Goal: Task Accomplishment & Management: Manage account settings

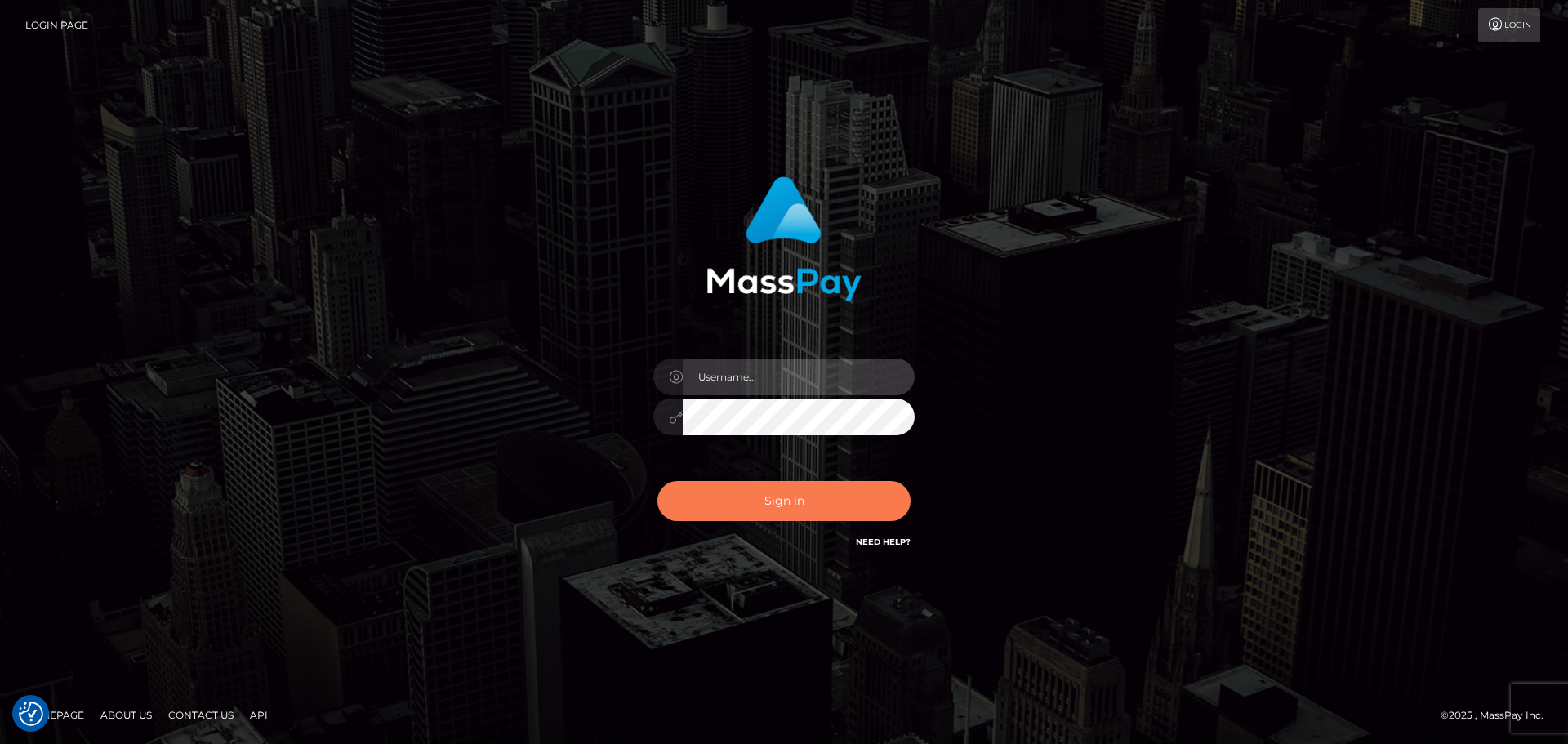
type input "constantin.mp"
click at [787, 502] on button "Sign in" at bounding box center [784, 501] width 254 height 40
type input "[DOMAIN_NAME]"
click at [742, 508] on button "Sign in" at bounding box center [784, 501] width 254 height 40
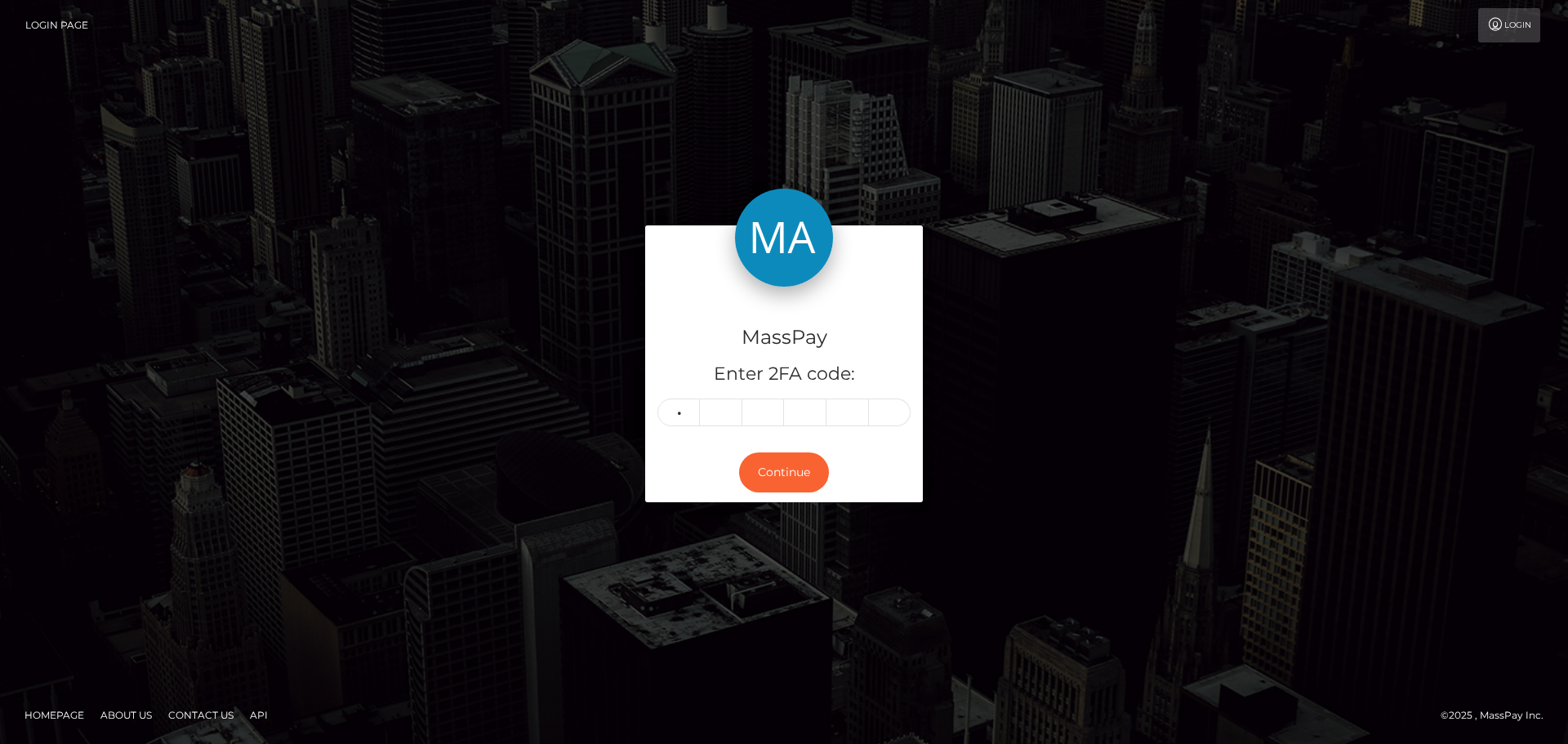
type input "2"
type input "6"
type input "4"
type input "5"
type input "9"
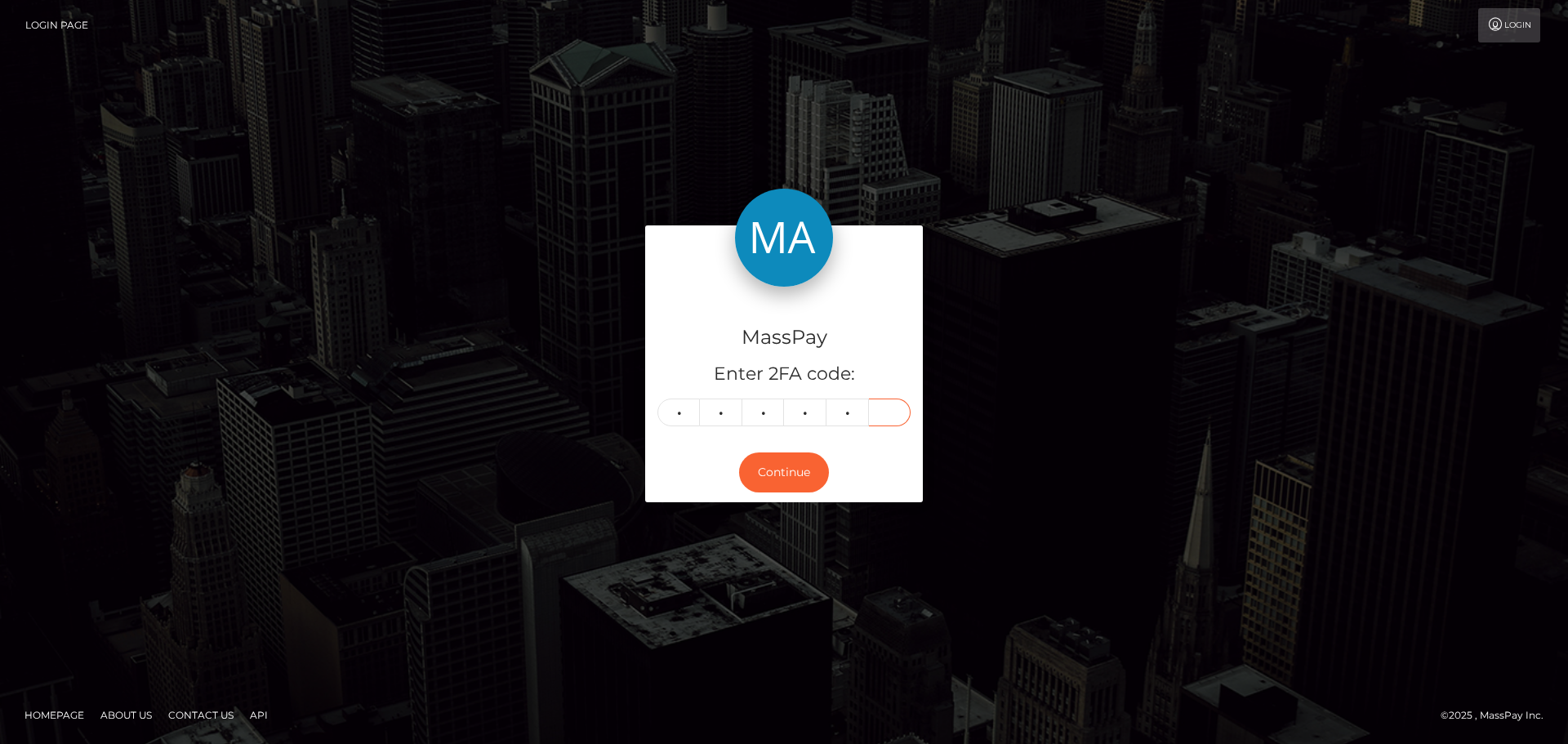
type input "3"
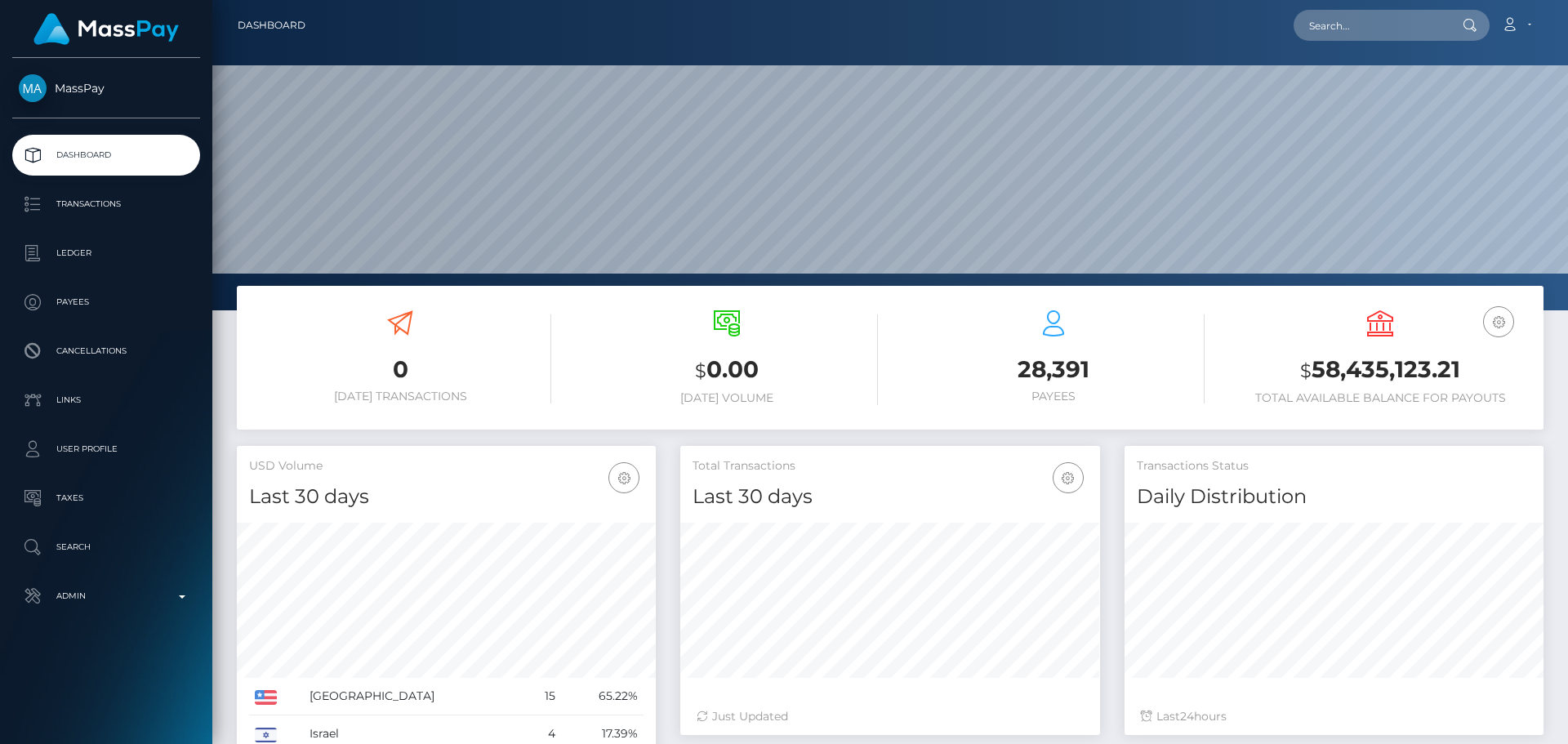
scroll to position [290, 420]
click at [756, 21] on div "Loading... Loading... Account Edit Profile Logout" at bounding box center [930, 25] width 1224 height 35
click at [754, 21] on div "Loading... Loading... Account Edit Profile Logout" at bounding box center [930, 25] width 1224 height 35
click at [1402, 34] on input "text" at bounding box center [1370, 25] width 154 height 31
paste input "hayleaa4@gmail.com"
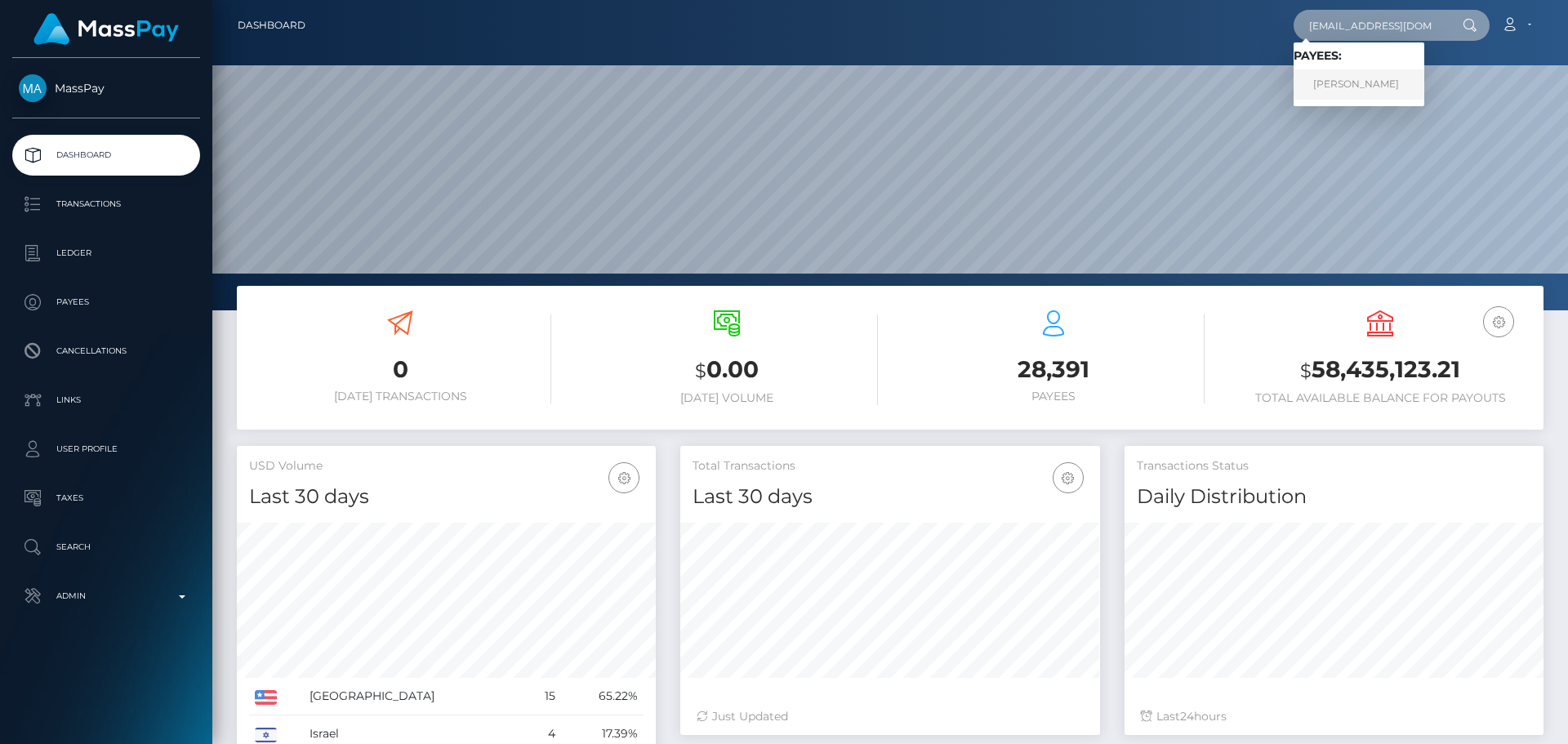
type input "hayleaa4@gmail.com"
click at [1355, 92] on link "HAYLEA BROOKE ALLEN" at bounding box center [1359, 84] width 131 height 31
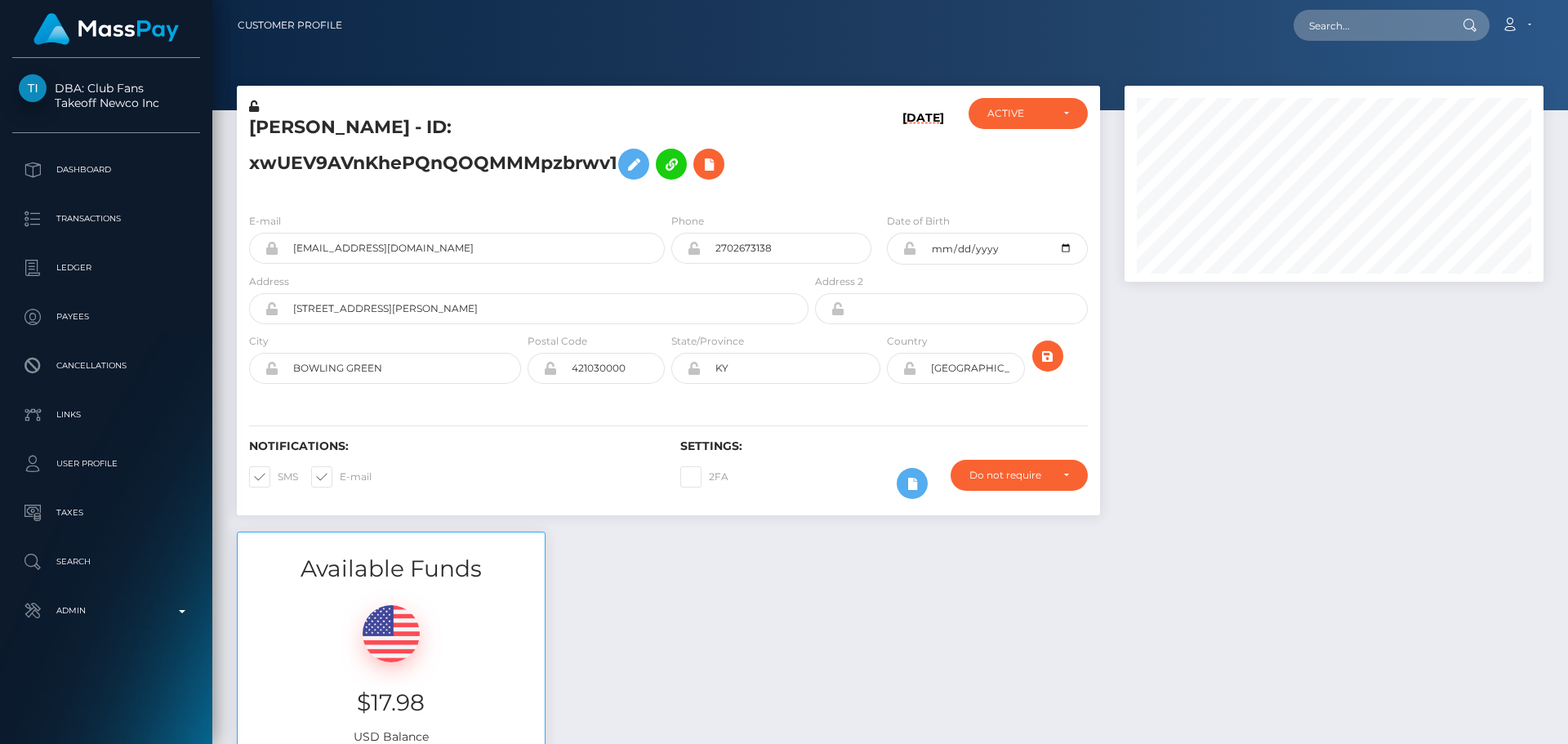
scroll to position [196, 420]
click at [797, 159] on h5 "[PERSON_NAME] - ID: xwUEV9AVnKhePQnQOQMMMpzbrwv1" at bounding box center [524, 151] width 551 height 72
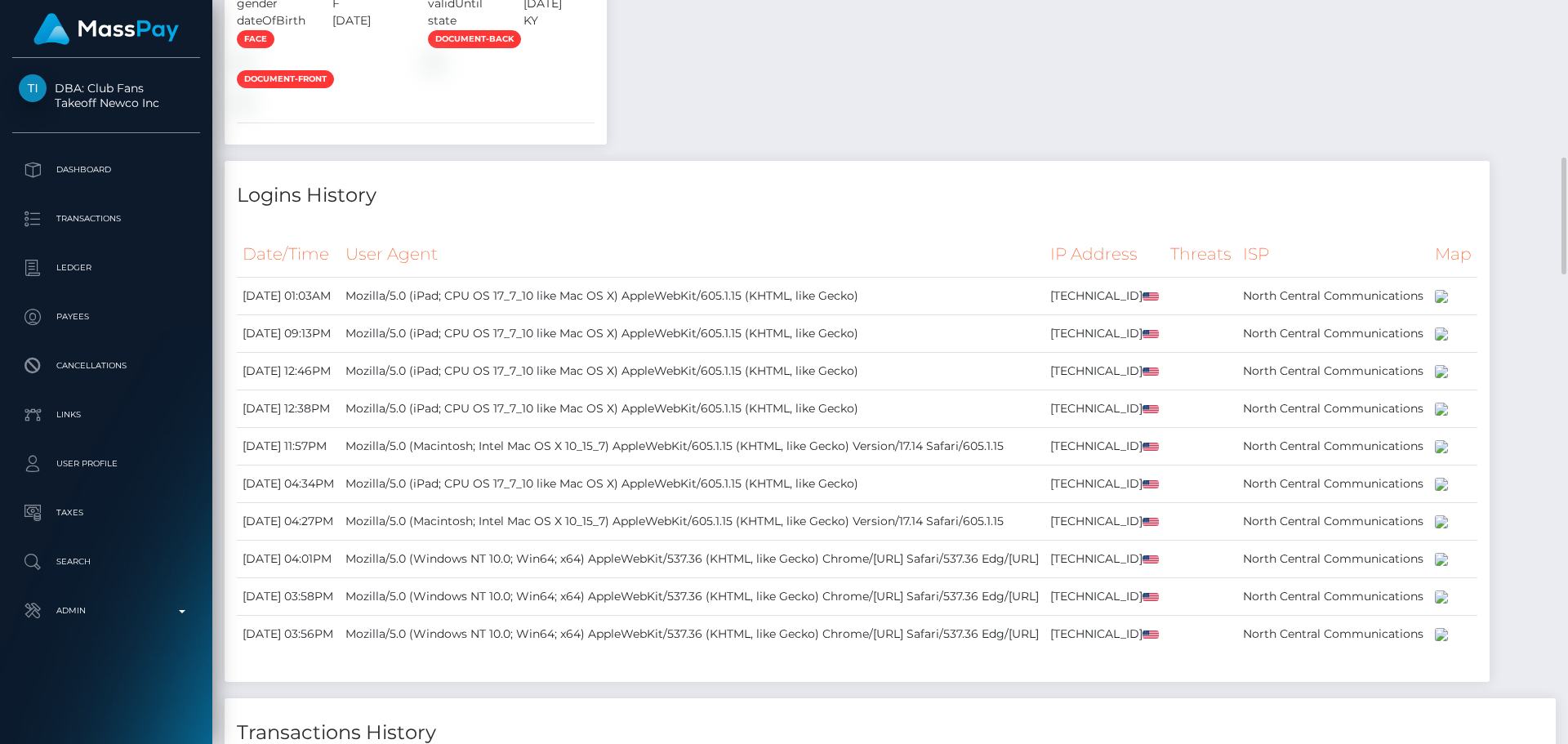
scroll to position [2450, 0]
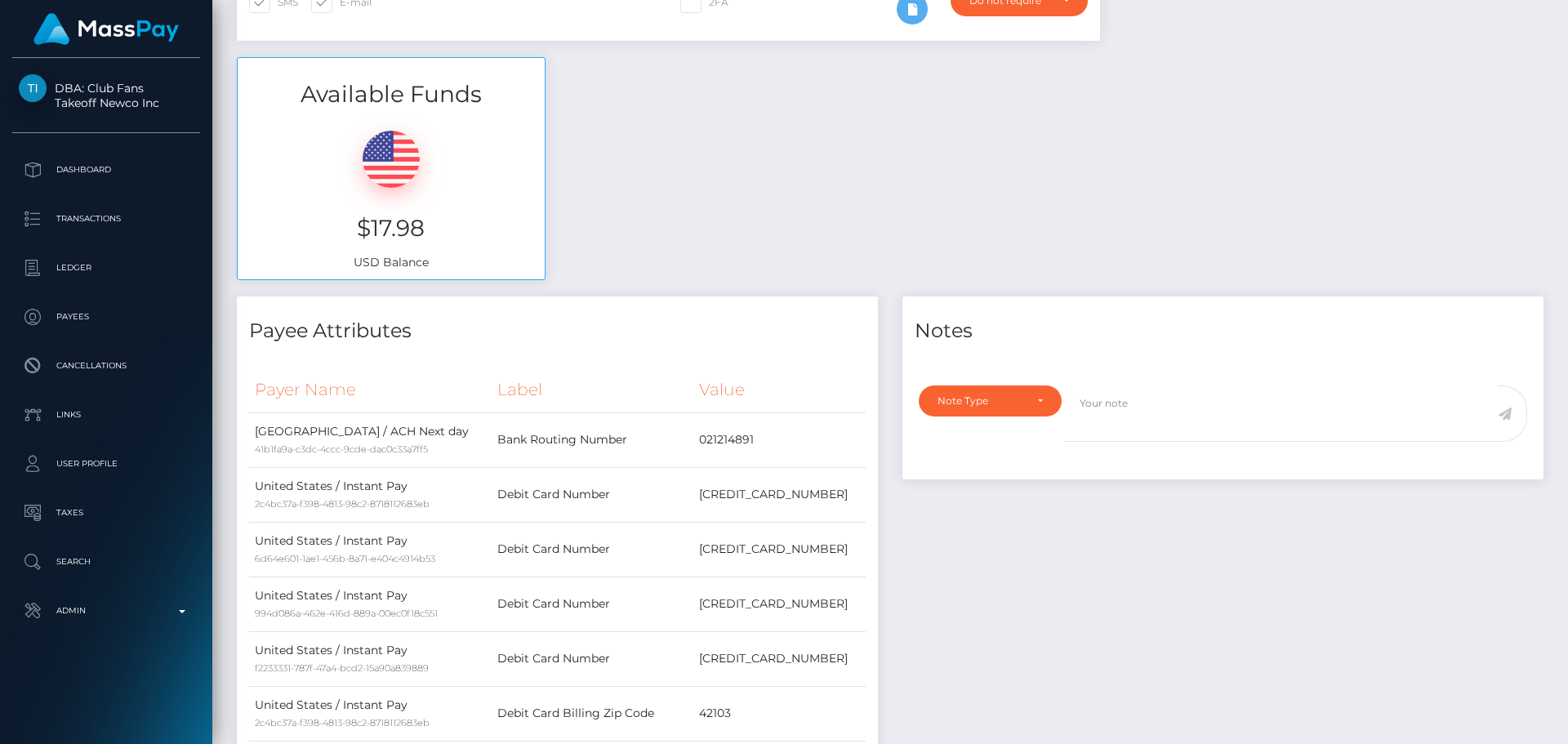
scroll to position [0, 0]
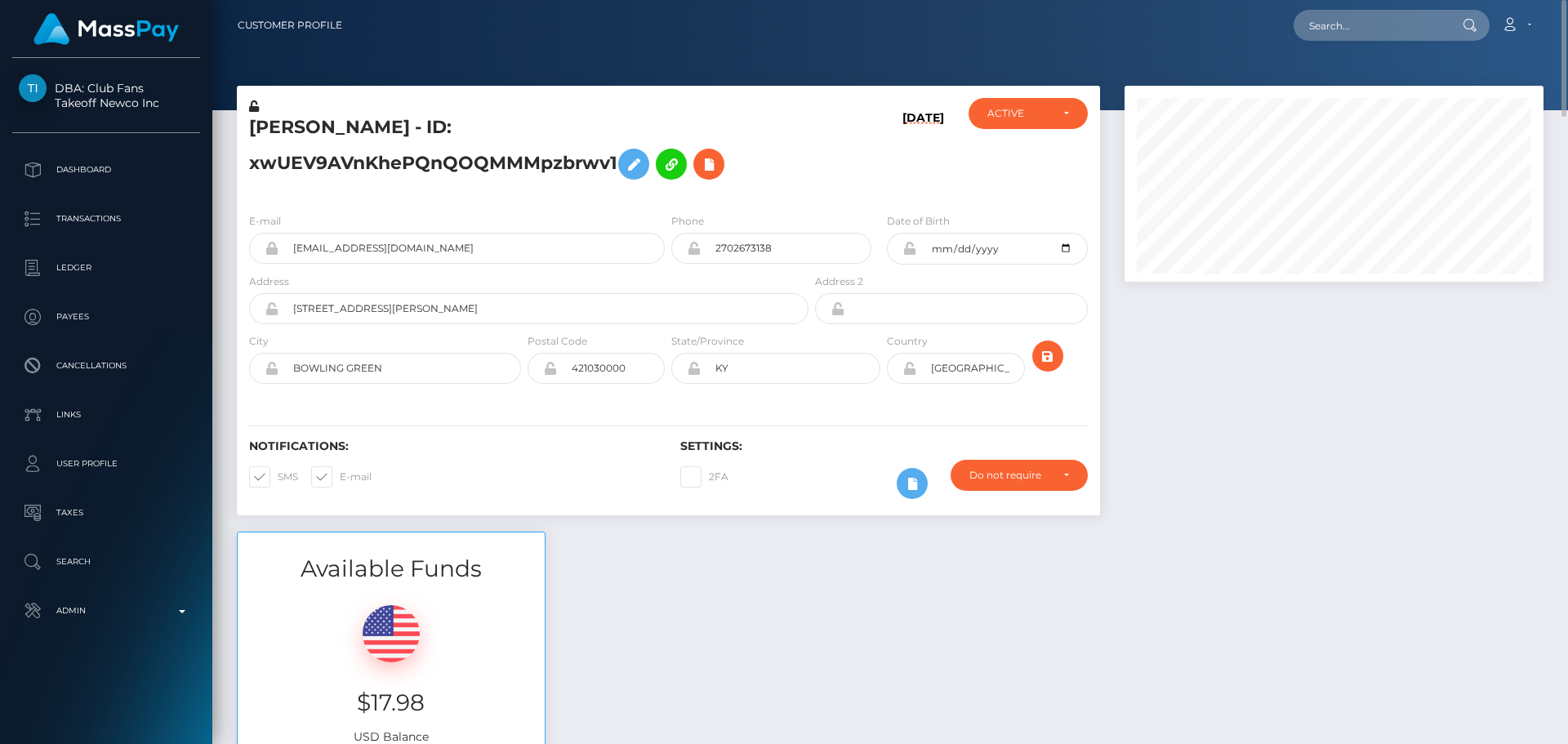
click at [844, 140] on div "08/28/25" at bounding box center [883, 149] width 144 height 102
click at [715, 253] on input "2702673138" at bounding box center [785, 248] width 170 height 31
type input "+12704561045"
click at [812, 160] on div "08/28/25" at bounding box center [883, 149] width 144 height 102
drag, startPoint x: 786, startPoint y: 245, endPoint x: 744, endPoint y: 247, distance: 42.0
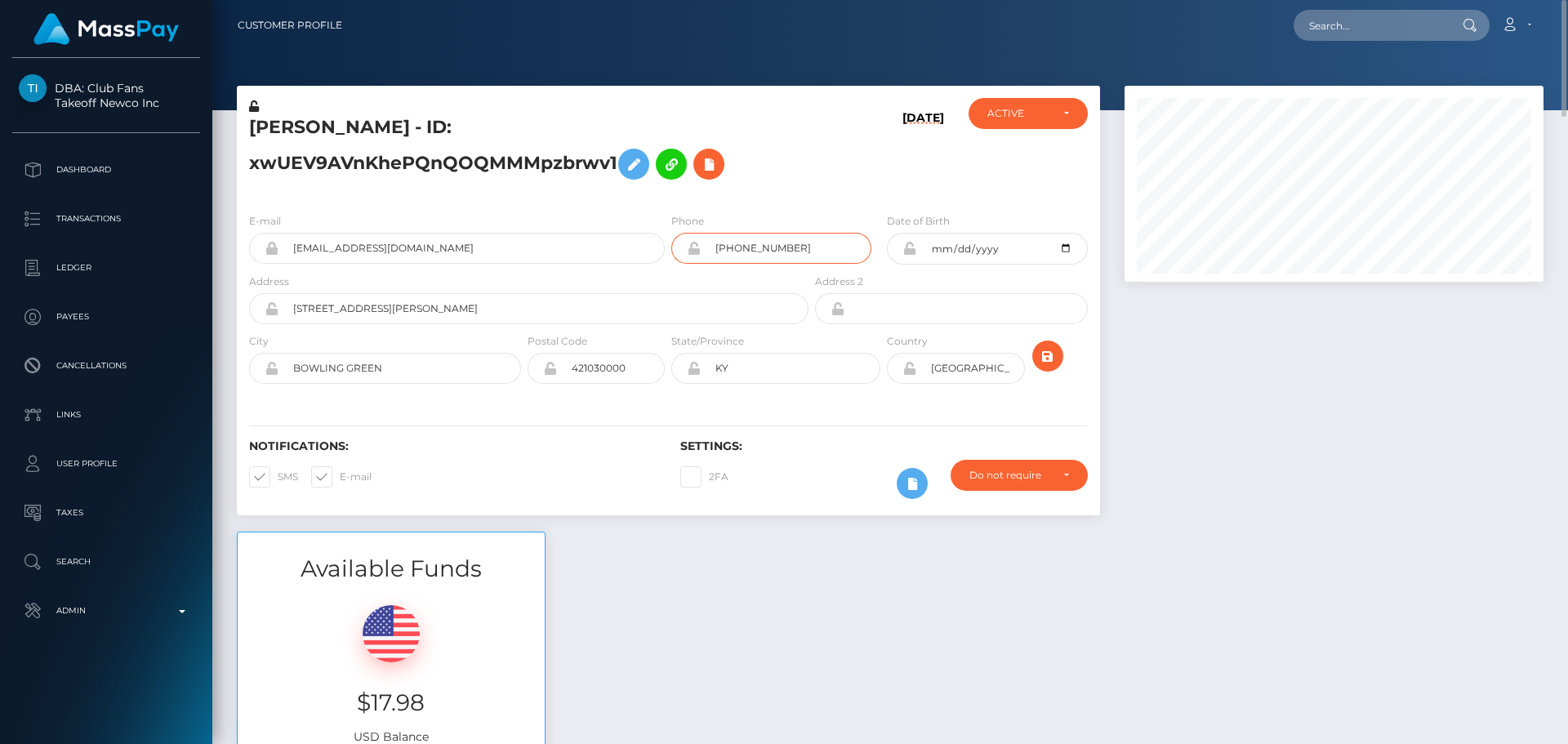
click at [744, 247] on input "+12704561045" at bounding box center [785, 248] width 170 height 31
click at [797, 191] on div "HAYLEA BROOKE ALLEN - ID: xwUEV9AVnKhePQnQOQMMMpzbrwv1" at bounding box center [524, 149] width 575 height 102
click at [1041, 353] on icon "submit" at bounding box center [1048, 357] width 20 height 21
drag, startPoint x: 0, startPoint y: 0, endPoint x: 713, endPoint y: 162, distance: 731.2
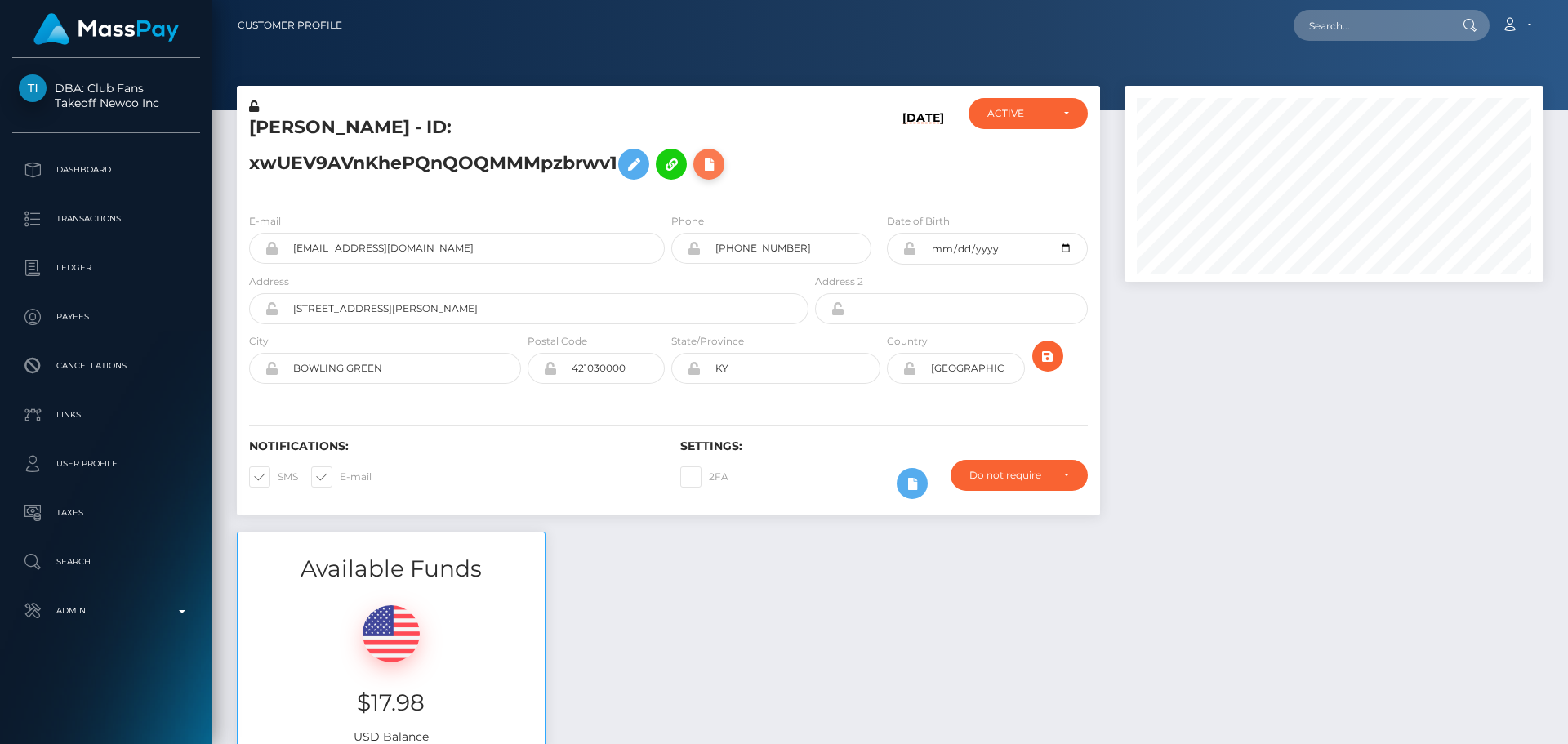
click at [713, 162] on icon at bounding box center [709, 164] width 20 height 21
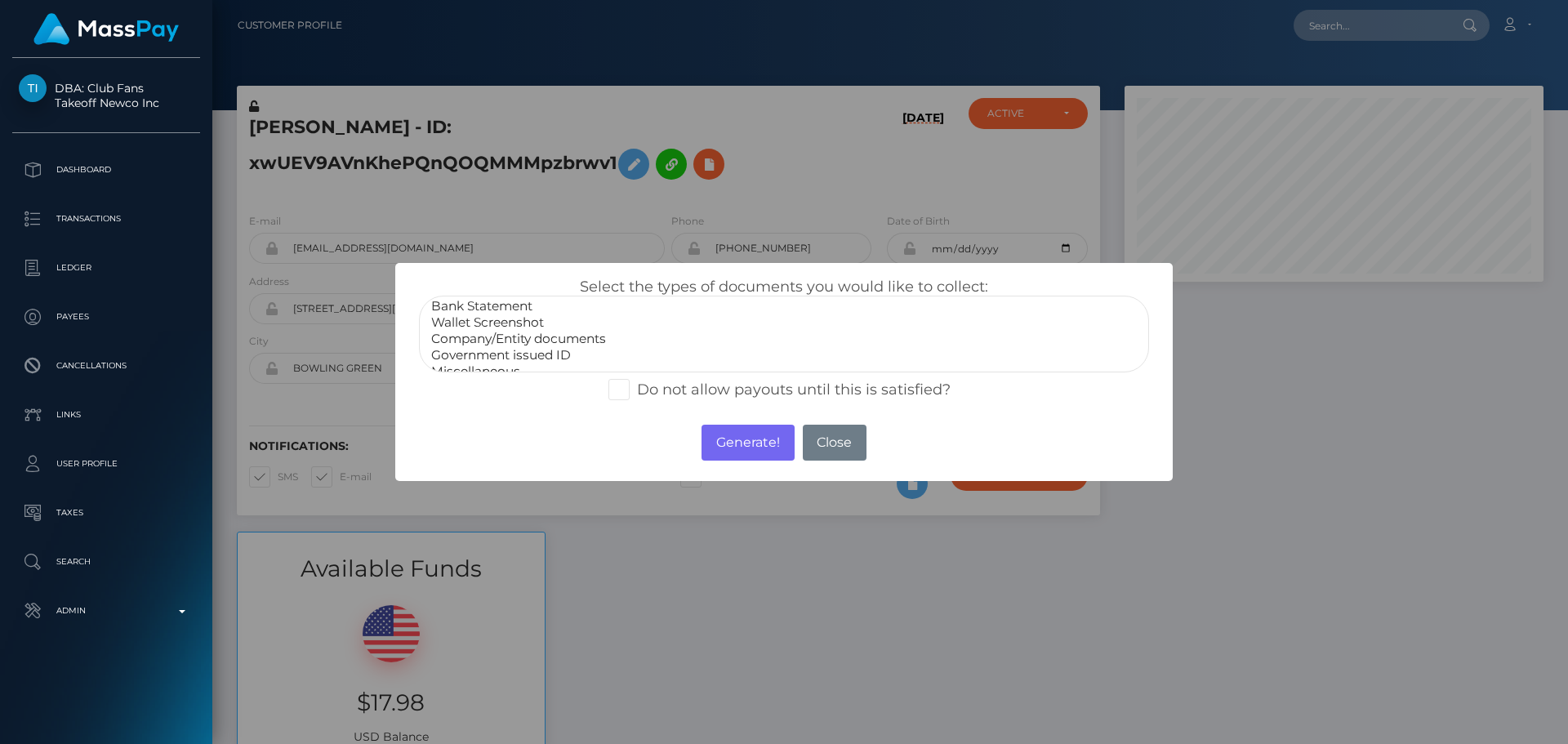
scroll to position [33, 0]
select select "Miscellaneous"
click at [493, 351] on option "Miscellaneous" at bounding box center [784, 359] width 709 height 16
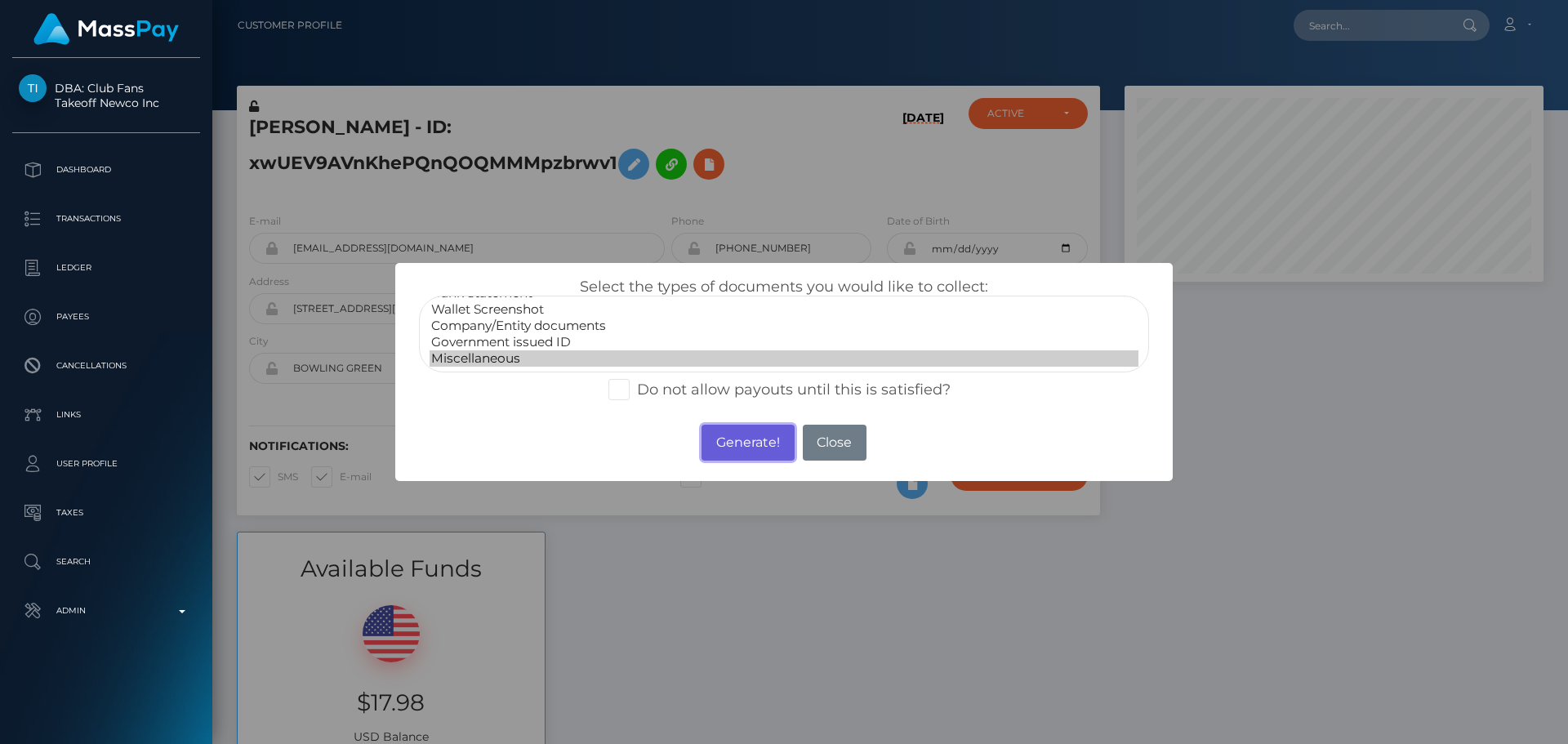
click at [748, 442] on button "Generate!" at bounding box center [747, 443] width 92 height 36
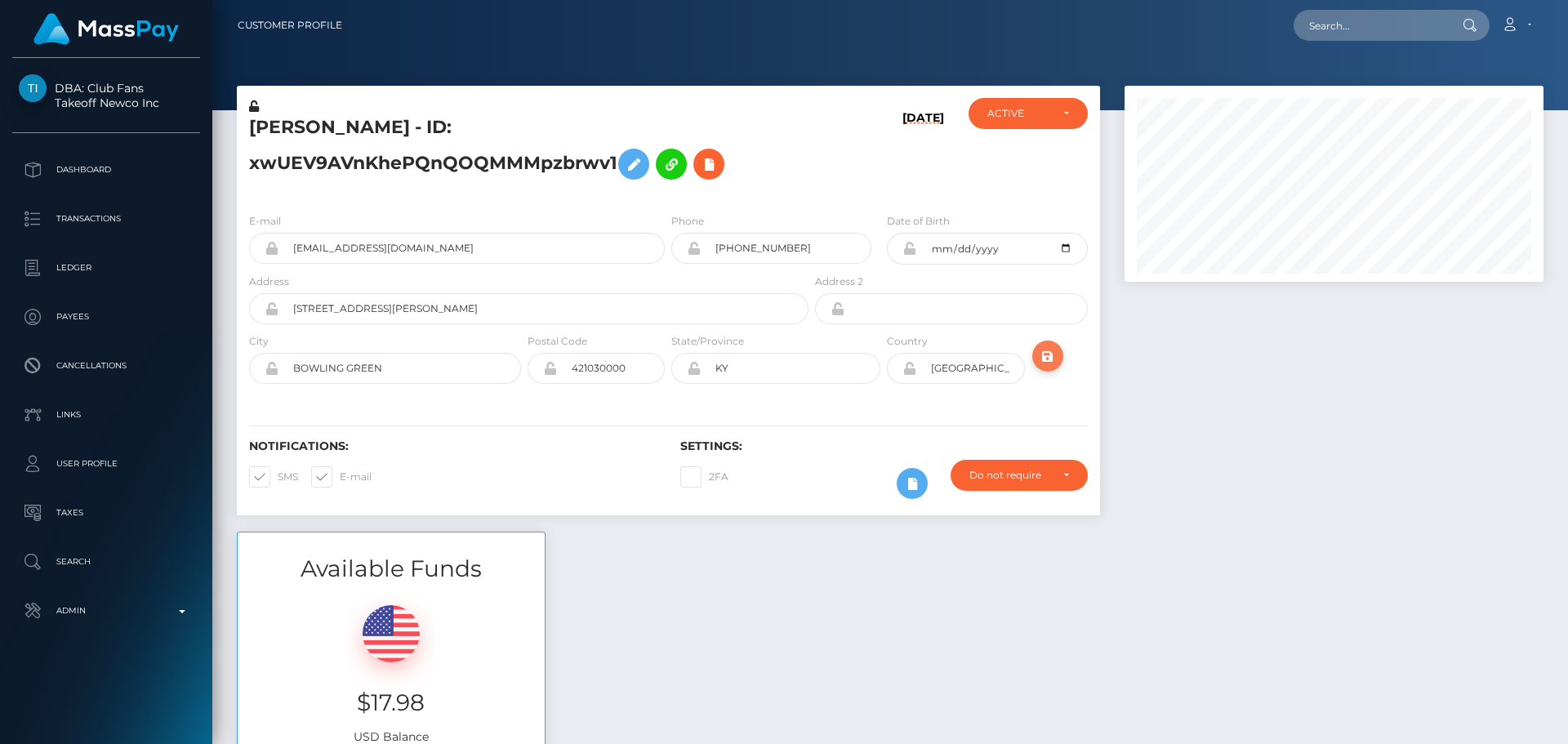
click at [1050, 359] on icon "submit" at bounding box center [1048, 357] width 20 height 21
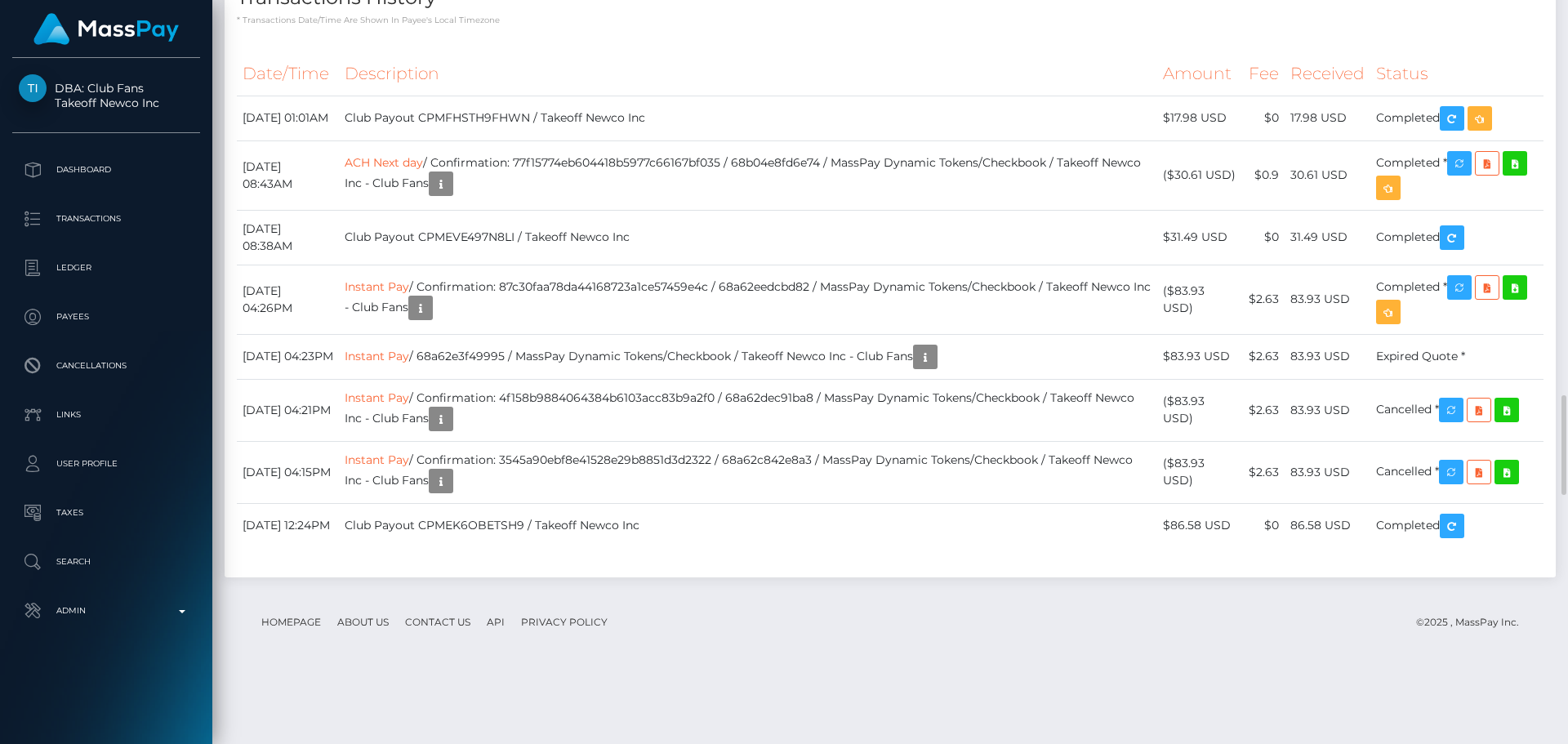
scroll to position [2777, 0]
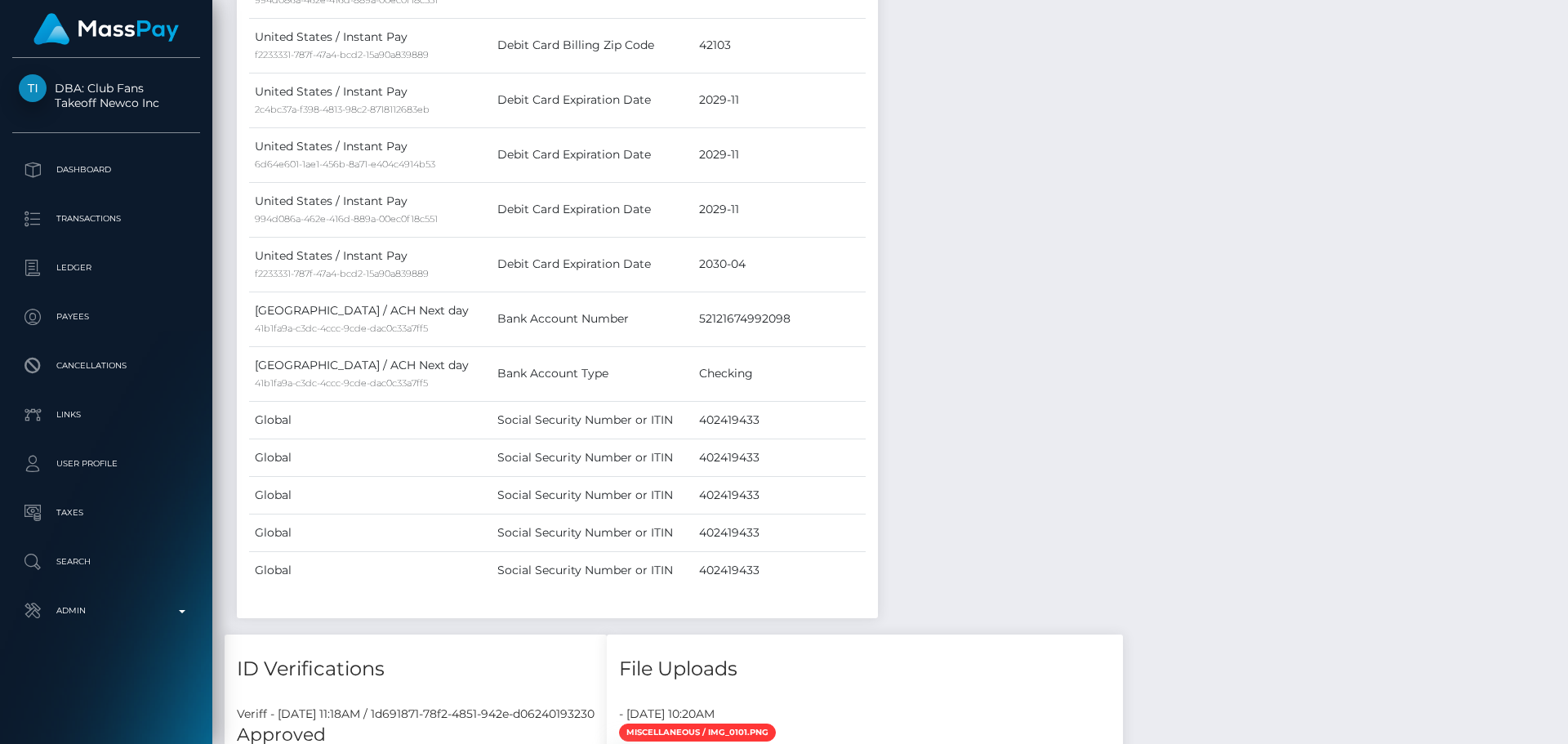
scroll to position [899, 0]
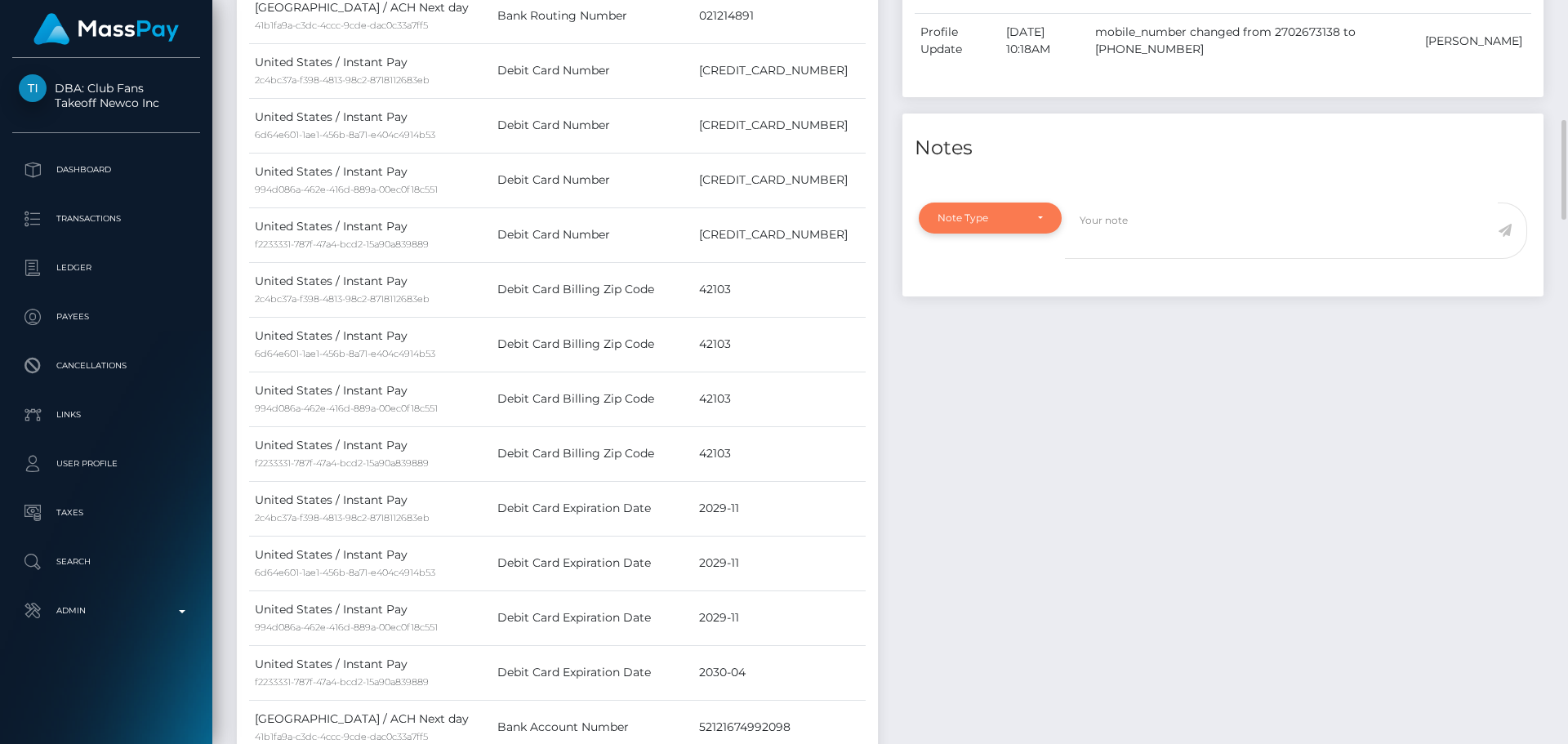
click at [1043, 214] on div "Note Type" at bounding box center [990, 217] width 143 height 31
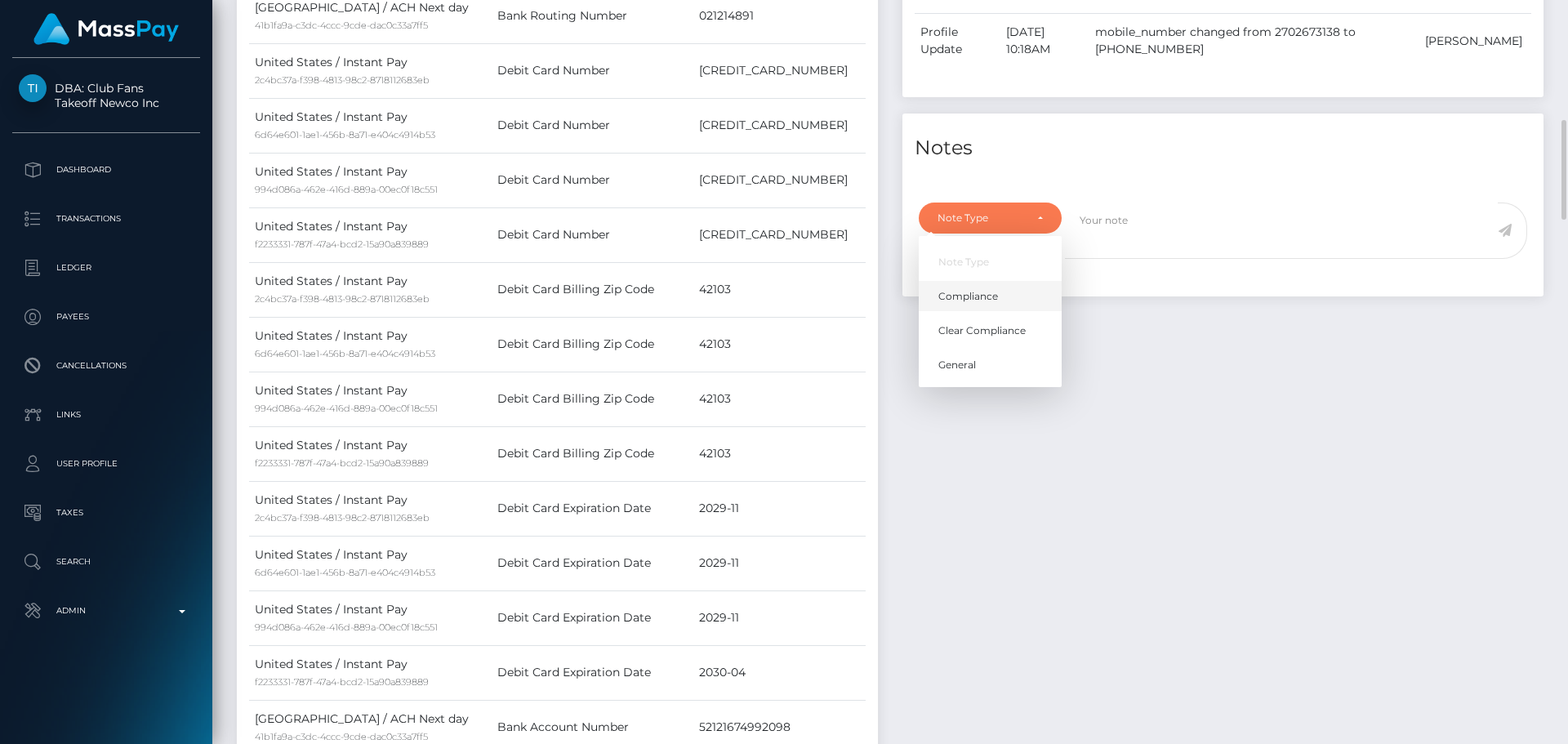
click at [987, 290] on span "Compliance" at bounding box center [968, 296] width 59 height 15
select select "COMPLIANCE"
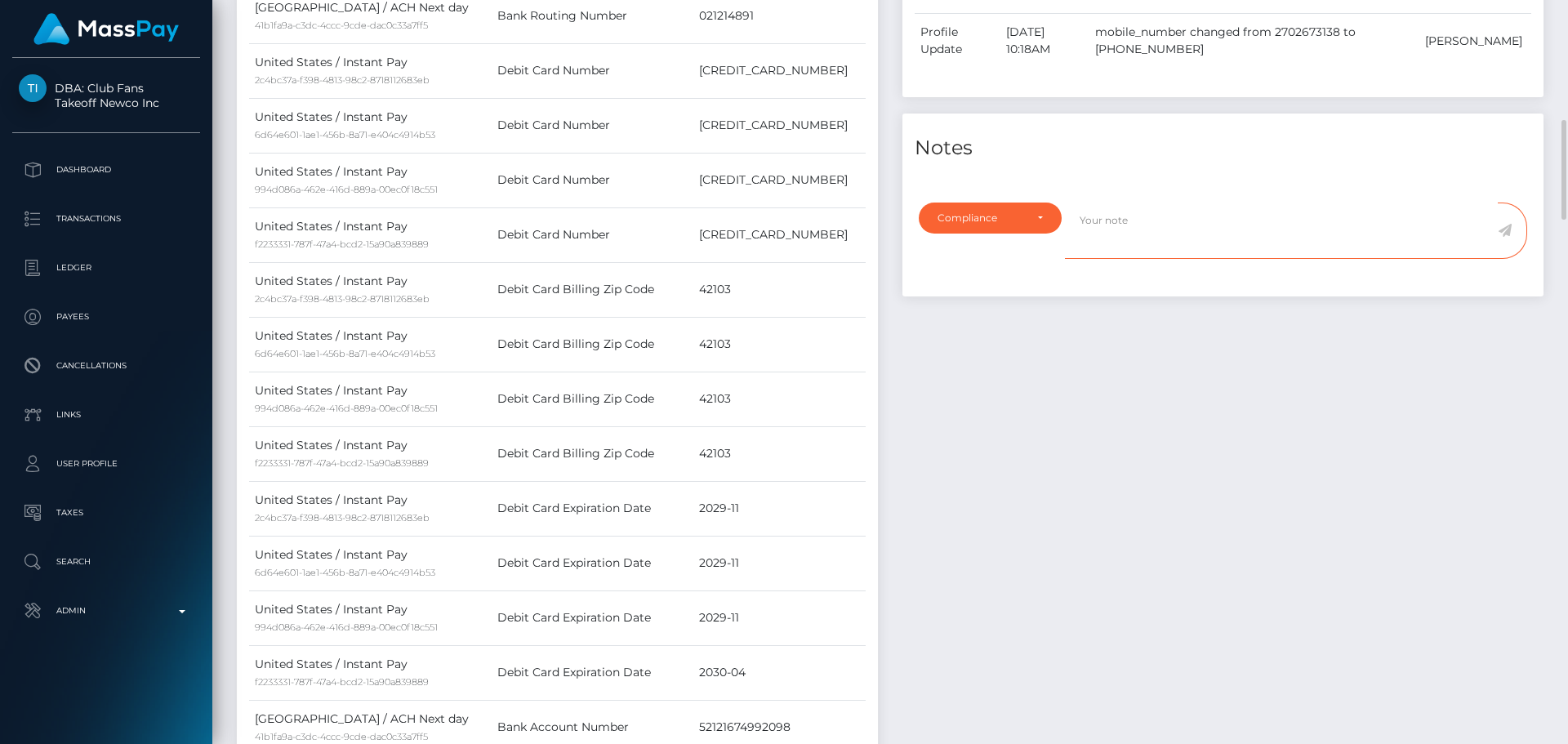
click at [1151, 243] on textarea at bounding box center [1281, 230] width 433 height 56
type textarea "Phone number updated as per the provided proof."
click at [1501, 233] on icon at bounding box center [1505, 230] width 14 height 13
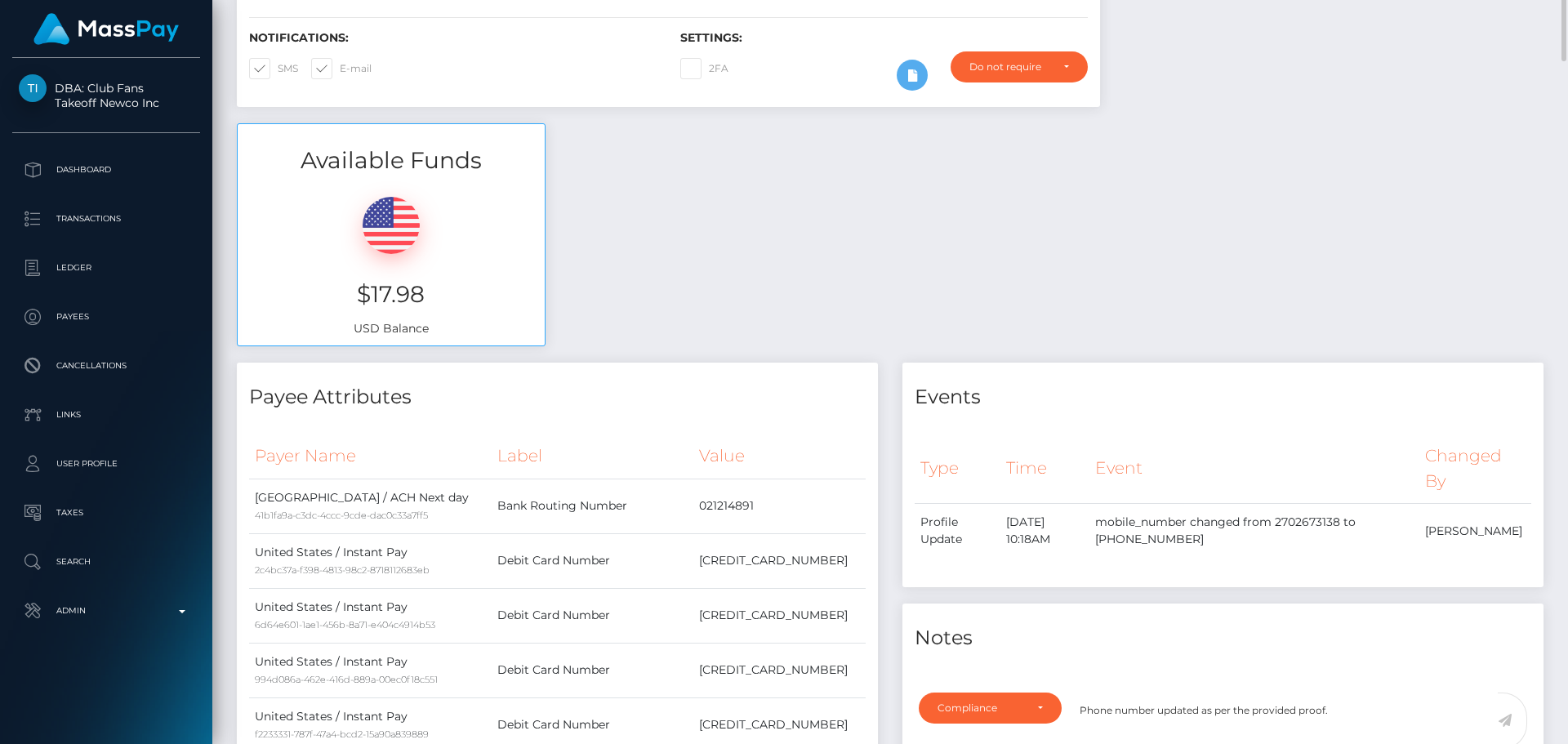
scroll to position [0, 0]
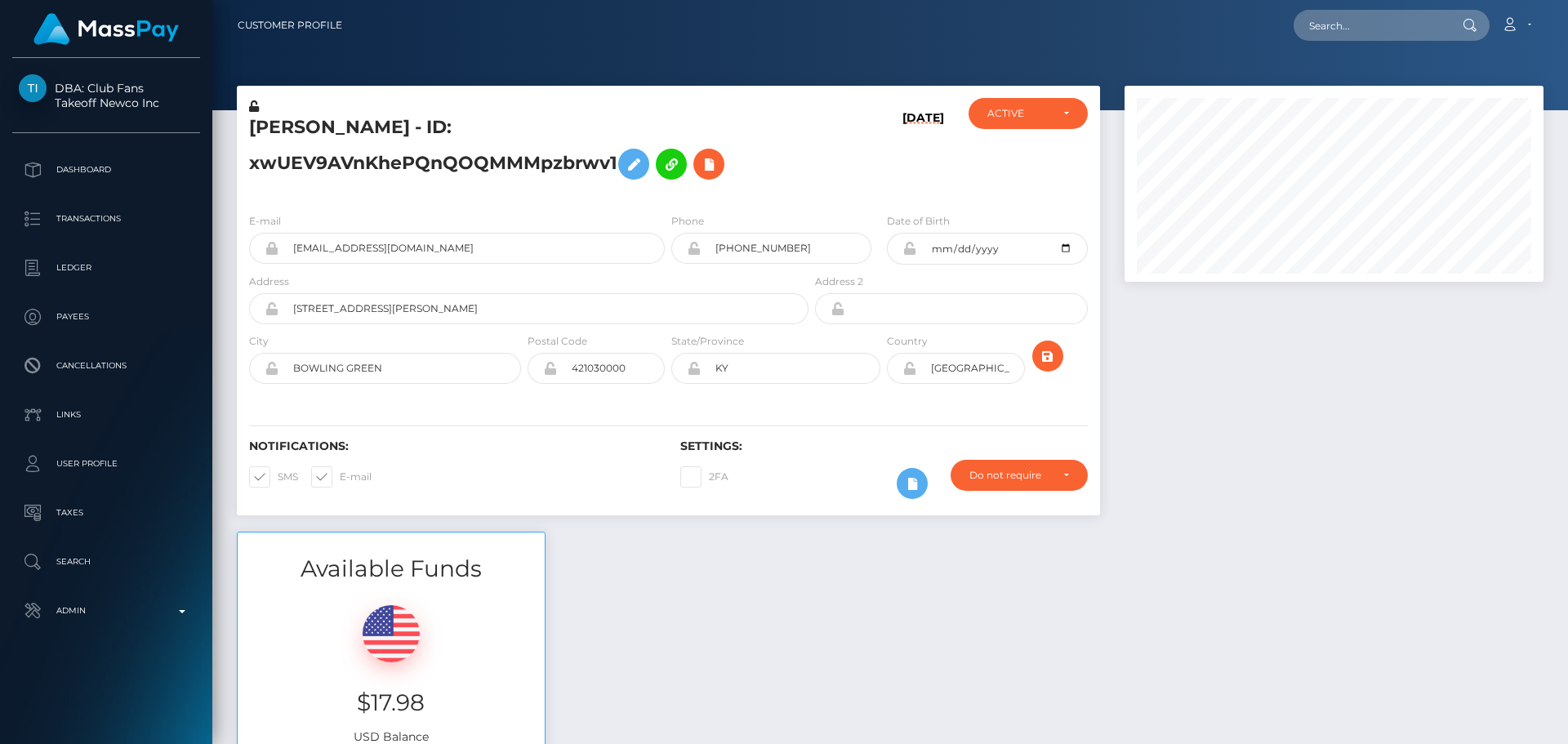
scroll to position [196, 420]
click at [773, 170] on h5 "[PERSON_NAME] - ID: xwUEV9AVnKhePQnQOQMMMpzbrwv1" at bounding box center [524, 151] width 551 height 72
click at [368, 127] on h5 "[PERSON_NAME] - ID: xwUEV9AVnKhePQnQOQMMMpzbrwv1" at bounding box center [524, 151] width 551 height 72
drag, startPoint x: 366, startPoint y: 141, endPoint x: 367, endPoint y: 126, distance: 15.0
click at [366, 132] on h5 "[PERSON_NAME] - ID: xwUEV9AVnKhePQnQOQMMMpzbrwv1" at bounding box center [524, 151] width 551 height 72
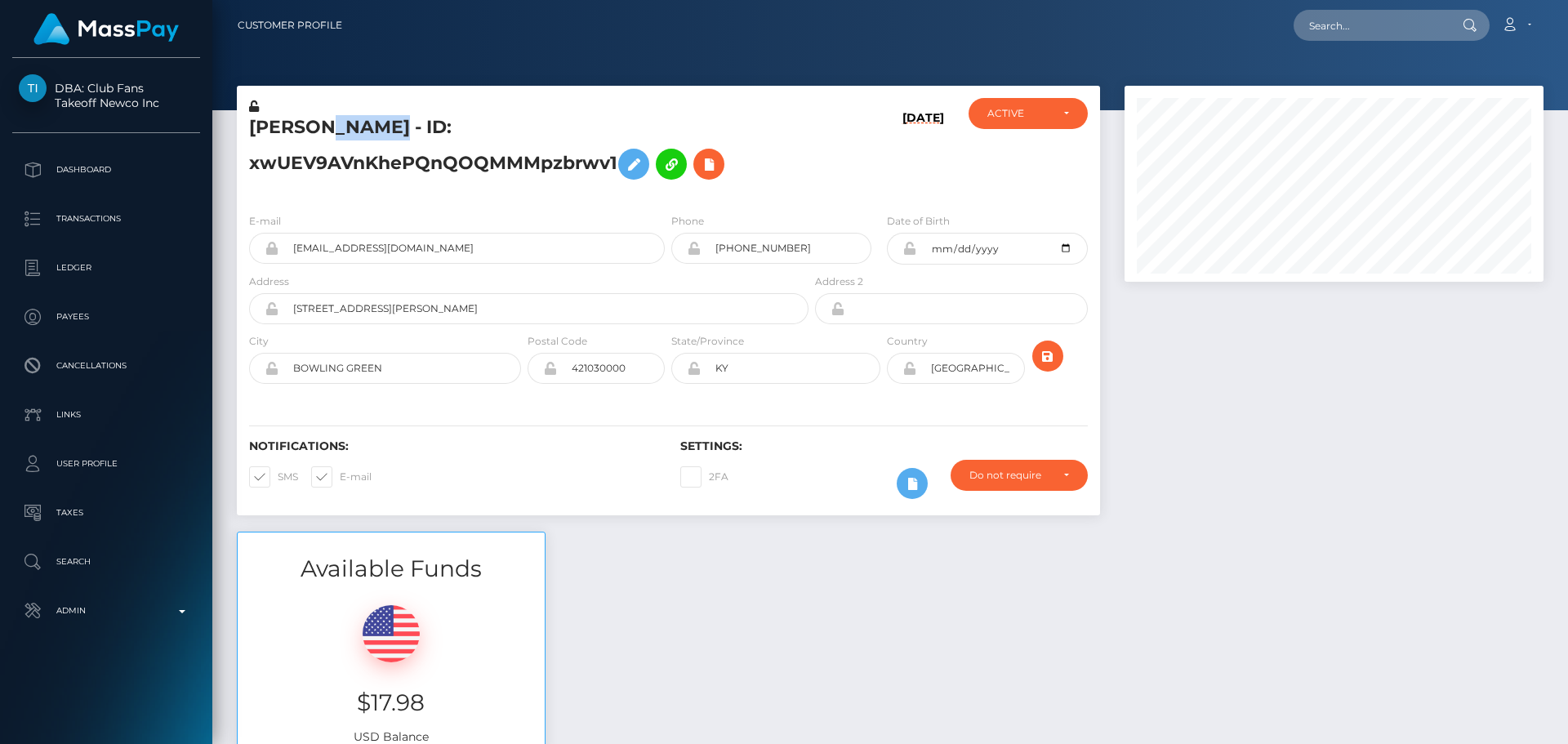
click at [368, 120] on h5 "[PERSON_NAME] - ID: xwUEV9AVnKhePQnQOQMMMpzbrwv1" at bounding box center [524, 151] width 551 height 72
copy h5 "[PERSON_NAME] - ID: xwUEV9AVnKhePQnQOQMMMpzbrwv1"
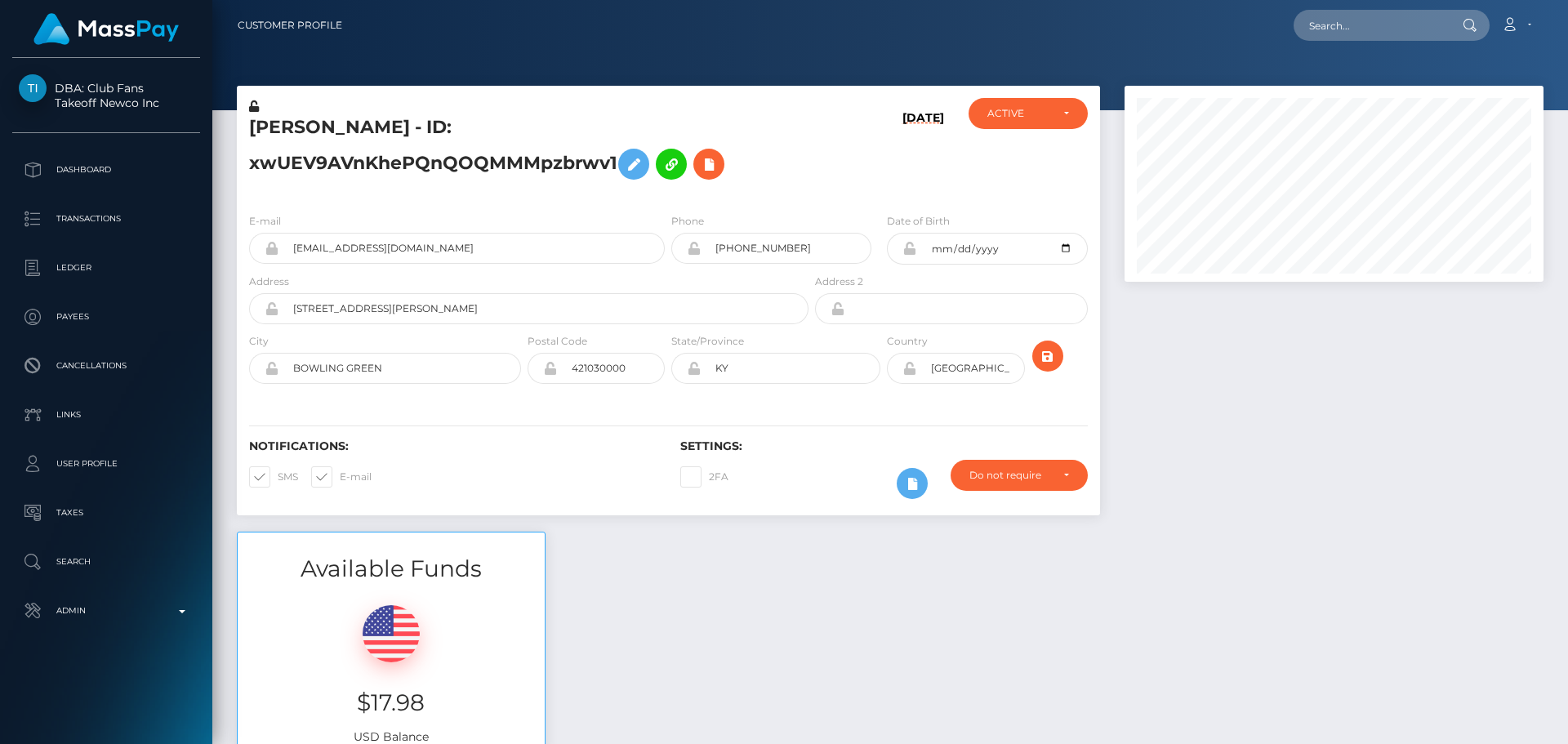
click at [1392, 9] on div "Loading... Loading... Account Edit Profile Logout" at bounding box center [949, 25] width 1188 height 35
click at [1392, 35] on input "text" at bounding box center [1370, 25] width 154 height 31
paste input "[EMAIL_ADDRESS][DOMAIN_NAME]"
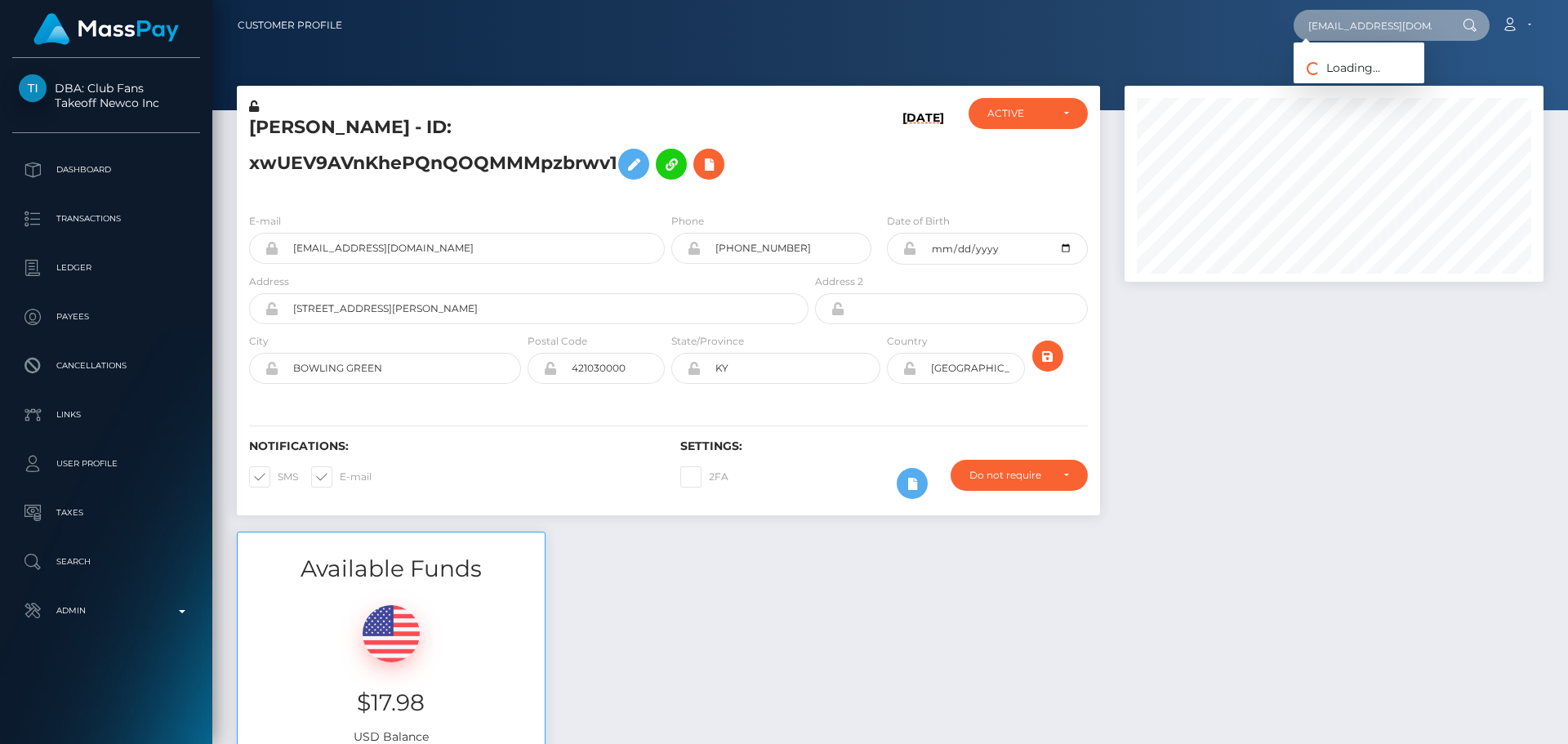
type input "[EMAIL_ADDRESS][DOMAIN_NAME]"
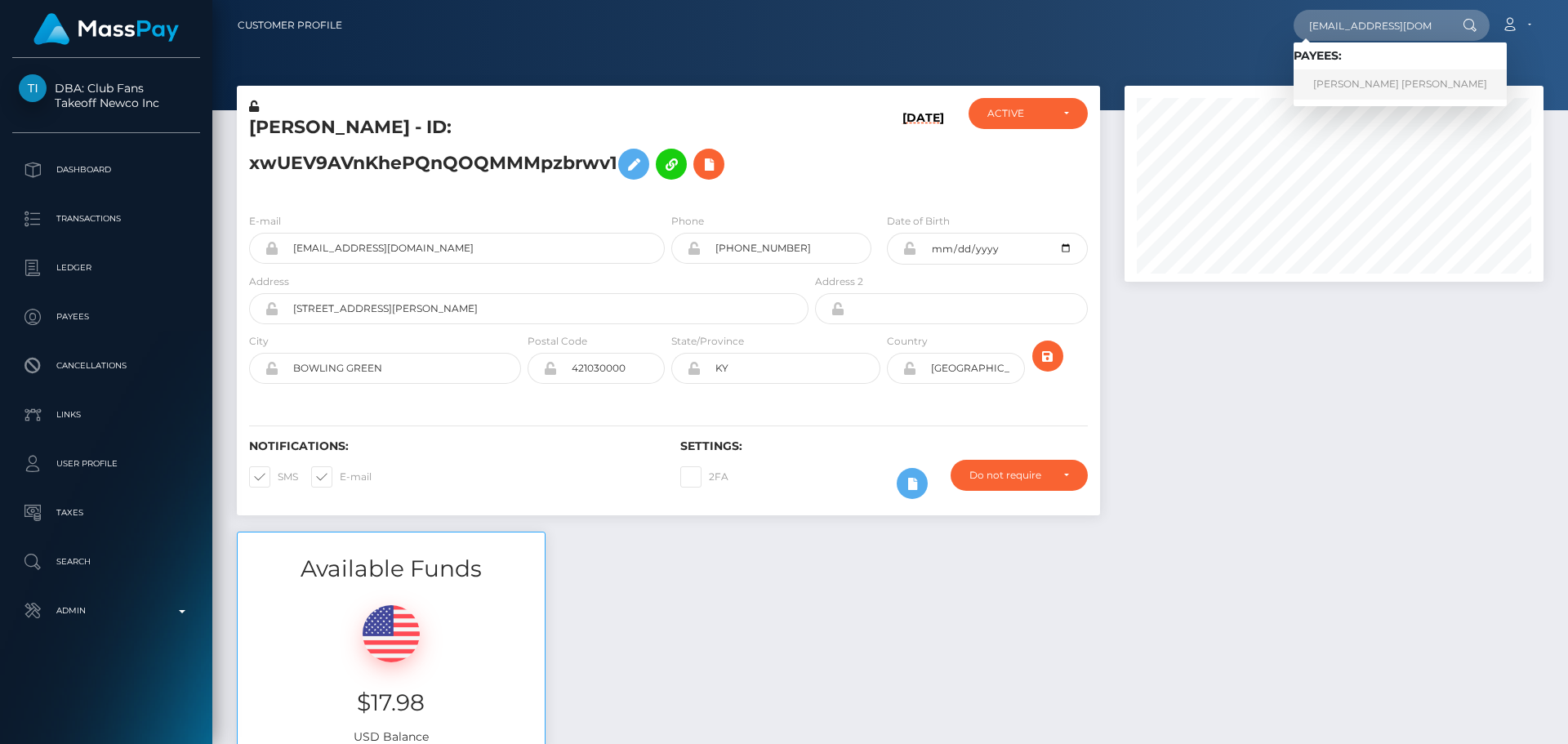
click at [1346, 93] on link "[PERSON_NAME] [PERSON_NAME]" at bounding box center [1400, 84] width 213 height 31
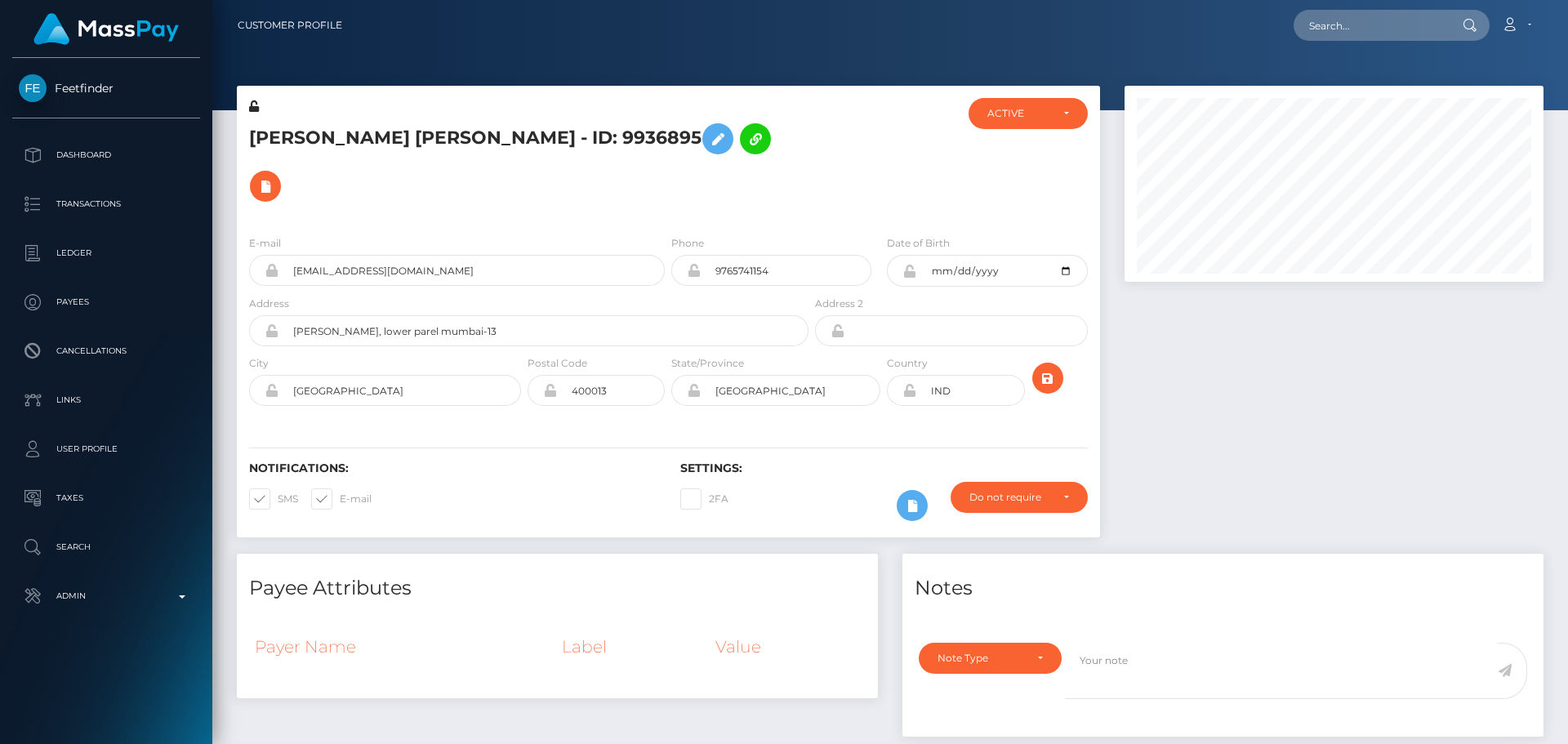
scroll to position [196, 420]
click at [779, 135] on h5 "[PERSON_NAME] [PERSON_NAME] - ID: 9936895" at bounding box center [524, 162] width 551 height 95
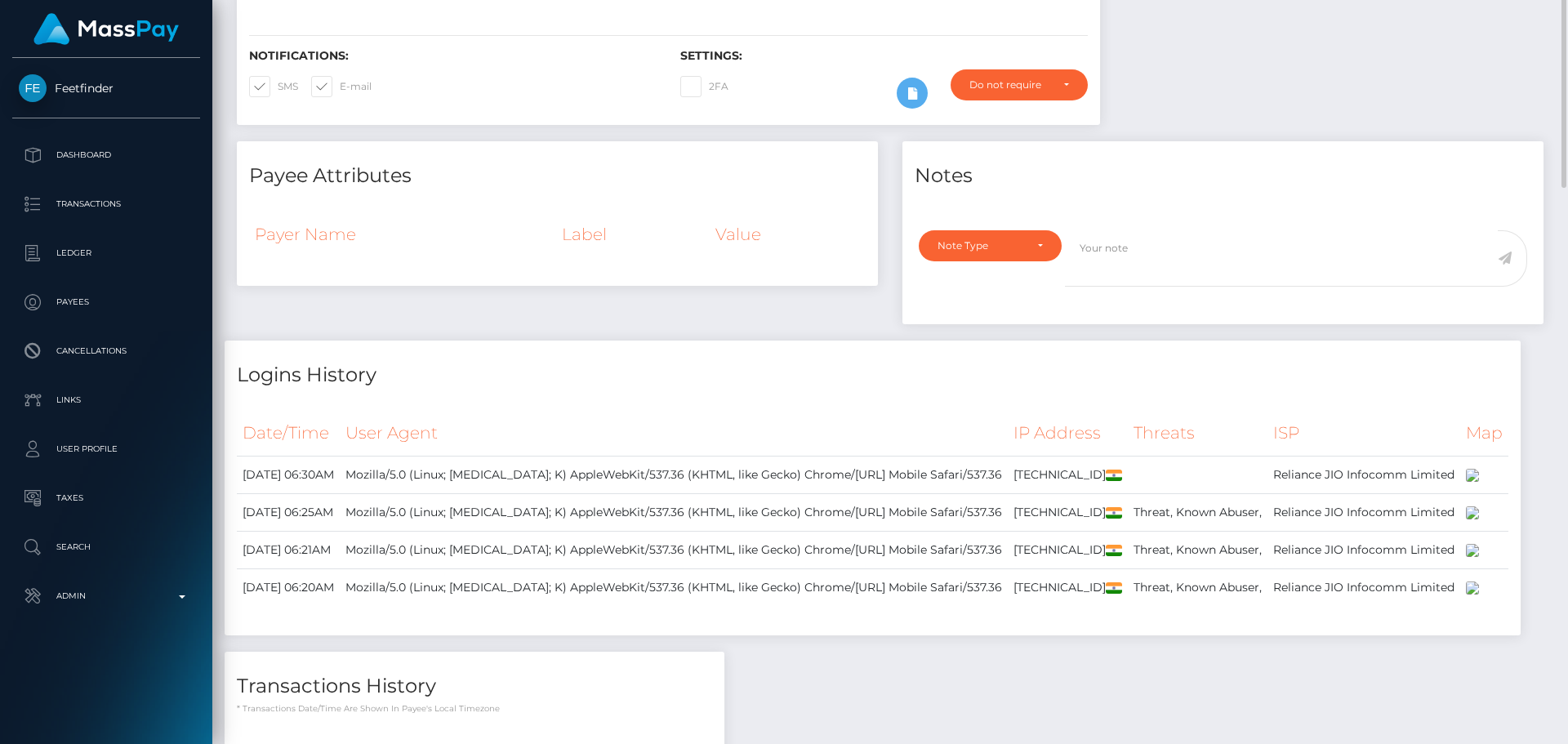
scroll to position [0, 0]
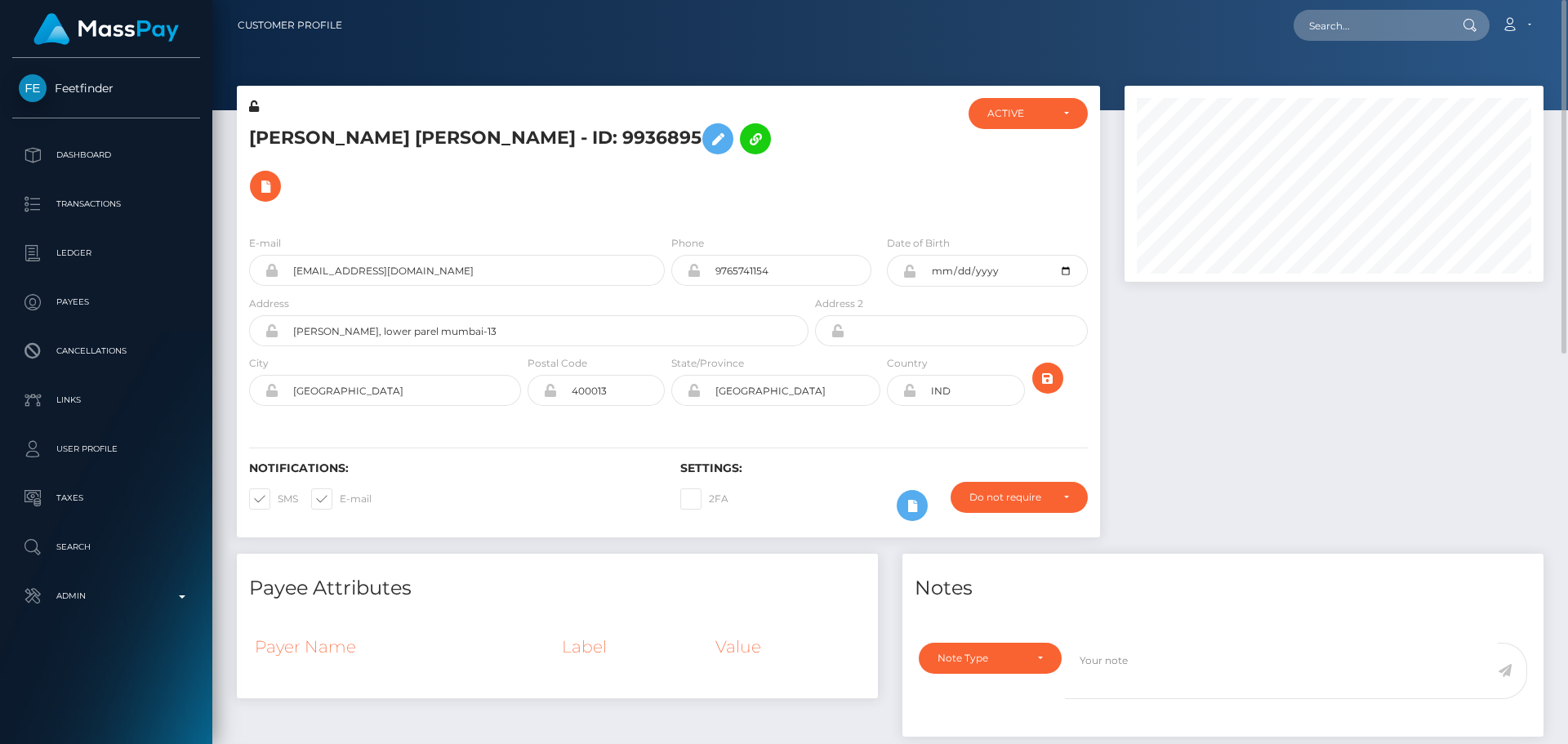
click at [815, 168] on div at bounding box center [883, 159] width 144 height 124
click at [799, 255] on input "9765741154" at bounding box center [785, 269] width 170 height 31
type input "9765641154"
click at [834, 152] on div at bounding box center [883, 159] width 144 height 124
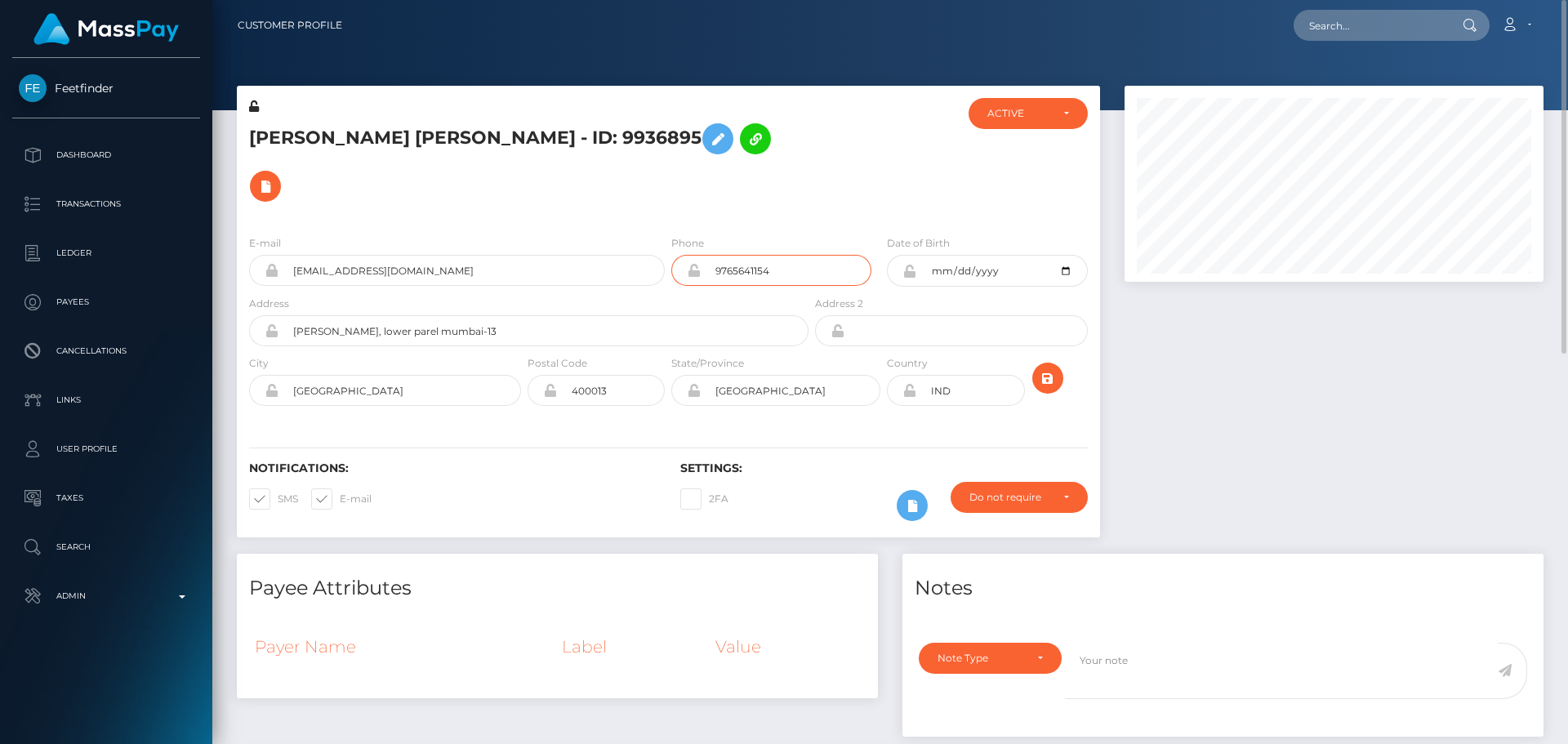
drag, startPoint x: 811, startPoint y: 220, endPoint x: 686, endPoint y: 216, distance: 125.1
click at [686, 255] on div "9765641154" at bounding box center [772, 269] width 200 height 31
click at [842, 172] on div at bounding box center [883, 159] width 144 height 124
click at [1048, 369] on icon "submit" at bounding box center [1048, 378] width 20 height 21
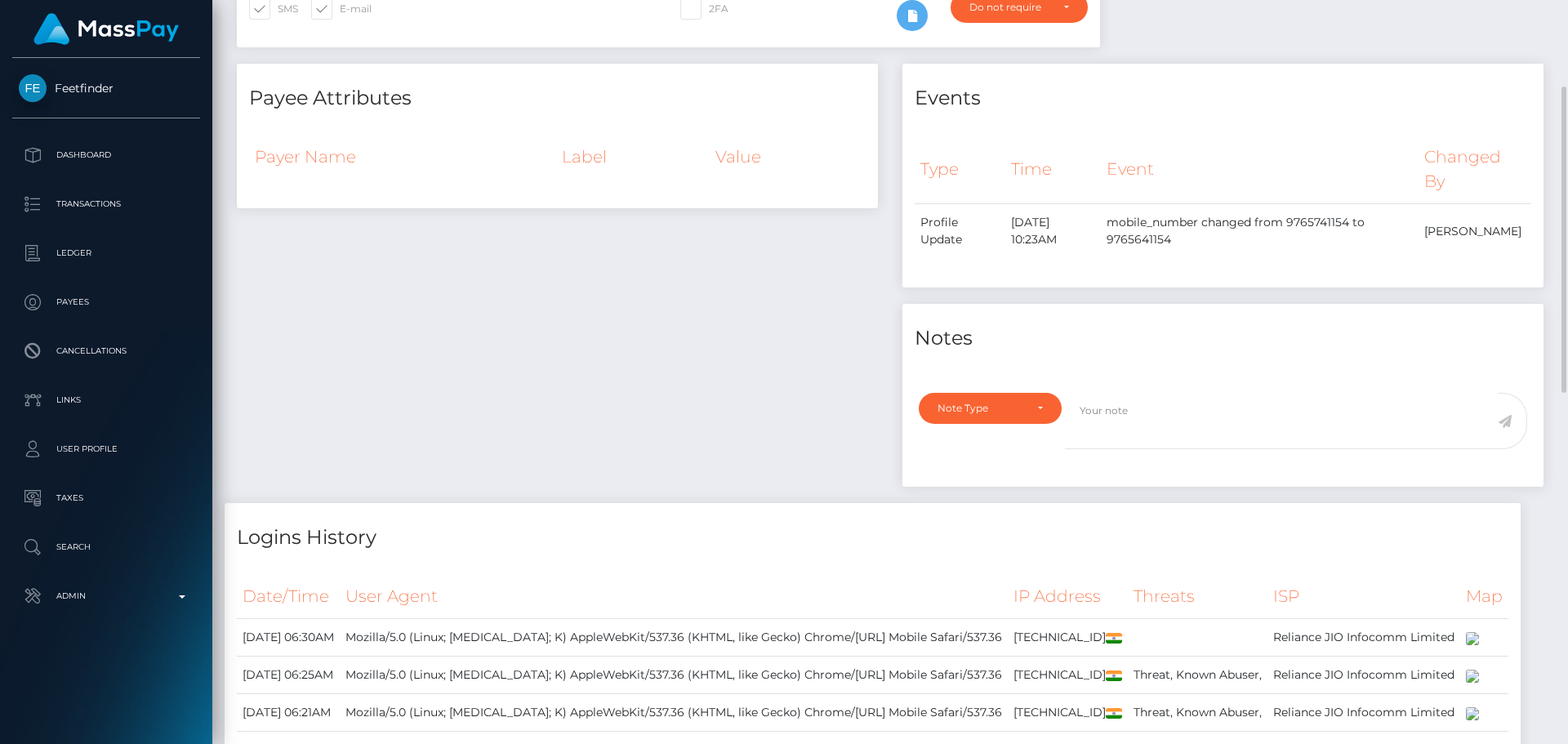
scroll to position [408, 0]
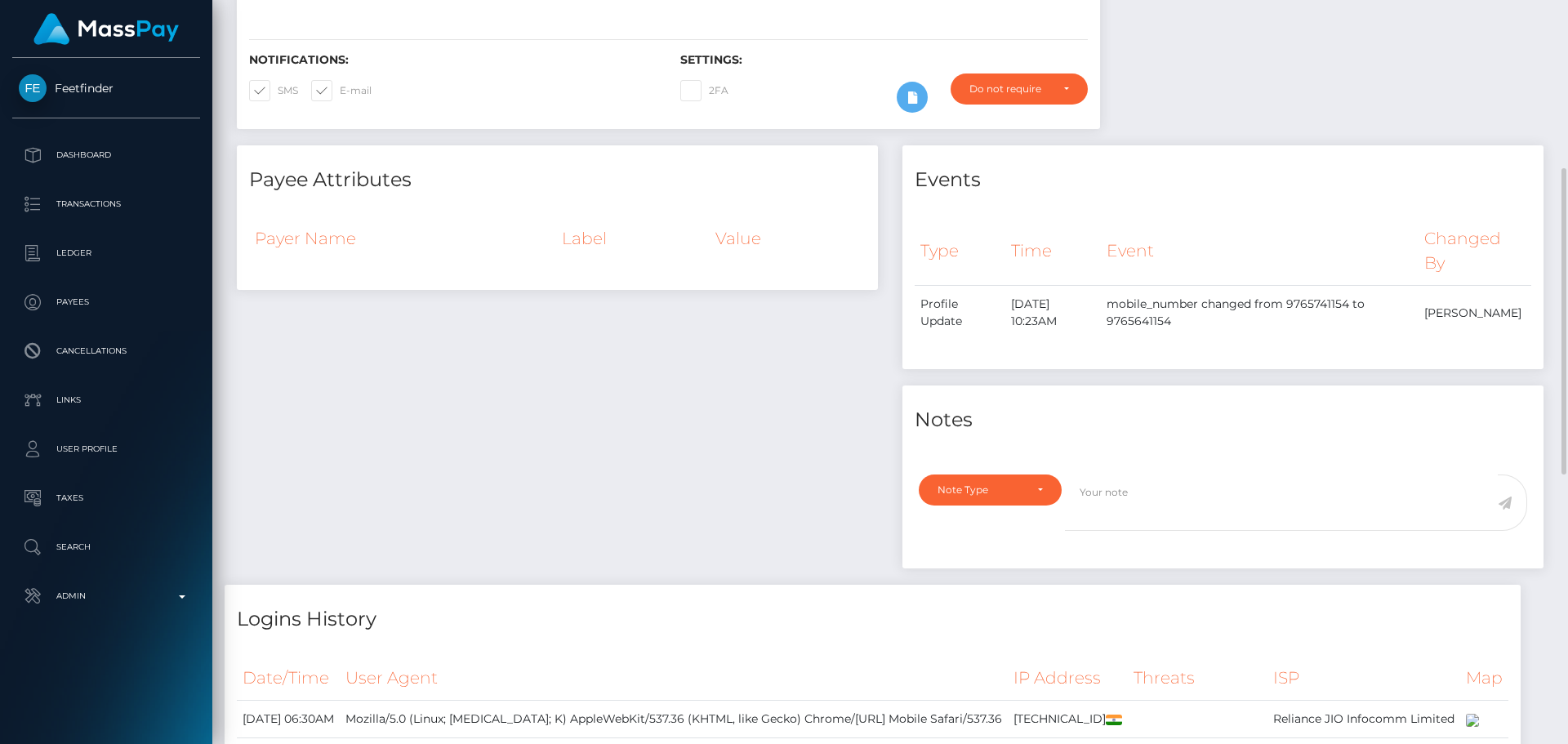
click at [710, 315] on div "Payee Attributes Payer Name Label Value" at bounding box center [558, 365] width 666 height 439
click at [695, 305] on div "Payee Attributes Payer Name Label Value" at bounding box center [558, 365] width 666 height 439
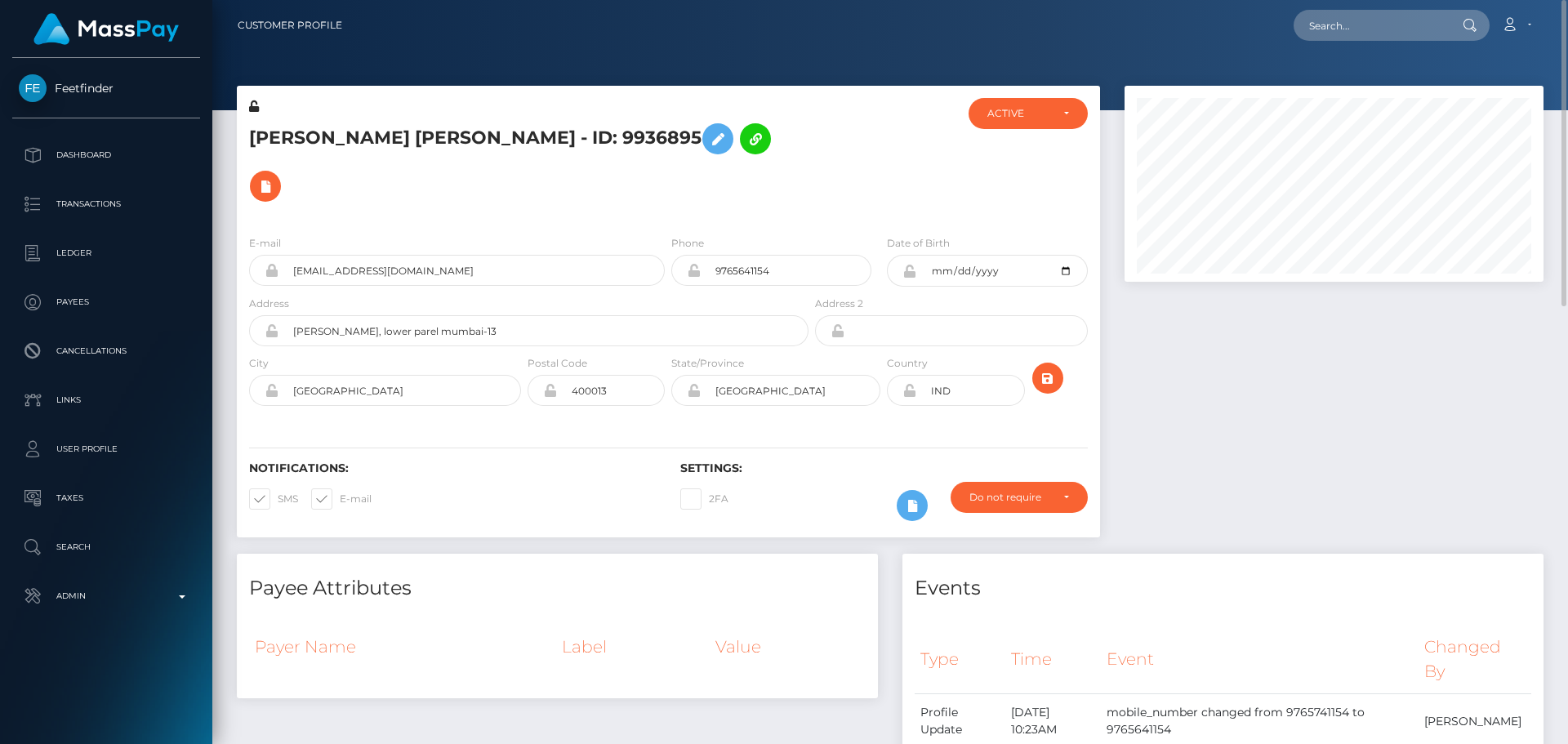
click at [789, 154] on h5 "Mitali Ganesh Revdekar - ID: 9936895" at bounding box center [524, 162] width 551 height 95
click at [275, 176] on icon at bounding box center [265, 186] width 20 height 21
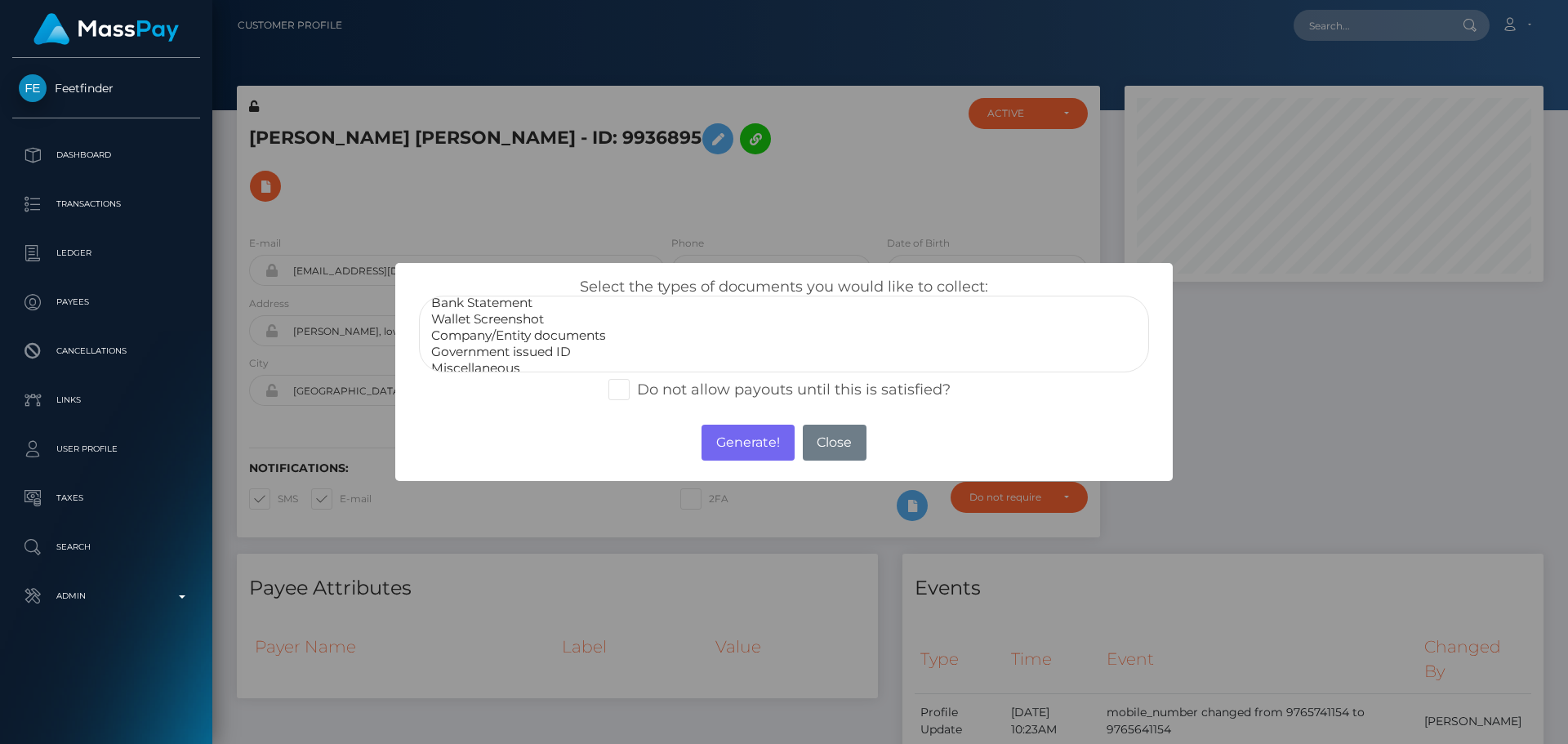
scroll to position [33, 0]
select select "Miscellaneous"
click at [477, 351] on option "Miscellaneous" at bounding box center [784, 359] width 709 height 16
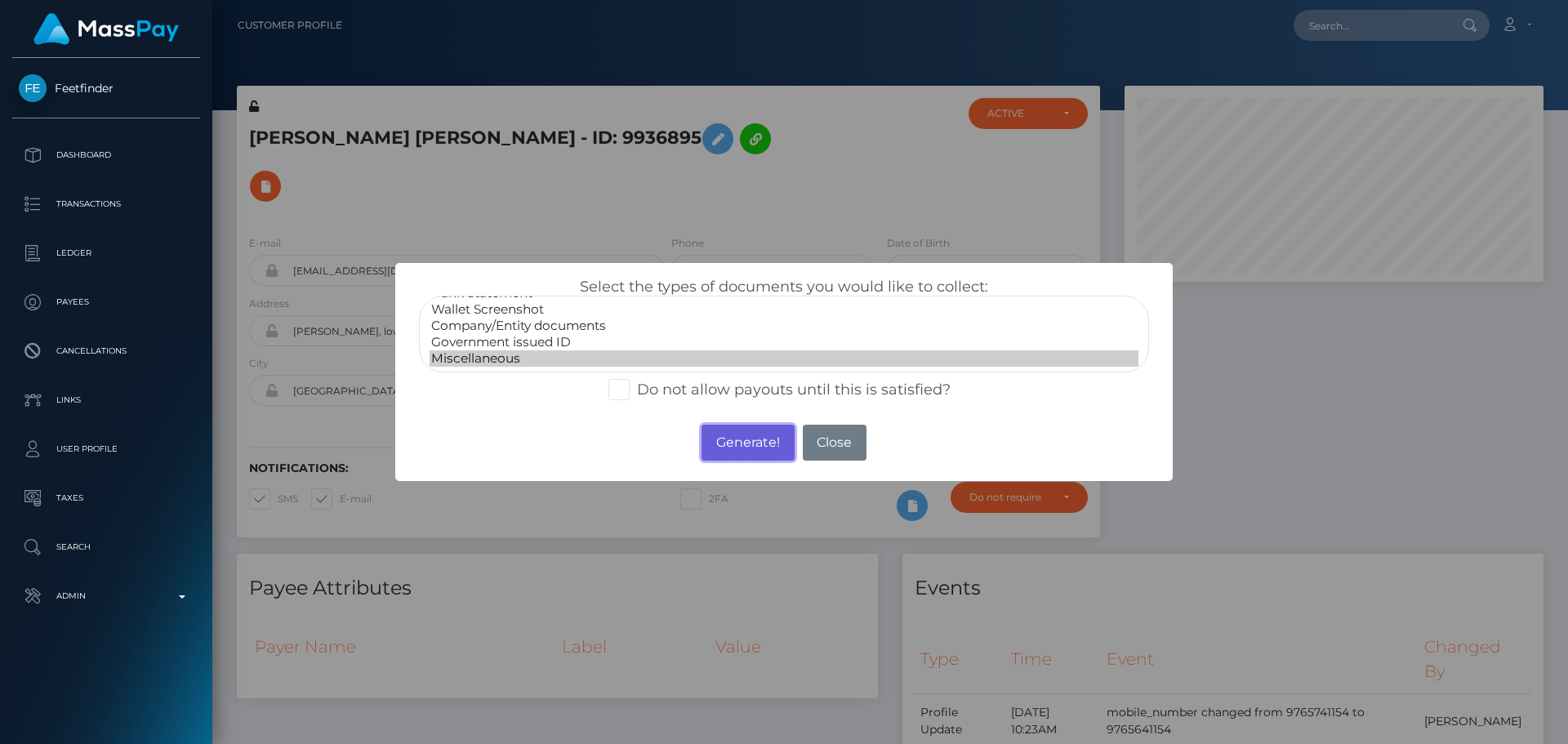
click at [727, 435] on button "Generate!" at bounding box center [747, 443] width 92 height 36
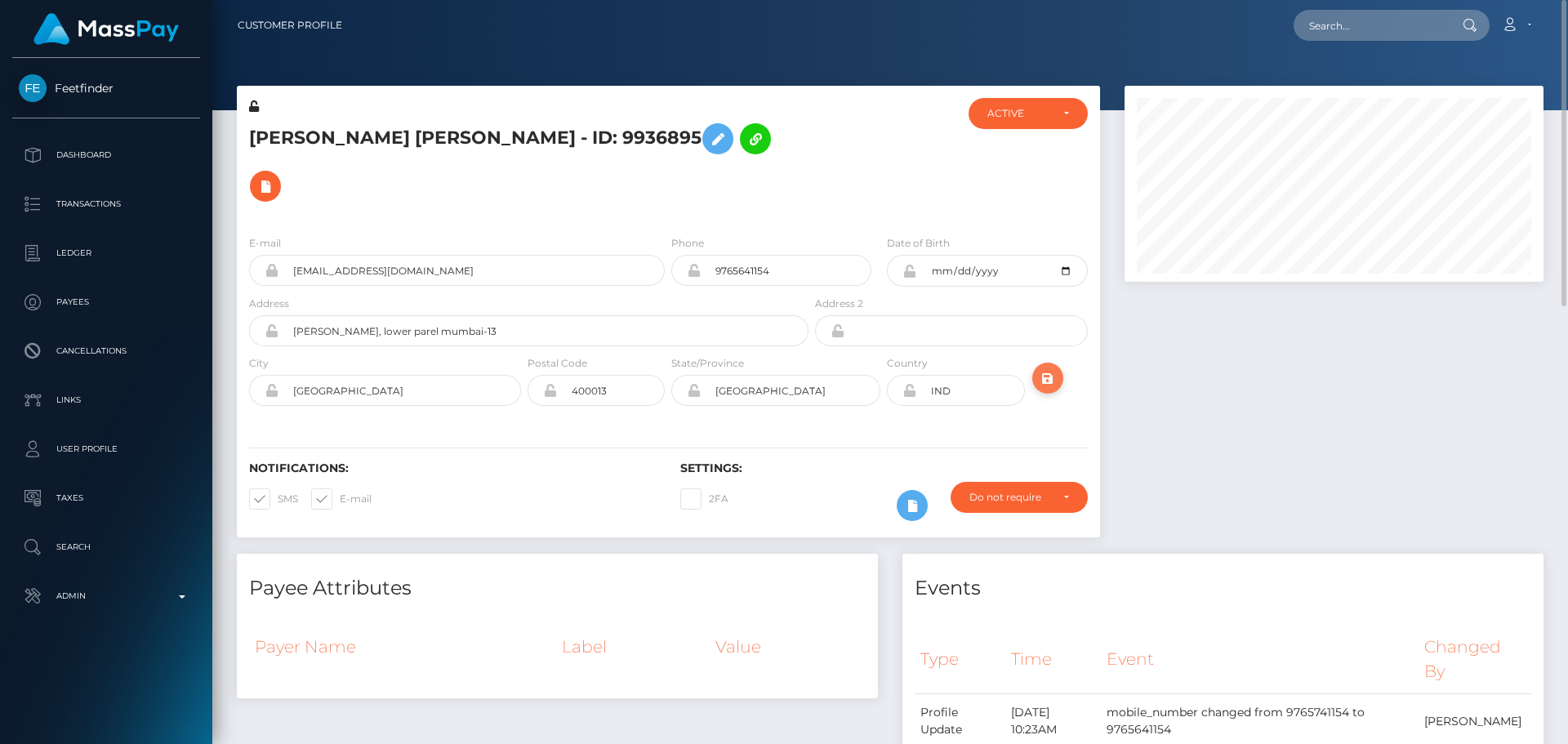
click at [1043, 369] on icon "submit" at bounding box center [1048, 378] width 20 height 21
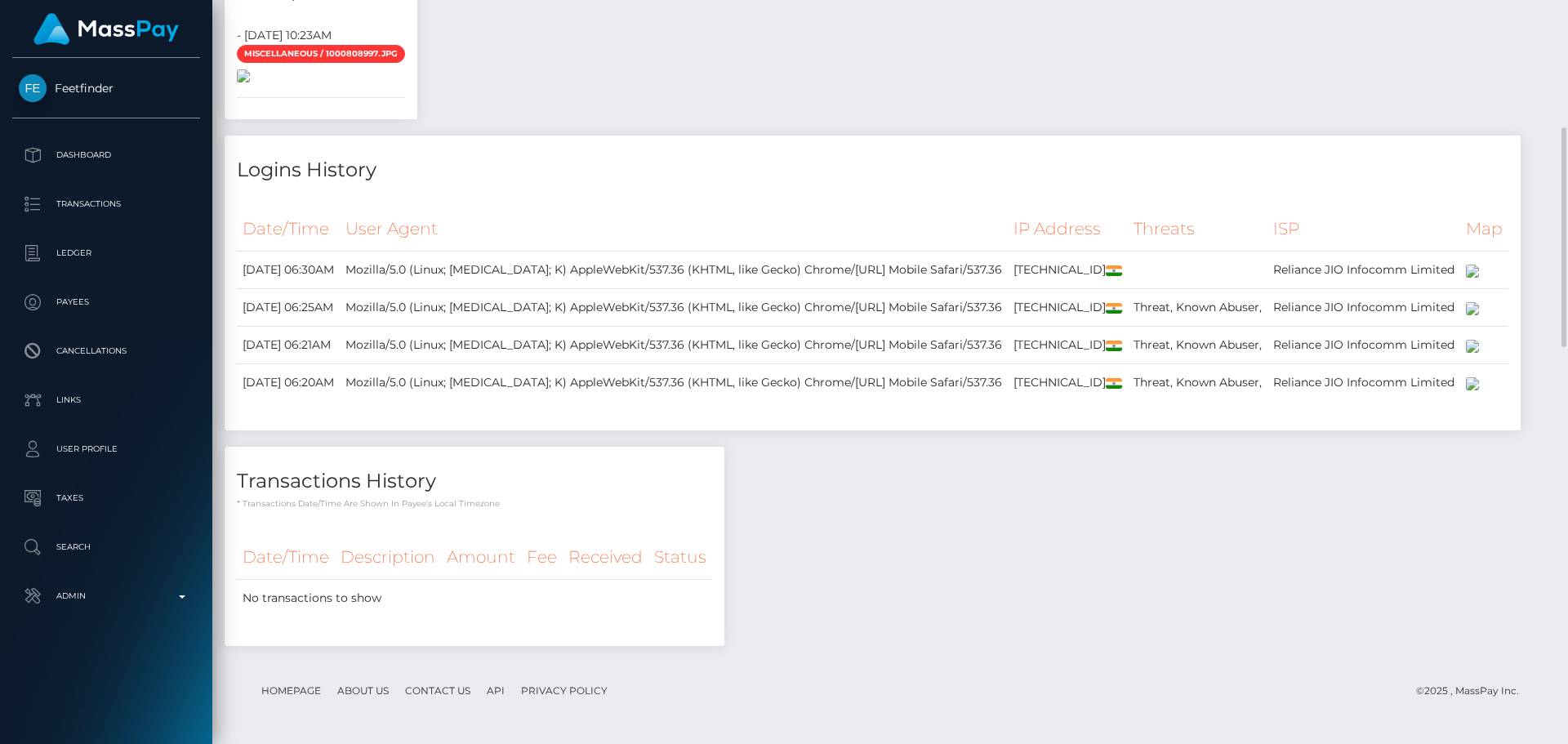
scroll to position [899, 0]
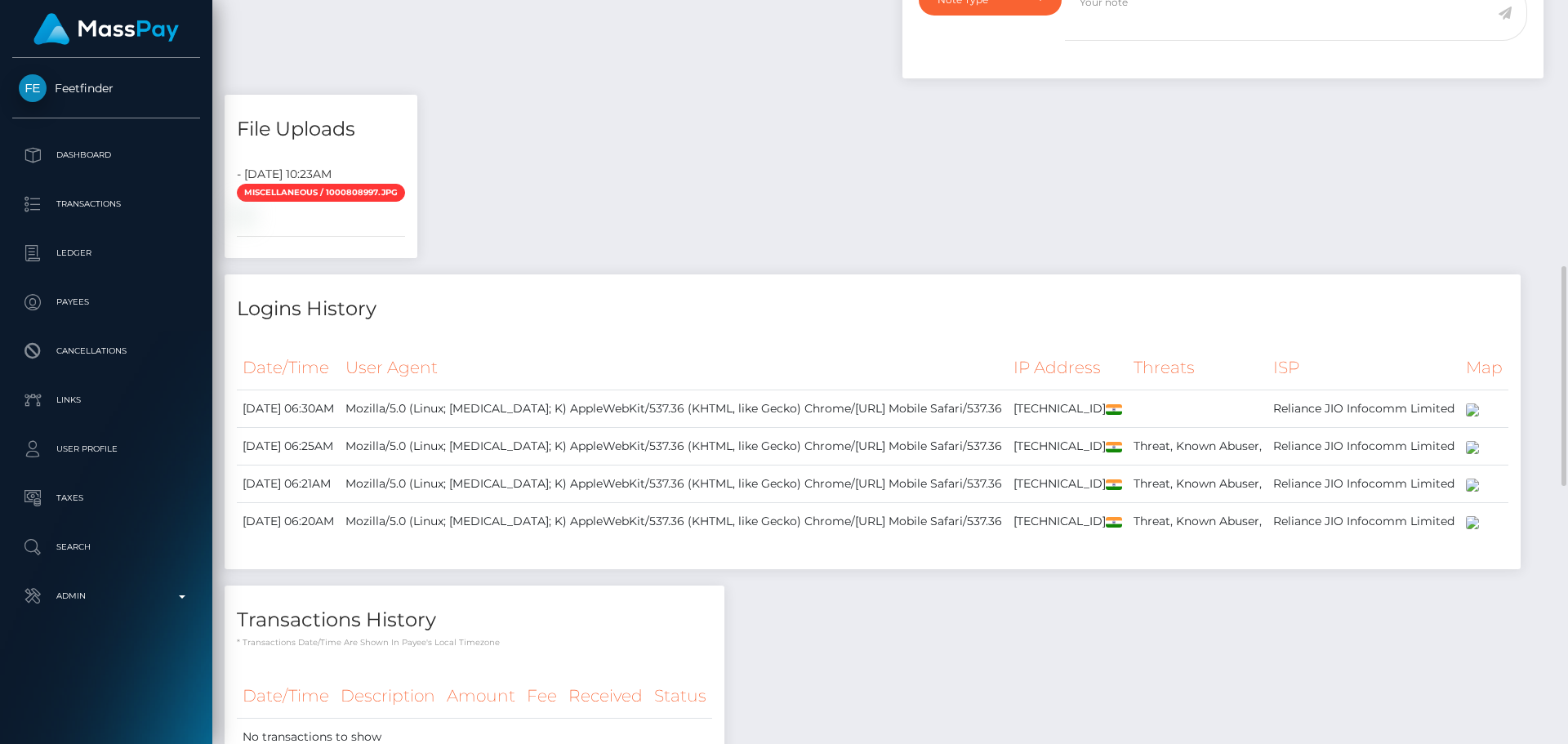
click at [927, 336] on div "Payee Attributes Payer Name Label Value Notes" at bounding box center [890, 228] width 1331 height 1146
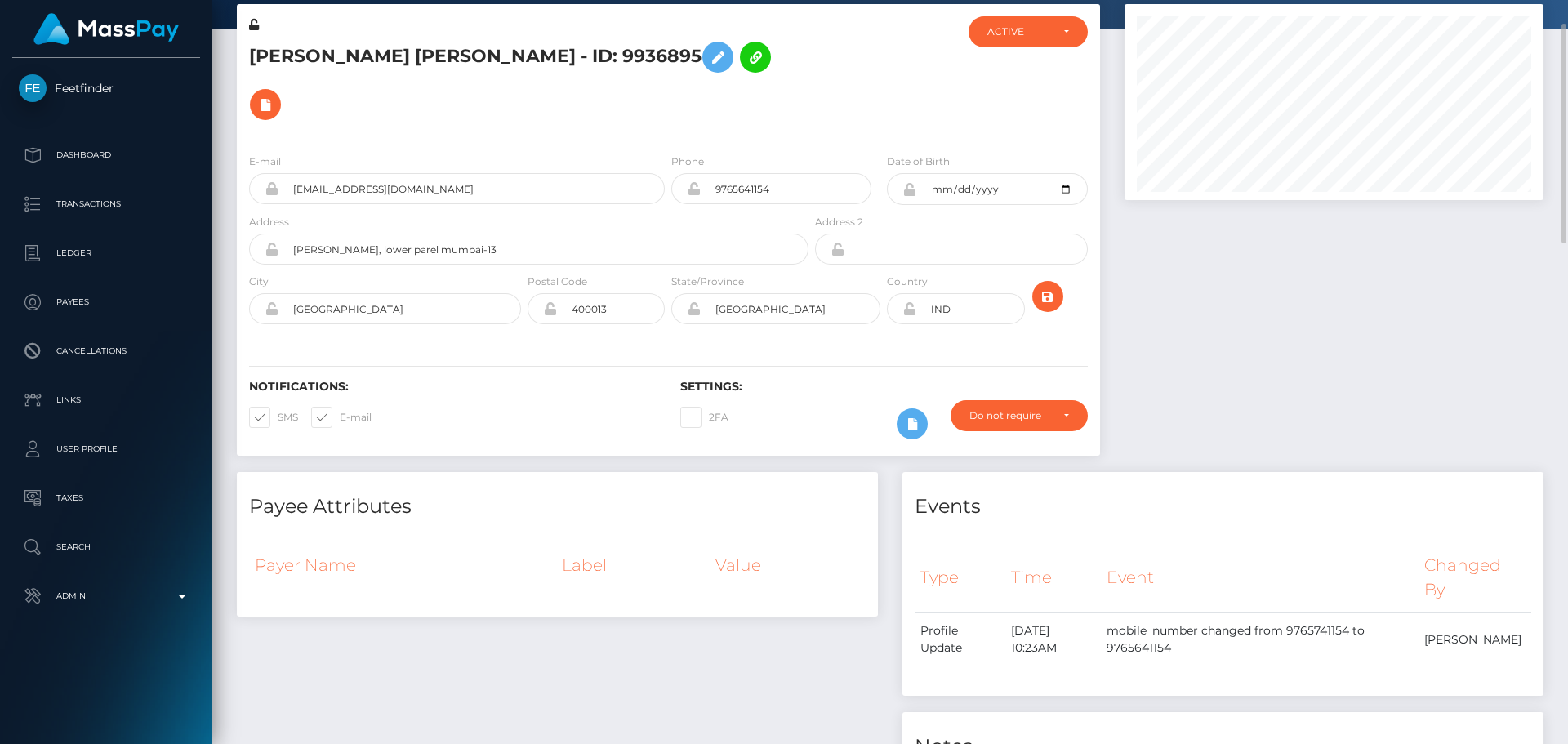
scroll to position [0, 0]
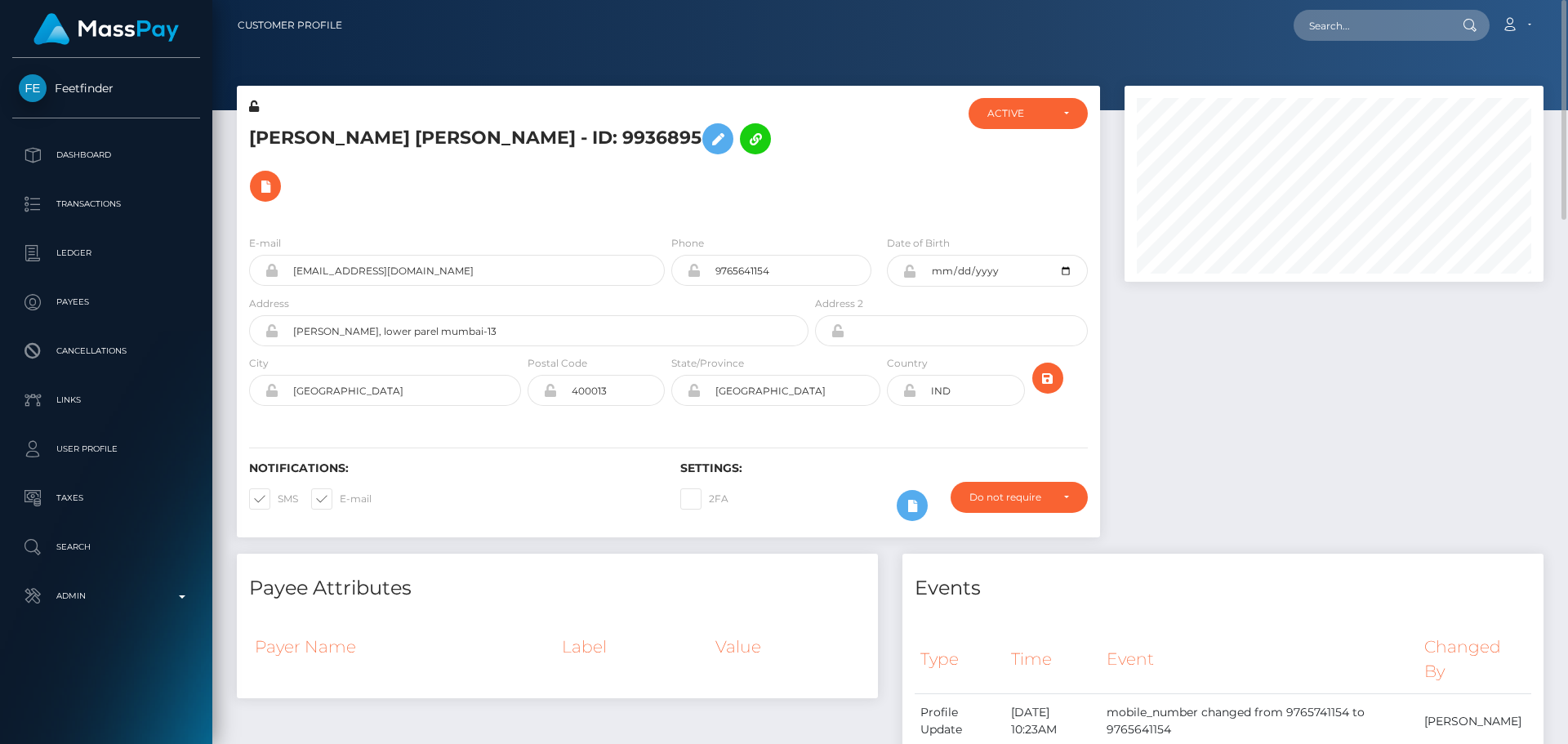
click at [594, 422] on div "Notifications: SMS E-mail Settings: 2FA" at bounding box center [668, 479] width 863 height 115
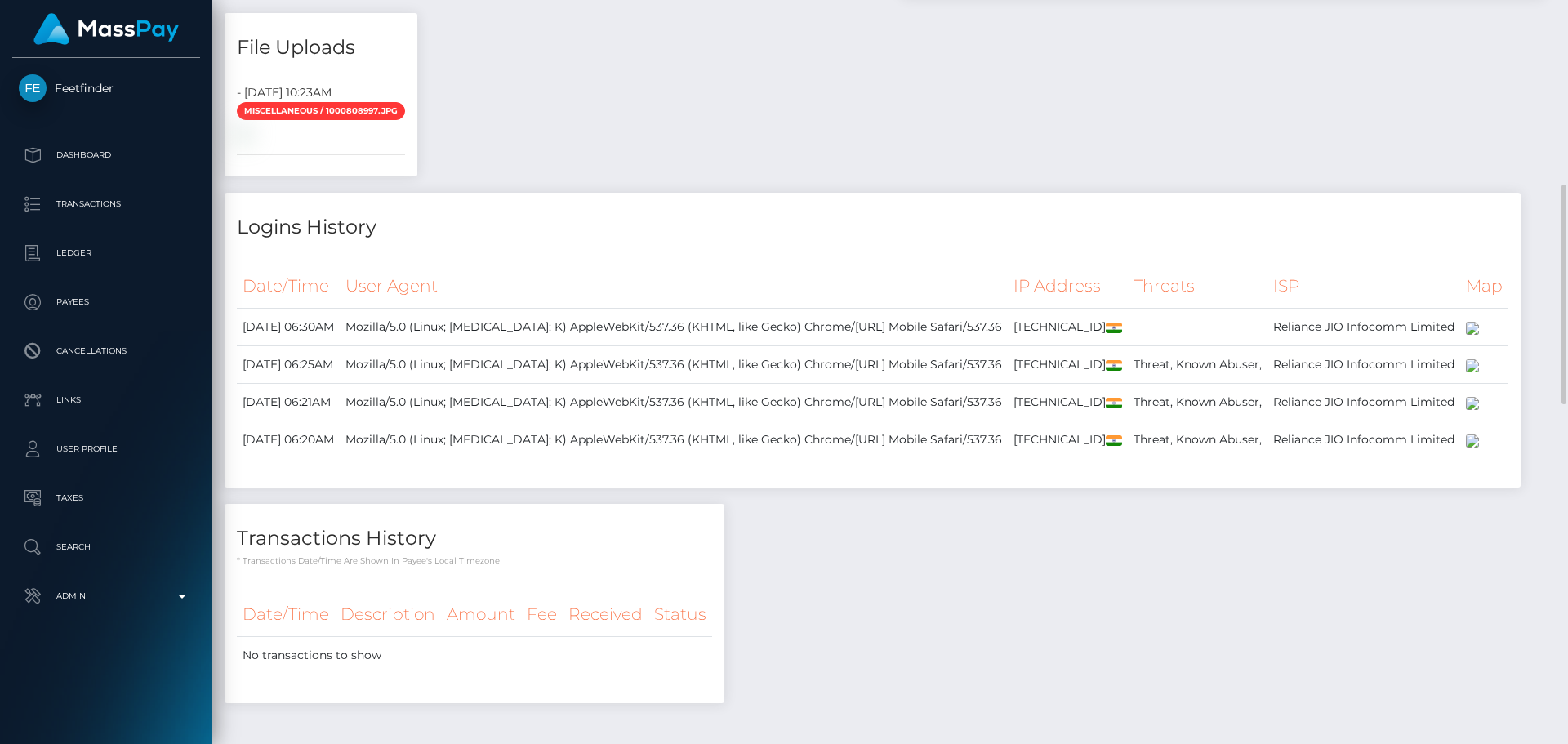
scroll to position [1062, 0]
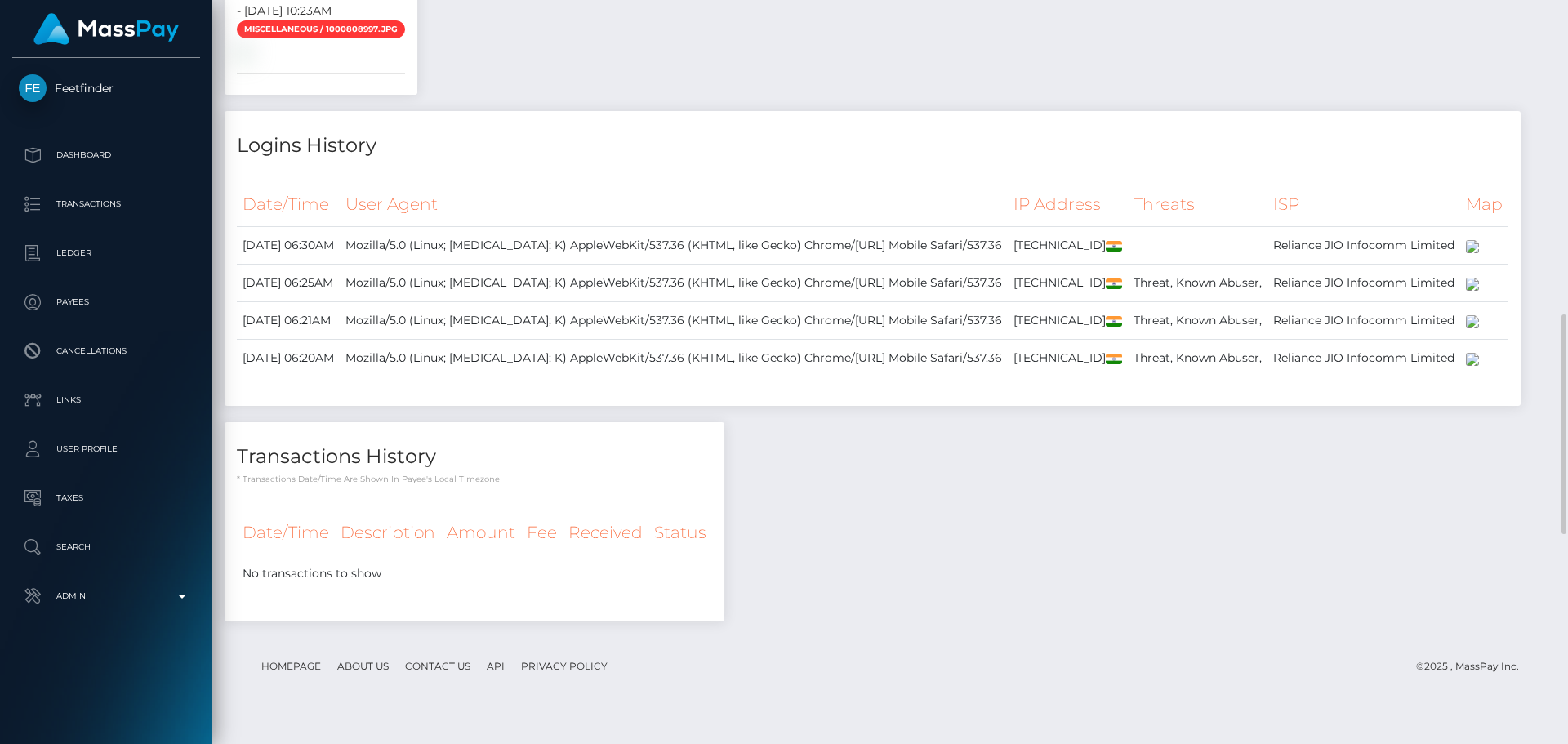
click at [942, 354] on div "Payee Attributes Payer Name Label Value Notes" at bounding box center [890, 64] width 1331 height 1146
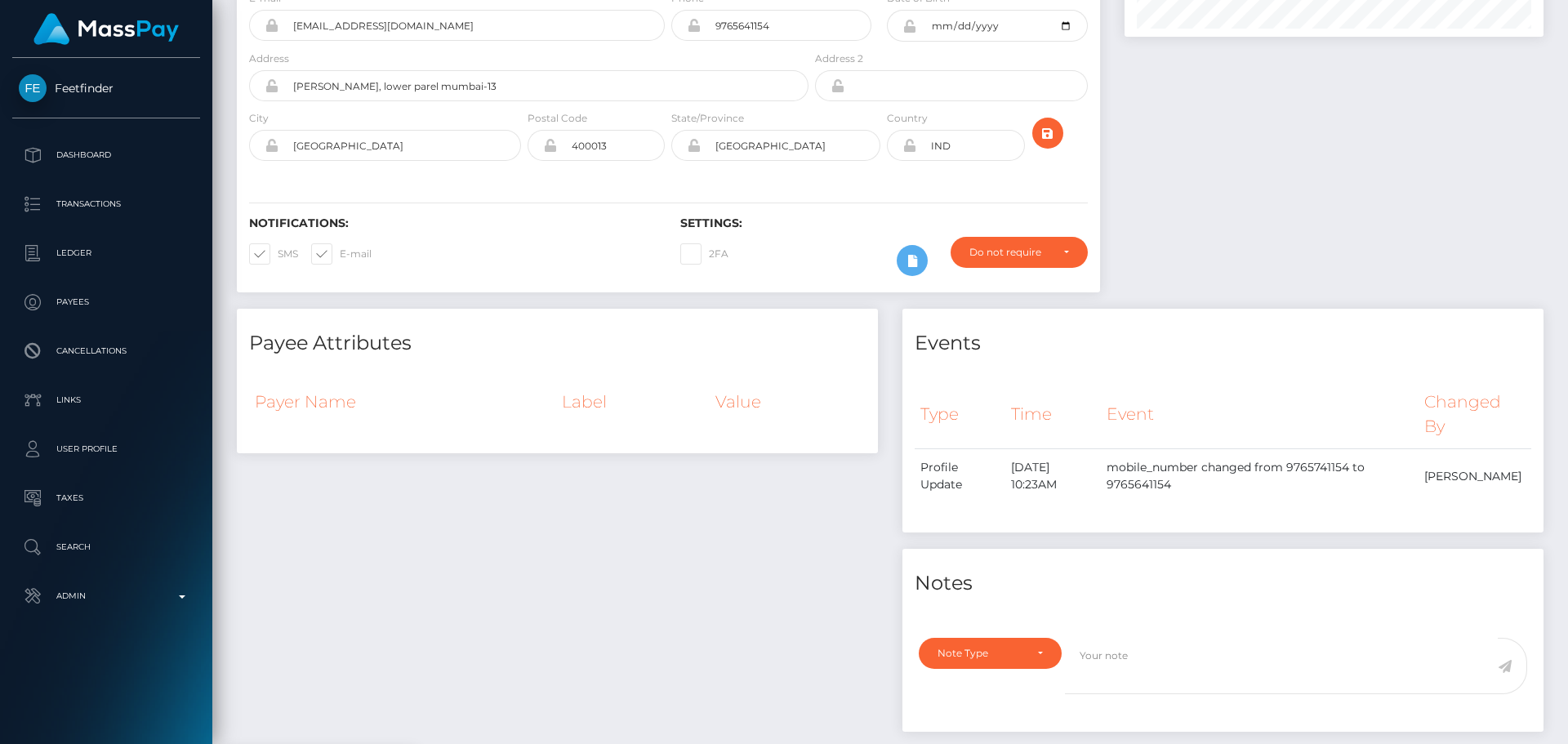
scroll to position [0, 0]
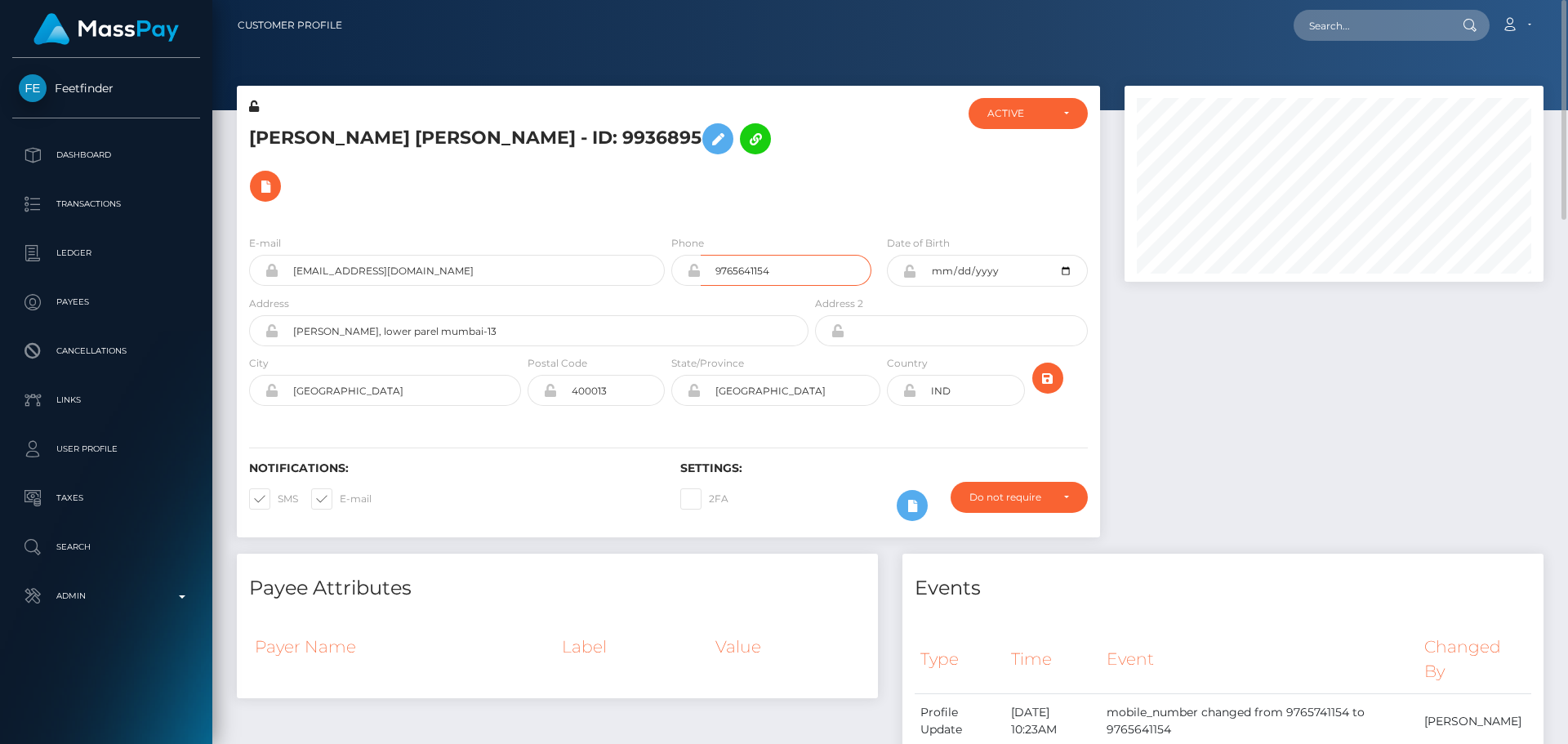
click at [746, 255] on input "9765641154" at bounding box center [785, 269] width 170 height 31
type input "9765741154"
click at [860, 146] on div at bounding box center [883, 159] width 144 height 124
click at [1048, 369] on icon "submit" at bounding box center [1048, 378] width 20 height 21
click at [785, 143] on h5 "[PERSON_NAME] [PERSON_NAME] - ID: 9936895" at bounding box center [524, 162] width 551 height 95
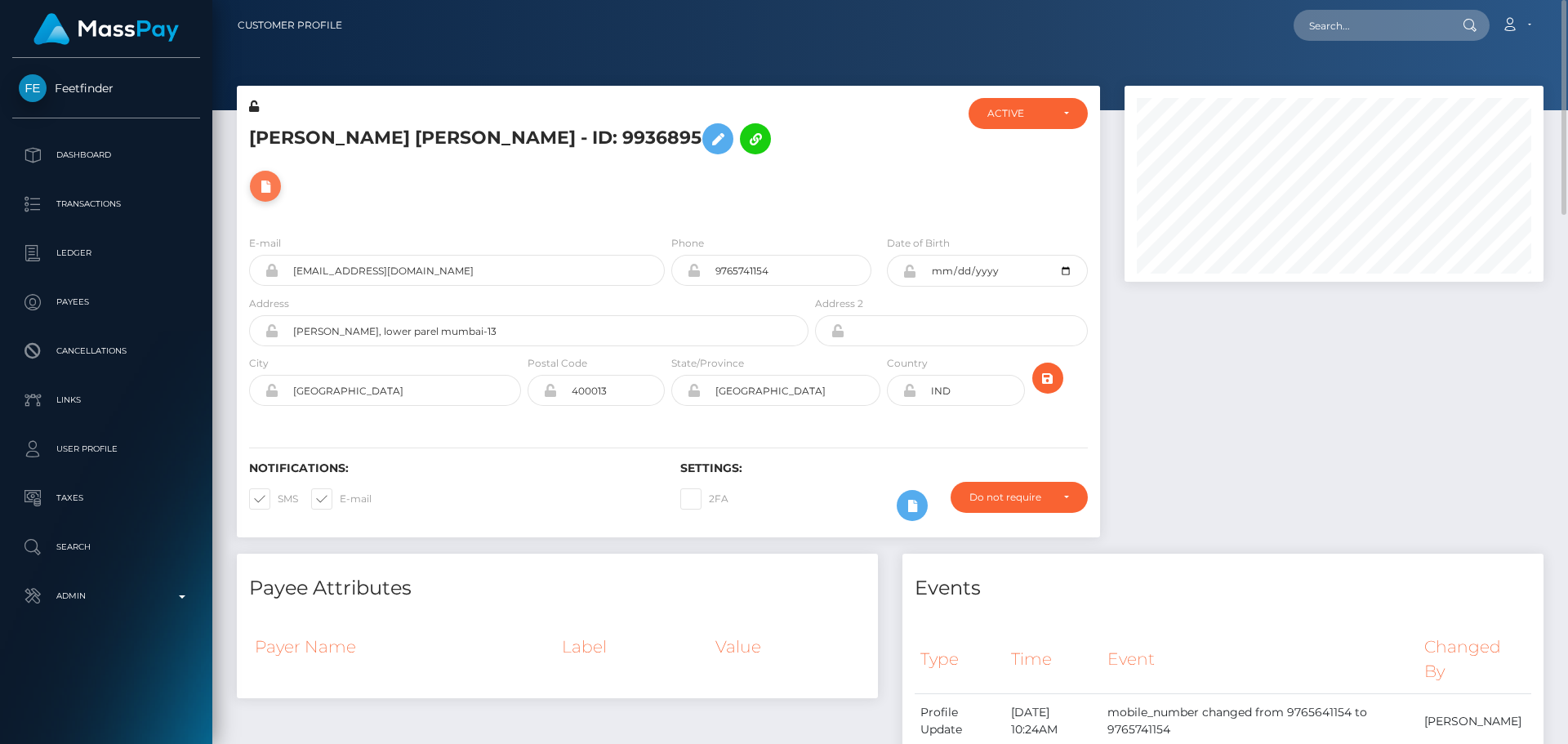
click at [281, 170] on button at bounding box center [264, 185] width 31 height 31
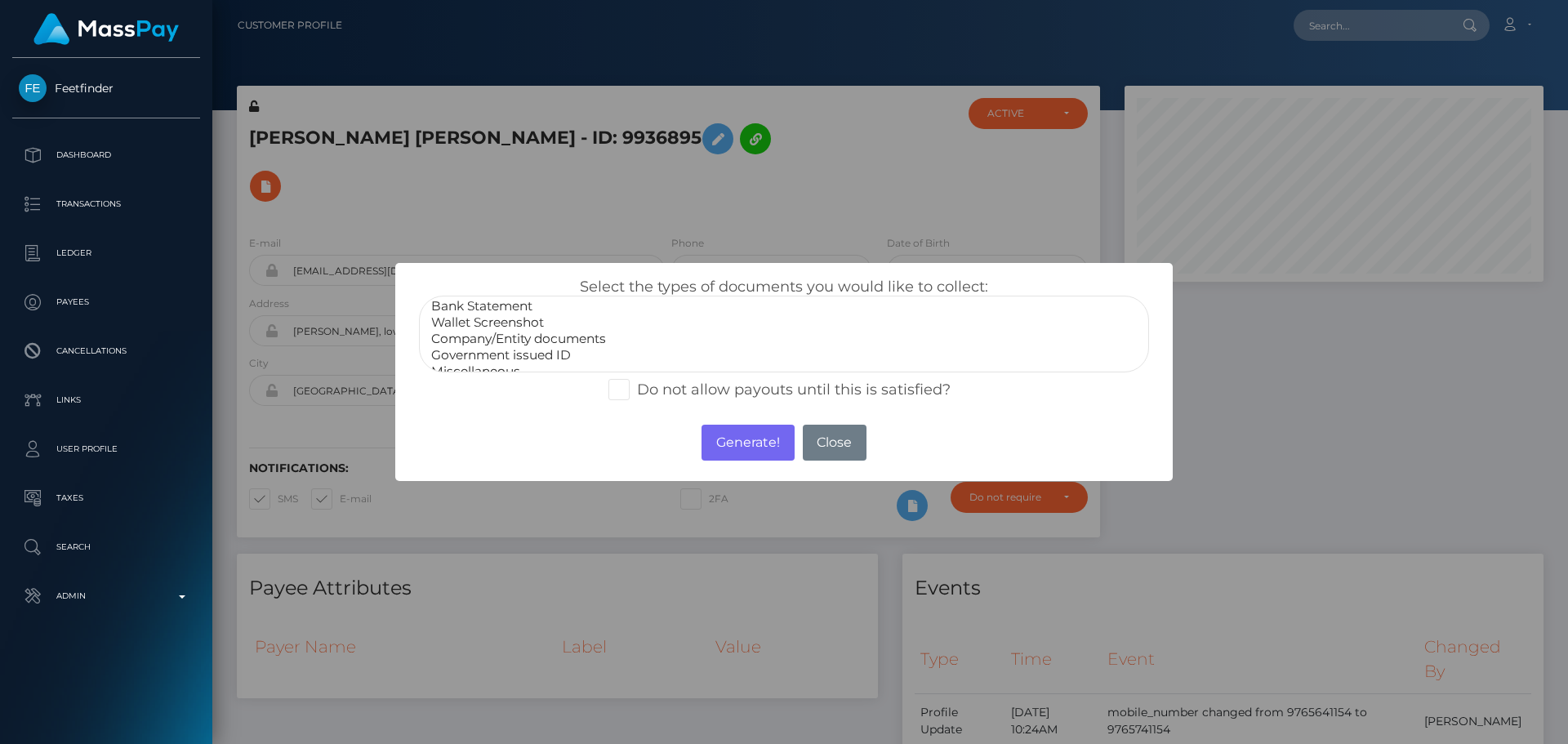
scroll to position [33, 0]
select select "Miscellaneous"
click at [486, 366] on option "Miscellaneous" at bounding box center [784, 359] width 709 height 16
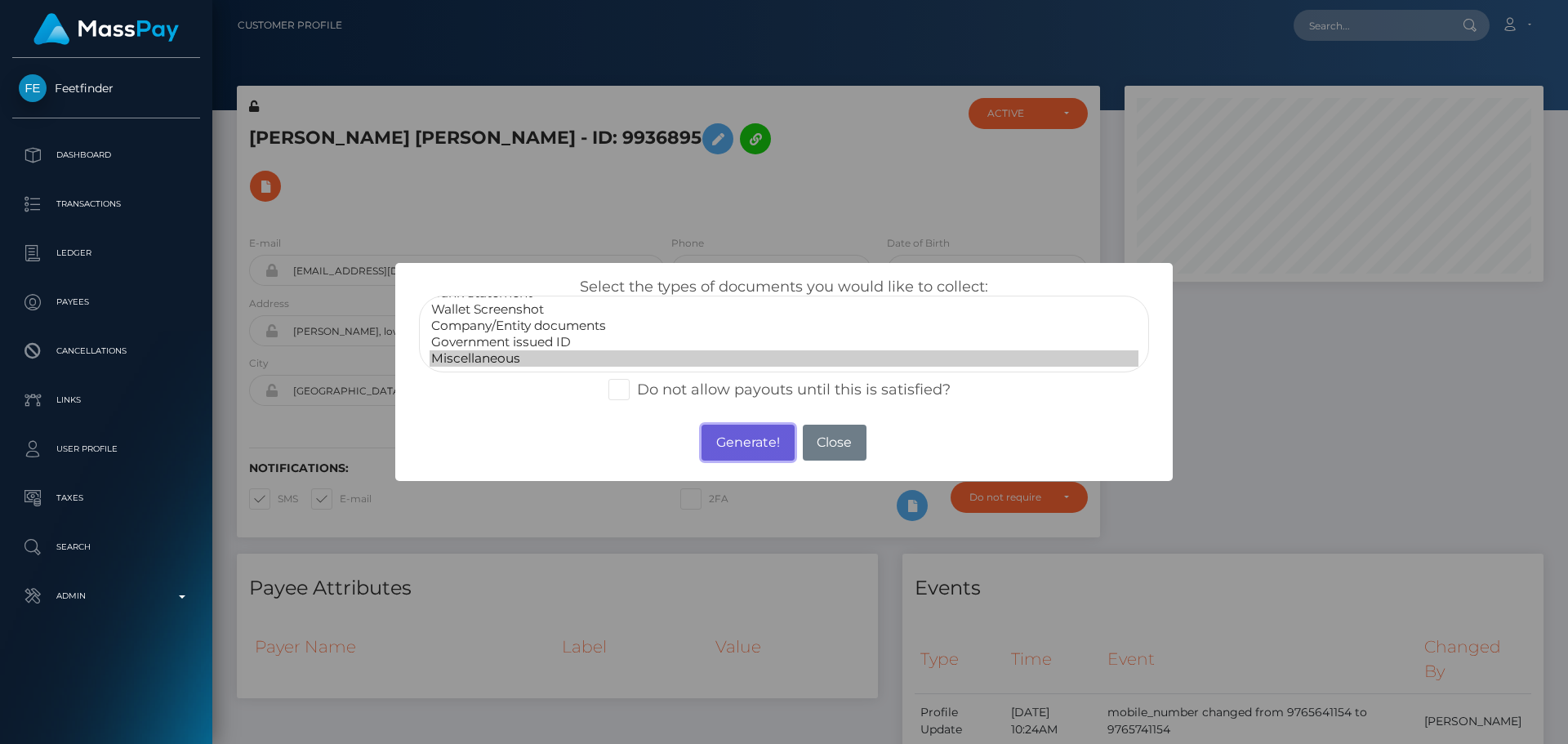
click at [752, 427] on button "Generate!" at bounding box center [747, 443] width 92 height 36
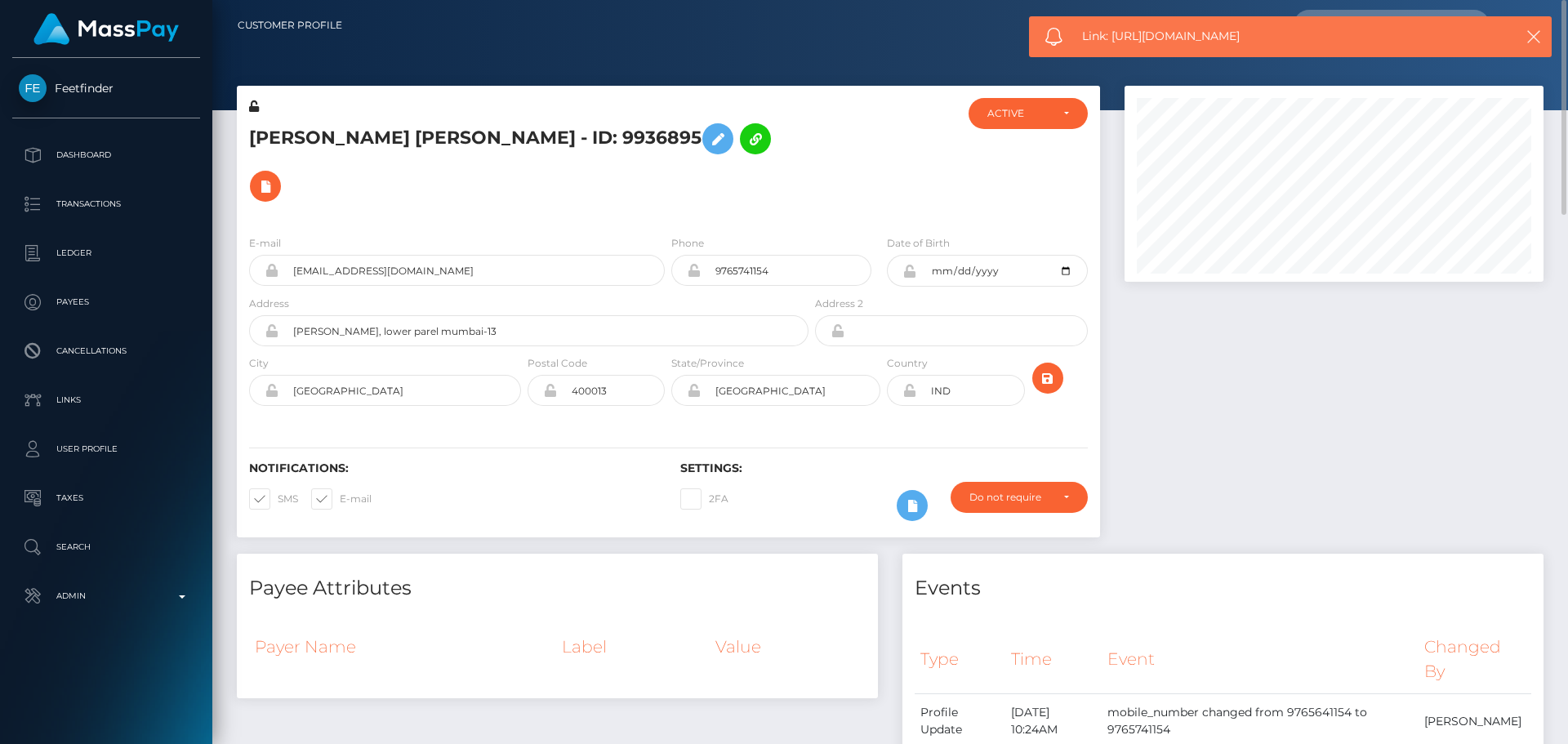
click at [952, 145] on div at bounding box center [883, 159] width 144 height 124
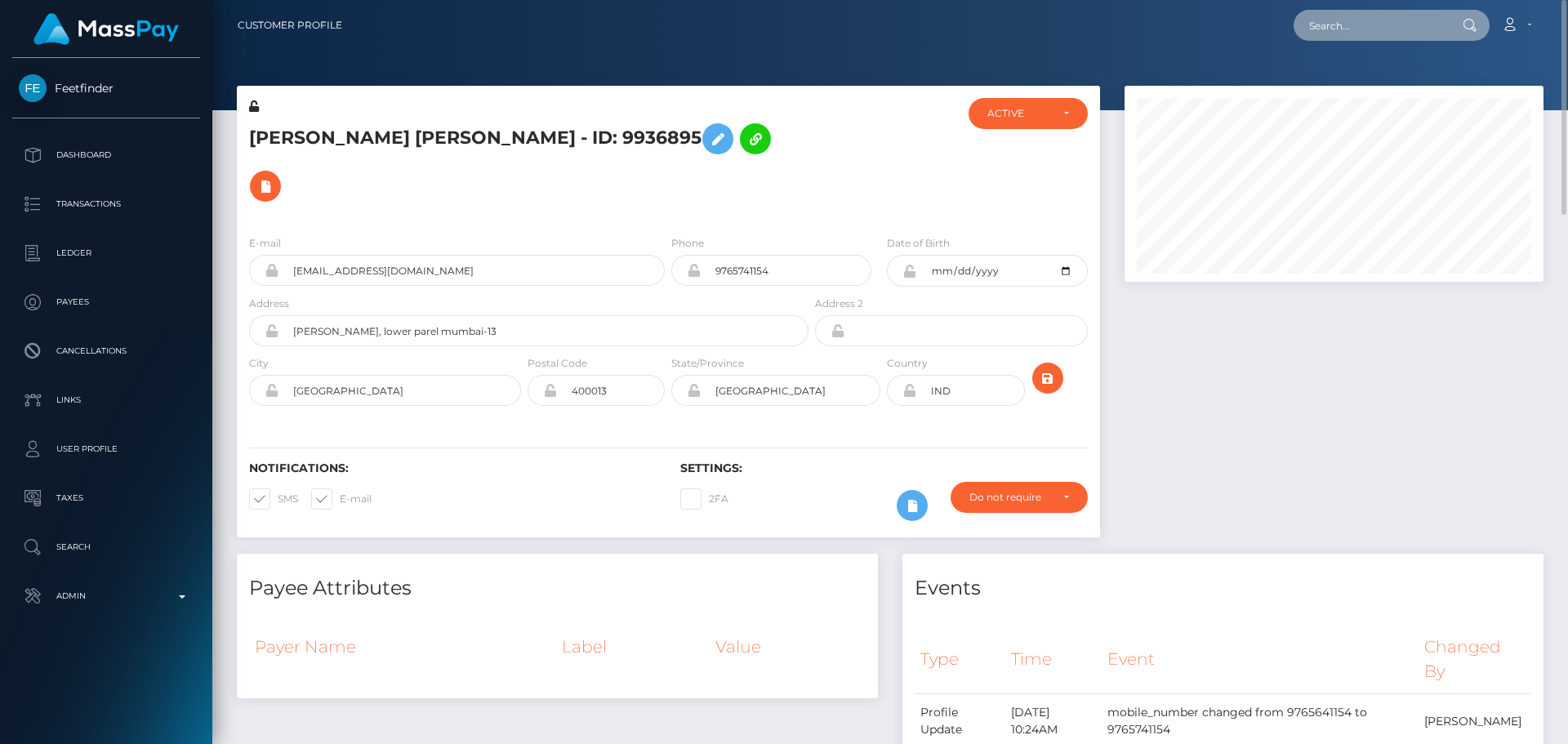
click at [1358, 25] on input "text" at bounding box center [1370, 25] width 154 height 31
paste input "beehonneybee1@gmail.com"
type input "beehonneybee1@gmail.com"
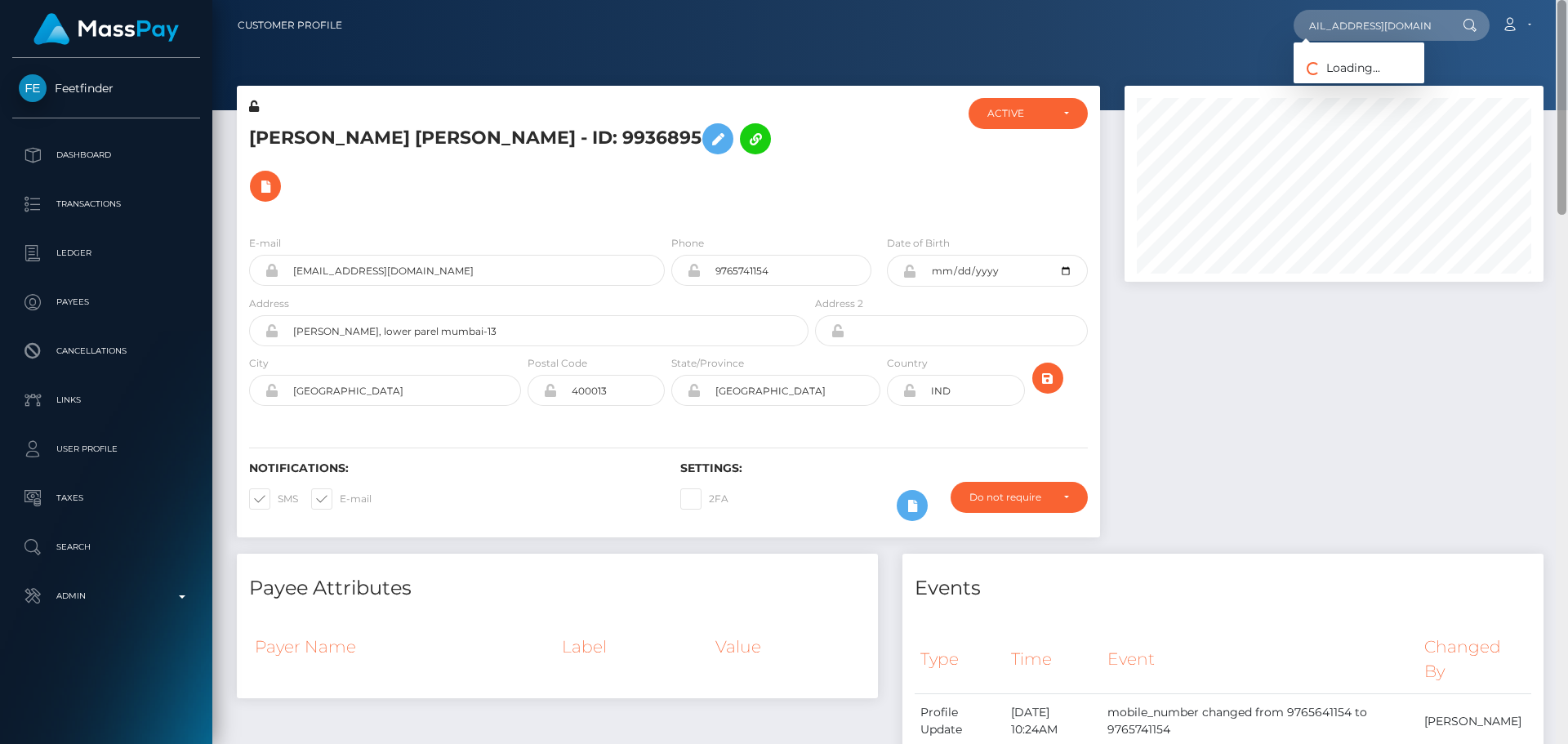
scroll to position [0, 0]
click at [1366, 83] on link "HonneyBee" at bounding box center [1359, 84] width 131 height 31
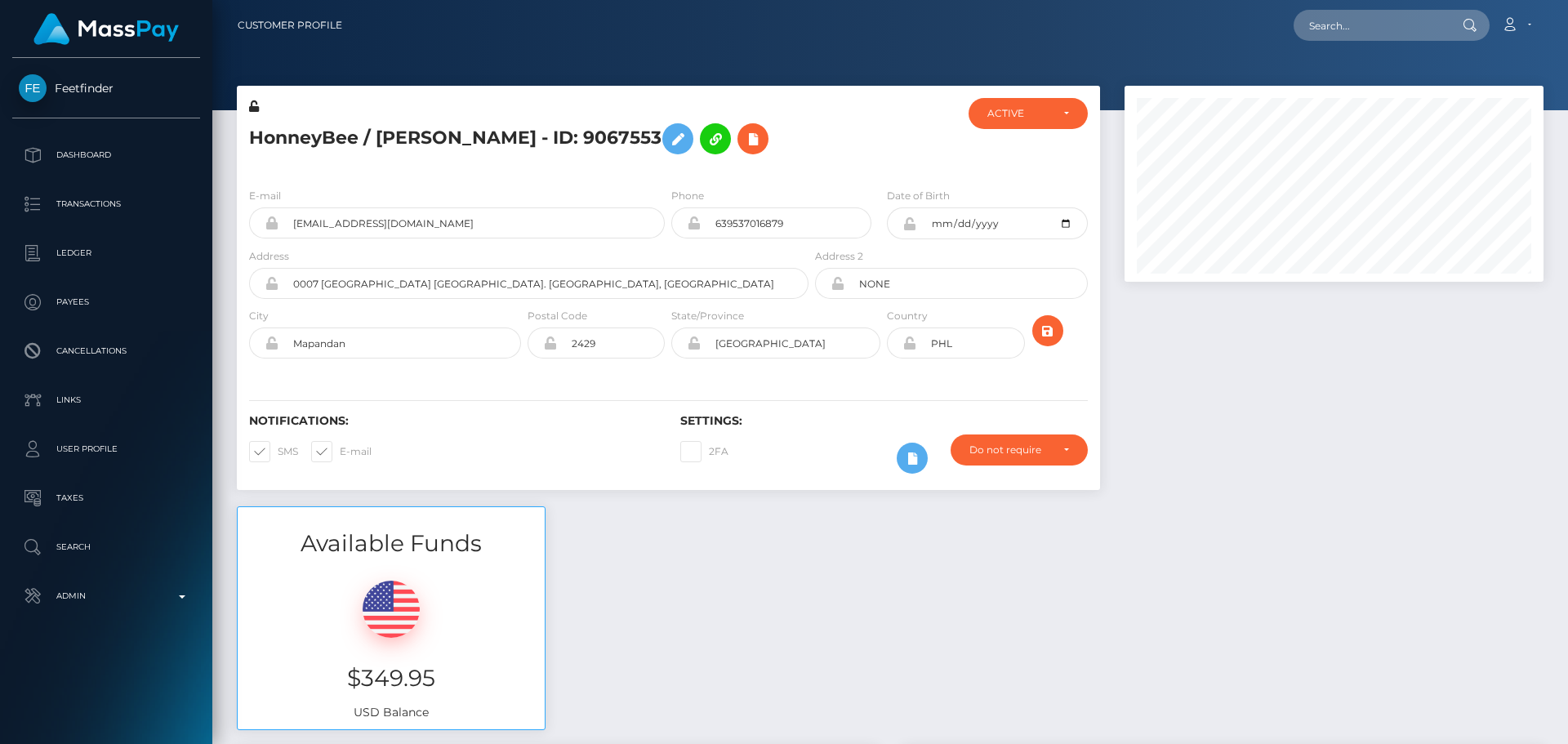
scroll to position [196, 420]
click at [574, 162] on h5 "HonneyBee / [PERSON_NAME] - ID: 9067553" at bounding box center [524, 139] width 551 height 48
click at [577, 174] on div "HonneyBee / [PERSON_NAME] - ID: 9067553" at bounding box center [524, 136] width 575 height 76
click at [569, 174] on div "HonneyBee / Jana Samson Servito - ID: 9067553" at bounding box center [524, 136] width 575 height 76
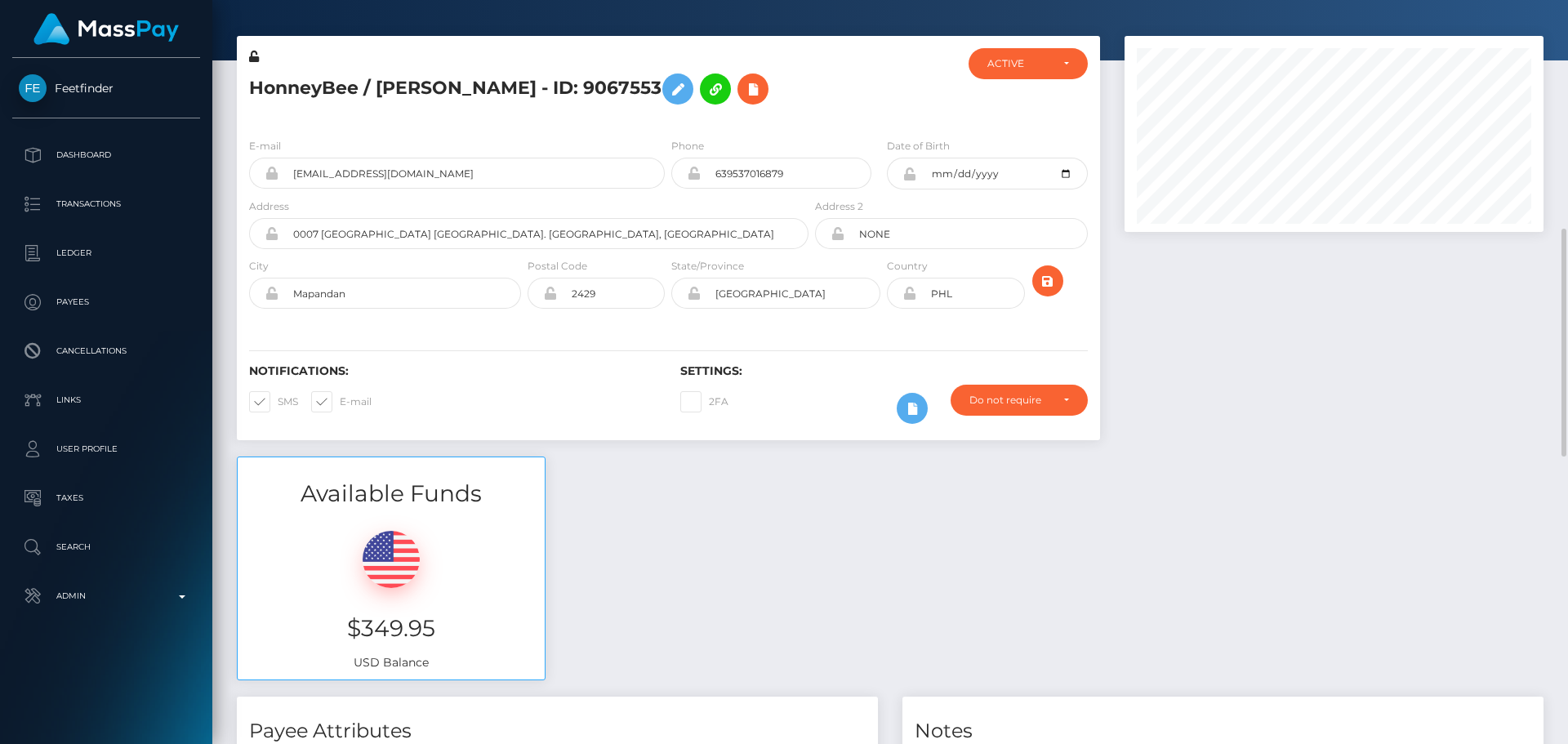
scroll to position [0, 0]
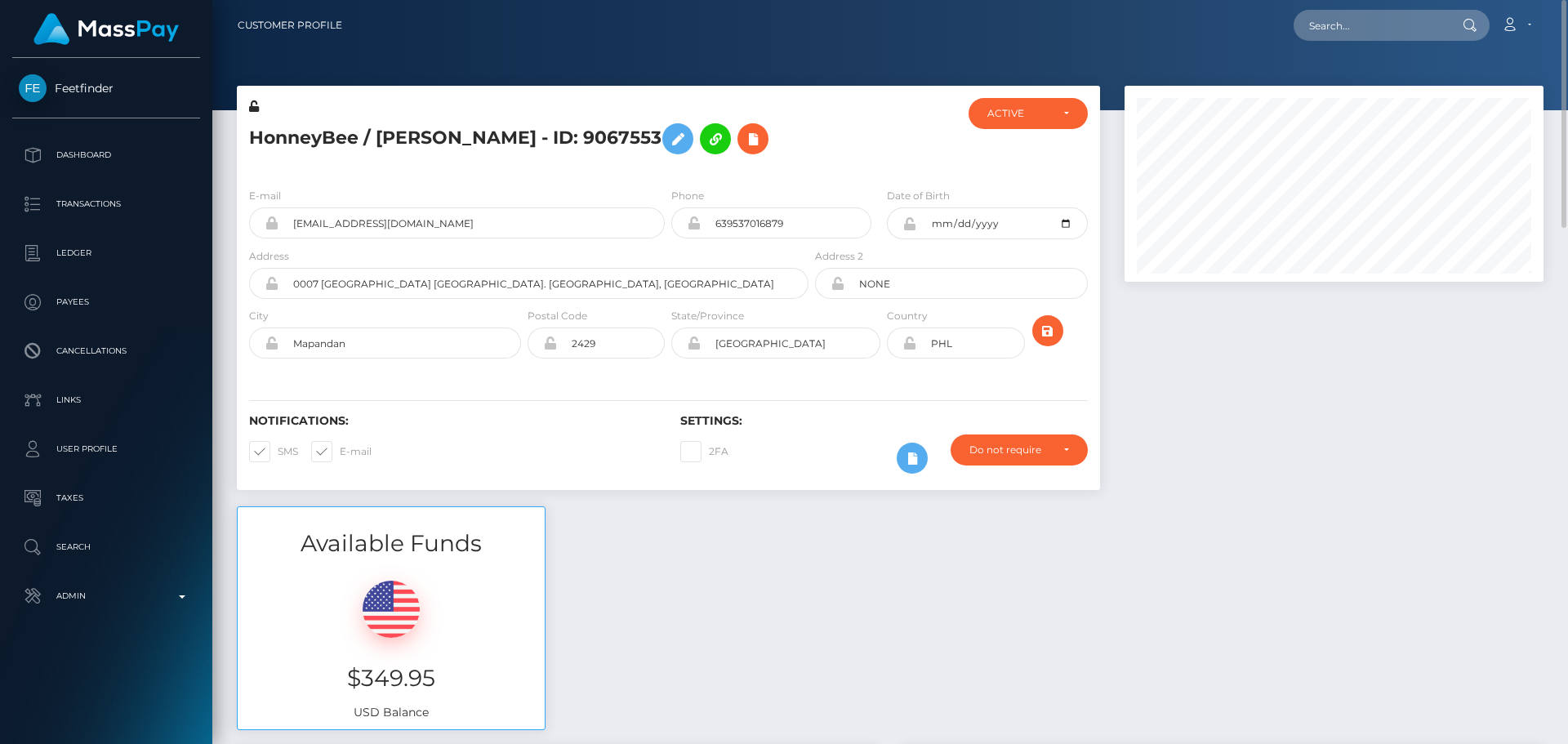
click at [616, 162] on h5 "HonneyBee / Jana Samson Servito - ID: 9067553" at bounding box center [524, 139] width 551 height 48
click at [716, 239] on input "639537016879" at bounding box center [785, 222] width 170 height 31
type input "+639537016879"
click at [638, 162] on h5 "HonneyBee / Jana Samson Servito - ID: 9067553" at bounding box center [524, 139] width 551 height 48
click at [1043, 342] on icon "submit" at bounding box center [1048, 331] width 20 height 21
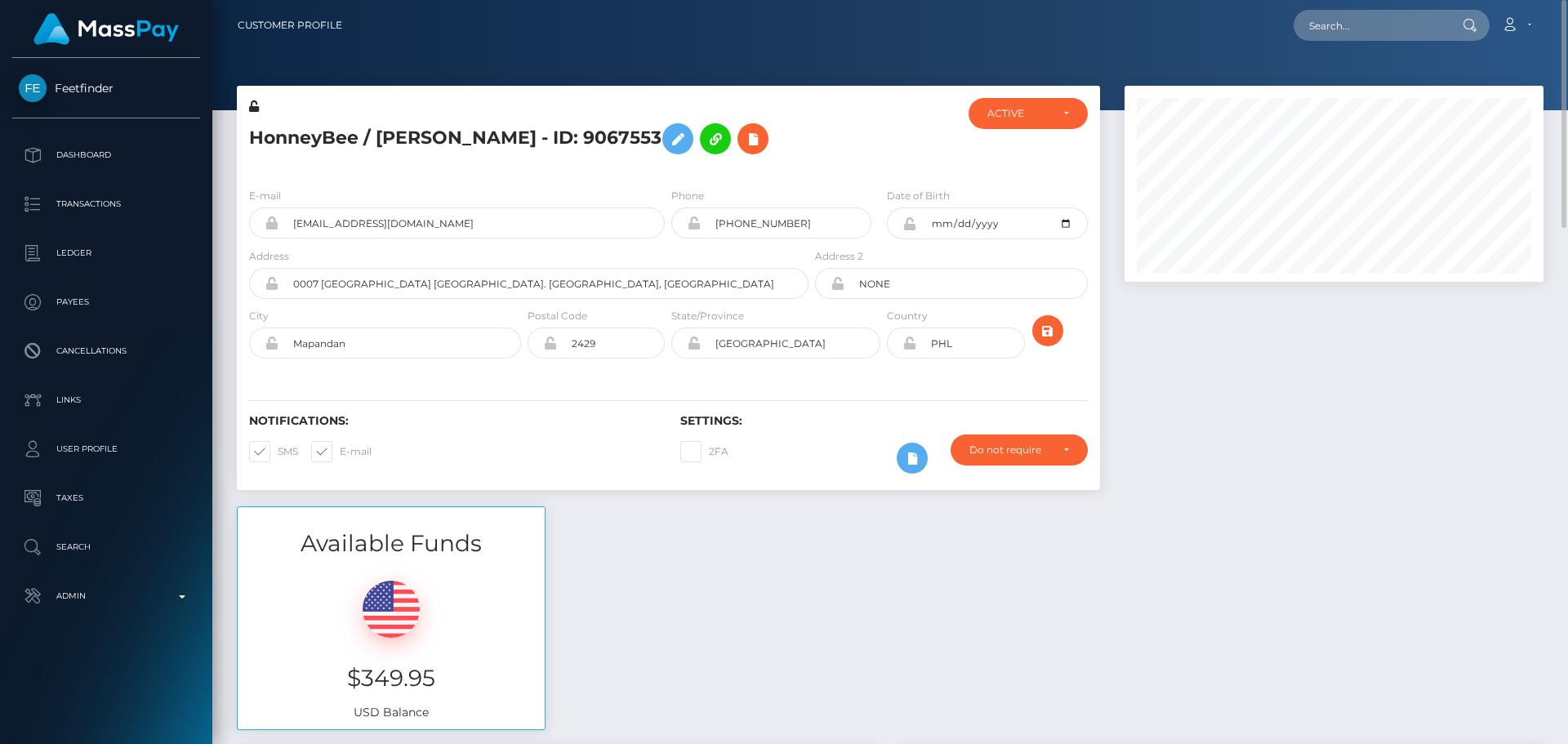
click at [647, 162] on h5 "HonneyBee / Jana Samson Servito - ID: 9067553" at bounding box center [524, 139] width 551 height 48
click at [649, 162] on h5 "HonneyBee / [PERSON_NAME] - ID: 9067553" at bounding box center [524, 139] width 551 height 48
click at [1020, 114] on div "ACTIVE" at bounding box center [1018, 113] width 62 height 13
click at [1027, 193] on span "DEACTIVE" at bounding box center [1013, 191] width 52 height 15
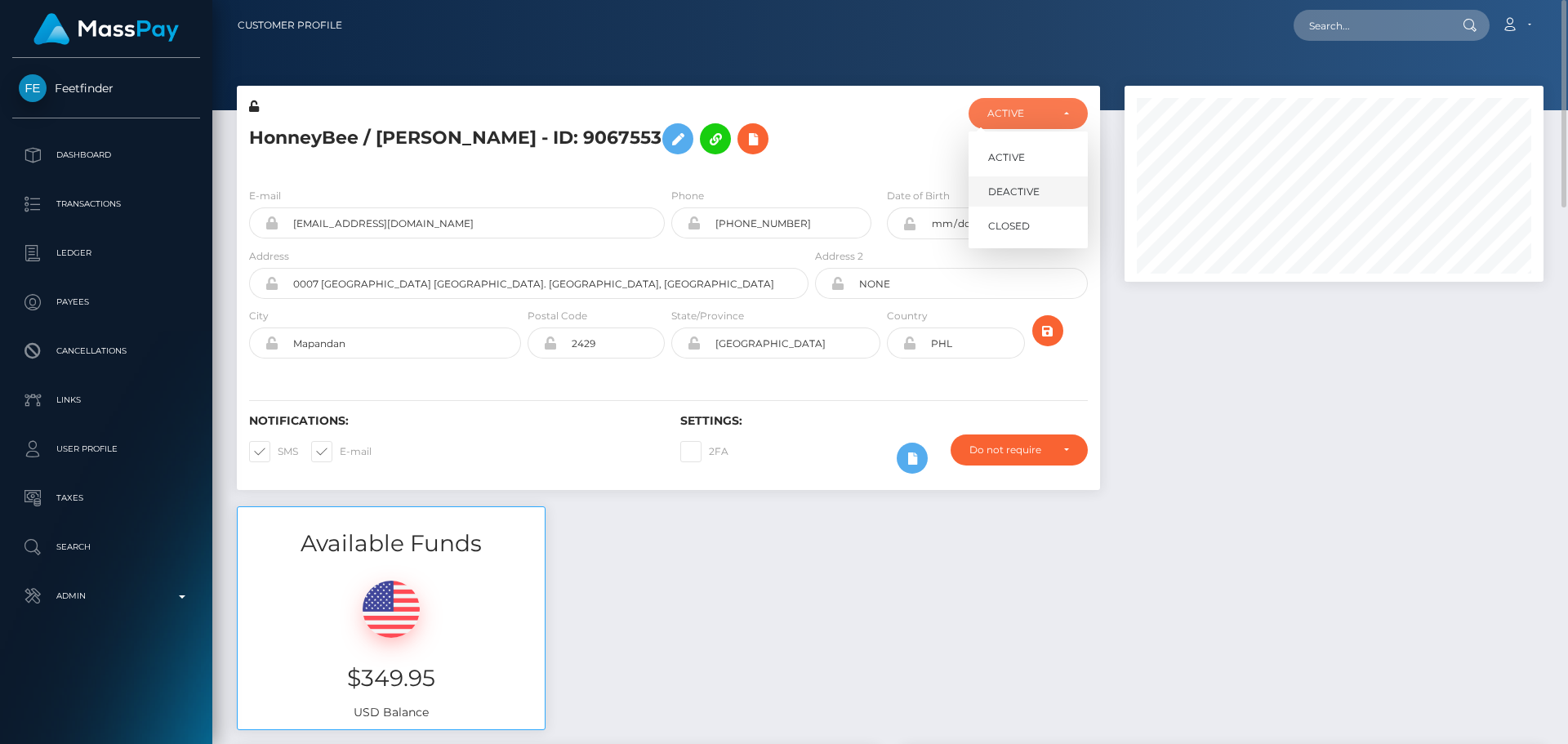
select select "DEACTIVE"
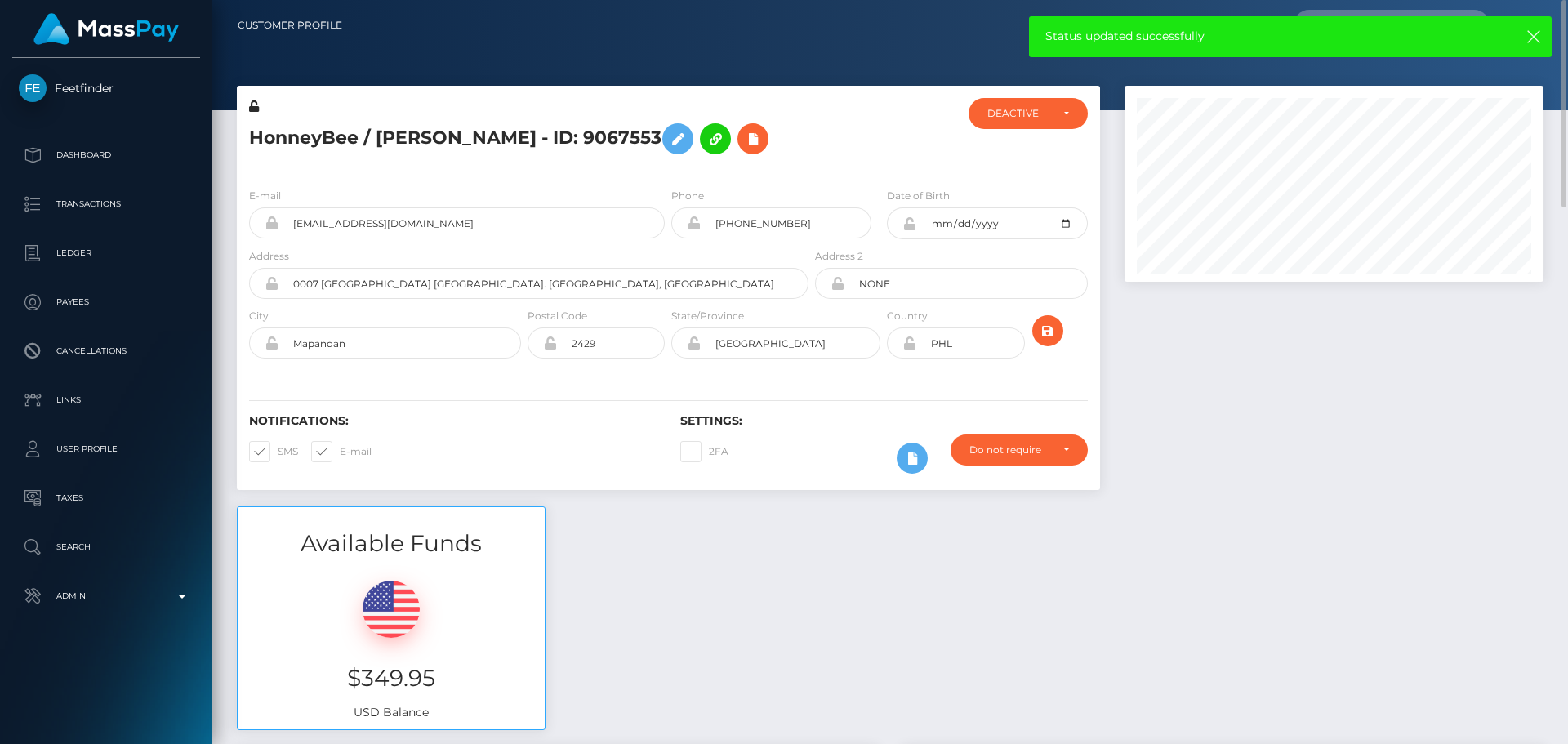
click at [893, 174] on div at bounding box center [883, 136] width 144 height 76
click at [868, 174] on div at bounding box center [883, 136] width 144 height 76
click at [1043, 342] on icon "submit" at bounding box center [1048, 331] width 20 height 21
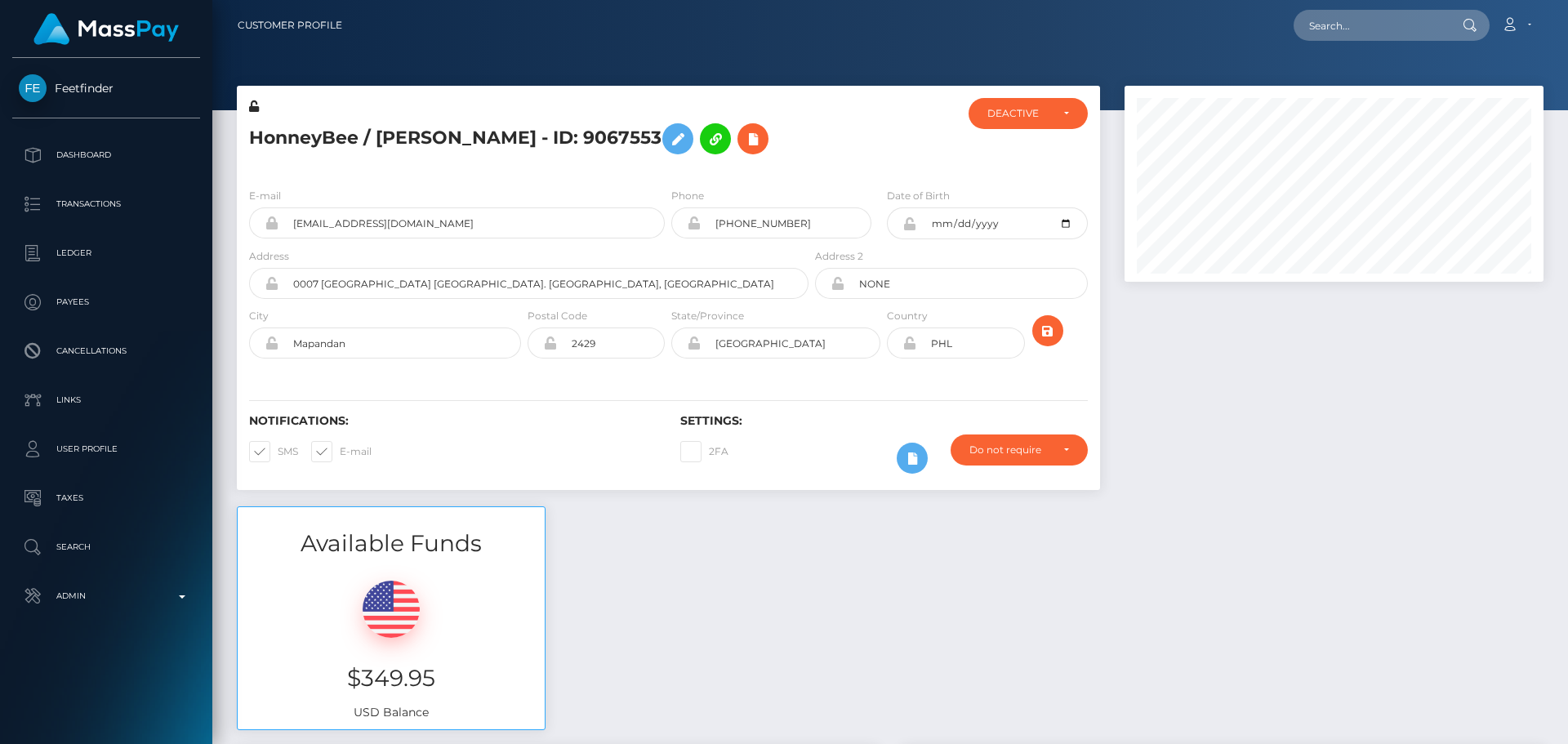
scroll to position [196, 420]
click at [831, 168] on div at bounding box center [883, 136] width 144 height 76
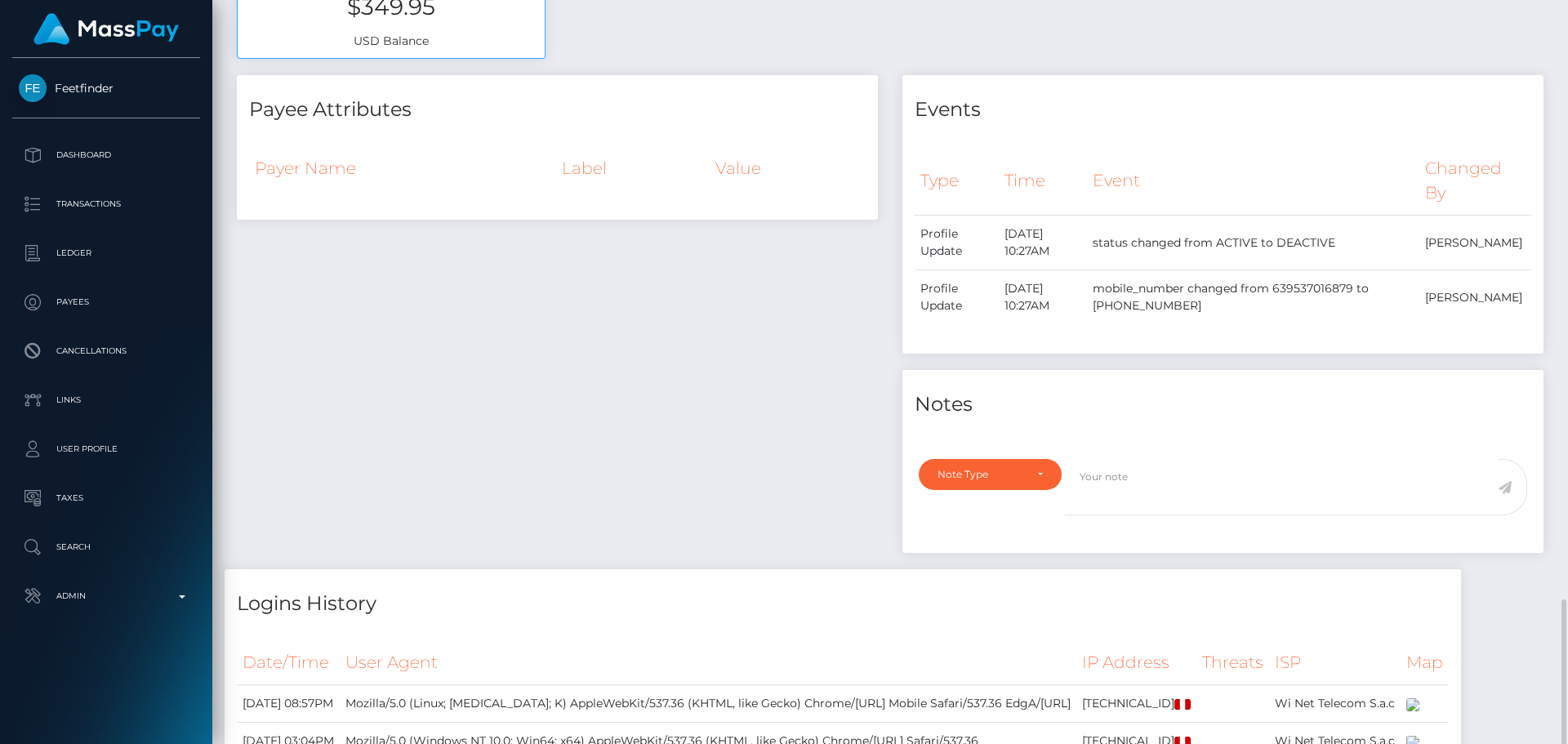
scroll to position [508, 0]
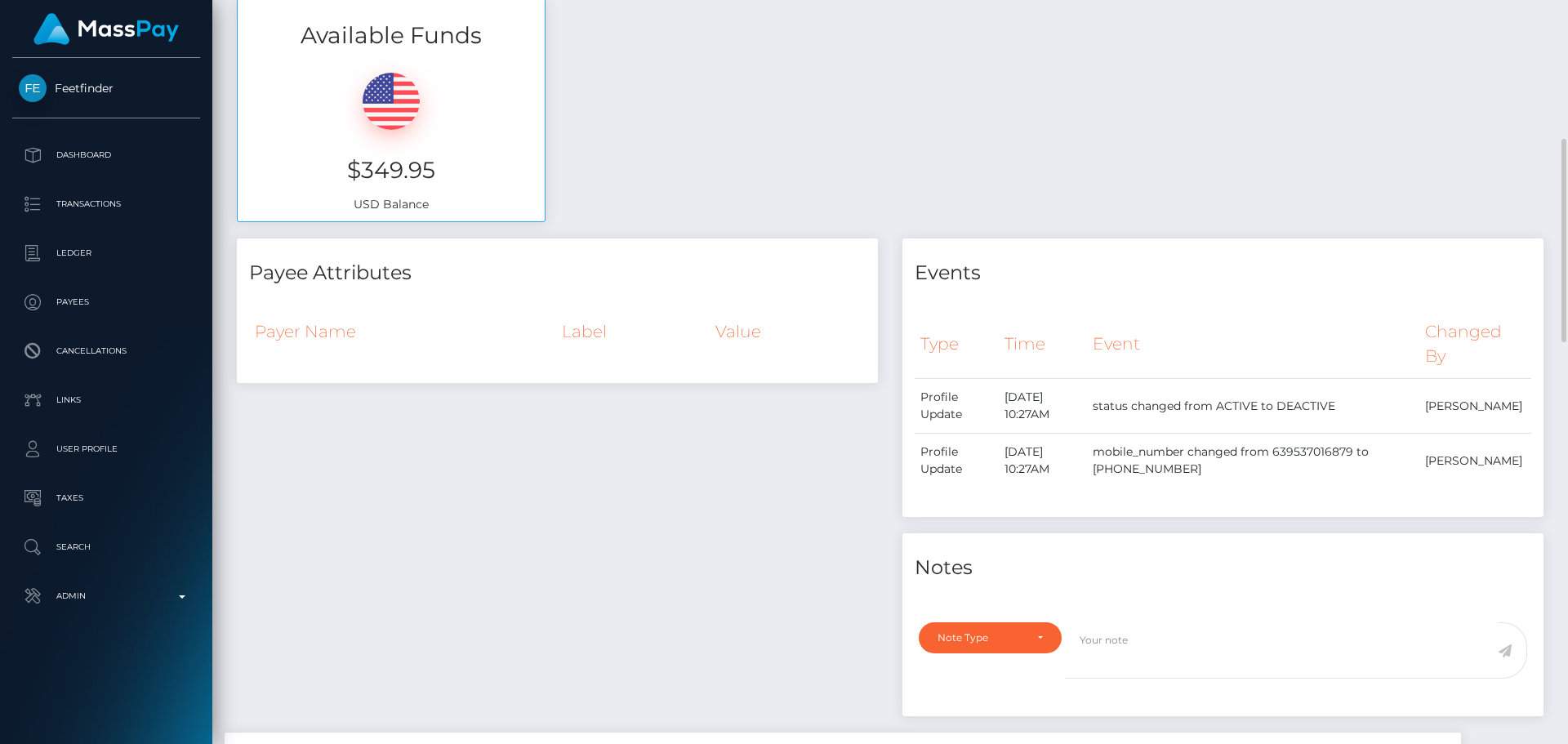
click at [820, 229] on div "Available Funds $349.95 USD Balance" at bounding box center [890, 118] width 1331 height 240
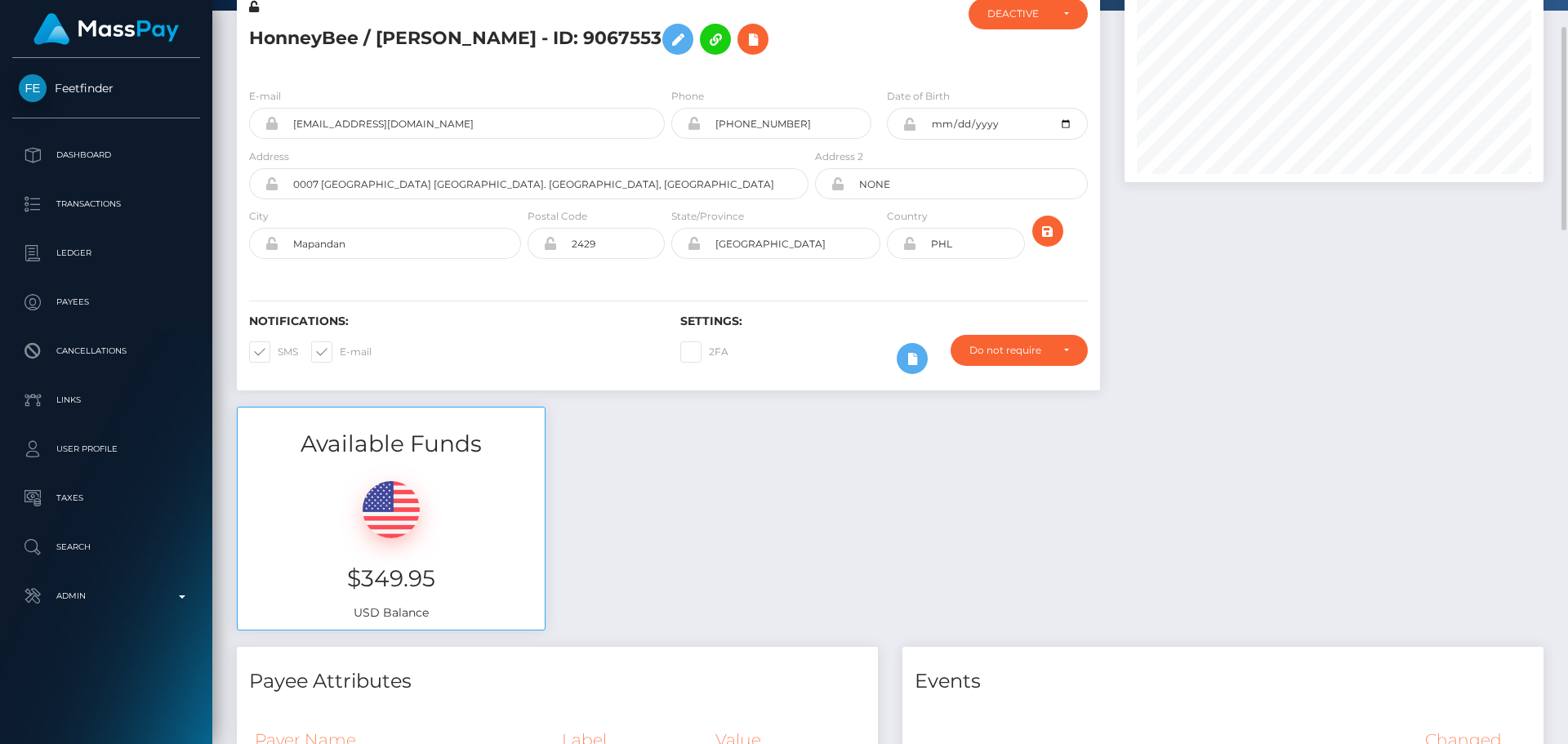
scroll to position [0, 0]
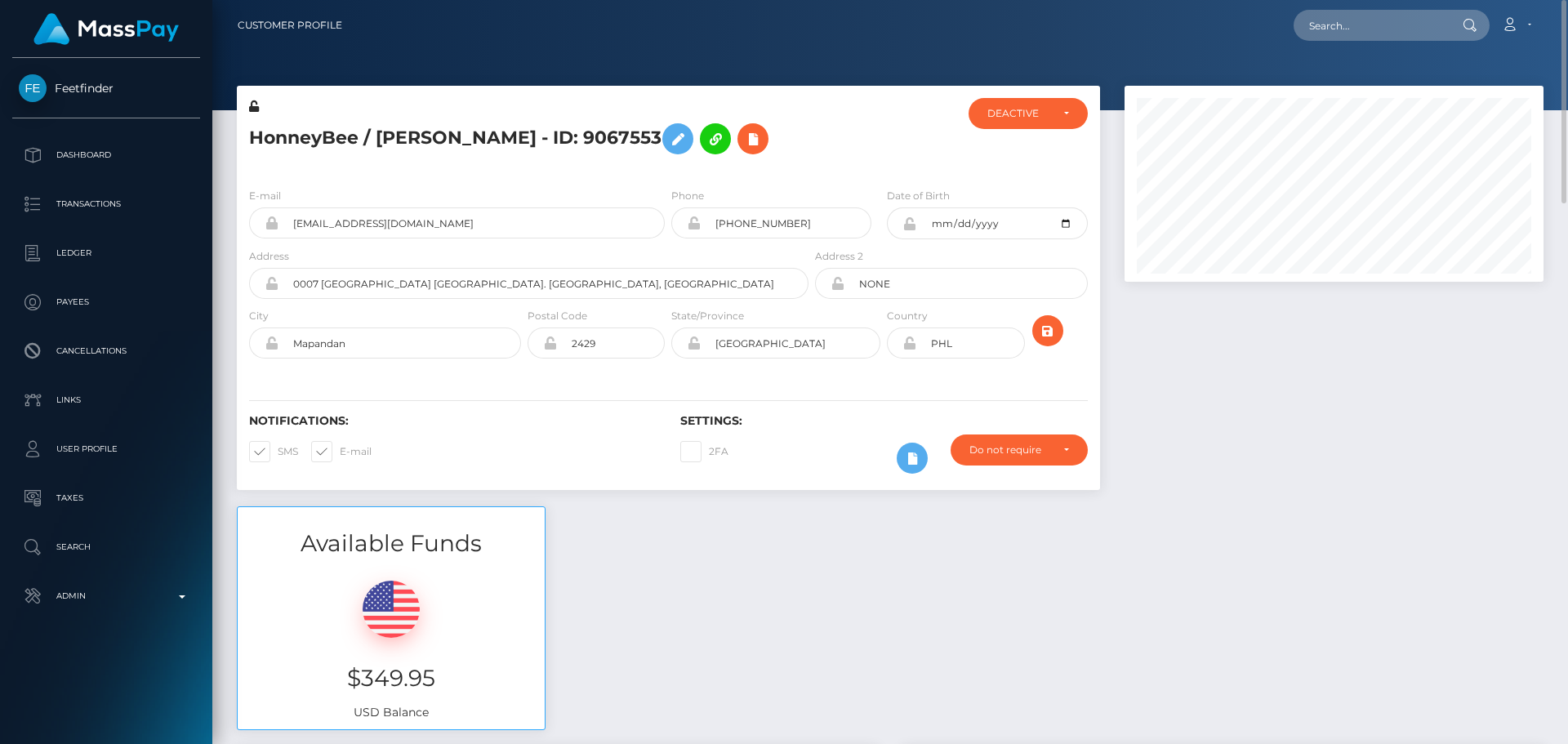
click at [837, 158] on div at bounding box center [883, 136] width 144 height 76
click at [780, 174] on div "HonneyBee / [PERSON_NAME] - ID: 9067553" at bounding box center [524, 136] width 575 height 76
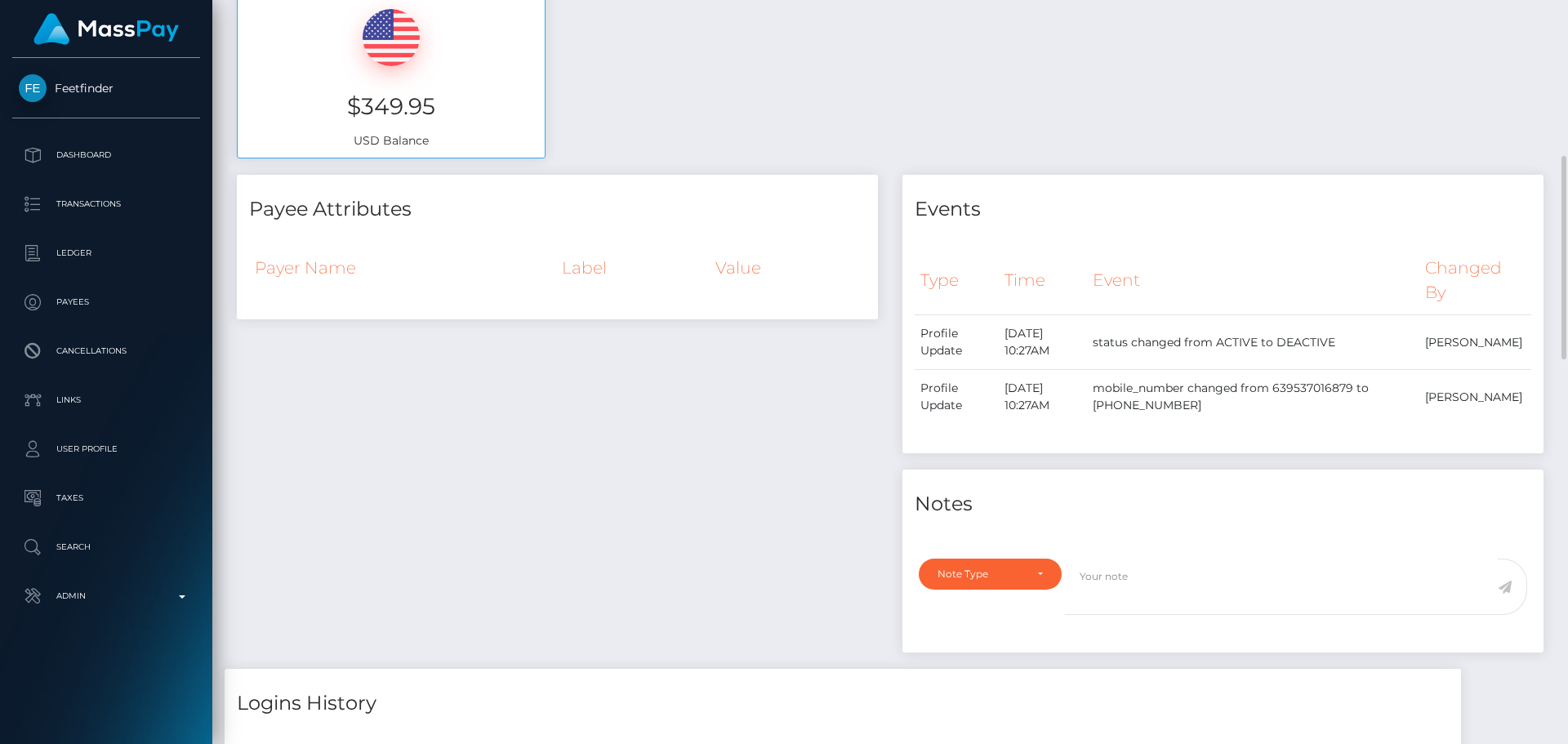
scroll to position [653, 0]
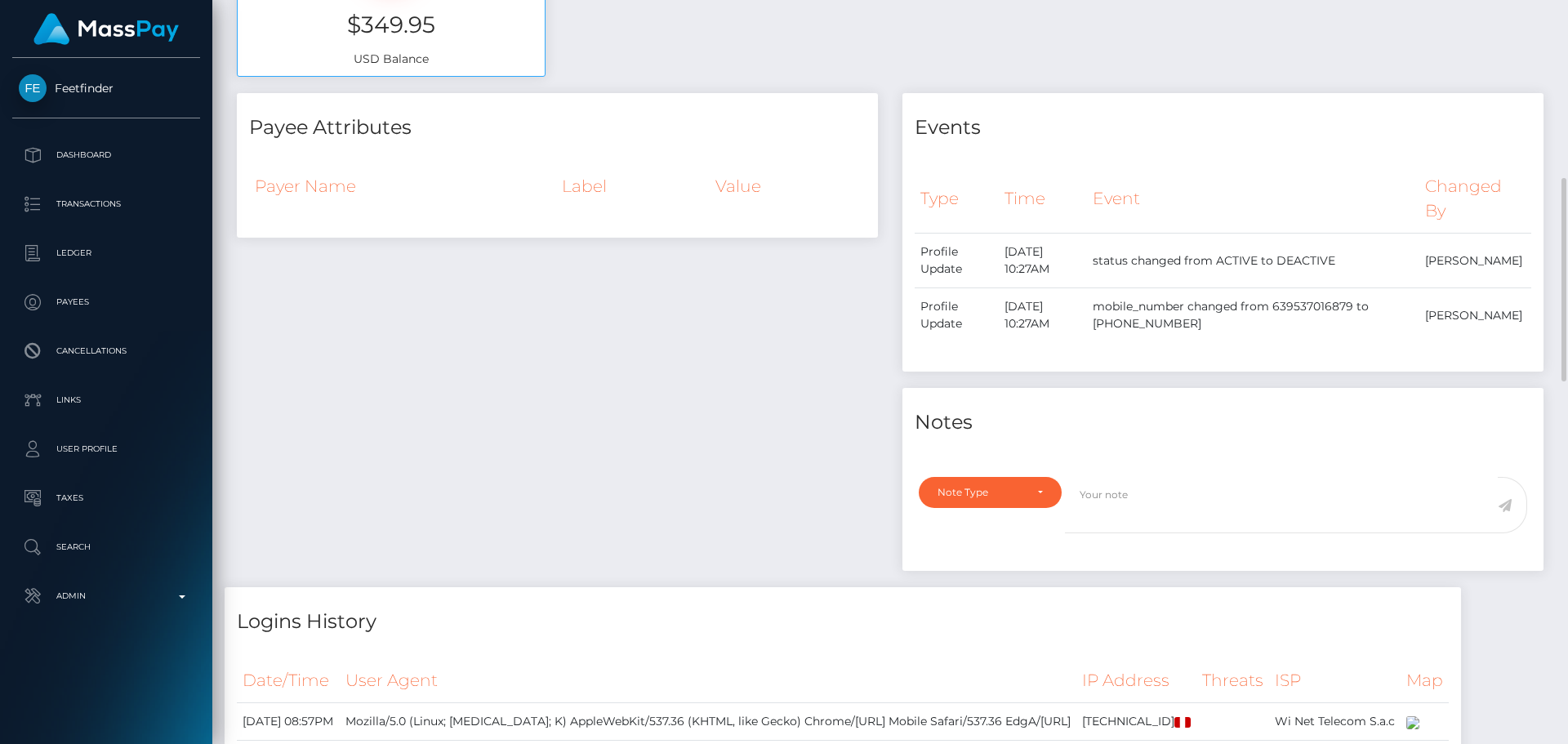
click at [1007, 553] on div "Note Type Compliance Clear Compliance General Note Type" at bounding box center [986, 514] width 158 height 76
click at [1014, 508] on div "Note Type" at bounding box center [990, 491] width 143 height 31
click at [990, 401] on link "Compliance" at bounding box center [990, 385] width 143 height 31
select select "COMPLIANCE"
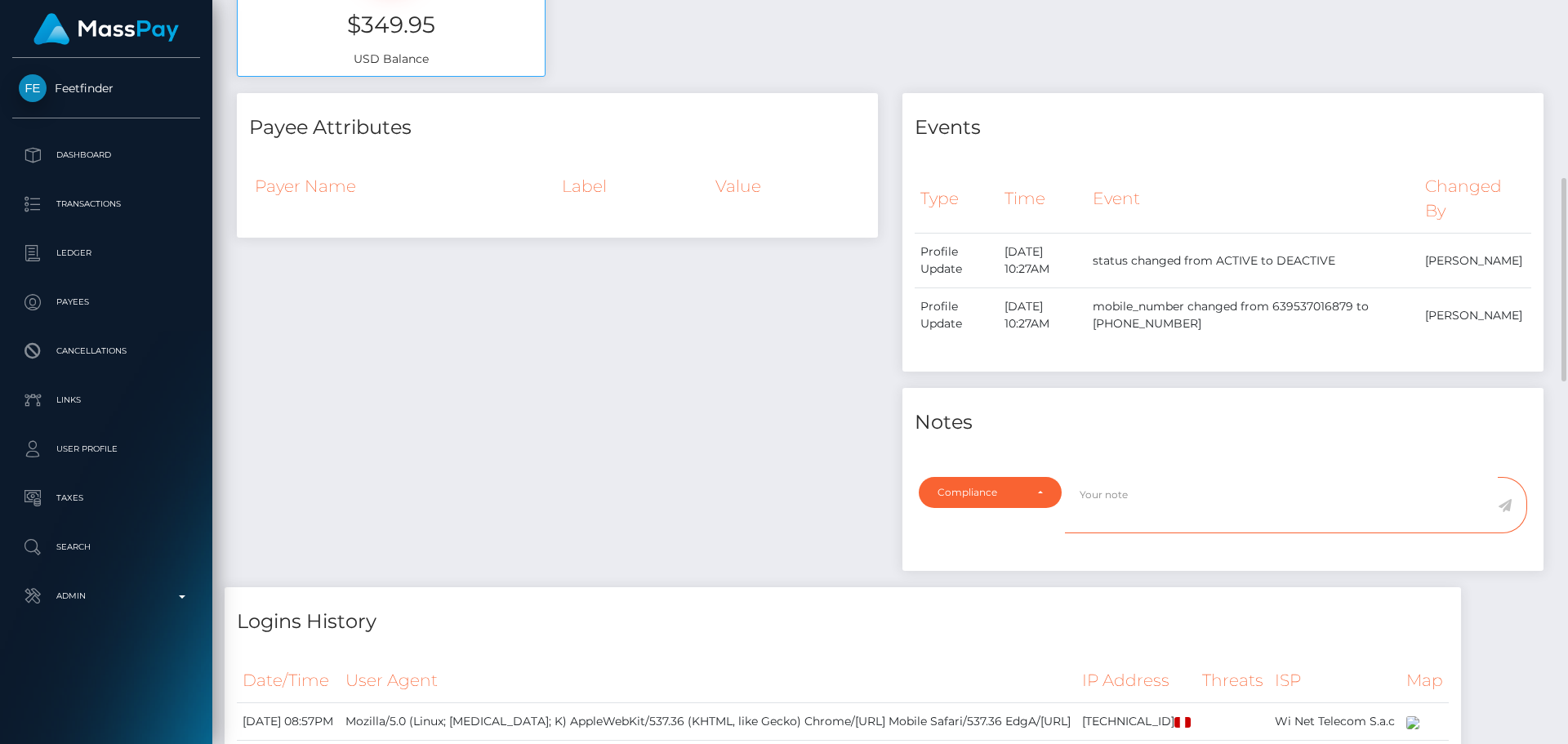
click at [1122, 533] on textarea at bounding box center [1281, 504] width 433 height 56
type textarea "ID and art of inc are required."
click at [1509, 512] on icon at bounding box center [1505, 505] width 14 height 13
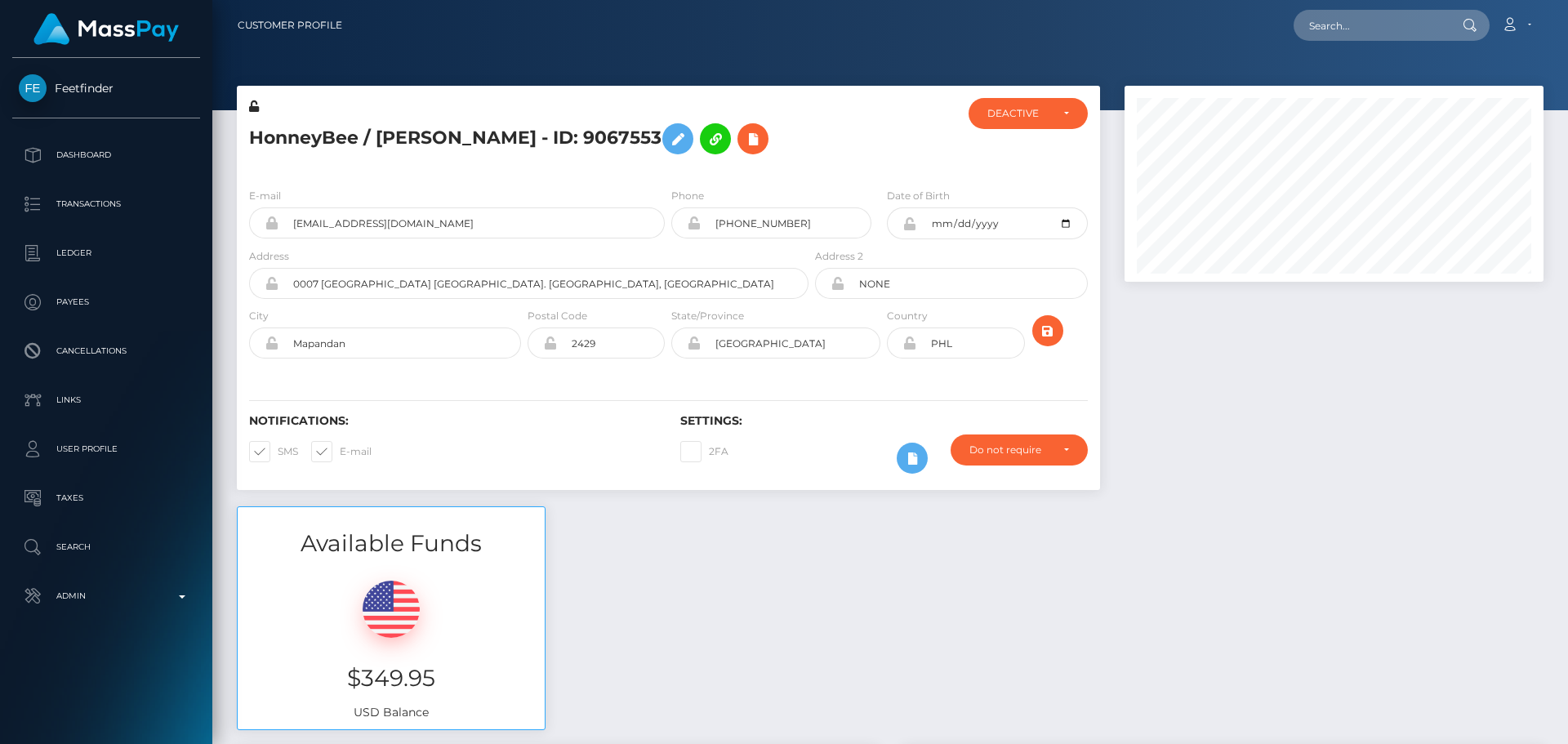
scroll to position [196, 420]
click at [885, 174] on div at bounding box center [883, 136] width 144 height 76
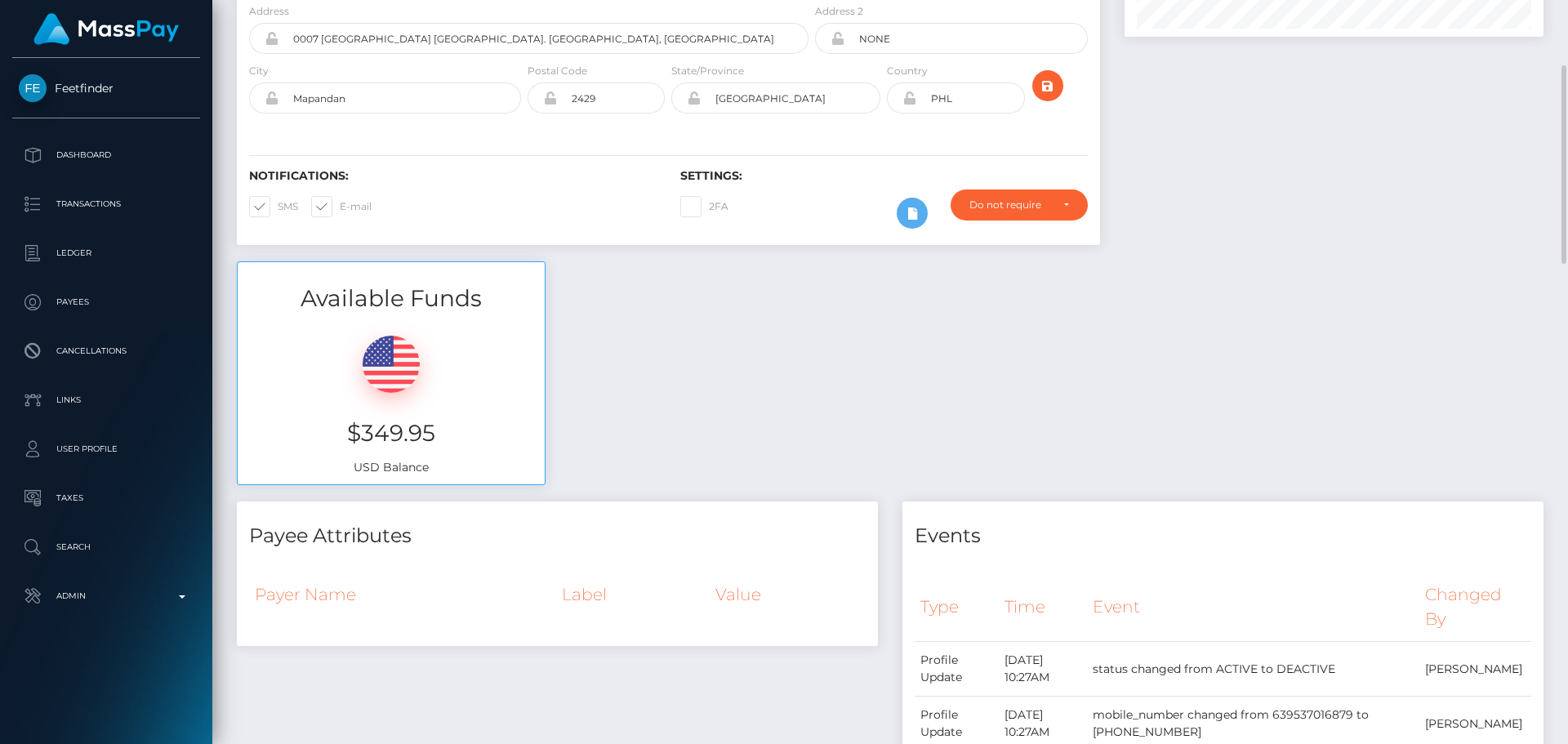
scroll to position [0, 0]
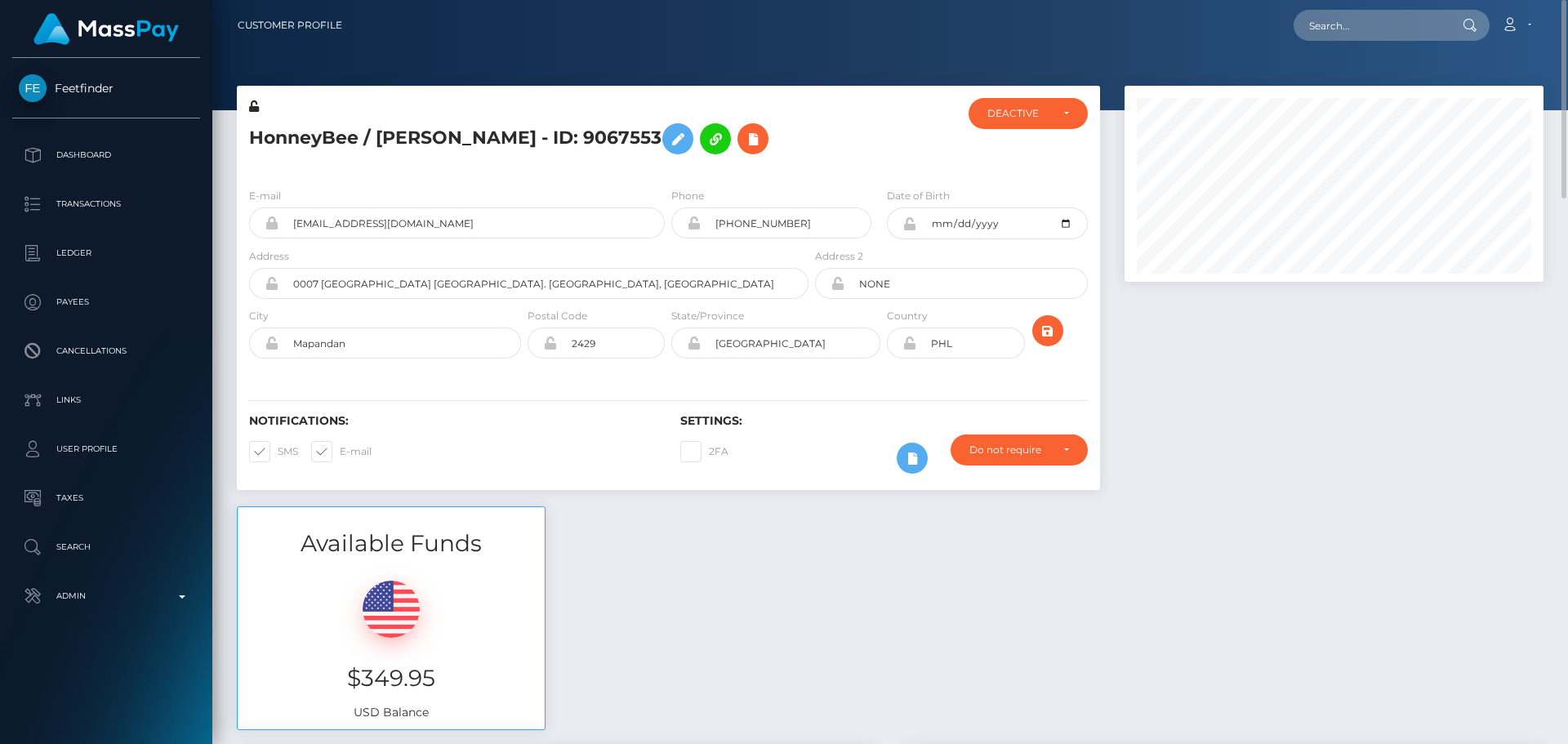
click at [392, 135] on h5 "HonneyBee / [PERSON_NAME] - ID: 9067553" at bounding box center [524, 139] width 551 height 48
drag, startPoint x: 392, startPoint y: 135, endPoint x: 513, endPoint y: 136, distance: 121.0
click at [513, 136] on h5 "HonneyBee / [PERSON_NAME] - ID: 9067553" at bounding box center [524, 139] width 551 height 48
copy h5 "[PERSON_NAME]"
click at [259, 142] on h5 "HonneyBee / [PERSON_NAME] - ID: 9067553" at bounding box center [524, 139] width 551 height 48
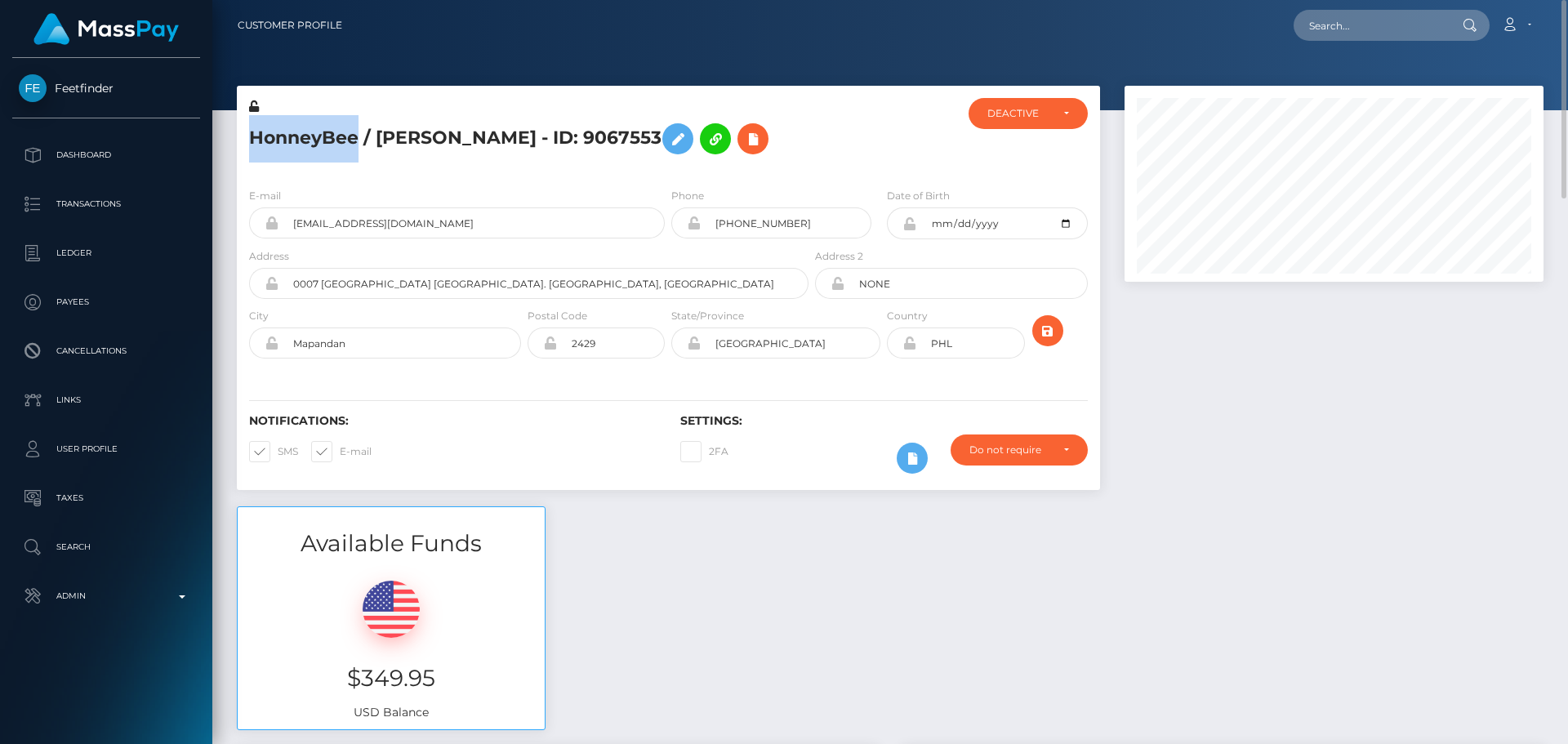
drag, startPoint x: 259, startPoint y: 142, endPoint x: 295, endPoint y: 143, distance: 36.0
click at [295, 143] on h5 "HonneyBee / [PERSON_NAME] - ID: 9067553" at bounding box center [524, 139] width 551 height 48
copy h5 "HonneyBee"
click at [1364, 17] on input "text" at bounding box center [1370, 25] width 154 height 31
paste input "w5ax68x52ghzbrleciehy4w5"
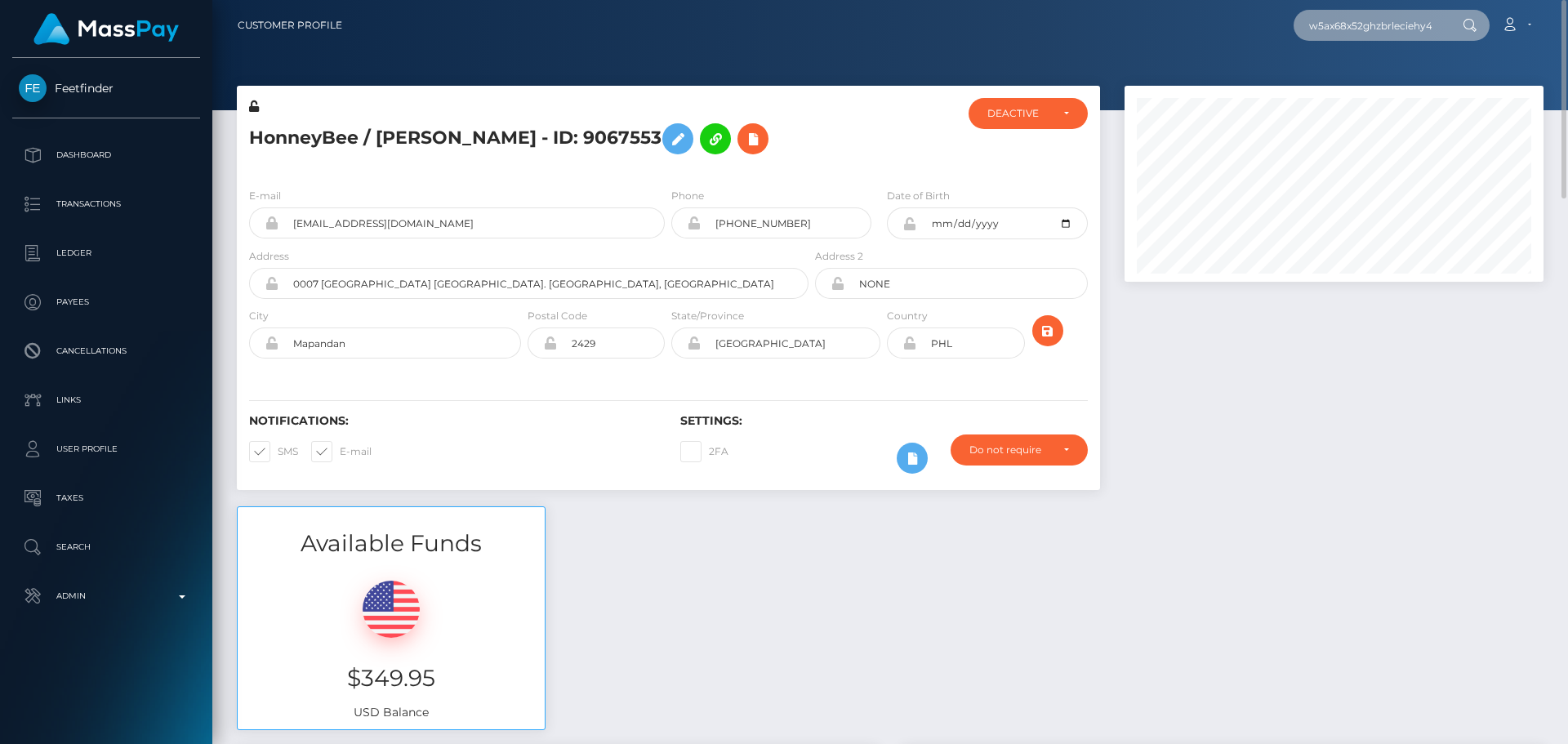
scroll to position [0, 16]
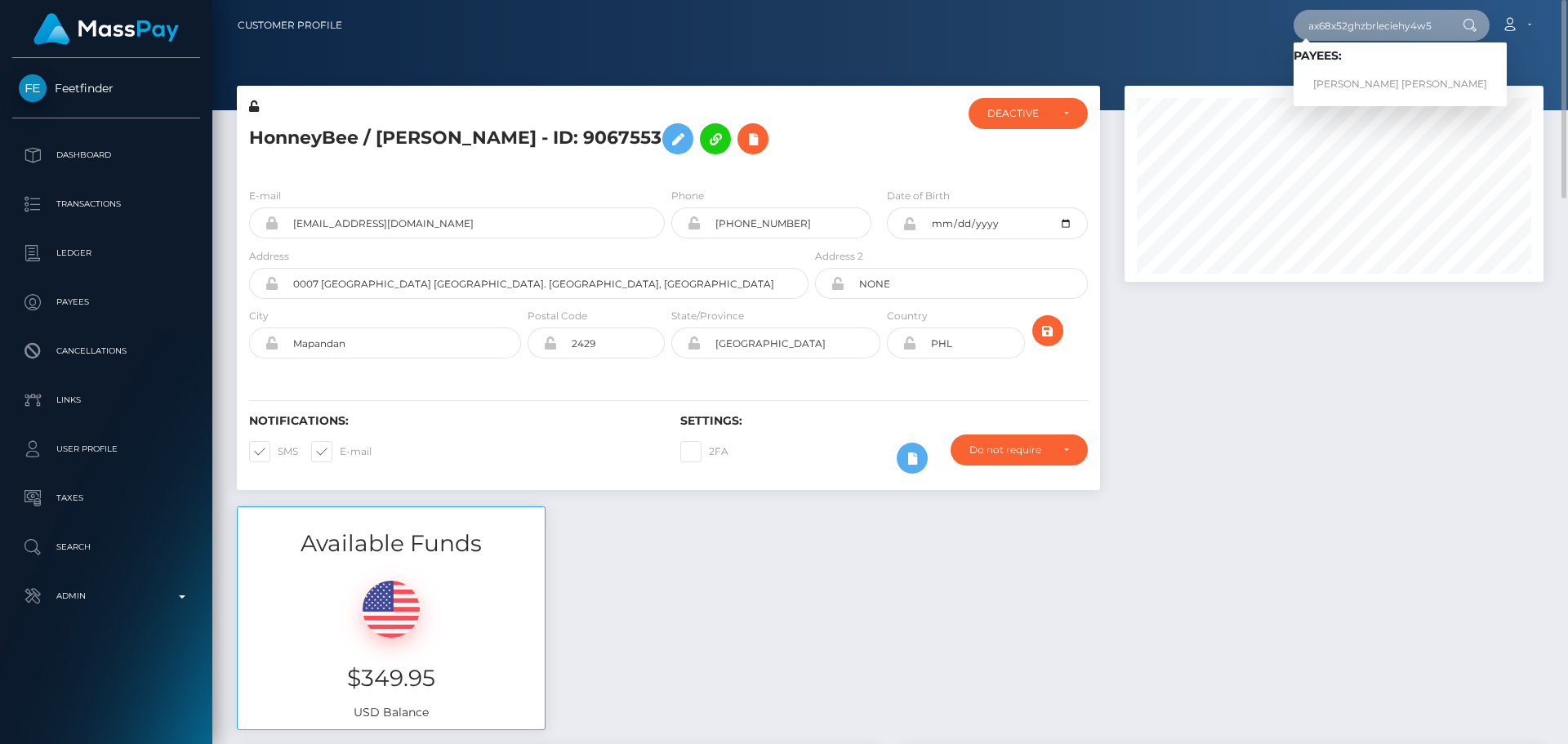
type input "w5ax68x52ghzbrleciehy4w5"
click at [1356, 83] on link "[PERSON_NAME] [PERSON_NAME]" at bounding box center [1400, 84] width 213 height 31
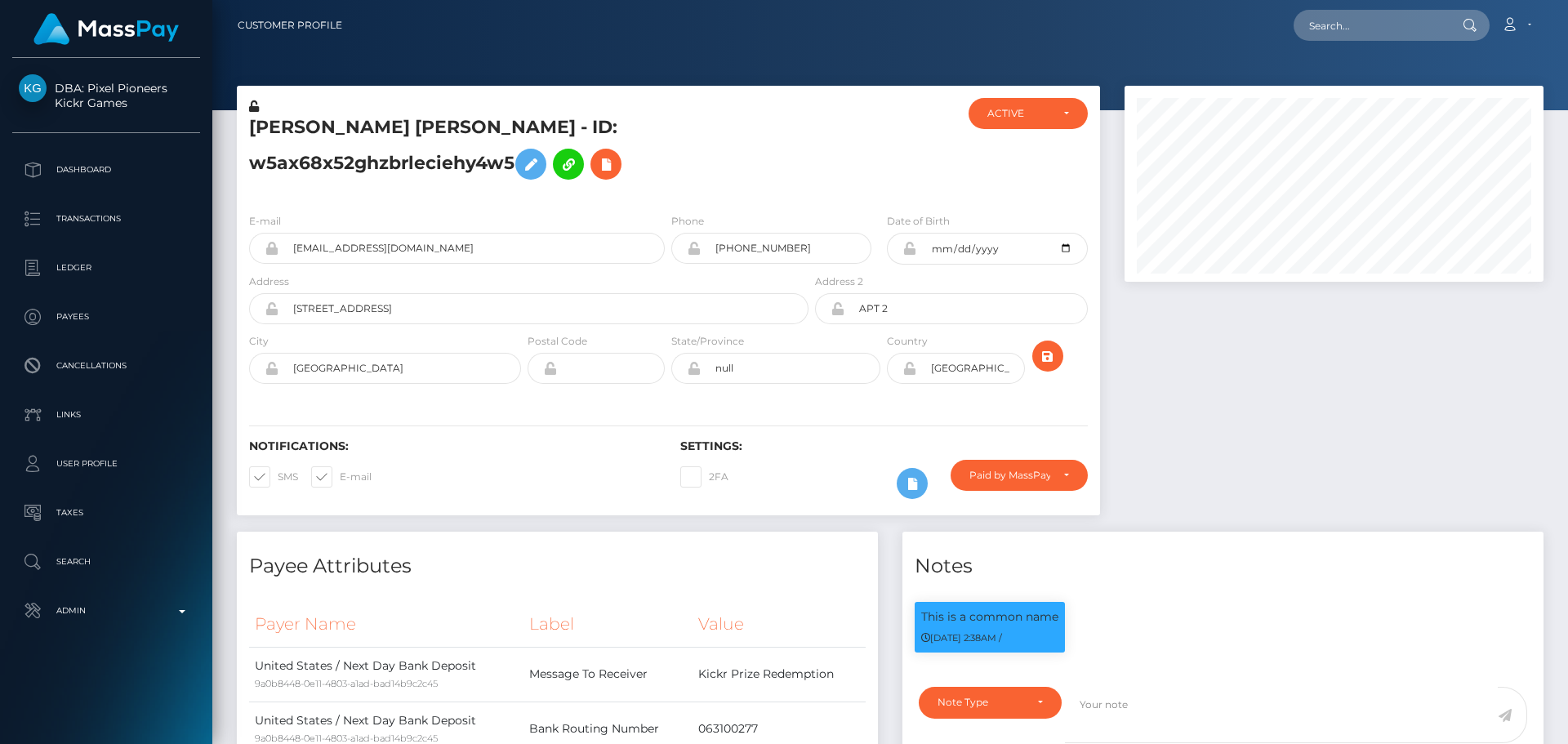
scroll to position [196, 420]
click at [732, 163] on h5 "[PERSON_NAME] [PERSON_NAME] - ID: w5ax68x52ghzbrleciehy4w5" at bounding box center [524, 151] width 551 height 72
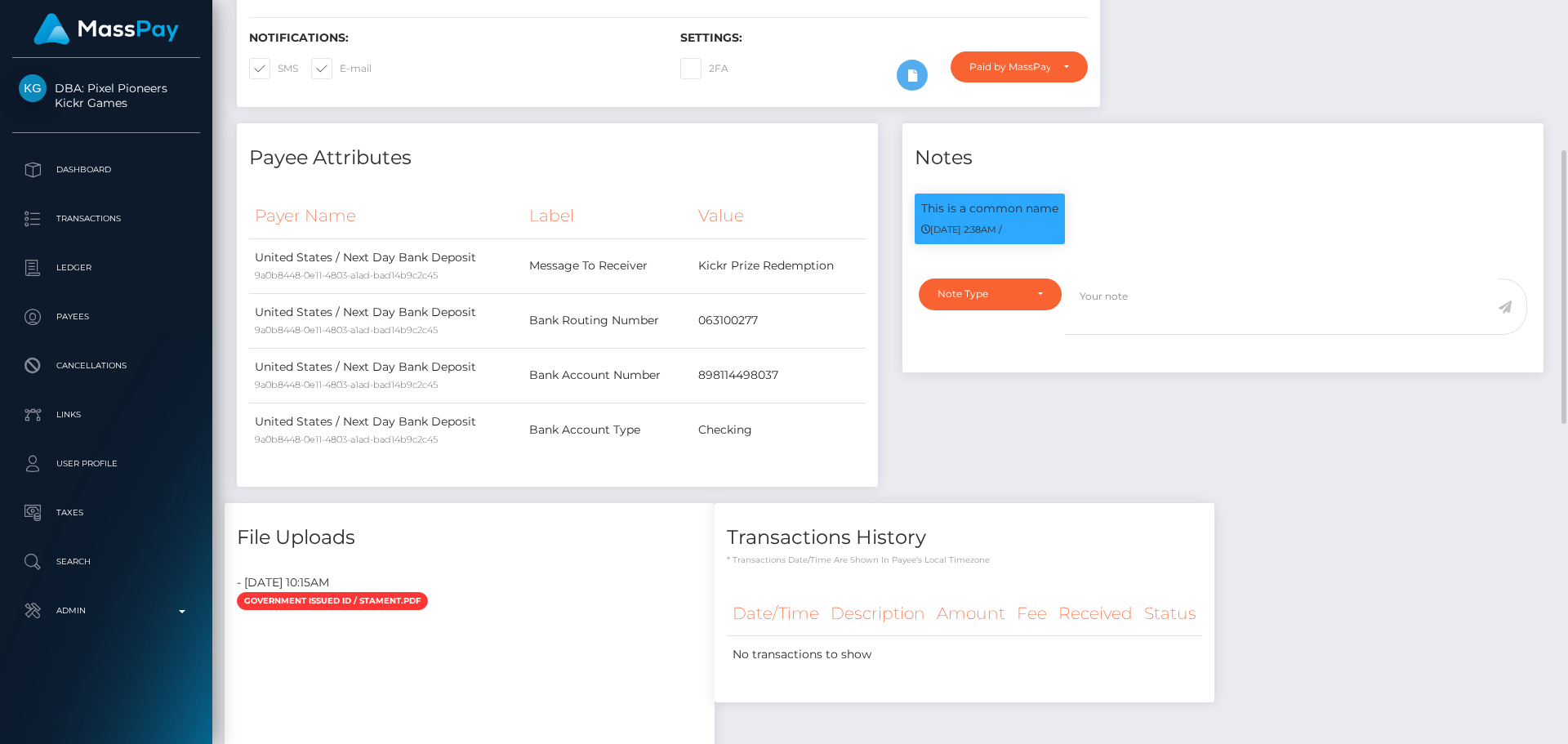
scroll to position [0, 0]
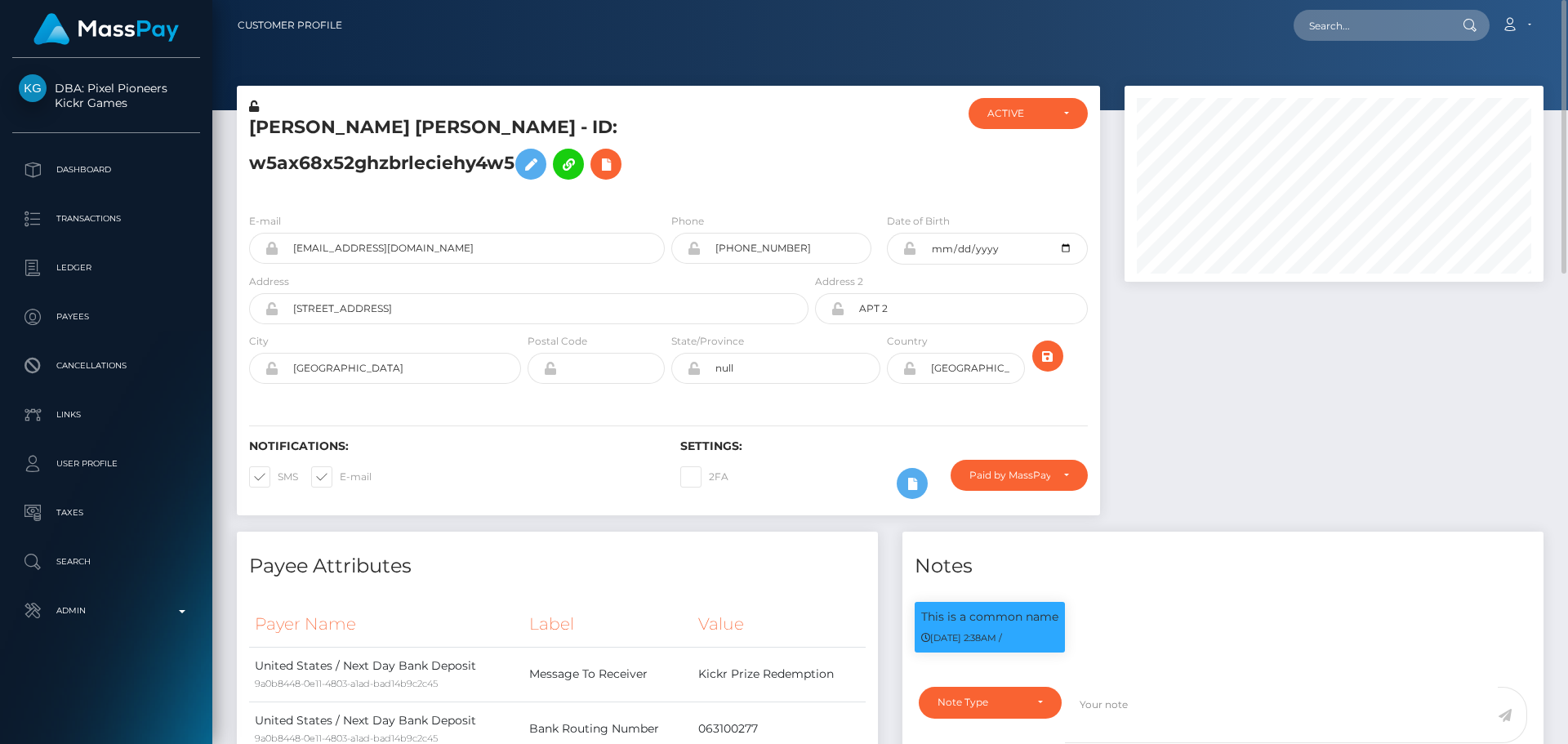
drag, startPoint x: 774, startPoint y: 174, endPoint x: 765, endPoint y: 169, distance: 10.3
click at [774, 174] on h5 "PATRICIA ELIZABETH RODRIGUEZ - ID: w5ax68x52ghzbrleciehy4w5" at bounding box center [524, 151] width 551 height 72
click at [837, 398] on div "E-mail [EMAIL_ADDRESS][DOMAIN_NAME] Phone [GEOGRAPHIC_DATA]" at bounding box center [668, 300] width 863 height 200
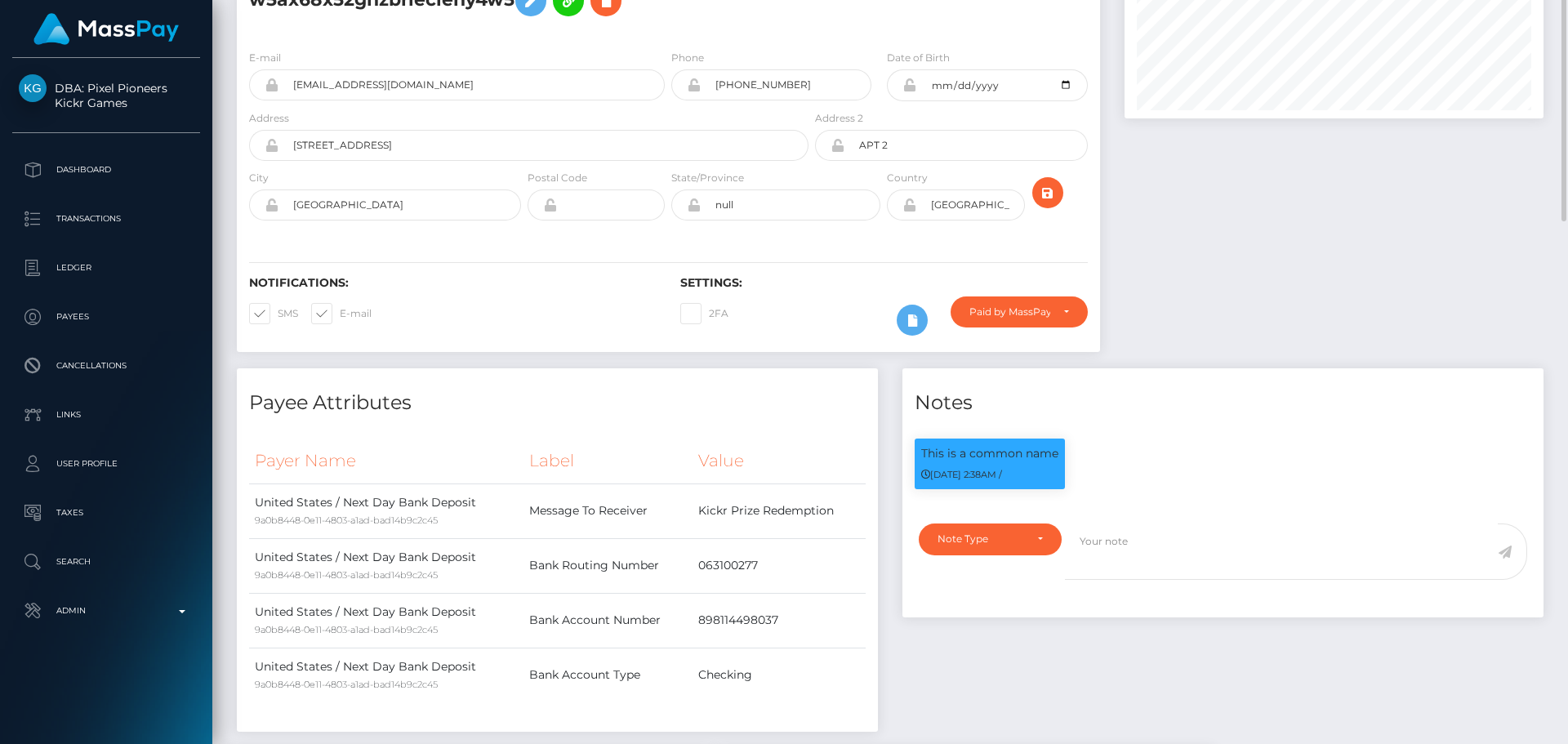
scroll to position [81, 0]
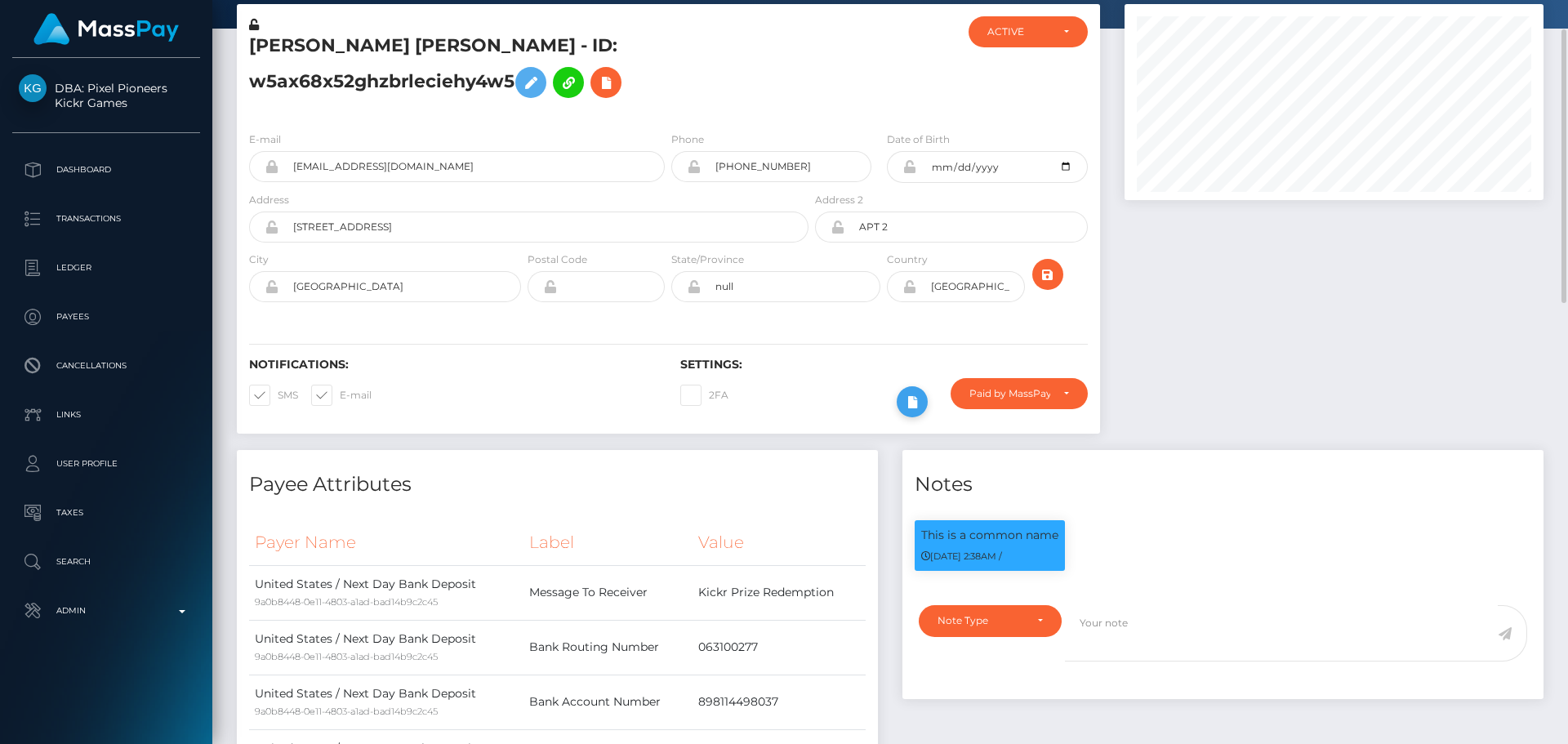
click at [913, 402] on icon at bounding box center [912, 402] width 20 height 21
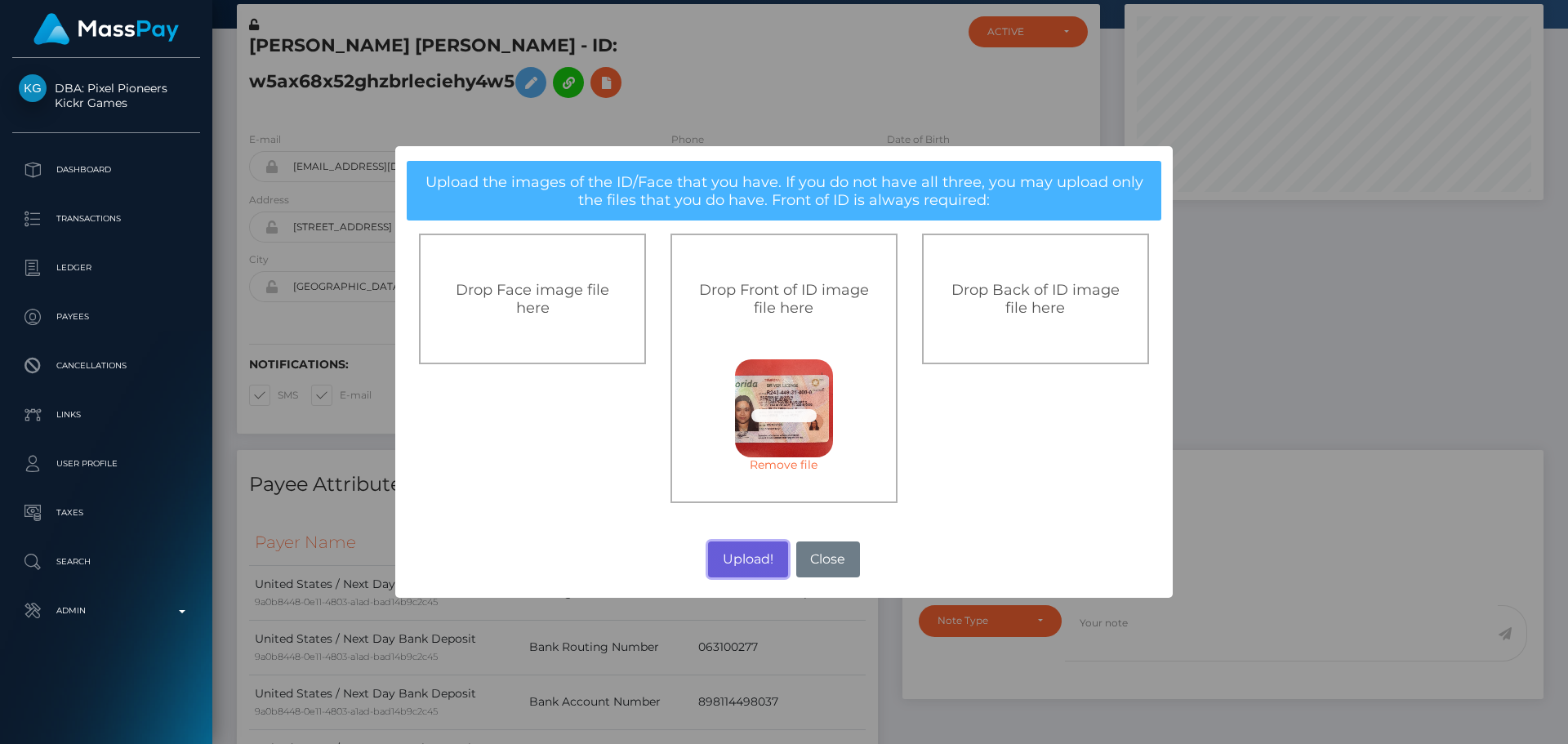
click at [758, 558] on button "Upload!" at bounding box center [748, 560] width 79 height 36
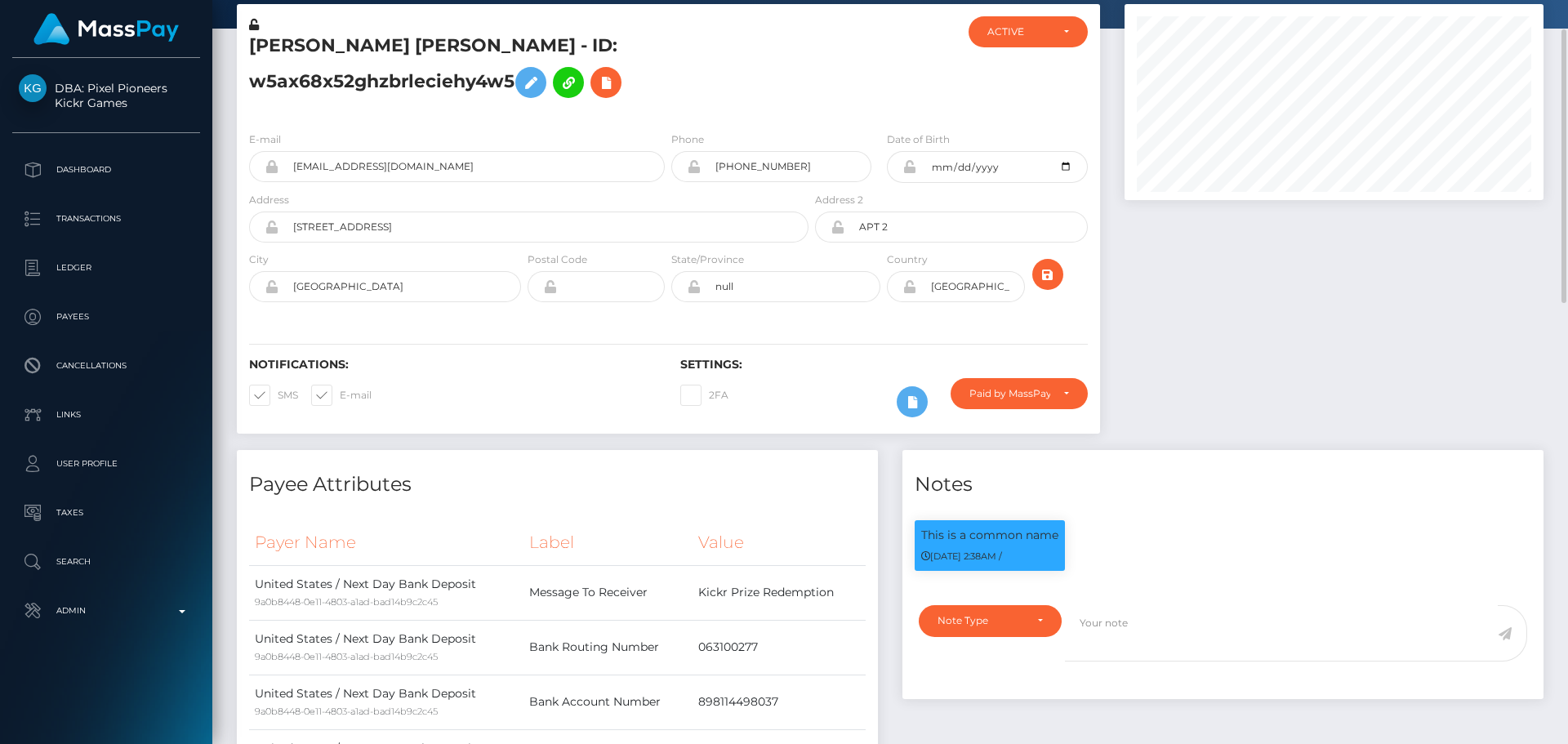
click at [1160, 290] on div at bounding box center [1334, 227] width 444 height 446
click at [1051, 280] on icon "submit" at bounding box center [1048, 274] width 20 height 21
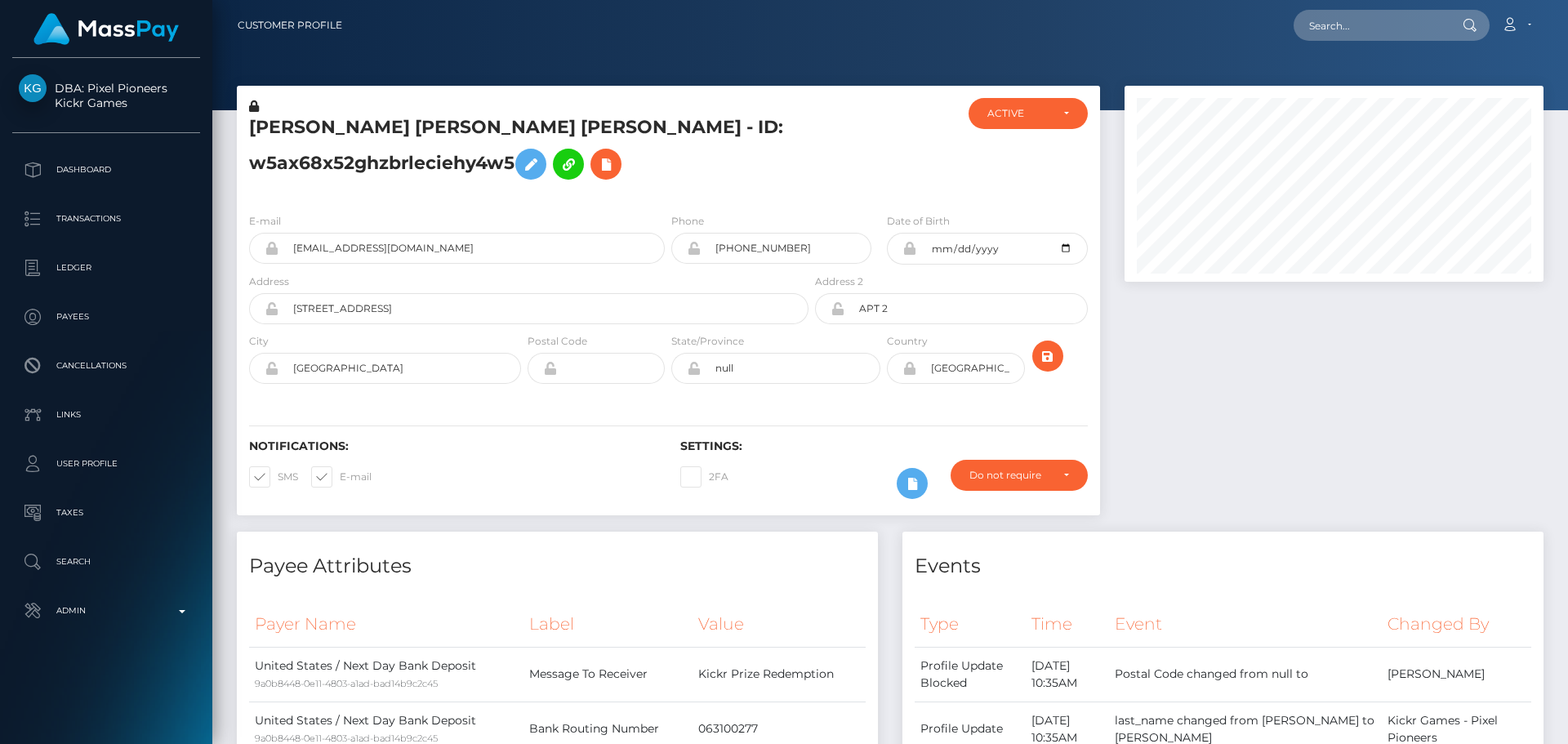
scroll to position [196, 420]
drag, startPoint x: 0, startPoint y: 0, endPoint x: 529, endPoint y: 164, distance: 553.8
click at [529, 164] on icon at bounding box center [531, 164] width 20 height 21
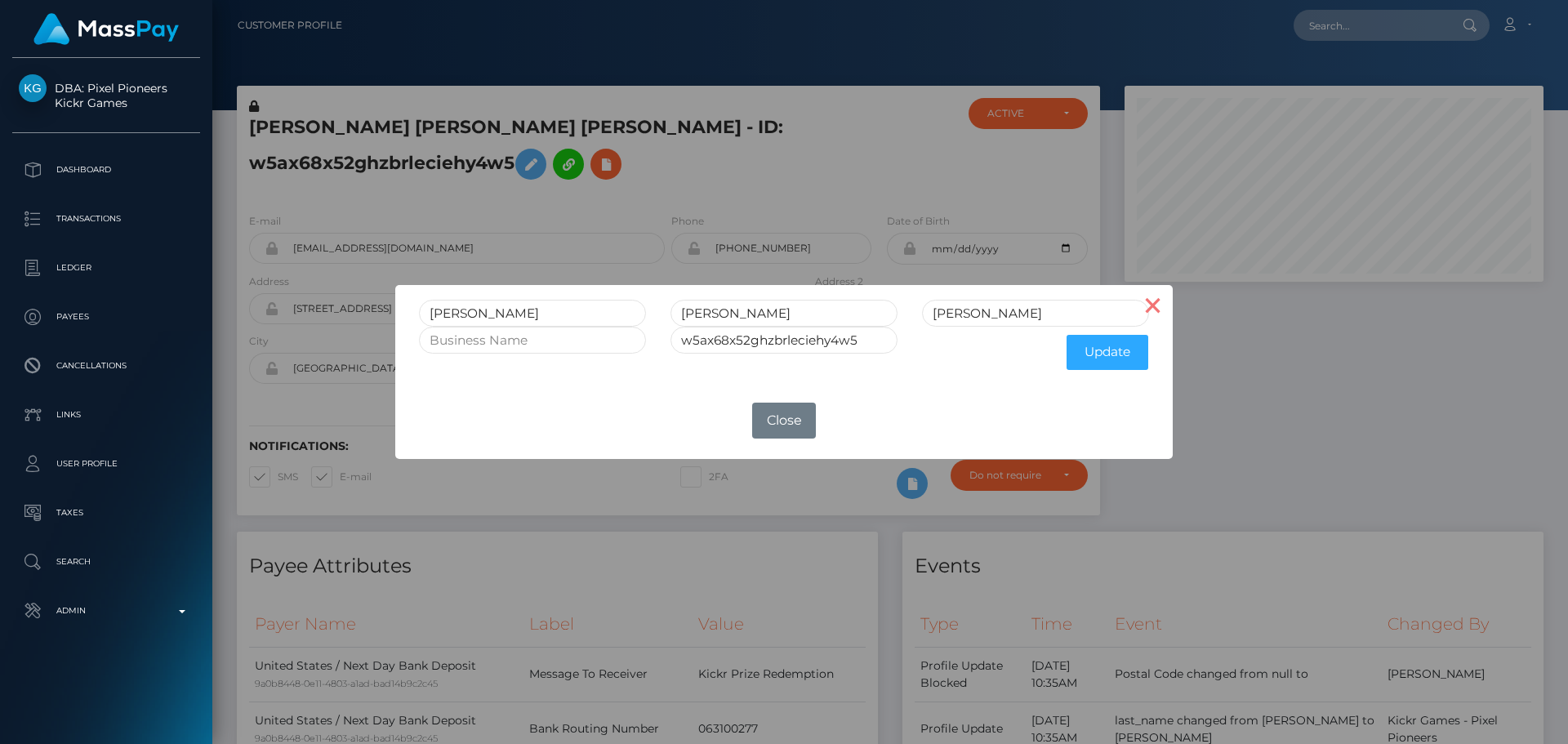
click at [1152, 305] on button "×" at bounding box center [1153, 305] width 40 height 40
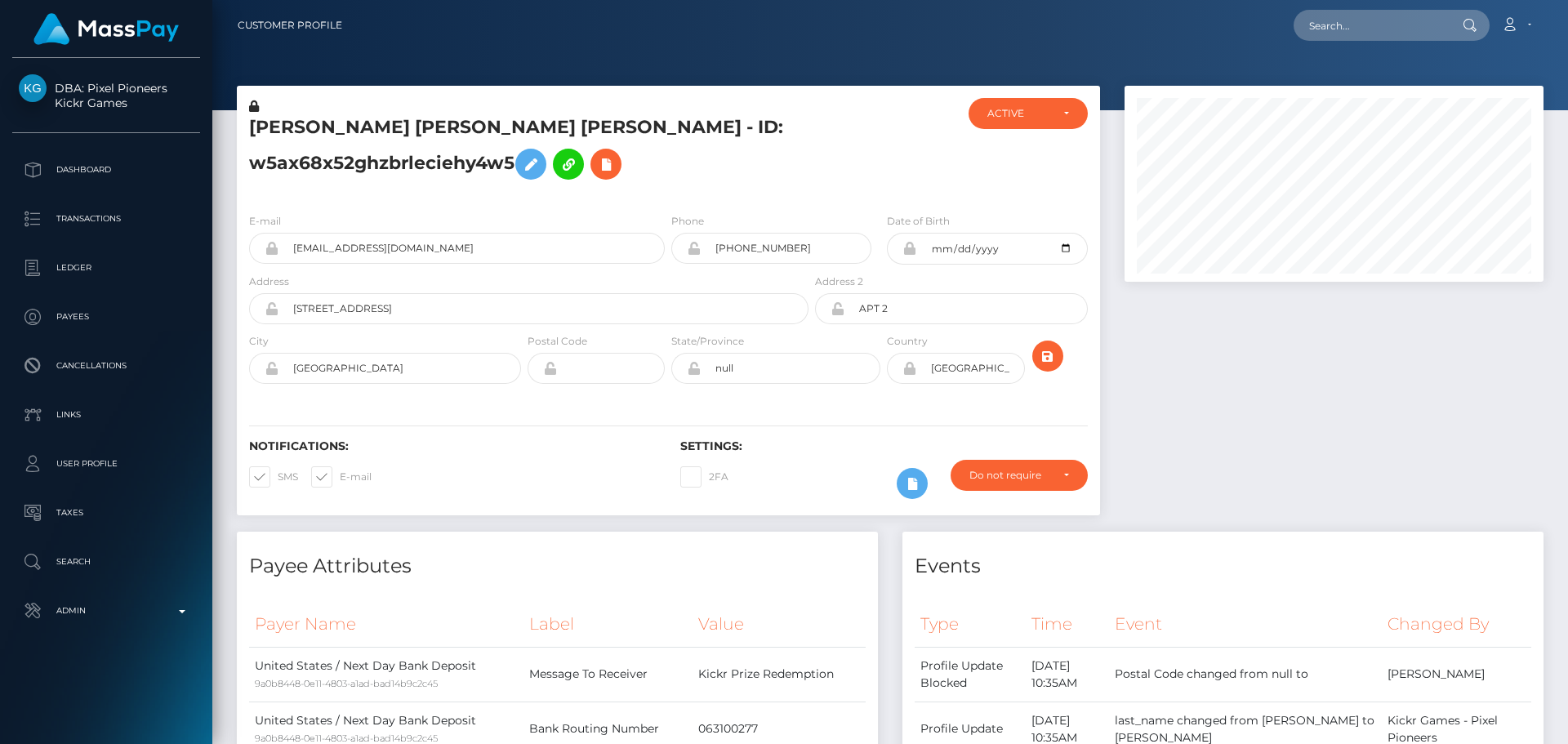
click at [833, 203] on div "E-mail [EMAIL_ADDRESS][DOMAIN_NAME] Phone [GEOGRAPHIC_DATA]" at bounding box center [668, 300] width 863 height 200
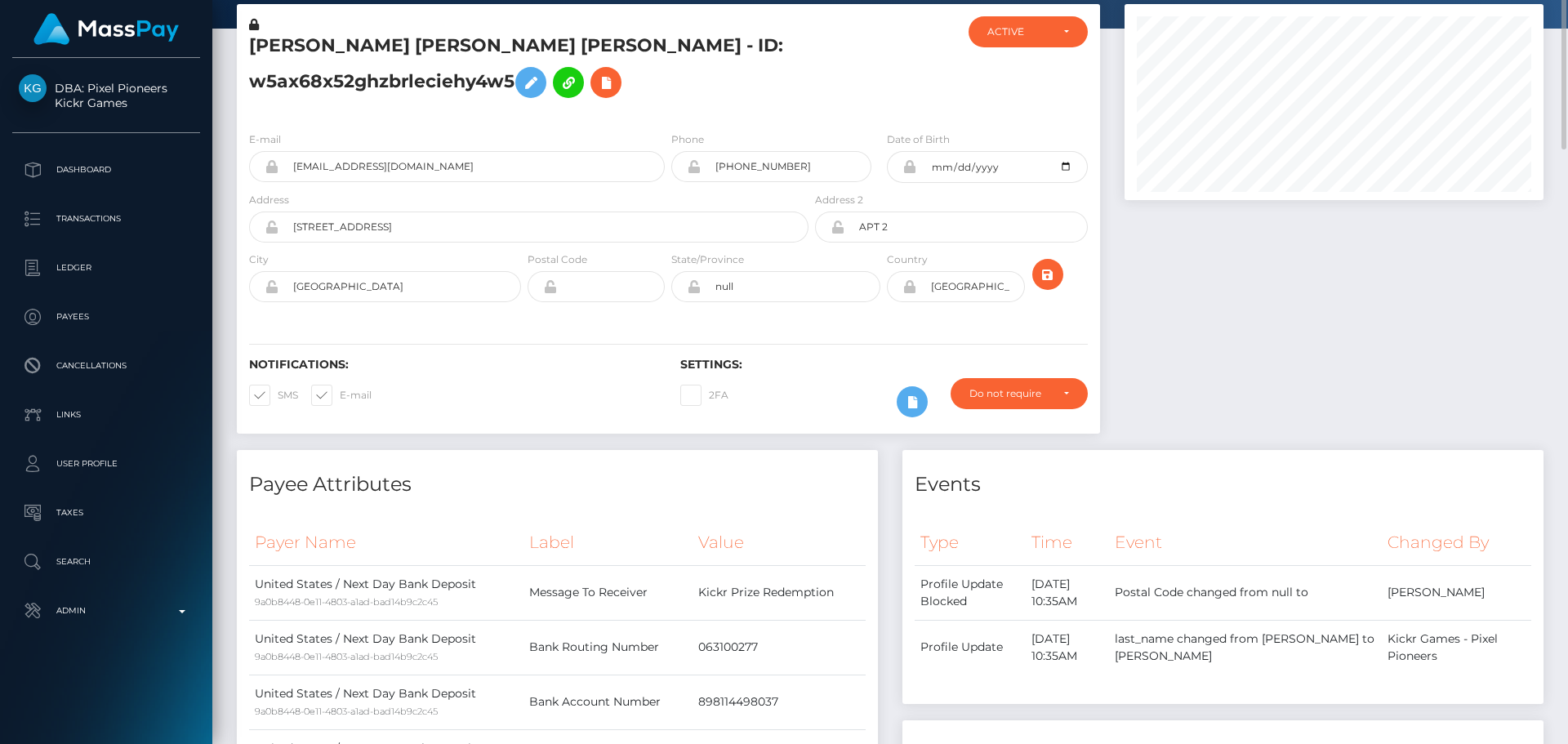
scroll to position [0, 0]
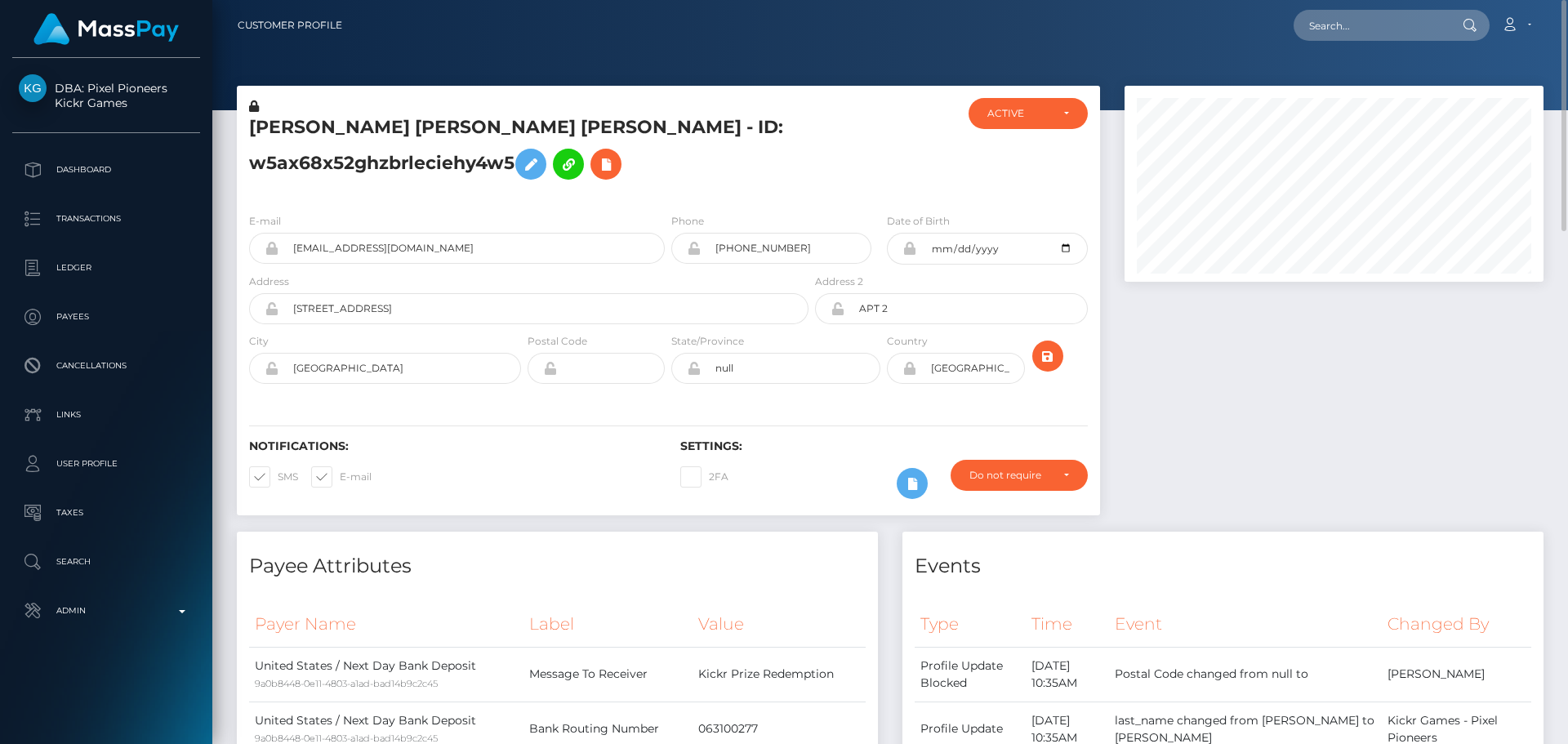
click at [706, 199] on div "[PERSON_NAME] [PERSON_NAME] [PERSON_NAME] - ID: w5ax68x52ghzbrleciehy4w5" at bounding box center [524, 149] width 575 height 102
click at [807, 174] on div "[PERSON_NAME] [PERSON_NAME] [PERSON_NAME] - ID: w5ax68x52ghzbrleciehy4w5" at bounding box center [524, 149] width 575 height 102
click at [721, 182] on h5 "[PERSON_NAME] [PERSON_NAME] [PERSON_NAME] - ID: w5ax68x52ghzbrleciehy4w5" at bounding box center [524, 151] width 551 height 72
click at [663, 176] on h5 "[PERSON_NAME] [PERSON_NAME] [PERSON_NAME] - ID: w5ax68x52ghzbrleciehy4w5" at bounding box center [524, 151] width 551 height 72
click at [1045, 362] on icon "submit" at bounding box center [1048, 357] width 20 height 21
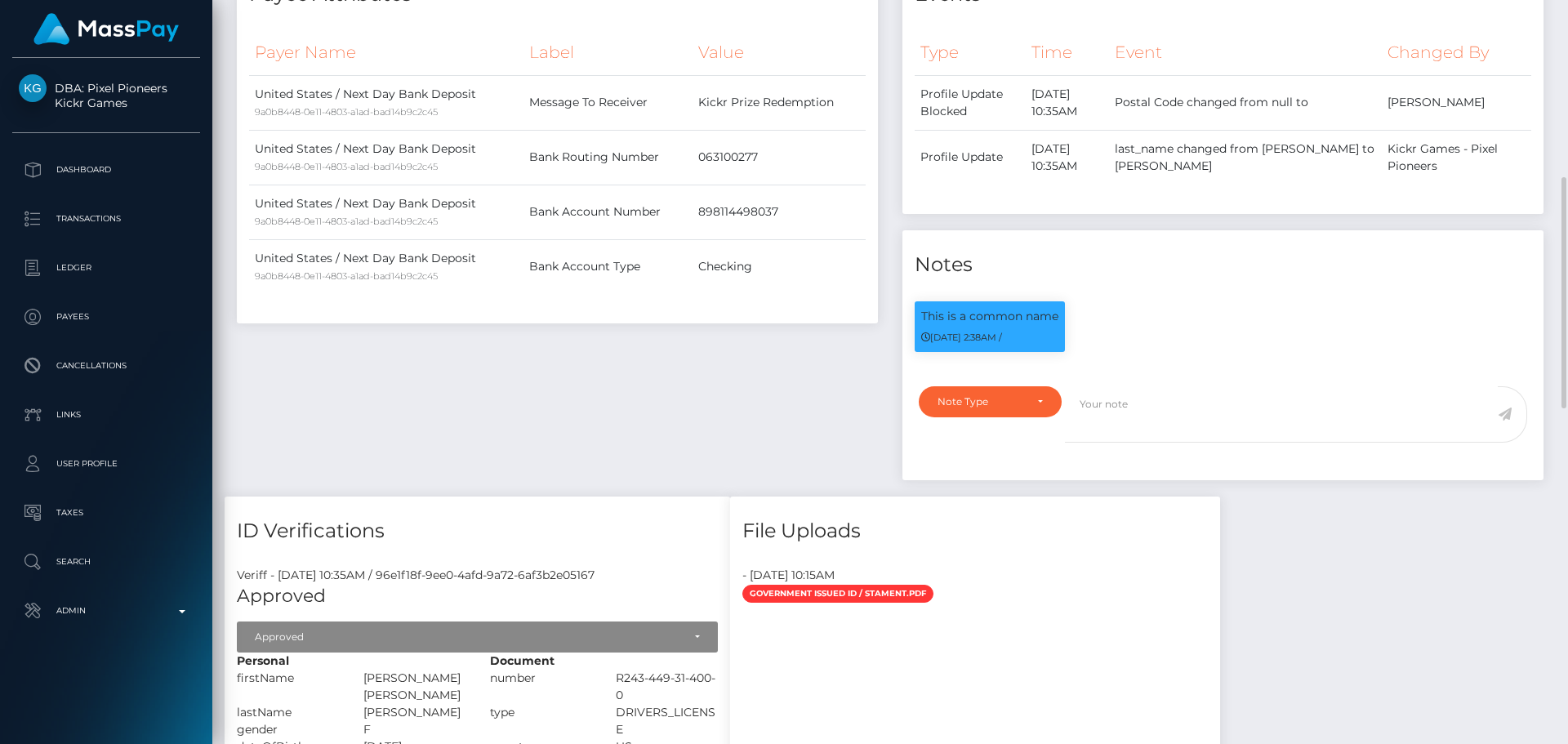
scroll to position [980, 0]
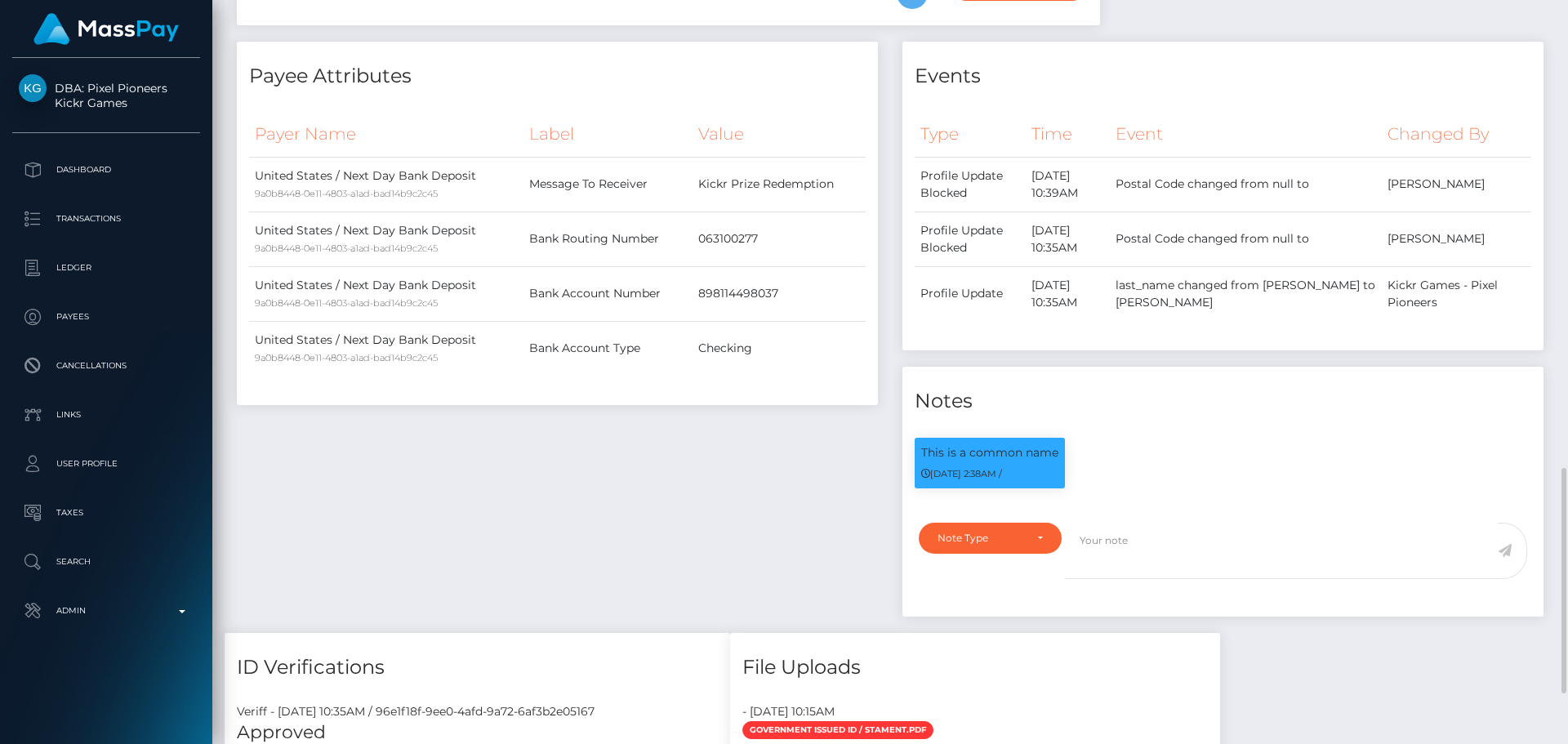
scroll to position [735, 0]
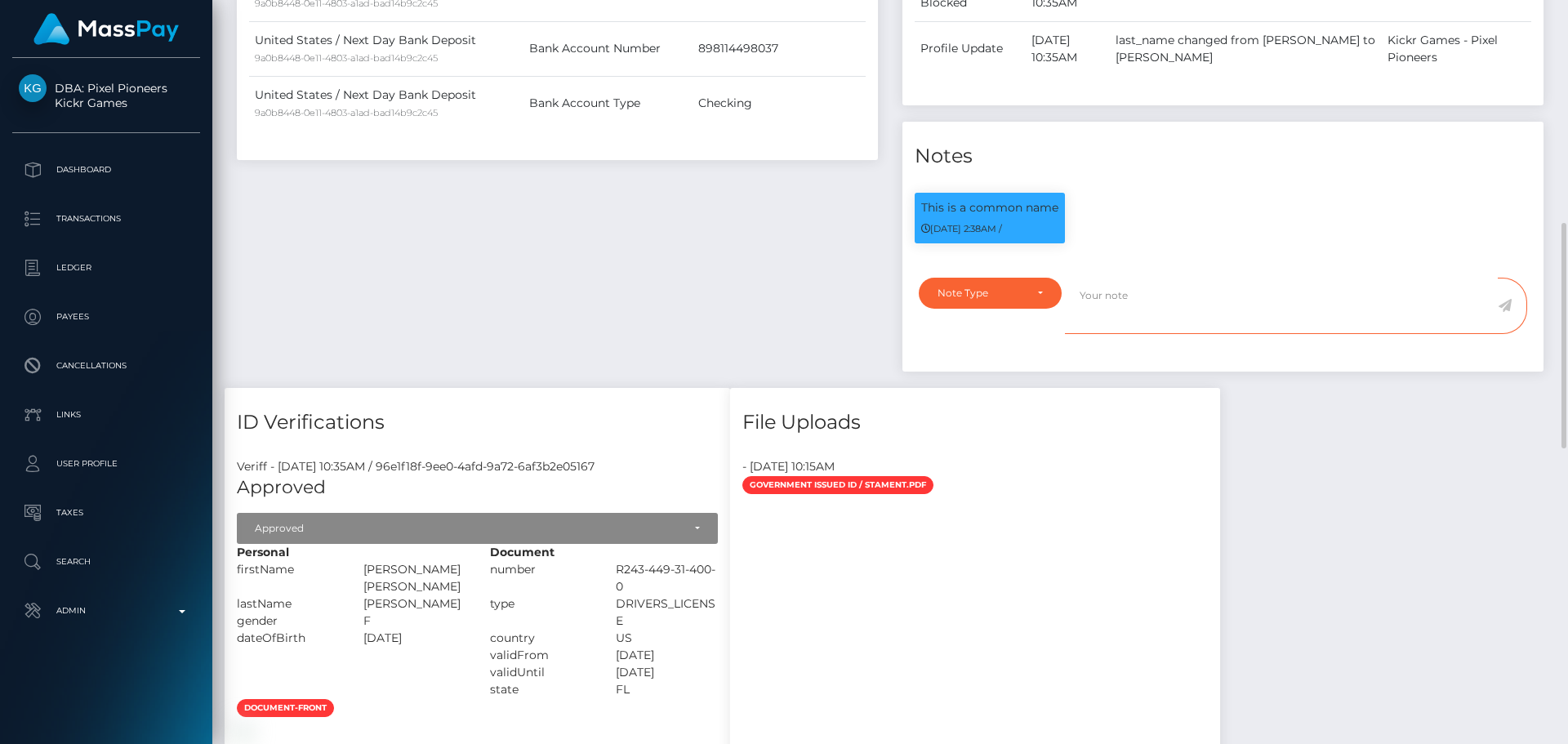
click at [1177, 308] on textarea at bounding box center [1281, 305] width 433 height 56
paste textarea "Bank statement provided for showing that the bank account belongs to Heather Ni…"
type textarea "Bank statement provided for showing that the bank account belongs to Heather Ni…"
click at [1031, 291] on div "Note Type" at bounding box center [990, 292] width 105 height 13
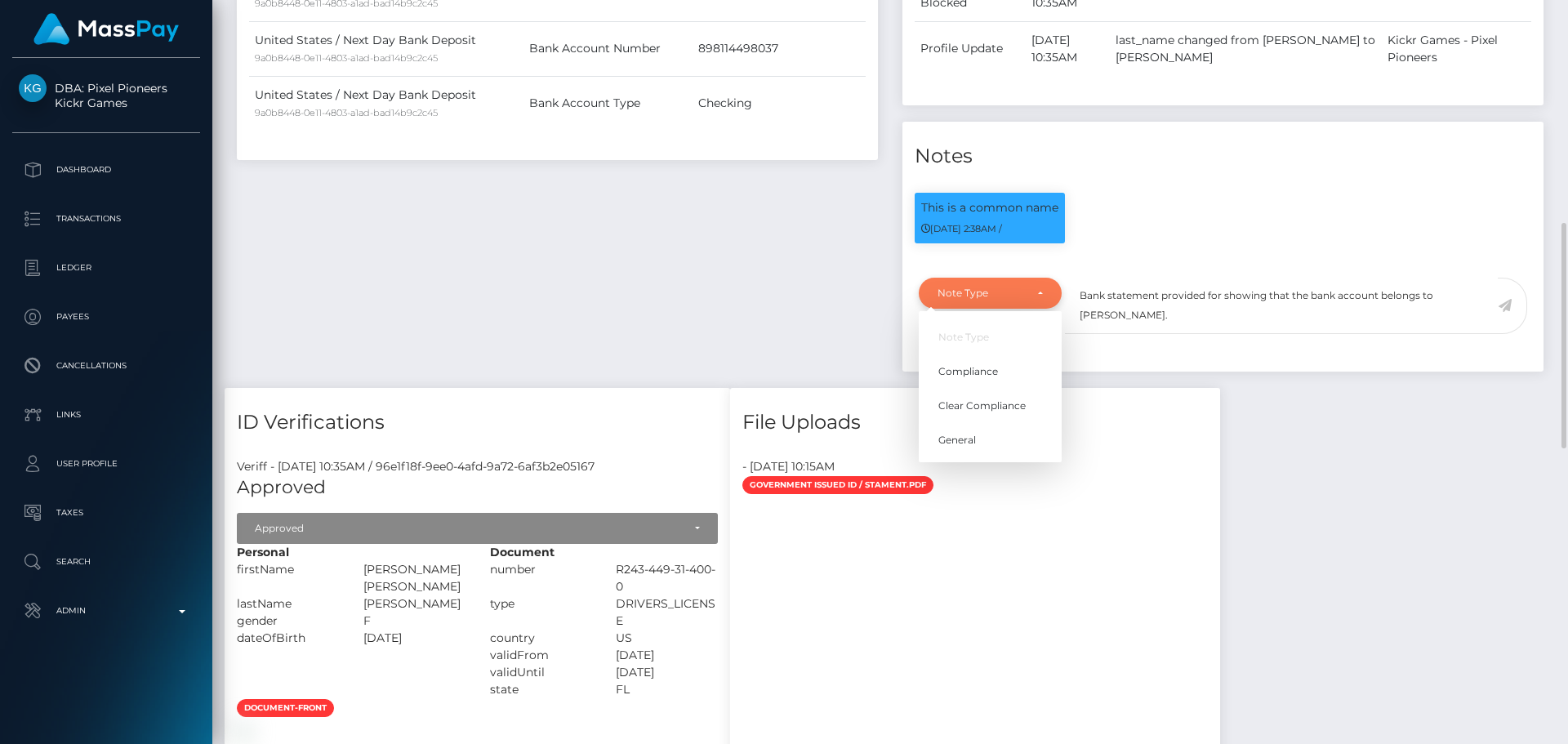
scroll to position [196, 420]
click at [994, 365] on span "Compliance" at bounding box center [968, 372] width 59 height 15
select select "COMPLIANCE"
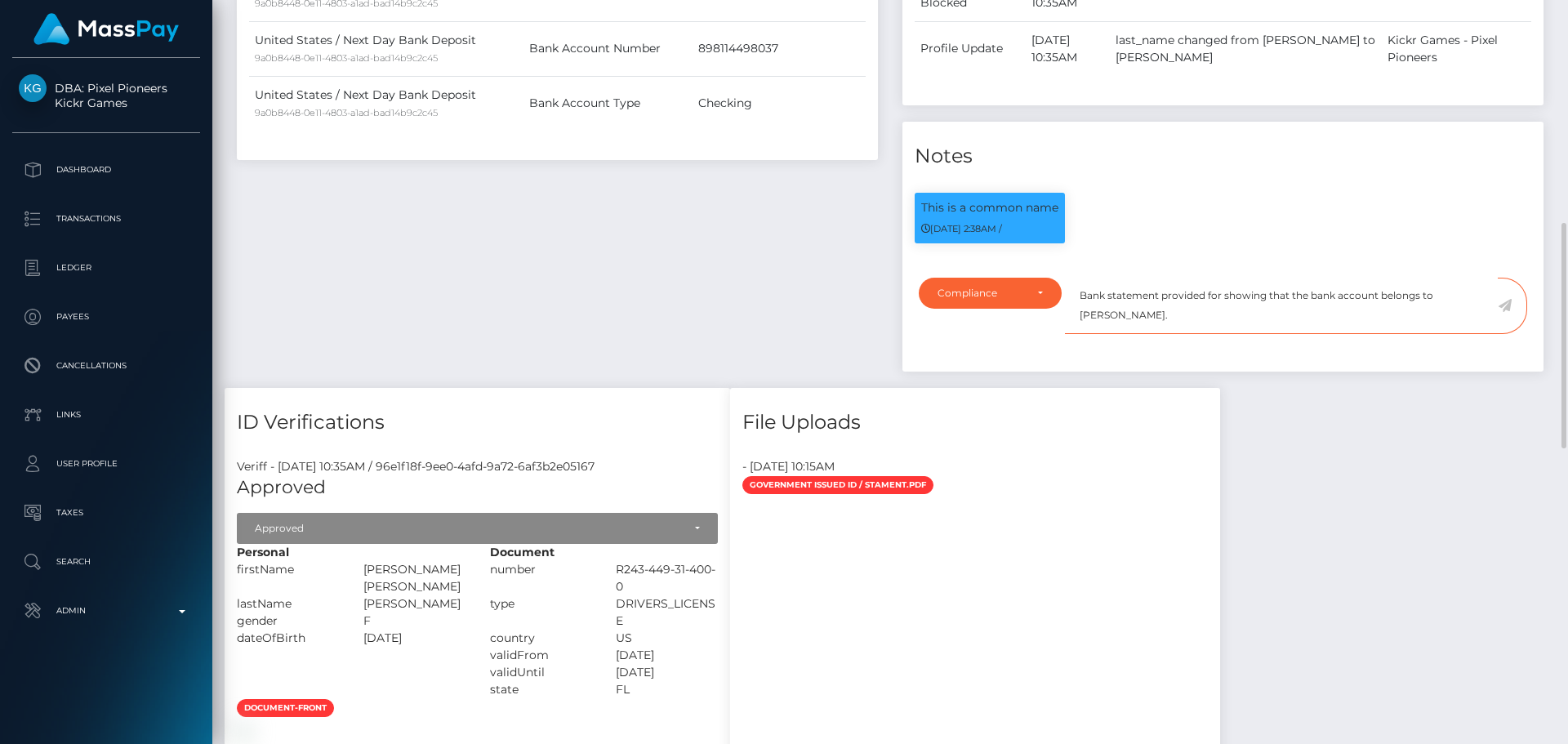
click at [1220, 297] on textarea "Bank statement provided for showing that the bank account belongs to Heather Ni…" at bounding box center [1281, 305] width 433 height 56
paste textarea "8981 1449 8037"
click at [1272, 295] on textarea "Bank statement provided for 8981 1449 8037, showing that the bank account belon…" at bounding box center [1281, 305] width 433 height 56
click at [1249, 294] on textarea "Bank statement provided for 8981 14498037, showing that the bank account belong…" at bounding box center [1281, 305] width 433 height 56
click at [1152, 313] on textarea "Bank statement provided for 898114498037, showing that the bank account belongs…" at bounding box center [1281, 305] width 433 height 56
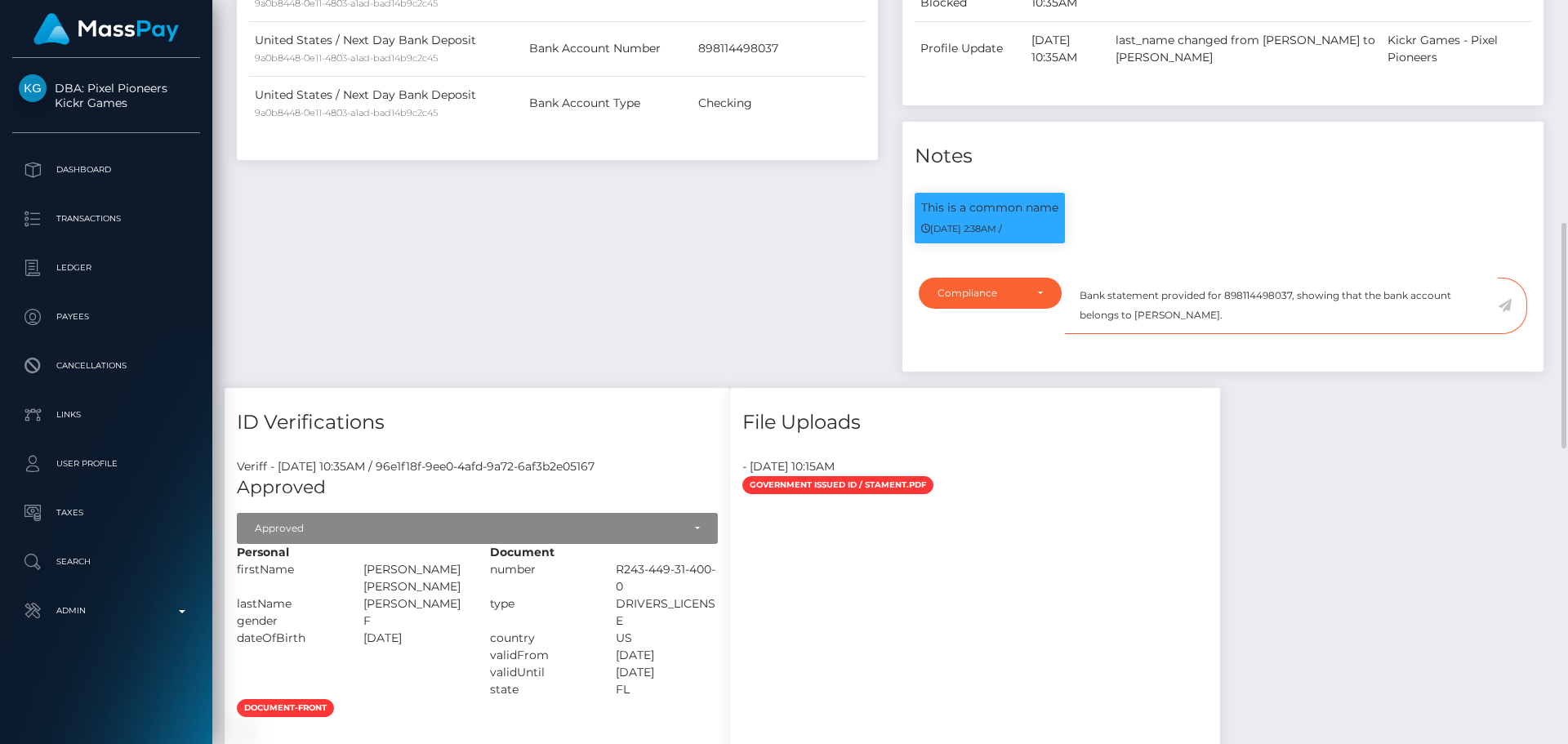
drag, startPoint x: 1152, startPoint y: 313, endPoint x: 1231, endPoint y: 316, distance: 79.1
click at [1231, 316] on textarea "Bank statement provided for 898114498037, showing that the bank account belongs…" at bounding box center [1281, 305] width 433 height 56
paste textarea "PATRICIA E RODRIGUEZ SEGOVIA"
click at [1322, 315] on textarea "Bank statement provided for 898114498037, showing that the bank account belongs…" at bounding box center [1281, 305] width 433 height 56
type textarea "Bank statement provided for 898114498037, showing that the bank account belongs…"
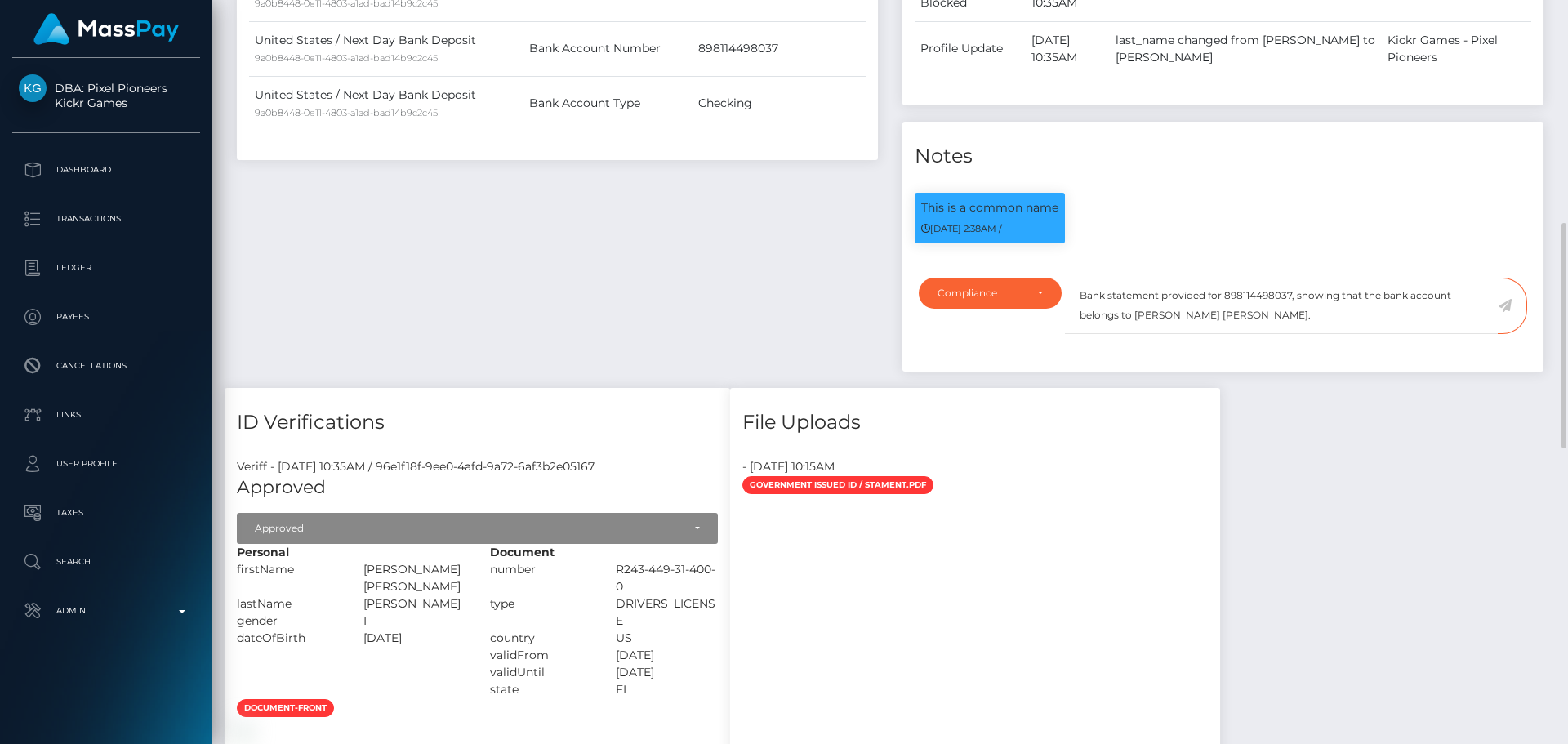
click at [1504, 306] on icon at bounding box center [1505, 305] width 14 height 13
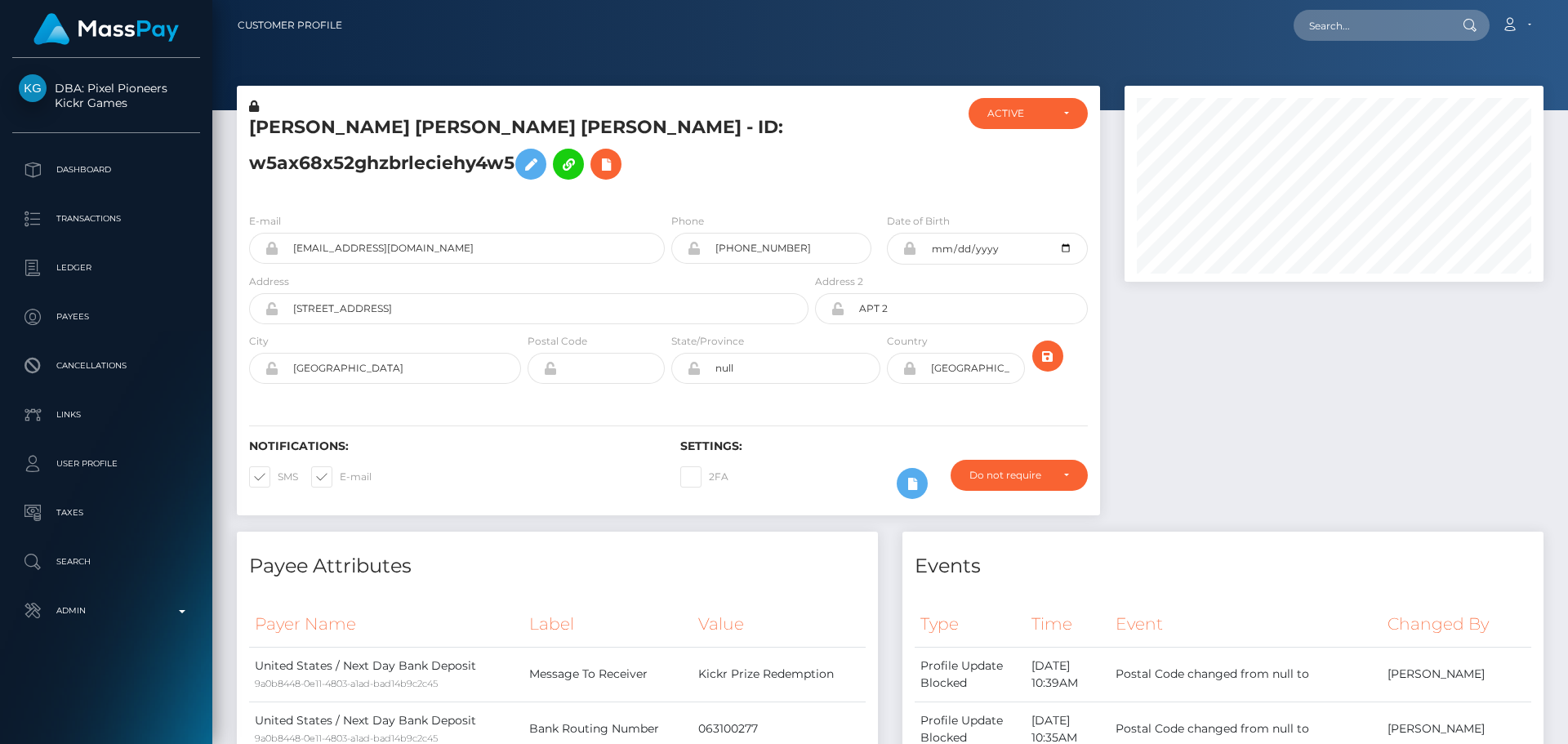
scroll to position [196, 420]
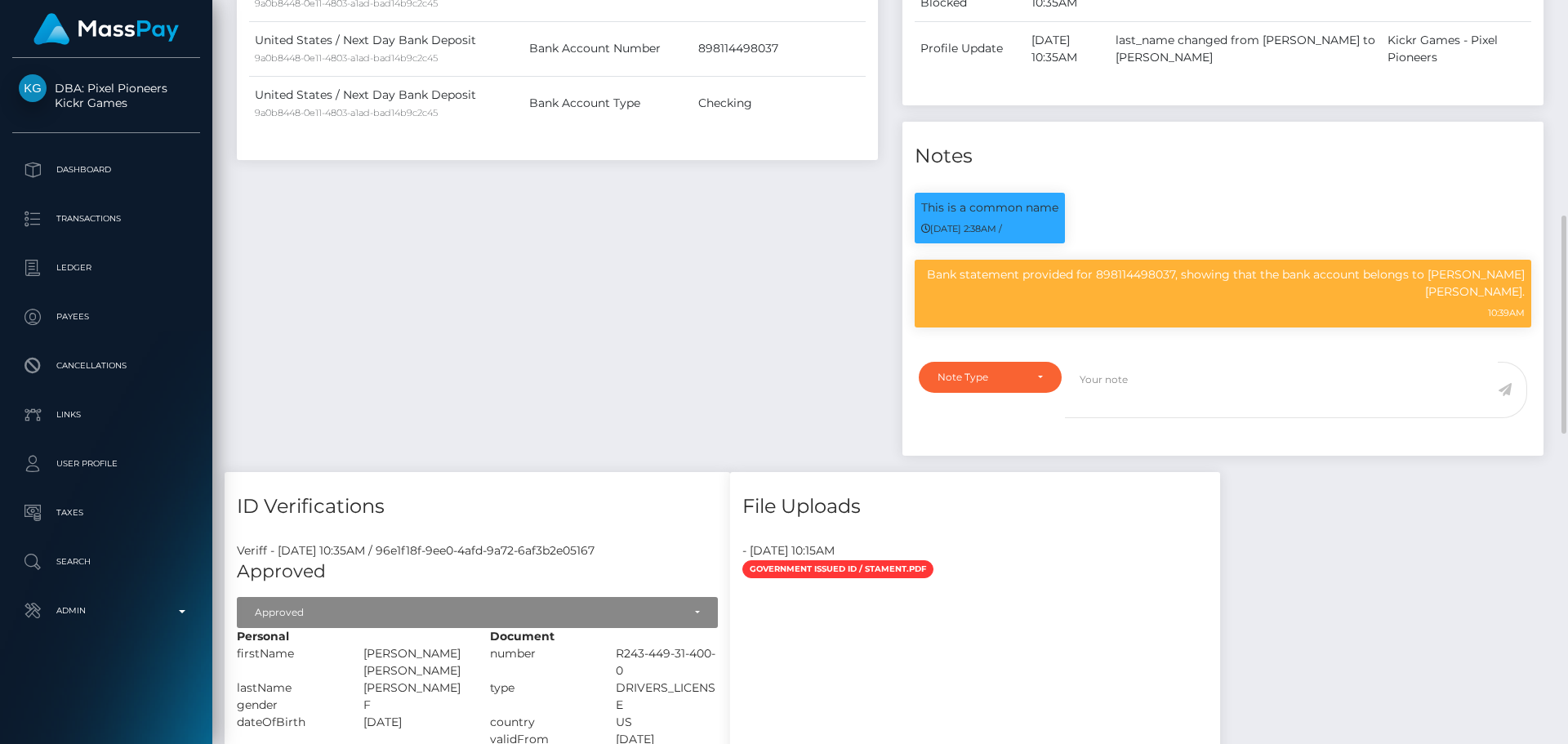
click at [770, 261] on div "Payee Attributes Payer Name Label Value [GEOGRAPHIC_DATA] / Next Day Bank Depos…" at bounding box center [558, 135] width 666 height 676
click at [754, 261] on div "Payee Attributes Payer Name Label Value [GEOGRAPHIC_DATA] / Next Day Bank Depos…" at bounding box center [558, 135] width 666 height 676
click at [751, 261] on div "Payee Attributes Payer Name Label Value [GEOGRAPHIC_DATA] / Next Day Bank Depos…" at bounding box center [558, 135] width 666 height 676
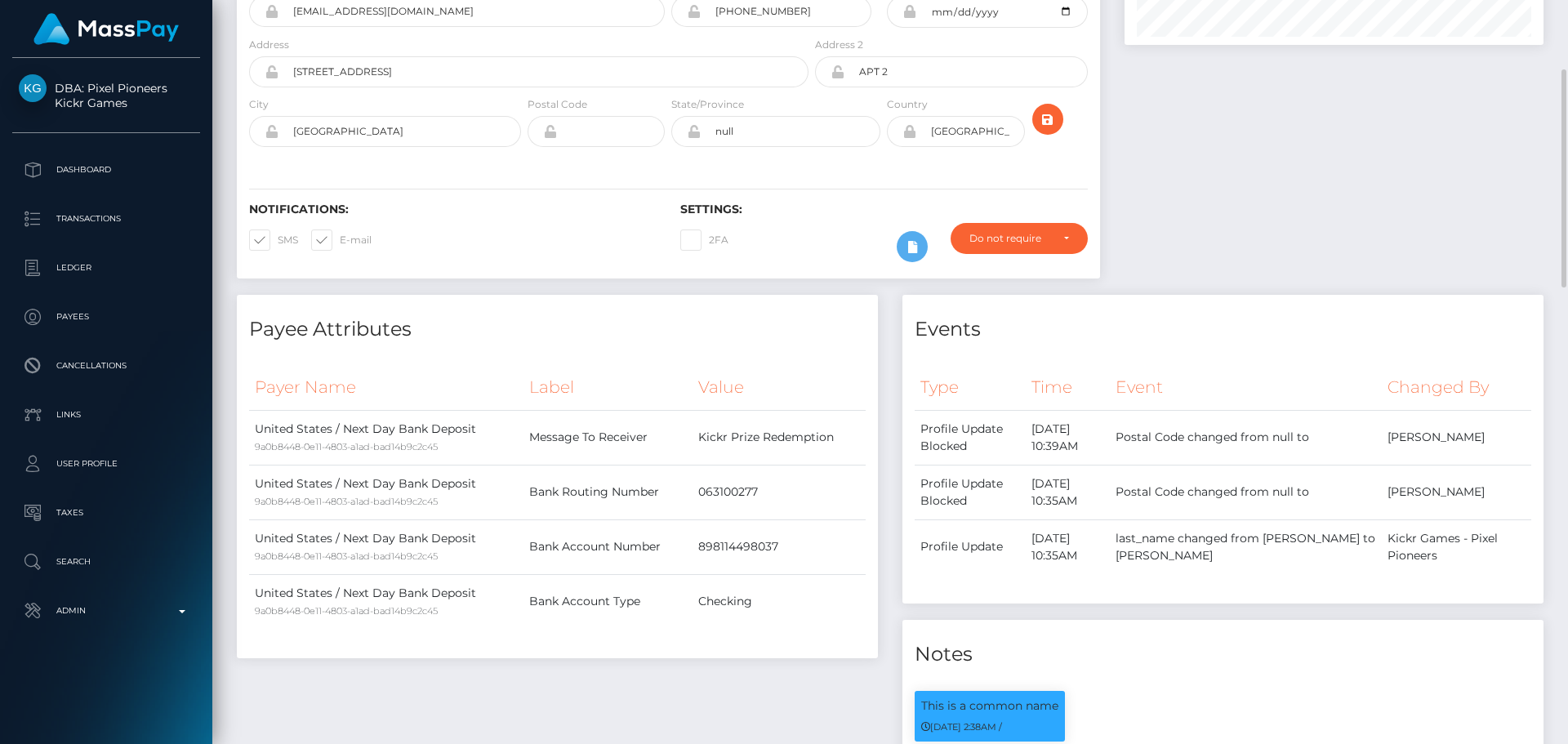
scroll to position [0, 0]
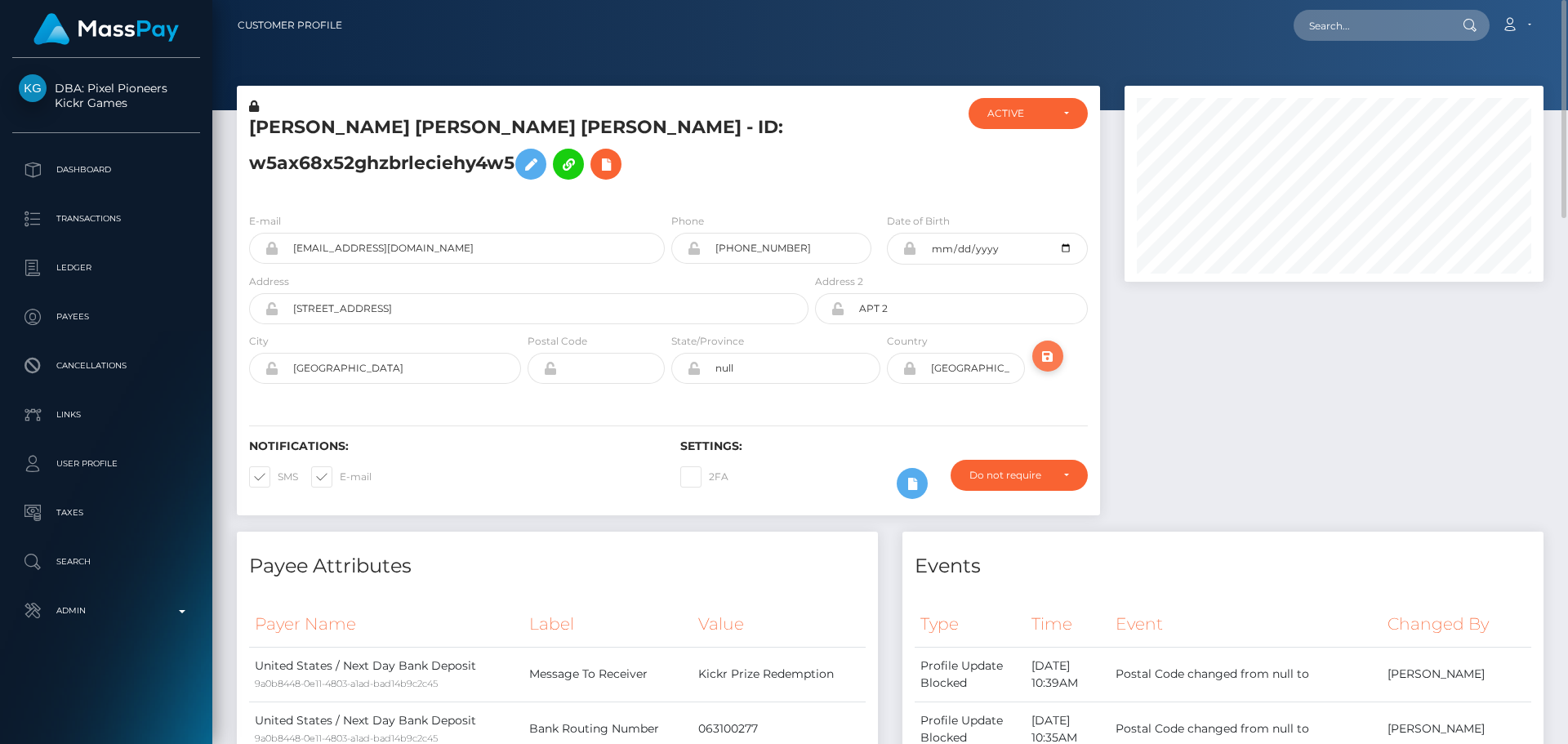
click at [1058, 361] on button "submit" at bounding box center [1047, 356] width 31 height 31
click at [463, 124] on h5 "[PERSON_NAME] [PERSON_NAME] [PERSON_NAME] - ID: w5ax68x52ghzbrleciehy4w5" at bounding box center [524, 151] width 551 height 72
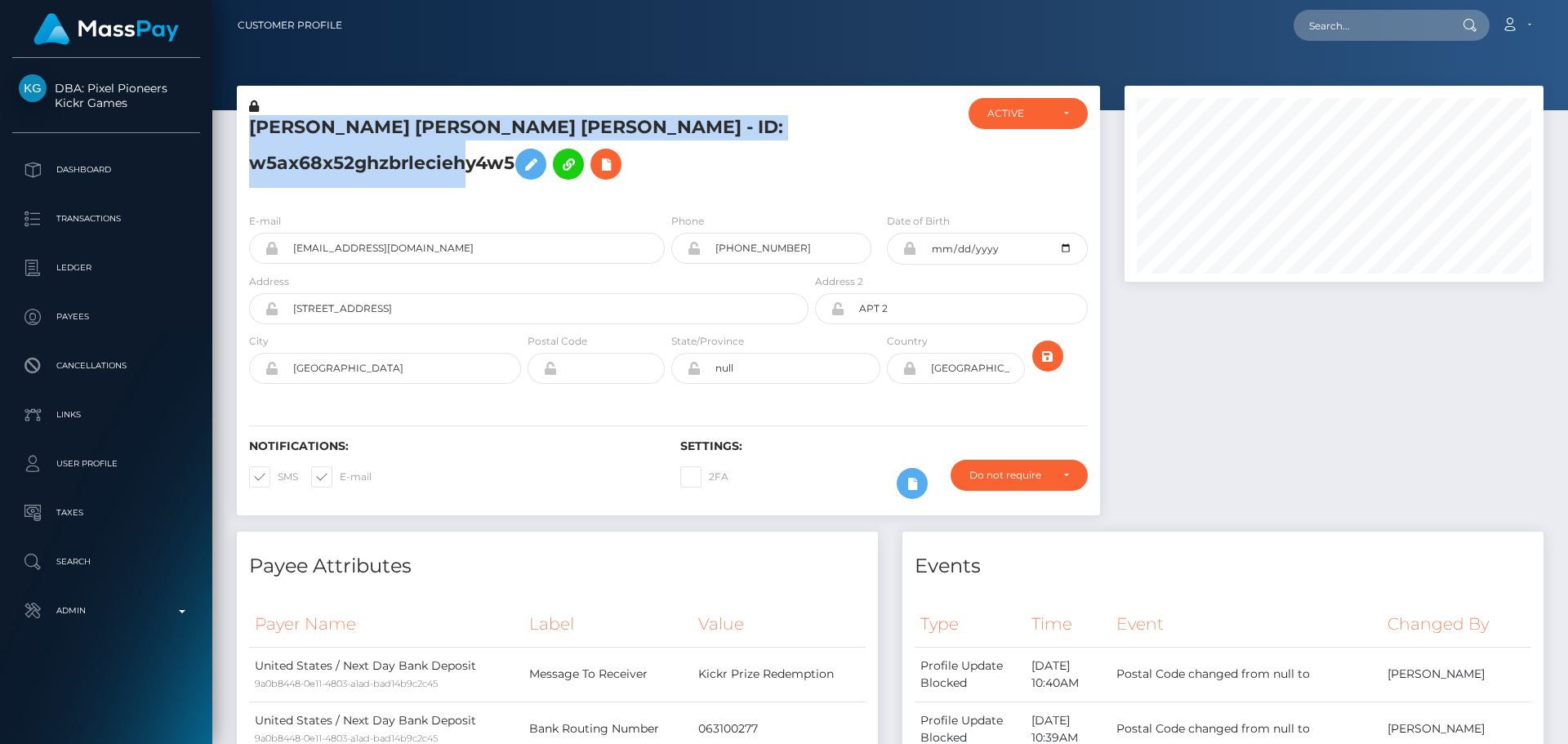
click at [463, 124] on h5 "[PERSON_NAME] [PERSON_NAME] [PERSON_NAME] - ID: w5ax68x52ghzbrleciehy4w5" at bounding box center [524, 151] width 551 height 72
copy h5 "[PERSON_NAME] [PERSON_NAME] [PERSON_NAME] - ID: w5ax68x52ghzbrleciehy4w5"
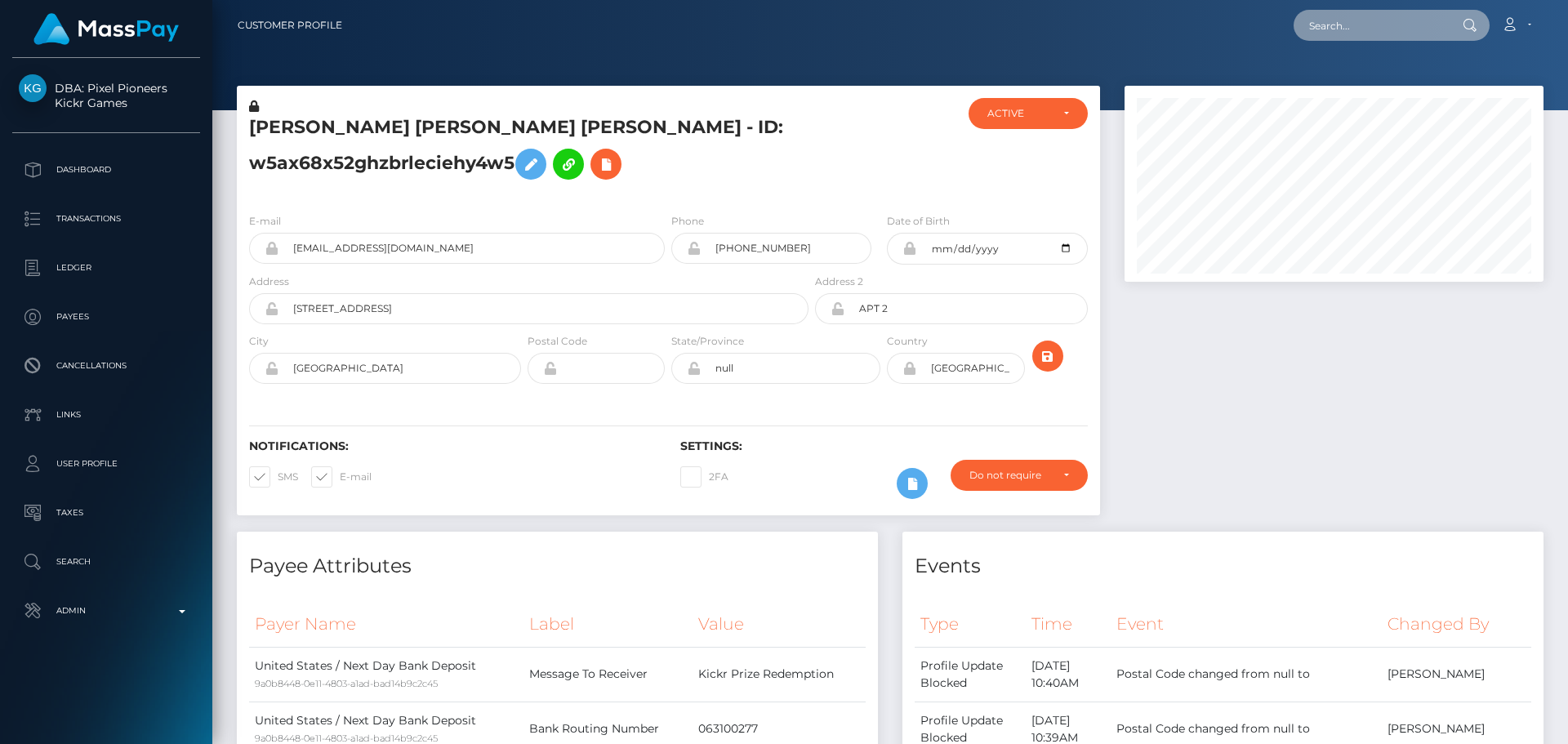
click at [1385, 31] on input "text" at bounding box center [1370, 25] width 154 height 31
paste input "[EMAIL_ADDRESS][DOMAIN_NAME]"
type input "[EMAIL_ADDRESS][DOMAIN_NAME]"
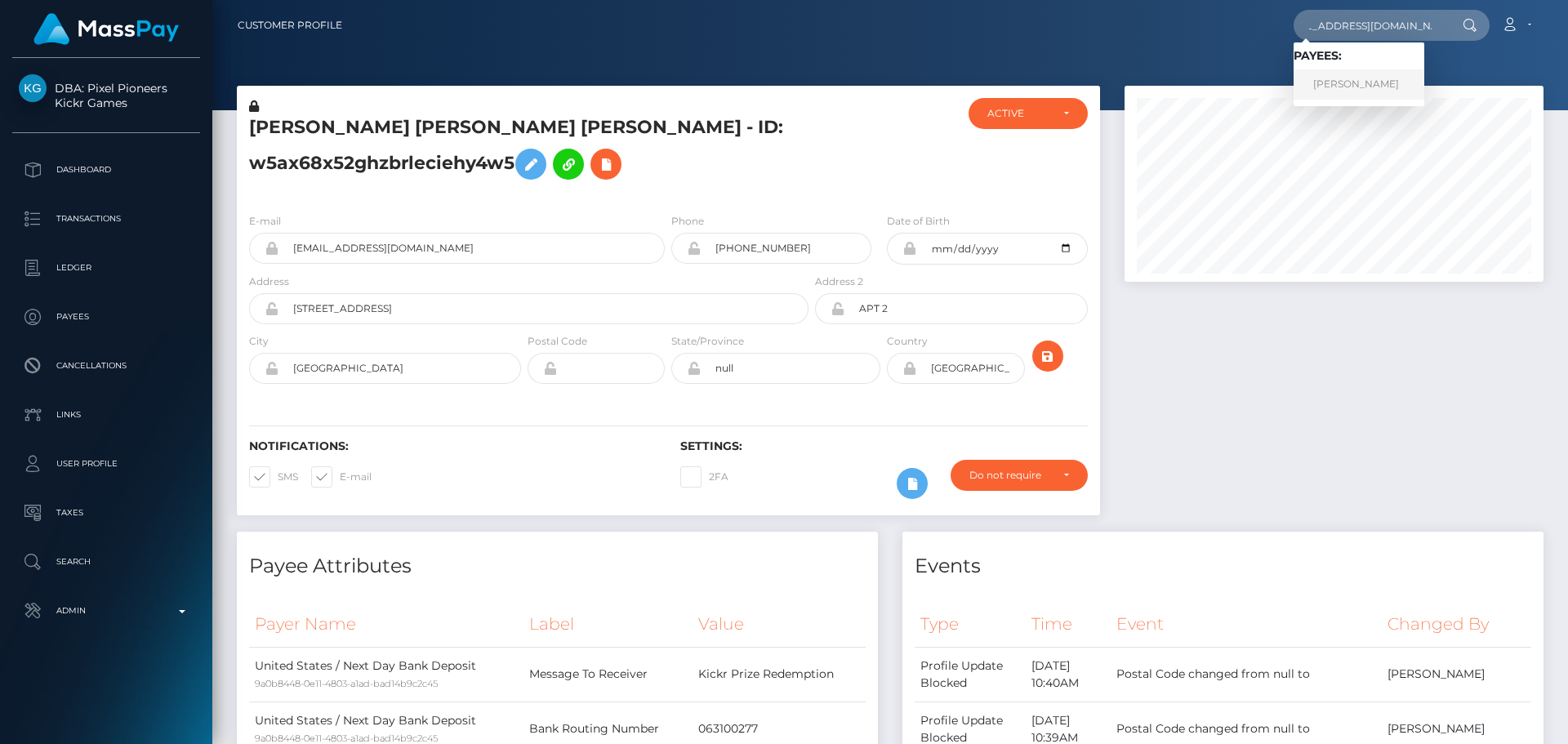
click at [1351, 81] on link "[PERSON_NAME]" at bounding box center [1359, 84] width 131 height 31
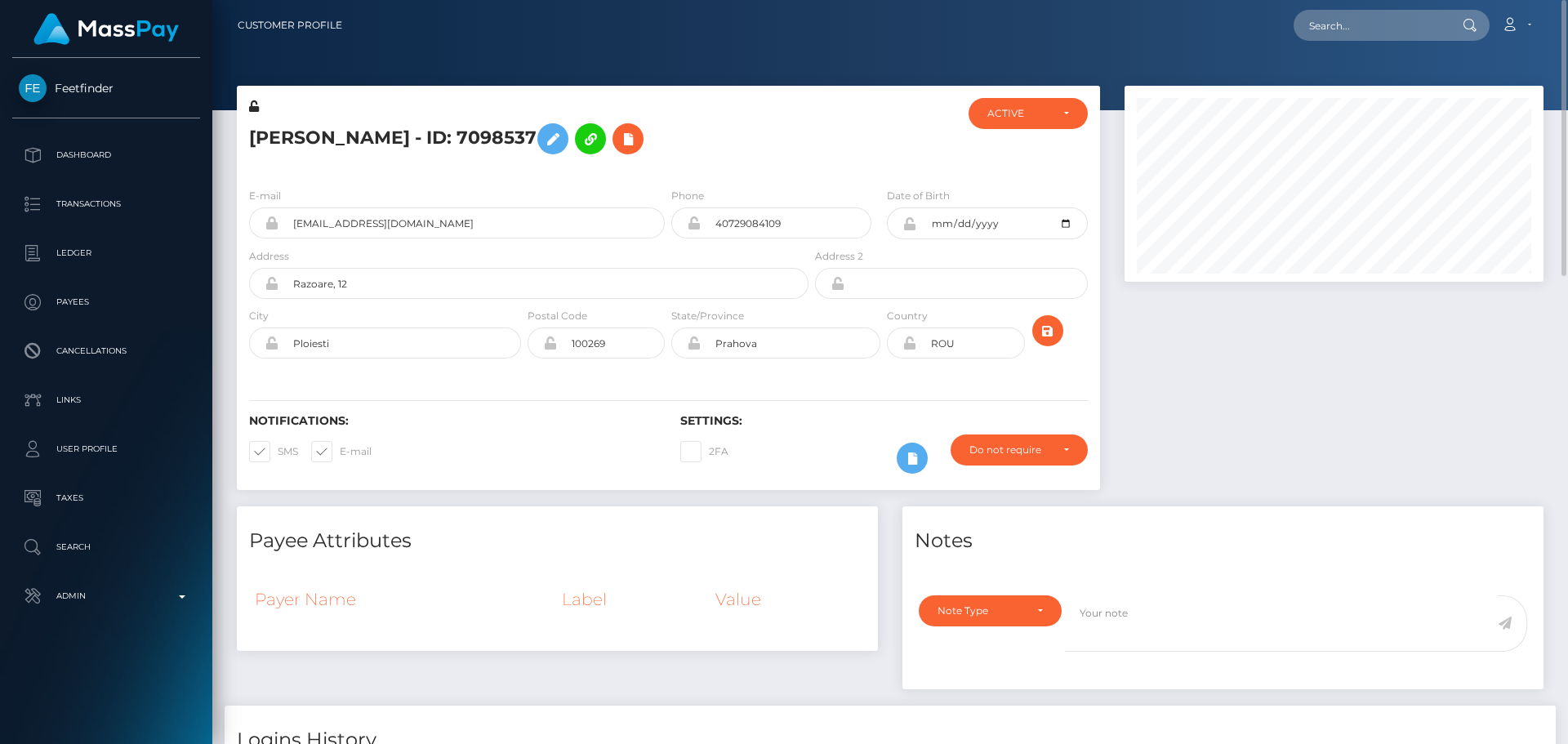
scroll to position [196, 420]
click at [765, 113] on div "[PERSON_NAME] - ID: 7098537" at bounding box center [524, 136] width 575 height 76
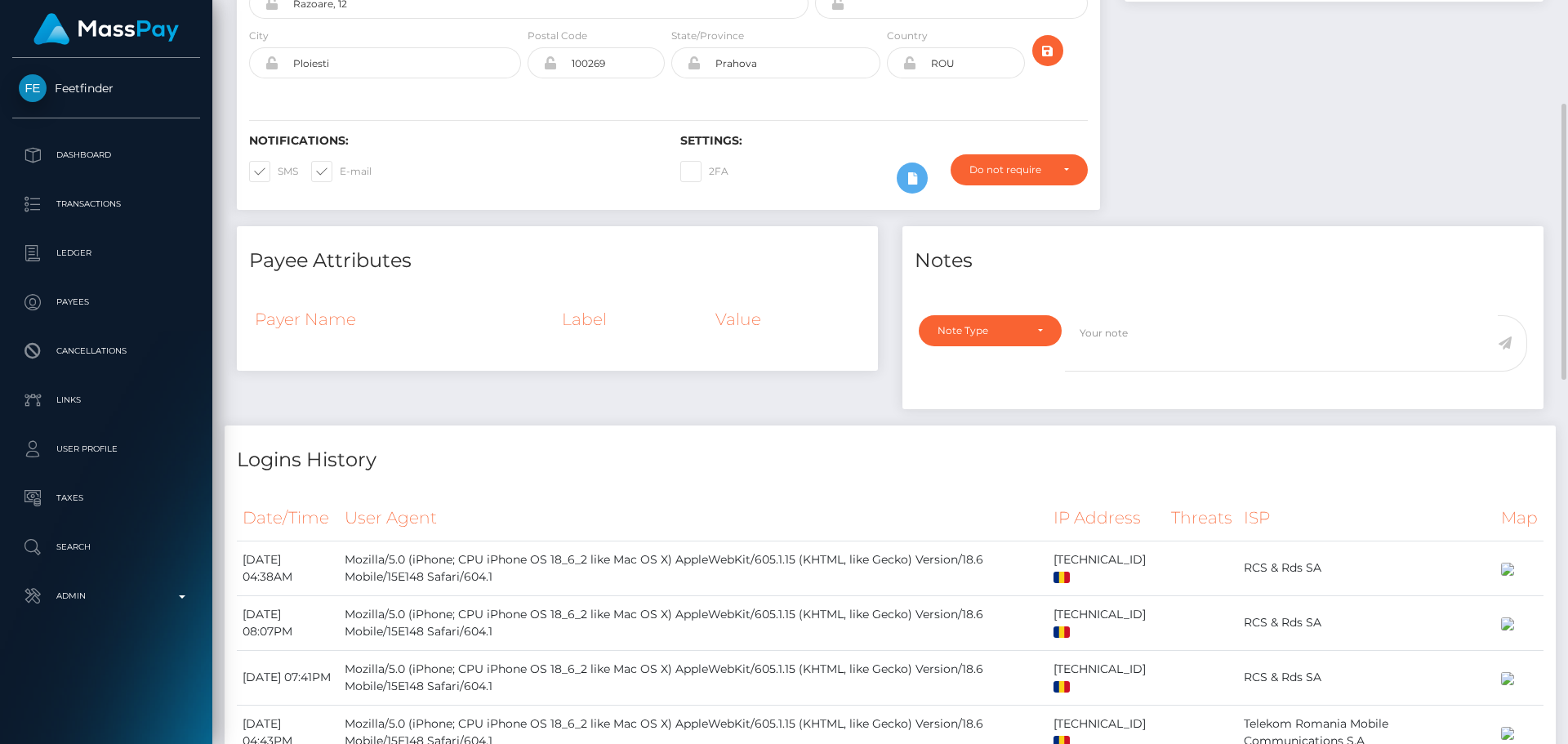
scroll to position [0, 0]
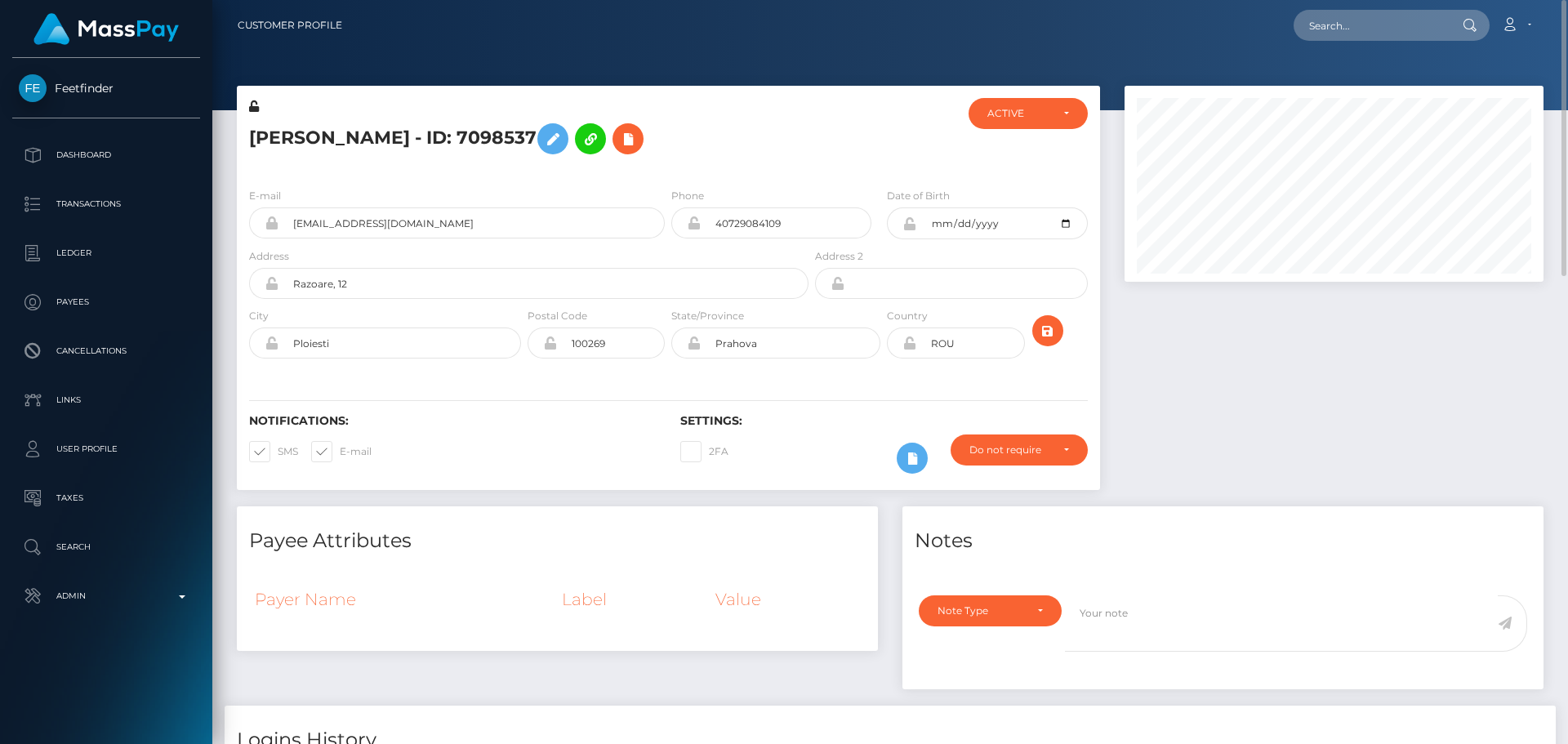
click at [786, 122] on h5 "[PERSON_NAME] - ID: 7098537" at bounding box center [524, 139] width 551 height 48
click at [814, 125] on div at bounding box center [883, 136] width 144 height 76
click at [713, 220] on input "40729084109" at bounding box center [785, 222] width 170 height 31
type input "[PHONE_NUMBER]"
click at [757, 144] on h5 "[PERSON_NAME] - ID: 7098537" at bounding box center [524, 139] width 551 height 48
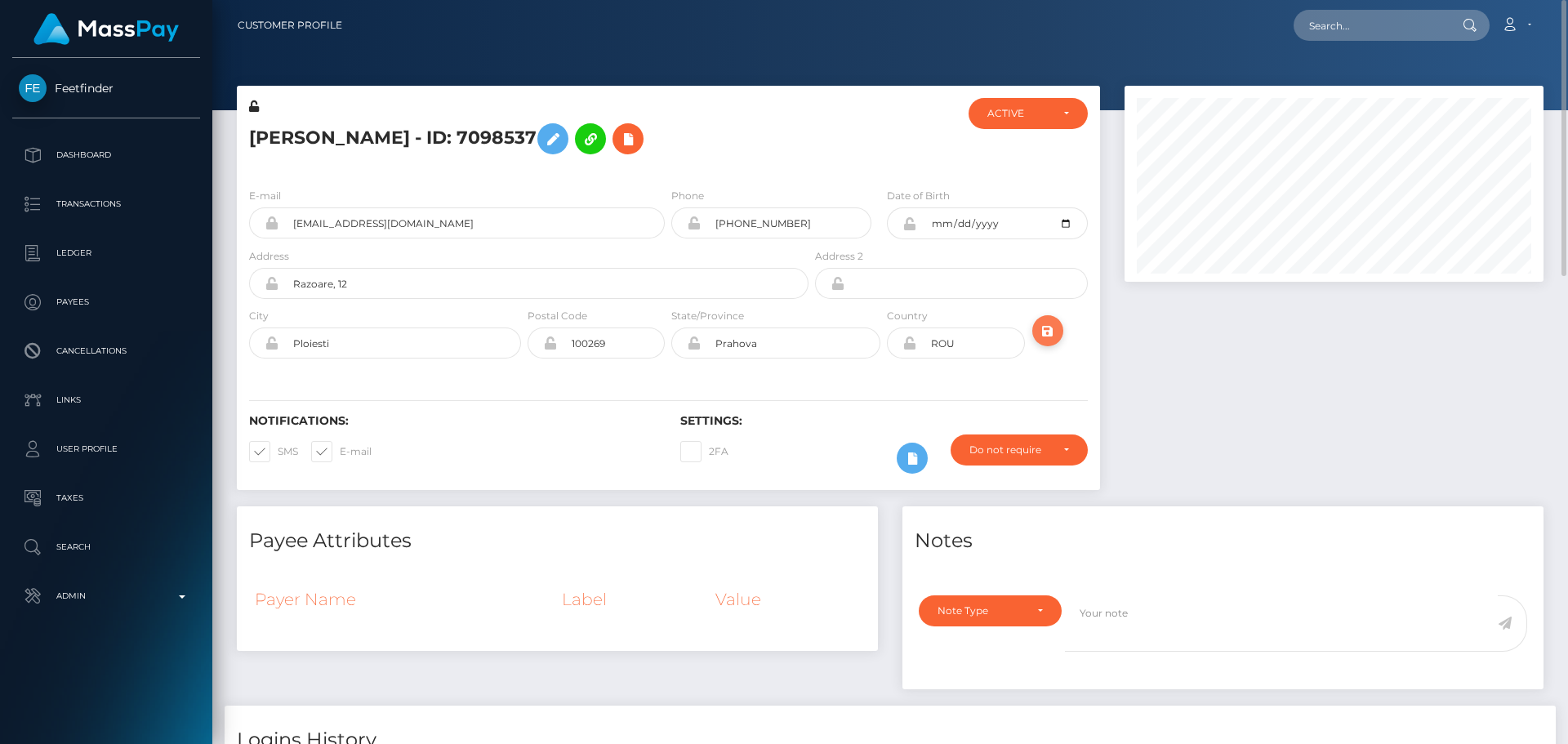
click at [1043, 332] on icon "submit" at bounding box center [1048, 331] width 20 height 21
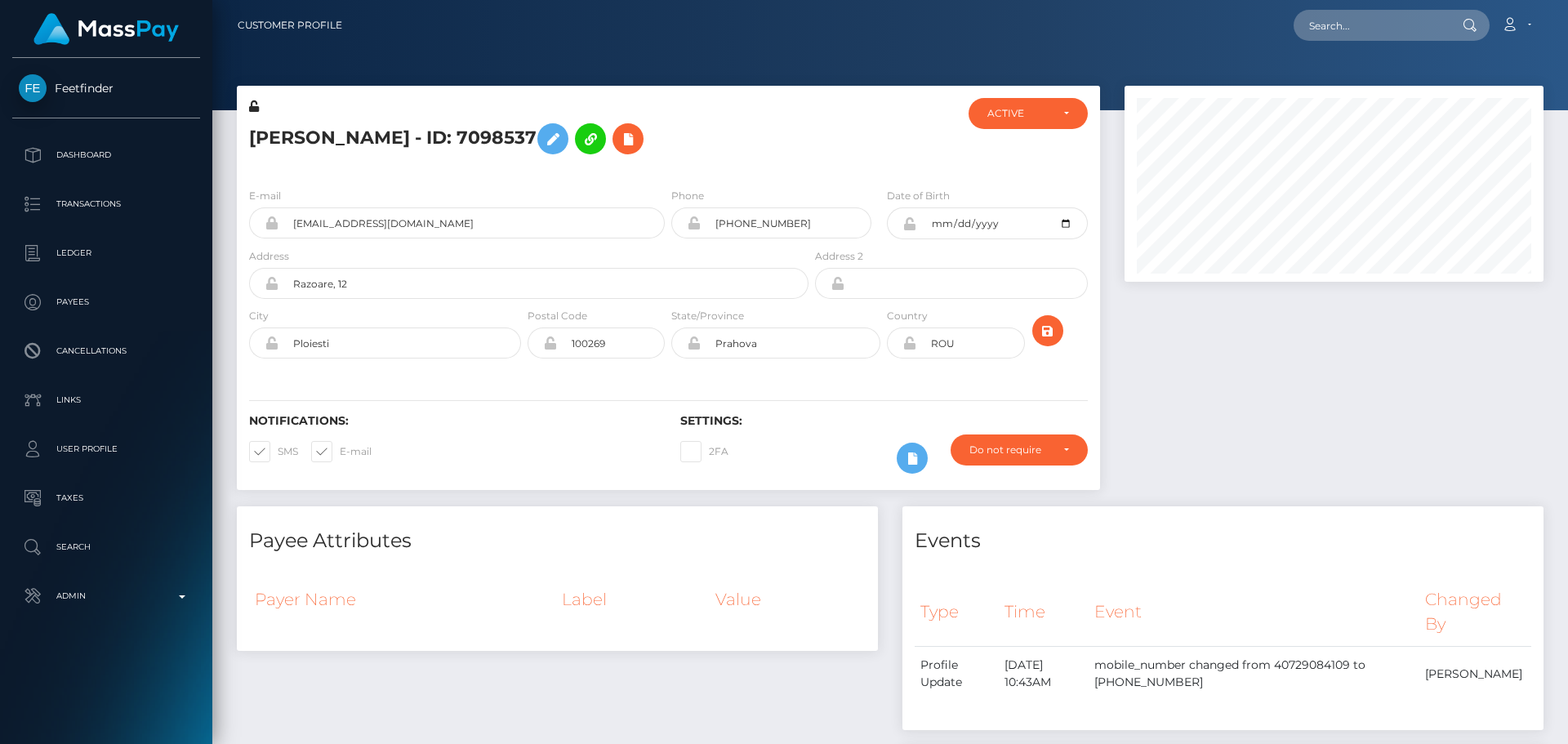
scroll to position [196, 420]
click at [801, 155] on div "Radu Adrian Grigore - ID: 7098537" at bounding box center [524, 136] width 575 height 76
click at [793, 172] on div "Radu Adrian Grigore - ID: 7098537" at bounding box center [524, 136] width 575 height 76
click at [760, 128] on h5 "Radu Adrian Grigore - ID: 7098537" at bounding box center [524, 139] width 551 height 48
click at [742, 144] on h5 "Radu Adrian Grigore - ID: 7098537" at bounding box center [524, 139] width 551 height 48
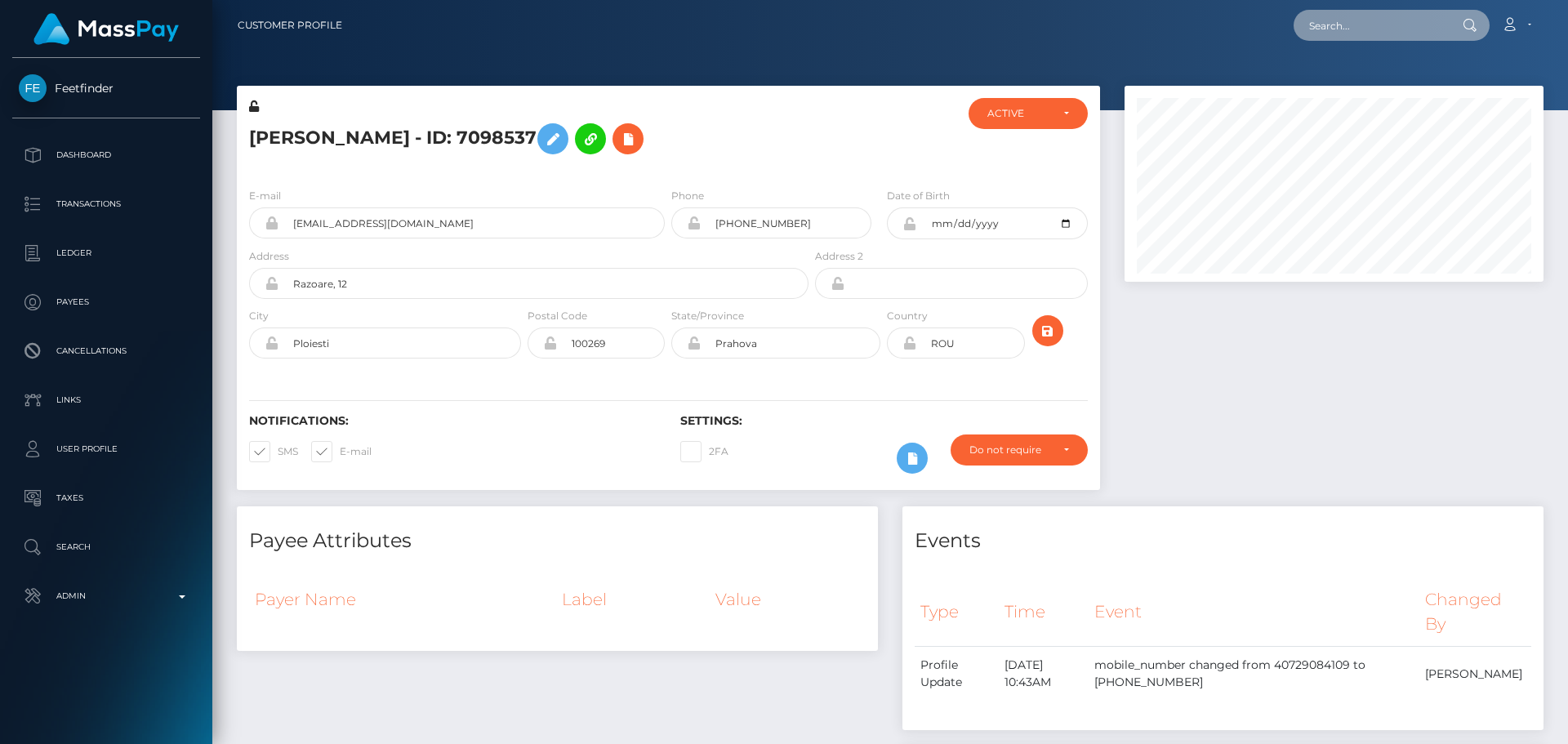
click at [1350, 21] on input "text" at bounding box center [1370, 25] width 154 height 31
paste input "518881455"
type input "518881455"
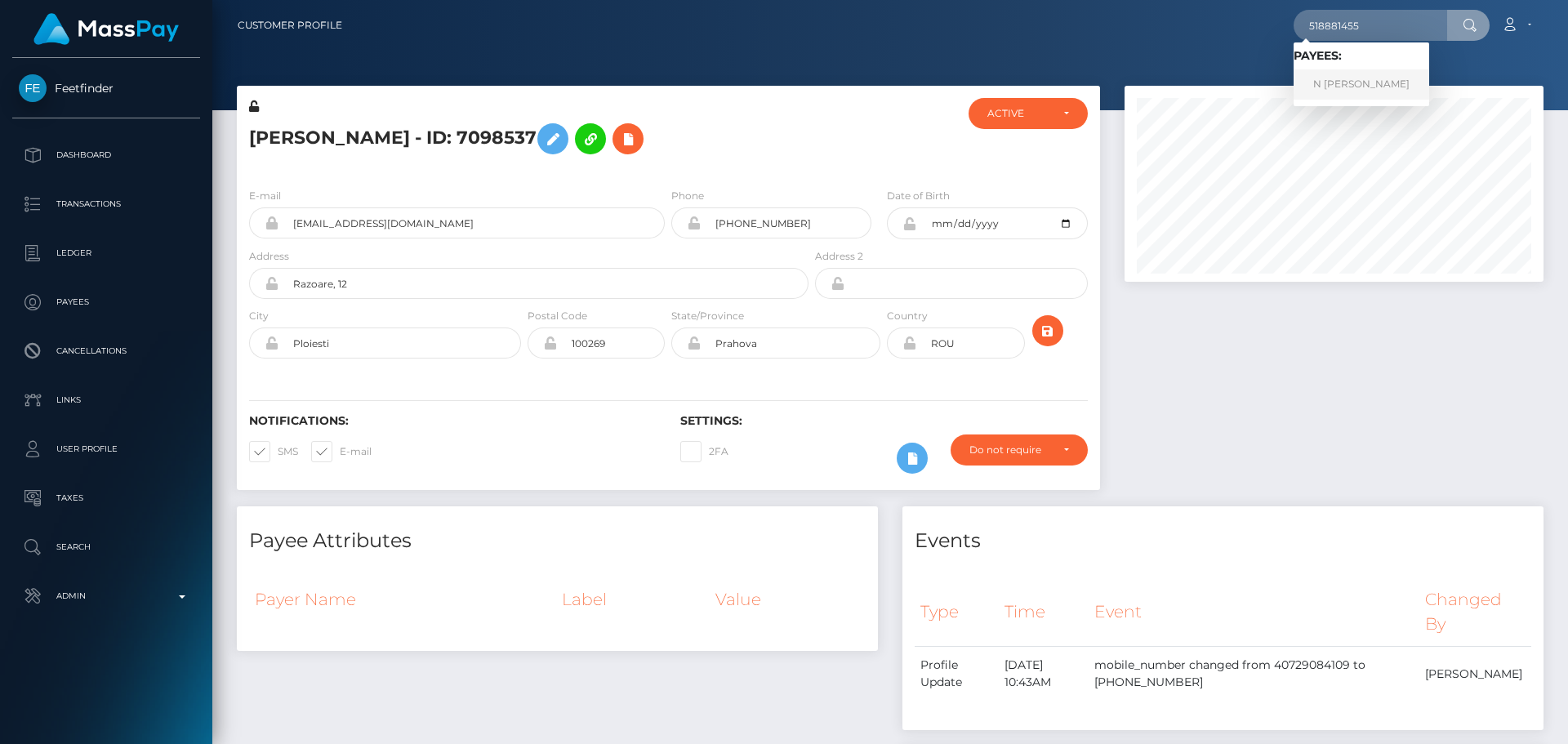
click at [1331, 80] on link "N MULLER" at bounding box center [1361, 84] width 136 height 31
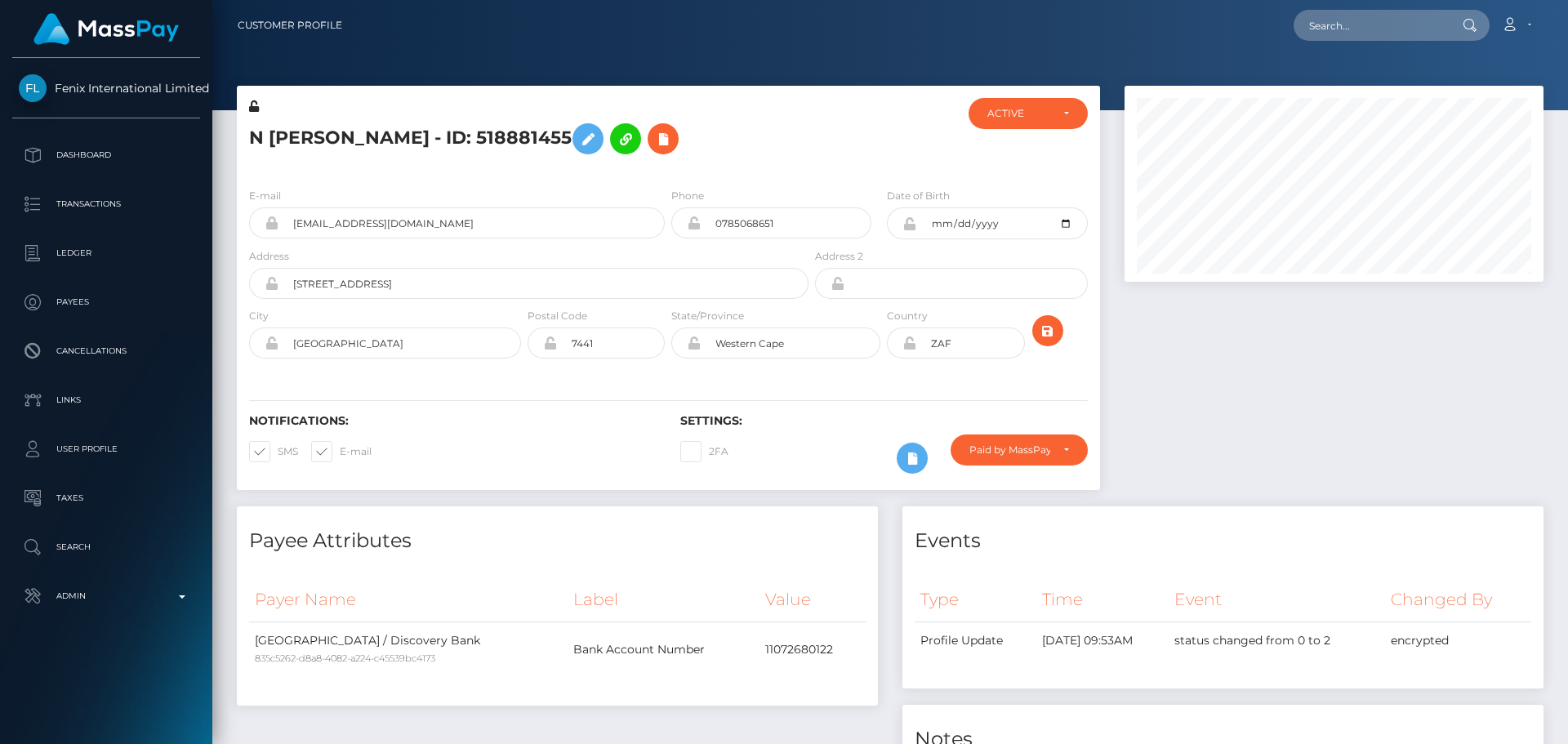
scroll to position [196, 420]
click at [736, 156] on h5 "N [PERSON_NAME] - ID: 518881455" at bounding box center [524, 139] width 551 height 48
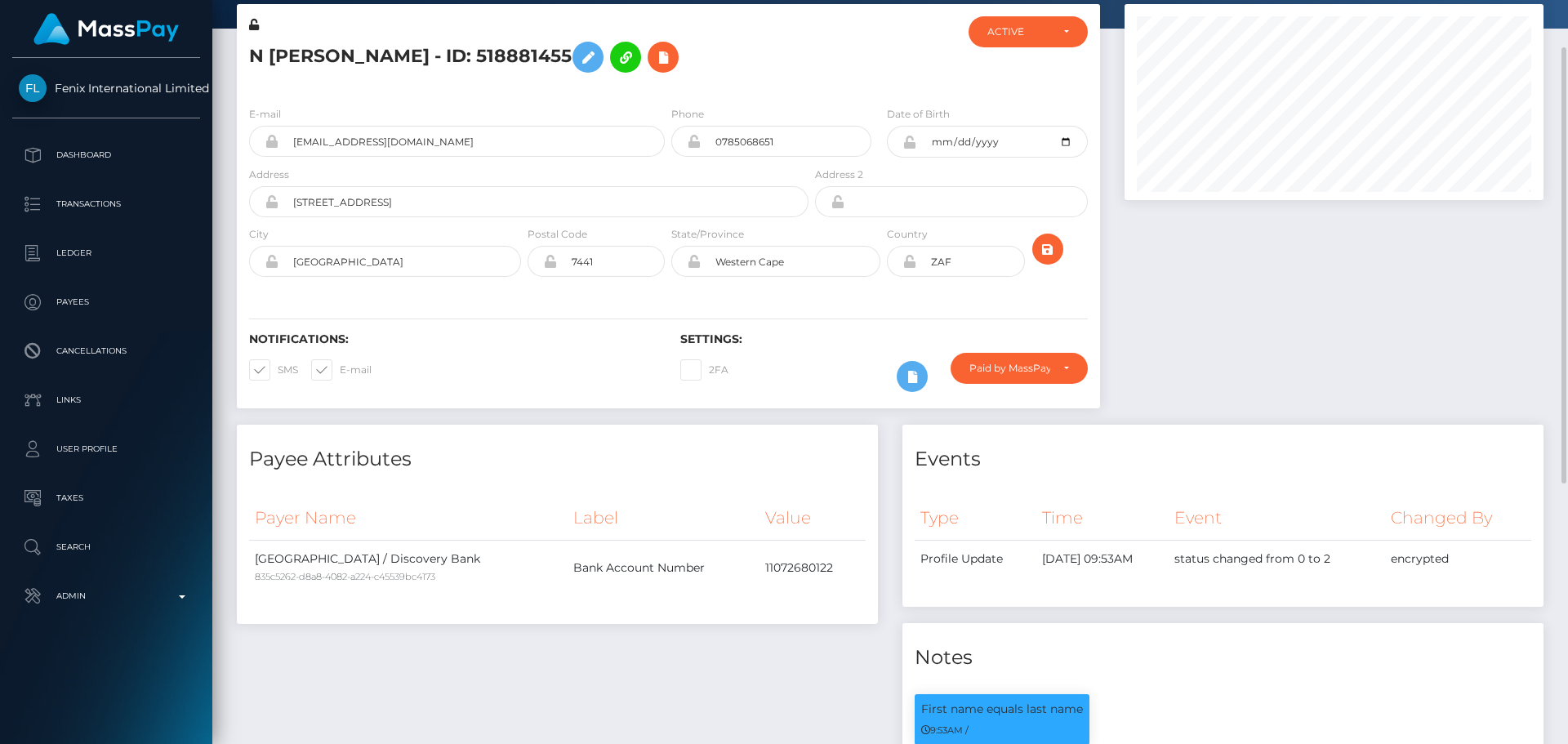
scroll to position [163, 0]
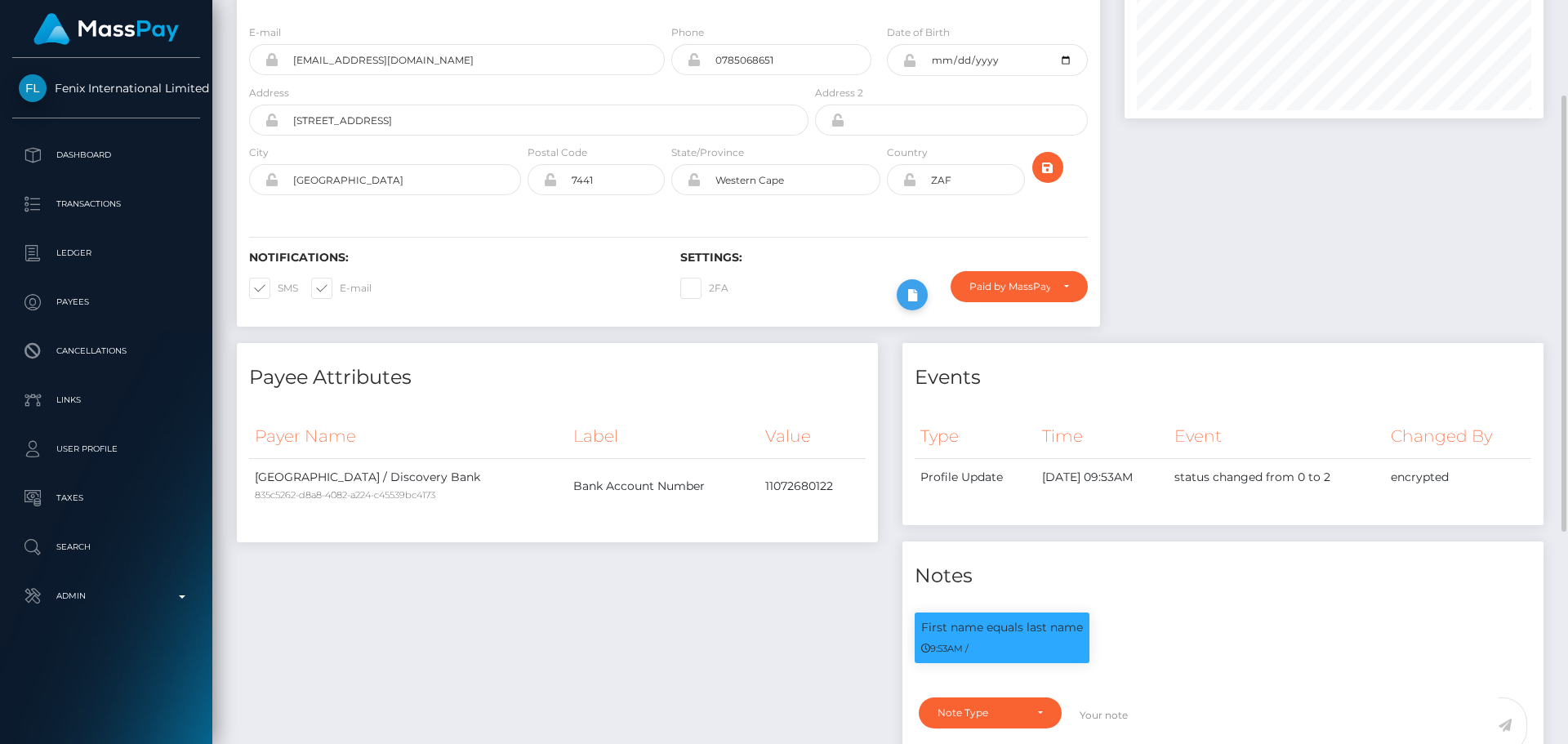
click at [907, 294] on icon at bounding box center [912, 295] width 20 height 21
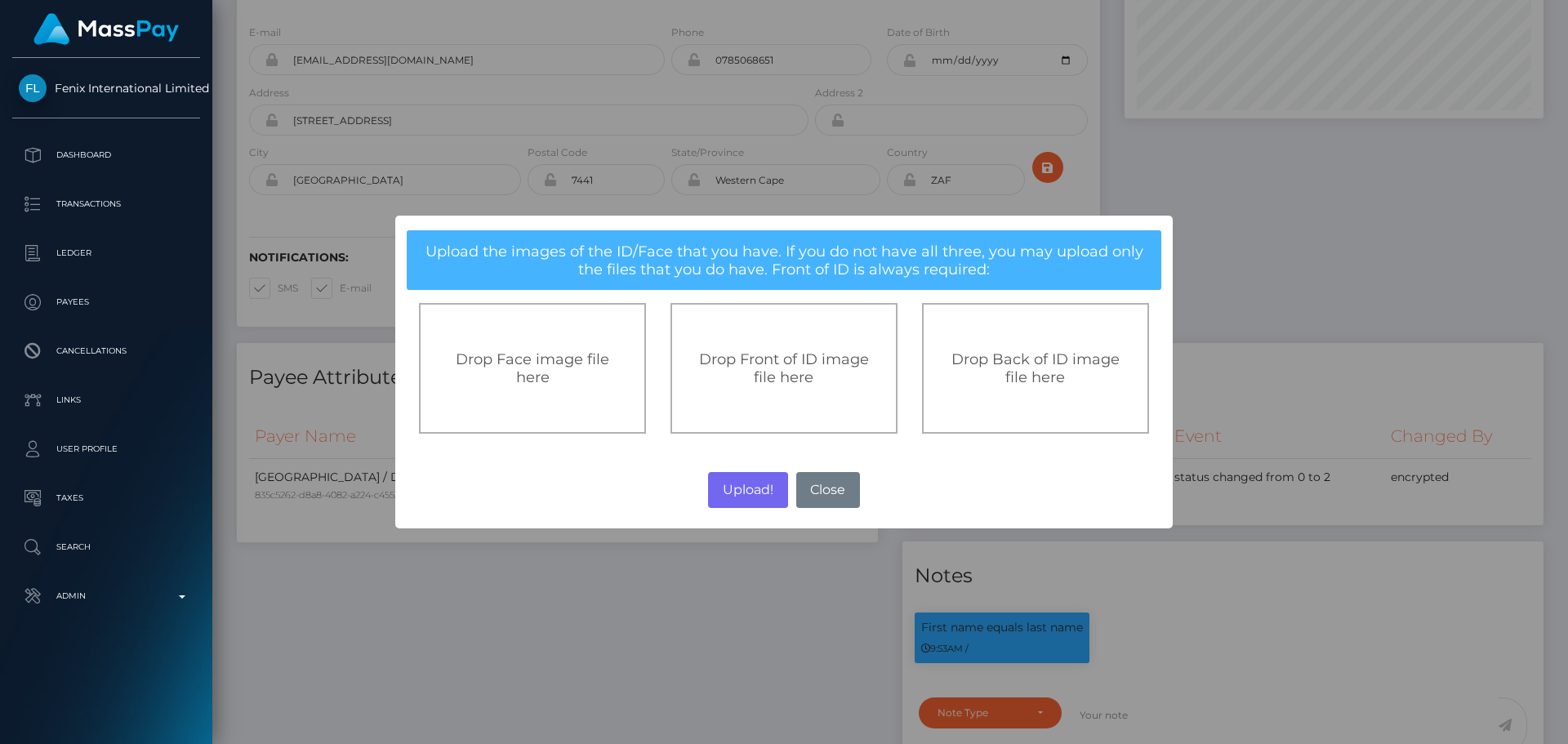
click at [729, 347] on div "Drop Front of ID image file here" at bounding box center [784, 369] width 227 height 131
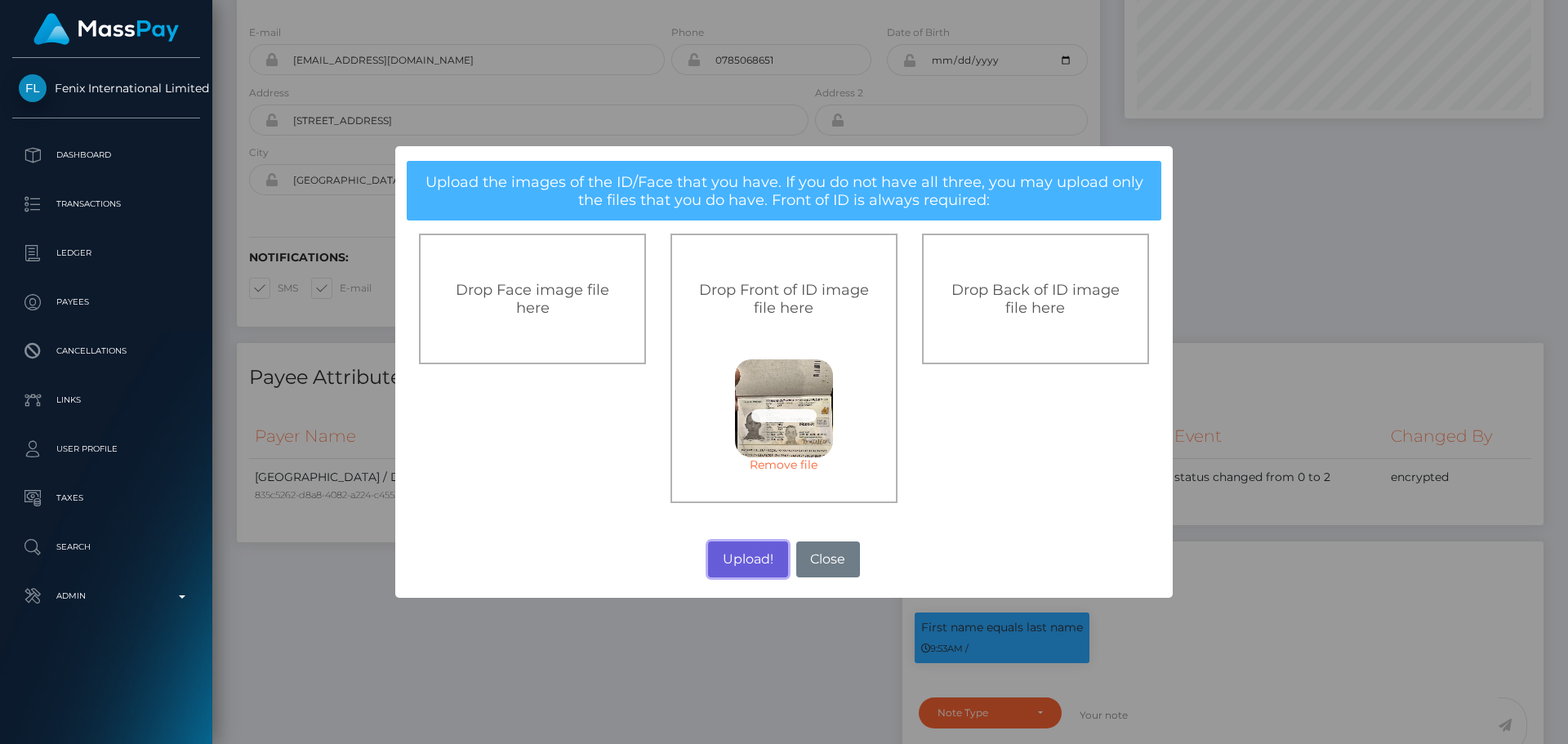
click at [746, 560] on button "Upload!" at bounding box center [748, 560] width 79 height 36
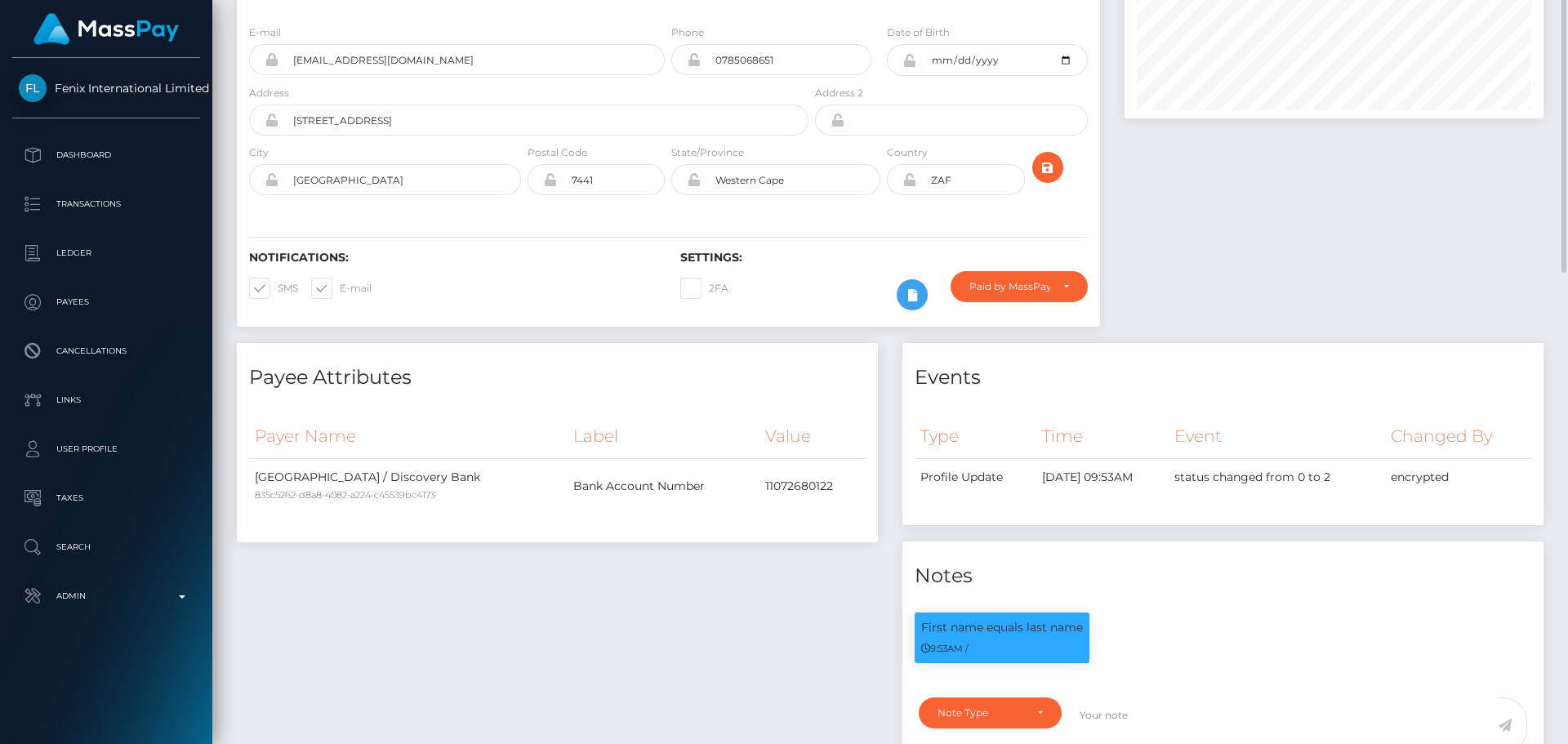
scroll to position [0, 0]
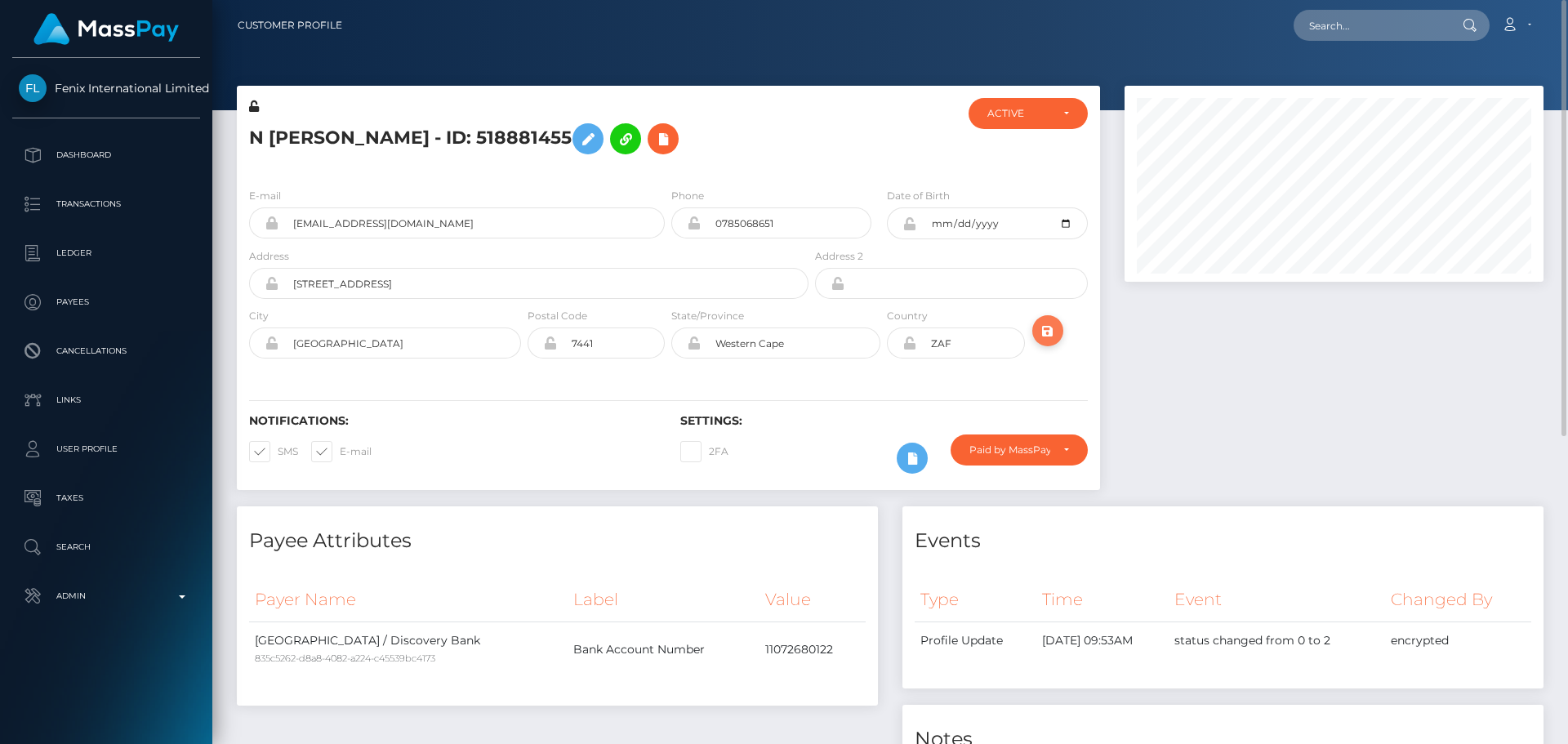
click at [1058, 323] on button "submit" at bounding box center [1047, 330] width 31 height 31
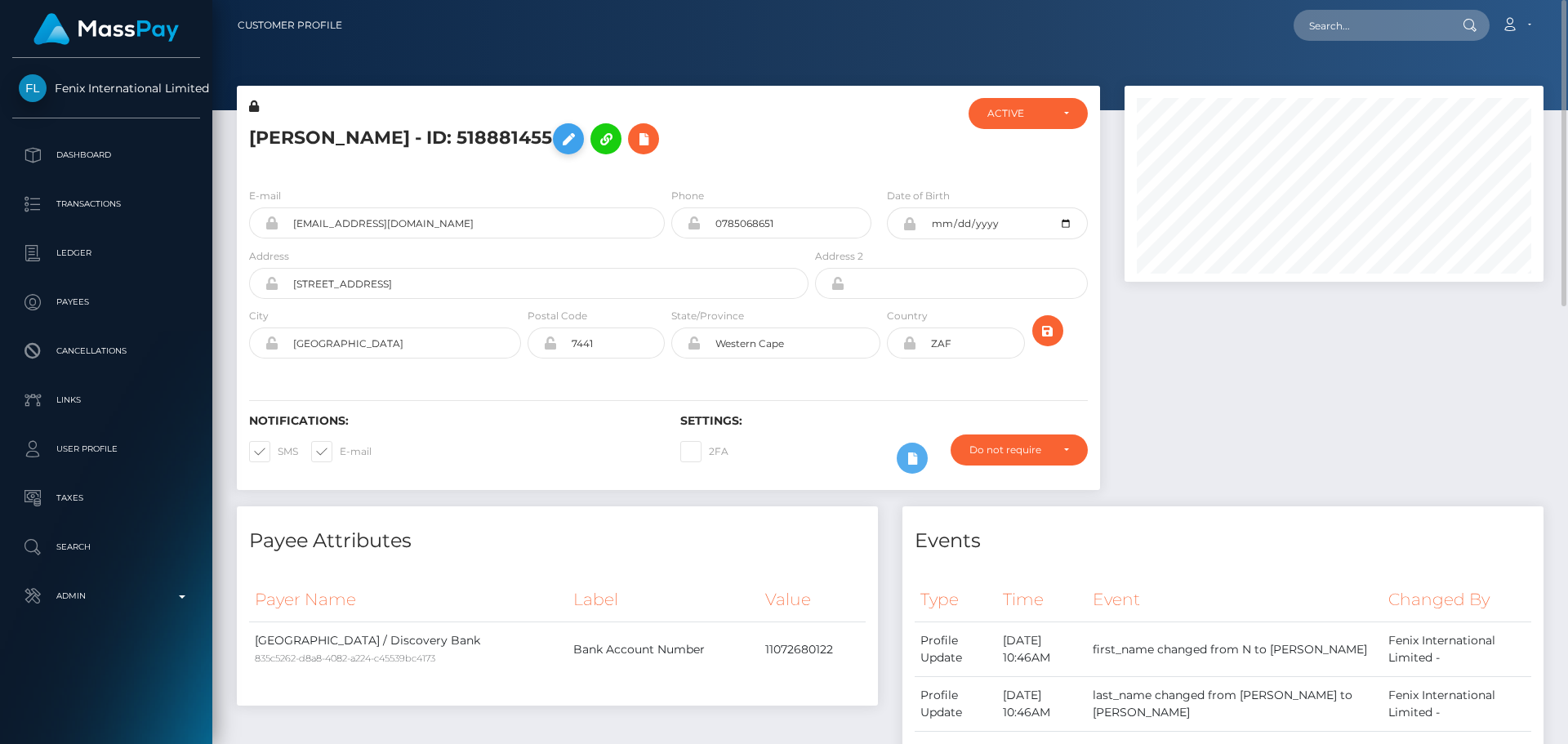
drag, startPoint x: 254, startPoint y: 109, endPoint x: 556, endPoint y: 138, distance: 303.4
click at [254, 109] on icon at bounding box center [254, 106] width 10 height 12
click at [559, 138] on icon at bounding box center [569, 139] width 20 height 21
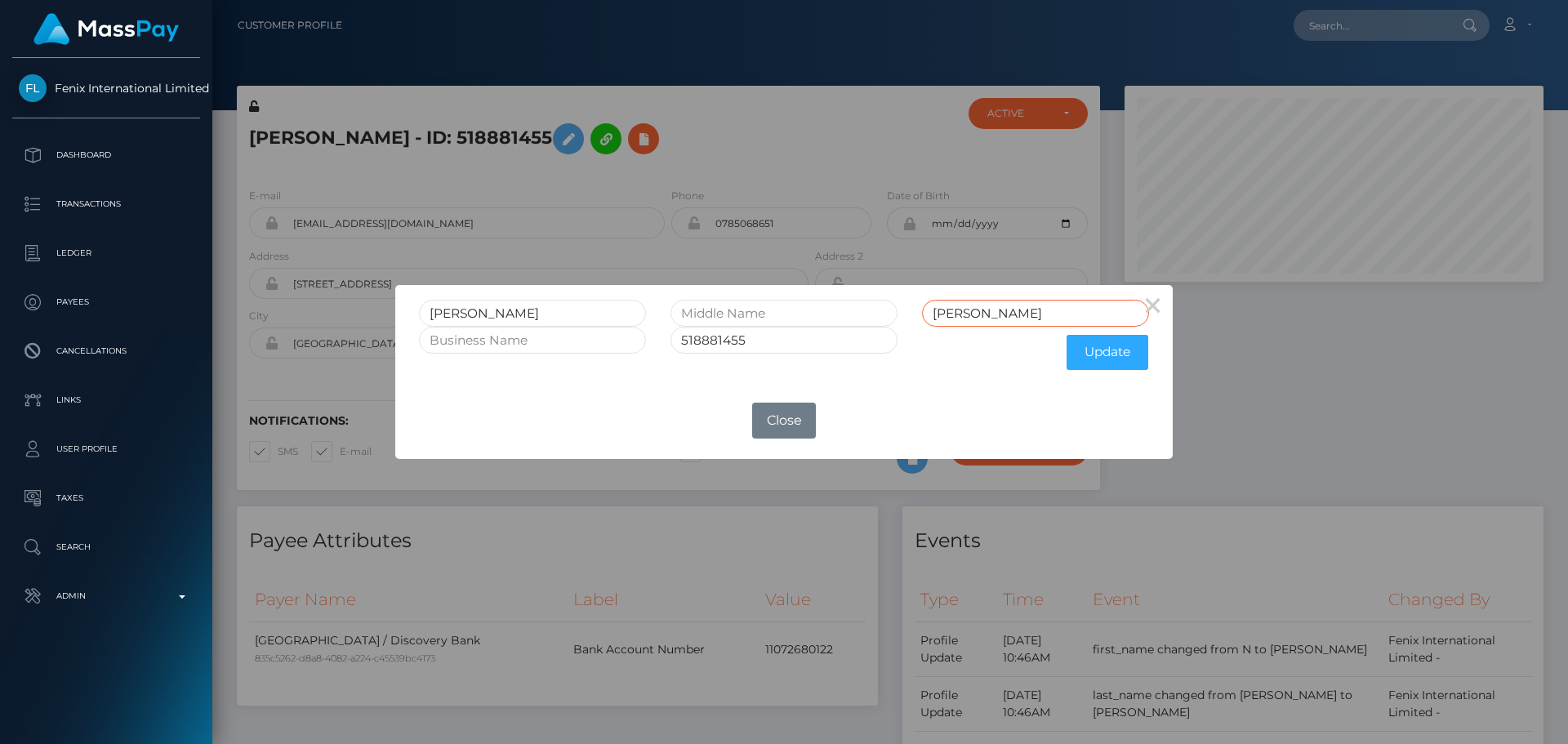
click at [954, 314] on input "[PERSON_NAME]" at bounding box center [1035, 313] width 227 height 27
type input "MULLER"
click at [1111, 352] on button "Update" at bounding box center [1107, 352] width 81 height 35
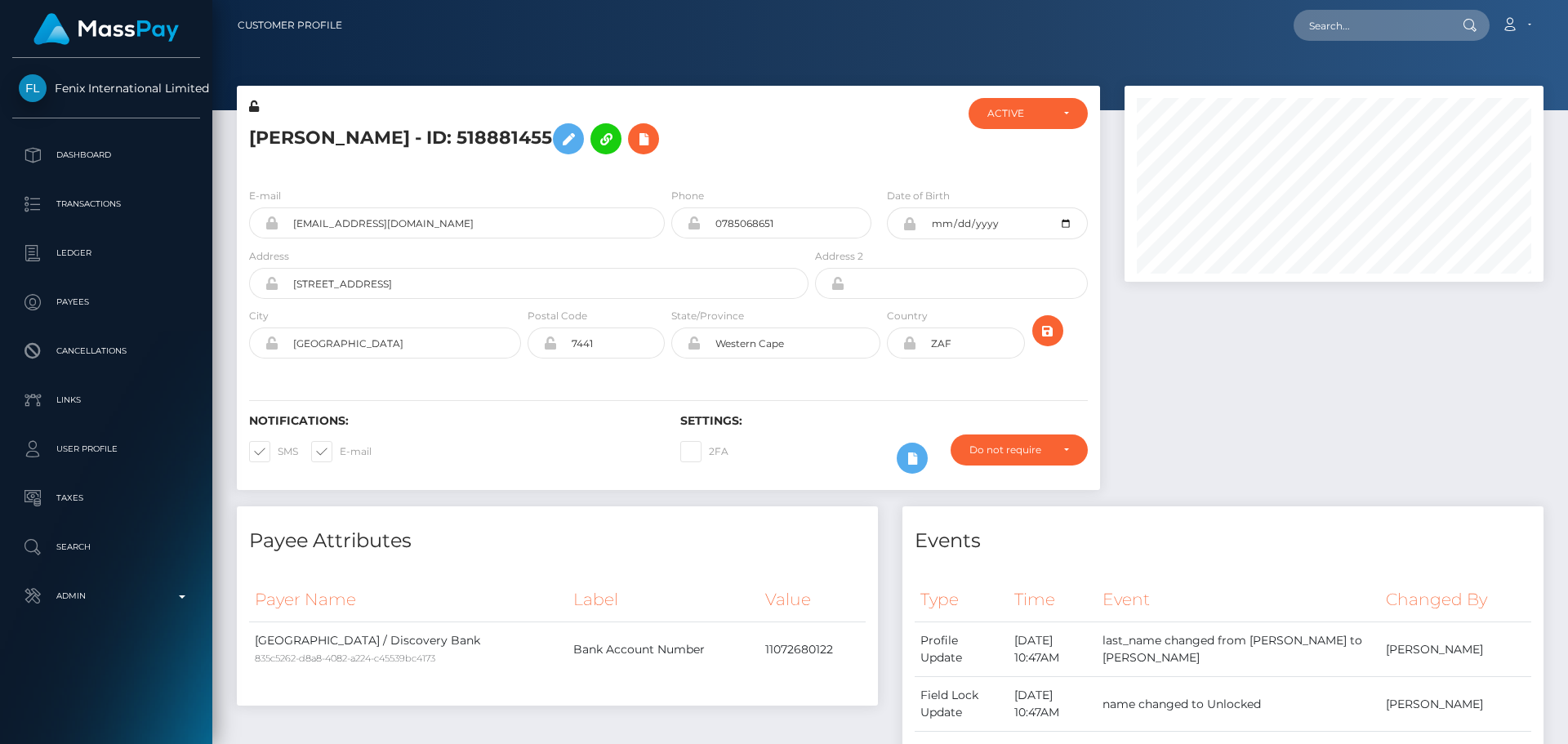
scroll to position [196, 420]
click at [256, 107] on icon at bounding box center [254, 106] width 10 height 12
click at [1043, 331] on icon "submit" at bounding box center [1048, 331] width 20 height 21
click at [446, 144] on h5 "[PERSON_NAME] - ID: 518881455" at bounding box center [524, 139] width 551 height 48
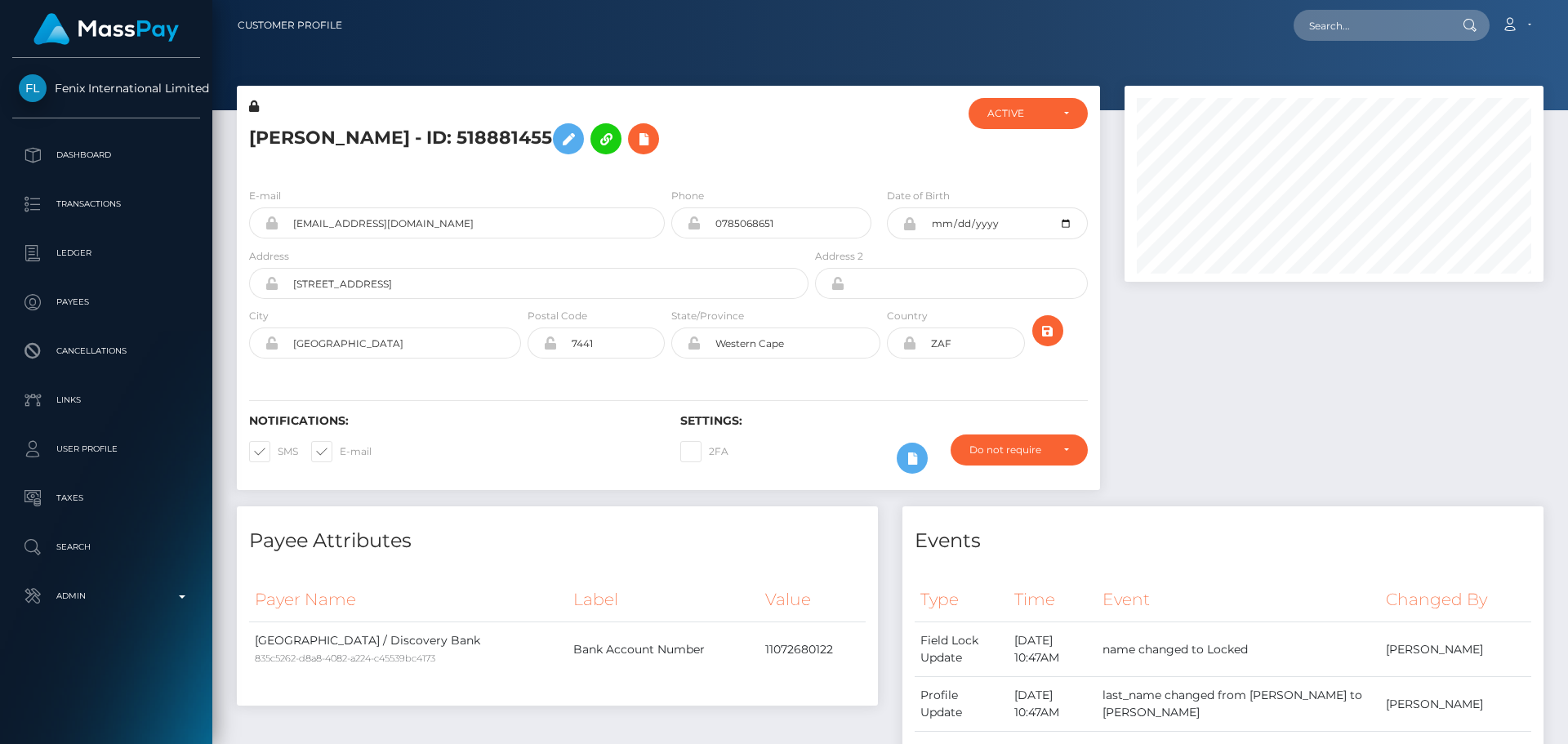
click at [446, 144] on h5 "[PERSON_NAME] - ID: 518881455" at bounding box center [524, 139] width 551 height 48
copy h5 "[PERSON_NAME] - ID: 518881455"
click at [825, 387] on div "Notifications: SMS E-mail Settings: 2FA" at bounding box center [668, 432] width 863 height 115
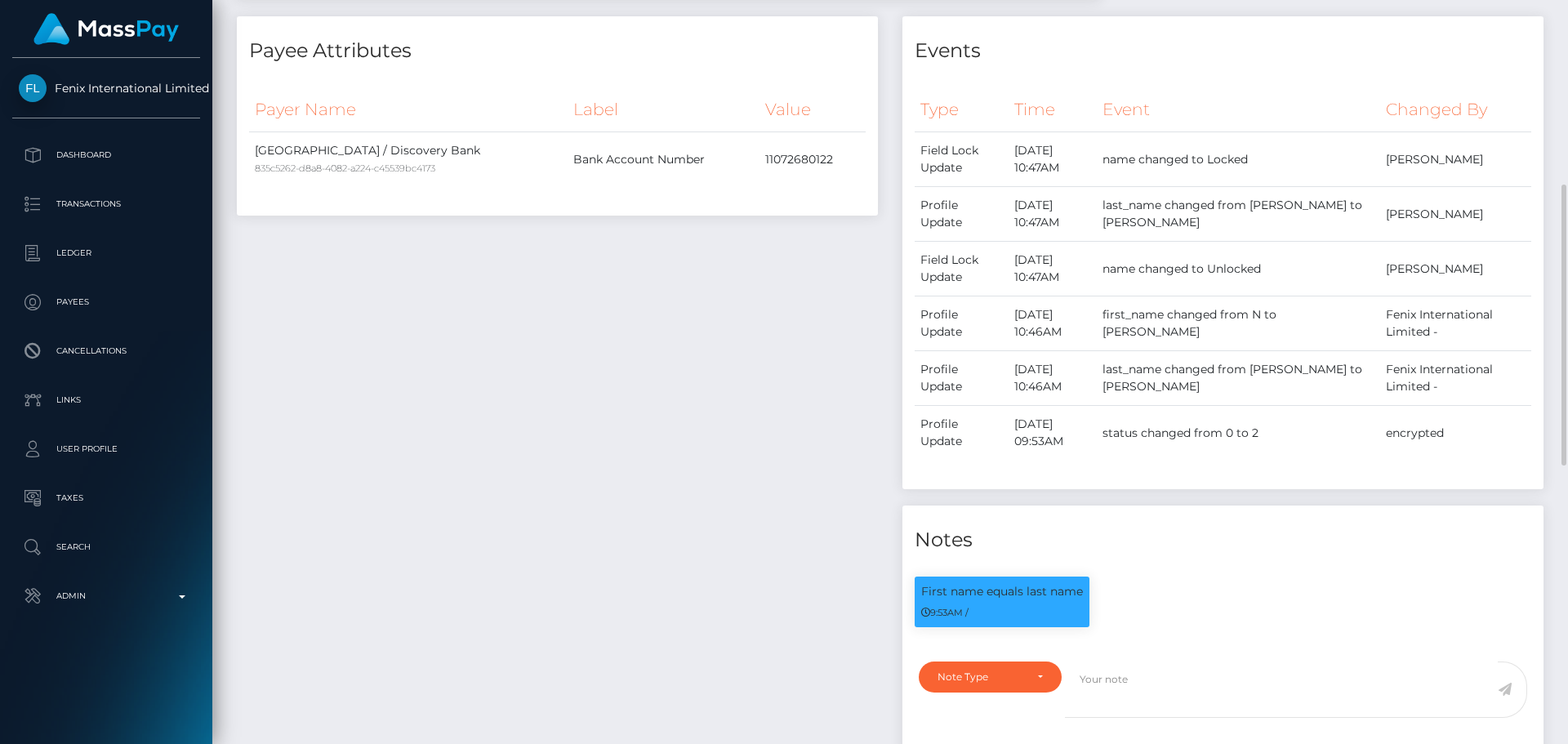
scroll to position [0, 0]
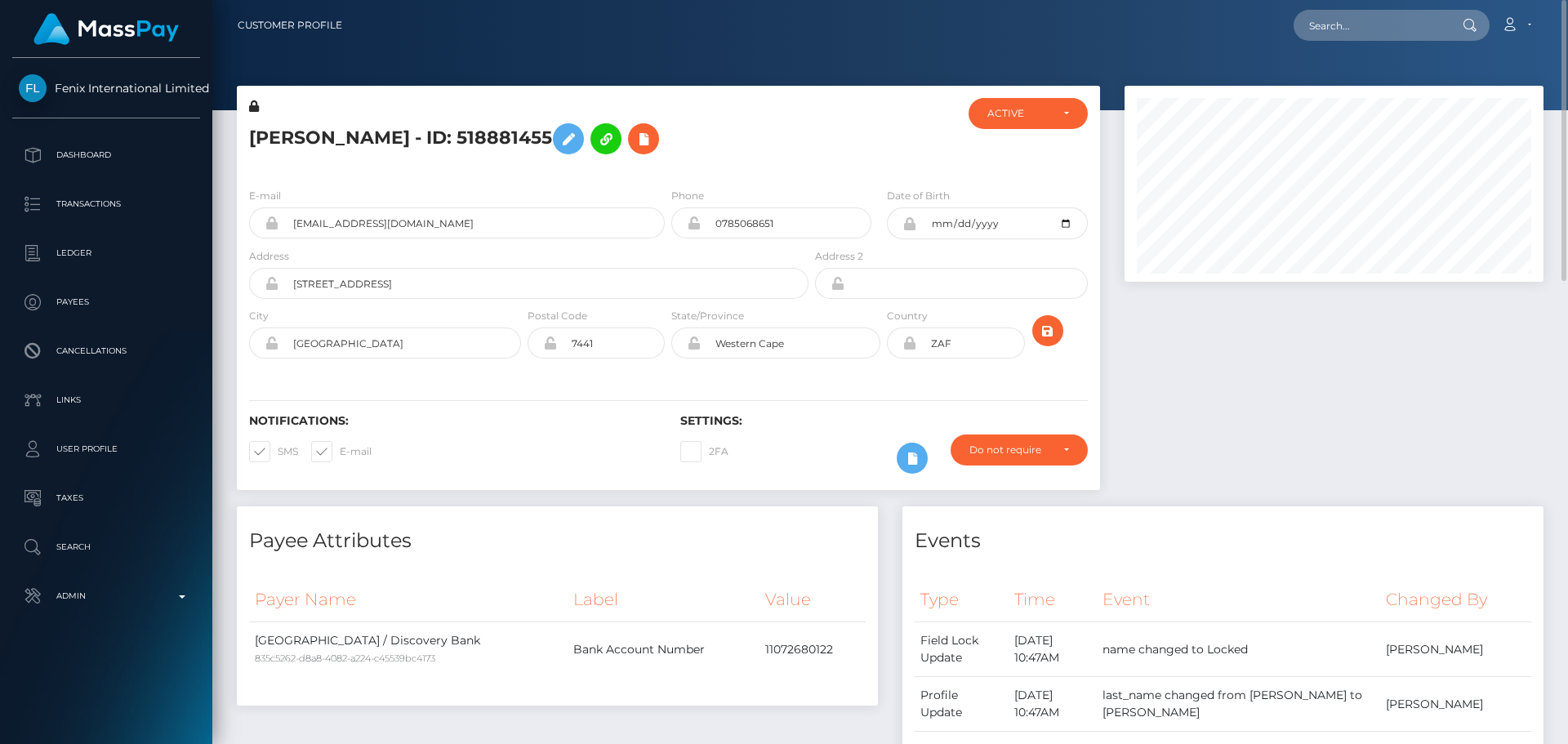
click at [1349, 46] on nav "Customer Profile Loading... Loading... Account" at bounding box center [889, 25] width 1355 height 51
click at [1362, 31] on input "text" at bounding box center [1370, 25] width 154 height 31
paste input "57163732"
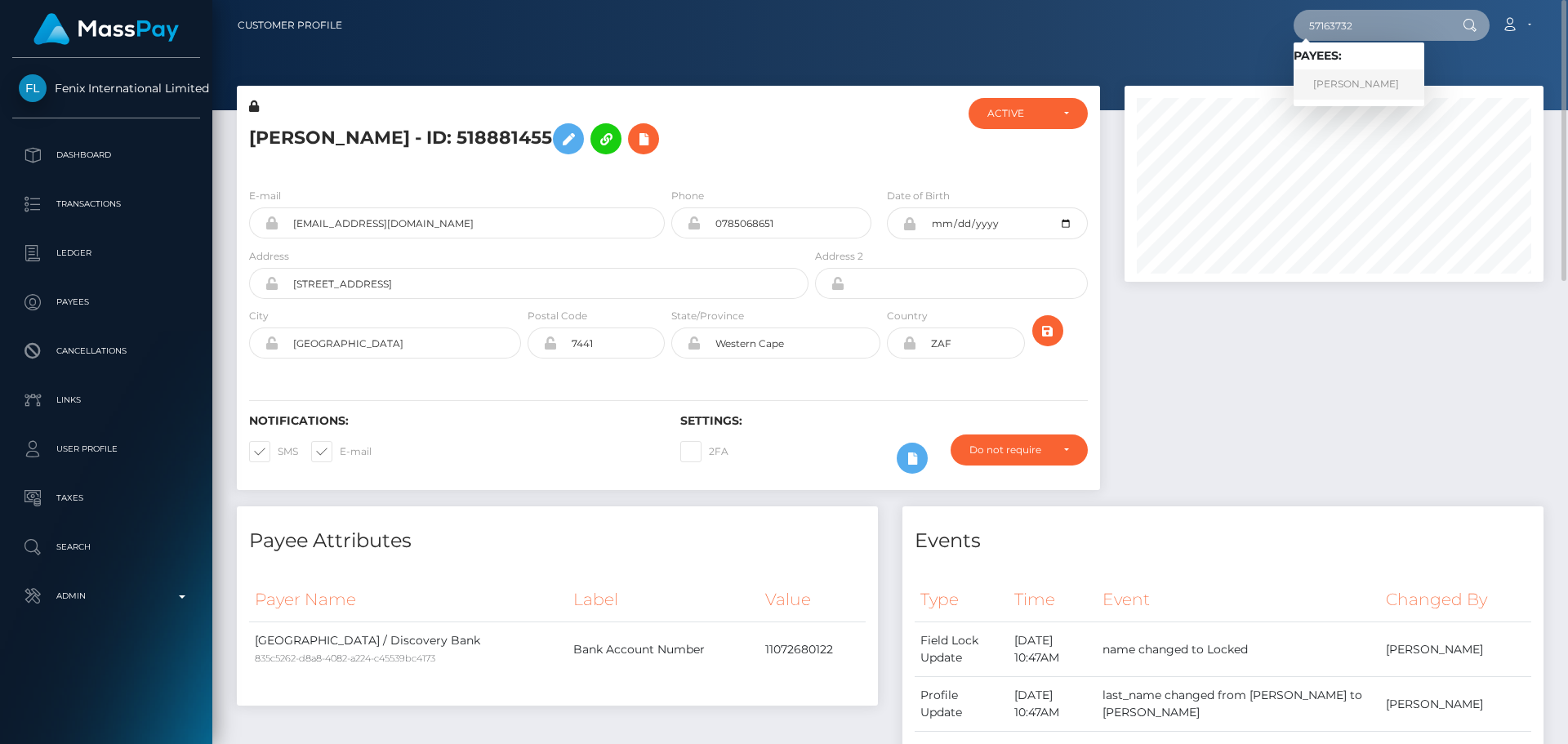
type input "57163732"
click at [1374, 80] on link "[PERSON_NAME]" at bounding box center [1359, 84] width 131 height 31
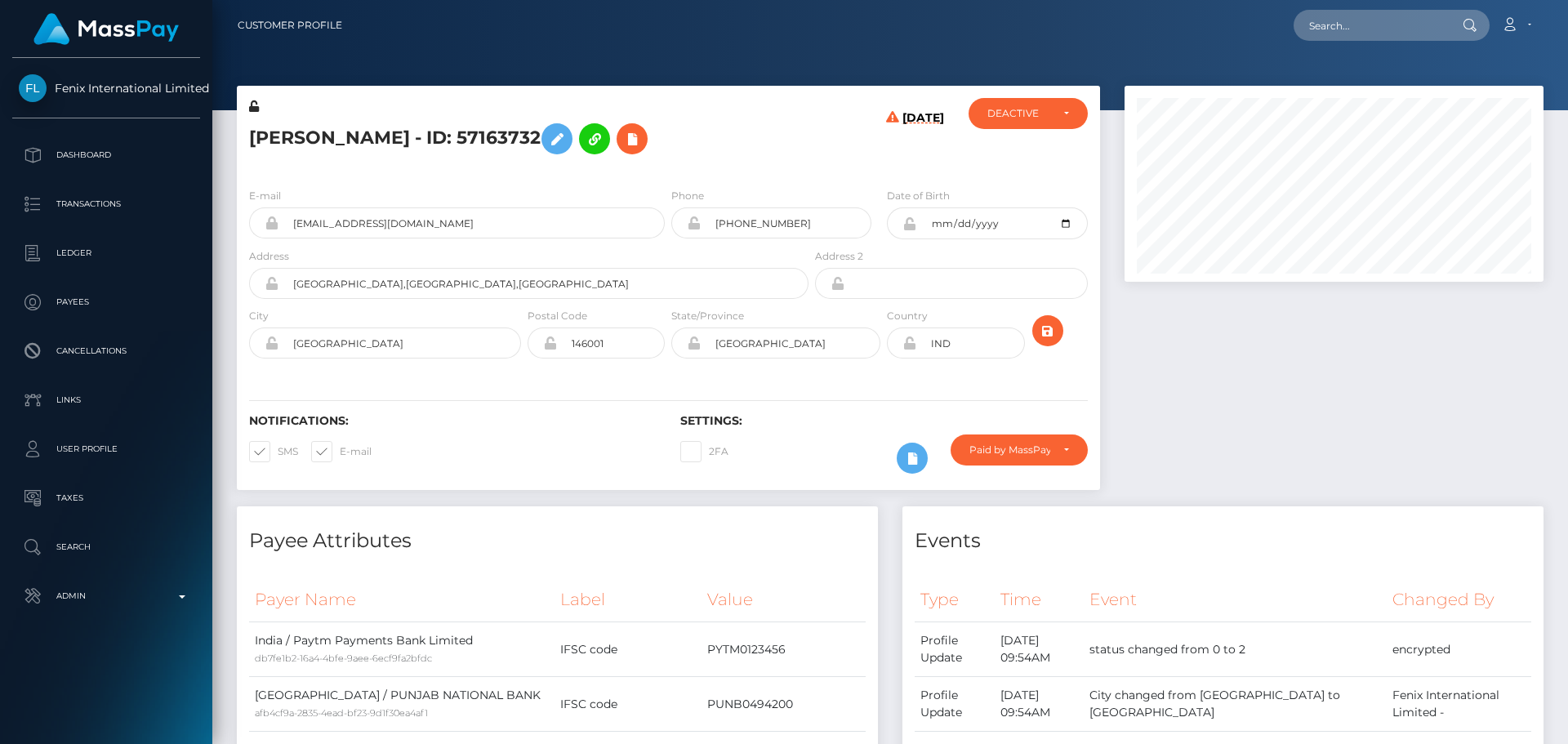
scroll to position [196, 420]
click at [1168, 36] on div "Loading... Loading... Account Edit Profile Logout" at bounding box center [949, 25] width 1188 height 35
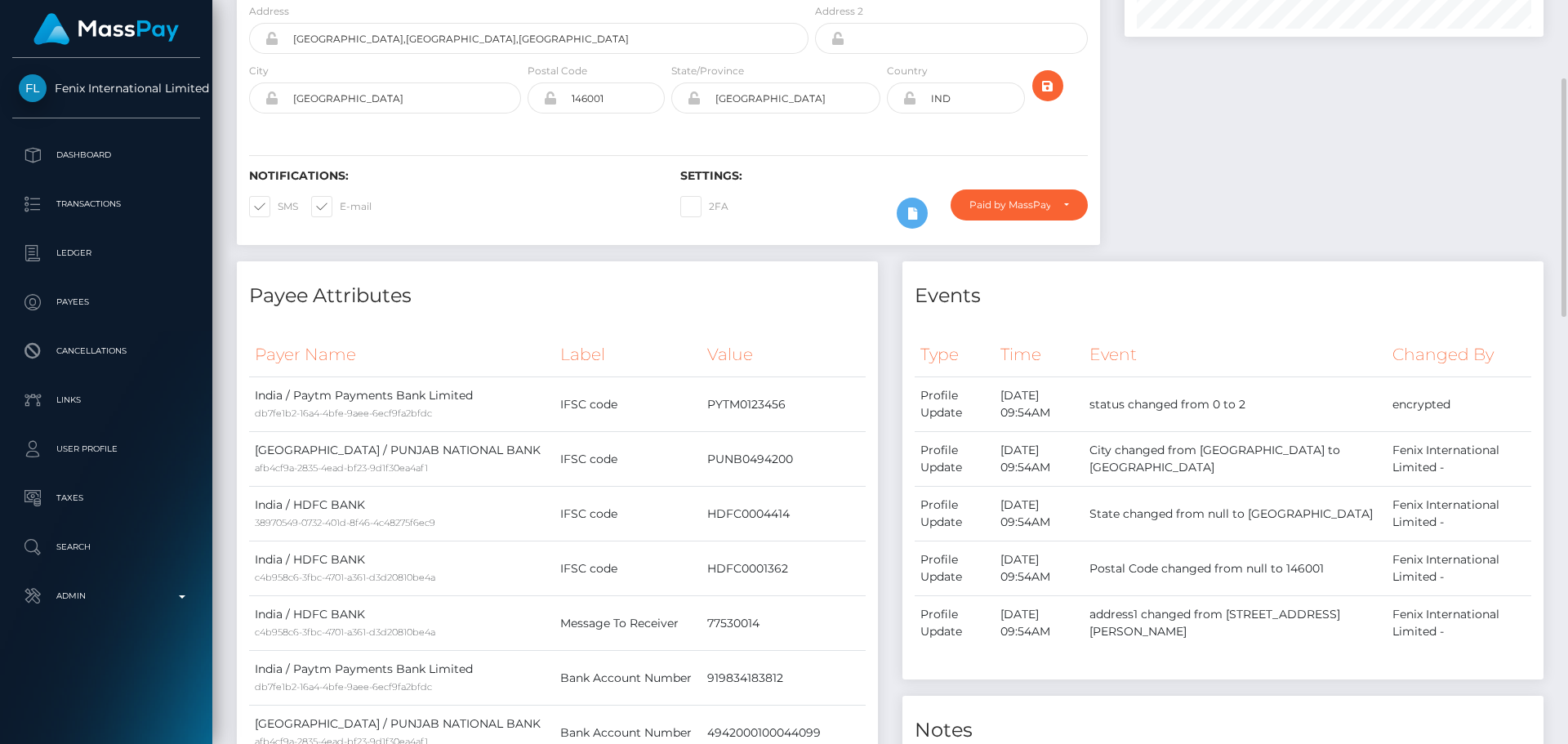
scroll to position [0, 0]
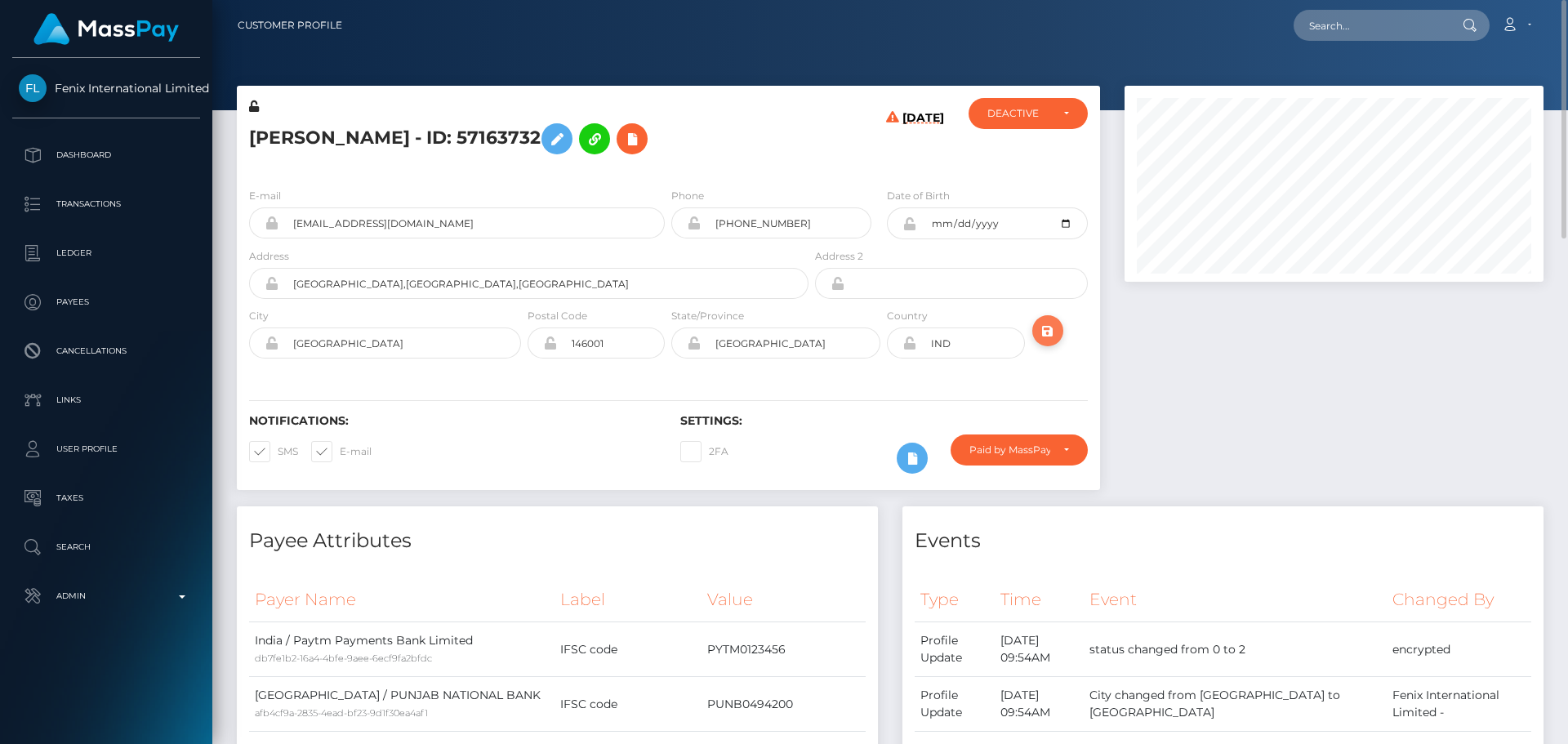
click at [1047, 337] on icon "submit" at bounding box center [1048, 331] width 20 height 21
click at [869, 426] on h6 "Settings:" at bounding box center [884, 421] width 407 height 14
click at [914, 467] on icon at bounding box center [912, 459] width 20 height 21
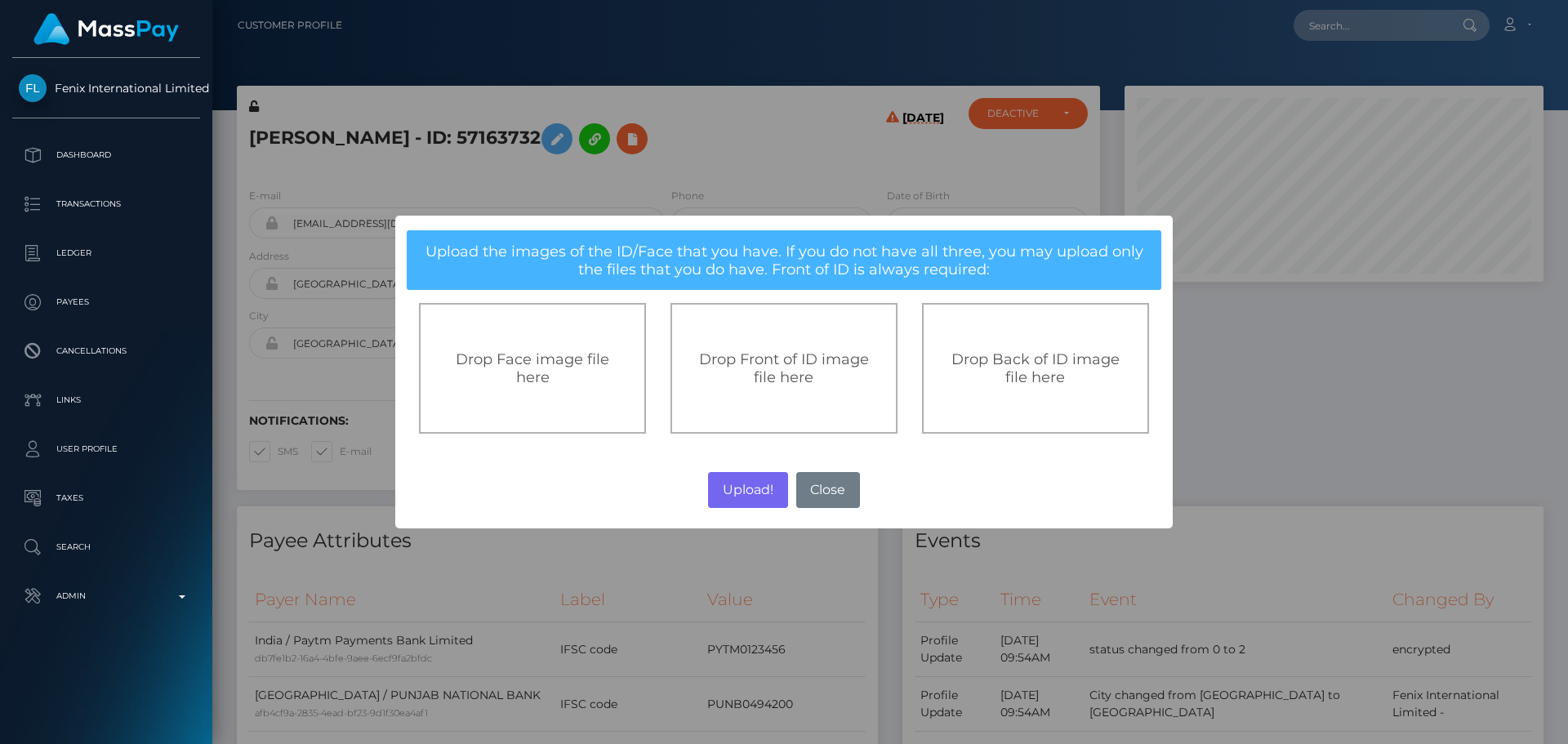
click at [796, 383] on span "Drop Front of ID image file here" at bounding box center [784, 369] width 169 height 36
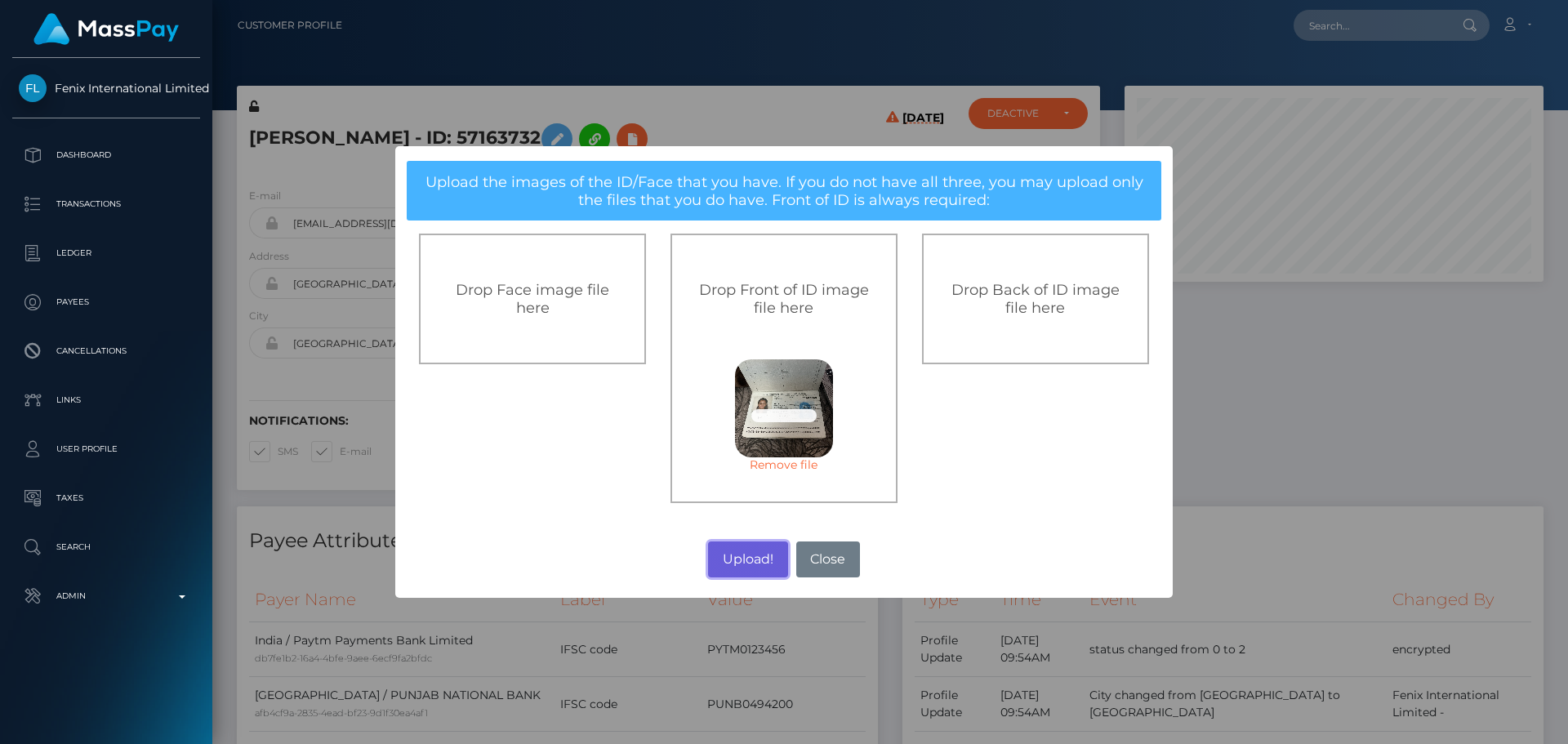
click at [750, 560] on button "Upload!" at bounding box center [748, 560] width 79 height 36
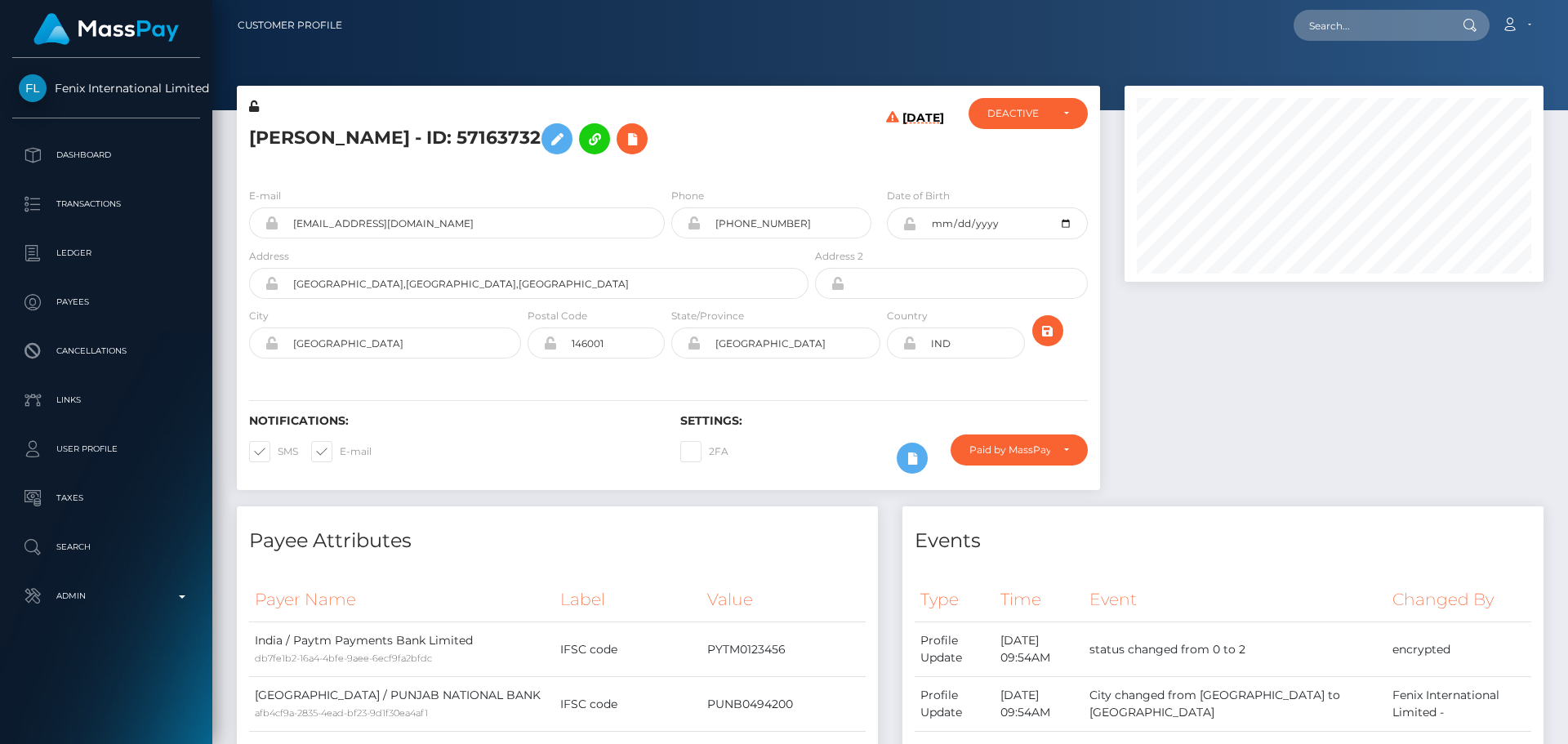
click at [766, 122] on h5 "Nisha Nisha - ID: 57163732" at bounding box center [524, 139] width 551 height 48
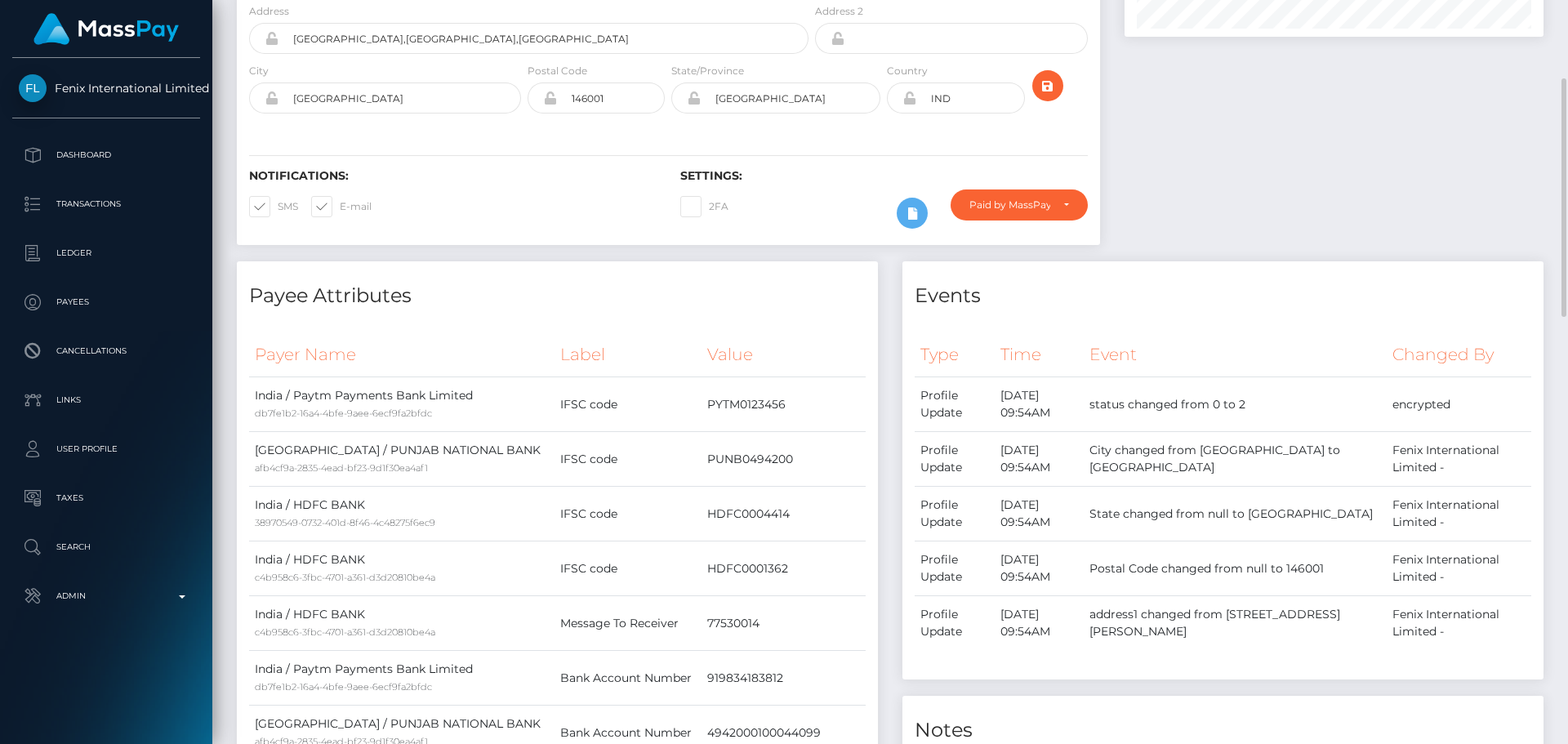
scroll to position [0, 0]
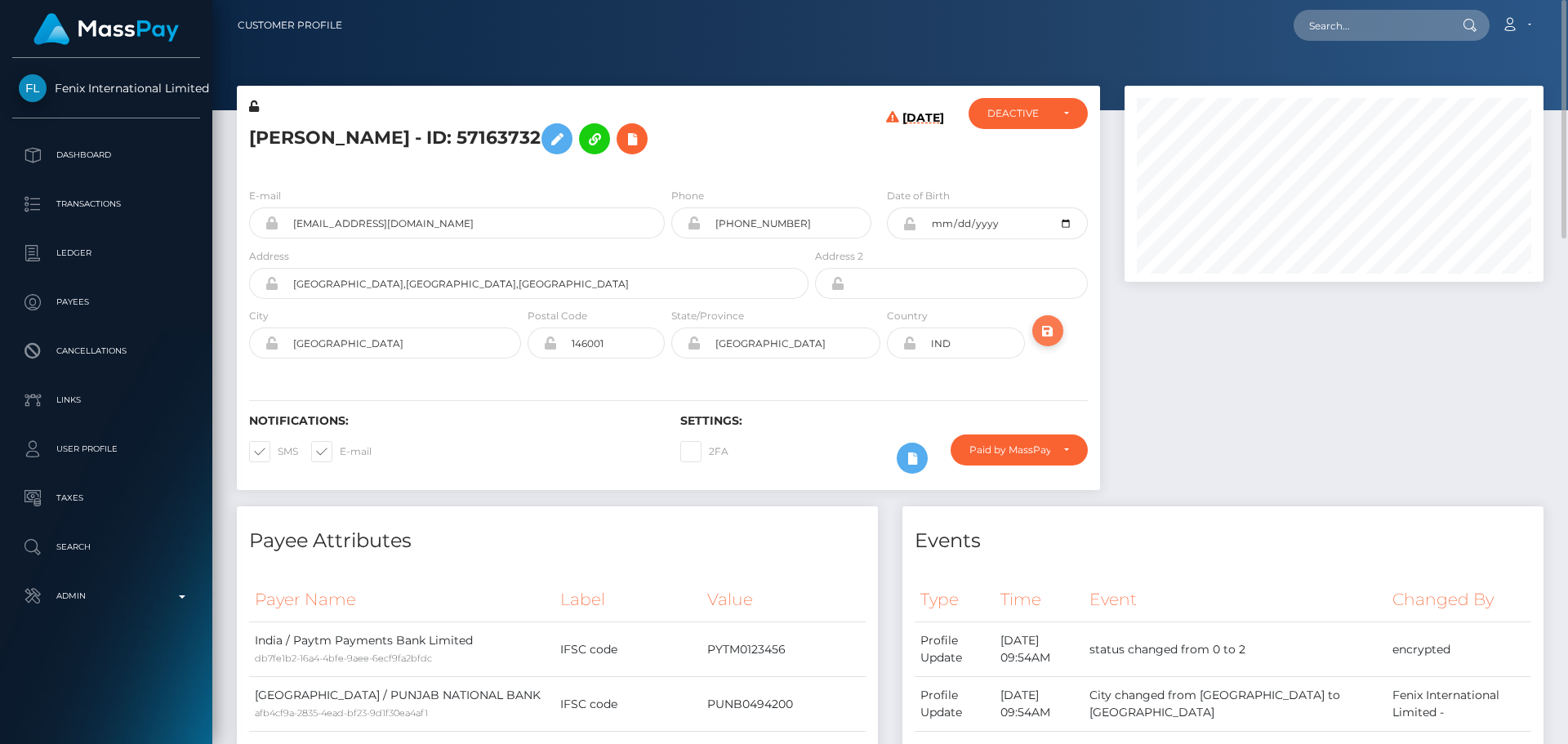
click at [1046, 326] on icon "submit" at bounding box center [1048, 331] width 20 height 21
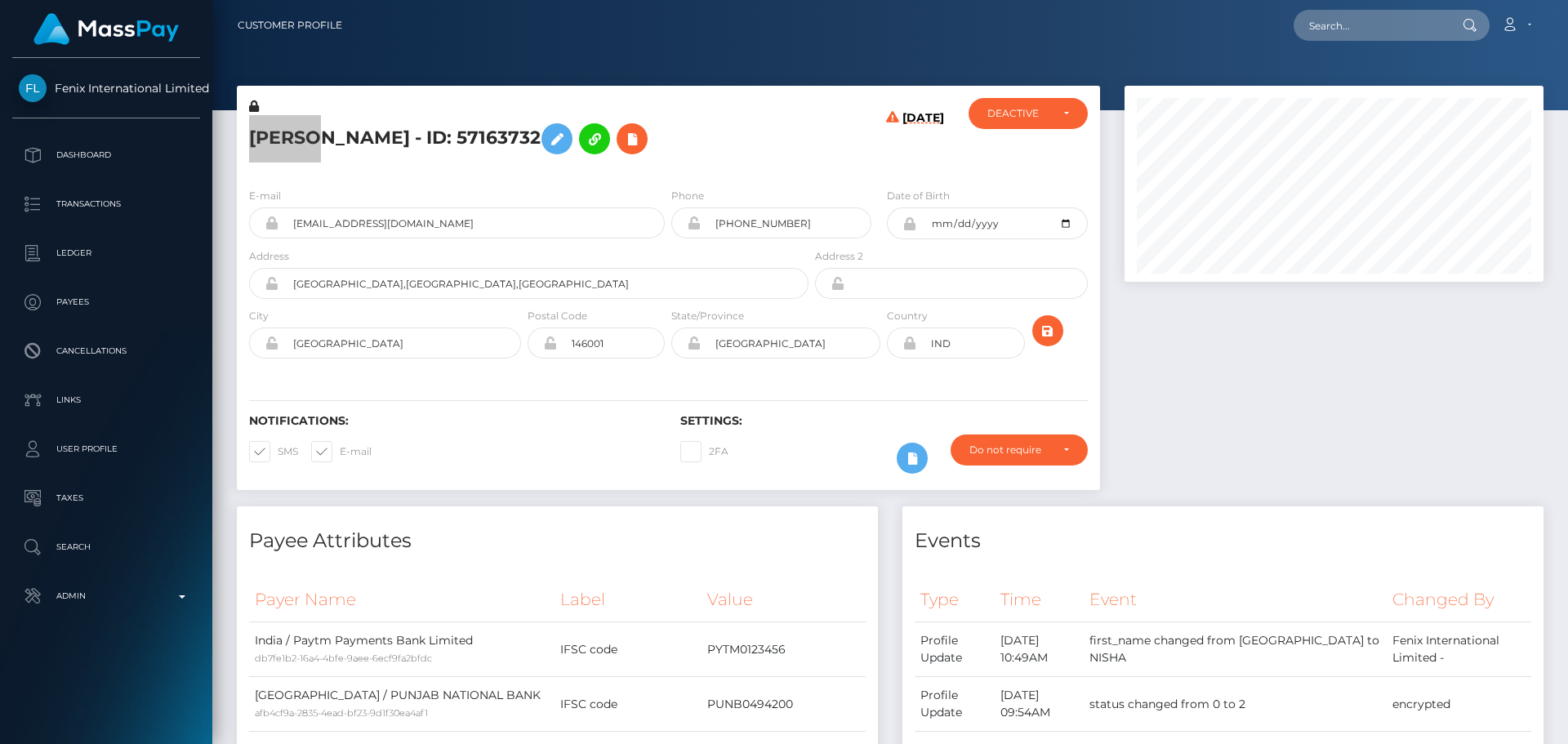
scroll to position [196, 420]
click at [829, 159] on div "[DATE]" at bounding box center [883, 136] width 144 height 76
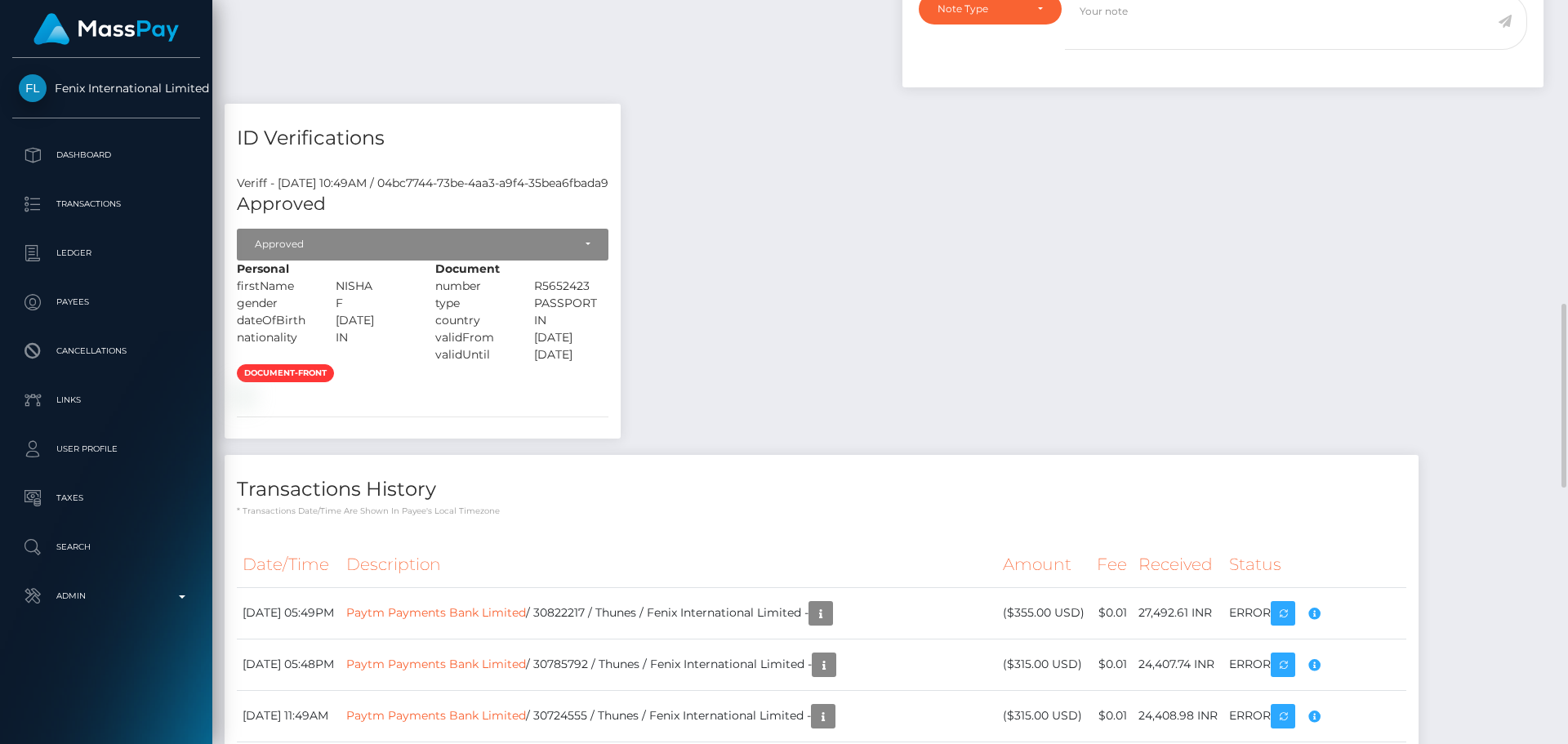
scroll to position [1062, 0]
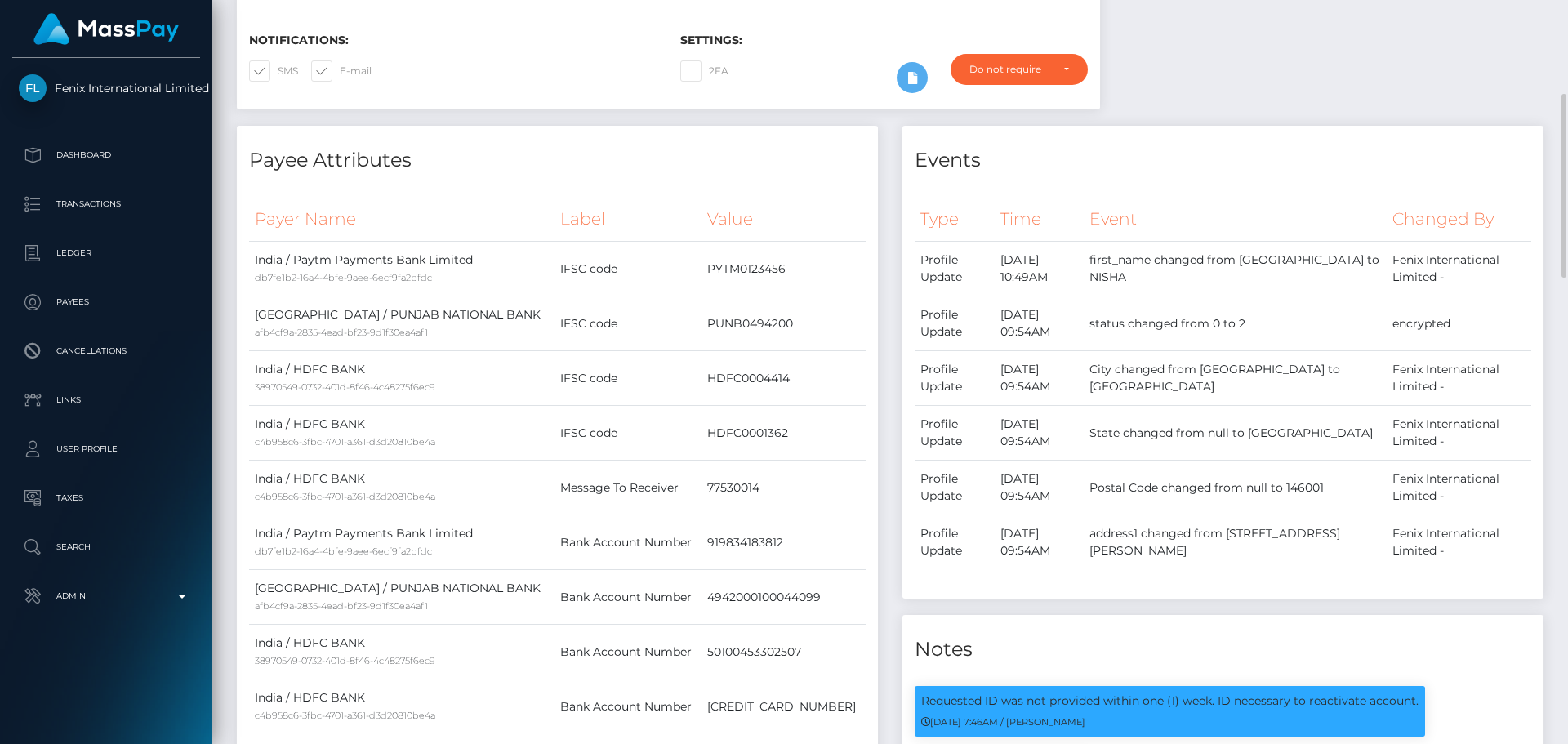
scroll to position [0, 0]
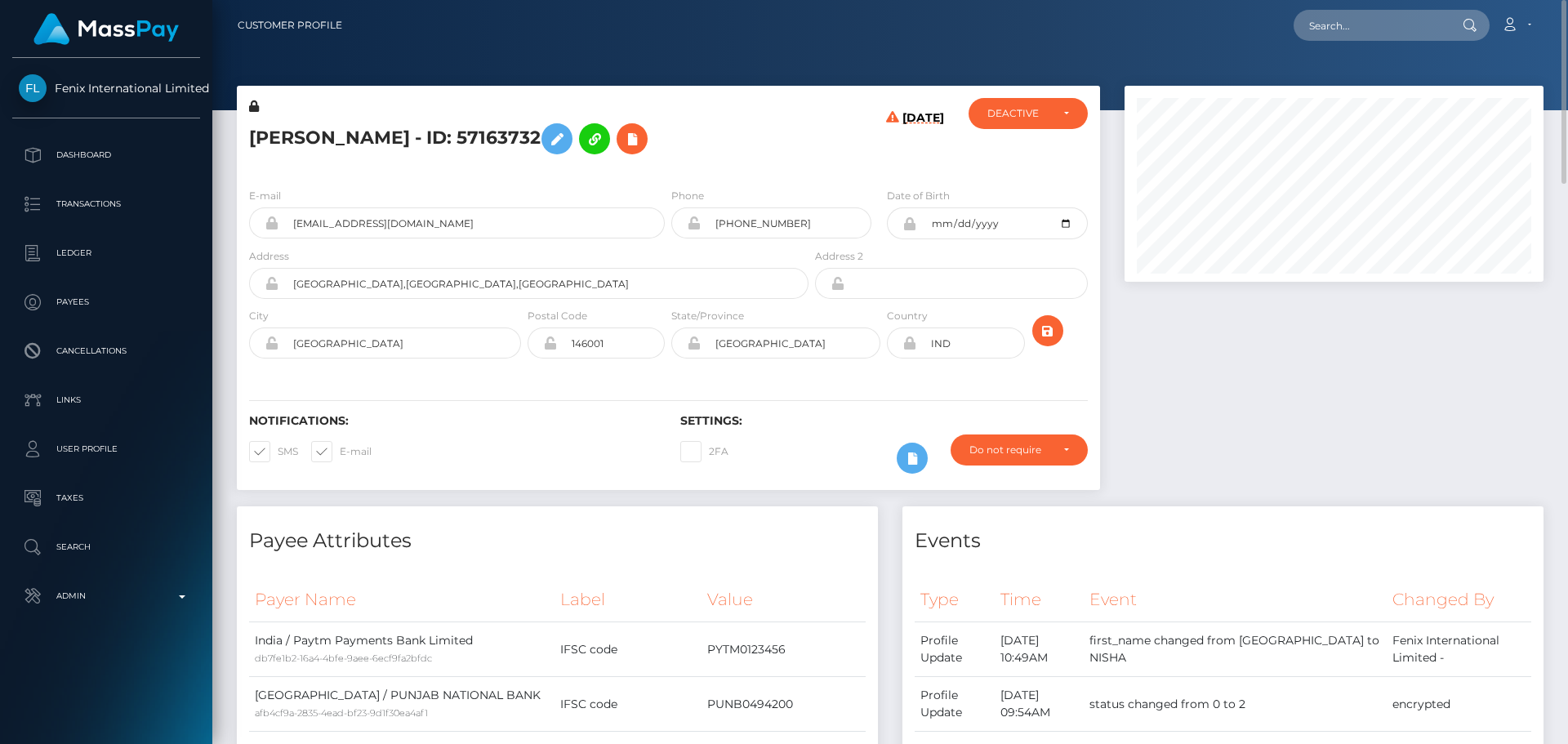
click at [337, 137] on h5 "[PERSON_NAME] - ID: 57163732" at bounding box center [524, 139] width 551 height 48
copy h5 "Nisha"
click at [748, 170] on div "[PERSON_NAME] - ID: 57163732" at bounding box center [524, 136] width 575 height 76
click at [442, 147] on h5 "[PERSON_NAME] - ID: 57163732" at bounding box center [524, 139] width 551 height 48
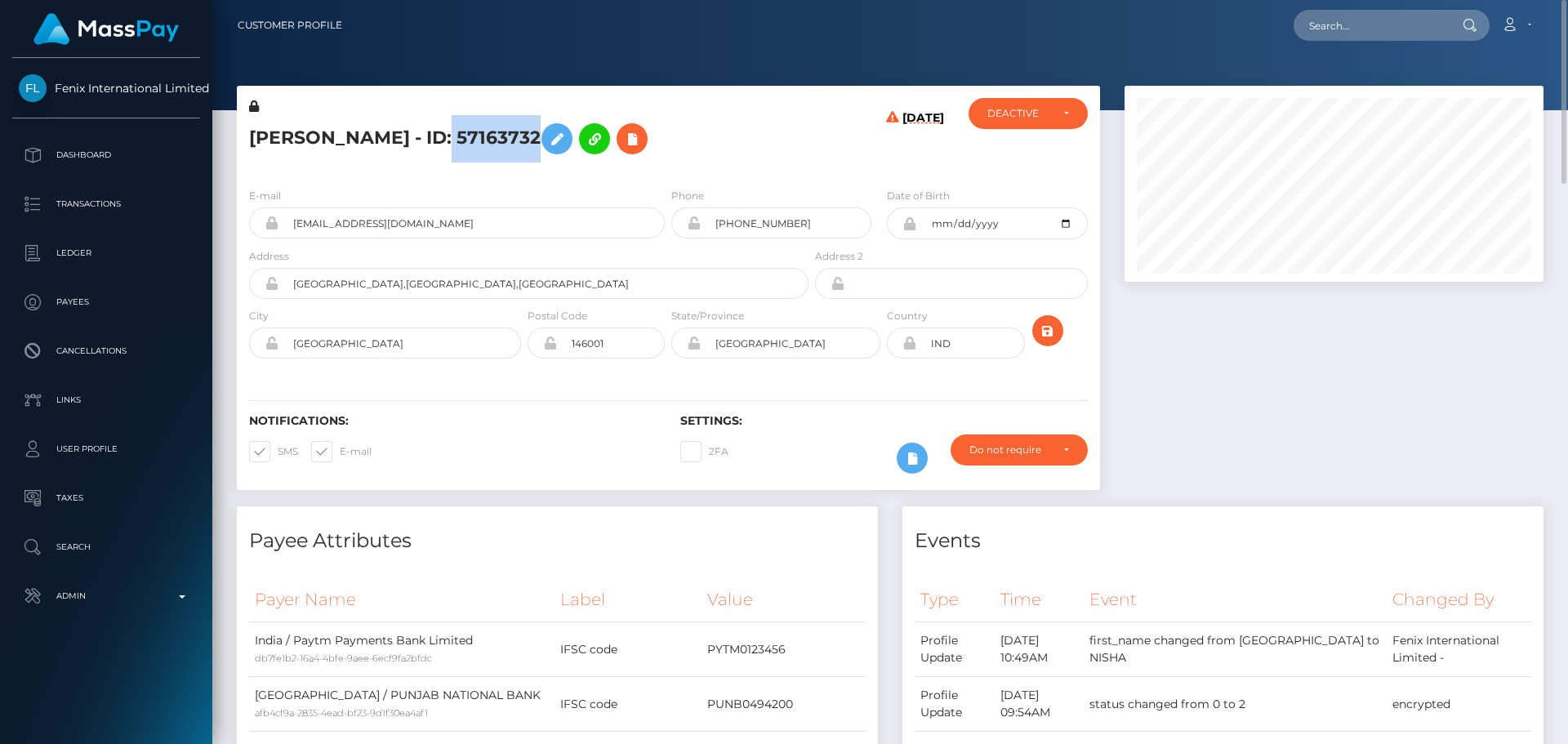
click at [442, 147] on h5 "[PERSON_NAME] - ID: 57163732" at bounding box center [524, 139] width 551 height 48
click at [442, 146] on h5 "[PERSON_NAME] - ID: 57163732" at bounding box center [524, 139] width 551 height 48
copy h5 "[PERSON_NAME] - ID: 57163732"
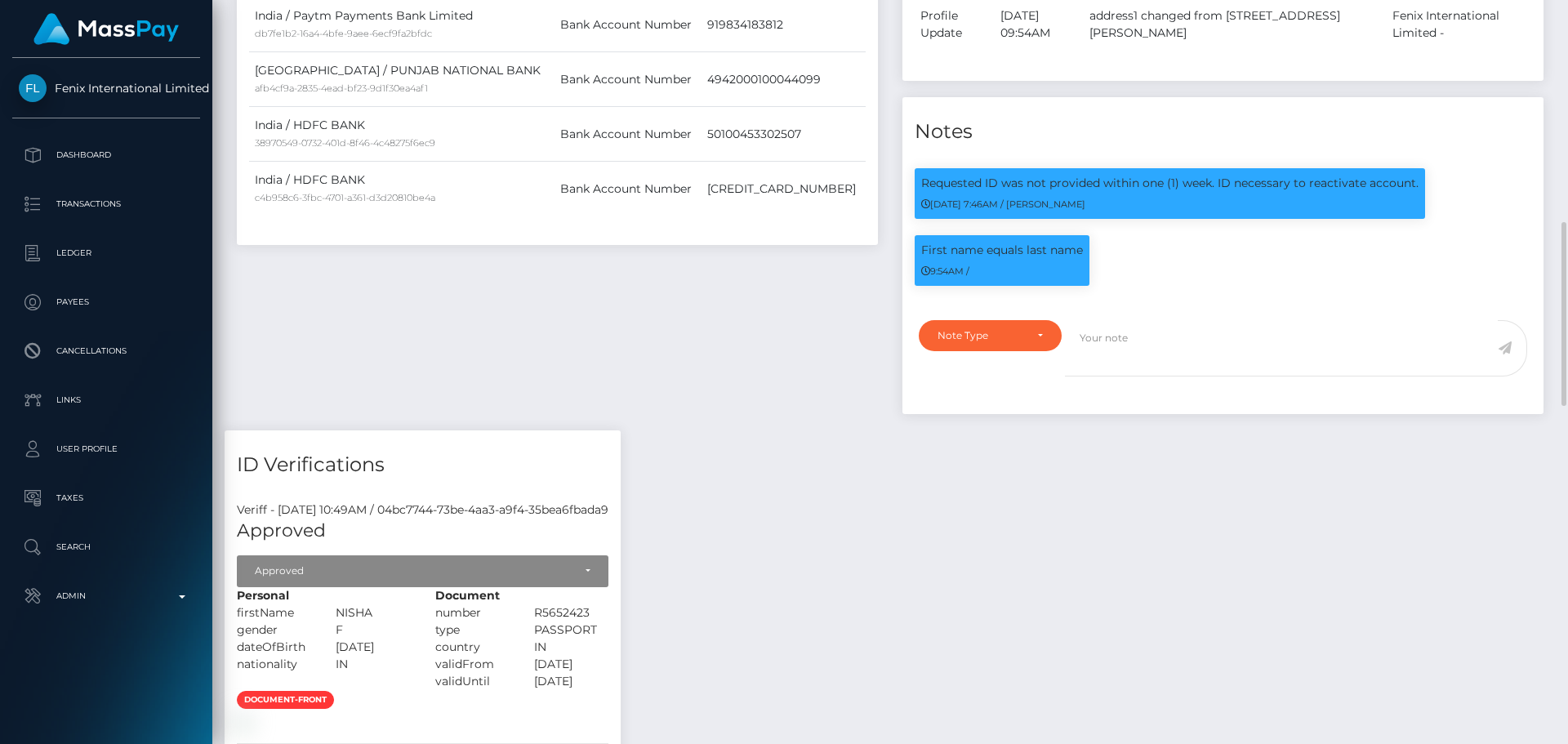
scroll to position [1143, 0]
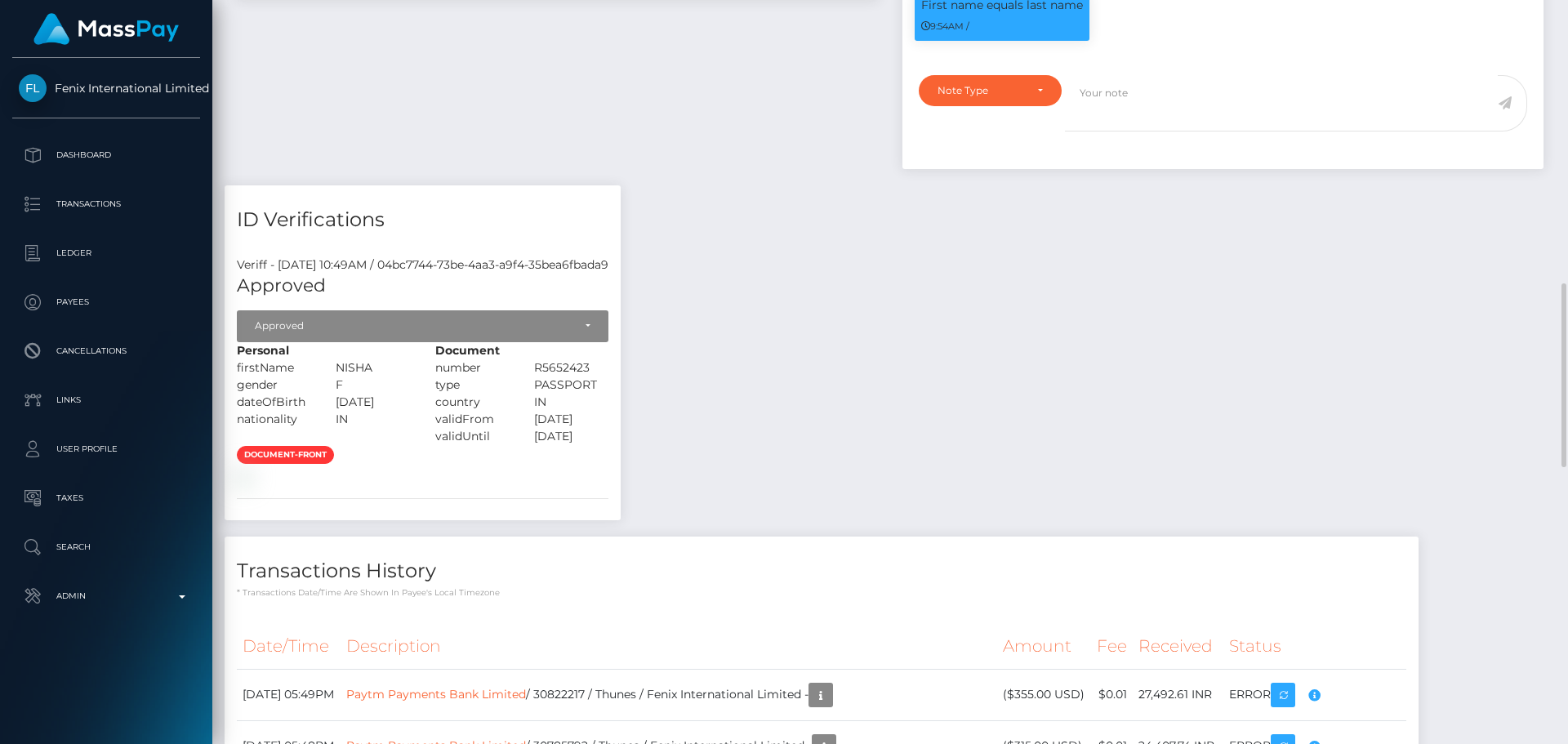
click at [815, 286] on div "Payee Attributes Payer Name Label Value India / Paytm Payments Bank Limited db7…" at bounding box center [890, 395] width 1331 height 2066
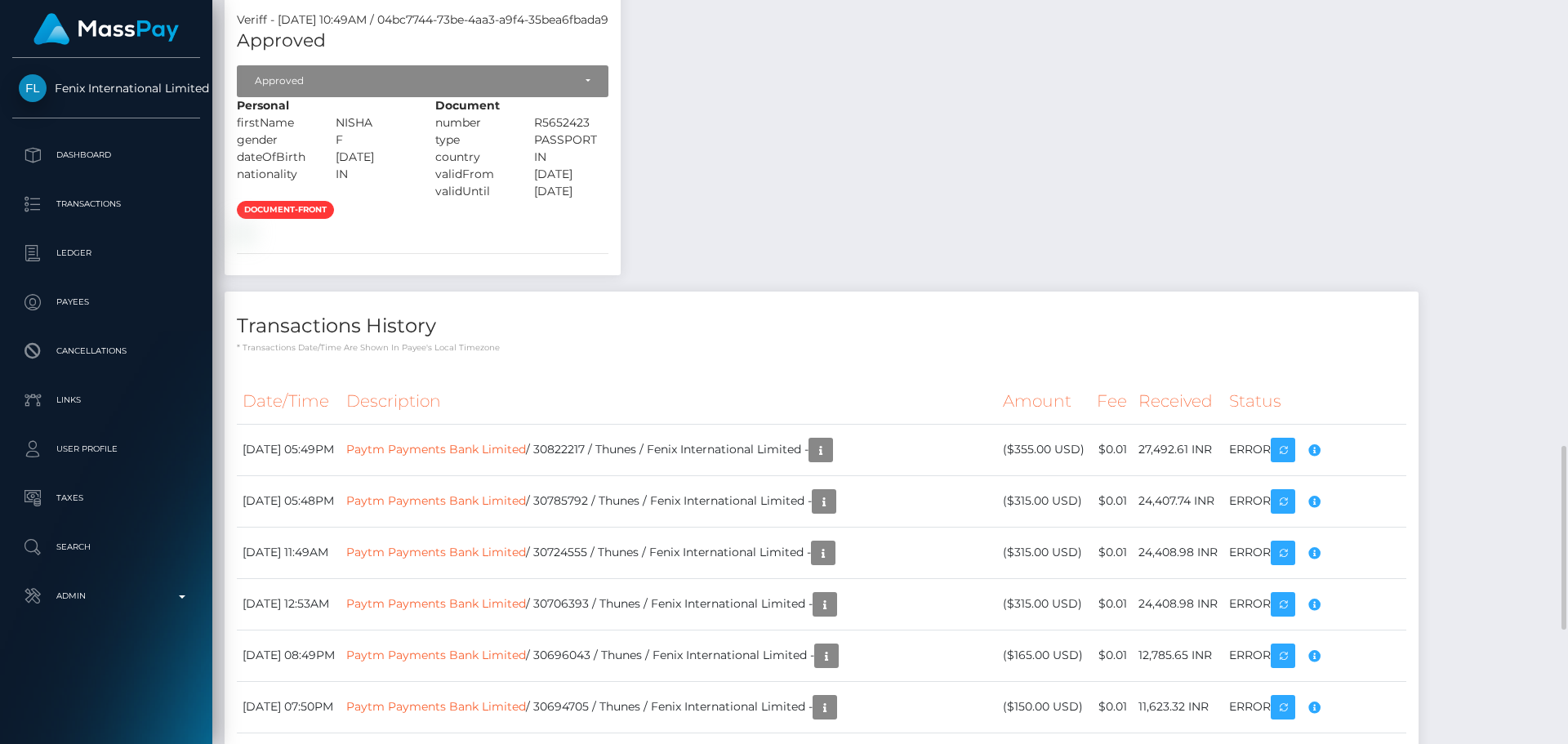
scroll to position [1470, 0]
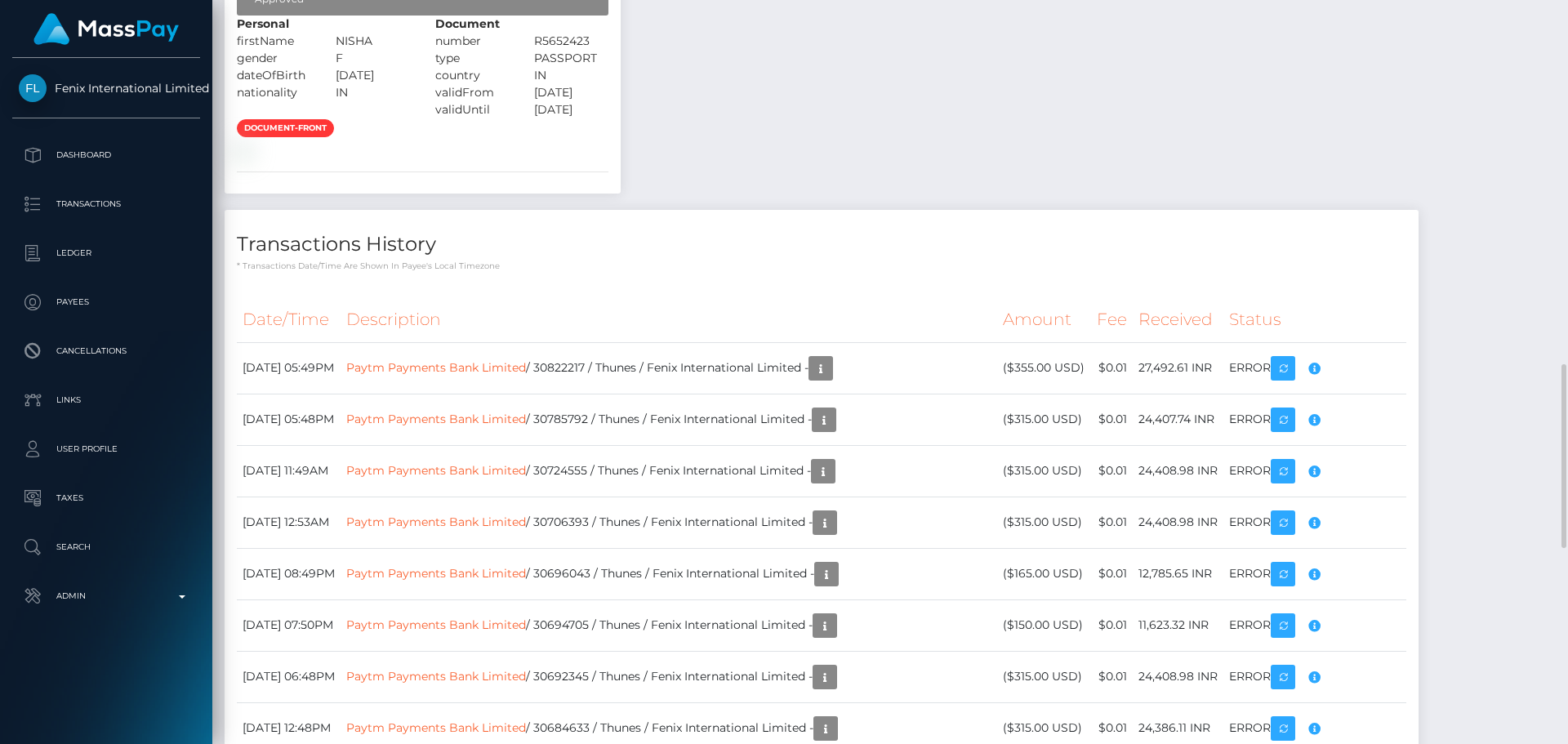
click at [590, 159] on div "document-front" at bounding box center [423, 139] width 396 height 40
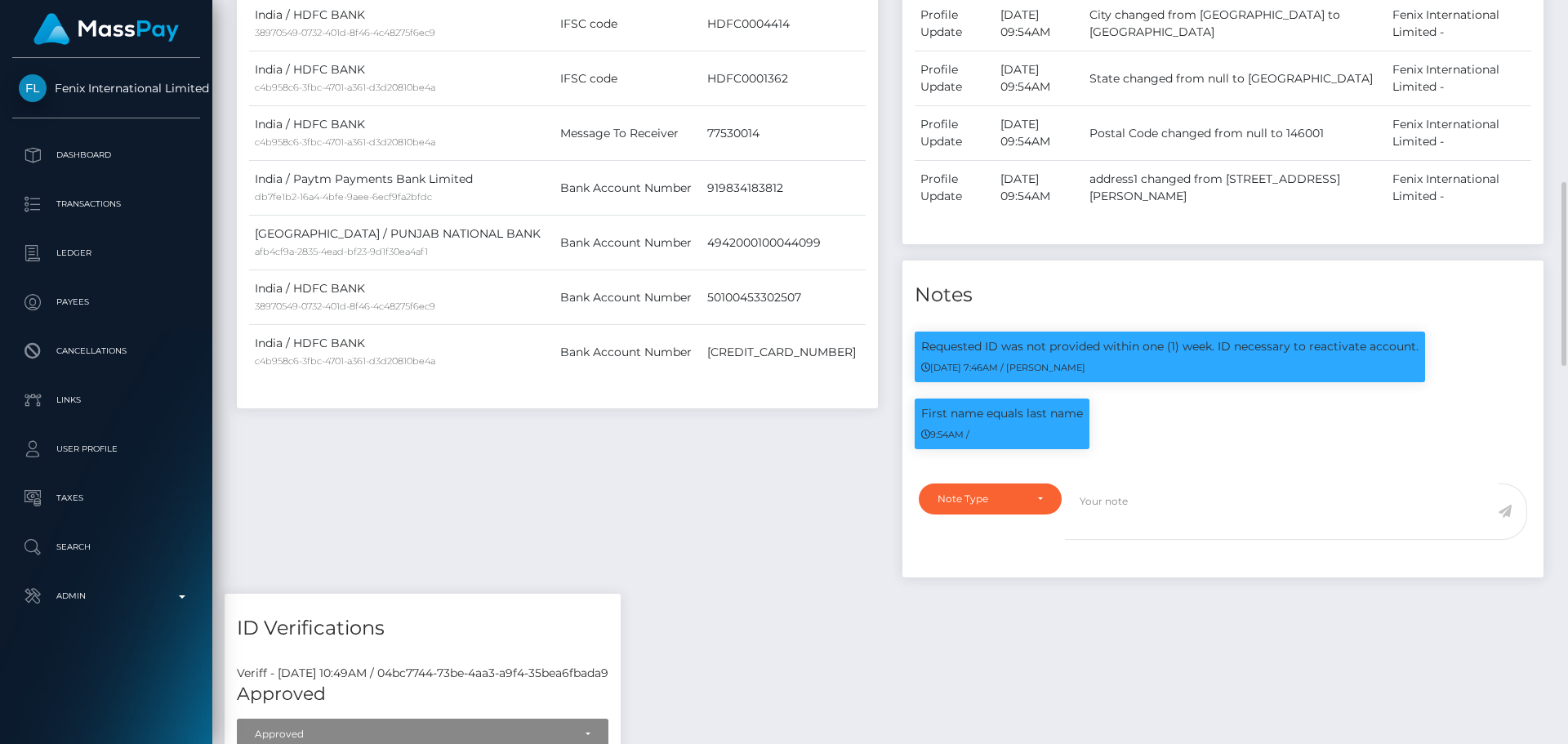
click at [771, 454] on div "Payee Attributes Payer Name Label Value India / Paytm Payments Bank Limited db7…" at bounding box center [558, 182] width 666 height 822
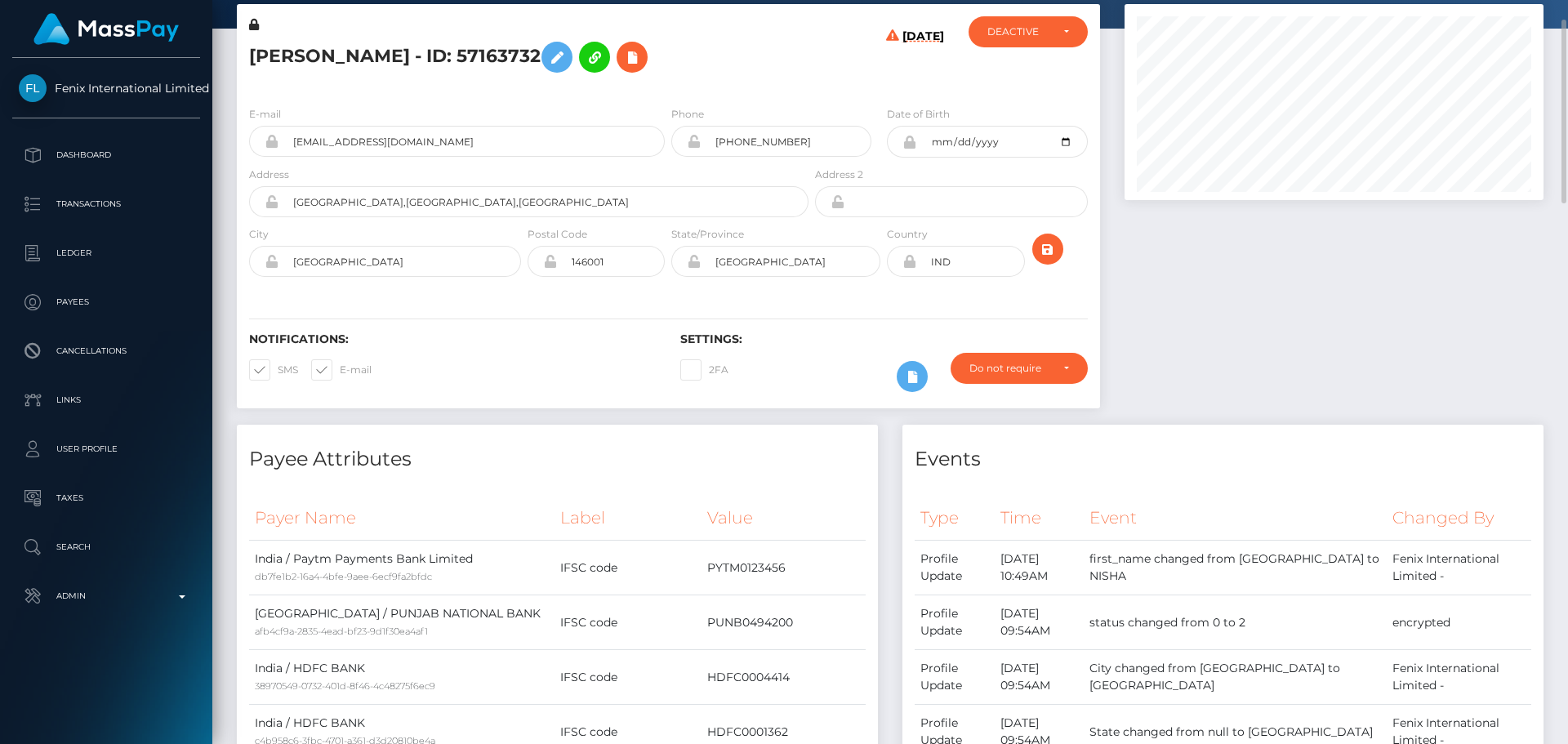
scroll to position [0, 0]
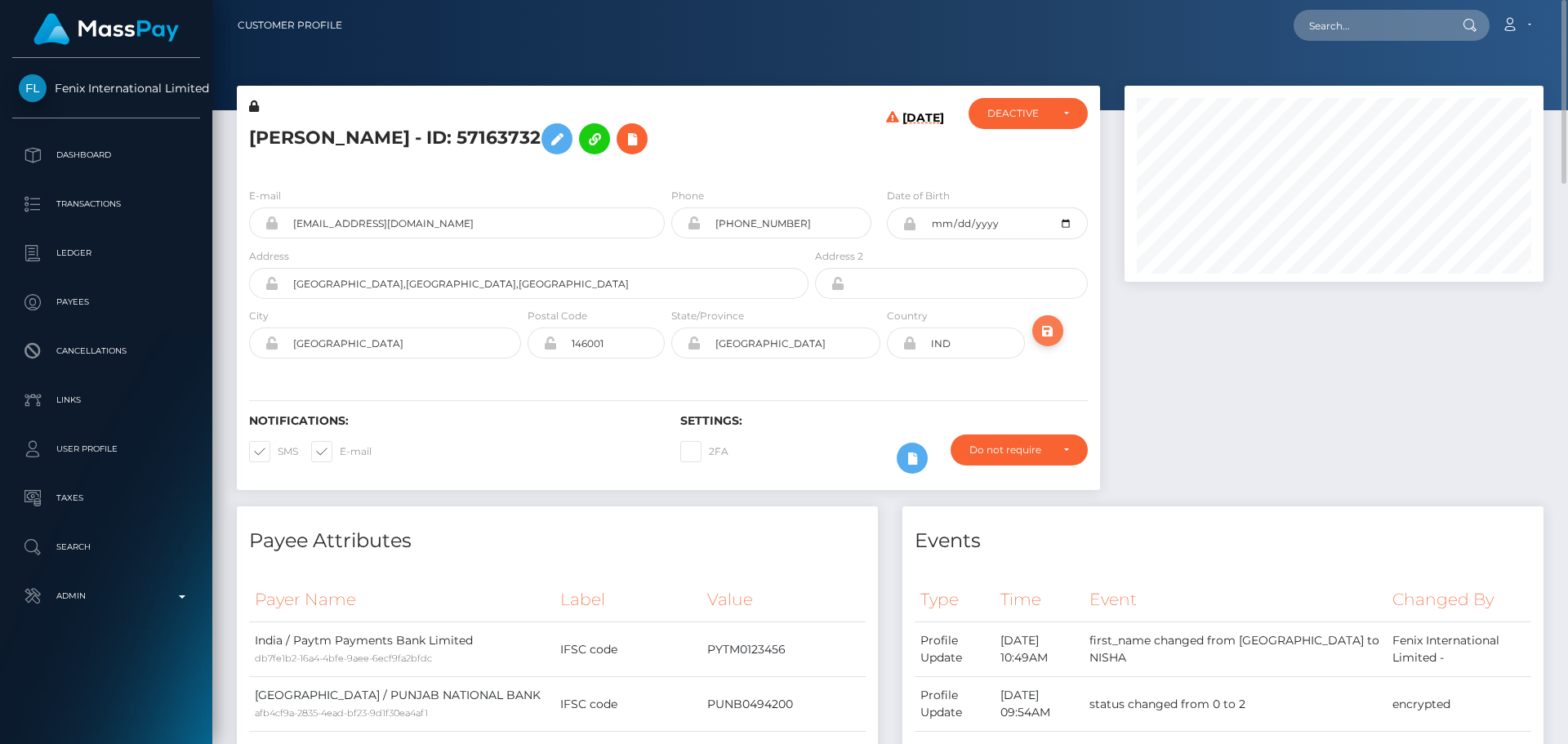
click at [1041, 336] on icon "submit" at bounding box center [1048, 331] width 20 height 21
click at [734, 143] on h5 "[PERSON_NAME] - ID: 57163732" at bounding box center [524, 139] width 551 height 48
click at [275, 129] on h5 "[PERSON_NAME] - ID: 57163732" at bounding box center [524, 139] width 551 height 48
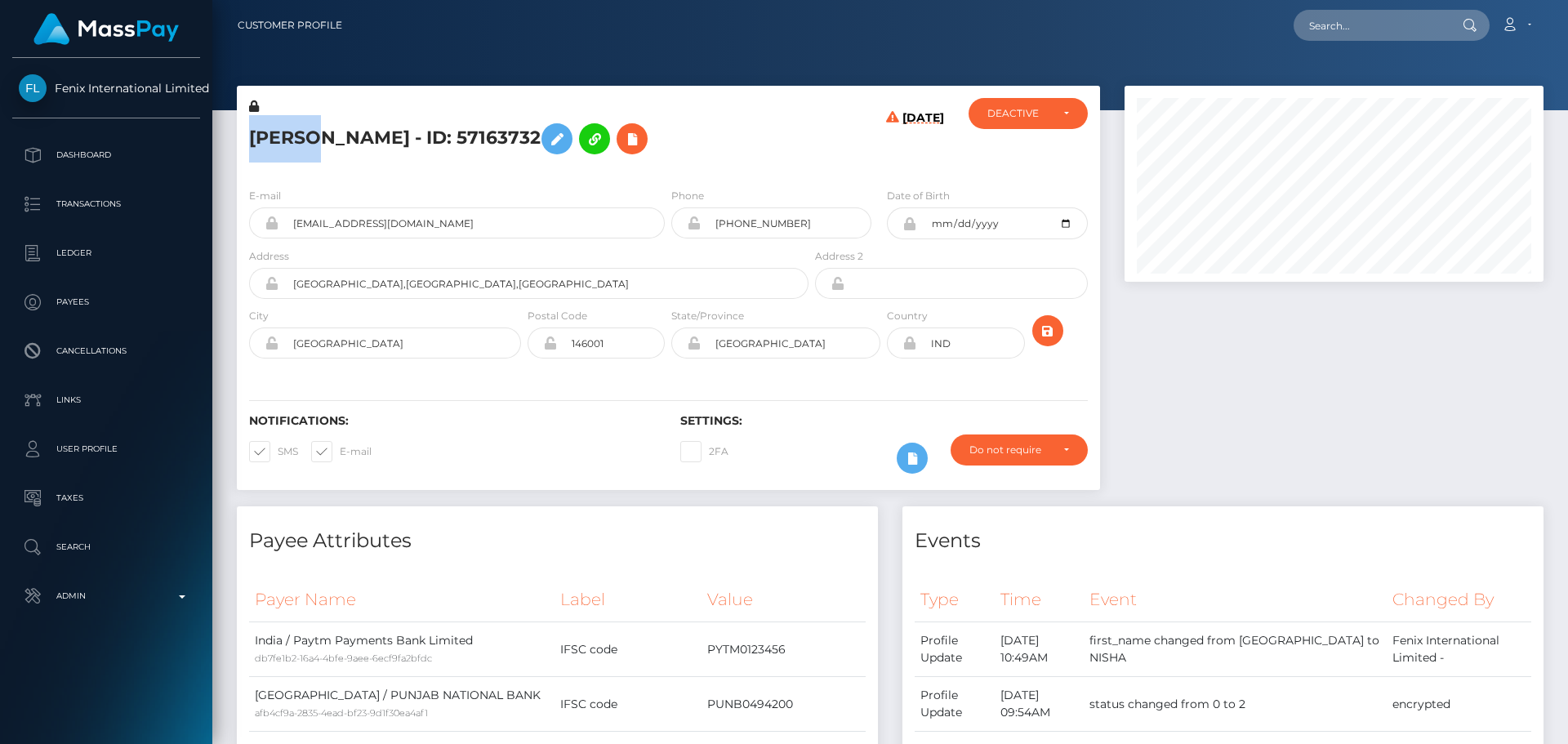
copy h5 "NISHA"
click at [255, 105] on icon at bounding box center [254, 106] width 10 height 12
click at [547, 143] on icon at bounding box center [557, 139] width 20 height 21
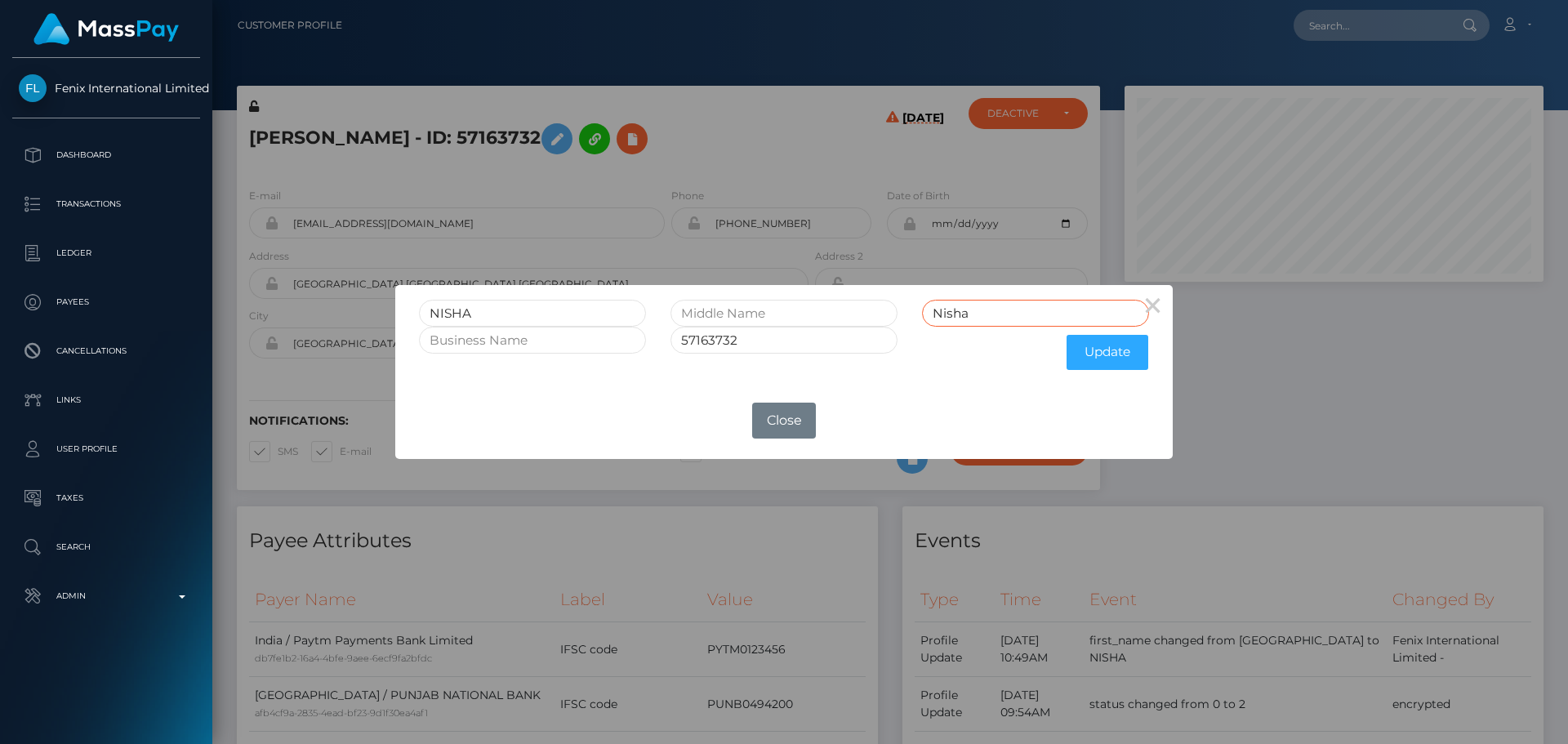
click at [993, 319] on input "Nisha" at bounding box center [1035, 313] width 227 height 27
paste input "ISHA"
type input "NISHA"
click at [1095, 359] on button "Update" at bounding box center [1107, 352] width 81 height 35
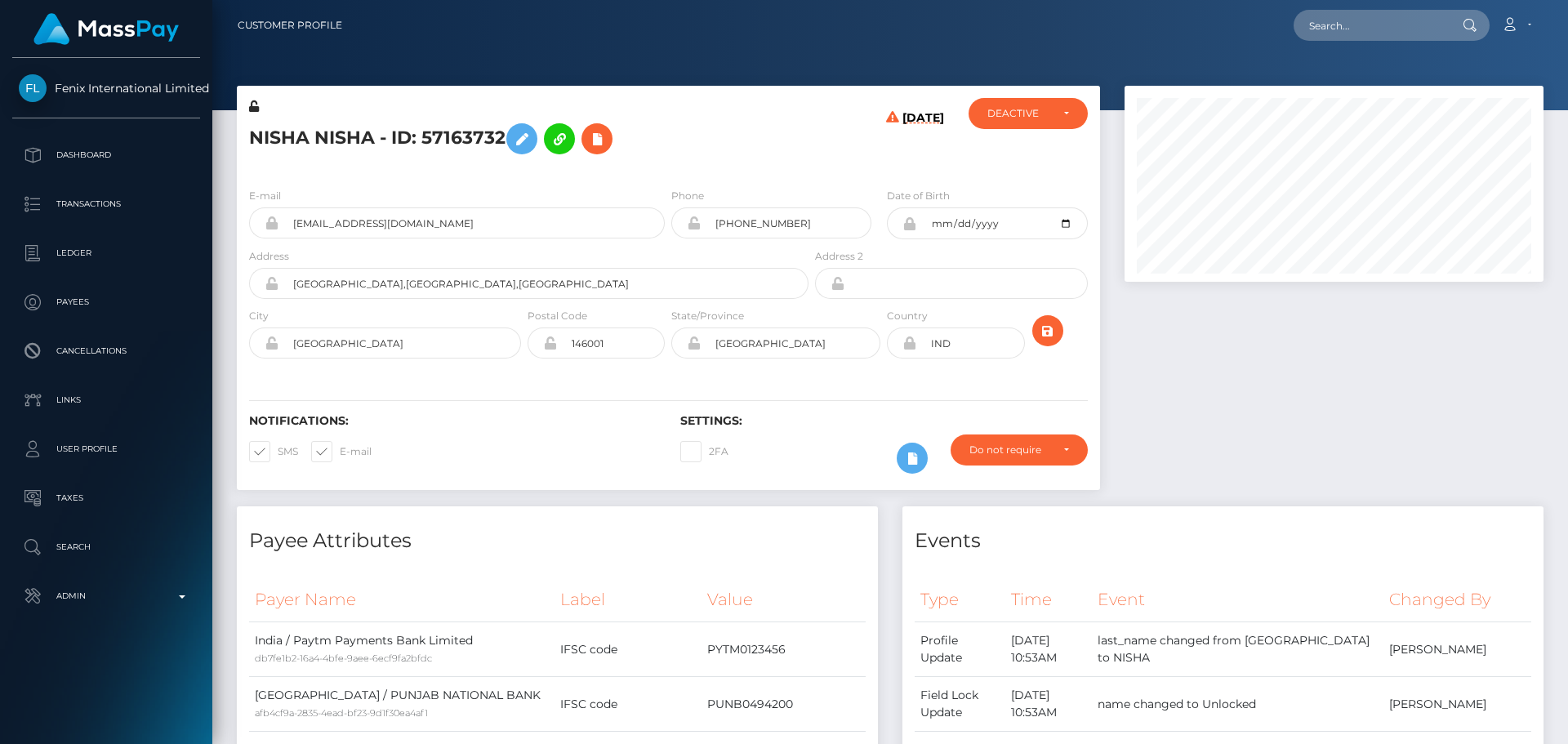
scroll to position [196, 420]
drag, startPoint x: 255, startPoint y: 109, endPoint x: 713, endPoint y: 165, distance: 461.4
click at [255, 109] on icon at bounding box center [254, 106] width 10 height 12
click at [1057, 339] on icon "submit" at bounding box center [1048, 331] width 20 height 21
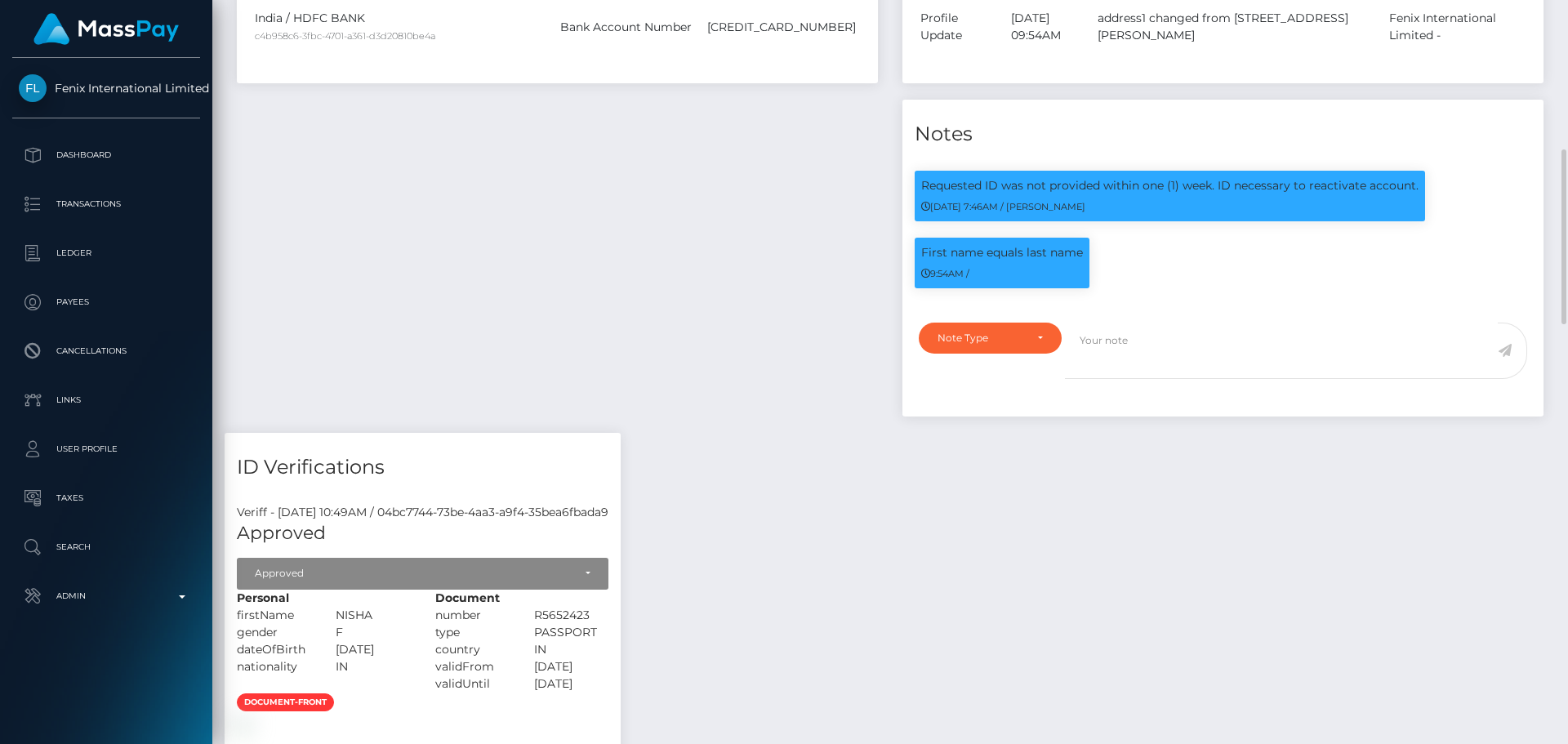
scroll to position [196, 420]
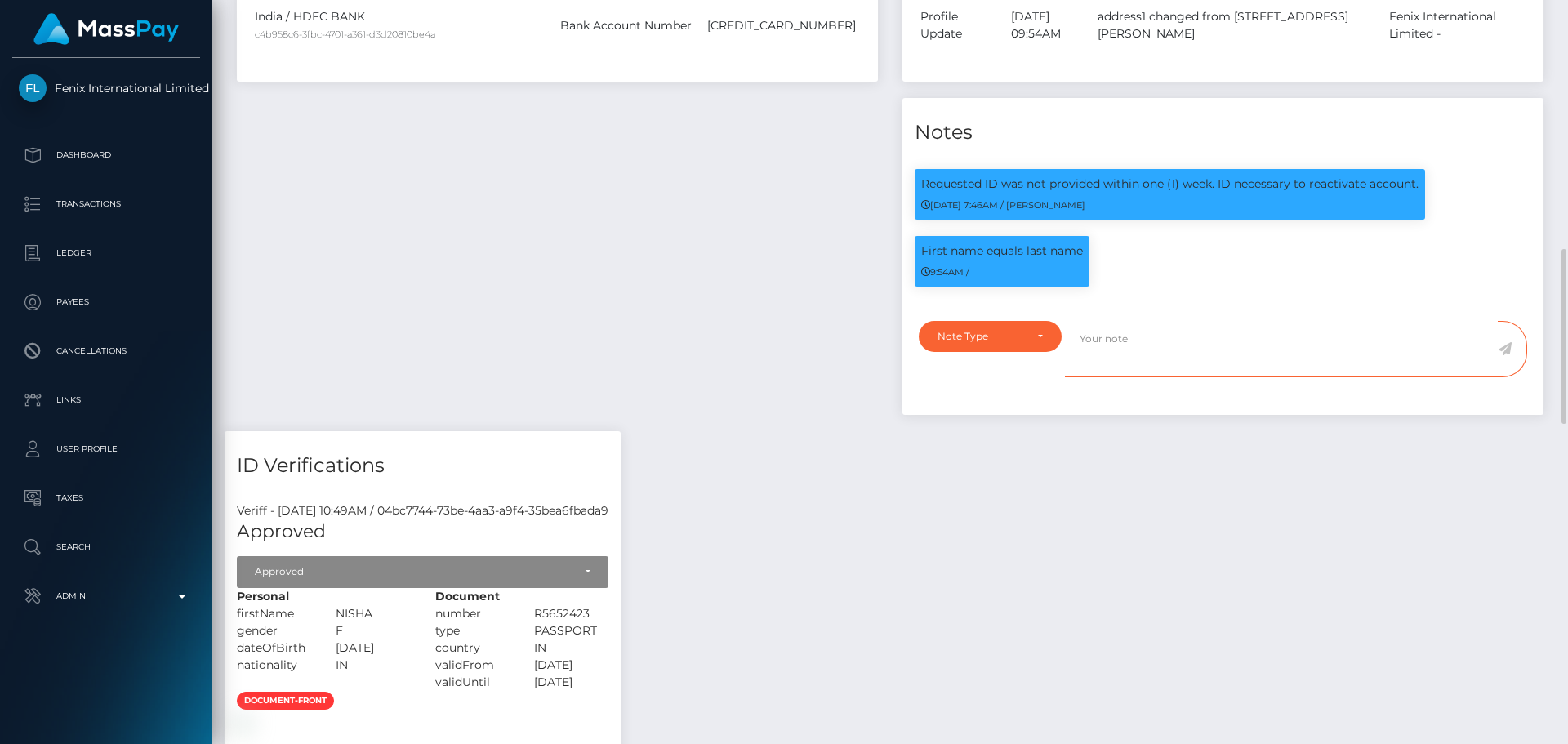
click at [1136, 377] on textarea at bounding box center [1281, 349] width 433 height 56
paste textarea "Search will be made on the next transaction by ComplyAdvantage. Flag cleared."
type textarea "Search will be made on the next transaction by ComplyAdvantage. Flag cleared."
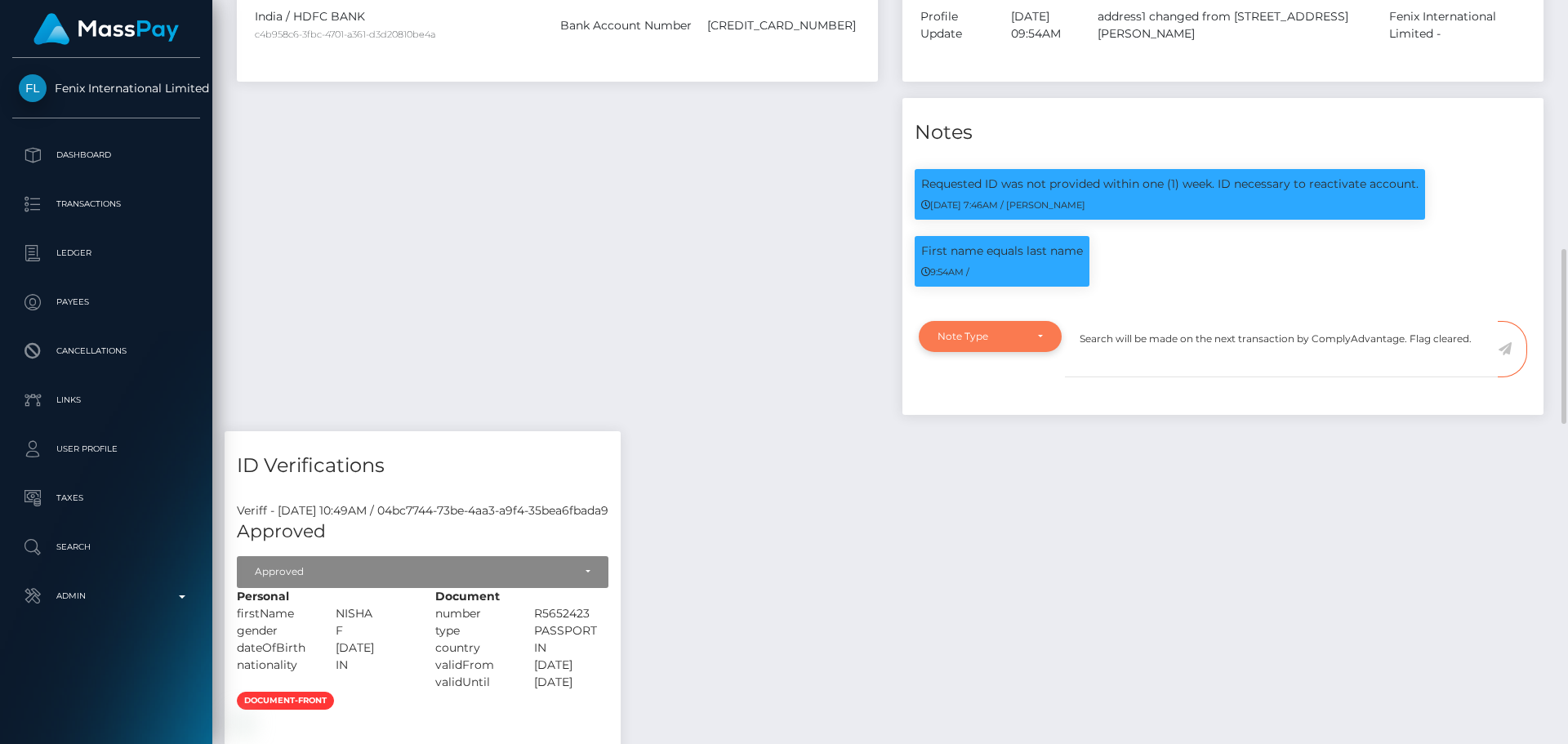
click at [1023, 343] on div "Note Type" at bounding box center [980, 336] width 86 height 13
click at [977, 464] on link "Clear Compliance" at bounding box center [990, 449] width 143 height 31
select select "CLEAR_COMPLIANCE"
click at [1455, 377] on textarea "Search will be made on the next transaction by ComplyAdvantage. Flag cleared." at bounding box center [1281, 349] width 433 height 56
click at [1481, 377] on textarea "Search will be made on the next transaction by ComplyAdvantage. Flag cleared." at bounding box center [1281, 349] width 433 height 56
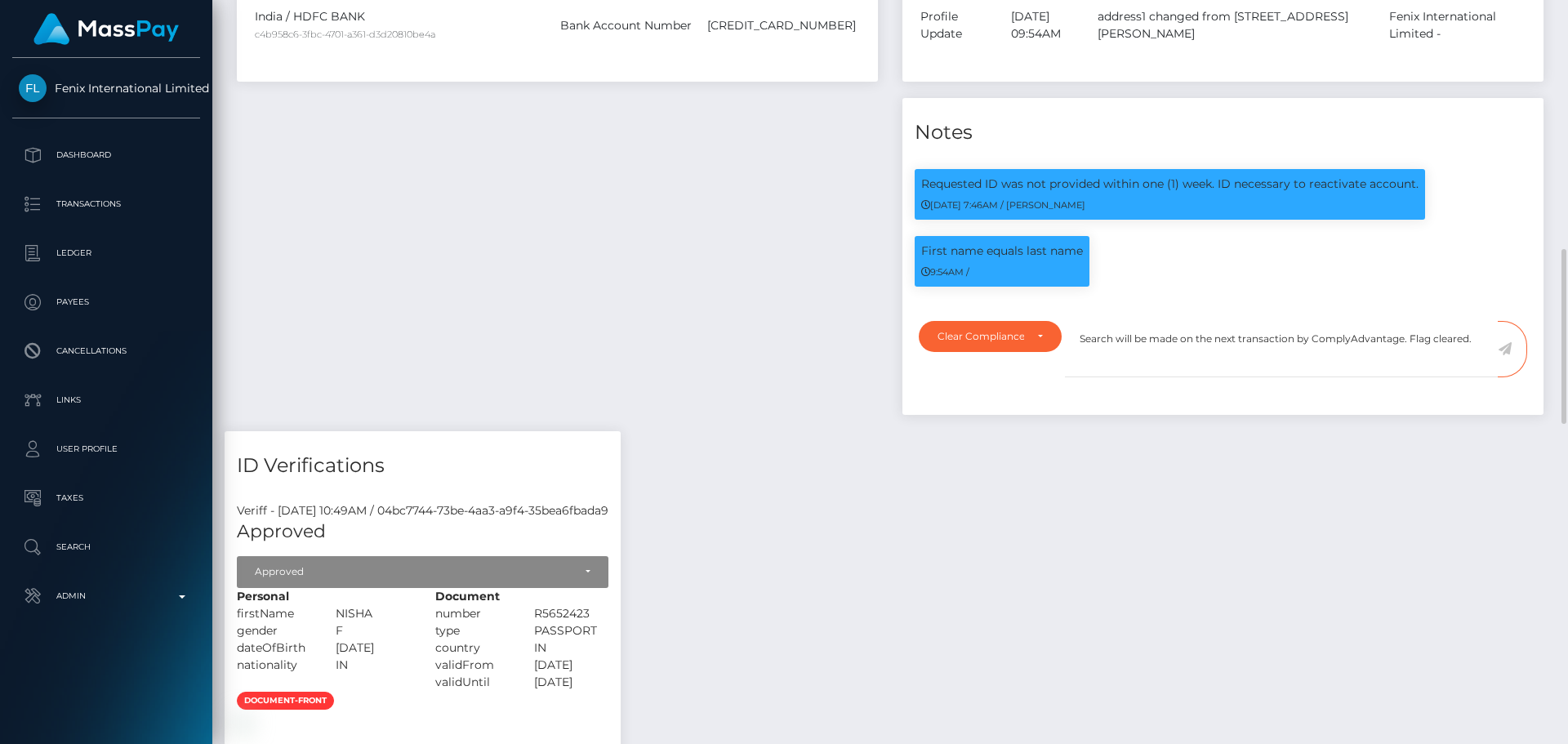
click at [1506, 356] on icon at bounding box center [1505, 348] width 14 height 13
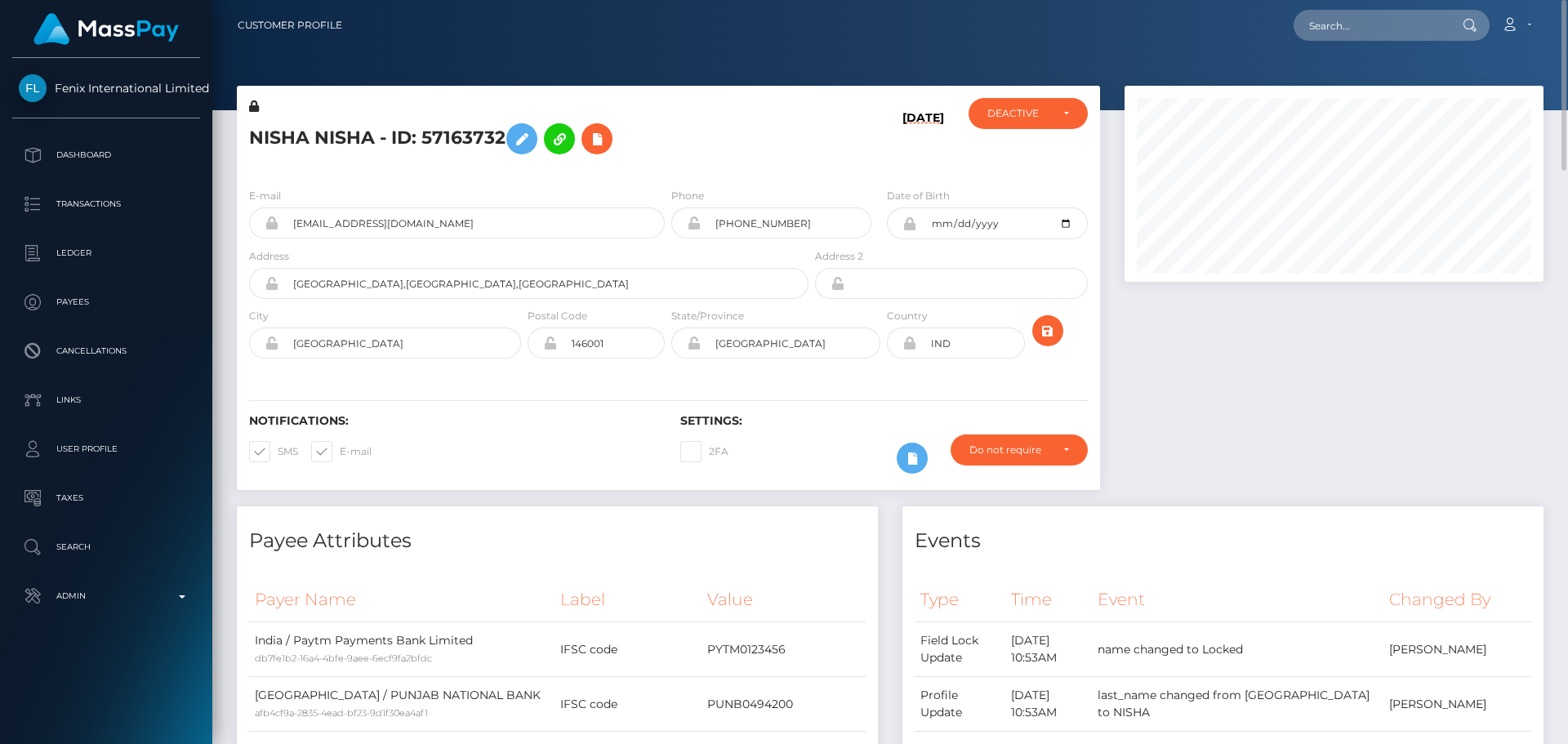
scroll to position [816446, 816095]
click at [1027, 113] on div "DEACTIVE" at bounding box center [1018, 113] width 62 height 13
click at [1018, 148] on link "ACTIVE" at bounding box center [1028, 157] width 119 height 31
select select "ACTIVE"
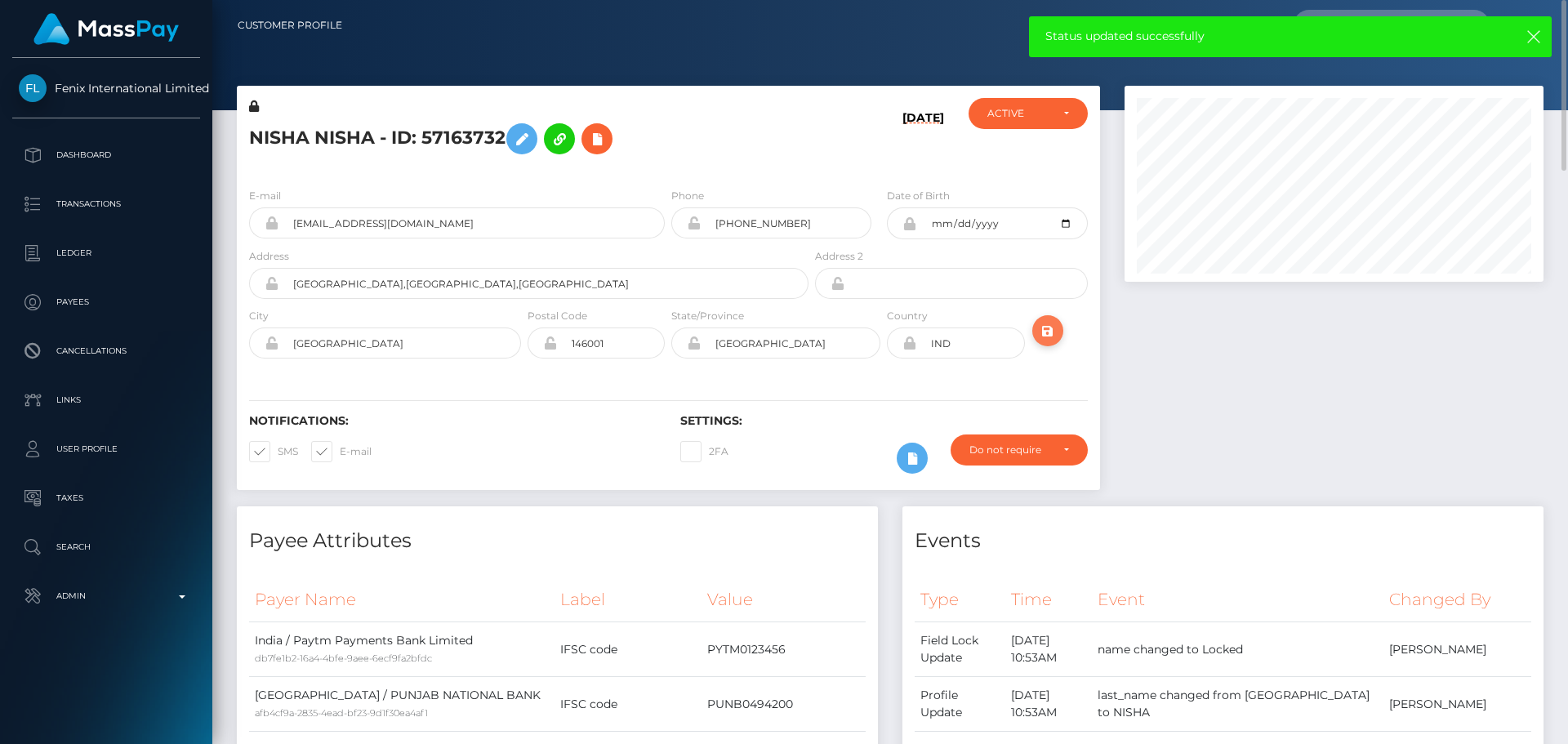
click at [1043, 325] on icon "submit" at bounding box center [1048, 331] width 20 height 21
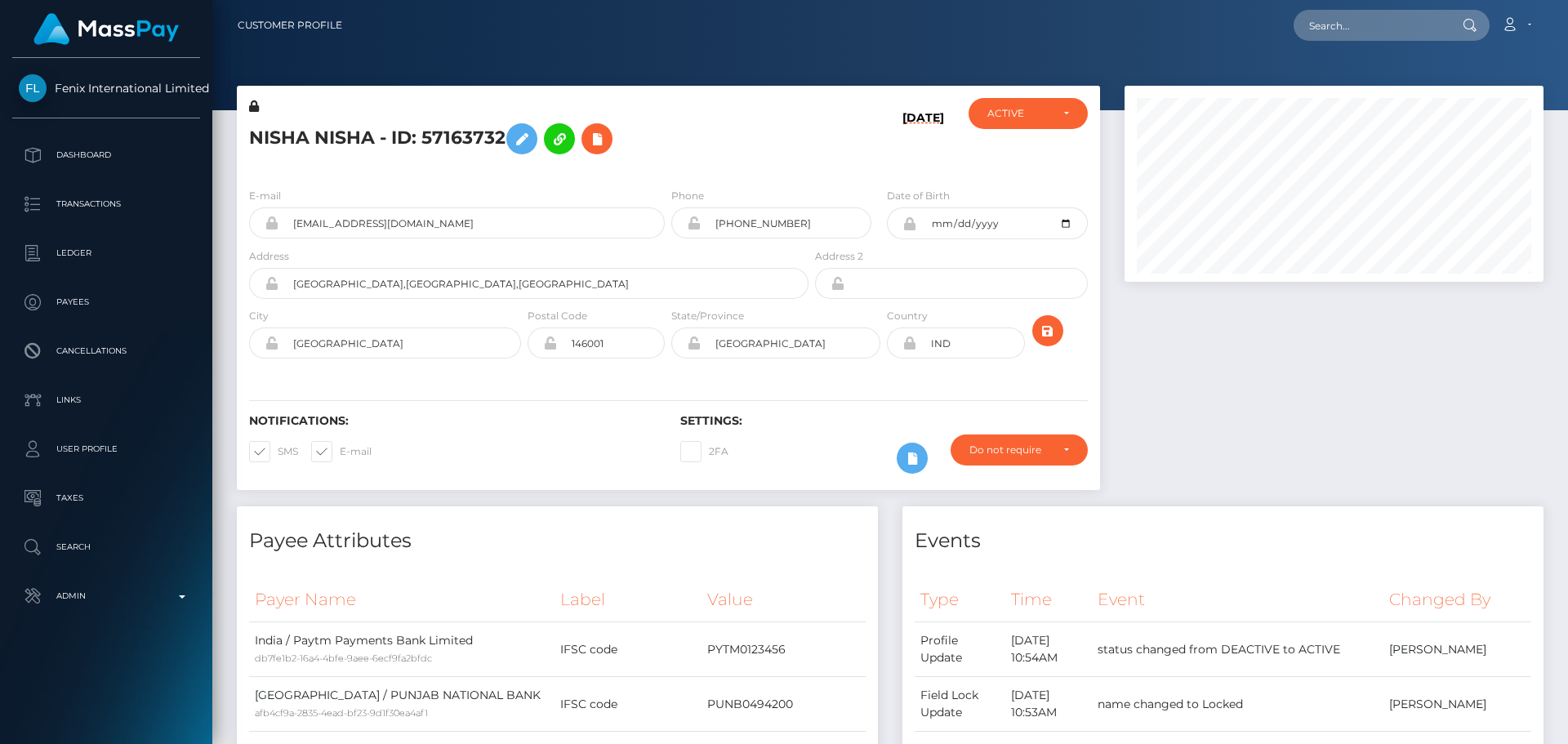
scroll to position [196, 420]
click at [760, 137] on h5 "NISHA NISHA - ID: 57163732" at bounding box center [524, 139] width 551 height 48
click at [1050, 342] on button "submit" at bounding box center [1047, 330] width 31 height 31
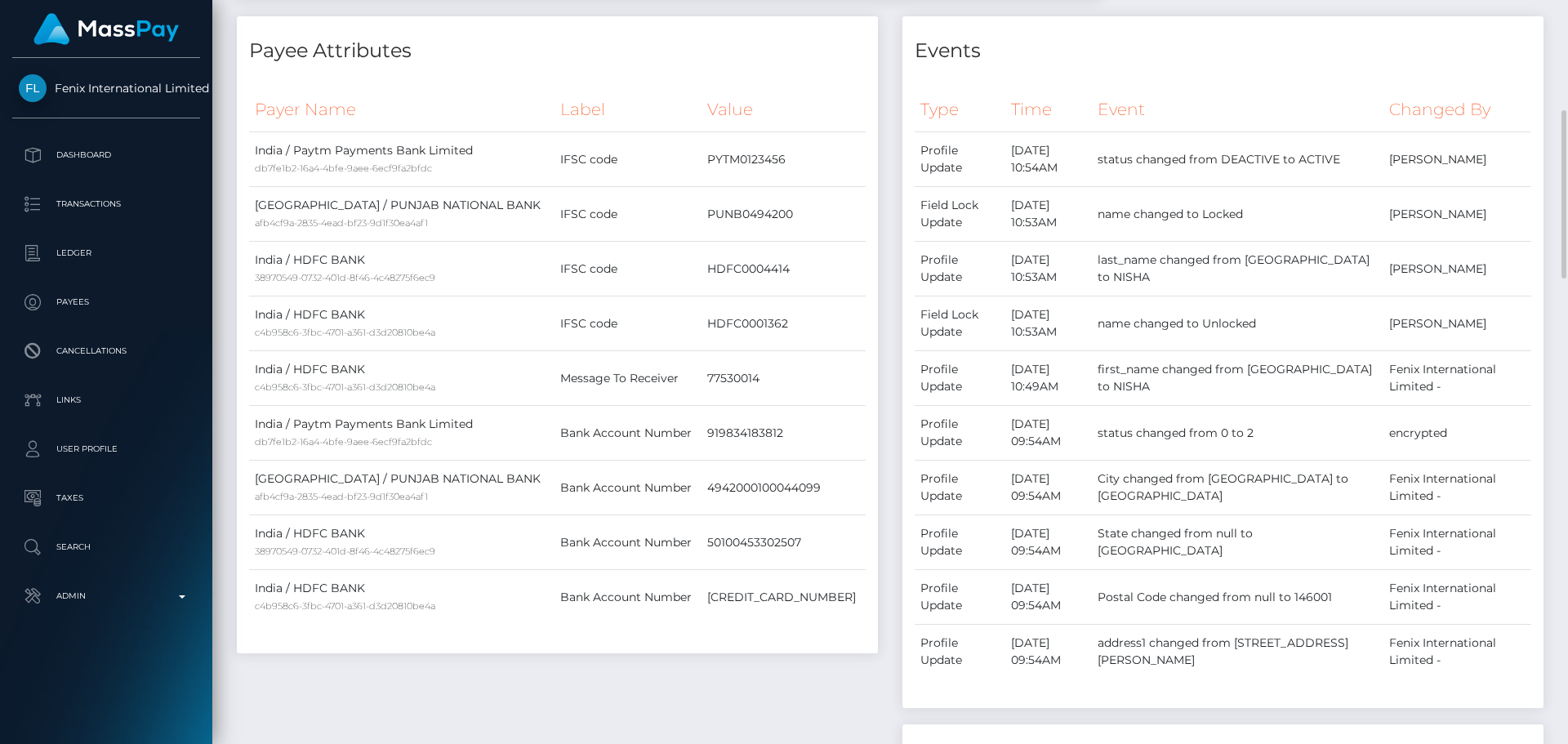
scroll to position [0, 0]
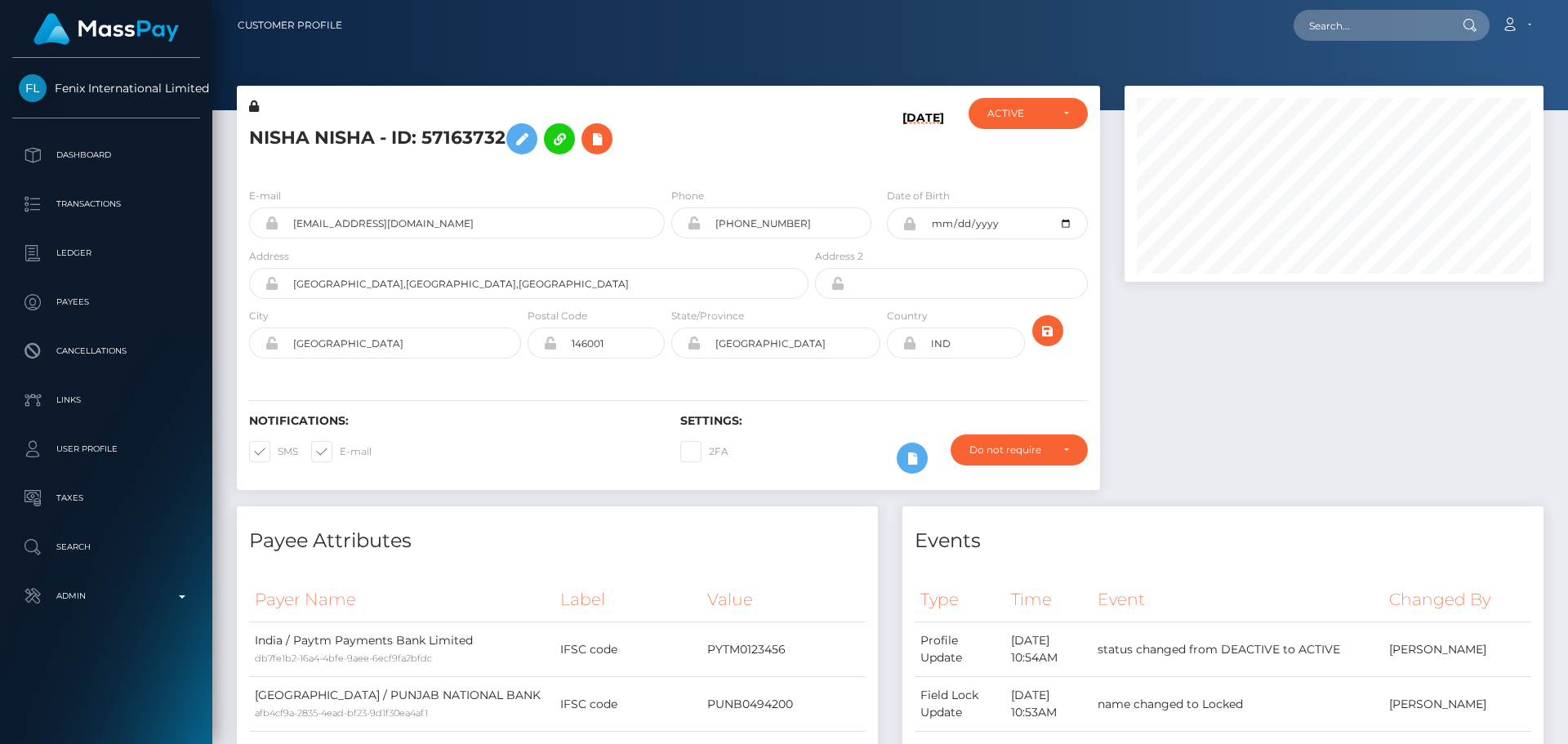
scroll to position [196, 420]
click at [1416, 23] on input "text" at bounding box center [1370, 25] width 154 height 31
paste input "babshormowunmi15@gmail.com"
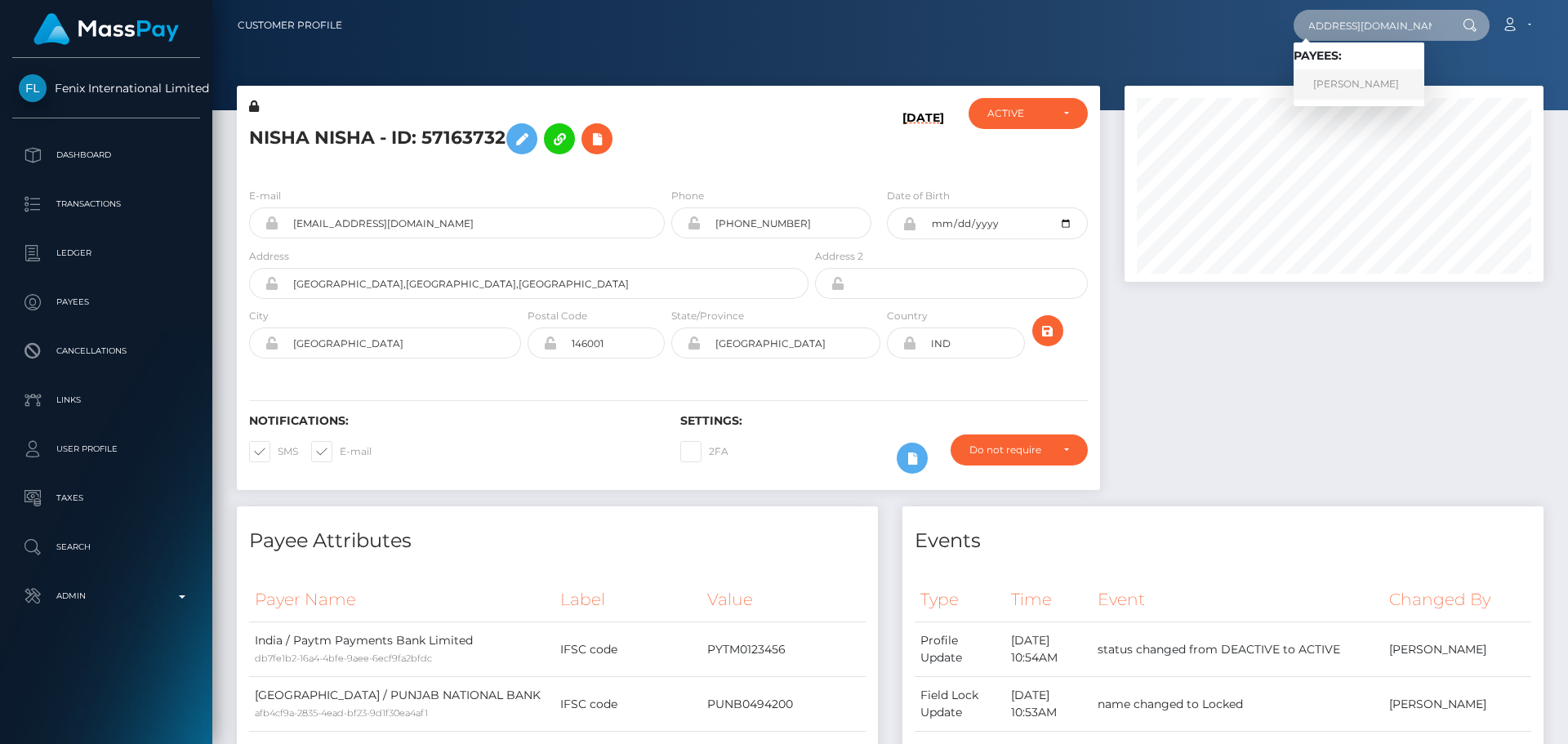
type input "babshormowunmi15@gmail.com"
click at [1374, 77] on link "Aduragbemi Elizabeth Omowunmi" at bounding box center [1359, 84] width 131 height 31
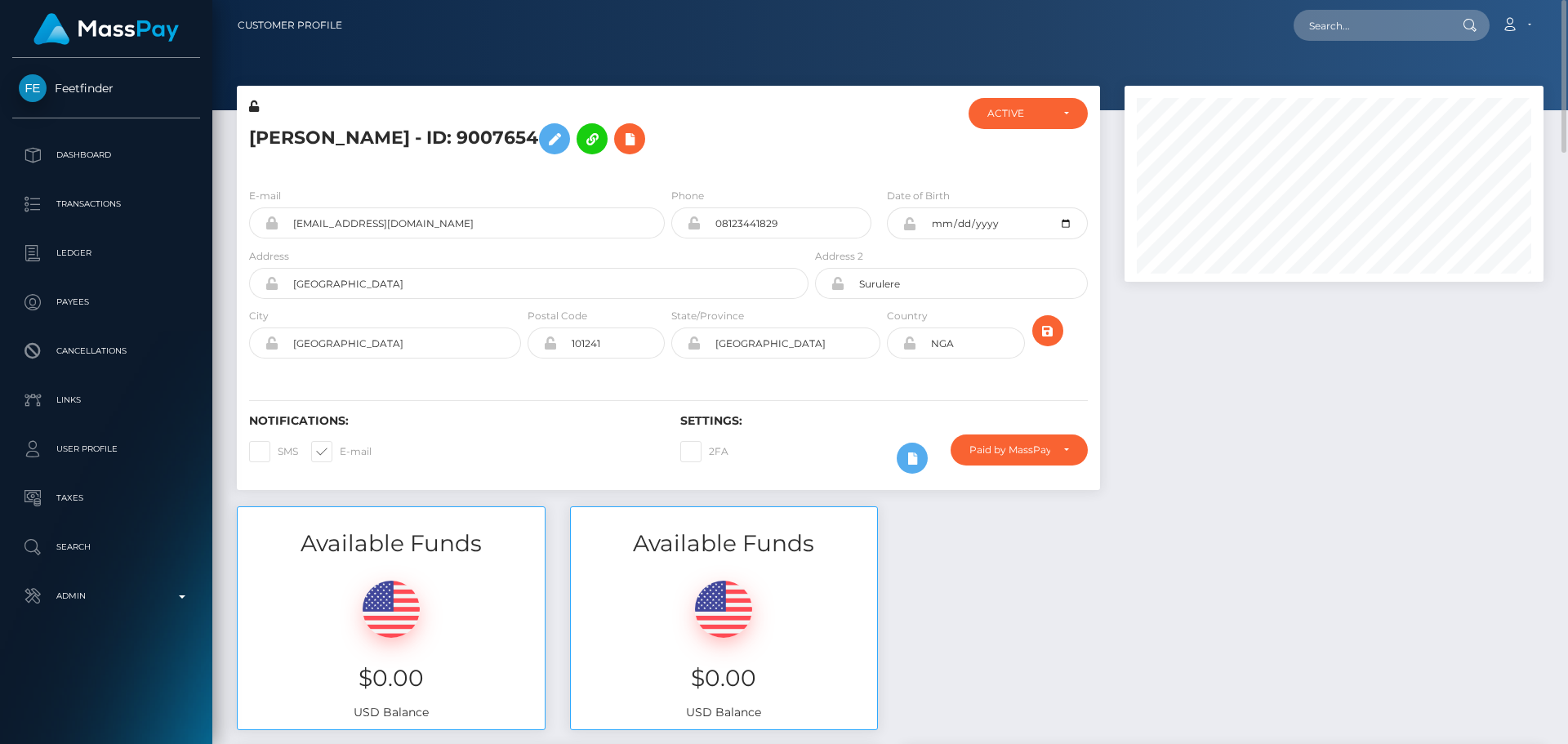
click at [510, 143] on h5 "Aduragbemi Elizabeth Omowunmi - ID: 9007654" at bounding box center [524, 139] width 551 height 48
copy h5 "Aduragbemi Elizabeth Omowunmi - ID: 9007654"
click at [676, 228] on div "E-mail babshormowunmi15@gmail.com Phone Address" at bounding box center [668, 274] width 863 height 200
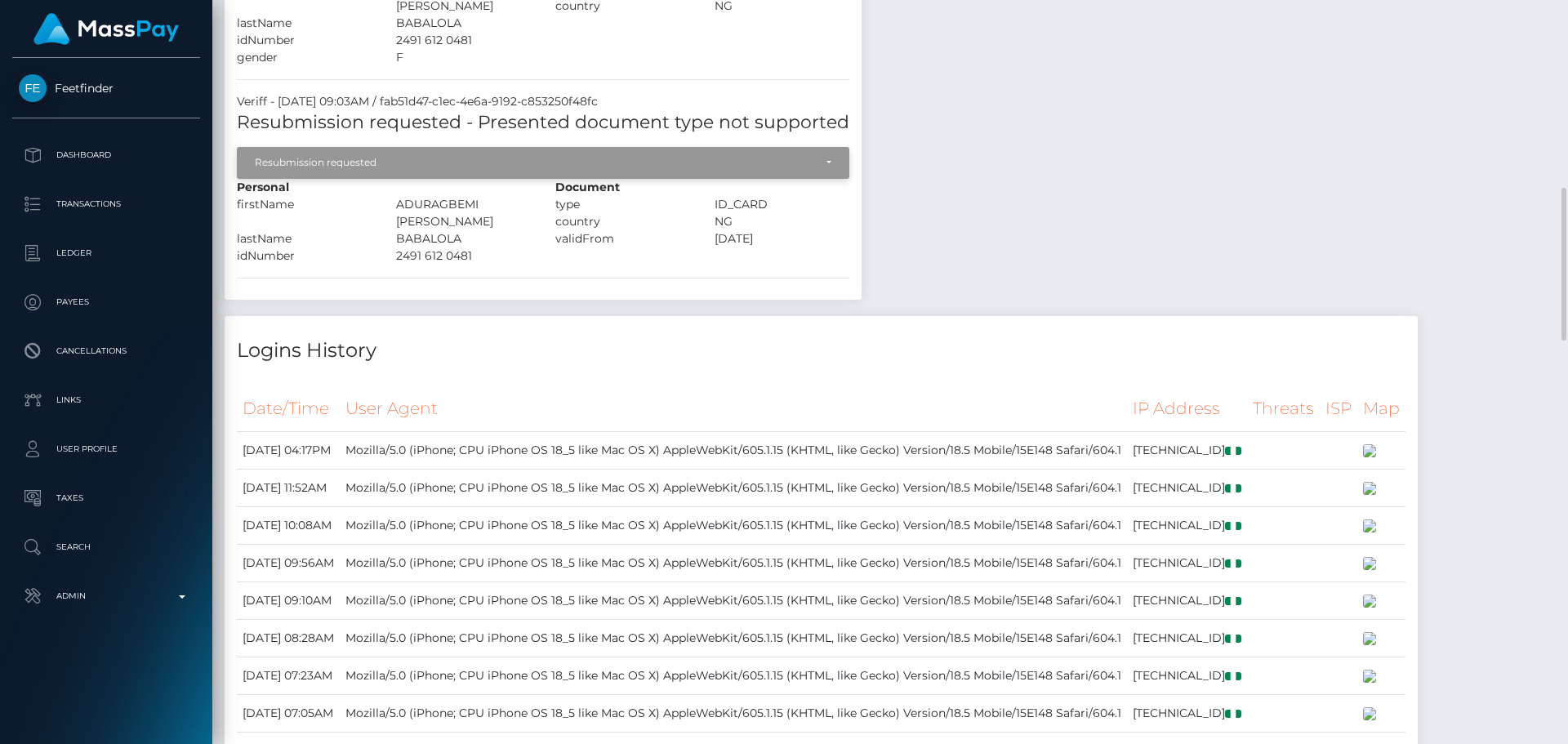
scroll to position [1224, 0]
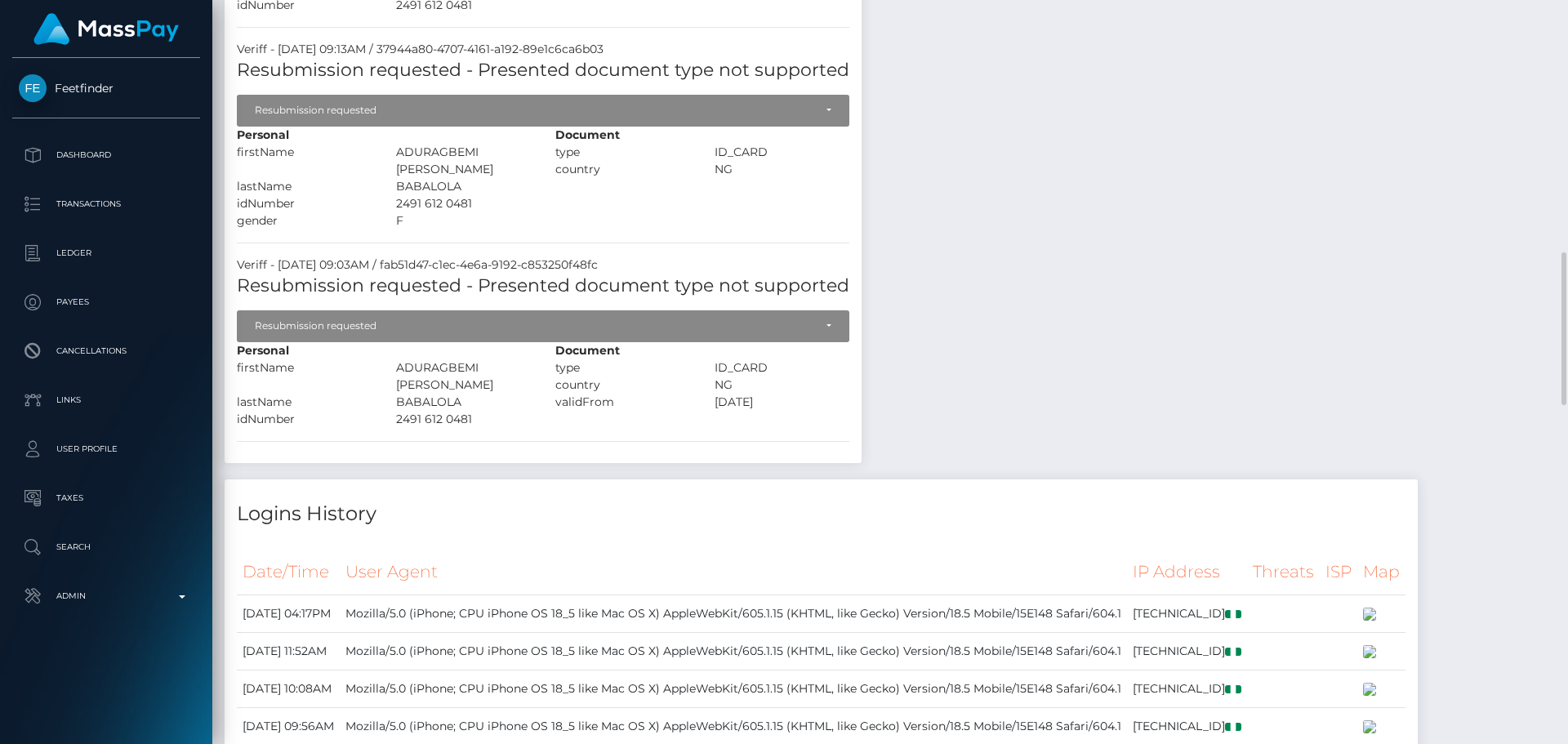
click at [977, 365] on div "Payee Attributes Payer Name Label Value Nigeria / USDT - Tron(TRC20) f3f62ee4-f…" at bounding box center [890, 581] width 1331 height 2119
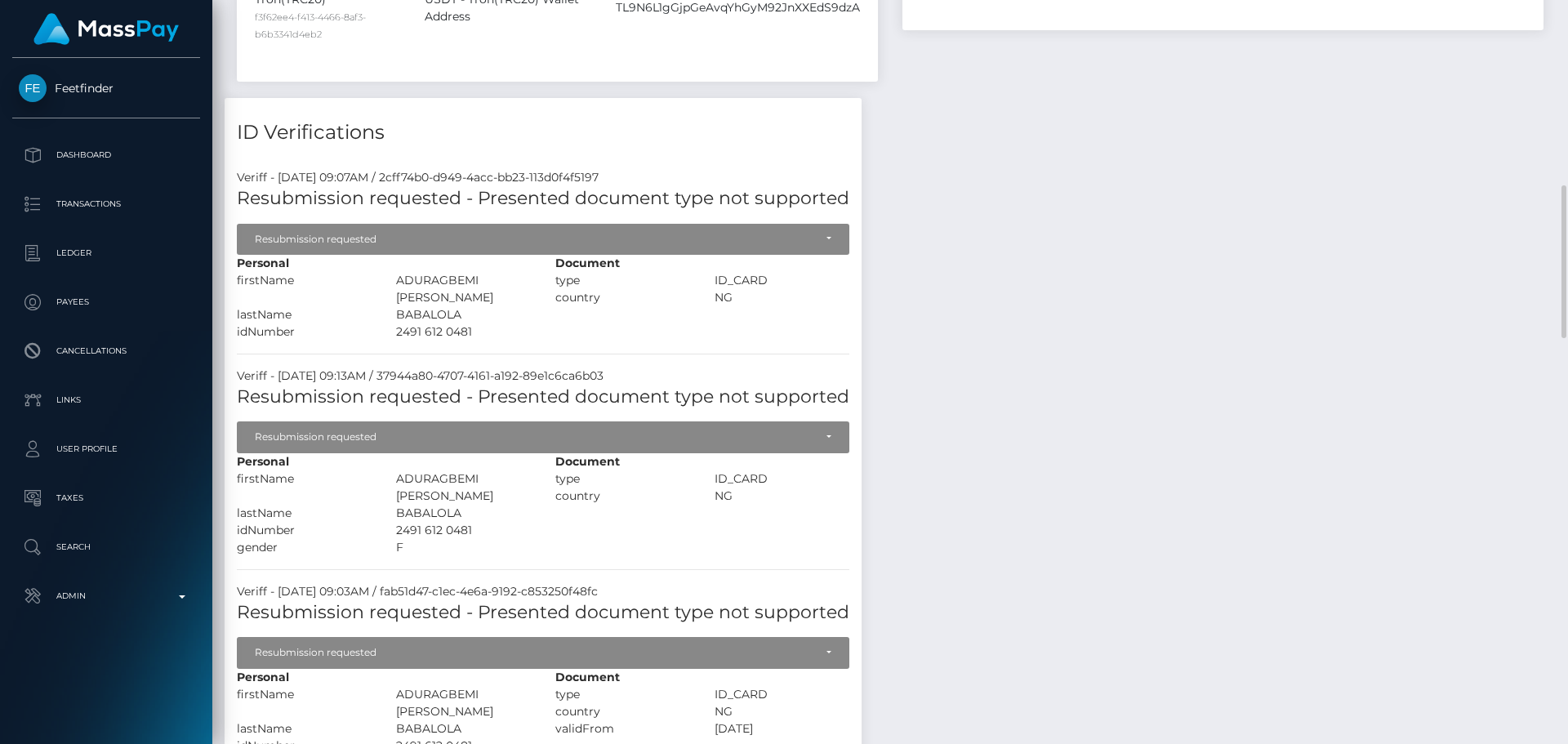
scroll to position [1062, 0]
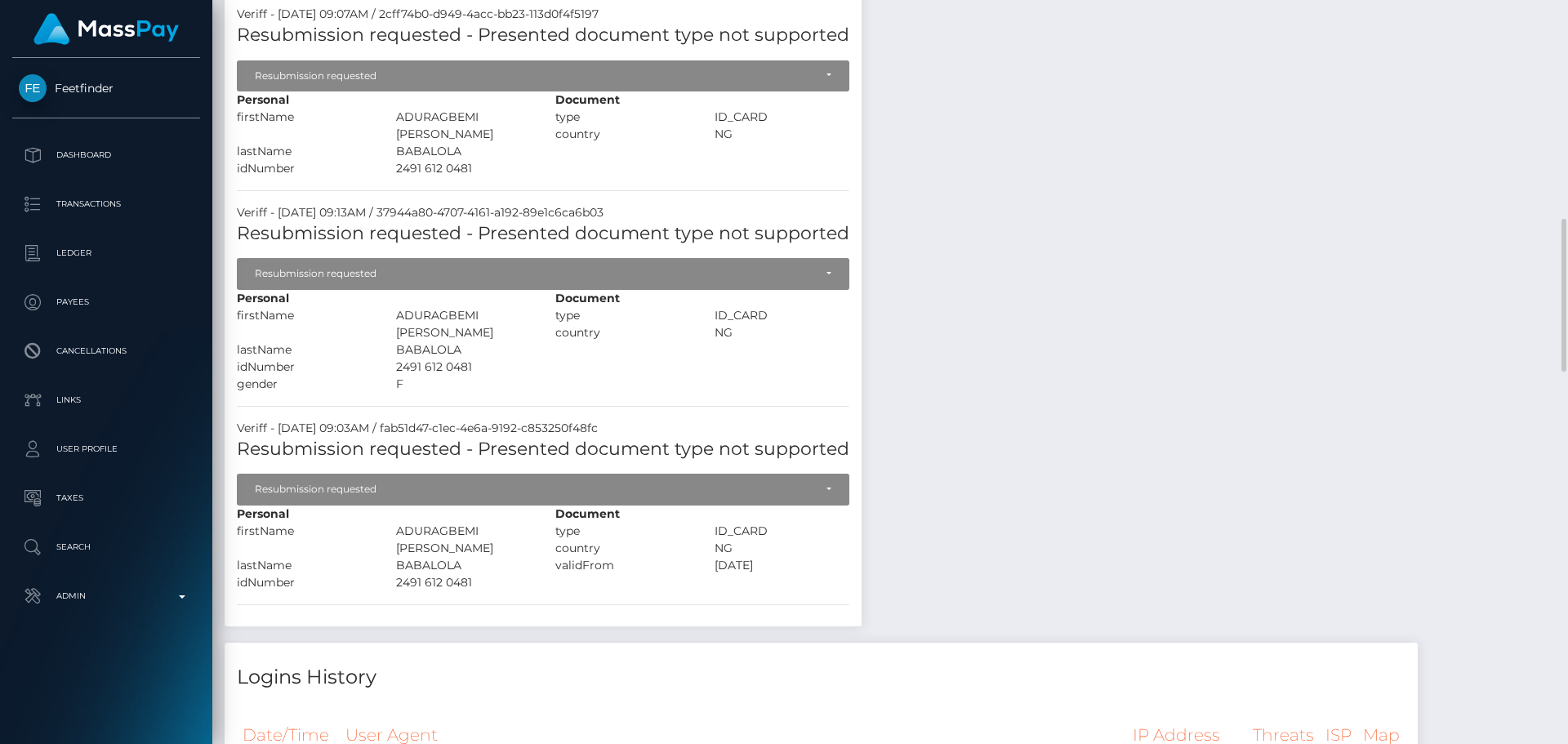
click at [942, 259] on div "Payee Attributes Payer Name Label Value Nigeria / USDT - Tron(TRC20) f3f62ee4-f…" at bounding box center [890, 744] width 1331 height 2119
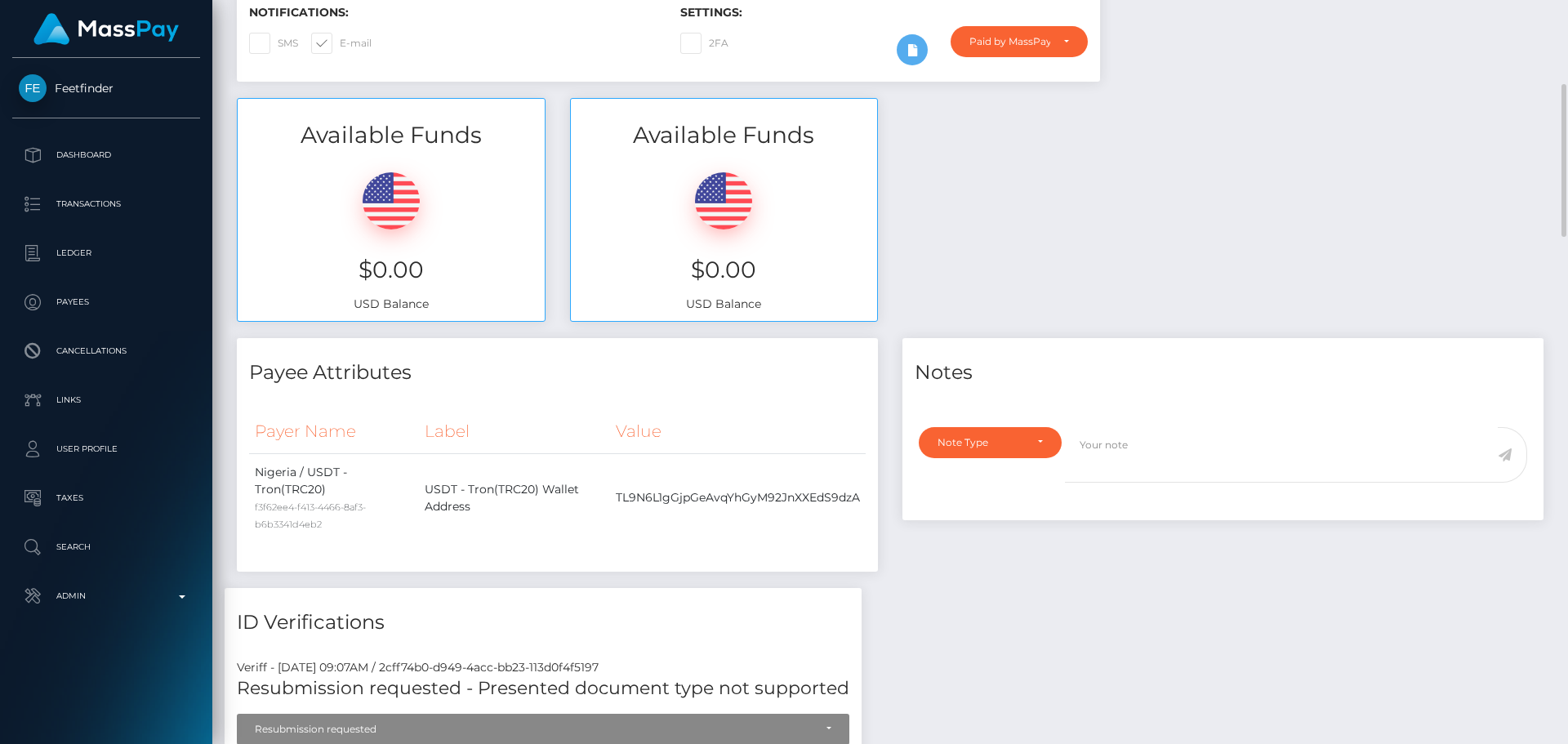
scroll to position [0, 0]
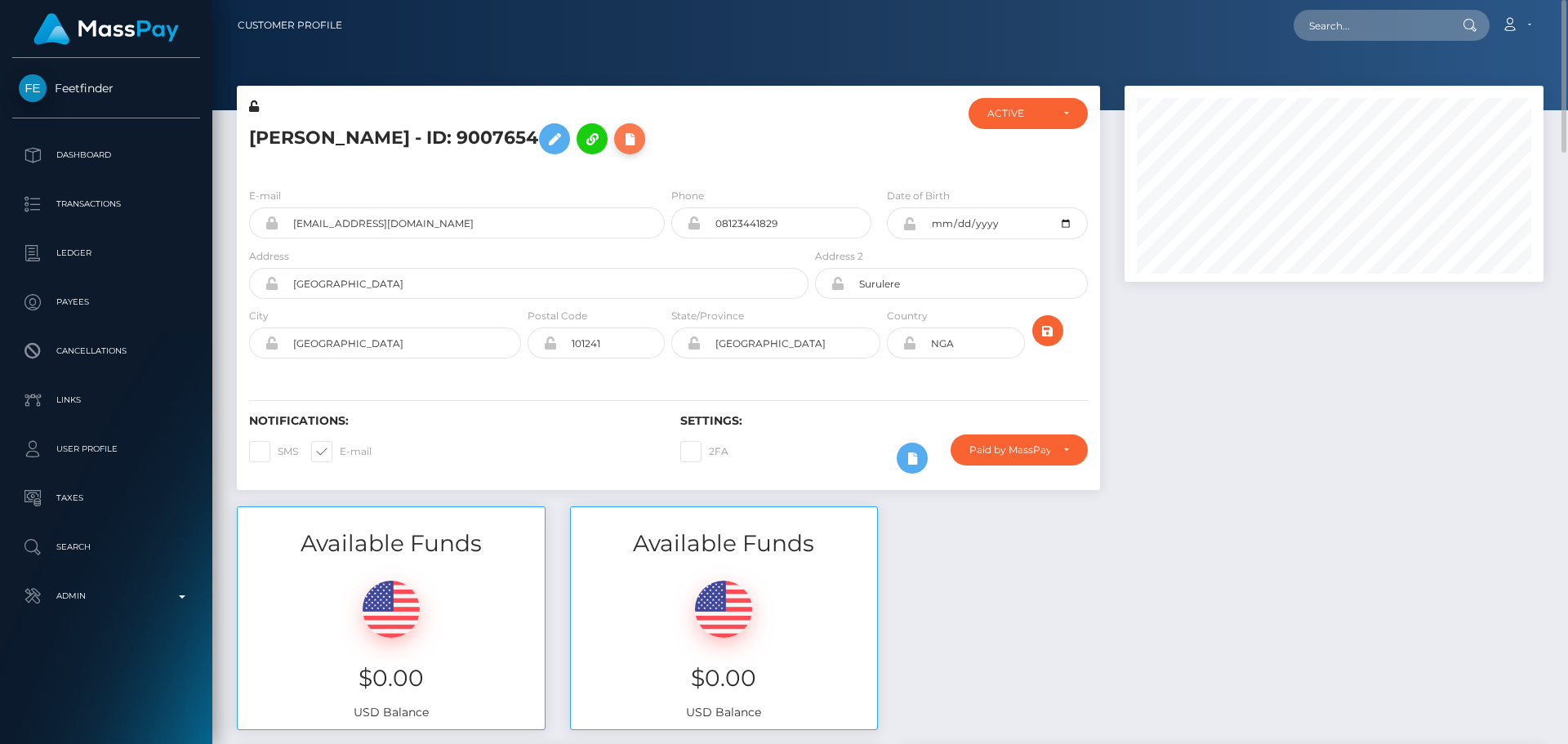
click at [620, 150] on icon at bounding box center [630, 139] width 20 height 21
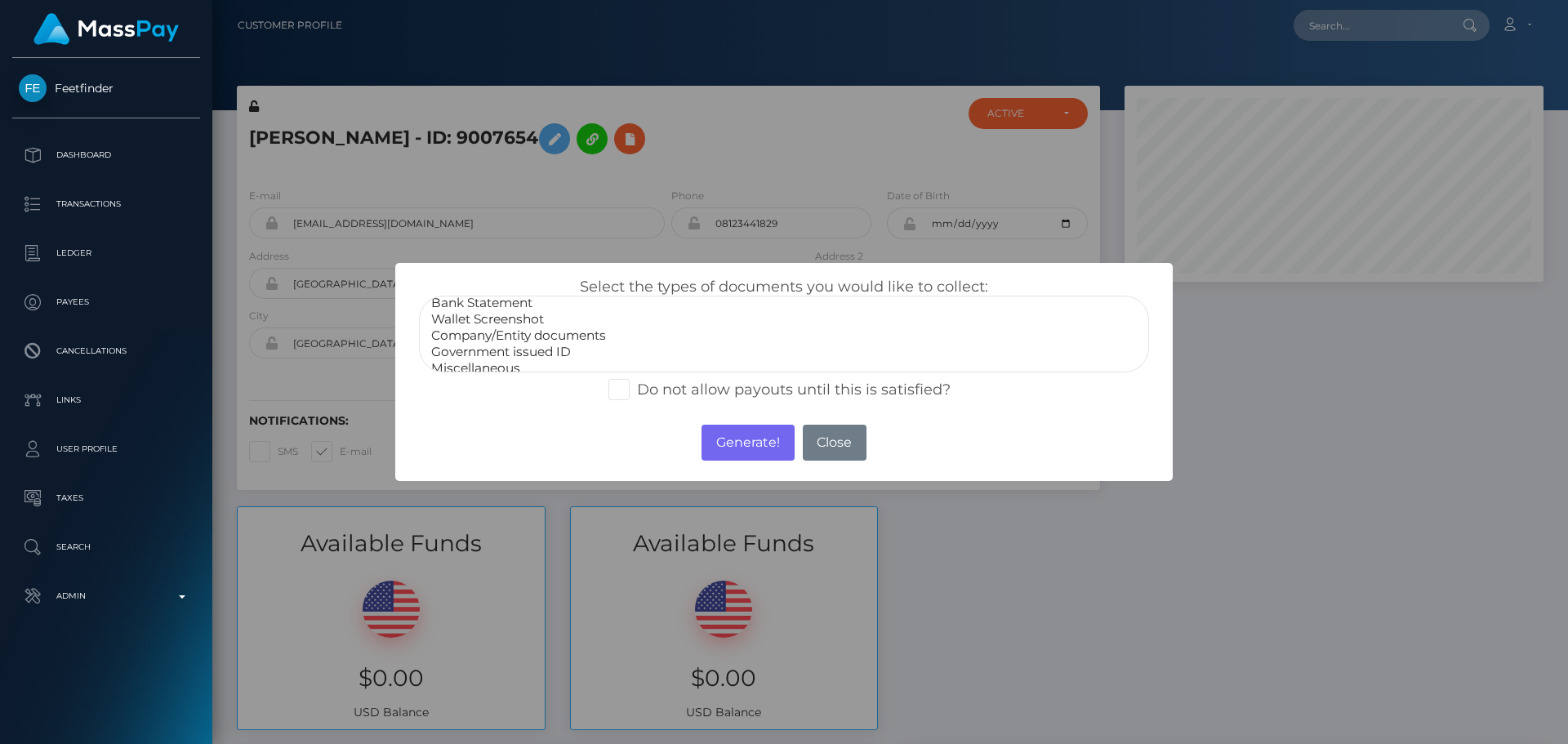
scroll to position [33, 0]
select select "Government issued ID"
click at [501, 343] on option "Government issued ID" at bounding box center [784, 342] width 709 height 16
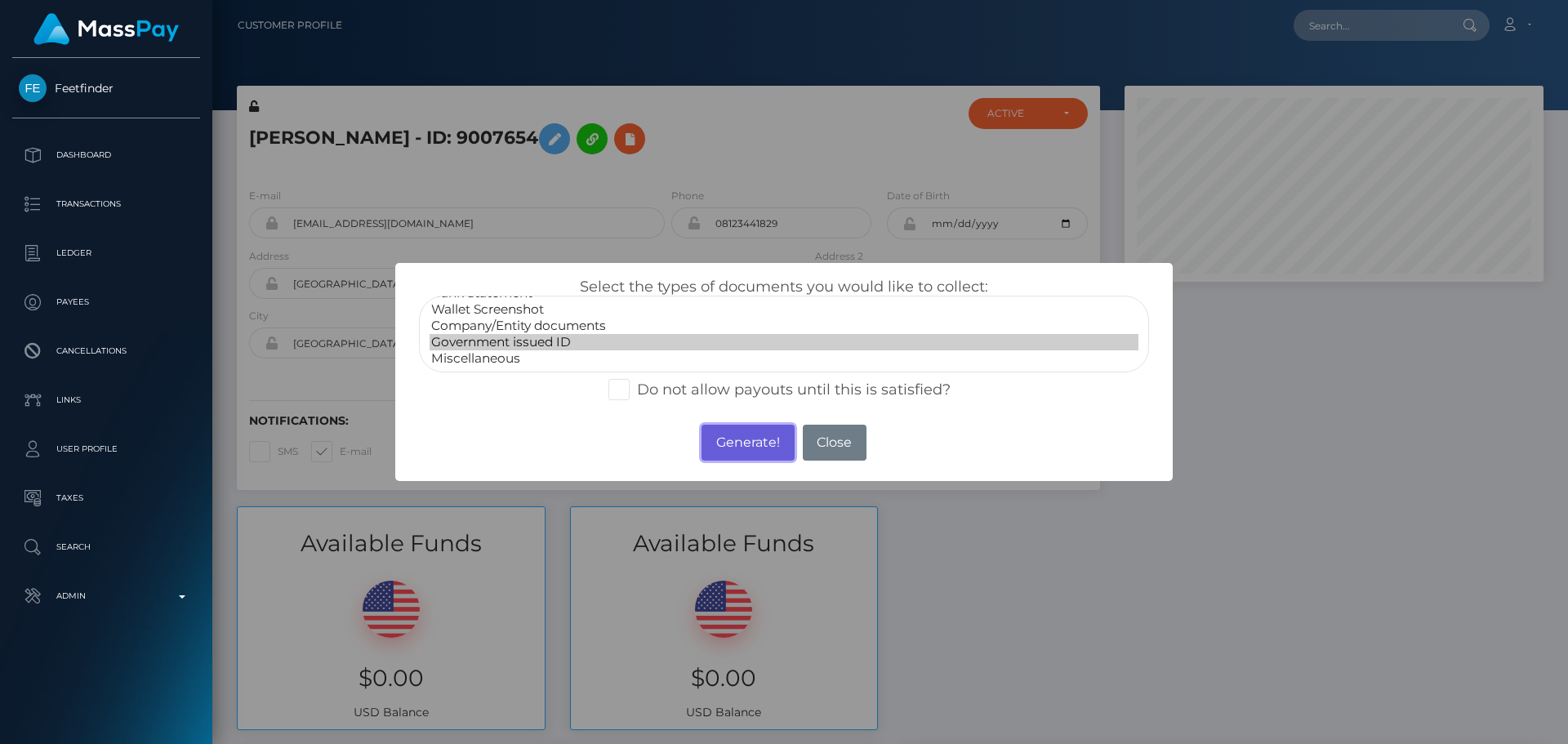
click at [736, 430] on button "Generate!" at bounding box center [747, 443] width 92 height 36
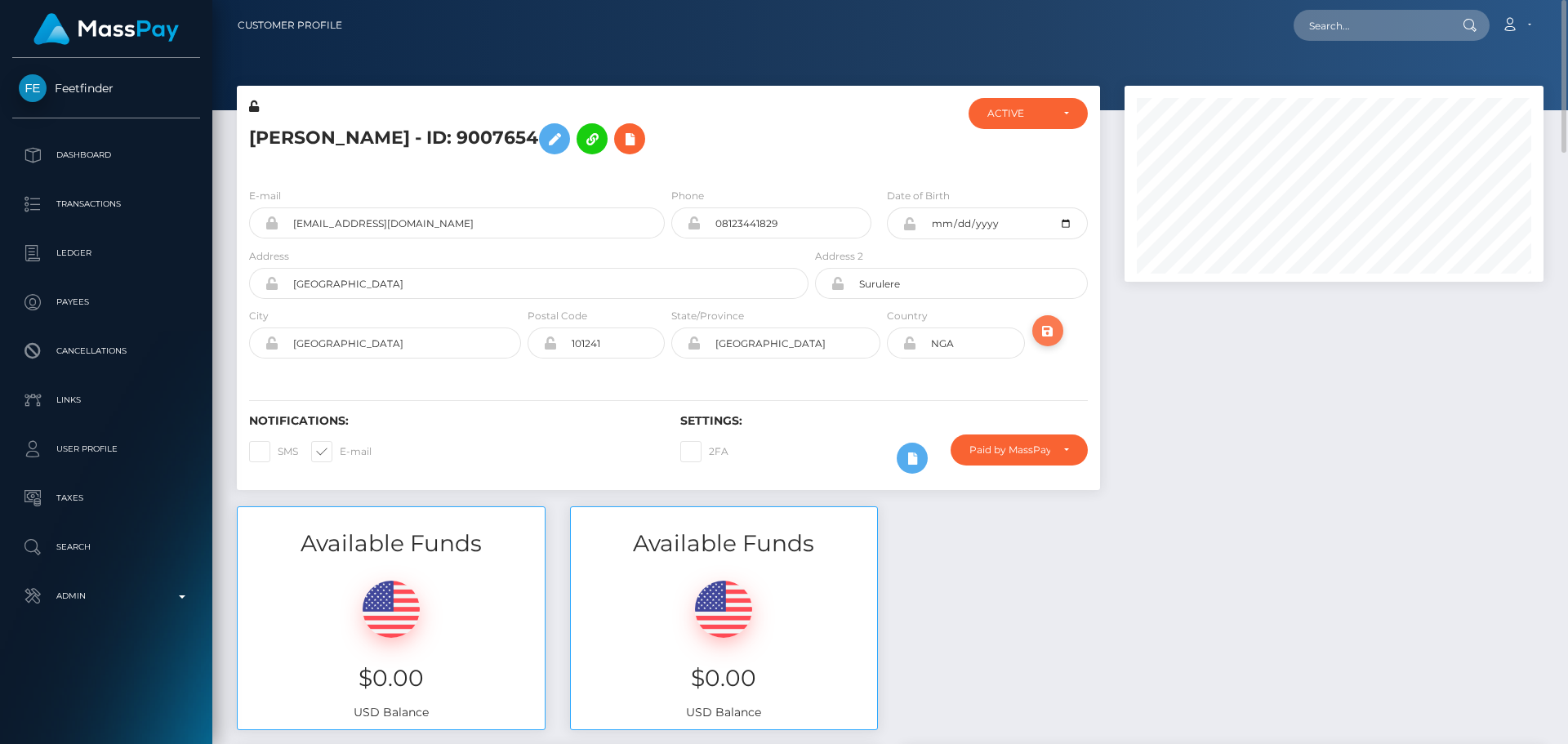
click at [1043, 342] on icon "submit" at bounding box center [1048, 331] width 20 height 21
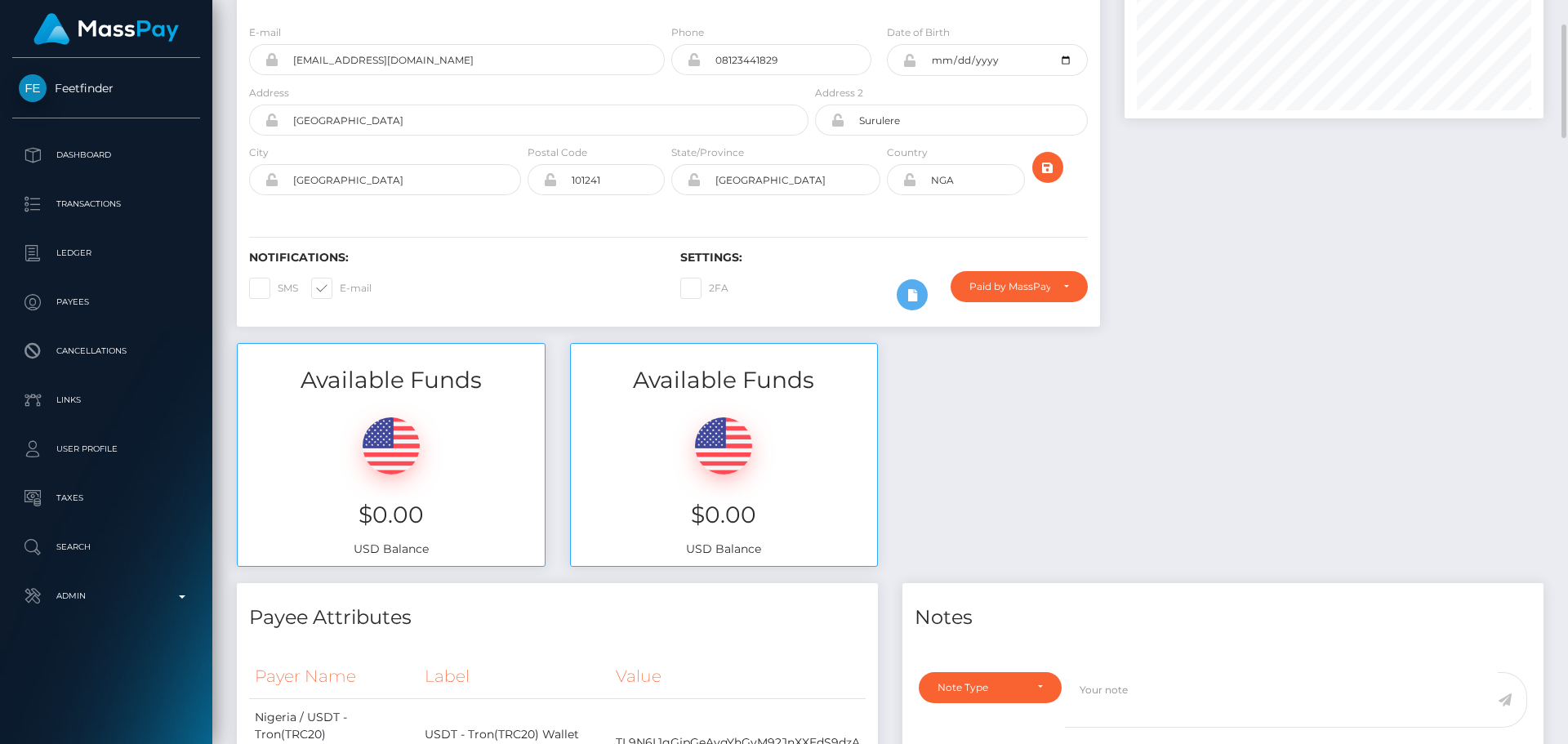
click at [790, 285] on div "Notifications: SMS E-mail Settings: 2FA" at bounding box center [668, 269] width 863 height 115
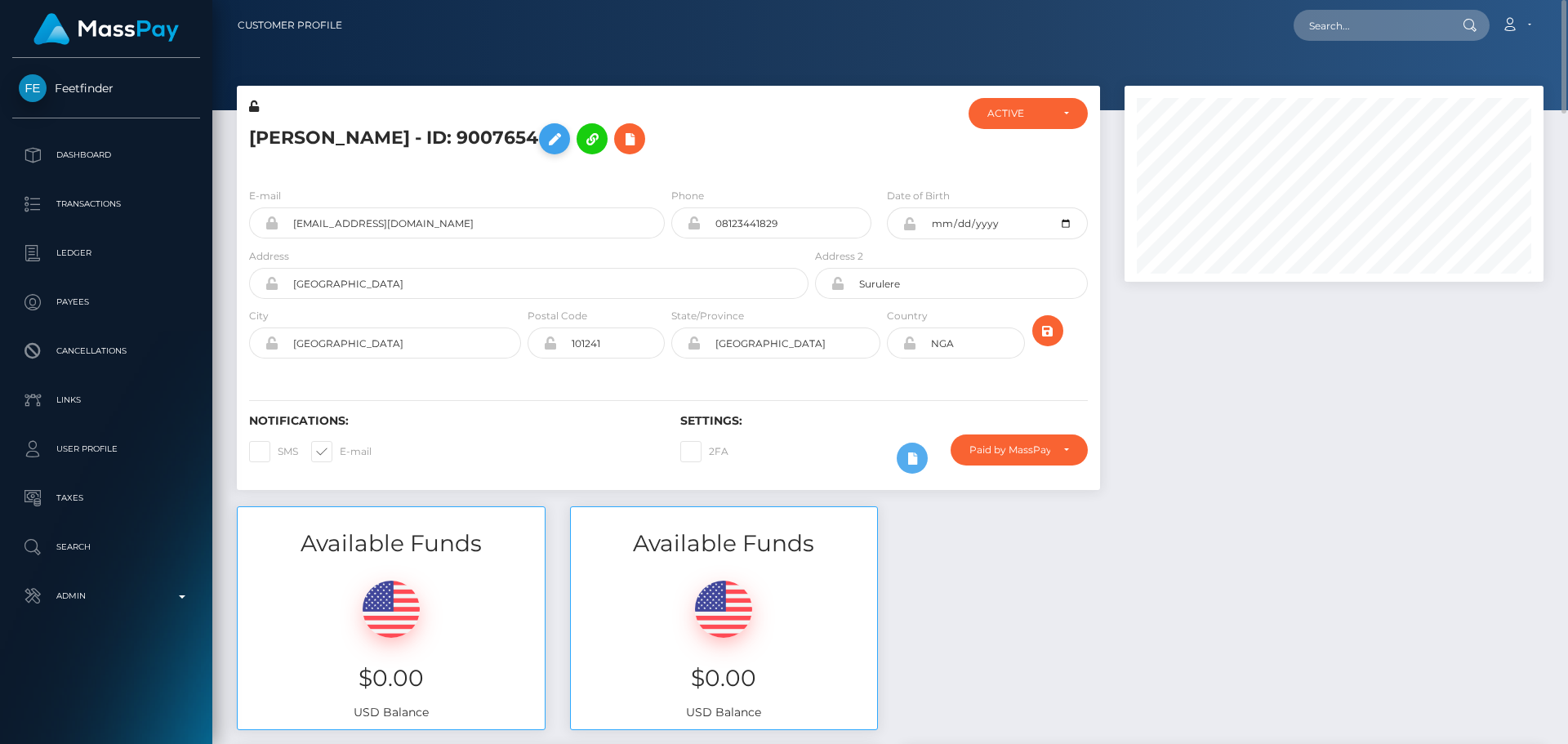
click at [565, 134] on icon at bounding box center [555, 139] width 20 height 21
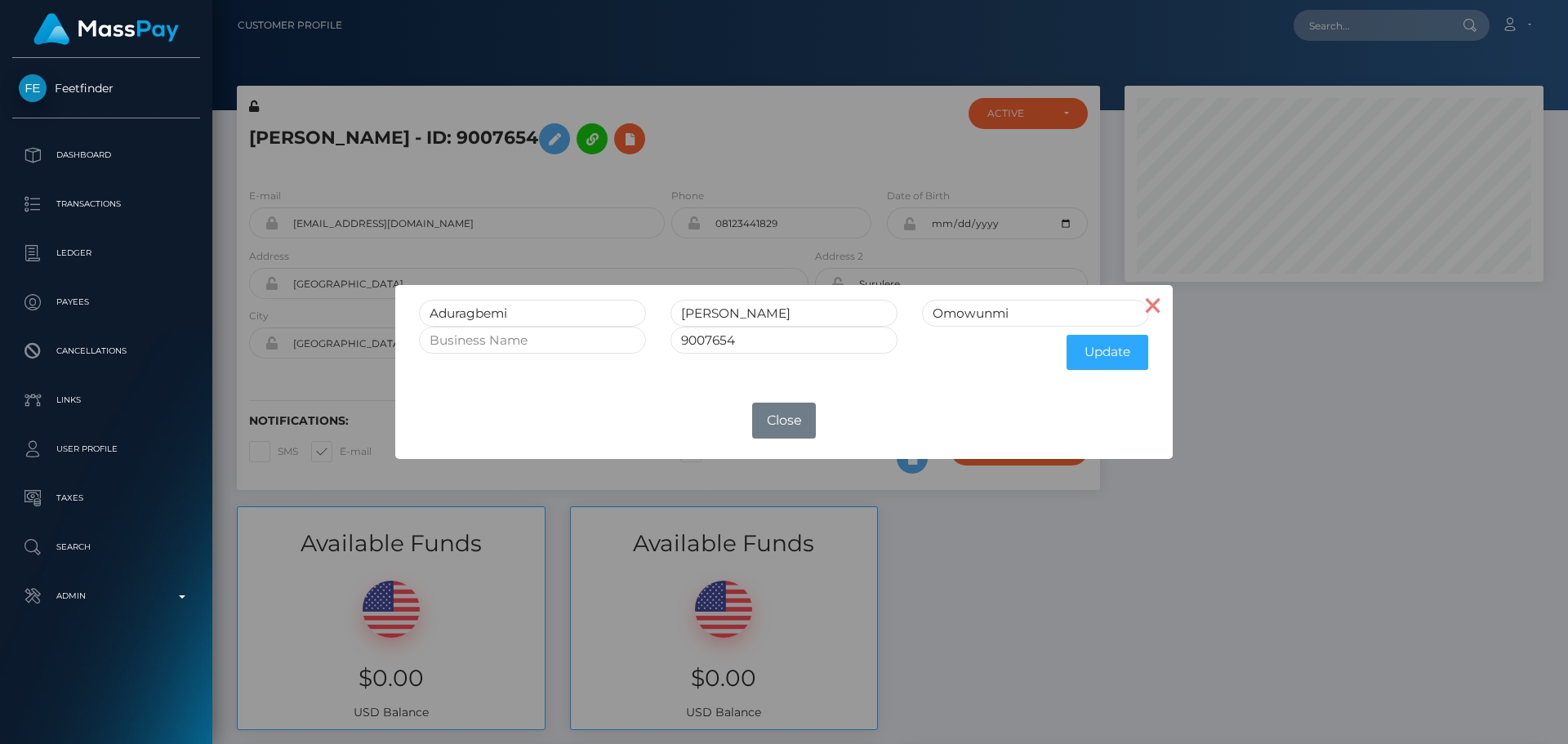
click at [1161, 309] on button "×" at bounding box center [1153, 305] width 40 height 40
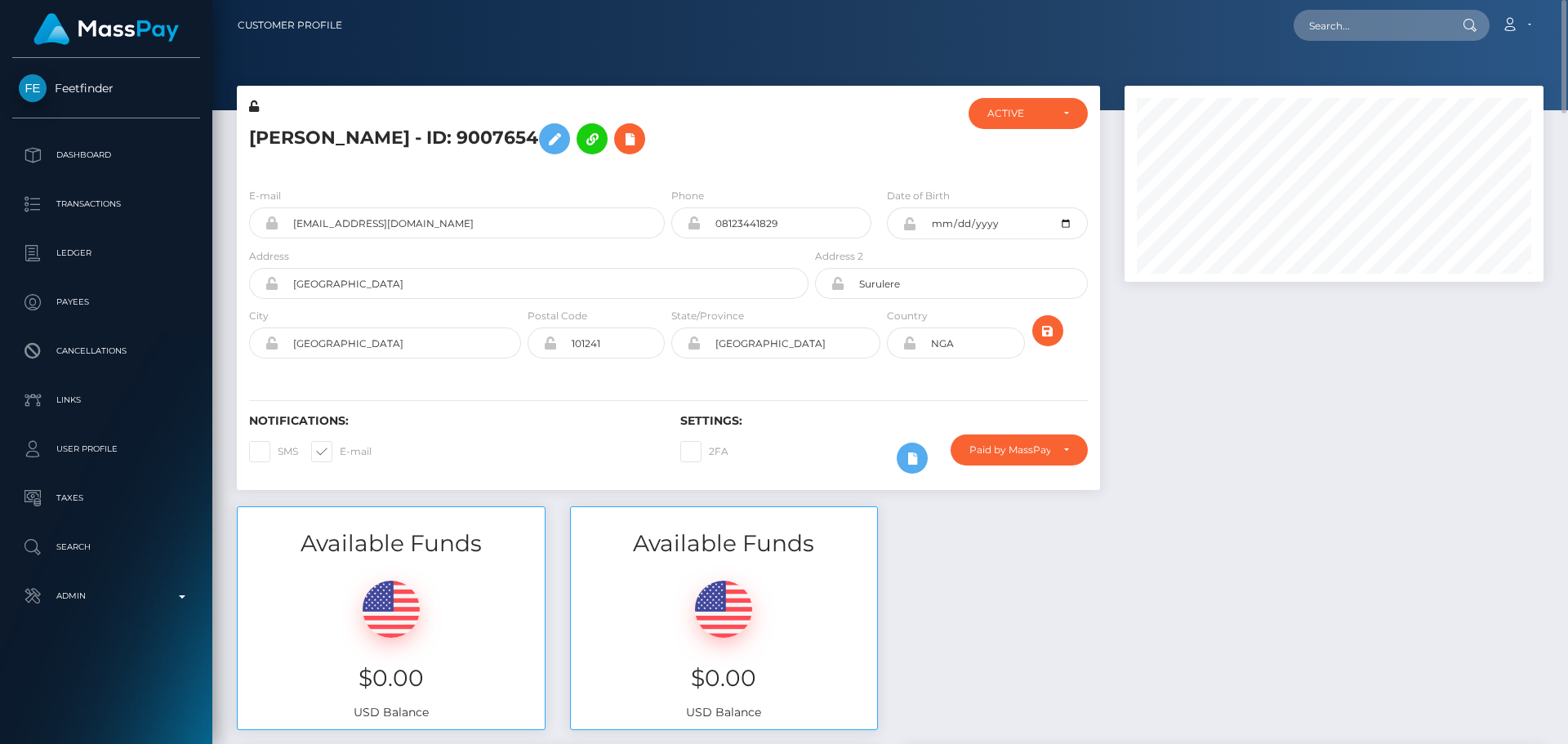
click at [575, 162] on h5 "[PERSON_NAME] - ID: 9007654" at bounding box center [524, 139] width 551 height 48
click at [610, 162] on h5 "[PERSON_NAME] - ID: 9007654" at bounding box center [524, 139] width 551 height 48
click at [578, 162] on h5 "Aduragbemi Elizabeth Omowunmi - ID: 9007654" at bounding box center [524, 139] width 551 height 48
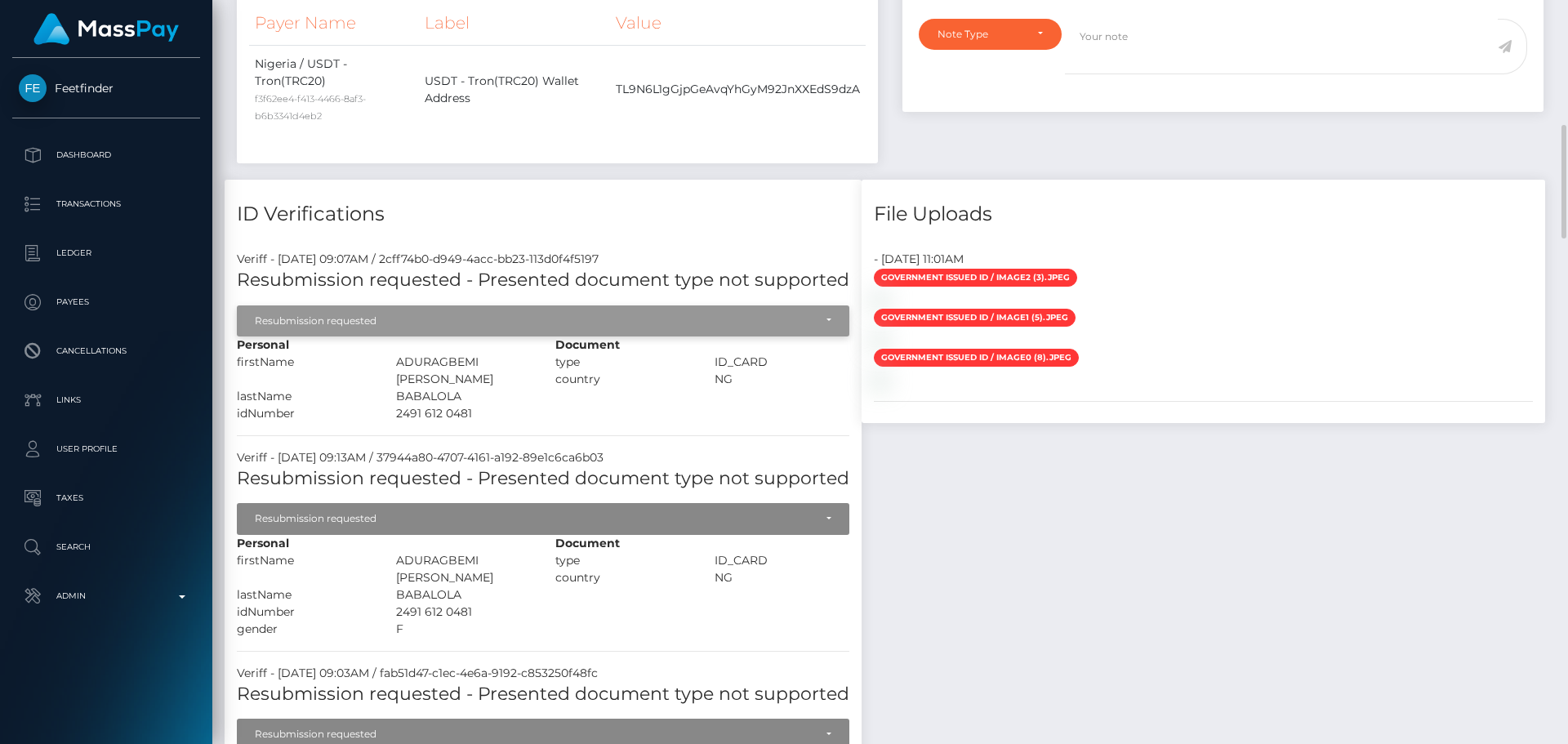
scroll to position [980, 0]
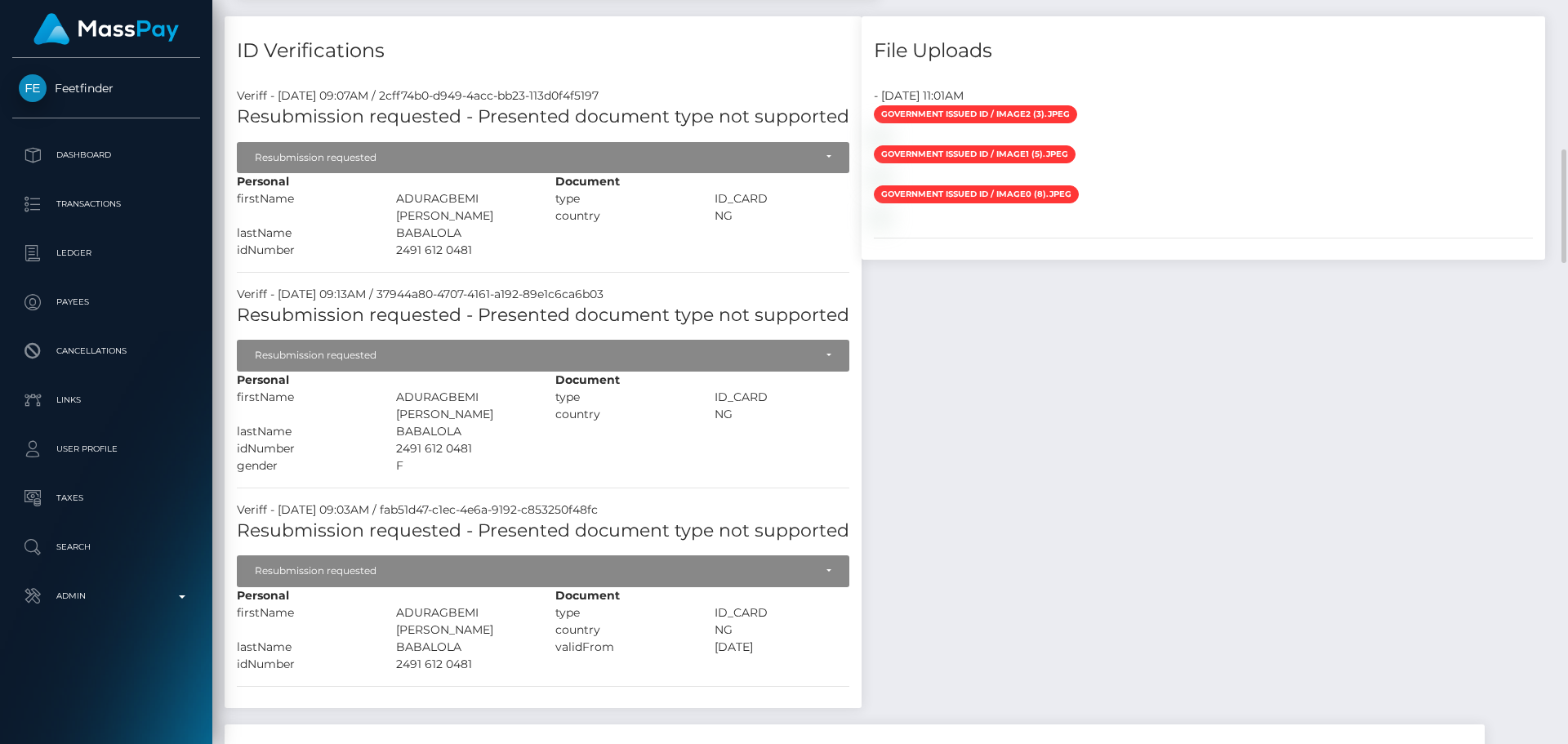
click at [546, 259] on div "Document type ID_CARD country" at bounding box center [701, 216] width 318 height 86
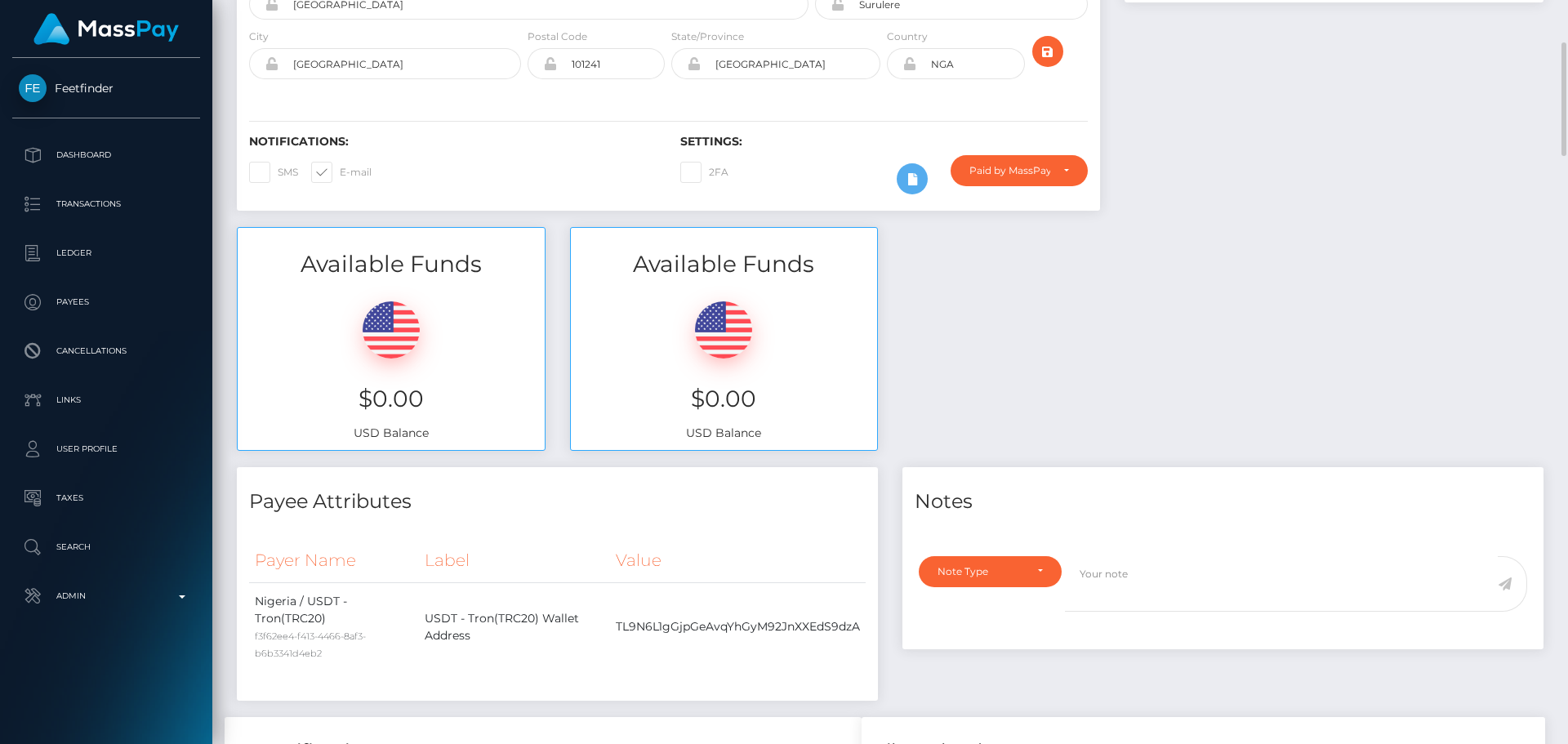
scroll to position [0, 0]
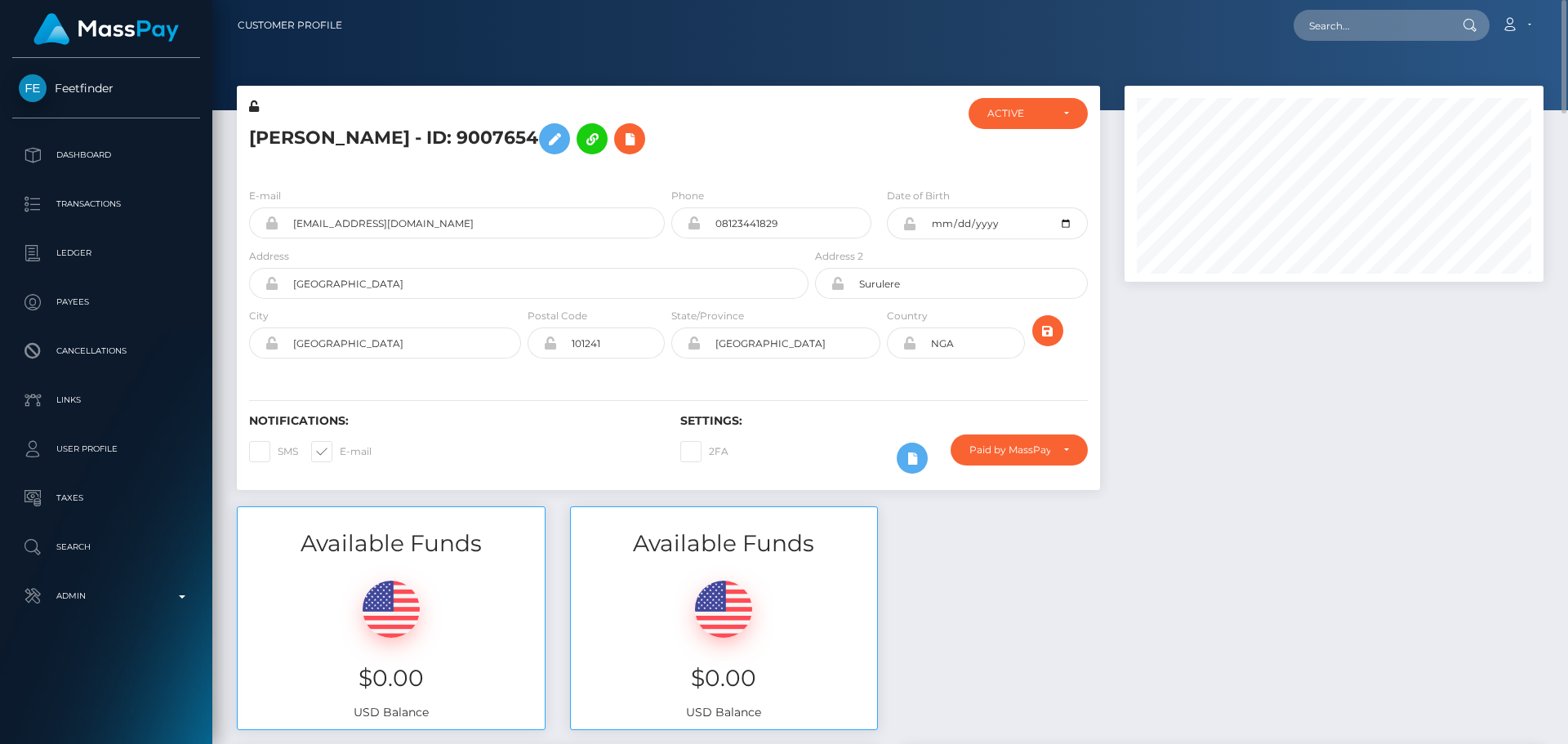
click at [588, 162] on h5 "Aduragbemi Elizabeth Omowunmi - ID: 9007654" at bounding box center [524, 139] width 551 height 48
drag, startPoint x: 530, startPoint y: 266, endPoint x: 272, endPoint y: 262, distance: 258.0
click at [272, 239] on div "babshormowunmi15@gmail.com" at bounding box center [457, 222] width 416 height 31
click at [579, 162] on h5 "Aduragbemi Elizabeth Omowunmi - ID: 9007654" at bounding box center [524, 139] width 551 height 48
click at [565, 162] on h5 "Aduragbemi Elizabeth Omowunmi - ID: 9007654" at bounding box center [524, 139] width 551 height 48
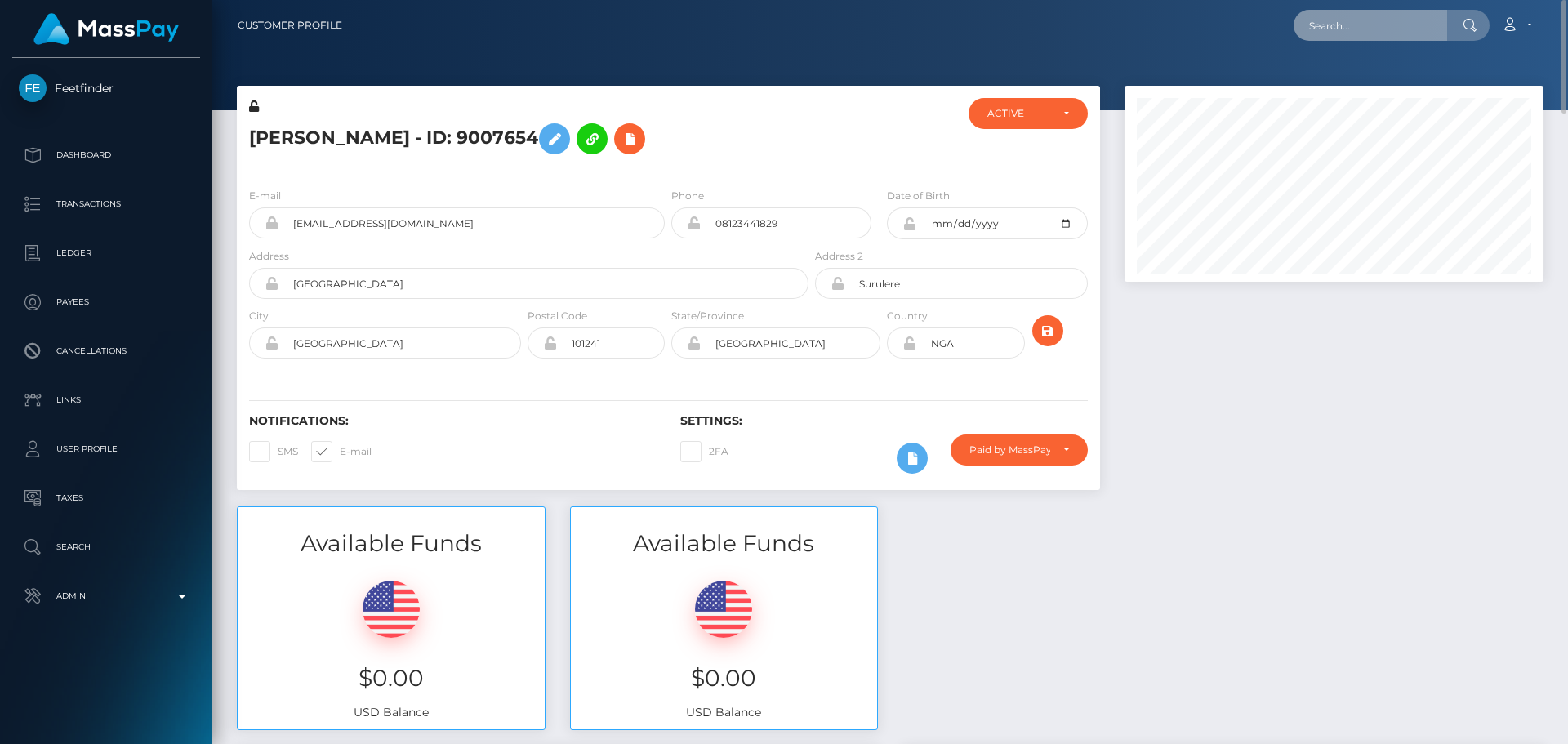
click at [1355, 31] on input "text" at bounding box center [1370, 25] width 154 height 31
paste input "babshormowunmi15@gmail.com"
type input "babshormowunmi15@gmail.com"
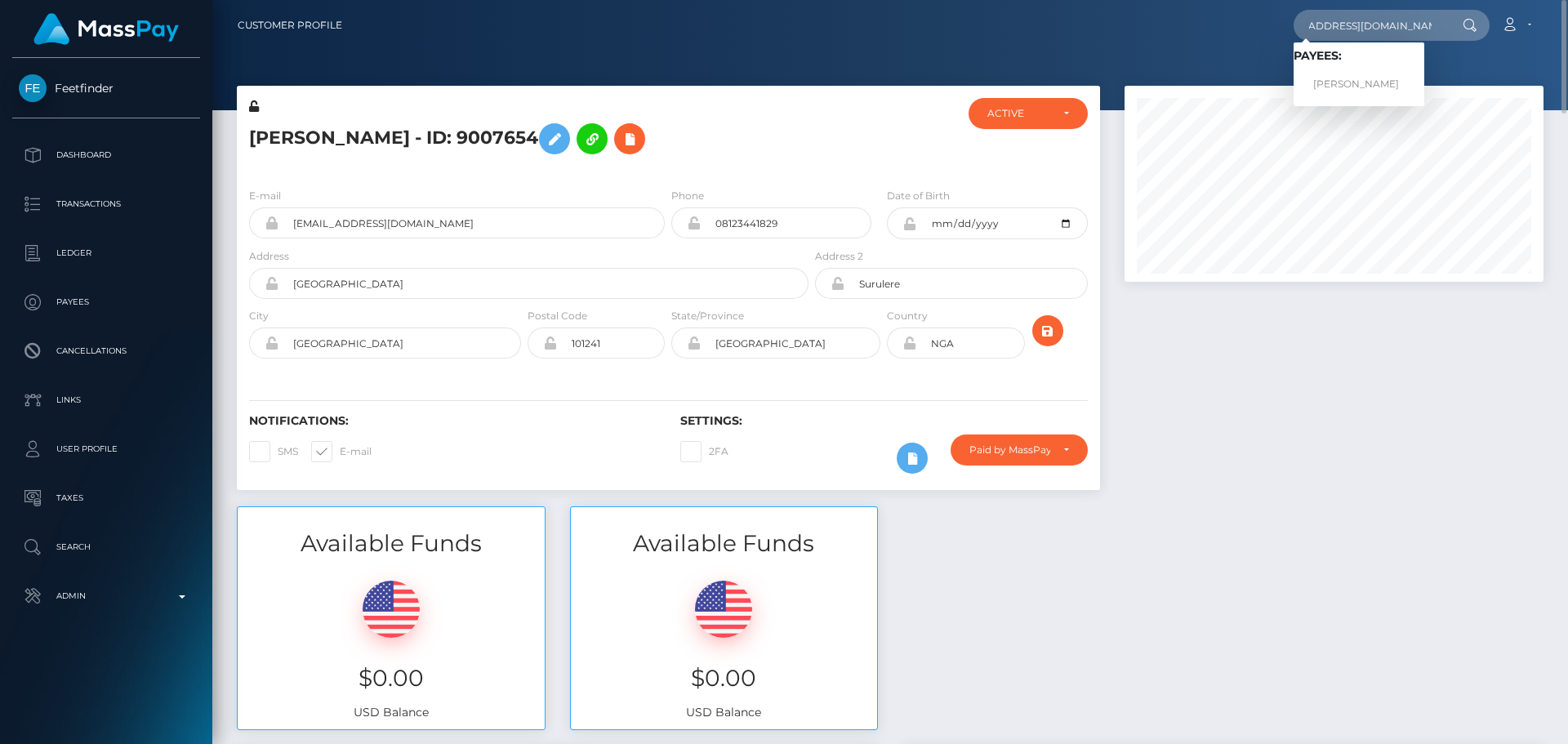
click at [867, 171] on div at bounding box center [883, 136] width 144 height 76
click at [518, 133] on h5 "Aduragbemi Elizabeth Omowunmi - ID: 9007654" at bounding box center [524, 139] width 551 height 48
copy h5 "Omowunmi"
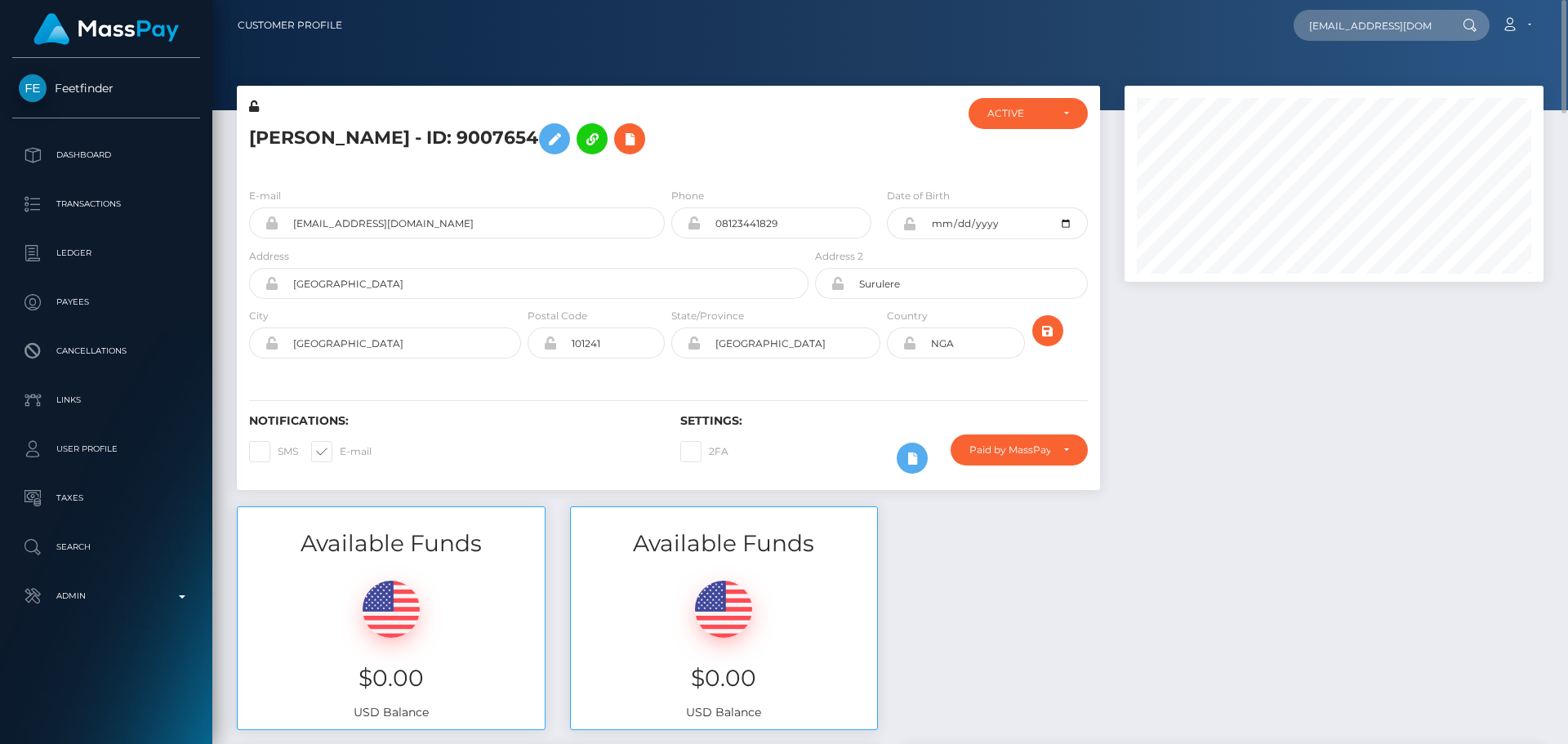
click at [784, 174] on div "Aduragbemi Elizabeth Omowunmi - ID: 9007654" at bounding box center [524, 136] width 575 height 76
drag, startPoint x: 471, startPoint y: 272, endPoint x: 235, endPoint y: 229, distance: 239.9
click at [191, 270] on div "Feetfinder Dashboard Transactions Ledger Payees" at bounding box center [784, 372] width 1568 height 744
click at [1386, 25] on input "babshormowunmi15@gmail.com" at bounding box center [1370, 25] width 154 height 31
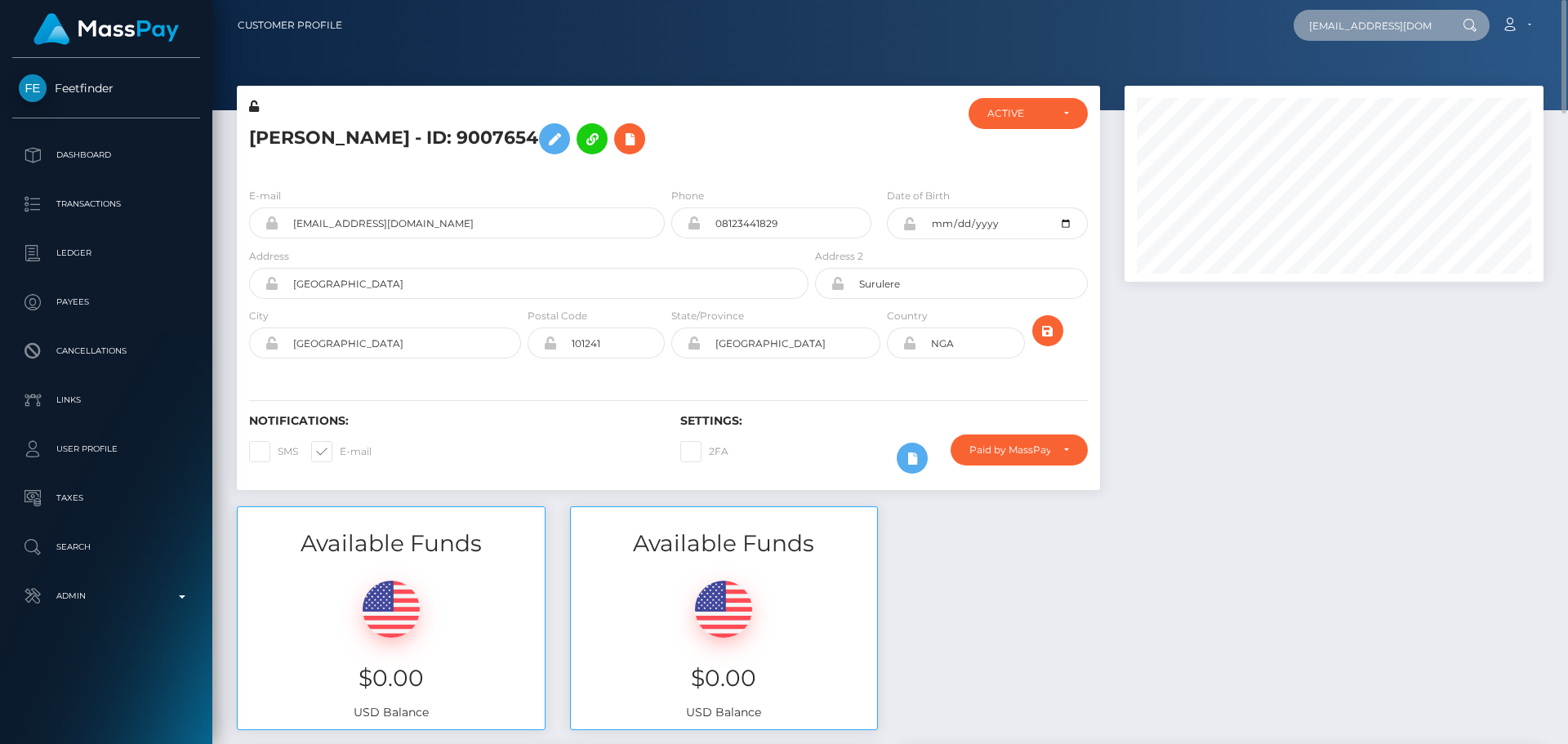
click at [1386, 25] on input "babshormowunmi15@gmail.com" at bounding box center [1370, 25] width 154 height 31
paste input "[EMAIL_ADDRESS][DOMAIN_NAME]"
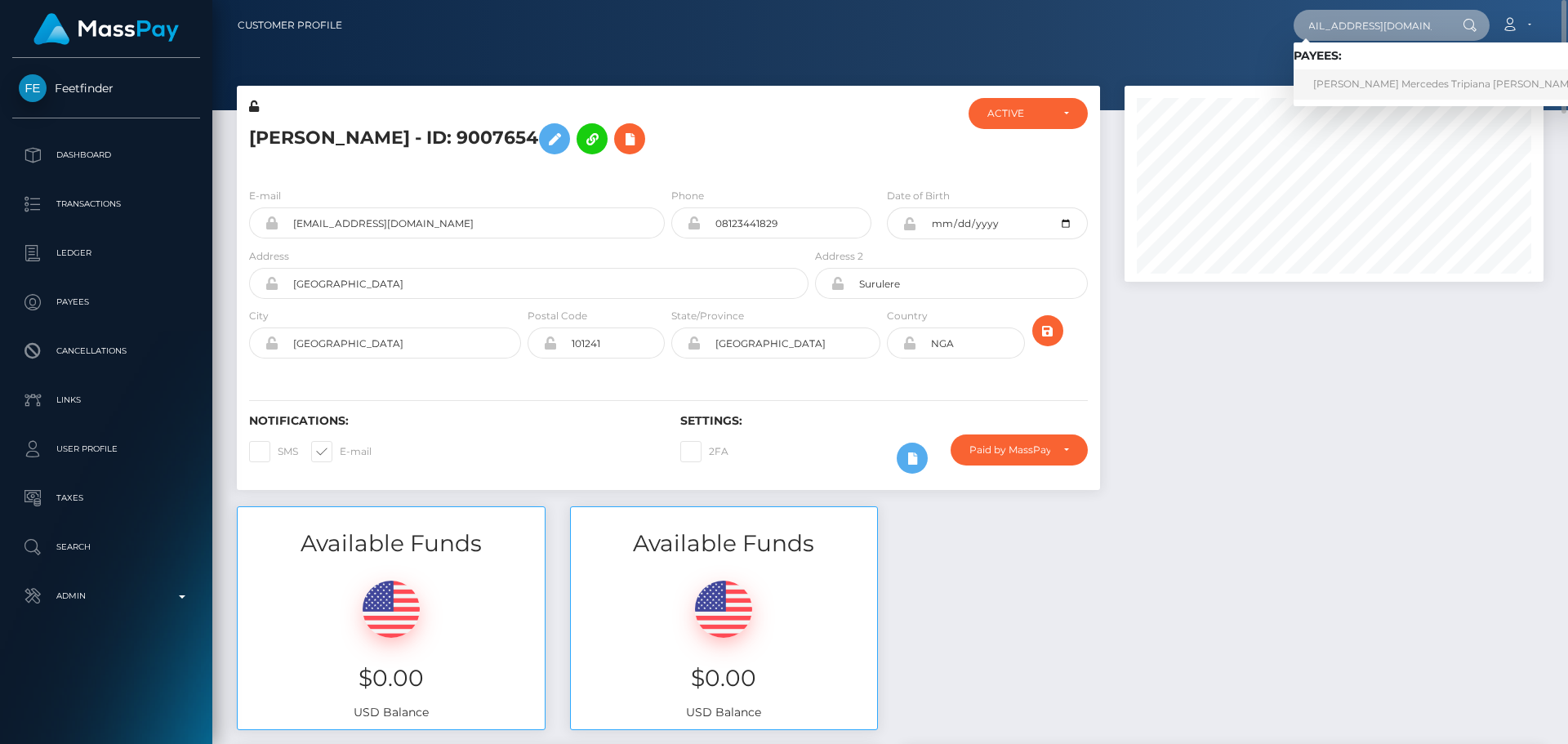
type input "[EMAIL_ADDRESS][DOMAIN_NAME]"
click at [1371, 80] on link "Maria Mercedes Tripiana Garcia" at bounding box center [1445, 84] width 304 height 31
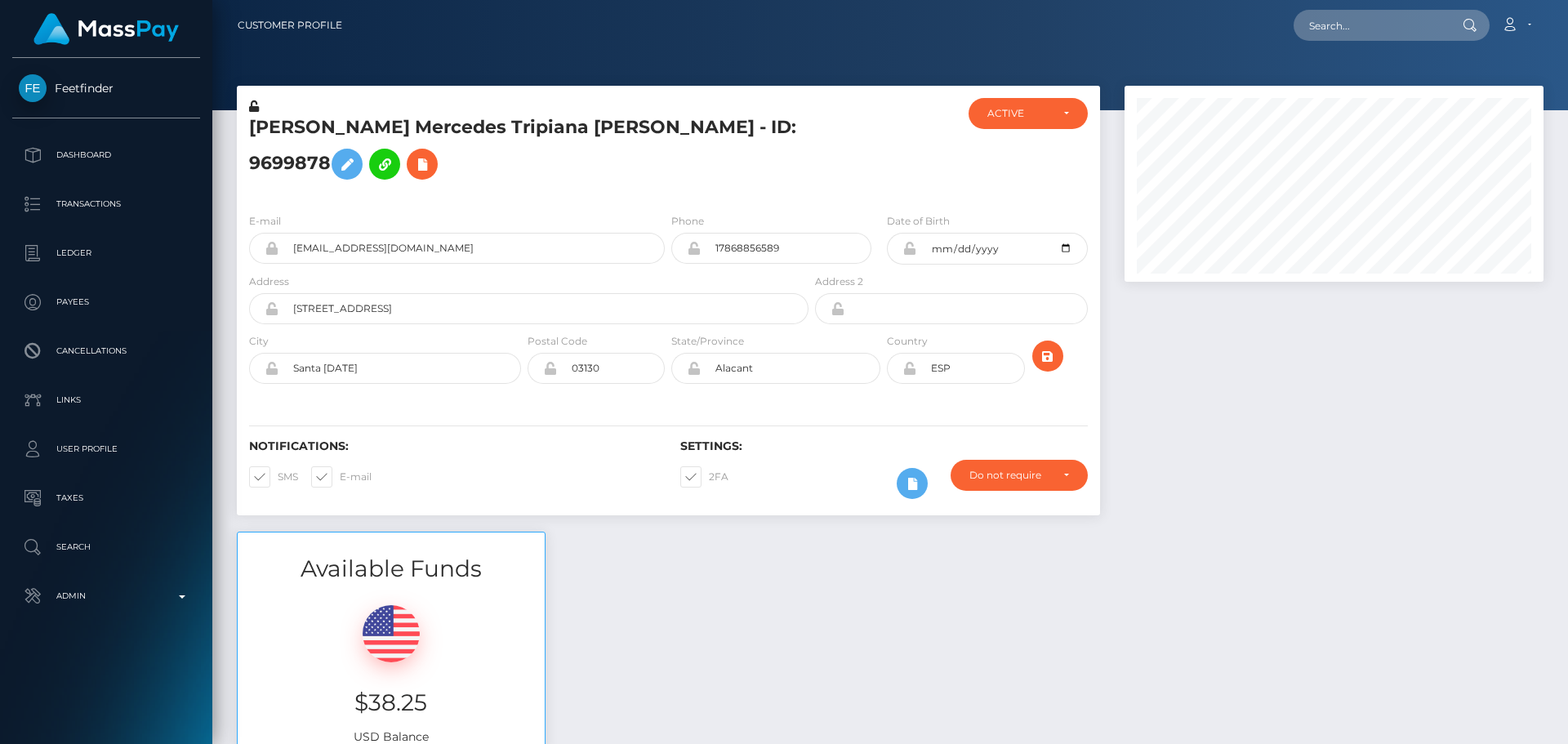
scroll to position [196, 420]
click at [865, 136] on div at bounding box center [883, 149] width 144 height 102
click at [859, 147] on div at bounding box center [883, 149] width 144 height 102
click at [814, 233] on input "17868856589" at bounding box center [785, 248] width 170 height 31
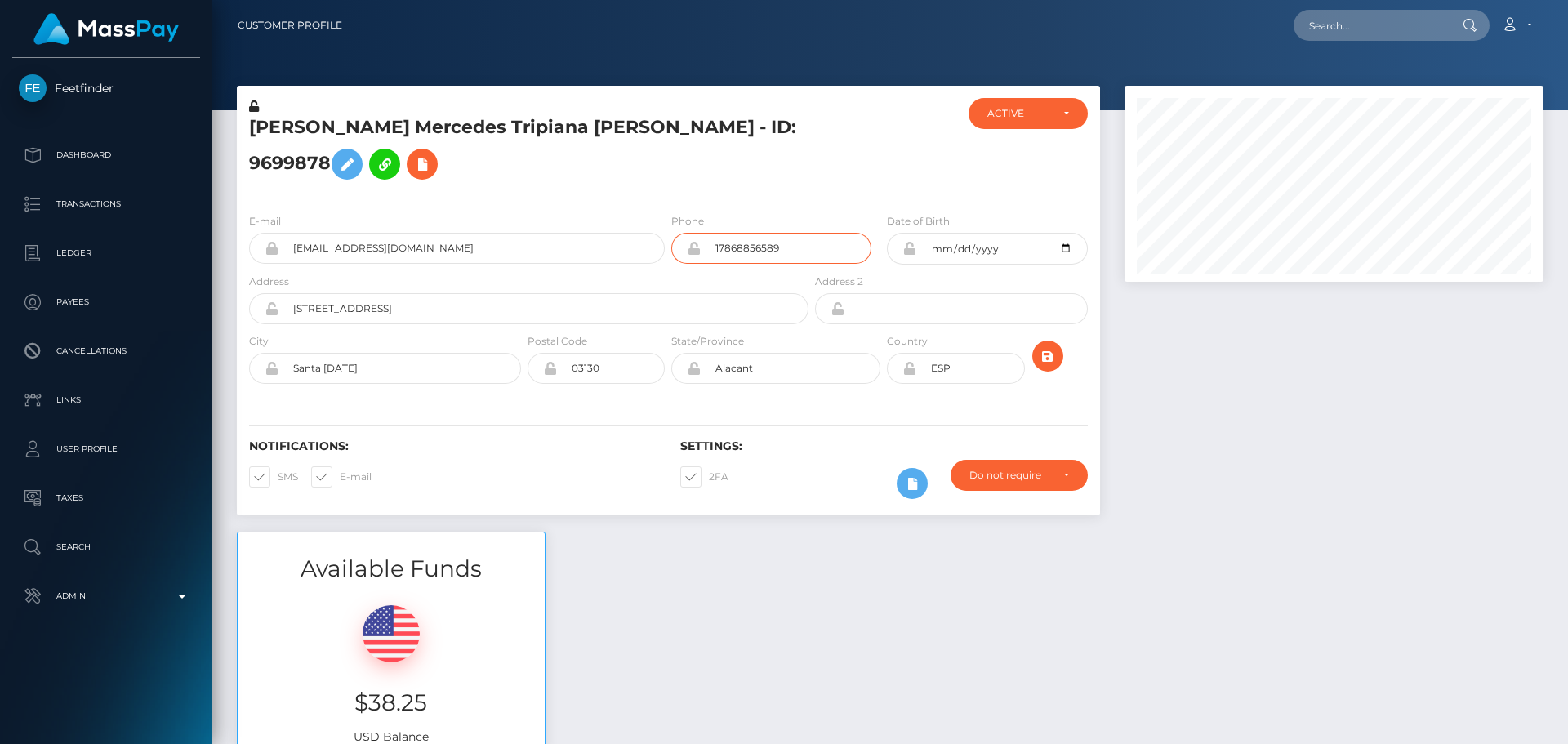
click at [814, 233] on input "17868856589" at bounding box center [785, 248] width 170 height 31
paste input "+34 671947977"
click at [765, 233] on input "+34 671947977" at bounding box center [785, 248] width 170 height 31
paste input "66"
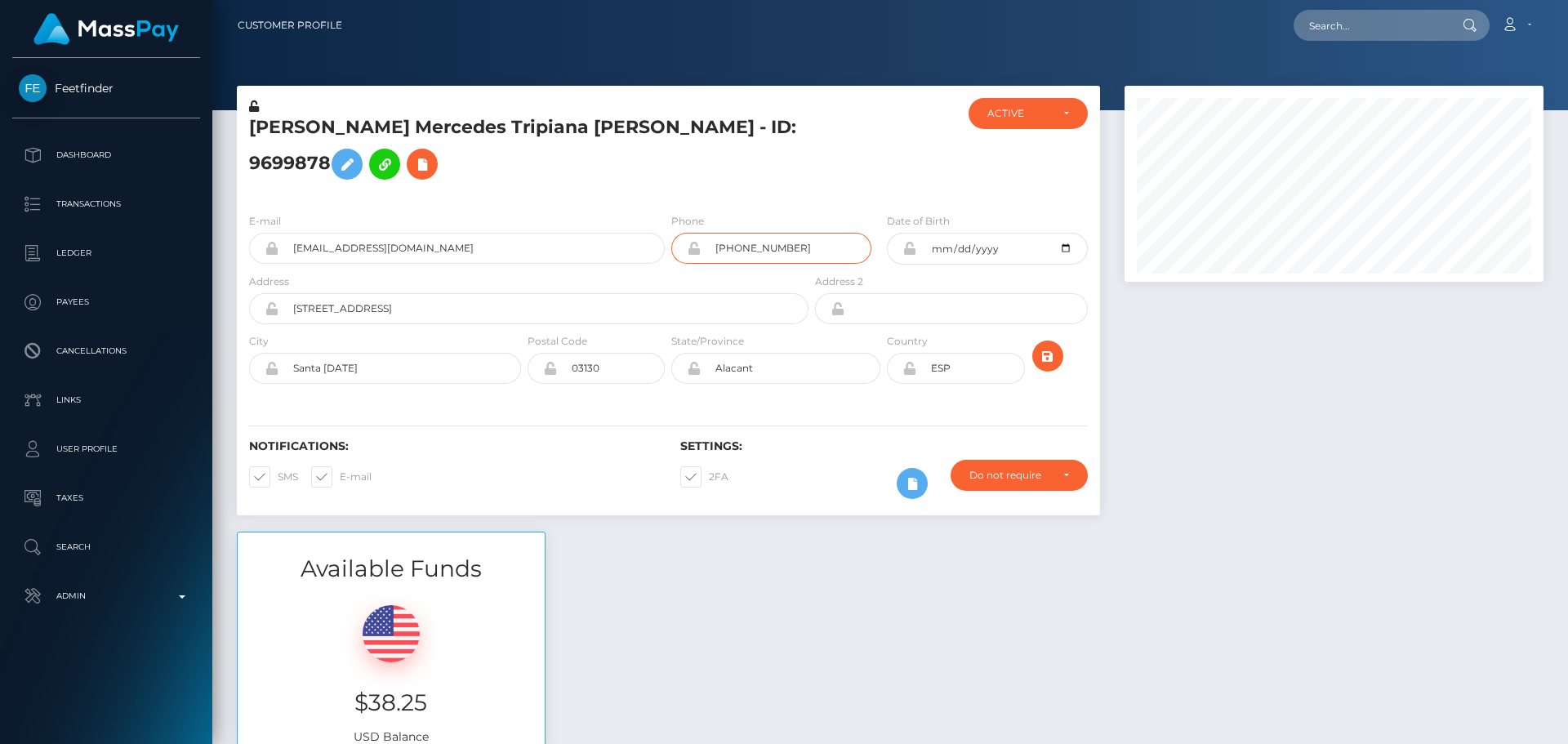
click at [735, 233] on input "+34 671947966" at bounding box center [785, 248] width 170 height 31
type input "[PHONE_NUMBER]"
click at [816, 400] on div "Notifications: SMS E-mail Settings: 2FA" at bounding box center [668, 458] width 863 height 115
click at [1043, 347] on icon "submit" at bounding box center [1048, 357] width 20 height 21
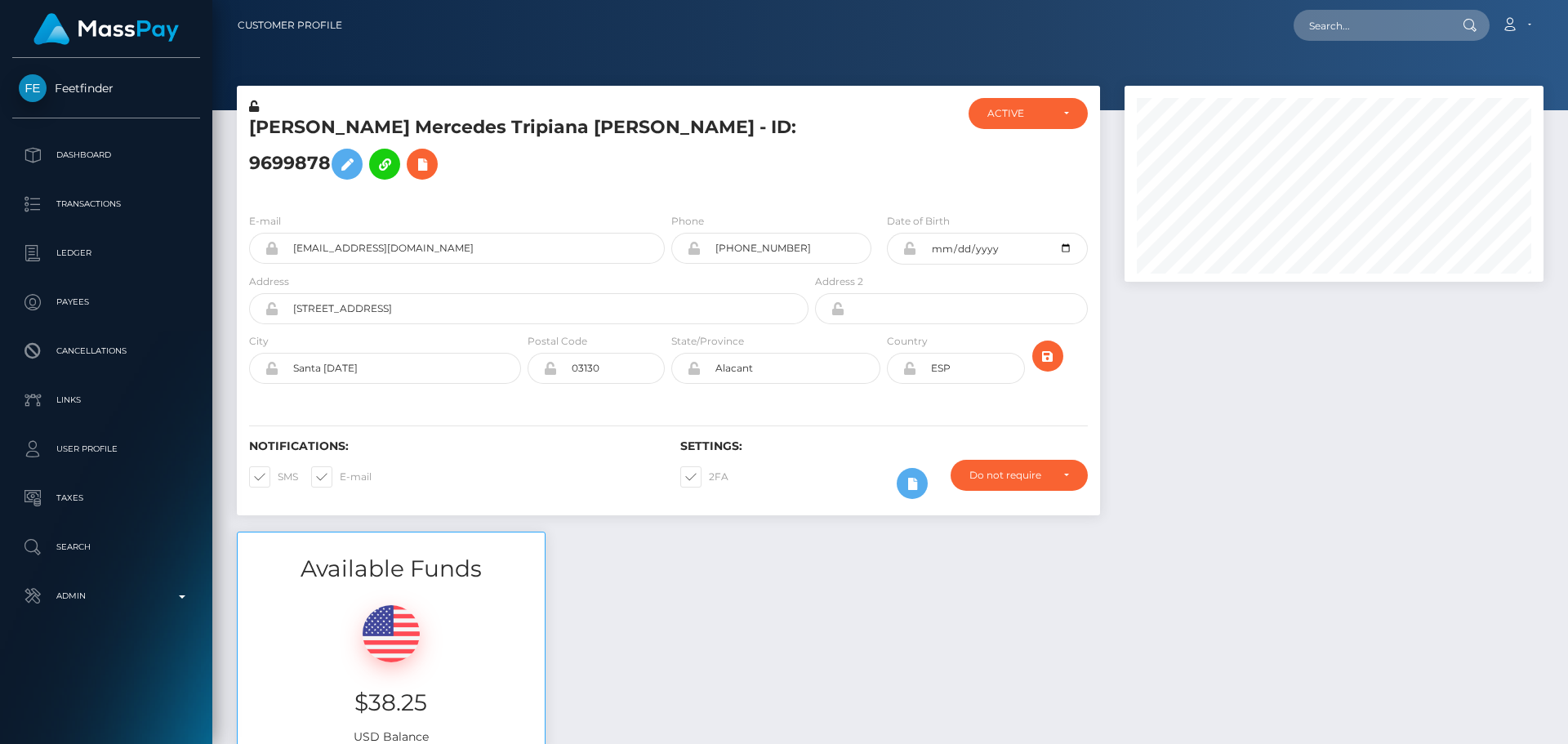
click at [882, 148] on div at bounding box center [883, 149] width 144 height 102
click at [438, 149] on button at bounding box center [422, 163] width 31 height 31
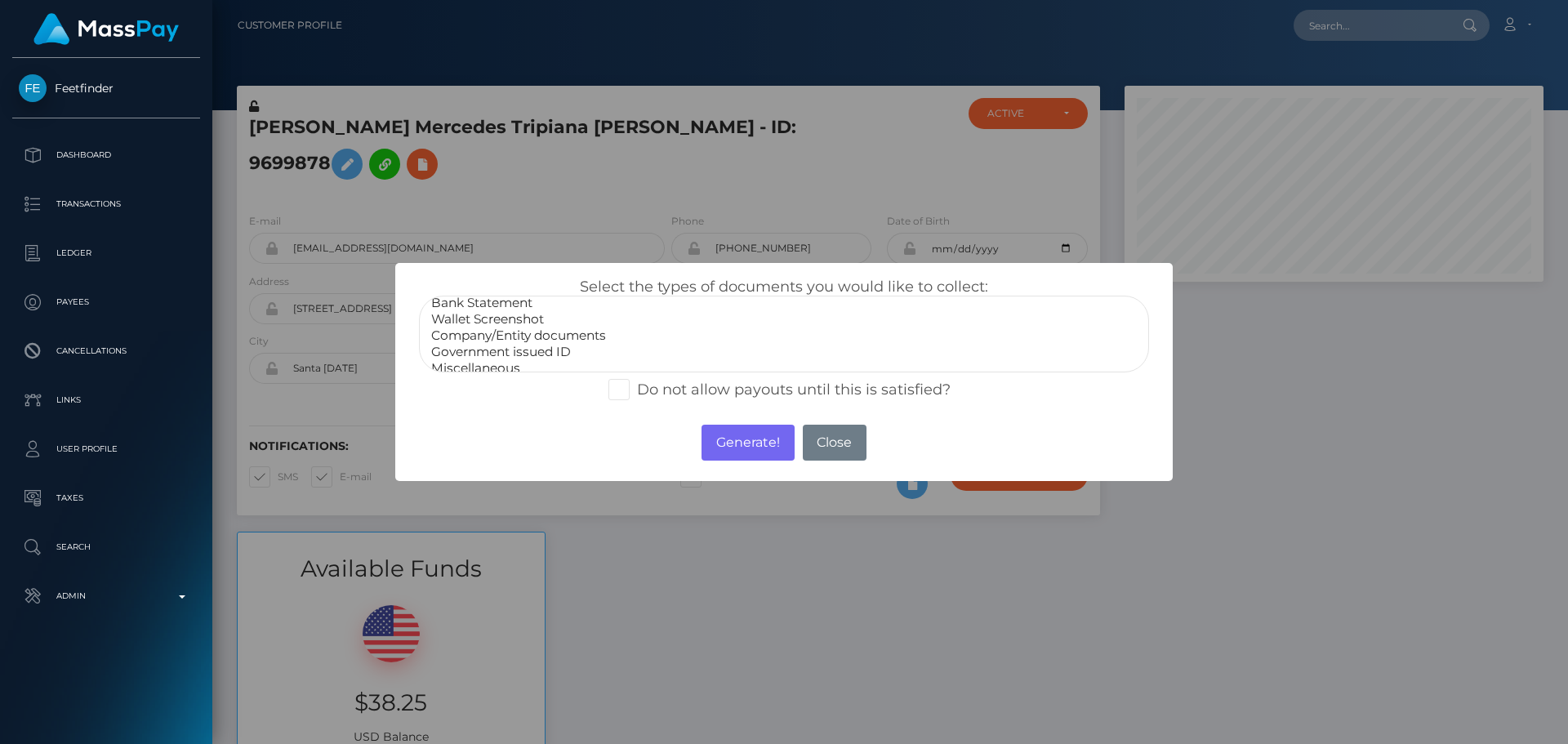
scroll to position [33, 0]
select select "Miscellaneous"
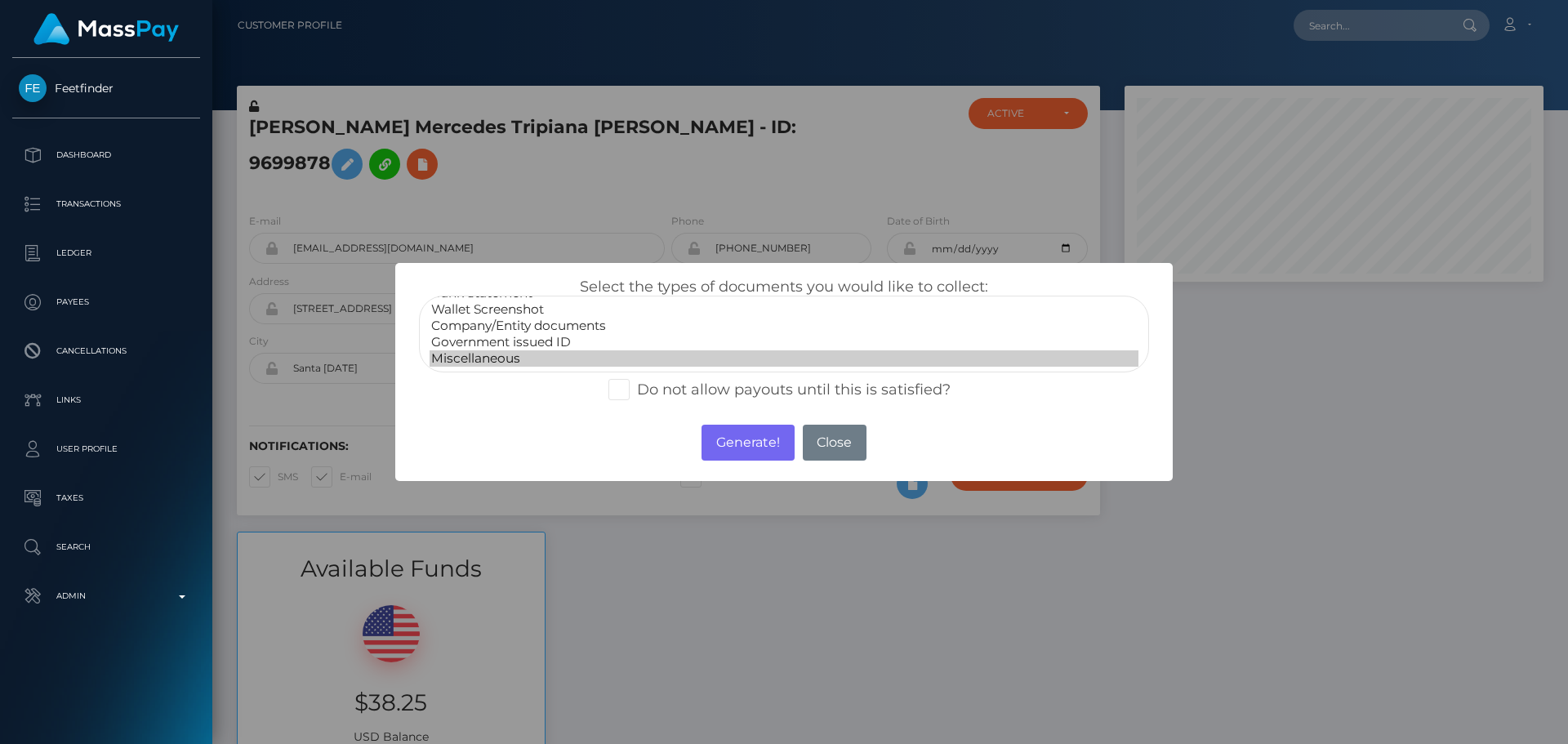
click at [514, 356] on option "Miscellaneous" at bounding box center [784, 359] width 709 height 16
click at [743, 446] on button "Generate!" at bounding box center [747, 443] width 92 height 36
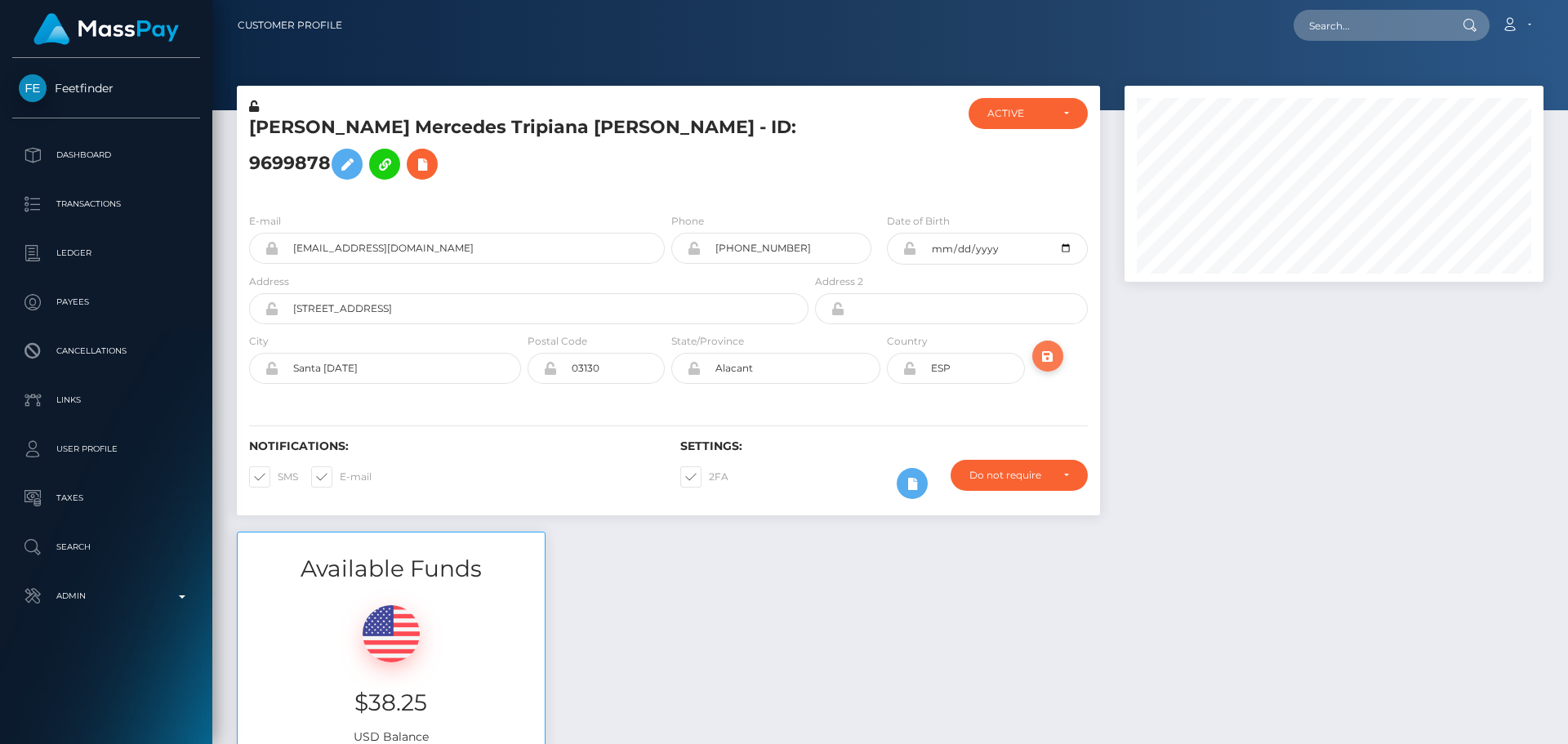
click at [1043, 347] on icon "submit" at bounding box center [1048, 357] width 20 height 21
click at [904, 146] on div at bounding box center [883, 149] width 144 height 102
click at [1054, 347] on icon "submit" at bounding box center [1048, 357] width 20 height 21
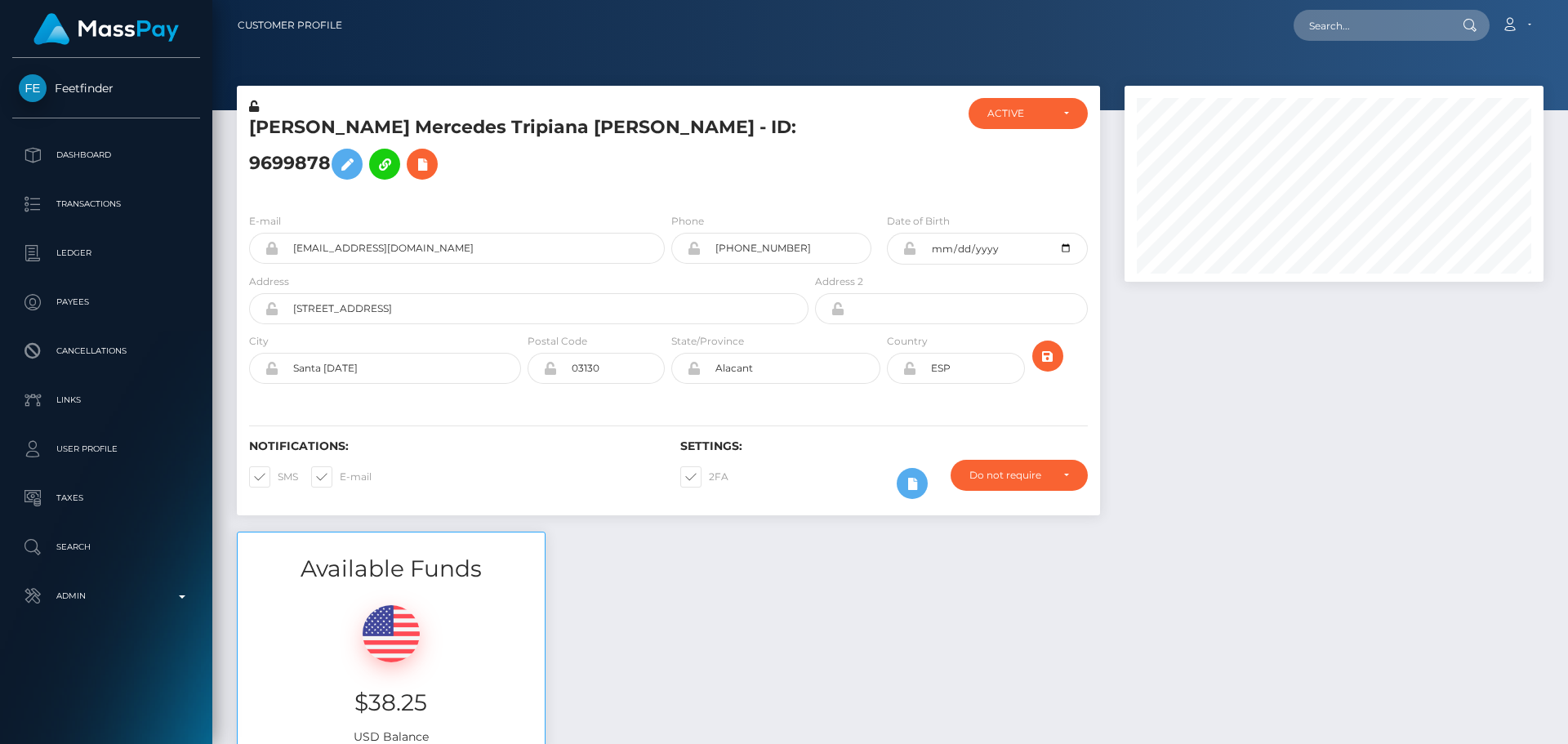
click at [868, 158] on div at bounding box center [883, 149] width 144 height 102
click at [866, 158] on div at bounding box center [883, 149] width 144 height 102
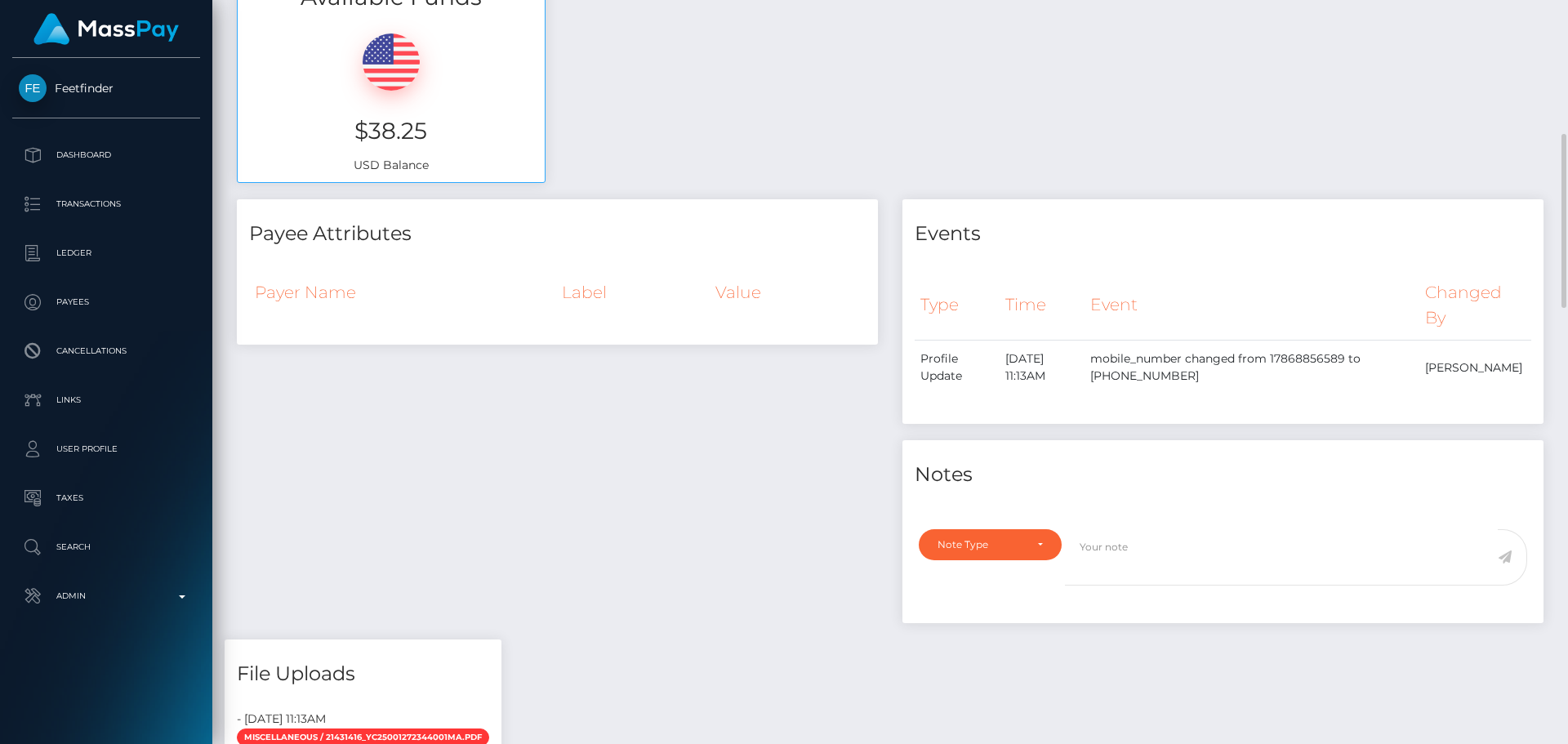
scroll to position [1143, 0]
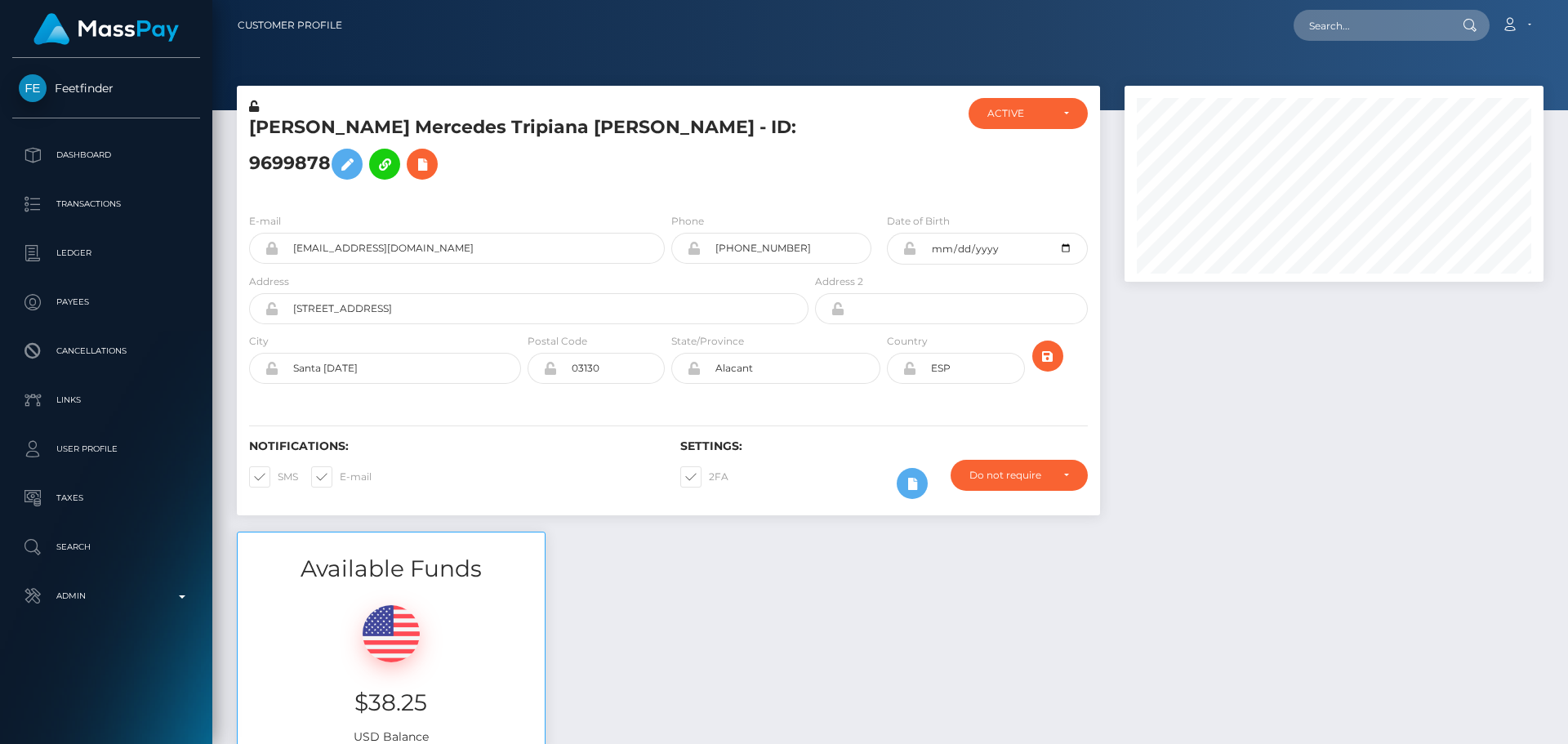
scroll to position [196, 420]
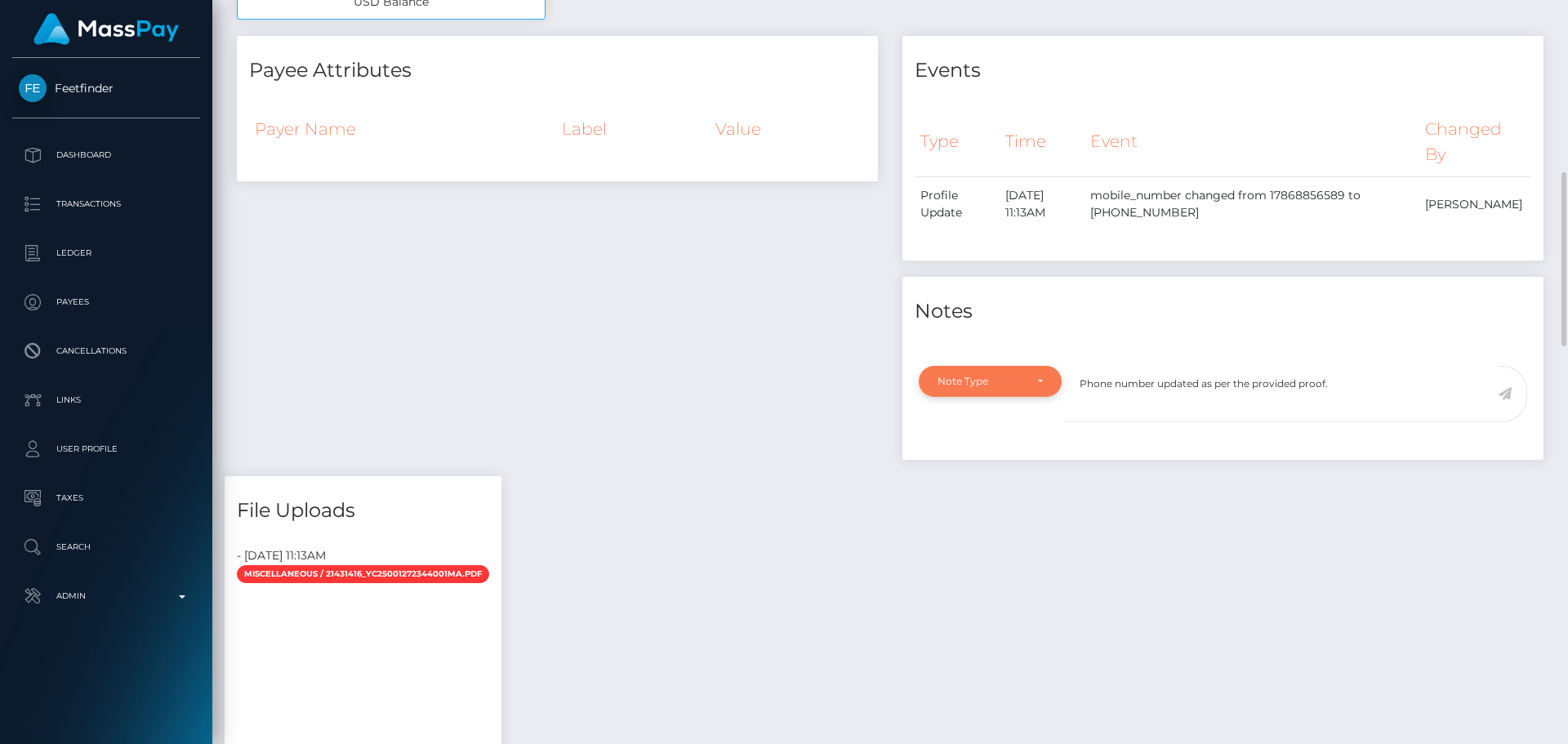
type textarea "Phone number updated as per the provided proof."
click at [1013, 374] on div "Note Type" at bounding box center [980, 380] width 86 height 13
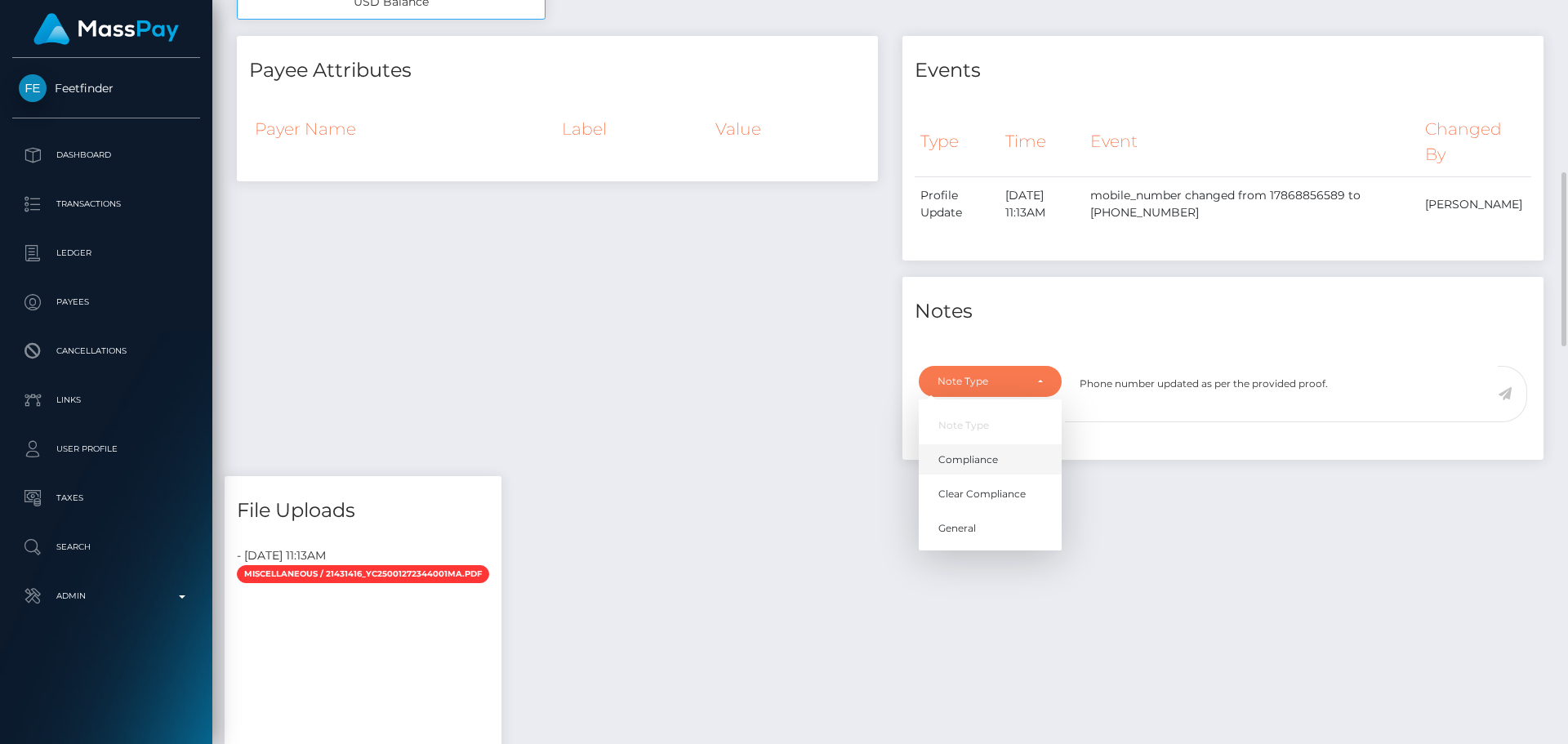
click at [984, 453] on span "Compliance" at bounding box center [968, 460] width 59 height 15
select select "COMPLIANCE"
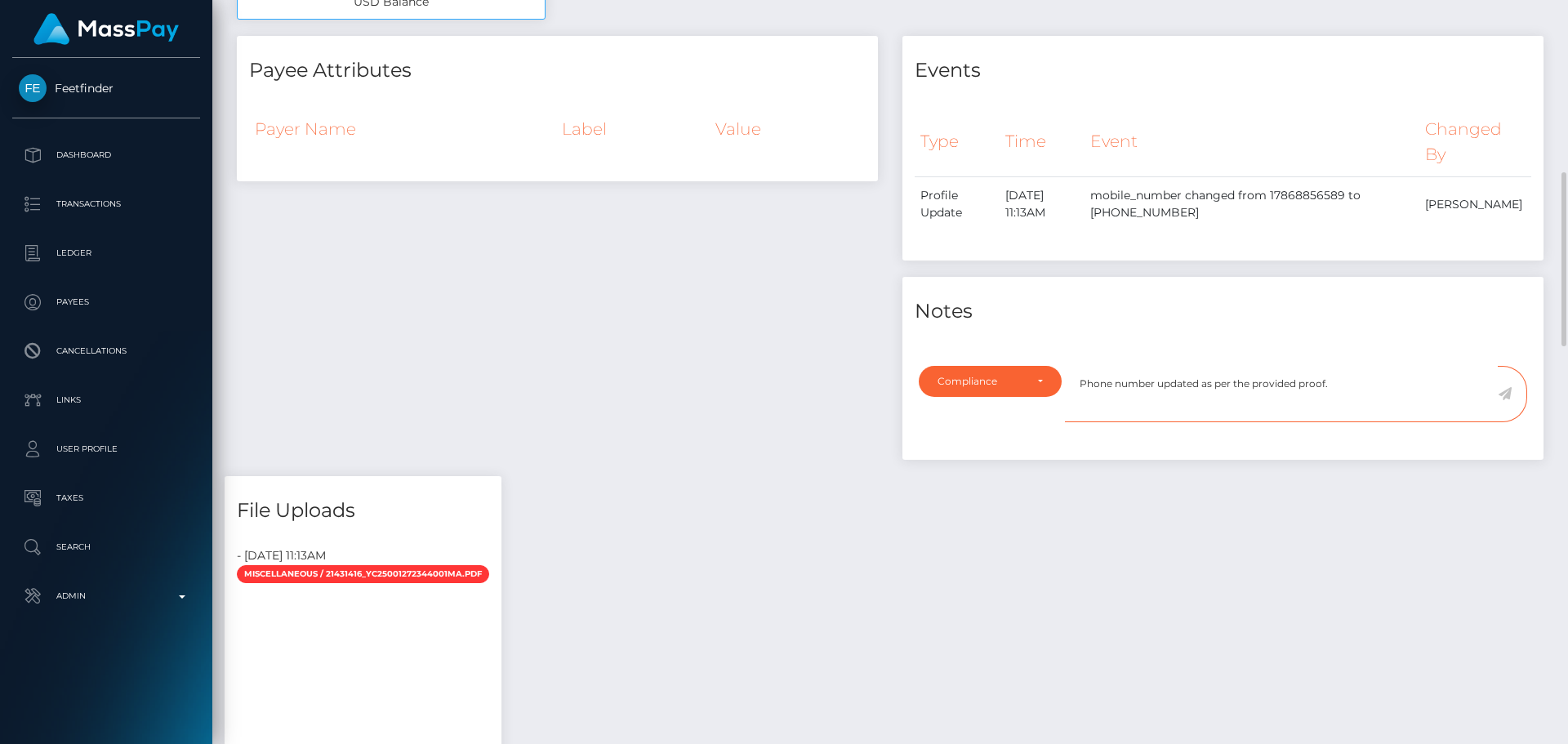
click at [1405, 377] on textarea "Phone number updated as per the provided proof." at bounding box center [1281, 393] width 433 height 56
click at [1499, 387] on icon at bounding box center [1505, 393] width 14 height 13
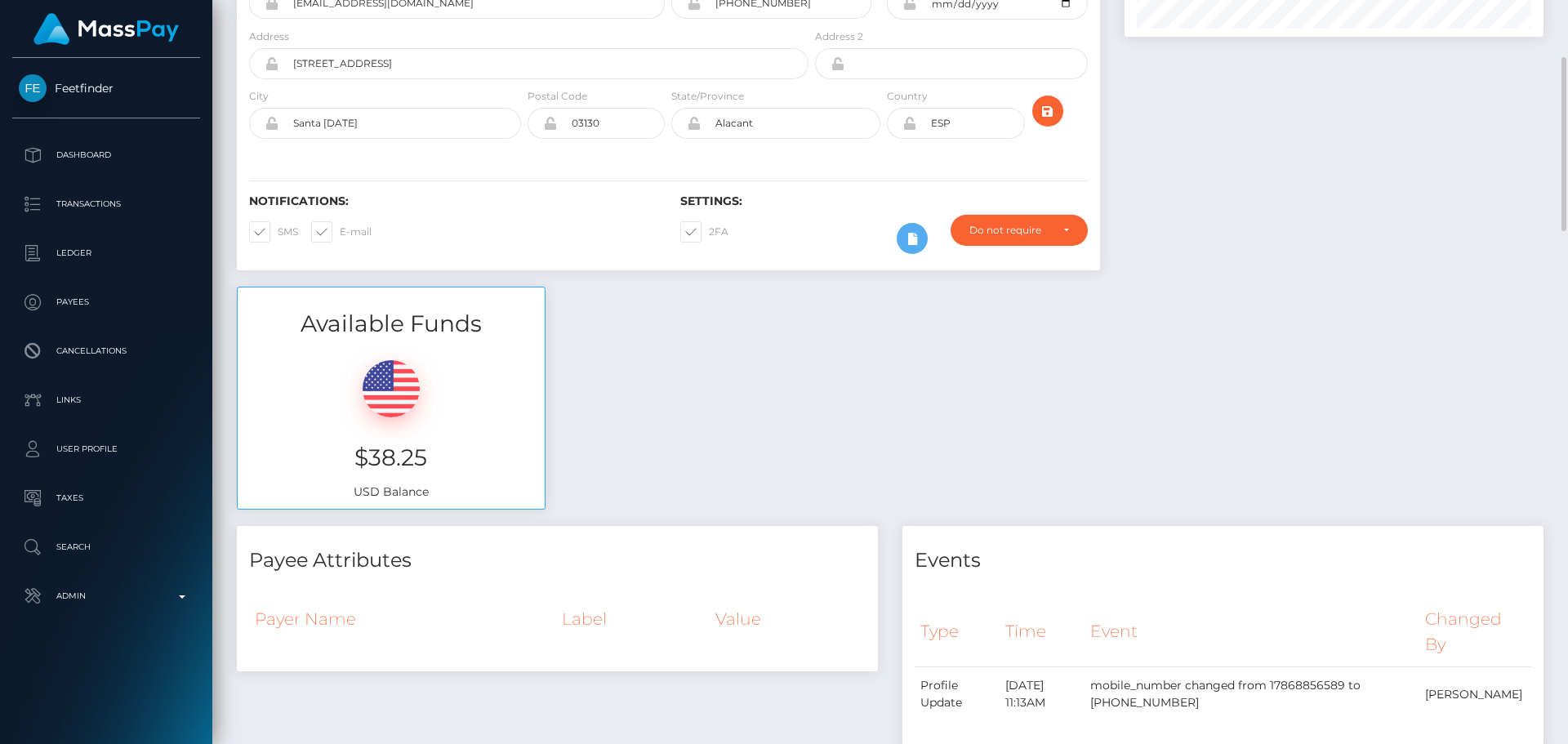
scroll to position [0, 0]
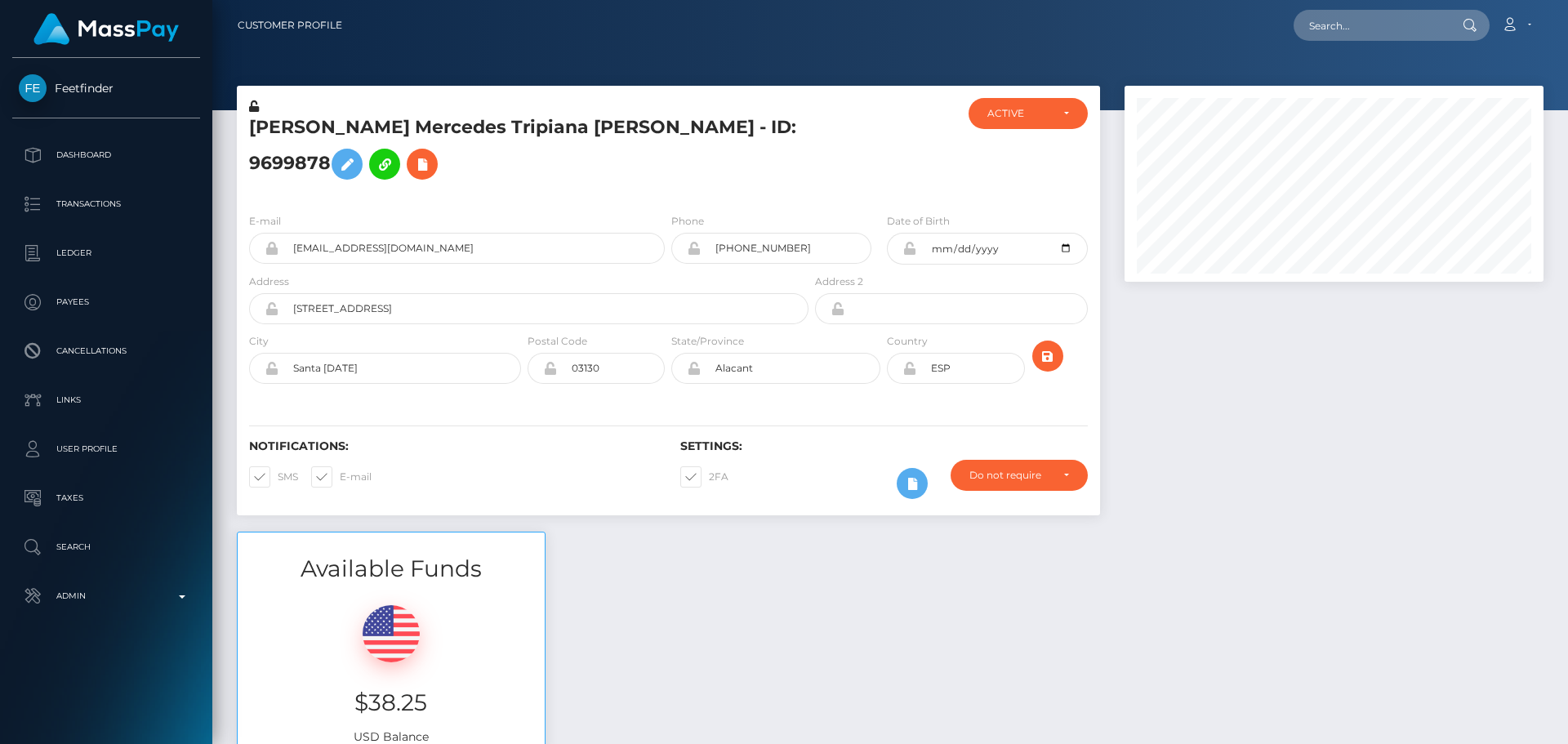
scroll to position [196, 420]
click at [908, 159] on div at bounding box center [883, 149] width 144 height 102
click at [1055, 347] on icon "submit" at bounding box center [1048, 357] width 20 height 21
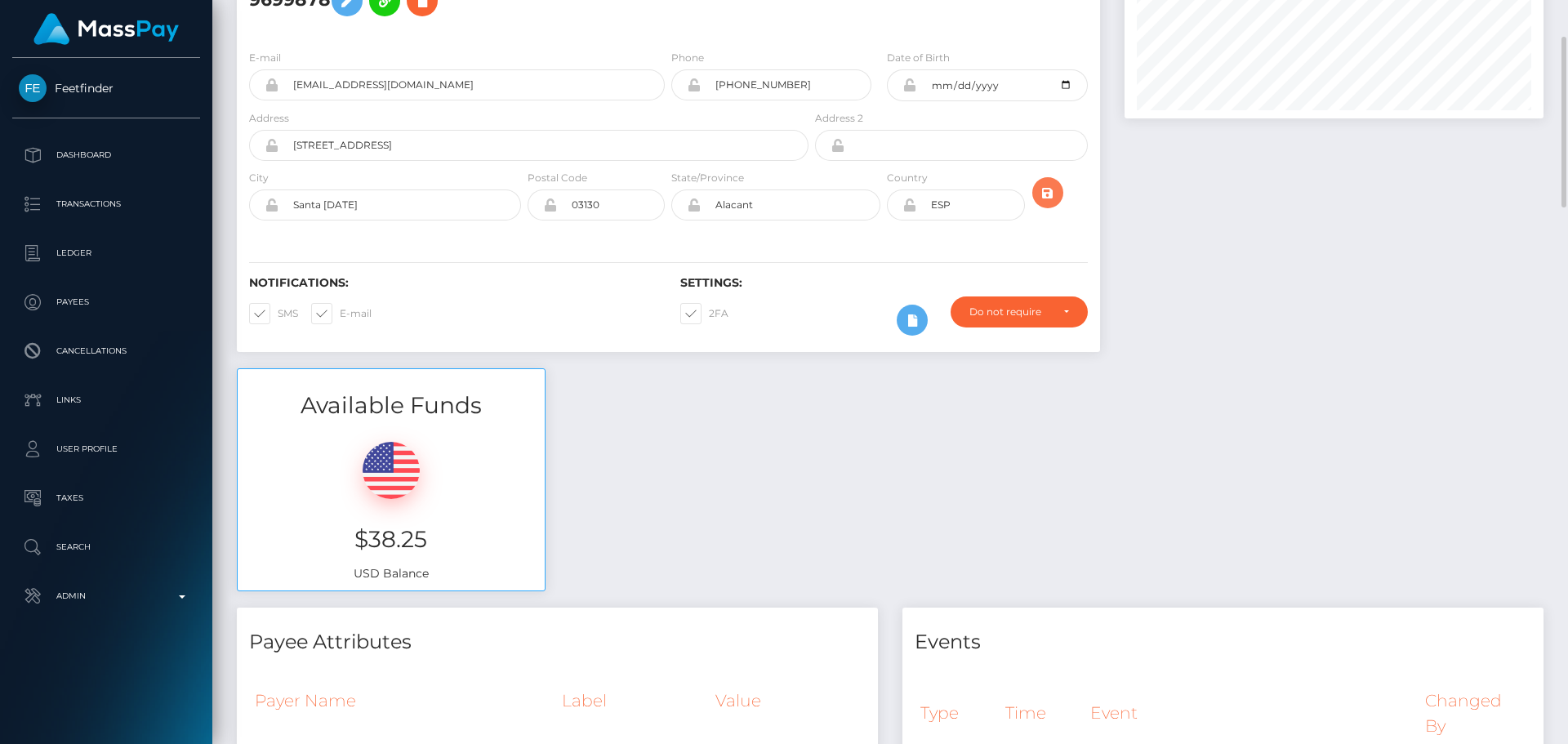
scroll to position [0, 0]
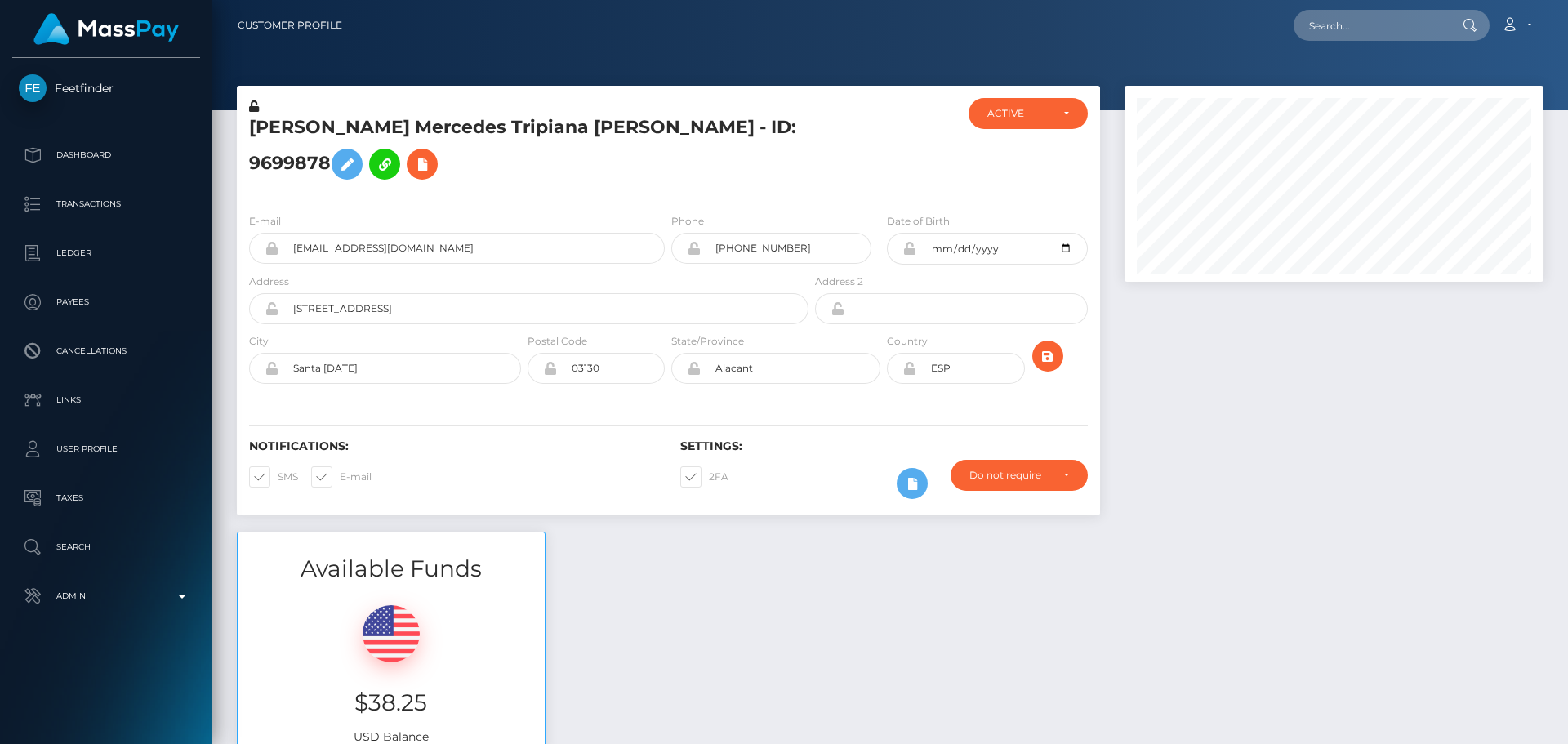
scroll to position [196, 420]
click at [1370, 23] on input "text" at bounding box center [1370, 25] width 154 height 31
paste input "[EMAIL_ADDRESS][DOMAIN_NAME]"
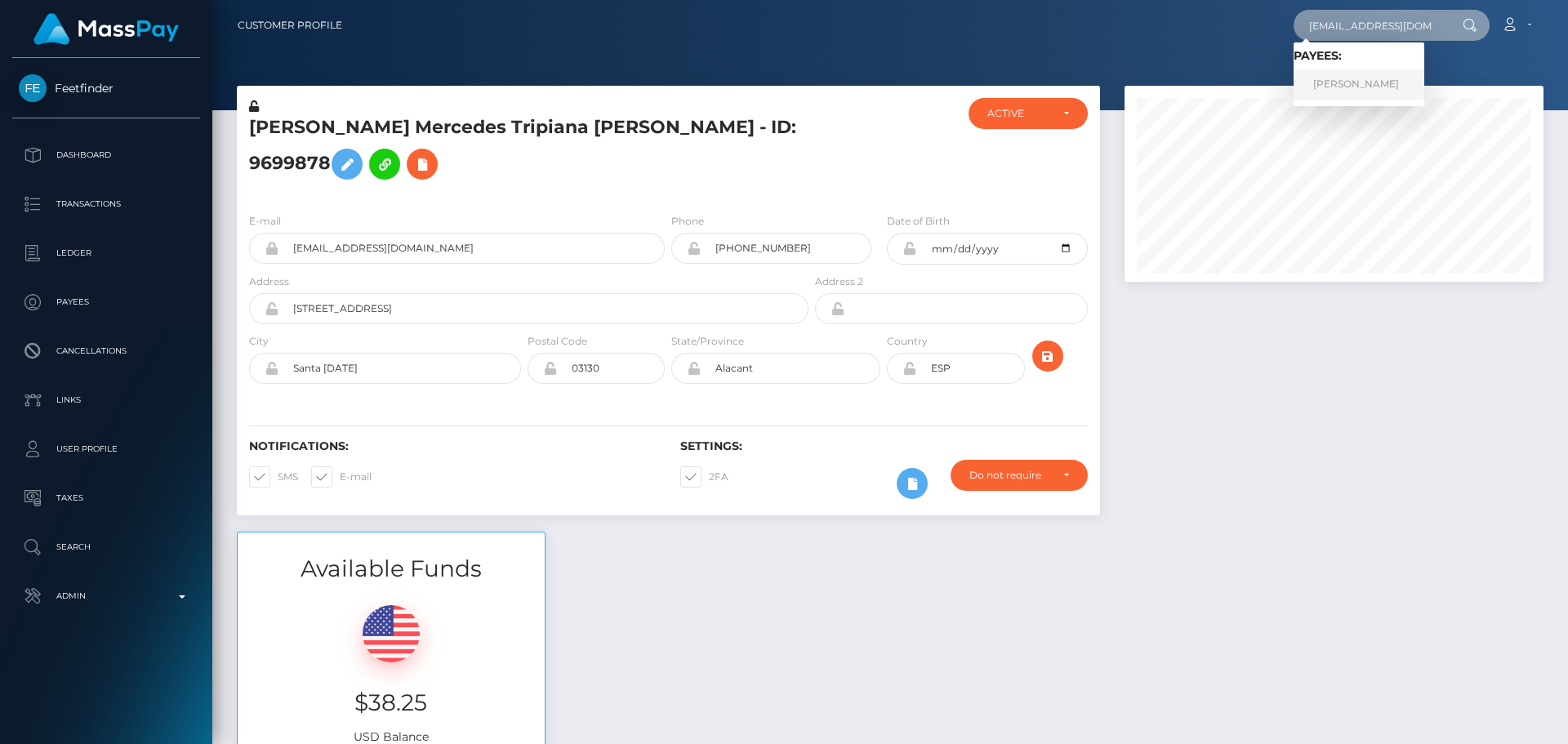
type input "[EMAIL_ADDRESS][DOMAIN_NAME]"
click at [1345, 88] on link "[PERSON_NAME]" at bounding box center [1359, 84] width 131 height 31
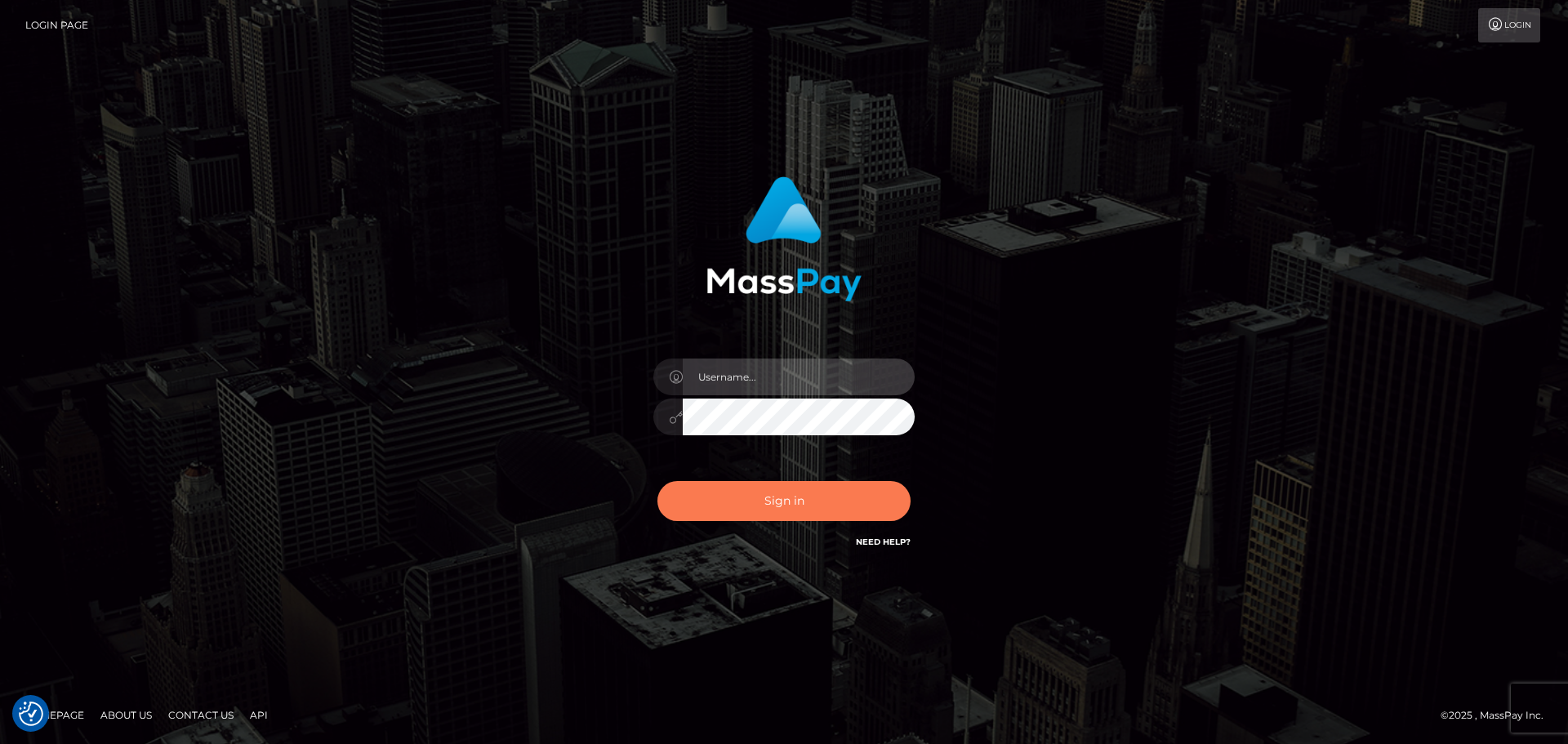
type input "[DOMAIN_NAME]"
click at [802, 498] on button "Sign in" at bounding box center [784, 501] width 254 height 40
type input "[DOMAIN_NAME]"
click at [765, 500] on button "Sign in" at bounding box center [784, 501] width 254 height 40
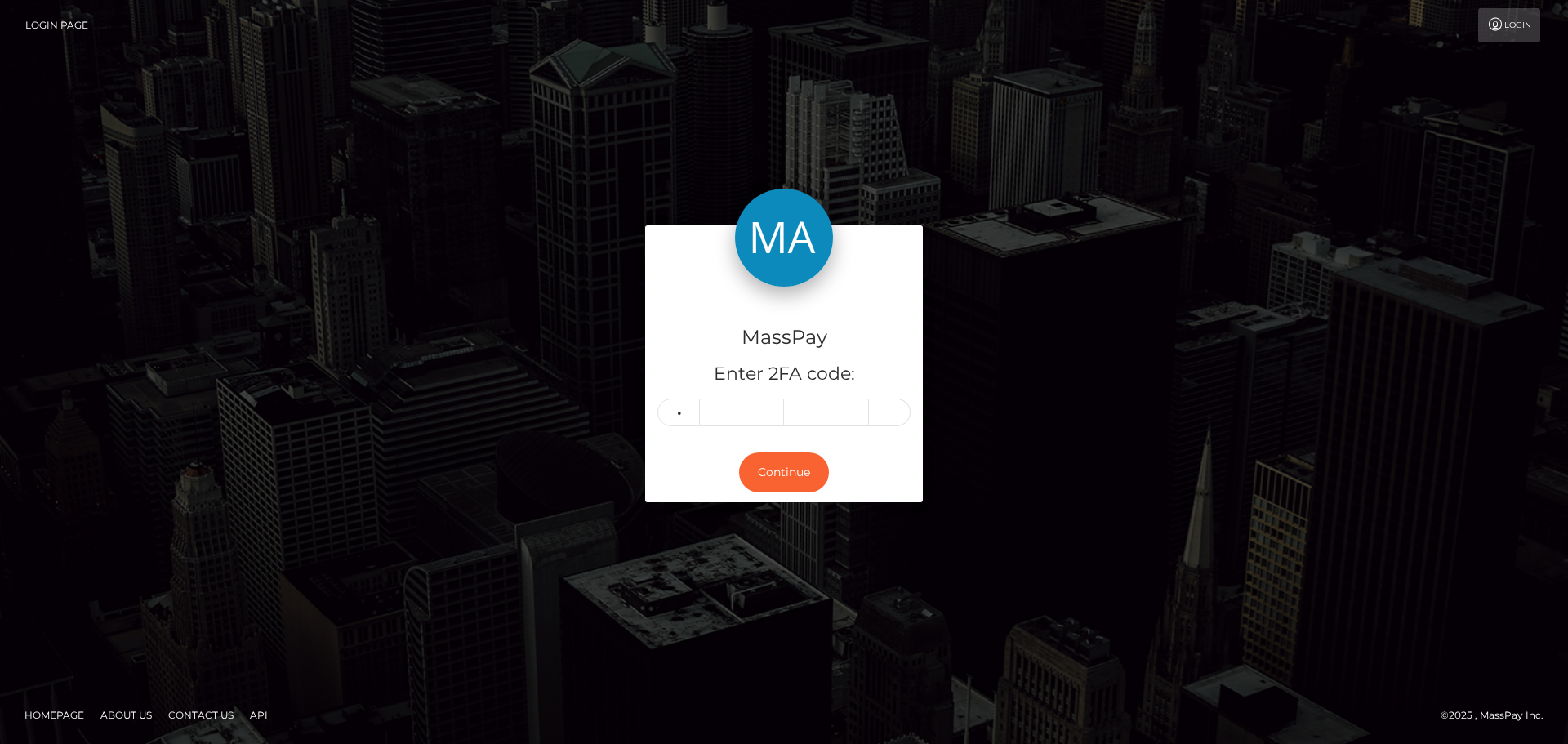
type input "6"
type input "4"
type input "6"
type input "2"
type input "3"
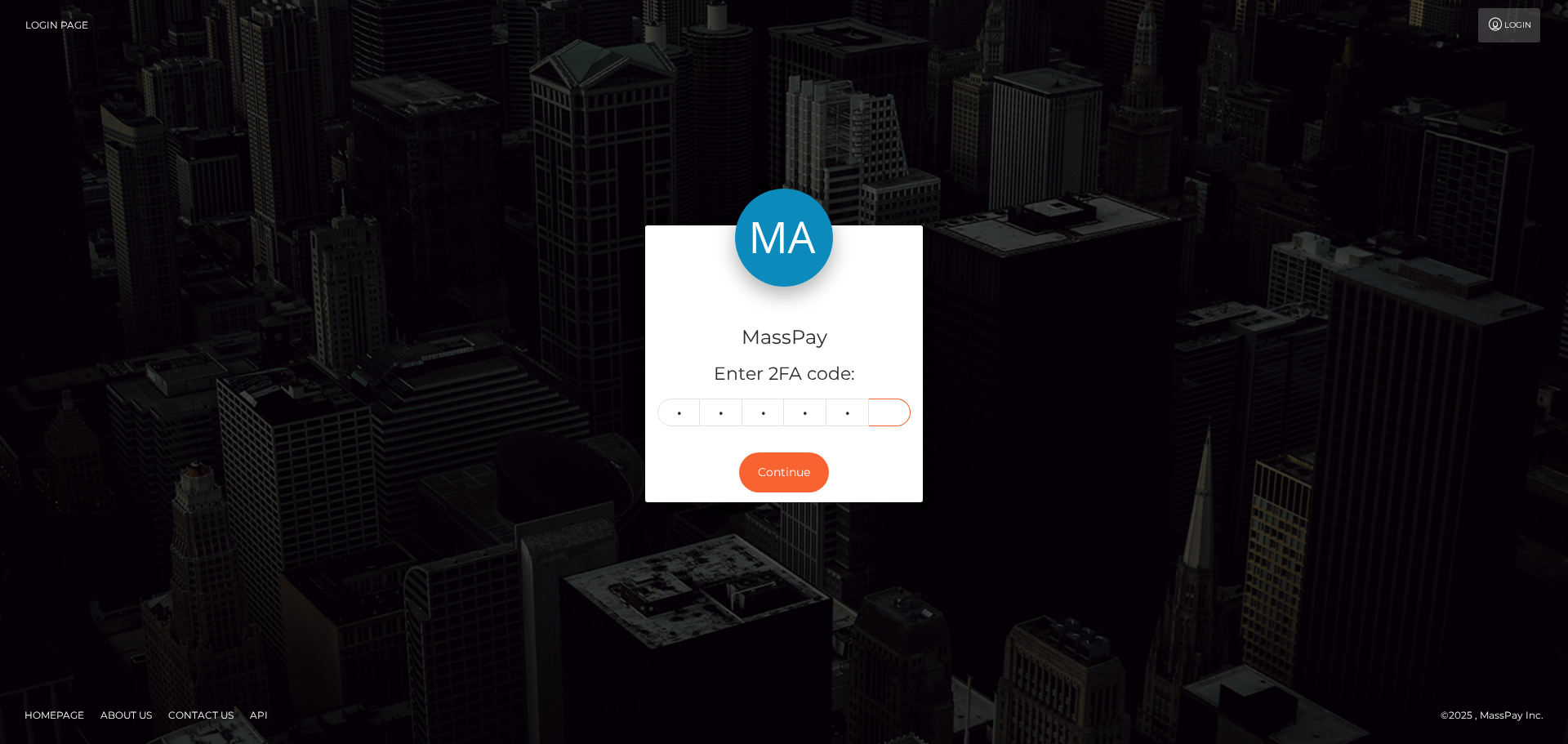
type input "2"
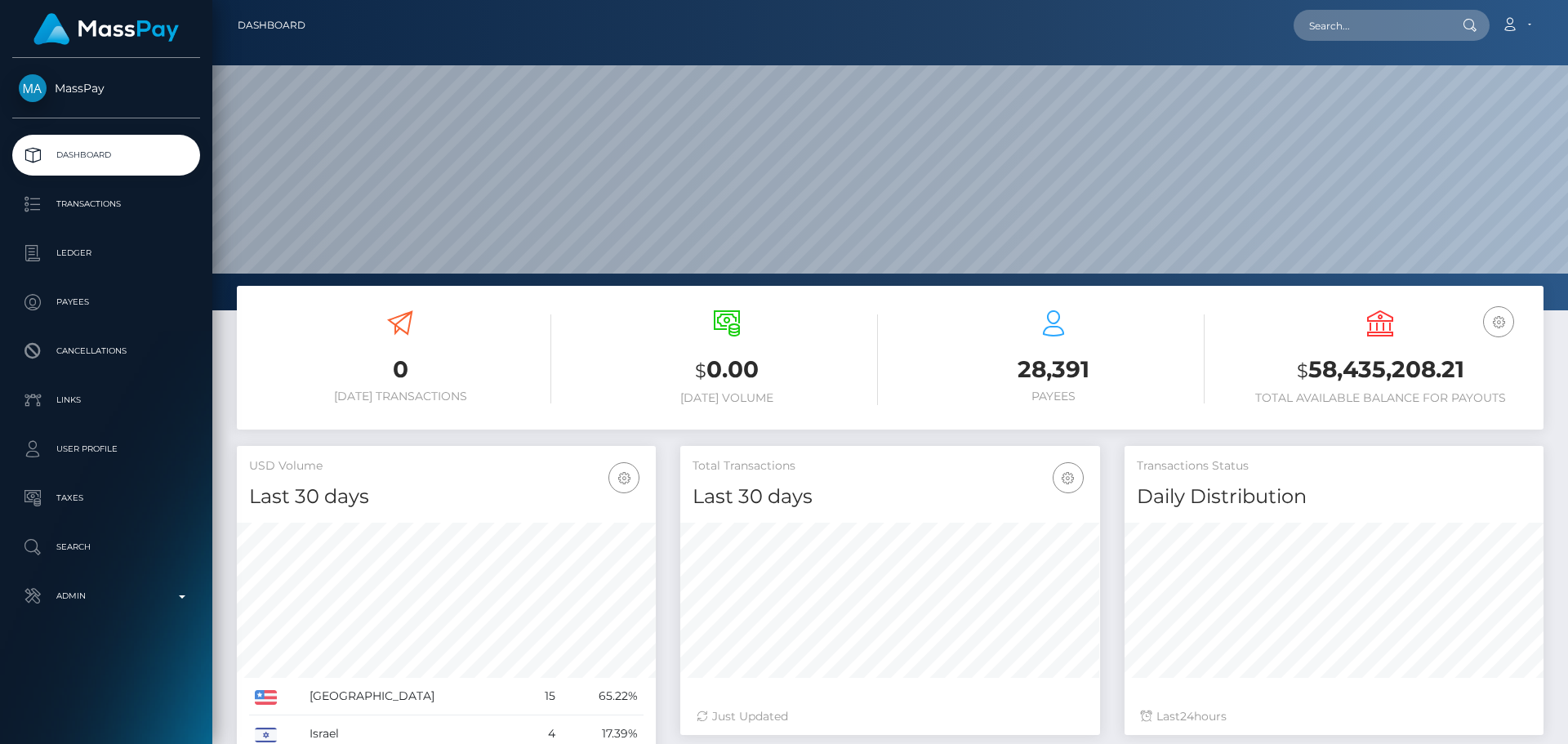
scroll to position [290, 420]
click at [1339, 29] on input "text" at bounding box center [1370, 25] width 154 height 31
paste input "[EMAIL_ADDRESS][DOMAIN_NAME]"
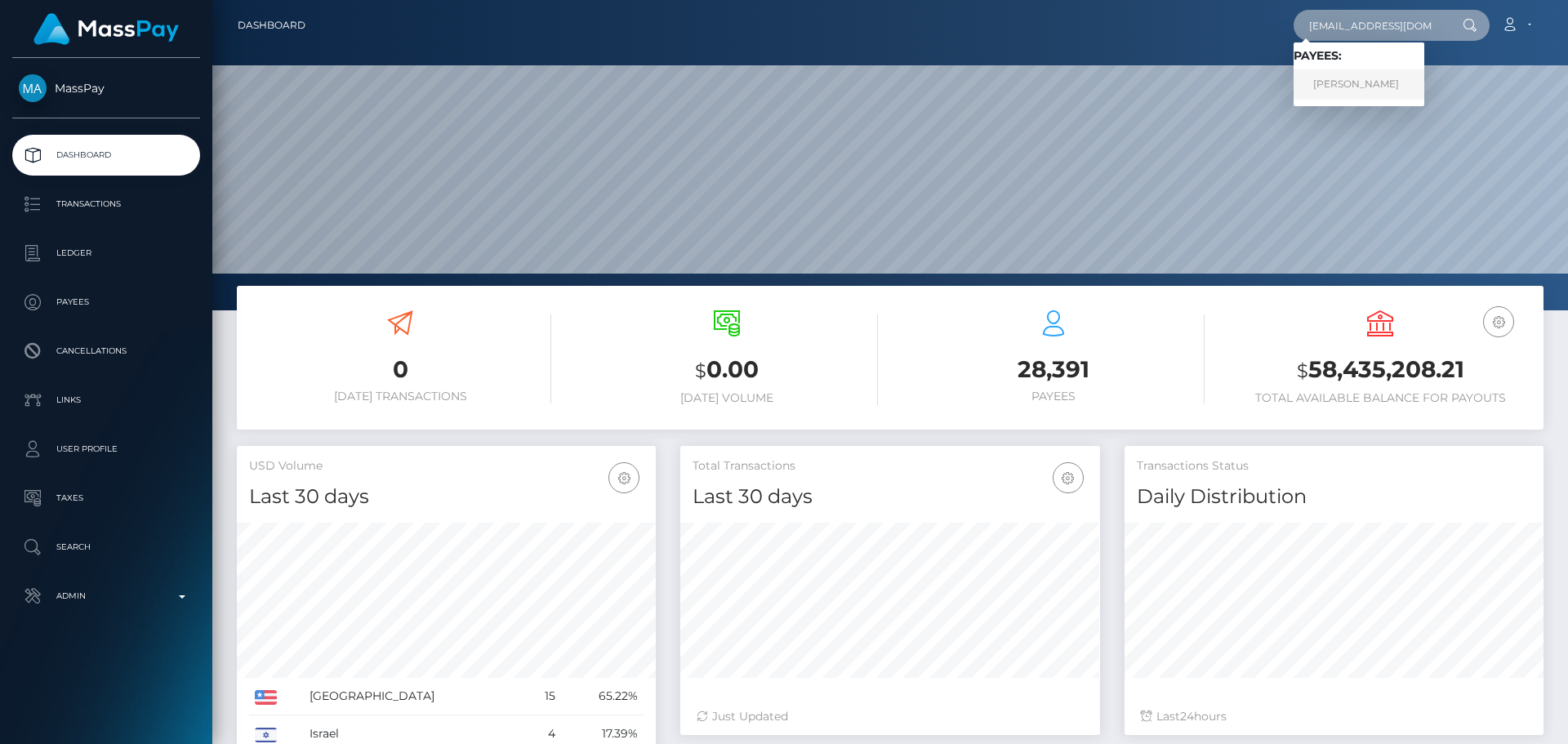
type input "[EMAIL_ADDRESS][DOMAIN_NAME]"
click at [1356, 75] on link "[PERSON_NAME]" at bounding box center [1359, 84] width 131 height 31
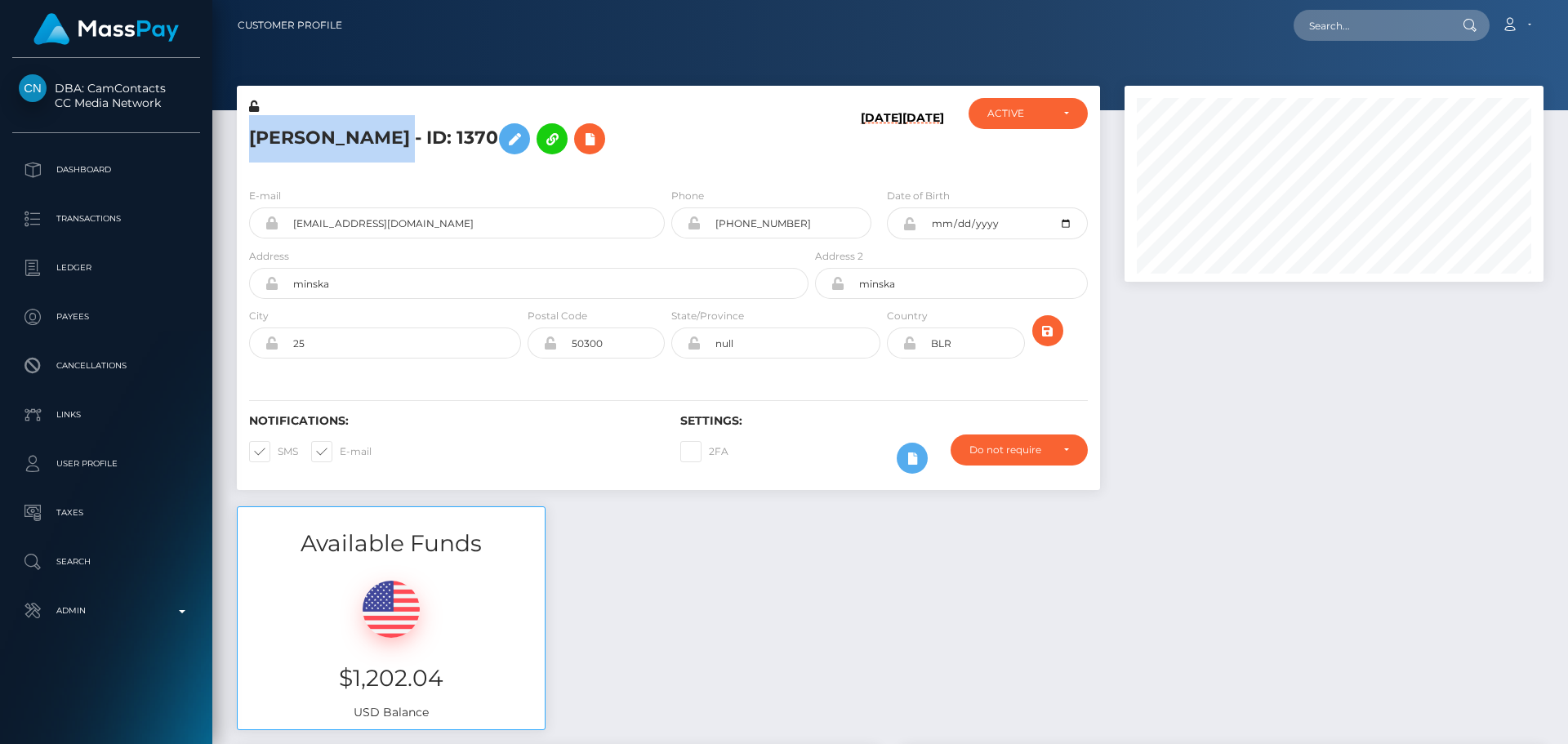
scroll to position [196, 420]
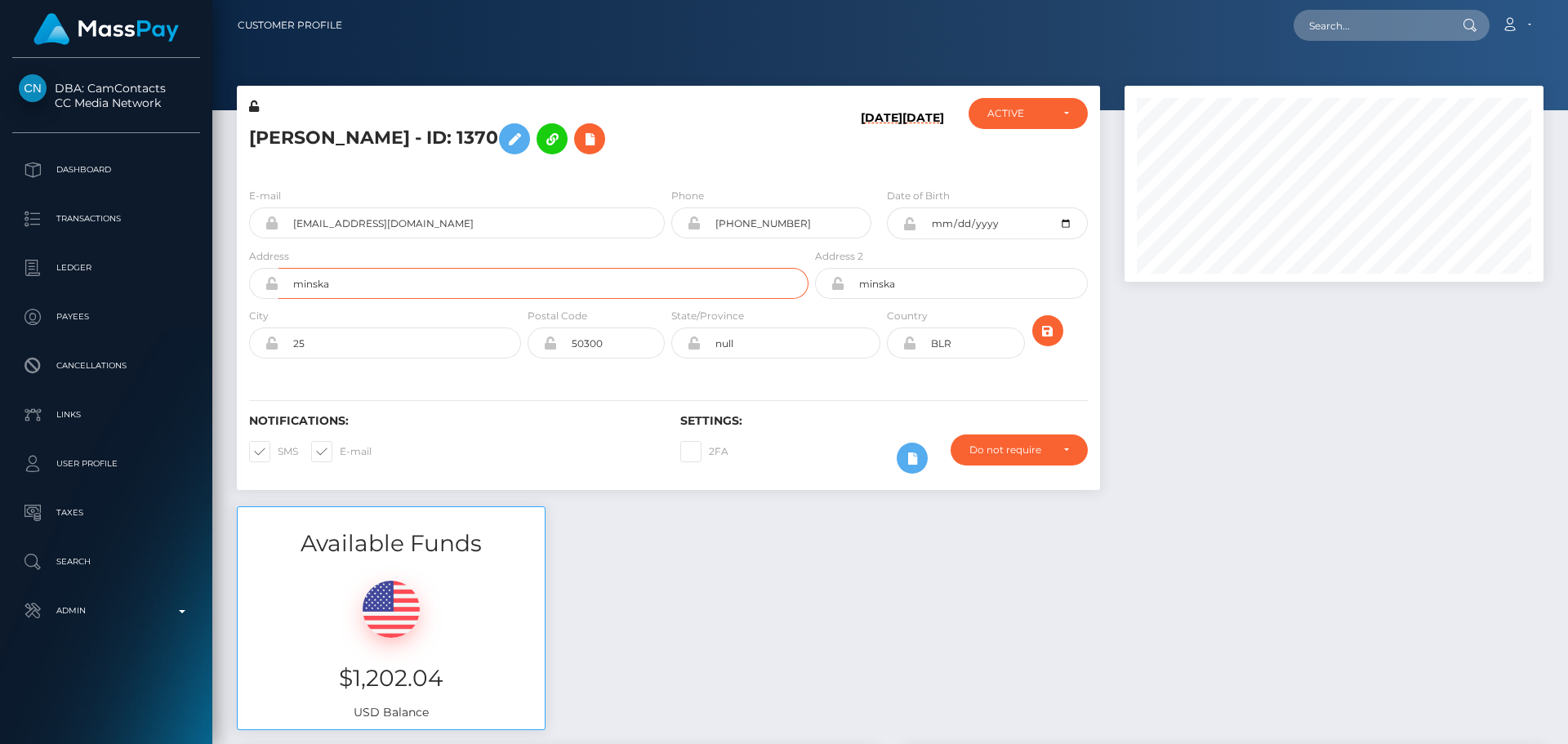
click at [463, 277] on input "minska" at bounding box center [543, 282] width 530 height 31
paste input "Rychtaĺska 11/46"
click at [332, 283] on input "Rychtaĺska 11/46" at bounding box center [543, 282] width 530 height 31
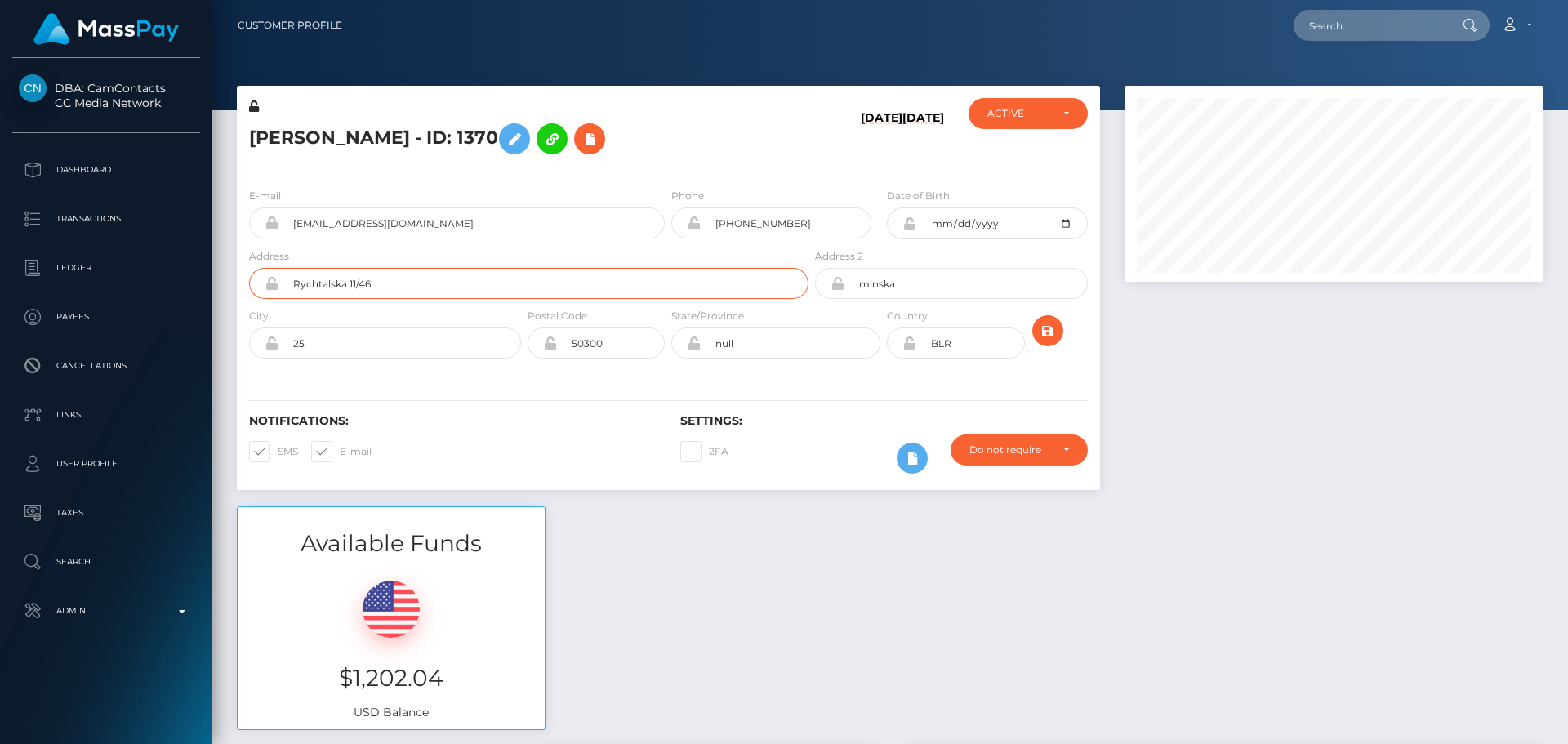
type input "Rychtalska 11/46"
click at [407, 395] on div "Notifications: SMS E-mail Settings: 2FA" at bounding box center [668, 432] width 863 height 115
click at [388, 349] on input "25" at bounding box center [399, 343] width 243 height 31
paste input "[GEOGRAPHIC_DATA]"
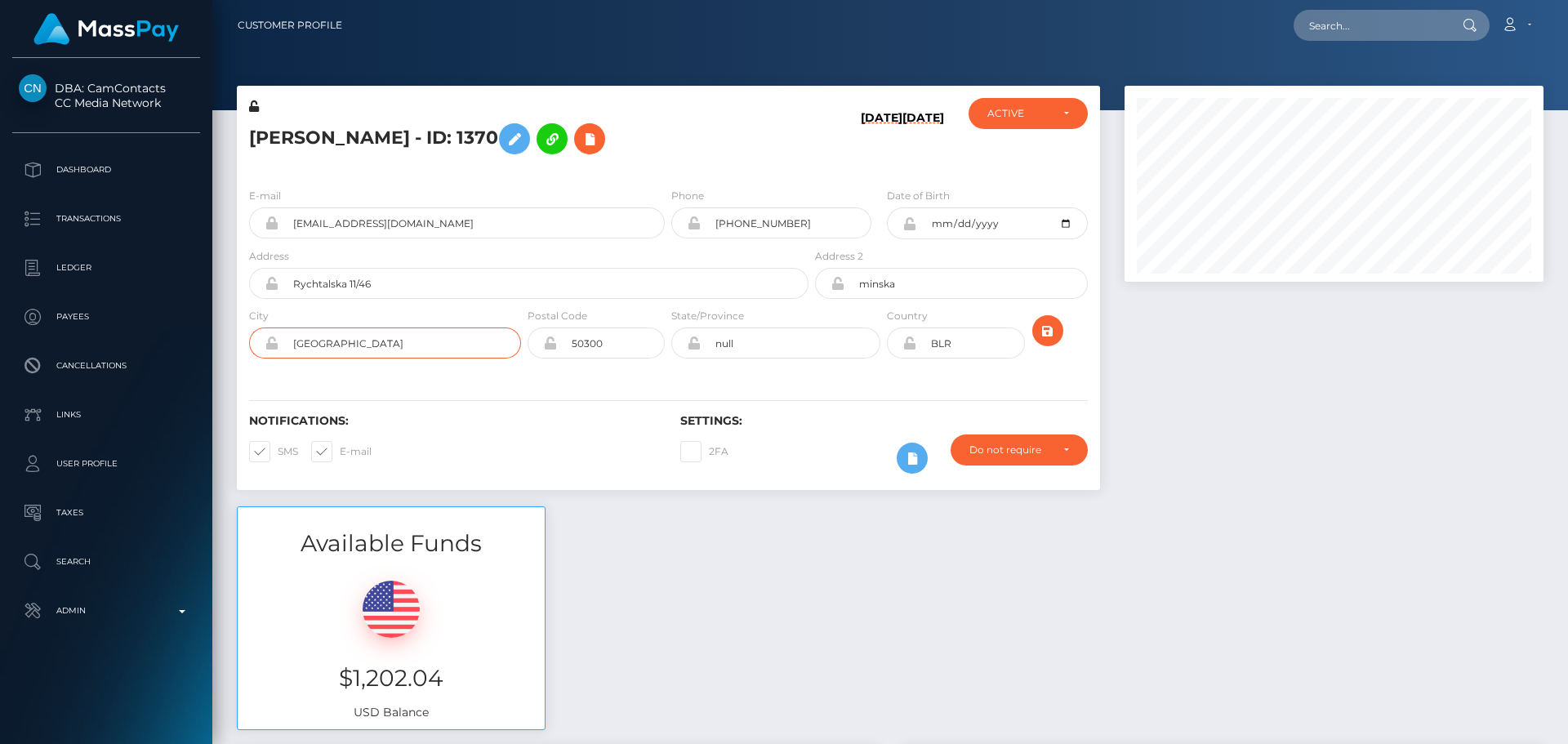
click at [382, 336] on input "[GEOGRAPHIC_DATA]" at bounding box center [399, 343] width 243 height 31
paste input "[GEOGRAPHIC_DATA]"
type input "[GEOGRAPHIC_DATA]"
click at [476, 439] on div "Notifications: SMS E-mail" at bounding box center [452, 448] width 431 height 67
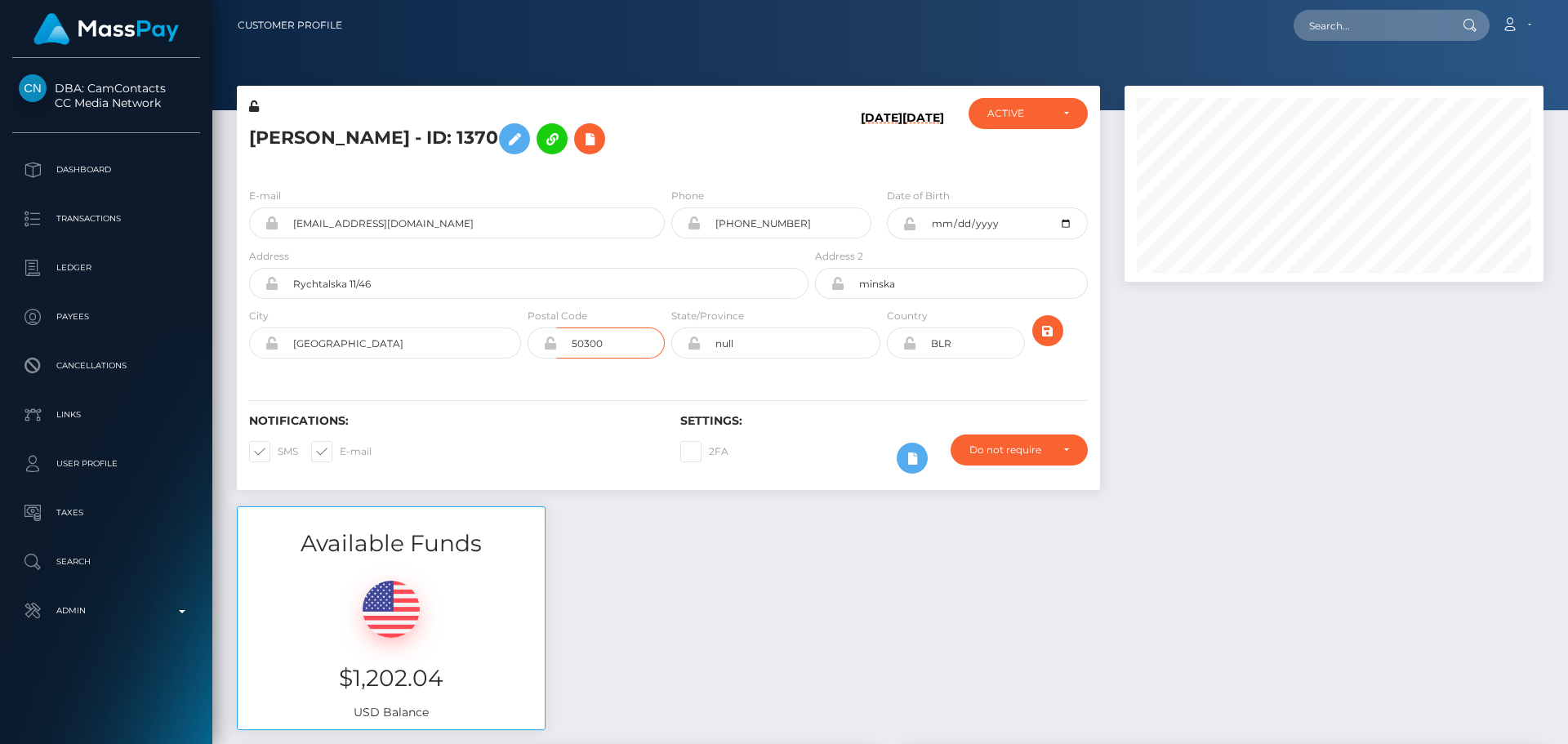
click at [632, 347] on input "50300" at bounding box center [610, 343] width 108 height 31
paste input "-385"
type input "50-385"
click at [583, 397] on div "Notifications: SMS E-mail Settings: 2FA" at bounding box center [668, 432] width 863 height 115
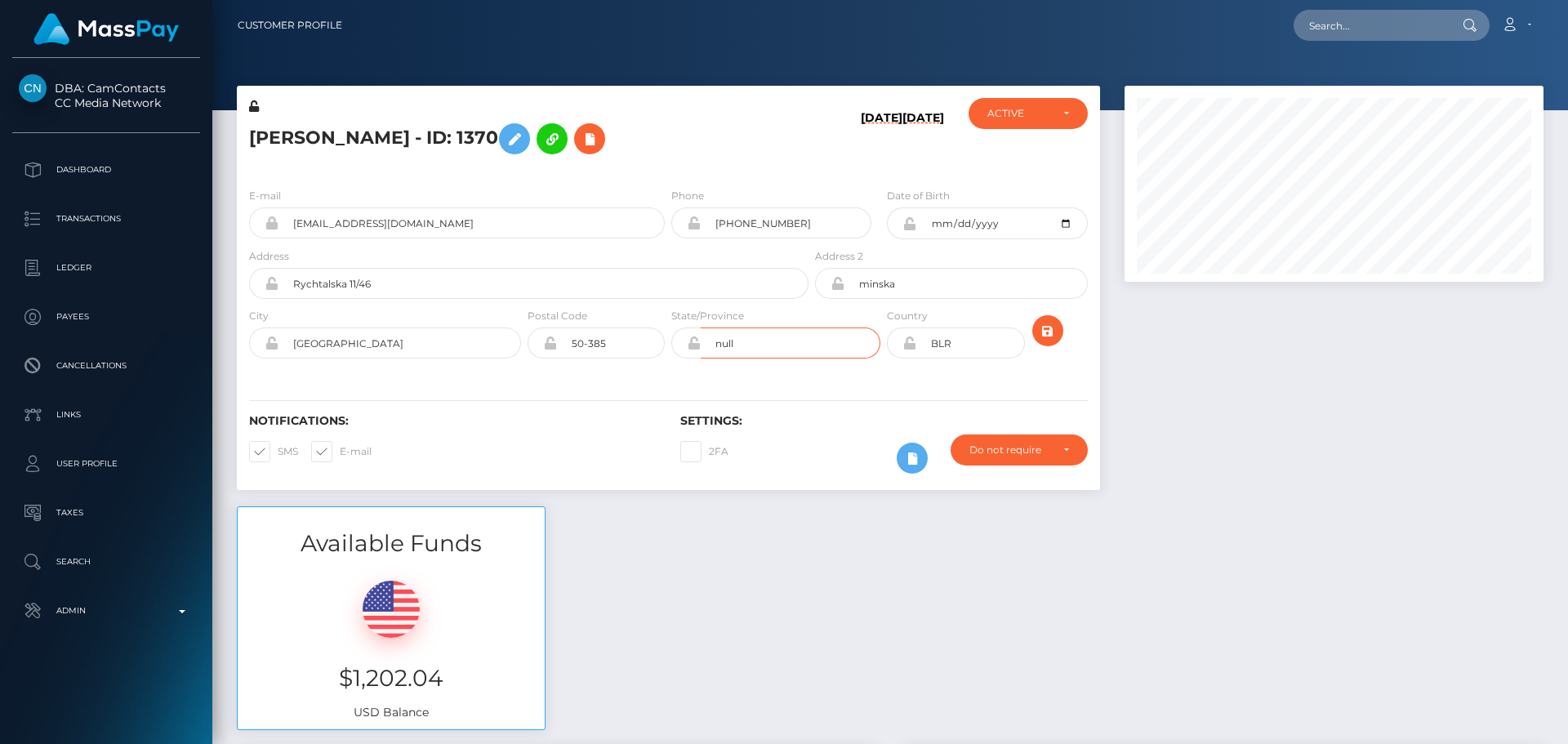
click at [768, 346] on input "null" at bounding box center [789, 343] width 179 height 31
paste input "[GEOGRAPHIC_DATA]"
type input "[GEOGRAPHIC_DATA]"
click at [927, 291] on input "minska" at bounding box center [965, 282] width 243 height 31
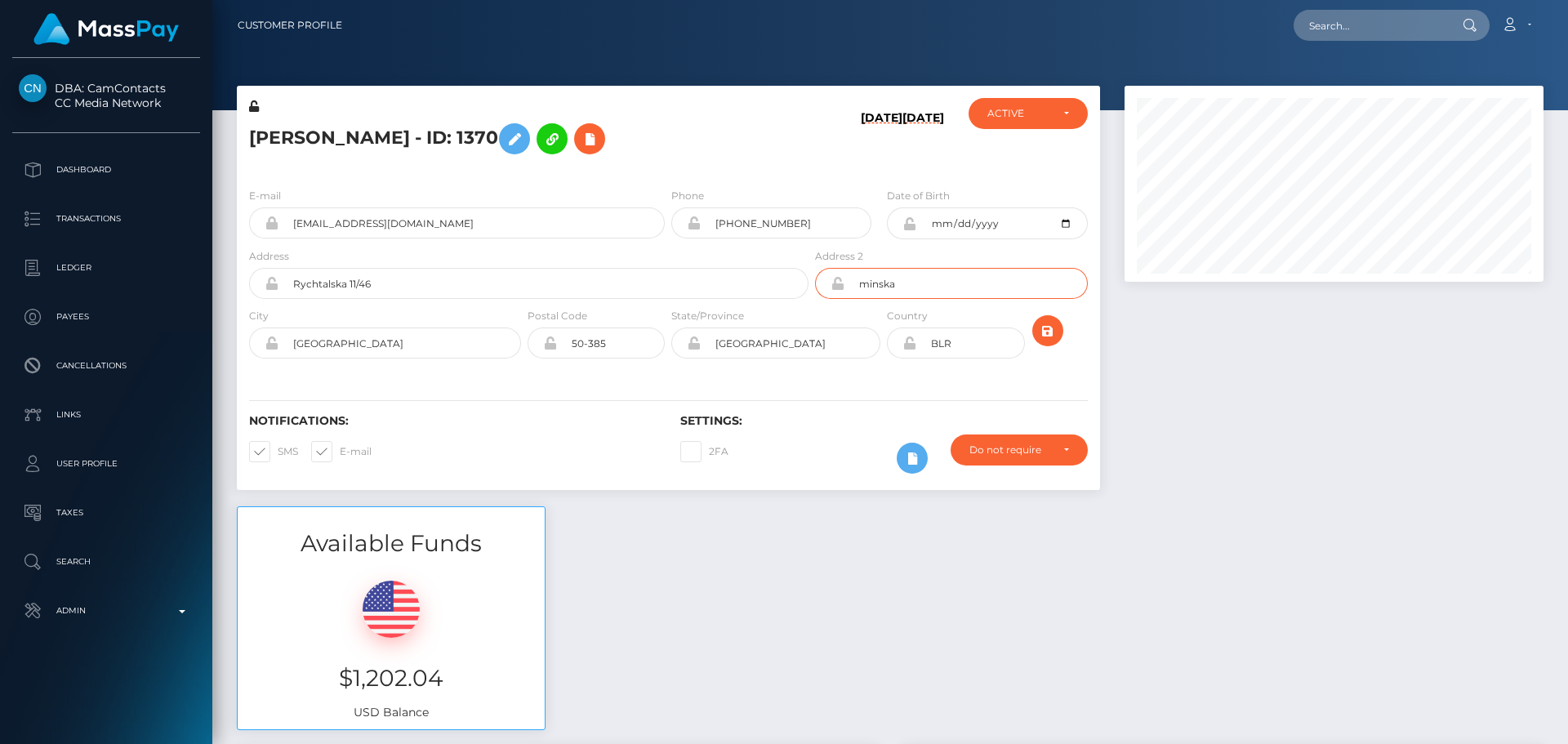
click at [927, 291] on input "minska" at bounding box center [965, 282] width 243 height 31
click at [735, 407] on div "Notifications: SMS E-mail Settings: 2FA" at bounding box center [668, 432] width 863 height 115
click at [981, 356] on input "BLR" at bounding box center [970, 343] width 108 height 31
paste input "POL"
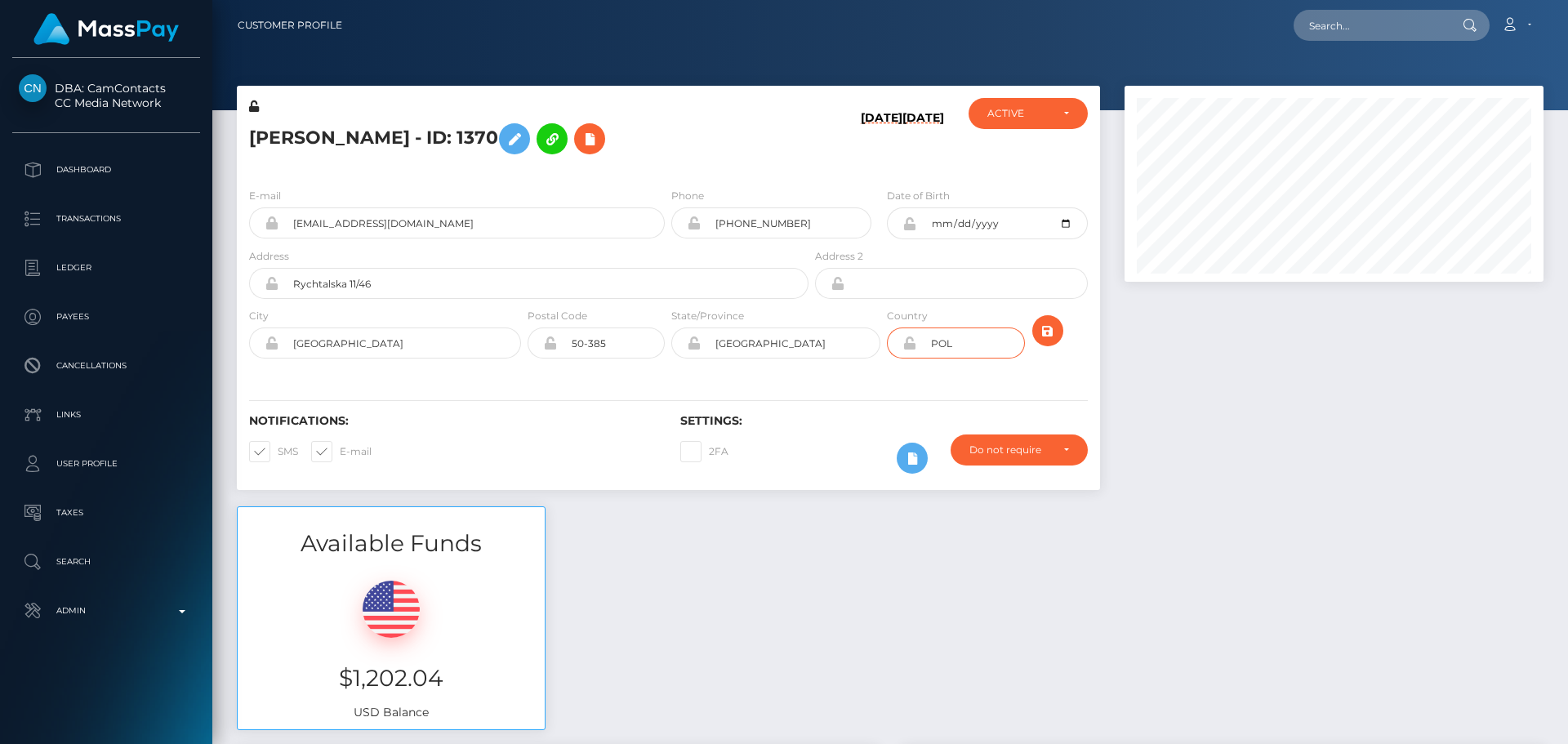
type input "POL"
click at [913, 388] on div "Notifications: SMS E-mail Settings: 2FA" at bounding box center [668, 432] width 863 height 115
click at [1052, 334] on icon "submit" at bounding box center [1048, 331] width 20 height 21
click at [1046, 333] on icon "submit" at bounding box center [1048, 331] width 20 height 21
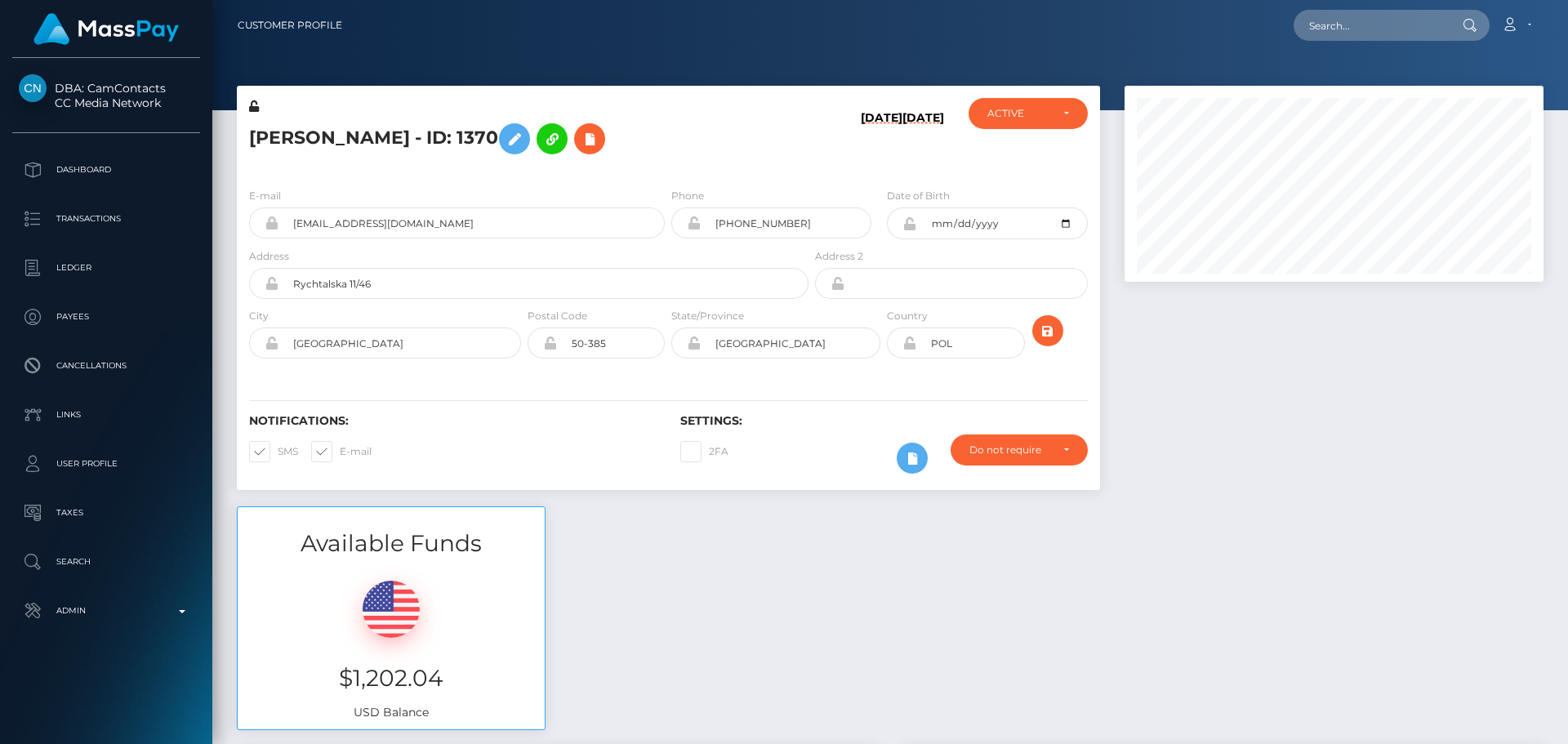
scroll to position [196, 420]
click at [678, 165] on div "[PERSON_NAME] - ID: 1370" at bounding box center [524, 136] width 575 height 76
click at [599, 138] on icon at bounding box center [589, 139] width 20 height 21
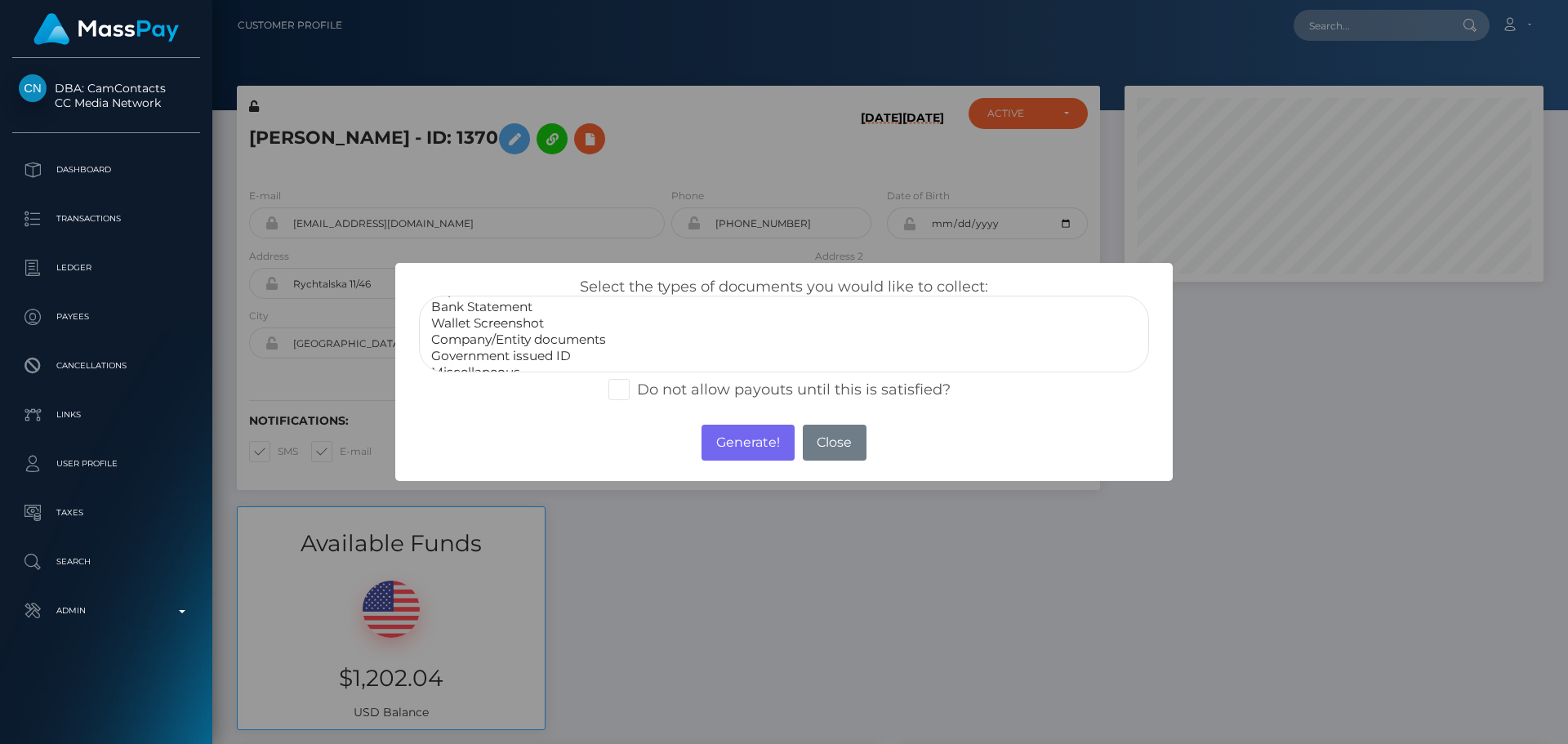
scroll to position [33, 0]
select select "Miscellaneous"
click at [485, 362] on option "Miscellaneous" at bounding box center [784, 359] width 709 height 16
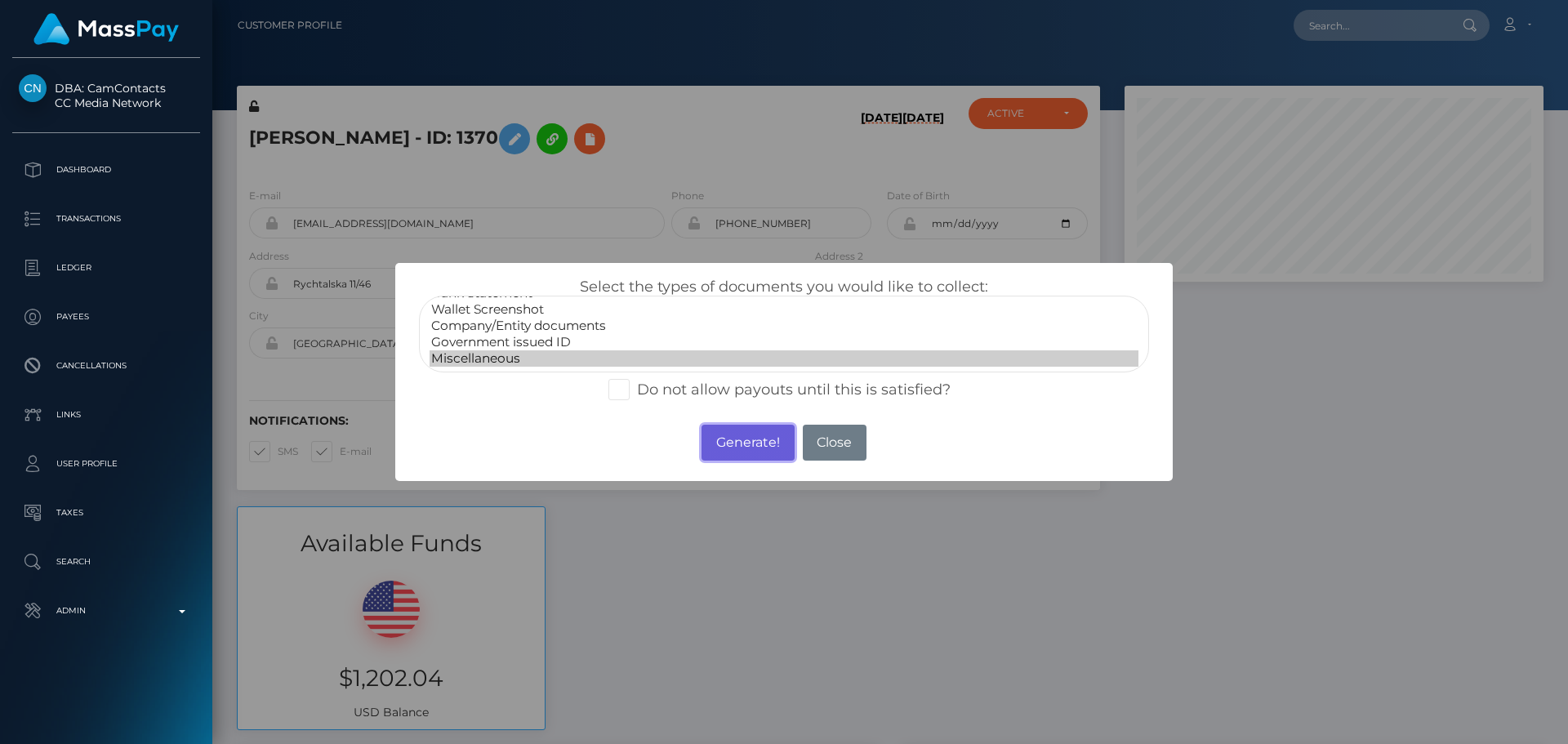
click at [744, 442] on button "Generate!" at bounding box center [747, 443] width 92 height 36
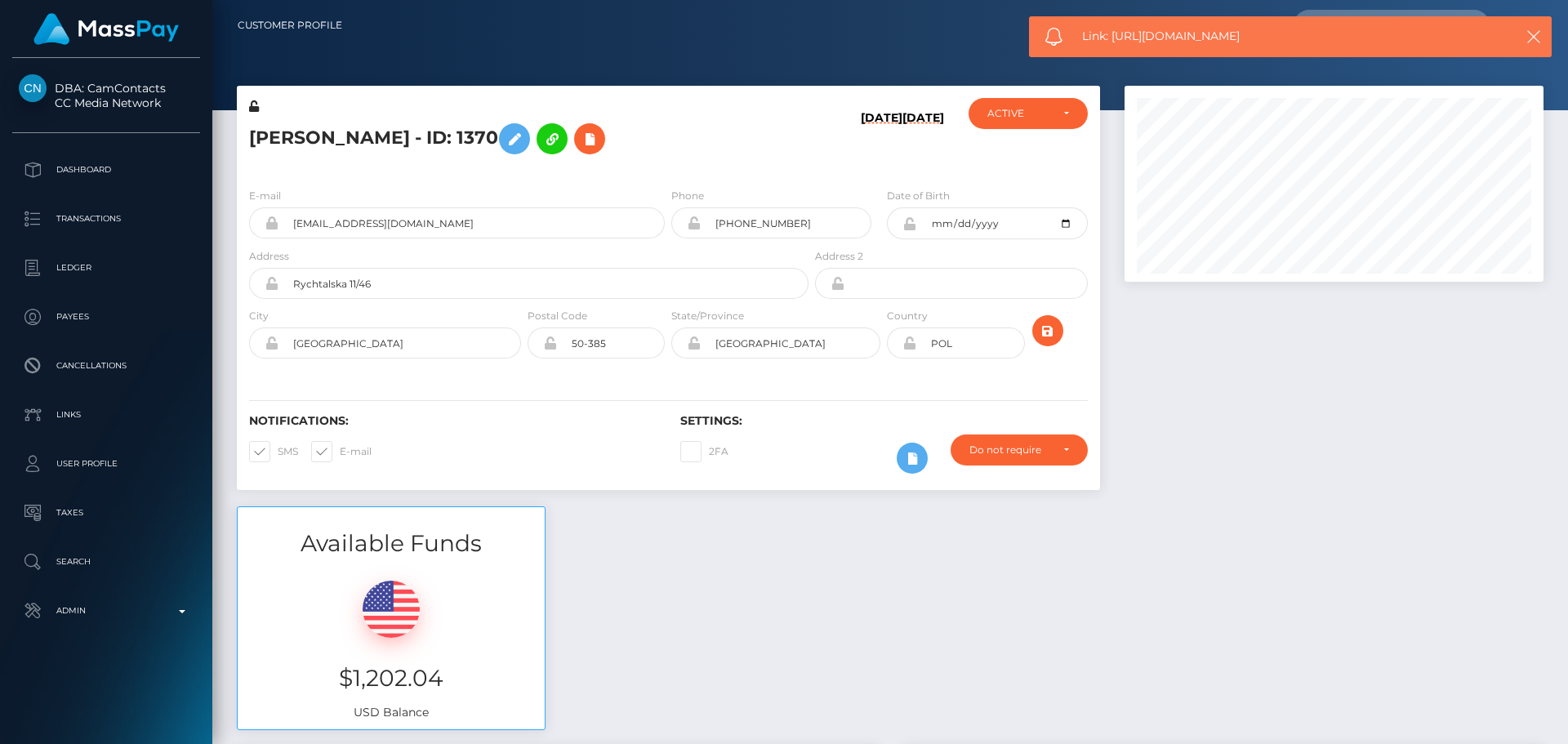
click at [908, 345] on icon at bounding box center [909, 343] width 14 height 13
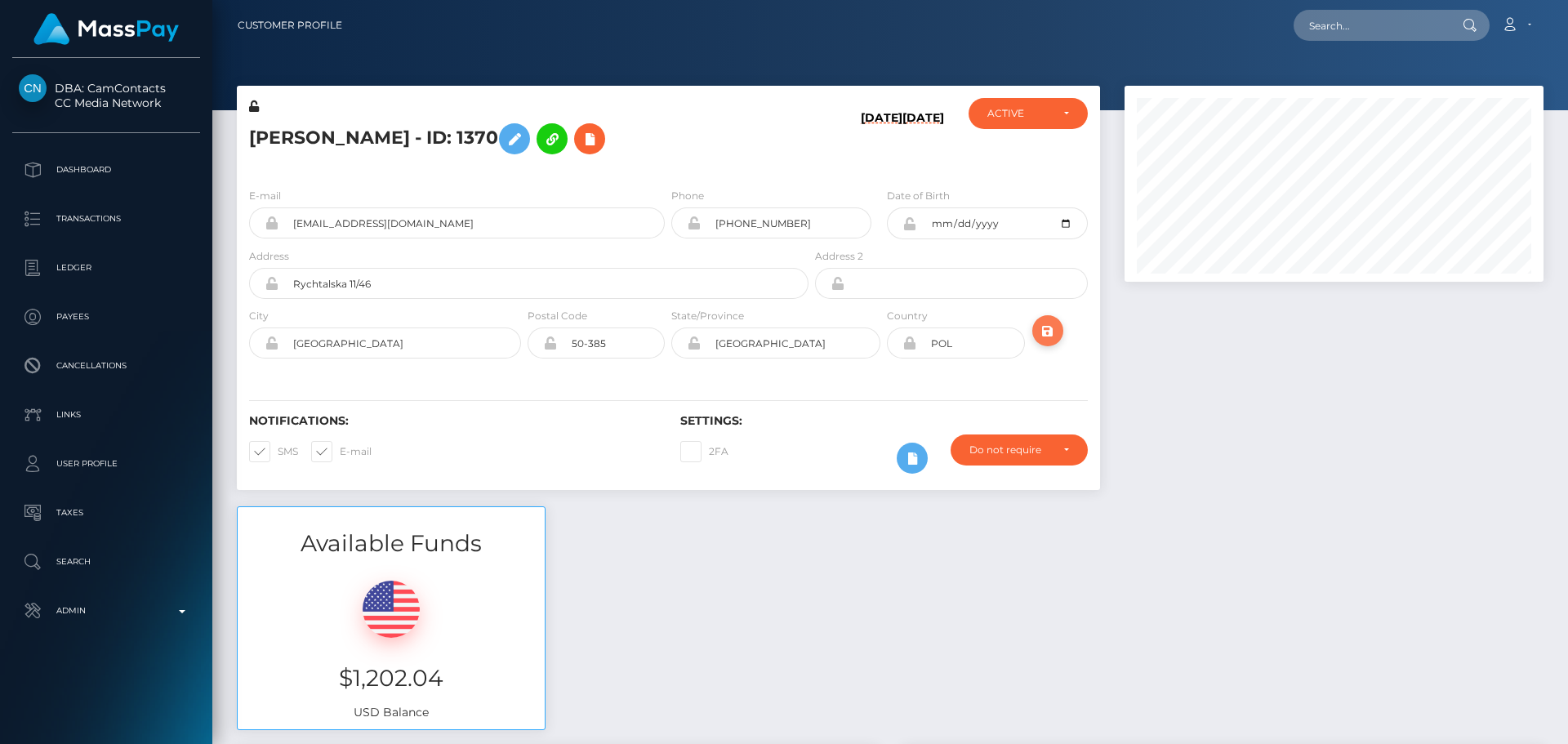
click at [1044, 334] on icon "submit" at bounding box center [1048, 331] width 20 height 21
click at [784, 146] on h5 "KATSIARYNA BUDNIK - ID: 1370" at bounding box center [524, 139] width 551 height 48
click at [431, 138] on h5 "KATSIARYNA BUDNIK - ID: 1370" at bounding box center [524, 139] width 551 height 48
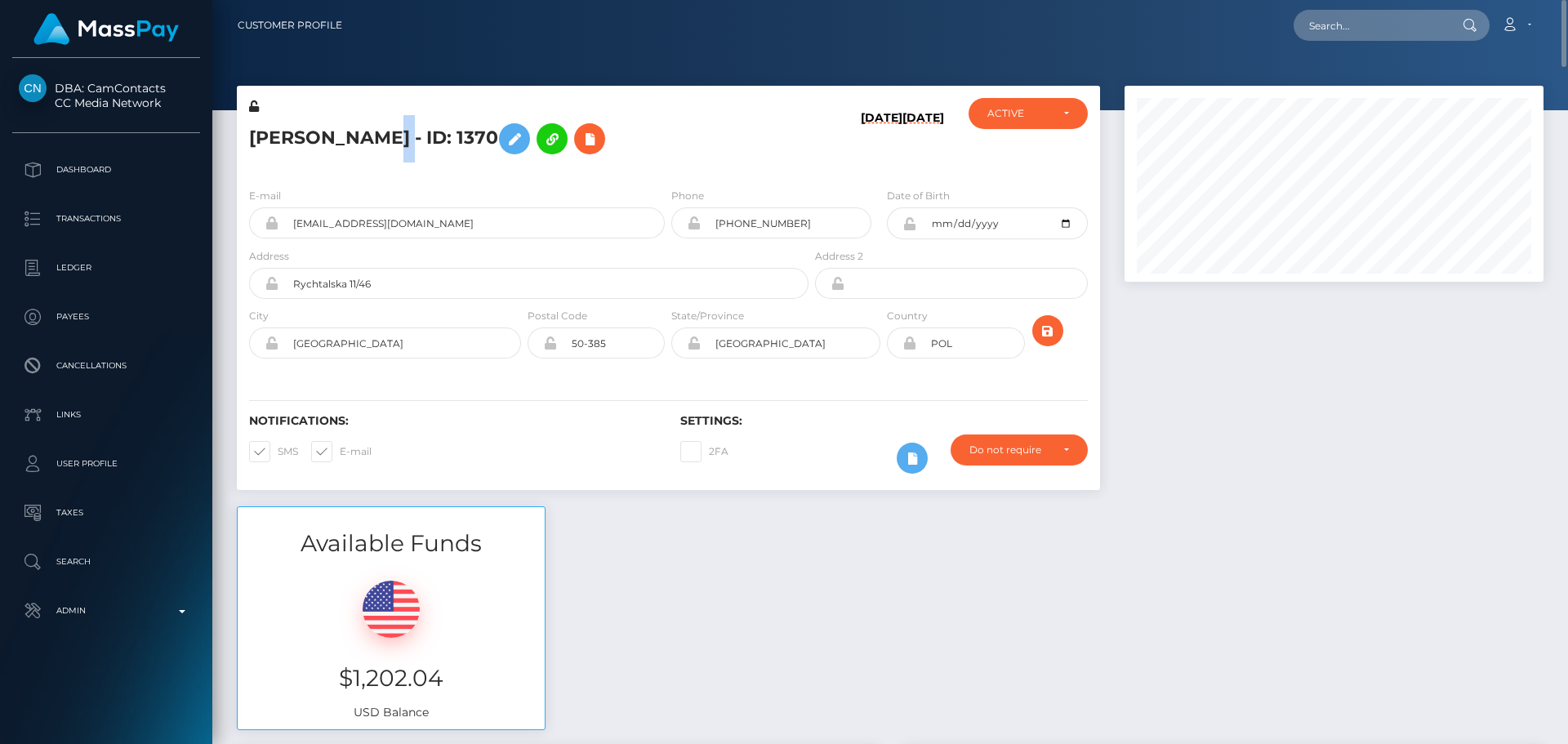
copy h5 "KATSIARYNA BUDNIK - ID: 1370"
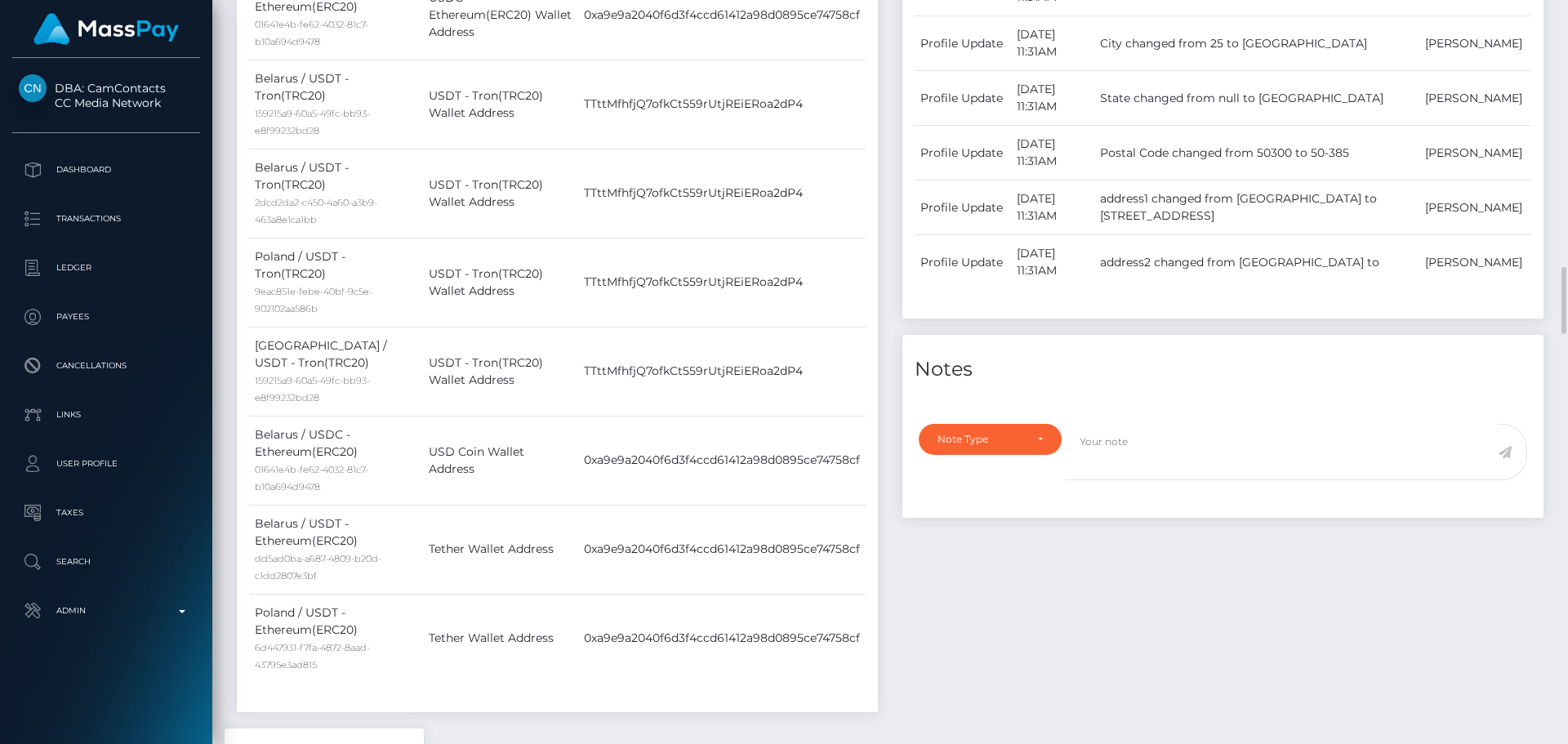
scroll to position [1224, 0]
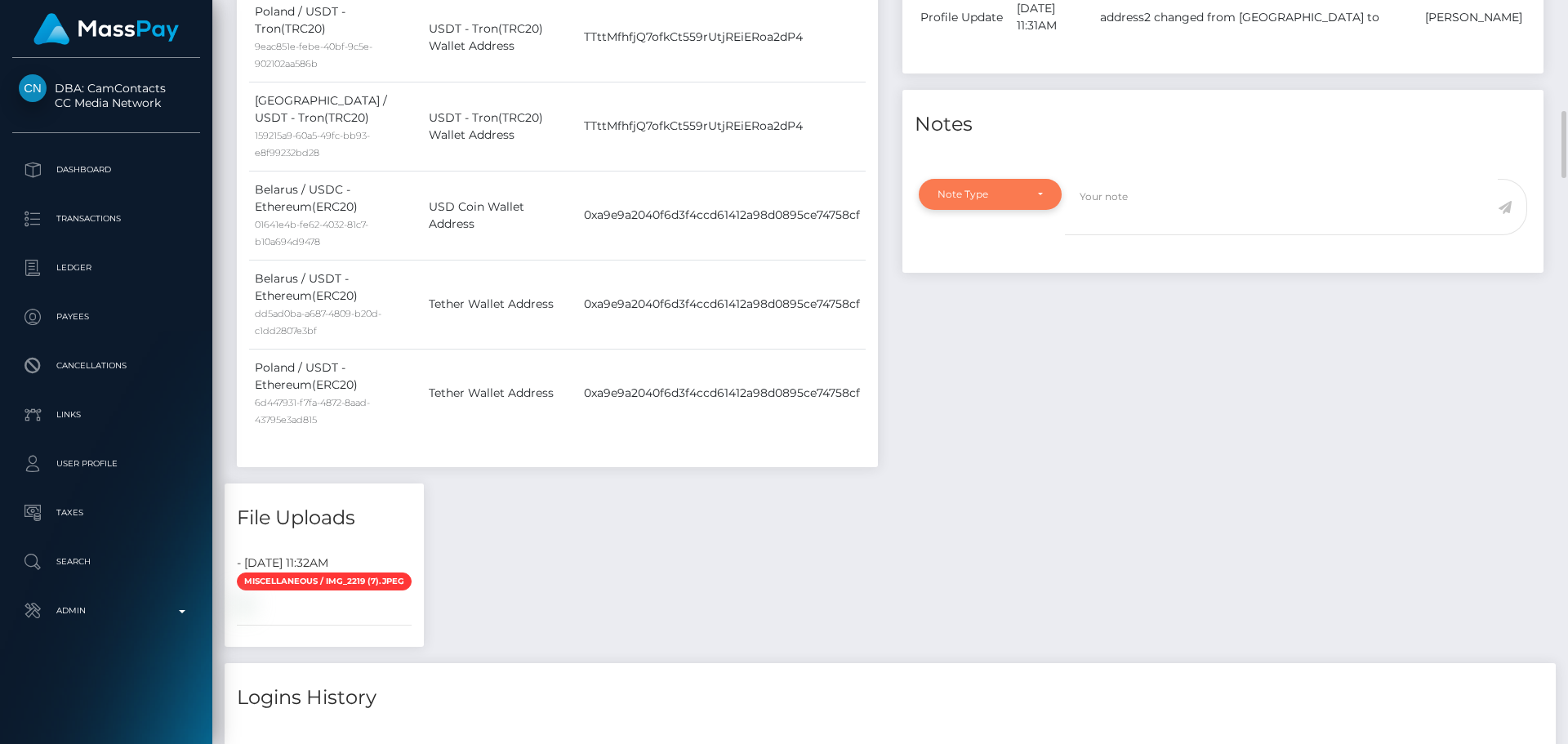
click at [1034, 186] on div "Note Type" at bounding box center [990, 194] width 143 height 31
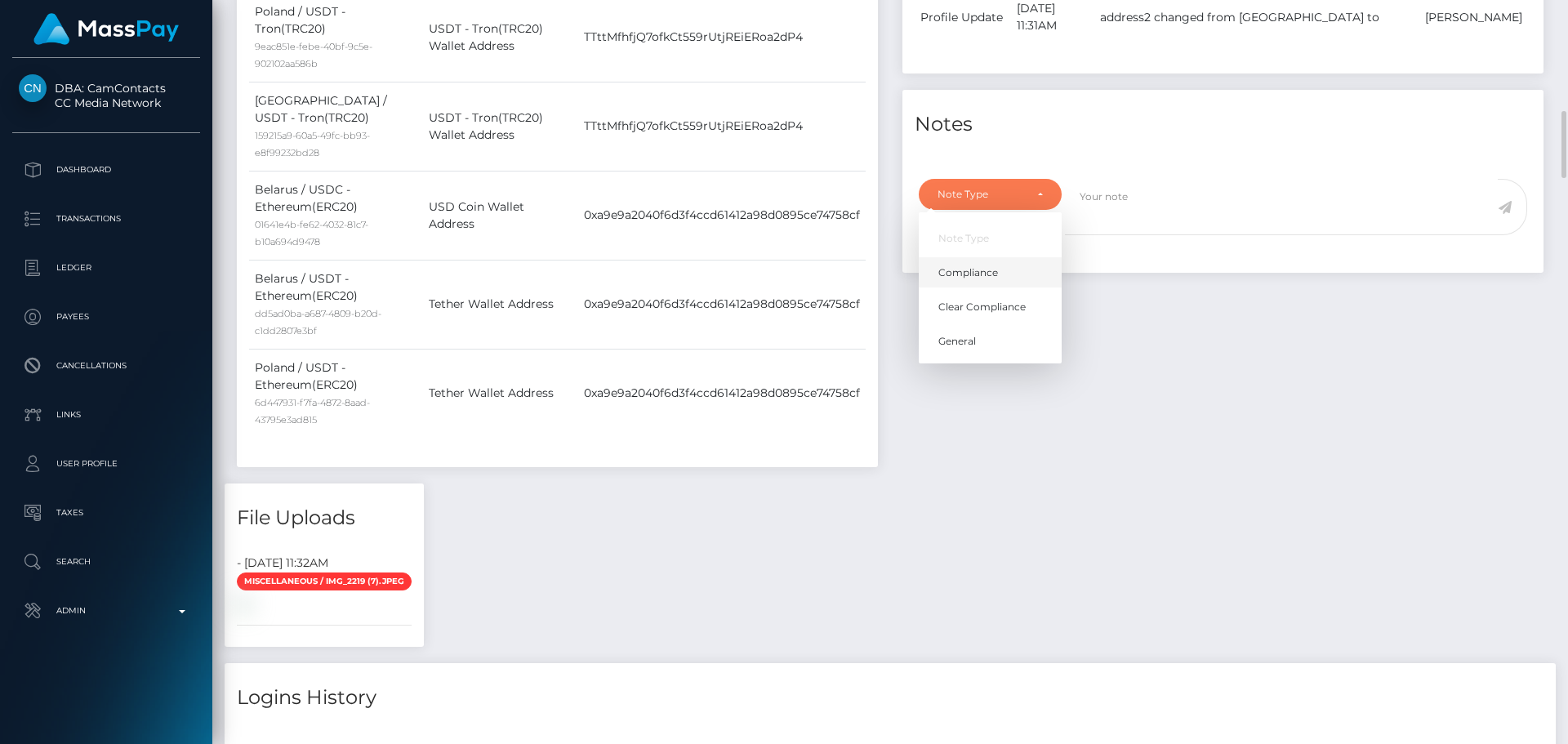
click at [960, 266] on span "Compliance" at bounding box center [968, 272] width 59 height 15
select select "COMPLIANCE"
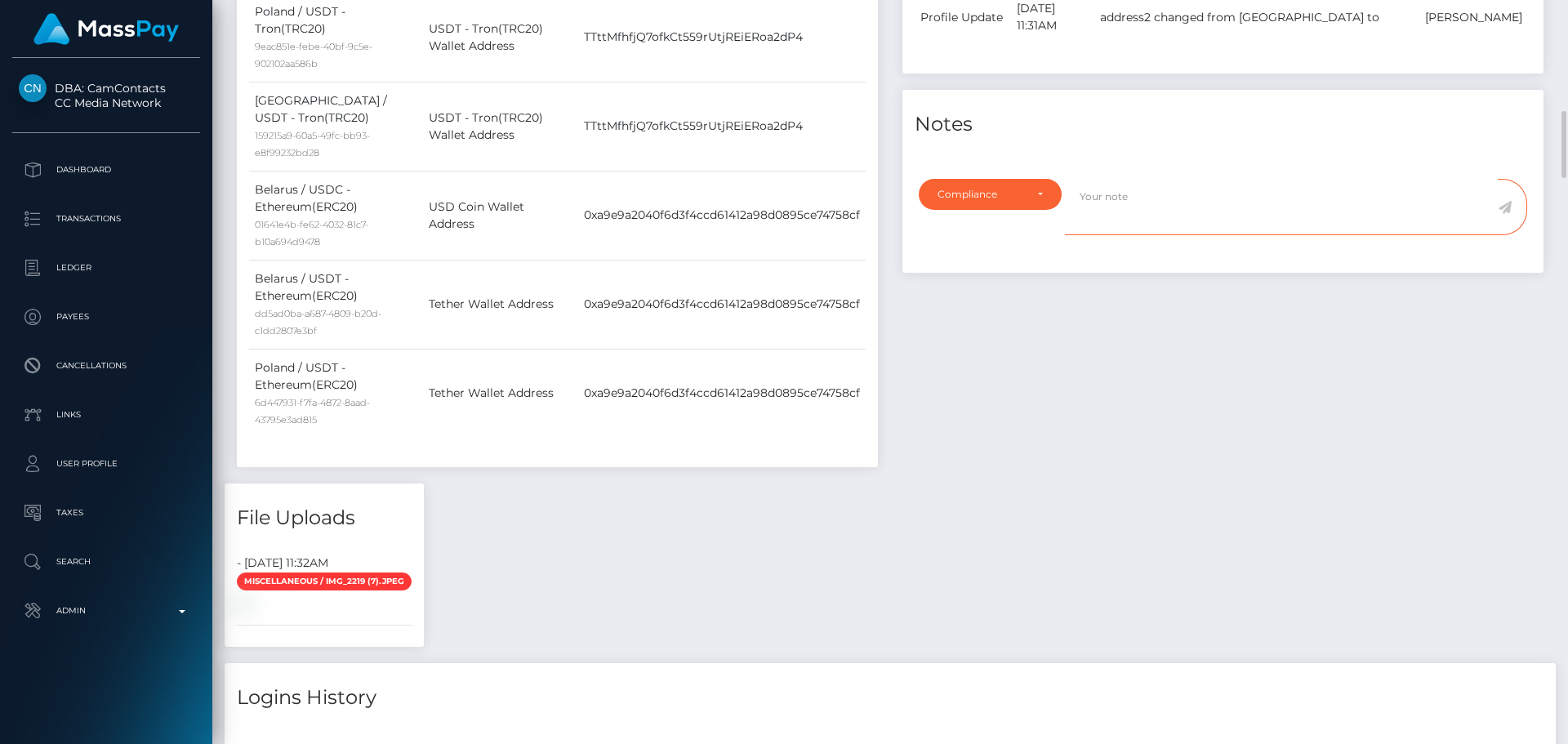
click at [1149, 212] on textarea at bounding box center [1281, 207] width 433 height 56
type textarea "Address updated as per the provided proof."
click at [1509, 210] on icon at bounding box center [1505, 207] width 14 height 13
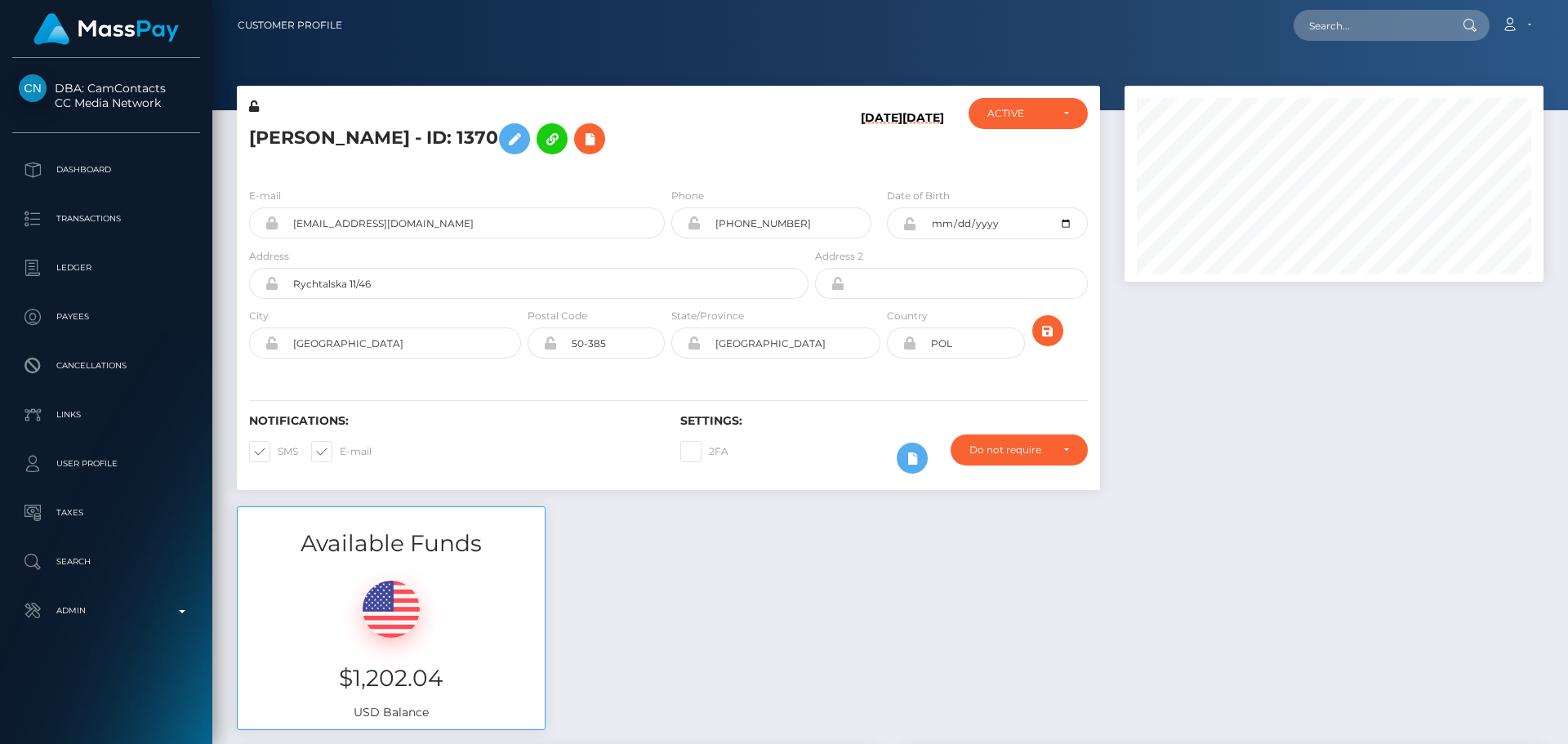
scroll to position [196, 420]
click at [692, 168] on div "[PERSON_NAME] - ID: 1370" at bounding box center [524, 136] width 575 height 76
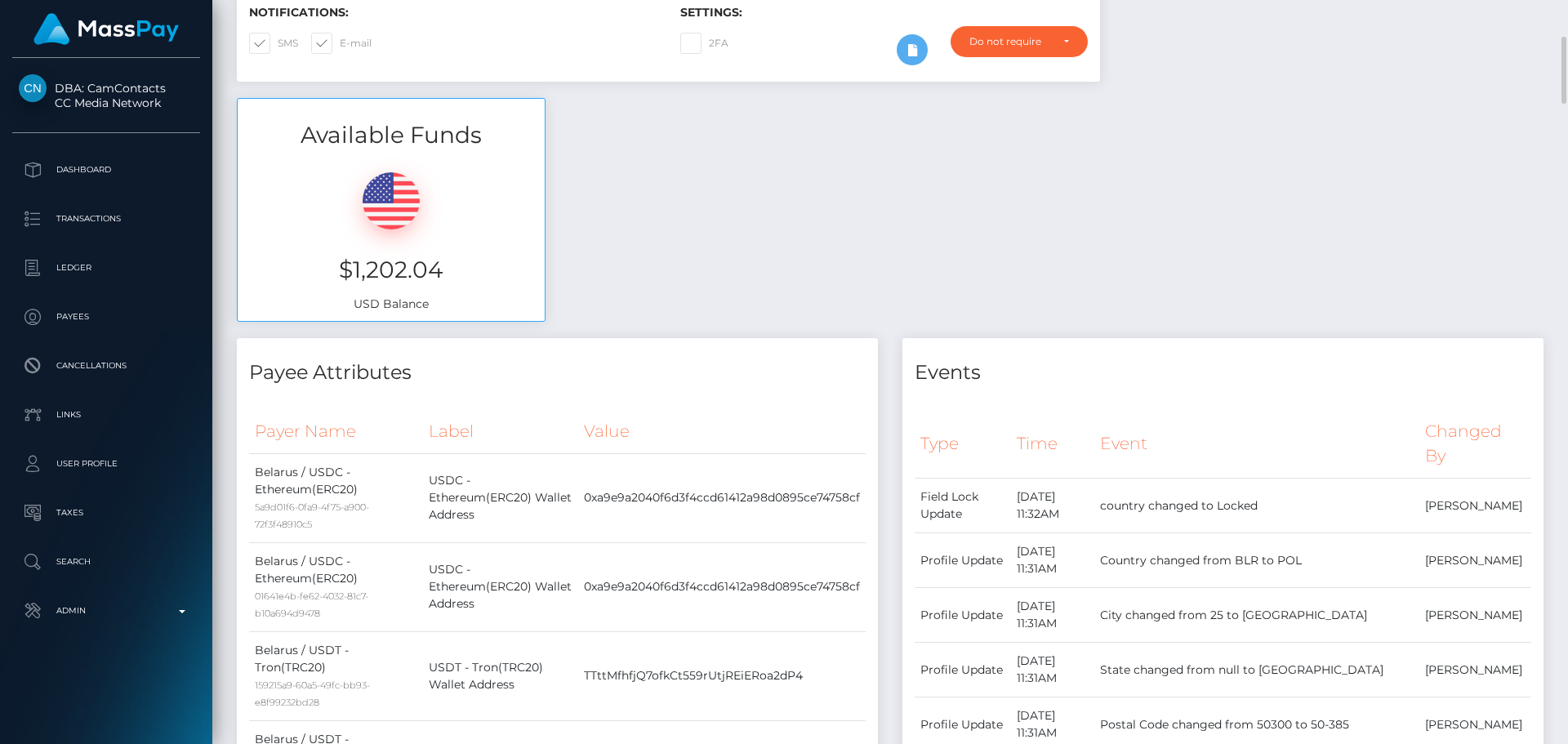
scroll to position [0, 0]
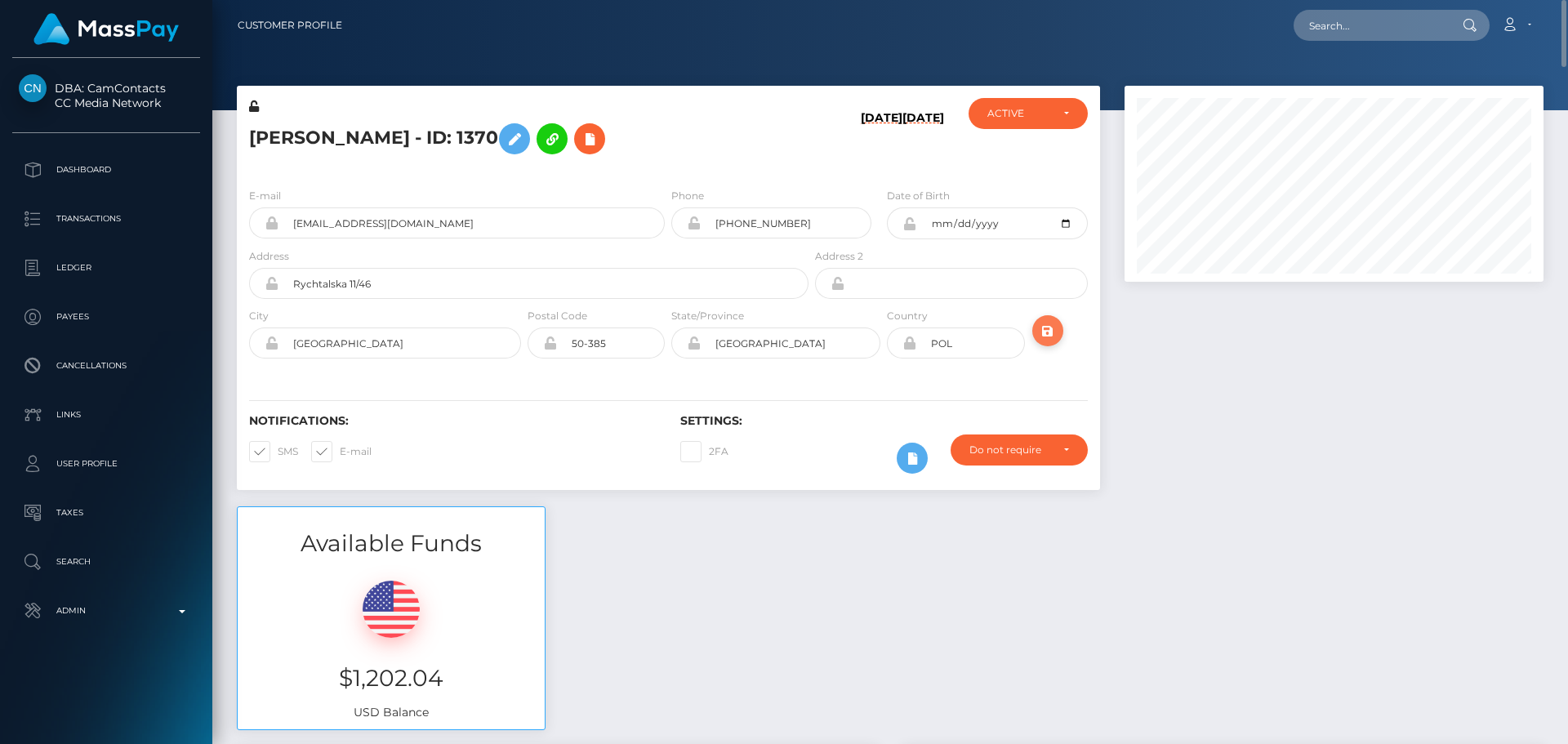
click at [1052, 334] on icon "submit" at bounding box center [1048, 331] width 20 height 21
click at [713, 171] on div "KATSIARYNA BUDNIK - ID: 1370" at bounding box center [524, 136] width 575 height 76
click at [1331, 27] on input "text" at bounding box center [1370, 25] width 154 height 31
paste input "ybemeo1810@gmail.com"
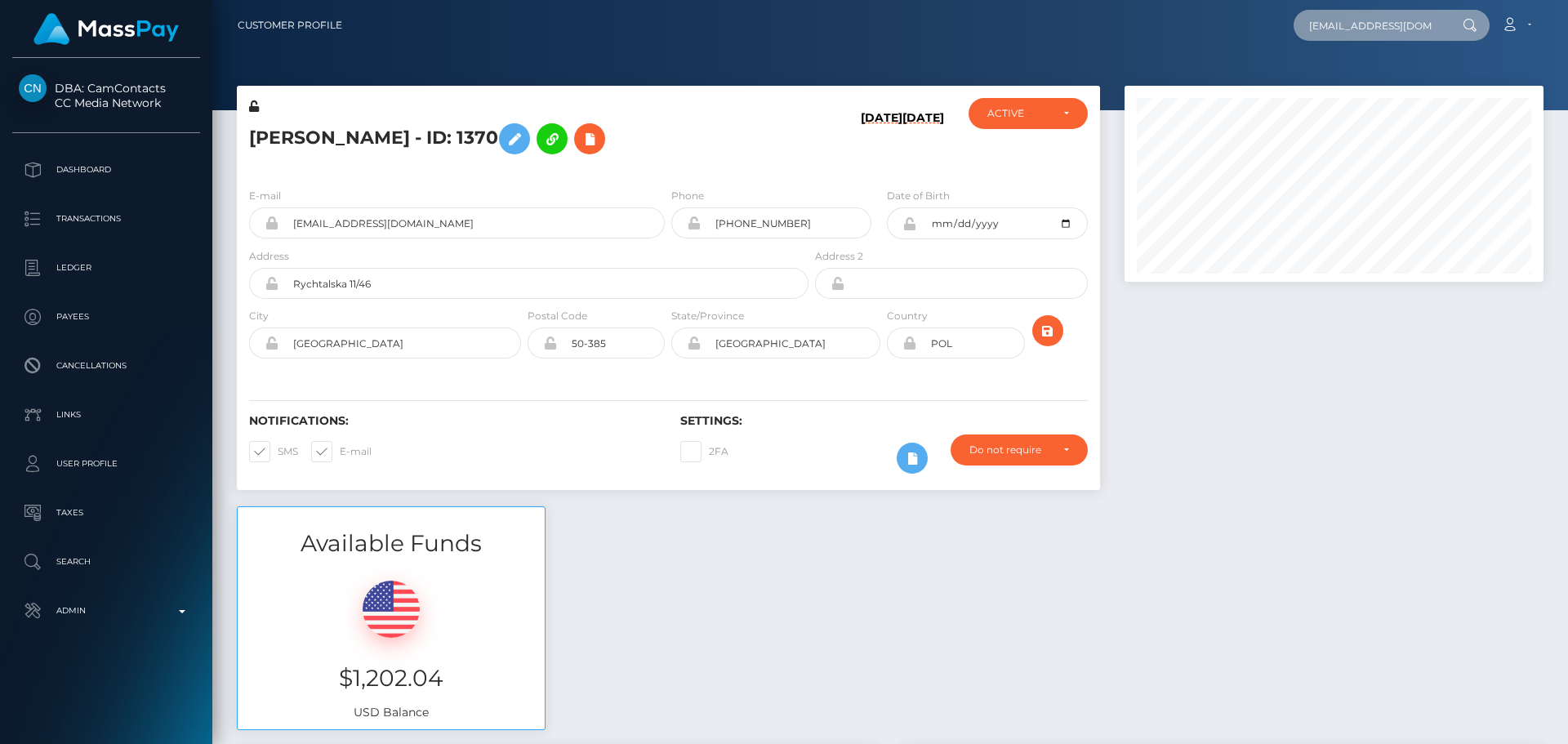
scroll to position [0, 2]
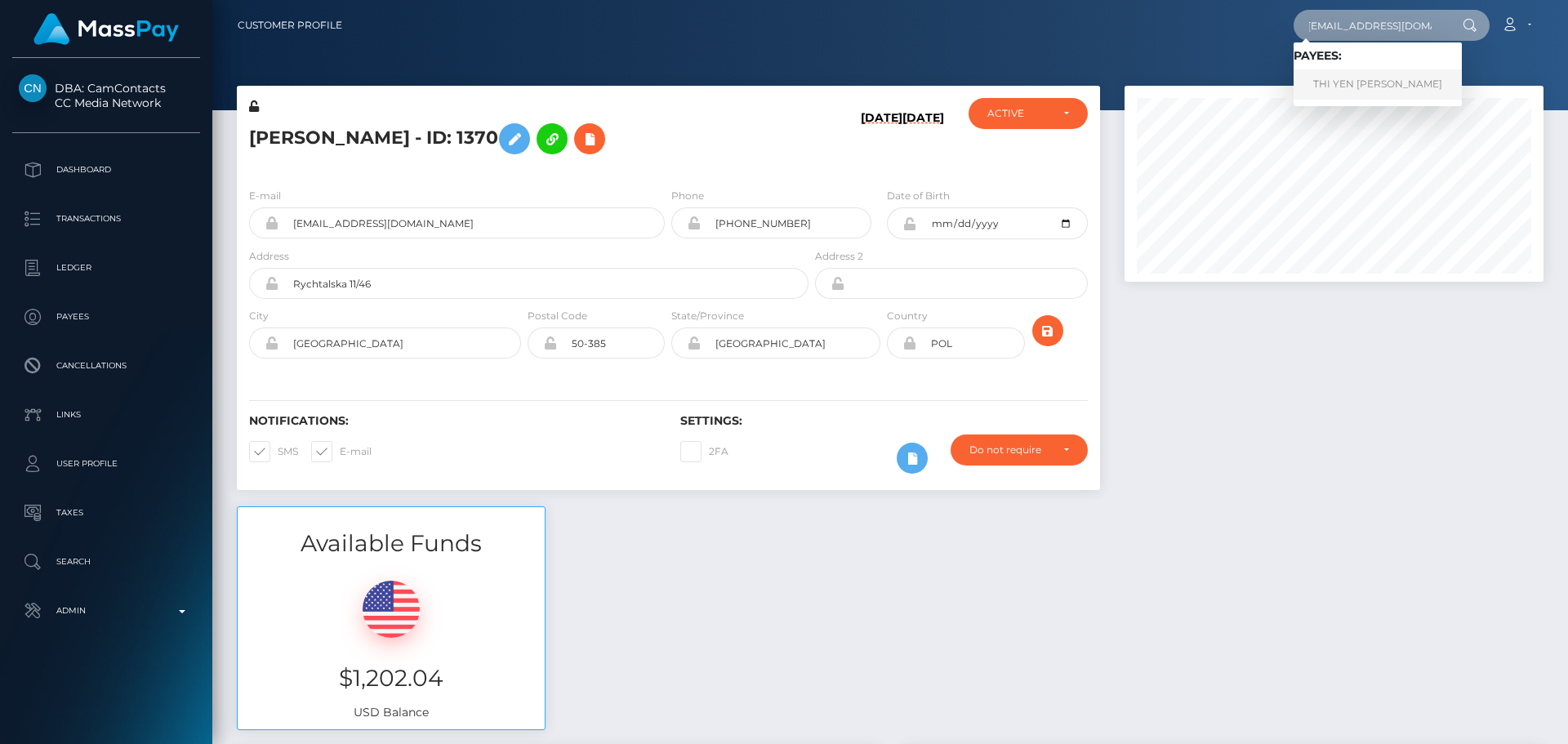
type input "ybemeo1810@gmail.com"
click at [1341, 75] on link "THI YEN ANH LE" at bounding box center [1378, 84] width 168 height 31
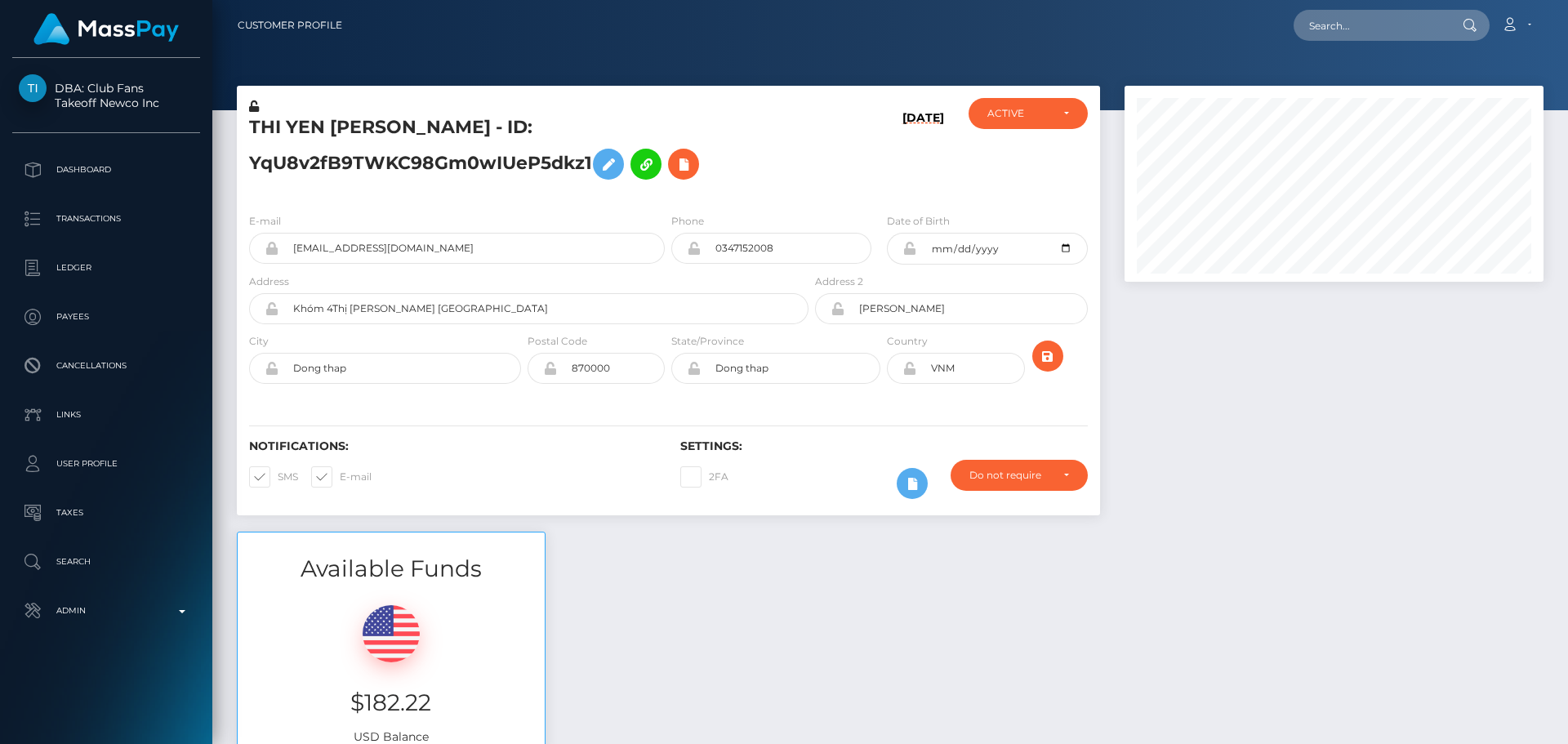
scroll to position [196, 420]
click at [797, 255] on input "0347152008" at bounding box center [785, 248] width 170 height 31
paste input "+84"
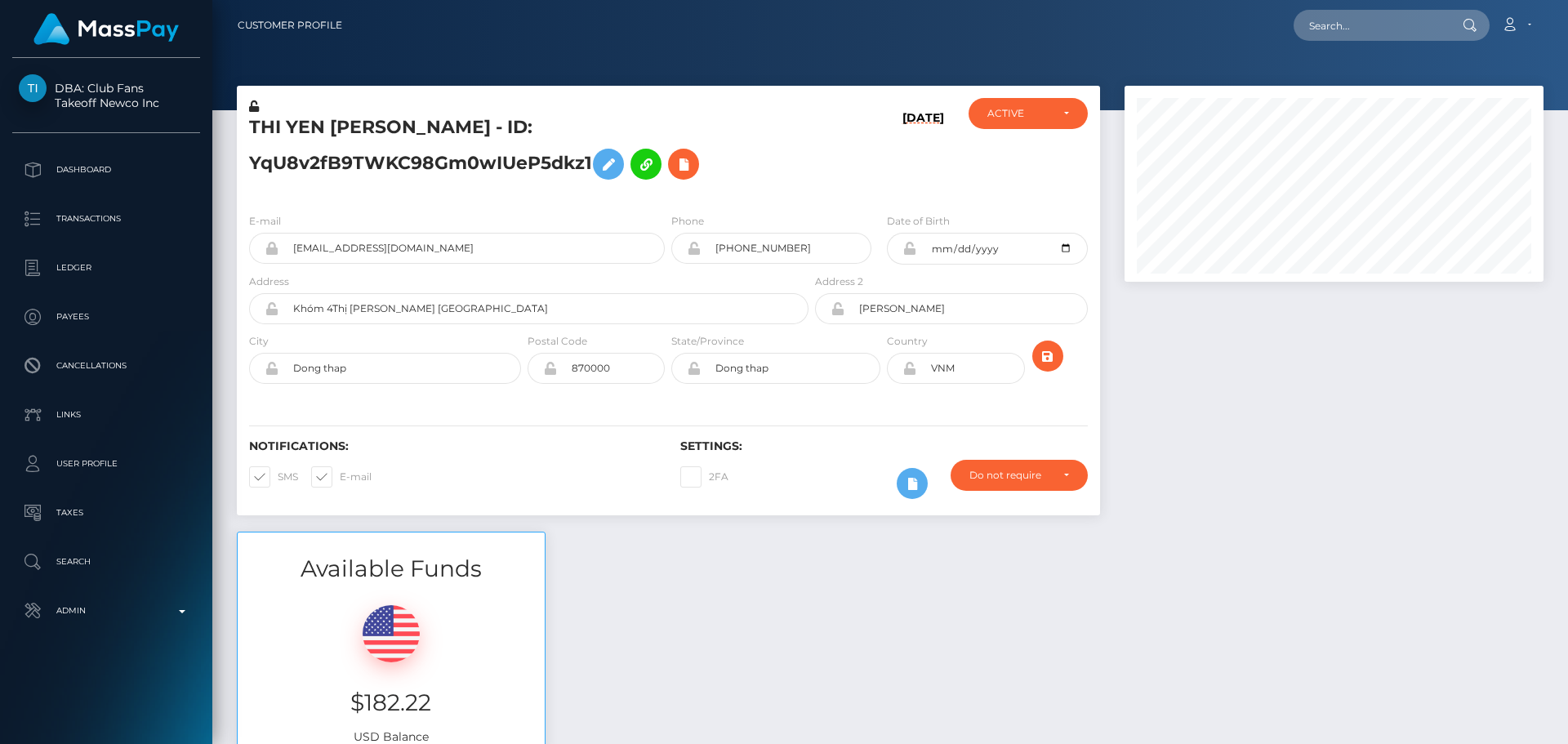
click at [830, 425] on hr at bounding box center [668, 425] width 839 height 1
click at [738, 247] on input "[PHONE_NUMBER]" at bounding box center [785, 248] width 170 height 31
type input "[PHONE_NUMBER]"
click at [830, 412] on div "Notifications: SMS E-mail Settings: 2FA" at bounding box center [668, 458] width 863 height 115
click at [1053, 361] on icon "submit" at bounding box center [1048, 357] width 20 height 21
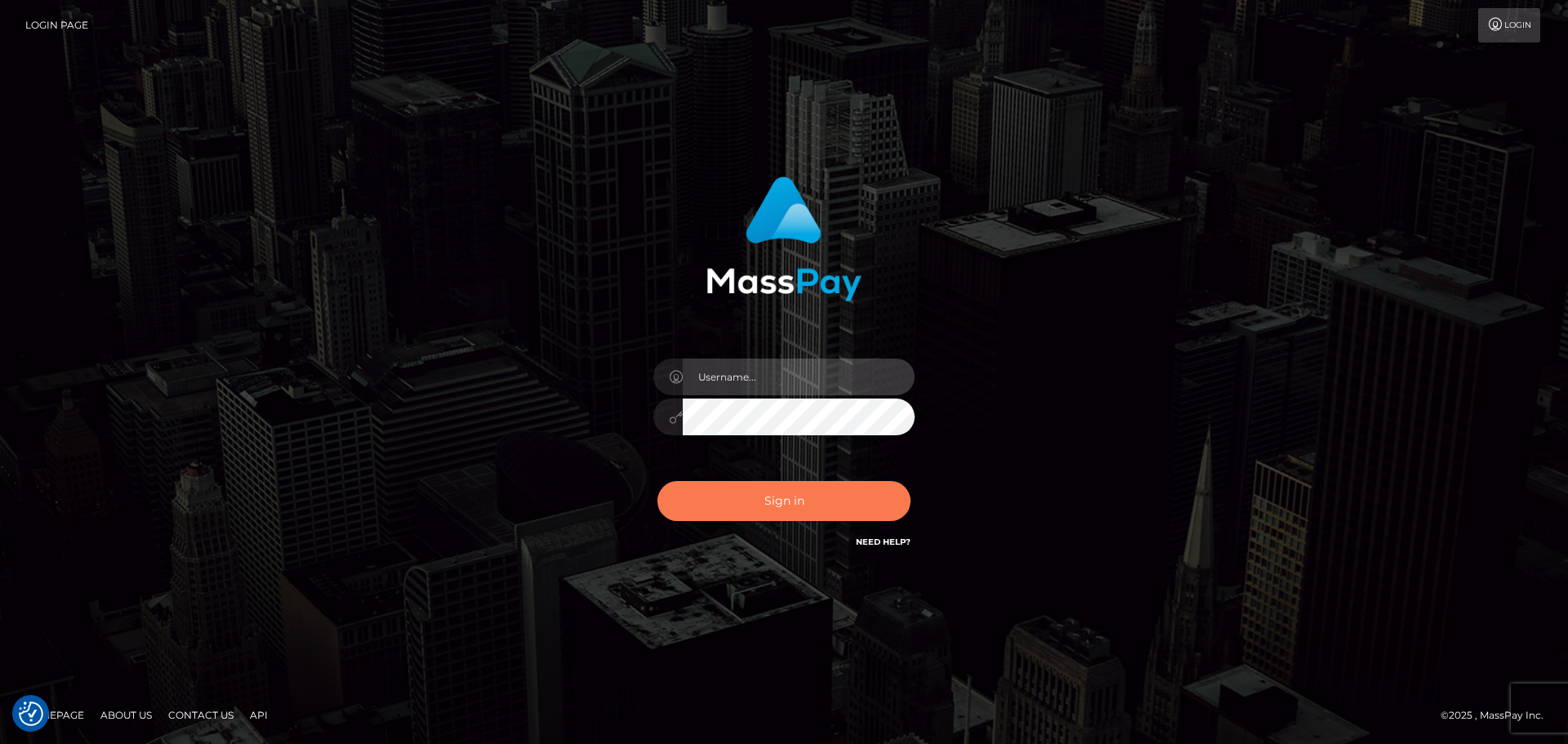
type input "constantin.mp"
click at [803, 488] on button "Sign in" at bounding box center [784, 501] width 254 height 40
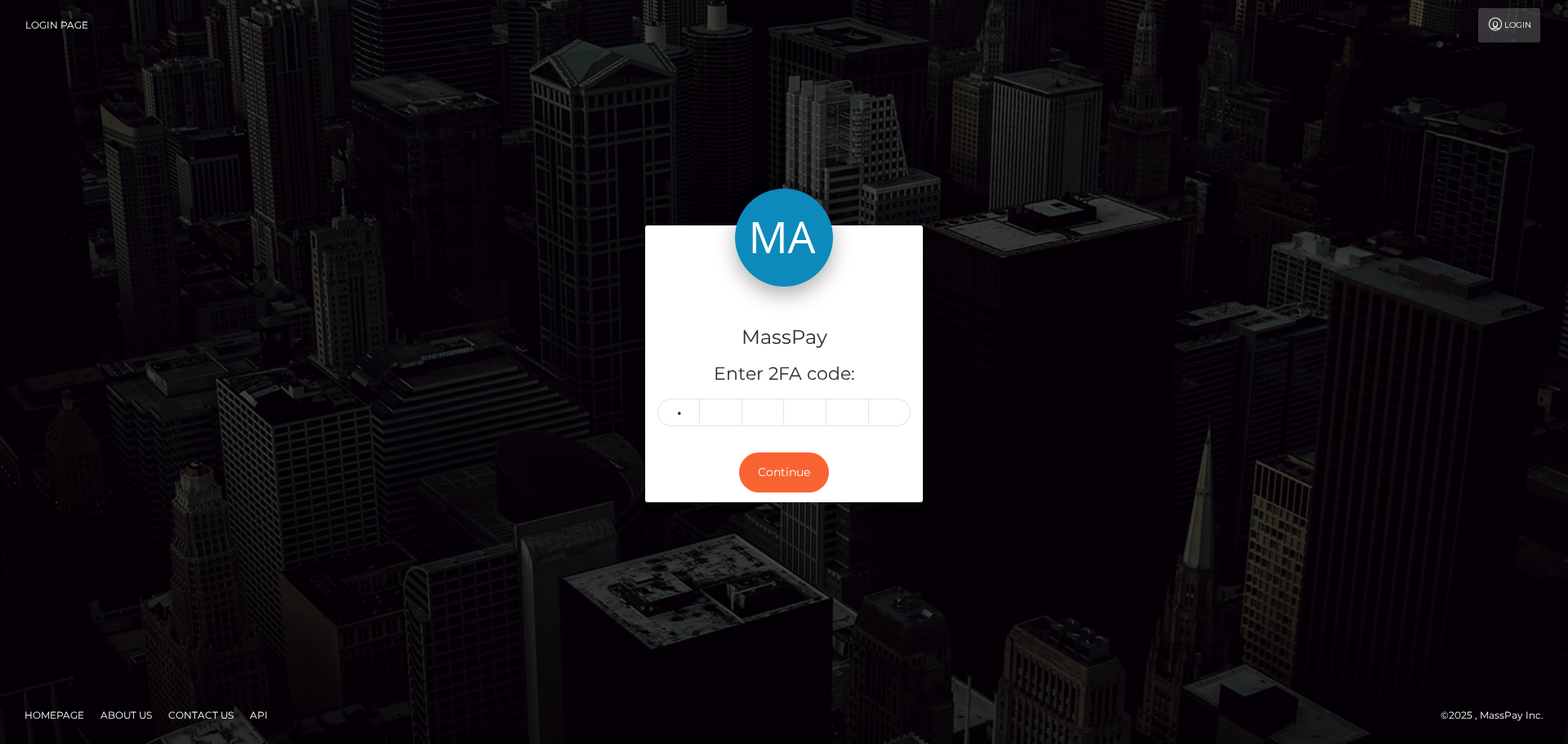
type input "2"
type input "7"
type input "1"
type input "4"
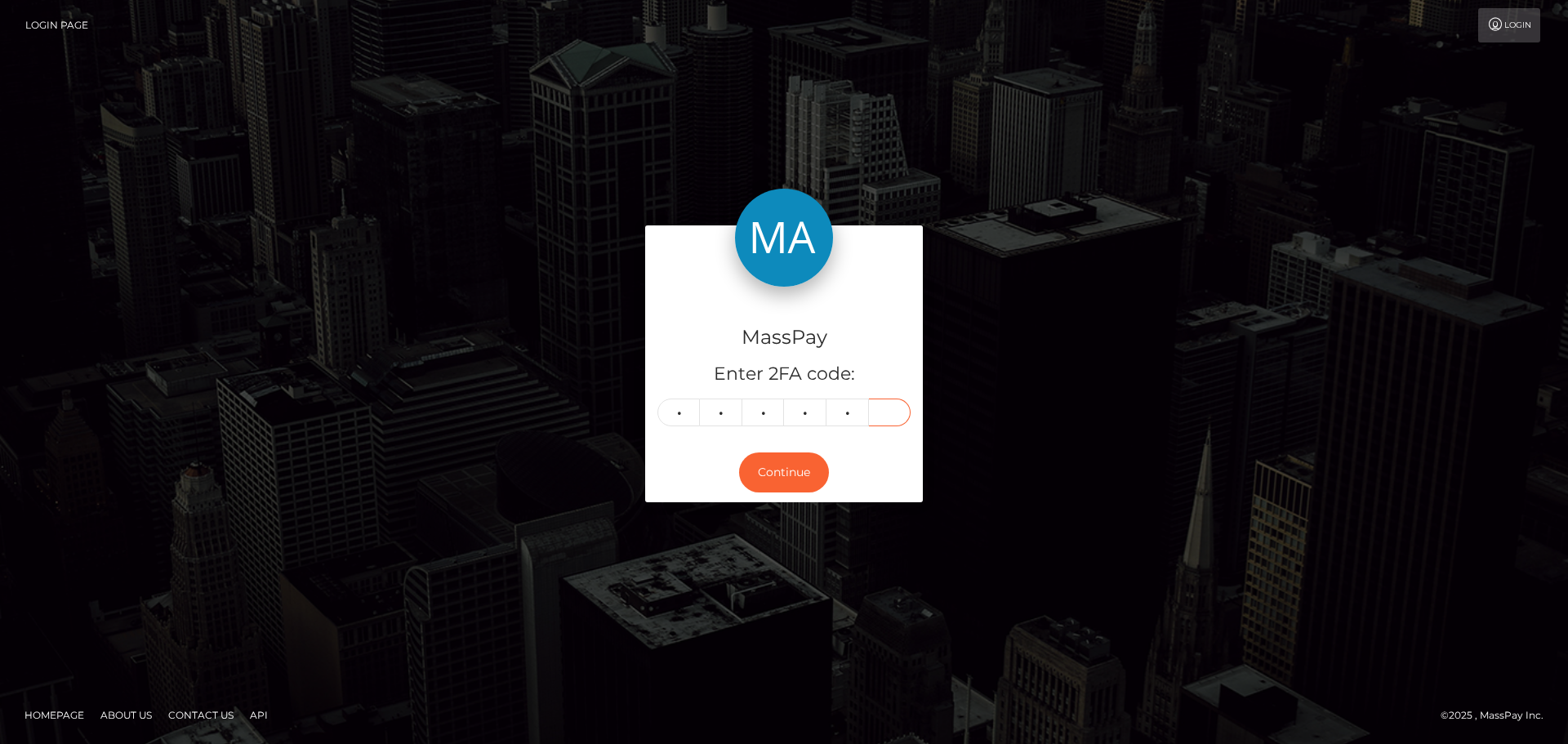
type input "7"
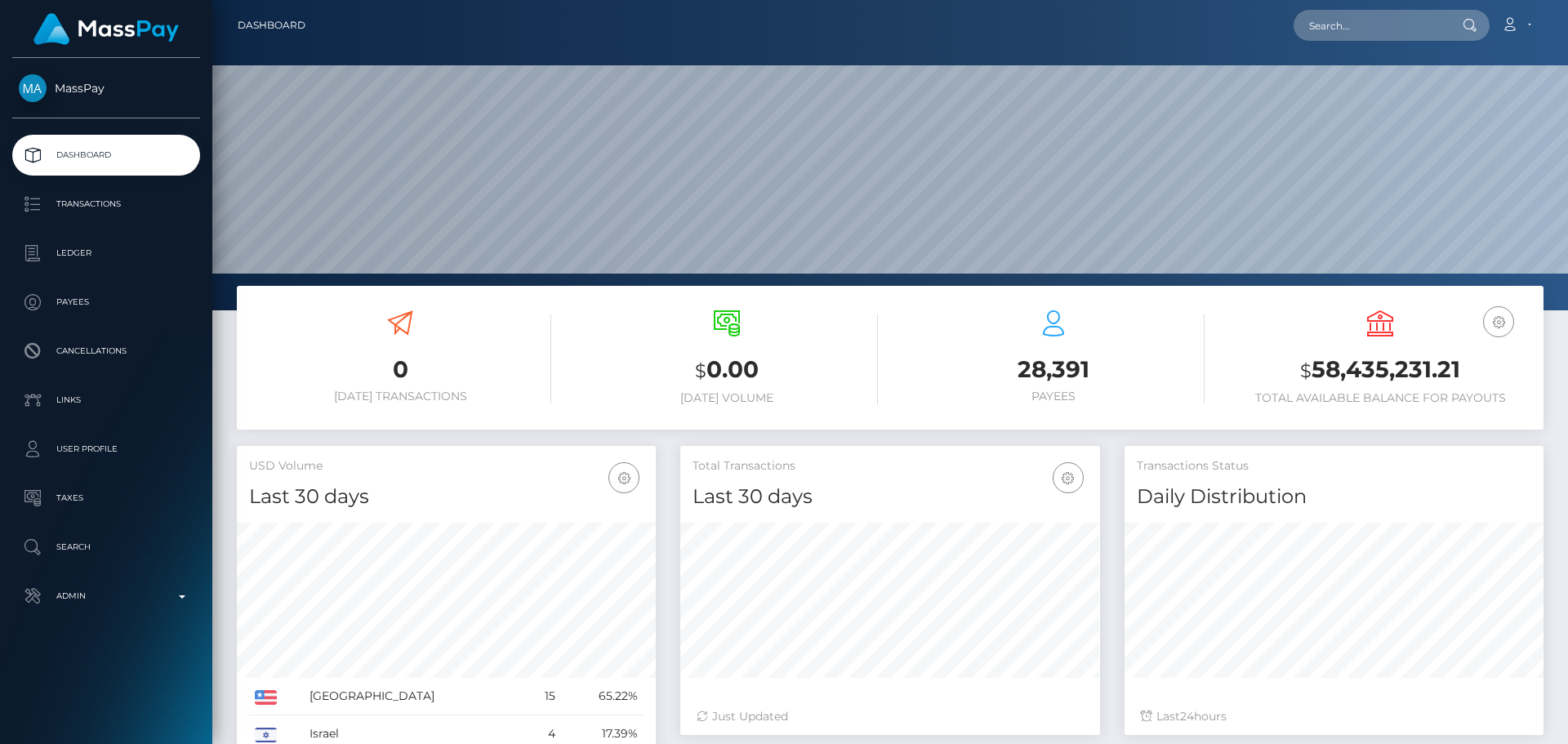
scroll to position [290, 420]
click at [1366, 19] on input "text" at bounding box center [1370, 25] width 154 height 31
paste input "daudameen7760@gmail.com"
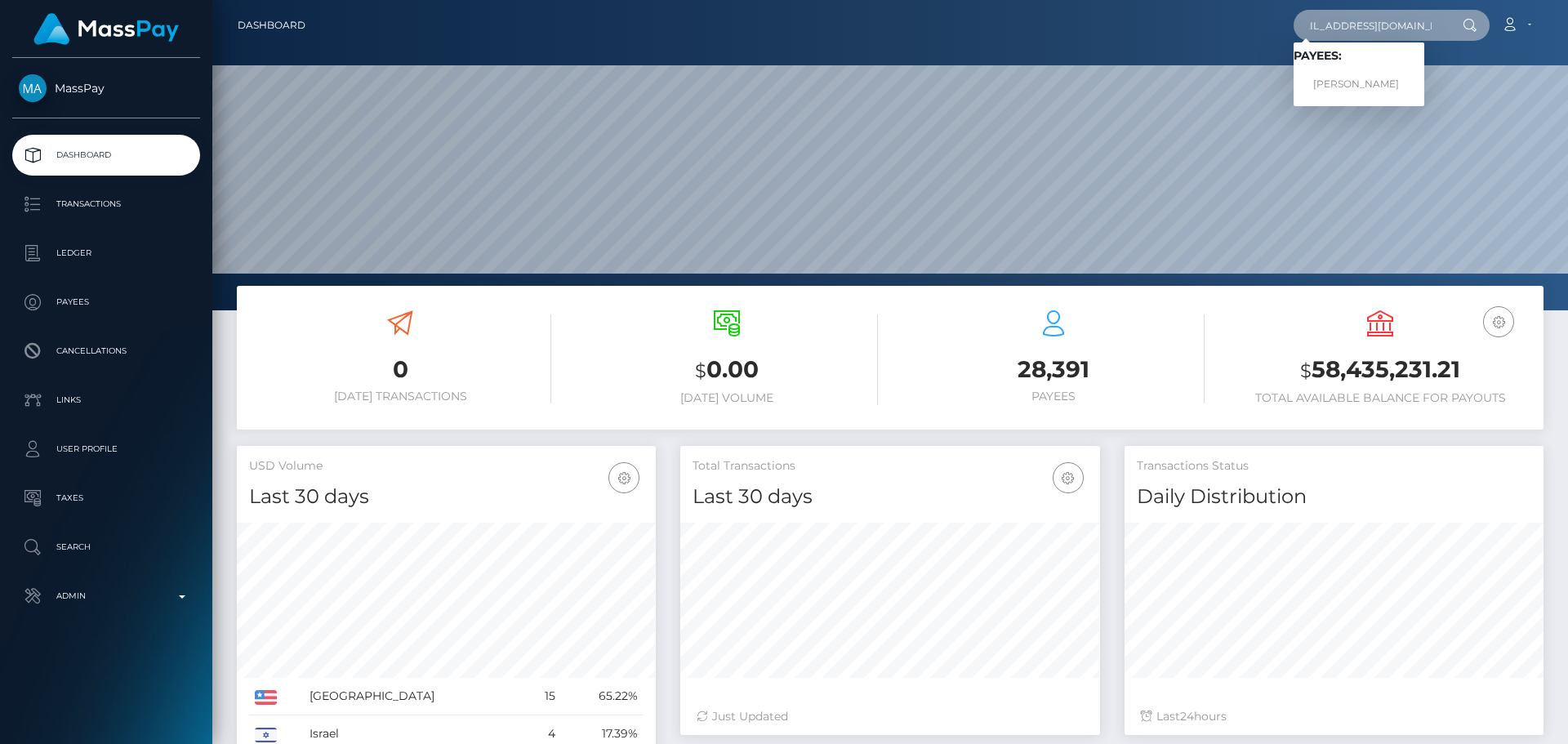
type input "daudameen7760@gmail.com"
click at [1357, 76] on link "MOHAMMED DAUD AMEEN" at bounding box center [1359, 84] width 131 height 31
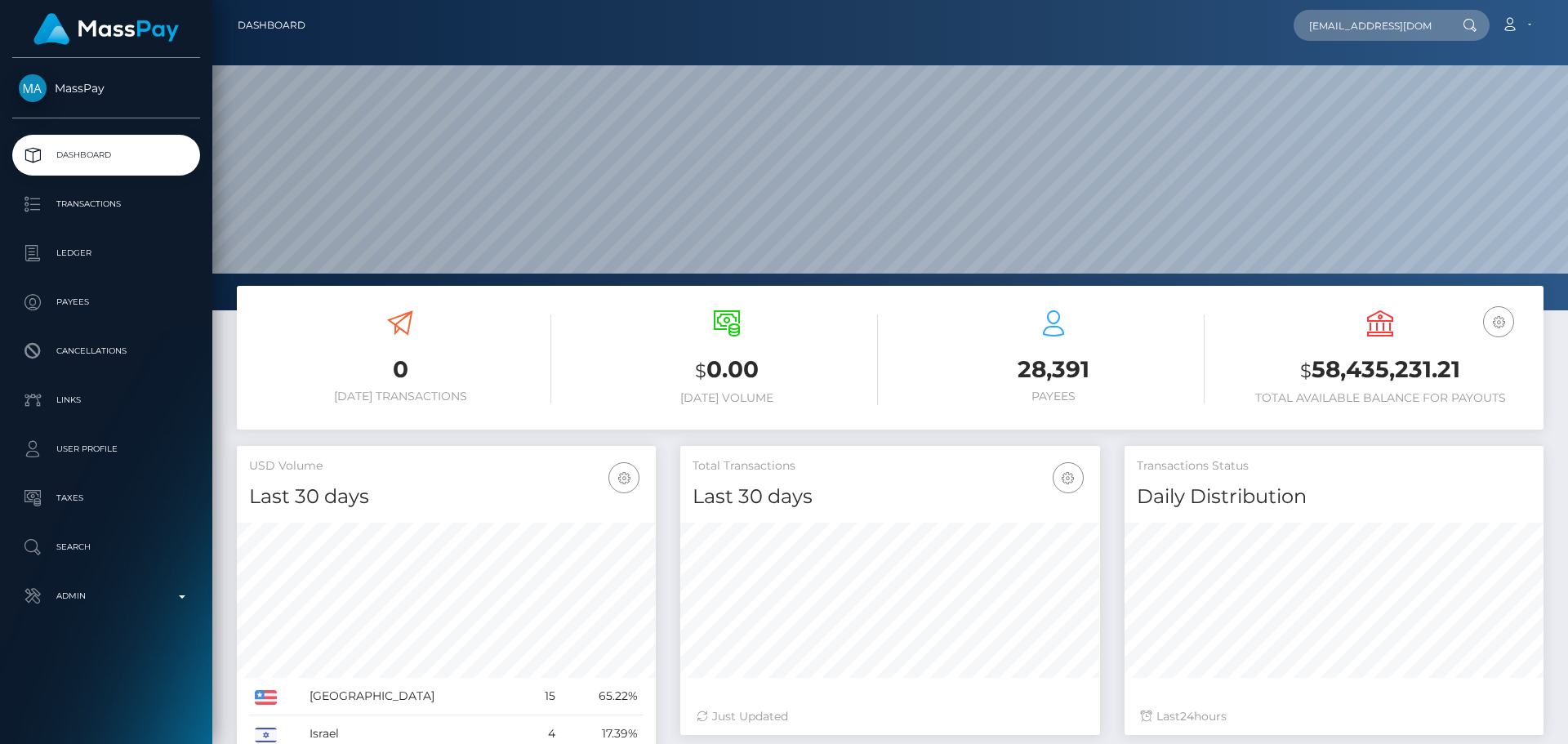
click at [752, 29] on div "daudameen7760@gmail.com Loading... Loading... Payees: MOHAMMED DAUD AMEEN Accou…" at bounding box center [930, 25] width 1224 height 35
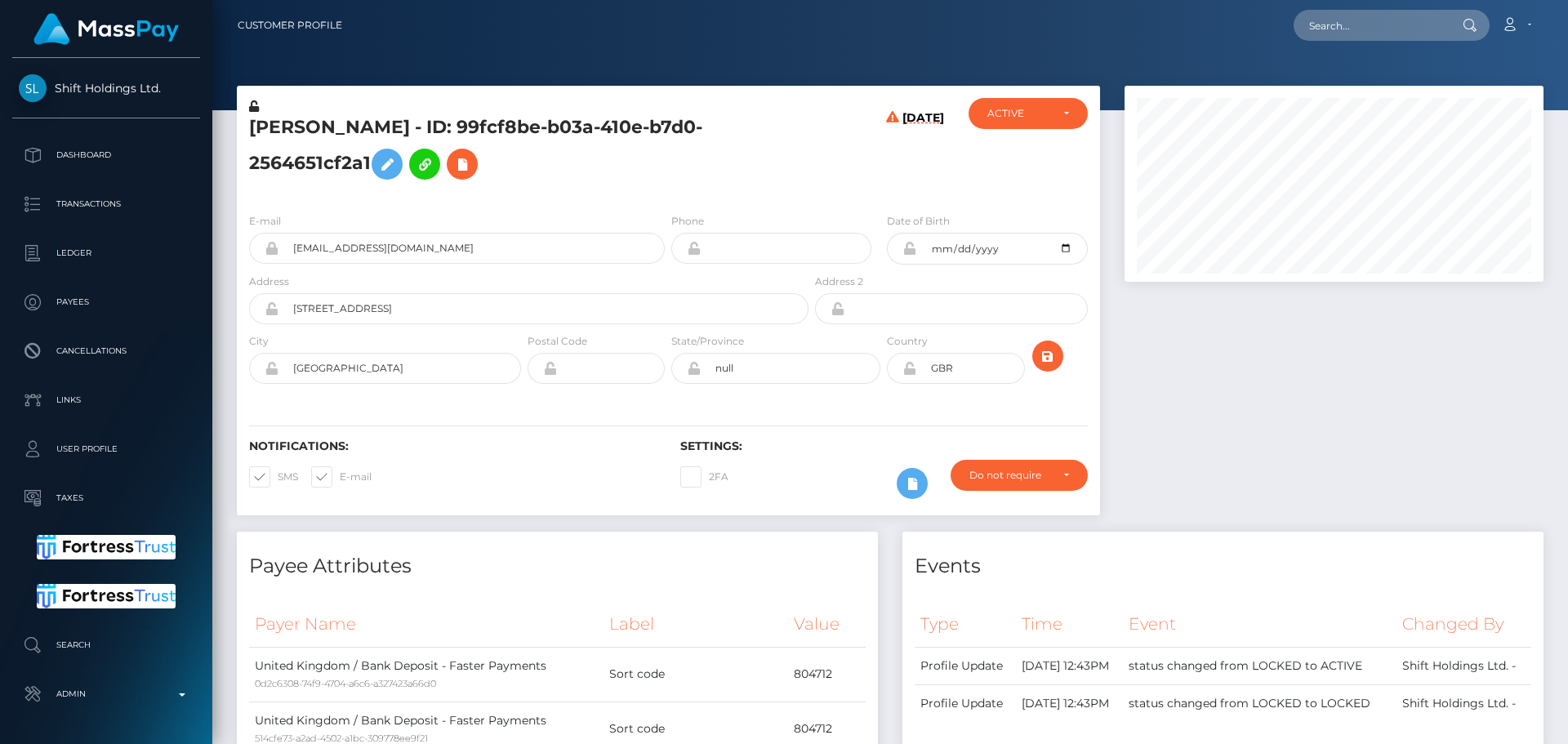
scroll to position [196, 420]
click at [680, 164] on h5 "MOHAMMED DAUD AMEEN - ID: 99fcf8be-b03a-410e-b7d0-2564651cf2a1" at bounding box center [524, 151] width 551 height 72
click at [640, 191] on div "MOHAMMED DAUD AMEEN - ID: 99fcf8be-b03a-410e-b7d0-2564651cf2a1" at bounding box center [524, 149] width 575 height 102
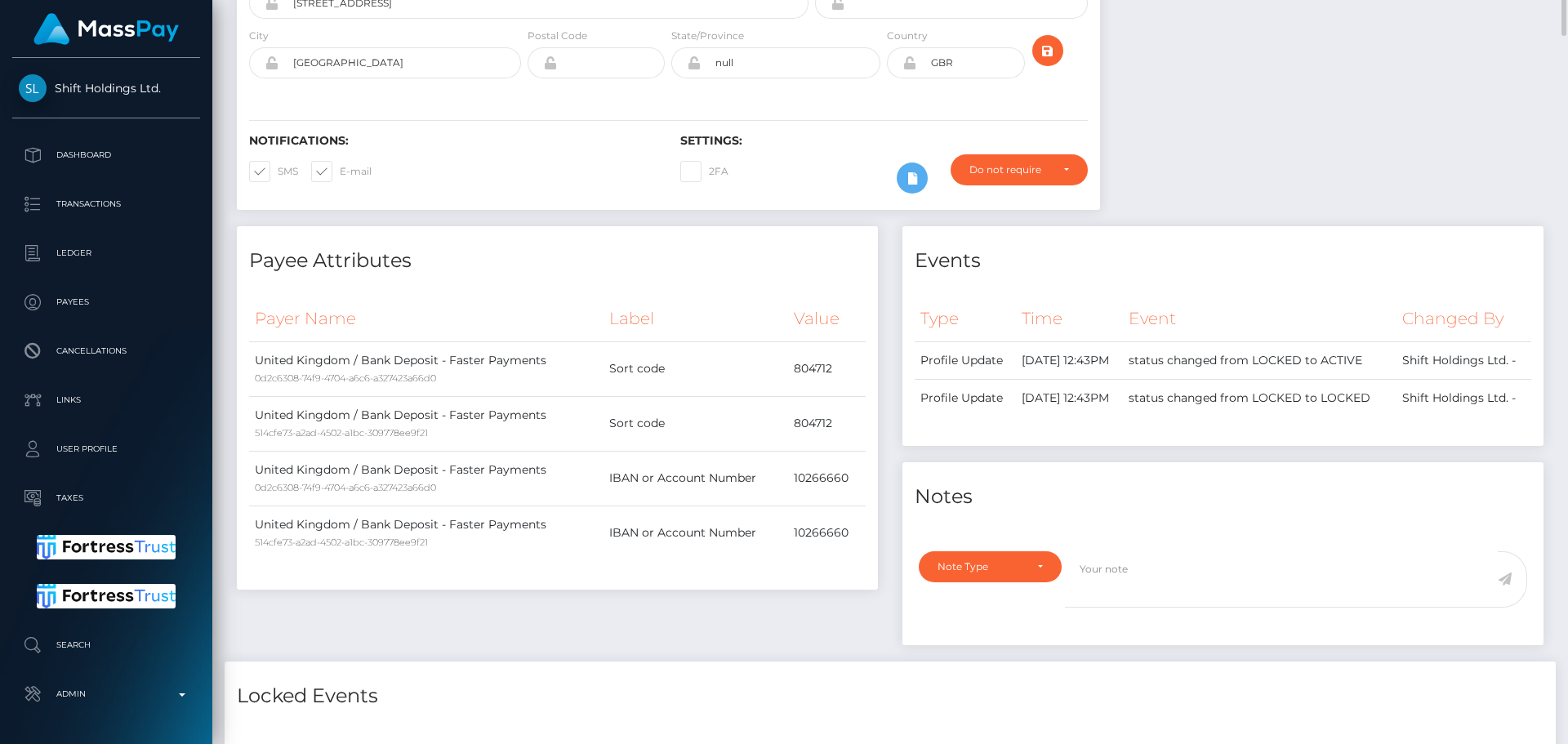
scroll to position [0, 0]
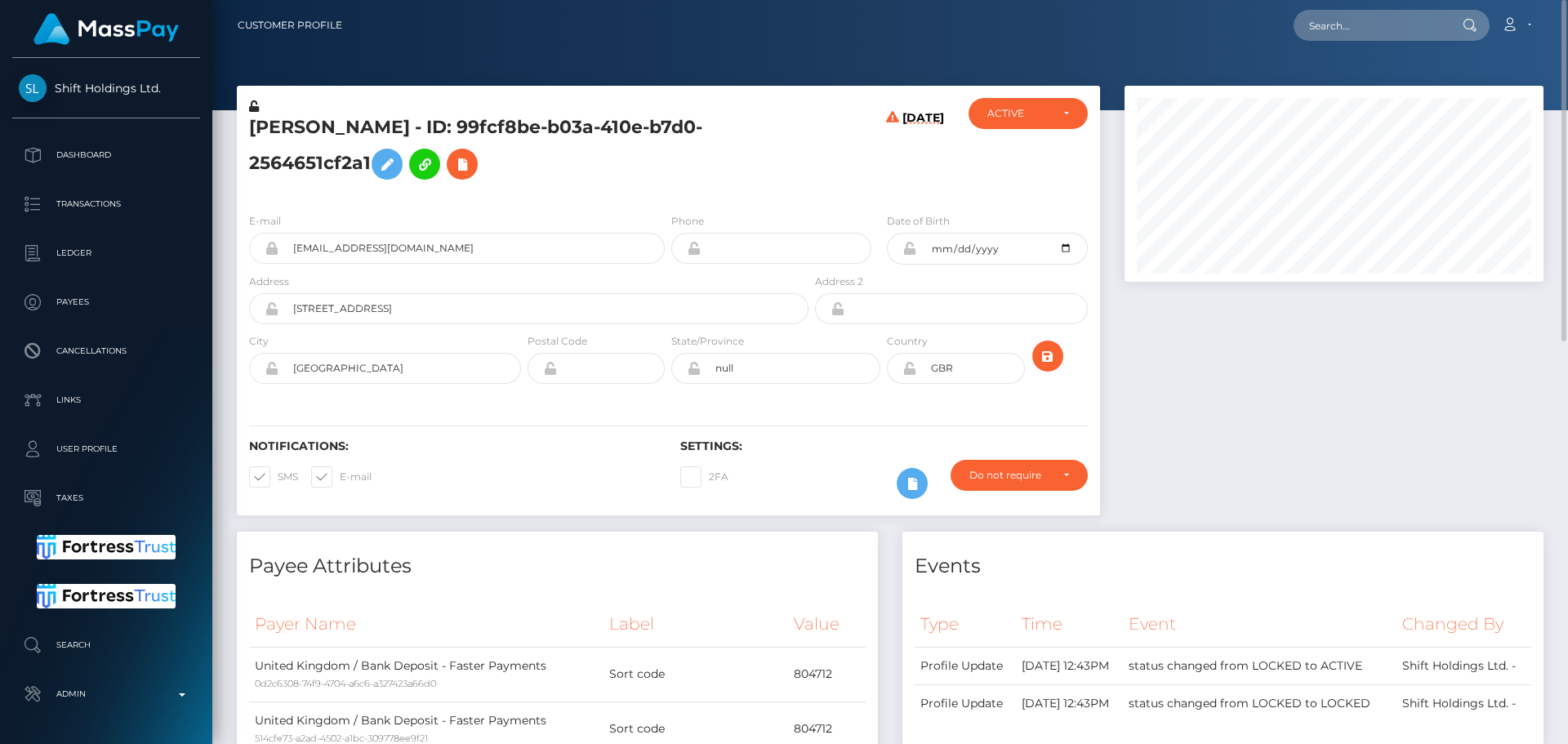
click at [294, 125] on h5 "MOHAMMED DAUD AMEEN - ID: 99fcf8be-b03a-410e-b7d0-2564651cf2a1" at bounding box center [524, 151] width 551 height 72
copy h5 "MOHAMMED"
click at [459, 123] on h5 "MOHAMMED DAUD AMEEN - ID: 99fcf8be-b03a-410e-b7d0-2564651cf2a1" at bounding box center [524, 151] width 551 height 72
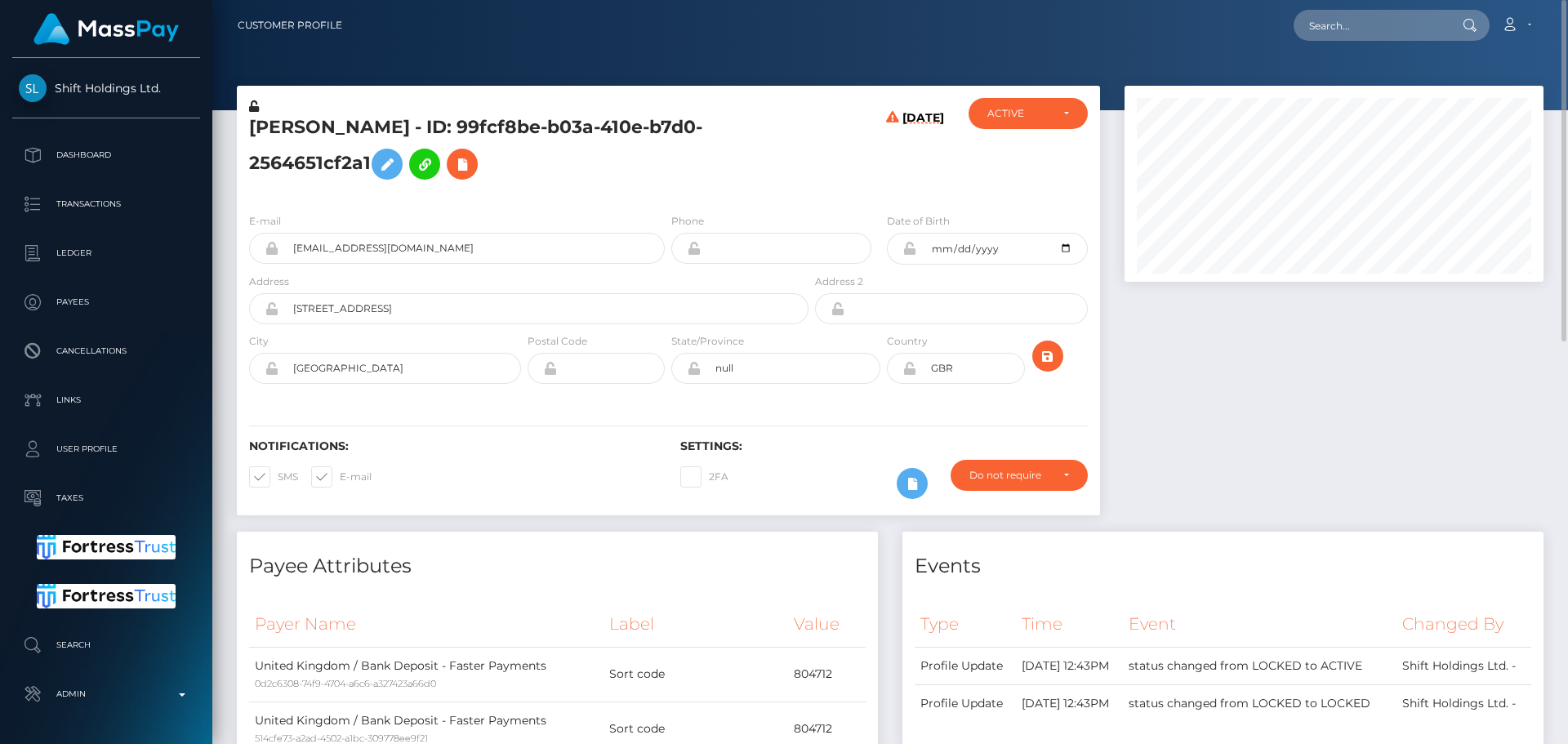
copy h5 "AMEEN"
click at [641, 163] on h5 "MOHAMMED DAUD AMEEN - ID: 99fcf8be-b03a-410e-b7d0-2564651cf2a1" at bounding box center [524, 151] width 551 height 72
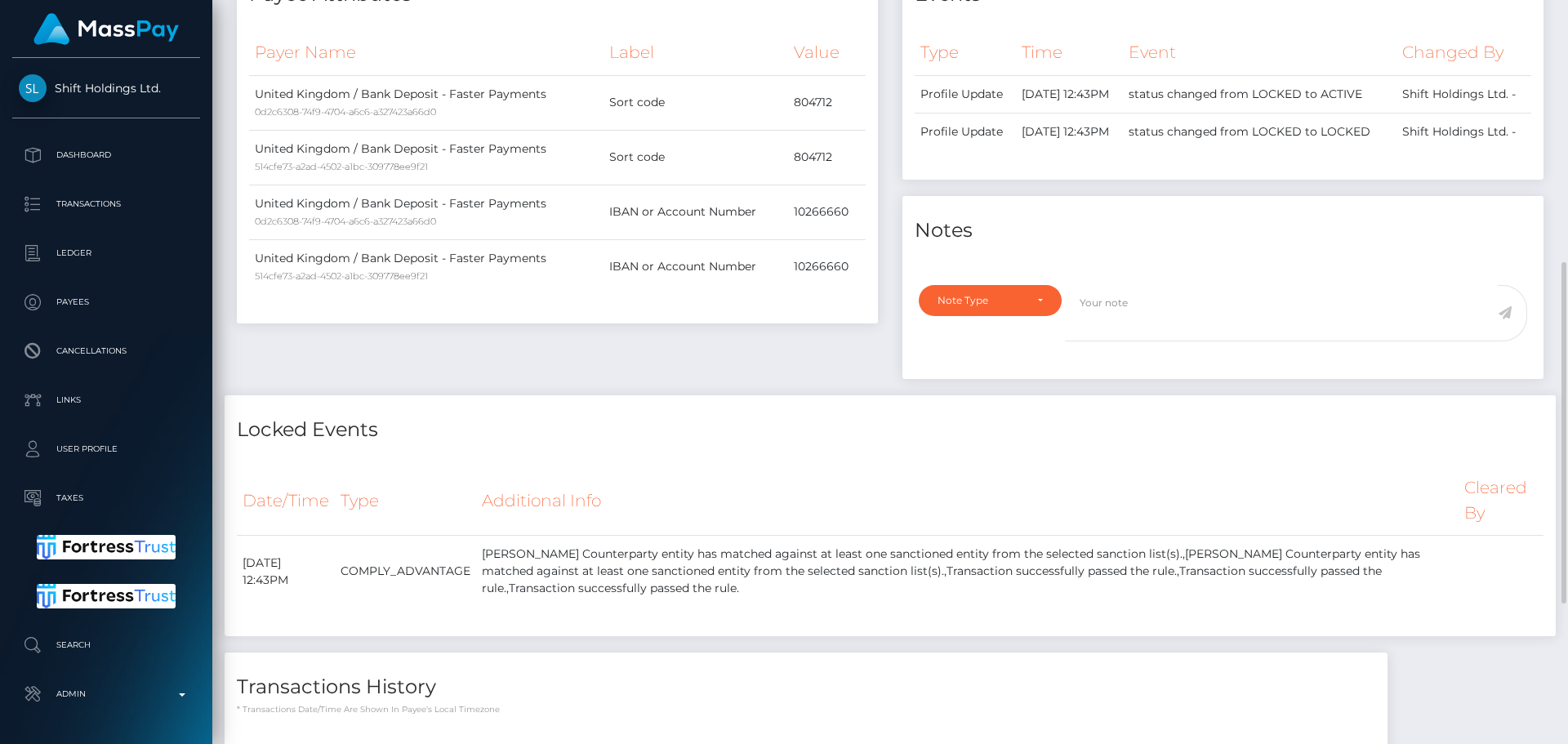
scroll to position [877, 0]
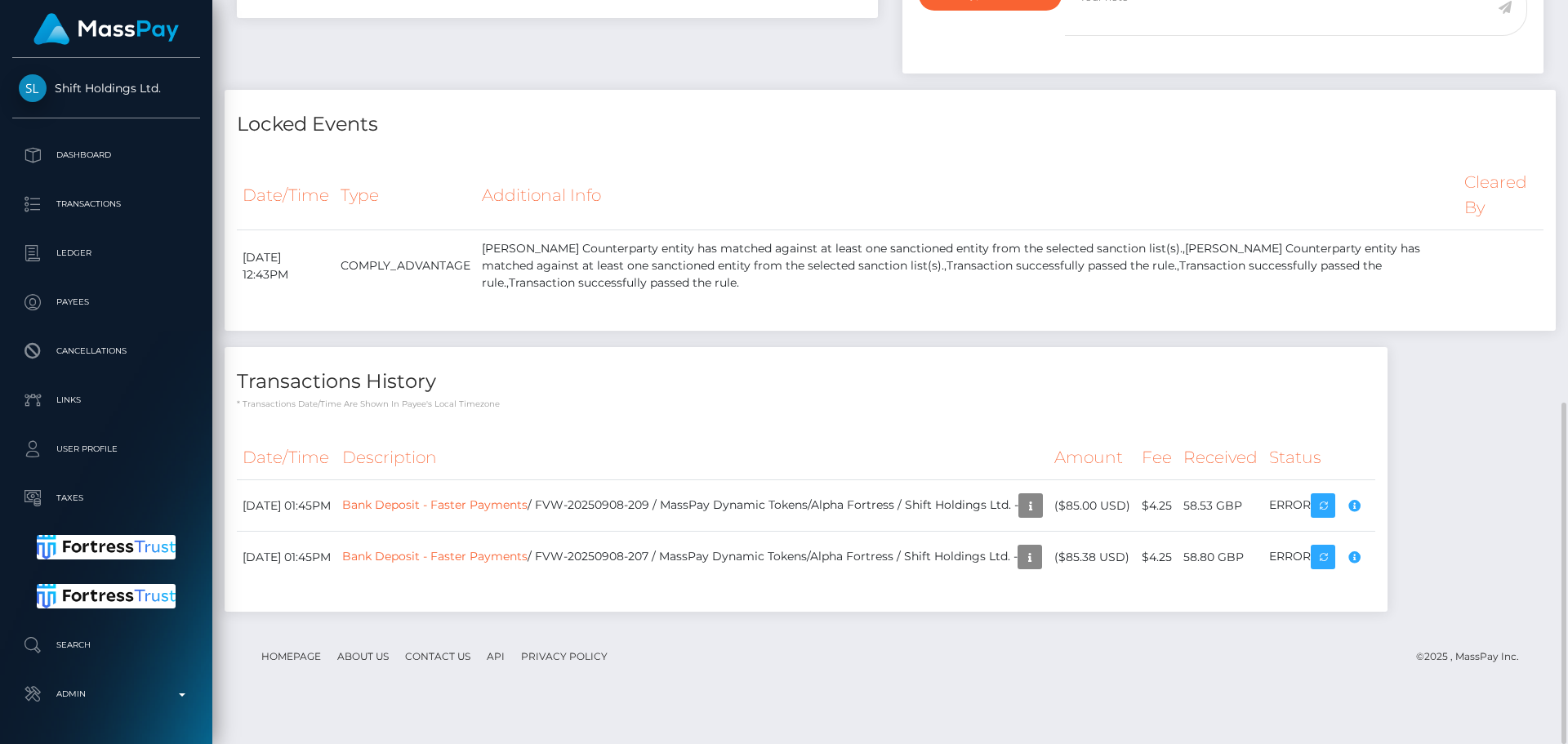
click at [760, 183] on div "Date/Time Type Additional Info Cleared By September 8, 2025 12:43PM" at bounding box center [890, 239] width 1331 height 183
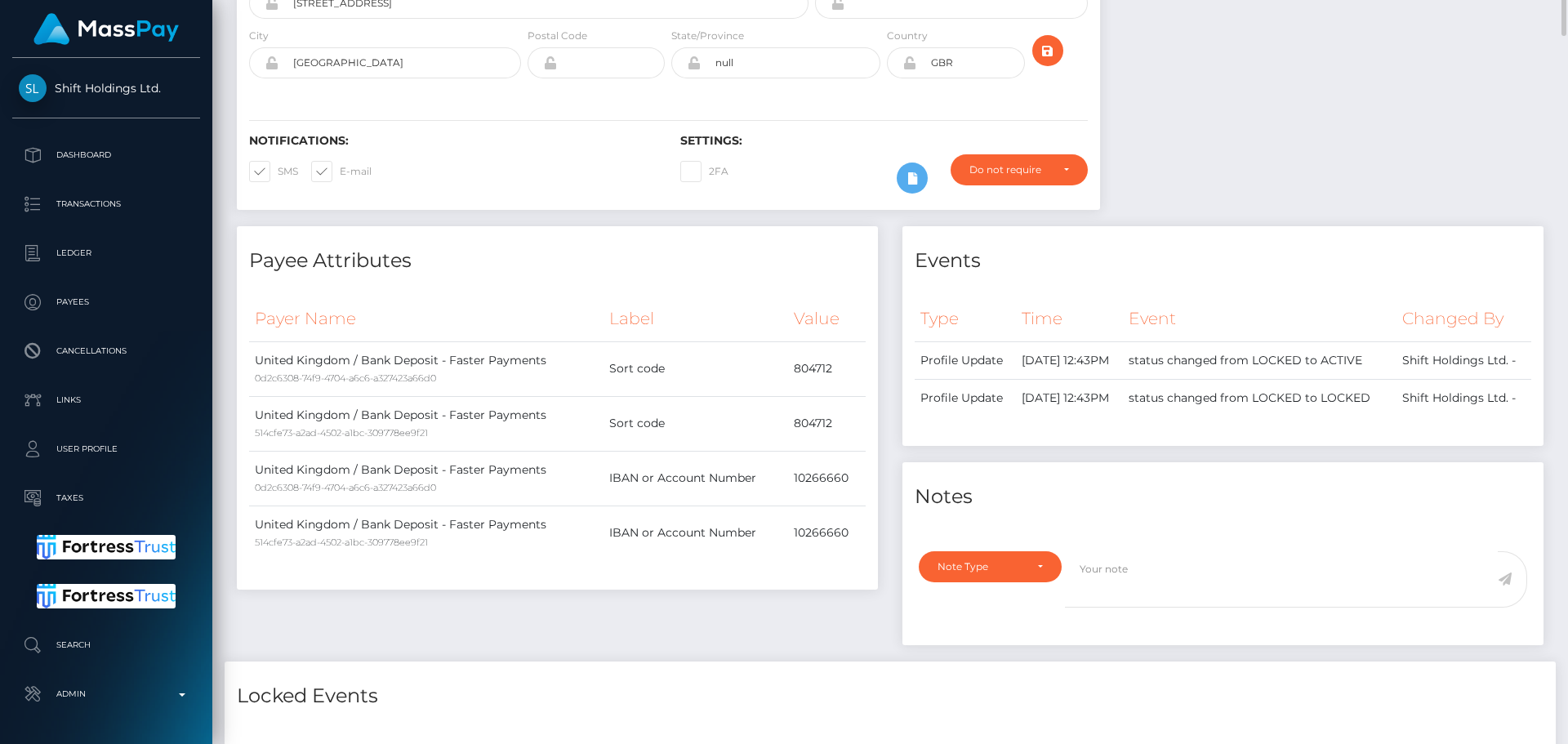
scroll to position [0, 0]
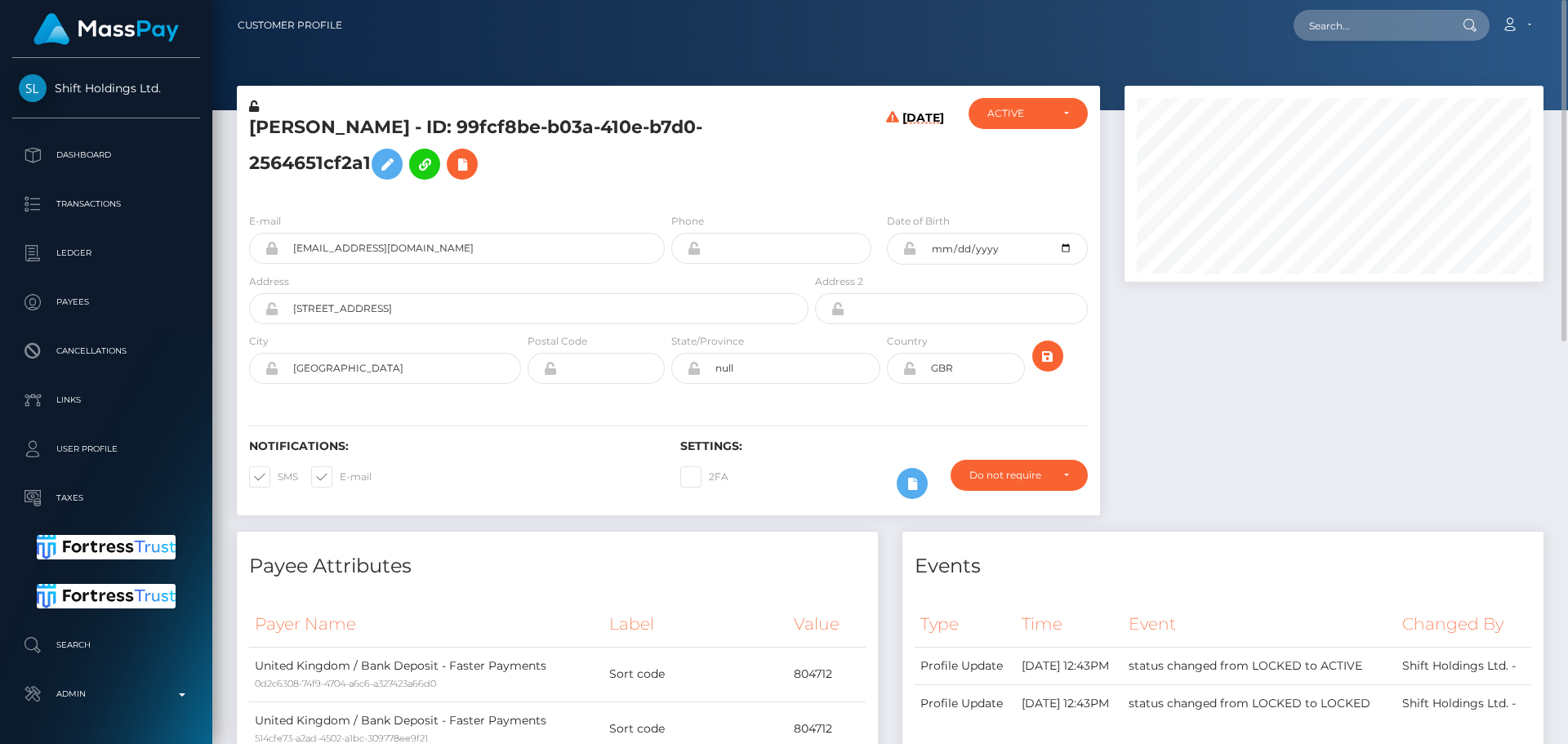
click at [410, 123] on h5 "MOHAMMED DAUD AMEEN - ID: 99fcf8be-b03a-410e-b7d0-2564651cf2a1" at bounding box center [524, 151] width 551 height 72
click at [410, 121] on h5 "MOHAMMED DAUD AMEEN - ID: 99fcf8be-b03a-410e-b7d0-2564651cf2a1" at bounding box center [524, 151] width 551 height 72
click at [411, 123] on h5 "MOHAMMED DAUD AMEEN - ID: 99fcf8be-b03a-410e-b7d0-2564651cf2a1" at bounding box center [524, 151] width 551 height 72
copy h5 "MOHAMMED DAUD AMEEN - ID: 99fcf8be-b03a-410e-b7d0-2564651cf2a1"
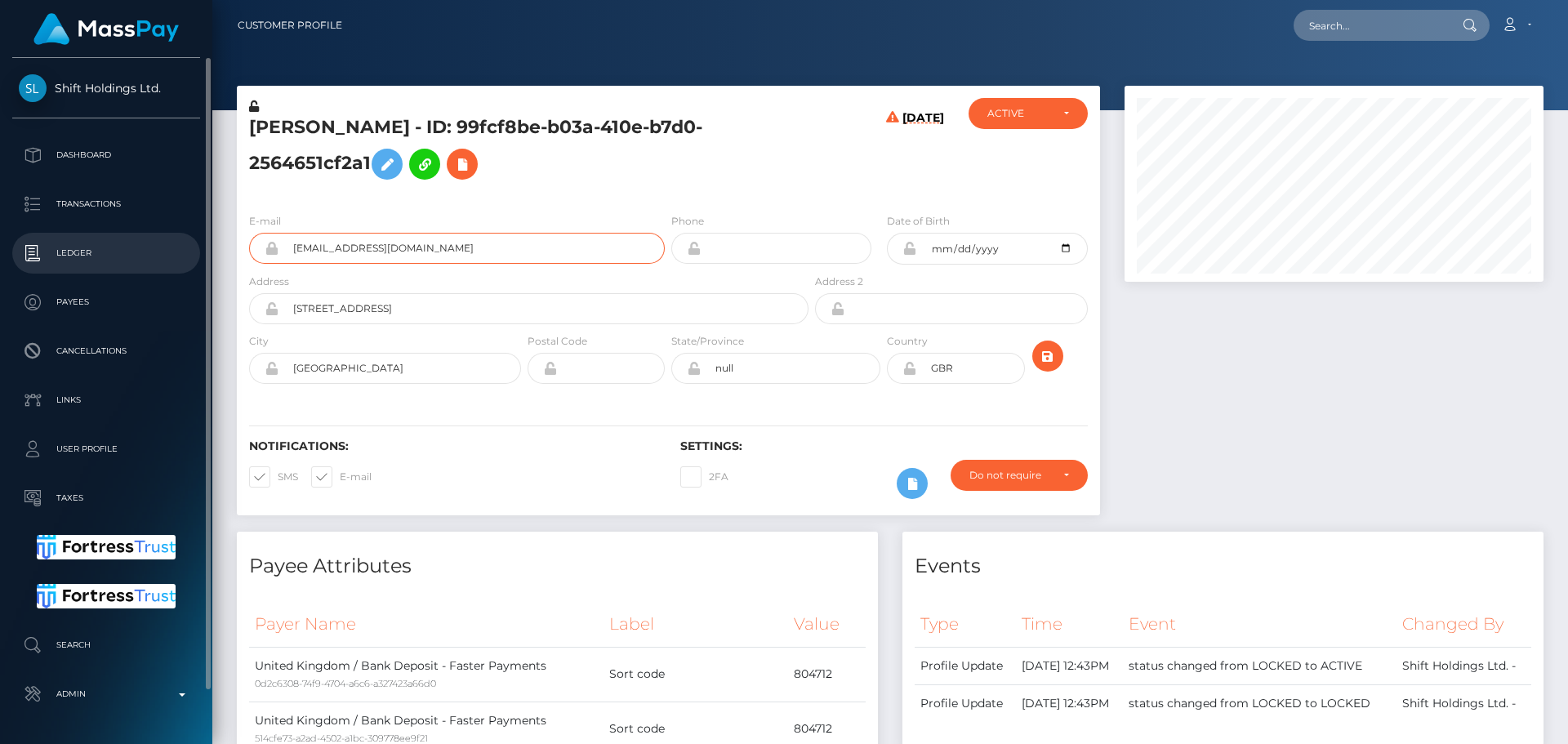
drag, startPoint x: 413, startPoint y: 252, endPoint x: 182, endPoint y: 243, distance: 231.2
click at [182, 243] on div "Shift Holdings Ltd. Dashboard Transactions Ledger Payees Cancellations" at bounding box center [784, 372] width 1568 height 744
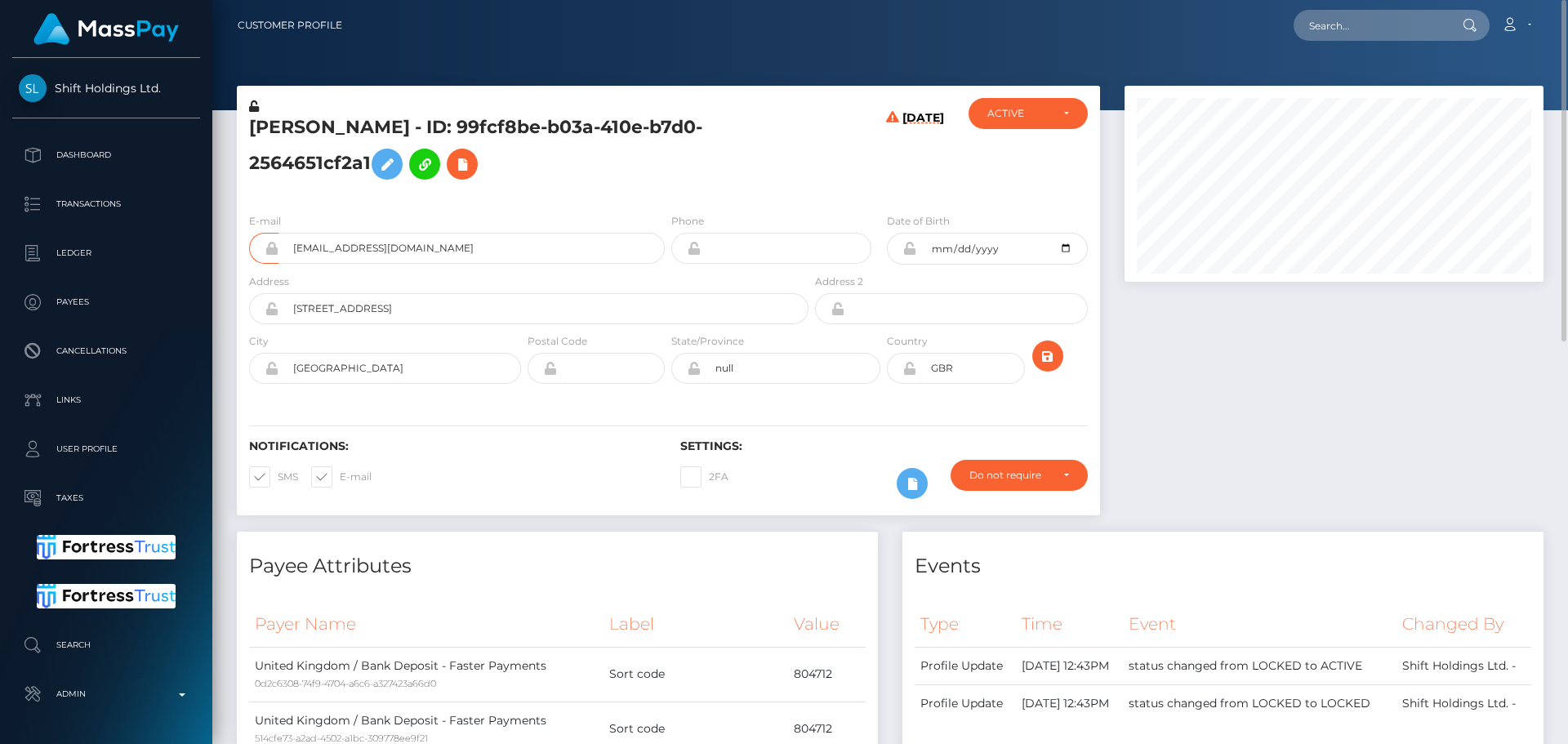
click at [290, 125] on h5 "MOHAMMED DAUD AMEEN - ID: 99fcf8be-b03a-410e-b7d0-2564651cf2a1" at bounding box center [524, 151] width 551 height 72
drag, startPoint x: 290, startPoint y: 125, endPoint x: 447, endPoint y: 125, distance: 157.0
click at [447, 125] on h5 "MOHAMMED DAUD AMEEN - ID: 99fcf8be-b03a-410e-b7d0-2564651cf2a1" at bounding box center [524, 151] width 551 height 72
copy h5 "MOHAMMED DAUD AMEEN"
click at [471, 161] on icon at bounding box center [463, 164] width 20 height 21
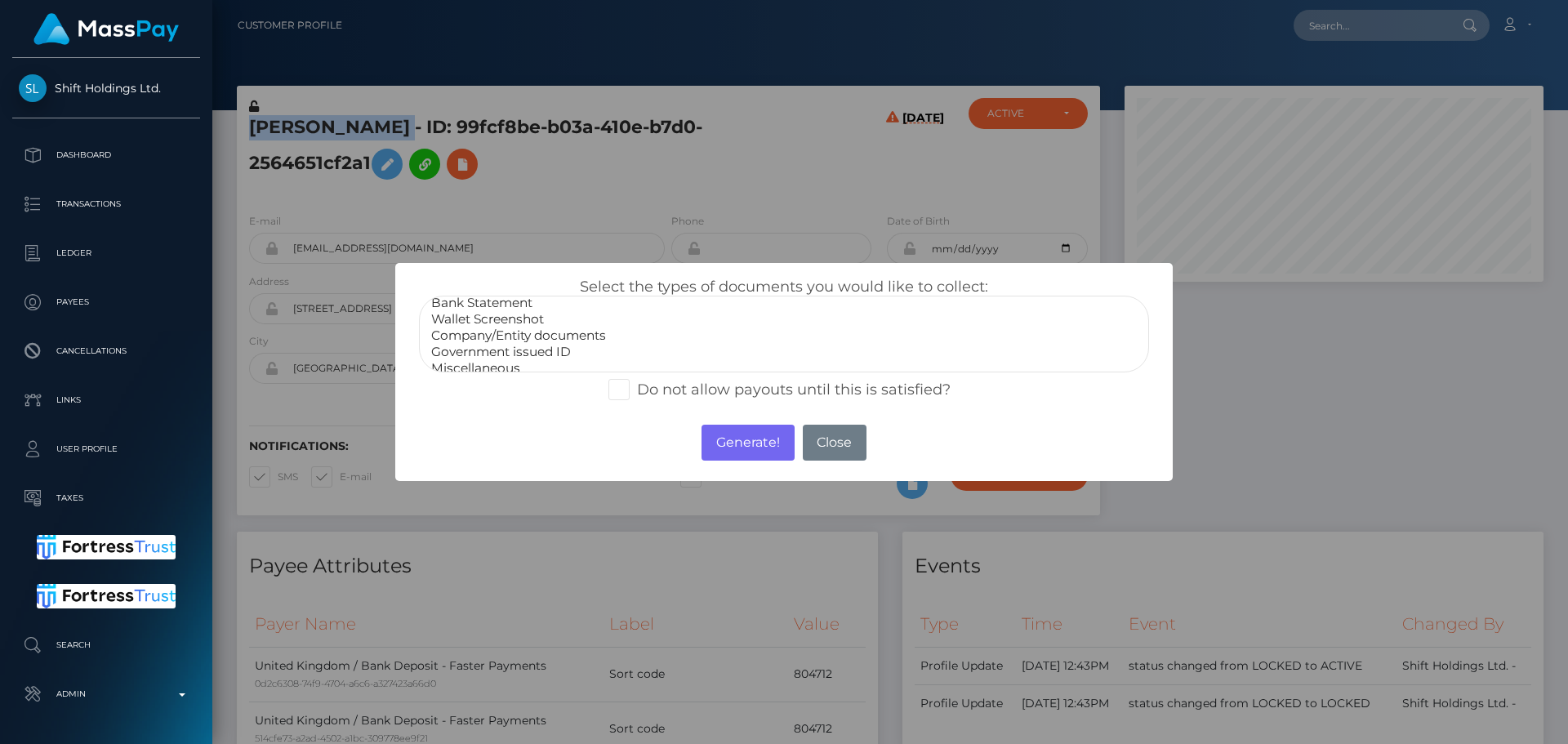
scroll to position [33, 0]
select select "Government issued ID"
click at [502, 345] on option "Government issued ID" at bounding box center [784, 342] width 709 height 16
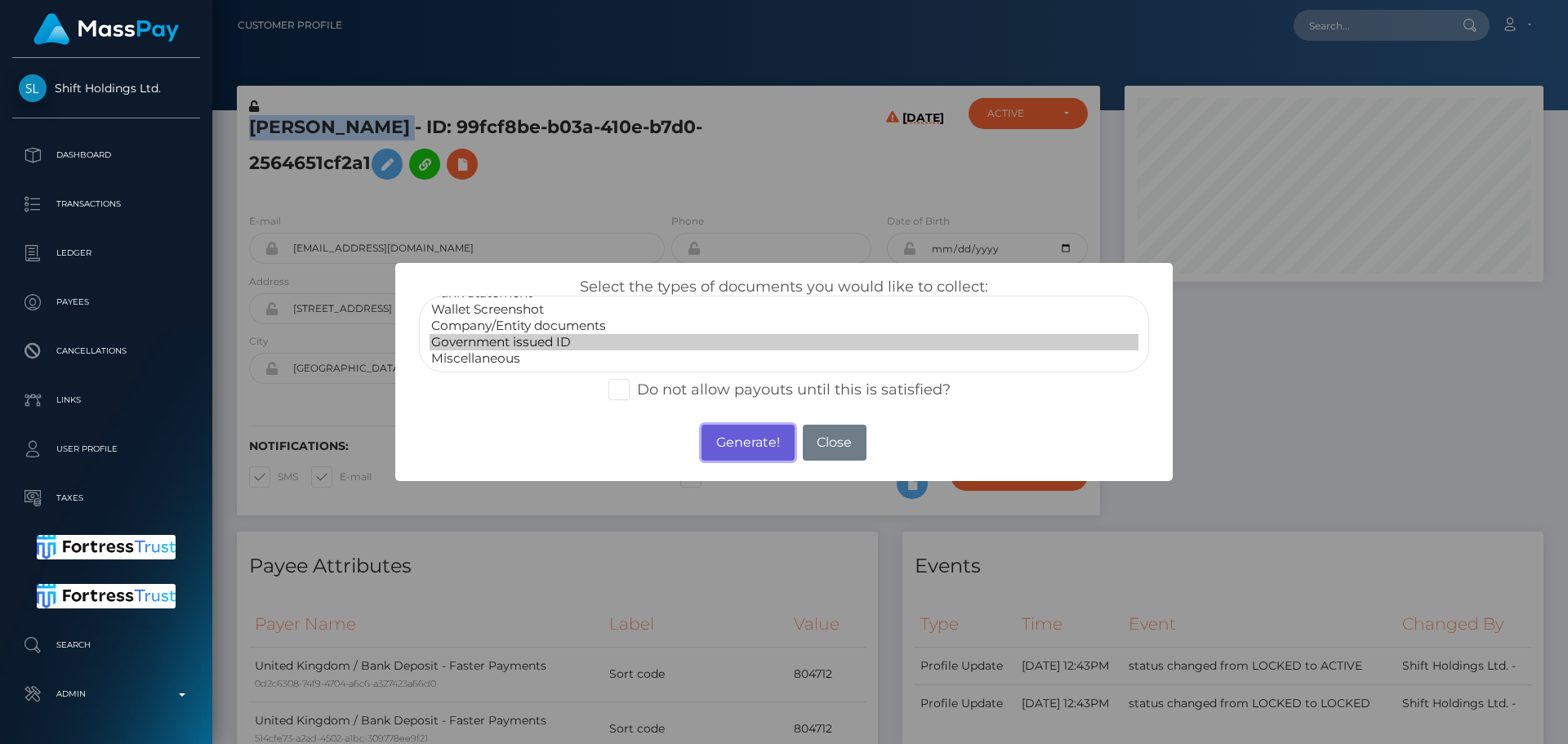
click at [770, 450] on button "Generate!" at bounding box center [747, 443] width 92 height 36
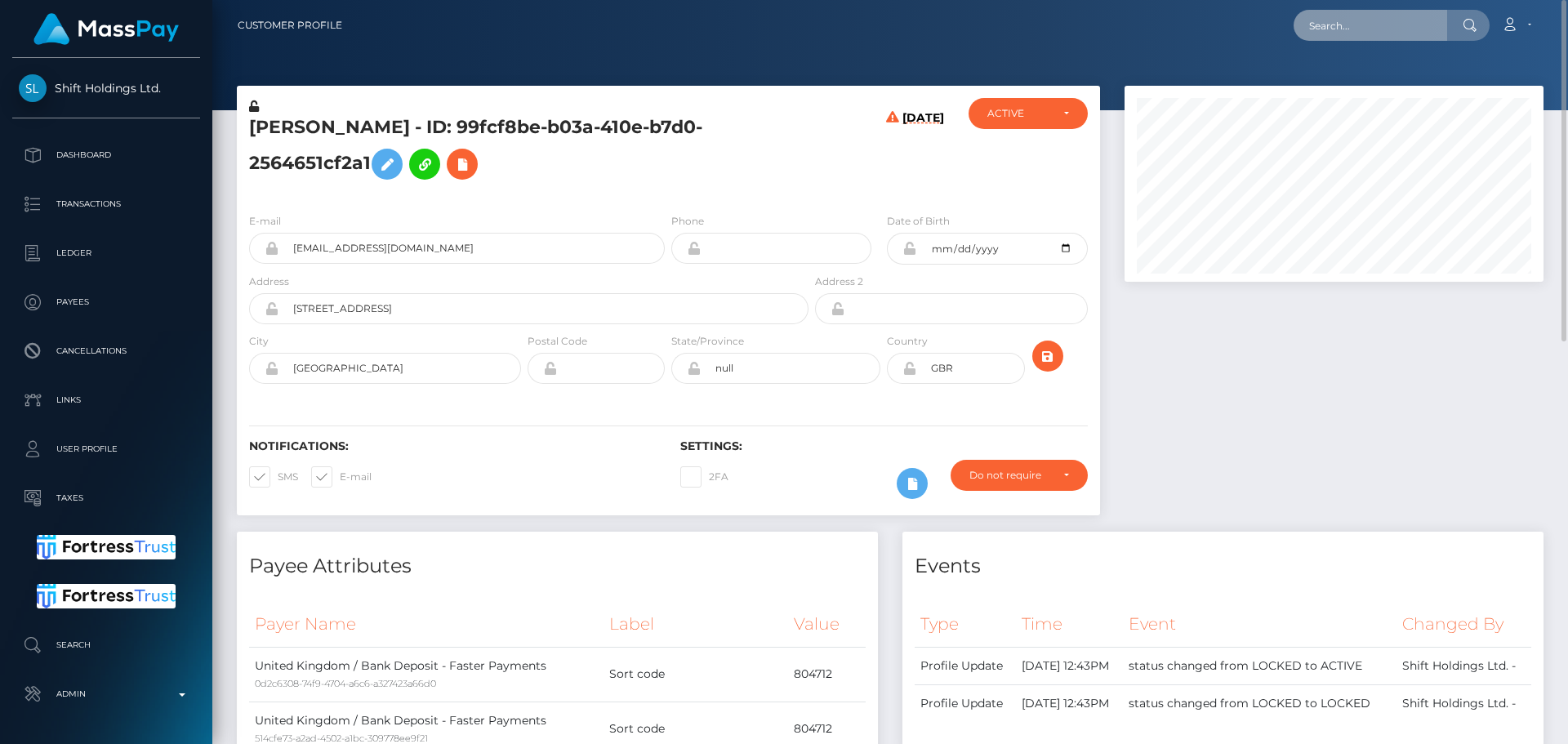
click at [1354, 25] on input "text" at bounding box center [1370, 25] width 154 height 31
paste input "poact_CmyEzq34G14t"
type input "poact_CmyEzq34G14t"
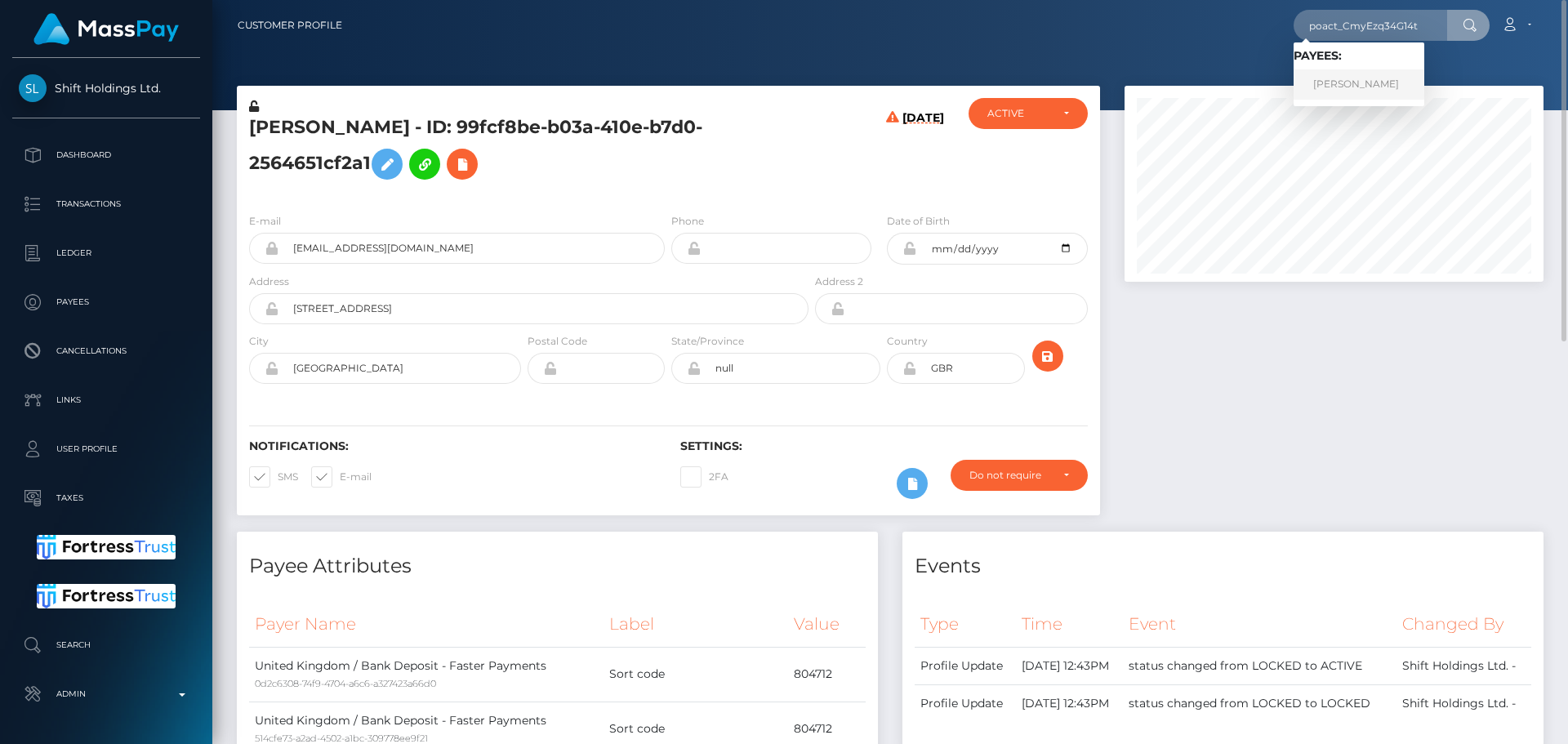
click at [1348, 74] on link "Mohan Raj" at bounding box center [1359, 84] width 131 height 31
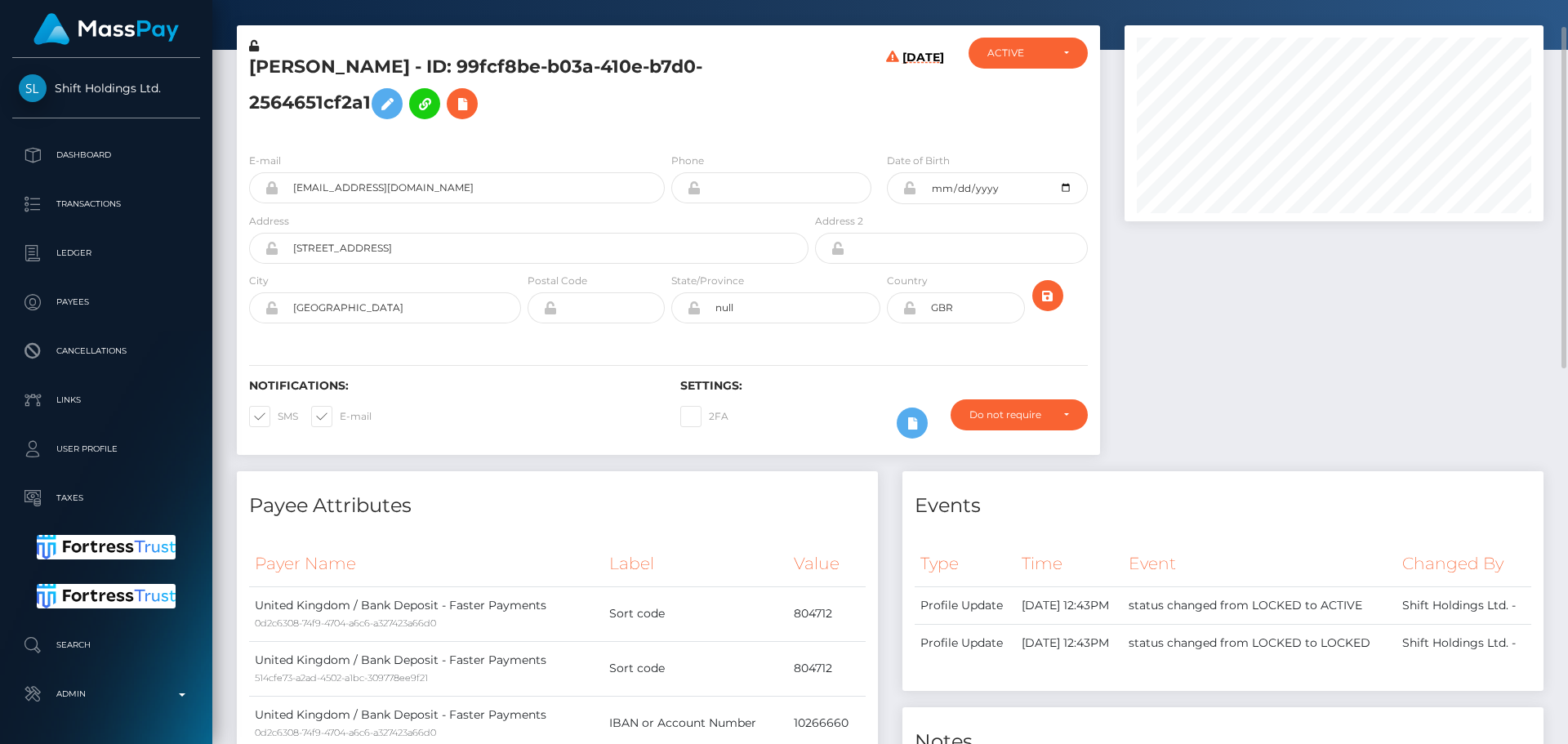
scroll to position [0, 0]
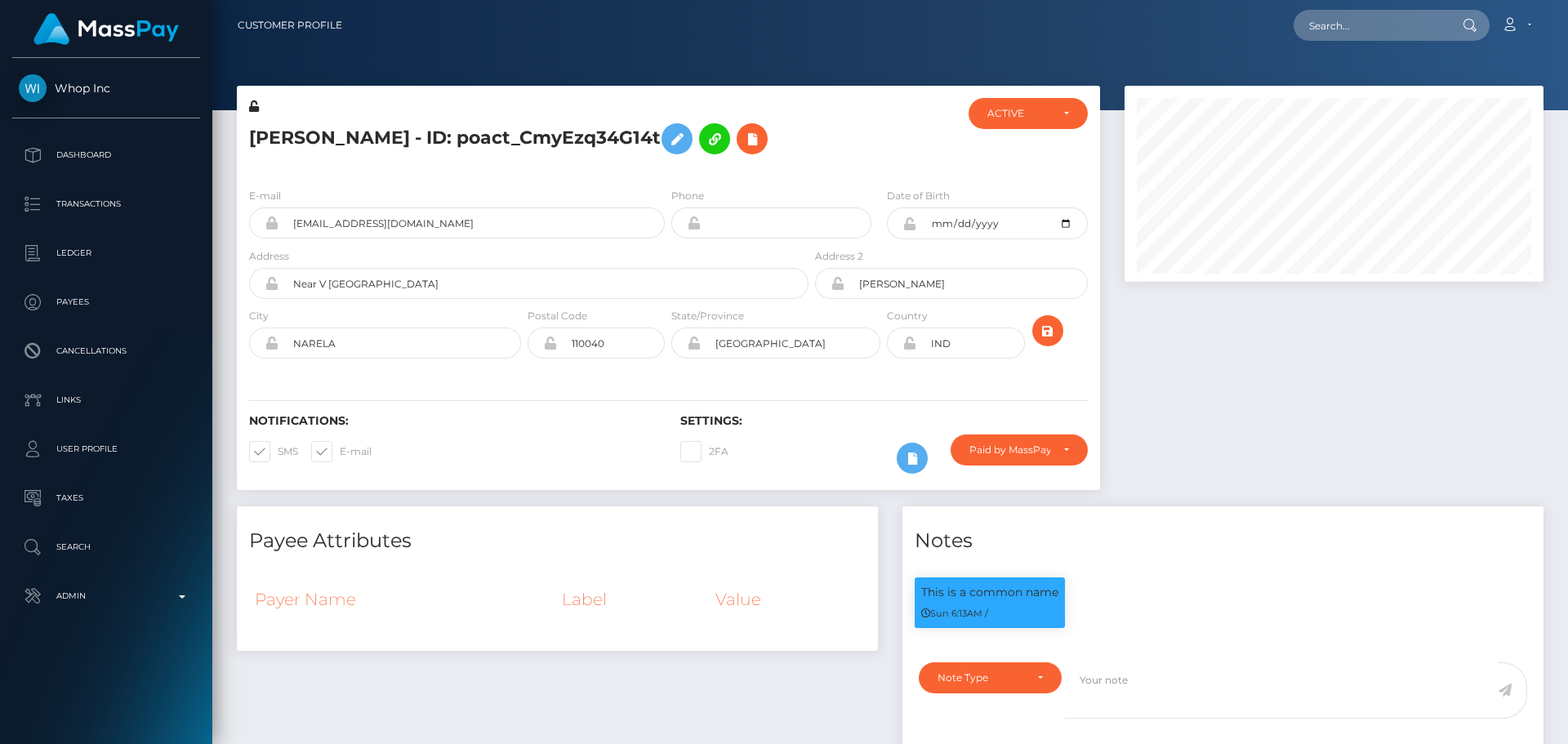
scroll to position [196, 420]
click at [816, 179] on div "E-mail yeeshuraj29@gmail.com Phone Date of Birth" at bounding box center [668, 274] width 863 height 200
click at [796, 162] on div "[PERSON_NAME] - ID: poact_CmyEzq34G14t" at bounding box center [524, 136] width 575 height 76
click at [781, 162] on div "[PERSON_NAME] - ID: poact_CmyEzq34G14t" at bounding box center [524, 136] width 575 height 76
click at [783, 161] on h5 "Mohan Raj - ID: poact_CmyEzq34G14t" at bounding box center [524, 139] width 551 height 48
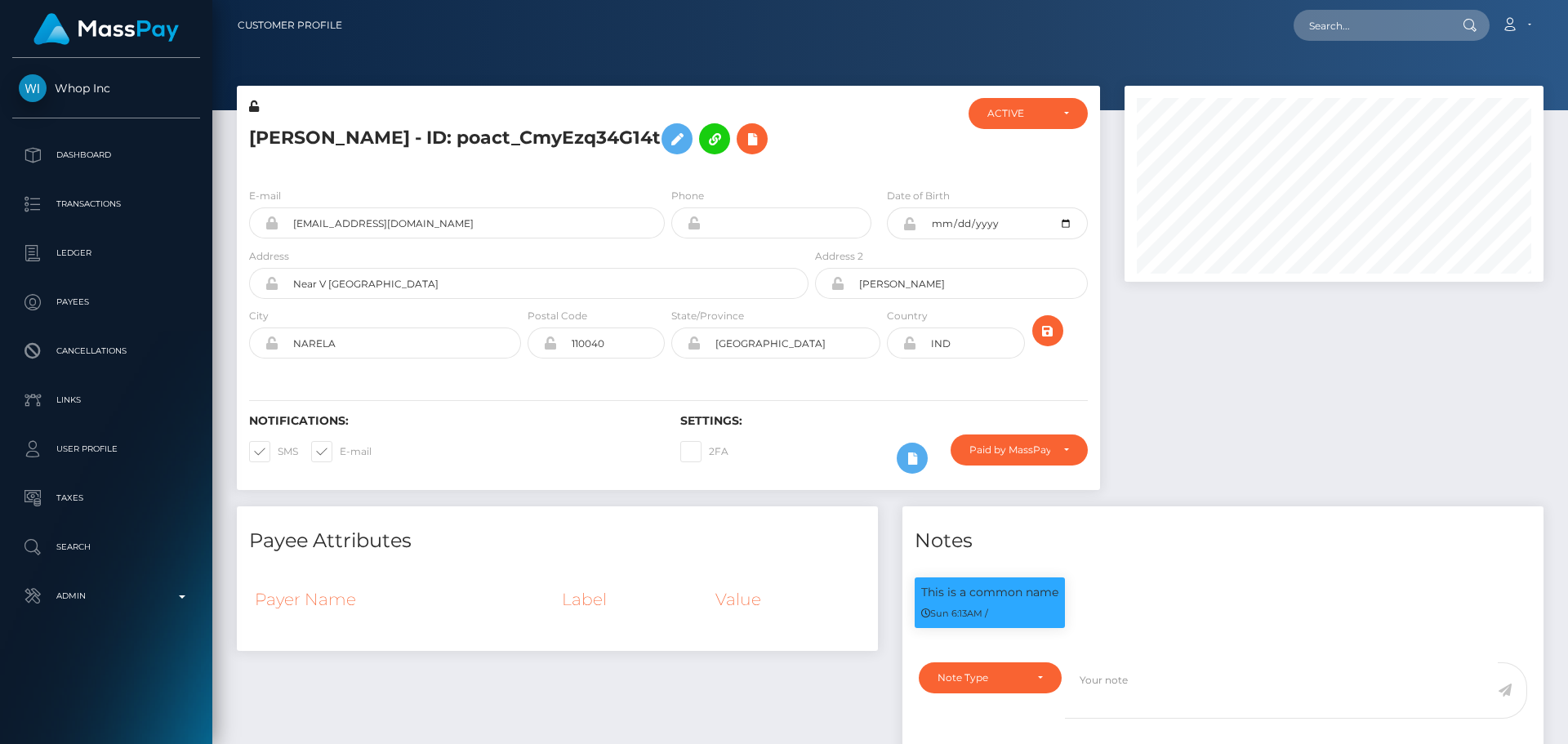
click at [783, 161] on h5 "Mohan Raj - ID: poact_CmyEzq34G14t" at bounding box center [524, 139] width 551 height 48
click at [786, 160] on h5 "Mohan Raj - ID: poact_CmyEzq34G14t" at bounding box center [524, 139] width 551 height 48
click at [806, 159] on div "Mohan Raj - ID: poact_CmyEzq34G14t" at bounding box center [524, 136] width 575 height 76
click at [761, 149] on h5 "Mohan Raj - ID: poact_CmyEzq34G14t" at bounding box center [524, 139] width 551 height 48
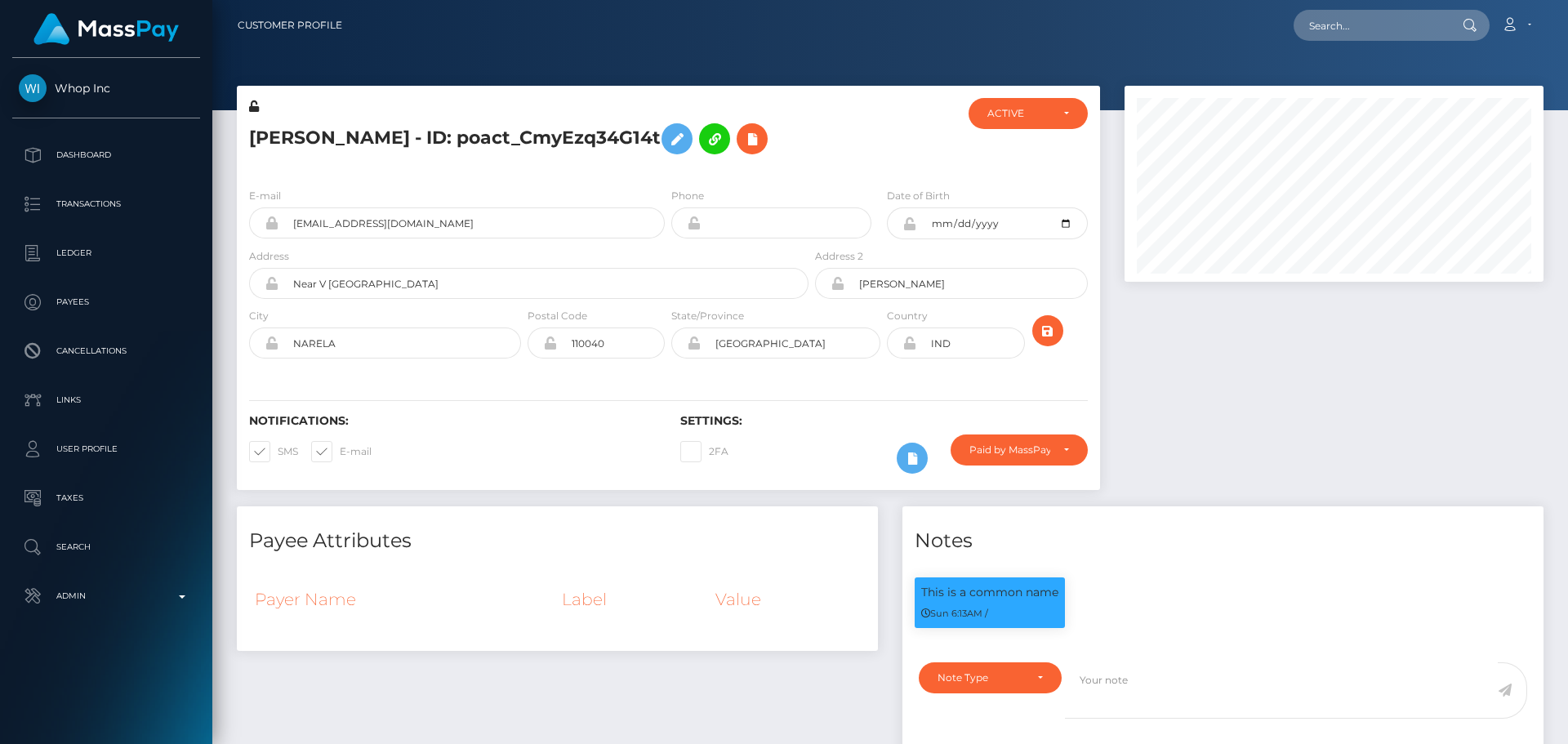
click at [732, 153] on h5 "Mohan Raj - ID: poact_CmyEzq34G14t" at bounding box center [524, 139] width 551 height 48
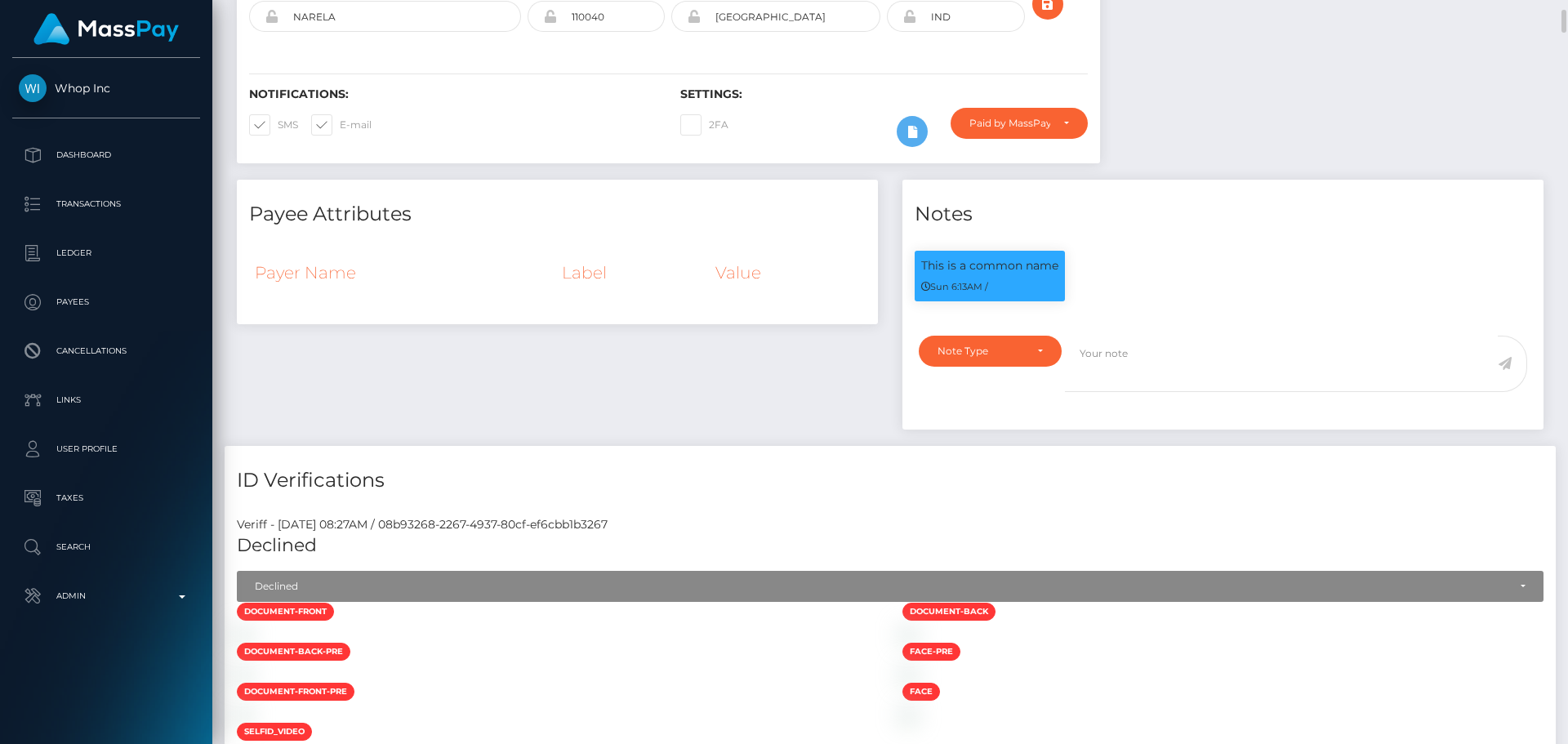
scroll to position [0, 0]
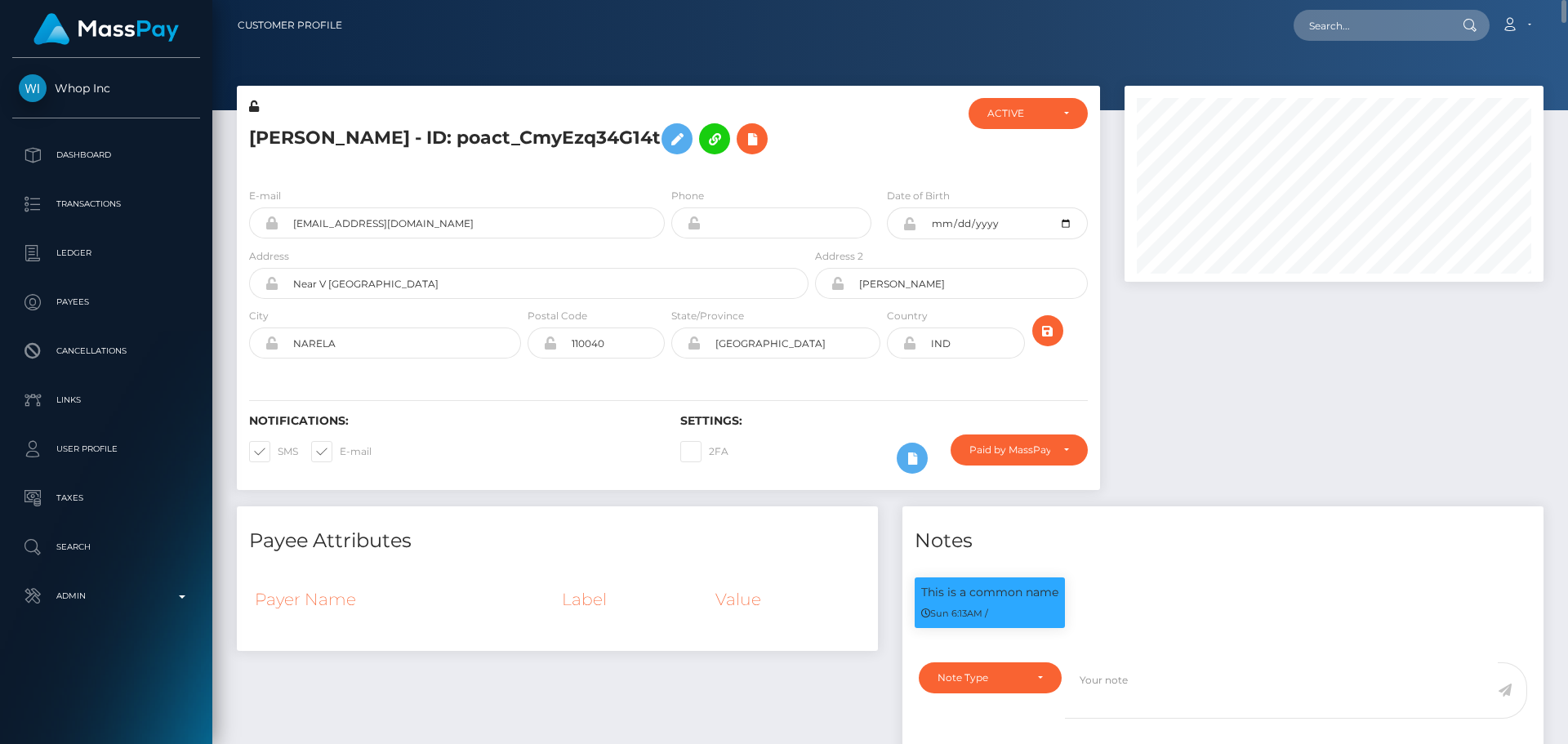
click at [570, 432] on div "Notifications: SMS E-mail" at bounding box center [452, 448] width 431 height 67
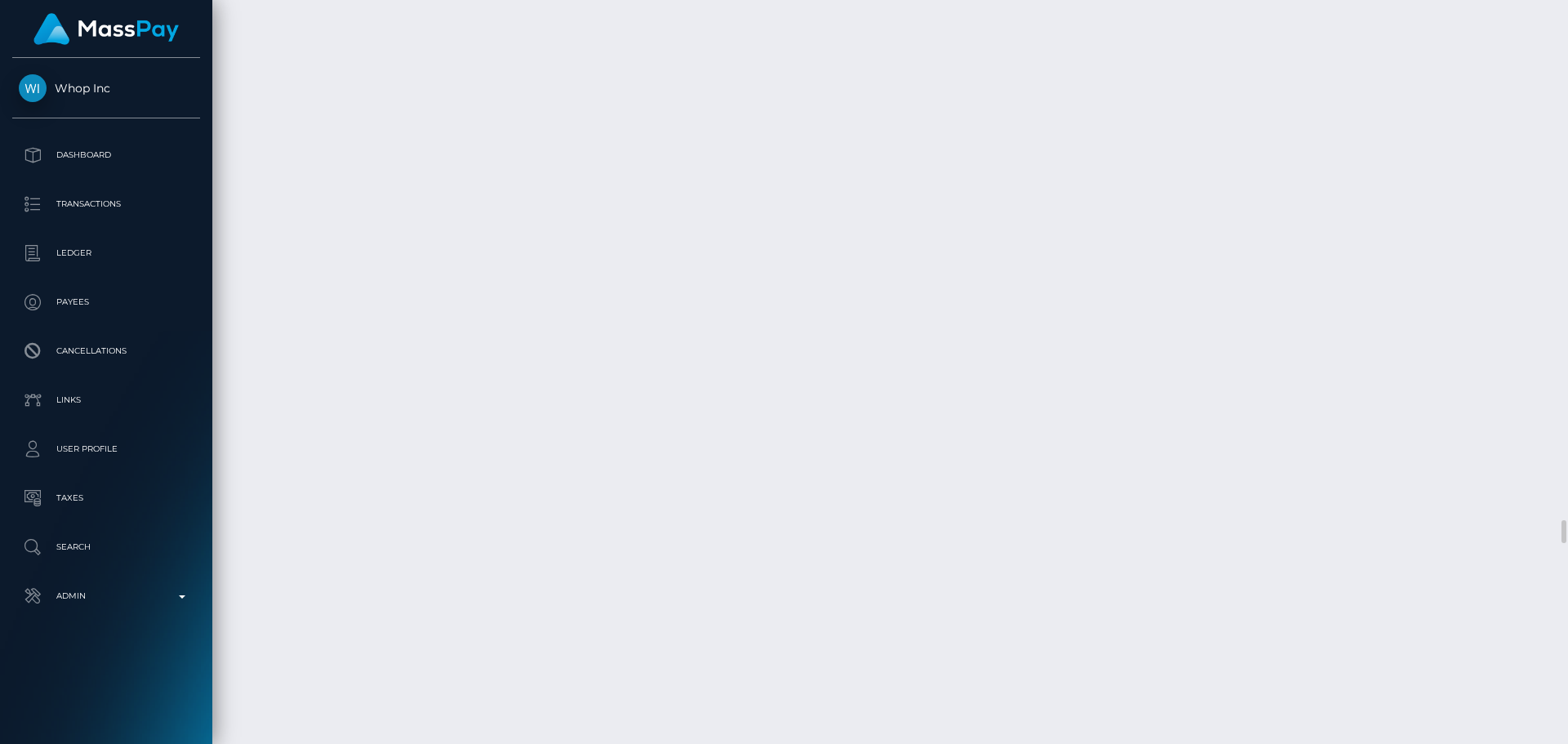
scroll to position [16905, 0]
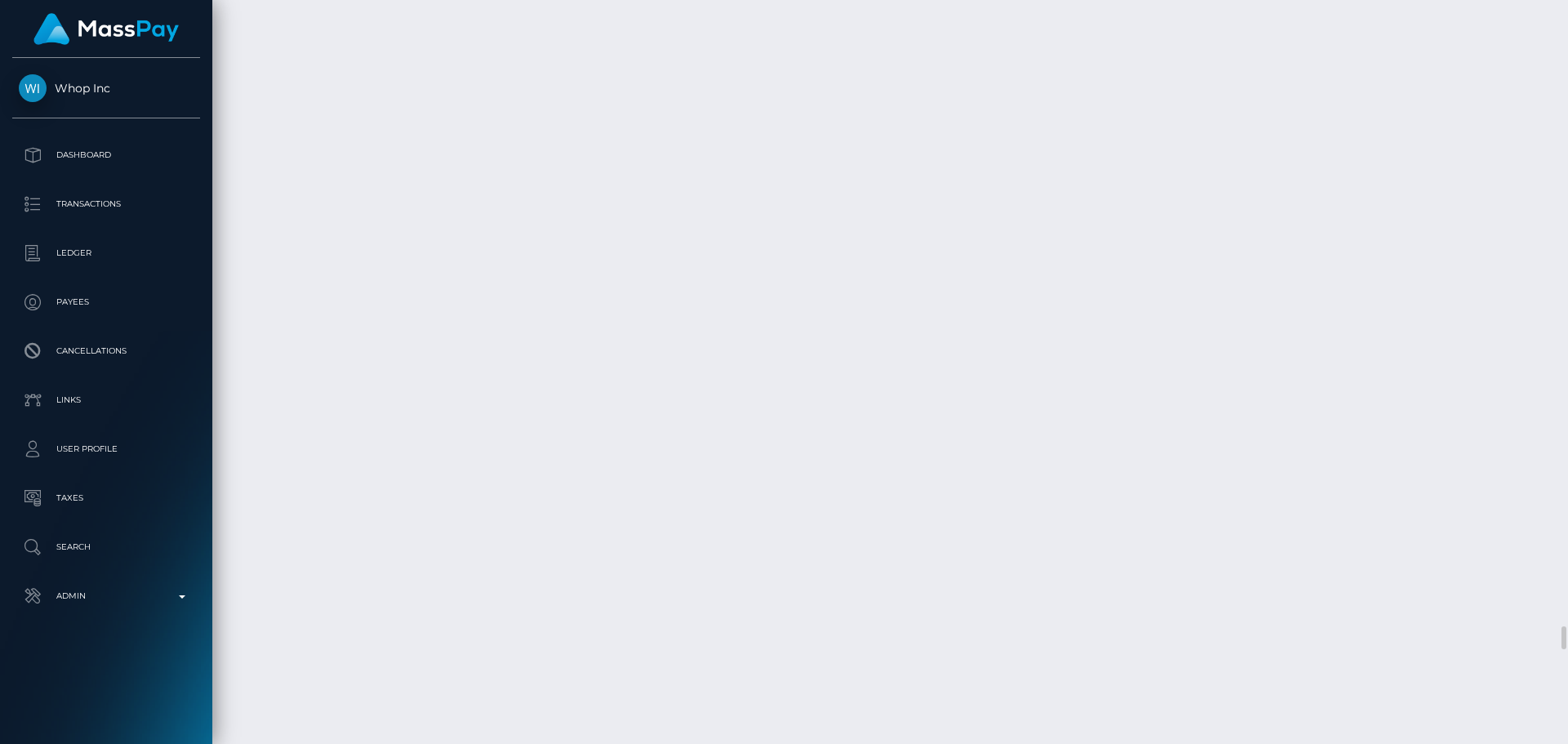
drag, startPoint x: 1326, startPoint y: 308, endPoint x: 989, endPoint y: 353, distance: 340.0
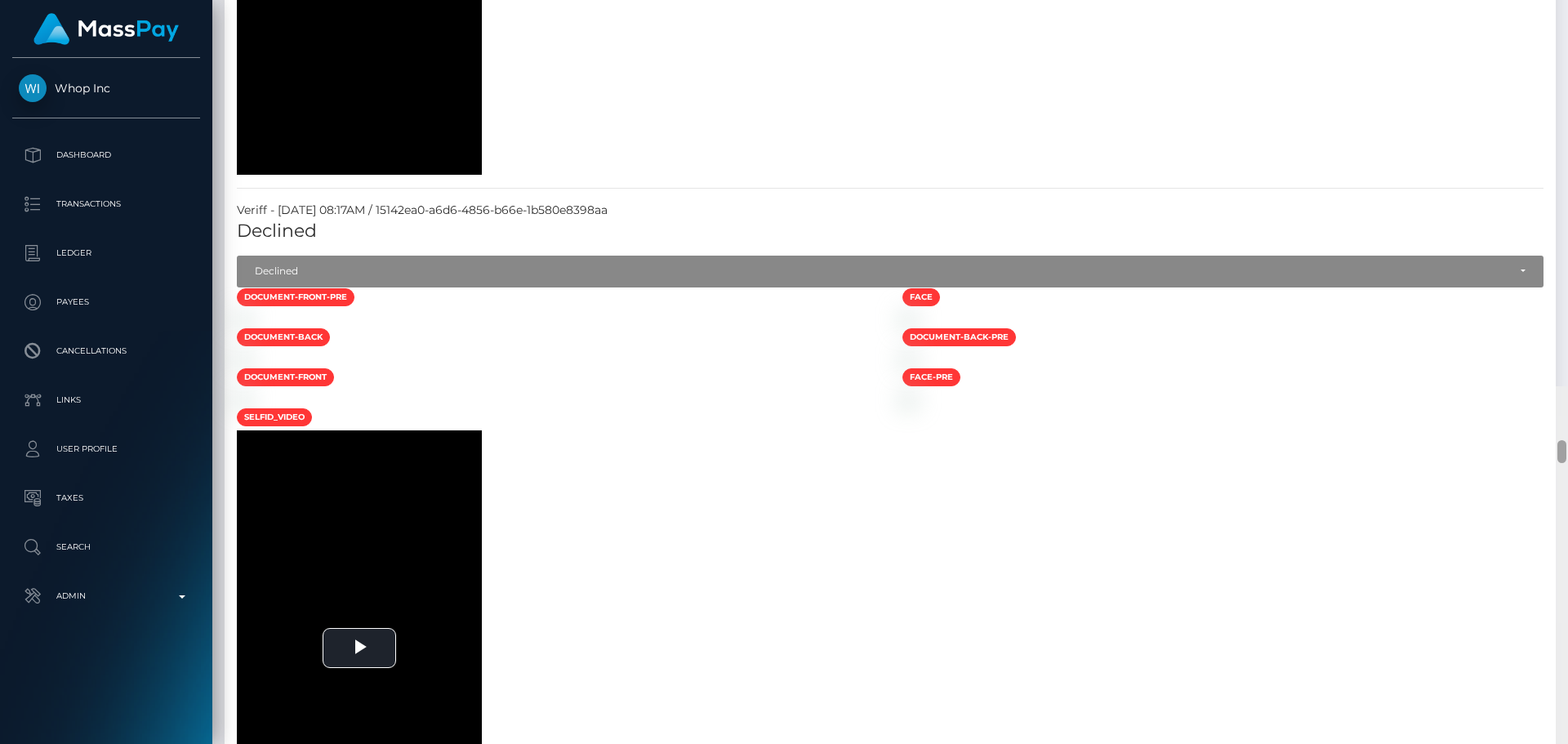
scroll to position [0, 0]
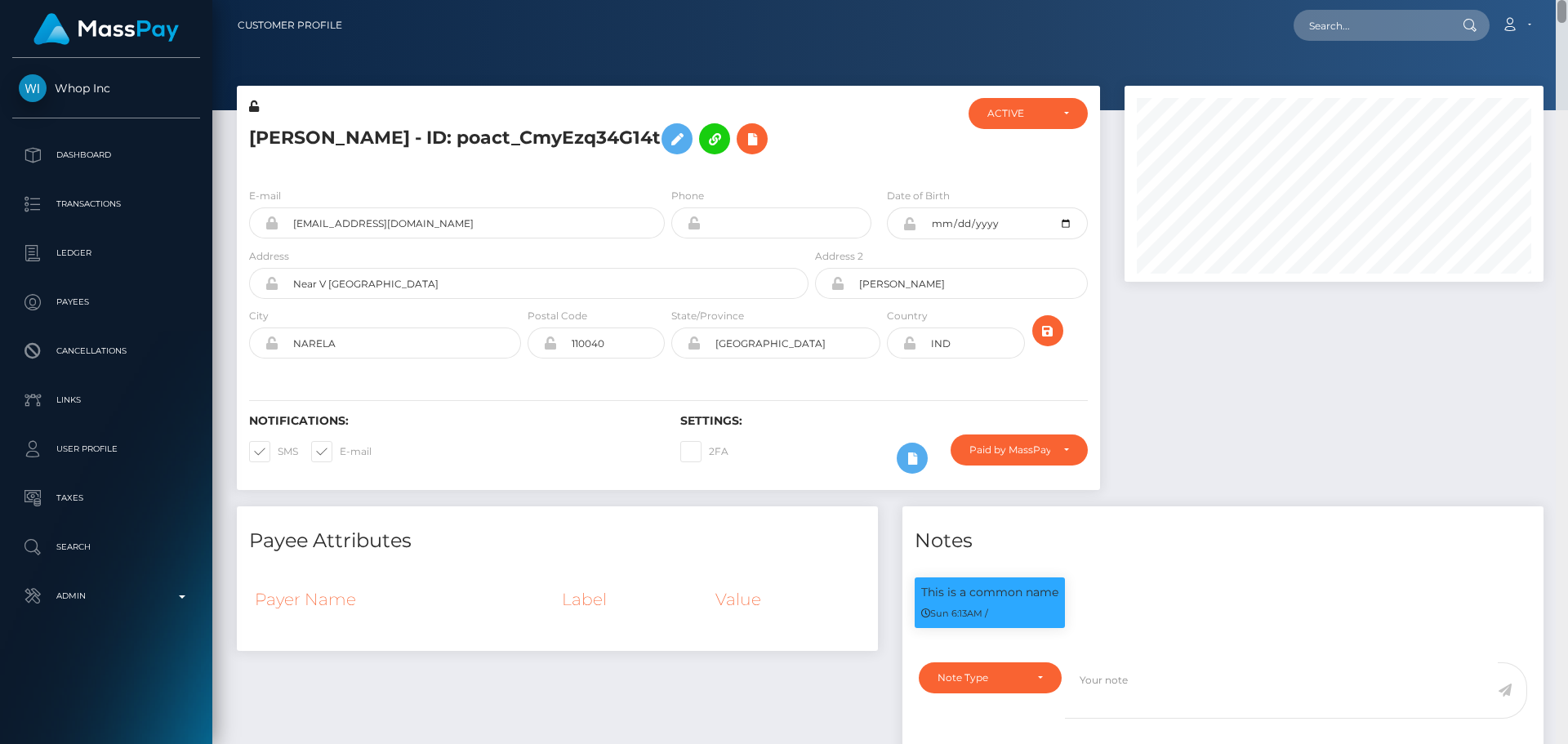
drag, startPoint x: 1562, startPoint y: 571, endPoint x: 1569, endPoint y: -1, distance: 572.0
click at [1555, 0] on html "Whop Inc Dashboard Transactions Ledger Payees Cancellations Links" at bounding box center [784, 372] width 1568 height 744
drag, startPoint x: 760, startPoint y: 162, endPoint x: 743, endPoint y: 161, distance: 17.0
click at [760, 162] on div "Mohan Raj - ID: poact_CmyEzq34G14t" at bounding box center [524, 136] width 575 height 76
click at [742, 158] on h5 "Mohan Raj - ID: poact_CmyEzq34G14t" at bounding box center [524, 139] width 551 height 48
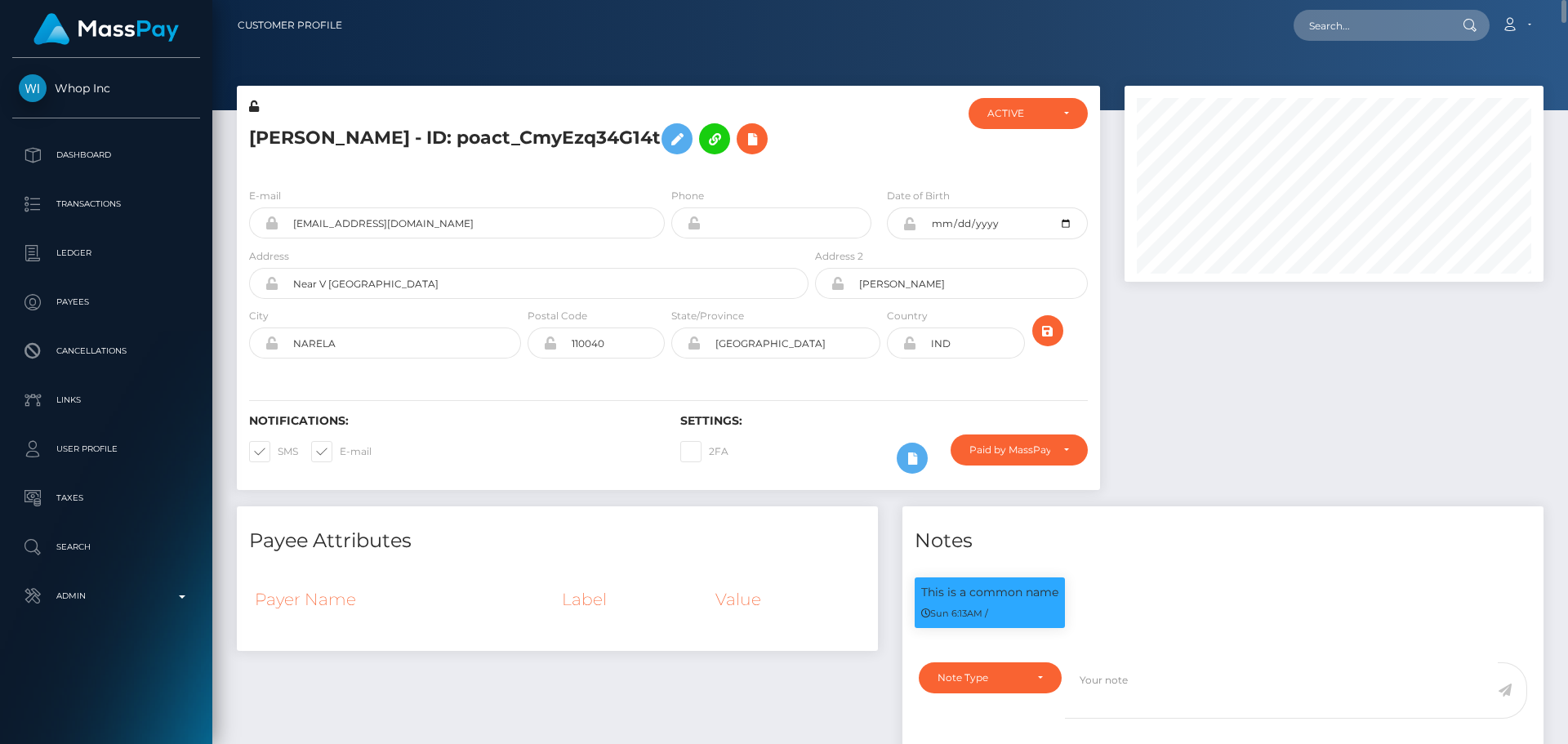
click at [747, 156] on h5 "Mohan Raj - ID: poact_CmyEzq34G14t" at bounding box center [524, 139] width 551 height 48
click at [743, 156] on h5 "Mohan Raj - ID: poact_CmyEzq34G14t" at bounding box center [524, 139] width 551 height 48
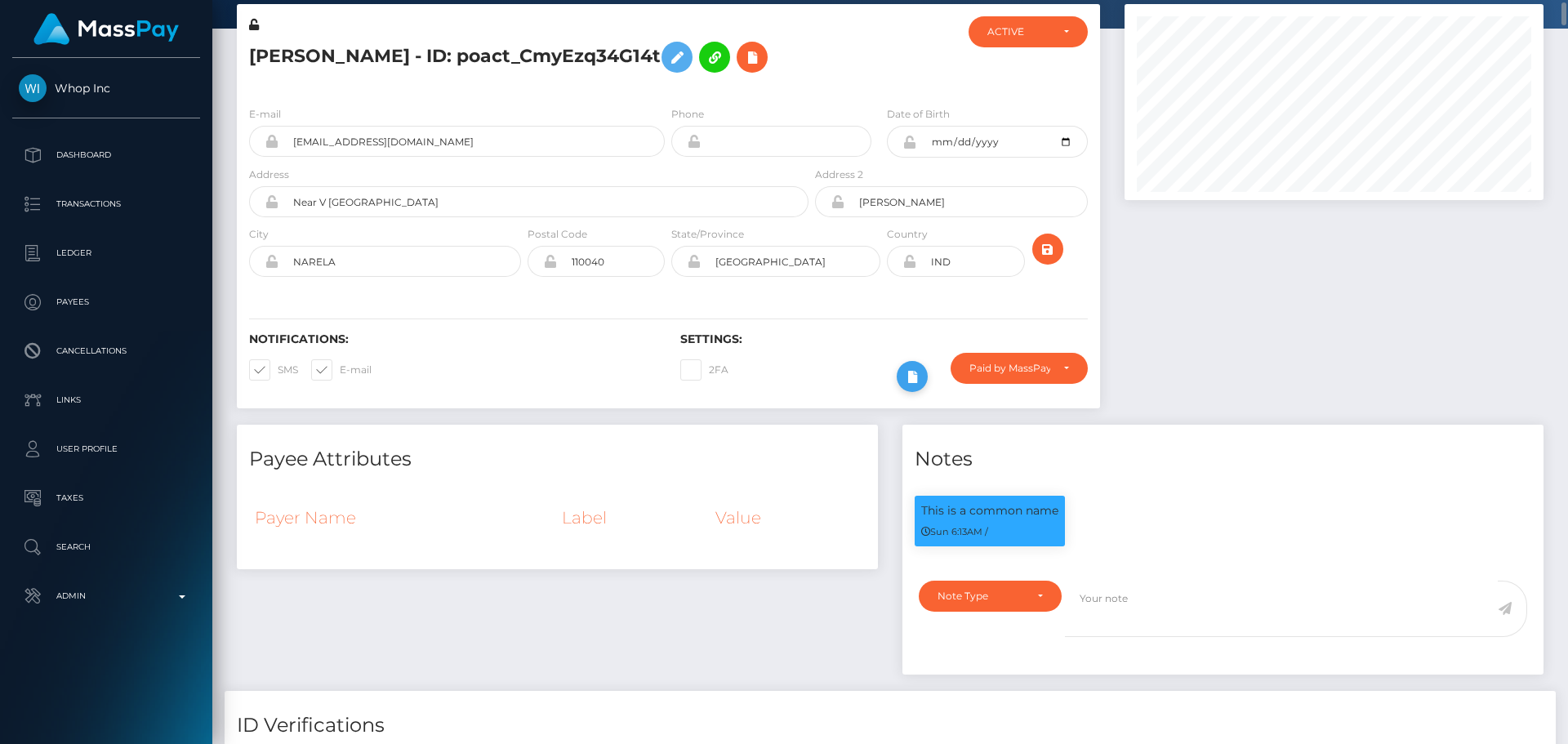
click at [912, 383] on icon at bounding box center [912, 376] width 20 height 21
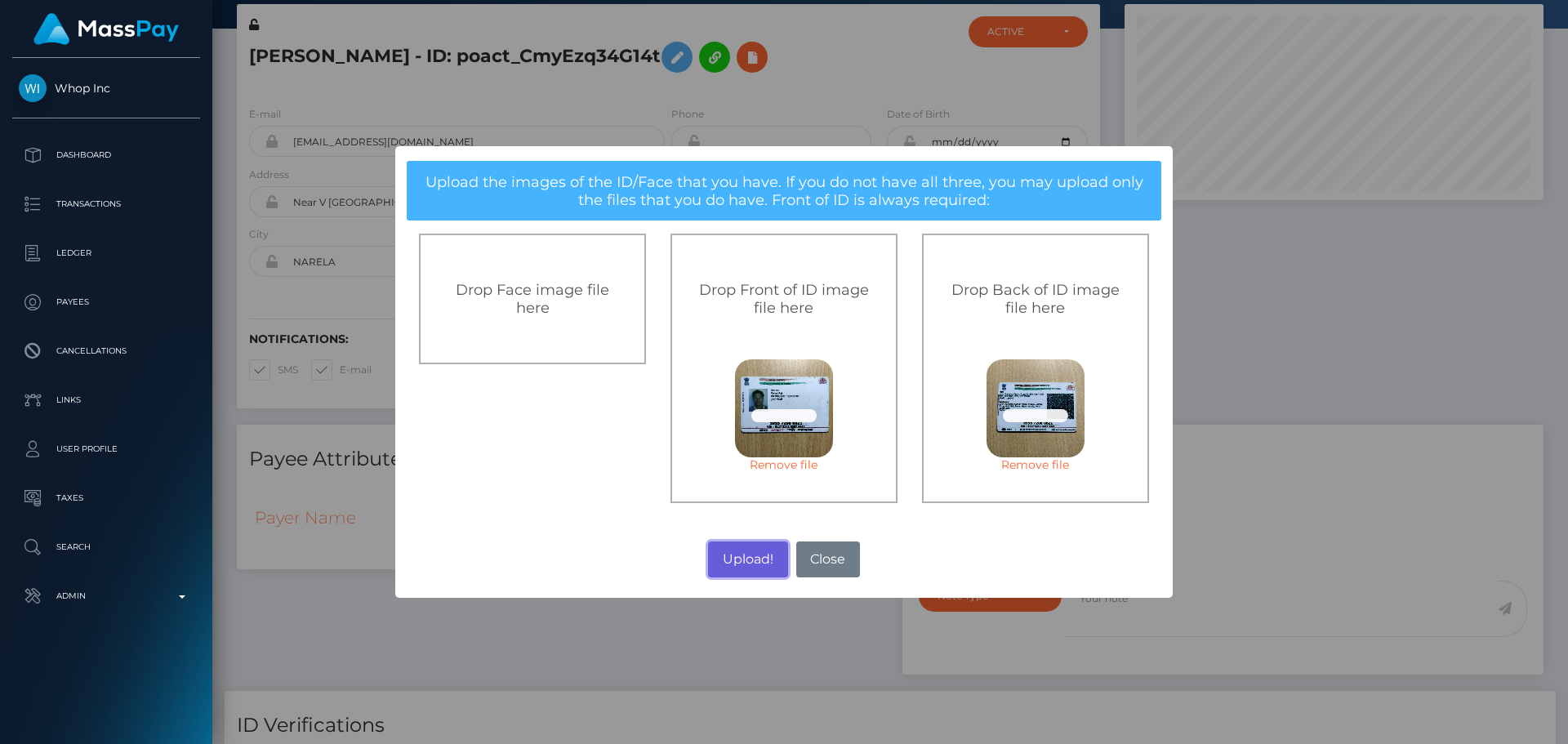
click at [748, 560] on button "Upload!" at bounding box center [748, 560] width 79 height 36
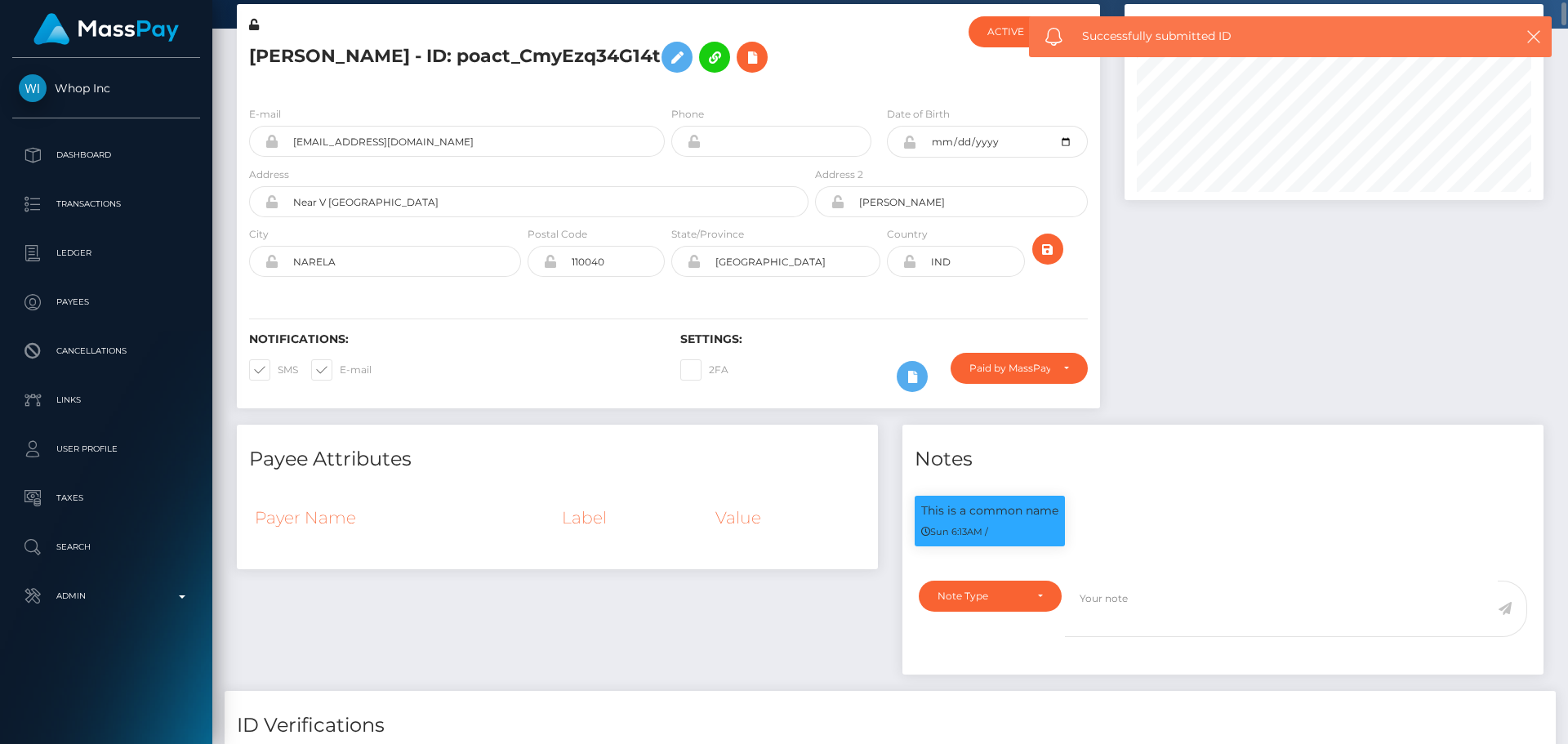
click at [777, 49] on h5 "Mohan Raj - ID: poact_CmyEzq34G14t" at bounding box center [524, 57] width 551 height 48
click at [778, 62] on h5 "Mohan Raj - ID: poact_CmyEzq34G14t" at bounding box center [524, 57] width 551 height 48
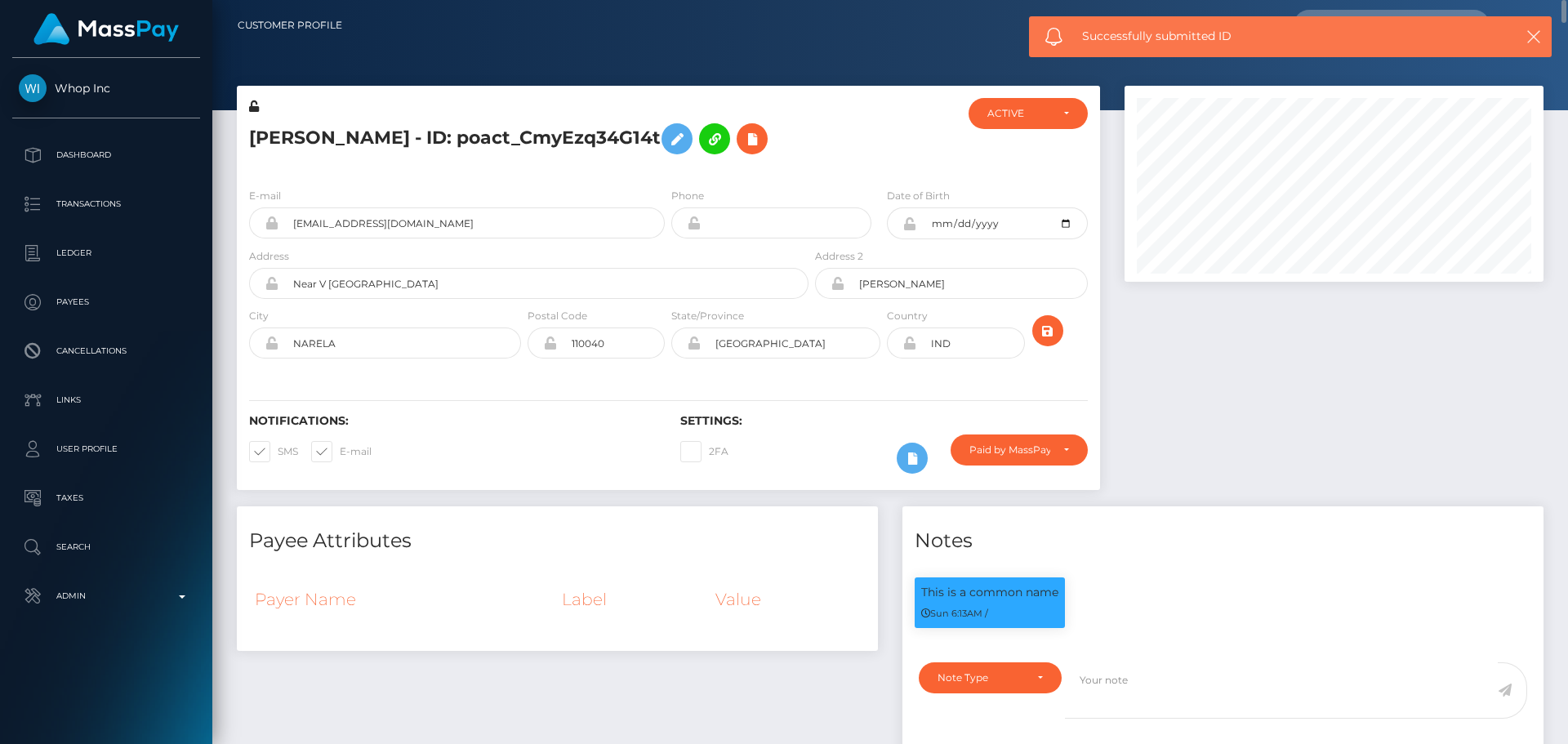
click at [747, 134] on h5 "Mohan Raj - ID: poact_CmyEzq34G14t" at bounding box center [524, 139] width 551 height 48
click at [733, 141] on h5 "Mohan Raj - ID: poact_CmyEzq34G14t" at bounding box center [524, 139] width 551 height 48
click at [728, 142] on h5 "Mohan Raj - ID: poact_CmyEzq34G14t" at bounding box center [524, 139] width 551 height 48
click at [735, 148] on h5 "Mohan Raj - ID: poact_CmyEzq34G14t" at bounding box center [524, 139] width 551 height 48
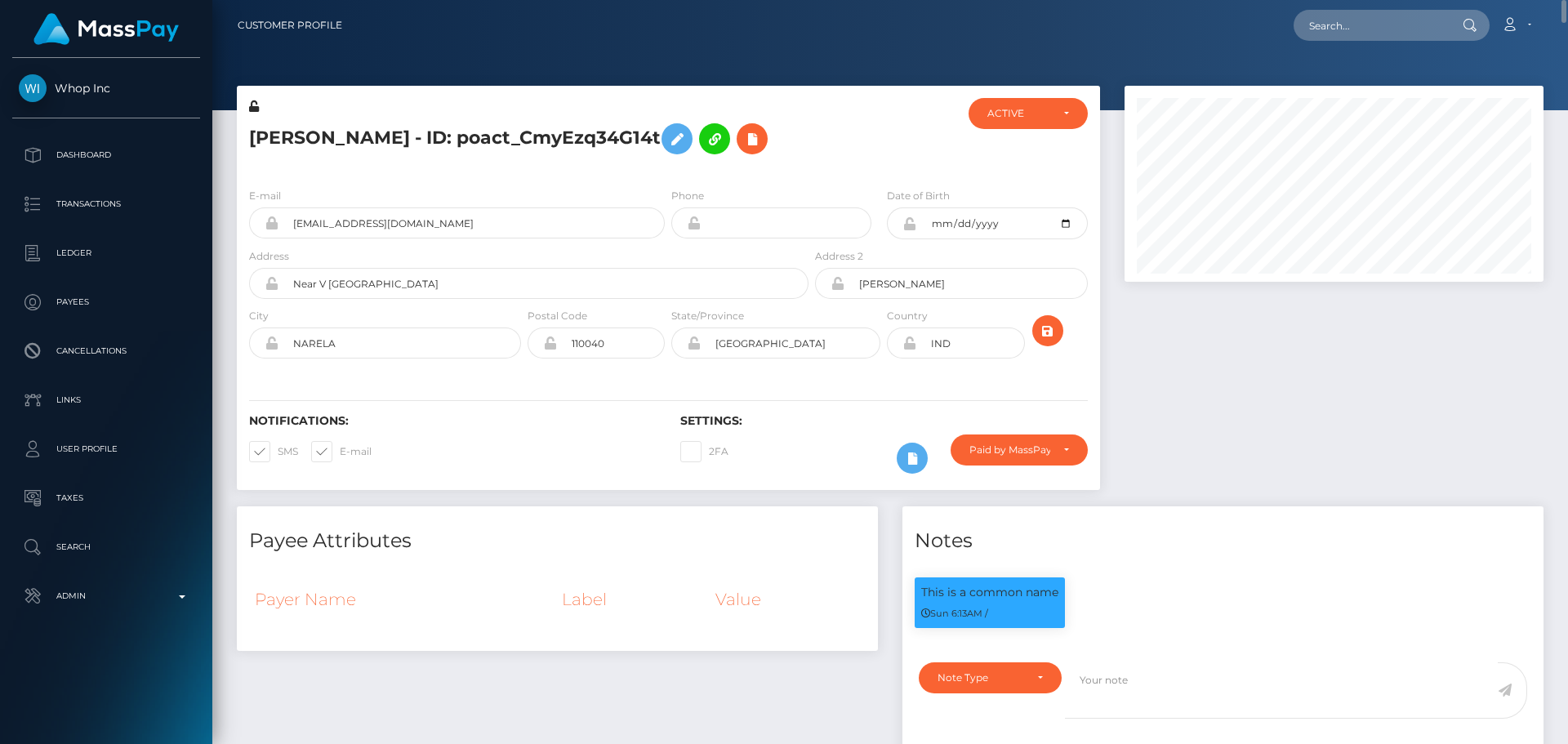
click at [734, 148] on h5 "Mohan Raj - ID: poact_CmyEzq34G14t" at bounding box center [524, 139] width 551 height 48
click at [1047, 332] on icon "submit" at bounding box center [1048, 331] width 20 height 21
click at [770, 133] on h5 "Mohan Raj - ID: poact_CmyEzq34G14t" at bounding box center [524, 139] width 551 height 48
click at [752, 158] on h5 "Mohan Raj - ID: poact_CmyEzq34G14t" at bounding box center [524, 139] width 551 height 48
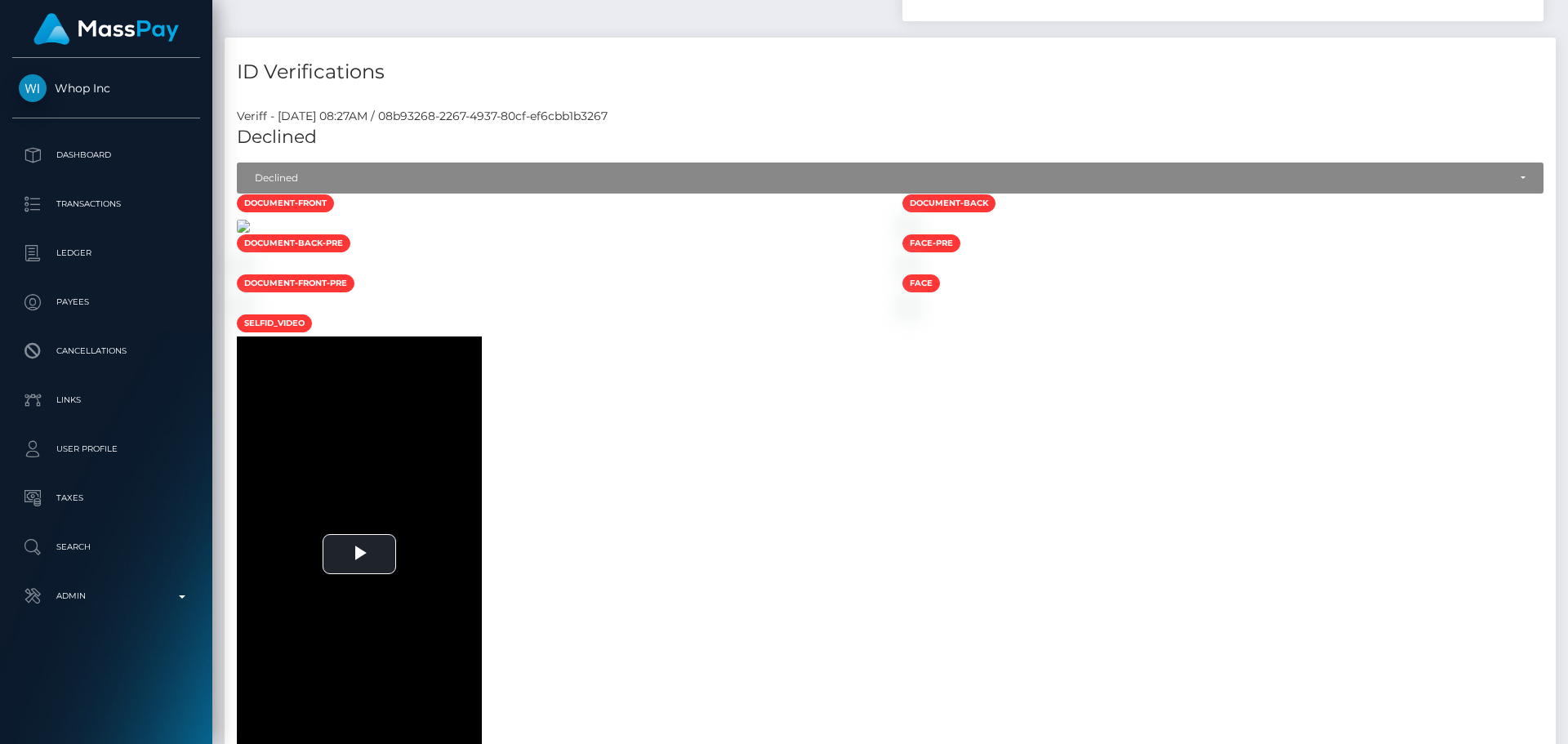
scroll to position [572, 0]
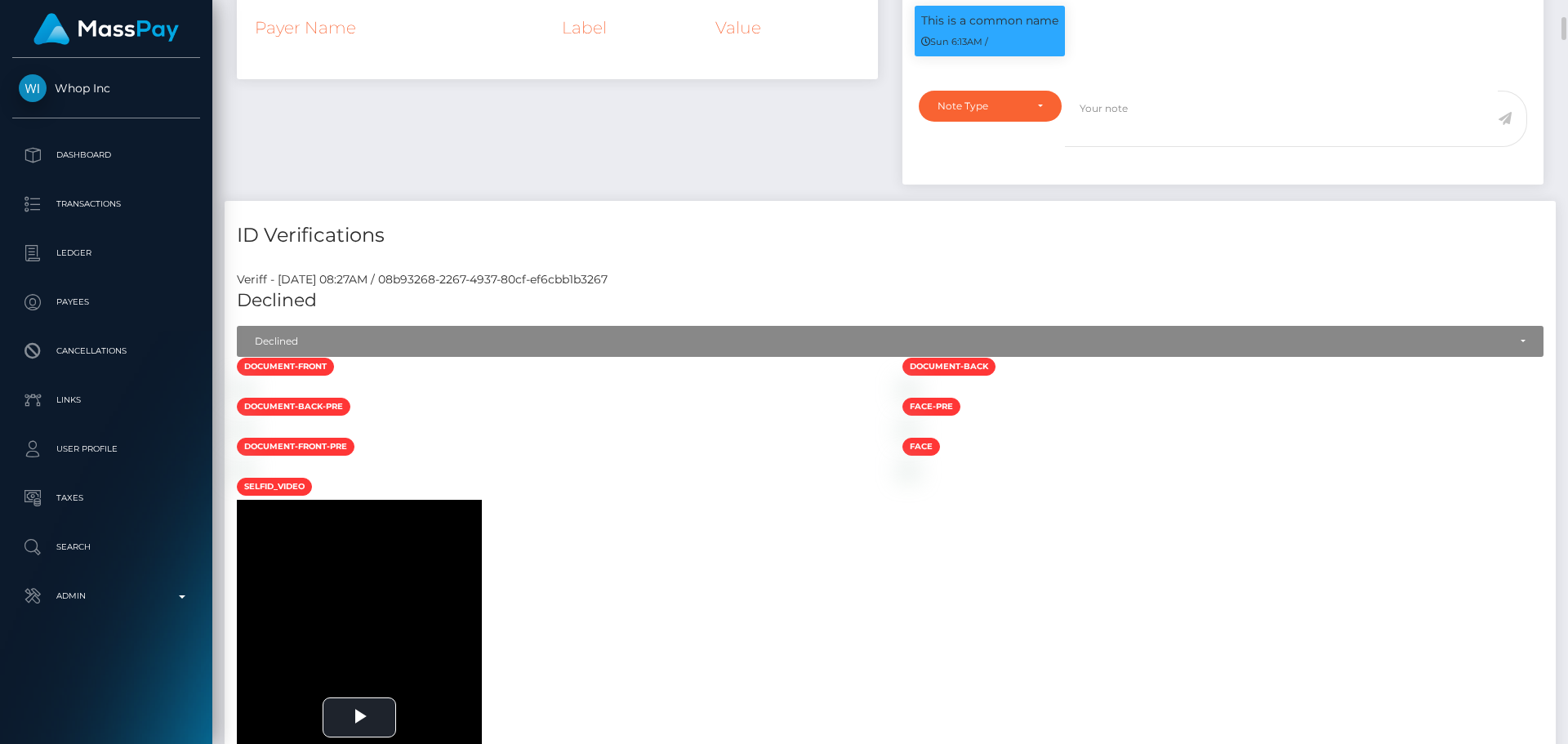
click at [621, 397] on div at bounding box center [558, 387] width 666 height 17
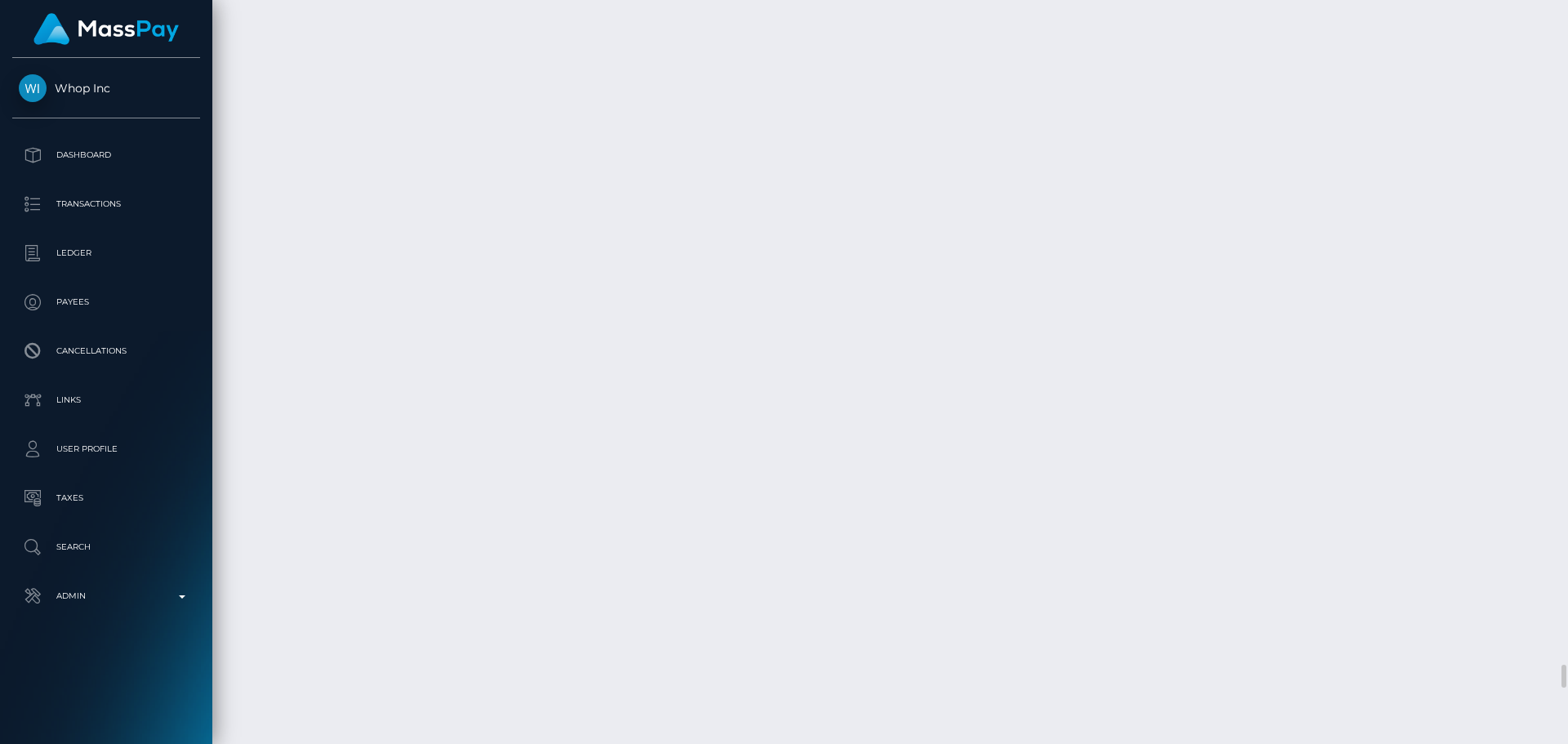
scroll to position [19109, 0]
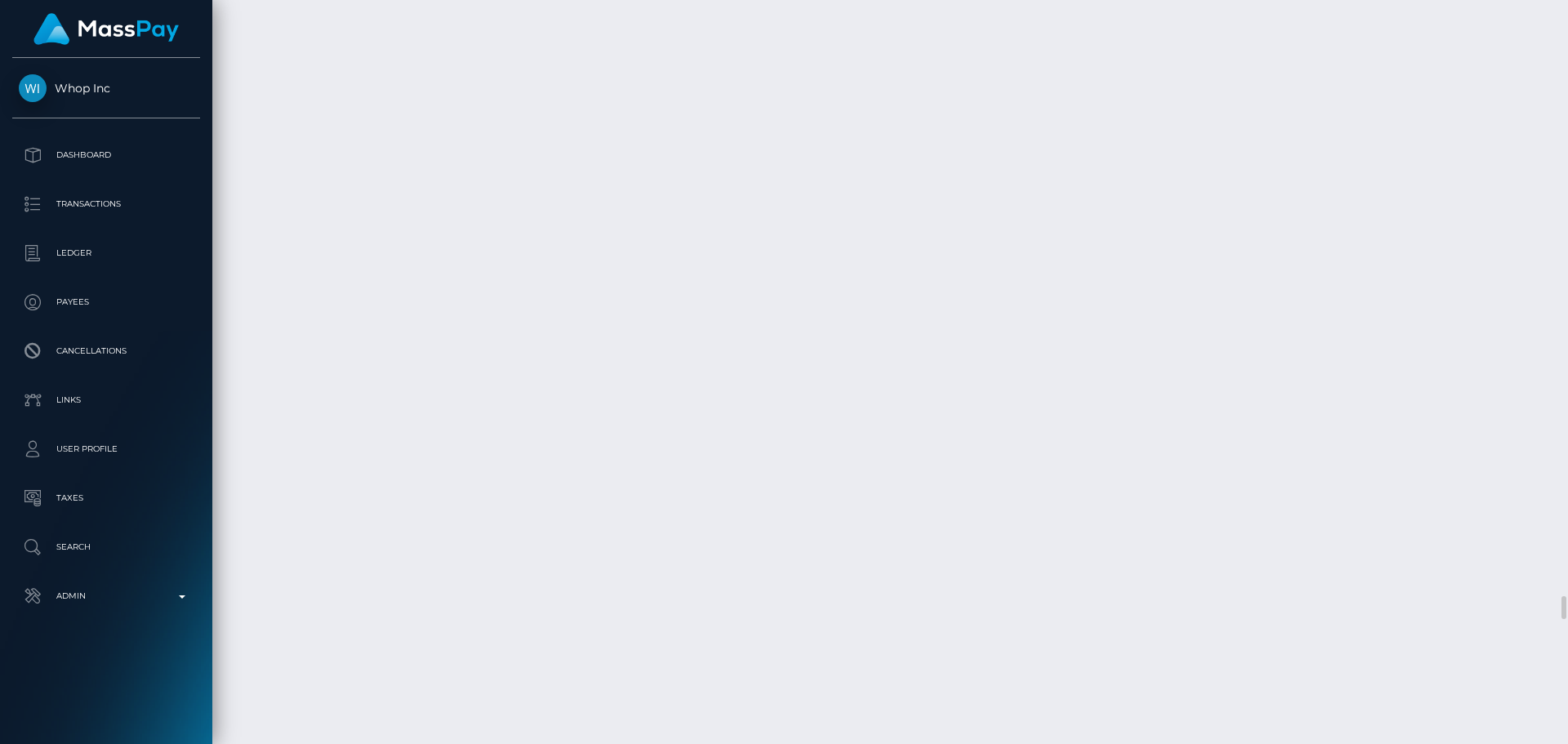
scroll to position [19191, 0]
select select "Approved"
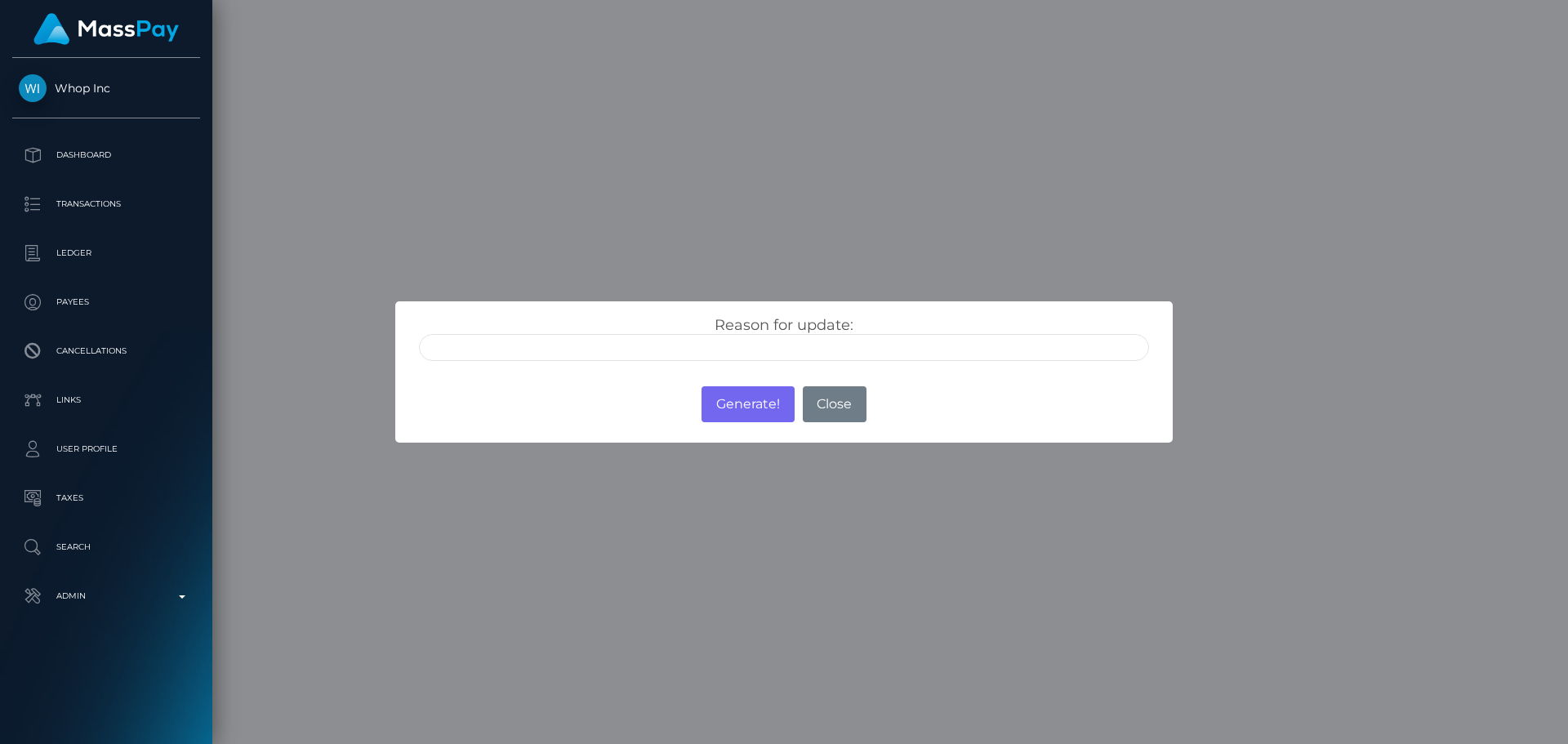
click at [703, 351] on input "text" at bounding box center [784, 347] width 730 height 27
type input "ID manually verified"
click at [650, 318] on div "Reason for update: ID manually verified Photo of a screen Unsupported document …" at bounding box center [784, 338] width 755 height 45
click at [749, 413] on button "Generate!" at bounding box center [747, 404] width 92 height 36
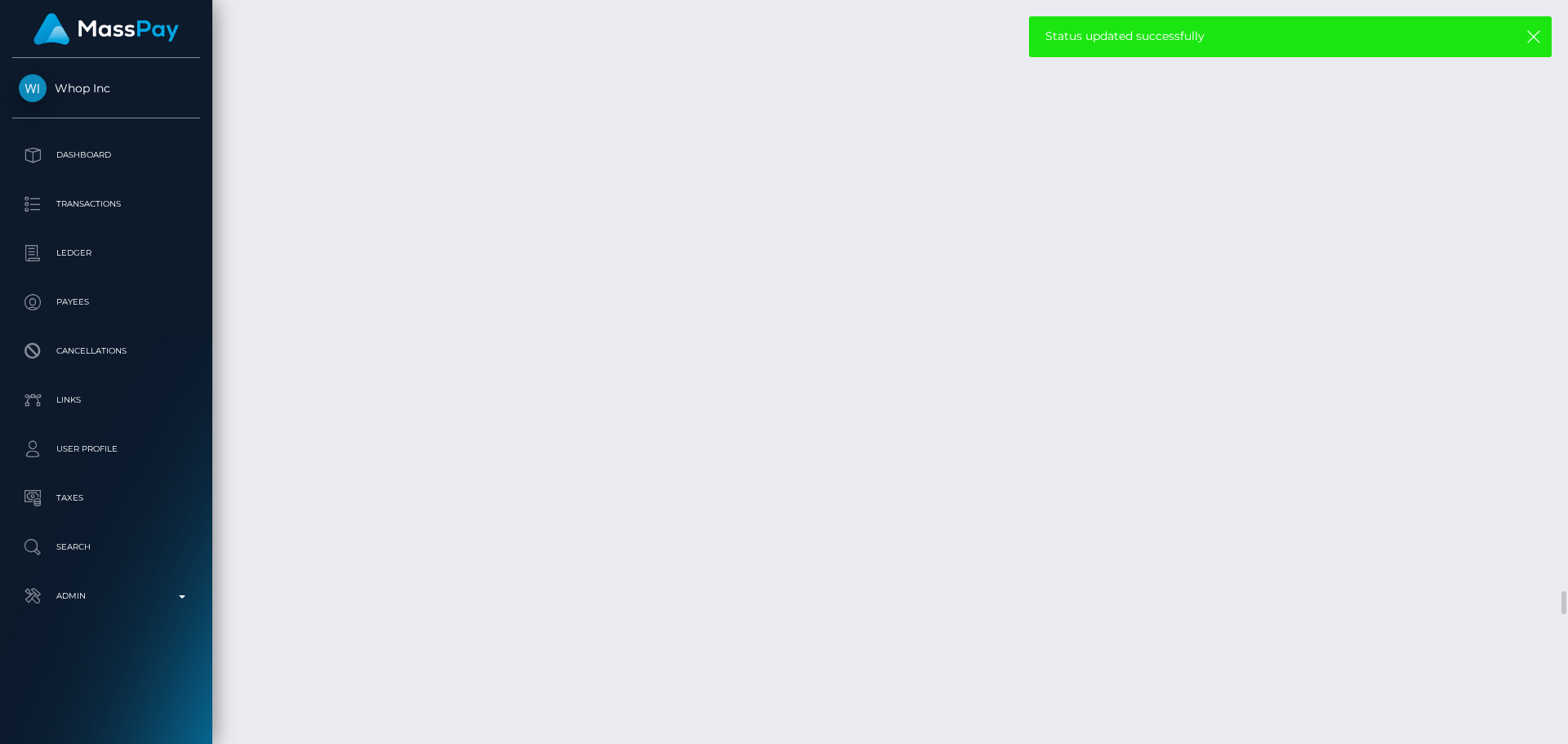
drag, startPoint x: 587, startPoint y: 198, endPoint x: 628, endPoint y: 191, distance: 41.6
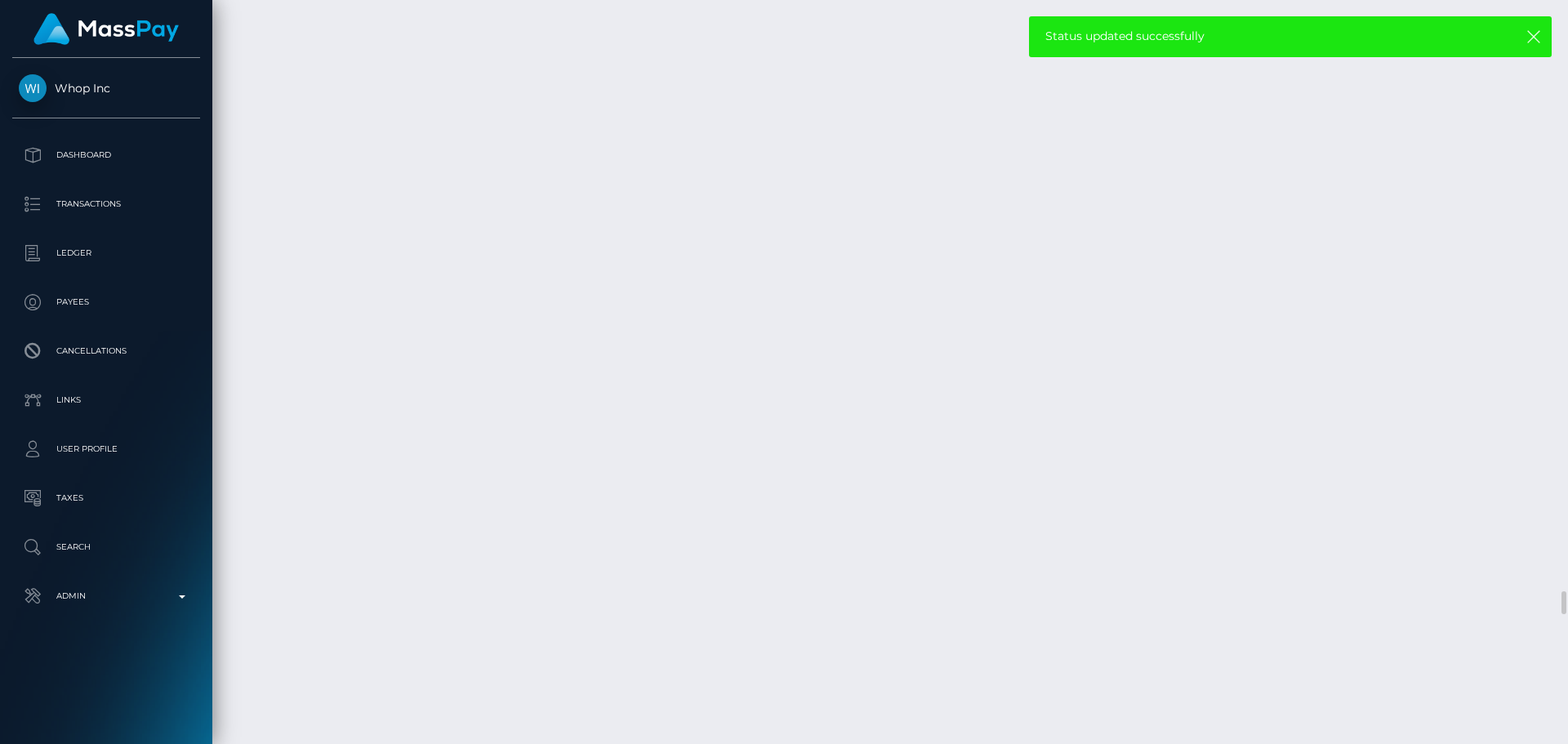
copy div "MOHAN RAJ"
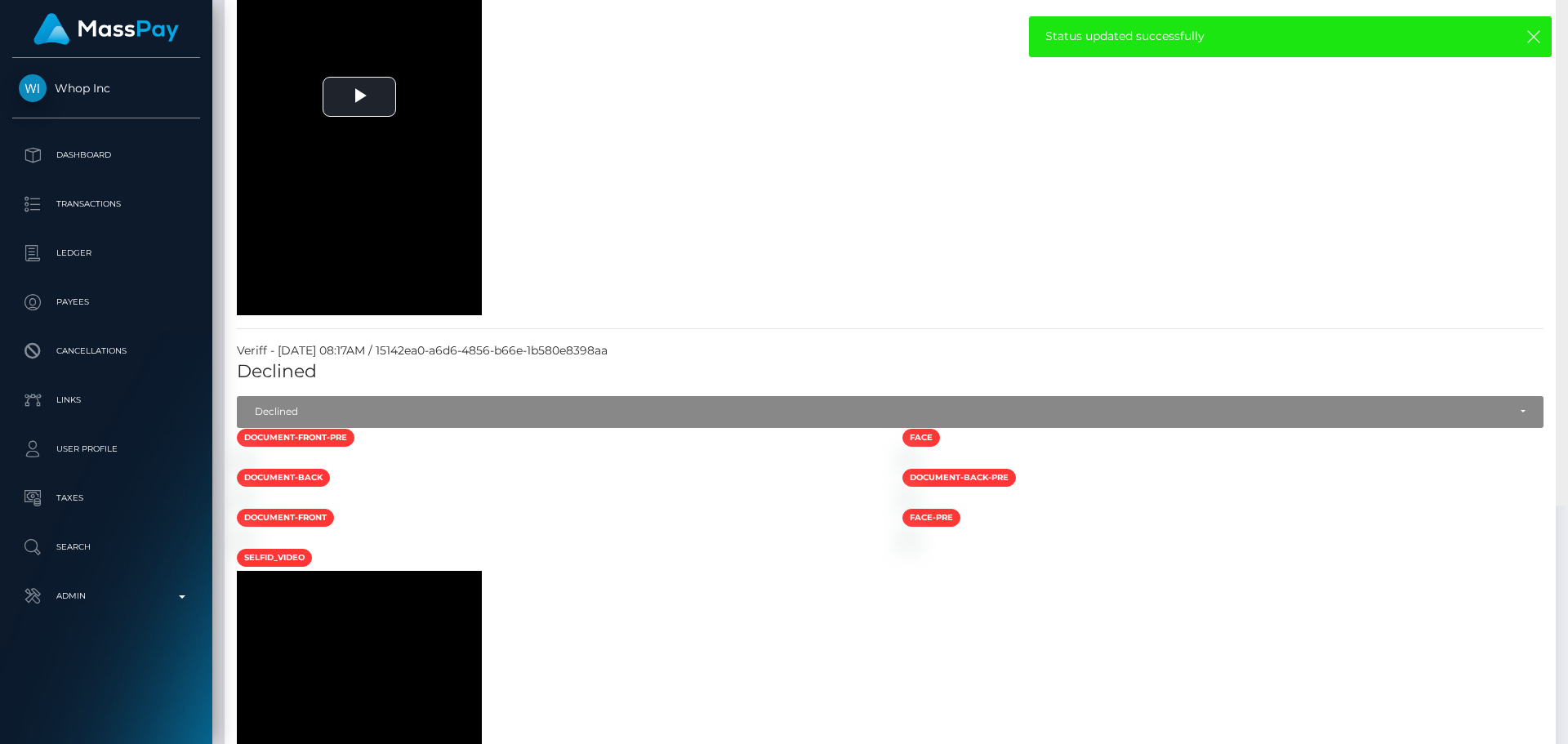
scroll to position [0, 0]
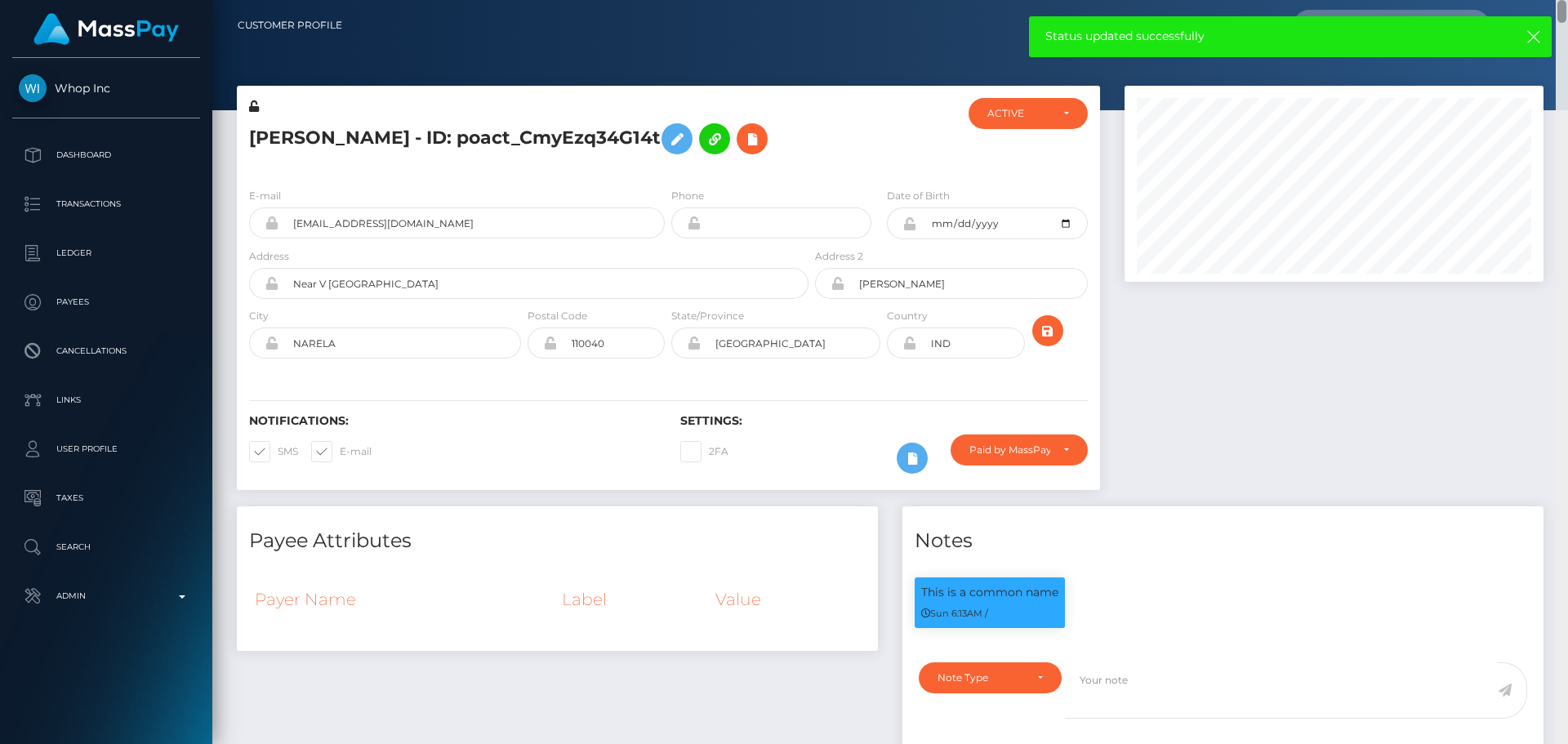
drag, startPoint x: 1557, startPoint y: 601, endPoint x: 1573, endPoint y: -19, distance: 620.2
click at [1567, 0] on html "Whop Inc Dashboard Transactions Ledger Payees Cancellations Links" at bounding box center [784, 372] width 1568 height 744
click at [749, 149] on h5 "Mohan Raj - ID: poact_CmyEzq34G14t" at bounding box center [524, 139] width 551 height 48
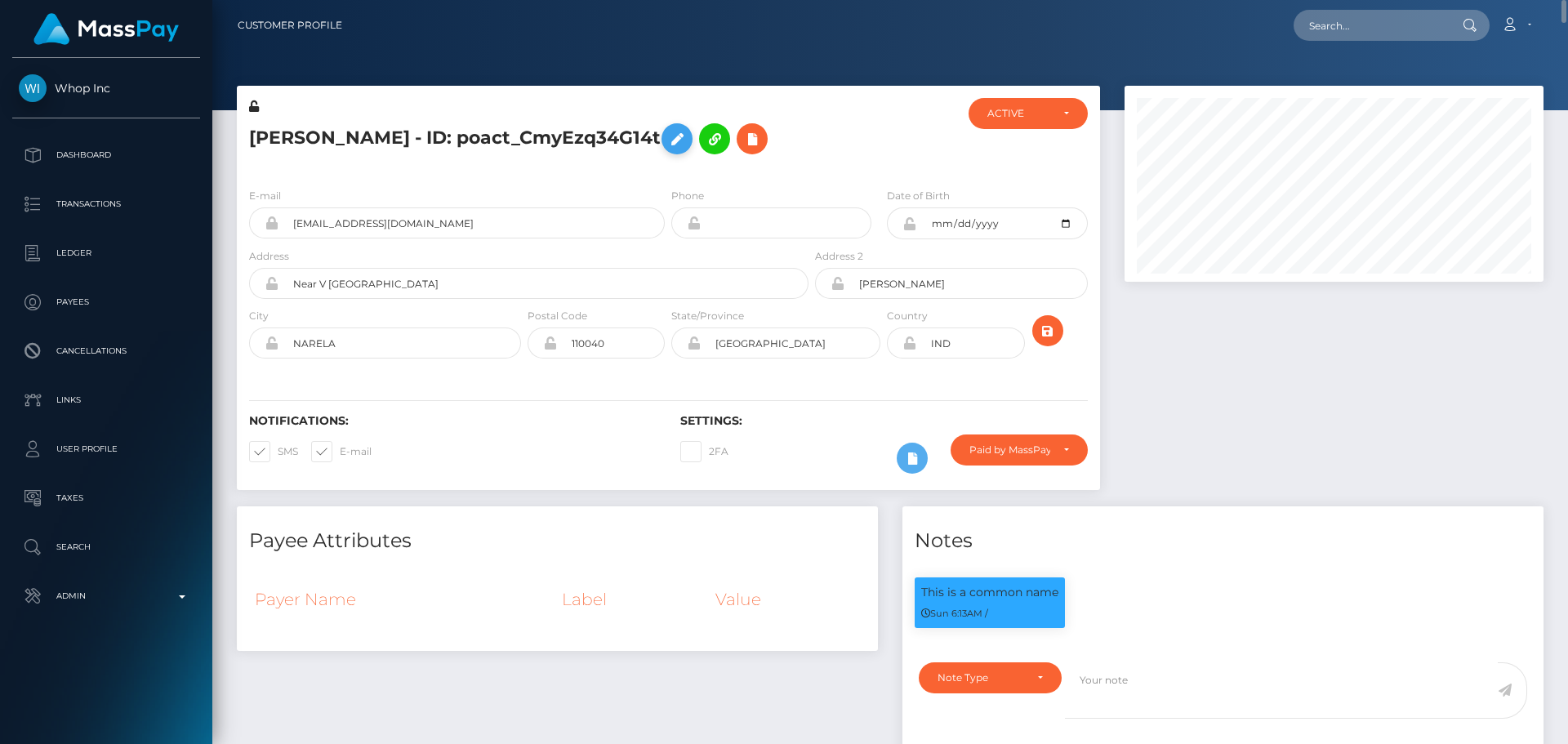
click at [667, 143] on icon at bounding box center [677, 139] width 20 height 21
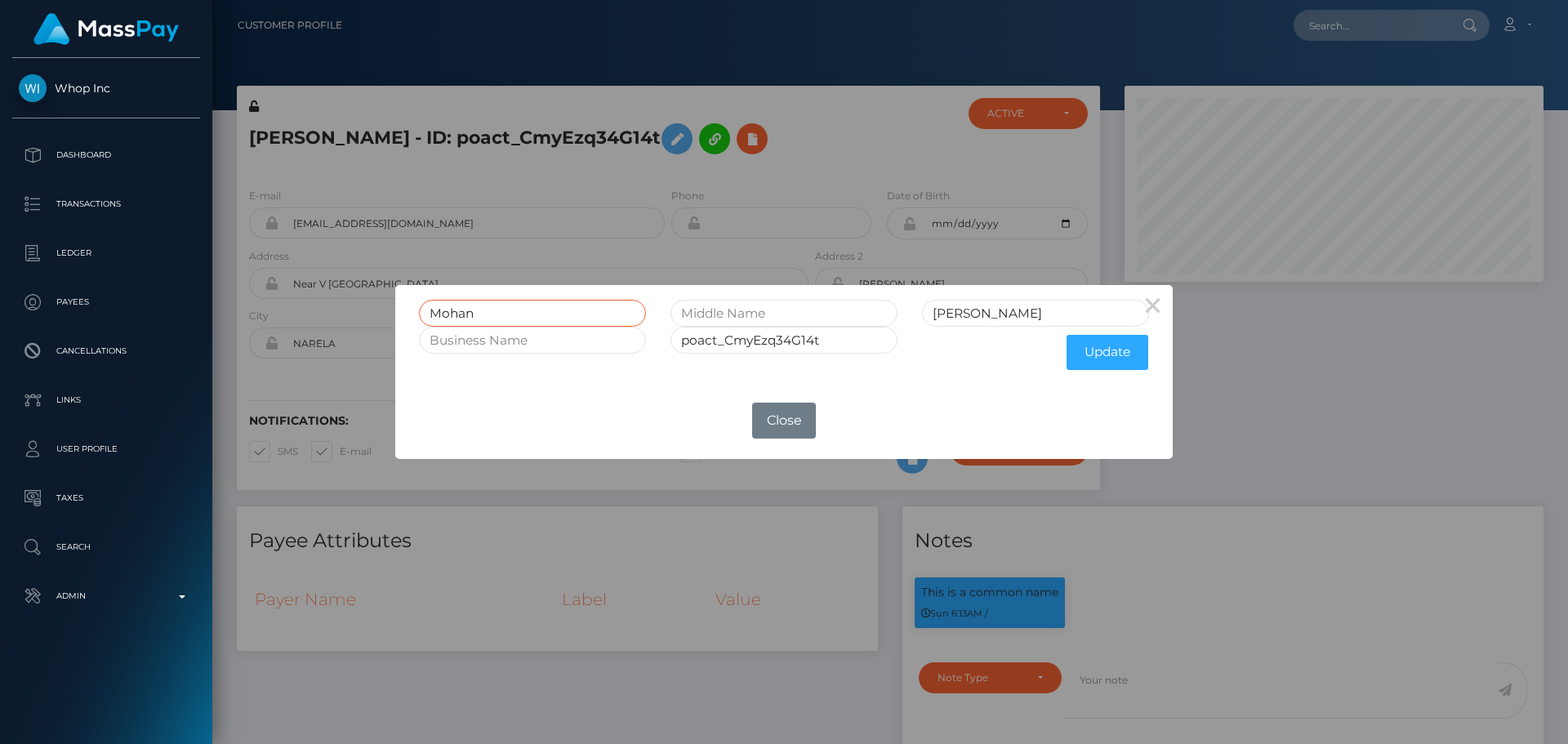
click at [560, 309] on input "Mohan" at bounding box center [532, 313] width 227 height 27
paste input "OHAN RAJ"
click at [495, 312] on input "MOHAN RAJ" at bounding box center [532, 313] width 227 height 27
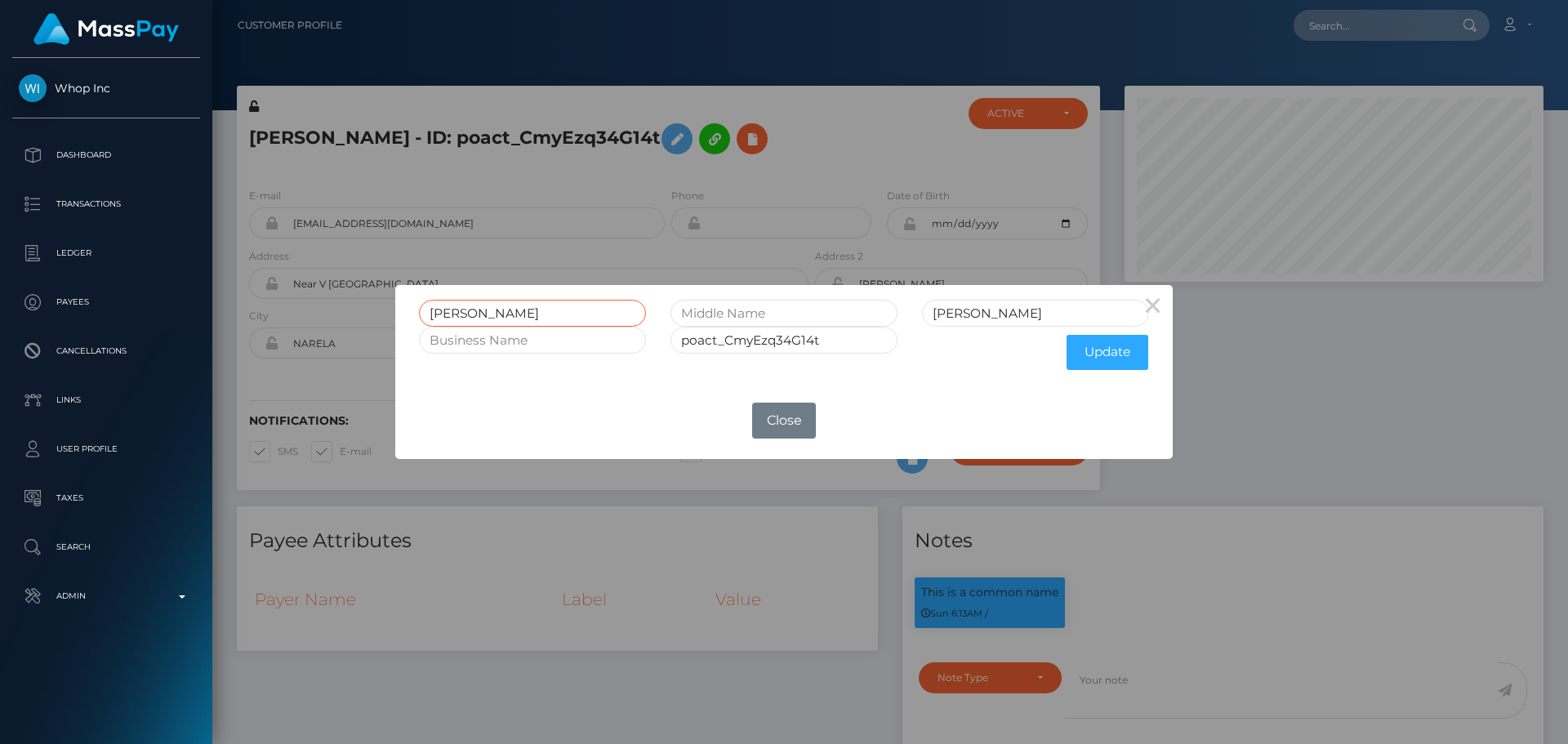
type input "MOHAN RAJ"
click at [940, 314] on input "Raj" at bounding box center [1035, 313] width 227 height 27
paste input "AJ"
type input "RAJ"
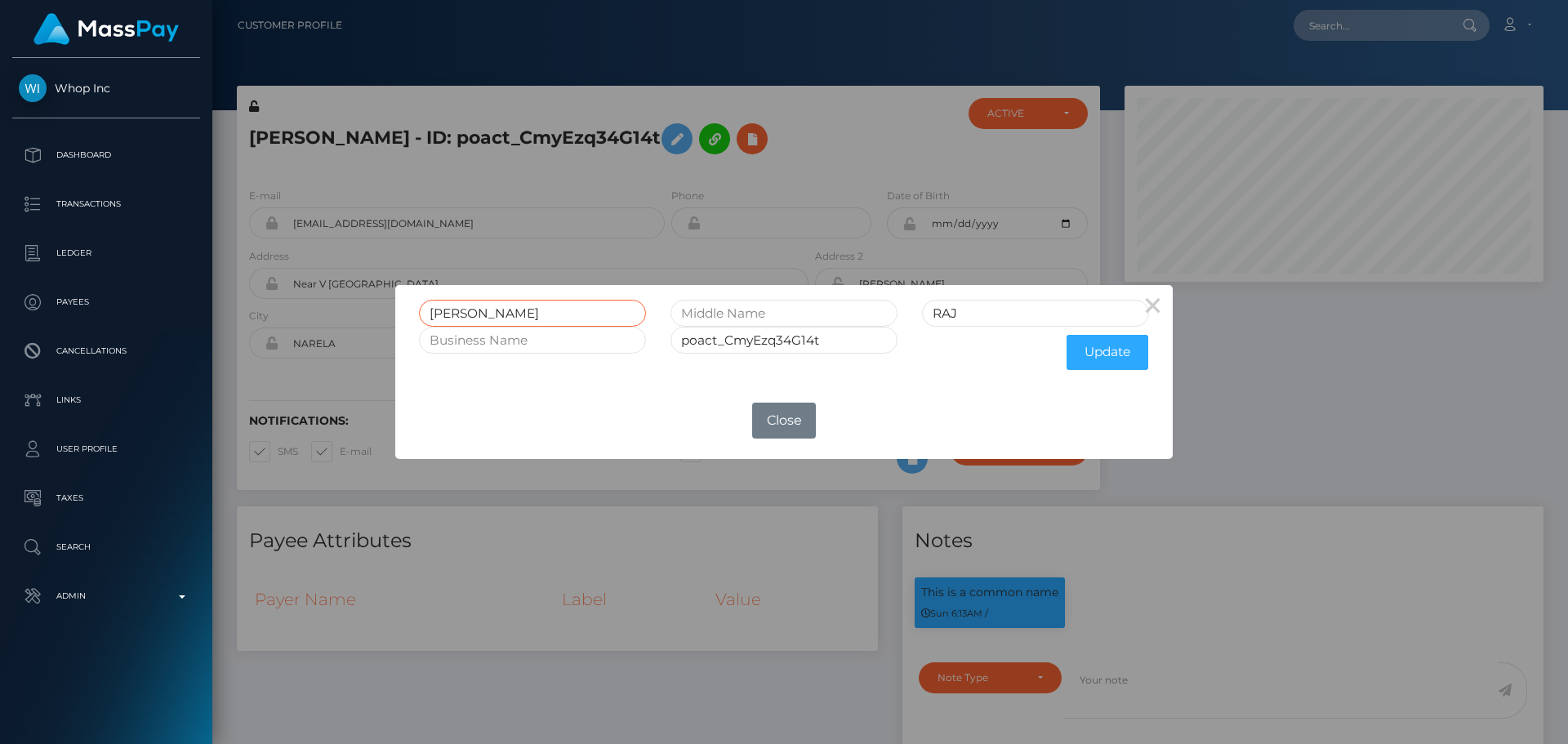
click at [498, 311] on input "MOHAN RAJ" at bounding box center [532, 313] width 227 height 27
type input "MOHAN"
click at [988, 314] on input "RAJ" at bounding box center [1035, 313] width 227 height 27
click at [1090, 353] on button "Update" at bounding box center [1107, 352] width 81 height 35
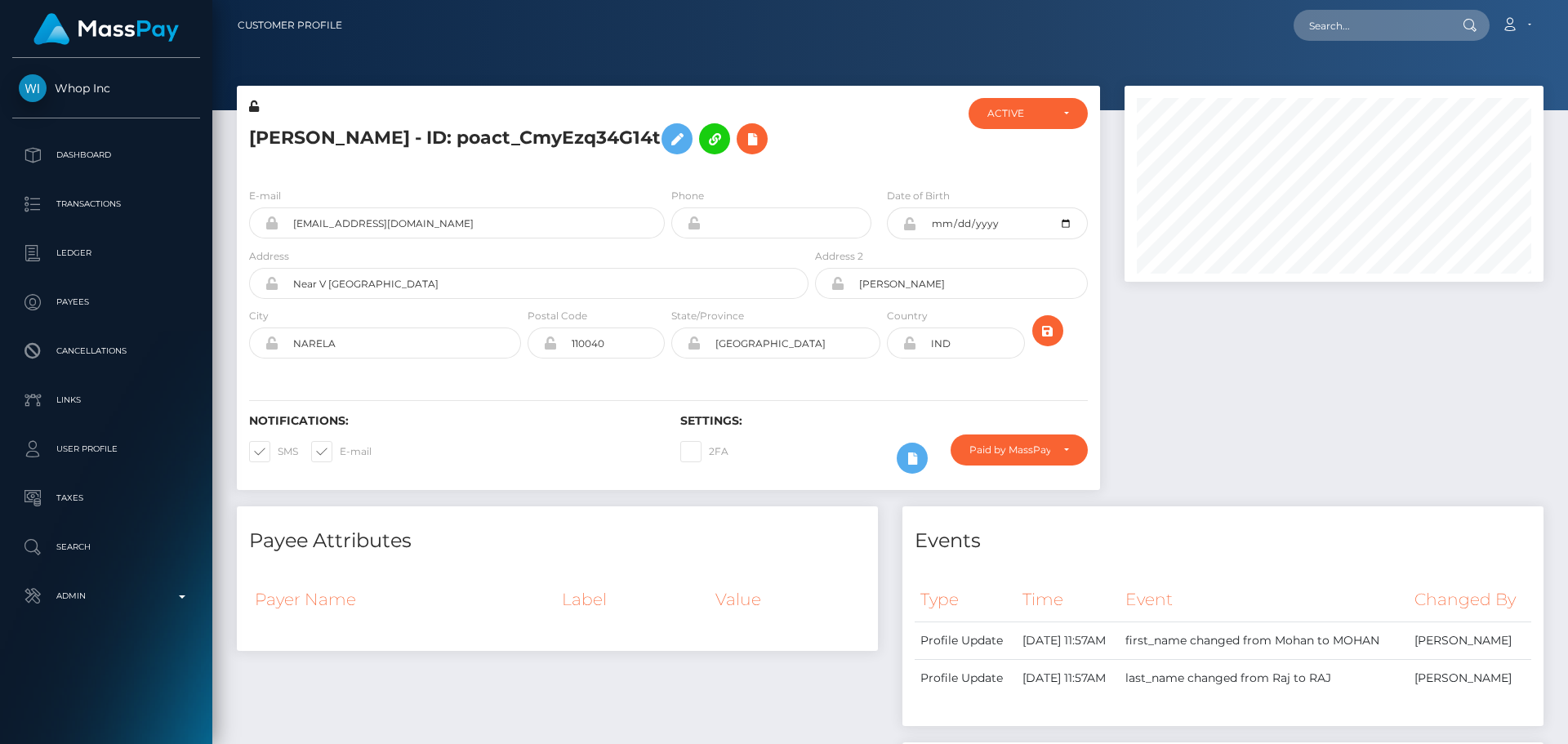
scroll to position [196, 420]
click at [254, 108] on icon at bounding box center [254, 106] width 10 height 12
click at [908, 226] on icon at bounding box center [909, 223] width 14 height 13
click at [908, 346] on icon at bounding box center [909, 343] width 14 height 13
drag, startPoint x: 973, startPoint y: 279, endPoint x: 790, endPoint y: 276, distance: 183.0
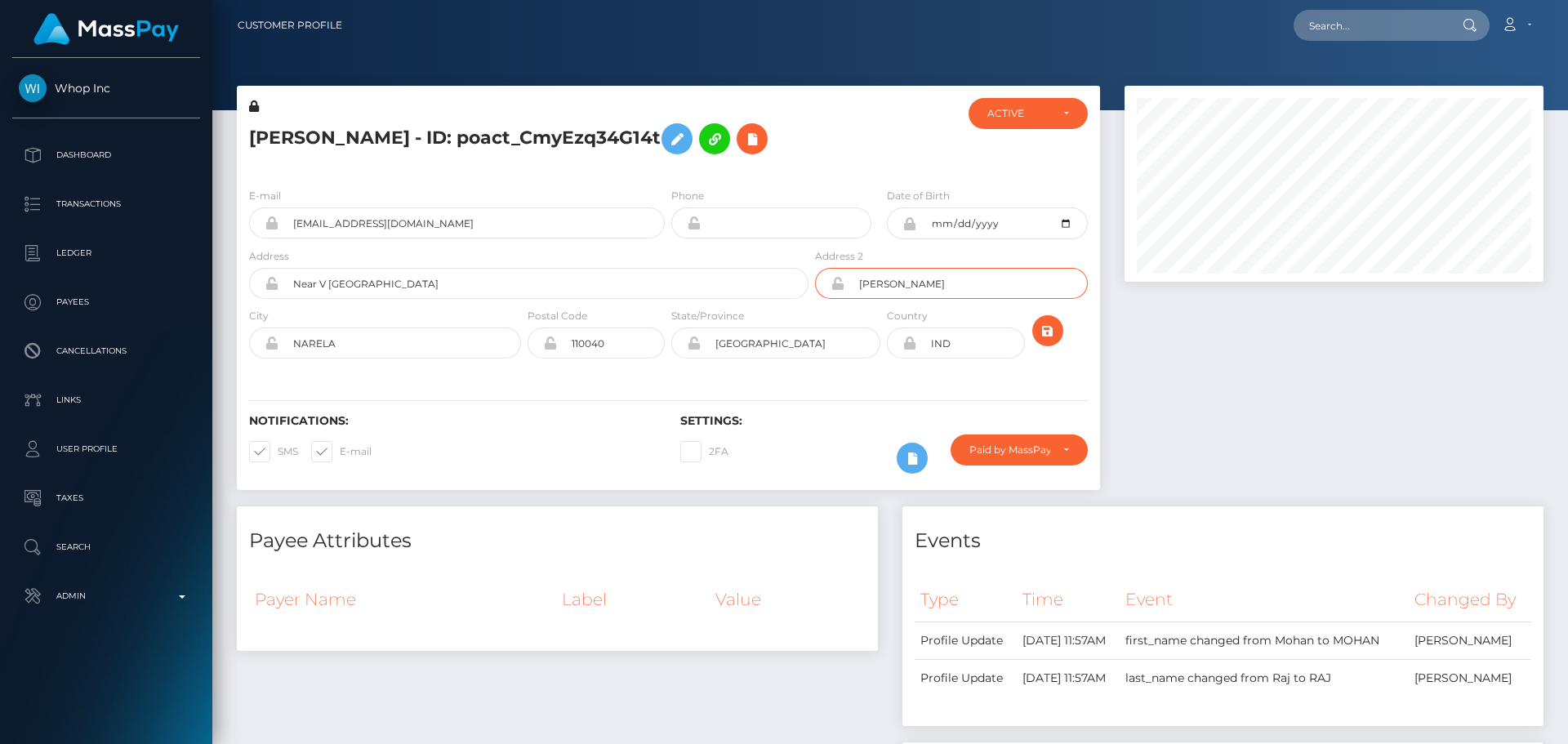
click at [790, 276] on div "Address Near V [GEOGRAPHIC_DATA] Address 2 [PERSON_NAME]" at bounding box center [668, 277] width 863 height 59
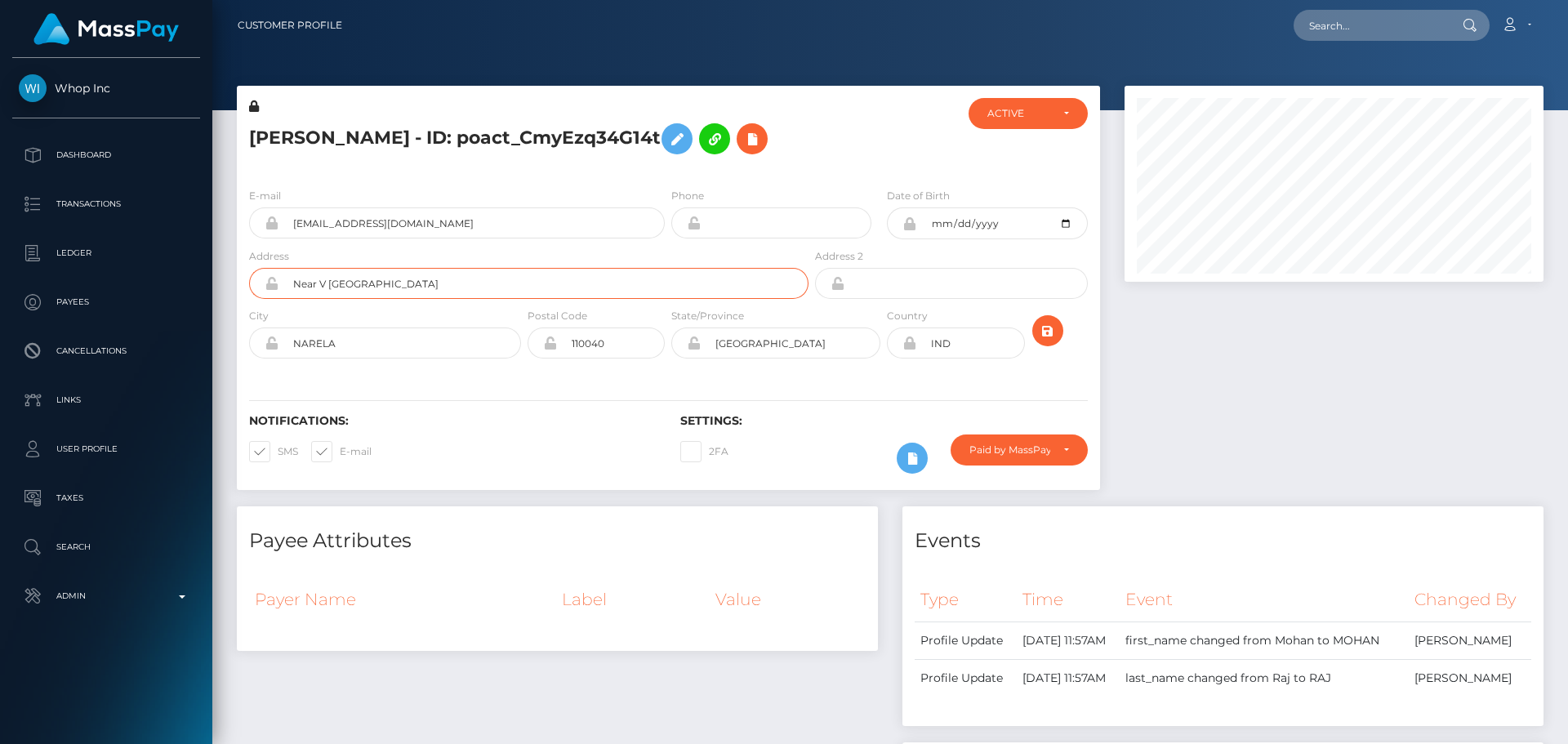
drag, startPoint x: 389, startPoint y: 282, endPoint x: 236, endPoint y: 275, distance: 153.2
click at [236, 275] on div "[PERSON_NAME] - ID: poact_CmyEzq34G14t ACTIVE CLOSED ACTIVE E-mail IND" at bounding box center [669, 296] width 888 height 421
drag, startPoint x: 372, startPoint y: 345, endPoint x: 441, endPoint y: 341, distance: 69.1
click at [244, 346] on div "City [GEOGRAPHIC_DATA]" at bounding box center [380, 337] width 287 height 59
drag, startPoint x: 629, startPoint y: 341, endPoint x: 493, endPoint y: 336, distance: 136.1
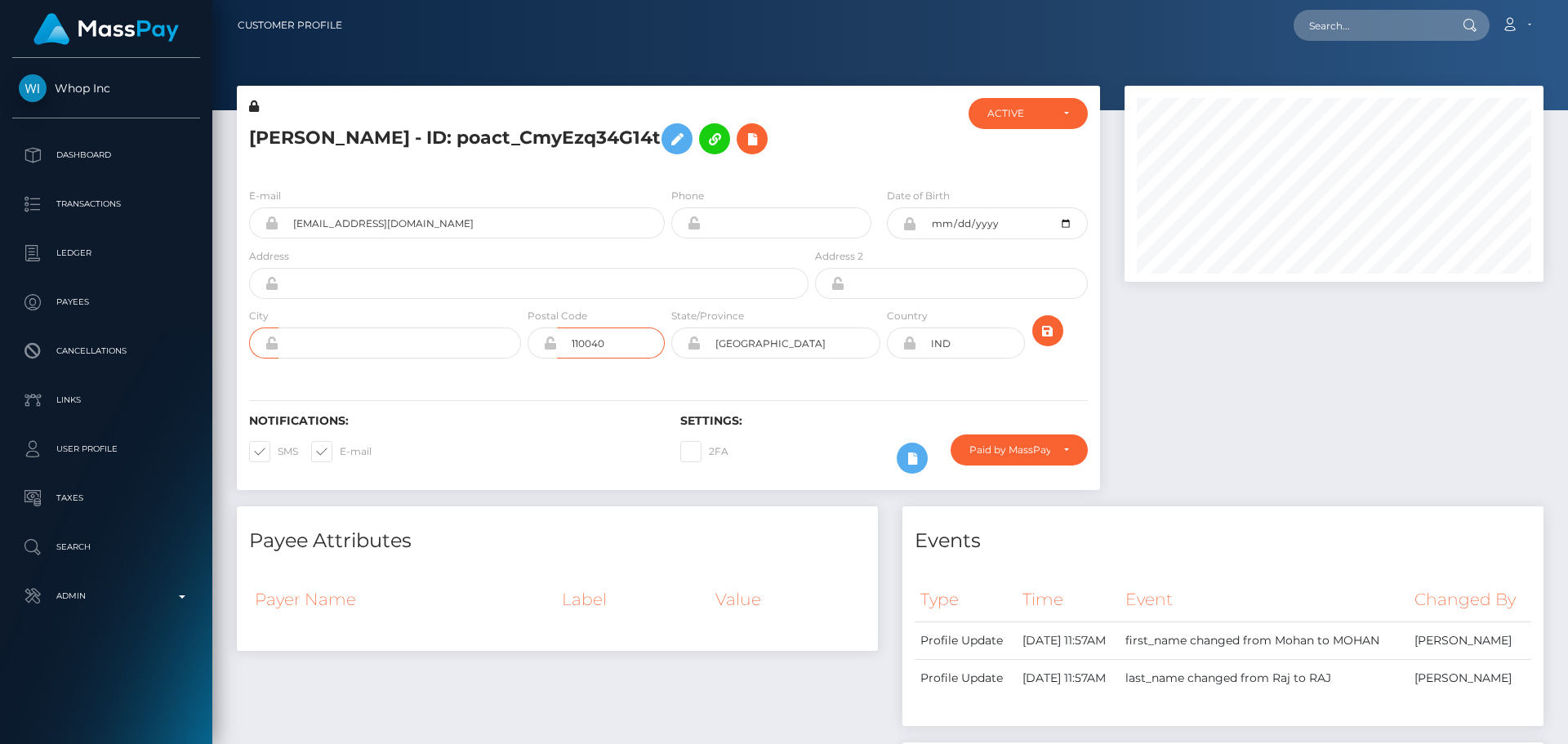
click at [488, 337] on div "City Postal Code 110040" at bounding box center [668, 337] width 863 height 59
drag, startPoint x: 620, startPoint y: 341, endPoint x: 564, endPoint y: 339, distance: 56.0
click at [565, 339] on div "City Postal Code" at bounding box center [668, 337] width 863 height 59
click at [528, 411] on div "Notifications: SMS E-mail Settings: 2FA" at bounding box center [668, 432] width 863 height 115
click at [529, 293] on input "text" at bounding box center [543, 282] width 530 height 31
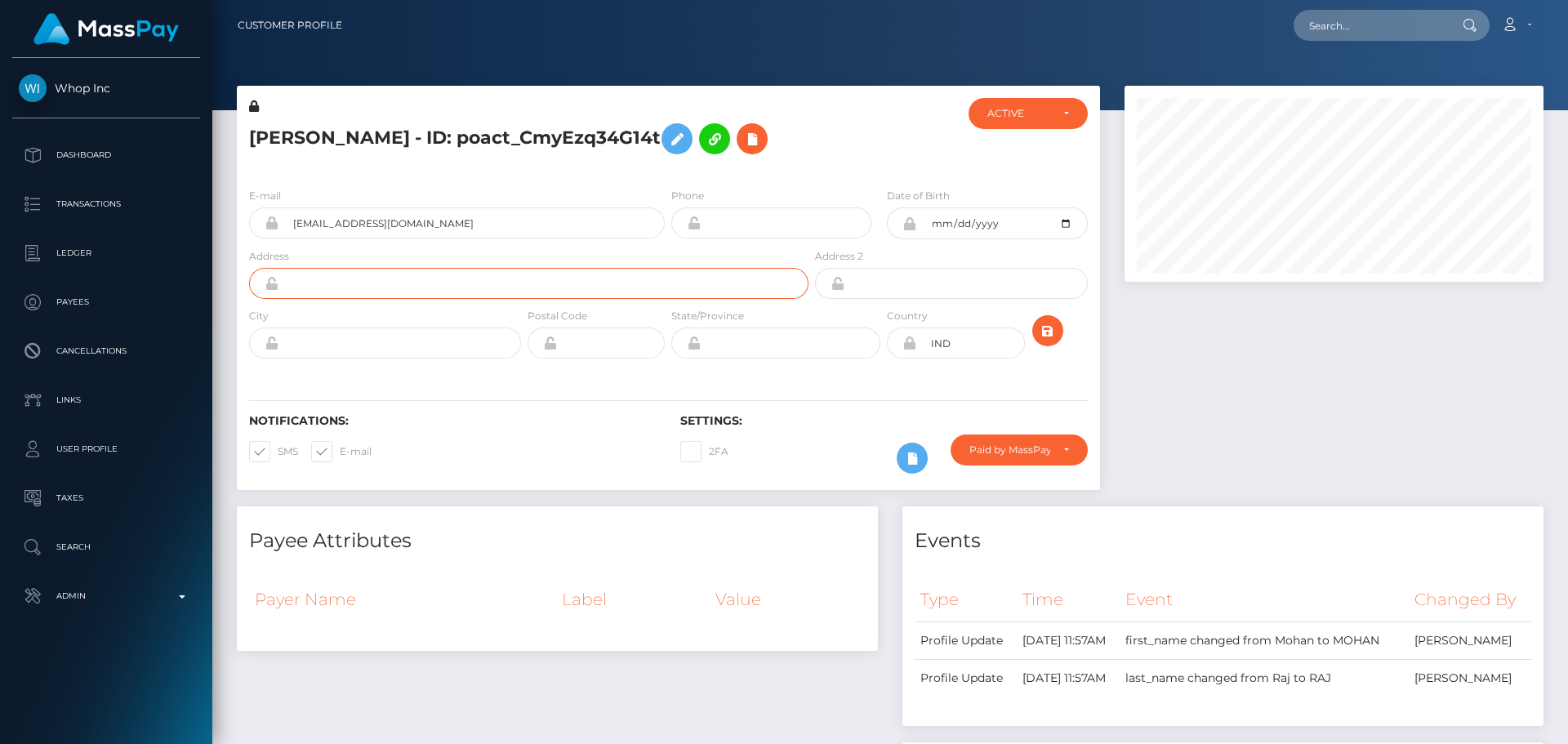
paste input "P 22/C, [PERSON_NAME] X [PERSON_NAME], [PERSON_NAME]"
type input "P 22/C, [PERSON_NAME] X [PERSON_NAME], [PERSON_NAME]"
click at [684, 408] on div "Notifications: SMS E-mail Settings: 2FA" at bounding box center [668, 432] width 863 height 115
click at [449, 353] on input "text" at bounding box center [399, 343] width 243 height 31
paste input "Narela"
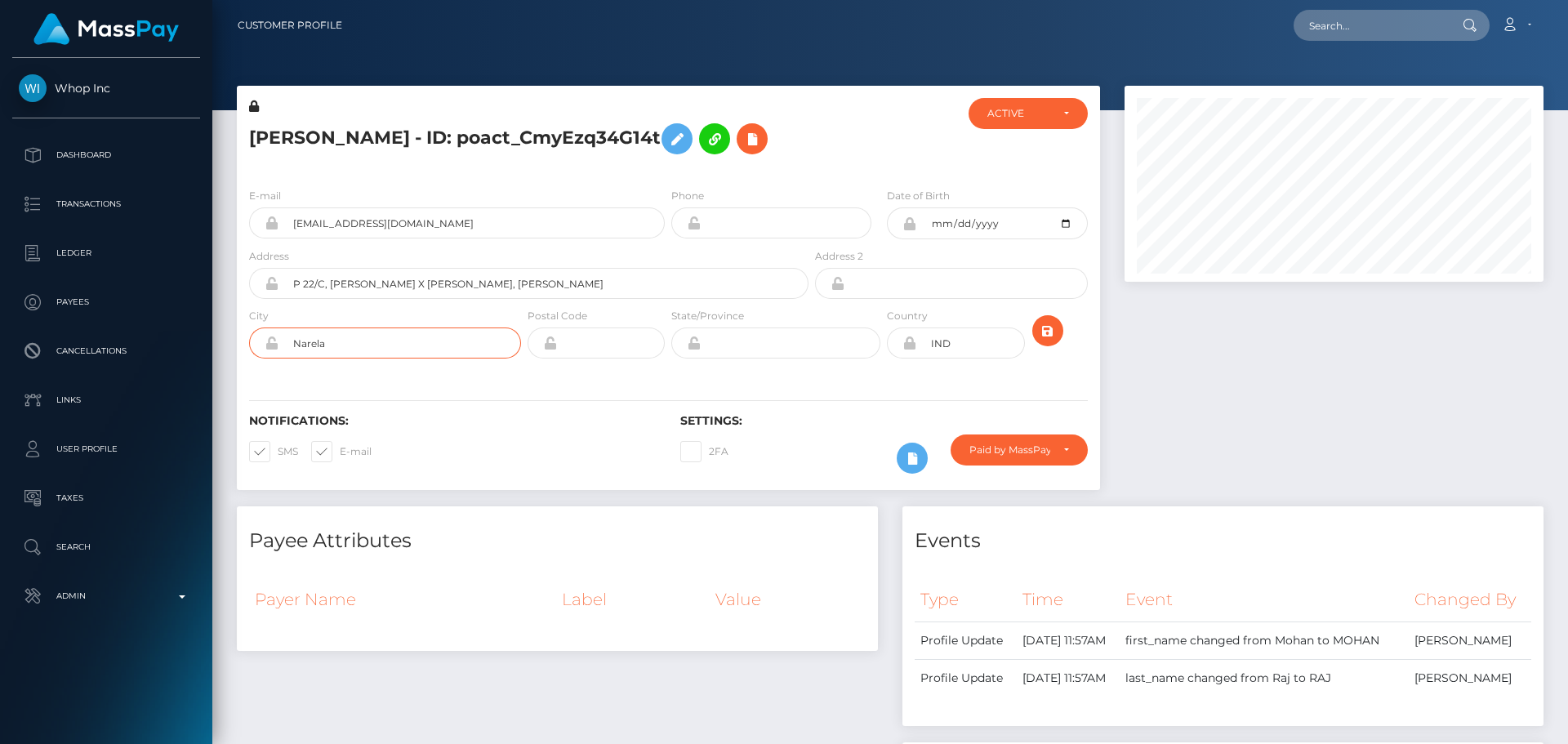
type input "Narela"
click at [501, 495] on div "MOHAN RAJ - ID: poact_CmyEzq34G14t ACTIVE CLOSED ACTIVE E-mail IND" at bounding box center [669, 296] width 888 height 421
click at [622, 341] on input "text" at bounding box center [610, 343] width 108 height 31
paste input "110040"
type input "110040"
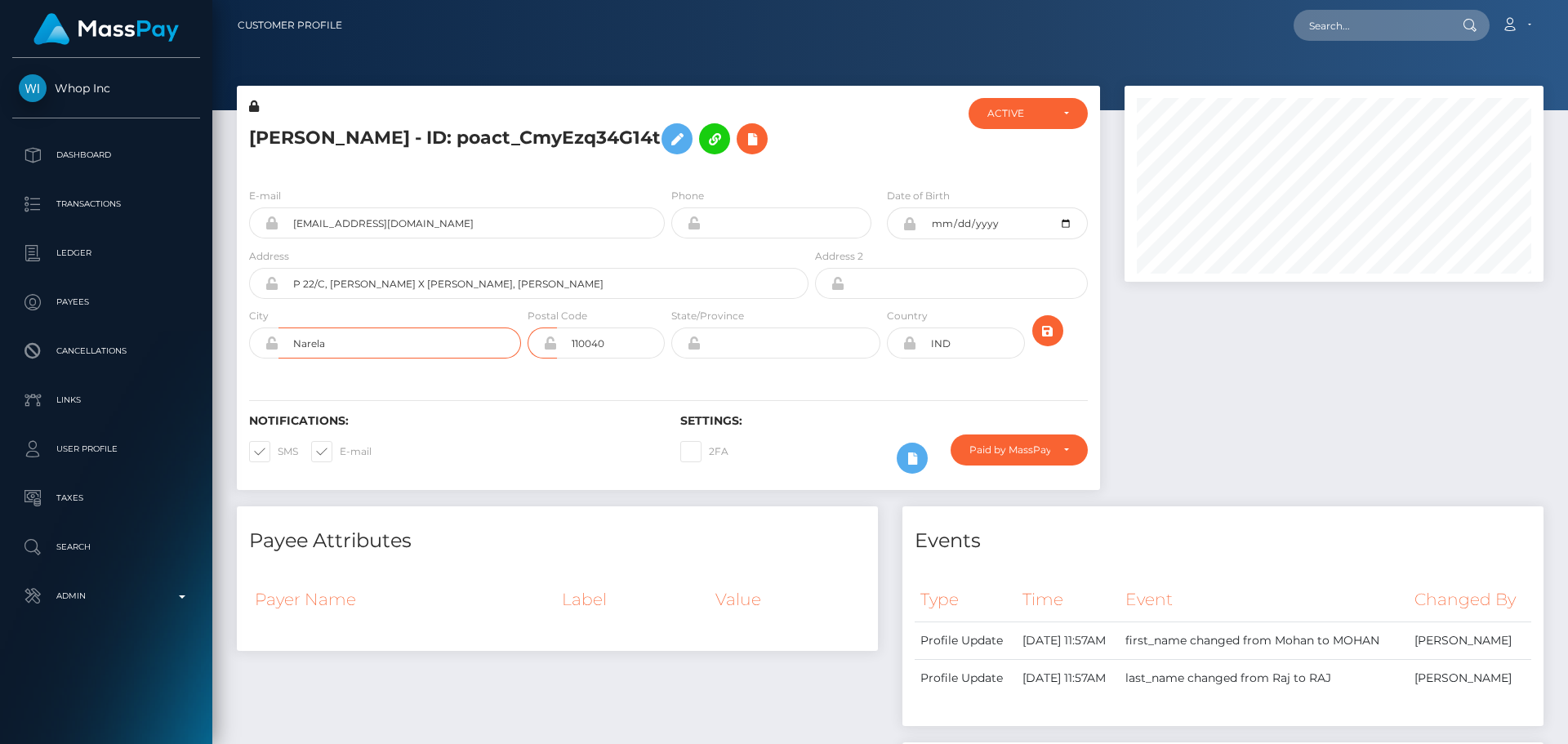
click at [464, 346] on input "Narela" at bounding box center [399, 343] width 243 height 31
click at [597, 415] on h6 "Notifications:" at bounding box center [452, 421] width 407 height 14
click at [741, 347] on input "text" at bounding box center [789, 343] width 179 height 31
paste input "[GEOGRAPHIC_DATA]"
type input "[GEOGRAPHIC_DATA]"
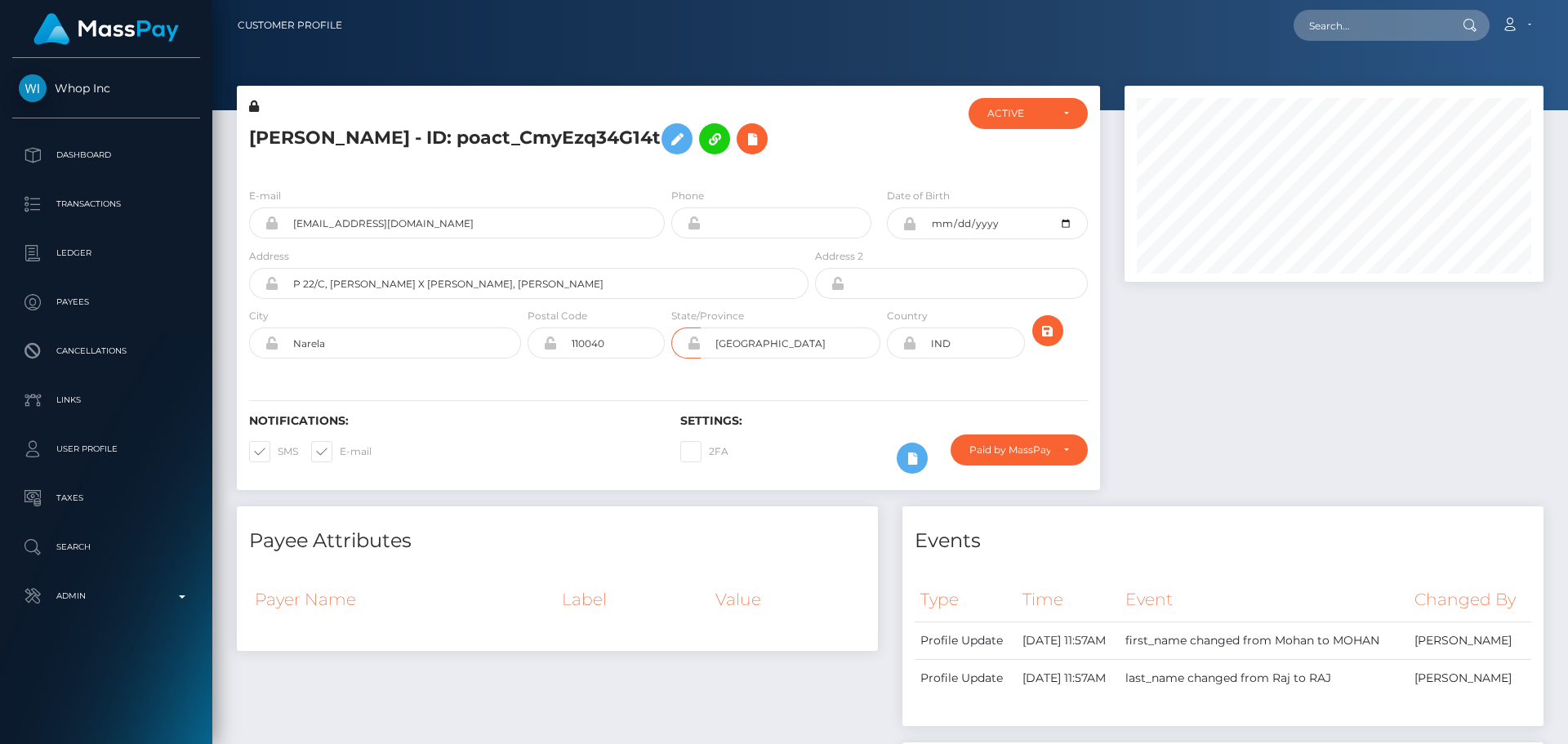
click at [602, 393] on div "Notifications: SMS E-mail Settings: 2FA" at bounding box center [668, 432] width 863 height 115
click at [826, 446] on div "2FA" at bounding box center [776, 459] width 216 height 48
click at [851, 411] on div "Notifications: SMS E-mail Settings: 2FA" at bounding box center [668, 432] width 863 height 115
click at [1047, 332] on icon "submit" at bounding box center [1048, 331] width 20 height 21
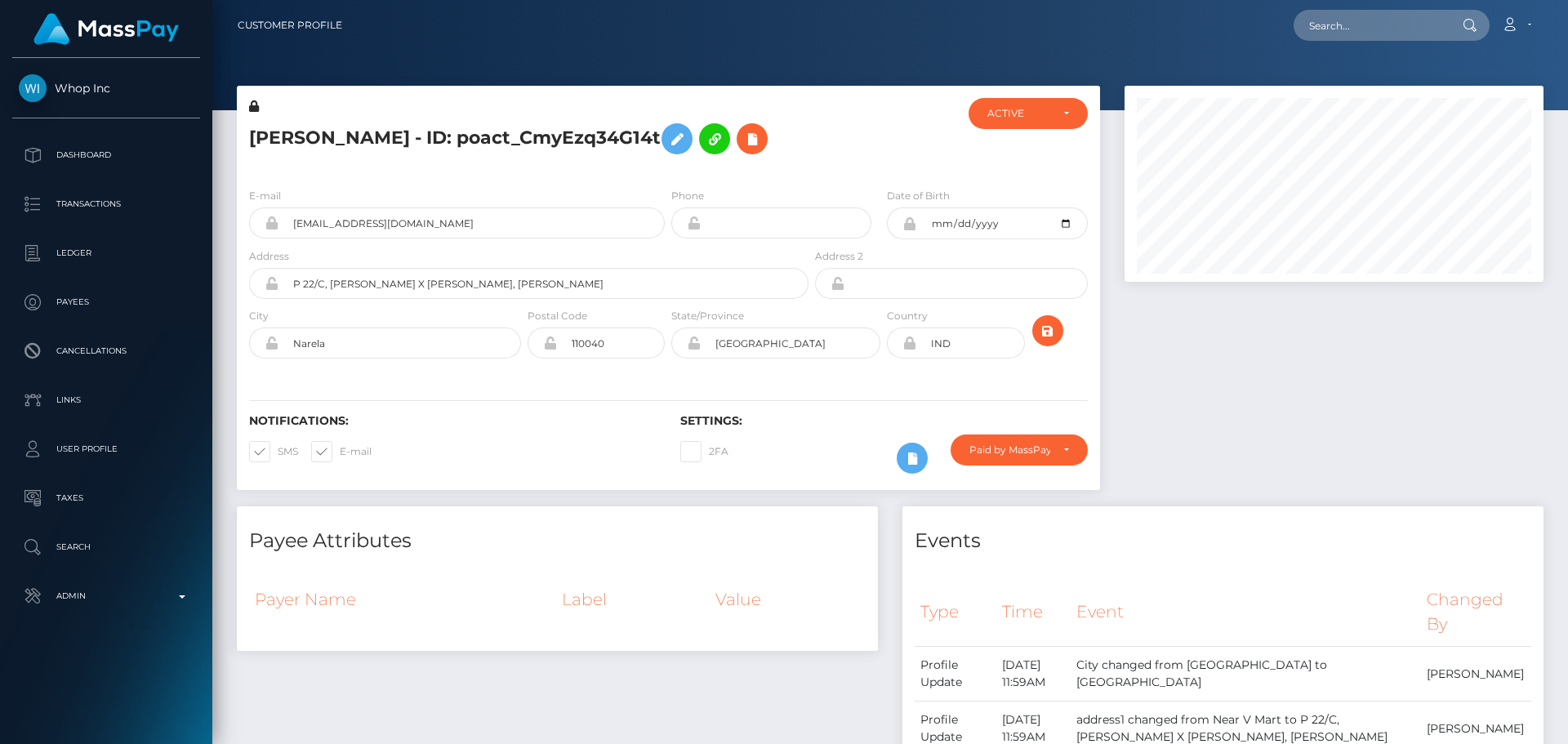
click at [1244, 359] on div at bounding box center [1334, 296] width 444 height 421
click at [1240, 358] on div at bounding box center [1334, 296] width 444 height 421
click at [1183, 353] on div at bounding box center [1334, 296] width 444 height 421
click at [1030, 450] on div "Paid by MassPay" at bounding box center [1009, 450] width 81 height 13
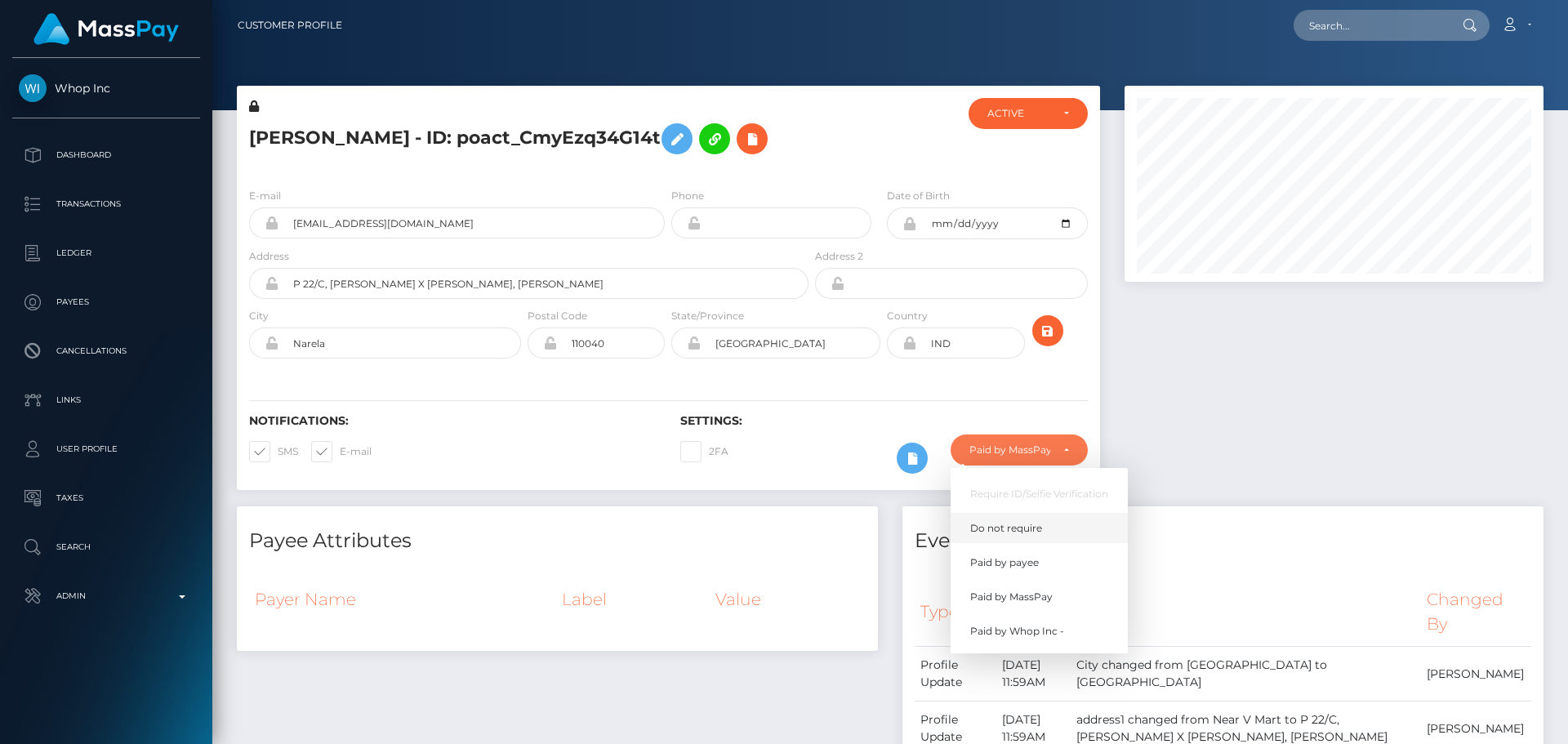
click at [1023, 525] on span "Do not require" at bounding box center [1005, 528] width 72 height 15
select select "0"
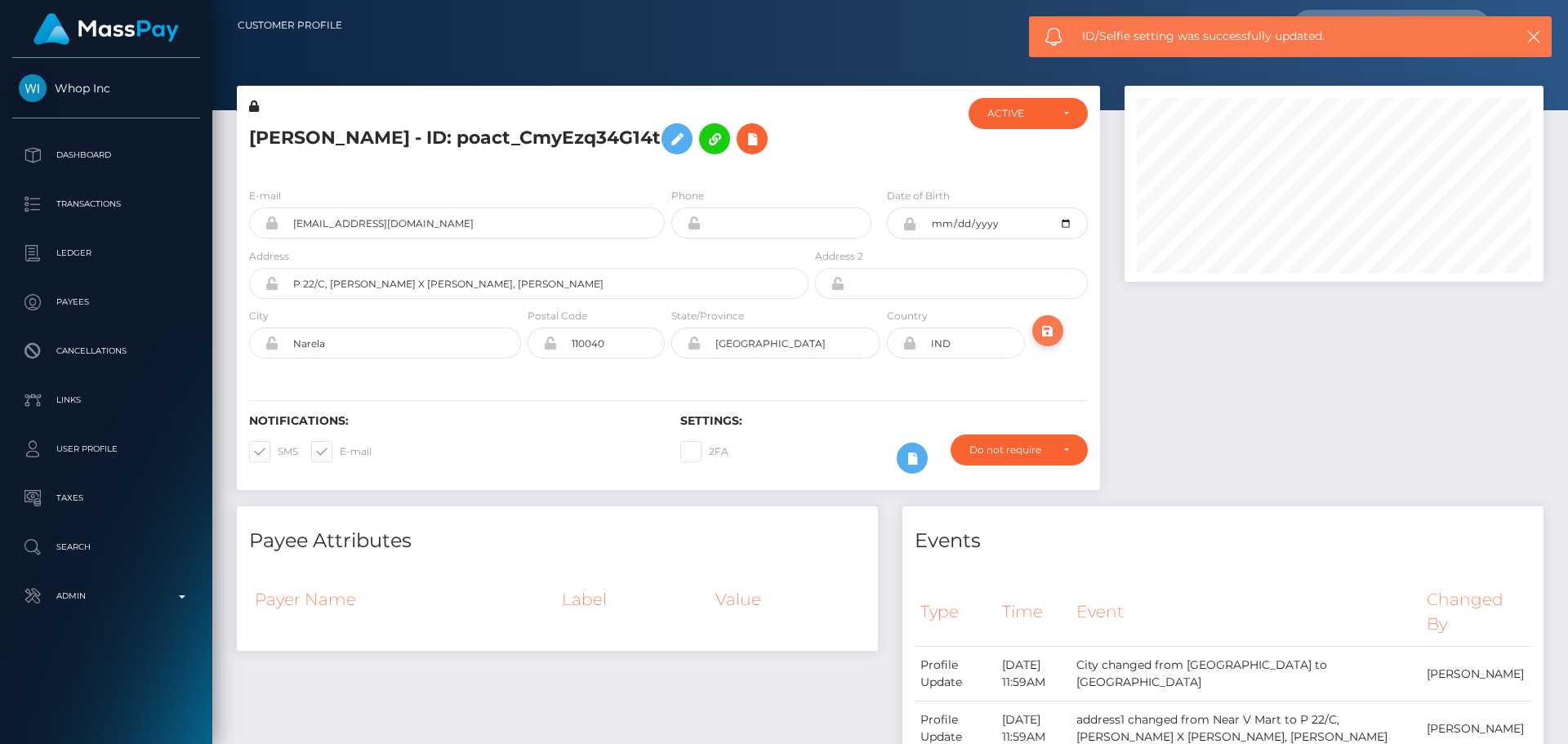
click at [1048, 332] on icon "submit" at bounding box center [1048, 331] width 20 height 21
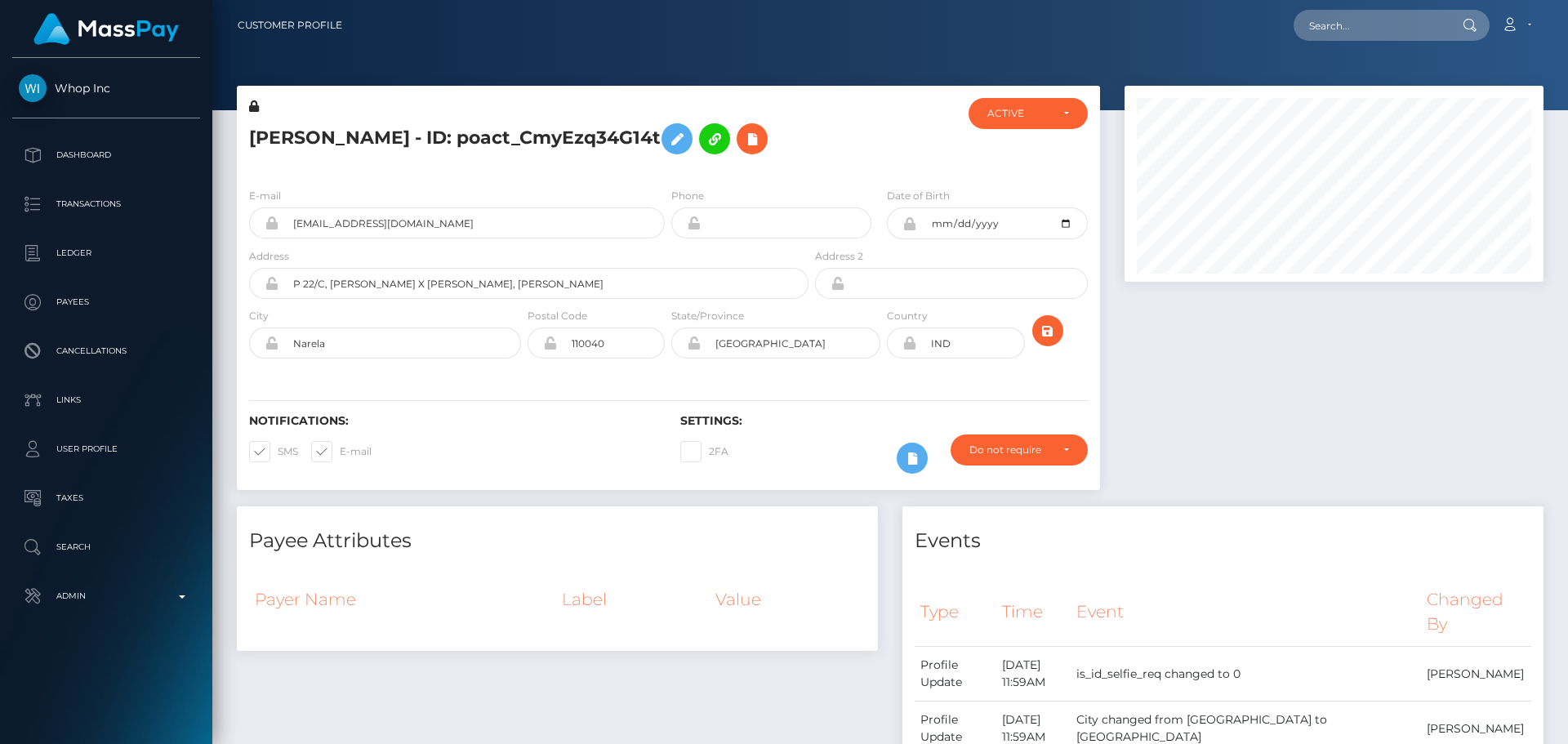
scroll to position [196, 420]
click at [820, 162] on div at bounding box center [883, 136] width 144 height 76
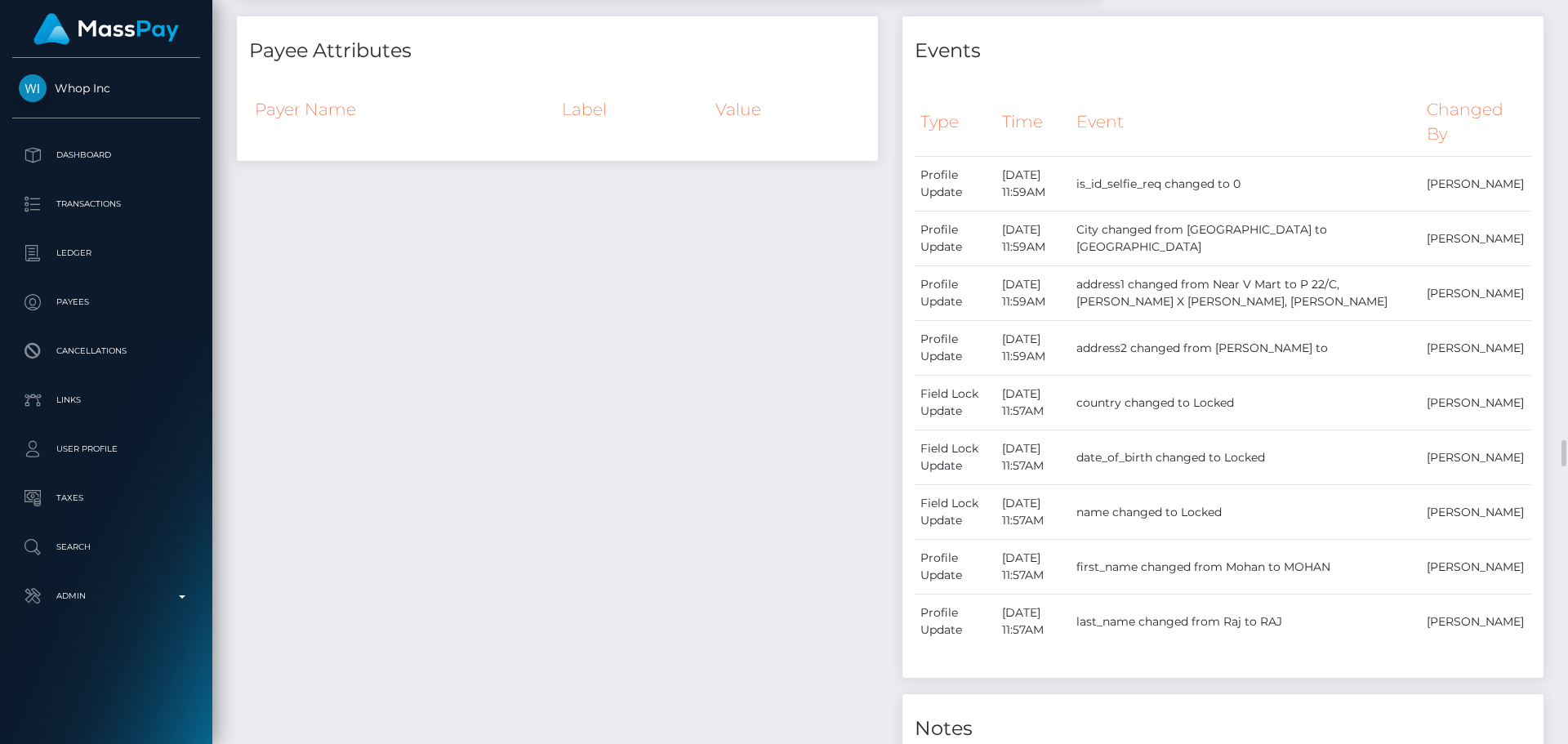
scroll to position [980, 0]
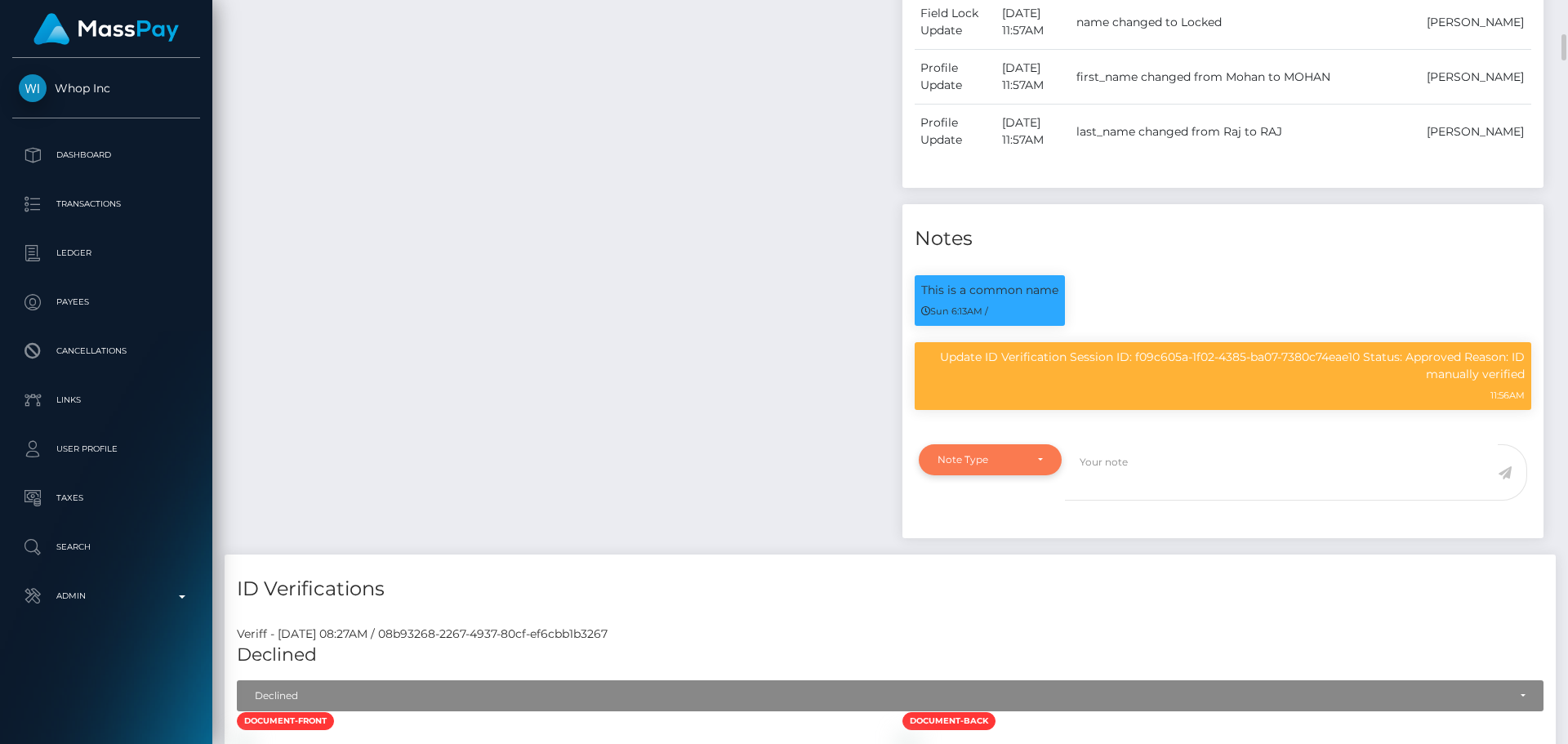
click at [1010, 464] on div "Note Type" at bounding box center [980, 460] width 86 height 13
click at [996, 528] on link "Compliance" at bounding box center [990, 538] width 143 height 31
select select "COMPLIANCE"
click at [1159, 477] on textarea at bounding box center [1281, 472] width 433 height 56
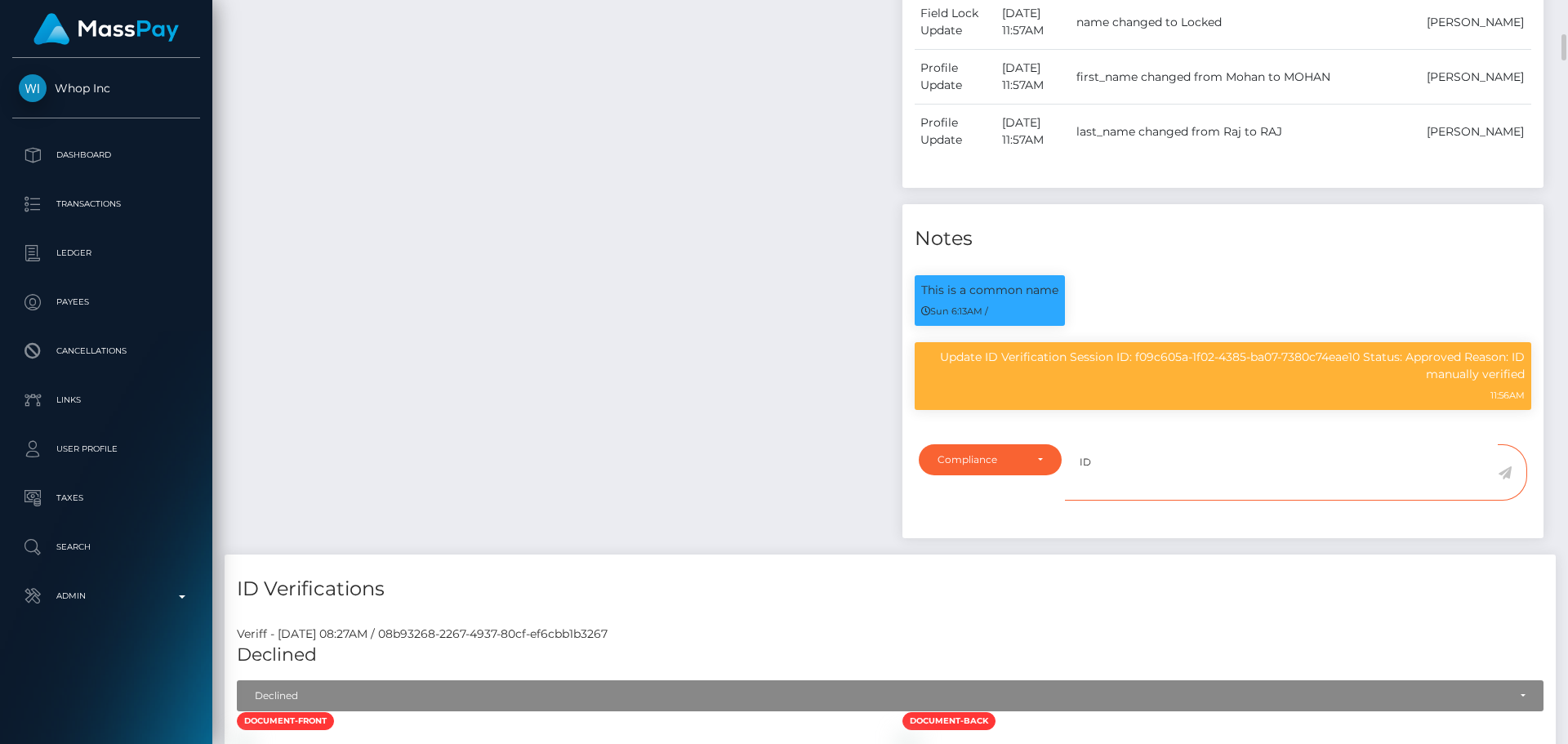
type textarea "I"
click at [788, 375] on div "Payee Attributes Payer Name Label Value" at bounding box center [558, 41] width 666 height 1028
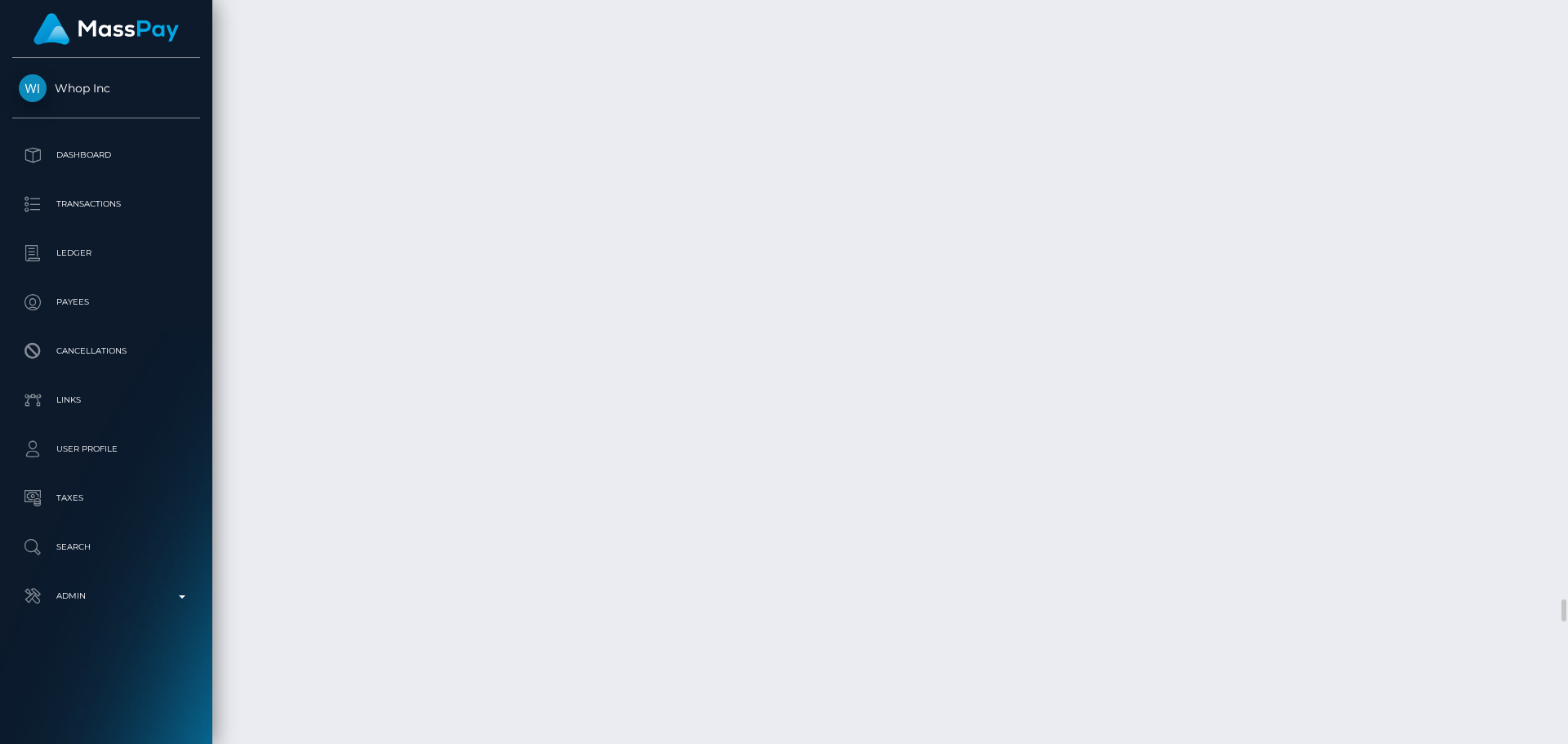
scroll to position [20008, 0]
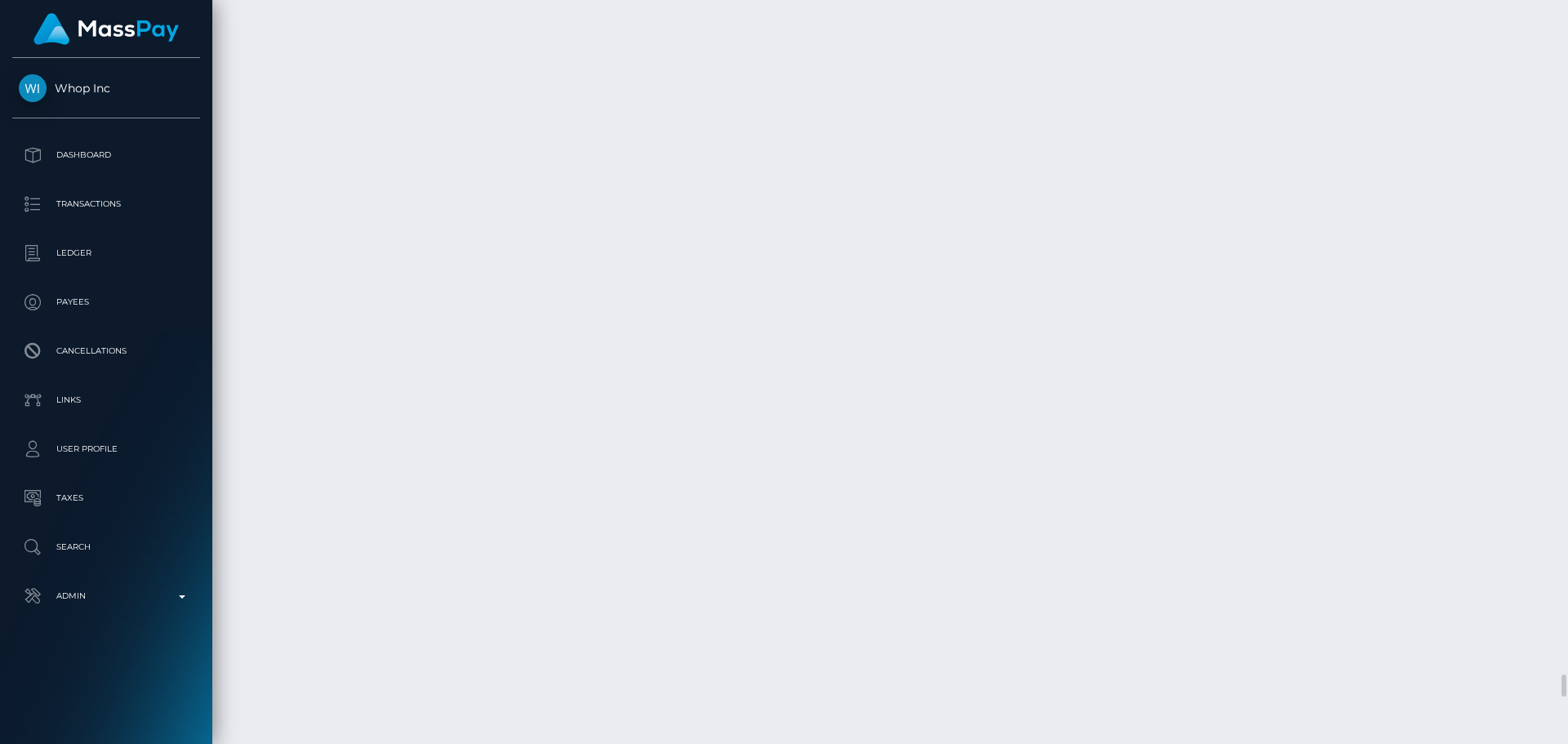
scroll to position [22376, 0]
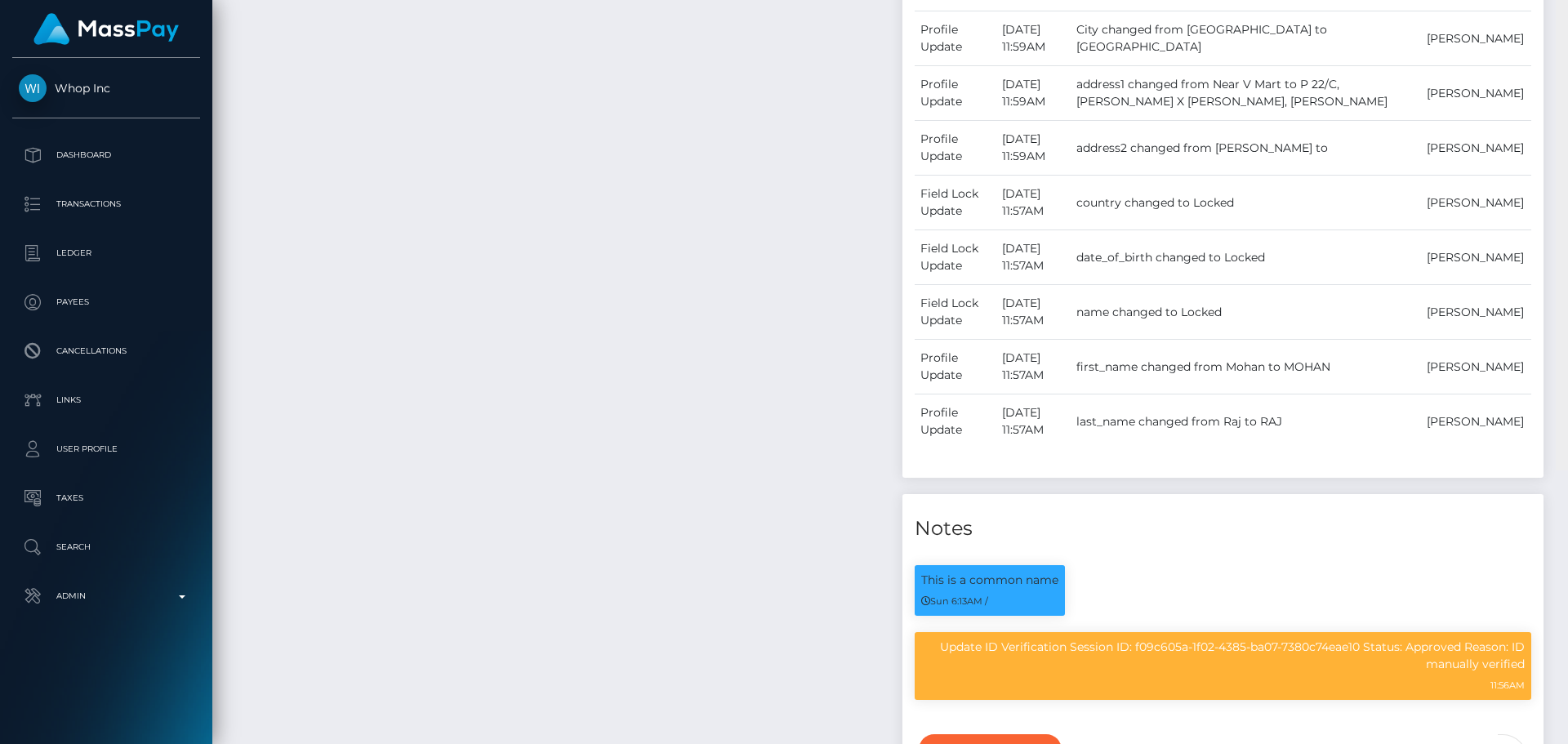
scroll to position [0, 0]
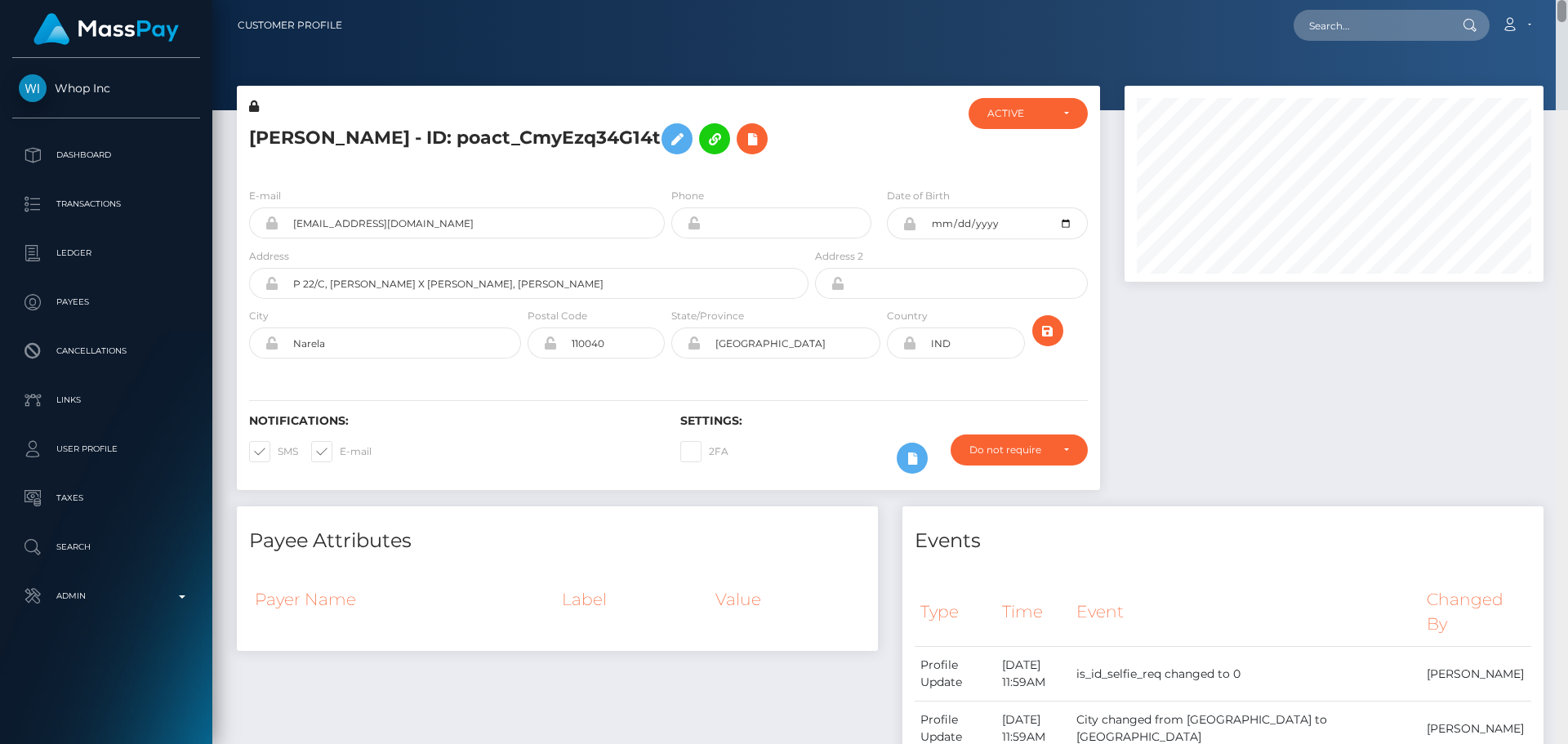
drag, startPoint x: 1564, startPoint y: 630, endPoint x: 1567, endPoint y: 1, distance: 629.0
click at [1567, 1] on div "Customer Profile Loading... Loading..." at bounding box center [889, 372] width 1355 height 744
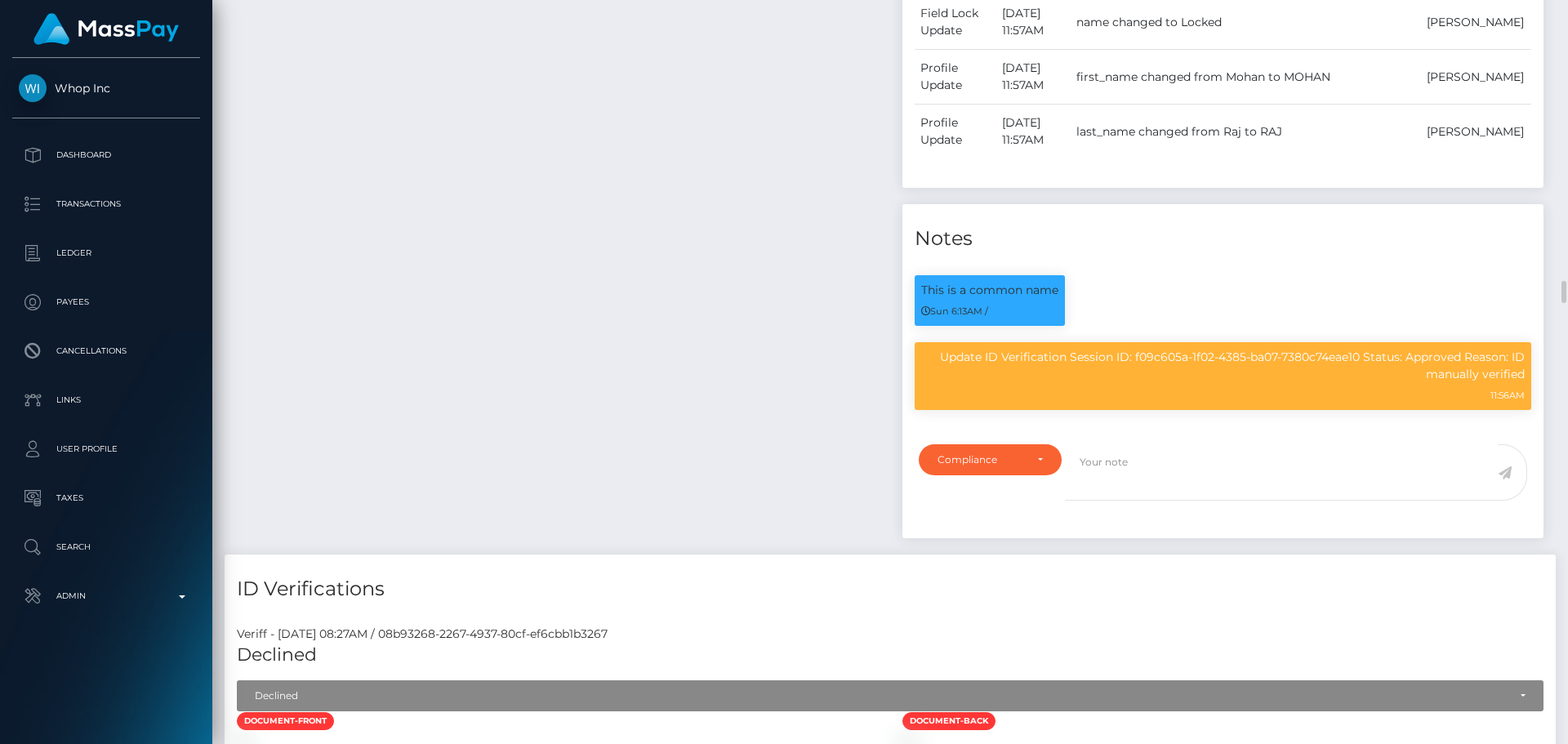
scroll to position [1470, 0]
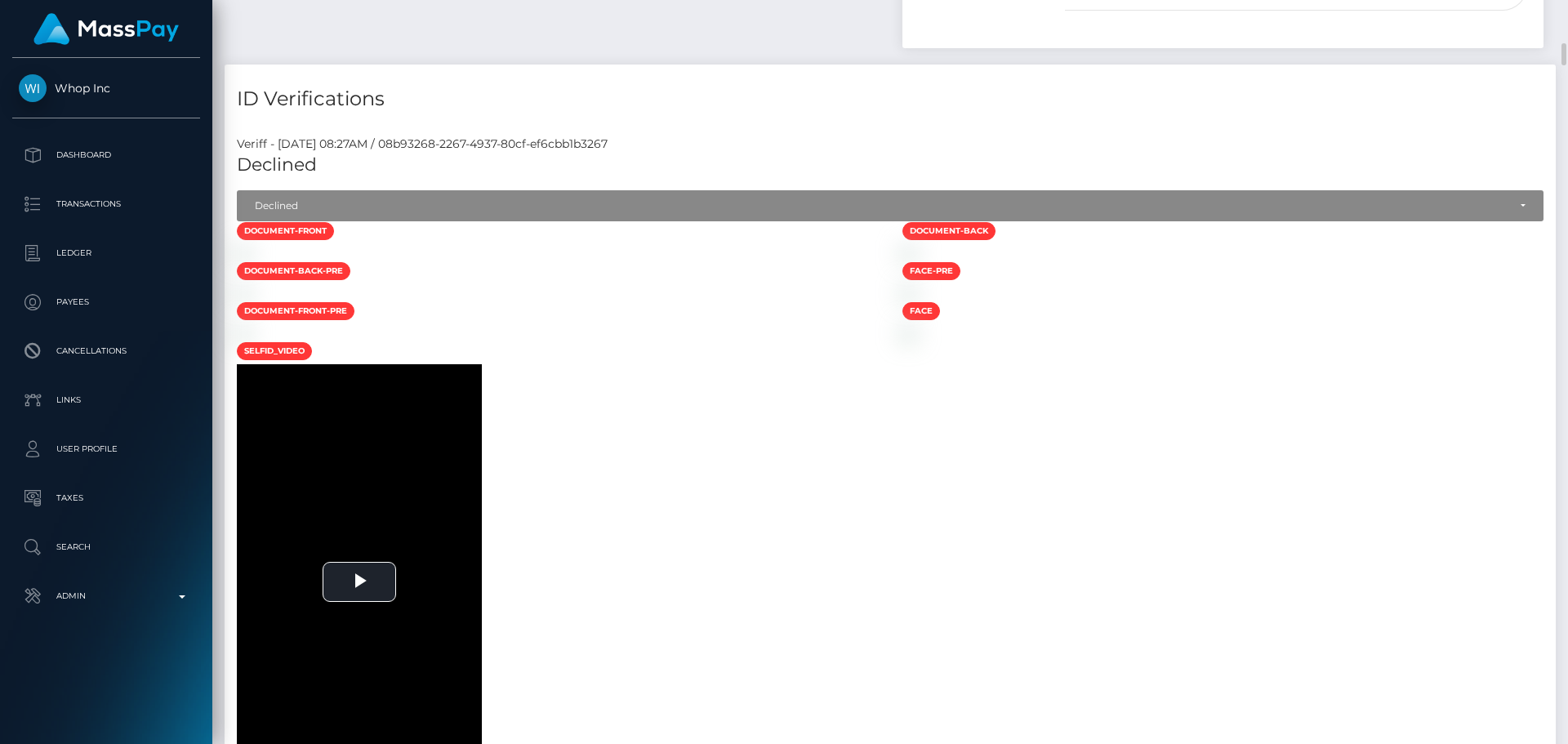
click at [599, 262] on div at bounding box center [558, 252] width 666 height 17
click at [584, 262] on div at bounding box center [558, 252] width 666 height 17
drag, startPoint x: 390, startPoint y: 144, endPoint x: 421, endPoint y: 145, distance: 31.0
click at [421, 145] on div "Veriff - [DATE] 08:27AM / 08b93268-2267-4937-80cf-ef6cbb1b3267" at bounding box center [890, 144] width 1331 height 17
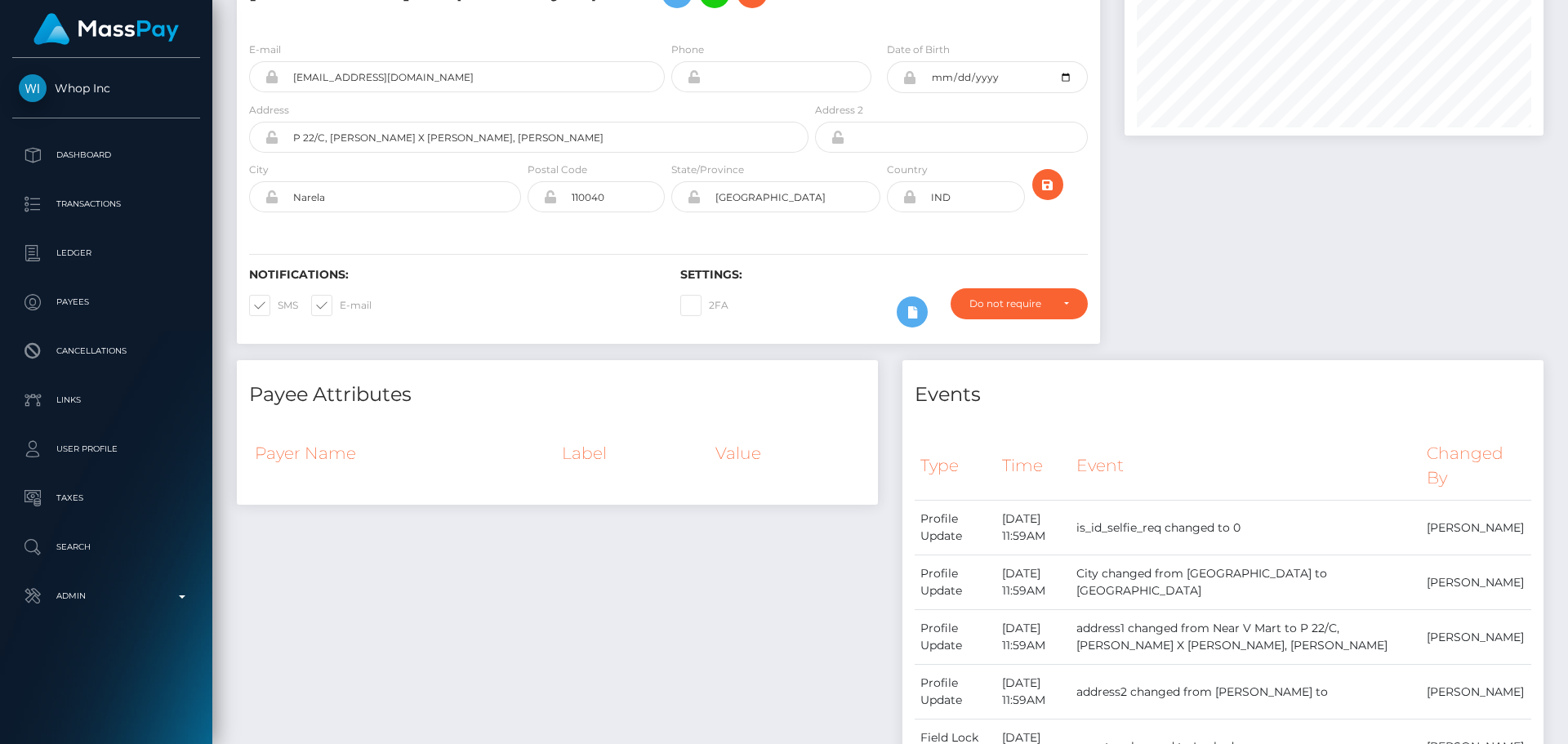
scroll to position [0, 0]
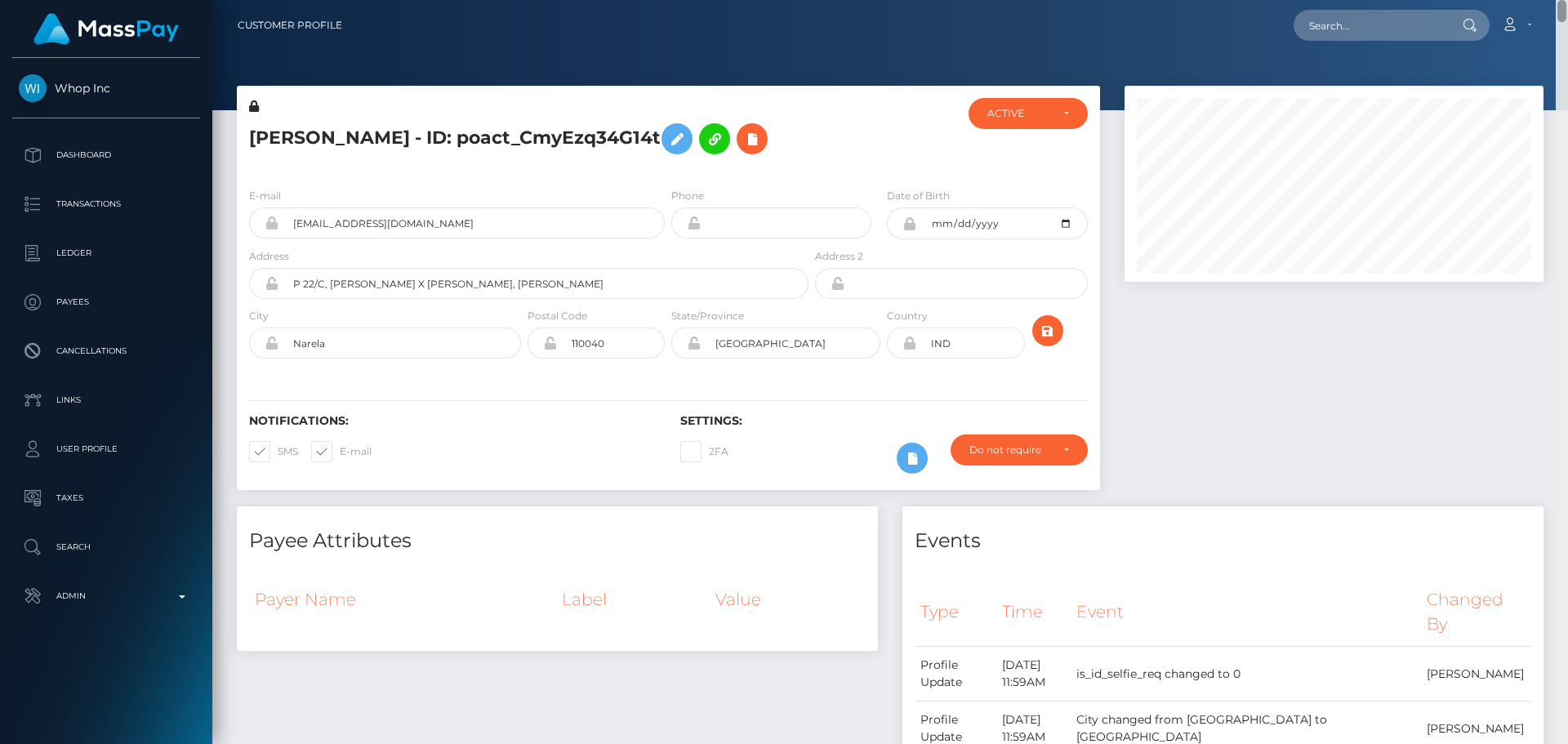
drag, startPoint x: 1559, startPoint y: 605, endPoint x: 1536, endPoint y: -19, distance: 624.4
click at [1536, 0] on html "Whop Inc Dashboard Transactions Ledger Payees Cancellations Links" at bounding box center [784, 372] width 1568 height 744
click at [1042, 337] on icon "submit" at bounding box center [1048, 331] width 20 height 21
click at [779, 132] on h5 "MOHAN RAJ - ID: poact_CmyEzq34G14t" at bounding box center [524, 139] width 551 height 48
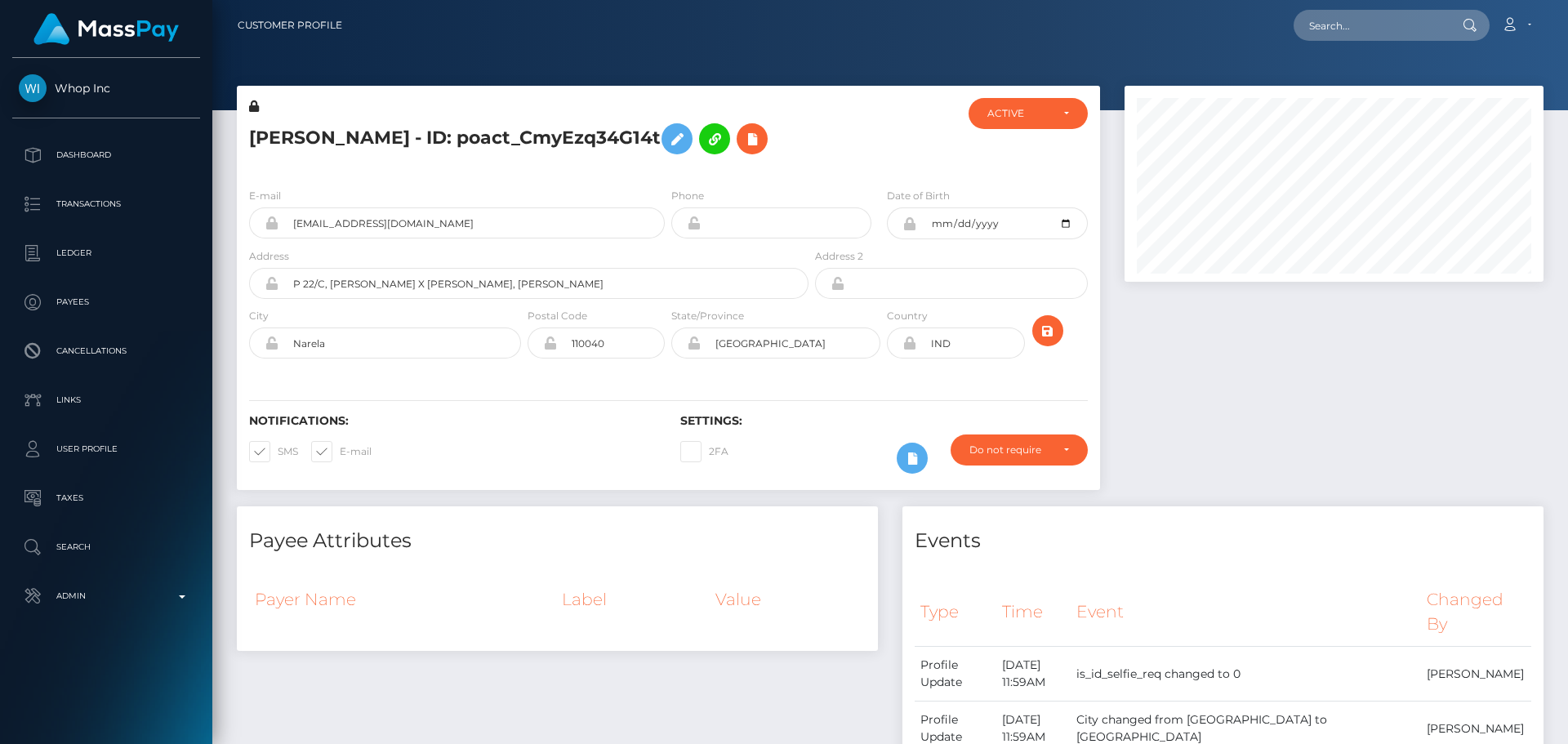
click at [452, 145] on h5 "[PERSON_NAME] - ID: poact_CmyEzq34G14t" at bounding box center [524, 139] width 551 height 48
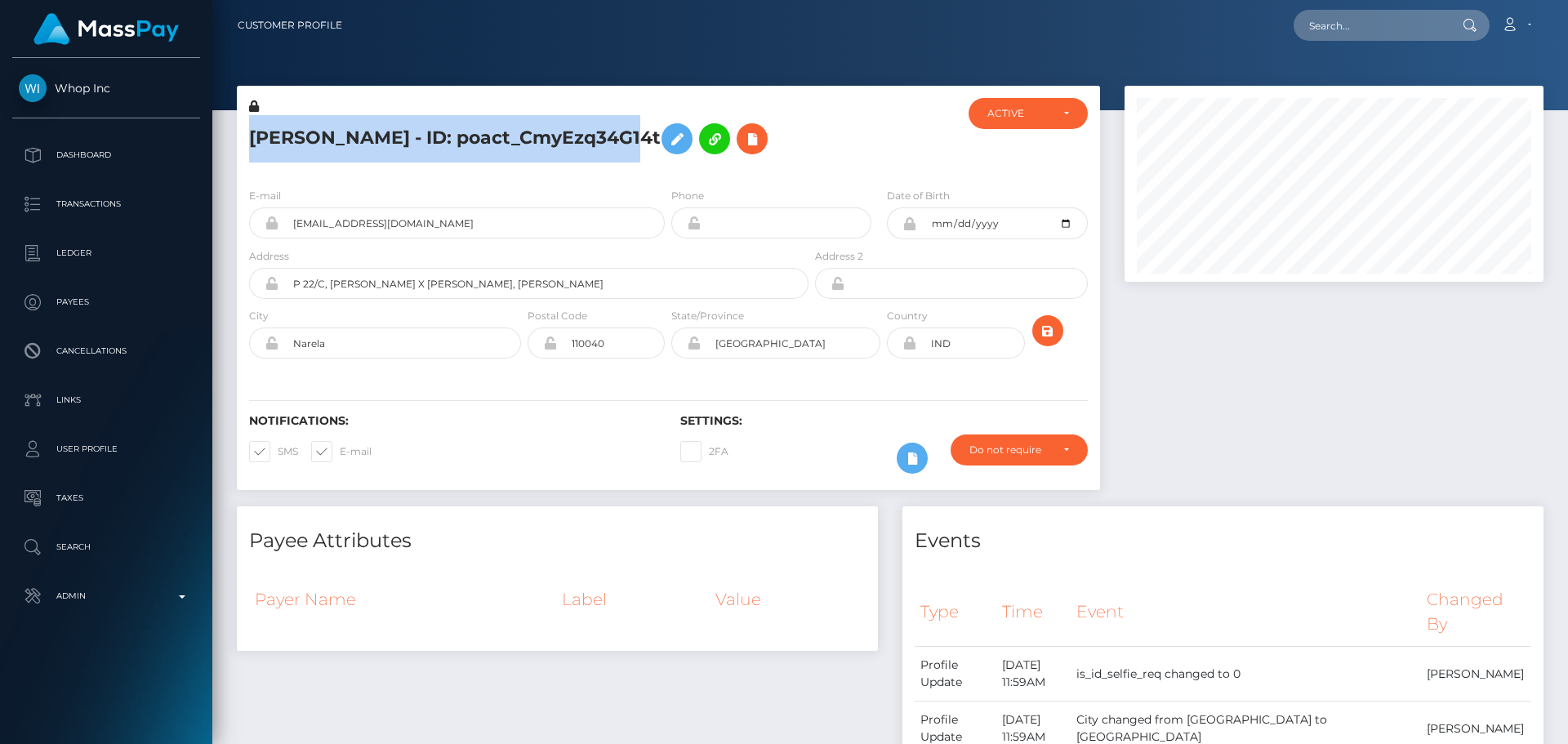
click at [452, 145] on h5 "[PERSON_NAME] - ID: poact_CmyEzq34G14t" at bounding box center [524, 139] width 551 height 48
copy h5 "[PERSON_NAME] - ID: poact_CmyEzq34G14t"
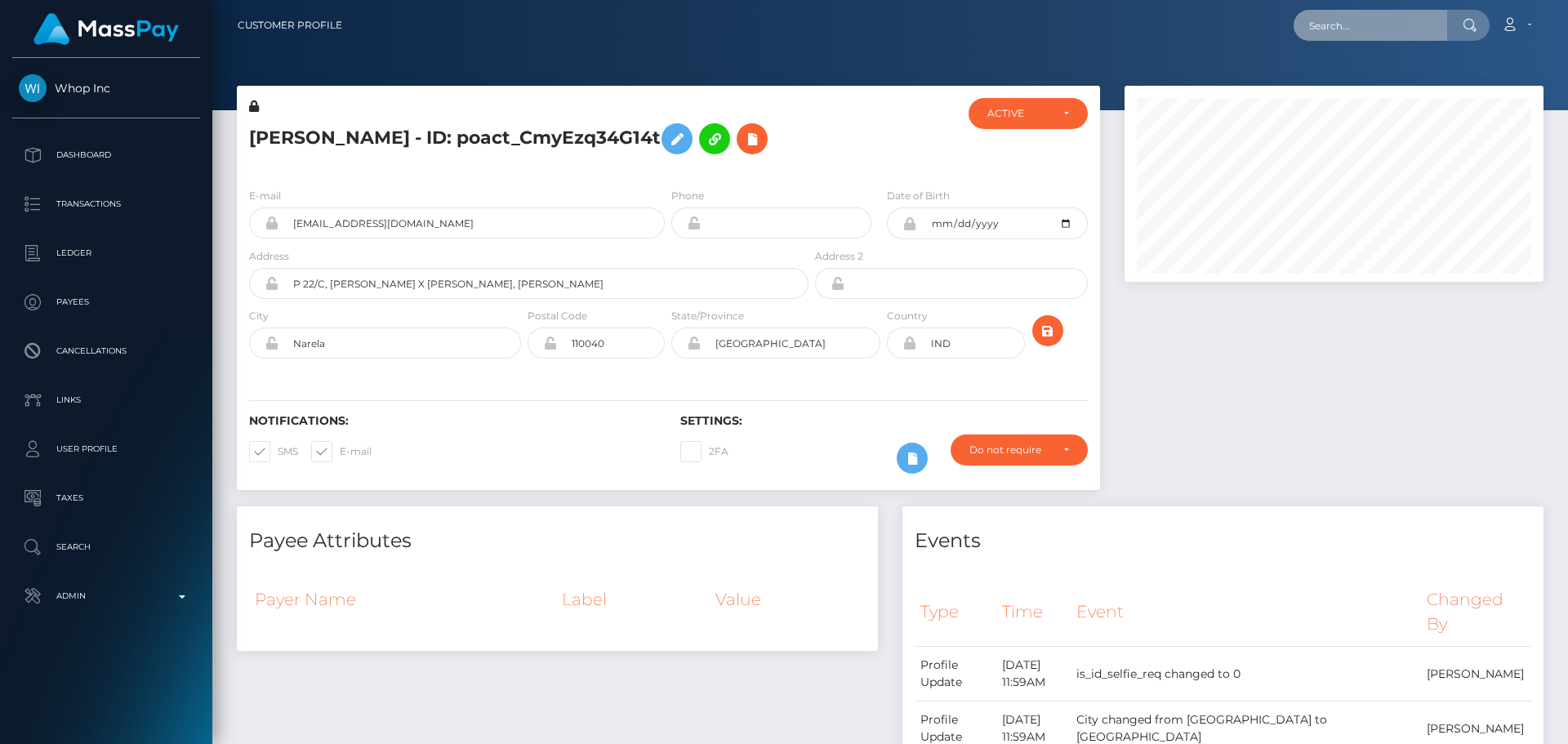
click at [1362, 21] on input "text" at bounding box center [1370, 25] width 154 height 31
paste input "poact_dsG9D9i7ww4S"
type input "poact_dsG9D9i7ww4S"
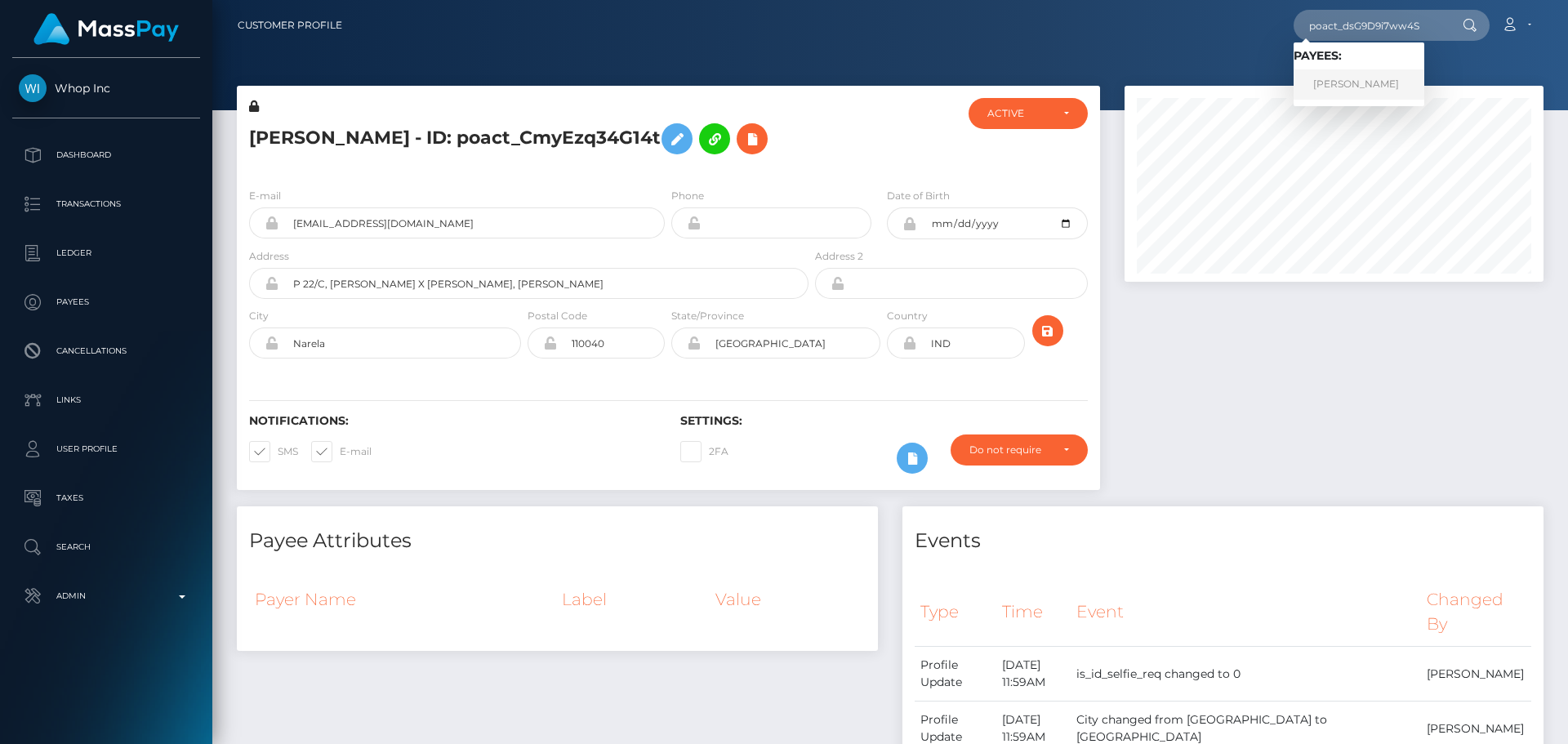
click at [1340, 81] on link "[PERSON_NAME]" at bounding box center [1359, 84] width 131 height 31
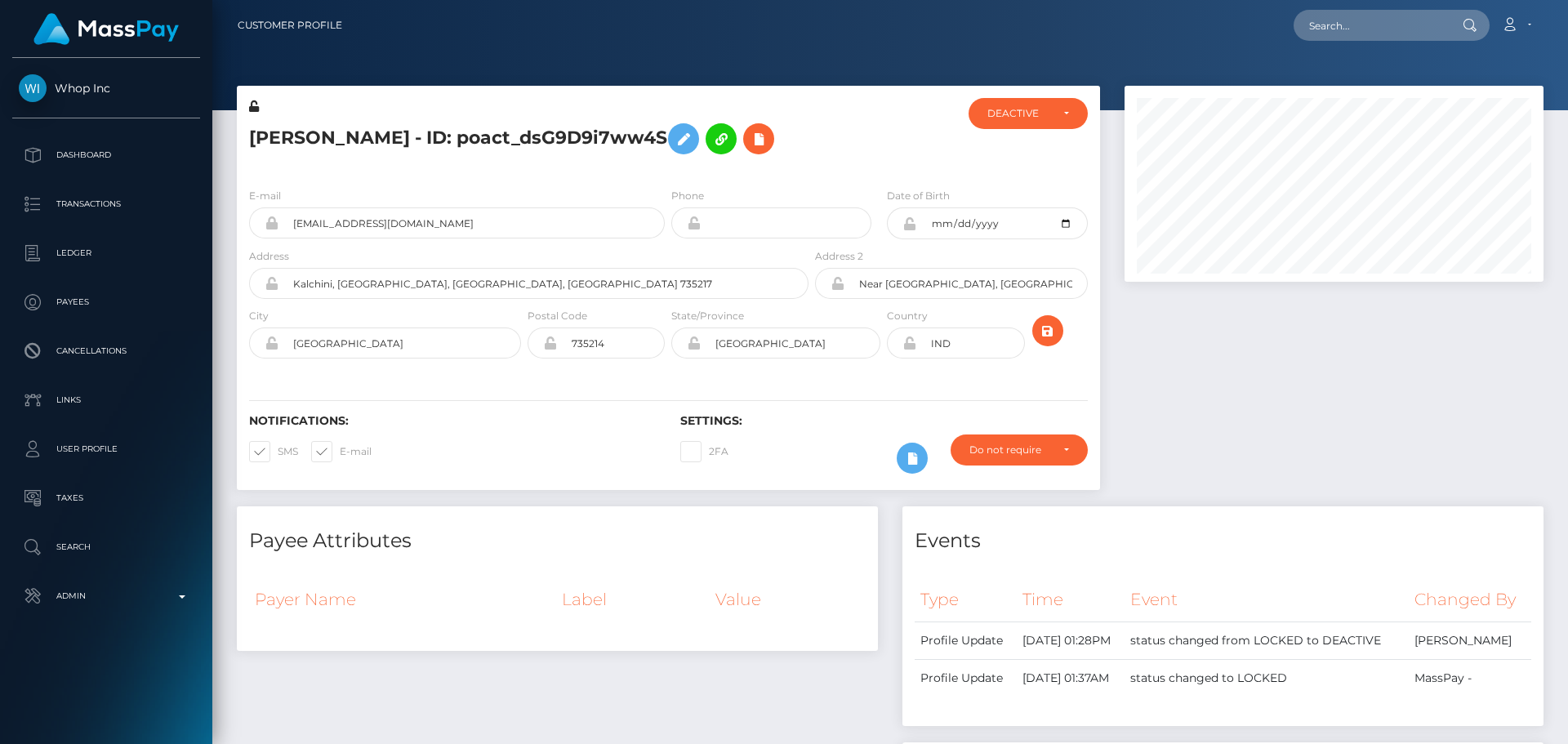
scroll to position [196, 420]
click at [606, 176] on div "E-mail ravaopop@gmail.com Phone Date of Birth IND" at bounding box center [668, 274] width 863 height 200
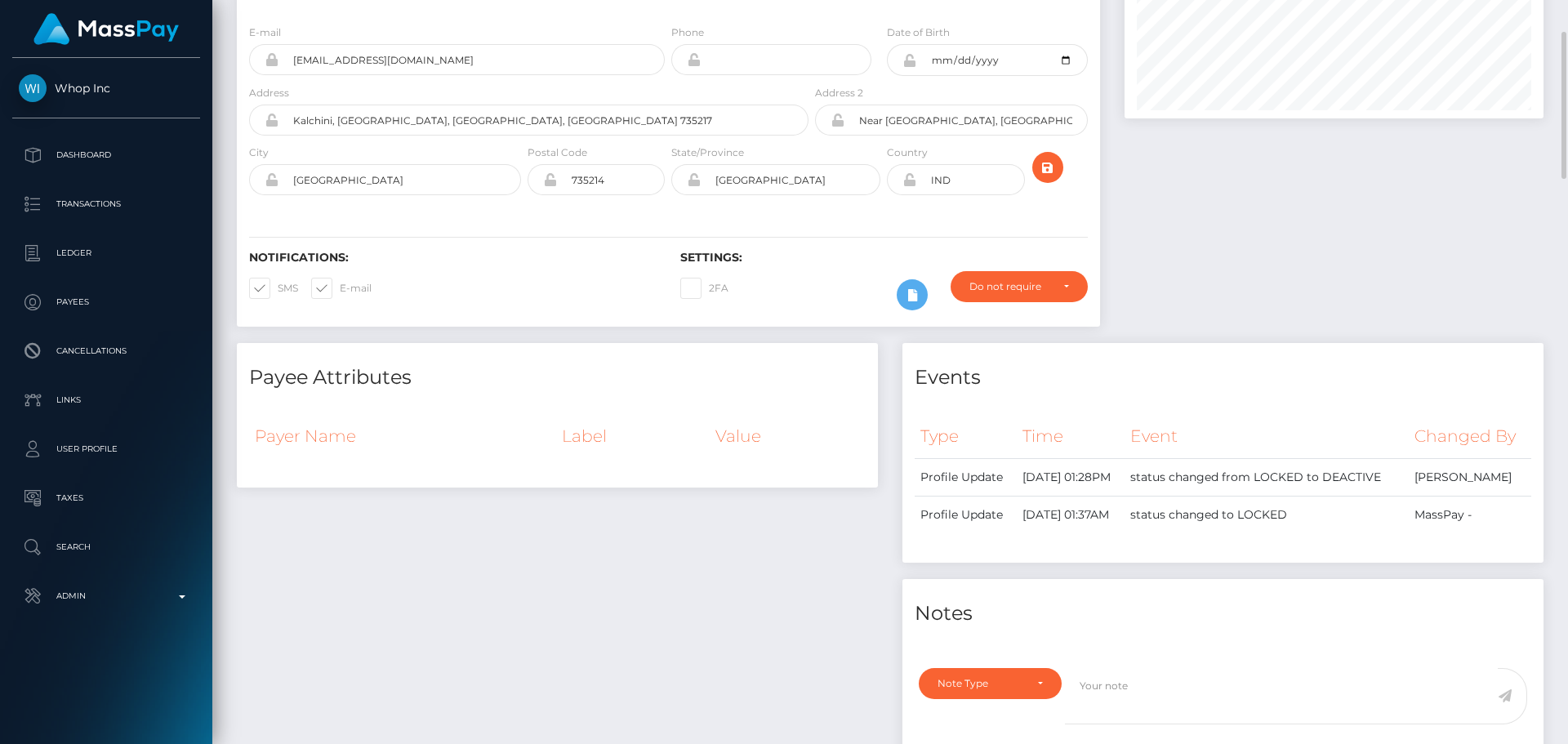
scroll to position [408, 0]
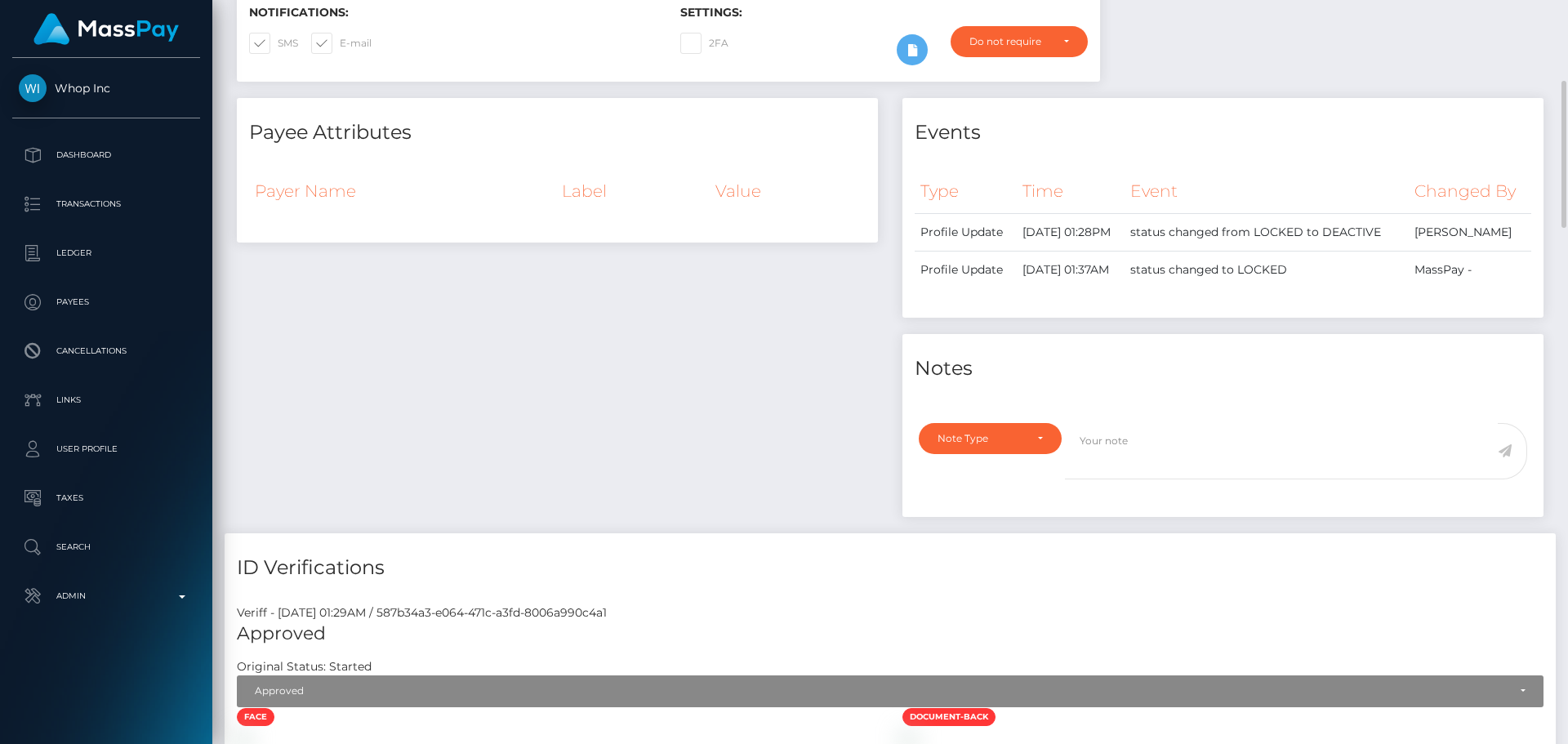
click at [720, 336] on div "Payee Attributes Payer Name Label Value" at bounding box center [558, 315] width 666 height 435
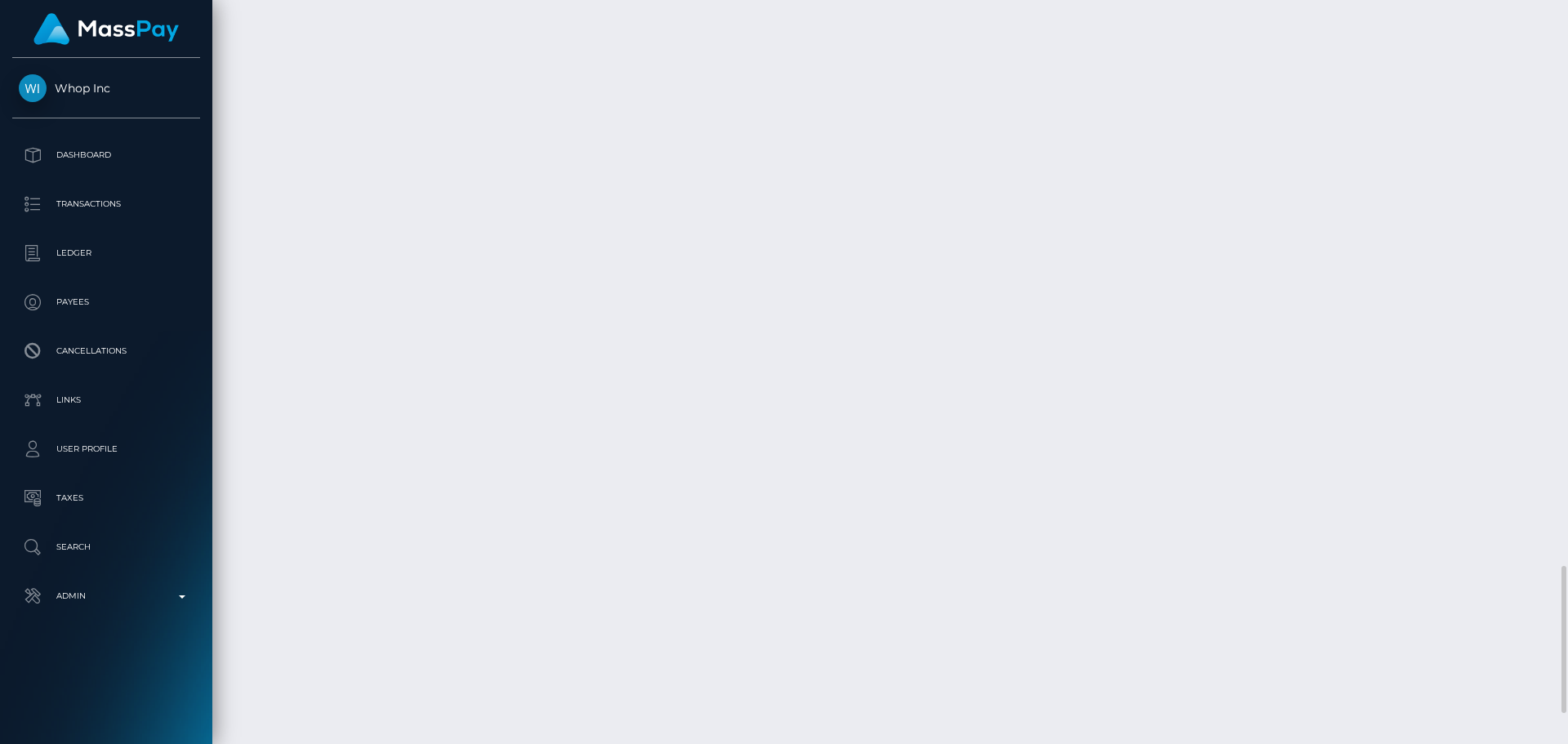
scroll to position [3012, 0]
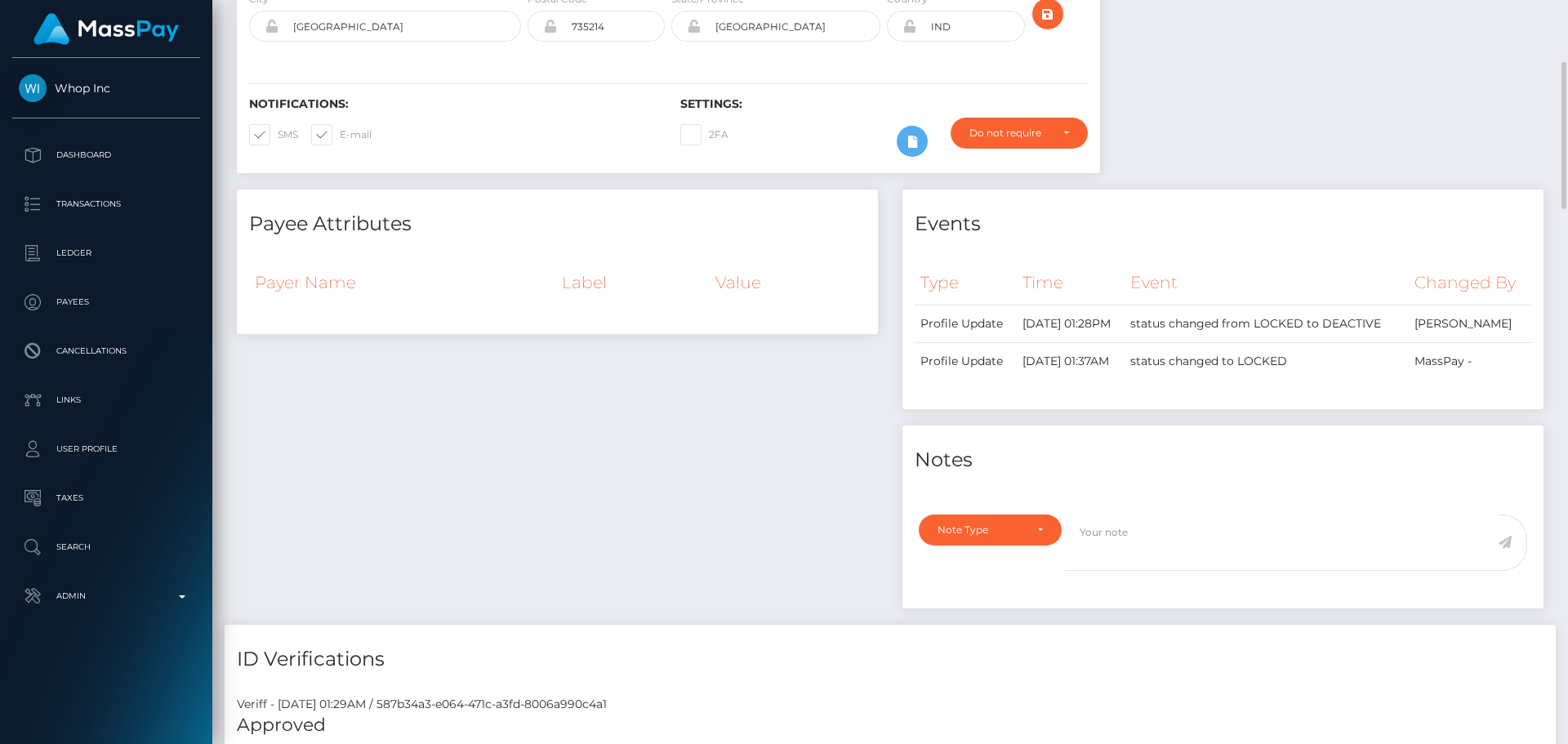
scroll to position [0, 0]
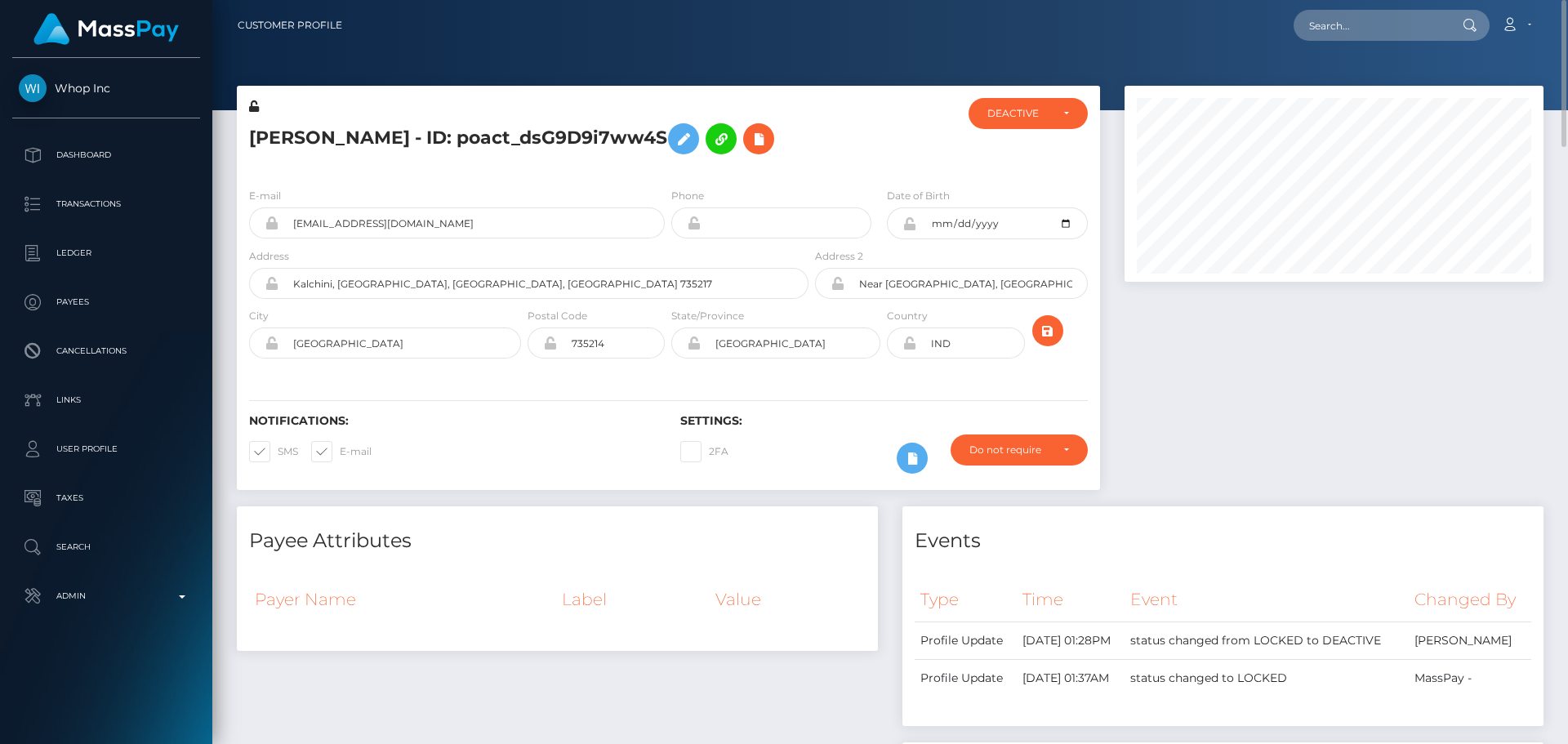
click at [425, 141] on h5 "Enosh Rava - ID: poact_dsG9D9i7ww4S" at bounding box center [524, 139] width 551 height 48
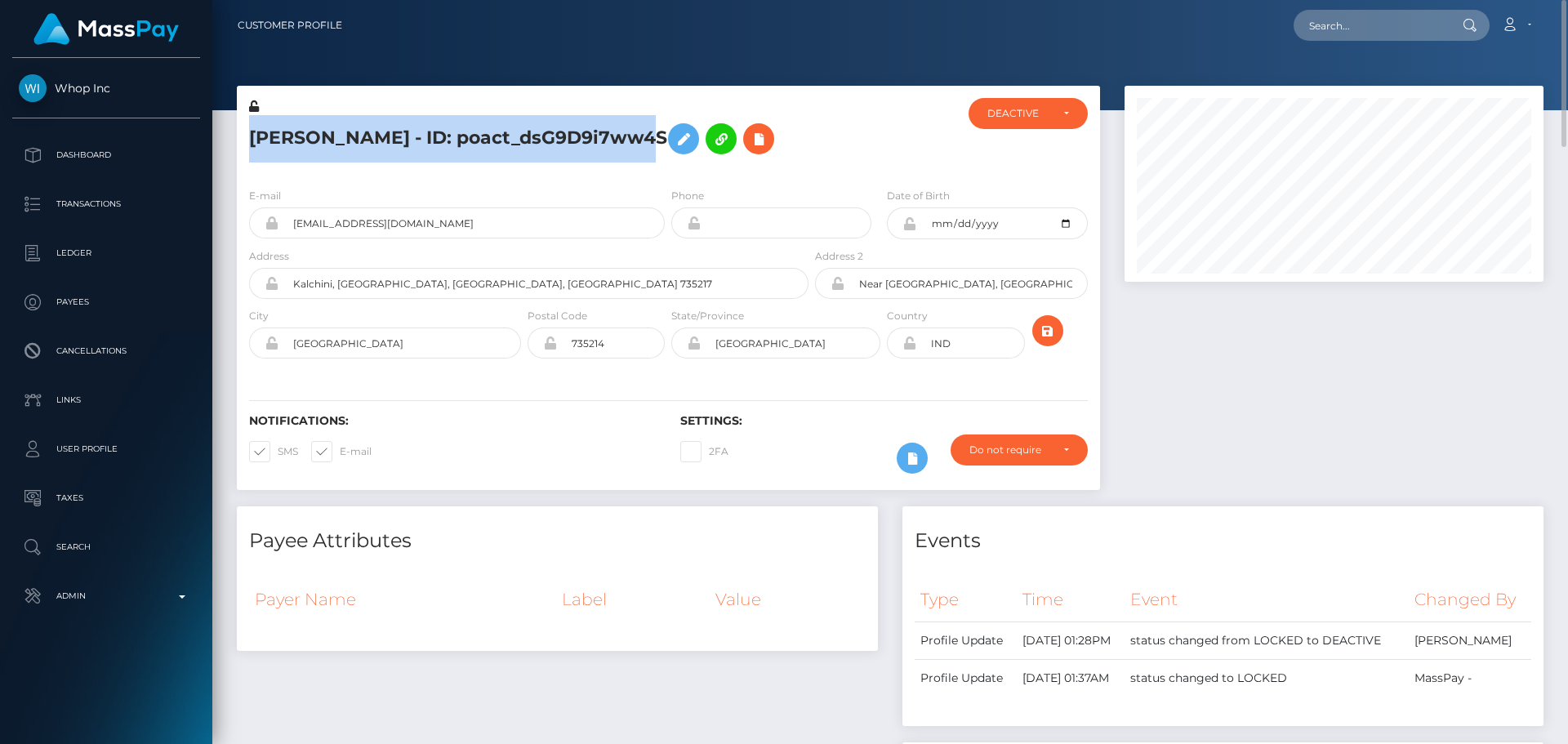
click at [425, 141] on h5 "Enosh Rava - ID: poact_dsG9D9i7ww4S" at bounding box center [524, 139] width 551 height 48
copy h5 "Enosh Rava - ID: poact_dsG9D9i7ww4S"
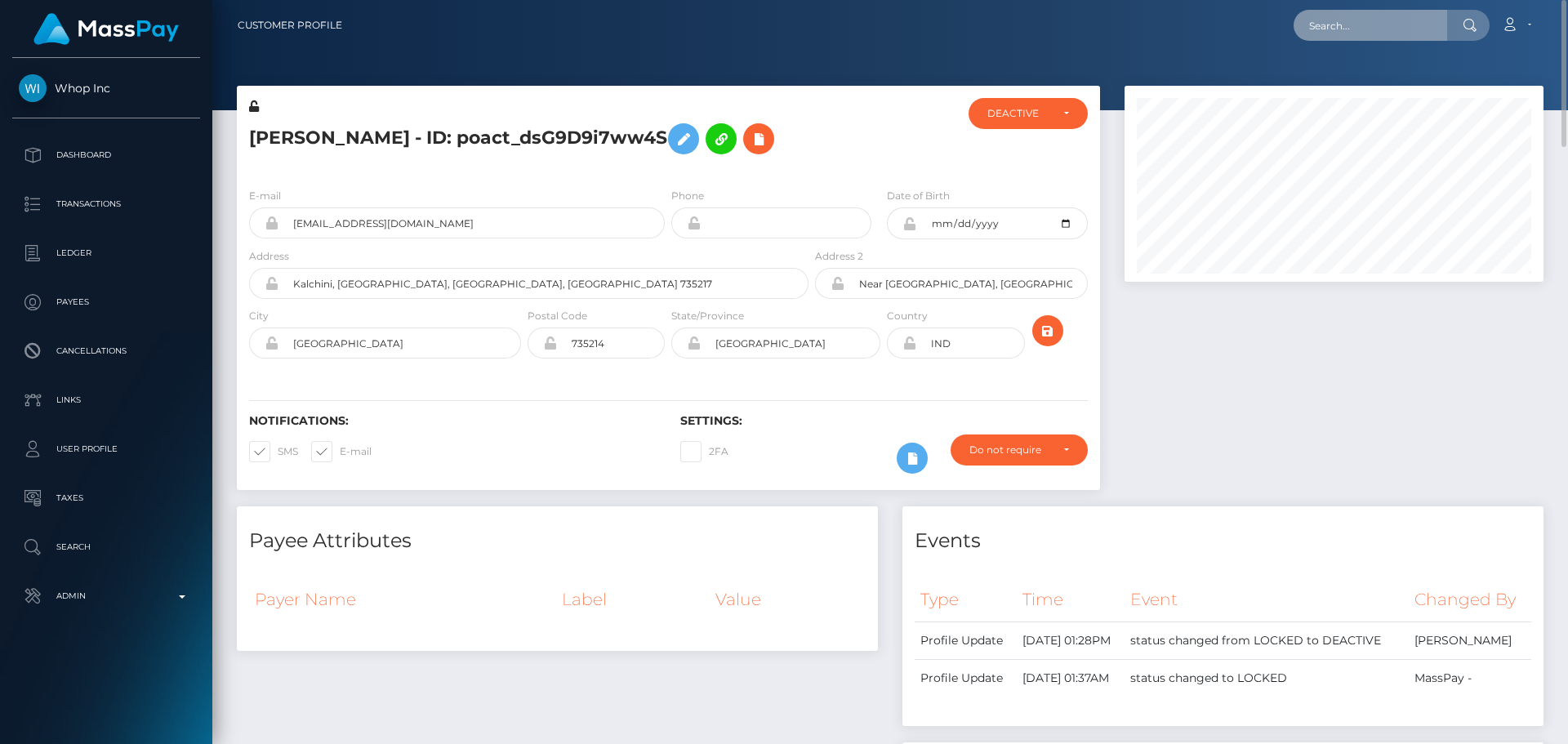
click at [1369, 12] on input "text" at bounding box center [1370, 25] width 154 height 31
paste input "poact_zBwnMUmMHrhE"
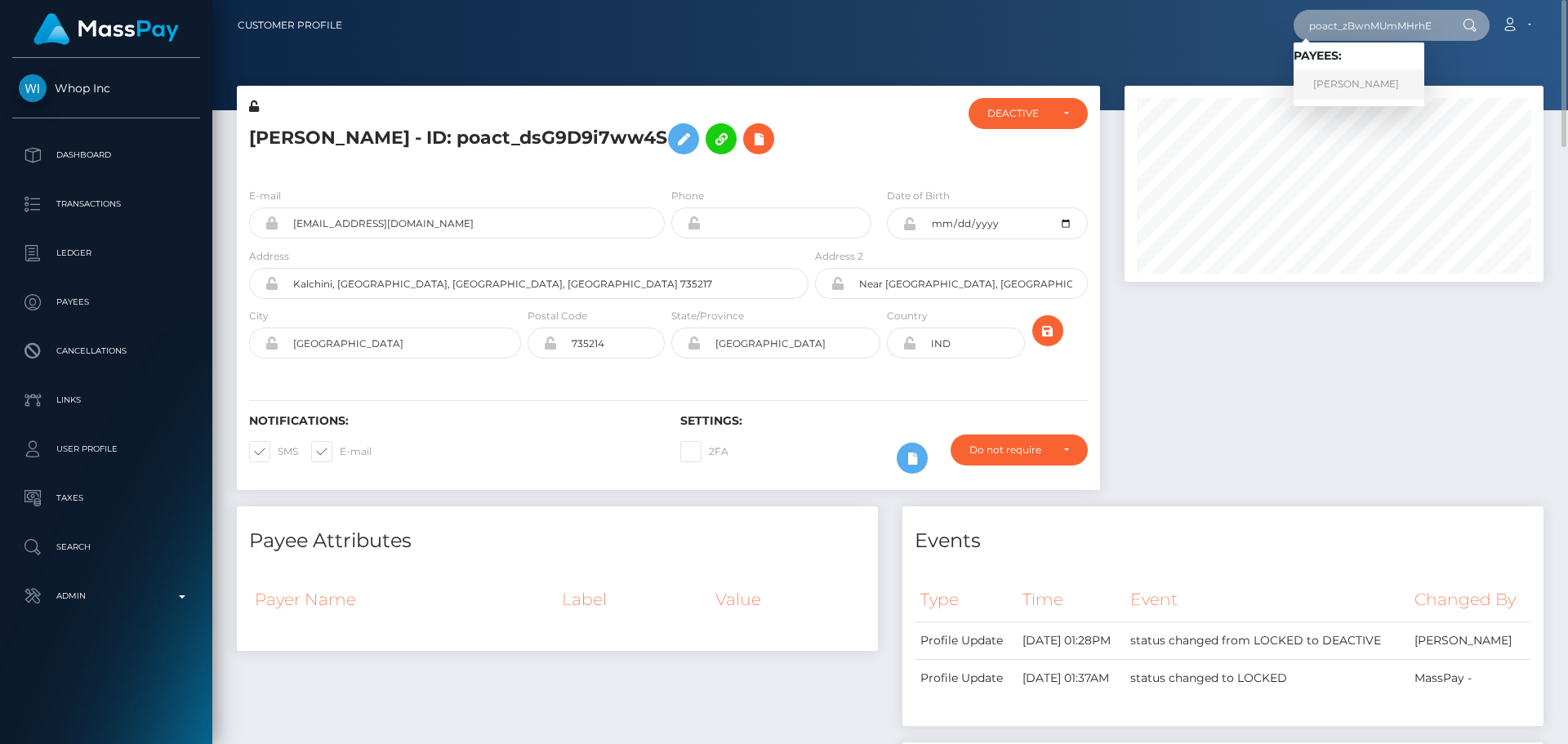
type input "poact_zBwnMUmMHrhE"
click at [1344, 72] on link "Rutik Rathava" at bounding box center [1359, 84] width 131 height 31
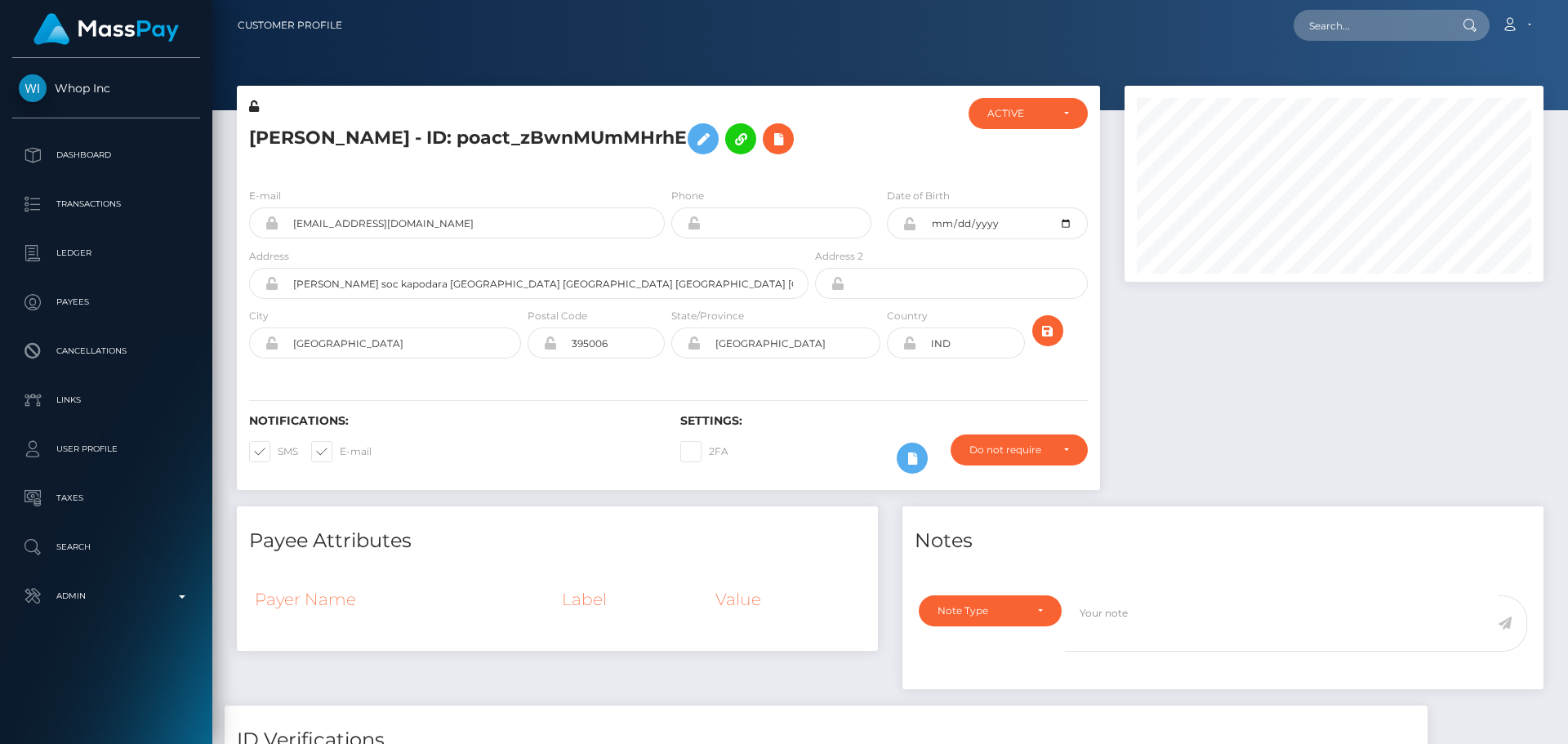
scroll to position [196, 420]
click at [607, 159] on h5 "[PERSON_NAME] - ID: poact_zBwnMUmMHrhE" at bounding box center [524, 139] width 551 height 48
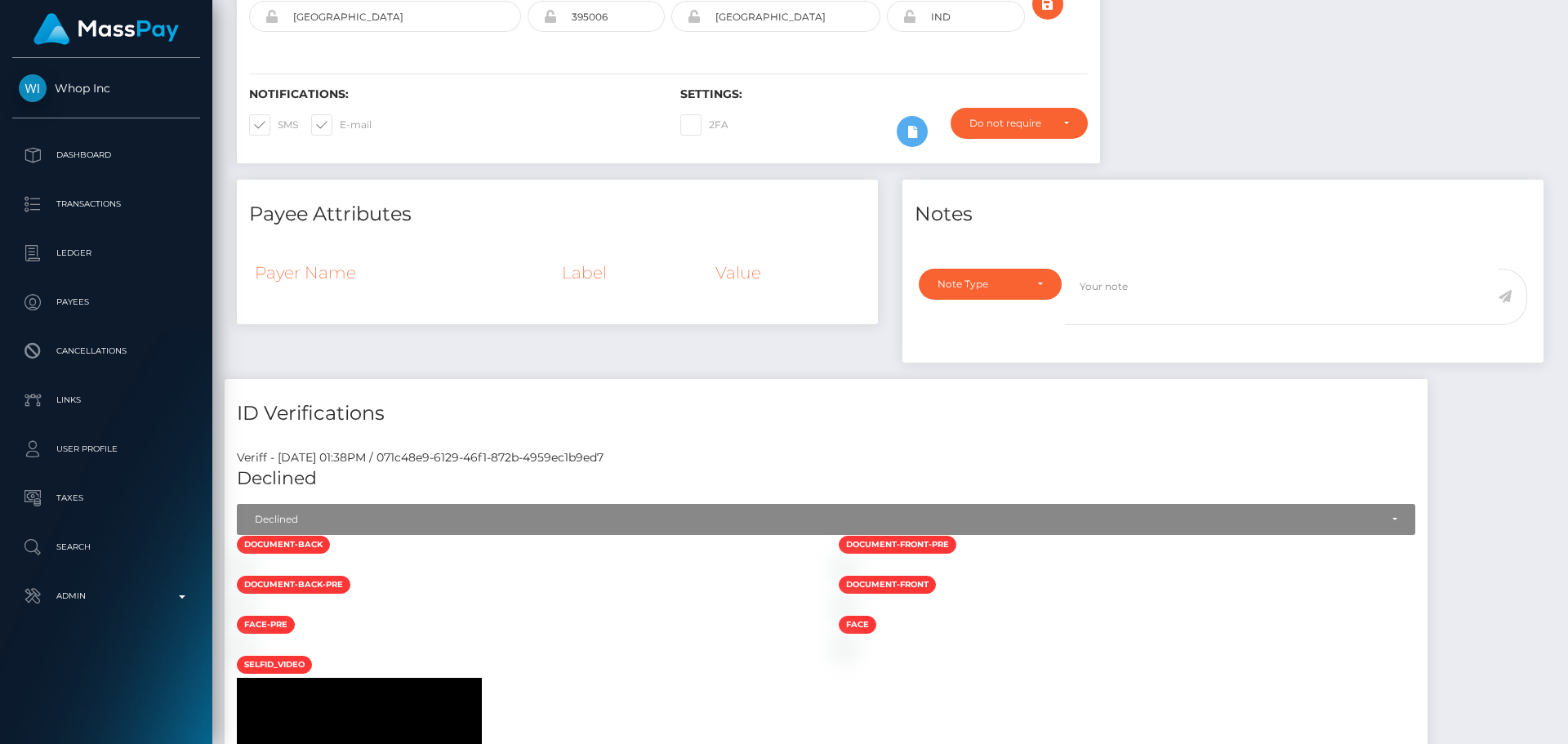
scroll to position [0, 0]
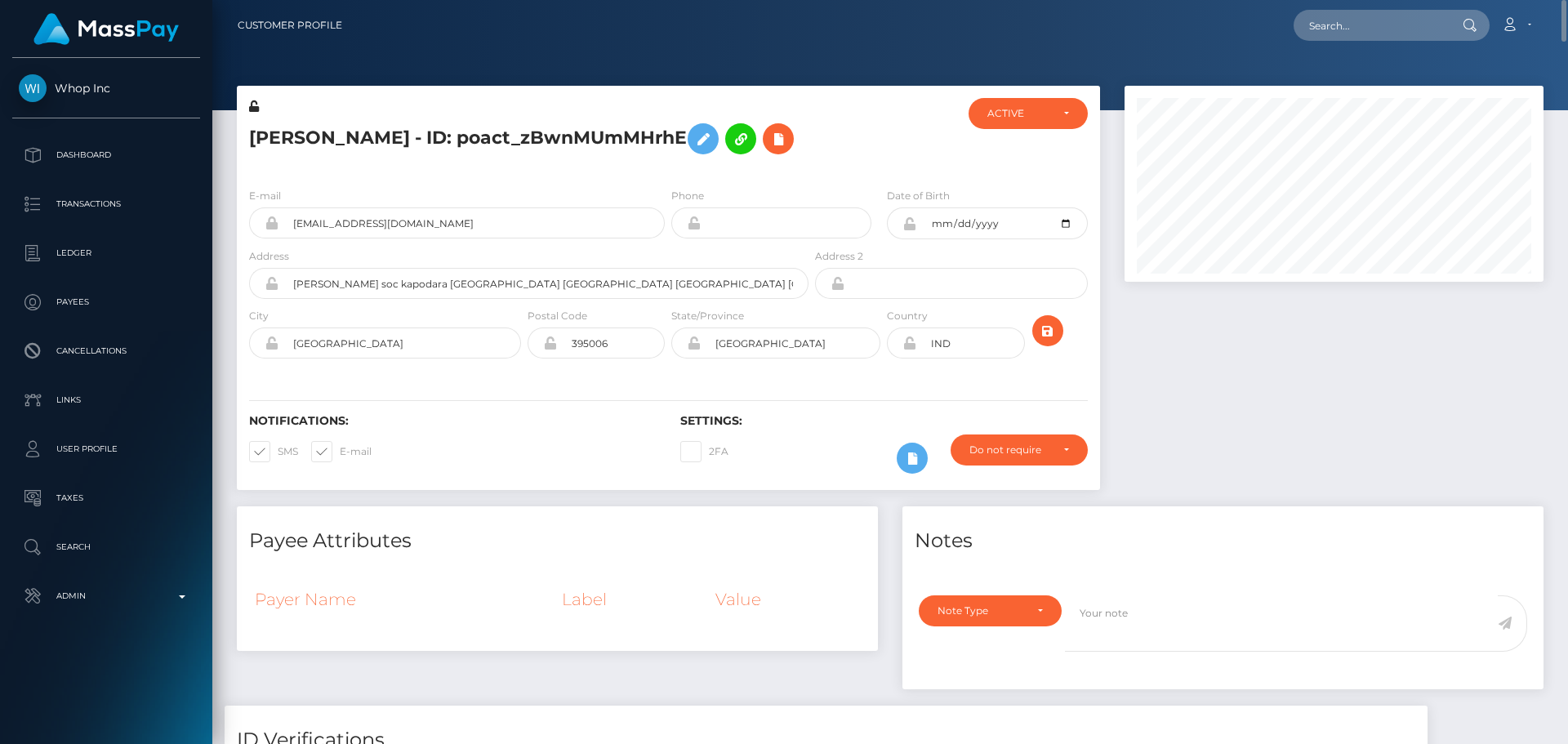
click at [539, 190] on div "E-mail [EMAIL_ADDRESS][DOMAIN_NAME]" at bounding box center [457, 213] width 416 height 52
click at [575, 178] on div "E-mail [EMAIL_ADDRESS][DOMAIN_NAME] Phone Date of Birth" at bounding box center [668, 274] width 863 height 200
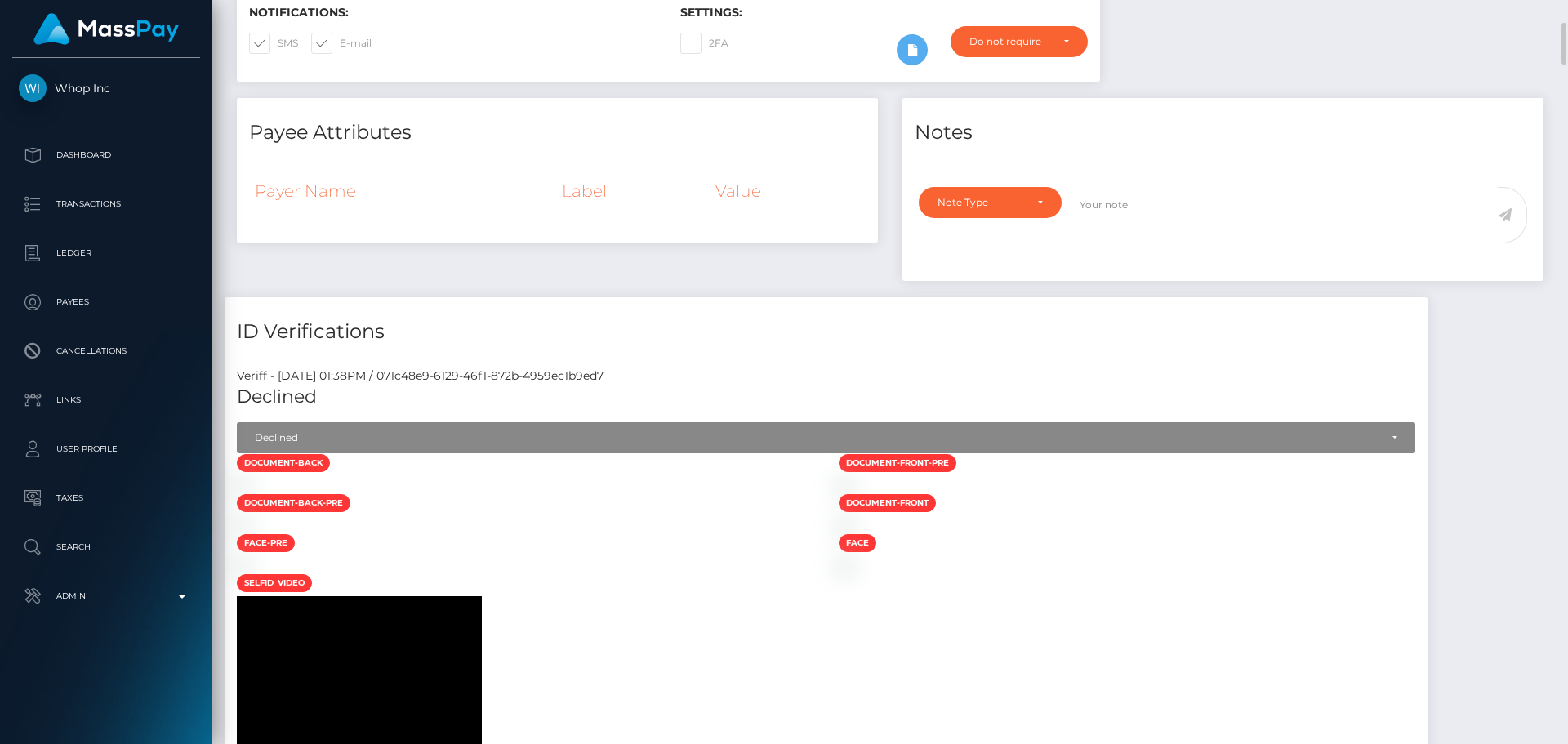
scroll to position [735, 0]
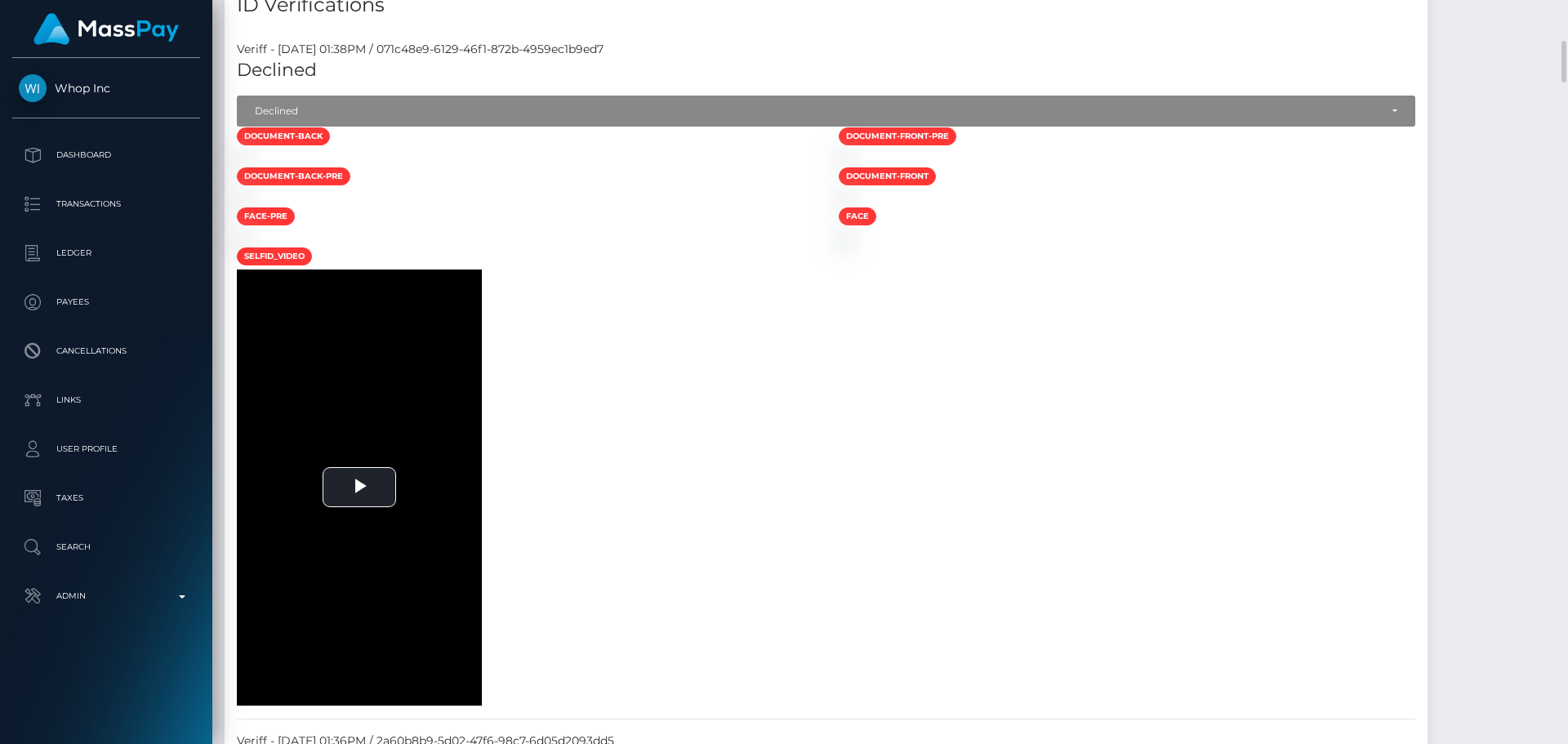
click at [703, 166] on div at bounding box center [526, 158] width 602 height 17
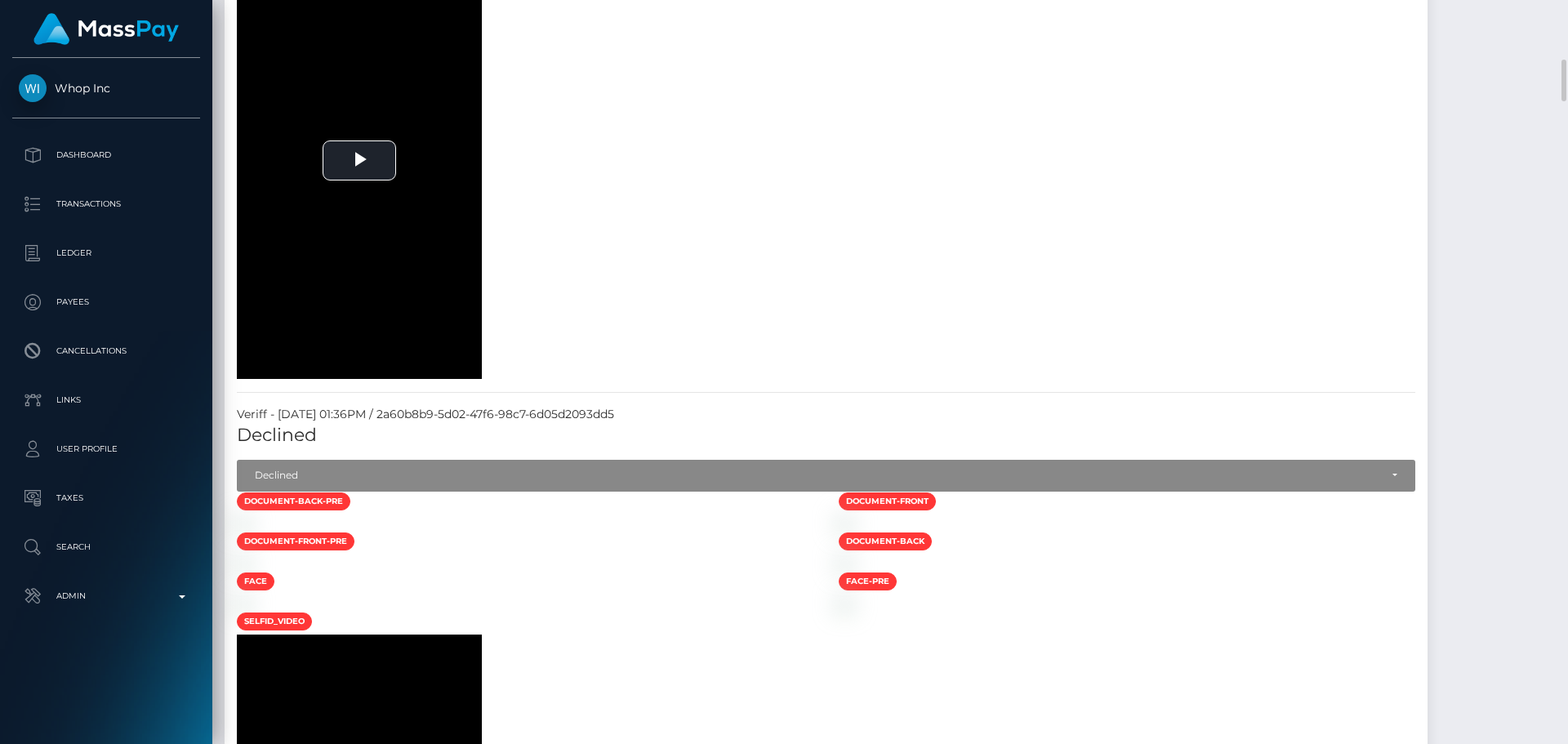
scroll to position [899, 0]
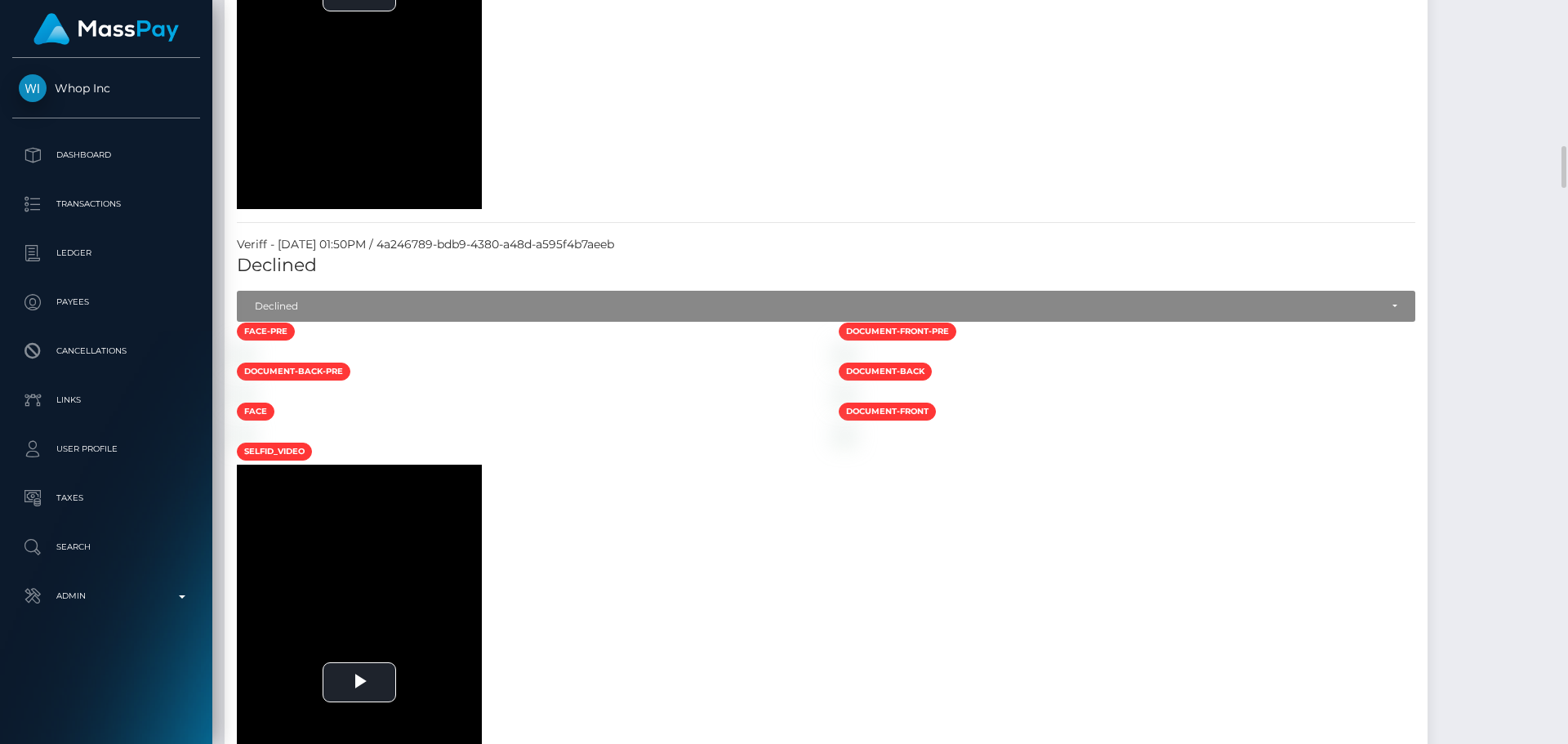
scroll to position [2695, 0]
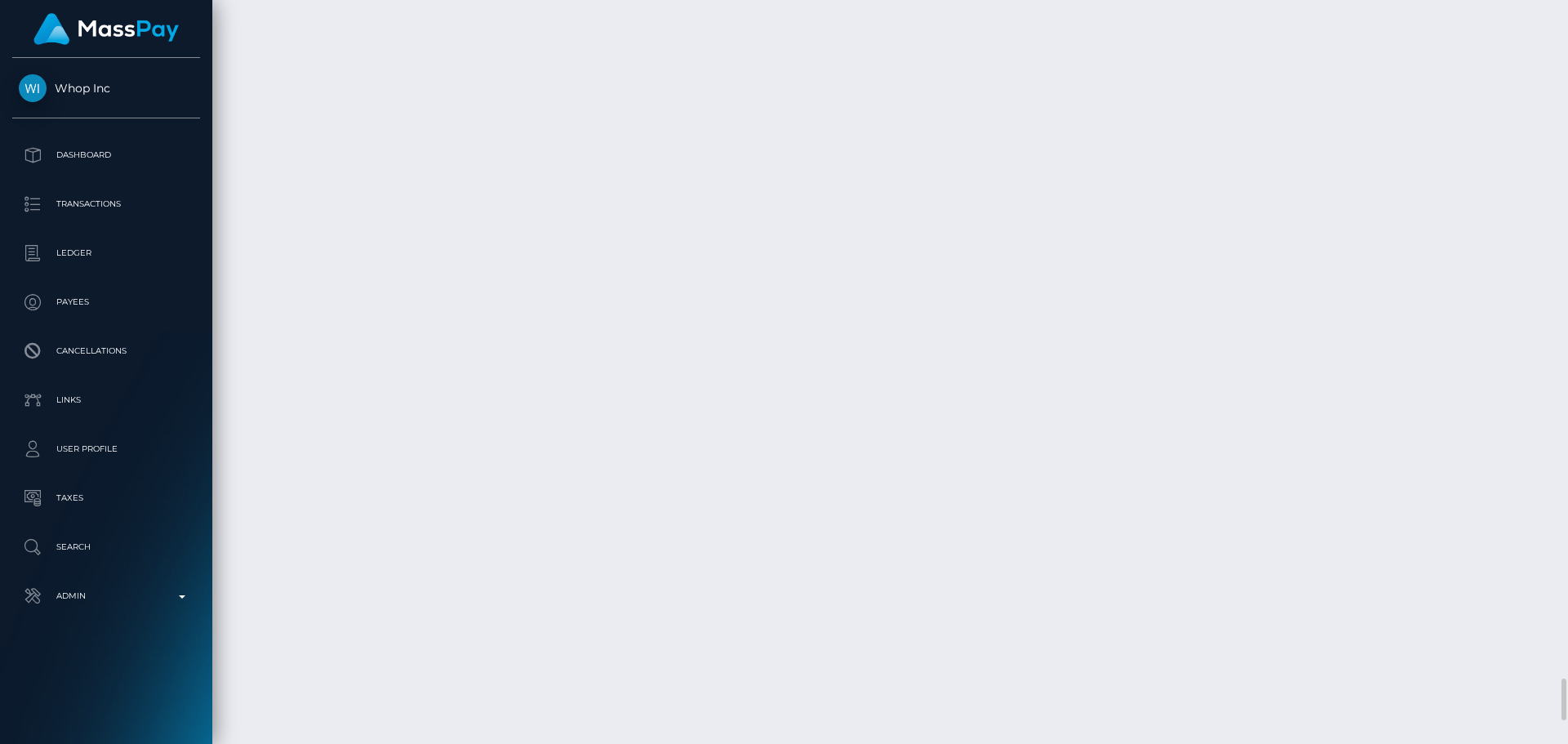
drag, startPoint x: 583, startPoint y: 443, endPoint x: 574, endPoint y: 439, distance: 9.8
drag, startPoint x: 702, startPoint y: 518, endPoint x: 689, endPoint y: 514, distance: 13.6
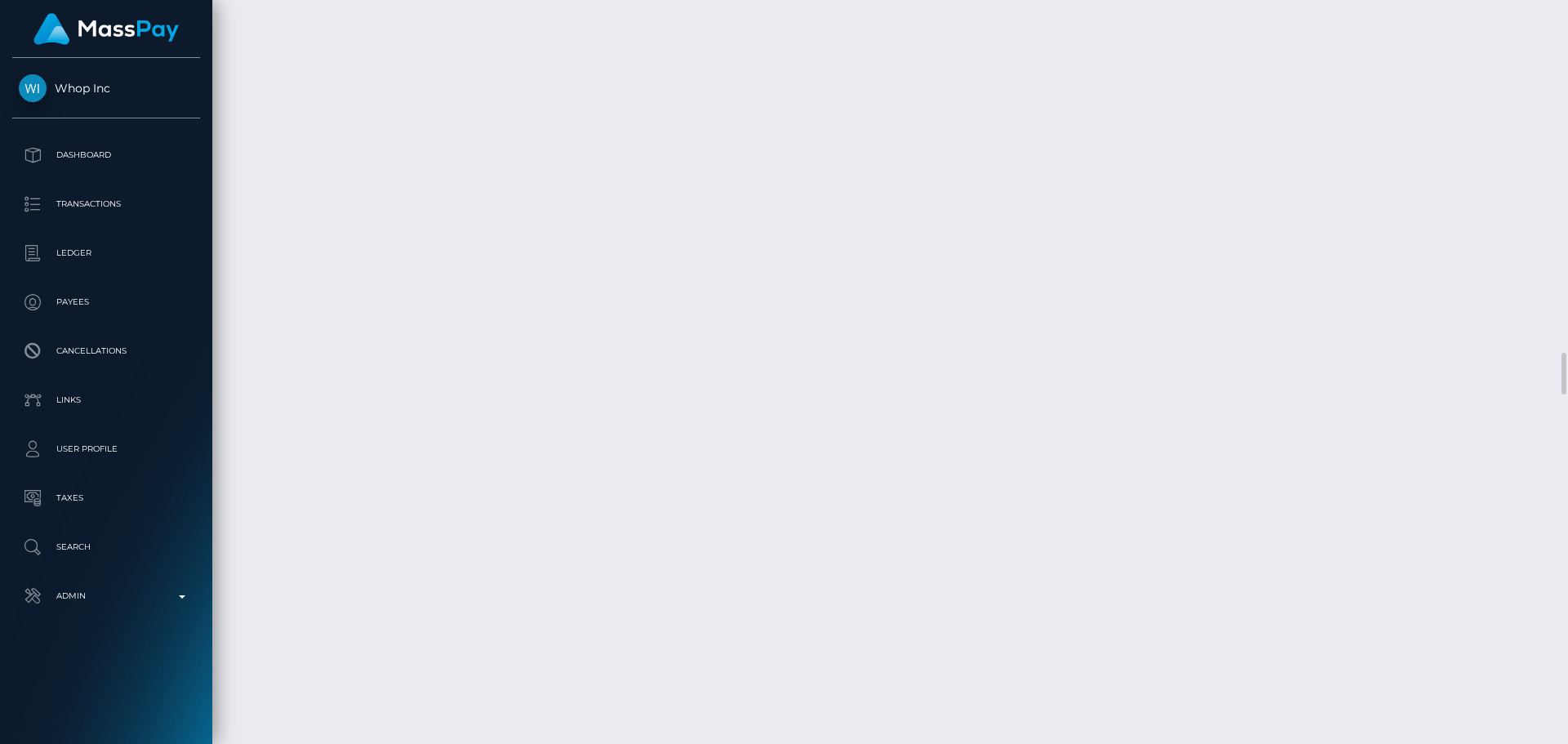
drag, startPoint x: 574, startPoint y: 504, endPoint x: 542, endPoint y: 504, distance: 32.0
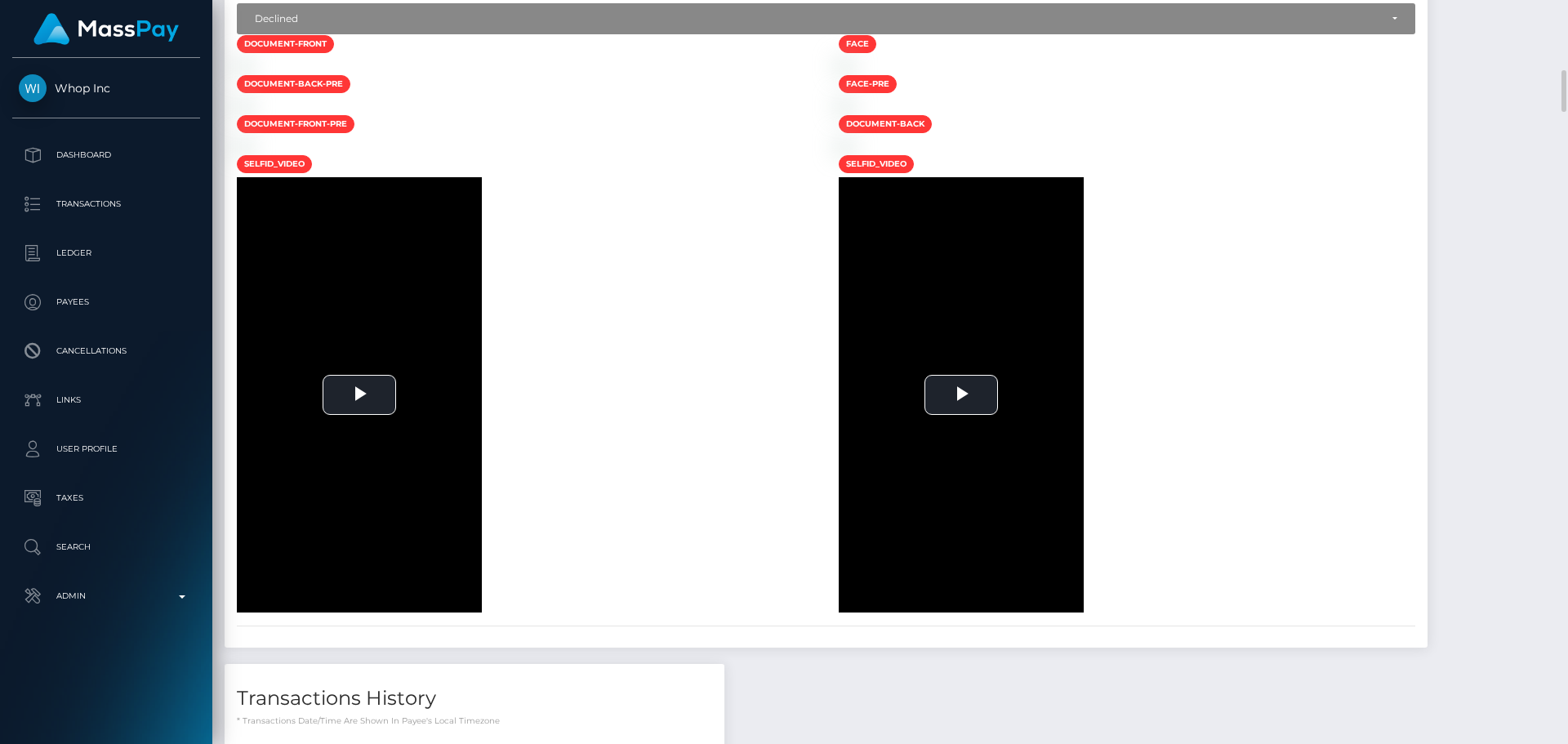
scroll to position [4079, 0]
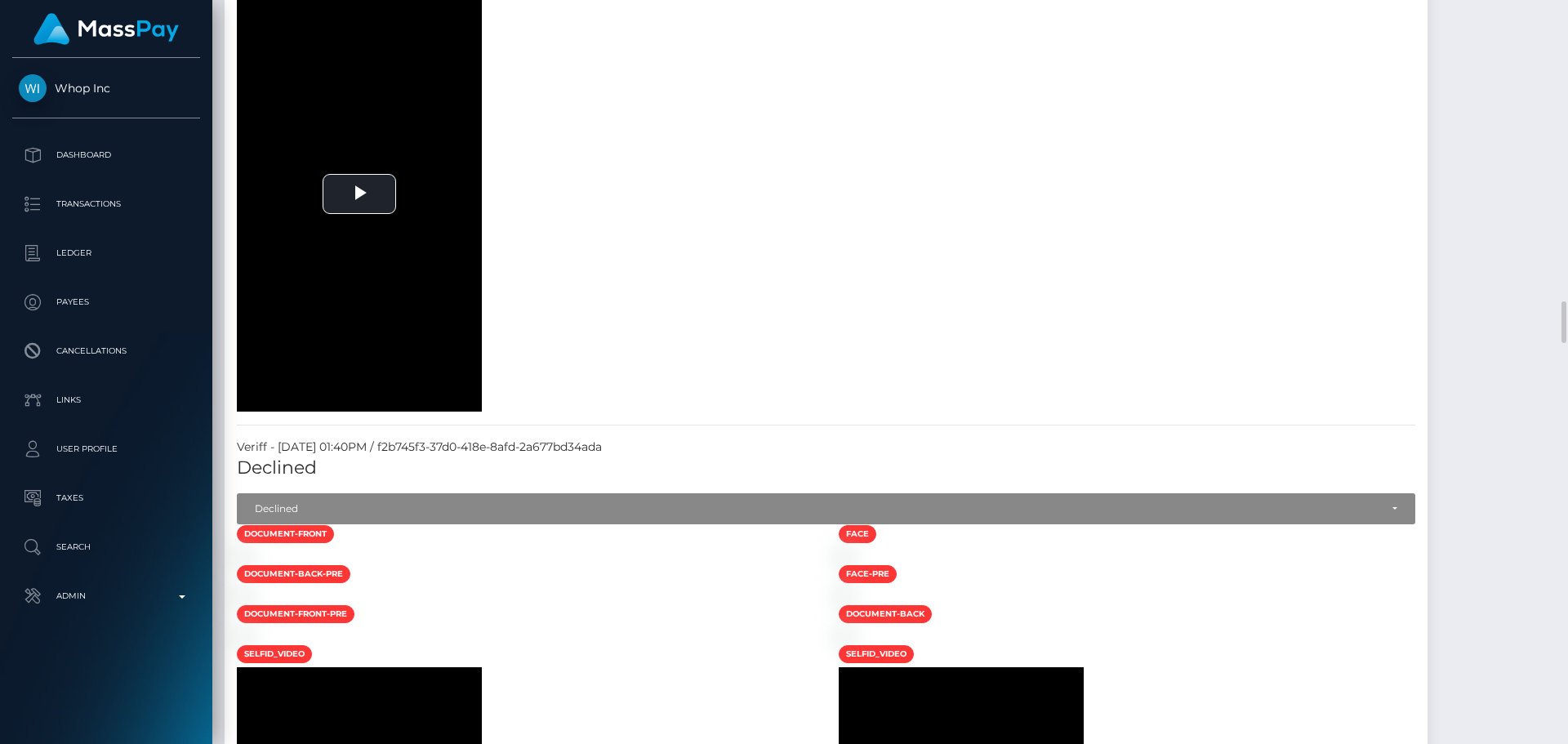
scroll to position [3752, 0]
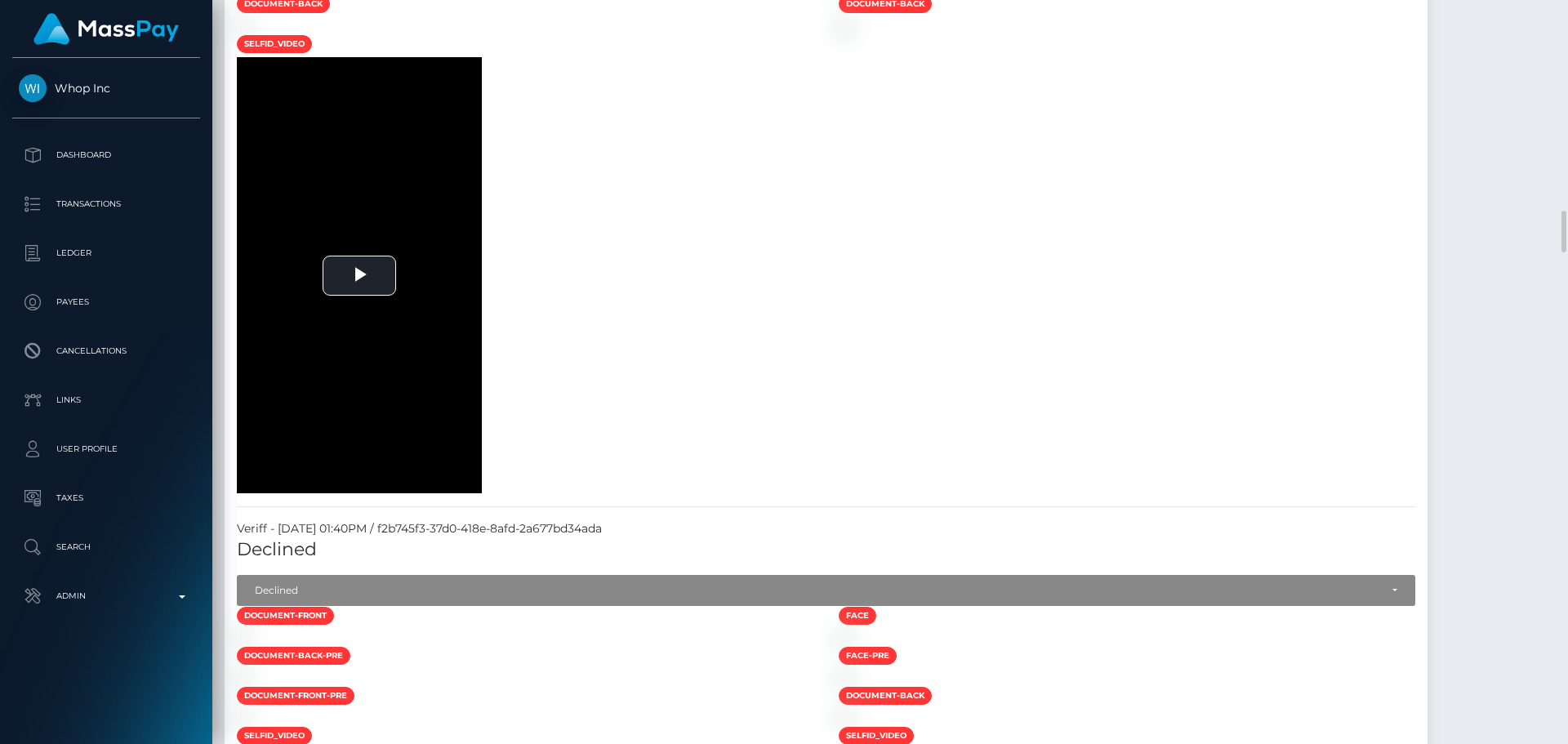
drag, startPoint x: 824, startPoint y: 454, endPoint x: 761, endPoint y: 462, distance: 63.5
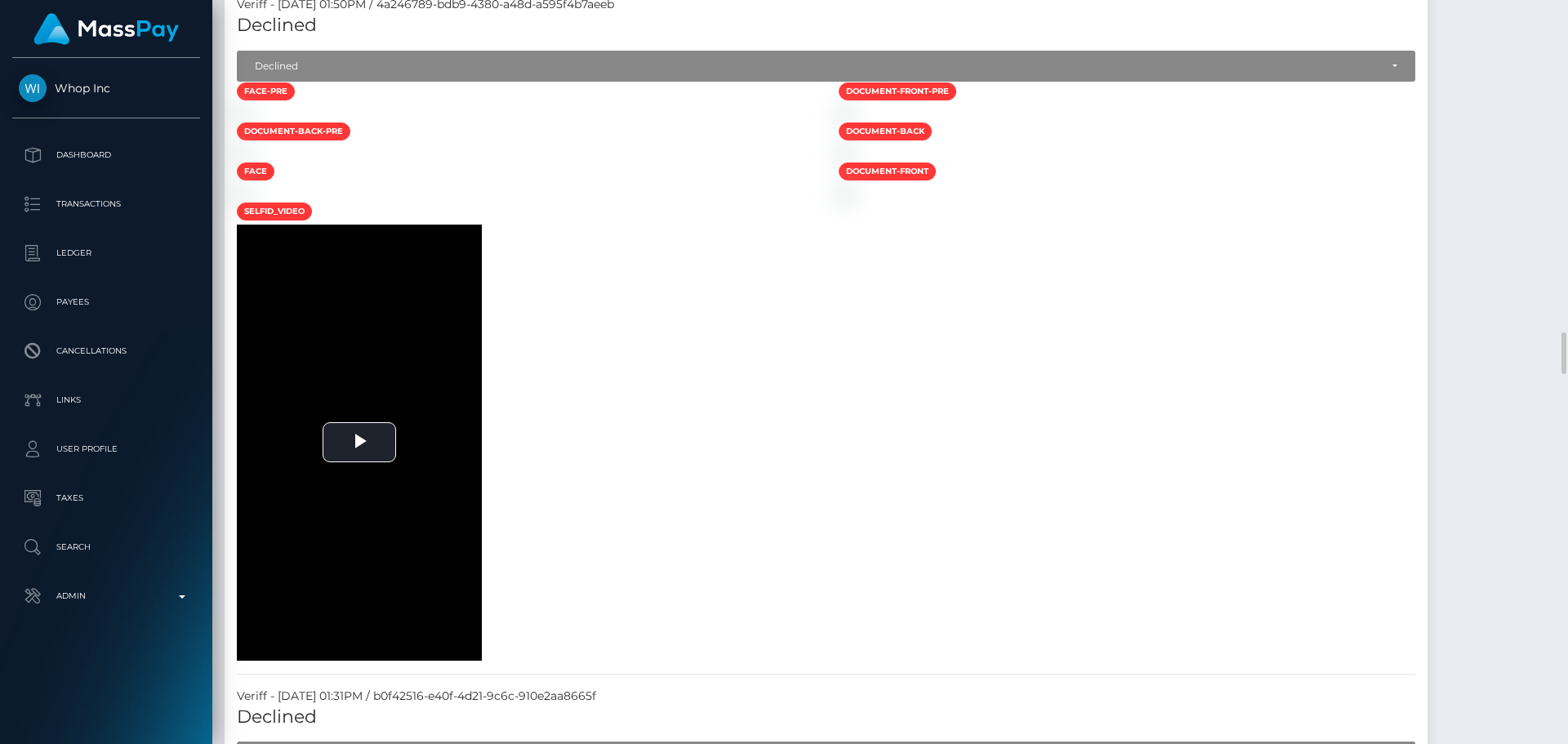
scroll to position [3017, 0]
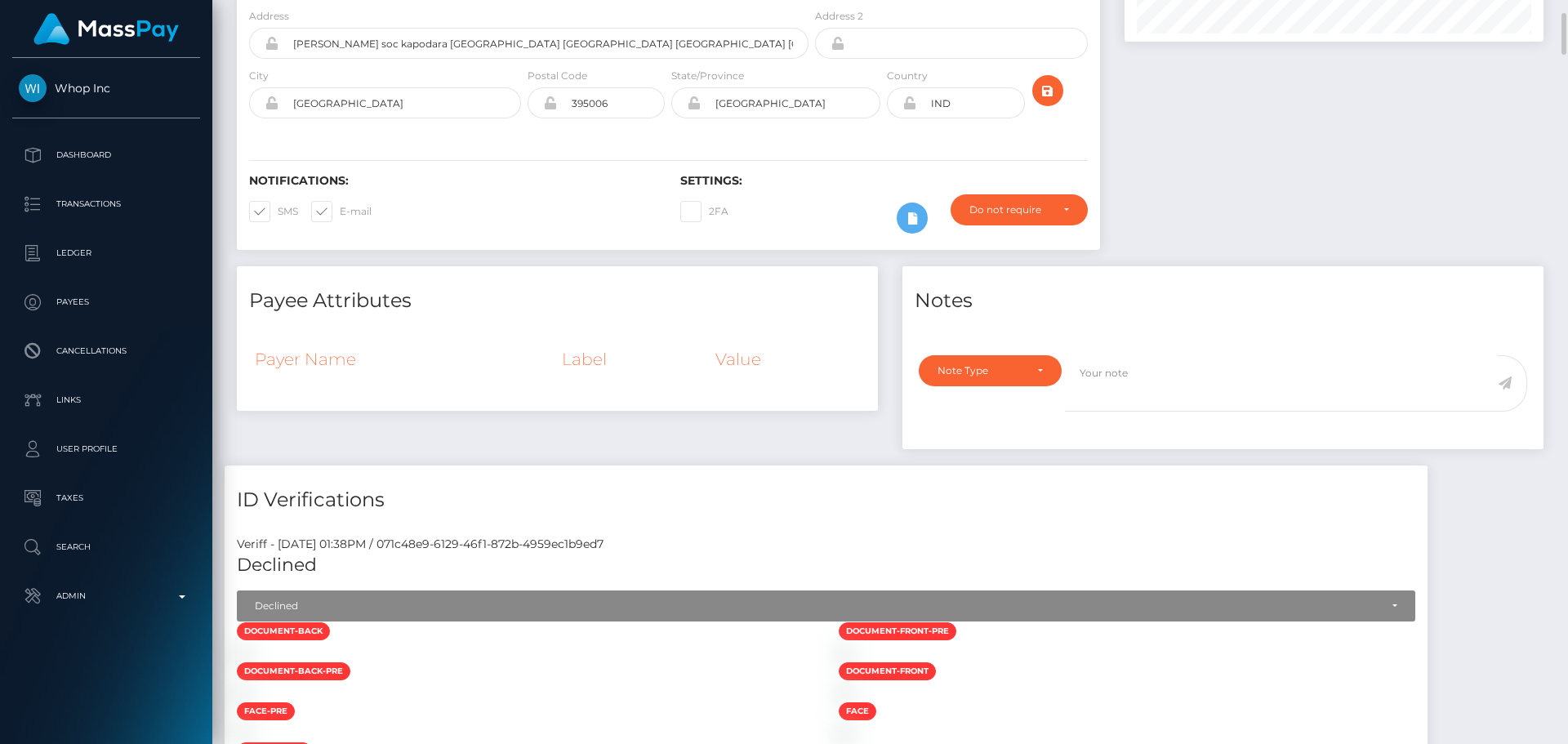
scroll to position [0, 0]
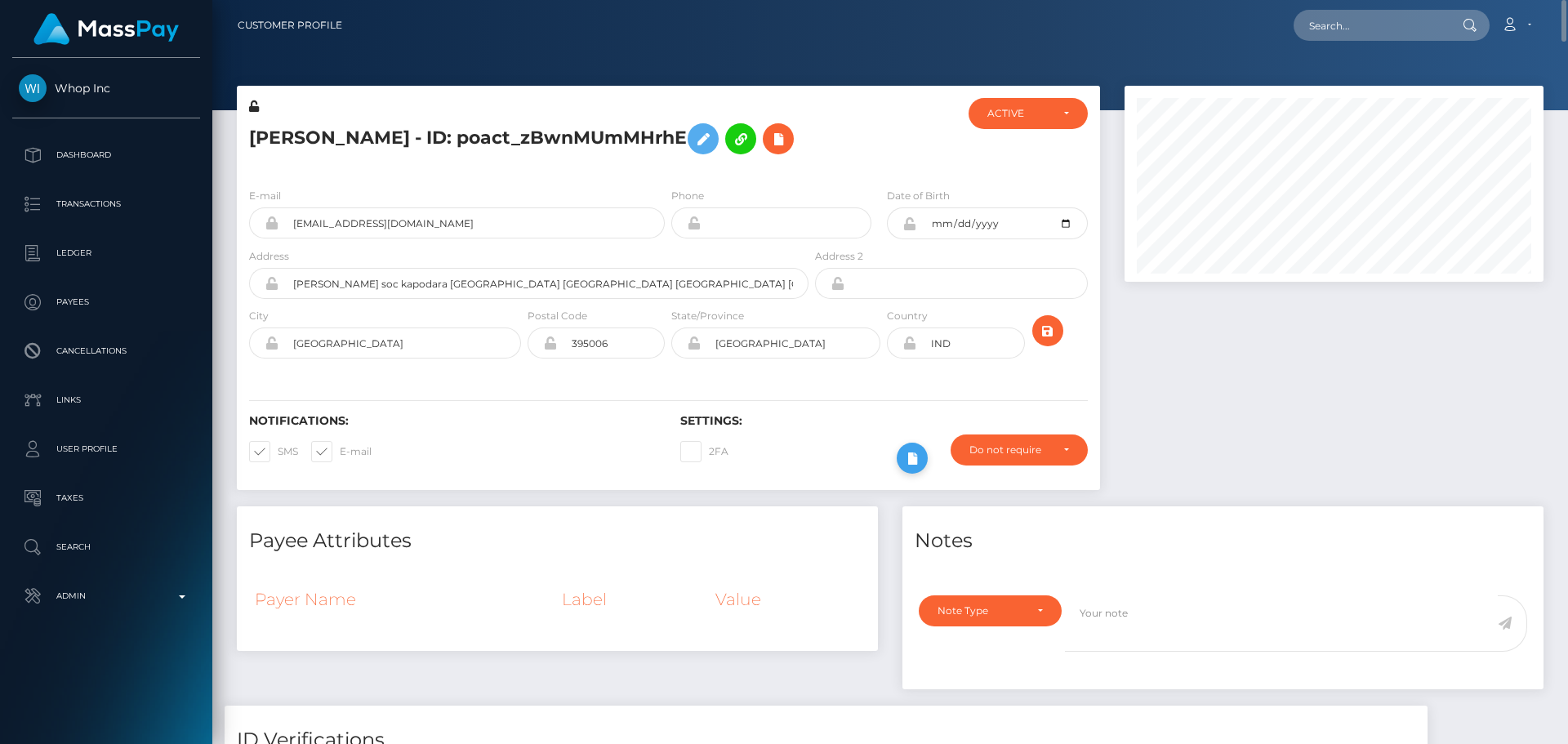
click at [908, 462] on icon at bounding box center [912, 459] width 20 height 21
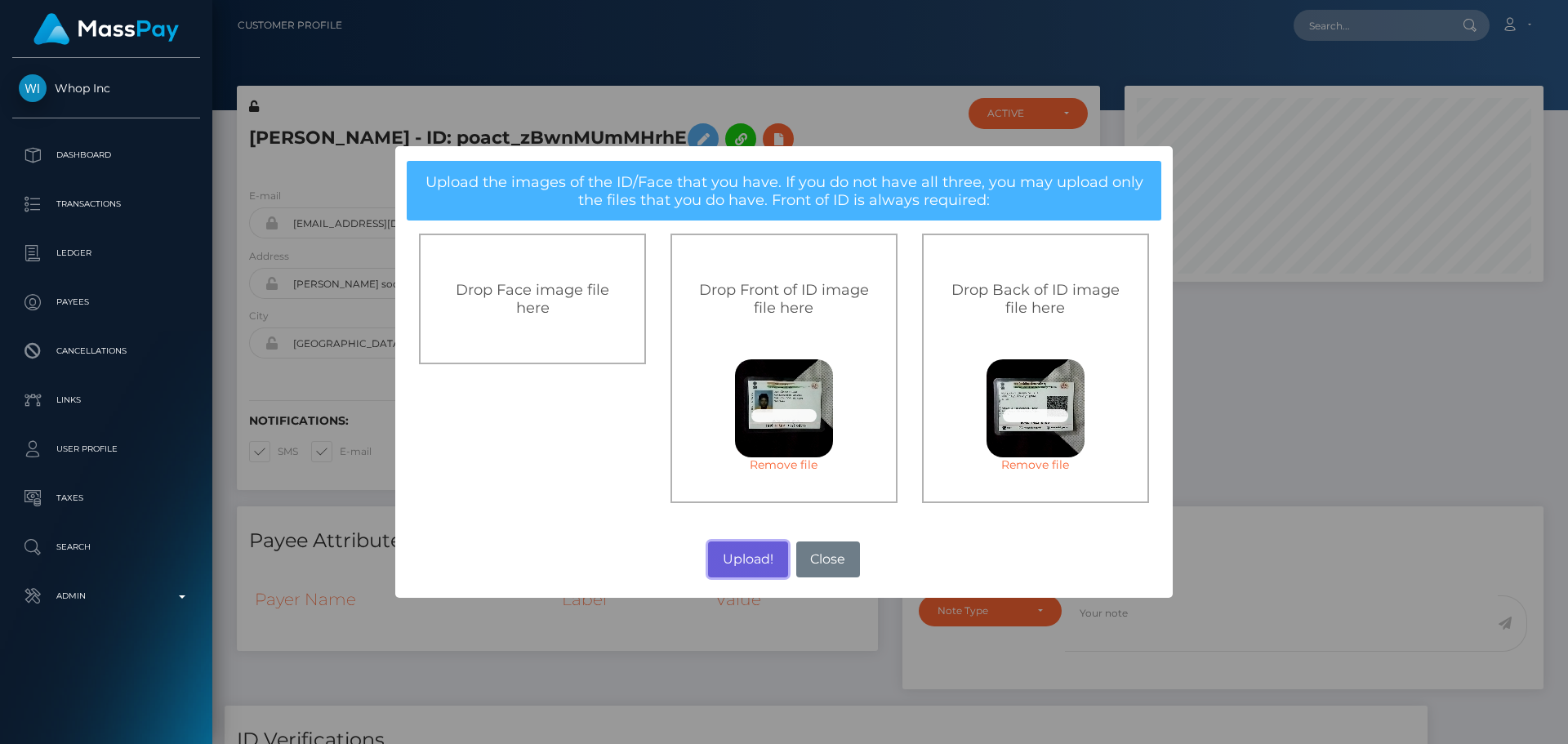
click at [748, 559] on button "Upload!" at bounding box center [748, 560] width 79 height 36
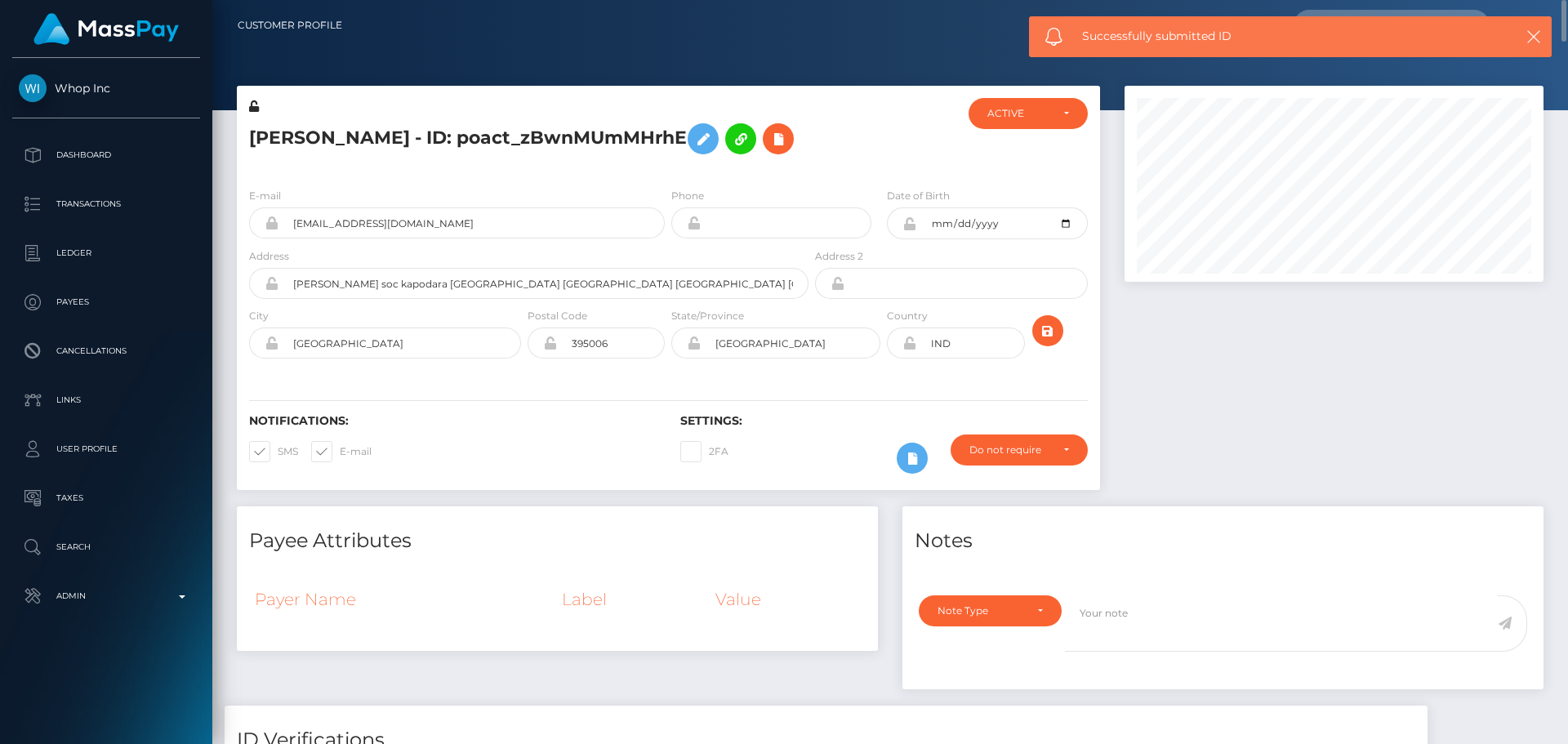
click at [1095, 346] on div at bounding box center [1064, 337] width 72 height 59
click at [1047, 337] on icon "submit" at bounding box center [1048, 331] width 20 height 21
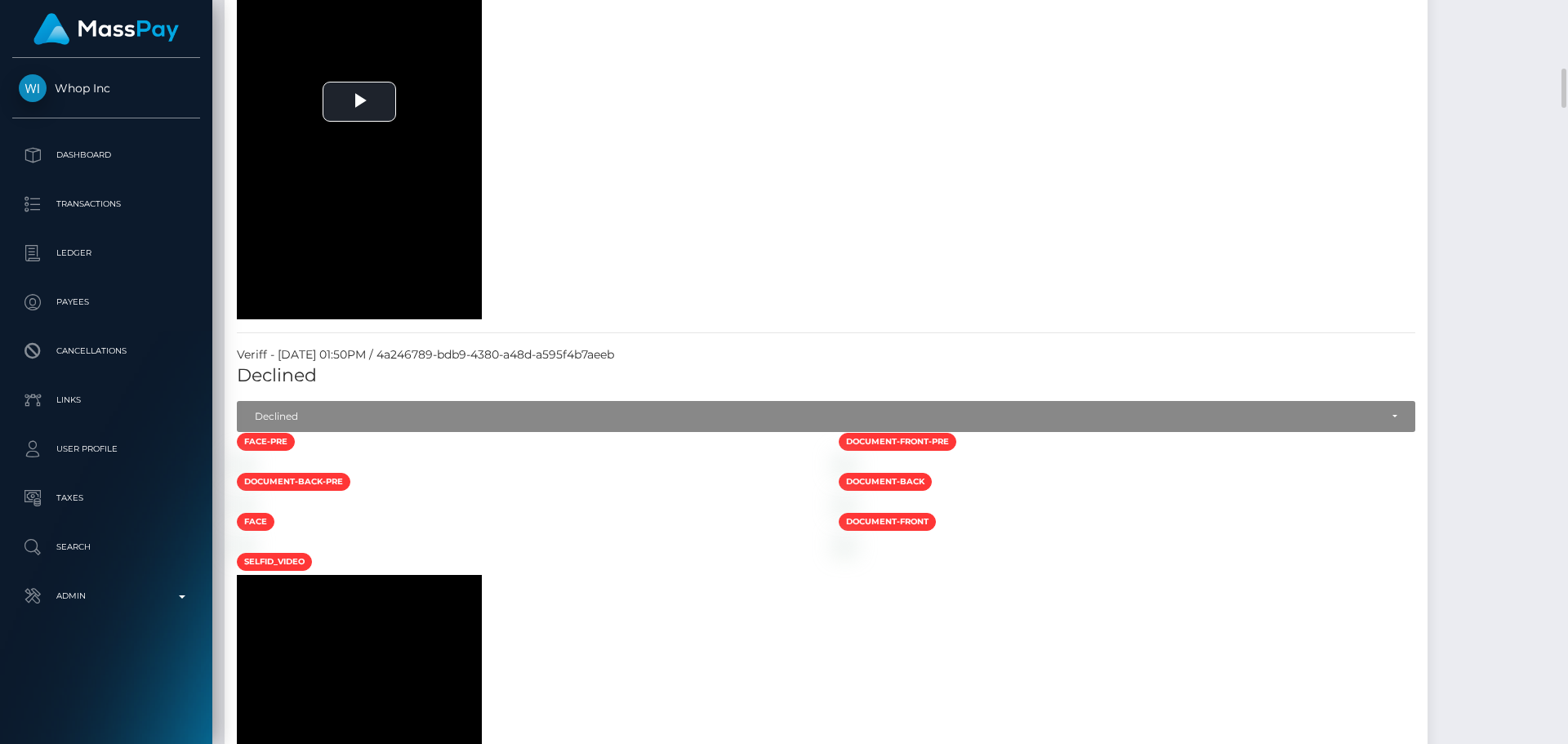
scroll to position [2777, 0]
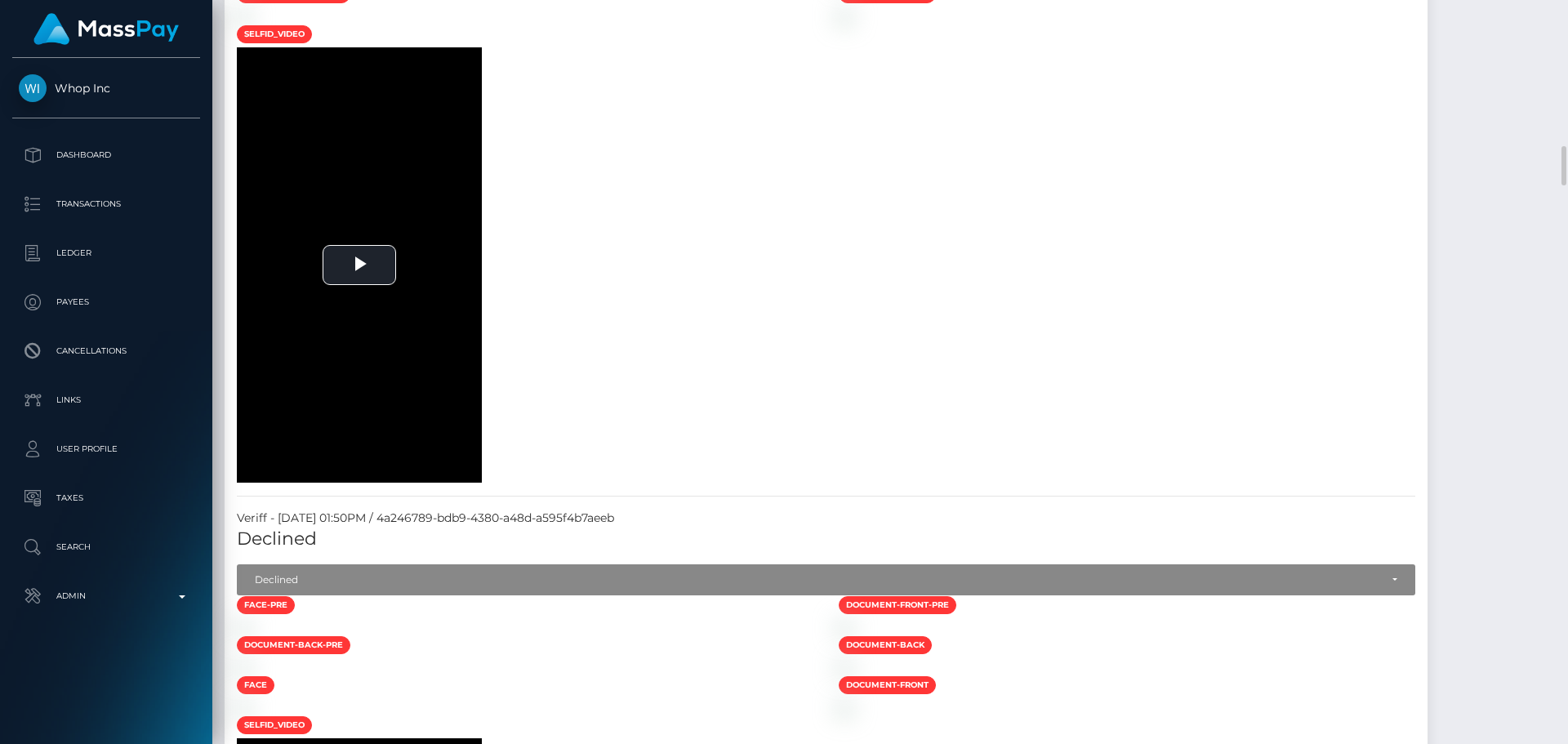
select select "Approved"
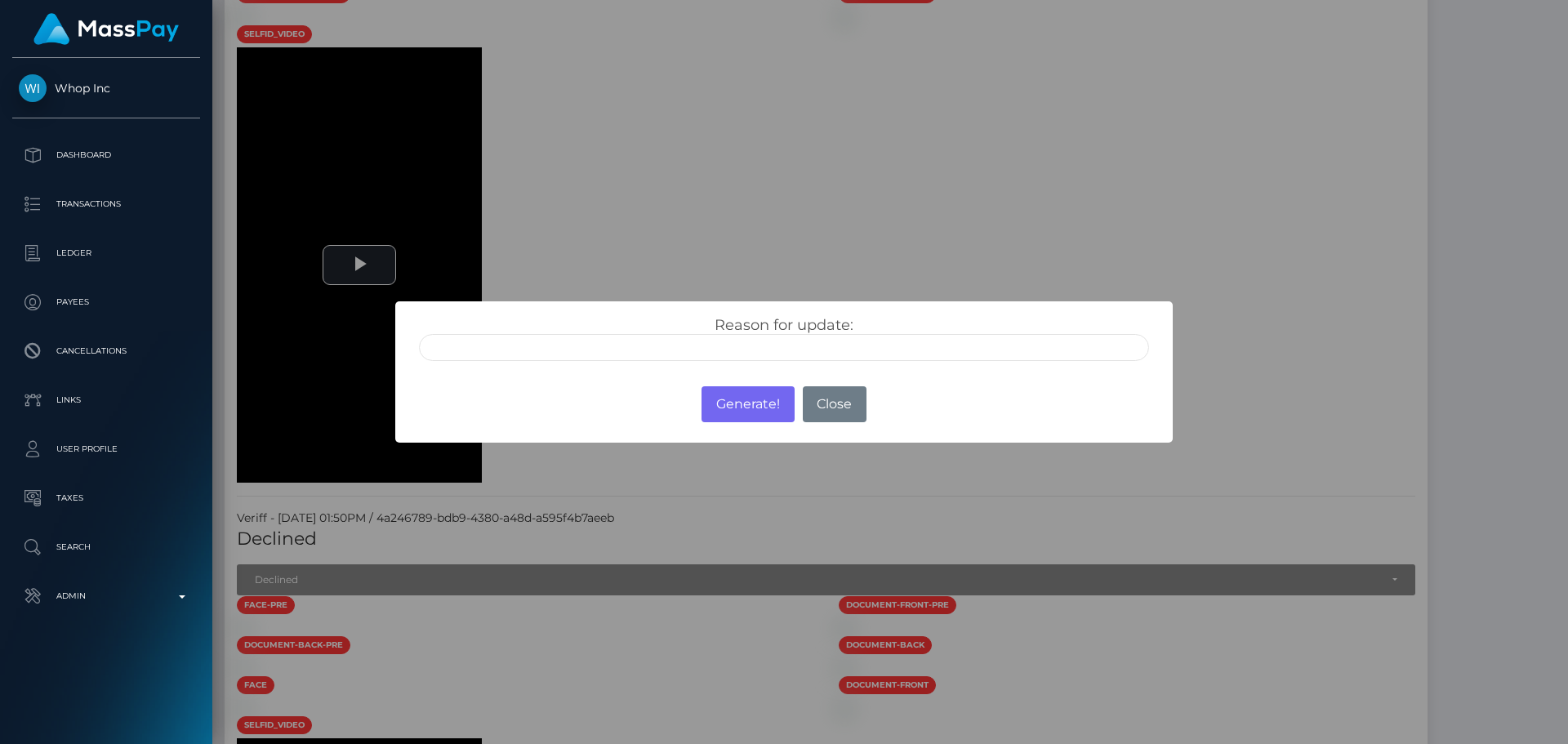
click at [501, 347] on input "text" at bounding box center [784, 347] width 730 height 27
type input "ID manually verified"
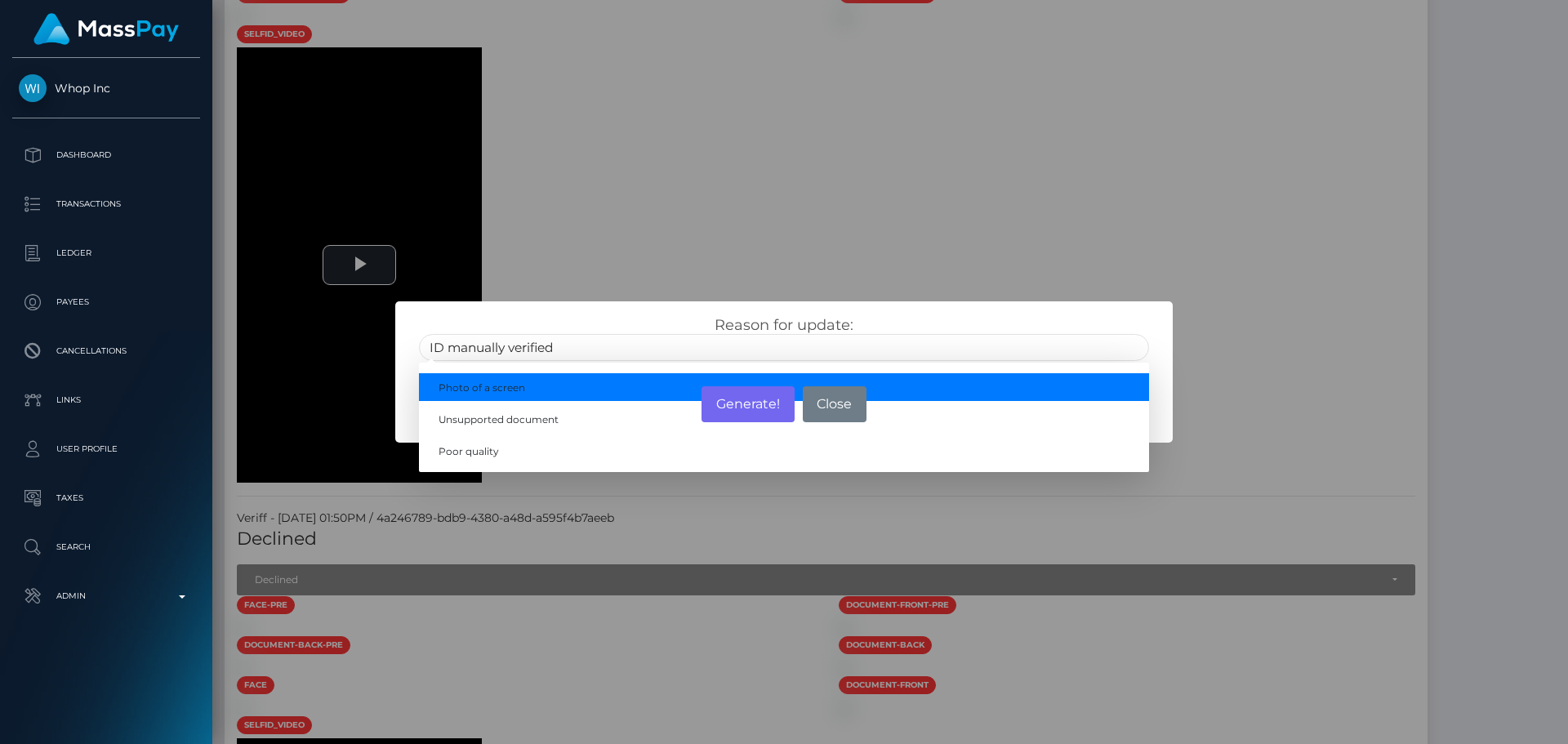
click at [635, 315] on div "Reason for update: ID manually verified Photo of a screen Unsupported document …" at bounding box center [784, 333] width 777 height 63
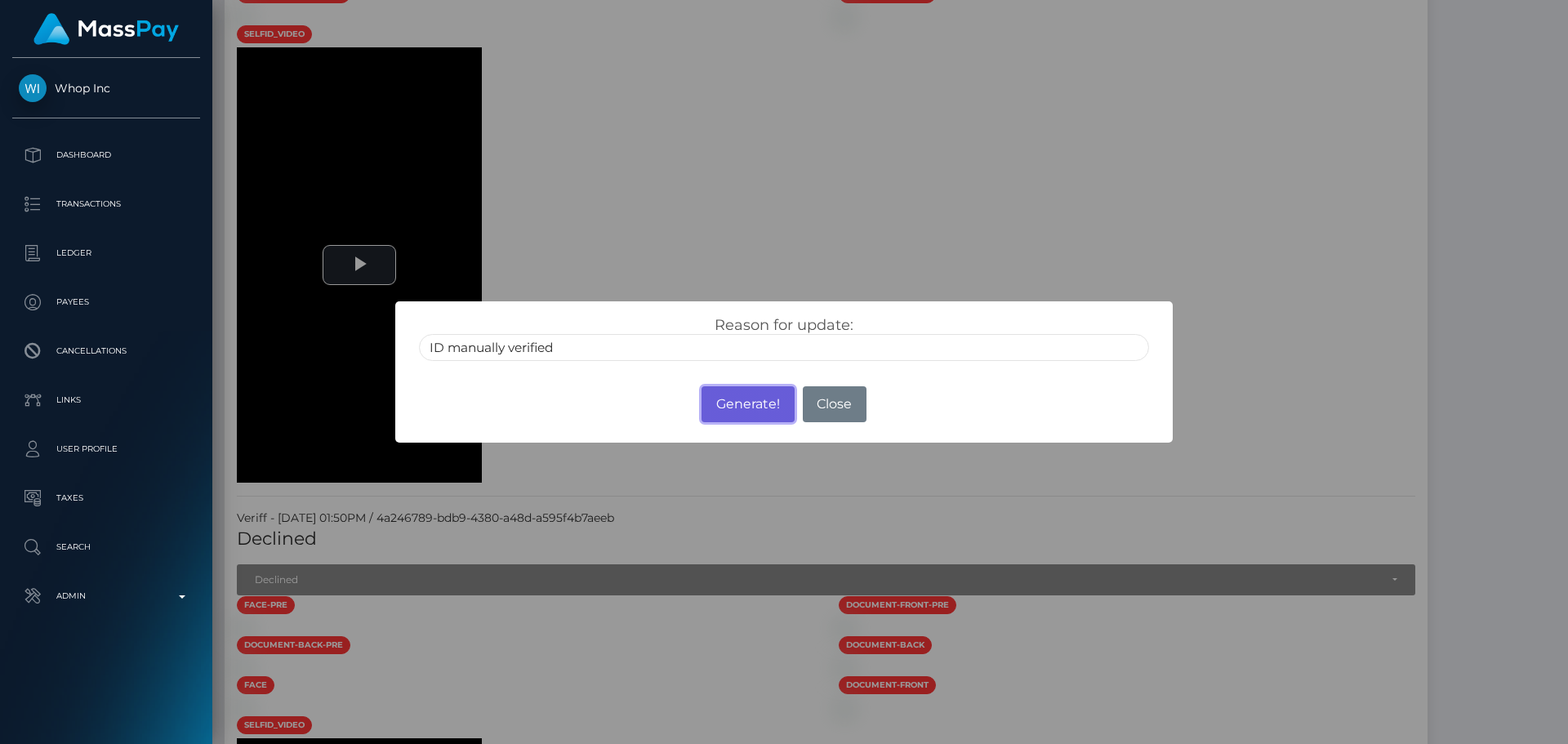
click at [733, 407] on button "Generate!" at bounding box center [747, 404] width 92 height 36
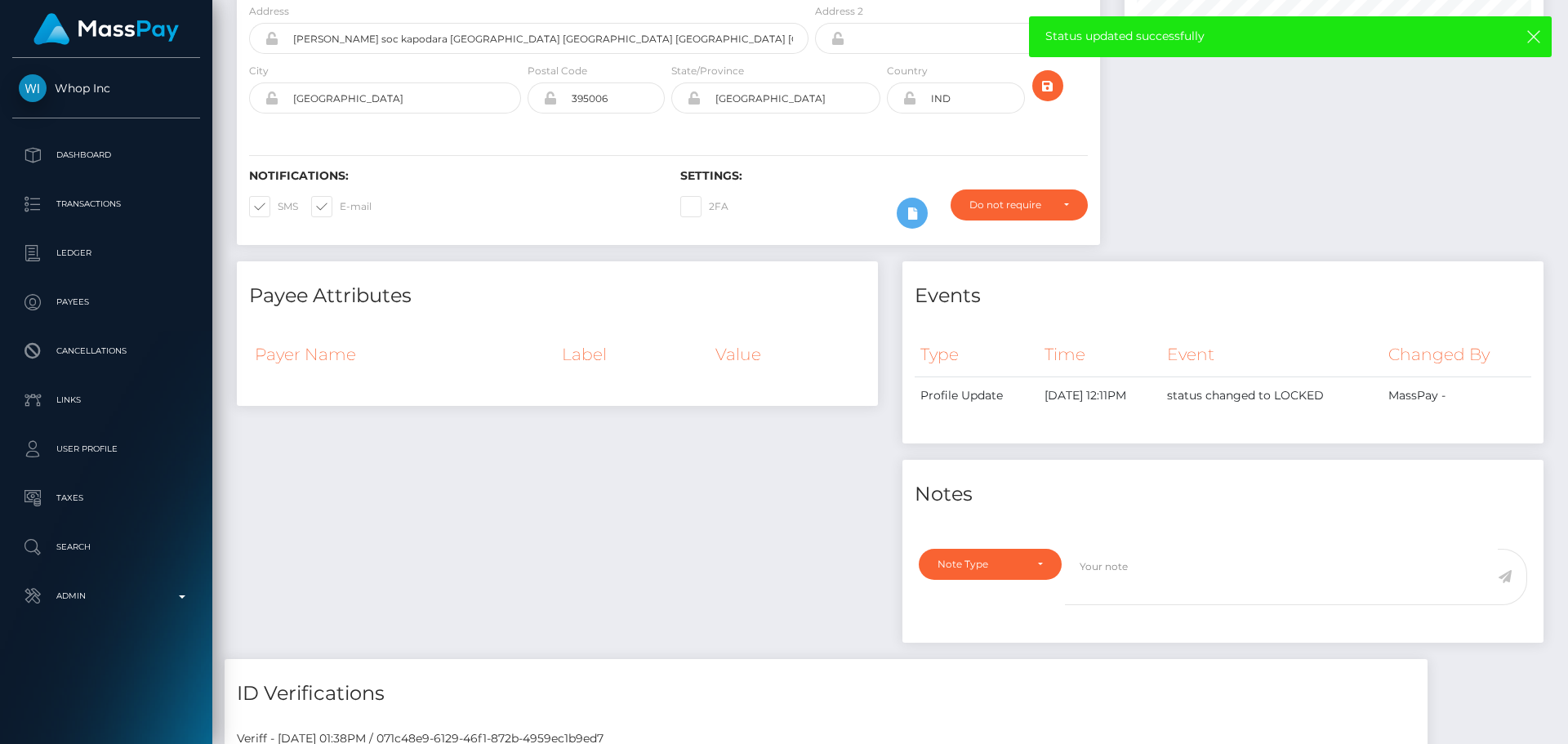
scroll to position [0, 0]
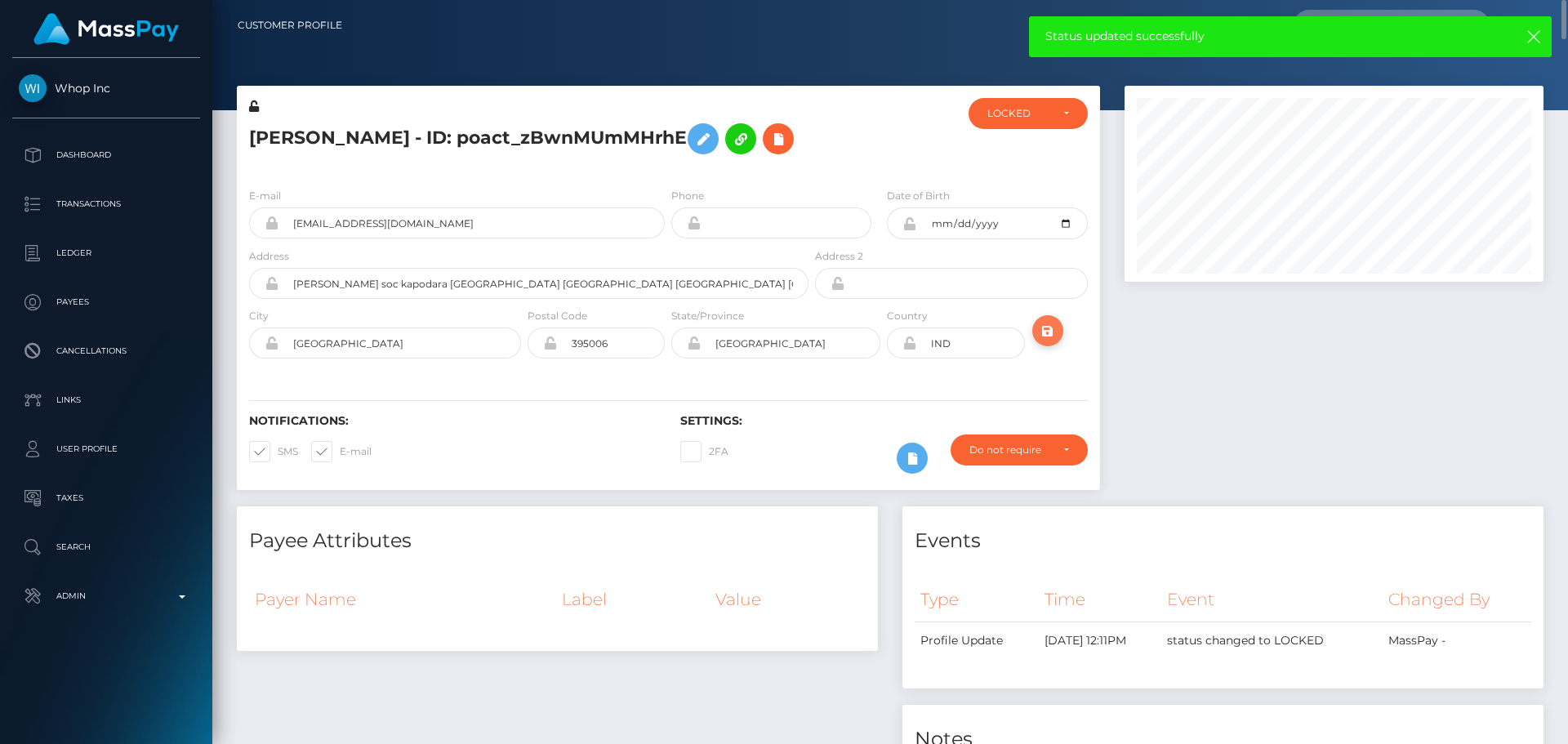
click at [1042, 328] on icon "submit" at bounding box center [1048, 331] width 20 height 21
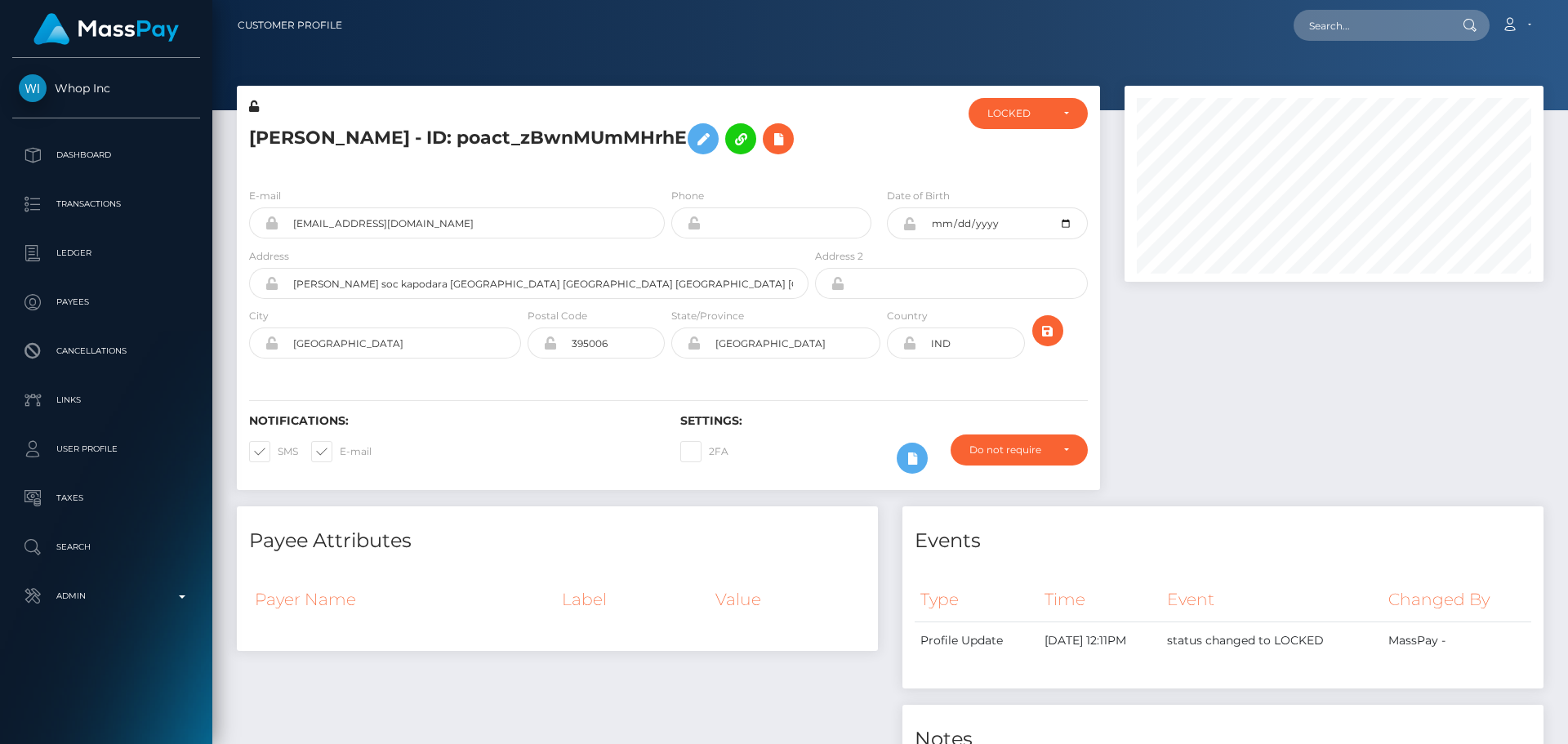
scroll to position [196, 420]
click at [1029, 97] on div "Rutik Rathava - ID: poact_zBwnMUmMHrhE ACTIVE DEACTIVE" at bounding box center [668, 131] width 863 height 89
click at [1029, 108] on div "LOCKED" at bounding box center [1028, 113] width 119 height 31
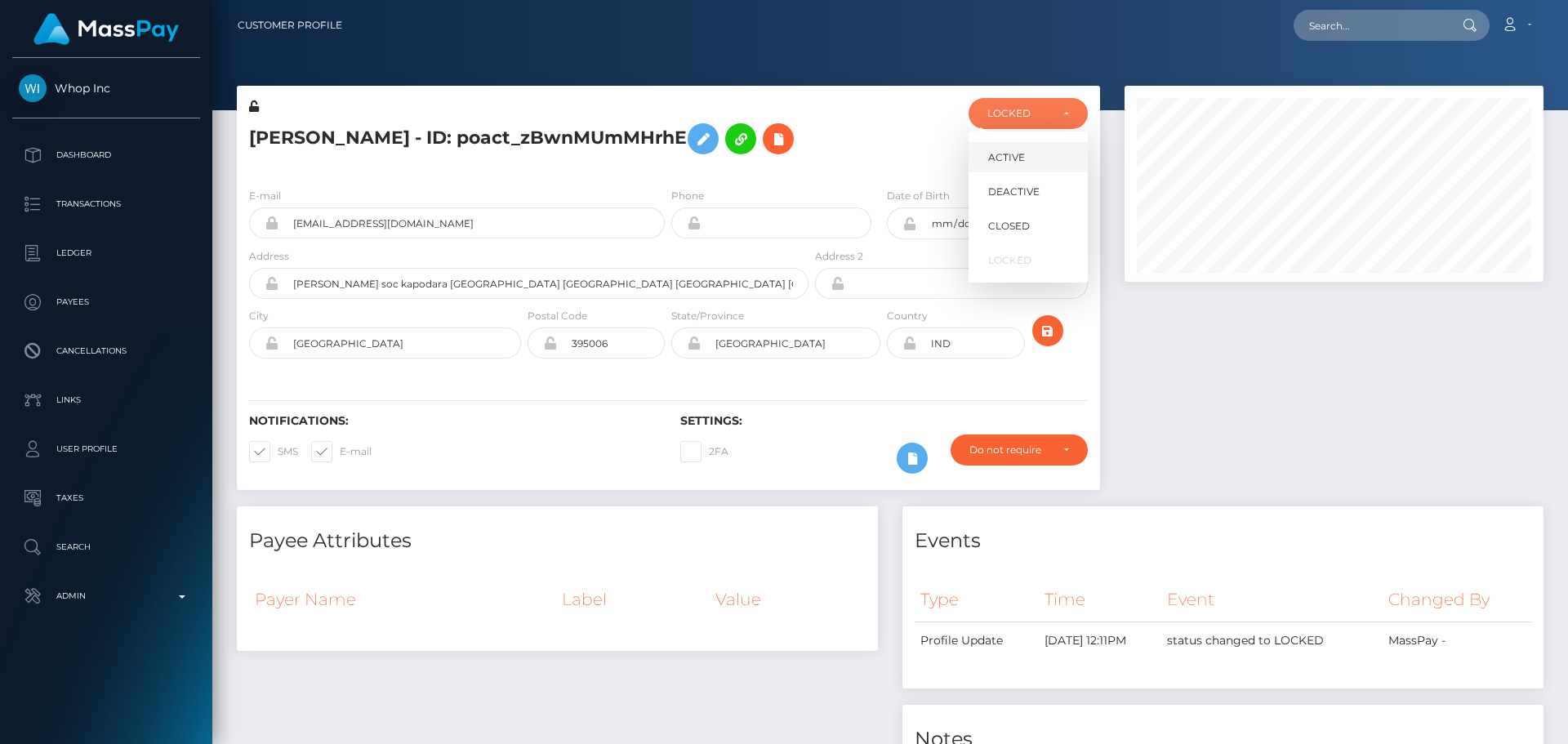
click at [1011, 151] on span "ACTIVE" at bounding box center [1005, 158] width 37 height 15
select select "ACTIVE"
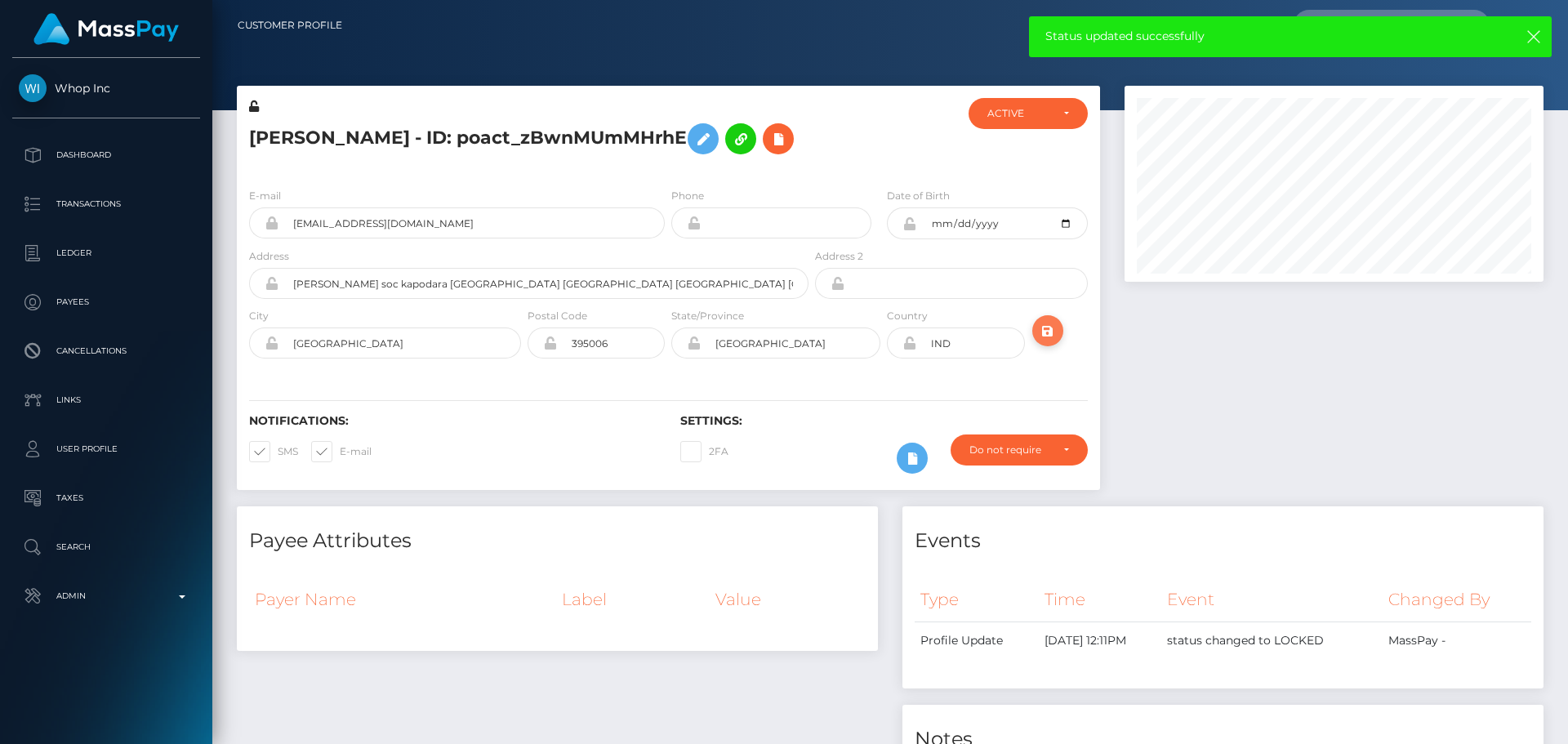
click at [1050, 333] on icon "submit" at bounding box center [1048, 331] width 20 height 21
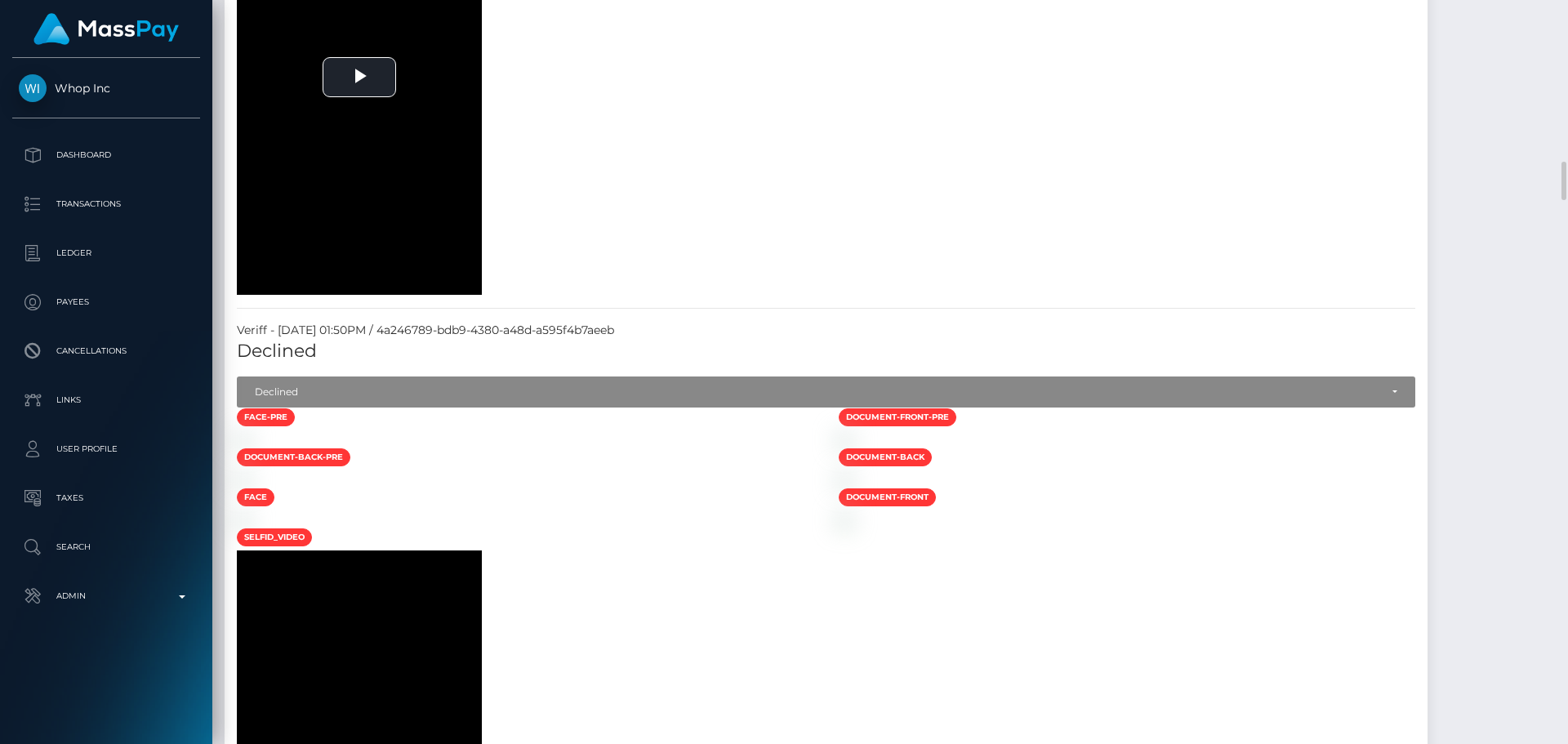
scroll to position [2940, 0]
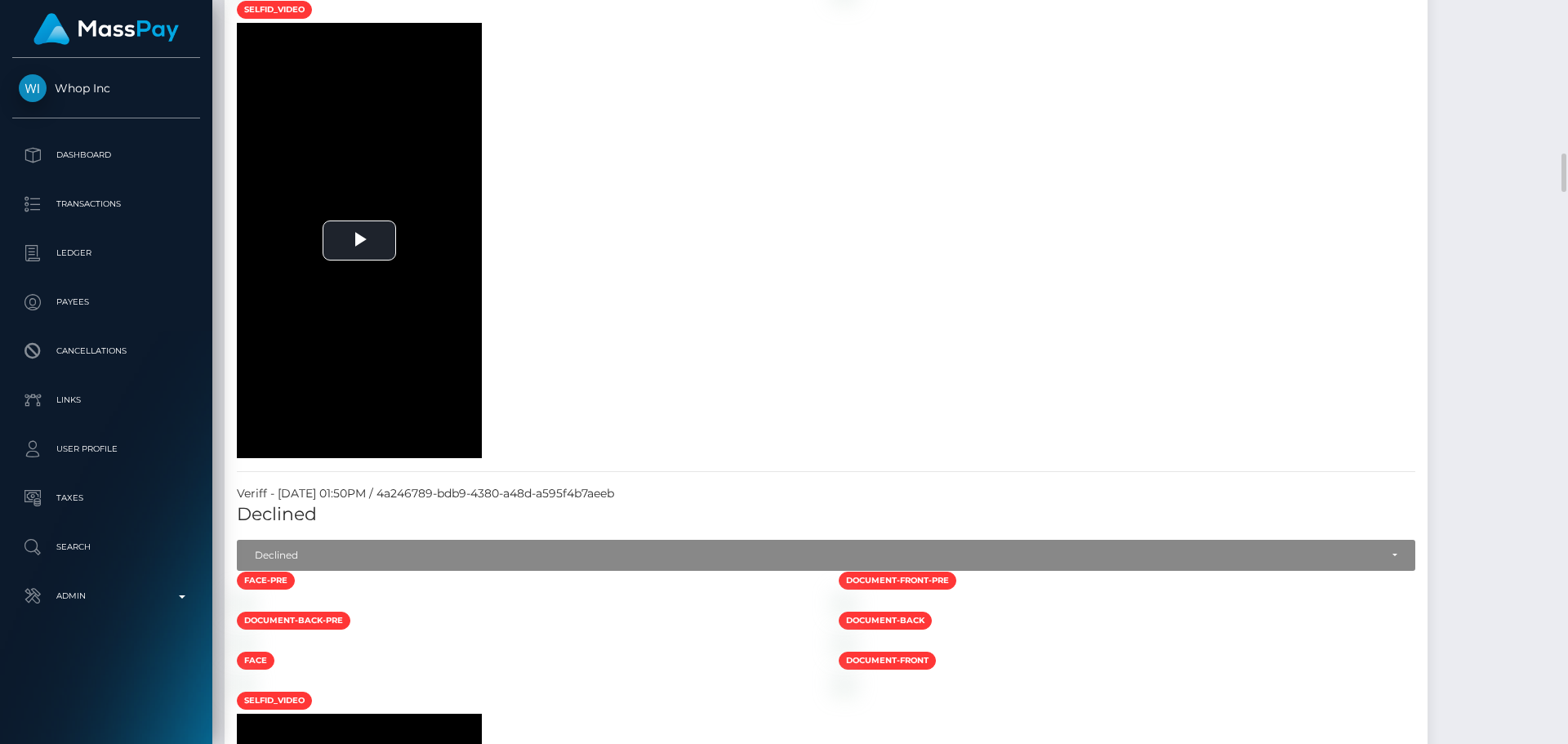
drag, startPoint x: 589, startPoint y: 230, endPoint x: 721, endPoint y: 232, distance: 132.0
copy div "[PERSON_NAME] RUTIKBHAI RASANBHAI"
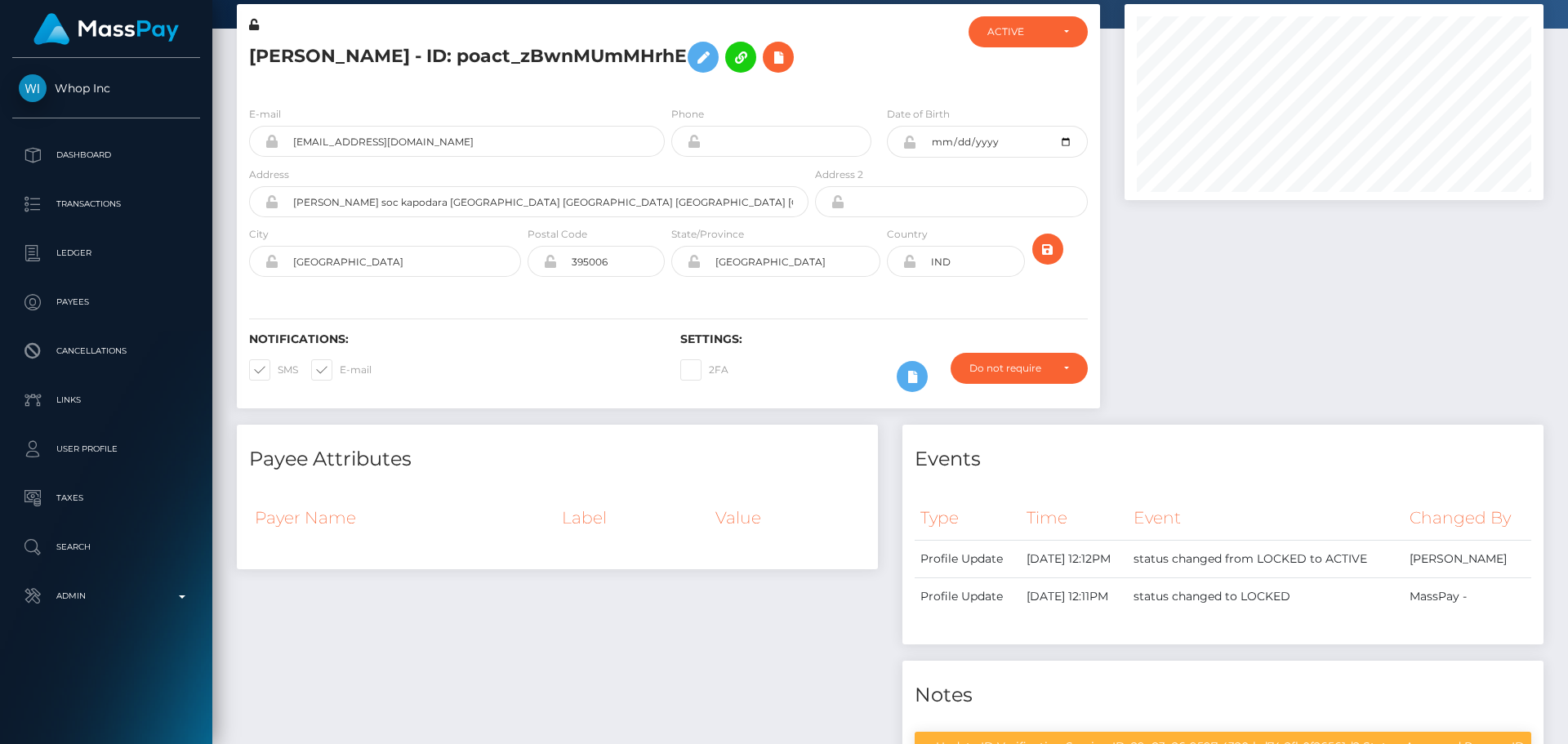
scroll to position [0, 0]
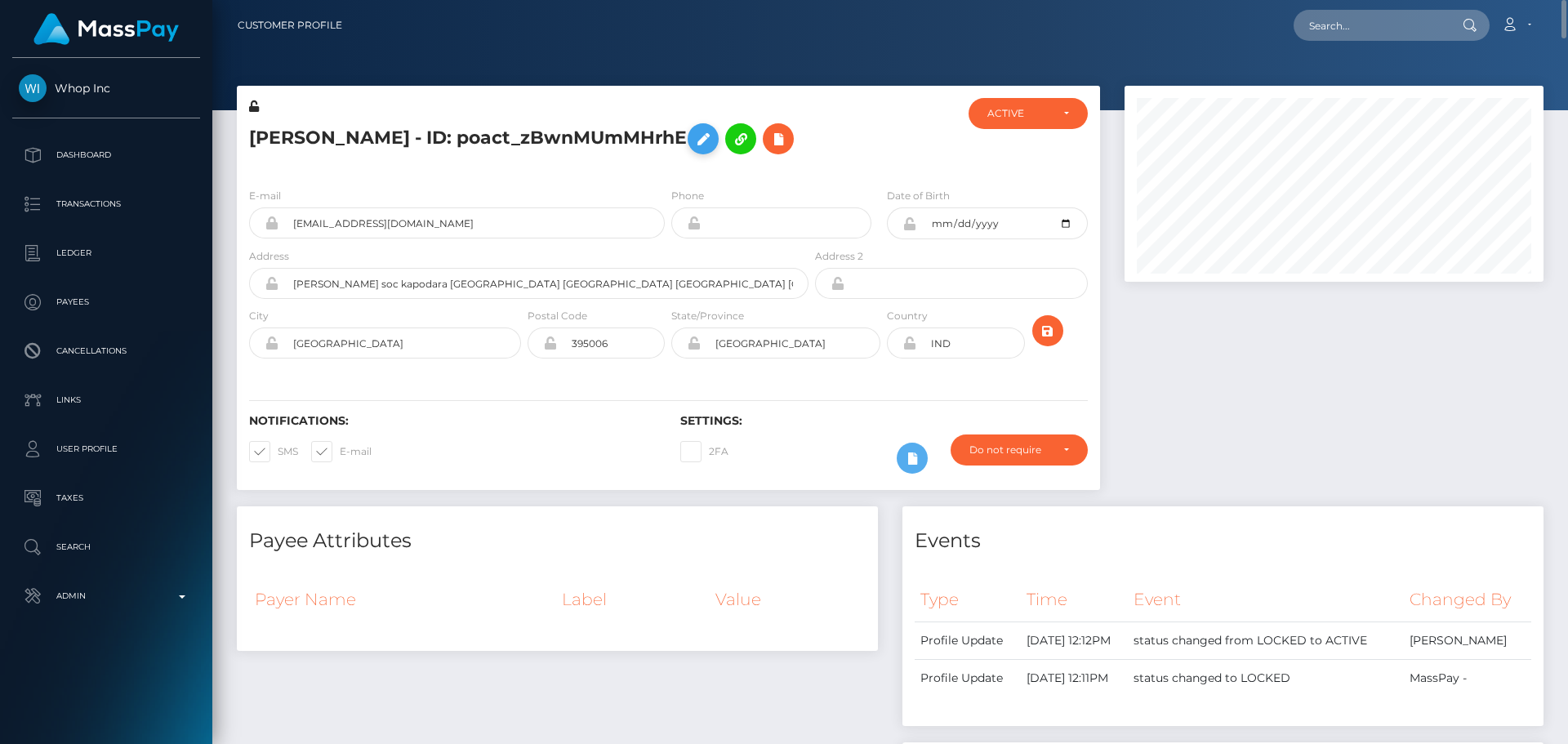
click at [693, 137] on icon at bounding box center [703, 139] width 20 height 21
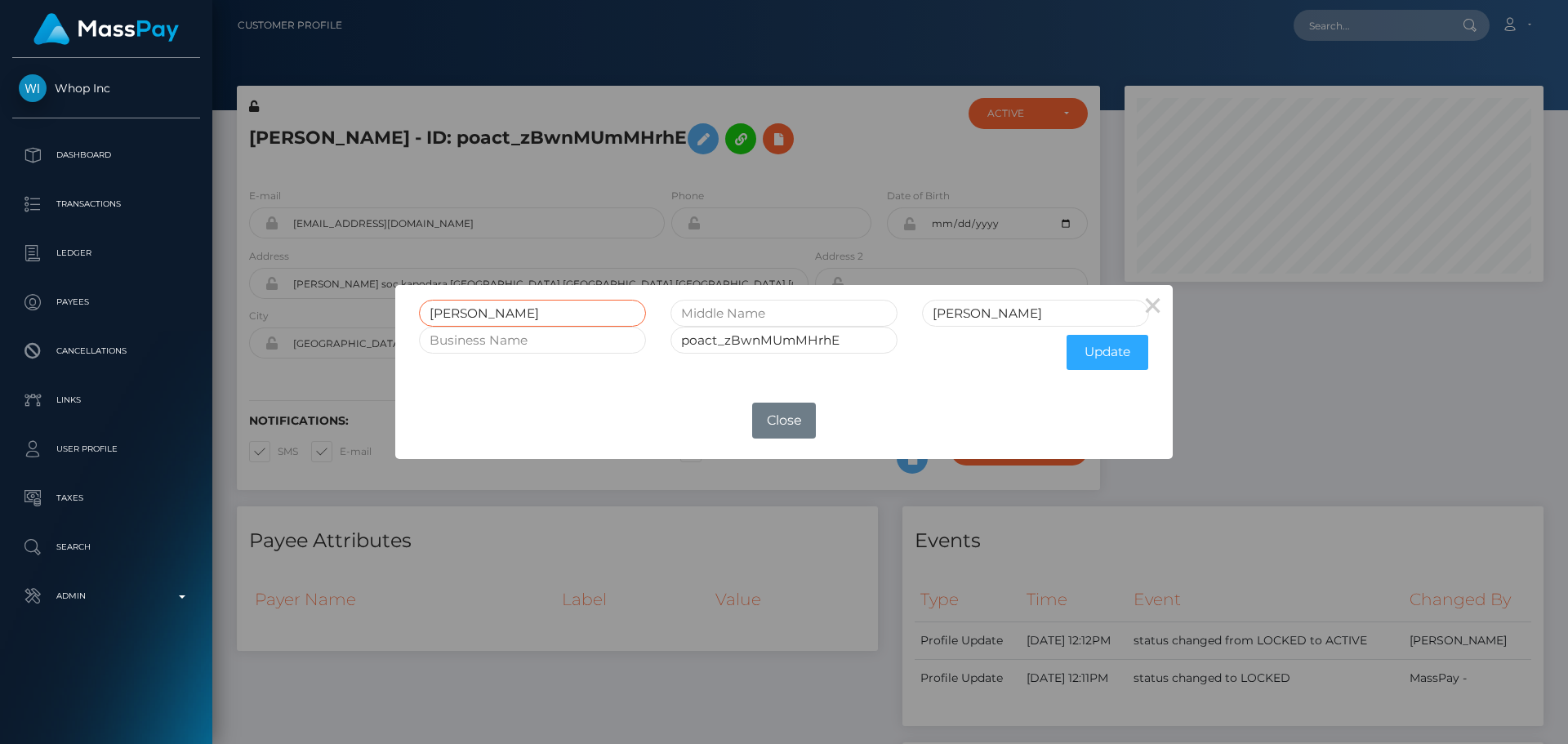
click at [532, 312] on input "[PERSON_NAME]" at bounding box center [532, 313] width 227 height 27
paste input "ATHAVA RUTIKBHAI RASANBHAI"
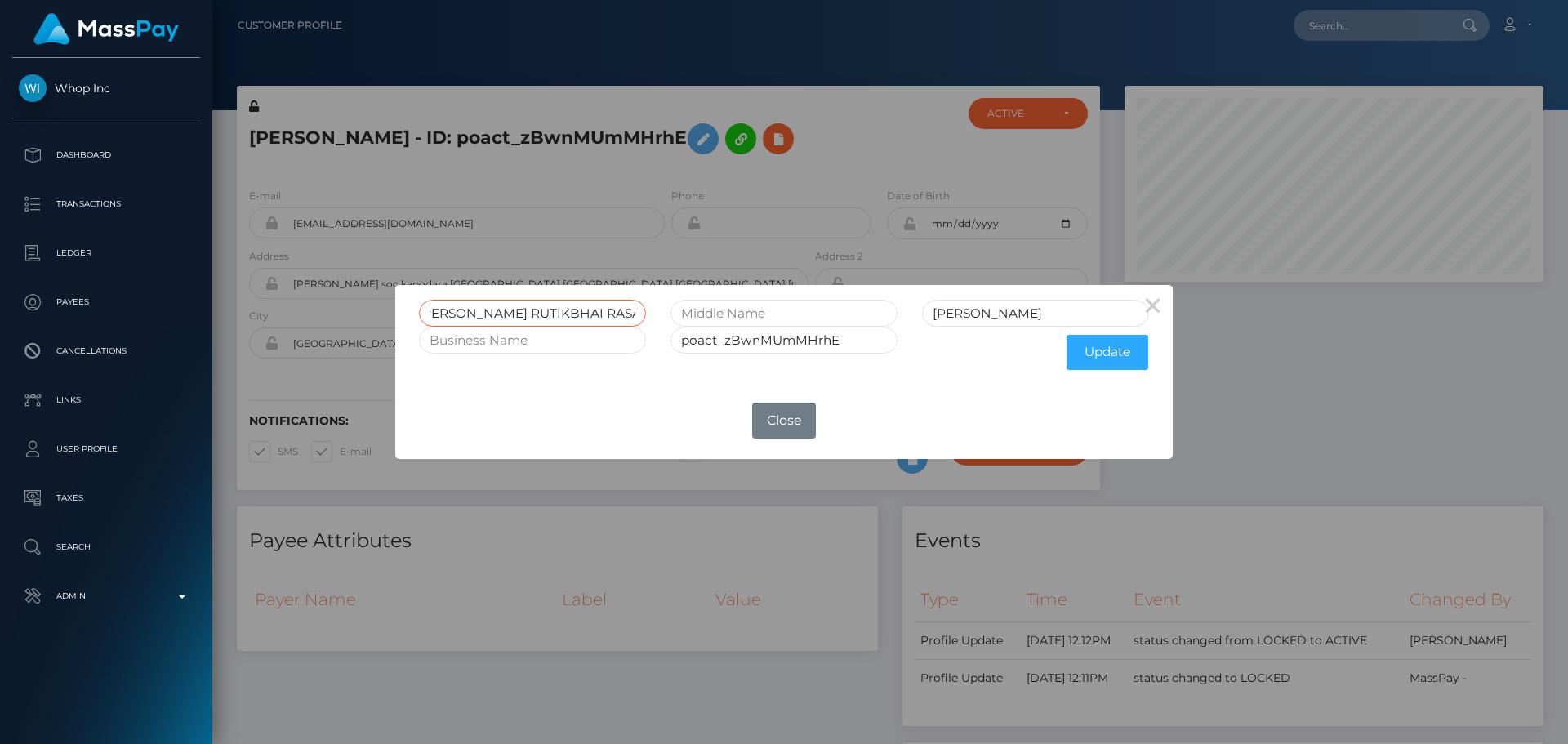
click at [603, 311] on input "[PERSON_NAME] RUTIKBHAI RASANBHAI" at bounding box center [532, 313] width 227 height 27
type input "[PERSON_NAME] RUTIKBHAI RASANBHAI"
click at [1033, 314] on input "Rathava" at bounding box center [1035, 313] width 227 height 27
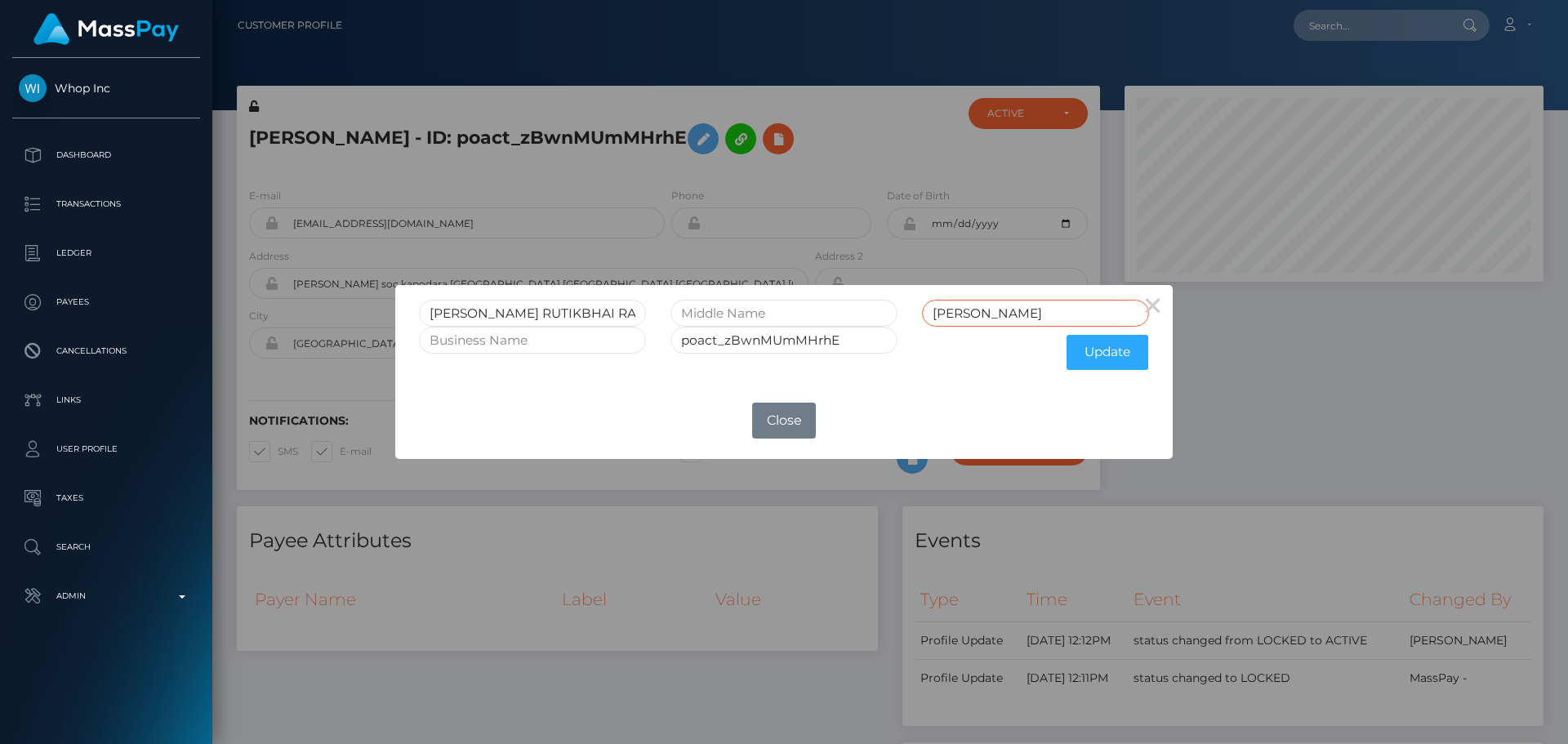
click at [1033, 314] on input "Rathava" at bounding box center [1035, 313] width 227 height 27
paste input "ASANBHAI"
type input "RASANBHAI"
click at [536, 312] on input "[PERSON_NAME] RUTIKBHAI RASANBHAI" at bounding box center [532, 313] width 227 height 27
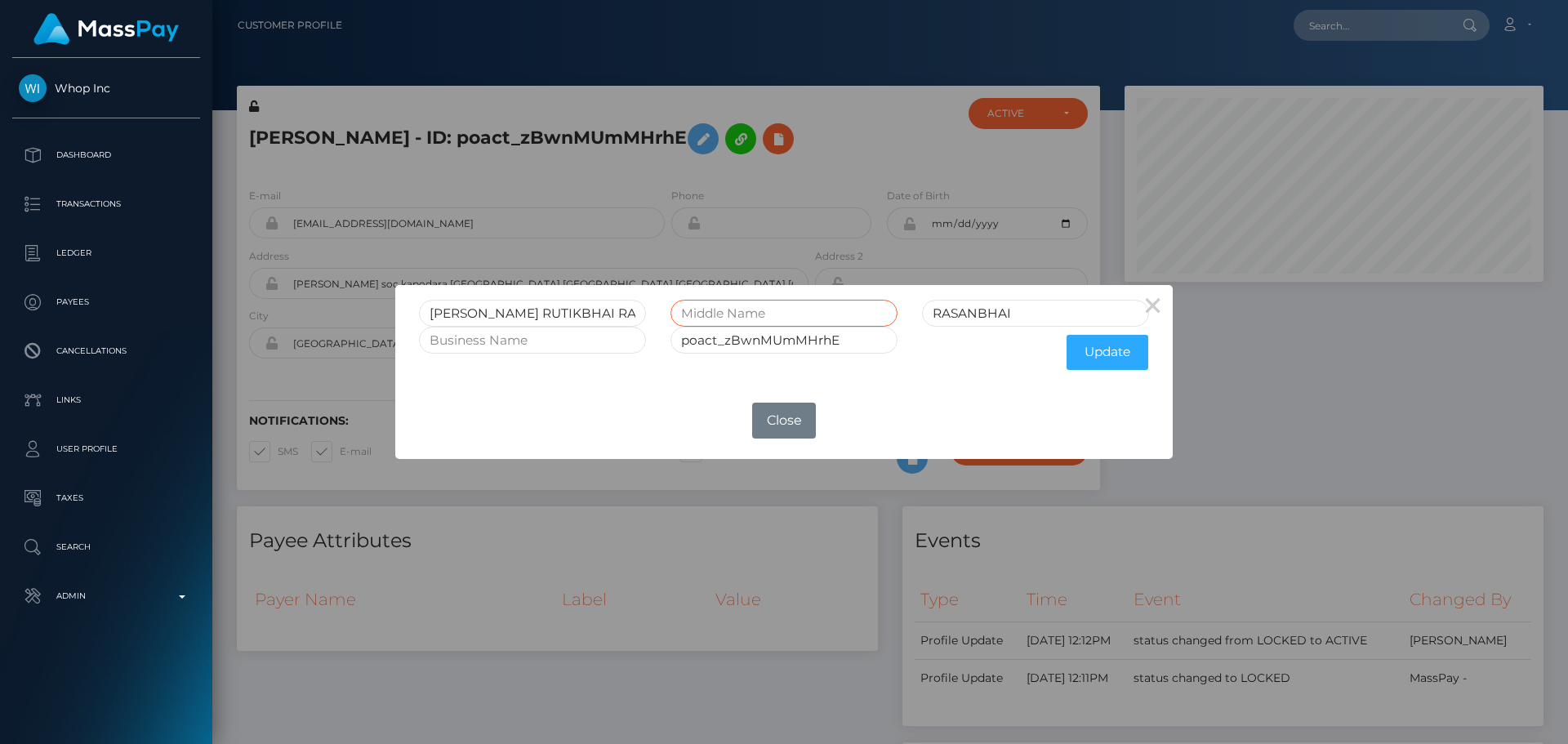
click at [832, 315] on input "text" at bounding box center [784, 313] width 227 height 27
paste input "RUTIKBHAI"
type input "RUTIKBHAI"
click at [539, 309] on input "[PERSON_NAME] RUTIKBHAI RASANBHAI" at bounding box center [532, 313] width 227 height 27
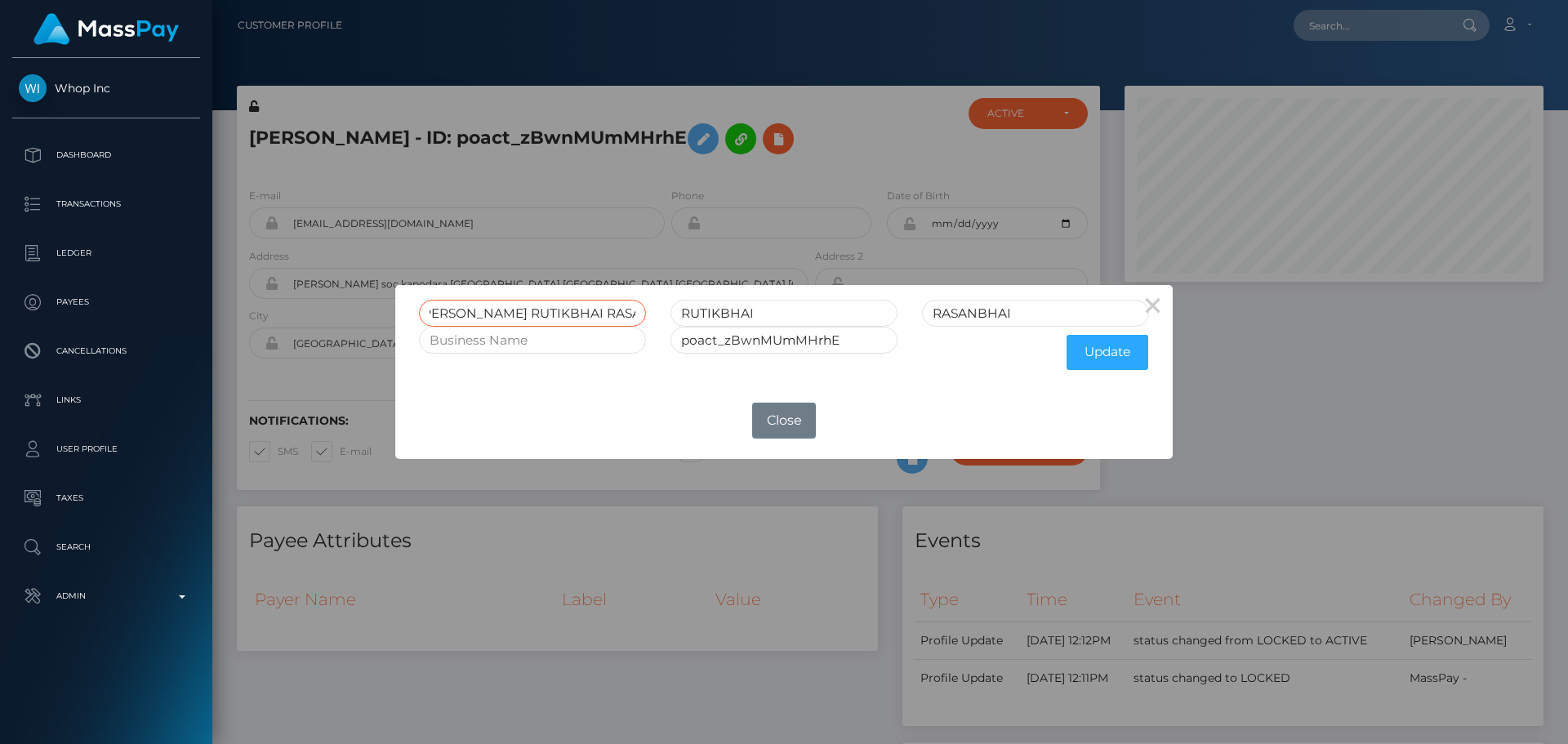
drag, startPoint x: 539, startPoint y: 309, endPoint x: 799, endPoint y: 323, distance: 260.4
click at [798, 323] on div "RATHAVA RUTIKBHAI RASANBHAI RUTIKBHAI RASANBHAI" at bounding box center [784, 313] width 755 height 27
type input "RATHAVA"
click at [653, 376] on div at bounding box center [533, 353] width 252 height 52
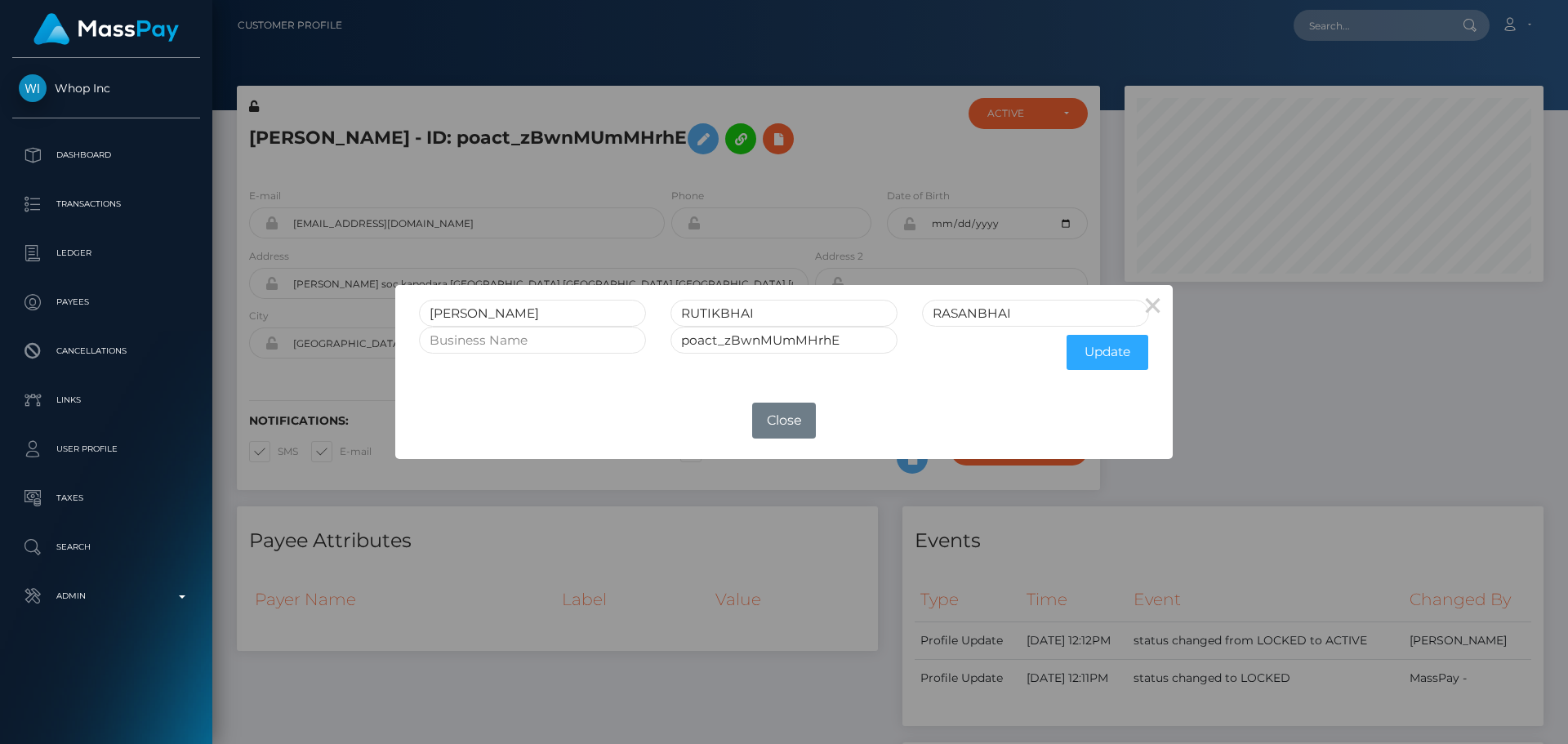
click at [658, 377] on div "poact_zBwnMUmMHrhE" at bounding box center [784, 353] width 252 height 52
click at [1113, 359] on button "Update" at bounding box center [1107, 352] width 81 height 35
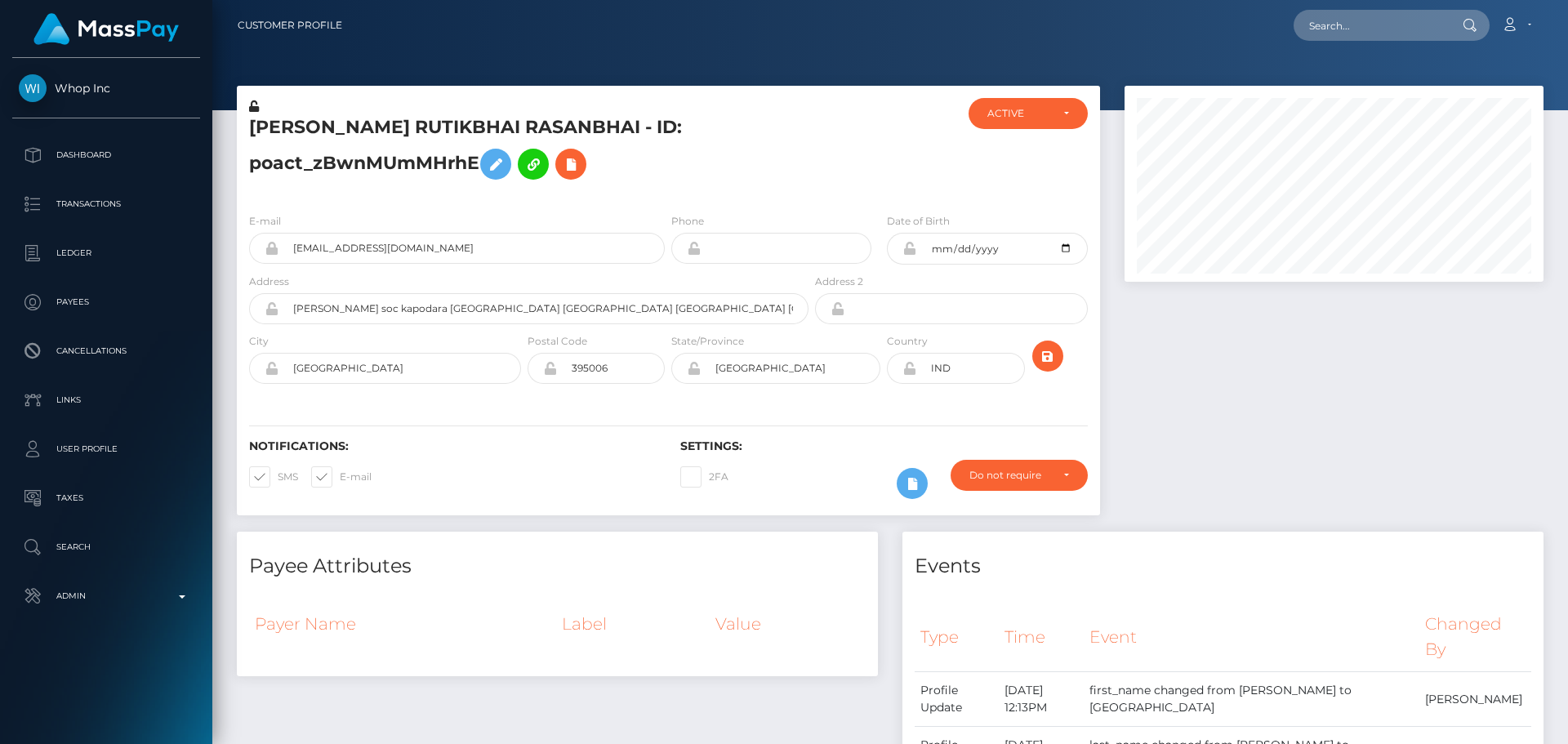
scroll to position [196, 420]
click at [254, 109] on icon at bounding box center [254, 106] width 10 height 12
click at [911, 249] on icon at bounding box center [909, 248] width 14 height 13
click at [908, 372] on icon at bounding box center [909, 368] width 14 height 13
click at [614, 311] on input "[PERSON_NAME] soc kapodara [GEOGRAPHIC_DATA] [GEOGRAPHIC_DATA] [GEOGRAPHIC_DATA…" at bounding box center [543, 308] width 530 height 31
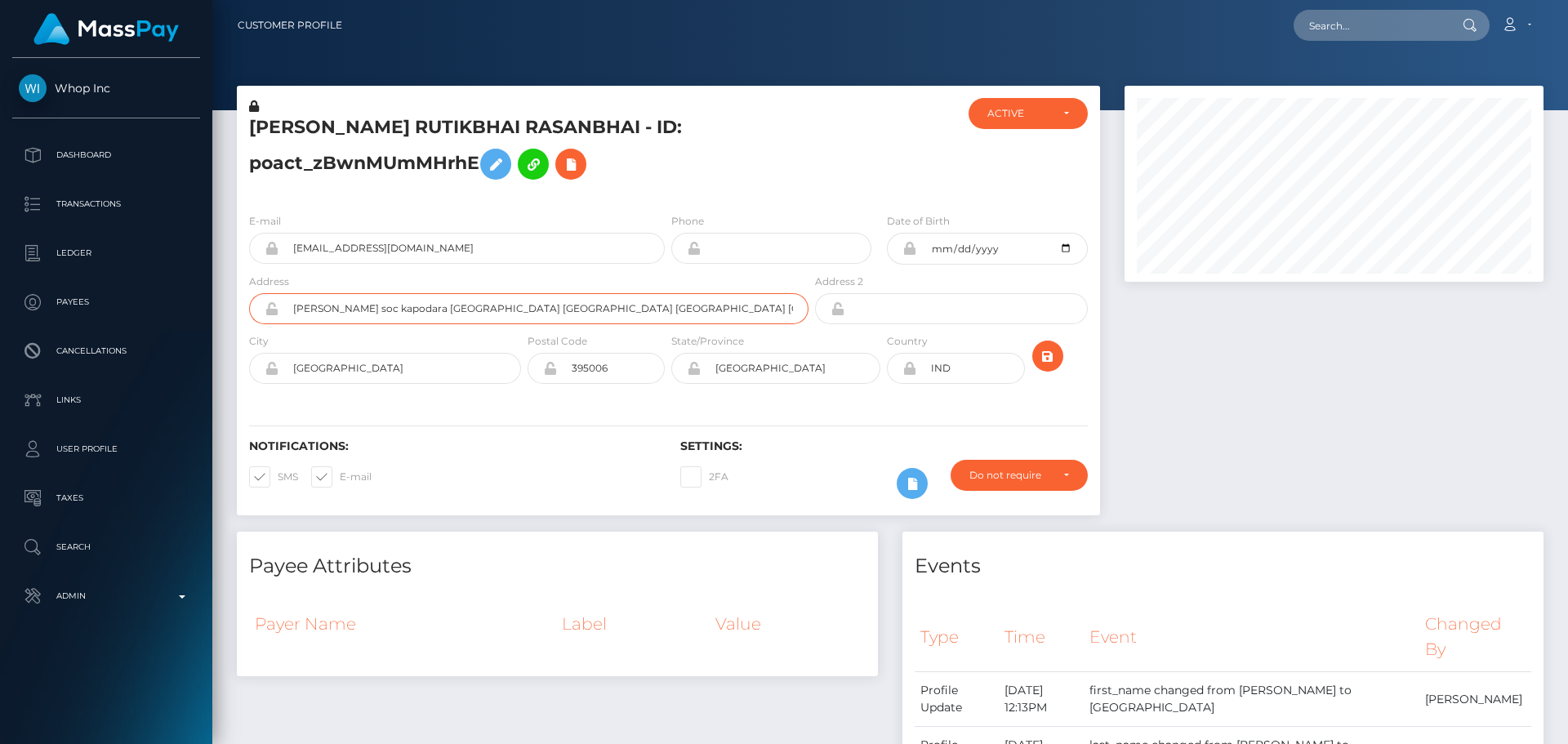
click at [614, 311] on input "[PERSON_NAME] soc kapodara [GEOGRAPHIC_DATA] [GEOGRAPHIC_DATA] [GEOGRAPHIC_DATA…" at bounding box center [543, 308] width 530 height 31
click at [614, 311] on input "Shriji Krupa soc kapodara varacha road Surat Gujarat india" at bounding box center [543, 308] width 530 height 31
paste input "/O: Rasanbhai, 00, Kotar Faliy"
click at [290, 311] on input "/O: Rasanbhai, 00, Kotar Faliya" at bounding box center [543, 308] width 530 height 31
type input "C/O: Rasanbhai, 00, [PERSON_NAME]"
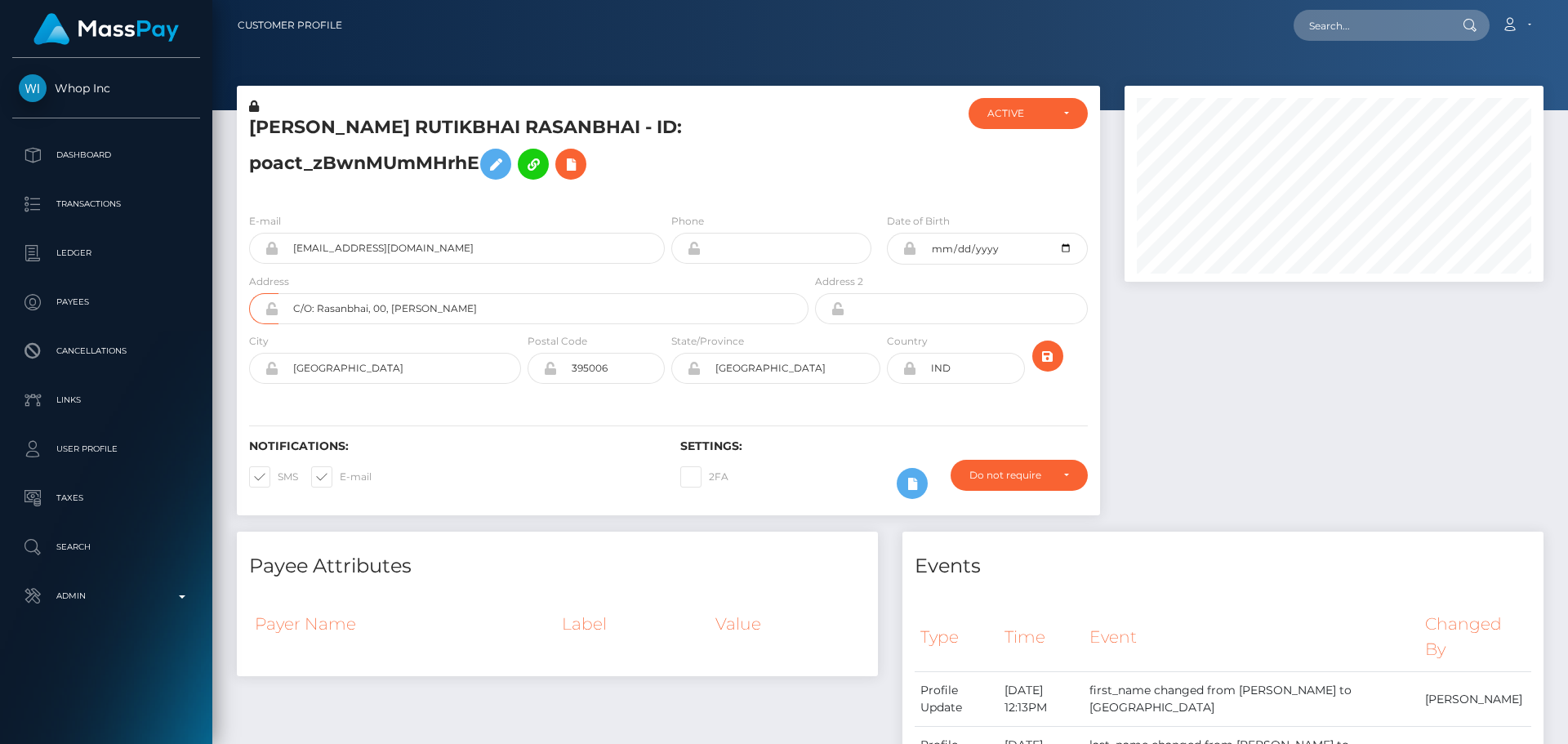
click at [522, 443] on h6 "Notifications:" at bounding box center [452, 446] width 407 height 14
click at [384, 356] on input "Surat" at bounding box center [399, 368] width 243 height 31
click at [384, 357] on input "Surat" at bounding box center [399, 368] width 243 height 31
paste input "Raypur"
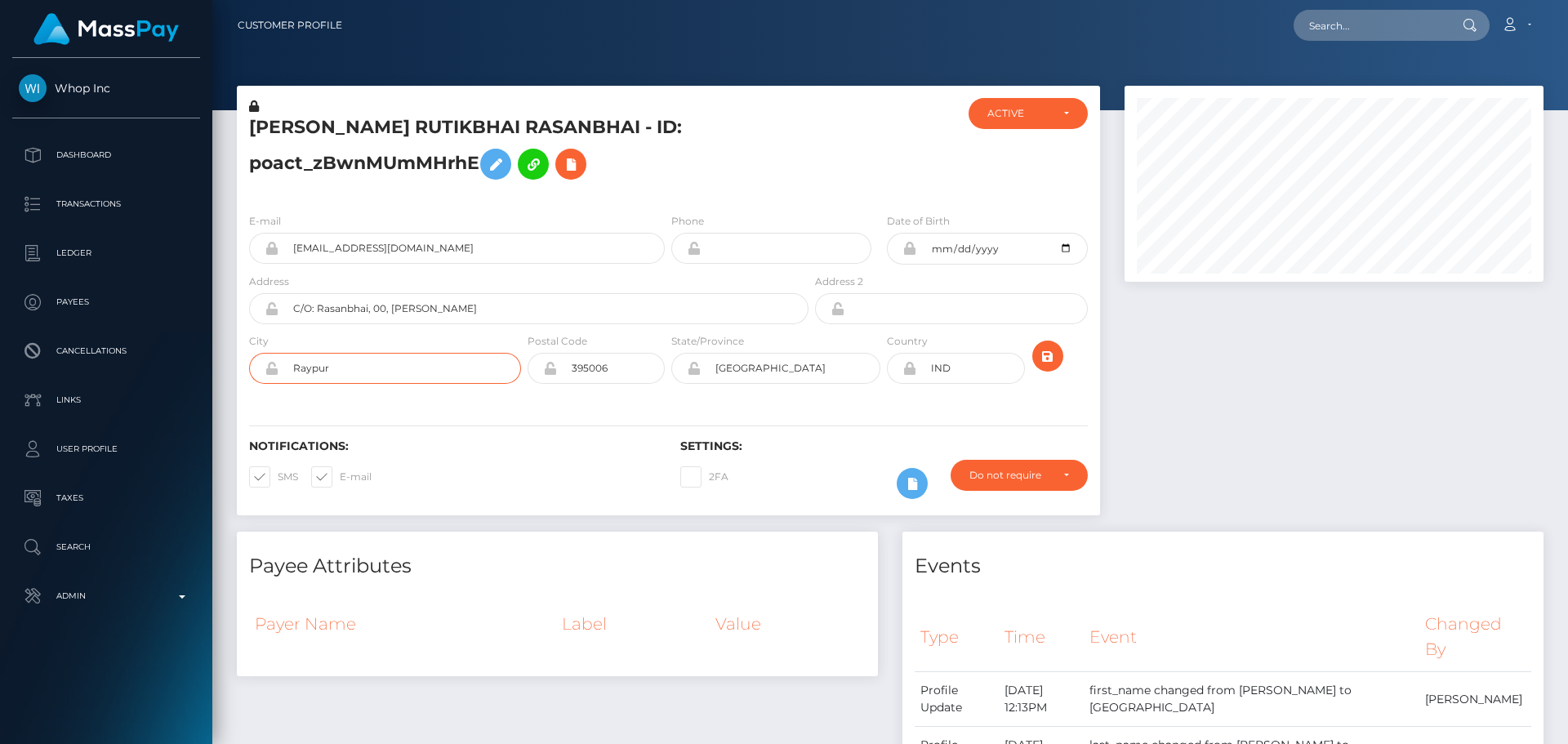
type input "Raypur"
click at [447, 460] on div "Notifications: SMS E-mail" at bounding box center [452, 473] width 431 height 67
click at [610, 370] on input "395006" at bounding box center [610, 368] width 108 height 31
paste input "1168"
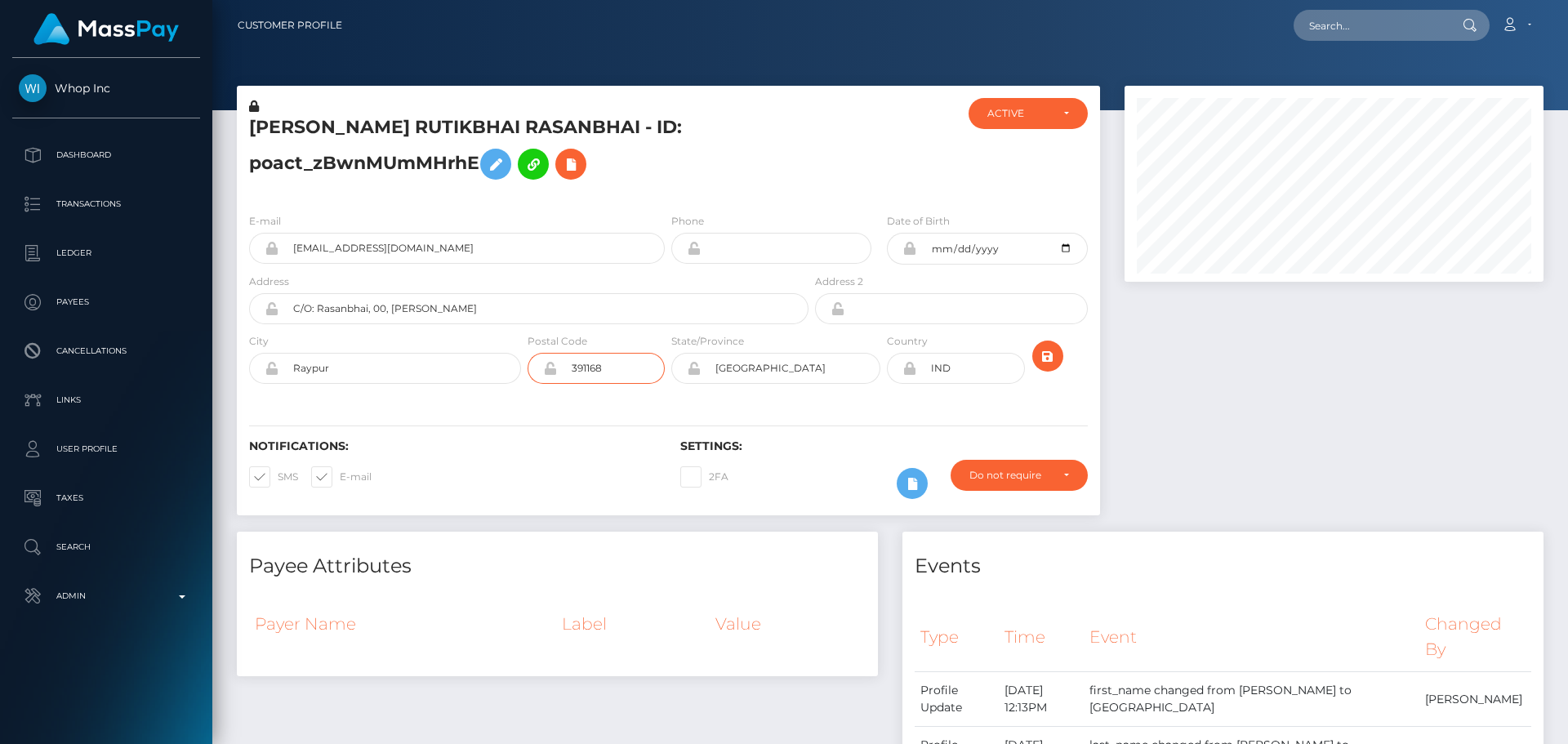
type input "391168"
click at [573, 411] on div "Notifications: SMS E-mail Settings: 2FA" at bounding box center [668, 458] width 863 height 115
click at [792, 371] on input "[GEOGRAPHIC_DATA]" at bounding box center [789, 368] width 179 height 31
click at [622, 430] on div "Notifications: SMS E-mail Settings: 2FA" at bounding box center [668, 458] width 863 height 115
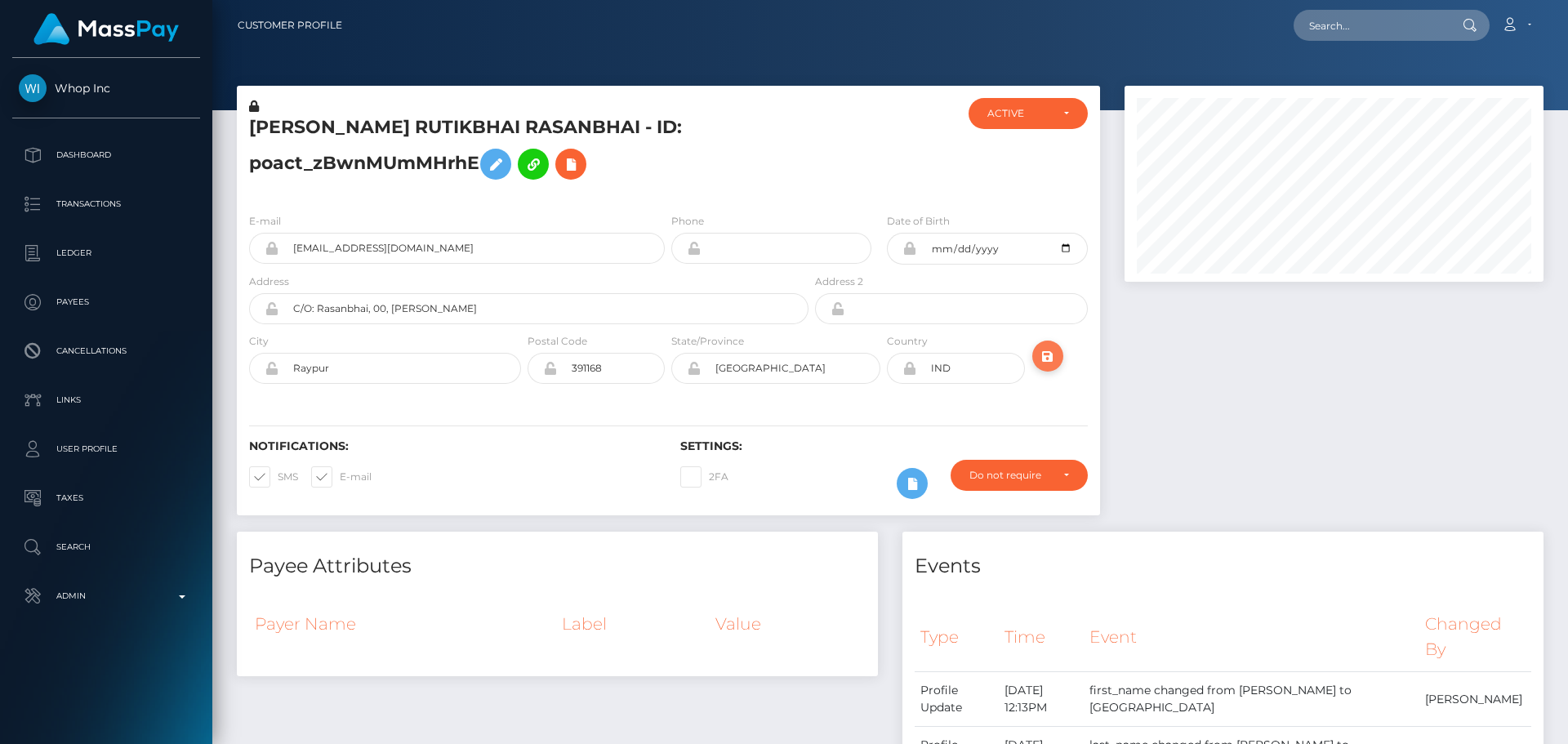
click at [1047, 356] on icon "submit" at bounding box center [1048, 357] width 20 height 21
click at [924, 172] on div at bounding box center [883, 149] width 144 height 102
click at [1049, 356] on icon "submit" at bounding box center [1048, 357] width 20 height 21
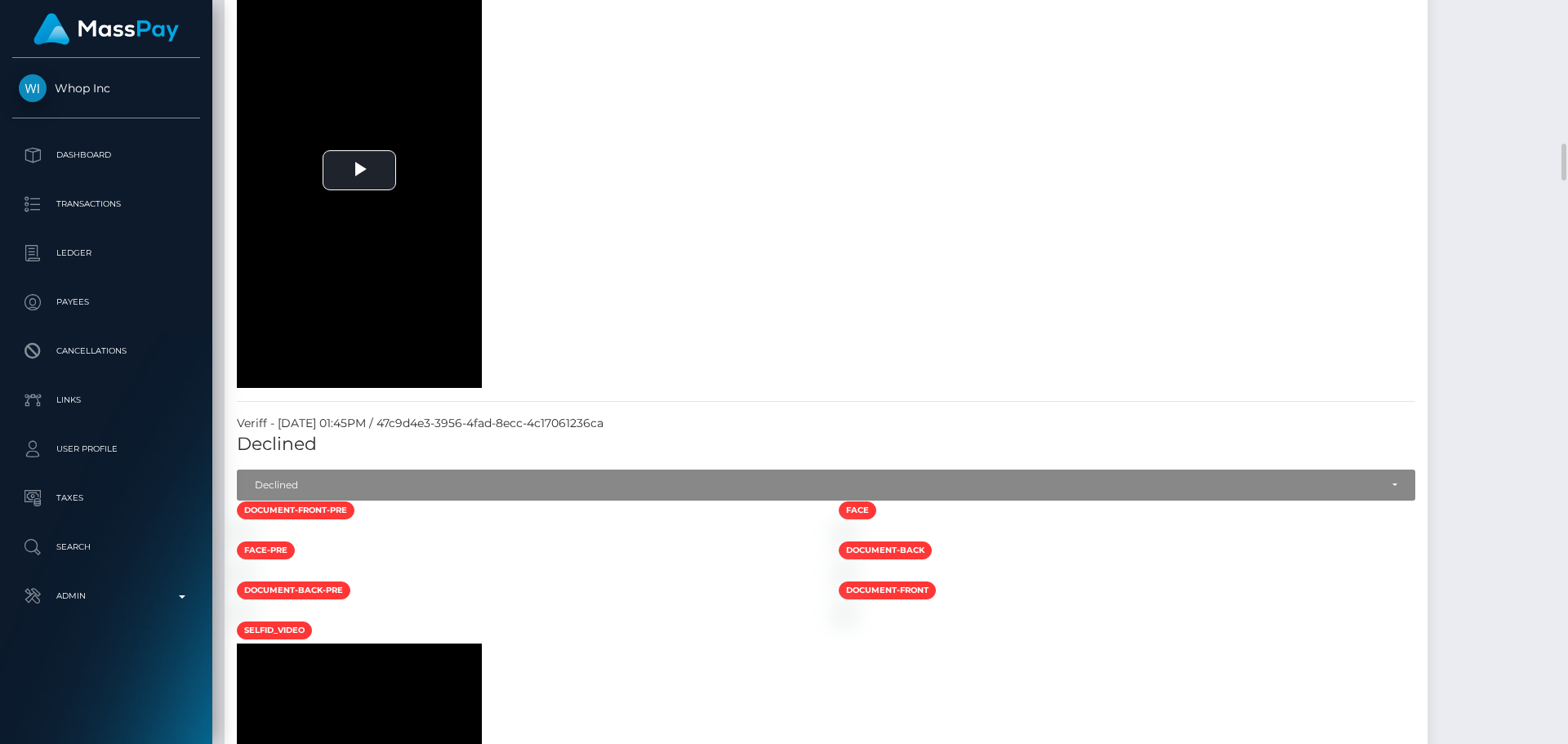
scroll to position [3348, 0]
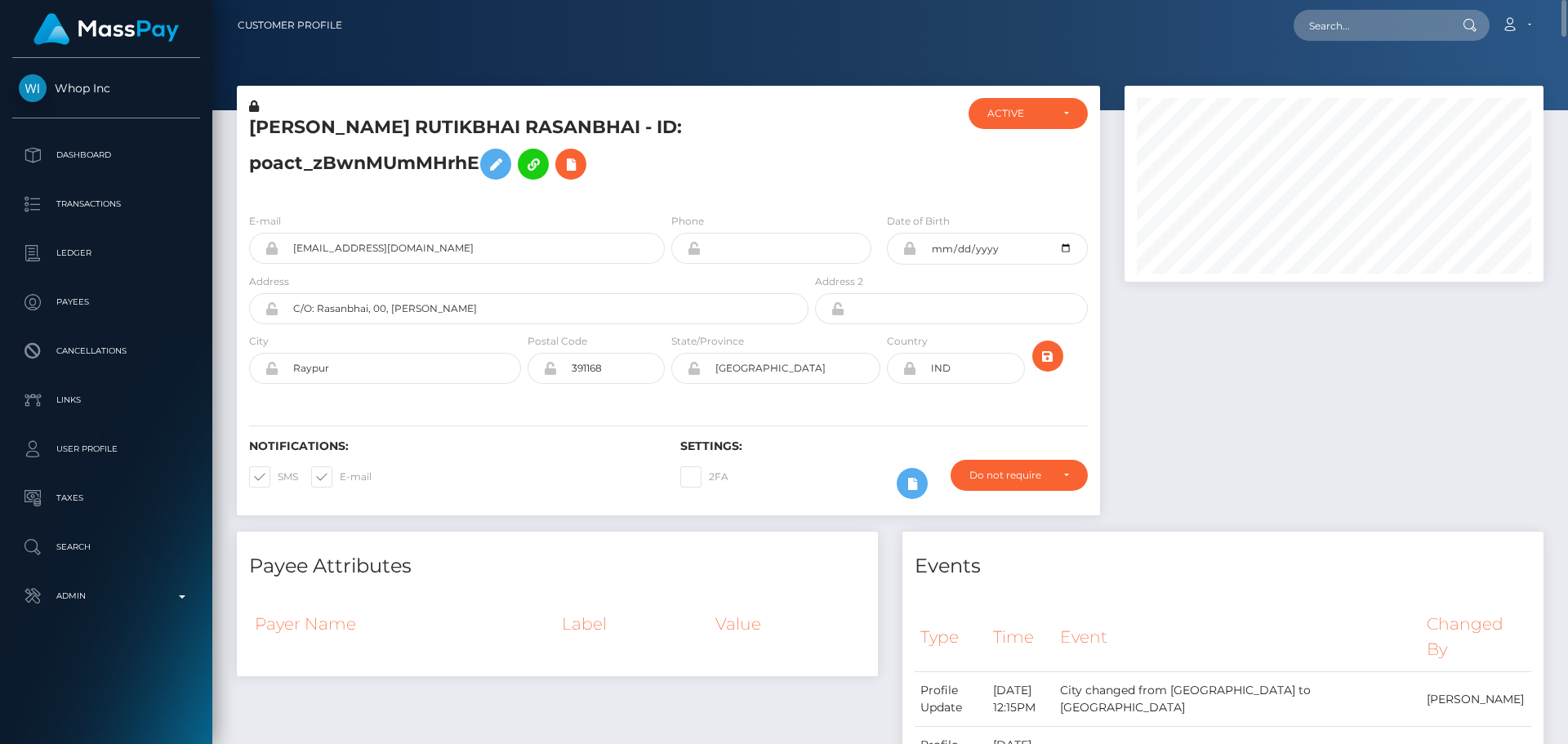
click at [414, 126] on h5 "RATHAVA RUTIKBHAI RASANBHAI - ID: poact_zBwnMUmMHrhE" at bounding box center [524, 151] width 551 height 72
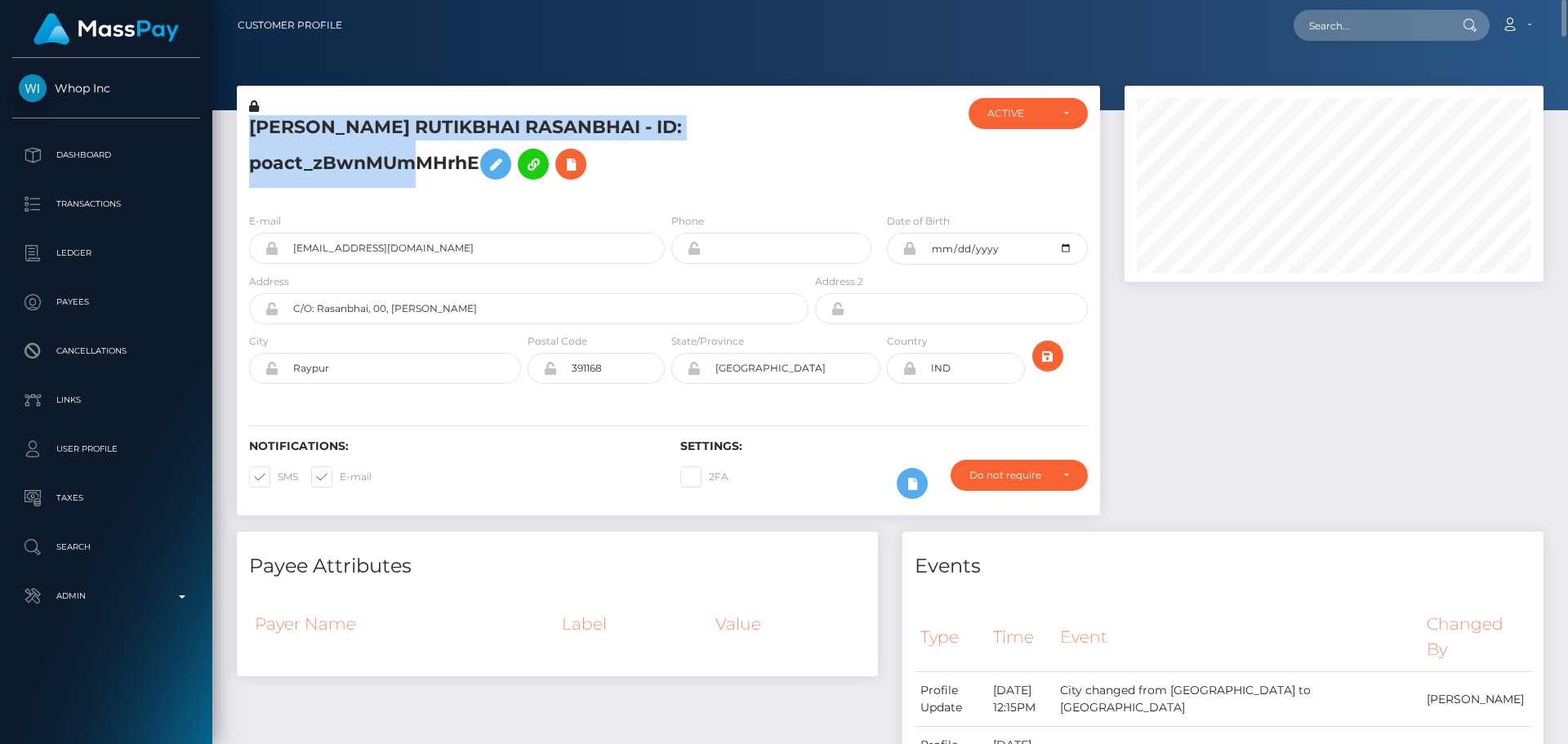
click at [414, 126] on h5 "RATHAVA RUTIKBHAI RASANBHAI - ID: poact_zBwnMUmMHrhE" at bounding box center [524, 151] width 551 height 72
copy h5 "RATHAVA RUTIKBHAI RASANBHAI - ID: poact_zBwnMUmMHrhE"
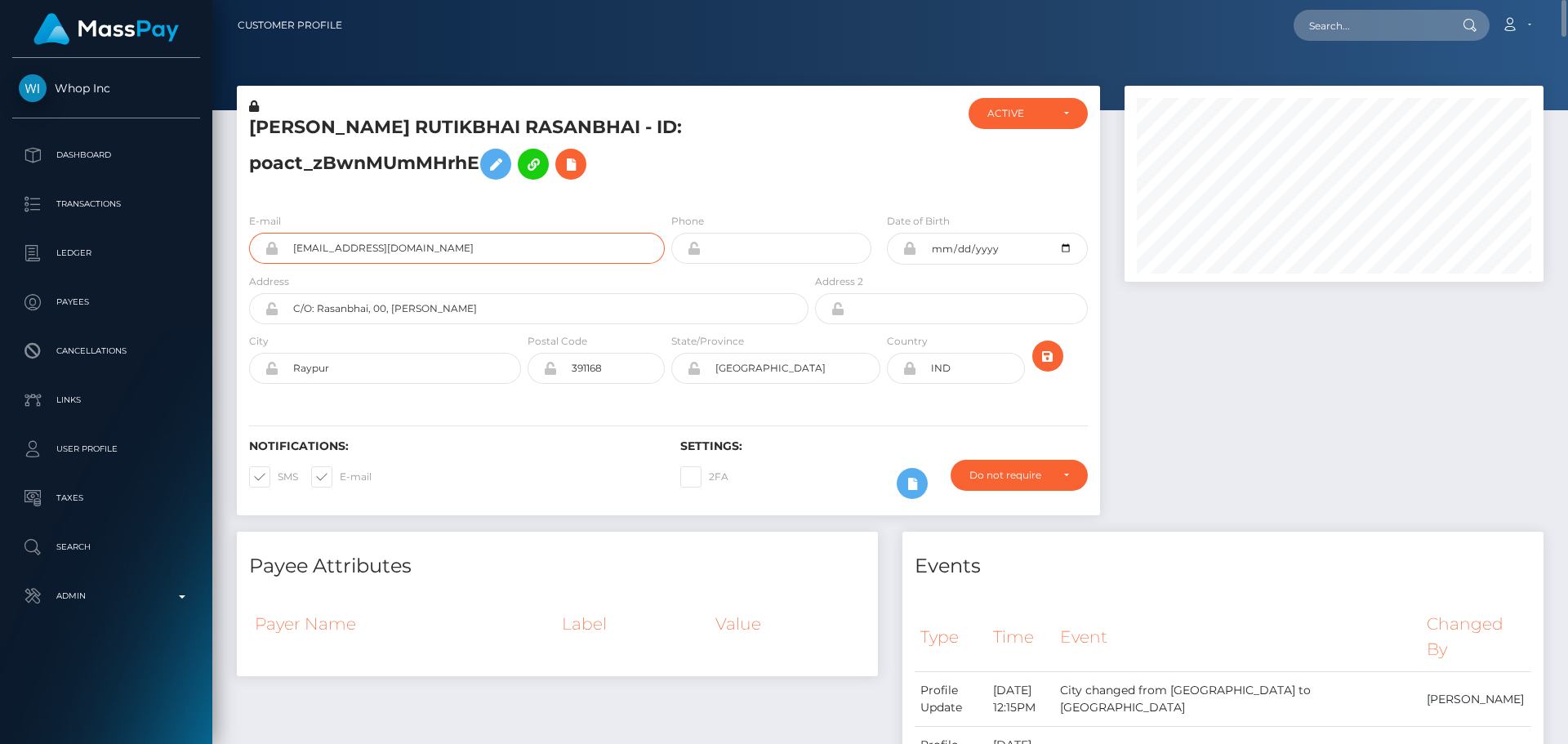
drag, startPoint x: 421, startPoint y: 248, endPoint x: 224, endPoint y: 241, distance: 197.1
click at [1345, 22] on input "text" at bounding box center [1370, 25] width 154 height 31
paste input "poact_twlNzrh3zyxa"
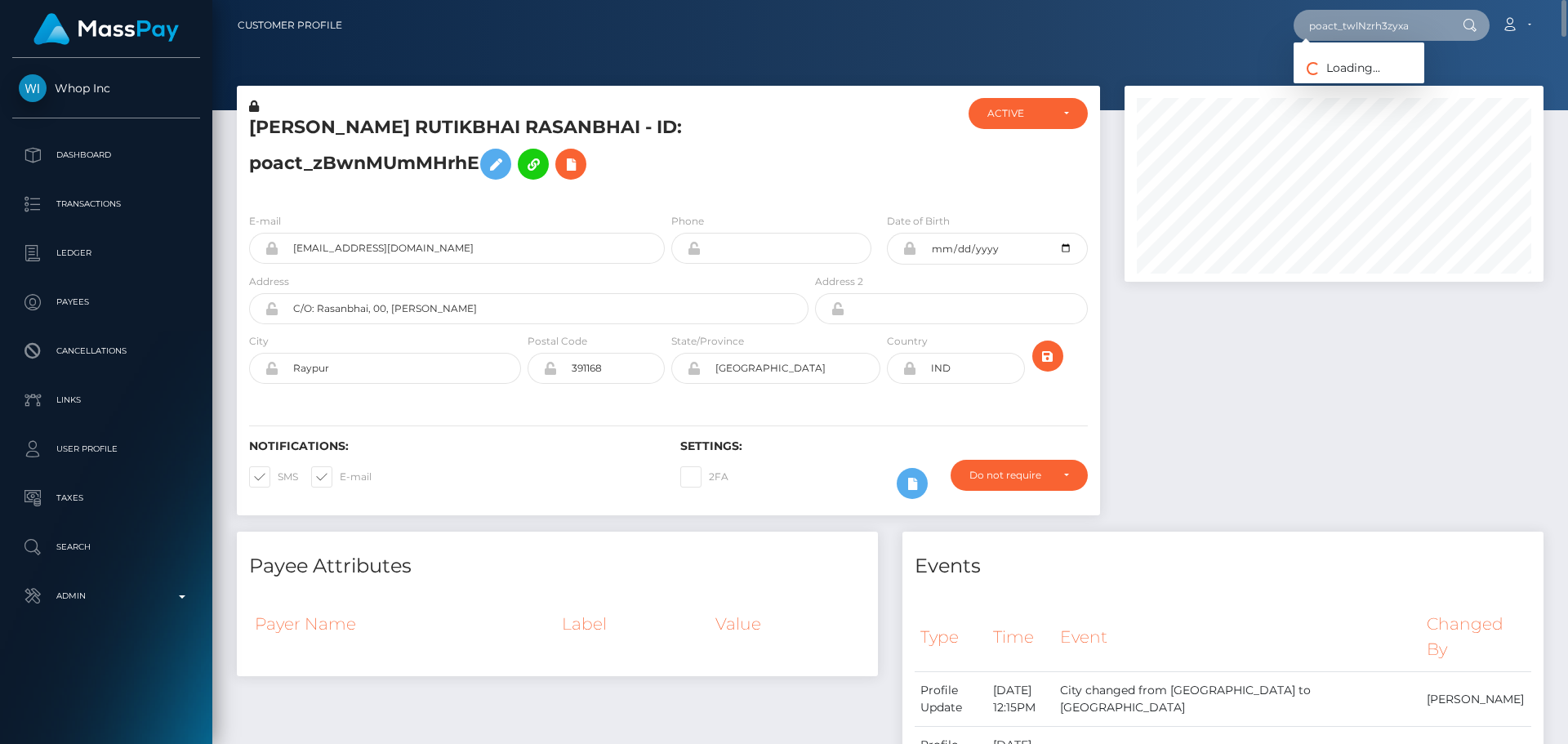
type input "poact_twlNzrh3zyxa"
click at [713, 160] on h5 "RATHAVA RUTIKBHAI RASANBHAI - ID: poact_zBwnMUmMHrhE" at bounding box center [524, 151] width 551 height 72
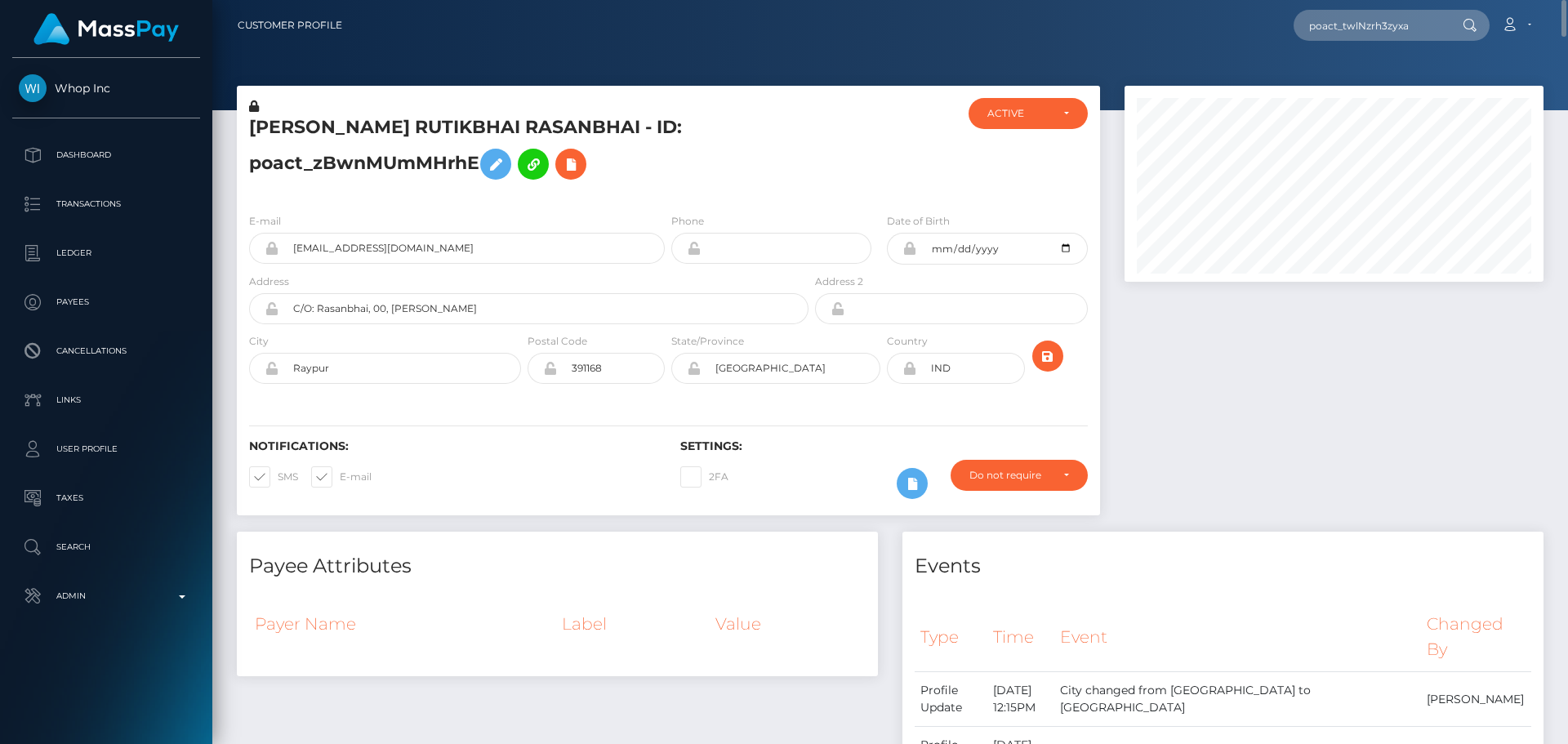
click at [281, 169] on h5 "RATHAVA RUTIKBHAI RASANBHAI - ID: poact_zBwnMUmMHrhE" at bounding box center [524, 151] width 551 height 72
copy h5 "poact_zBwnMUmMHrhE"
click at [1378, 27] on input "poact_twlNzrh3zyxa" at bounding box center [1370, 25] width 154 height 31
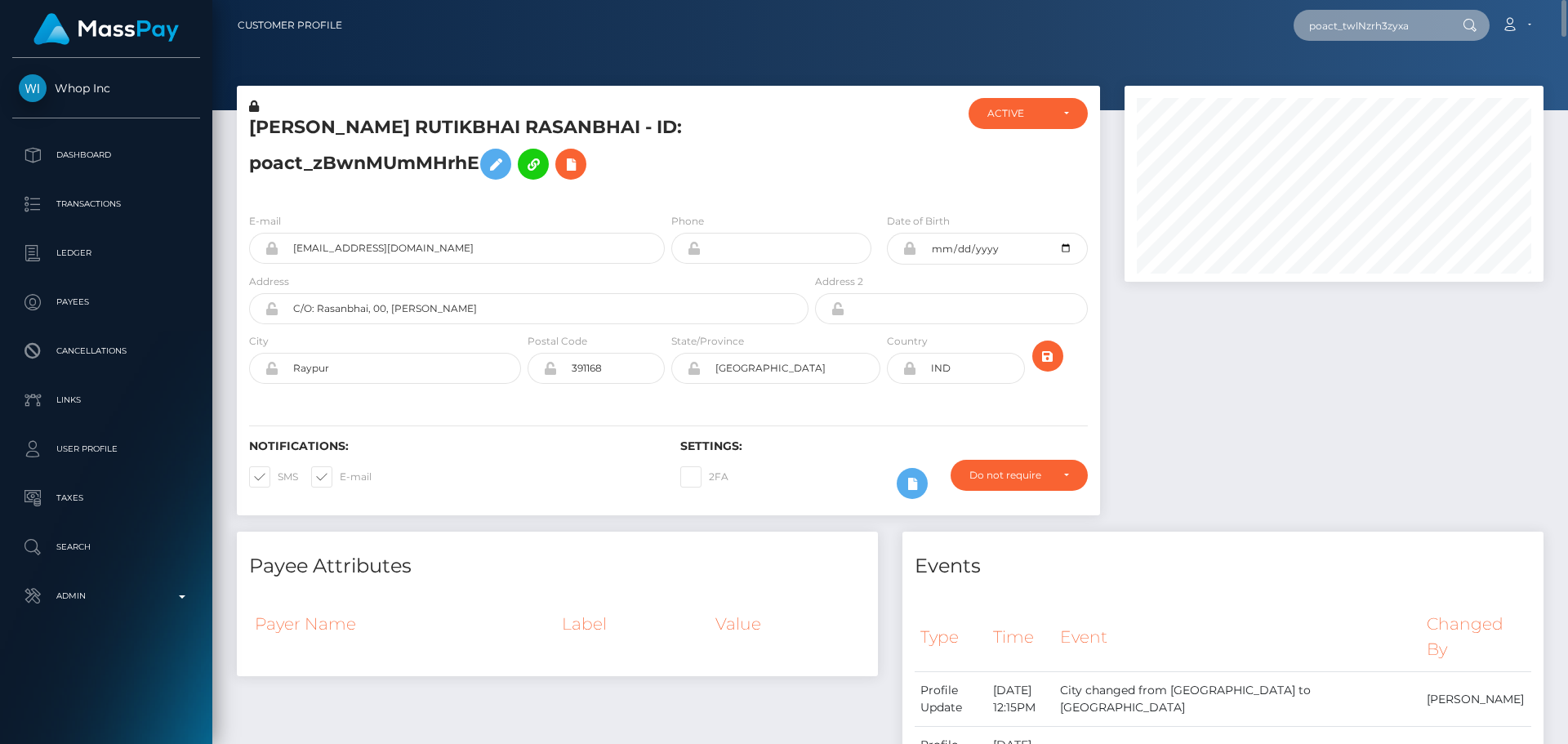
click at [1378, 27] on input "poact_twlNzrh3zyxa" at bounding box center [1370, 25] width 154 height 31
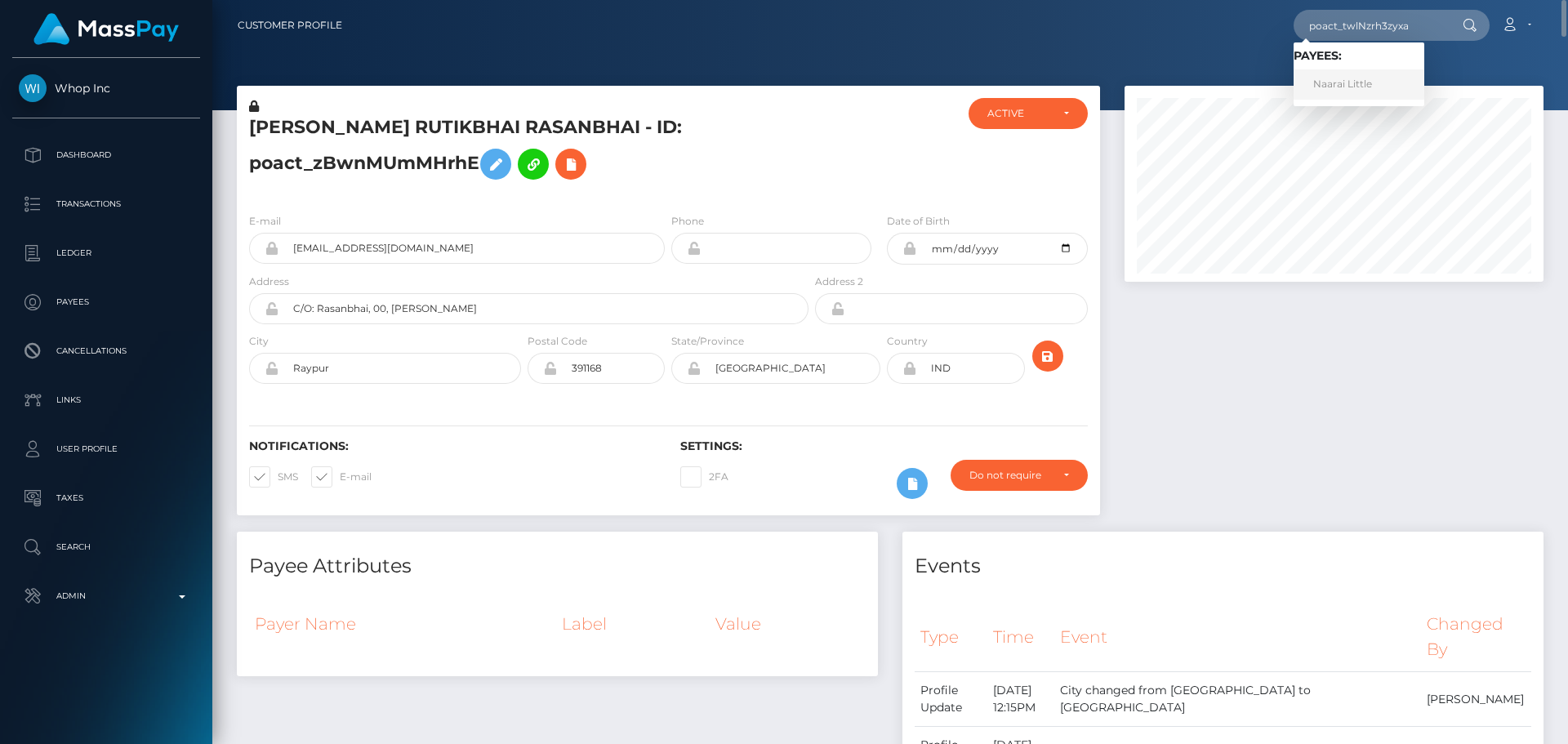
click at [1352, 82] on link "Naarai Little" at bounding box center [1359, 84] width 131 height 31
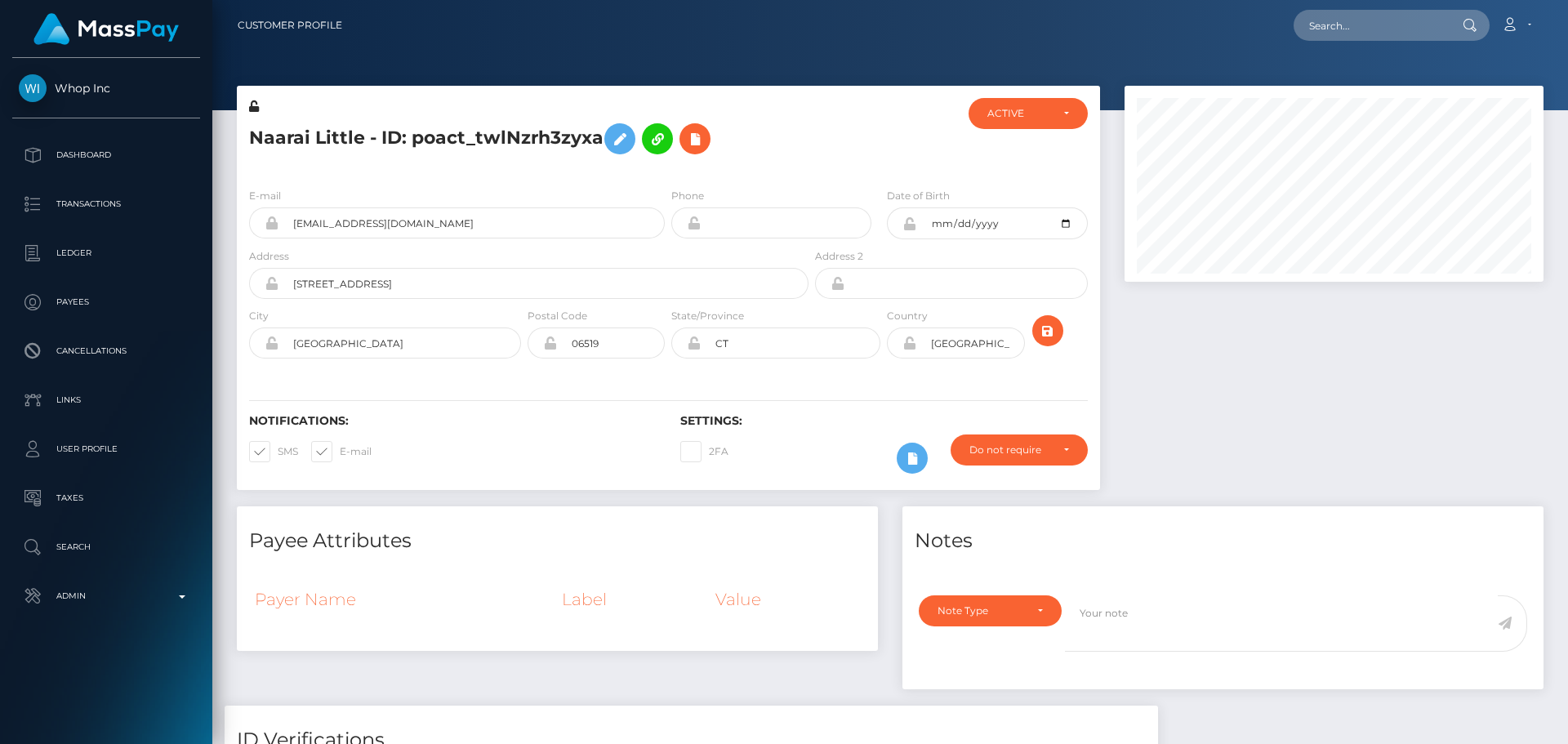
scroll to position [196, 420]
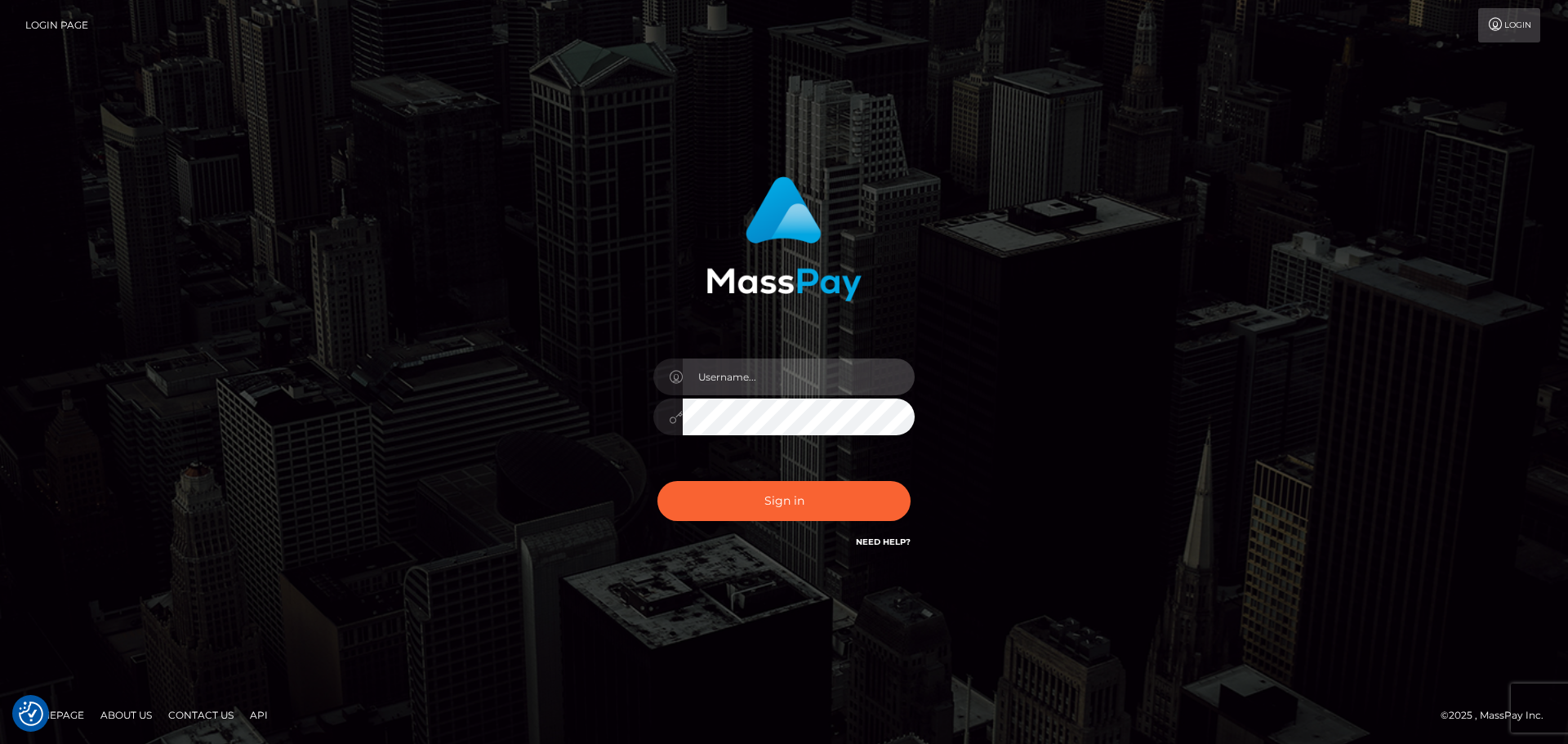
type input "constantin.mp"
click at [484, 402] on div "constantin.mp Sign in" at bounding box center [784, 372] width 931 height 416
click at [491, 474] on div "constantin.mp Sign in" at bounding box center [784, 372] width 931 height 416
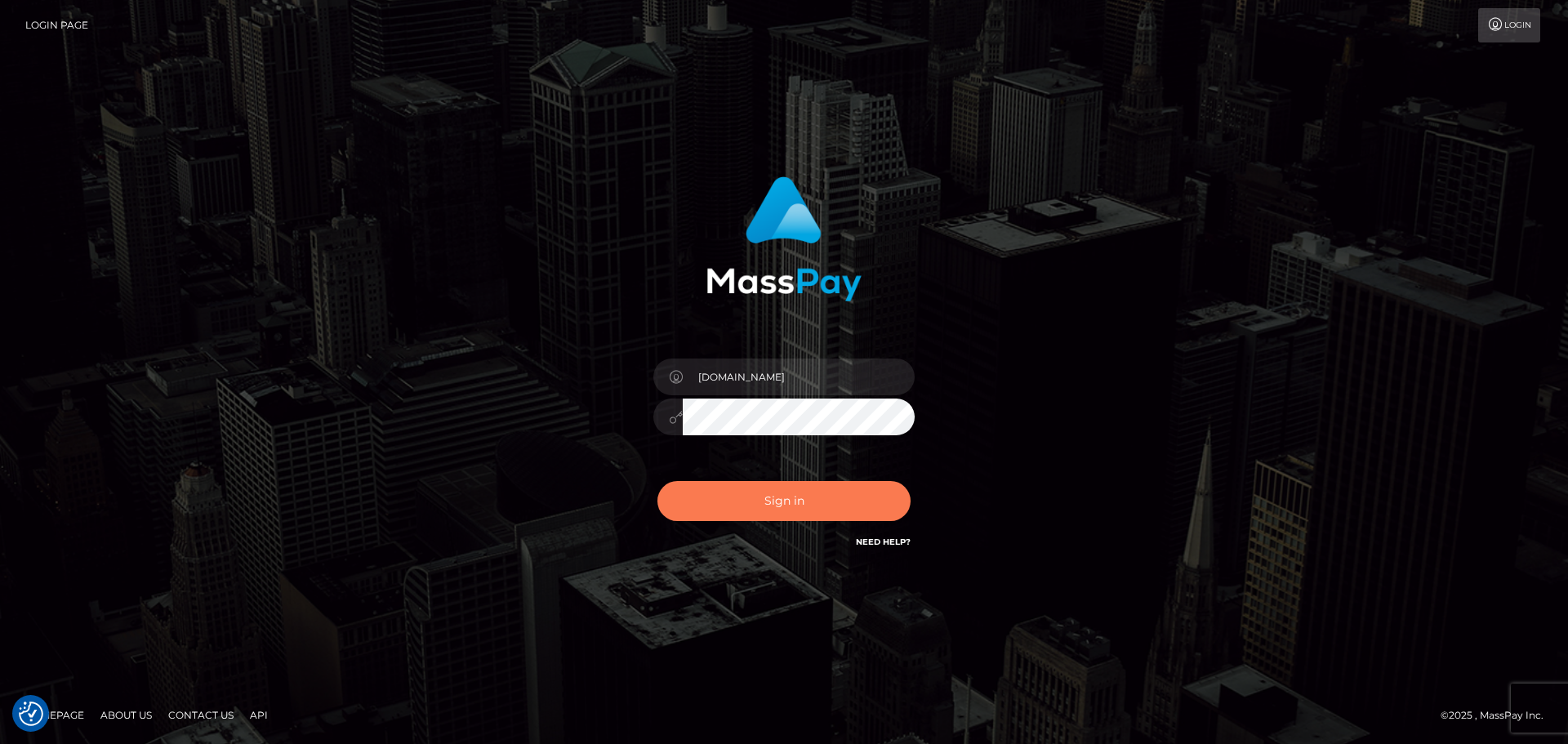
click at [813, 499] on button "Sign in" at bounding box center [784, 501] width 254 height 40
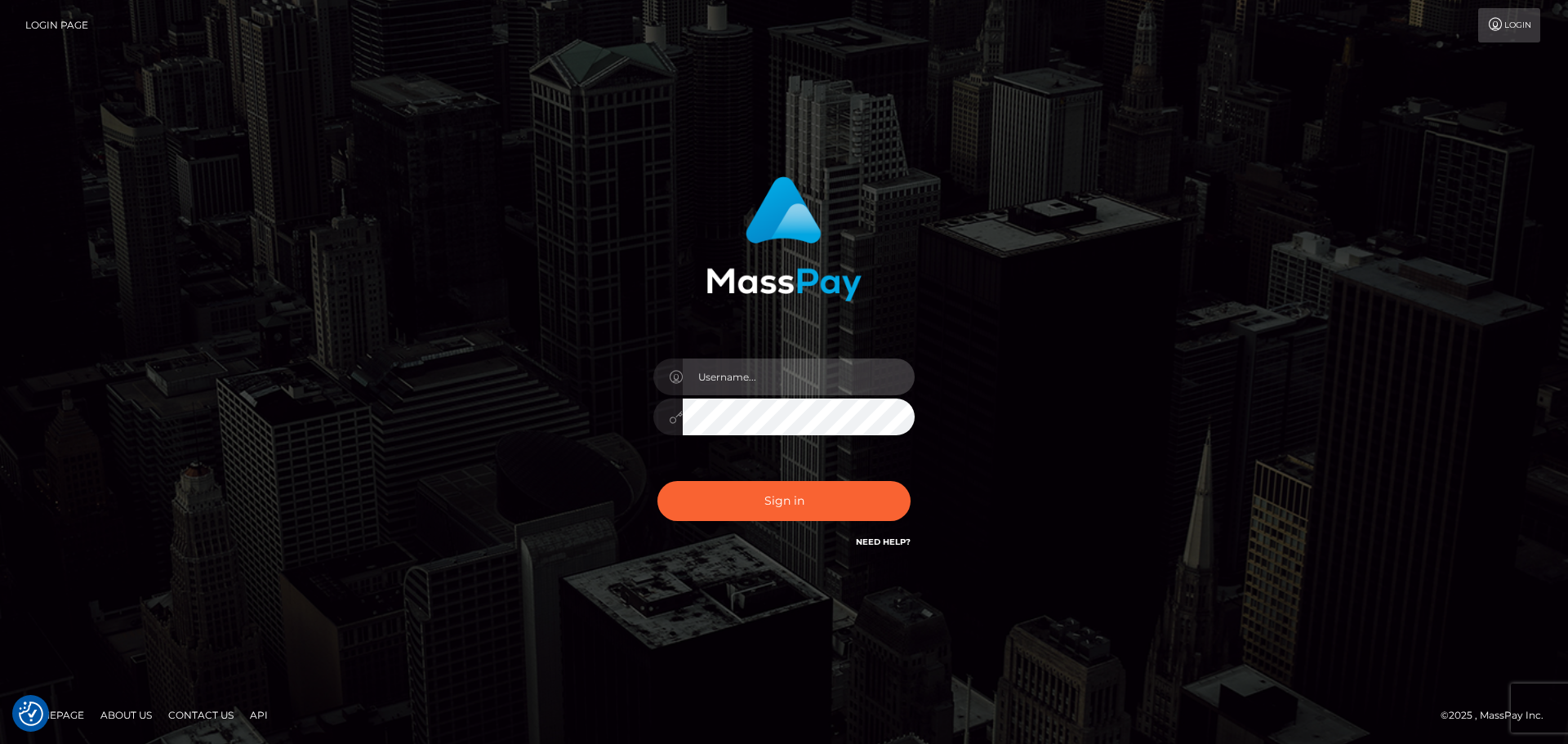
type input "[DOMAIN_NAME]"
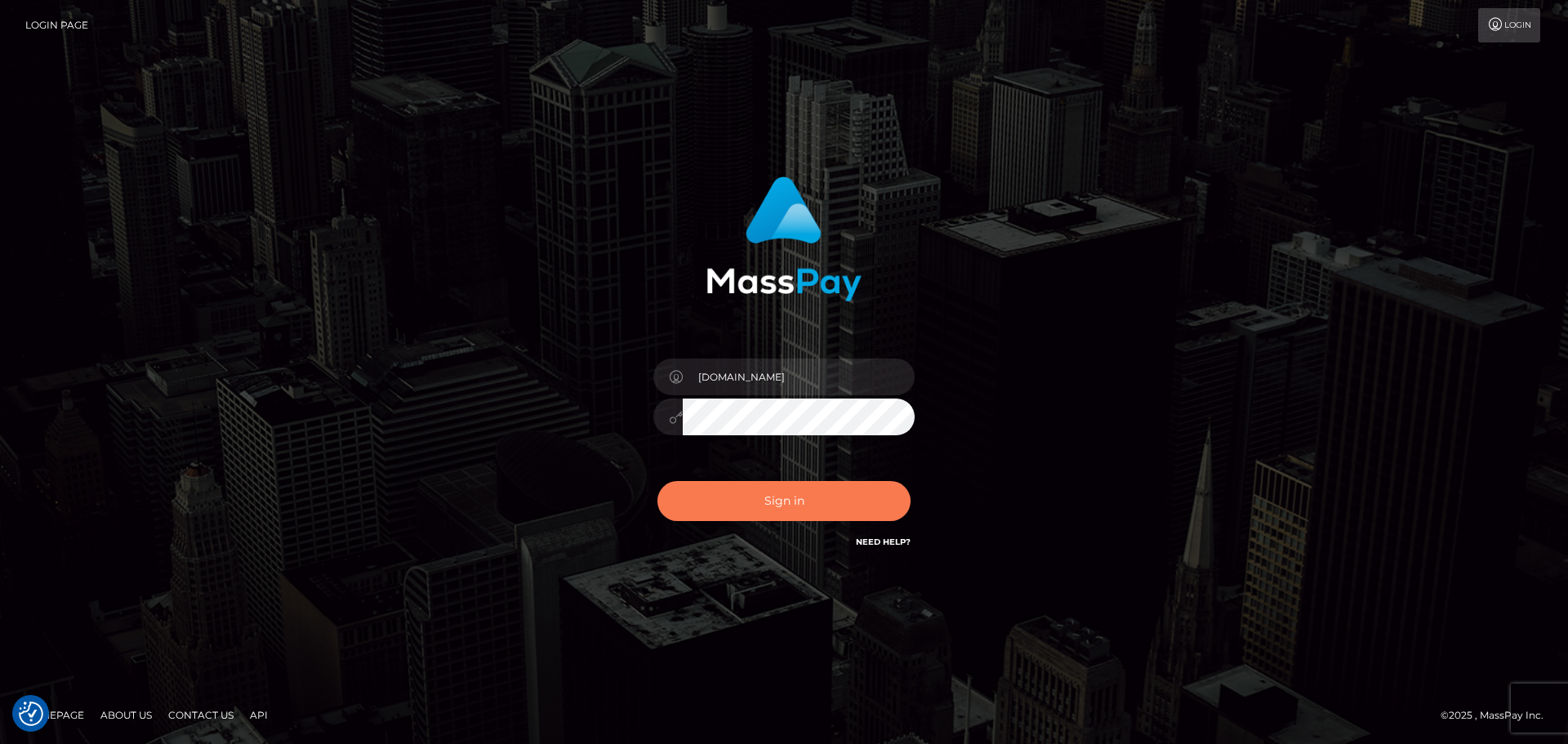
click at [813, 499] on button "Sign in" at bounding box center [784, 501] width 254 height 40
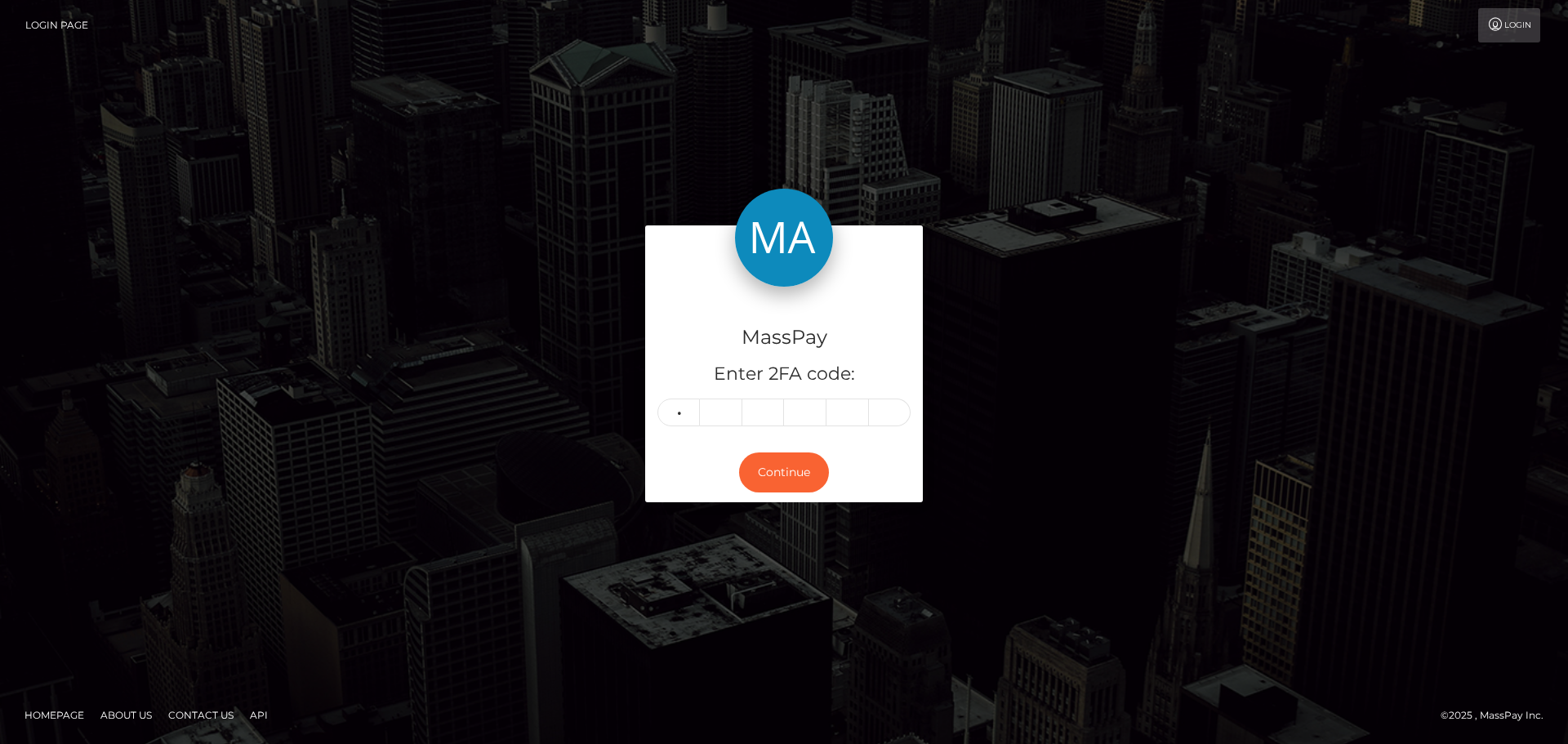
type input "9"
type input "4"
type input "7"
type input "0"
type input "6"
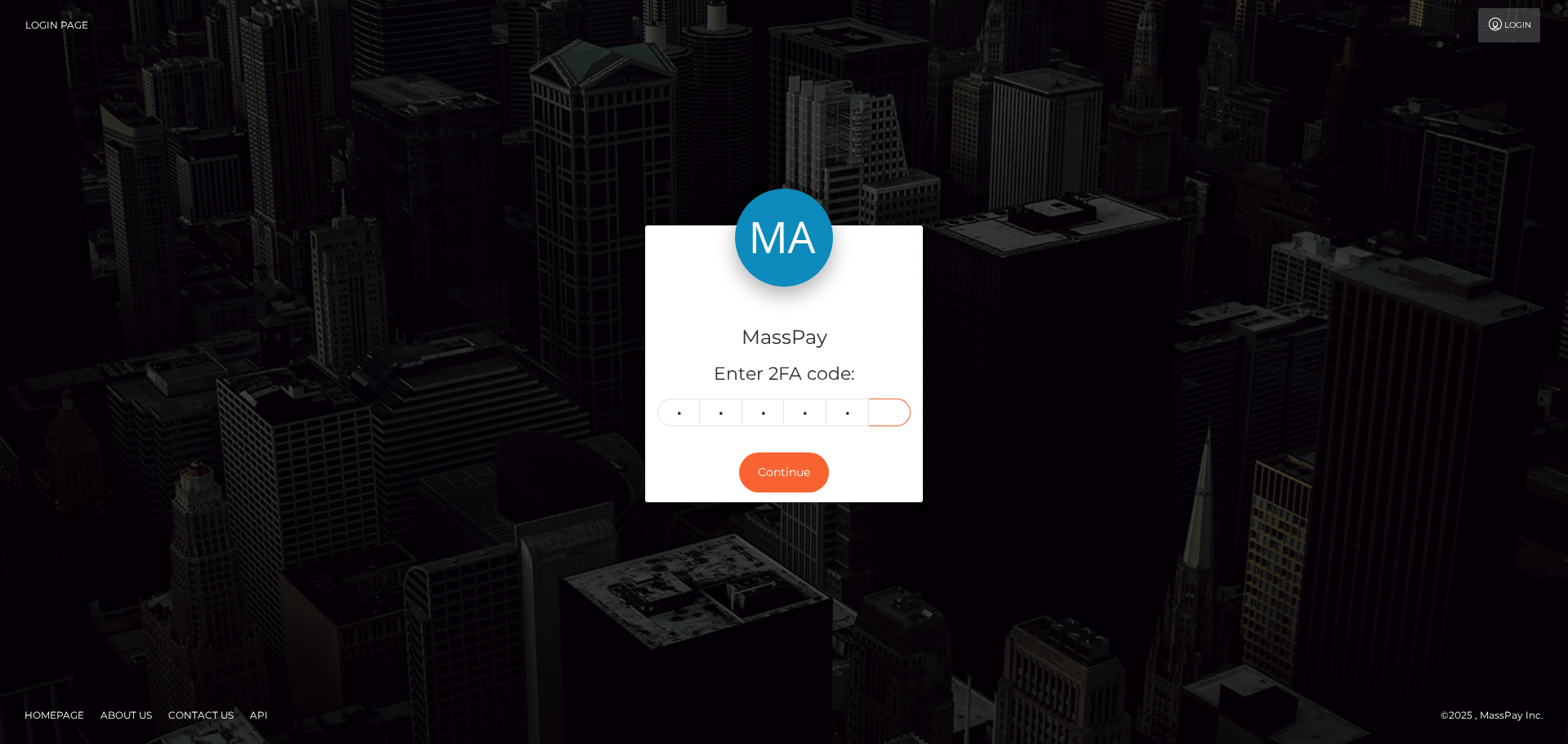
type input "1"
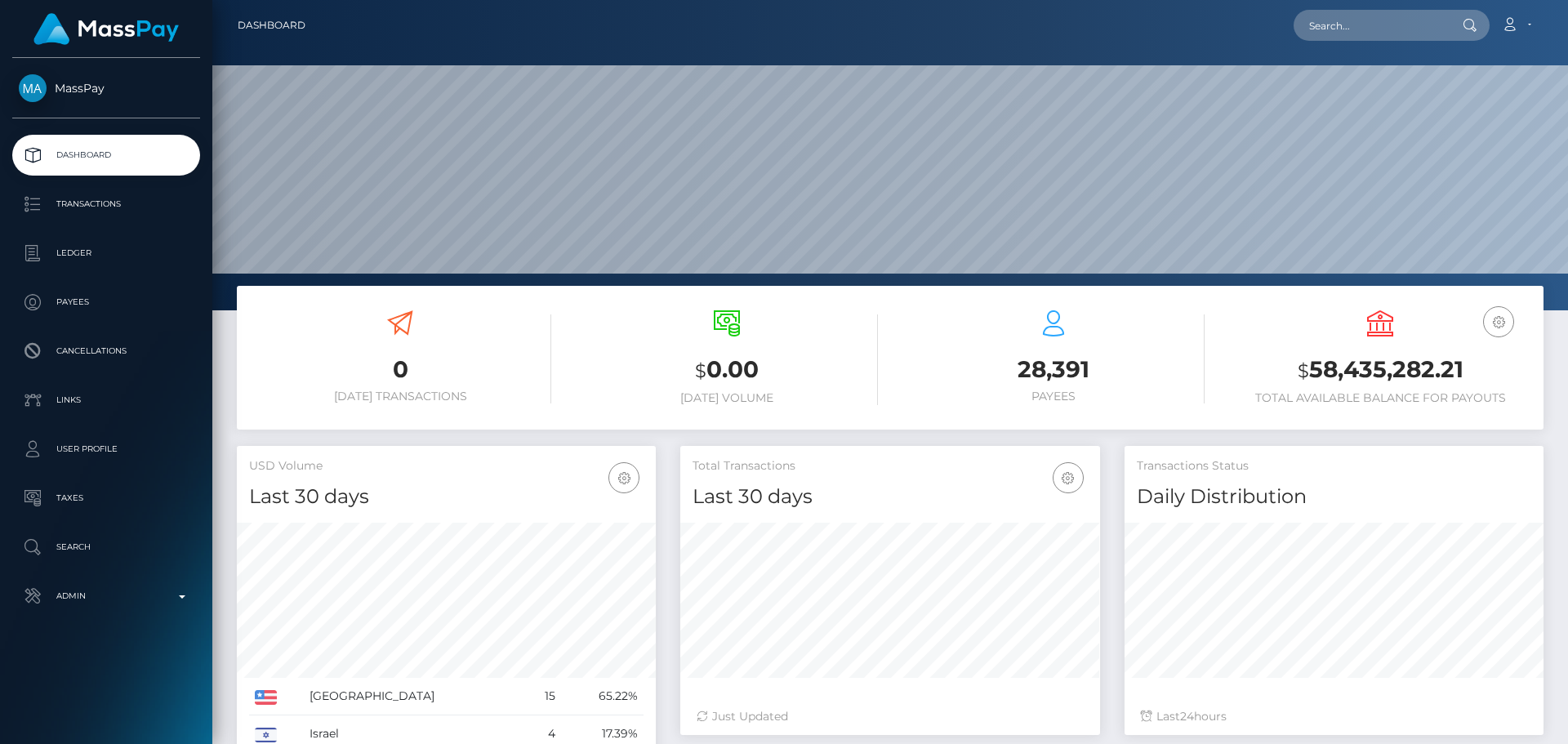
scroll to position [290, 420]
click at [1347, 21] on input "text" at bounding box center [1370, 25] width 154 height 31
paste input "poact_twlNzrh3zyxa"
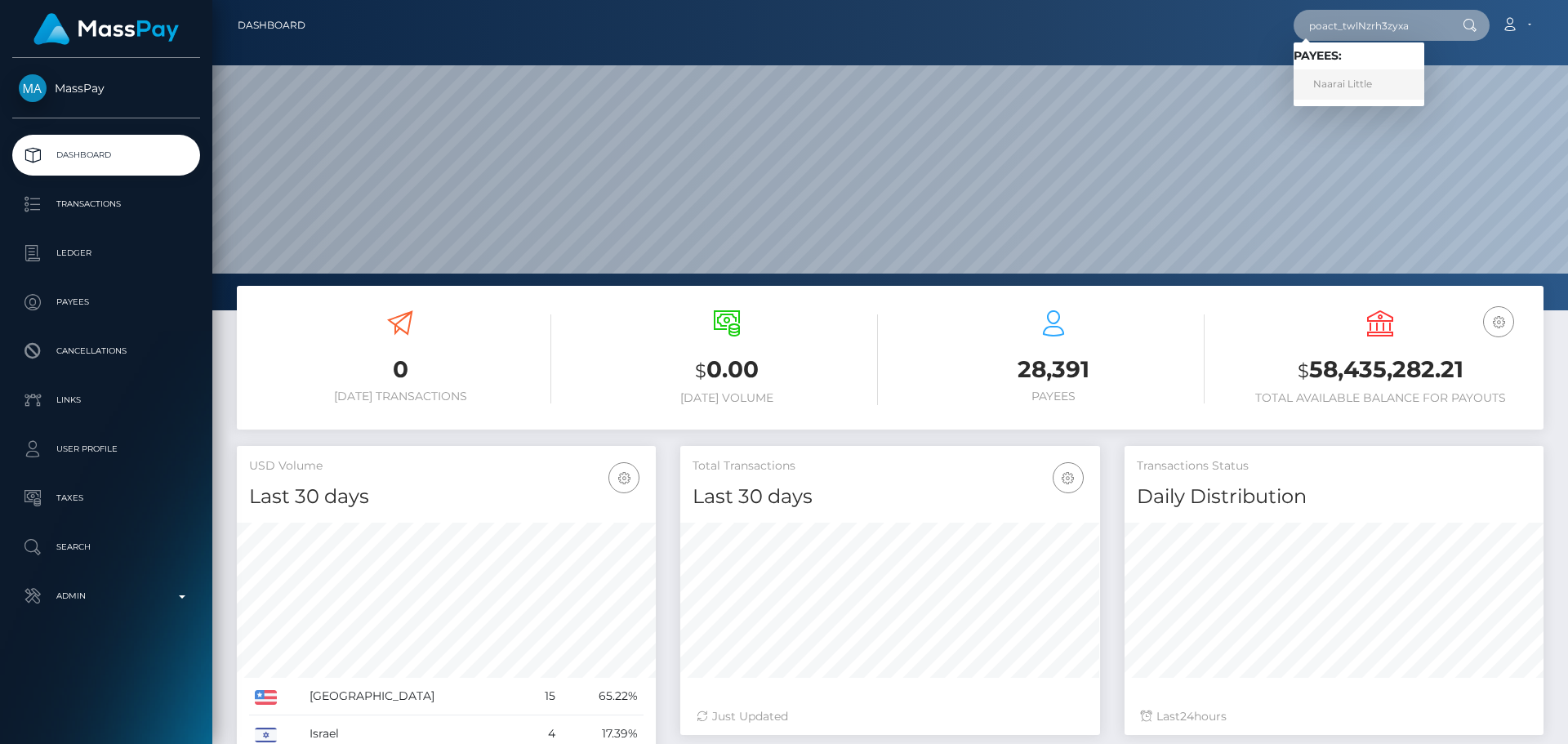
type input "poact_twlNzrh3zyxa"
click at [1336, 90] on link "Naarai Little" at bounding box center [1359, 84] width 131 height 31
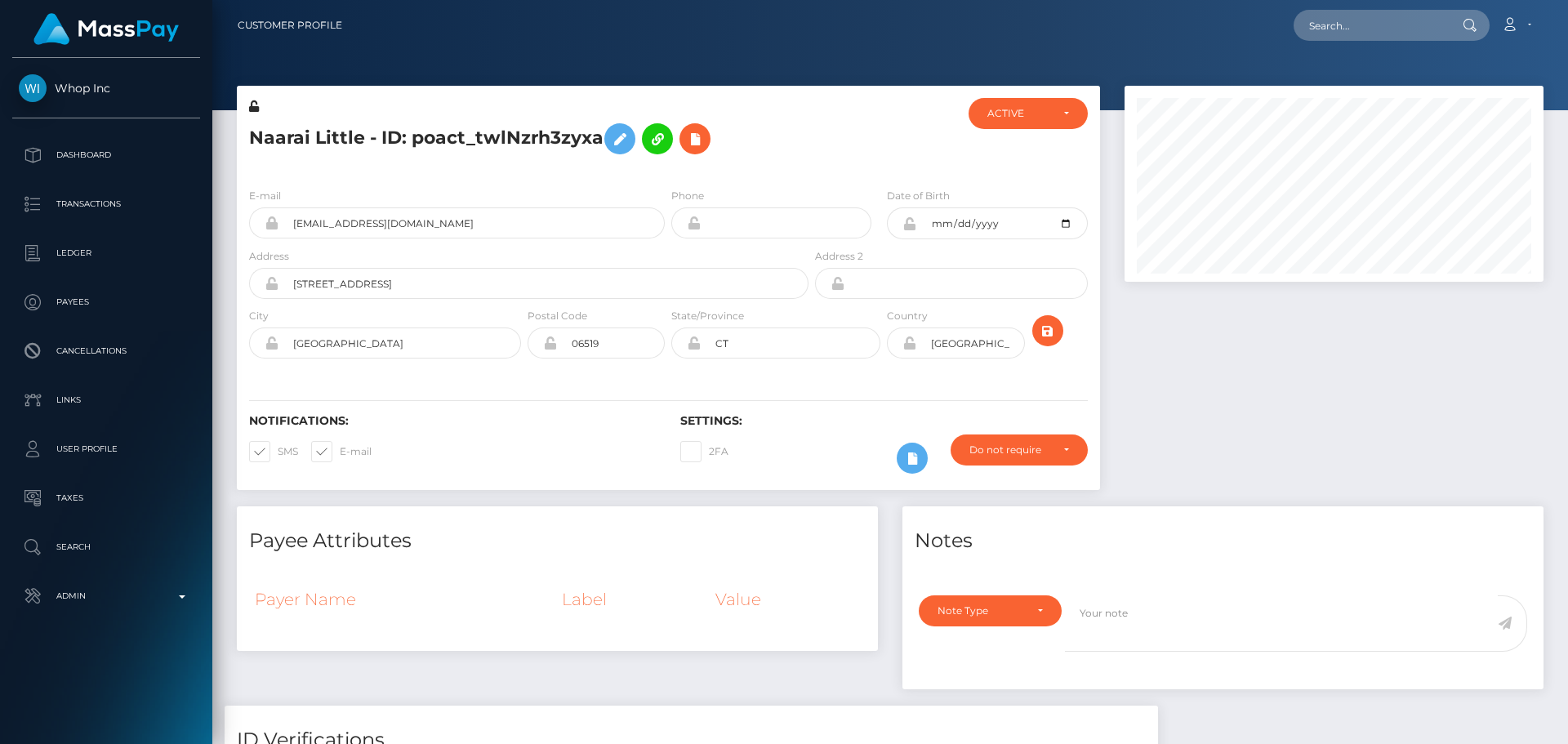
scroll to position [196, 420]
click at [765, 160] on h5 "Naarai Little - ID: poact_twlNzrh3zyxa" at bounding box center [524, 139] width 551 height 48
click at [798, 162] on div "Naarai Little - ID: poact_twlNzrh3zyxa" at bounding box center [524, 136] width 575 height 76
click at [787, 157] on h5 "Naarai Little - ID: poact_twlNzrh3zyxa" at bounding box center [524, 139] width 551 height 48
click at [787, 155] on h5 "Naarai Little - ID: poact_twlNzrh3zyxa" at bounding box center [524, 139] width 551 height 48
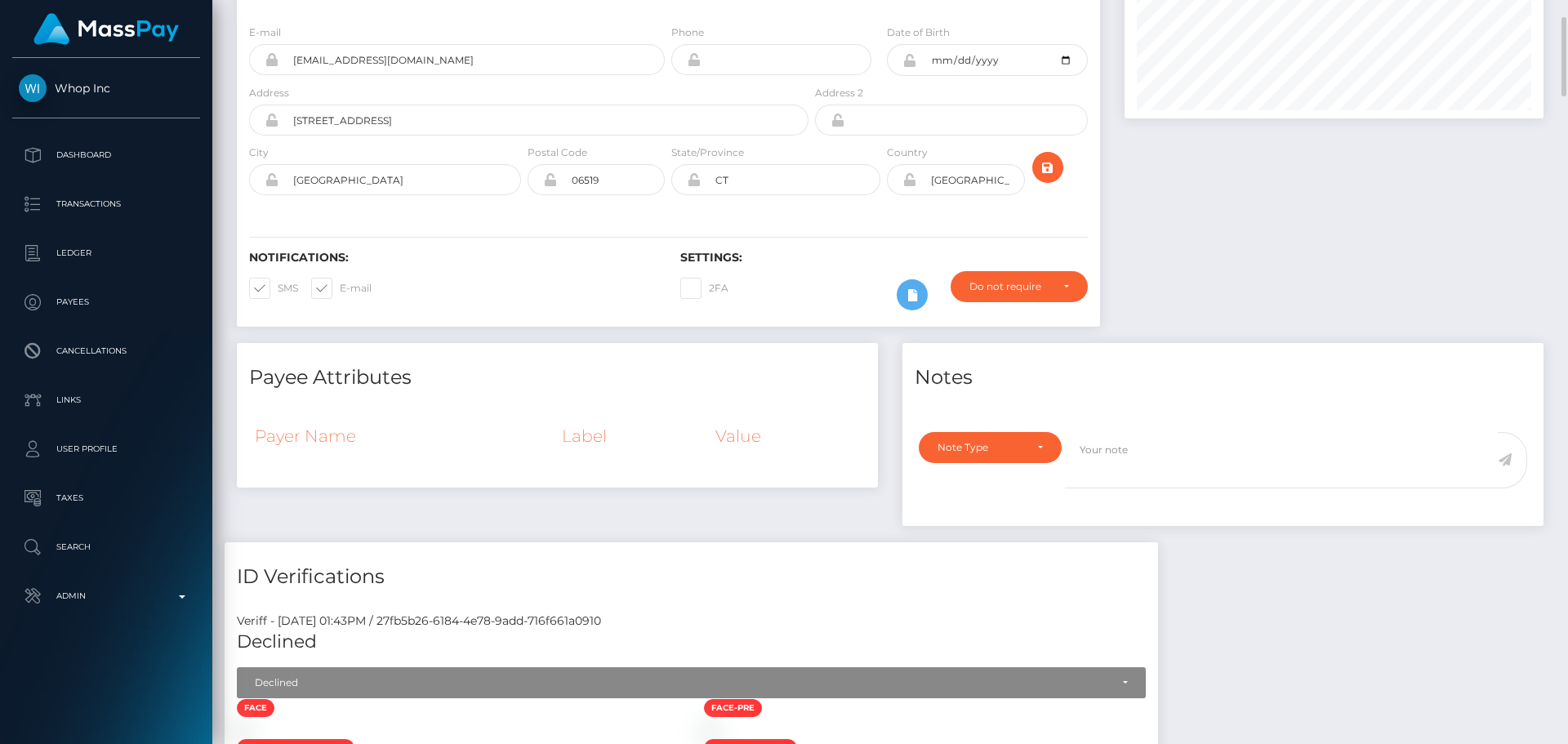
scroll to position [0, 0]
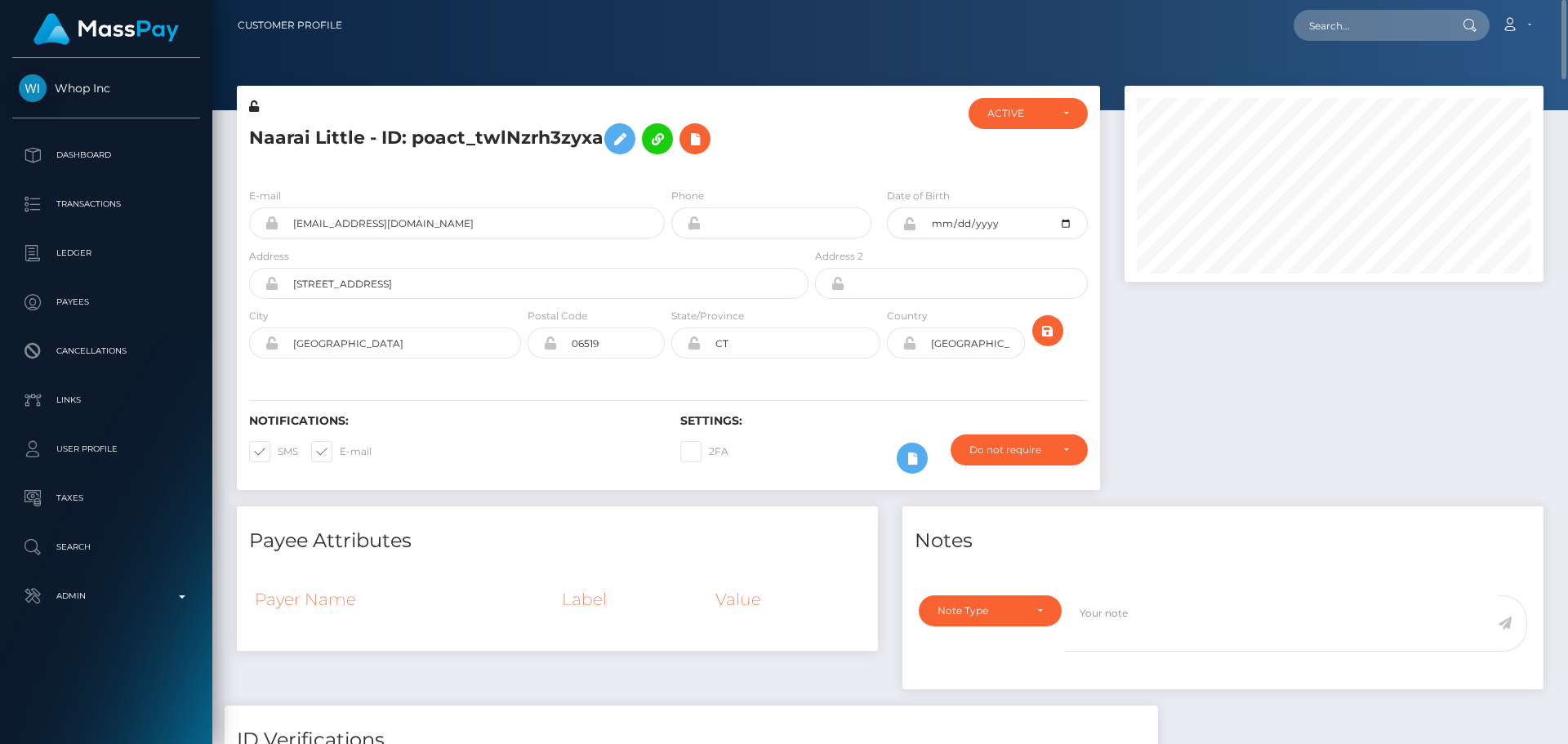
click at [786, 160] on h5 "Naarai Little - ID: poact_twlNzrh3zyxa" at bounding box center [524, 139] width 551 height 48
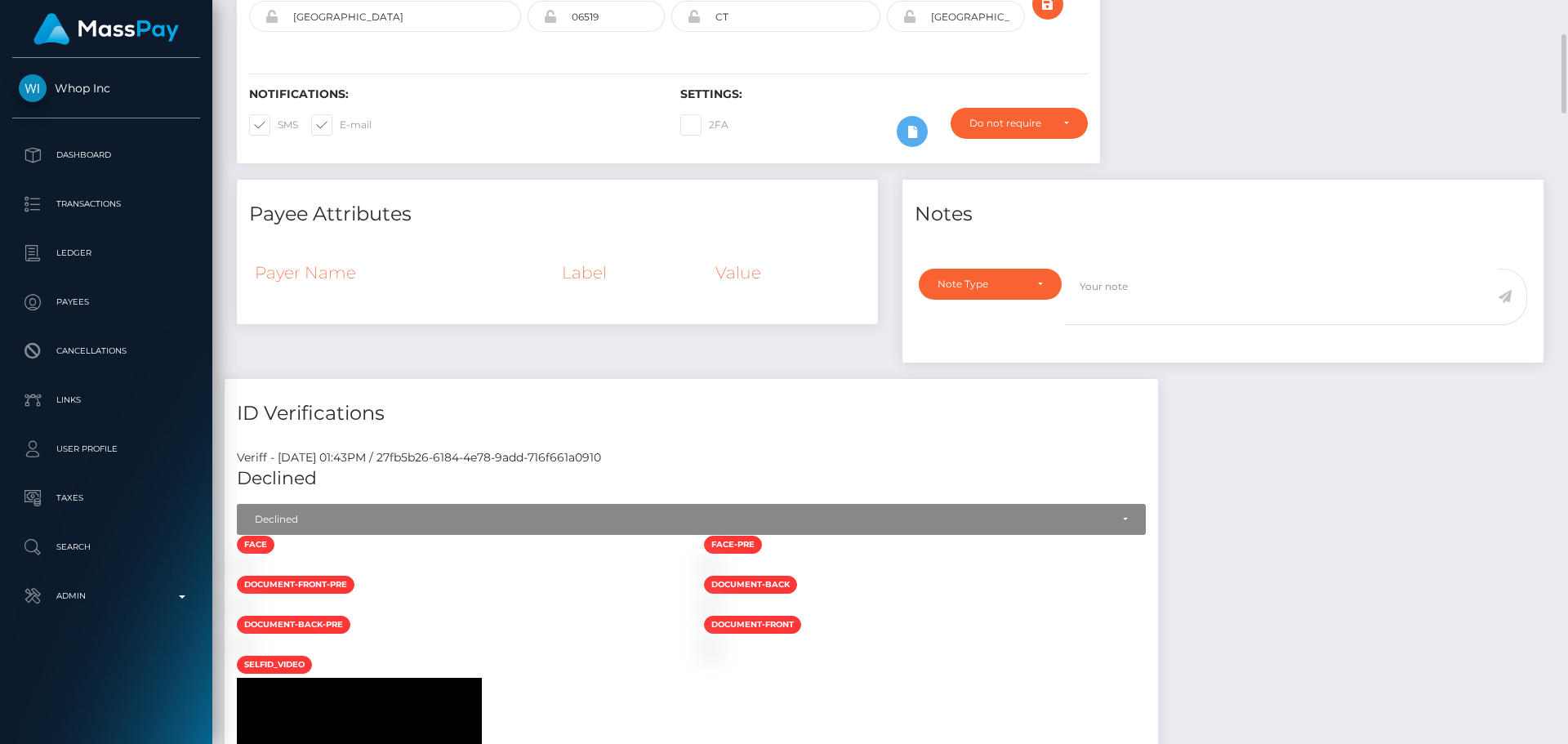
scroll to position [490, 0]
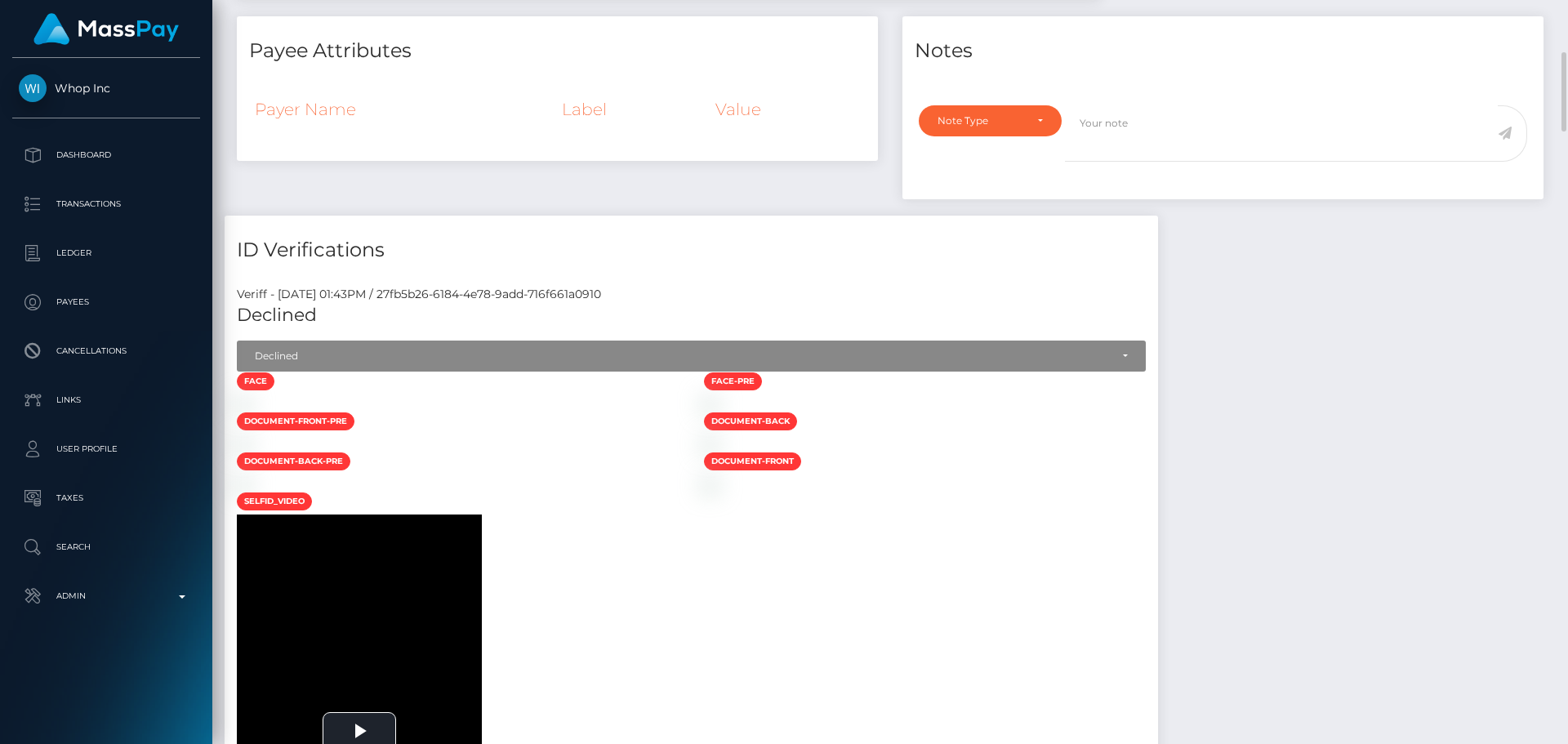
drag, startPoint x: 842, startPoint y: 236, endPoint x: 832, endPoint y: 236, distance: 10.0
click at [842, 236] on h4 "ID Verifications" at bounding box center [690, 250] width 908 height 29
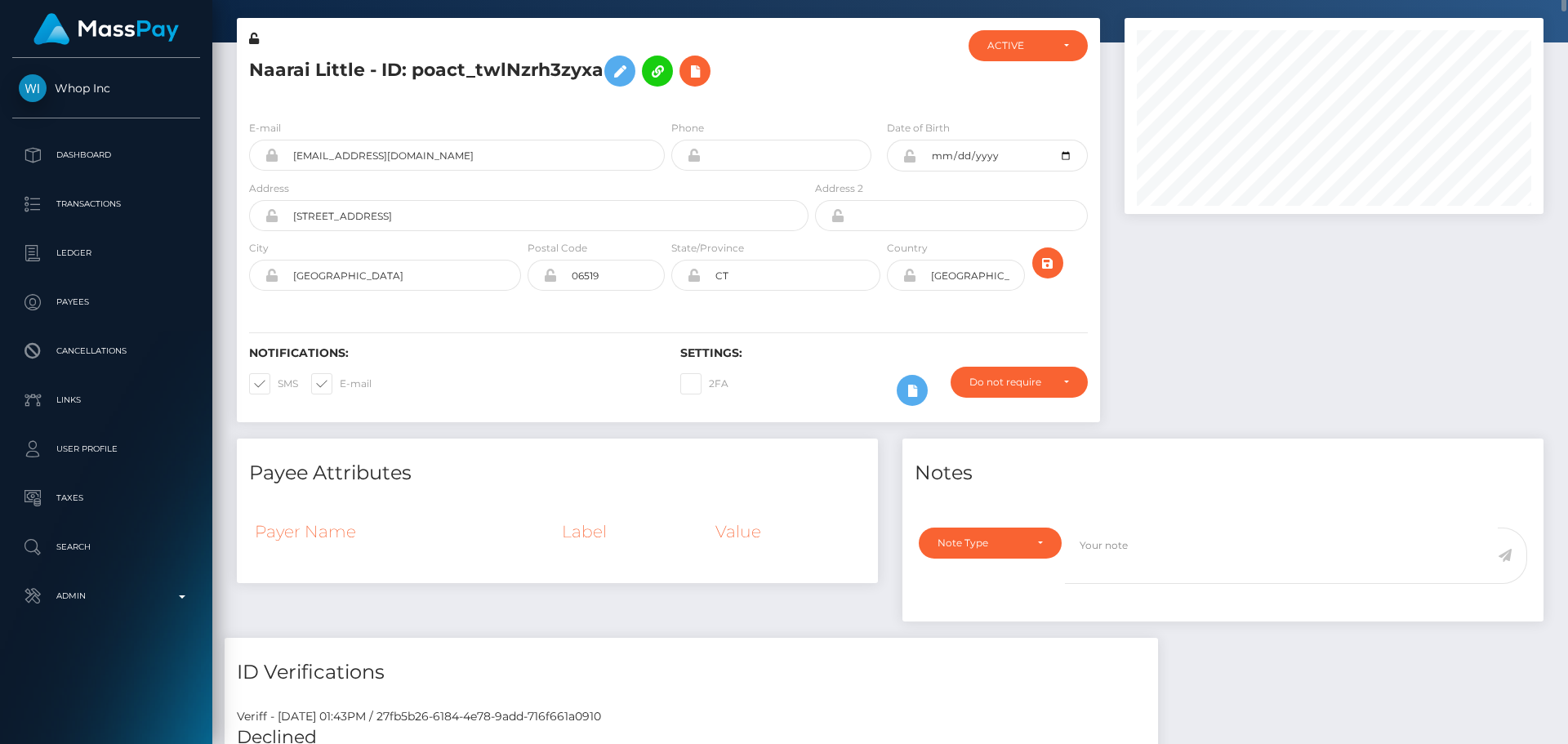
scroll to position [0, 0]
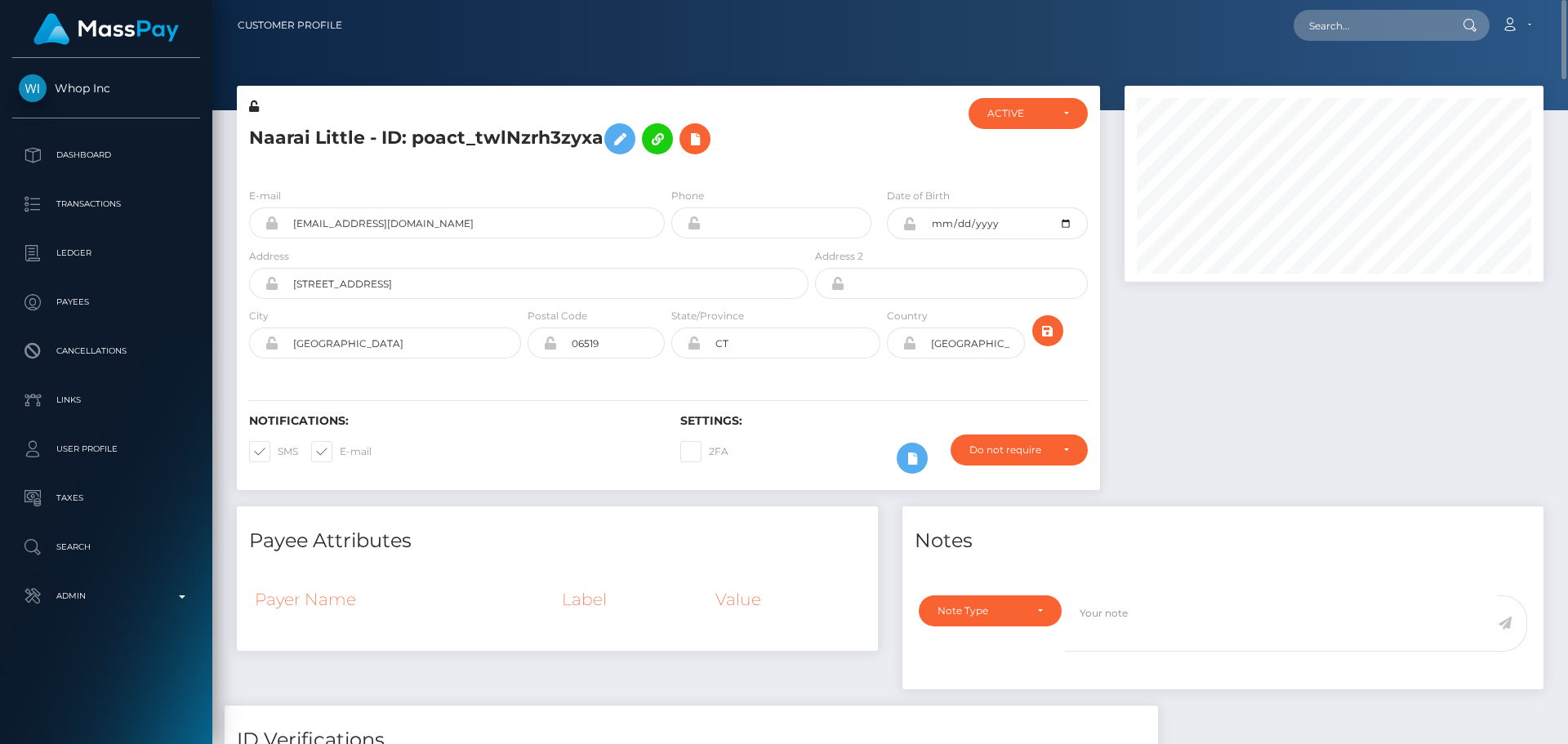
click at [792, 142] on h5 "Naarai Little - ID: poact_twlNzrh3zyxa" at bounding box center [524, 139] width 551 height 48
click at [779, 190] on div "Phone" at bounding box center [772, 213] width 200 height 52
click at [700, 137] on icon at bounding box center [695, 139] width 20 height 21
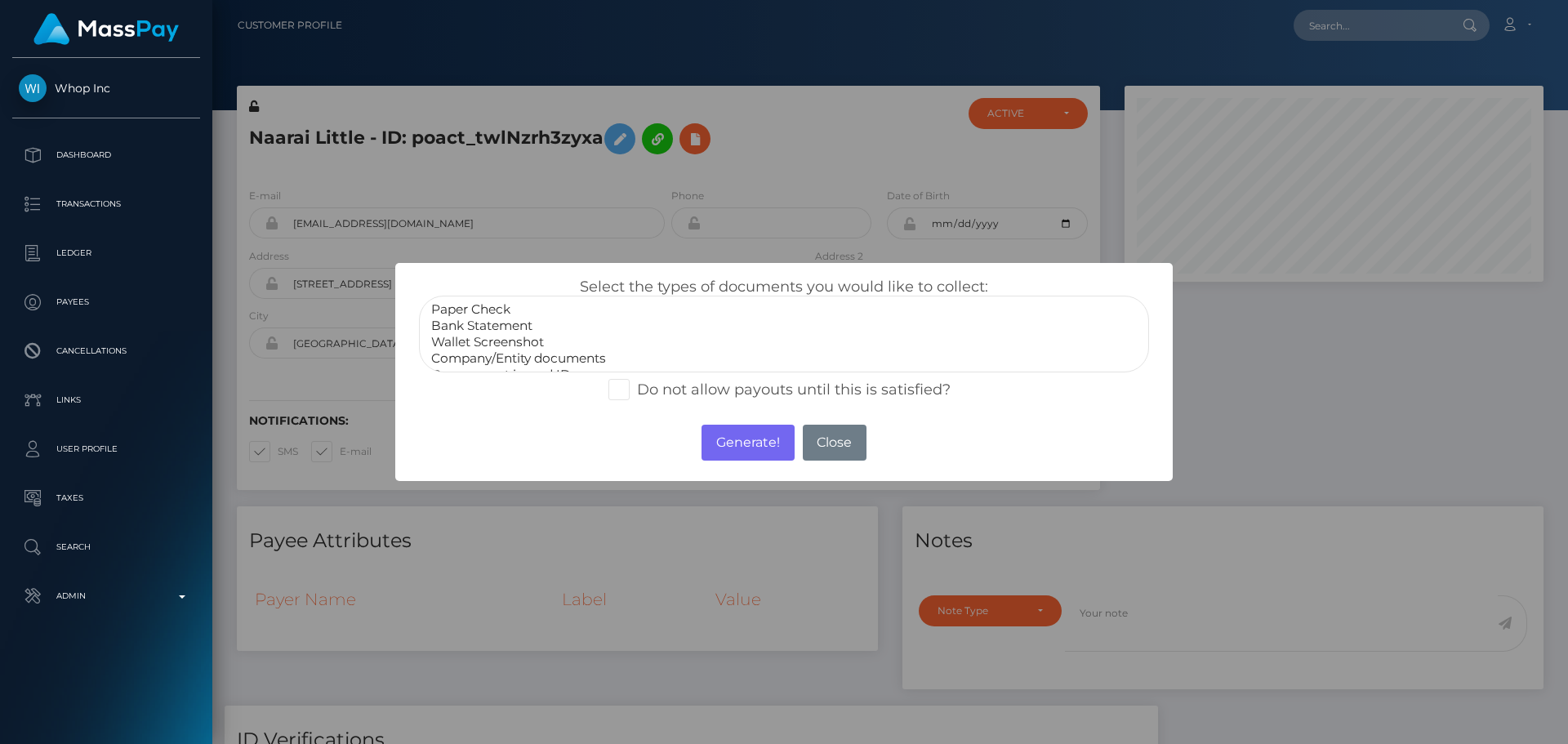
scroll to position [33, 0]
click at [487, 332] on option "Company/Entity documents" at bounding box center [784, 326] width 709 height 16
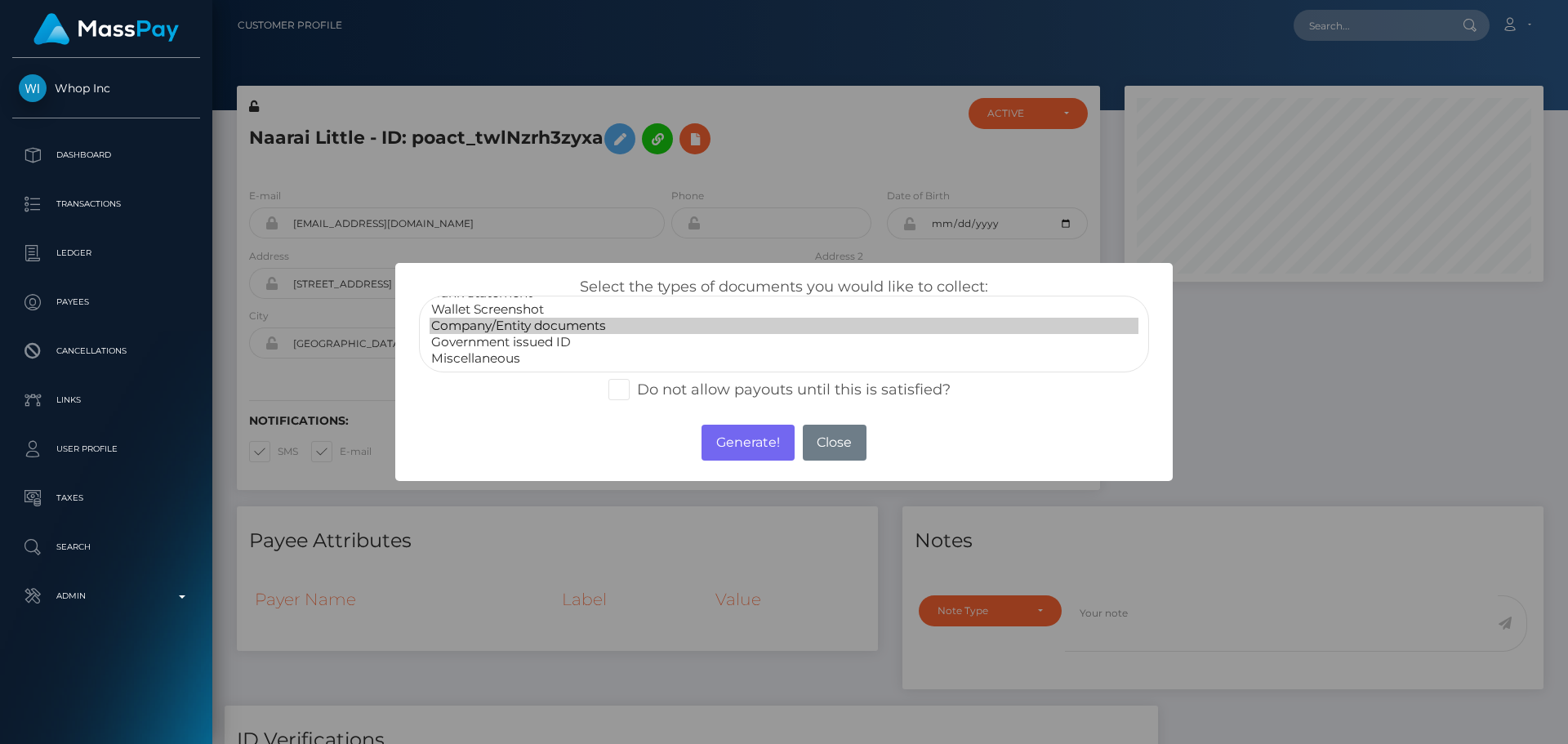
select select "Government issued ID"
click at [493, 340] on option "Government issued ID" at bounding box center [784, 342] width 709 height 16
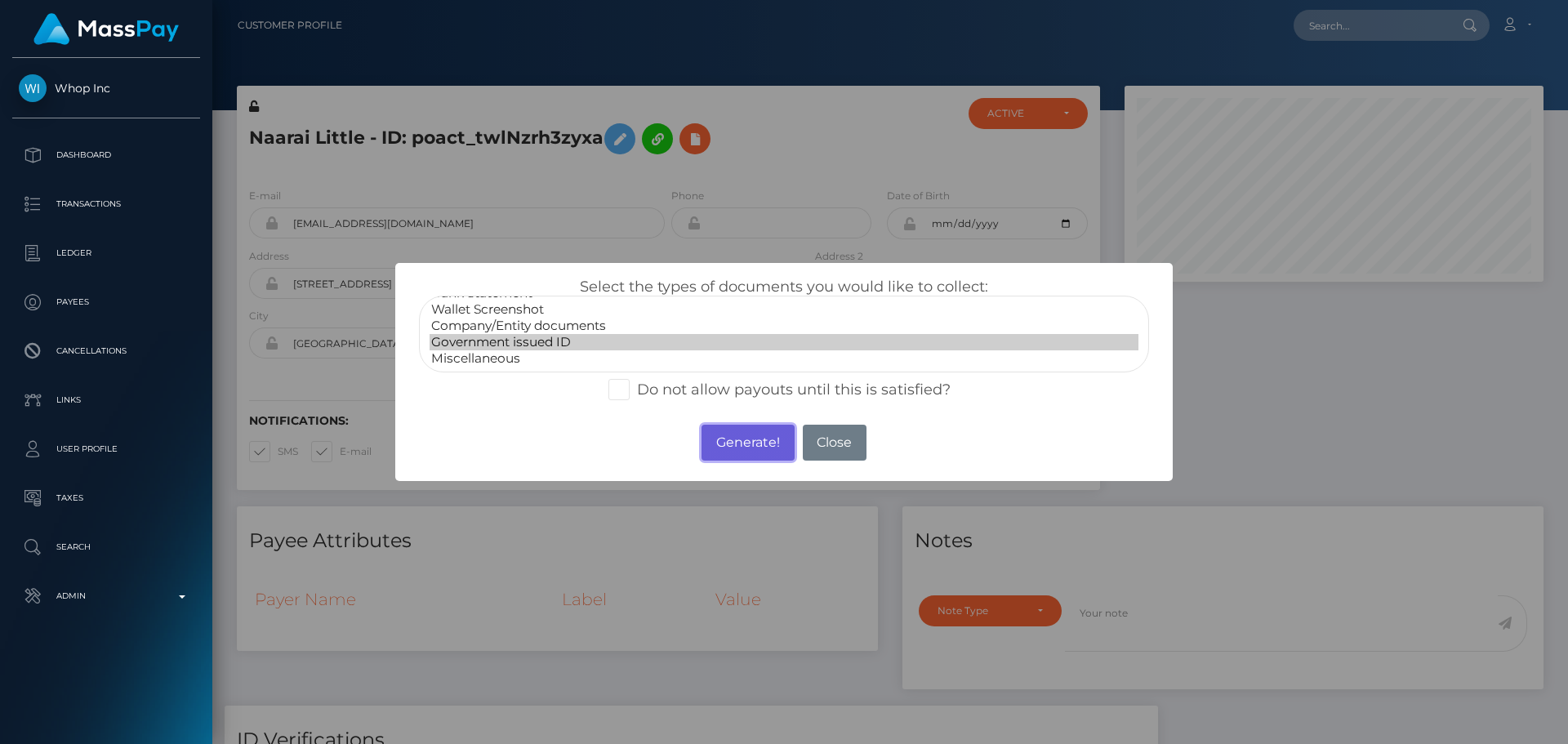
click at [746, 436] on button "Generate!" at bounding box center [747, 443] width 92 height 36
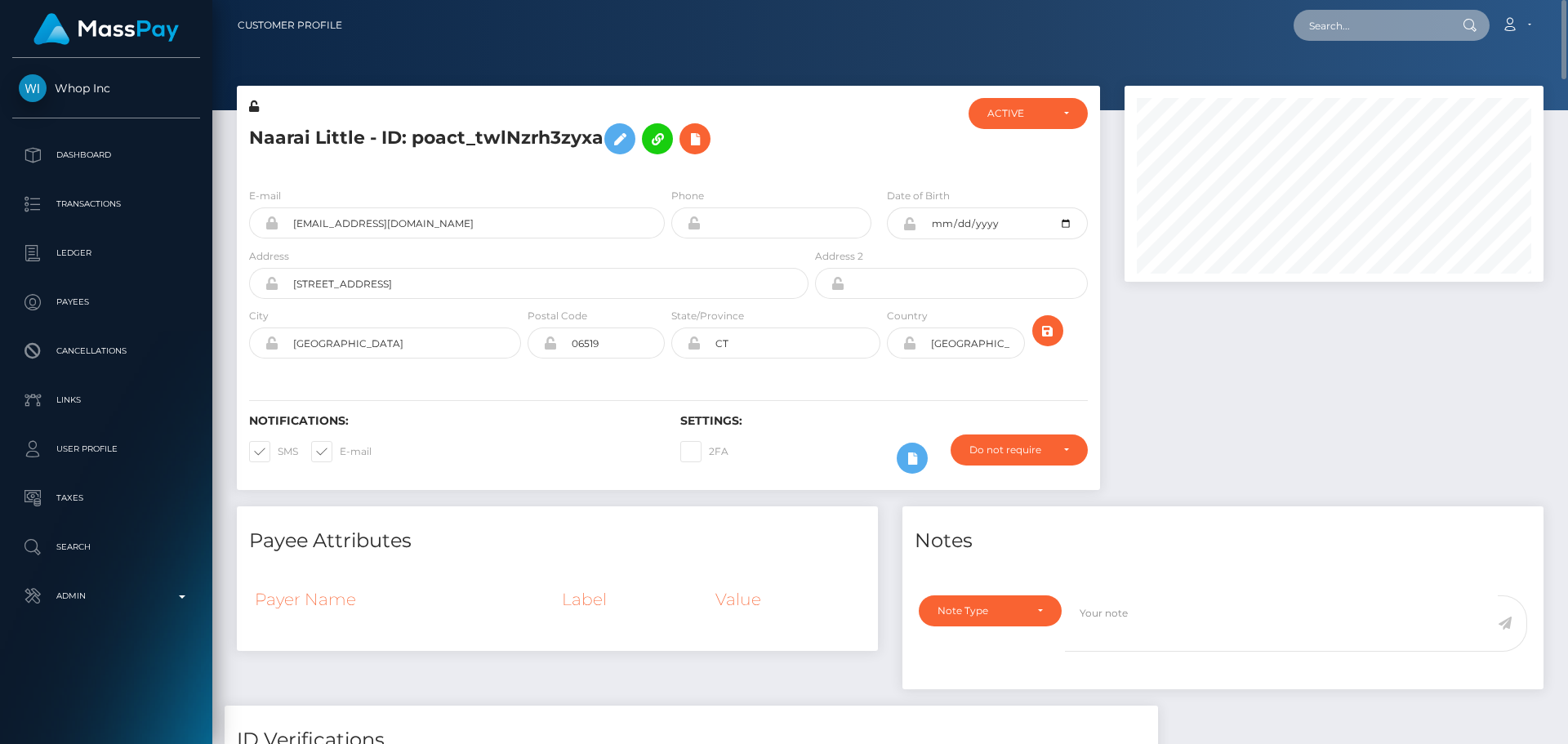
click at [1397, 24] on input "text" at bounding box center [1370, 25] width 154 height 31
paste input "poact_BqoOGAcpmDjD"
type input "poact_BqoOGAcpmDjD"
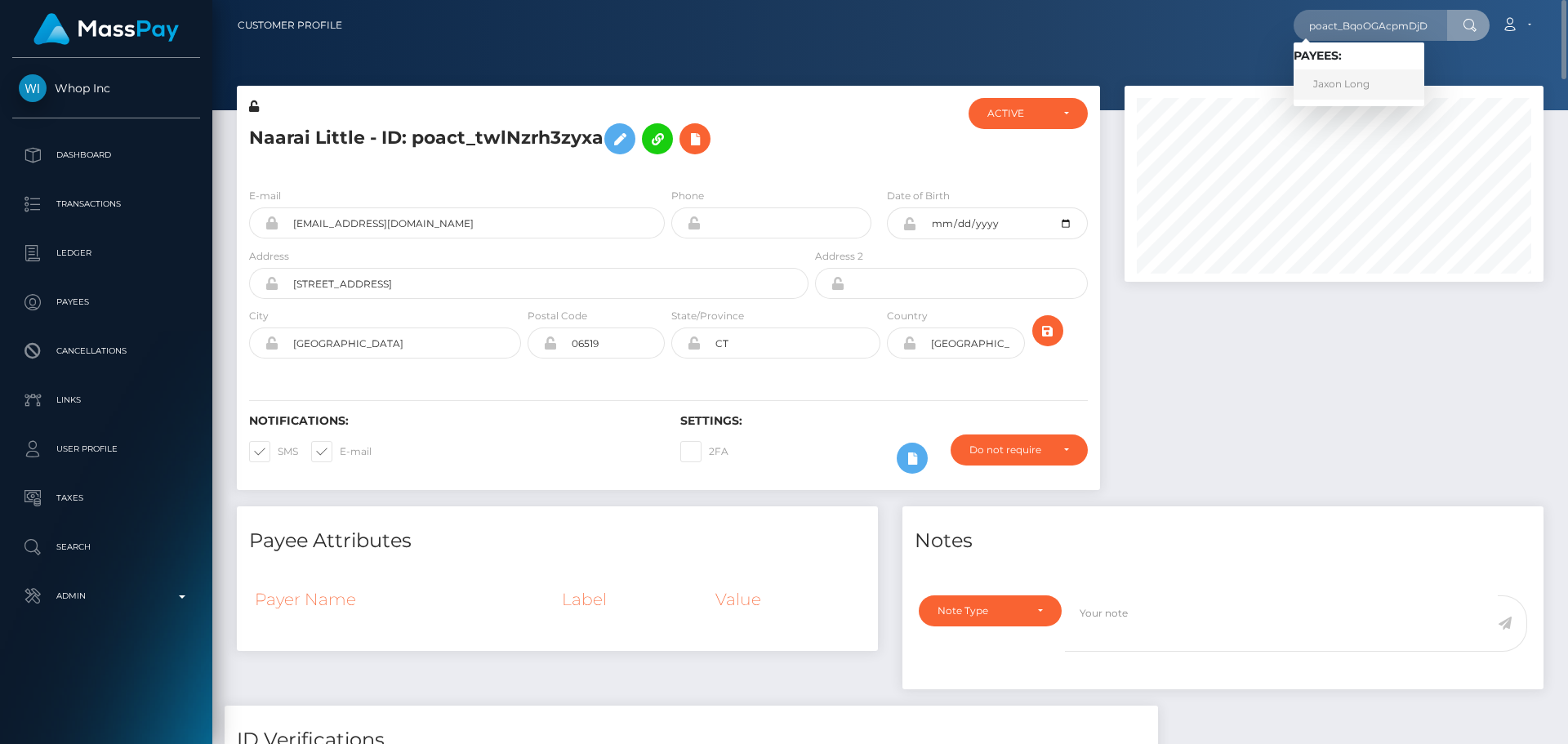
click at [1367, 89] on link "Jaxon Long" at bounding box center [1359, 84] width 131 height 31
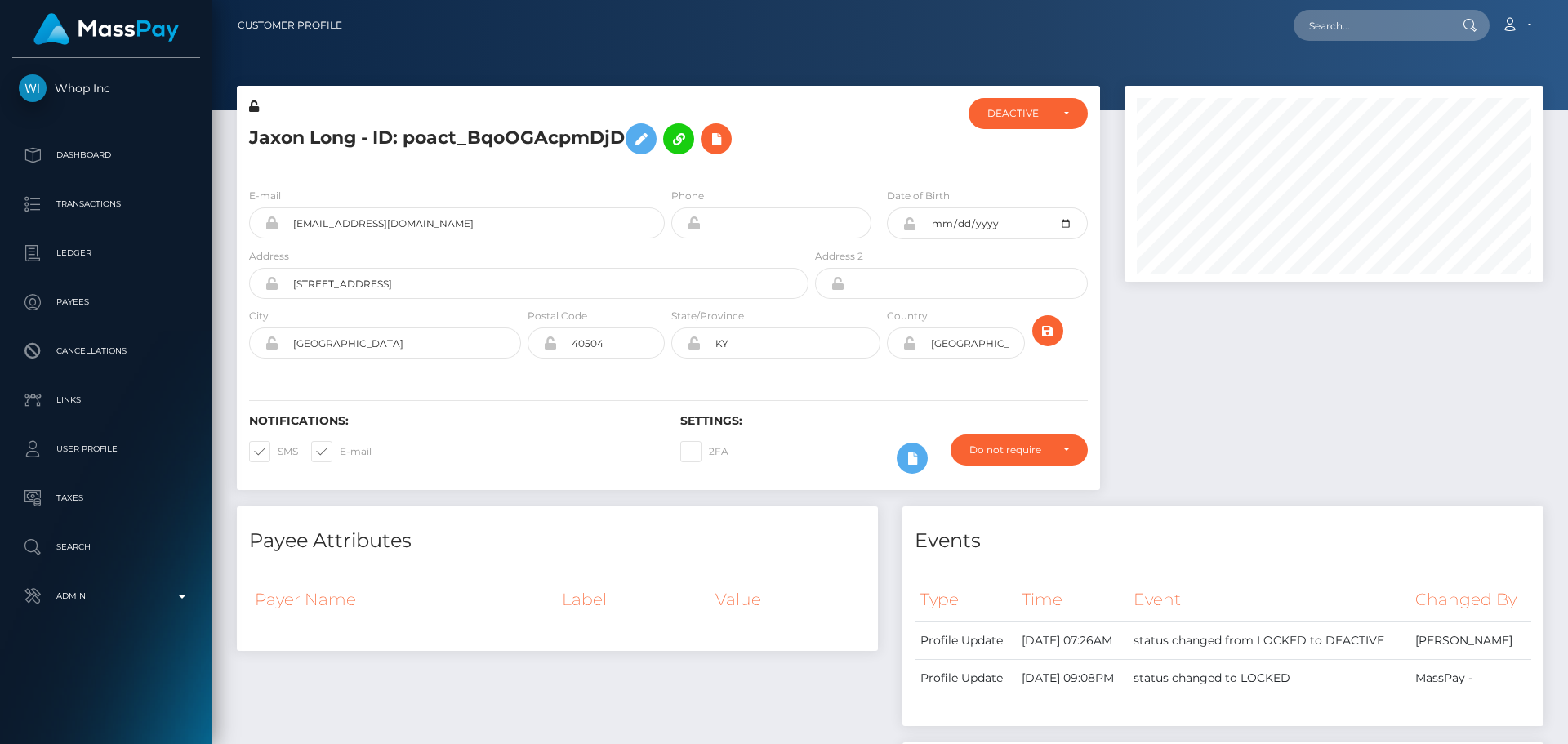
scroll to position [196, 420]
click at [766, 130] on h5 "Jaxon Long - ID: poact_BqoOGAcpmDjD" at bounding box center [524, 139] width 551 height 48
click at [765, 135] on h5 "Jaxon Long - ID: poact_BqoOGAcpmDjD" at bounding box center [524, 139] width 551 height 48
click at [766, 135] on h5 "Jaxon Long - ID: poact_BqoOGAcpmDjD" at bounding box center [524, 139] width 551 height 48
click at [774, 138] on h5 "Jaxon Long - ID: poact_BqoOGAcpmDjD" at bounding box center [524, 139] width 551 height 48
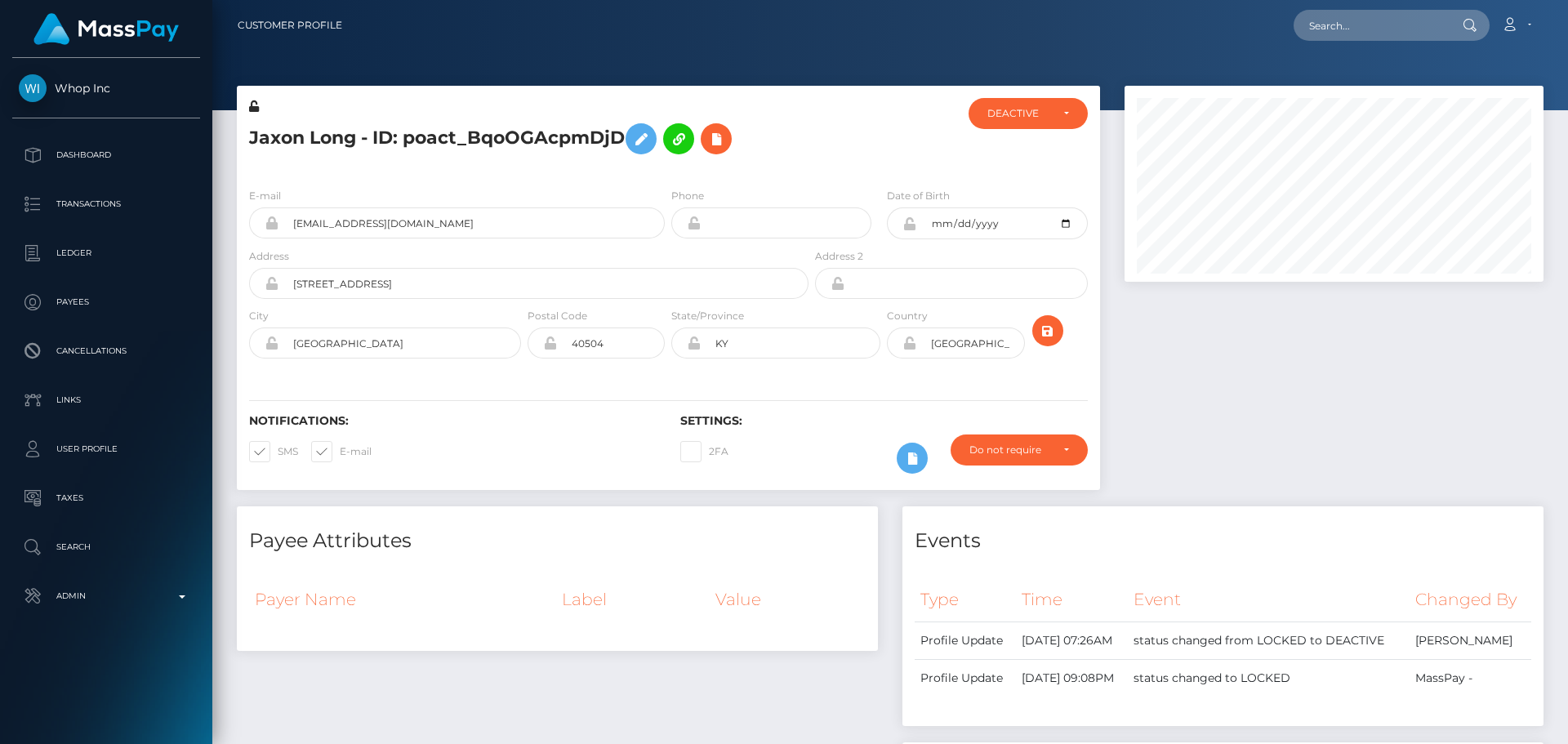
click at [777, 144] on h5 "Jaxon Long - ID: poact_BqoOGAcpmDjD" at bounding box center [524, 139] width 551 height 48
click at [1347, 20] on input "text" at bounding box center [1370, 25] width 154 height 31
paste input "poact_BqoOGAcpmDjD"
click at [934, 55] on div at bounding box center [889, 54] width 1355 height 110
click at [835, 169] on div at bounding box center [883, 136] width 144 height 76
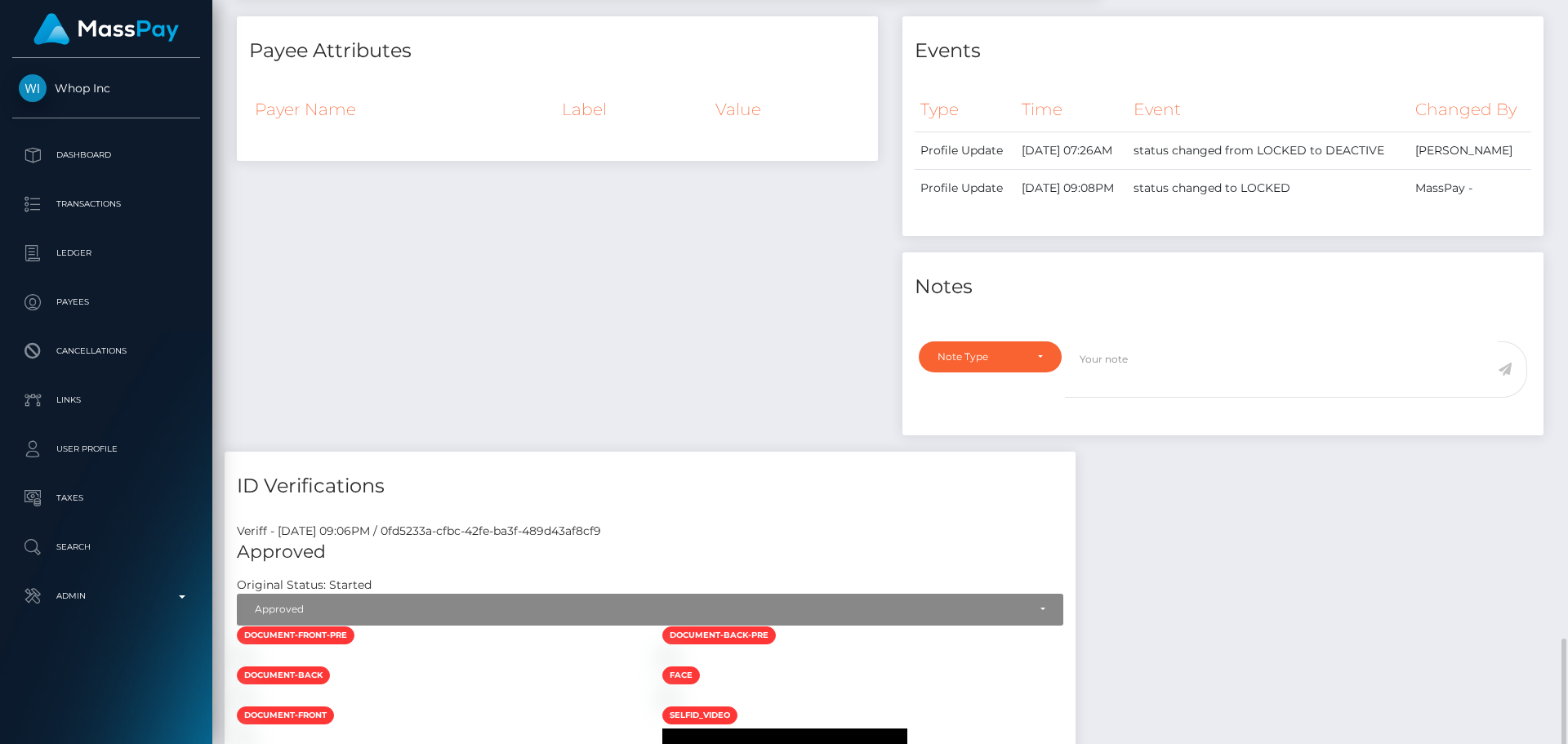
scroll to position [899, 0]
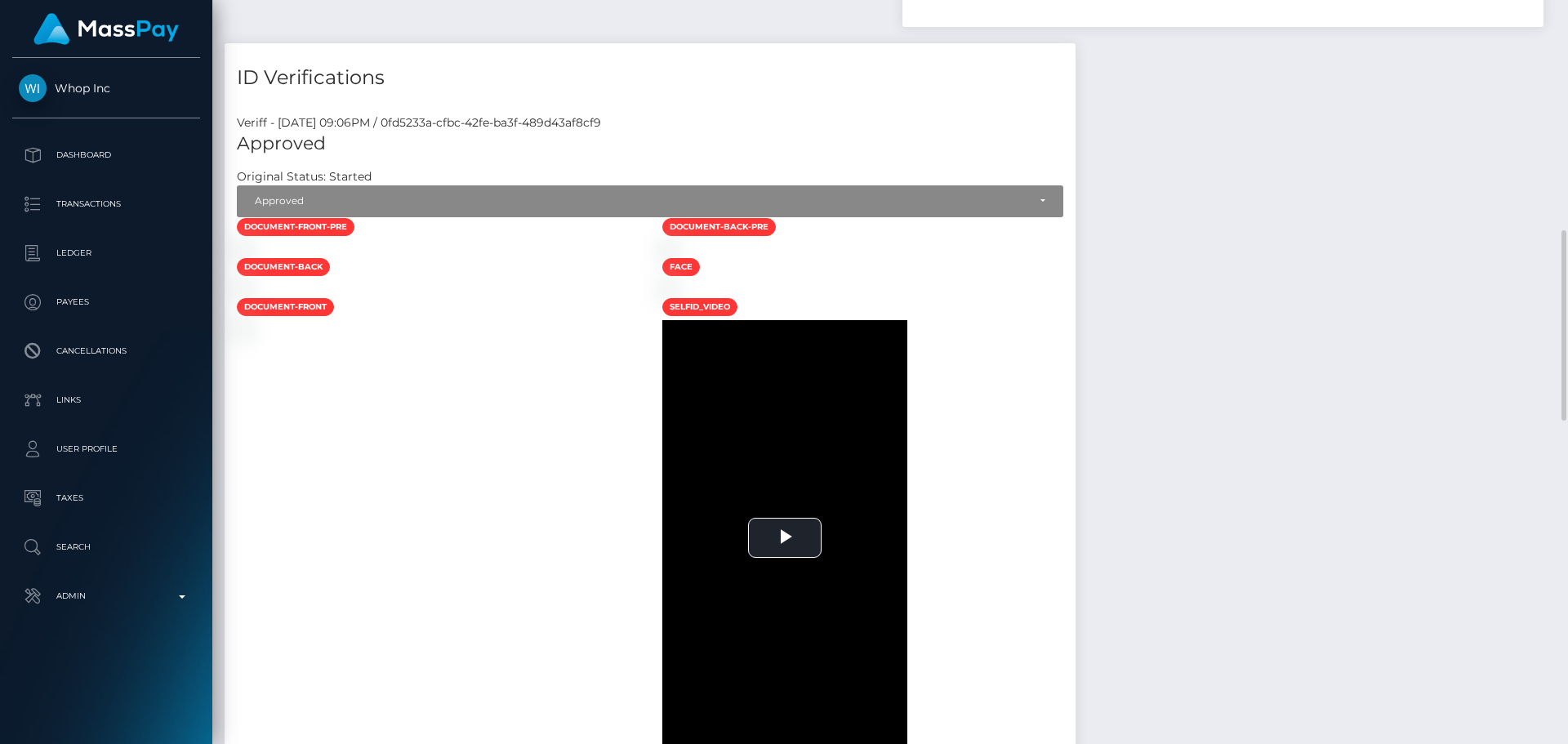
click at [729, 153] on div "ID Verifications Veriff - [DATE] 09:06PM / 0fd5233a-cfbc-42fe-ba3f-489d43af8cf9…" at bounding box center [650, 417] width 851 height 747
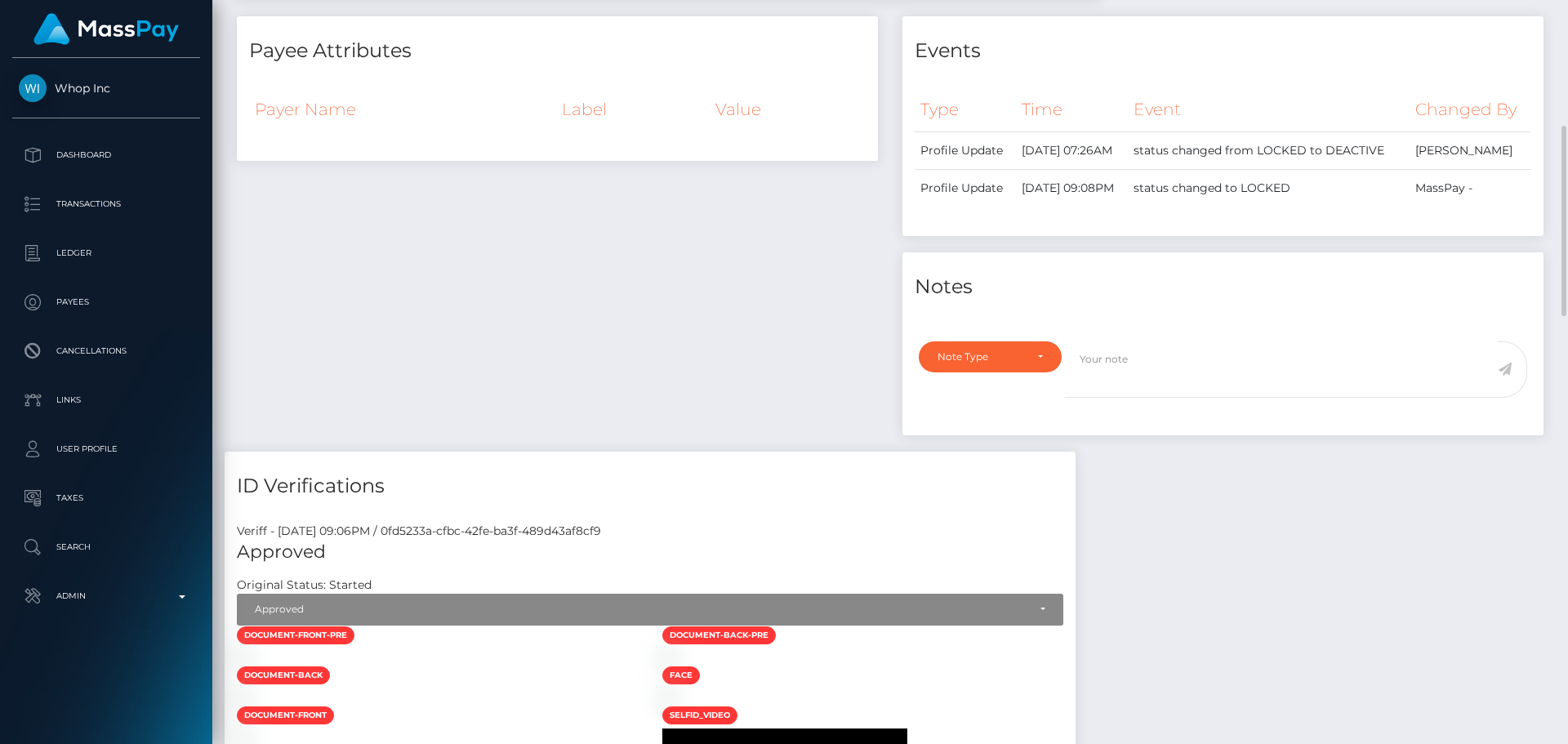
scroll to position [408, 0]
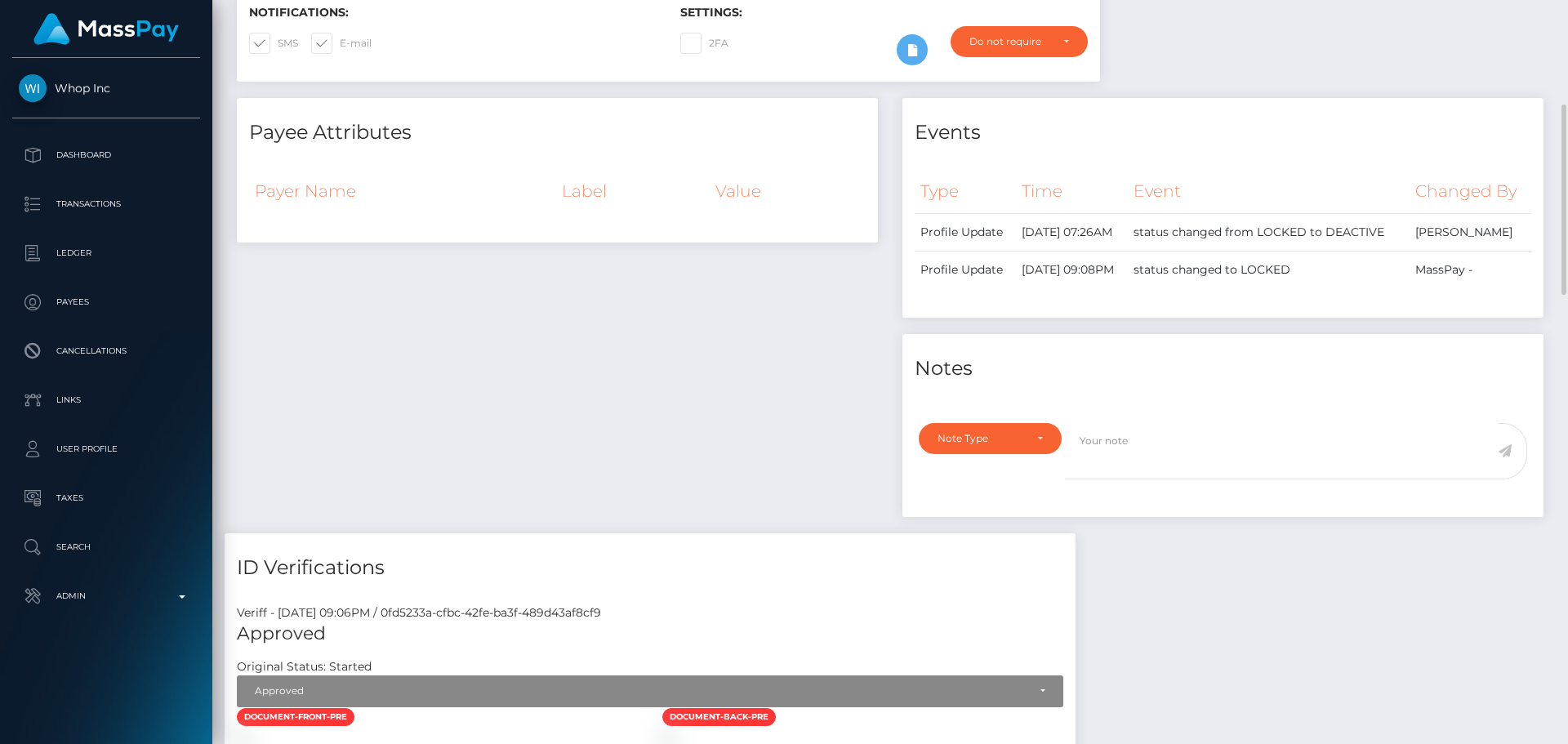
click at [691, 374] on div "Payee Attributes Payer Name Label Value" at bounding box center [558, 315] width 666 height 435
click at [621, 344] on div "Payee Attributes Payer Name Label Value" at bounding box center [558, 315] width 666 height 435
click at [620, 341] on div "Payee Attributes Payer Name Label Value" at bounding box center [558, 315] width 666 height 435
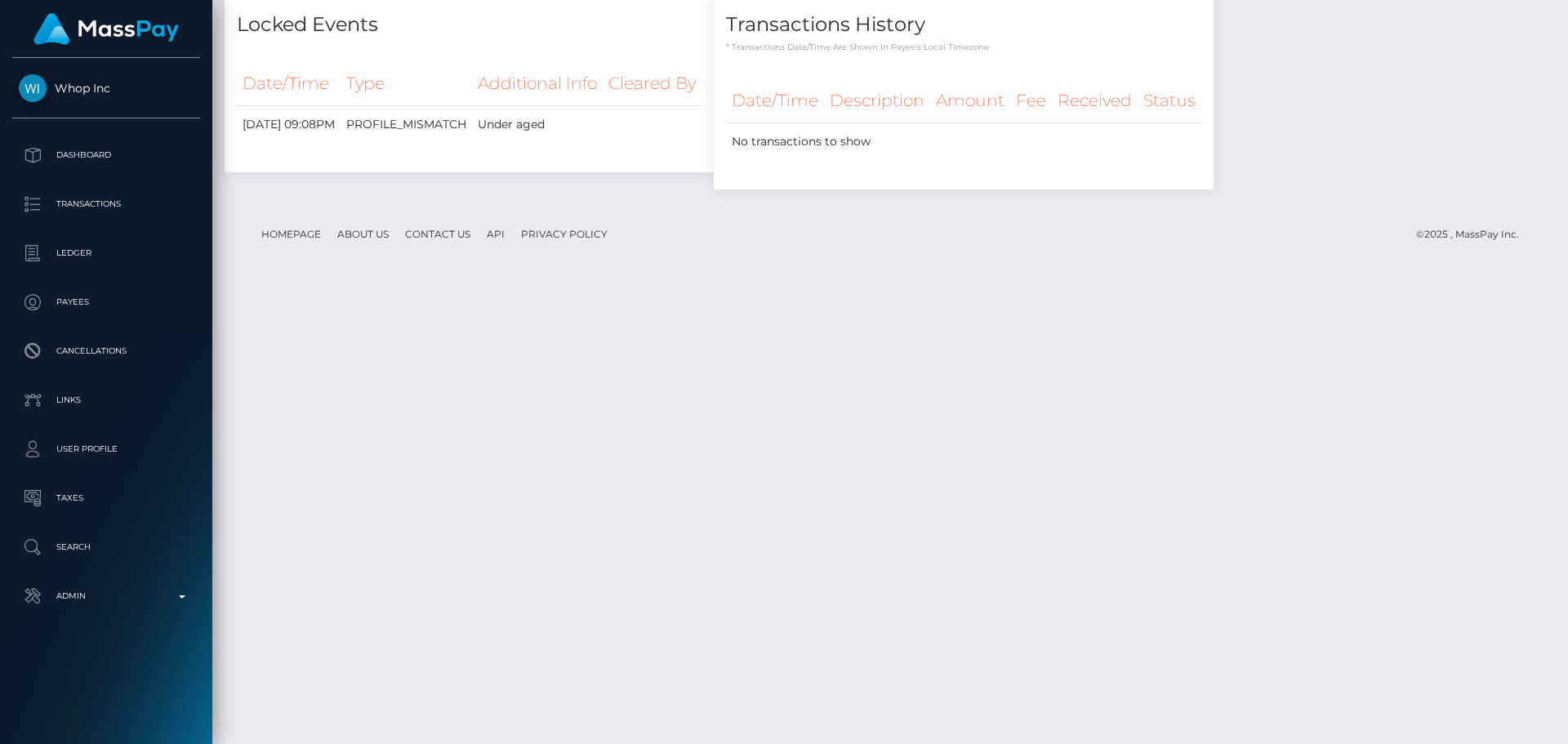
scroll to position [2155, 0]
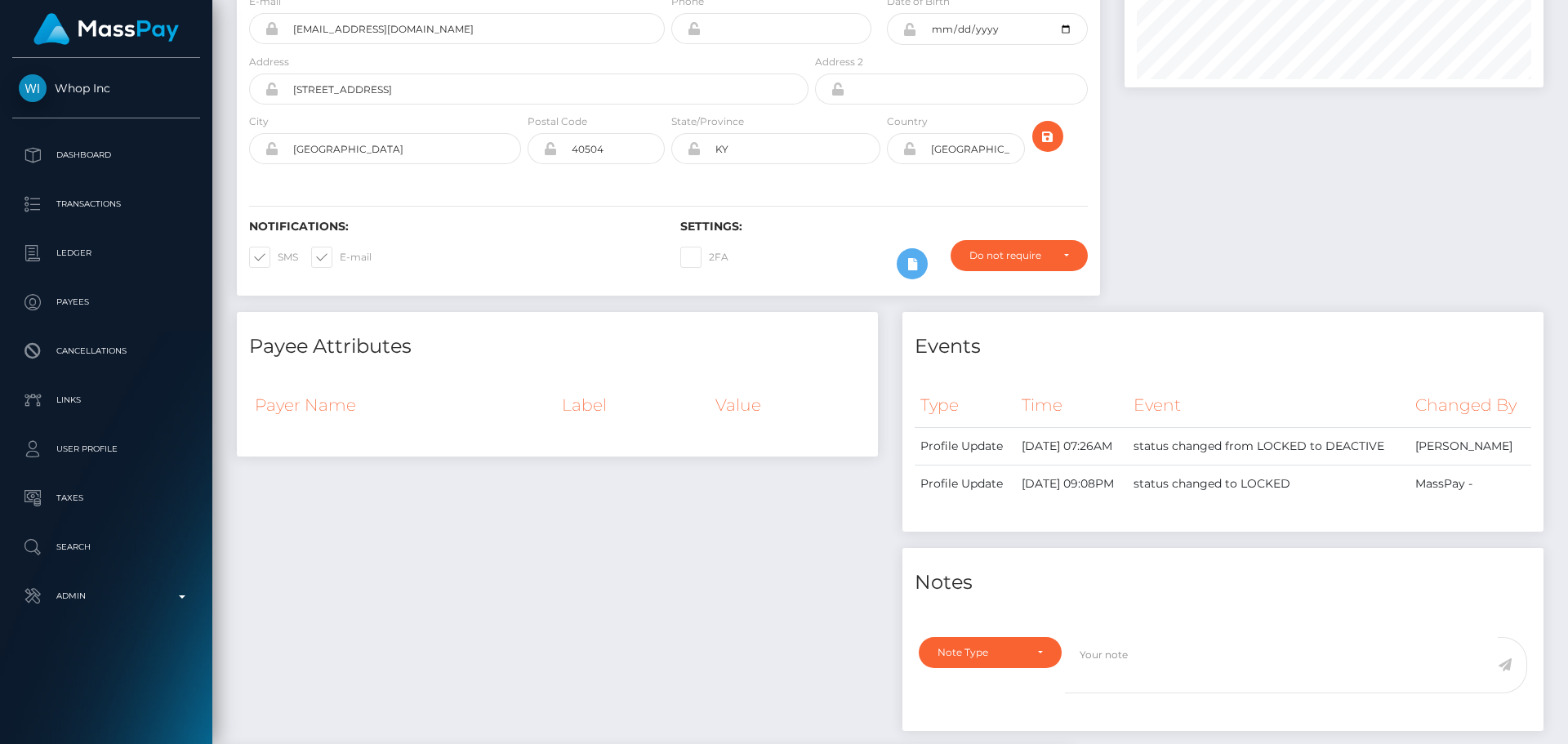
scroll to position [0, 0]
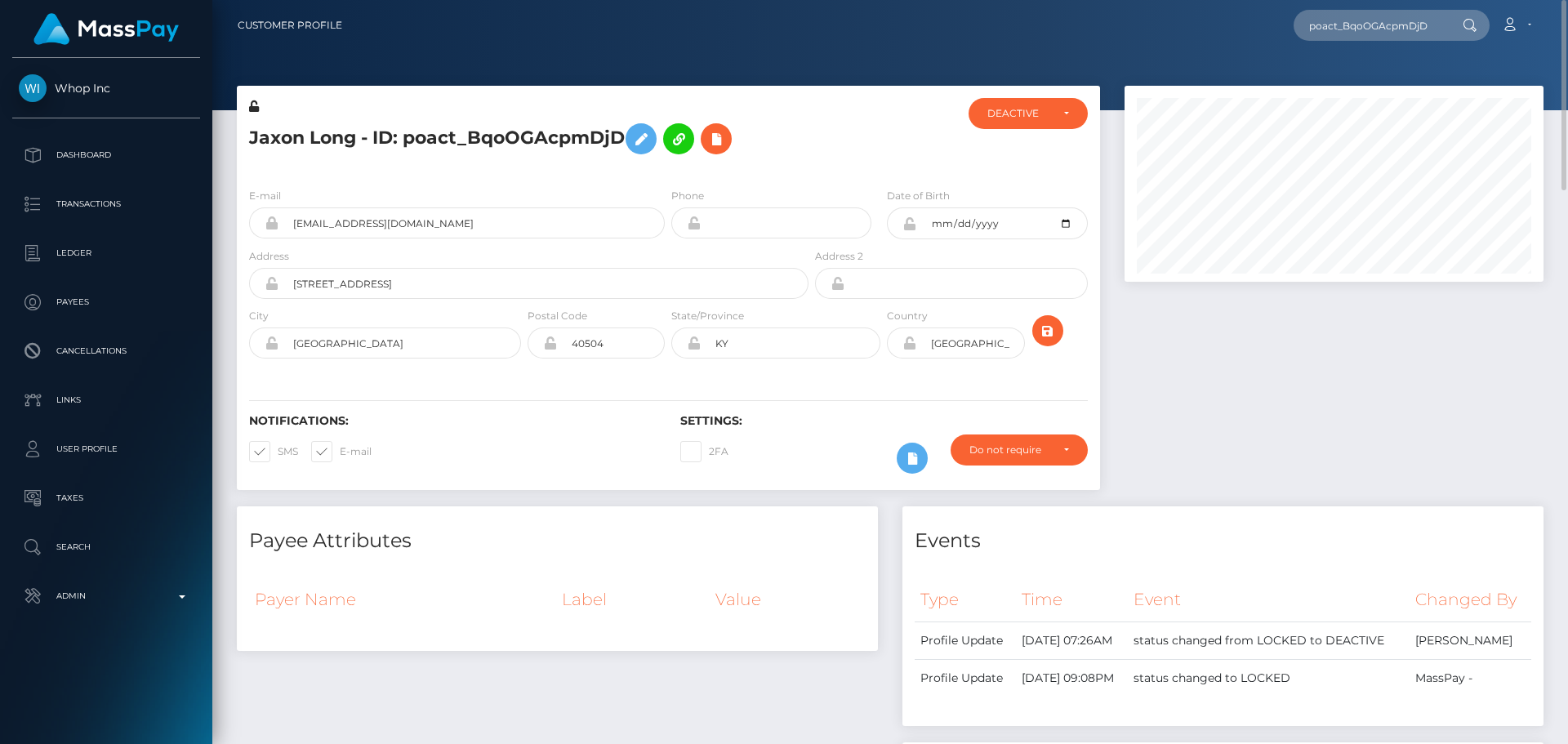
click at [438, 141] on h5 "Jaxon Long - ID: poact_BqoOGAcpmDjD" at bounding box center [524, 139] width 551 height 48
copy h5 "Jaxon Long - ID: poact_BqoOGAcpmDjD"
click at [1359, 28] on input "poact_BqoOGAcpmDjD" at bounding box center [1370, 25] width 154 height 31
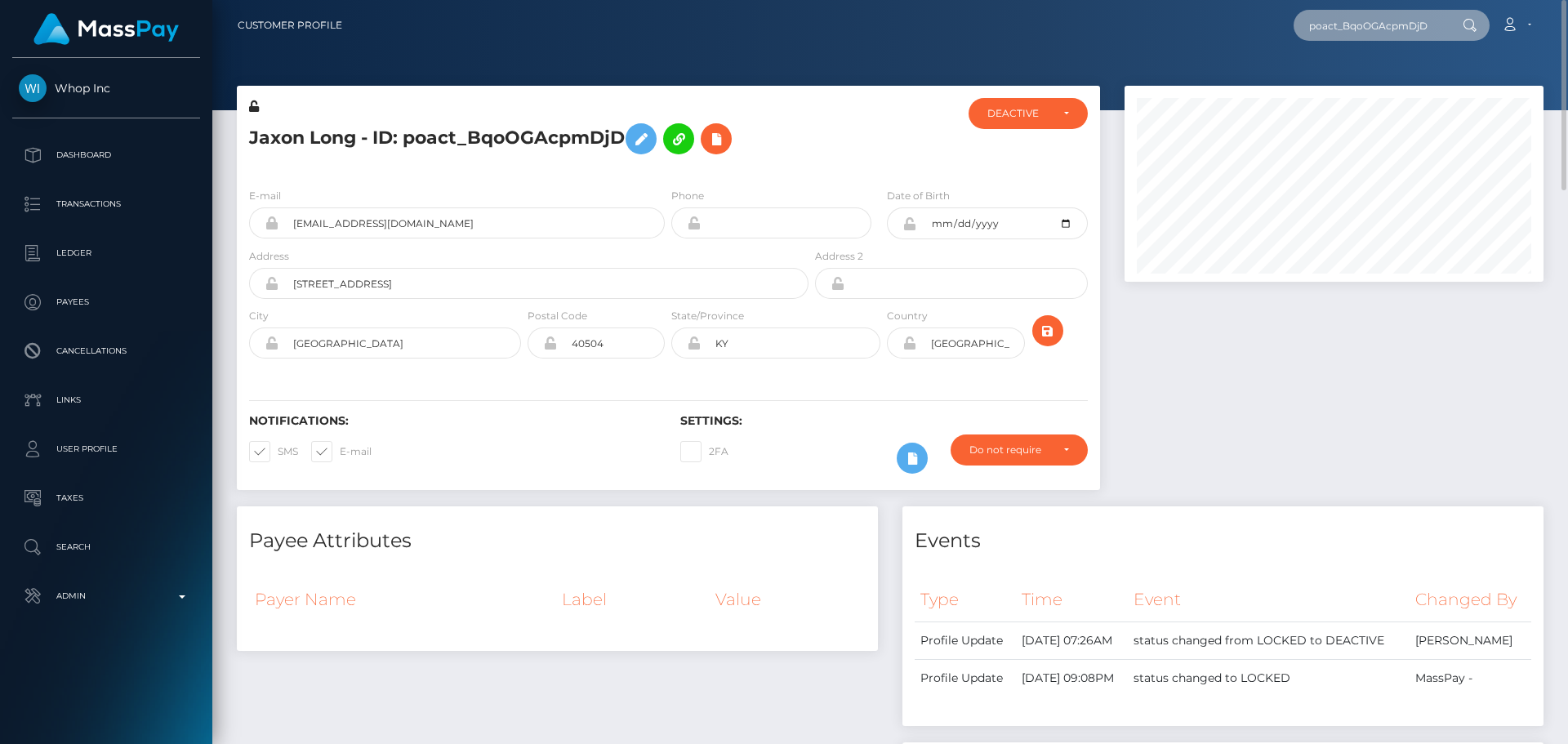
click at [1359, 28] on input "poact_BqoOGAcpmDjD" at bounding box center [1370, 25] width 154 height 31
paste input "wrWNJ3RWphwV"
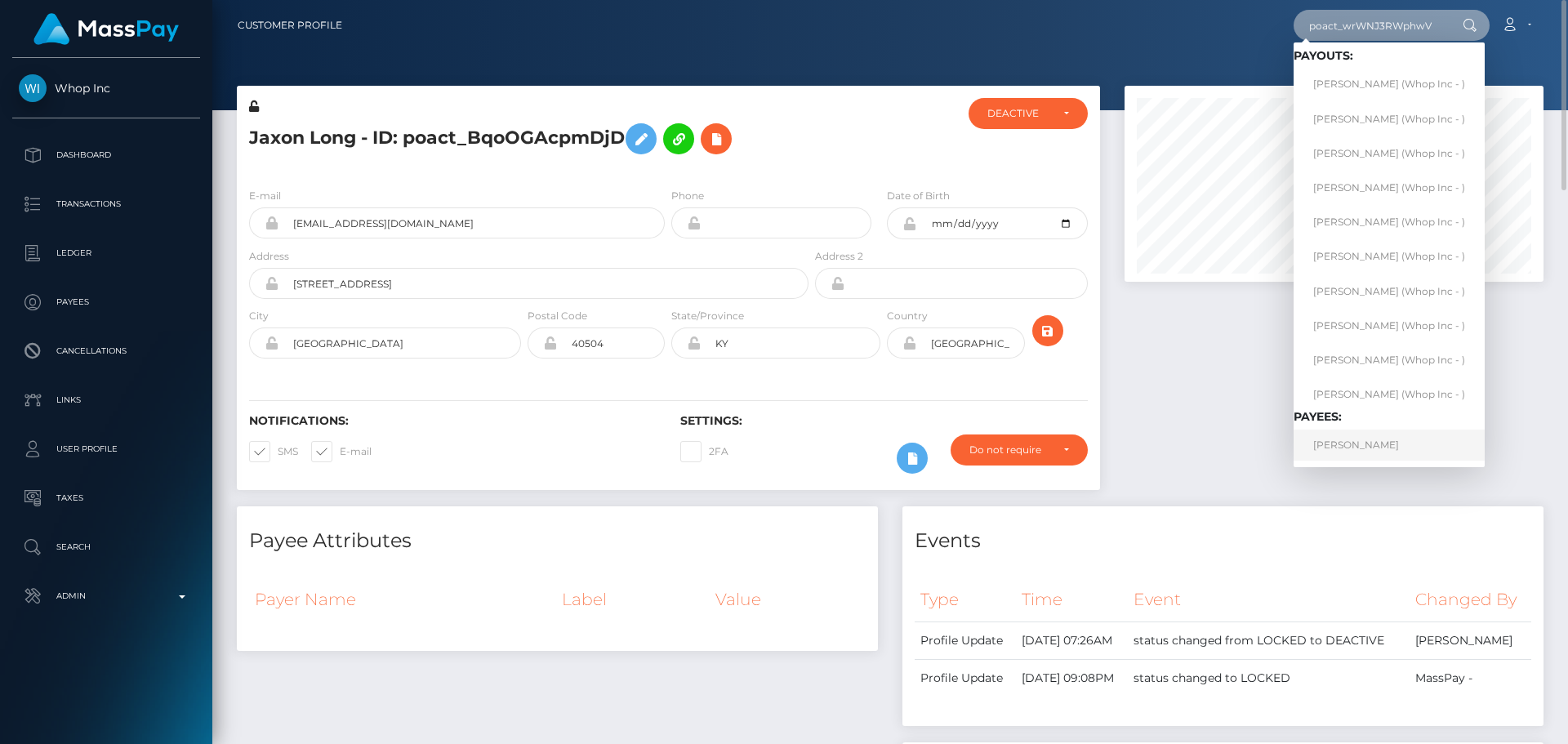
type input "poact_wrWNJ3RWphwV"
click at [1384, 431] on link "[PERSON_NAME]" at bounding box center [1389, 445] width 191 height 31
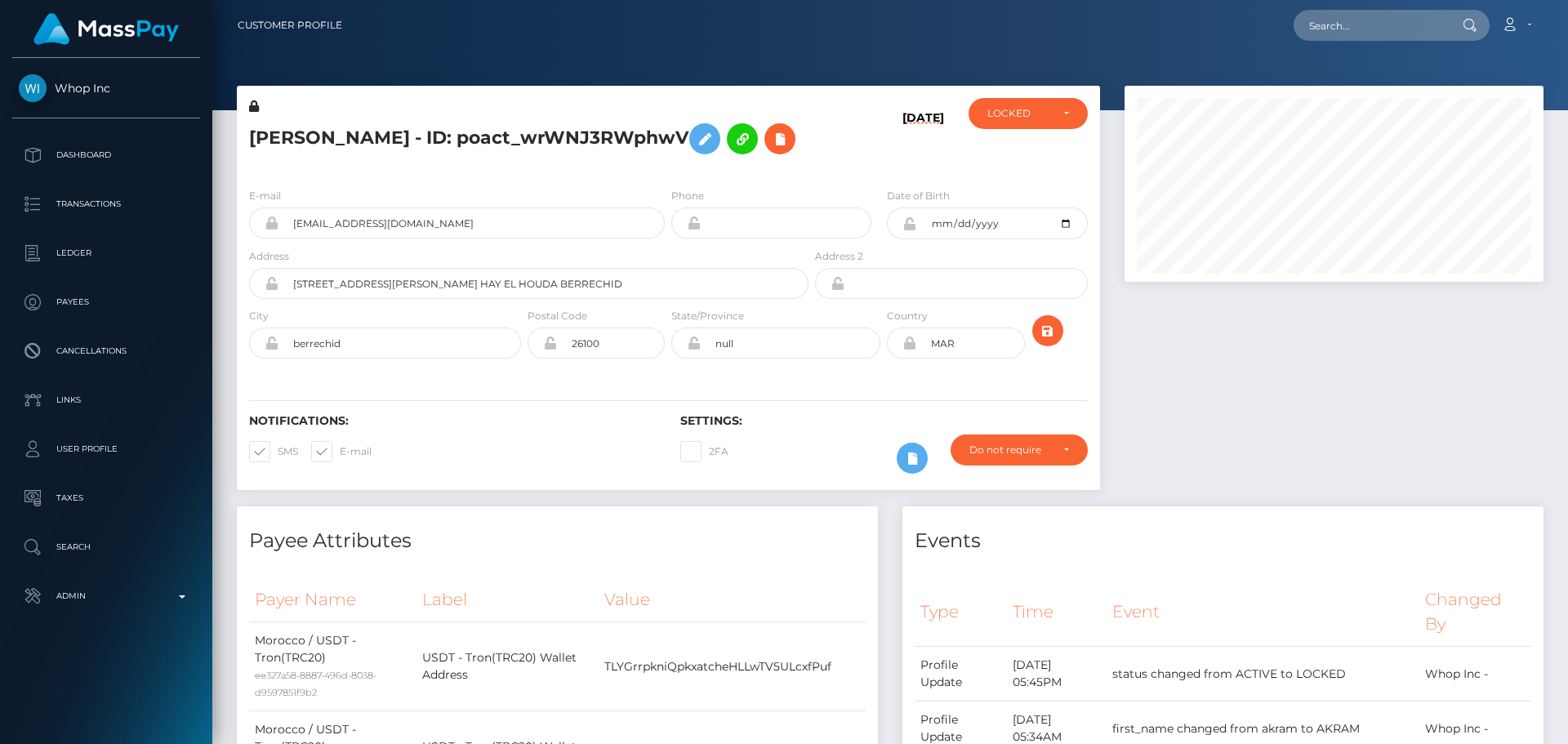
scroll to position [196, 420]
click at [772, 171] on div "[PERSON_NAME] - ID: poact_wrWNJ3RWphwV" at bounding box center [524, 136] width 575 height 76
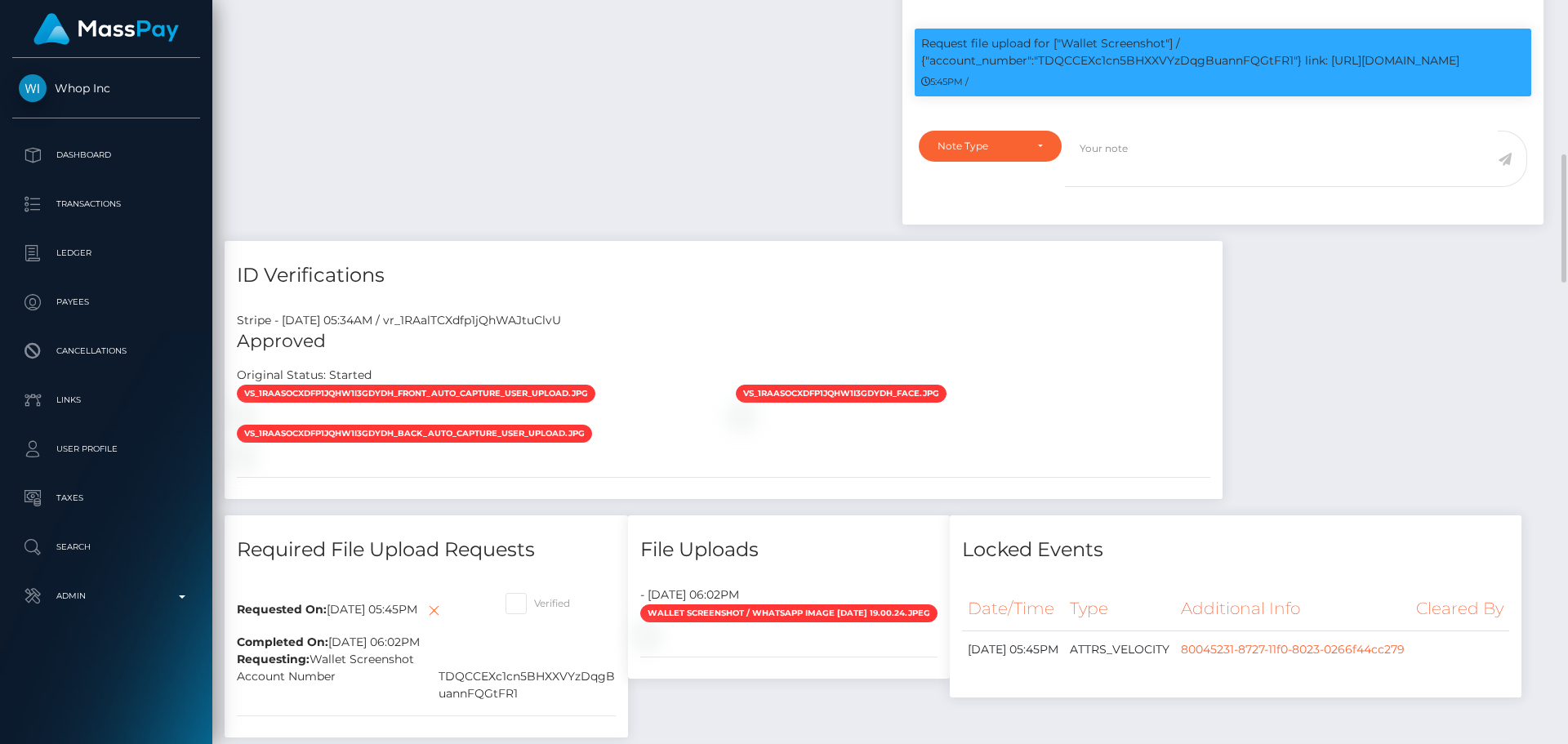
scroll to position [816, 0]
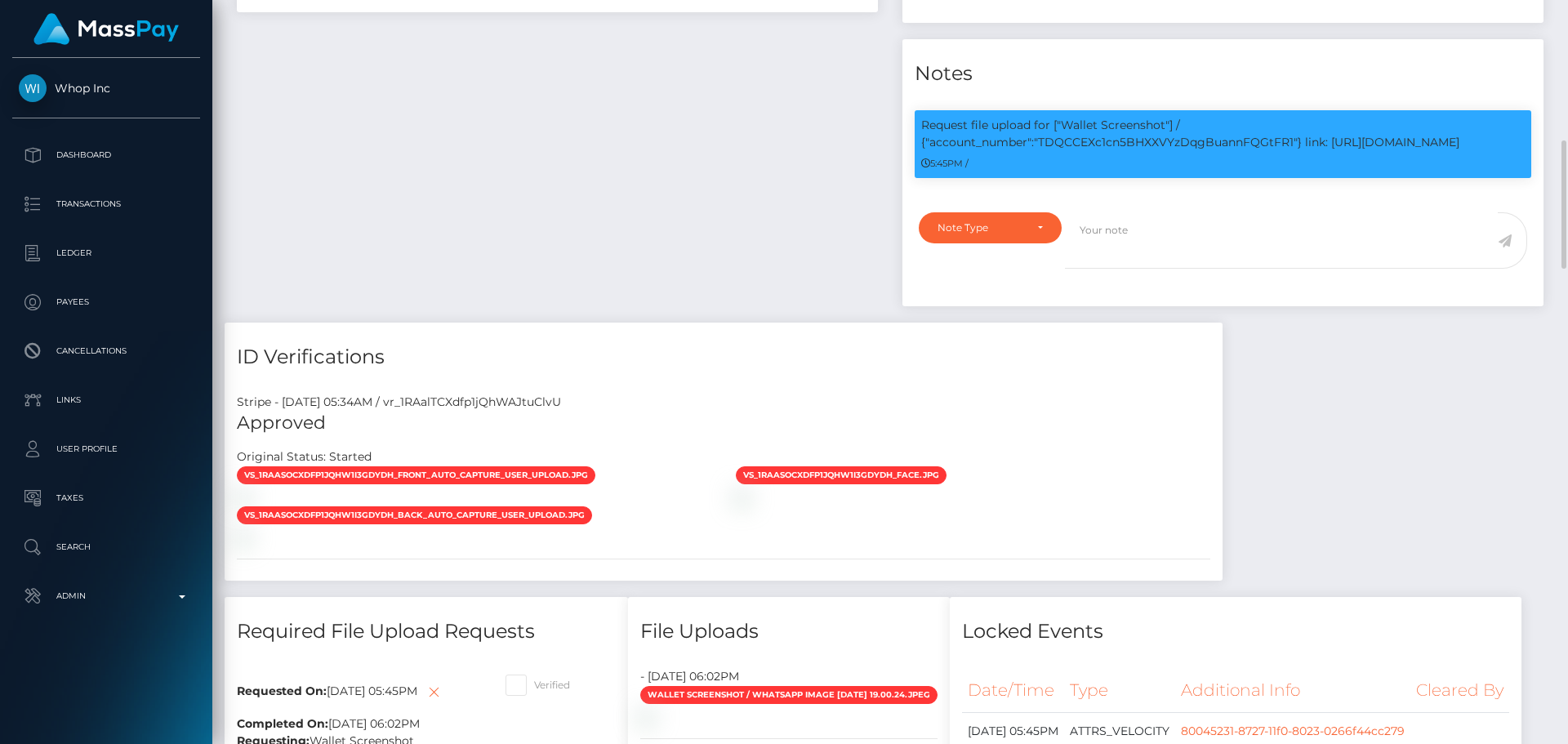
click at [1008, 398] on div "Stripe - [DATE] 05:34AM / vr_1RAalTCXdfp1jQhWAJtuClvU" at bounding box center [723, 401] width 997 height 17
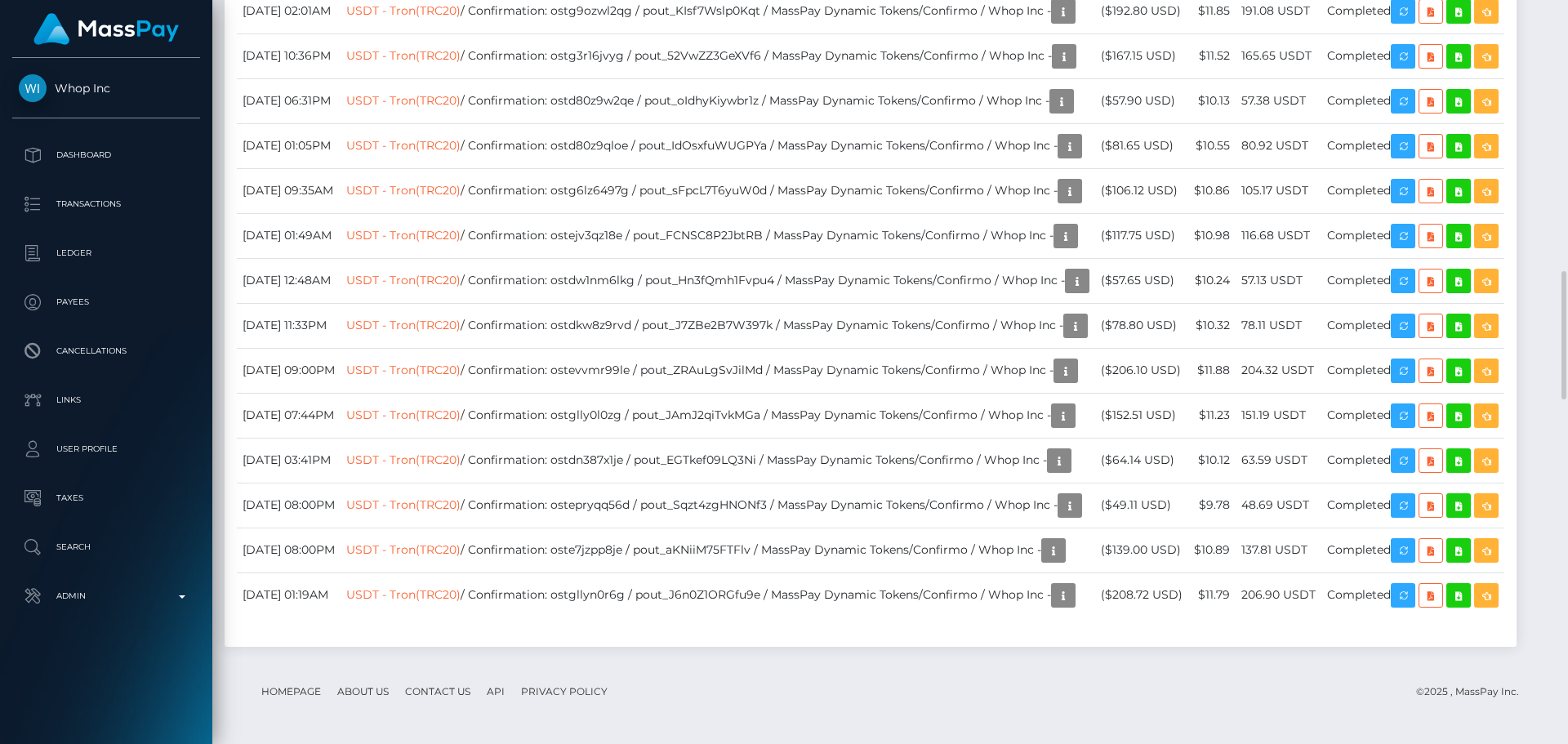
scroll to position [1960, 0]
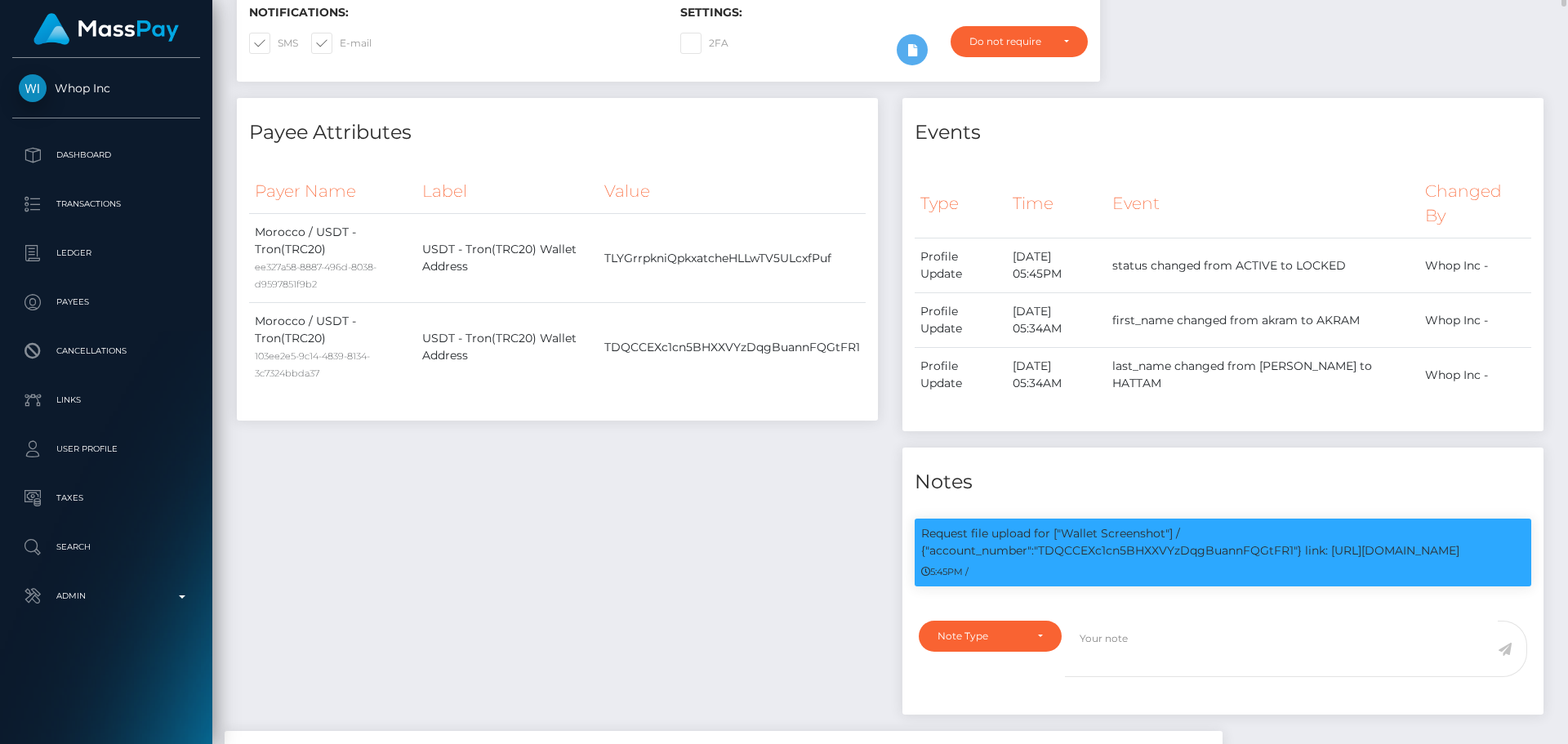
scroll to position [0, 0]
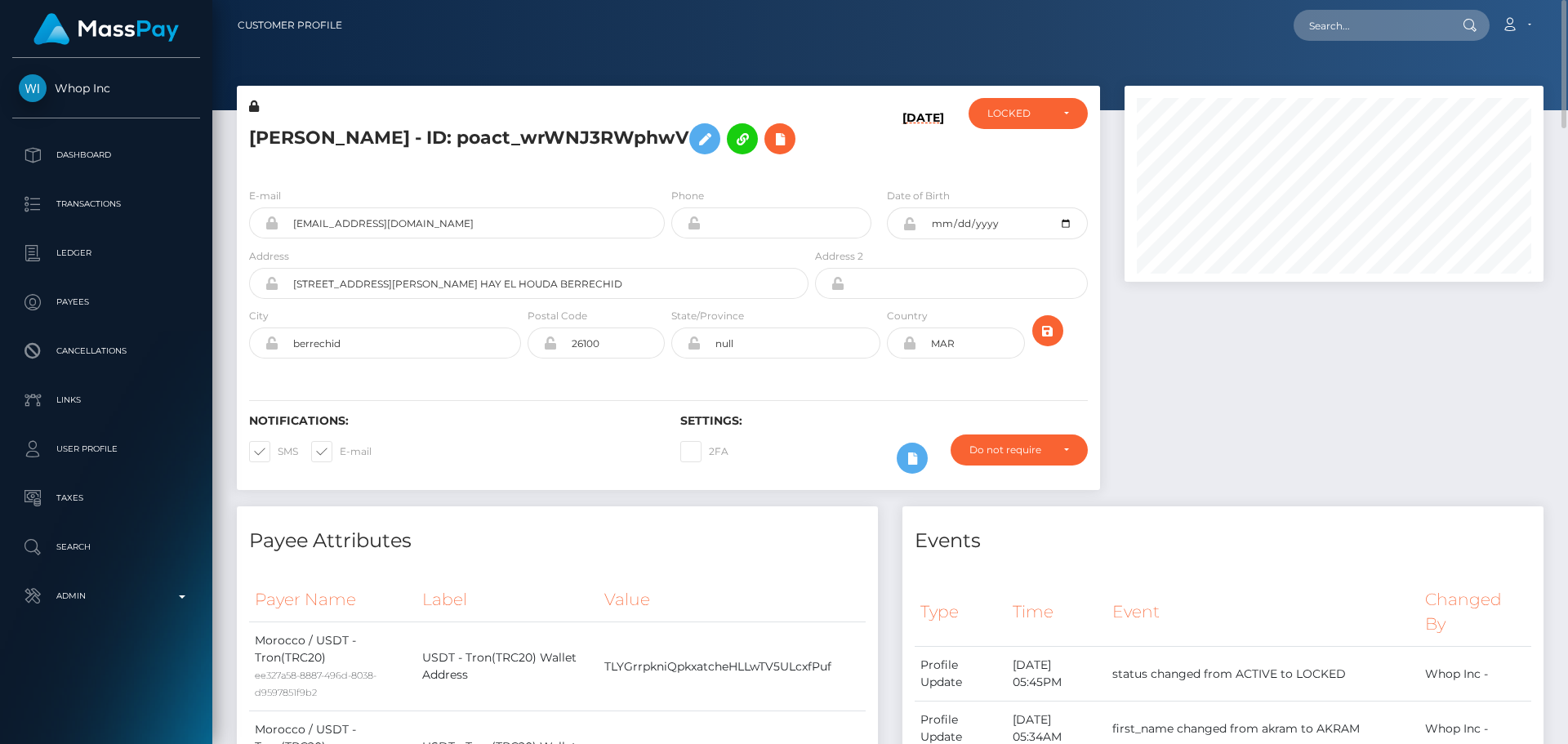
click at [565, 176] on div "E-mail [EMAIL_ADDRESS][DOMAIN_NAME] Phone [DATE]" at bounding box center [668, 274] width 863 height 200
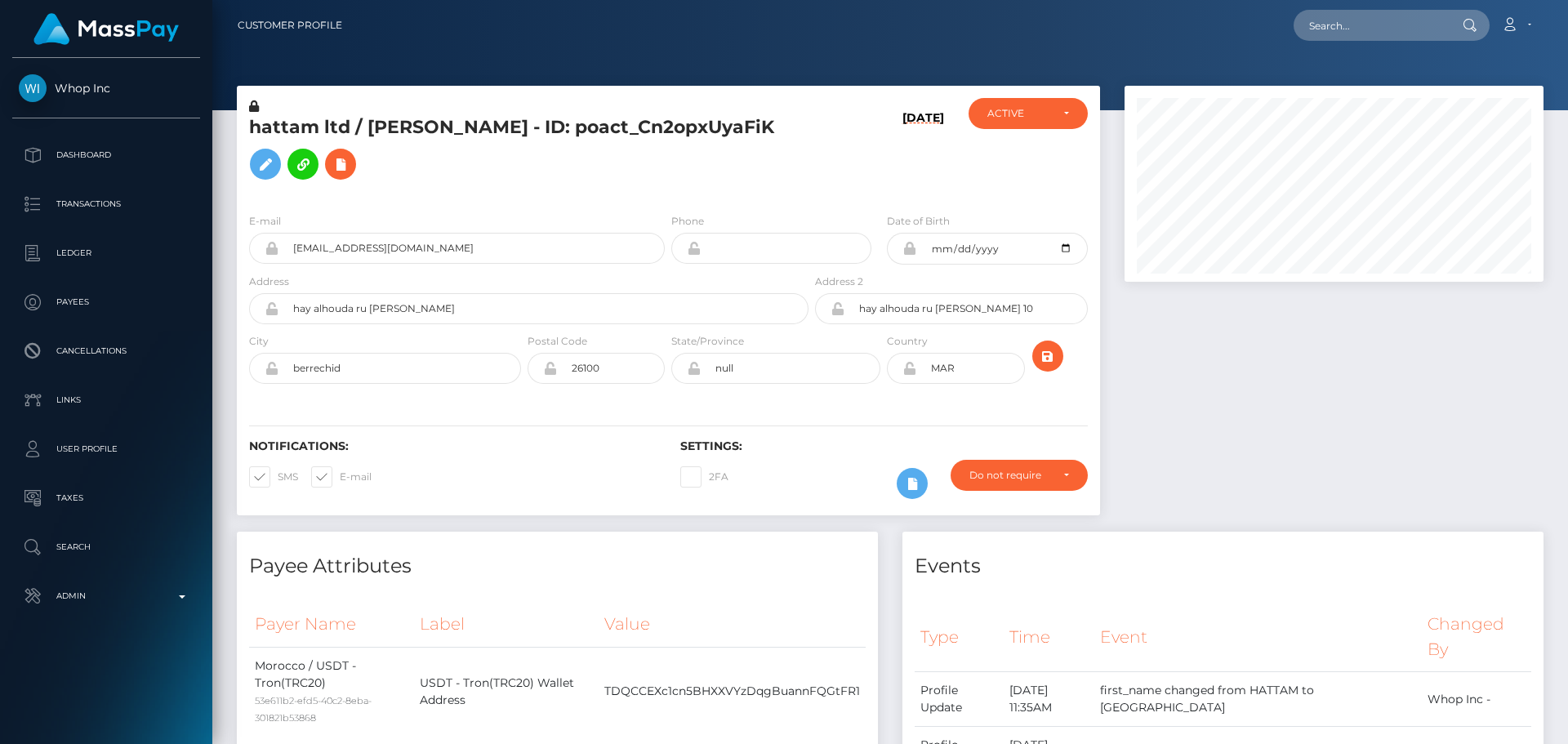
scroll to position [196, 420]
click at [582, 188] on h5 "hattam ltd / WALID HATTAM - ID: poact_Cn2opxUyaFiK" at bounding box center [524, 151] width 551 height 72
click at [601, 187] on h5 "hattam ltd / WALID HATTAM - ID: poact_Cn2opxUyaFiK" at bounding box center [524, 151] width 551 height 72
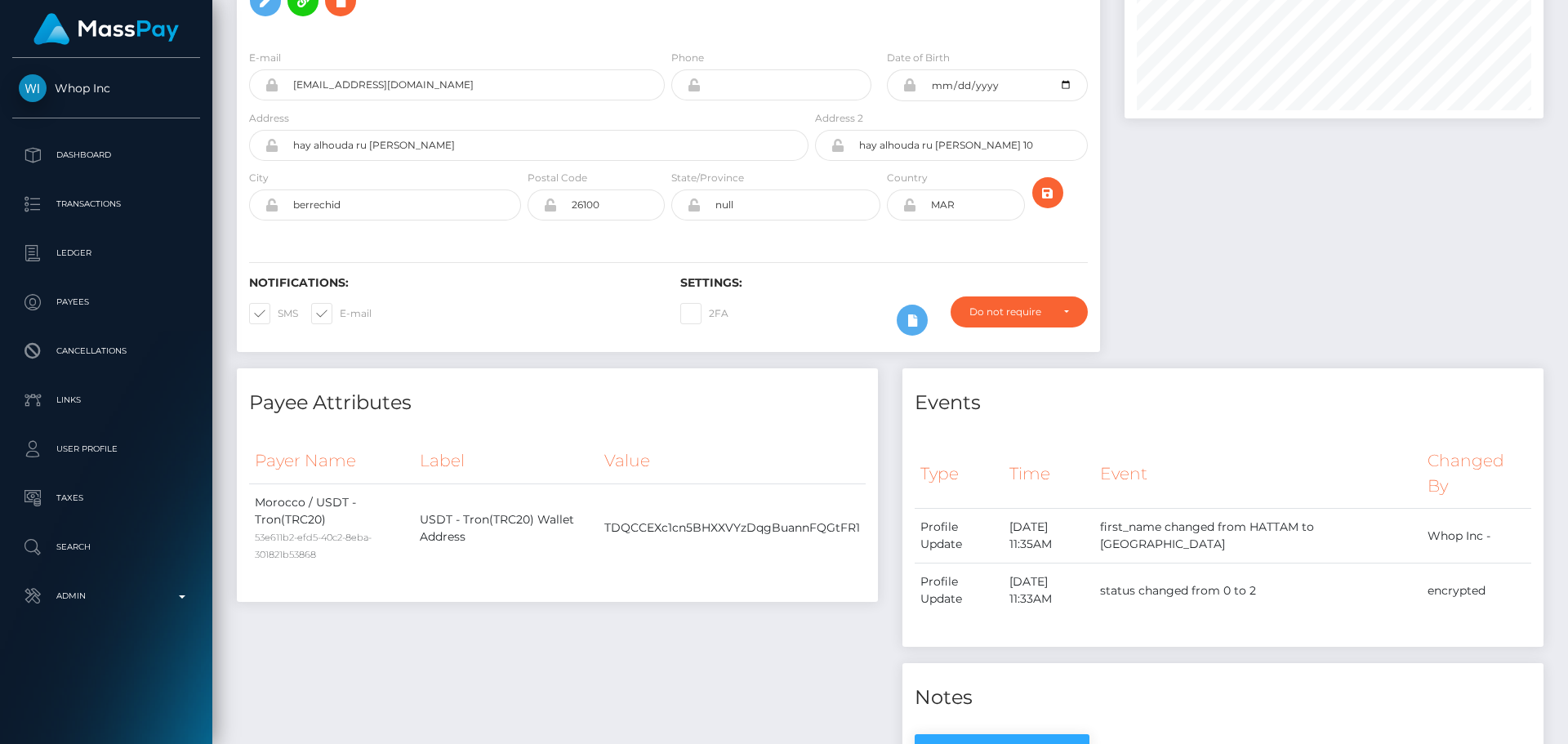
scroll to position [0, 0]
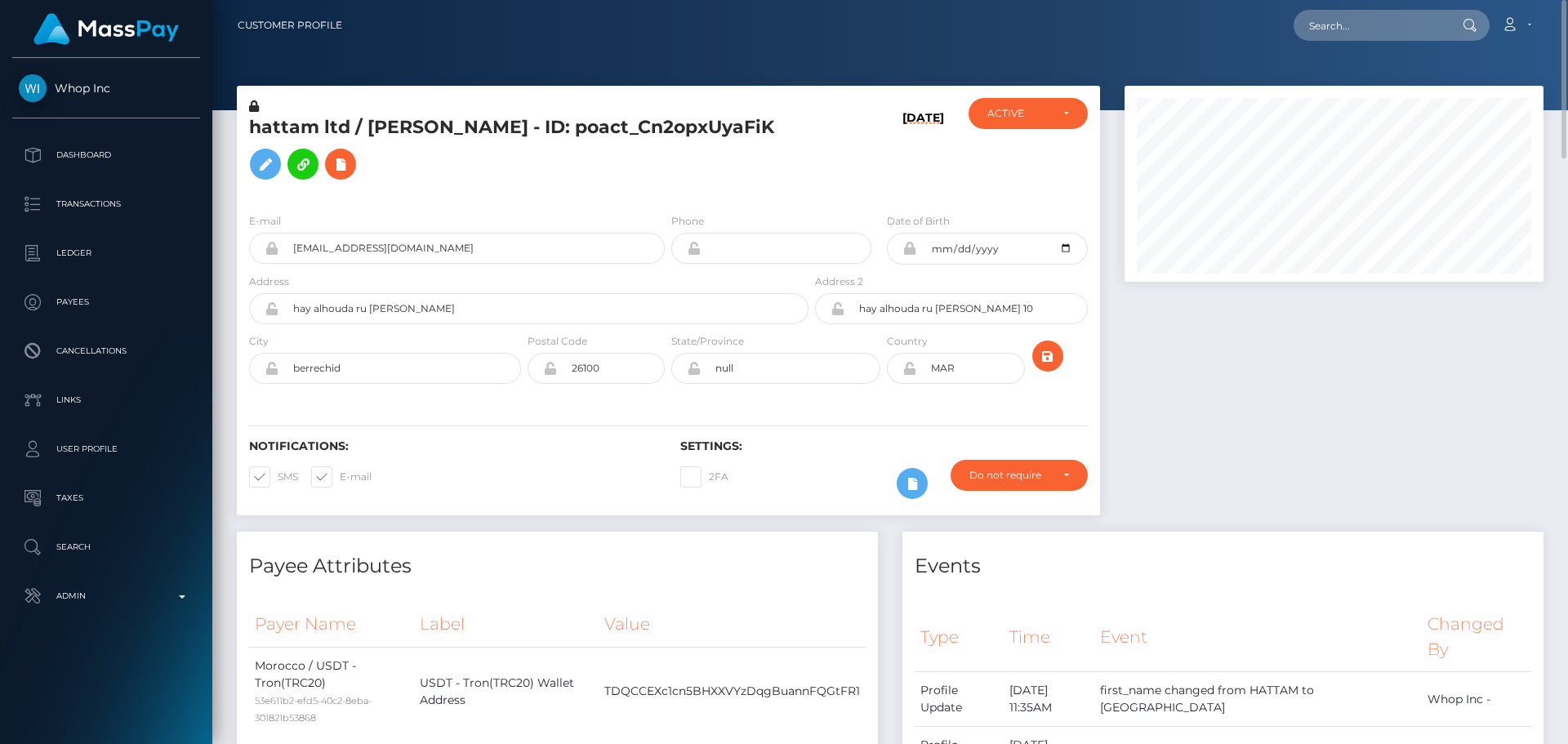
click at [649, 188] on h5 "hattam ltd / WALID HATTAM - ID: poact_Cn2opxUyaFiK" at bounding box center [524, 151] width 551 height 72
click at [446, 154] on h5 "hattam ltd / WALID HATTAM - ID: poact_Cn2opxUyaFiK" at bounding box center [524, 151] width 551 height 72
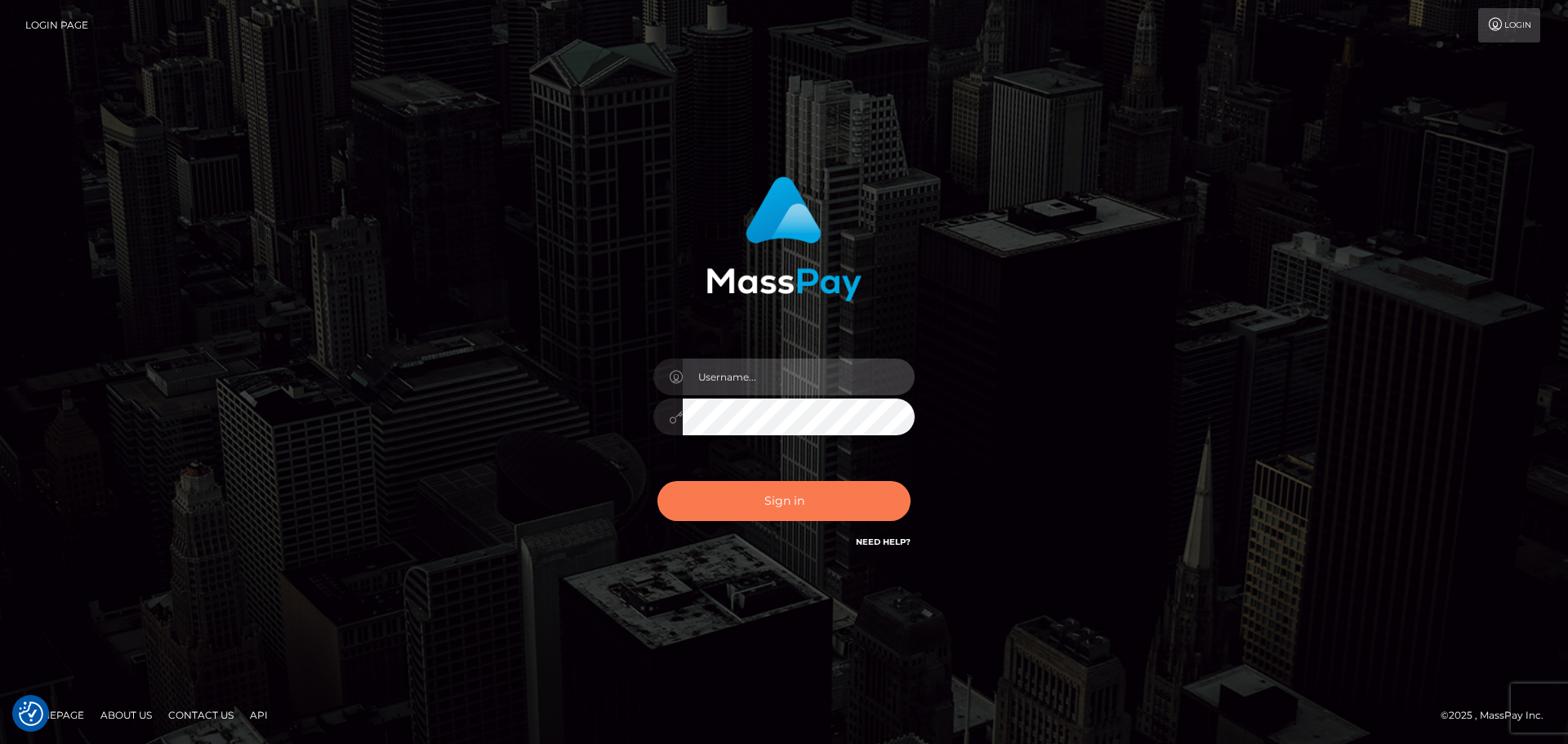
type input "constantin.mp"
click at [774, 485] on button "Sign in" at bounding box center [784, 501] width 254 height 40
type input "[DOMAIN_NAME]"
click at [789, 501] on button "Sign in" at bounding box center [784, 501] width 254 height 40
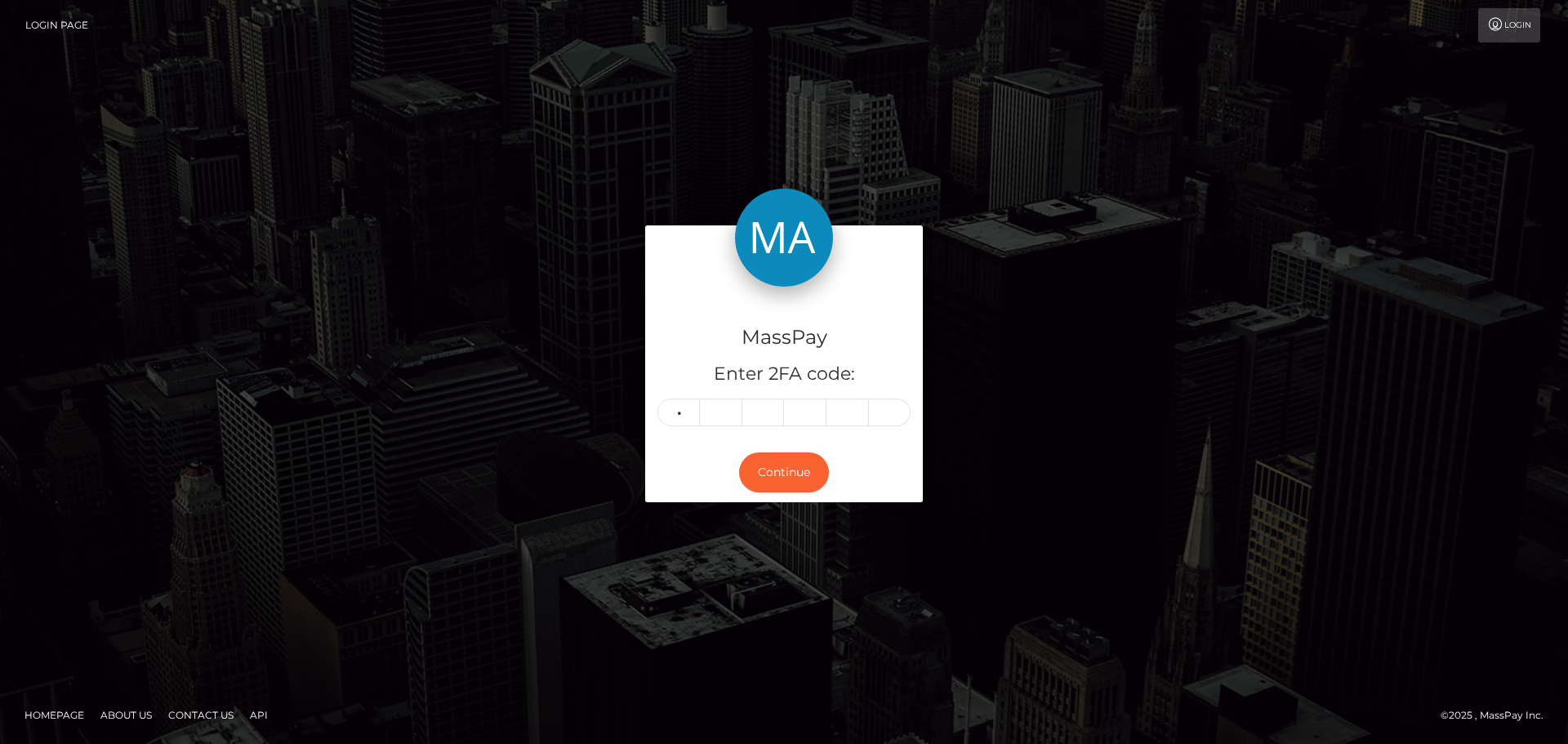
type input "8"
type input "9"
type input "0"
type input "6"
type input "7"
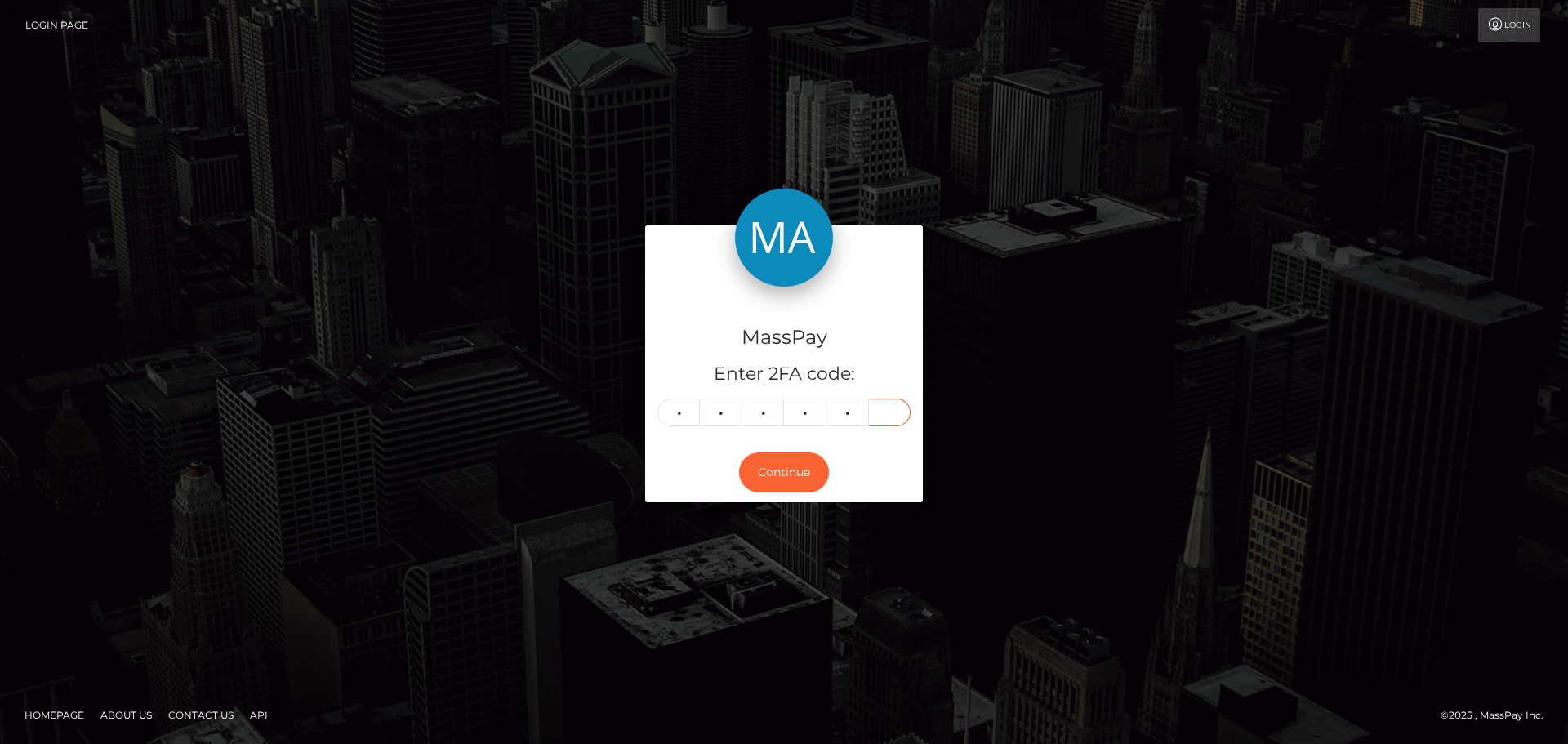
type input "5"
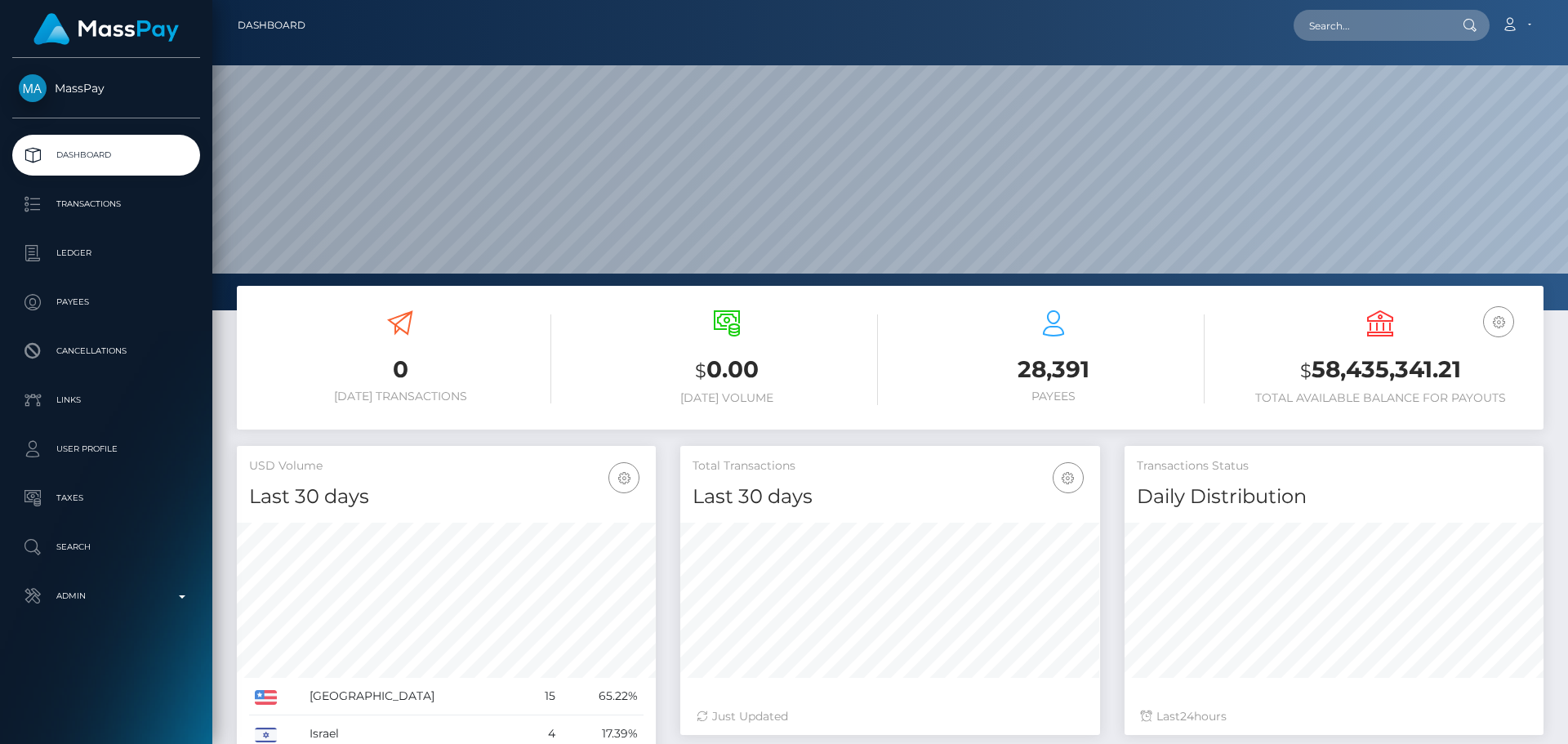
scroll to position [310, 1355]
click at [1372, 35] on input "text" at bounding box center [1370, 25] width 154 height 31
paste input "poact_wrWNJ3RWphwV"
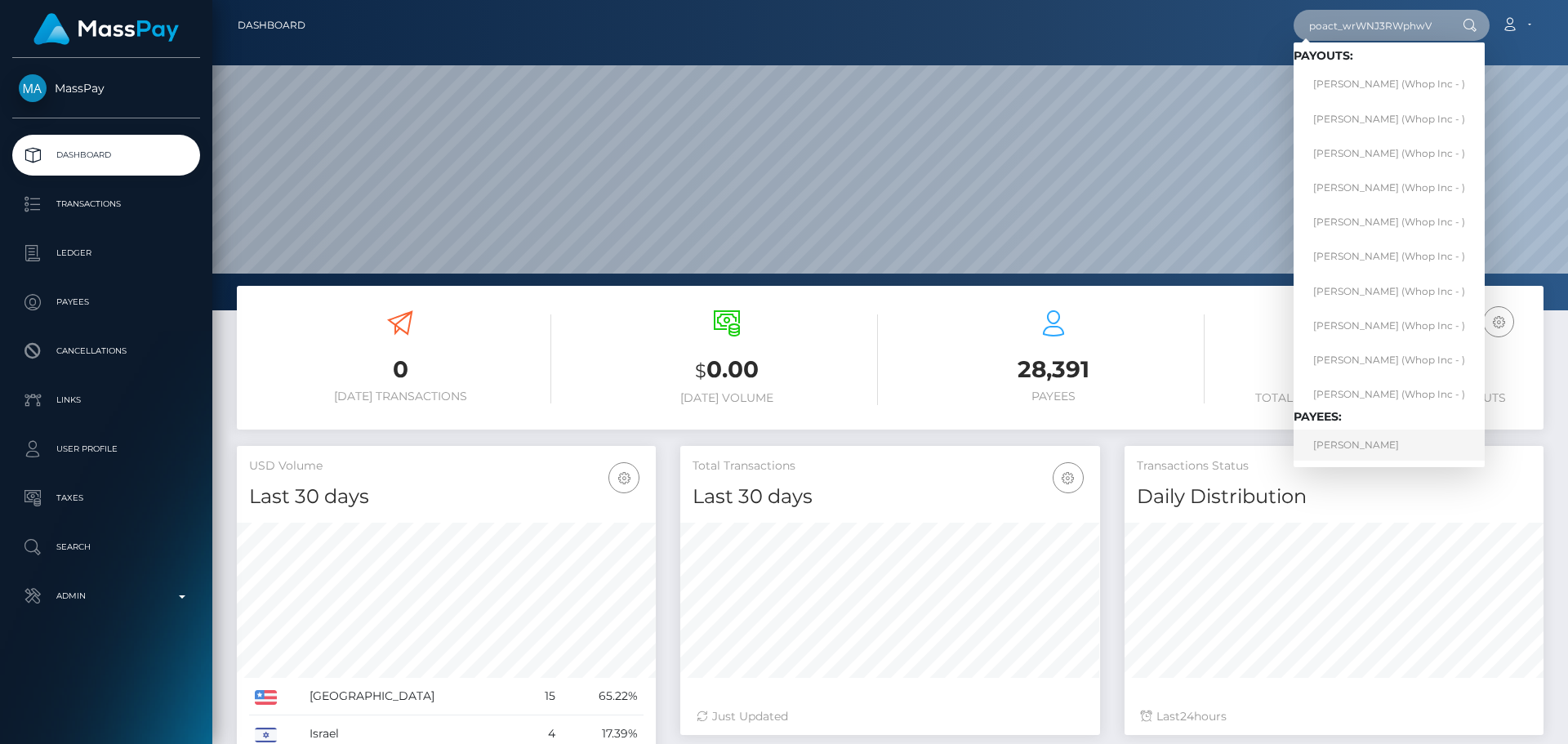
type input "poact_wrWNJ3RWphwV"
click at [1381, 432] on link "[PERSON_NAME]" at bounding box center [1389, 445] width 191 height 31
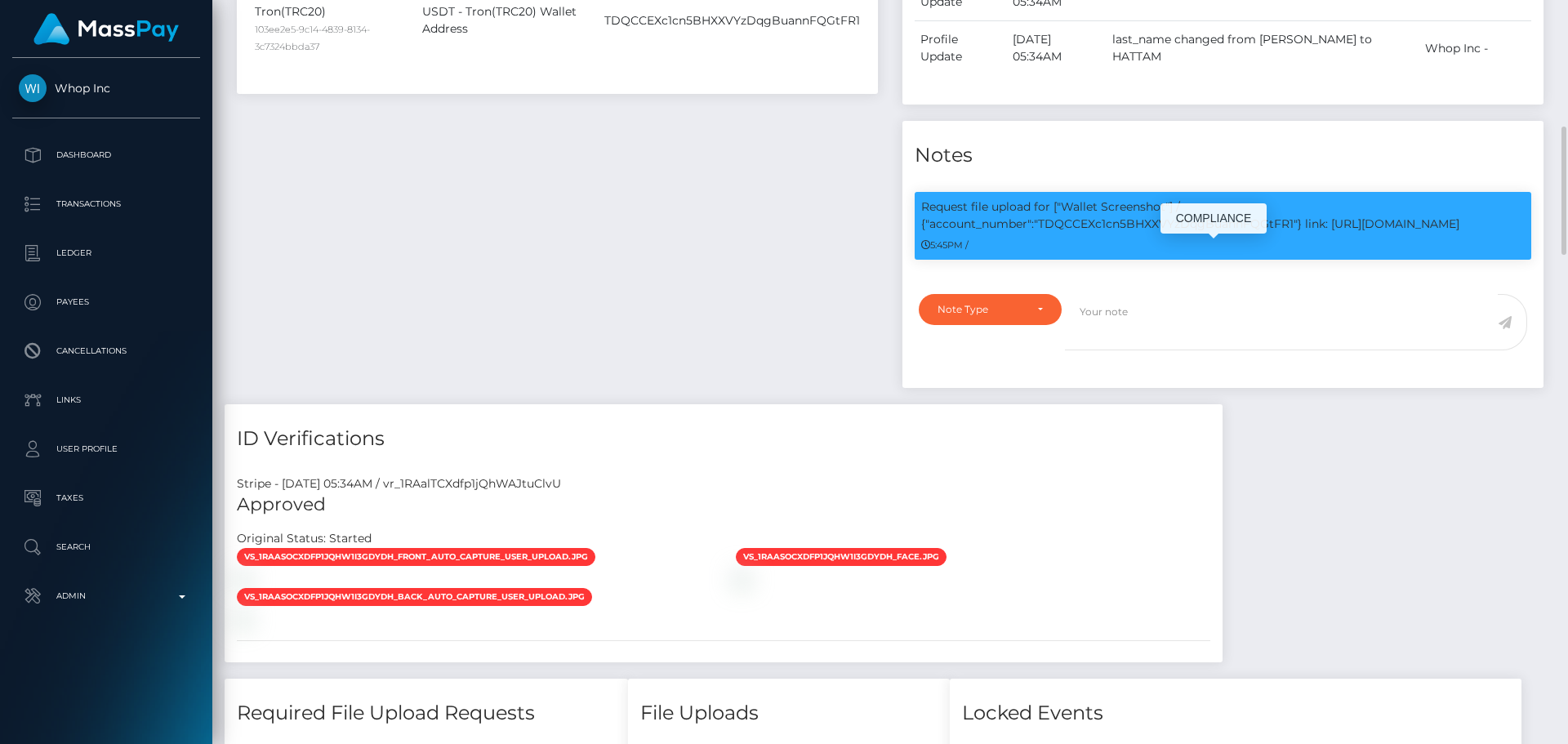
scroll to position [196, 420]
click at [760, 240] on div "Payee Attributes Payer Name Label Value Morocco / USDT - Tron(TRC20) ee327a58-8…" at bounding box center [558, 87] width 666 height 633
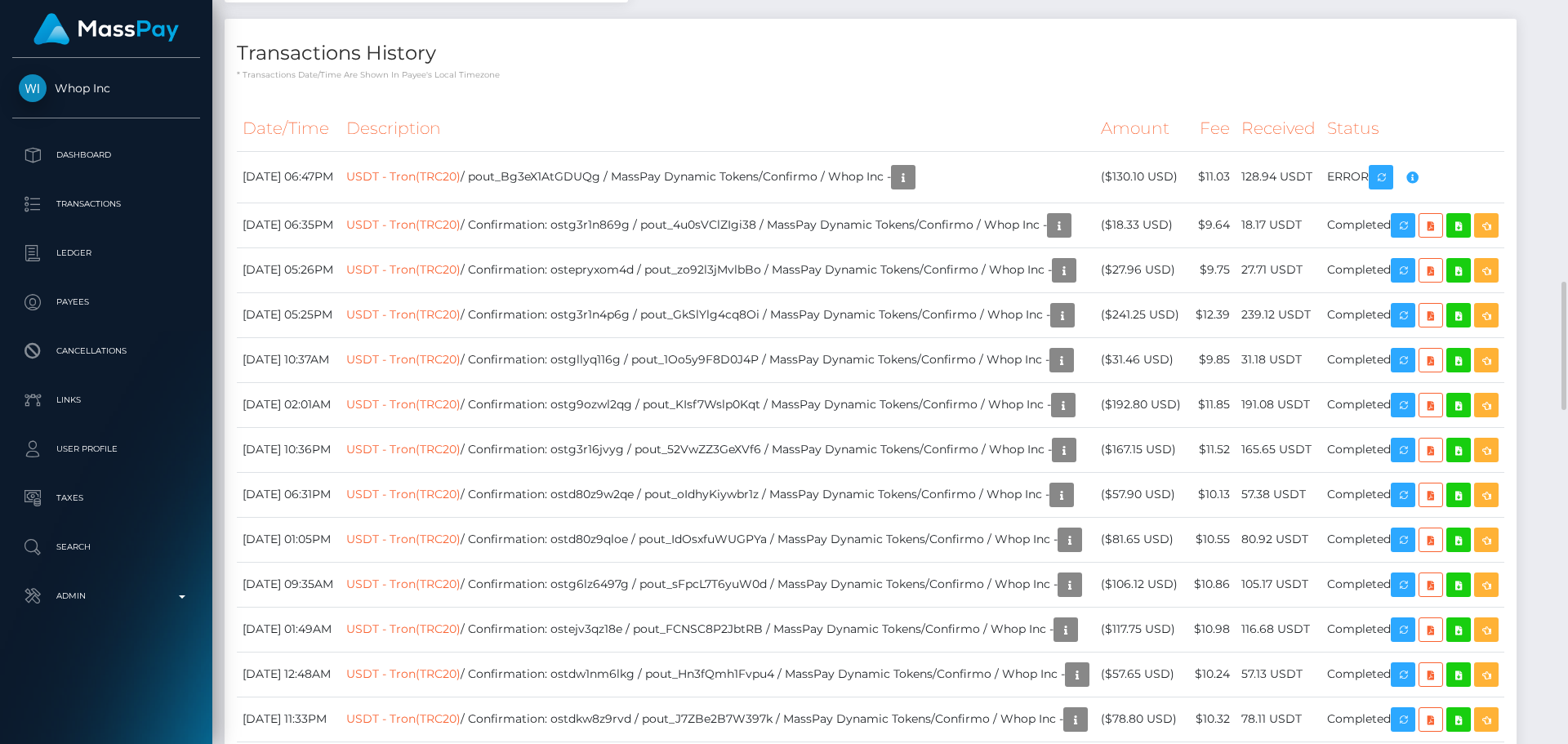
scroll to position [1551, 0]
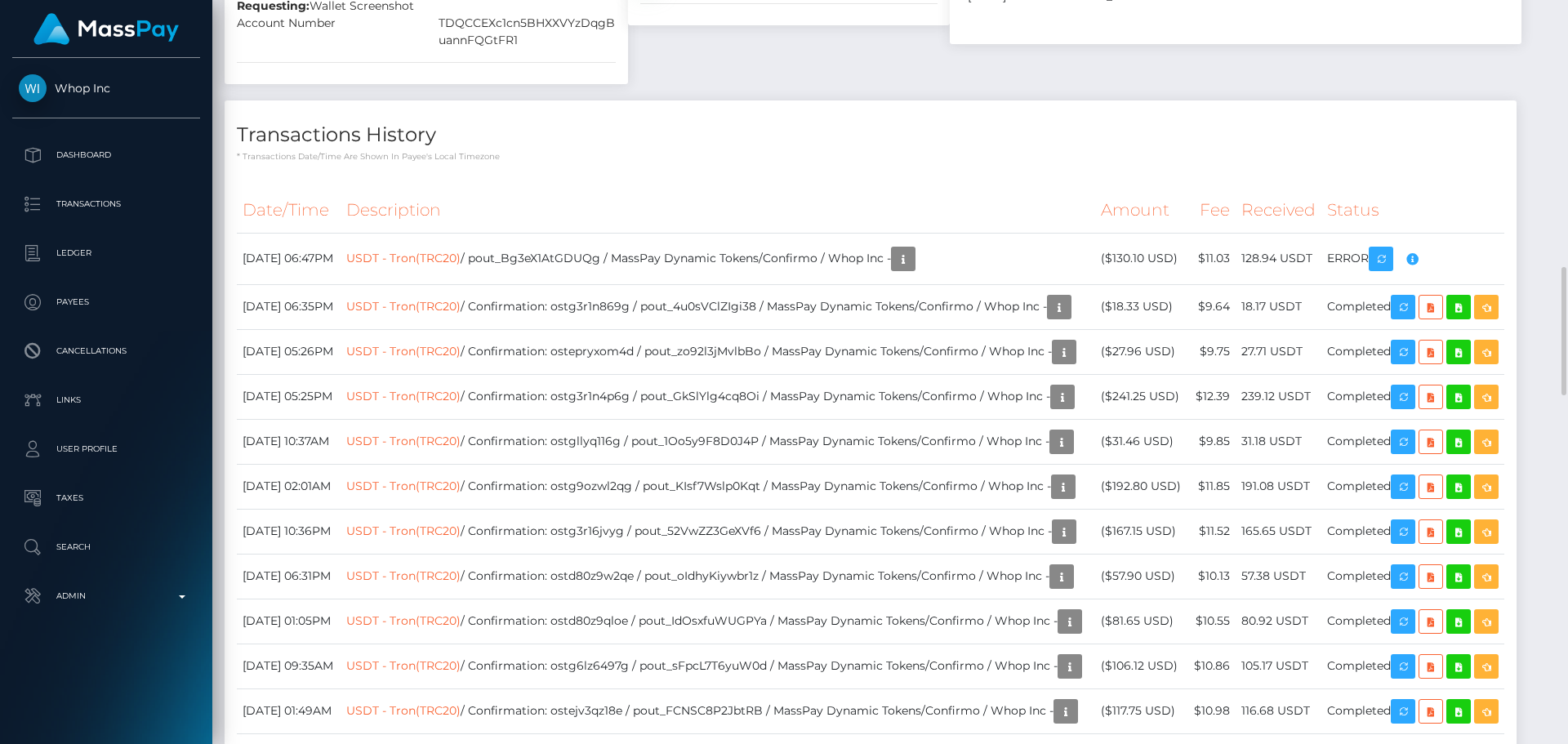
checkbox input "true"
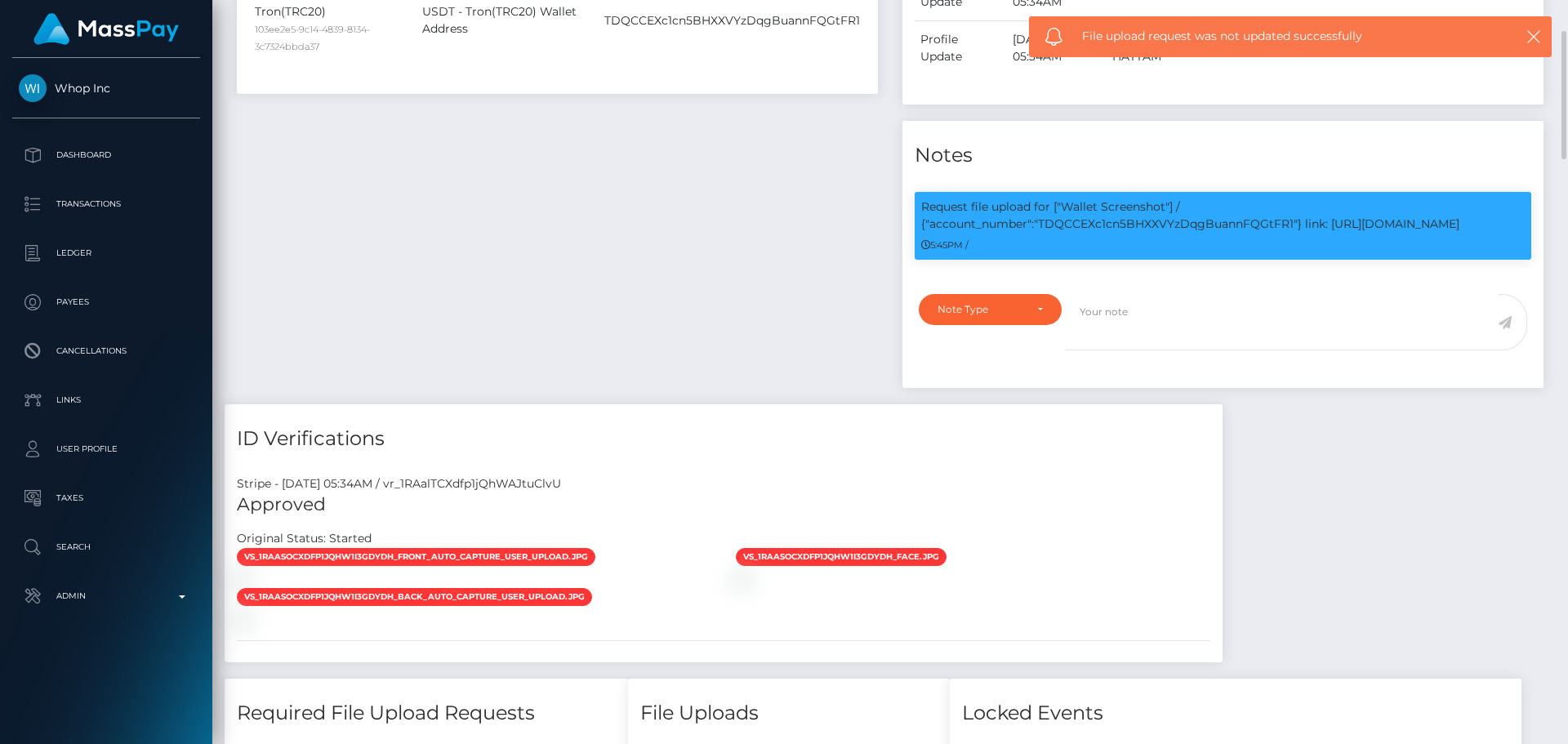
scroll to position [572, 0]
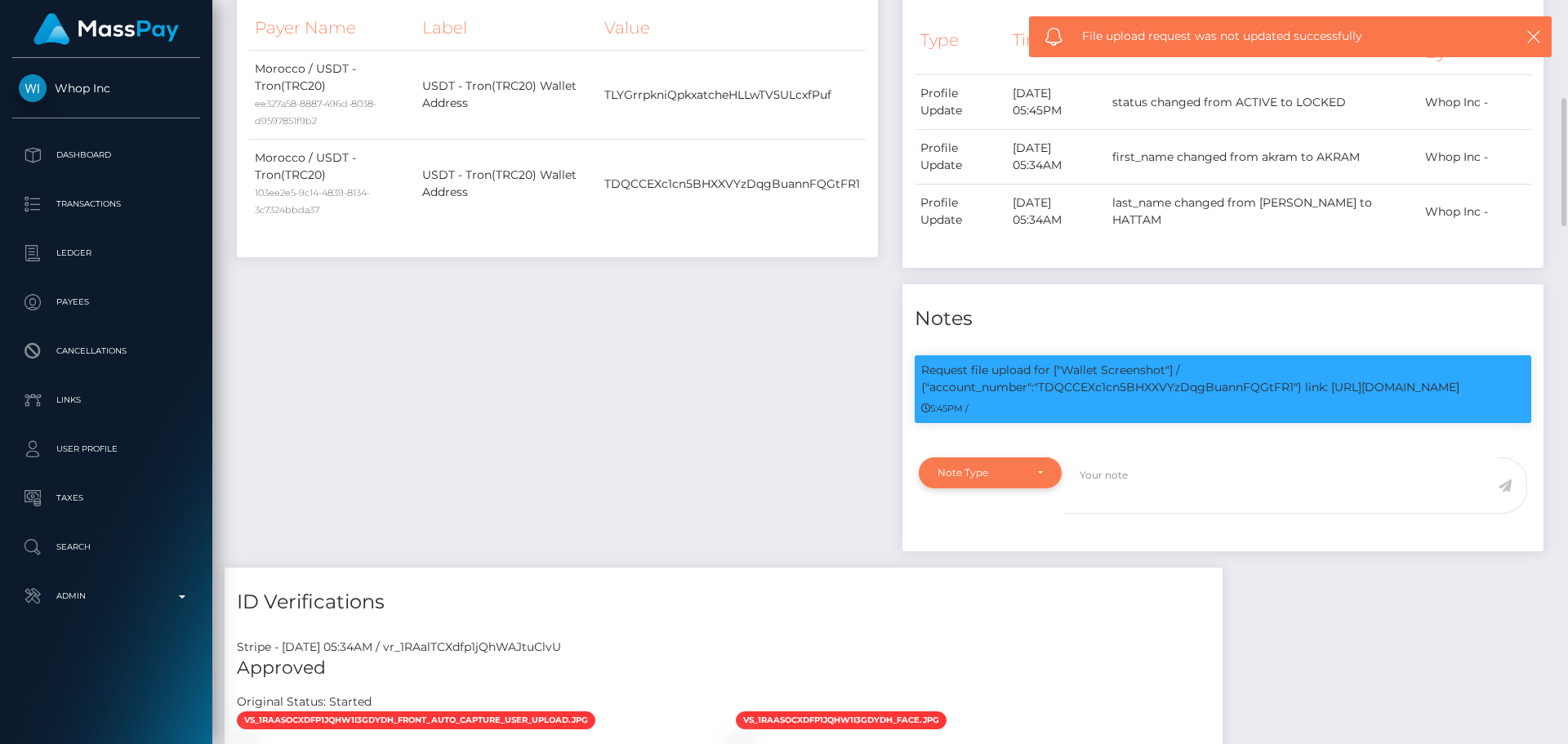
click at [1034, 475] on div "Note Type" at bounding box center [990, 473] width 105 height 13
click at [993, 550] on span "Compliance" at bounding box center [968, 551] width 59 height 15
select select "COMPLIANCE"
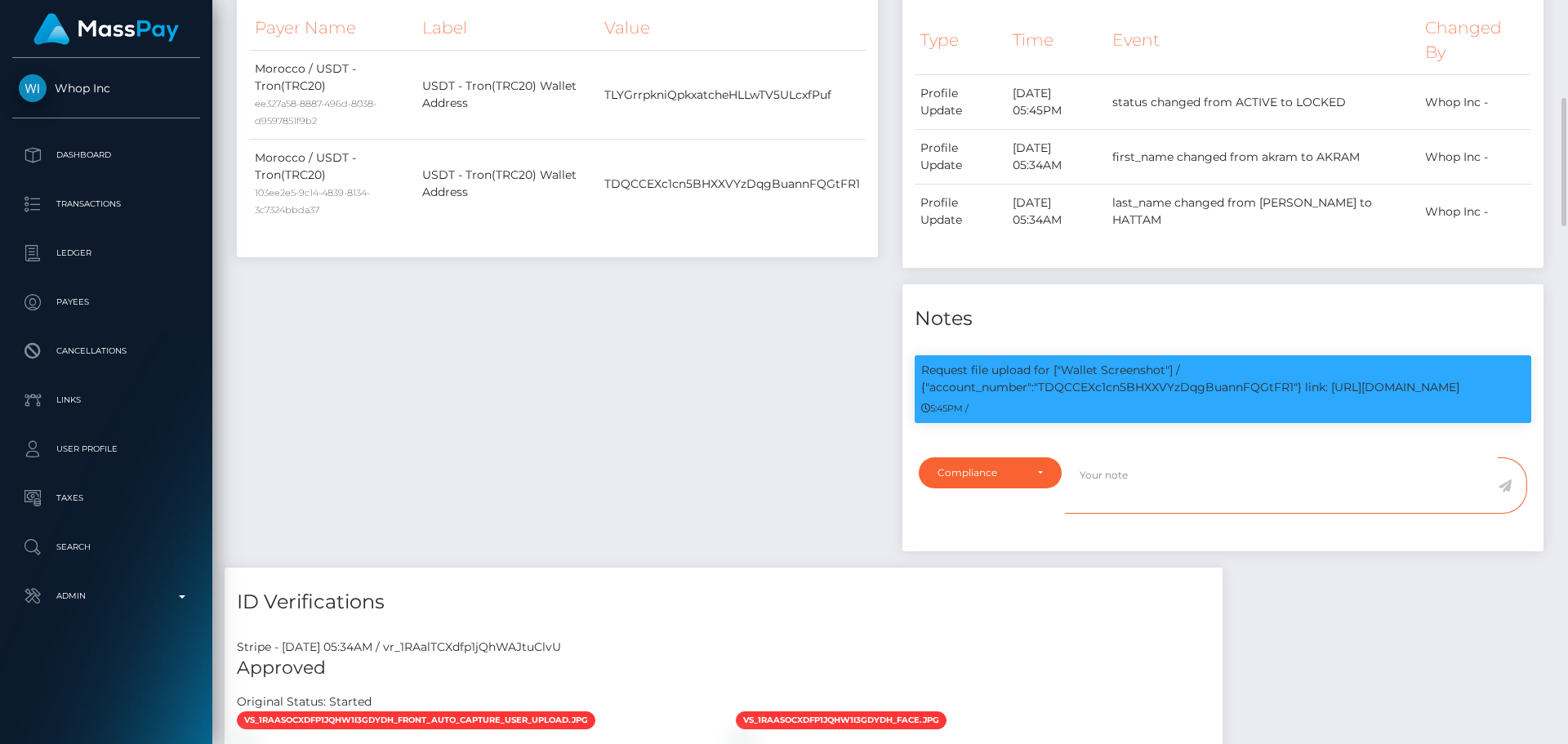
click at [1159, 481] on textarea at bounding box center [1281, 485] width 433 height 56
paste textarea "Crypto wallet screenshot for TJ1JVLhSiu5ToSyV63dhPCo6unjJescfAB provided. The p…"
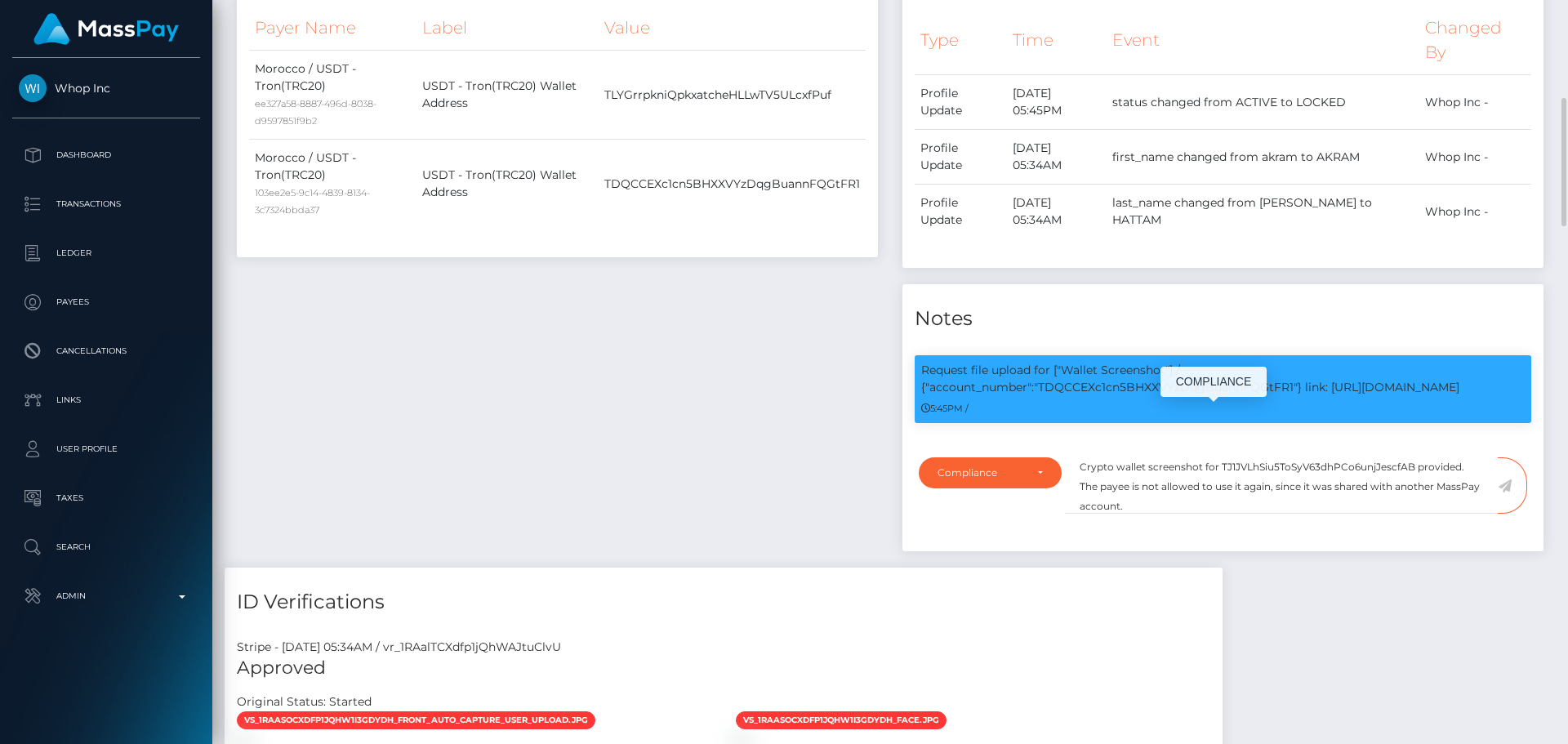
click at [1128, 382] on p "Request file upload for ["Wallet Screenshot"] / {"account_number":"TDQCCEXc1cn5…" at bounding box center [1222, 378] width 603 height 35
copy p "TDQCCEXc1cn5BHXXVYzDqgBuannFQGtFR1"
click at [1254, 466] on textarea "Crypto wallet screenshot for TJ1JVLhSiu5ToSyV63dhPCo6unjJescfAB provided. The p…" at bounding box center [1281, 485] width 433 height 56
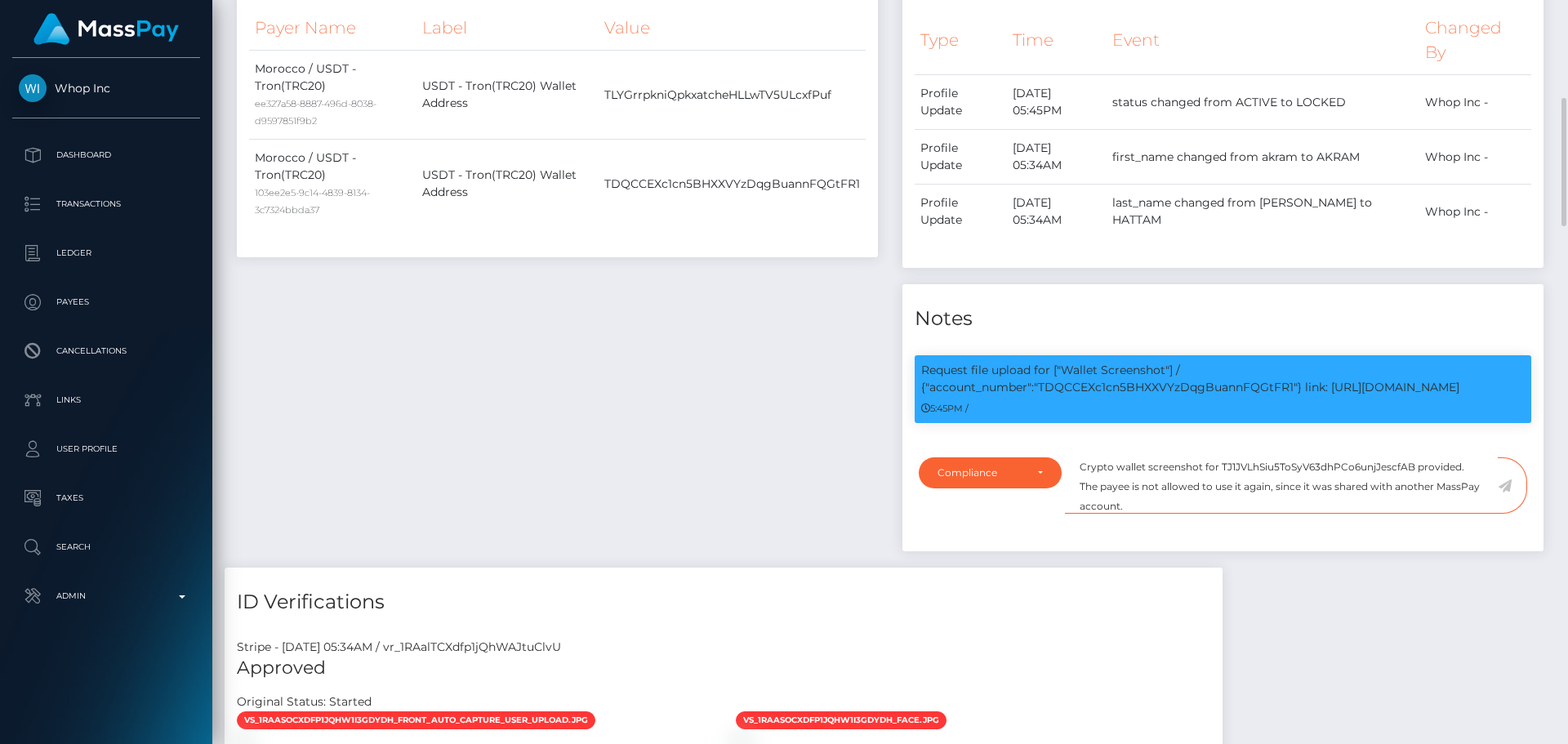
paste textarea "DQCCEXc1cn5BHXXVYzDqgBuannFQGtFR1"
click at [1273, 504] on textarea "Crypto wallet screenshot for TDQCCEXc1cn5BHXXVYzDqgBuannFQGtFR1 provided. The p…" at bounding box center [1281, 485] width 433 height 56
type textarea "Crypto wallet screenshot for TDQCCEXc1cn5BHXXVYzDqgBuannFQGtFR1 provided. The p…"
click at [1507, 486] on icon at bounding box center [1505, 485] width 14 height 13
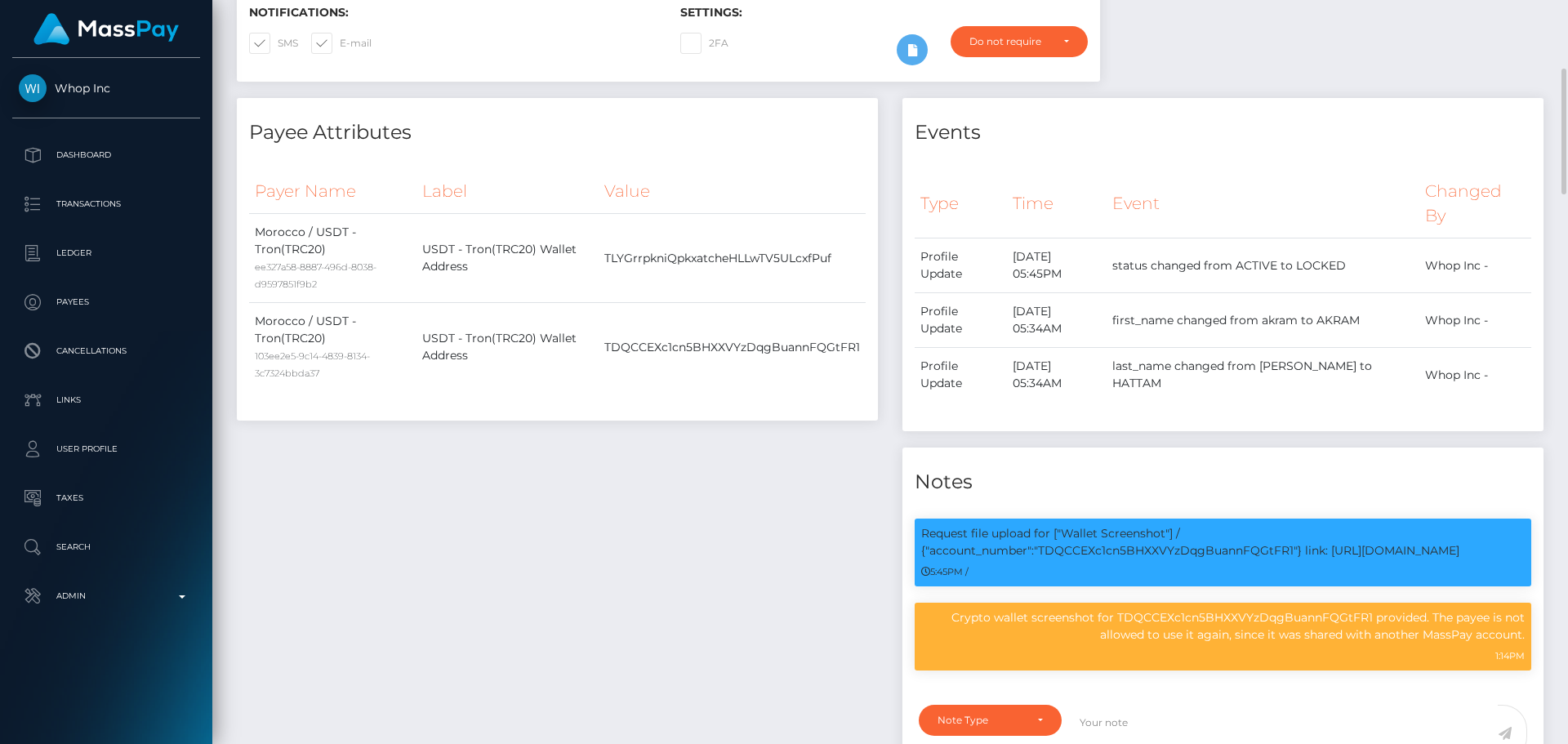
scroll to position [816, 0]
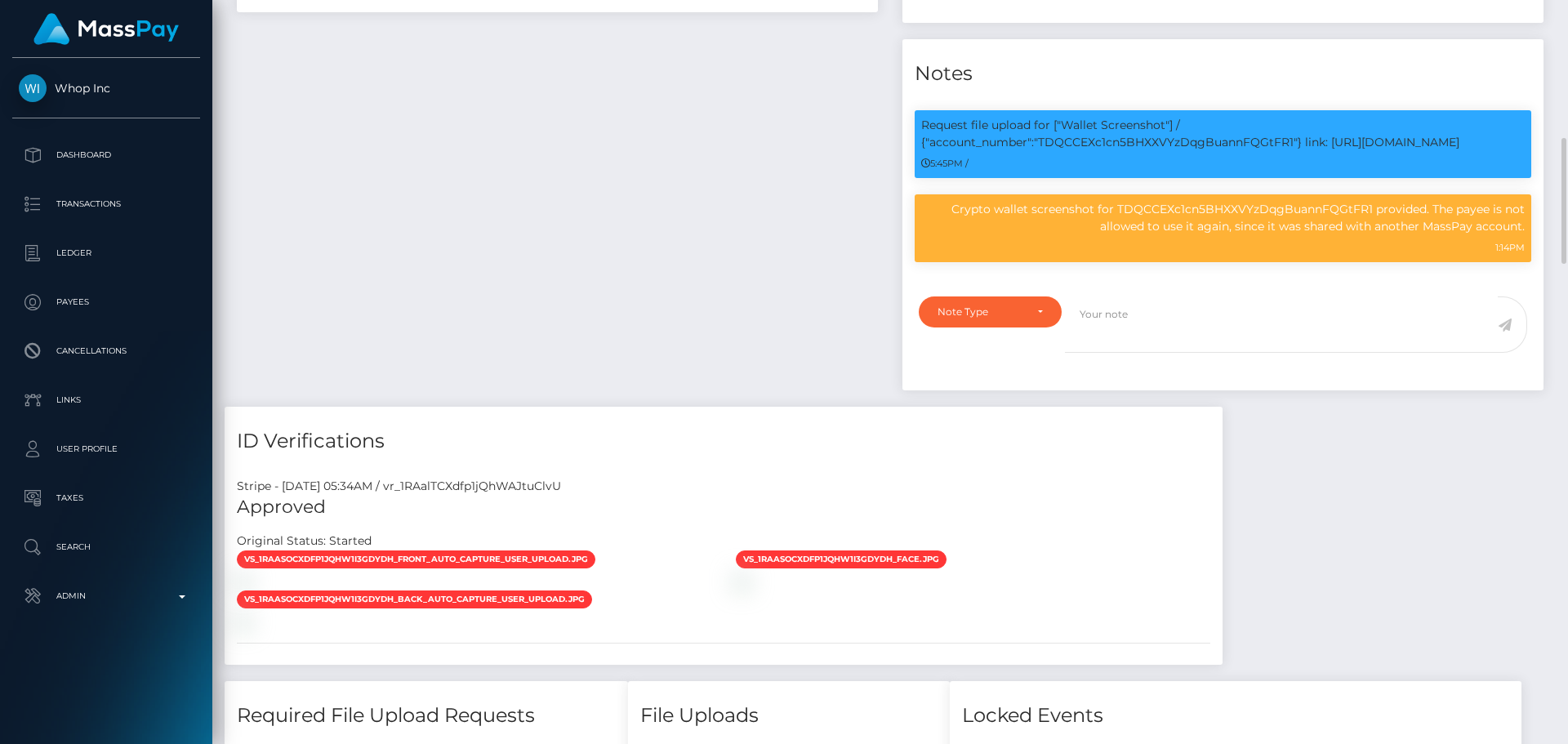
click at [774, 224] on div "Payee Attributes Payer Name Label Value Morocco / USDT - Tron(TRC20) ee327a58-8…" at bounding box center [558, 49] width 666 height 717
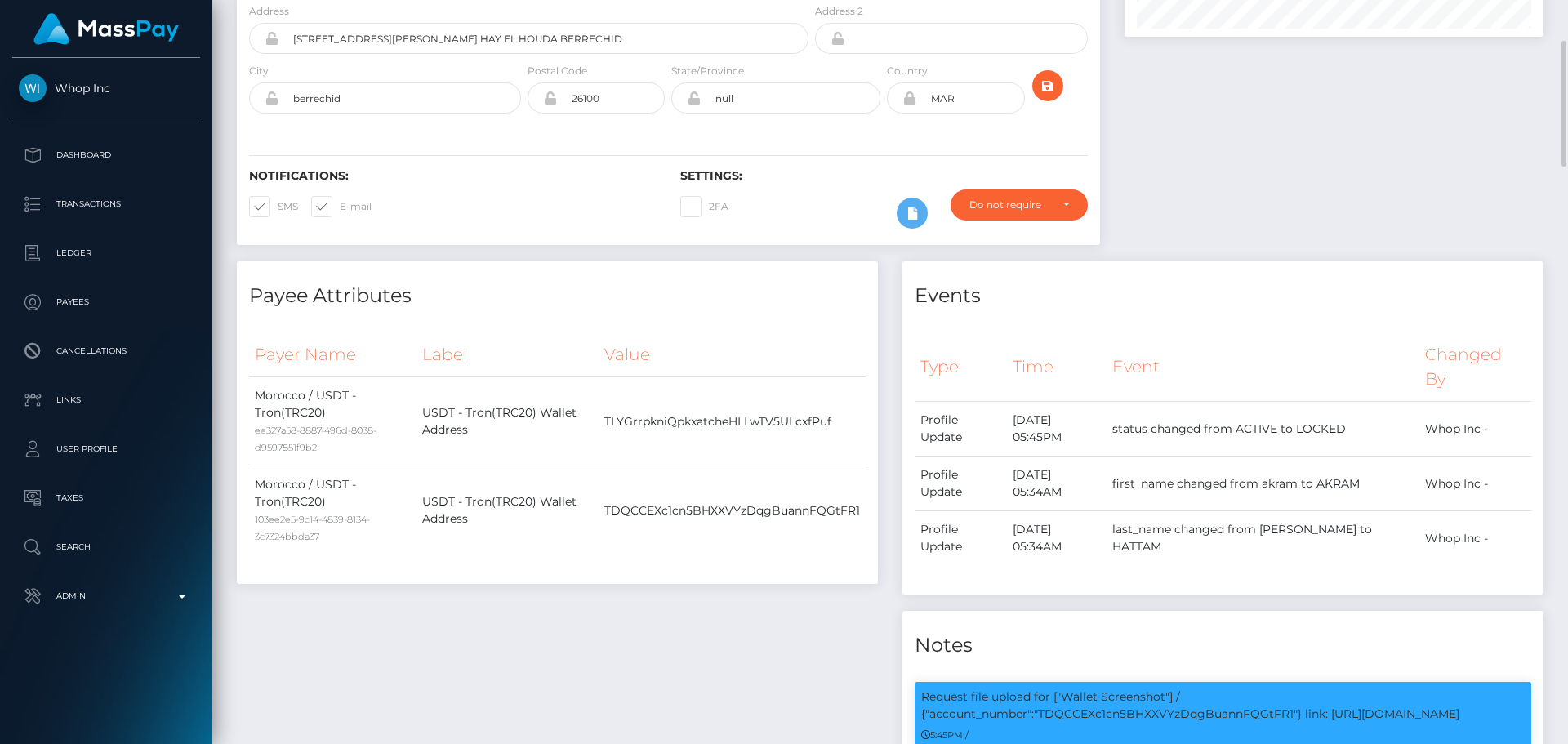
scroll to position [0, 0]
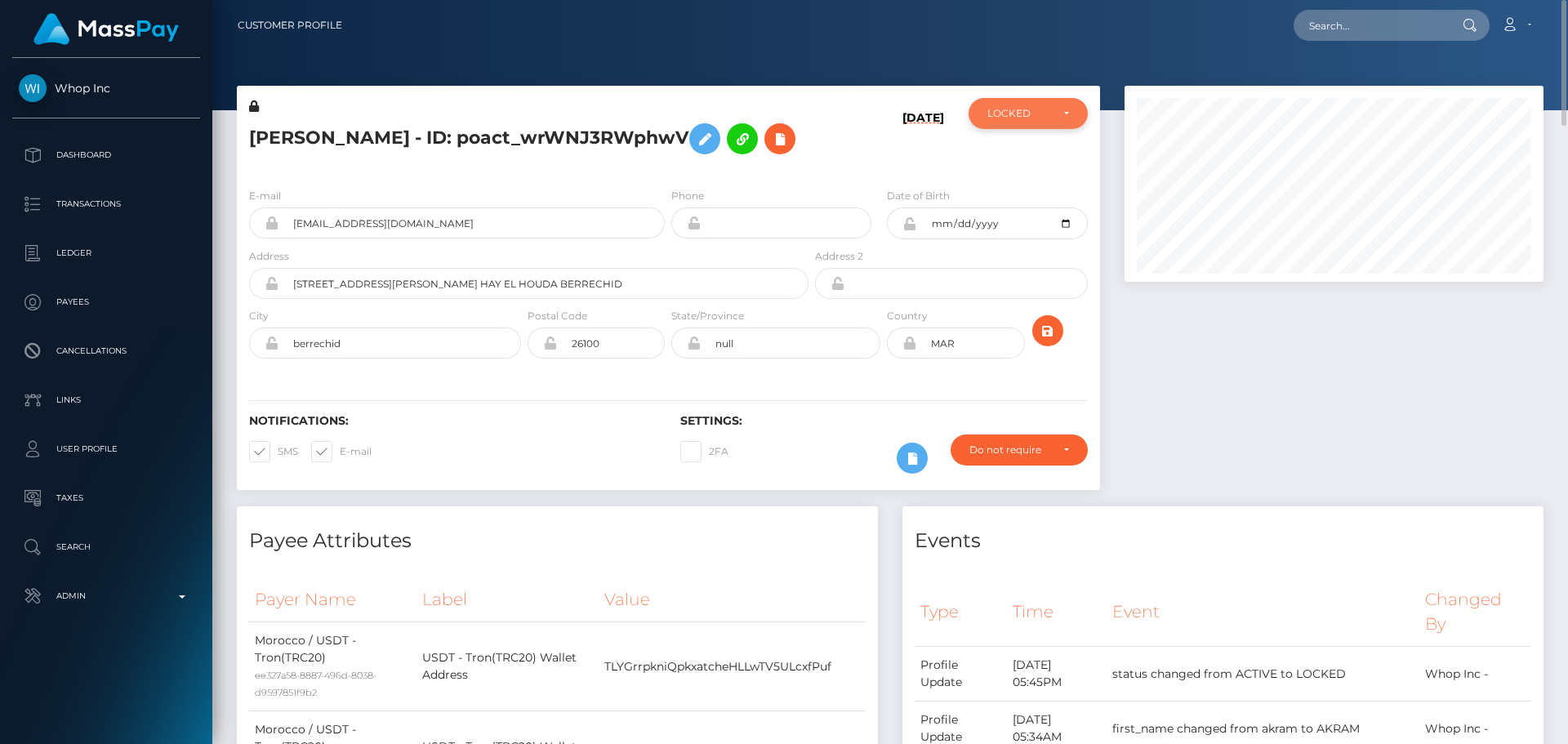
click at [1032, 110] on div "LOCKED" at bounding box center [1018, 113] width 62 height 13
click at [1030, 160] on link "ACTIVE" at bounding box center [1028, 157] width 119 height 31
select select "ACTIVE"
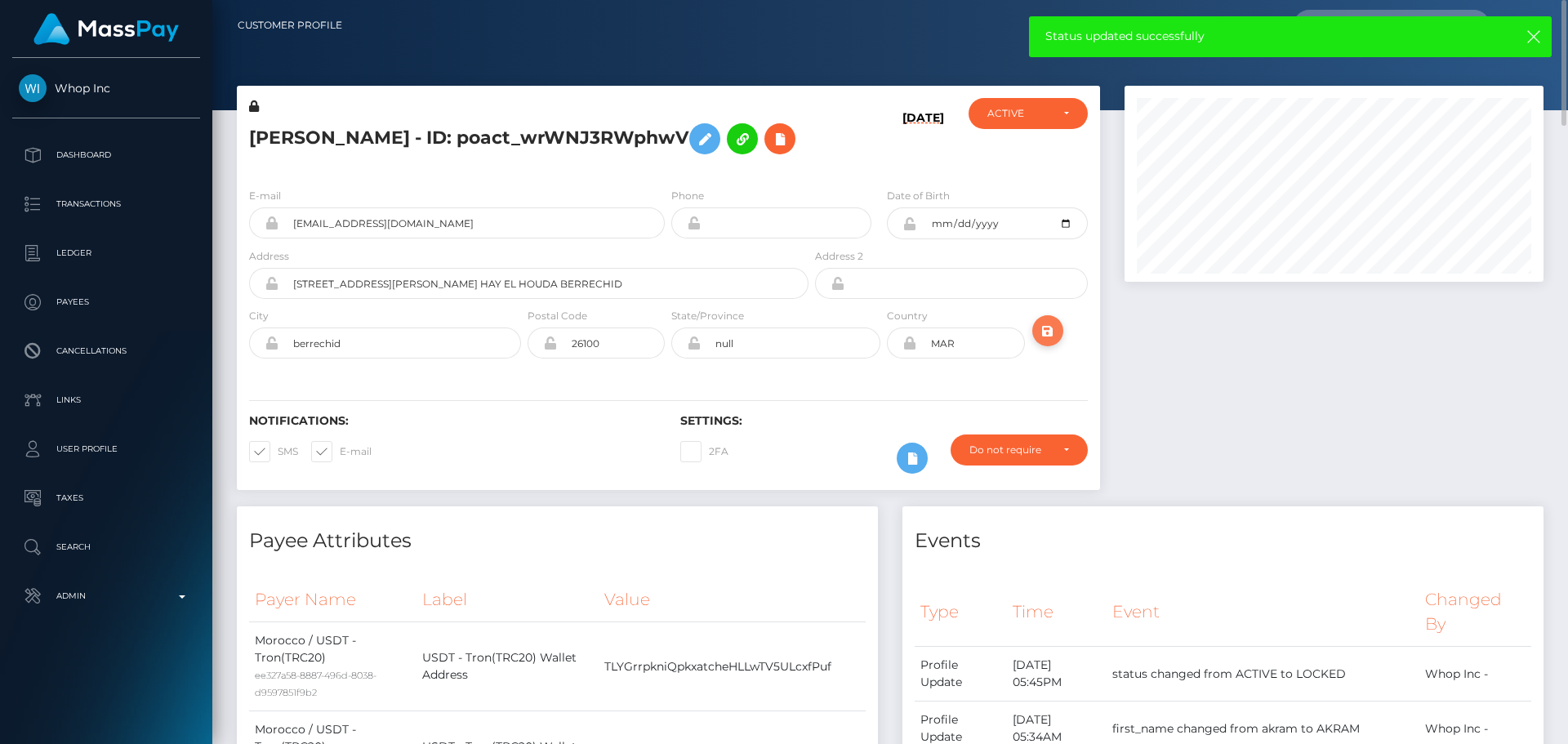
click at [1048, 331] on icon "submit" at bounding box center [1048, 331] width 20 height 21
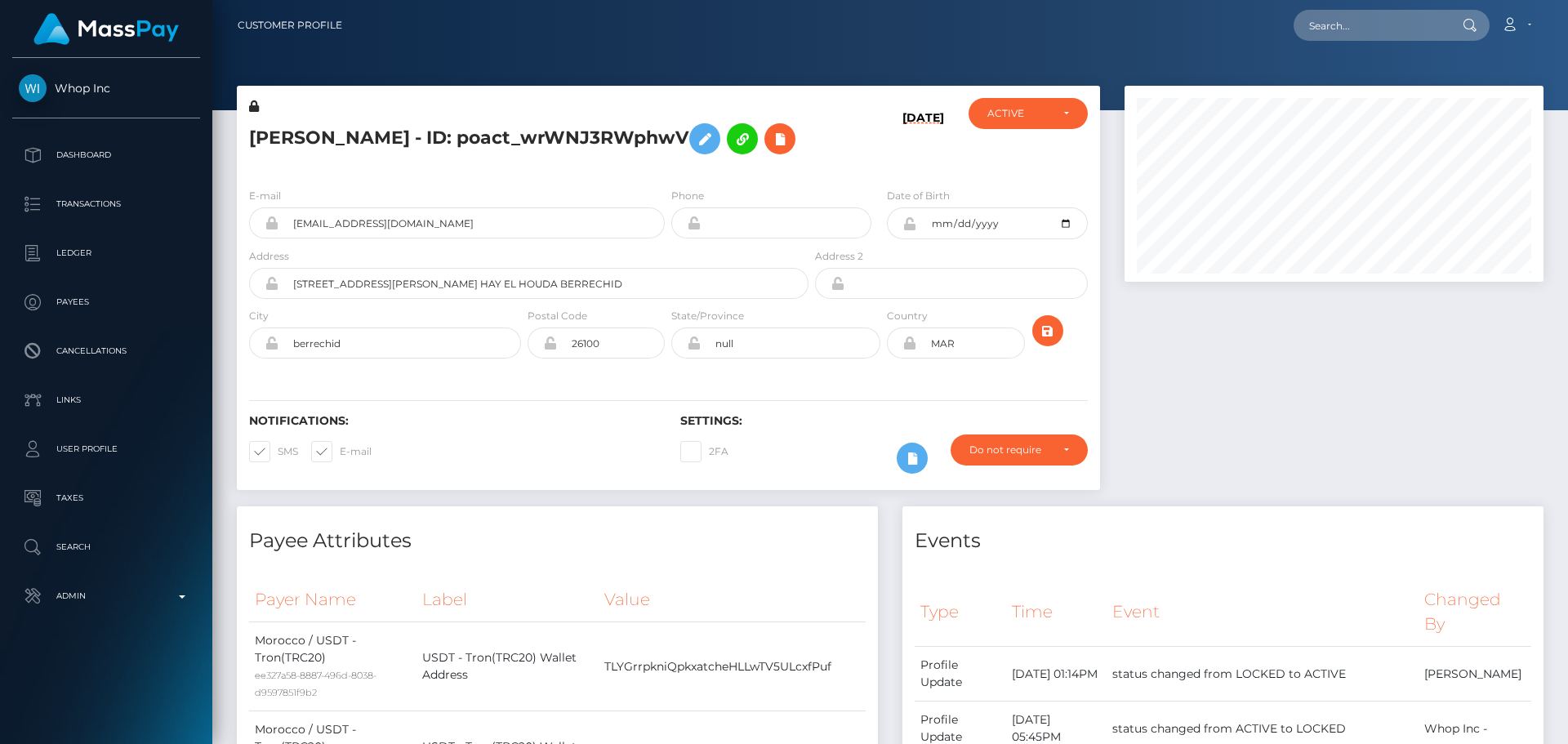
click at [667, 166] on div "[PERSON_NAME] - ID: poact_wrWNJ3RWphwV" at bounding box center [524, 136] width 575 height 76
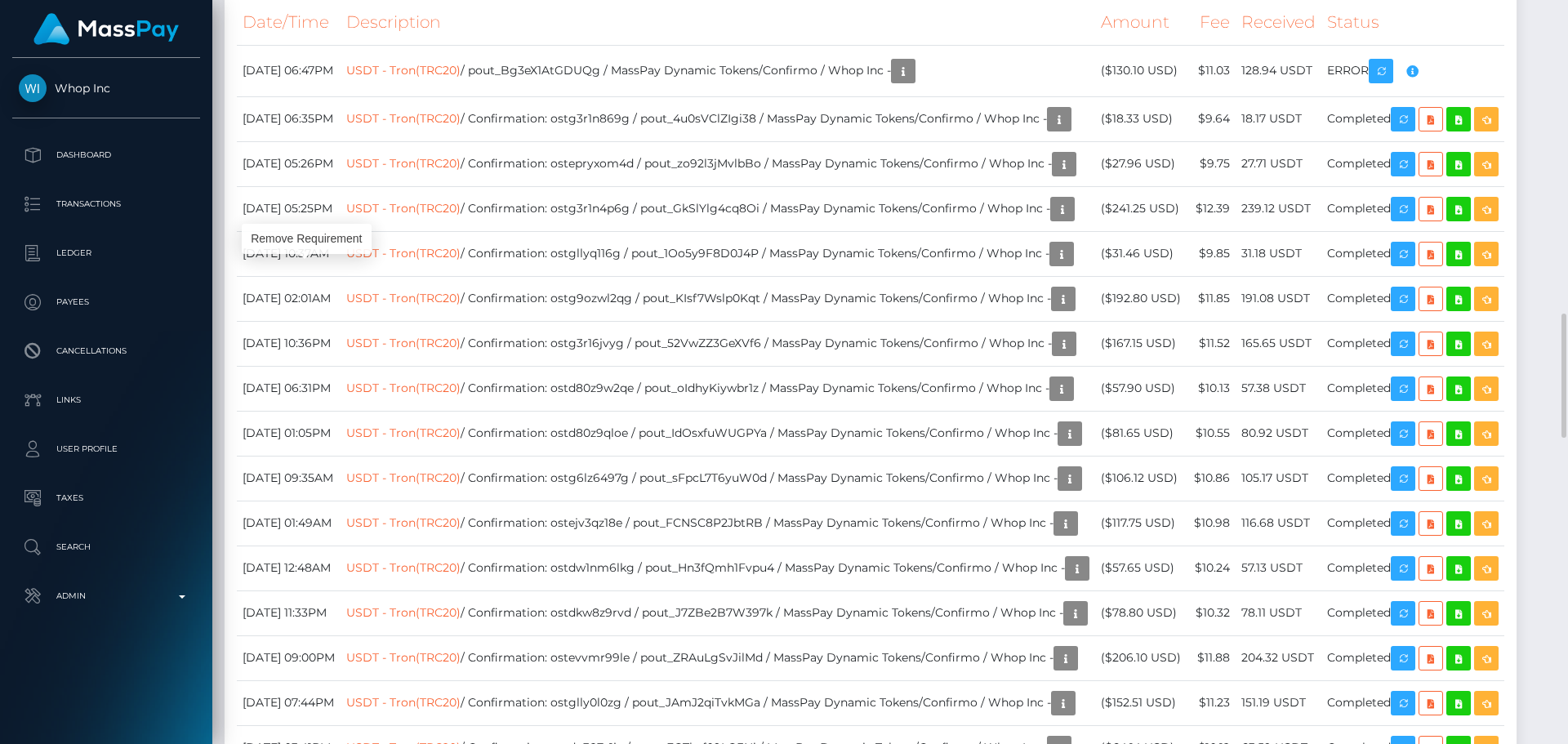
scroll to position [196, 420]
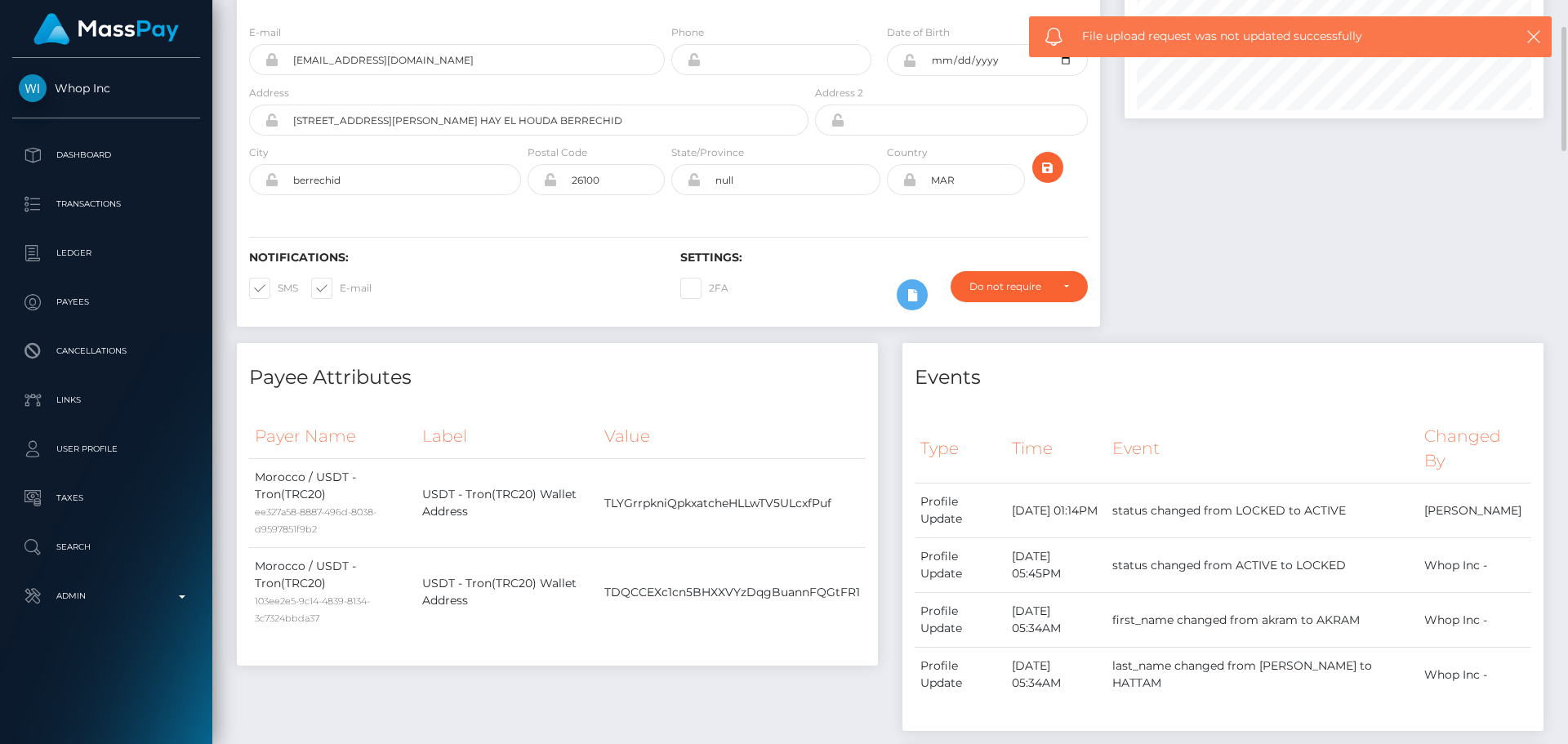
scroll to position [0, 0]
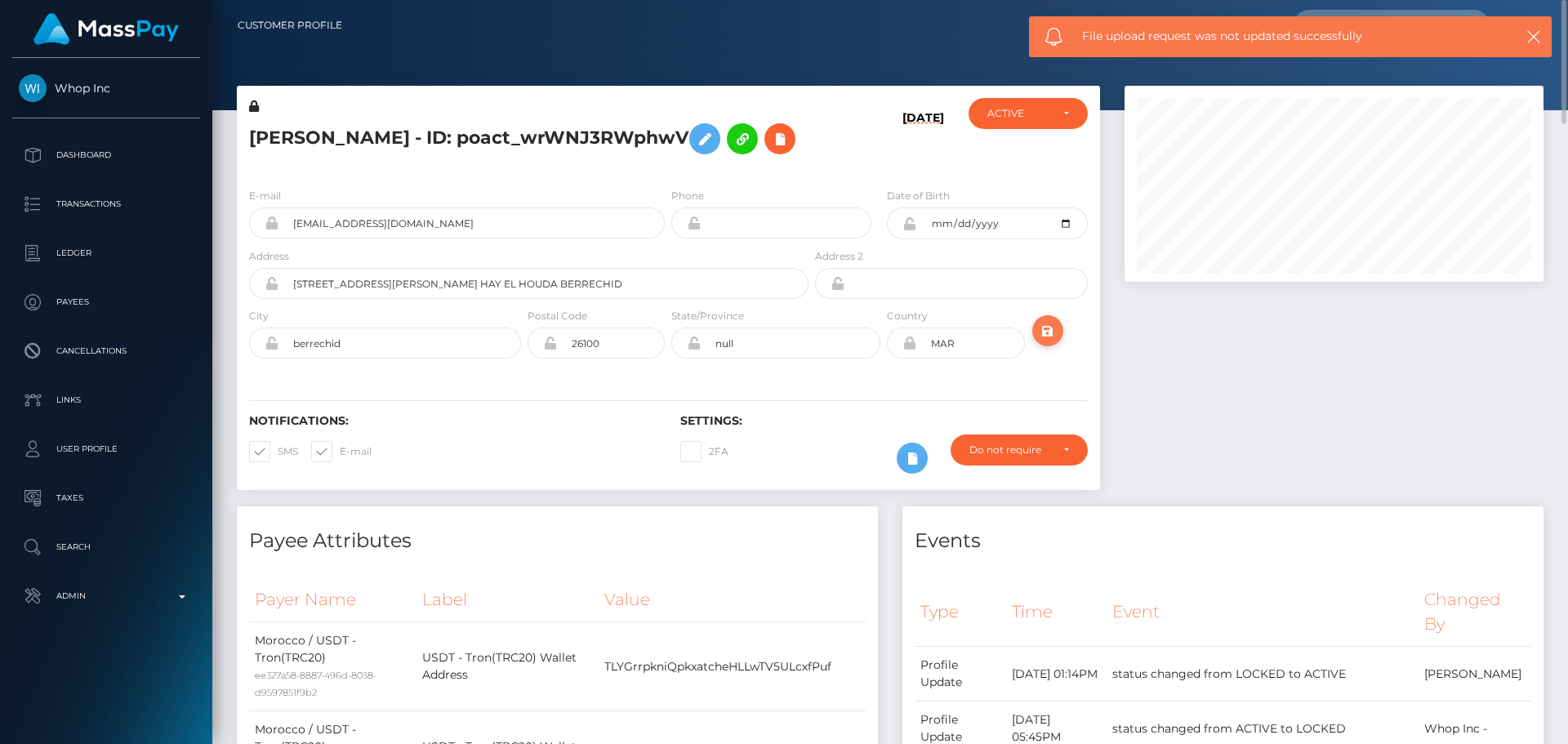
click at [1043, 328] on icon "submit" at bounding box center [1048, 331] width 20 height 21
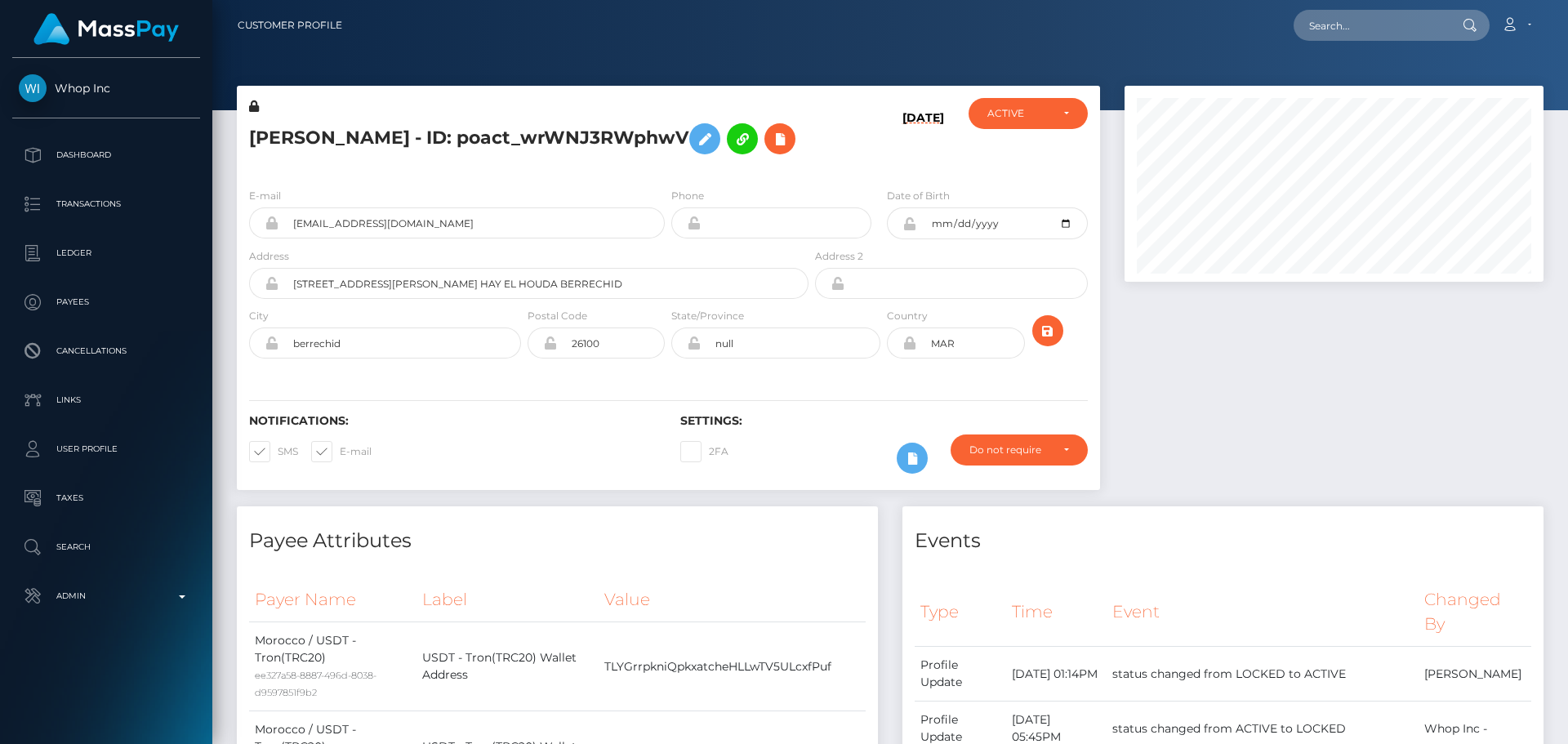
scroll to position [196, 420]
click at [806, 170] on div "[PERSON_NAME] - ID: poact_wrWNJ3RWphwV" at bounding box center [524, 136] width 575 height 76
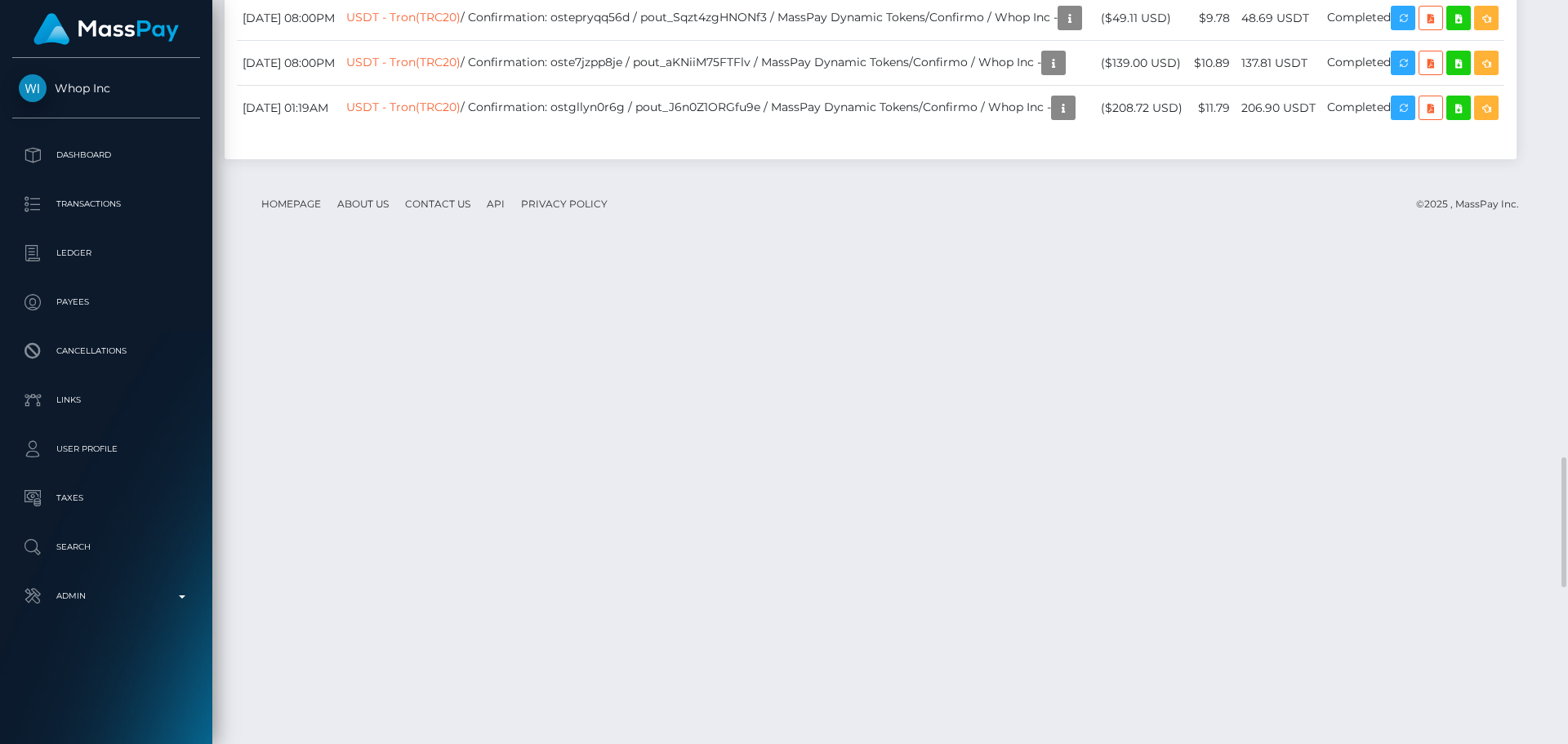
scroll to position [2369, 0]
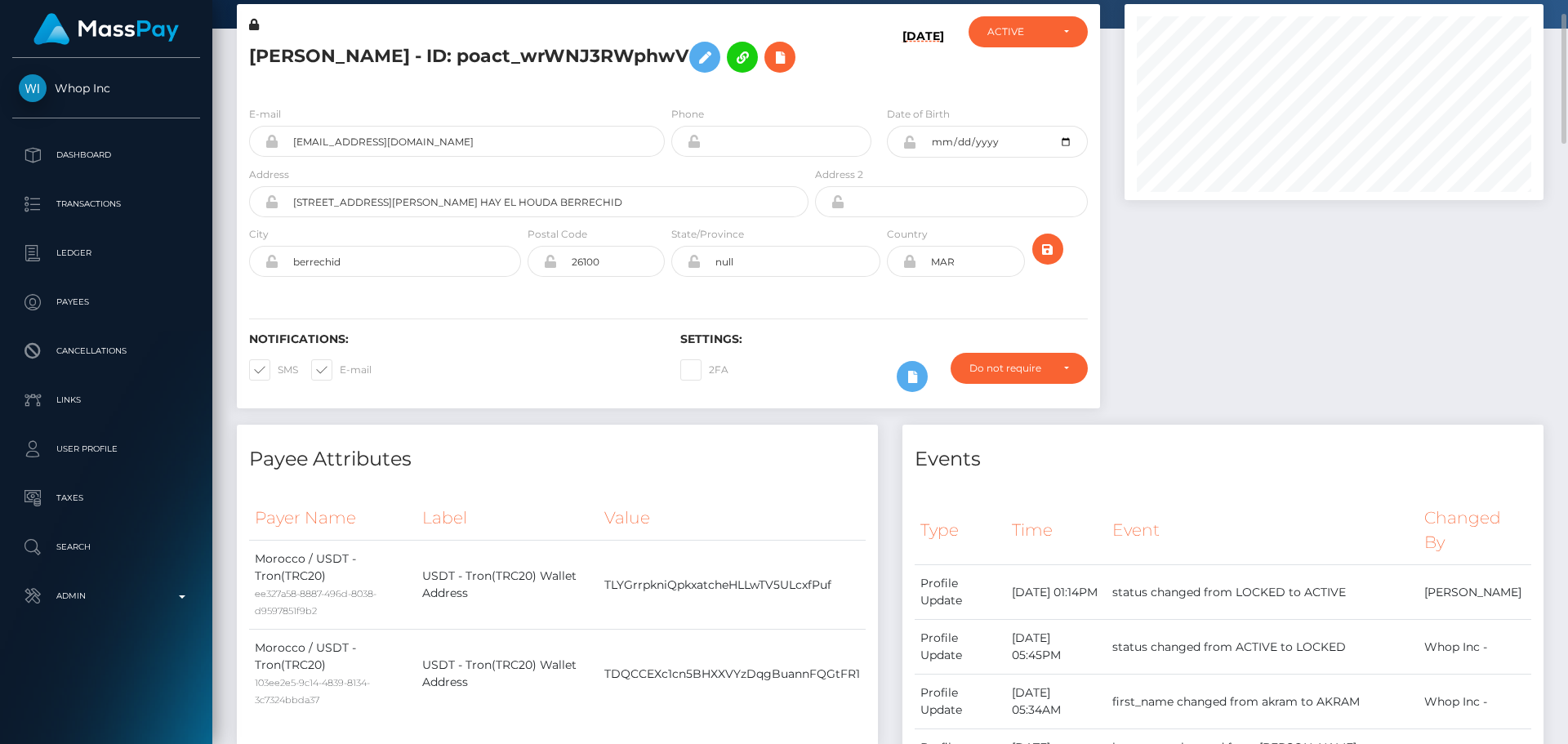
scroll to position [0, 0]
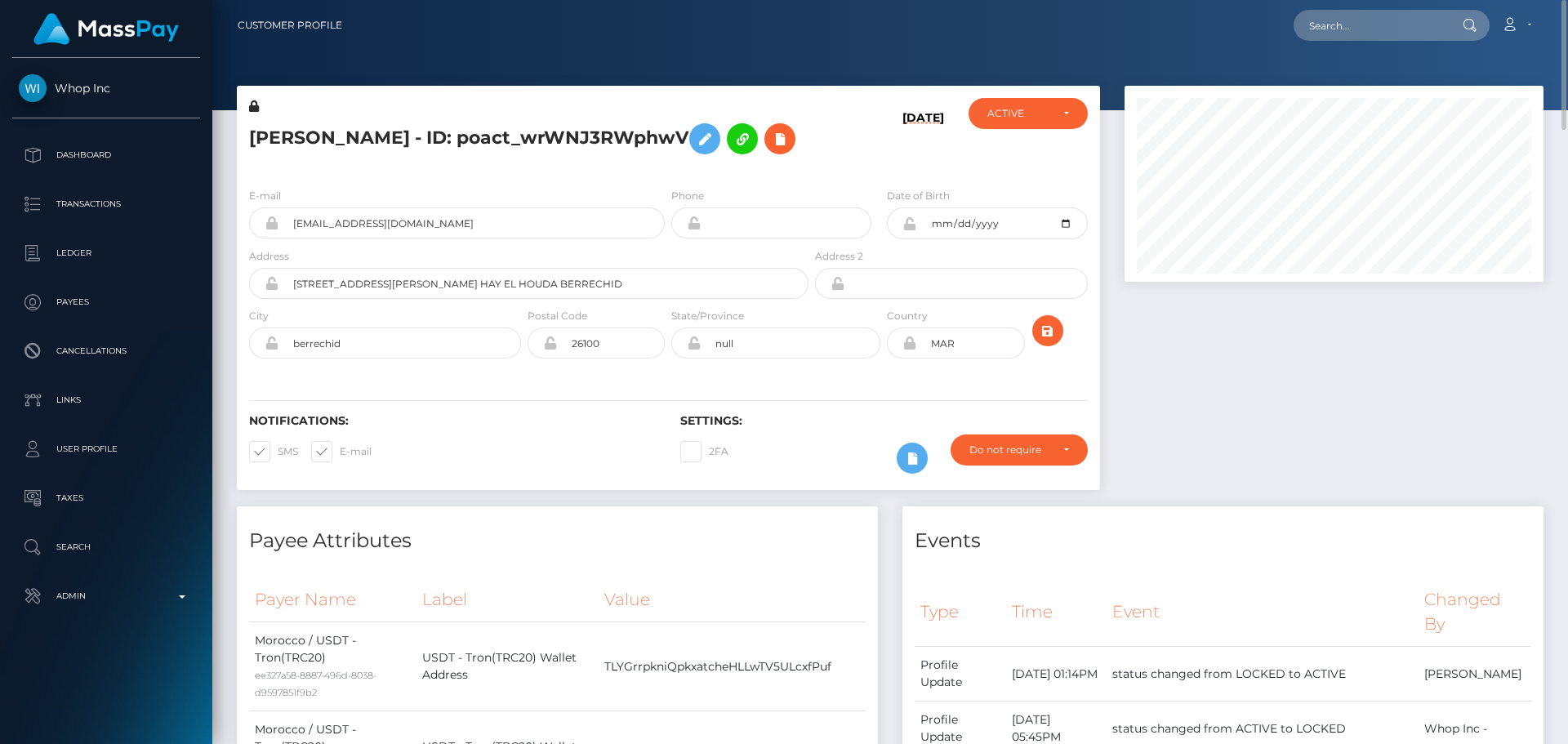
click at [485, 131] on h5 "AKRAM HATTAM - ID: poact_wrWNJ3RWphwV" at bounding box center [524, 139] width 551 height 48
copy h5 "AKRAM HATTAM - ID: poact_wrWNJ3RWphwV"
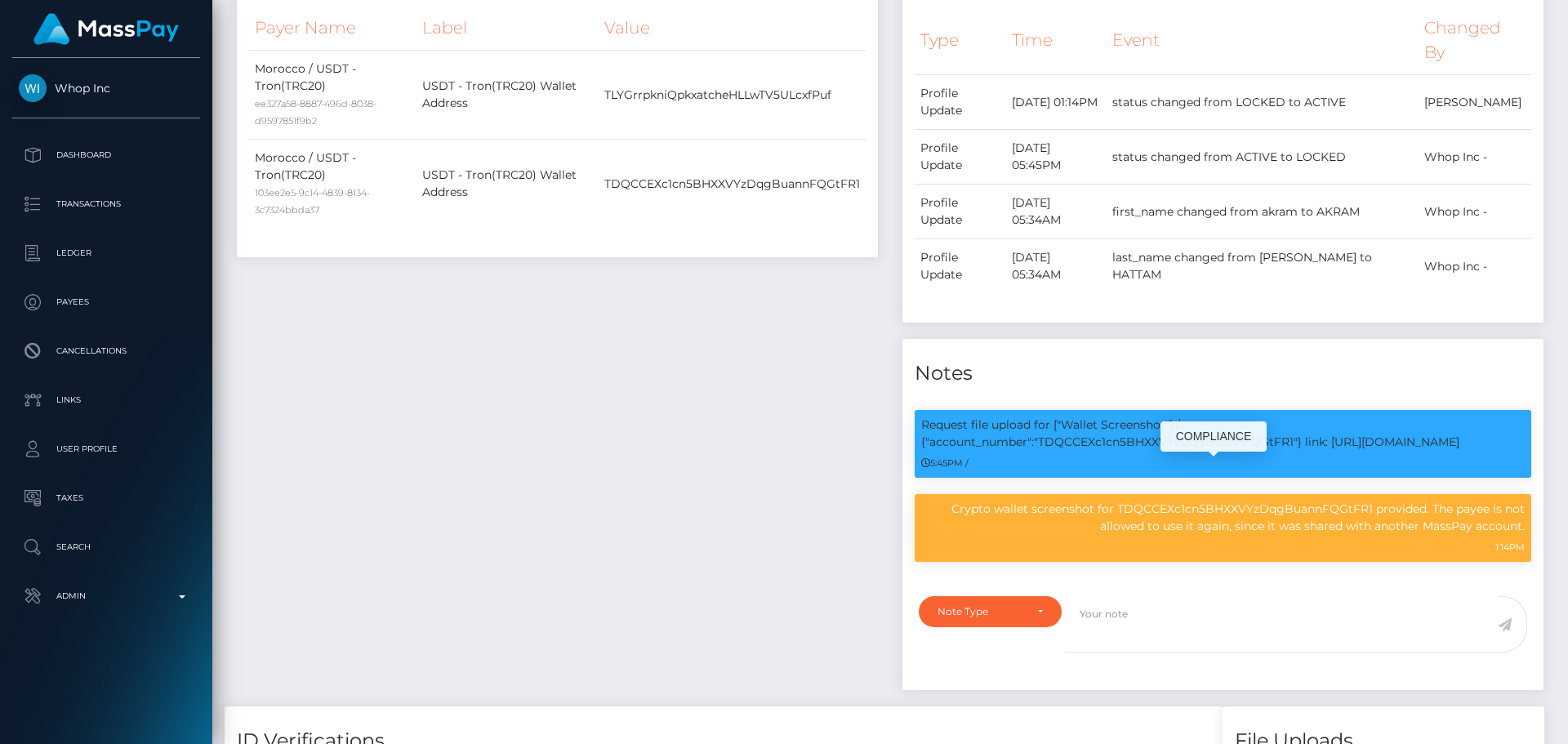
click at [1209, 436] on div "COMPLIANCE" at bounding box center [1212, 436] width 106 height 31
click at [1209, 436] on body "Whop Inc Dashboard Transactions Ledger Payees" at bounding box center [784, 372] width 1568 height 744
copy p "TDQCCEXc1cn5BHXXVYzDqgBuannFQGtFR1"
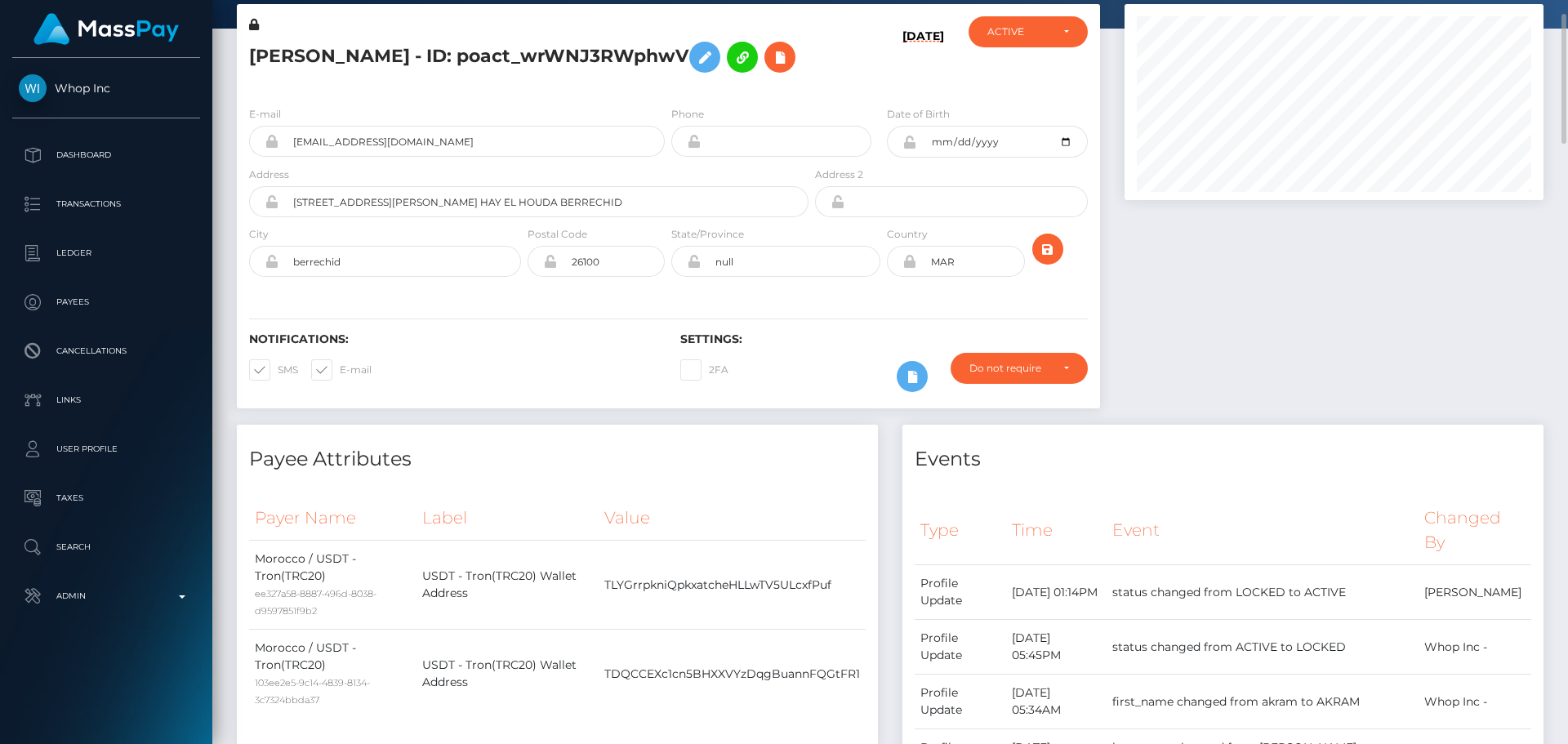
scroll to position [0, 0]
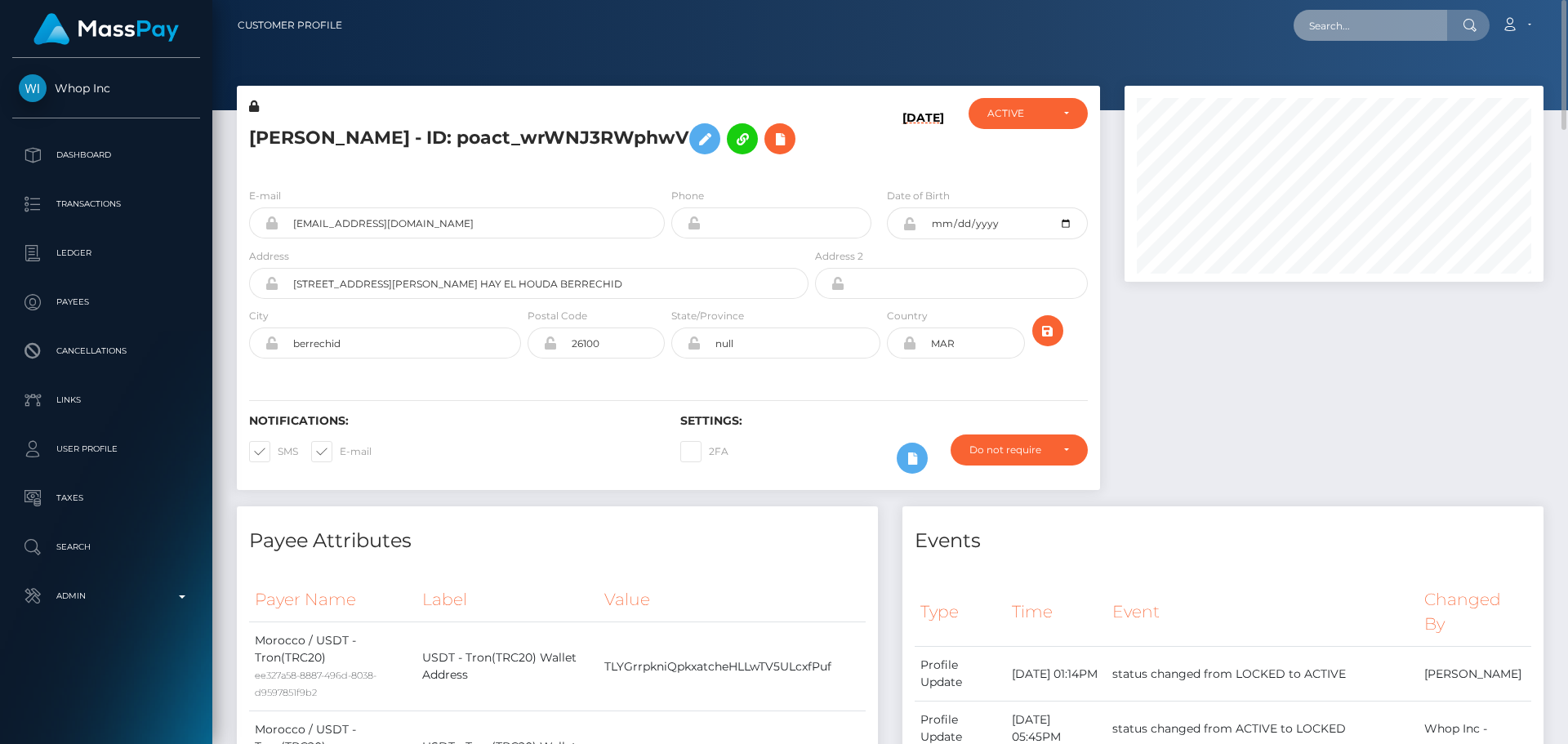
click at [1328, 31] on input "text" at bounding box center [1370, 25] width 154 height 31
paste input "poact_Mb7D90xlecSJ"
type input "poact_Mb7D90xlecSJ"
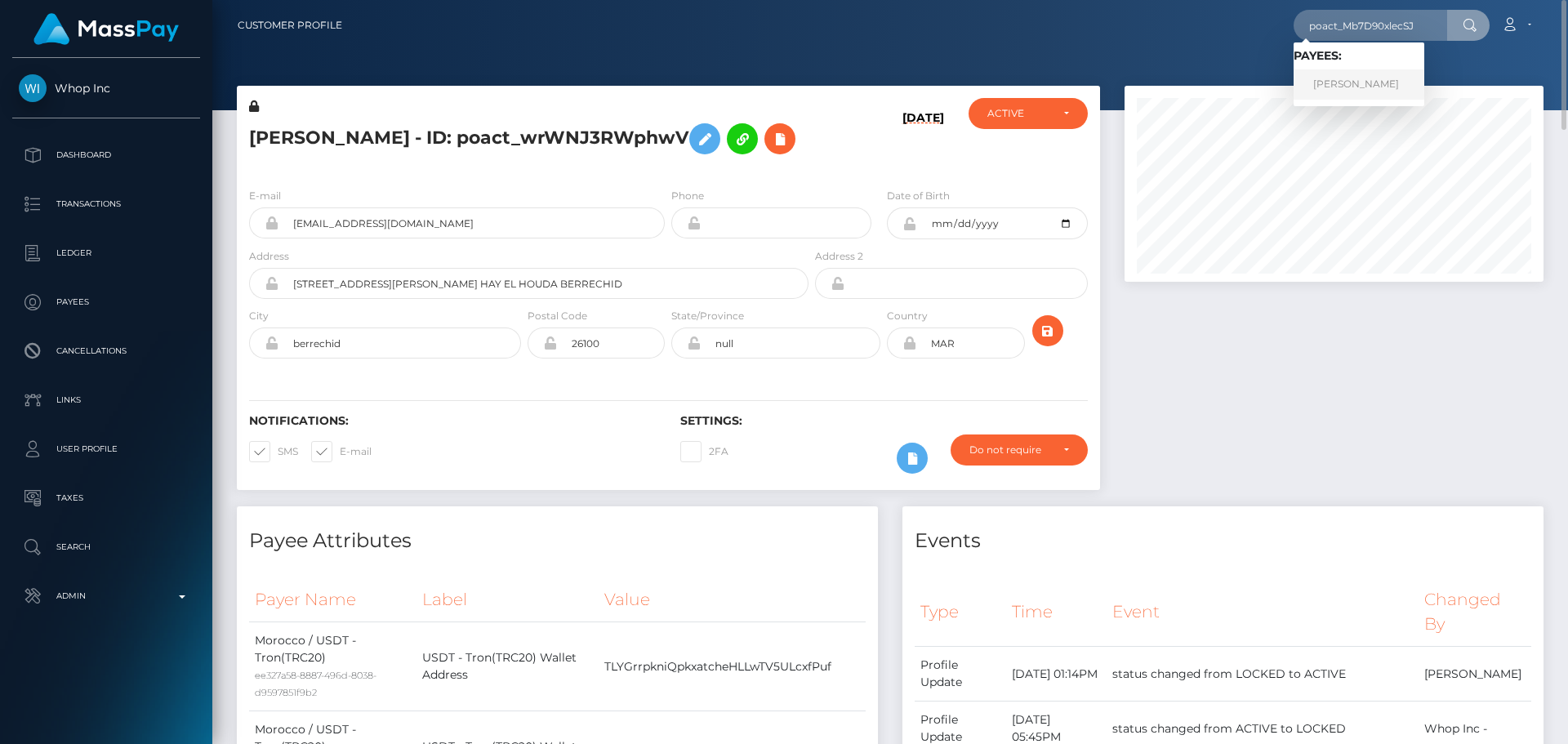
click at [1342, 81] on link "Hari Vigneshwaran" at bounding box center [1359, 84] width 131 height 31
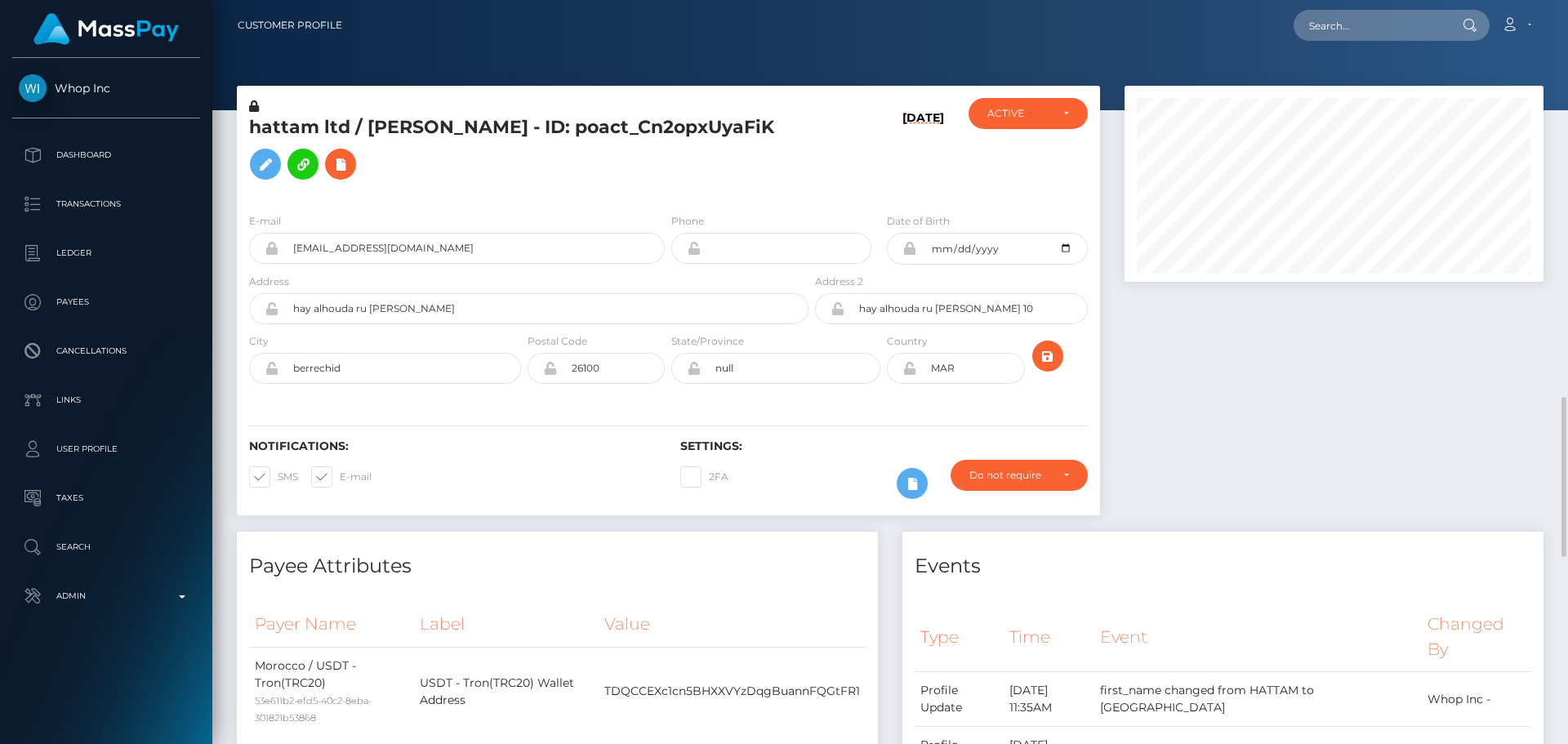
scroll to position [196, 420]
click at [380, 127] on h5 "hattam ltd / [PERSON_NAME] - ID: poact_Cn2opxUyaFiK" at bounding box center [524, 151] width 551 height 72
drag, startPoint x: 380, startPoint y: 127, endPoint x: 437, endPoint y: 128, distance: 57.0
click at [437, 128] on h5 "hattam ltd / [PERSON_NAME] - ID: poact_Cn2opxUyaFiK" at bounding box center [524, 151] width 551 height 72
copy h5 "WALID HATTAM"
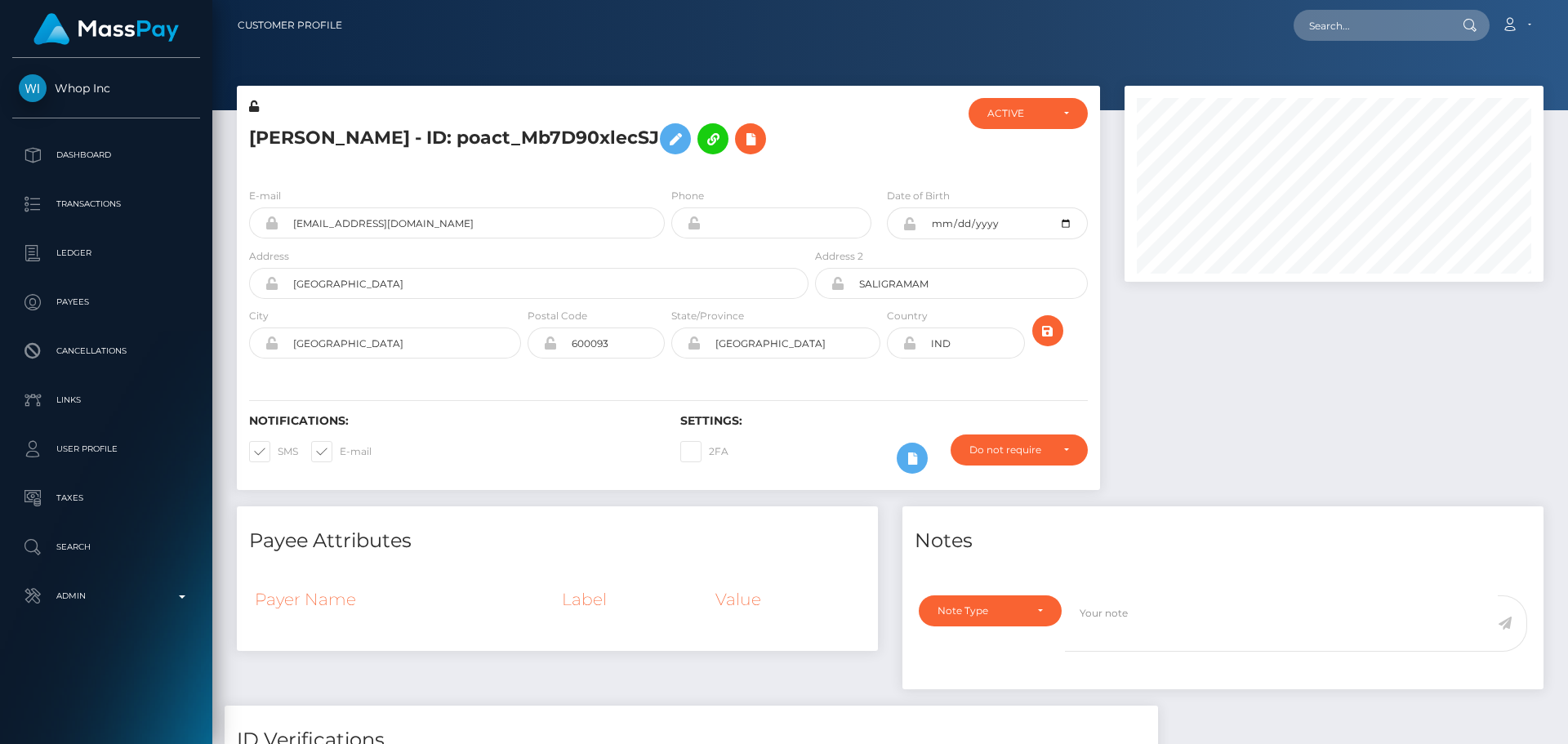
scroll to position [196, 420]
click at [864, 144] on div at bounding box center [883, 136] width 144 height 76
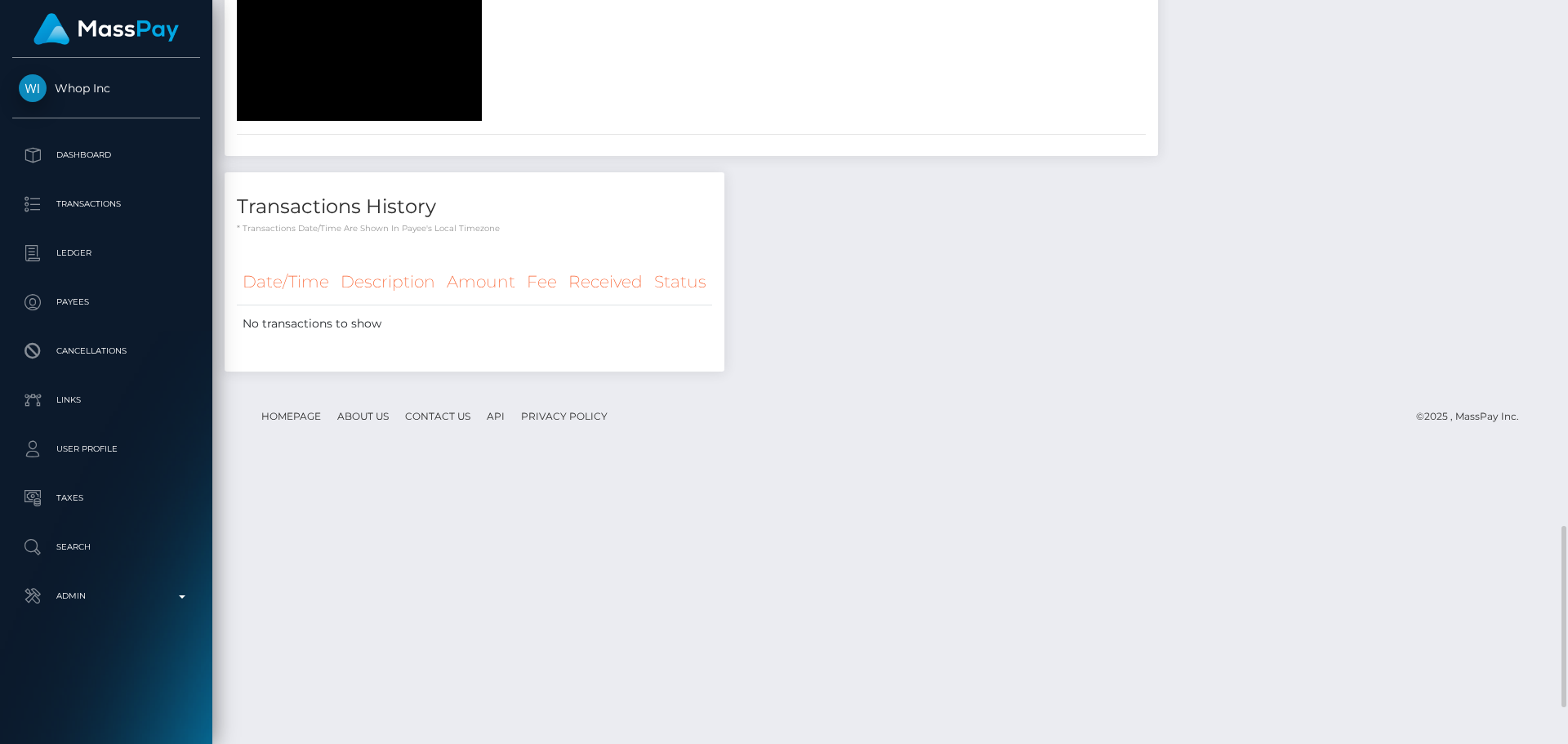
scroll to position [1156, 0]
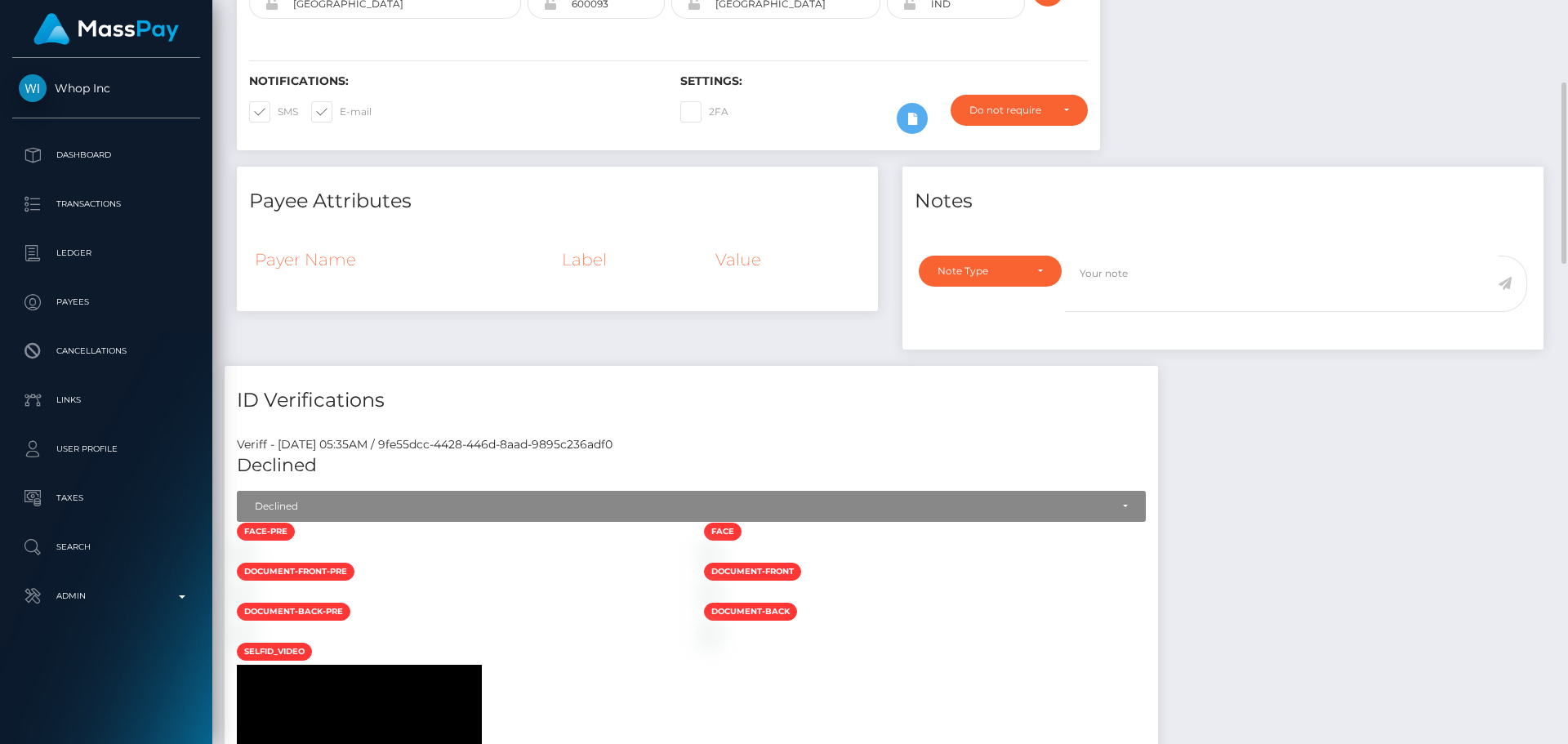
scroll to position [0, 0]
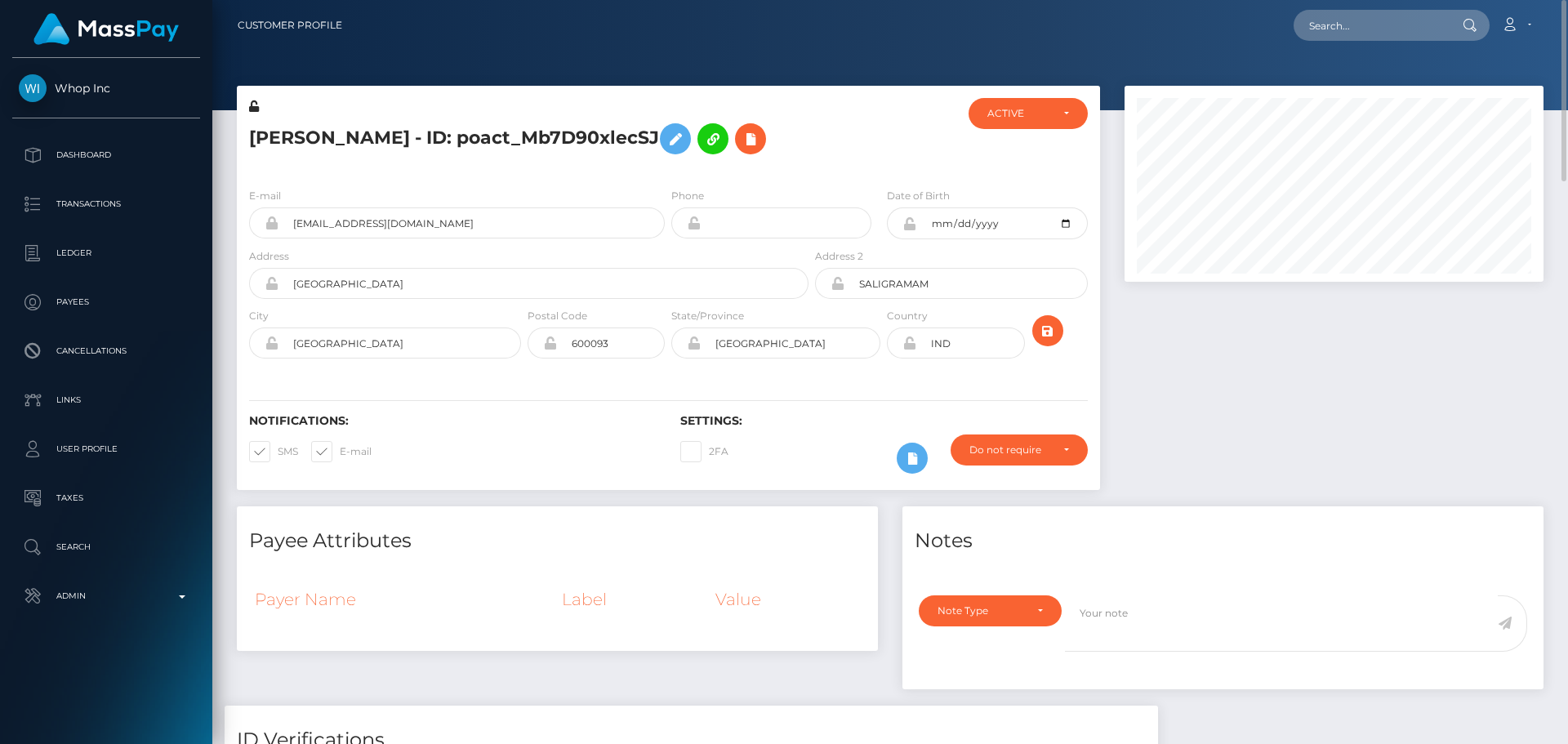
click at [496, 174] on div "[PERSON_NAME] - ID: poact_Mb7D90xlecSJ" at bounding box center [524, 136] width 575 height 76
click at [557, 172] on div "[PERSON_NAME] - ID: poact_Mb7D90xlecSJ" at bounding box center [524, 136] width 575 height 76
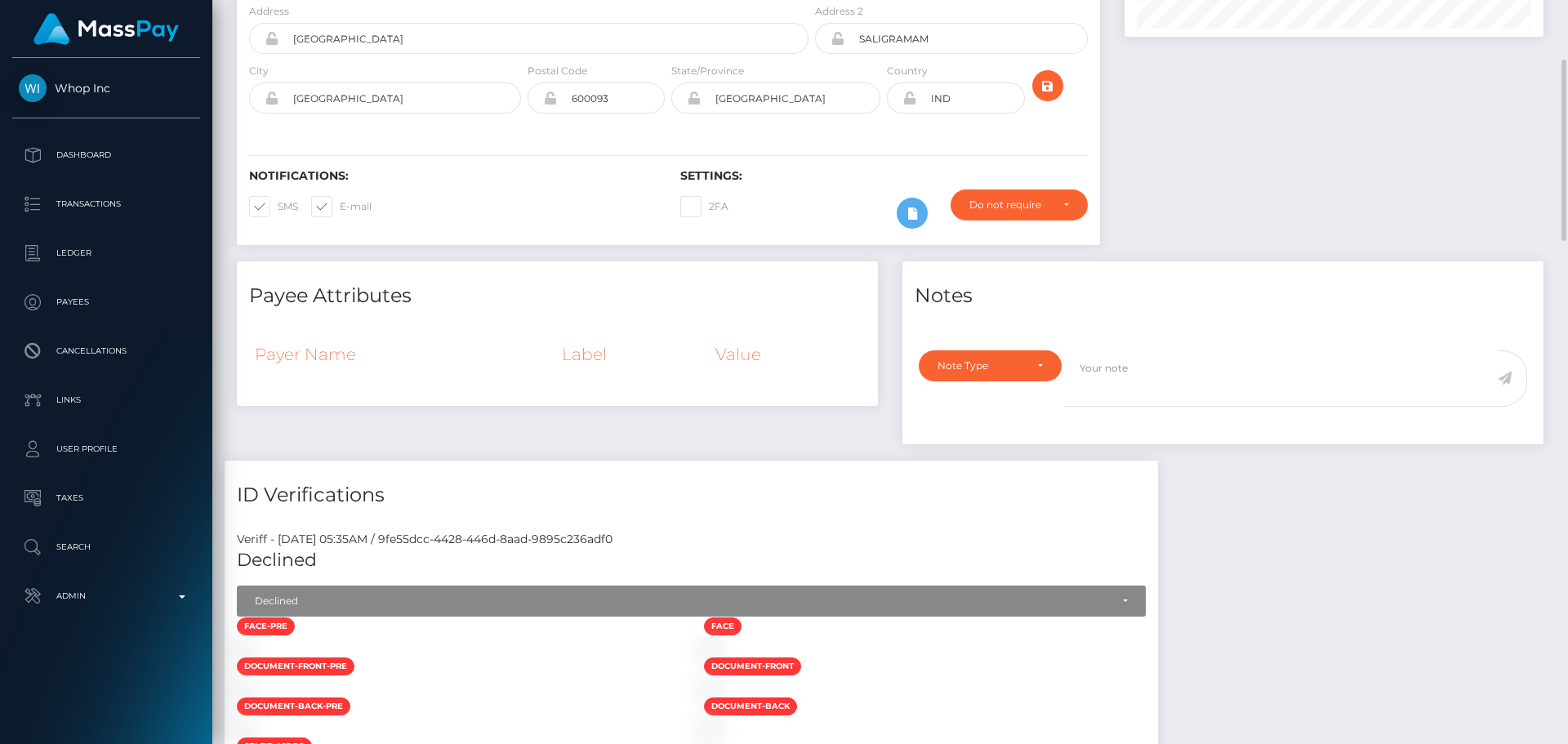
scroll to position [163, 0]
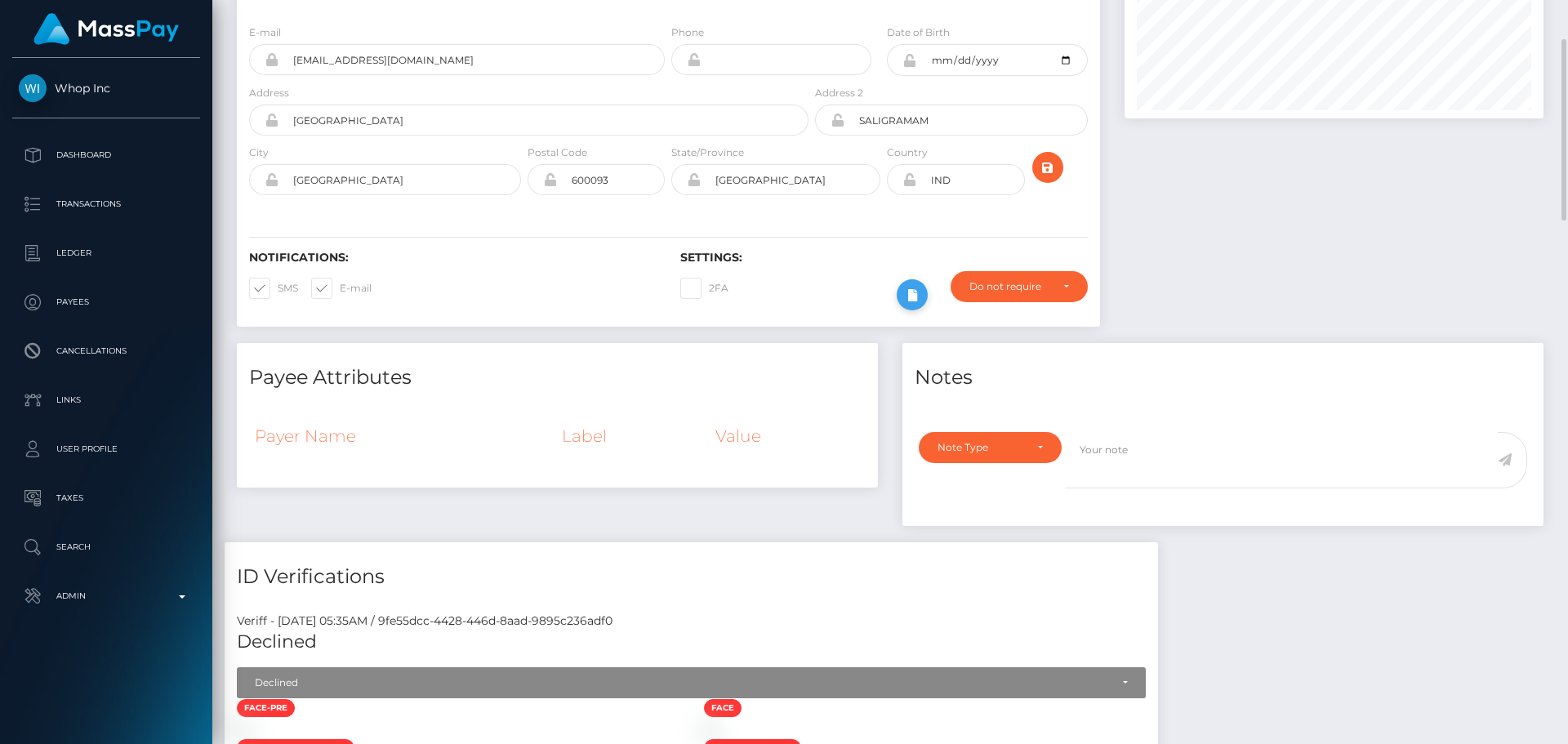
click at [899, 294] on button at bounding box center [911, 294] width 31 height 31
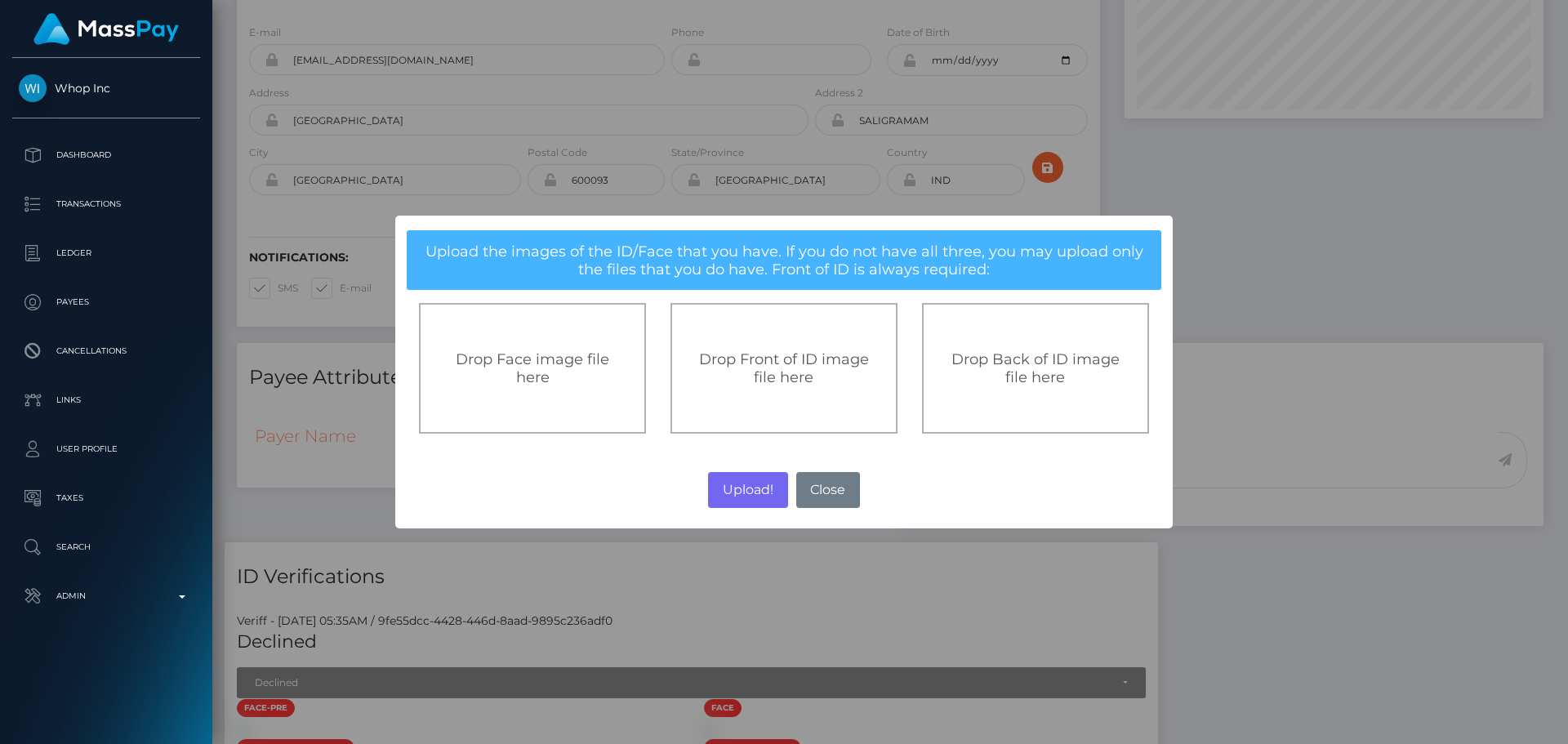
click at [784, 366] on span "Drop Front of ID image file here" at bounding box center [784, 369] width 169 height 36
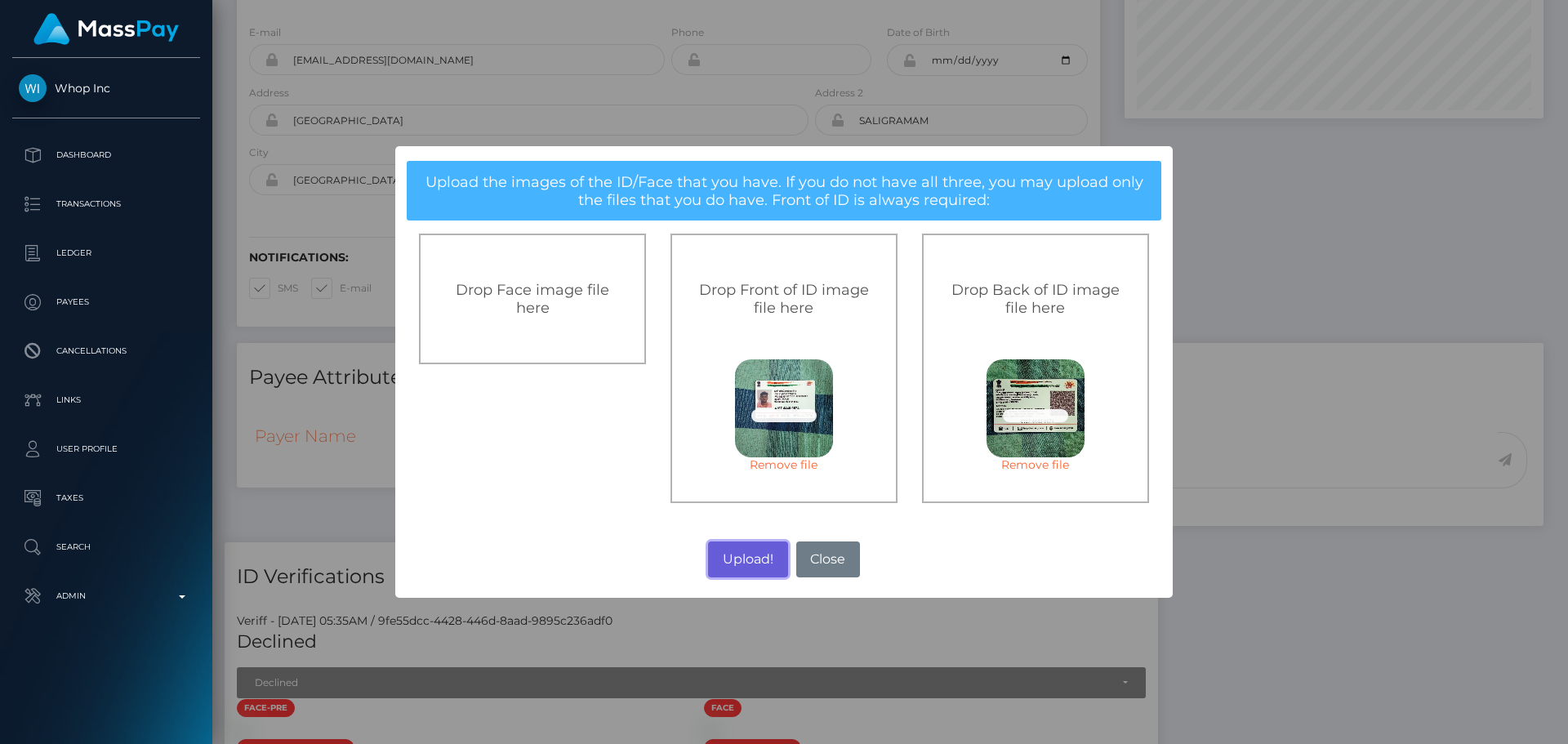
drag, startPoint x: 749, startPoint y: 556, endPoint x: 756, endPoint y: 551, distance: 8.6
click at [749, 556] on button "Upload!" at bounding box center [748, 560] width 79 height 36
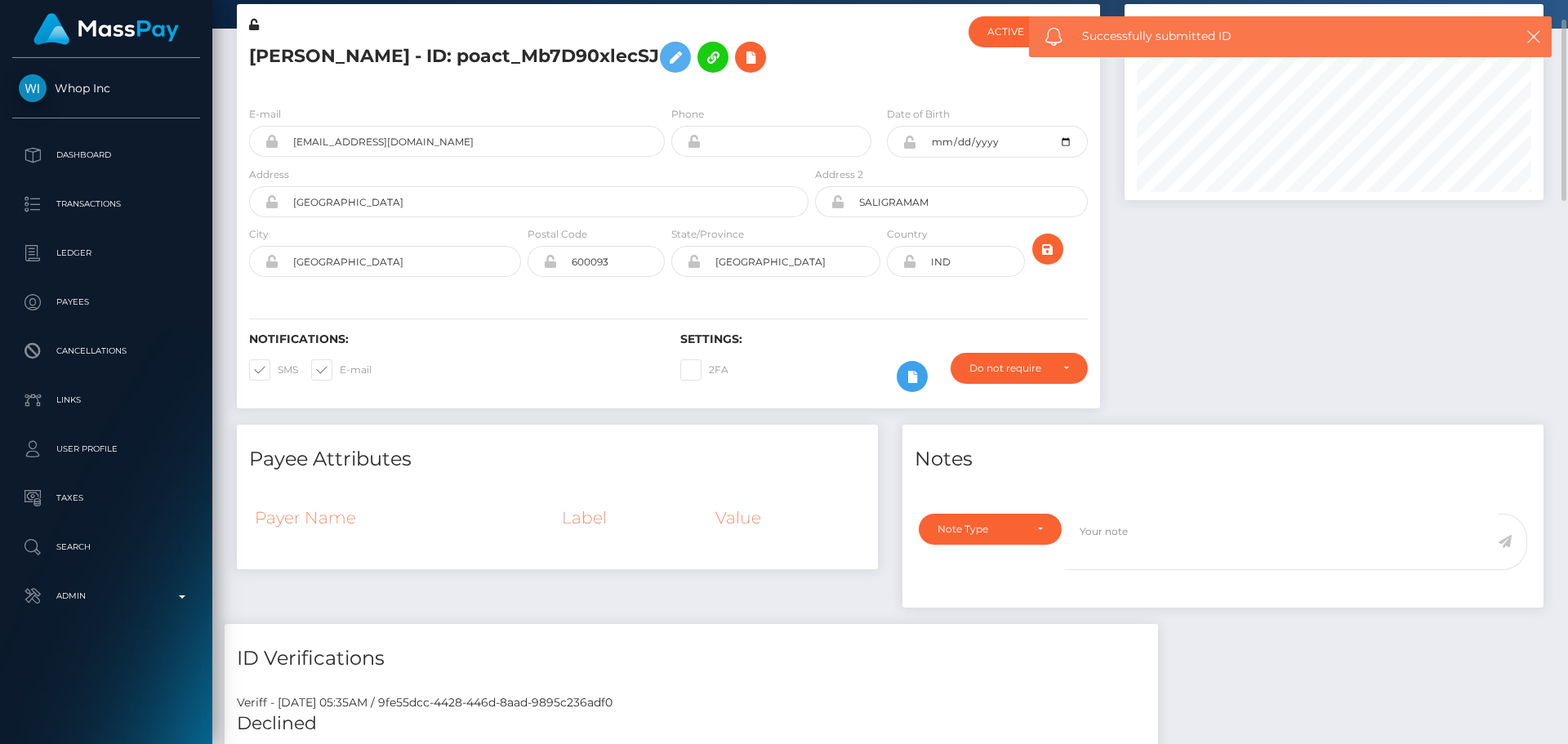
scroll to position [0, 0]
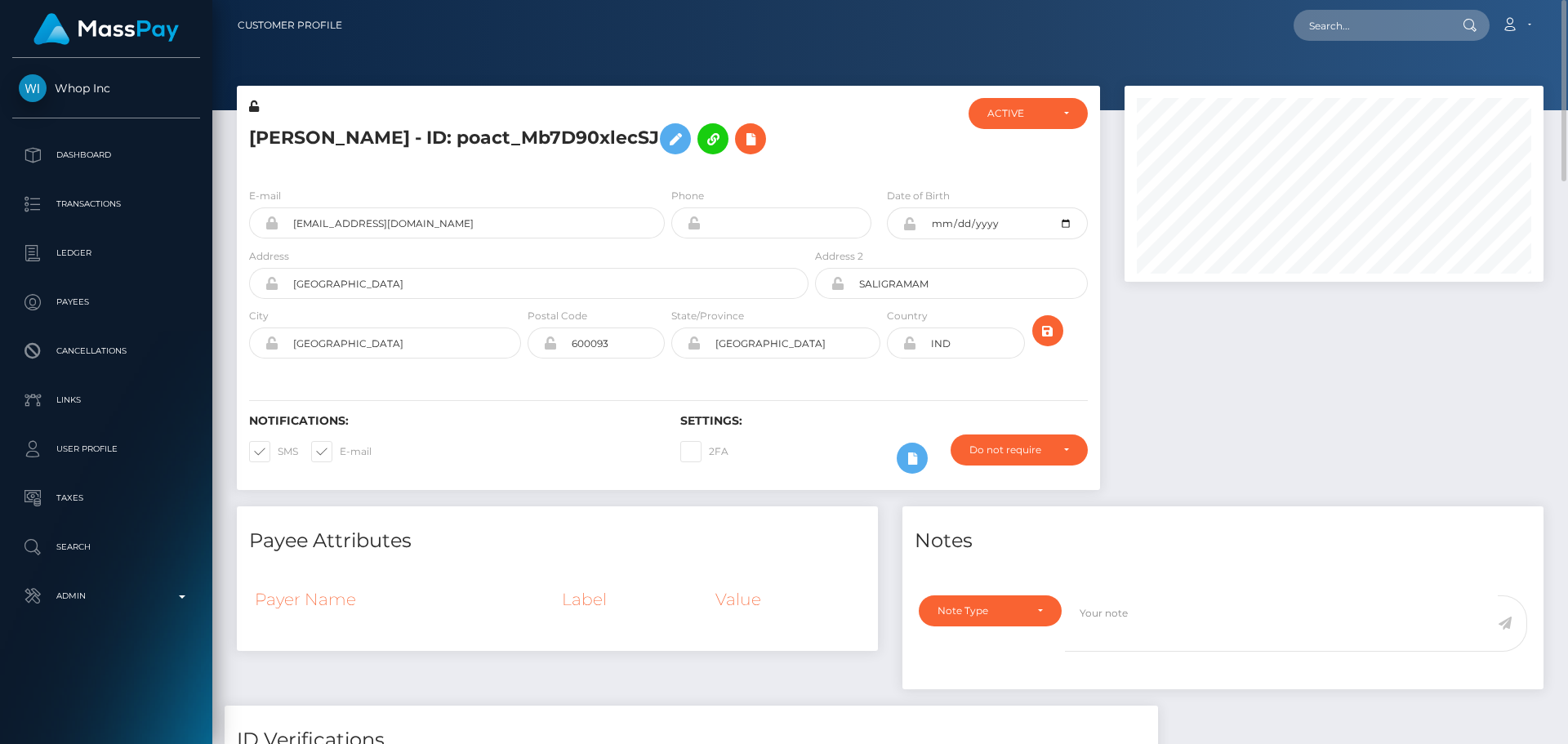
click at [811, 416] on h6 "Settings:" at bounding box center [884, 421] width 407 height 14
click at [1045, 329] on icon "submit" at bounding box center [1048, 331] width 20 height 21
click at [1053, 329] on icon "submit" at bounding box center [1048, 331] width 20 height 21
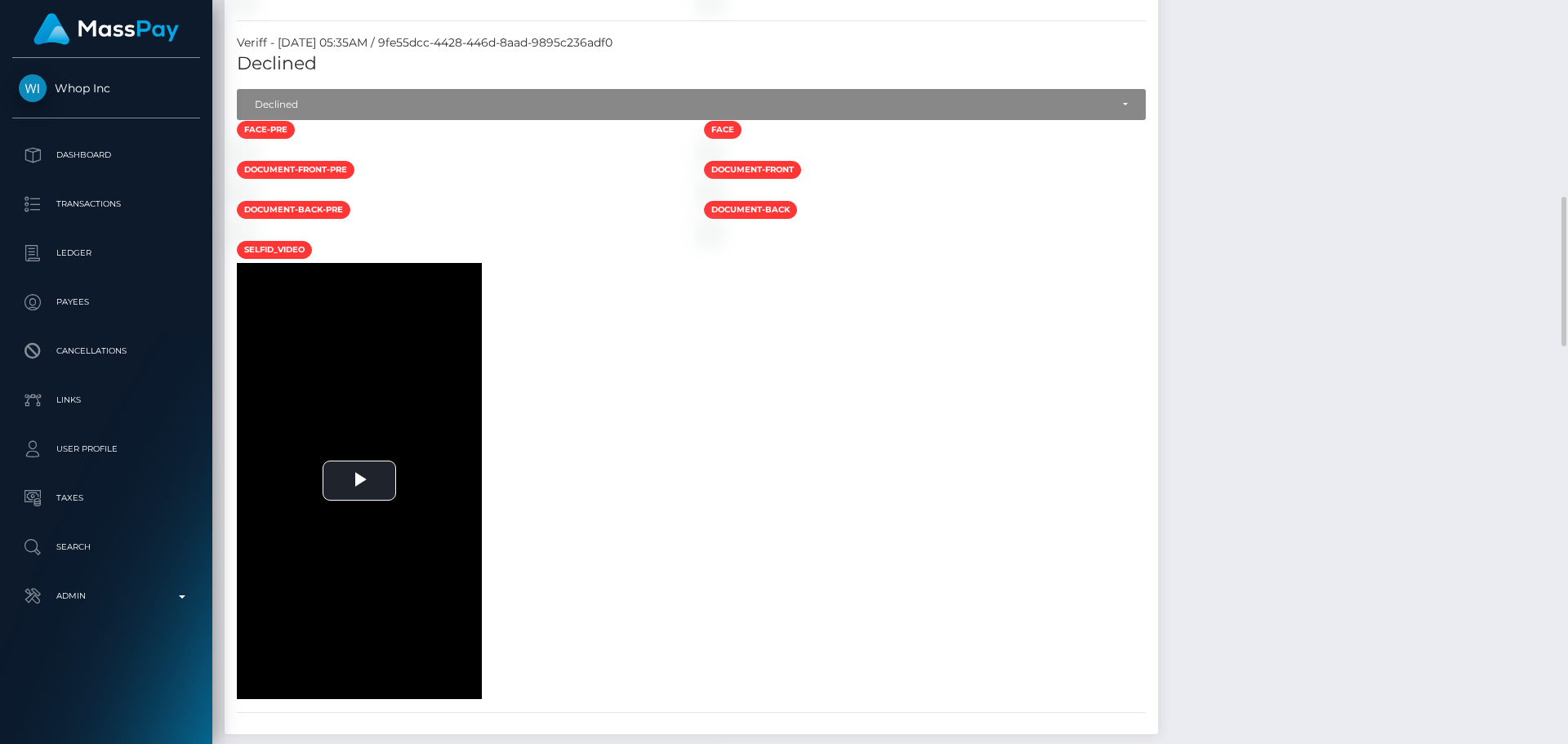
scroll to position [572, 0]
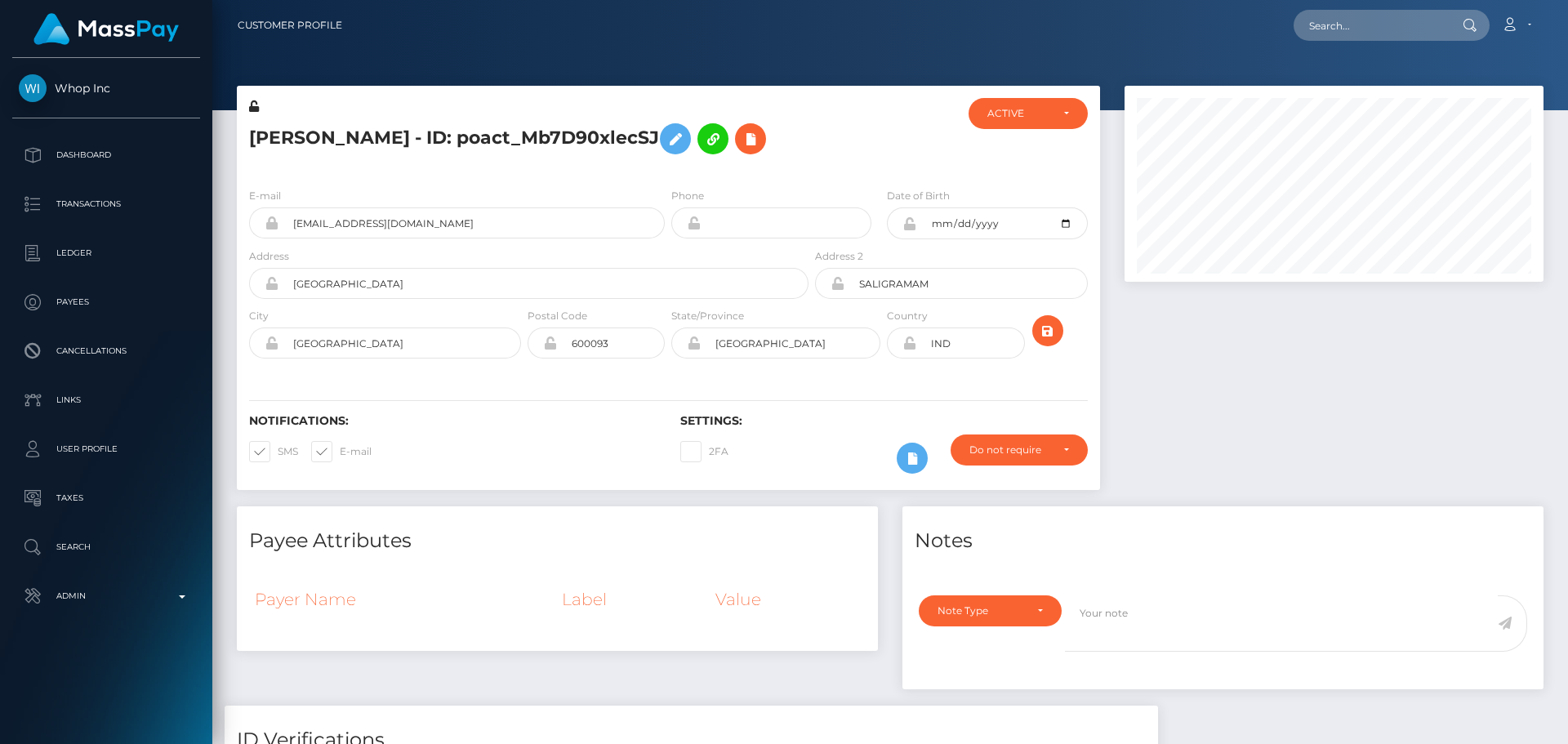
scroll to position [196, 420]
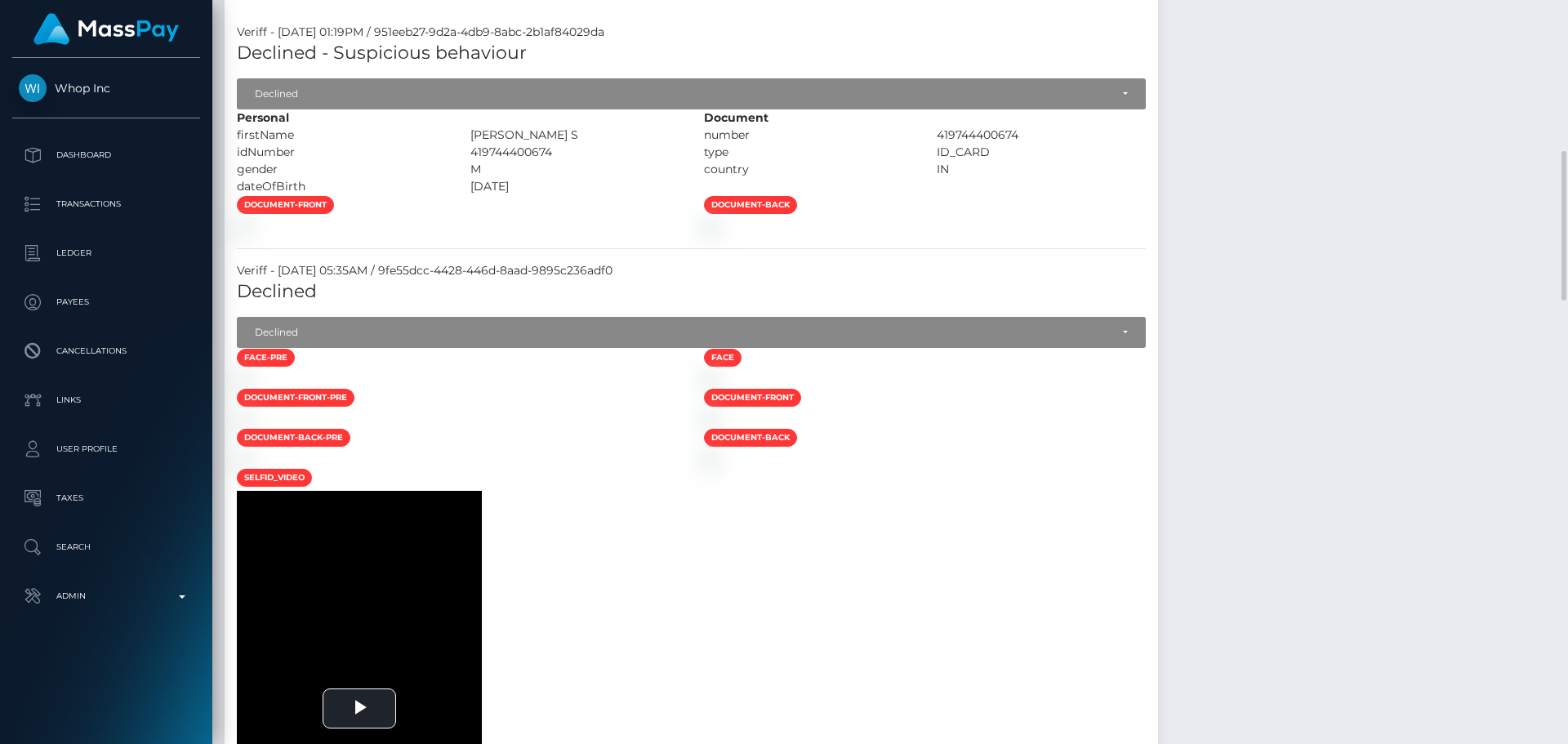
click at [575, 235] on div at bounding box center [459, 226] width 468 height 17
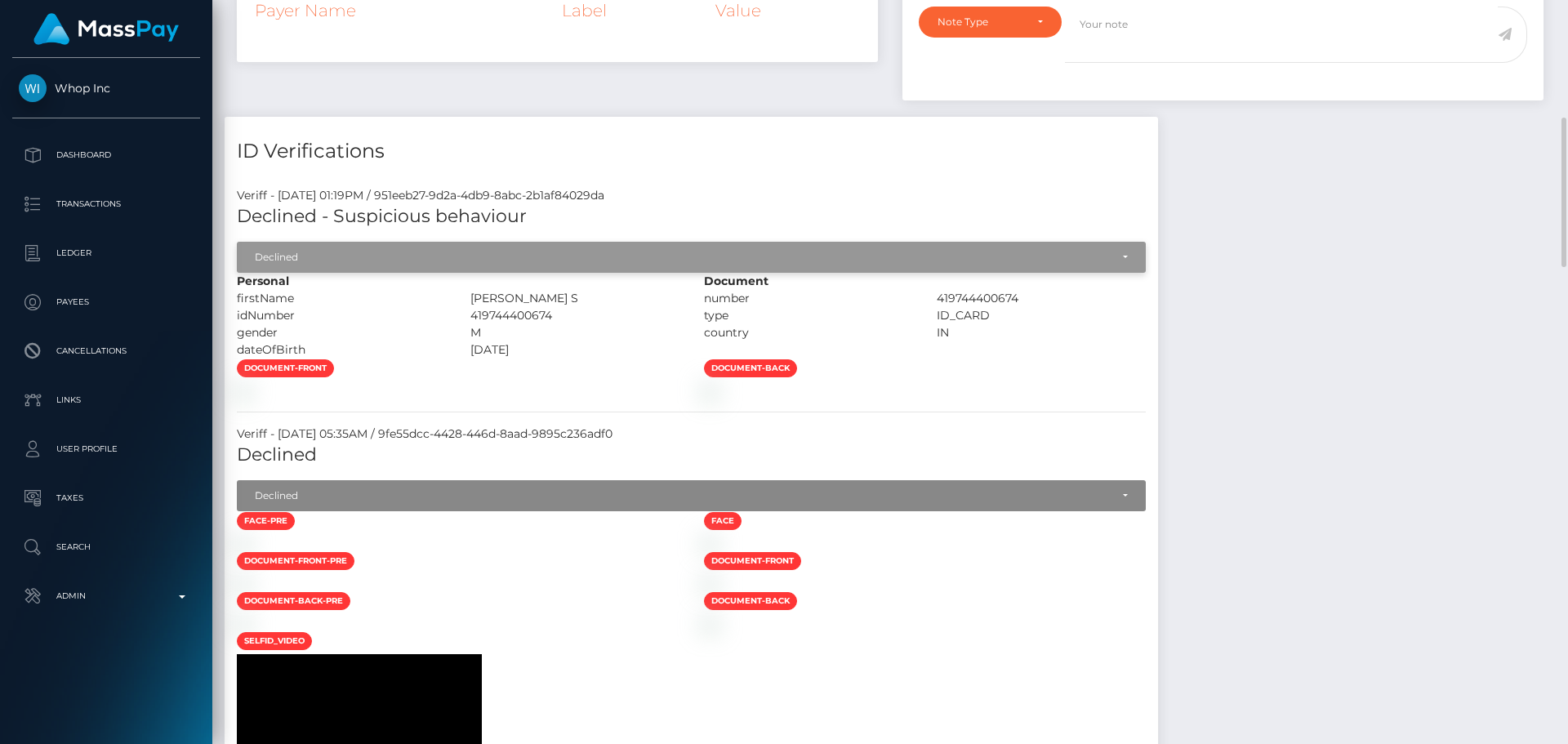
click at [381, 263] on div "Declined" at bounding box center [681, 257] width 855 height 13
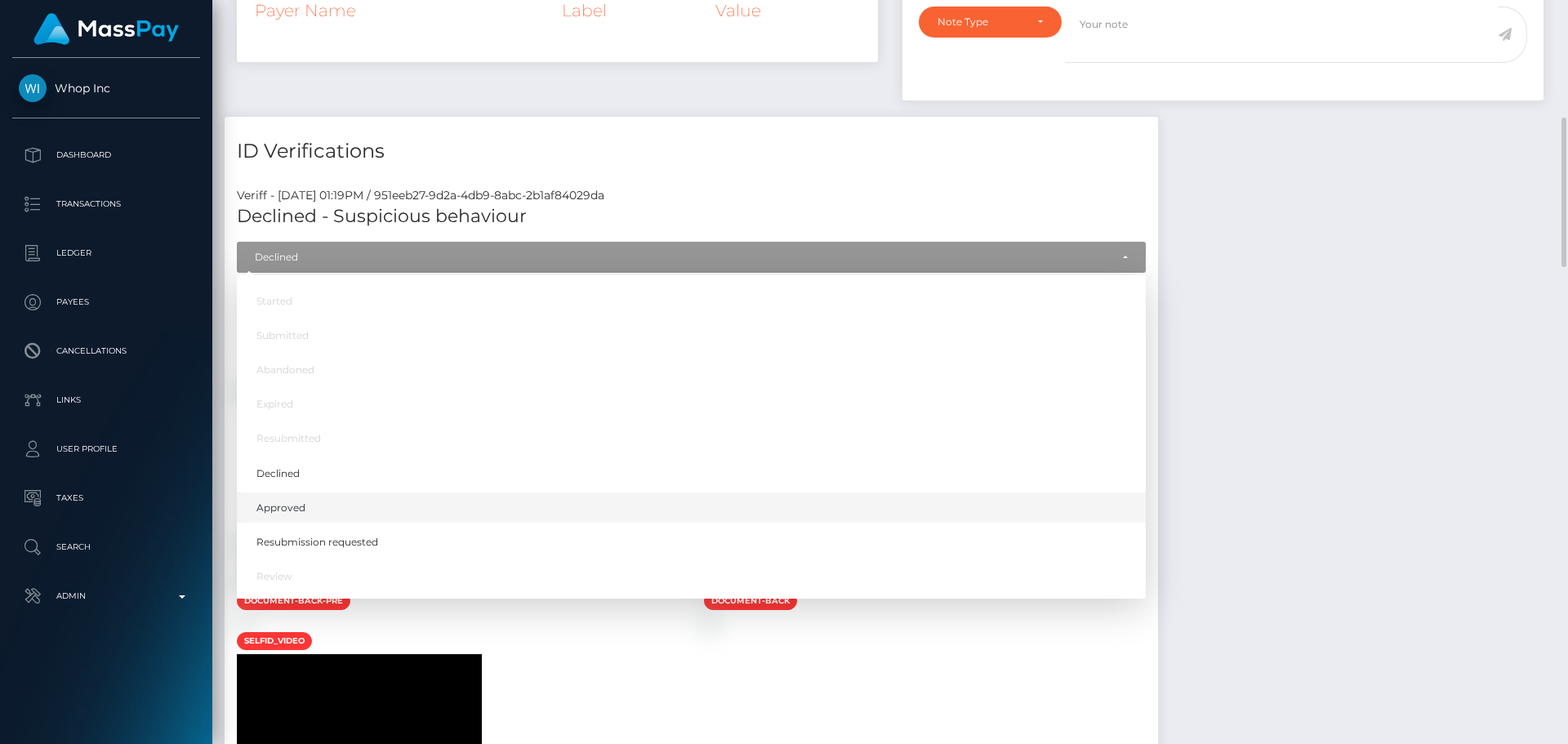
click at [312, 510] on link "Approved" at bounding box center [690, 507] width 908 height 31
select select "Approved"
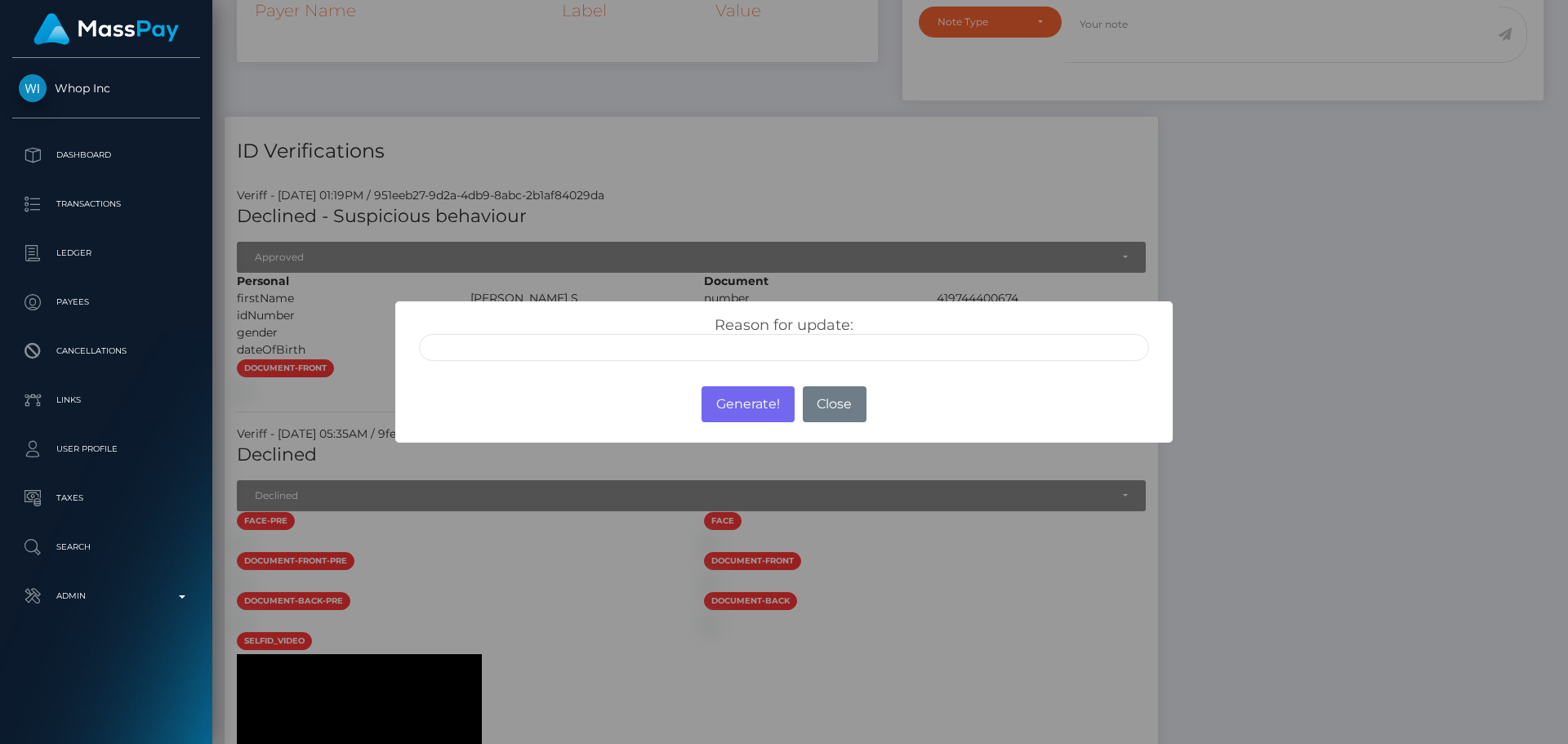
click at [542, 349] on input "text" at bounding box center [784, 347] width 730 height 27
type input "ID manually verified"
click at [635, 316] on div "Reason for update: ID manually verified Photo of a screen Unsupported document …" at bounding box center [784, 338] width 755 height 45
click at [747, 404] on button "Generate!" at bounding box center [747, 404] width 92 height 36
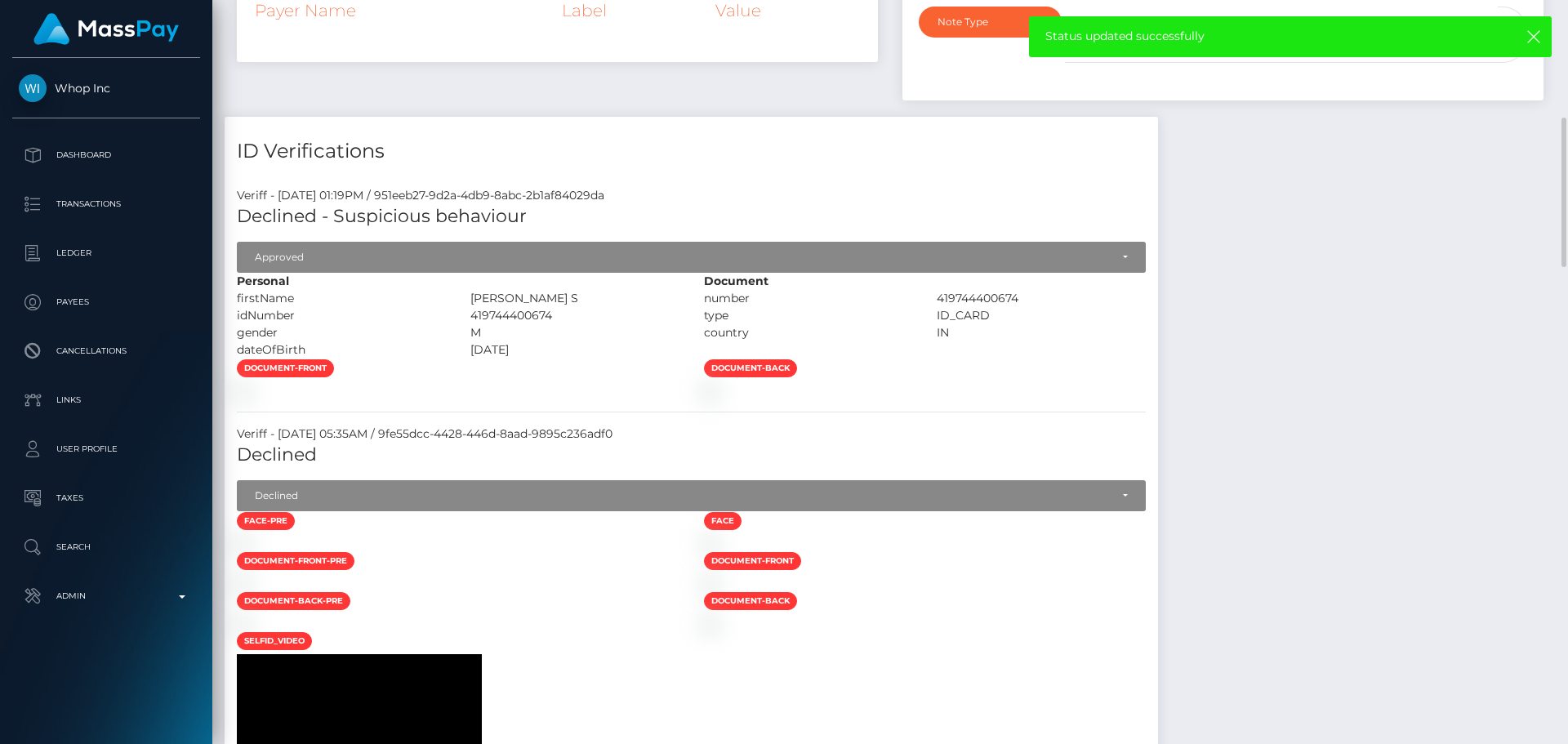
click at [691, 366] on div "document-front" at bounding box center [459, 370] width 468 height 23
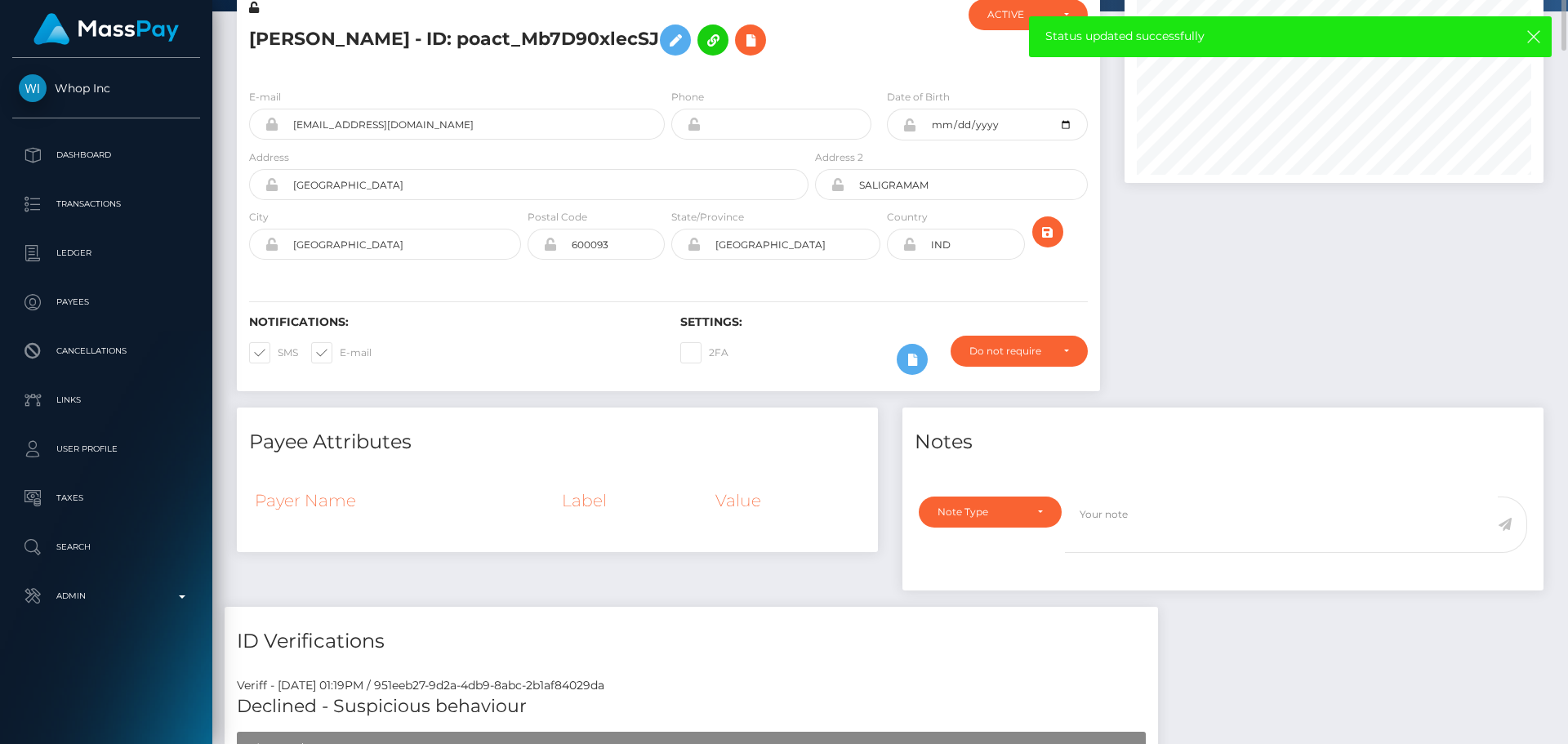
scroll to position [0, 0]
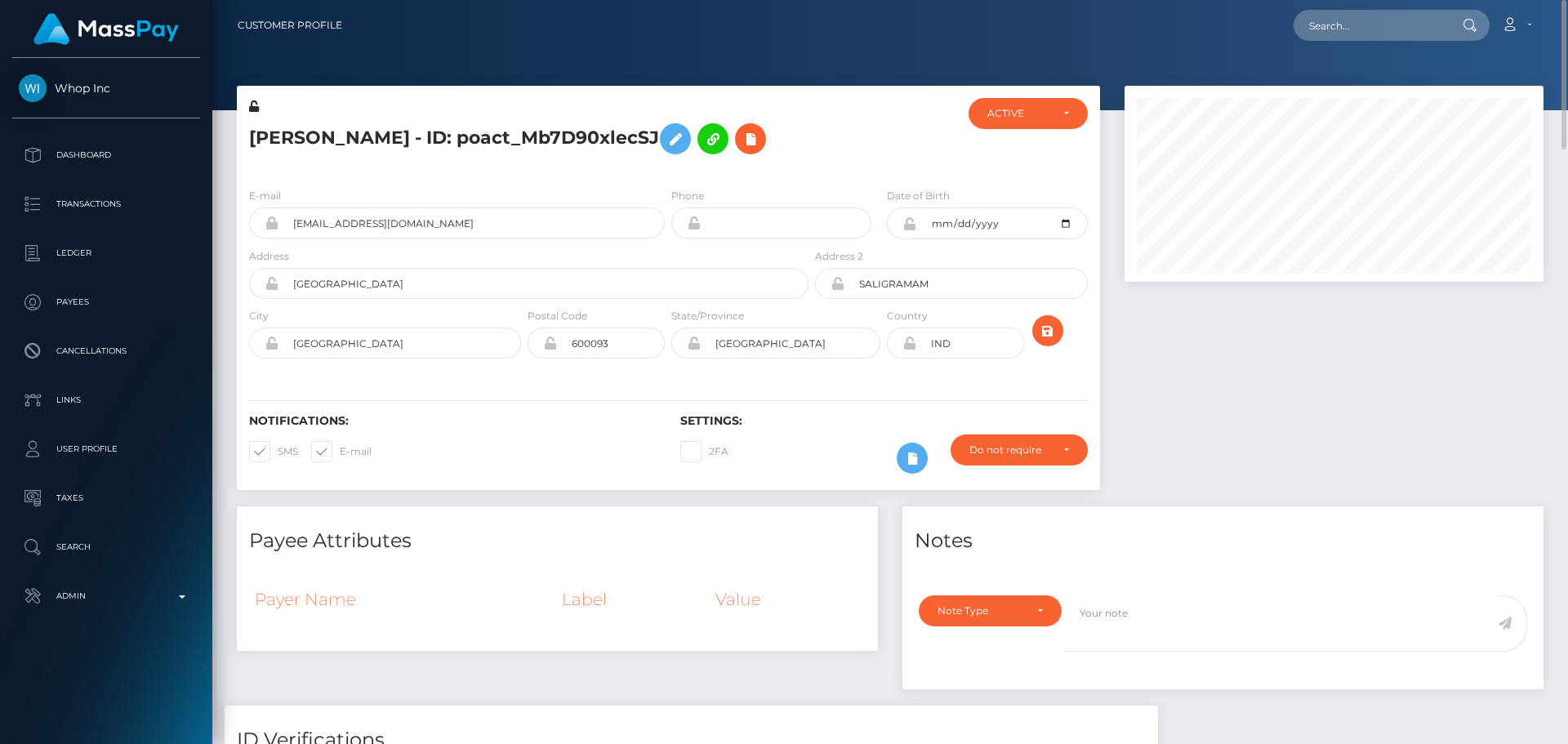
click at [841, 157] on div at bounding box center [883, 136] width 144 height 76
click at [1046, 331] on icon "submit" at bounding box center [1048, 331] width 20 height 21
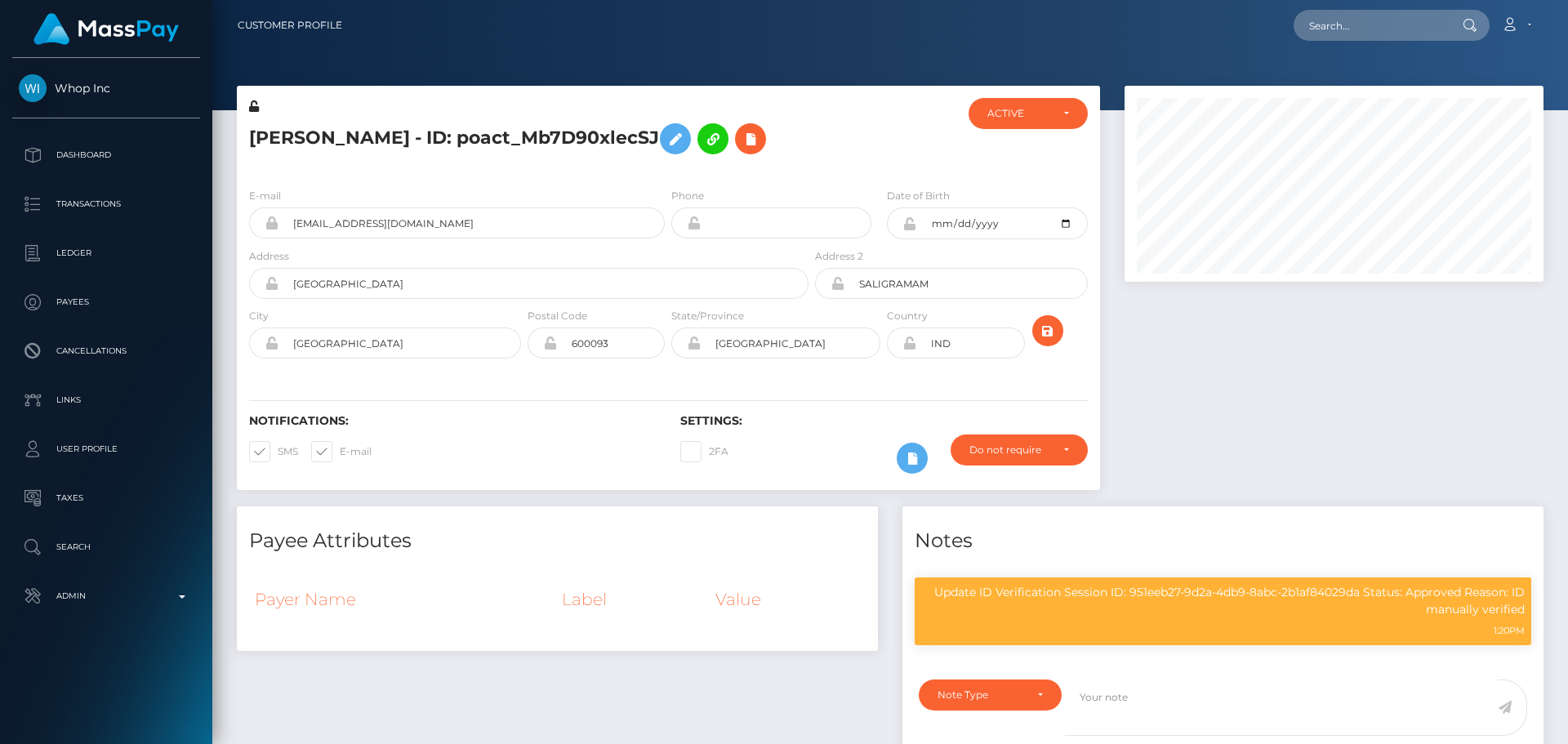
scroll to position [196, 420]
click at [847, 119] on div at bounding box center [883, 136] width 144 height 76
click at [839, 140] on div at bounding box center [883, 136] width 144 height 76
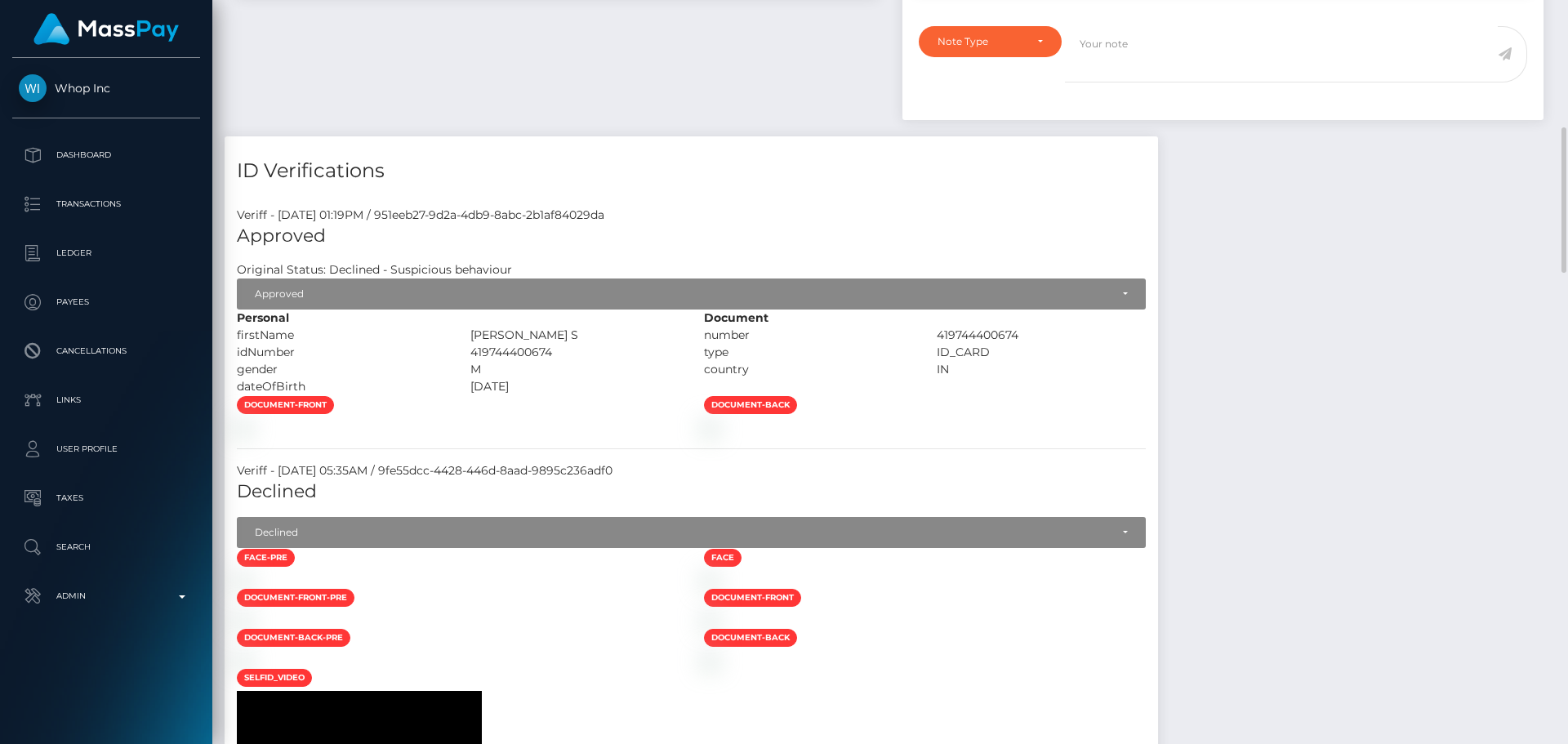
scroll to position [816, 0]
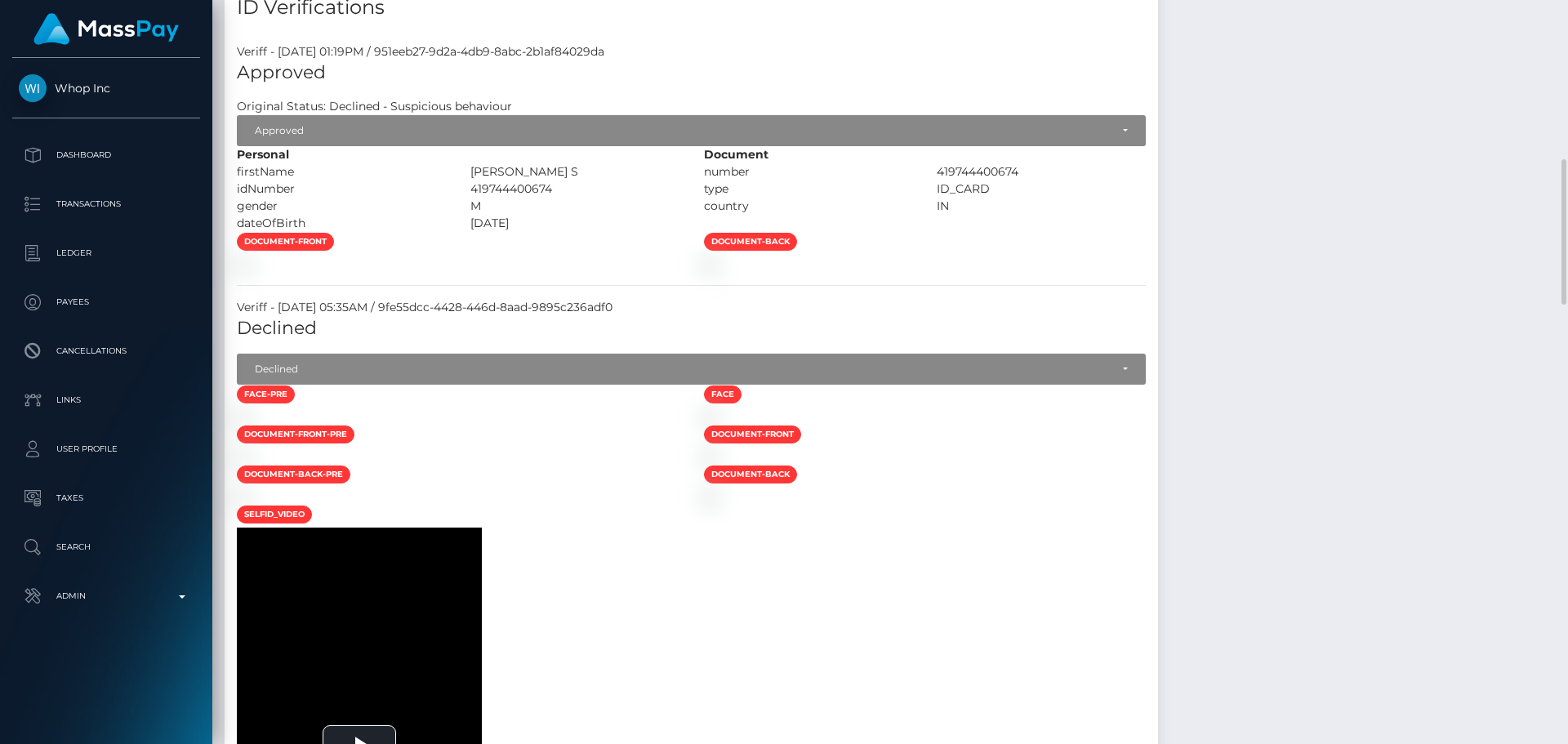
click at [622, 272] on div at bounding box center [459, 263] width 468 height 17
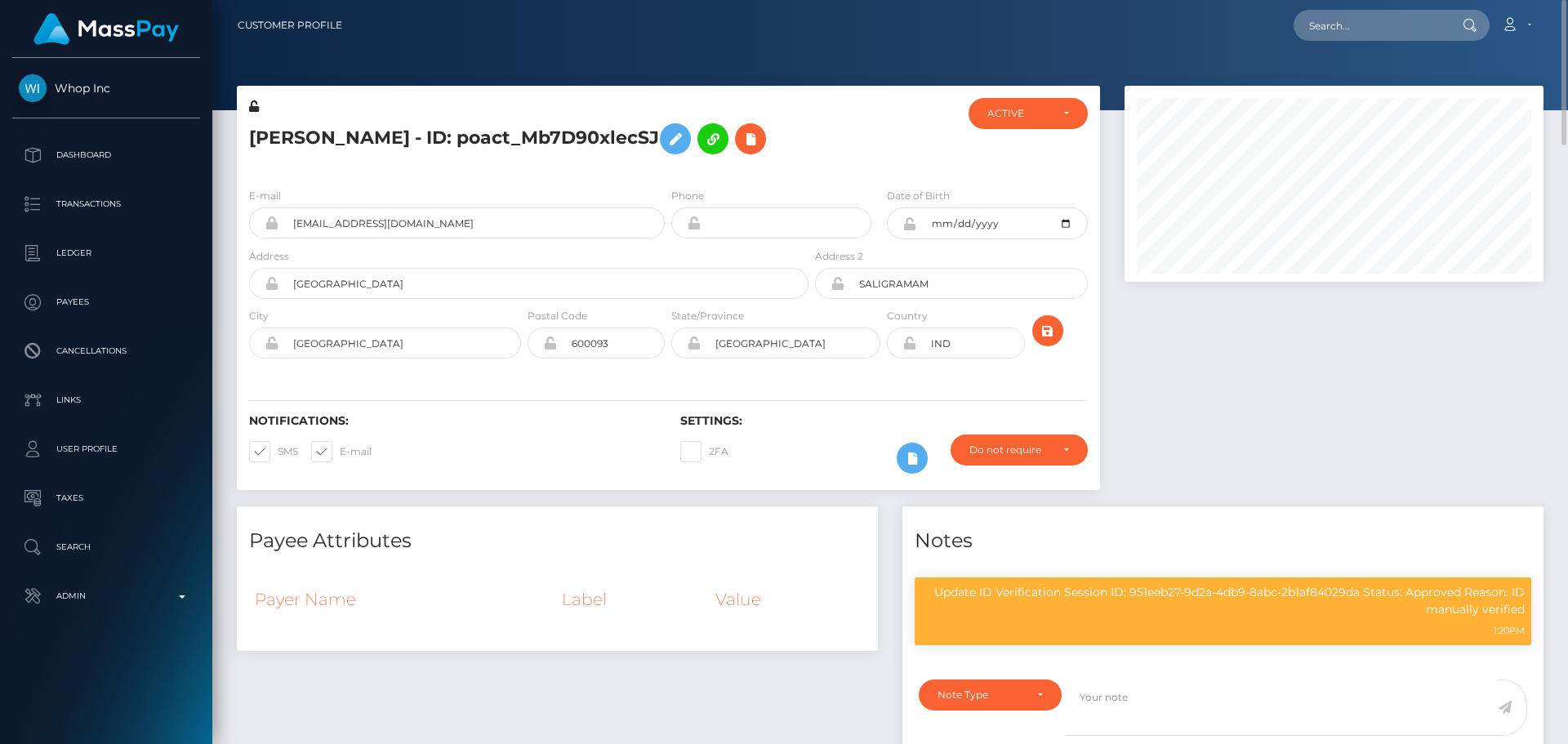
scroll to position [490, 0]
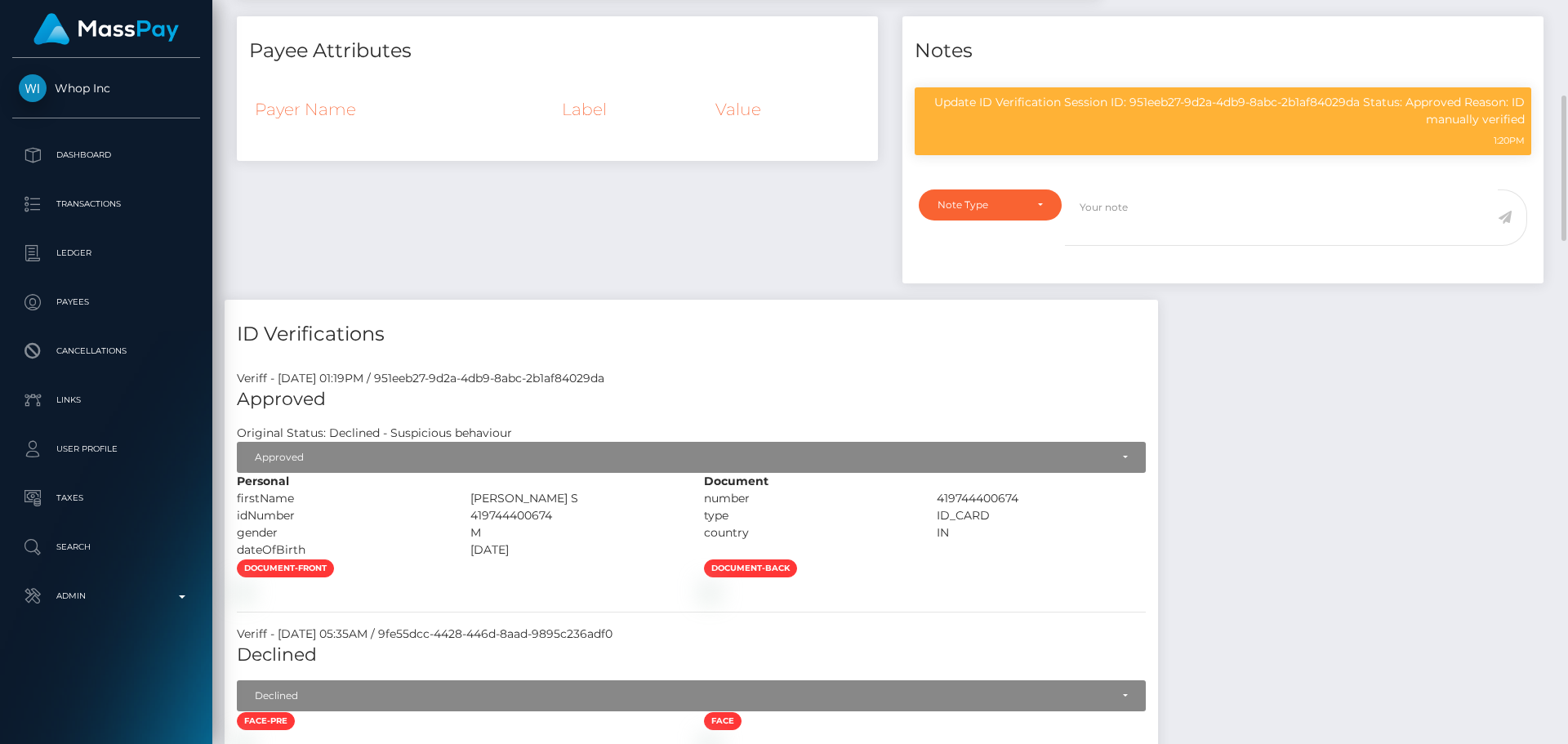
click at [577, 494] on div "[PERSON_NAME] S" at bounding box center [575, 498] width 234 height 17
drag, startPoint x: 577, startPoint y: 494, endPoint x: 709, endPoint y: 495, distance: 132.0
click at [691, 495] on div "[PERSON_NAME] S" at bounding box center [575, 498] width 234 height 17
copy div "[PERSON_NAME] S"
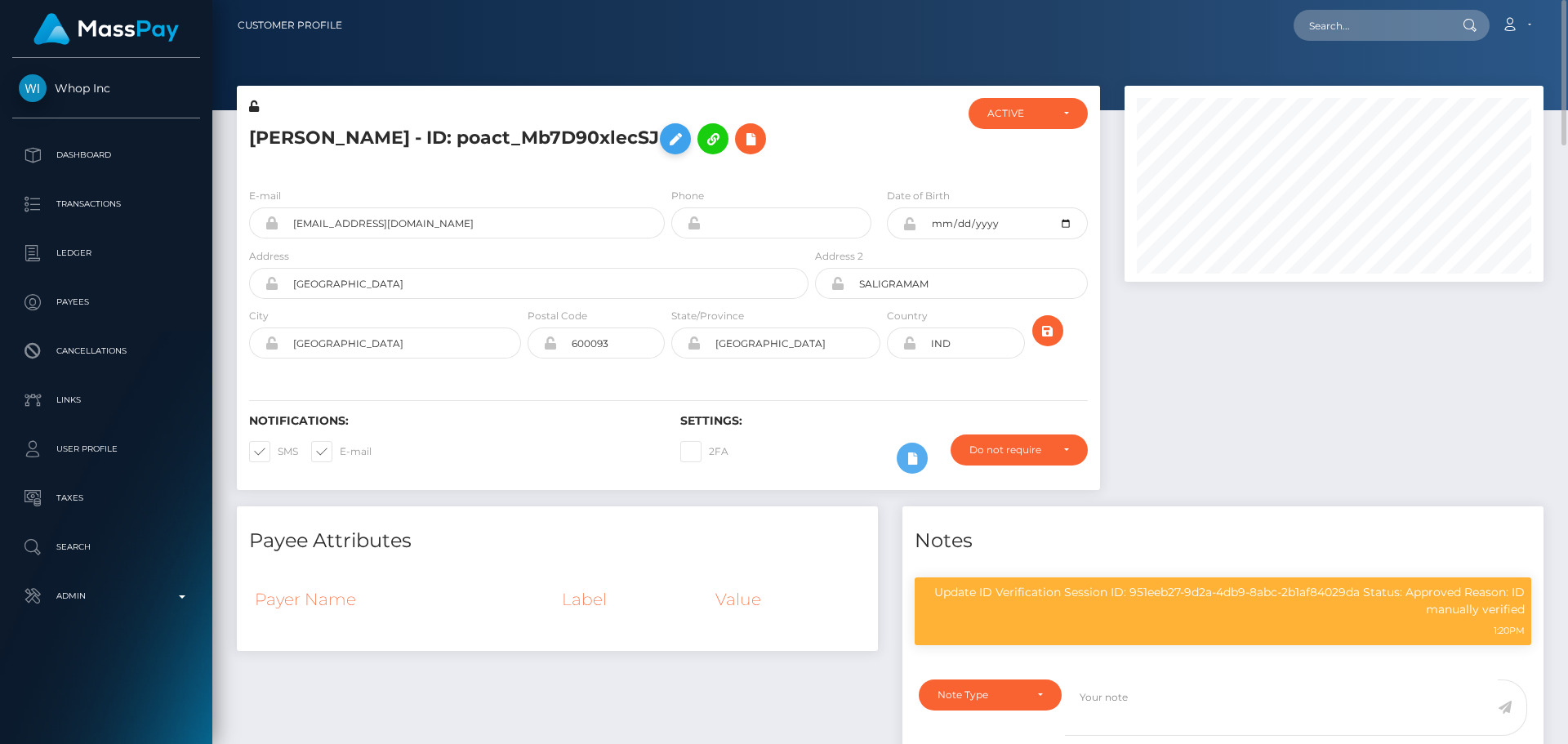
click at [685, 140] on icon at bounding box center [676, 139] width 20 height 21
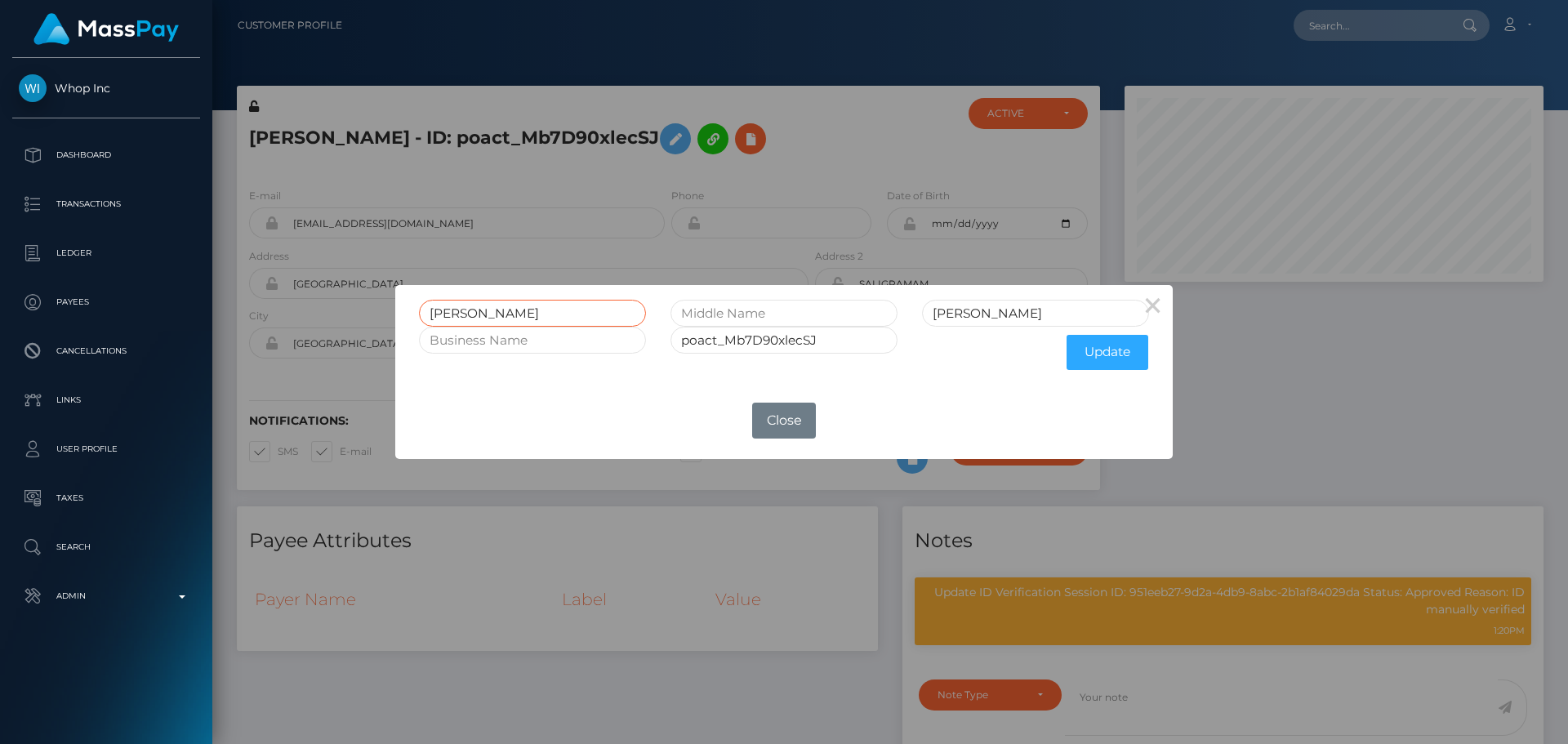
click at [594, 309] on input "Hari" at bounding box center [532, 313] width 227 height 27
paste input "ARI VIGNESHWARAN S"
click at [507, 314] on input "[PERSON_NAME] S" at bounding box center [532, 313] width 227 height 27
drag, startPoint x: 507, startPoint y: 314, endPoint x: 576, endPoint y: 314, distance: 69.0
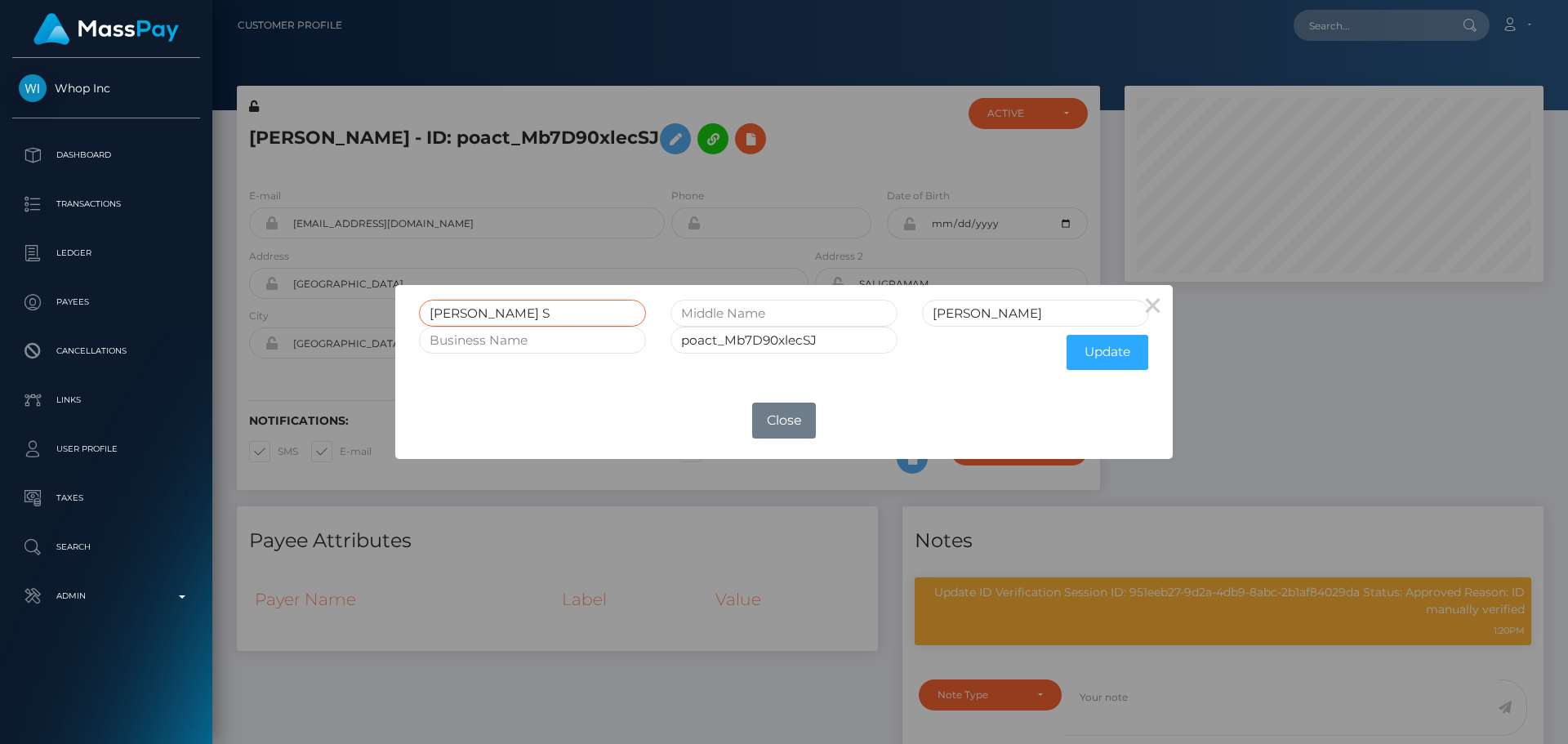
click at [576, 314] on input "[PERSON_NAME] S" at bounding box center [532, 313] width 227 height 27
type input "HARI"
click at [1039, 318] on input "Vigneshwaran" at bounding box center [1035, 313] width 227 height 27
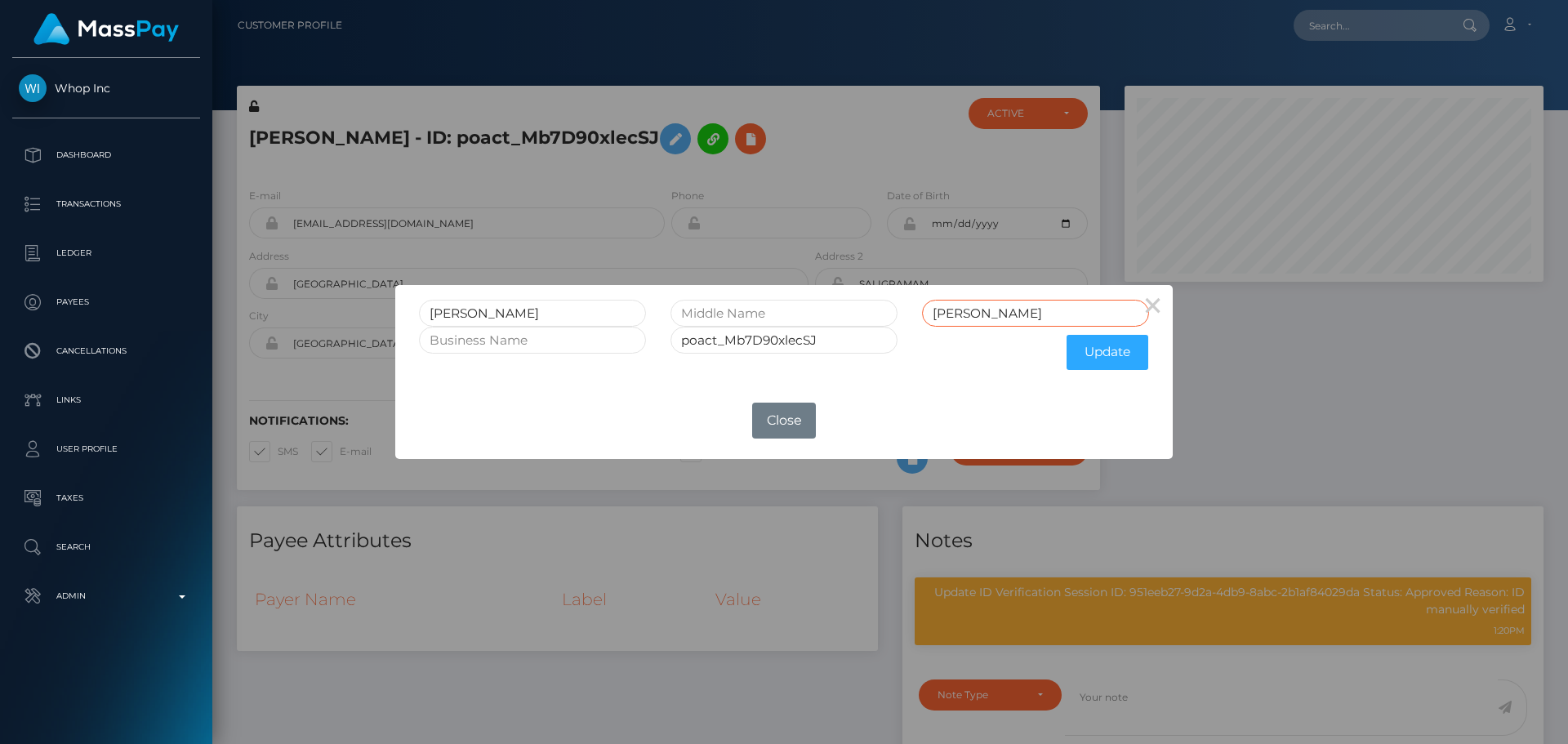
paste input "IGNESHWARAN S"
type input "VIGNESHWARAN S"
click at [1091, 348] on button "Update" at bounding box center [1107, 352] width 81 height 35
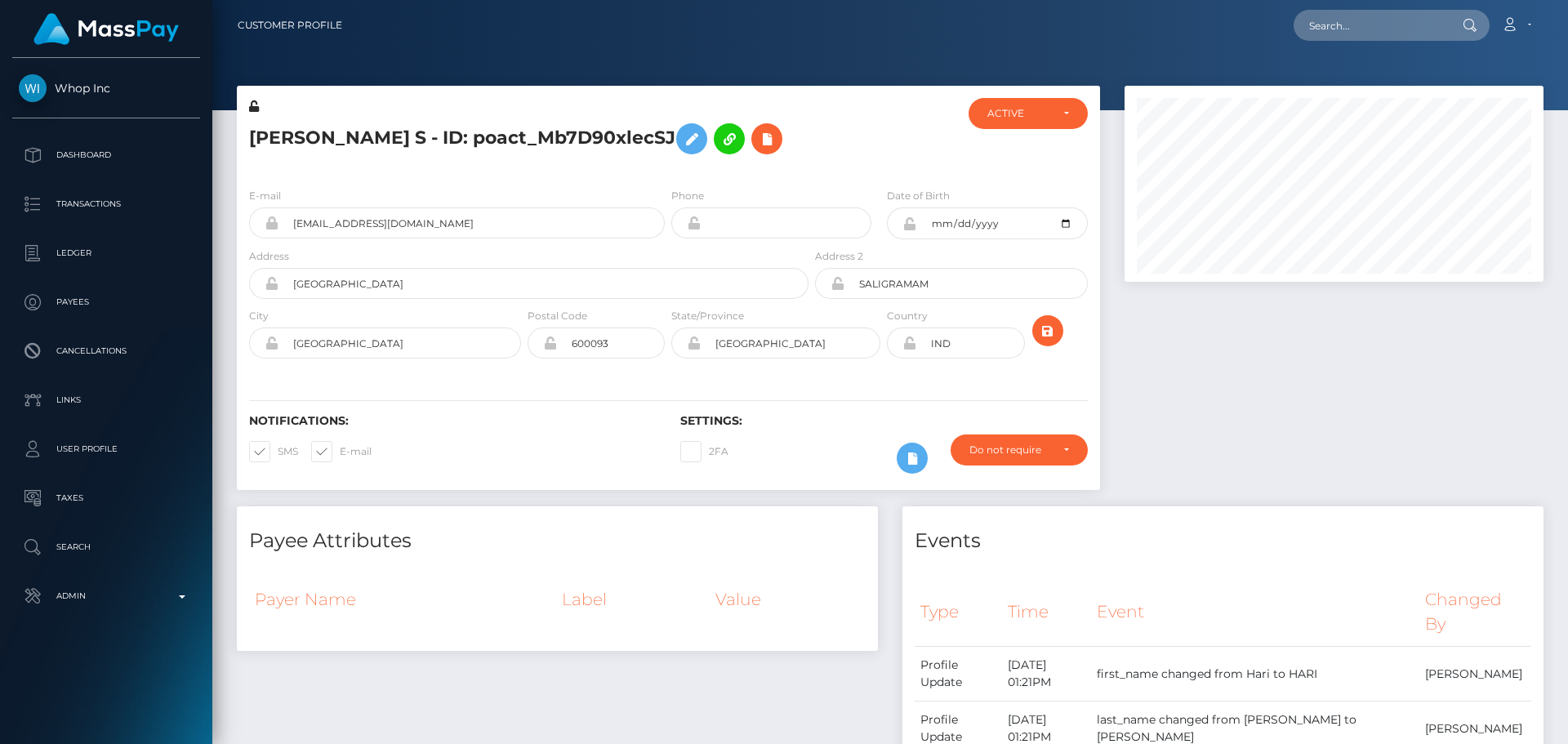
scroll to position [196, 420]
click at [909, 350] on icon at bounding box center [909, 343] width 14 height 13
click at [907, 230] on icon at bounding box center [909, 223] width 14 height 13
click at [253, 107] on icon at bounding box center [254, 106] width 10 height 12
click at [956, 299] on div "Address 2 SALIGRAMAM" at bounding box center [951, 273] width 272 height 52
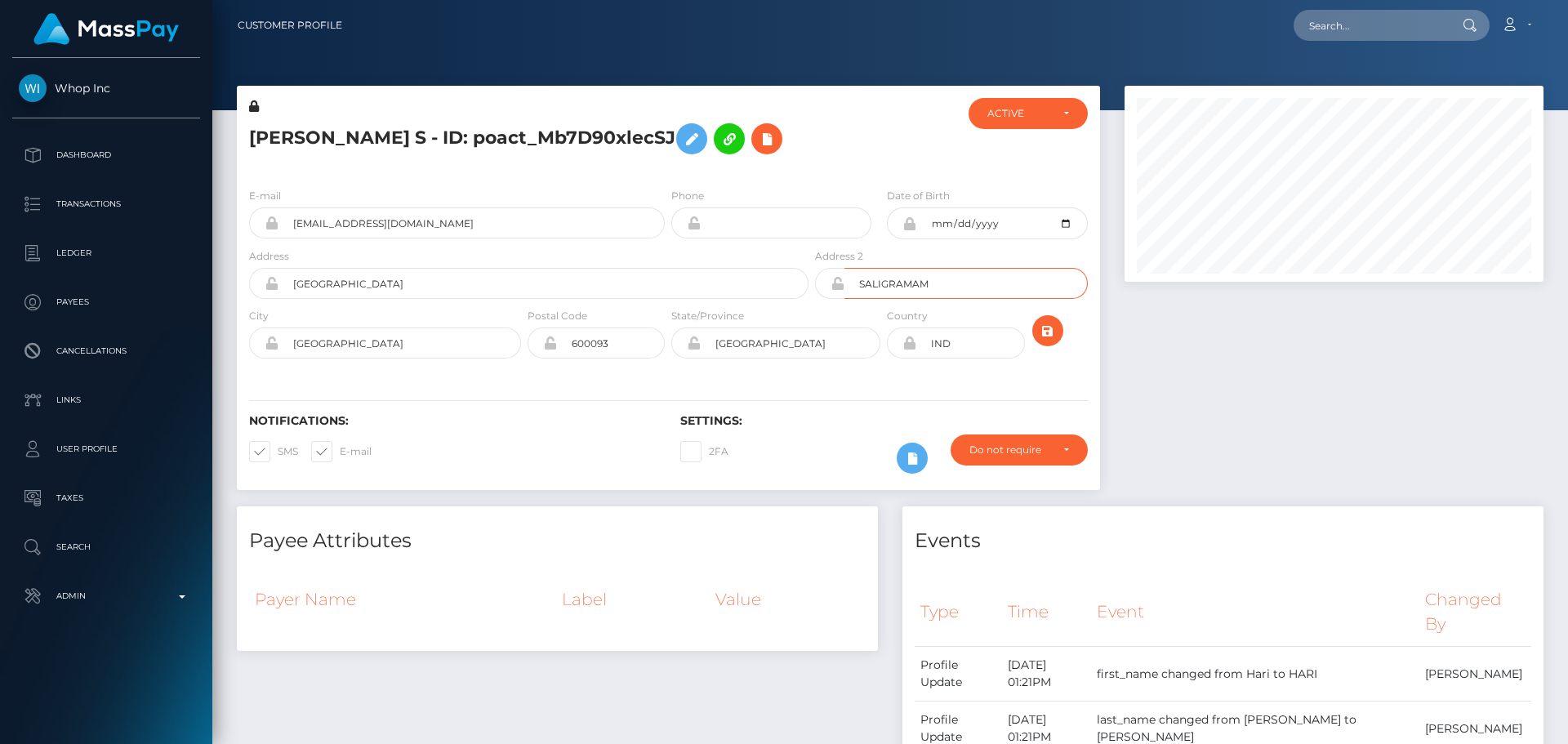
click at [960, 299] on input "SALIGRAMAM" at bounding box center [965, 282] width 243 height 31
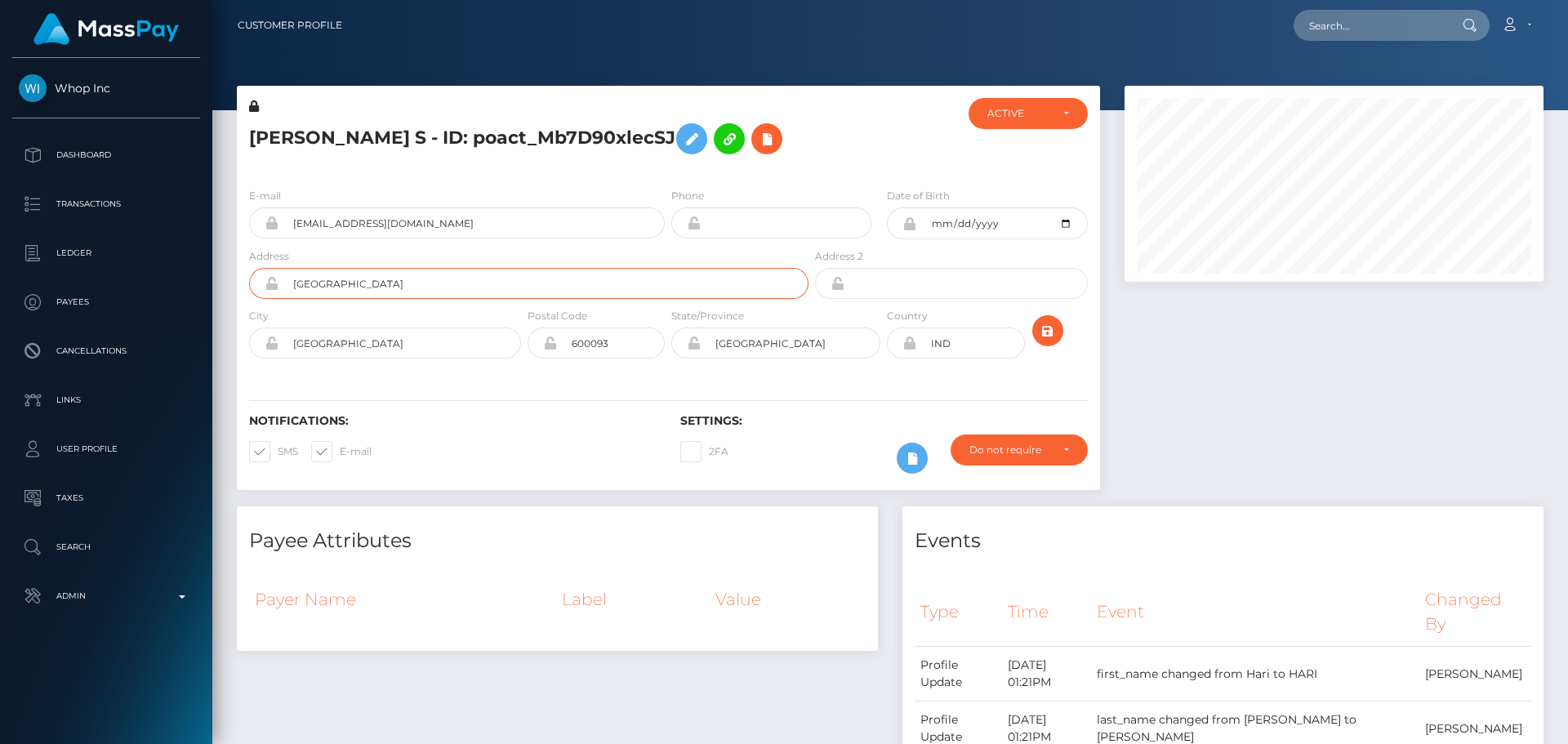
click at [502, 299] on input "[GEOGRAPHIC_DATA]" at bounding box center [543, 282] width 530 height 31
click at [502, 299] on input "TIVOLI GARDENS" at bounding box center [543, 282] width 530 height 31
paste input "C/O S/o P. Samuthirakani, Door No 8C, [GEOGRAPHIC_DATA], [GEOGRAPHIC_DATA], [PE…"
type input "C/O S/o P. Samuthirakani, Door No 8C, [GEOGRAPHIC_DATA], [GEOGRAPHIC_DATA], [PE…"
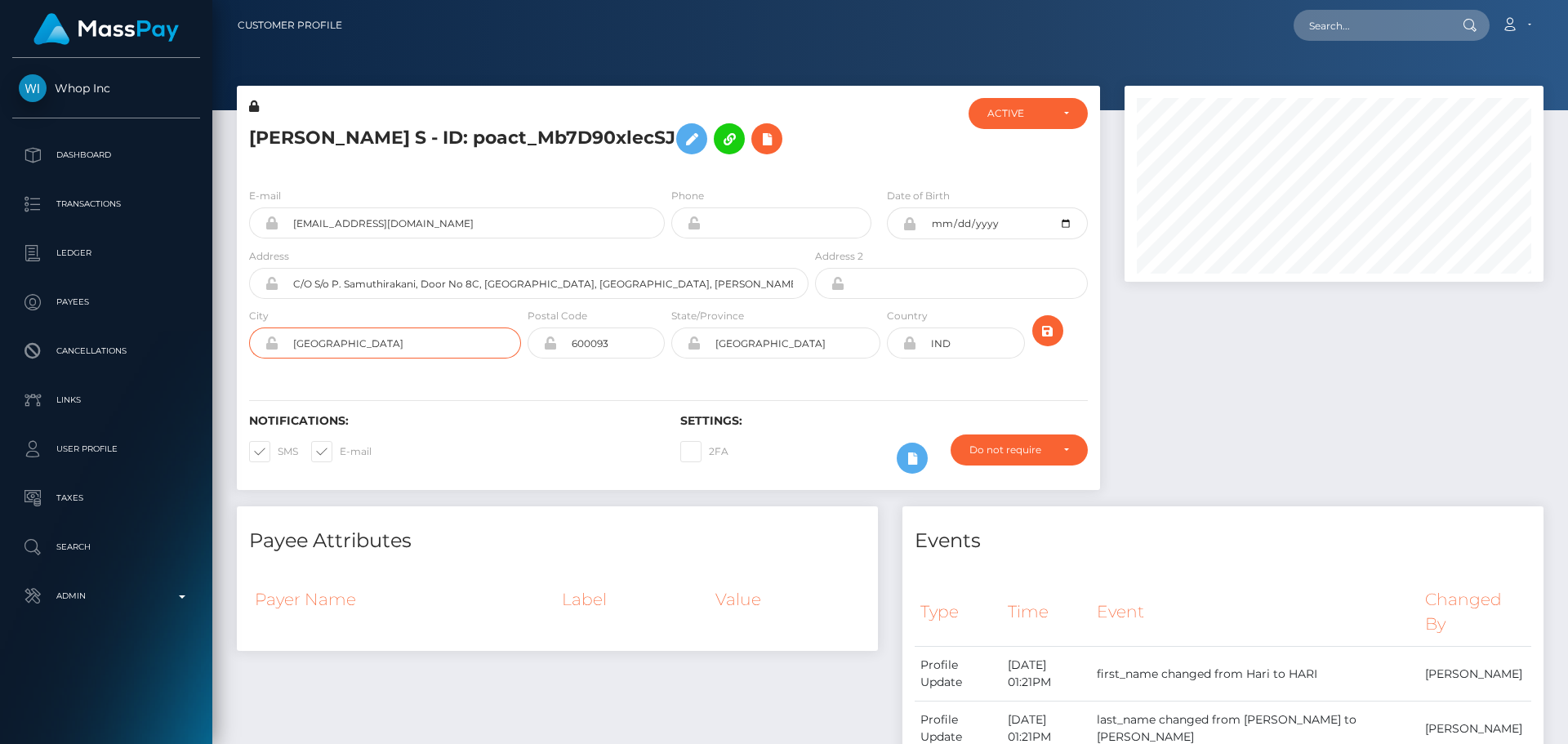
click at [407, 359] on input "CHENNAI" at bounding box center [399, 343] width 243 height 31
paste input "hennai"
type input "[GEOGRAPHIC_DATA]"
click at [502, 481] on div "Notifications: SMS E-mail" at bounding box center [452, 448] width 431 height 67
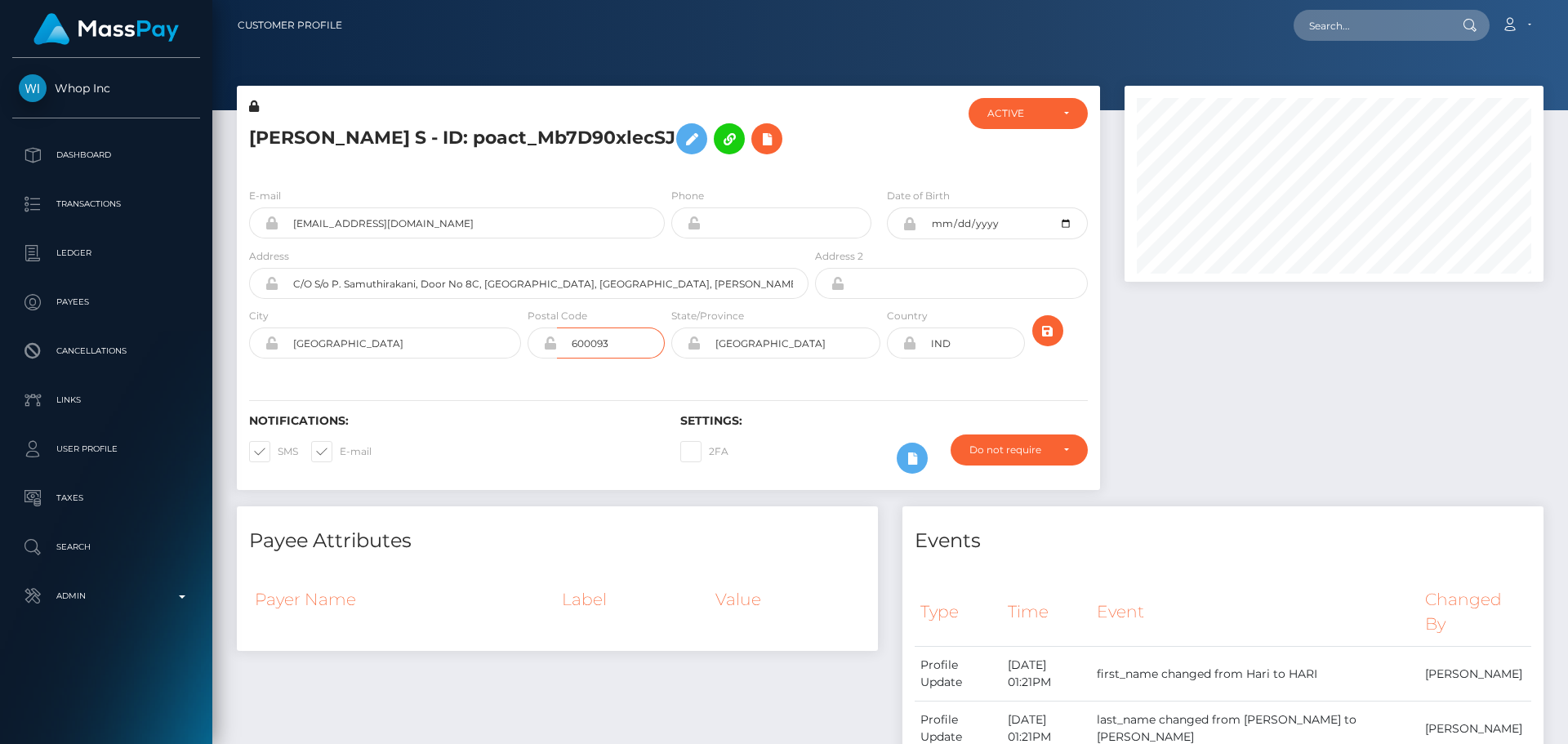
click at [640, 359] on input "600093" at bounding box center [610, 343] width 108 height 31
click at [641, 359] on input "600093" at bounding box center [610, 343] width 108 height 31
click at [575, 444] on div "Notifications: SMS E-mail Settings: 2FA" at bounding box center [668, 432] width 863 height 115
click at [1048, 342] on icon "submit" at bounding box center [1048, 331] width 20 height 21
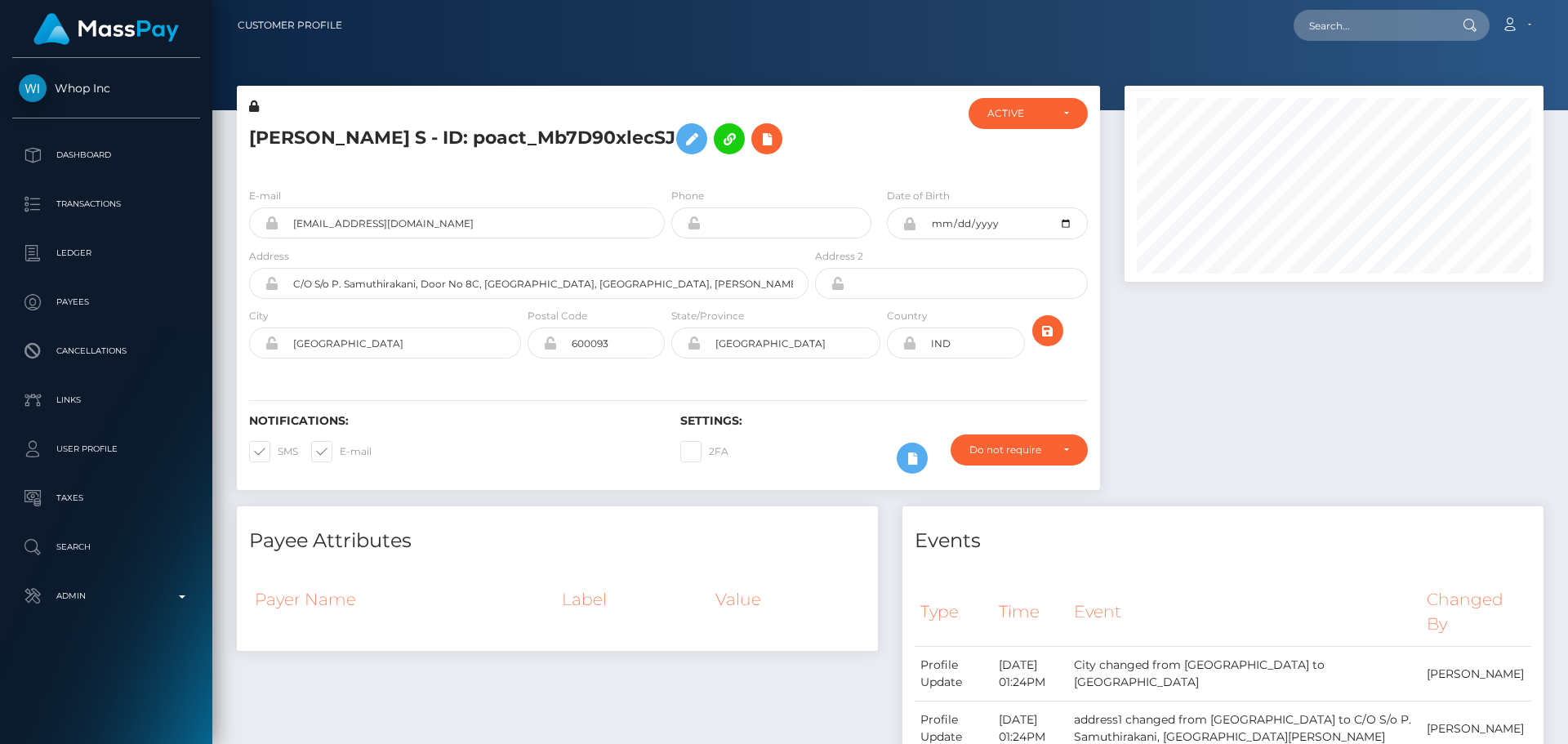
scroll to position [196, 420]
click at [447, 133] on h5 "[PERSON_NAME] S - ID: poact_Mb7D90xlecSJ" at bounding box center [524, 139] width 551 height 48
copy h5 "[PERSON_NAME] S - ID: poact_Mb7D90xlecSJ"
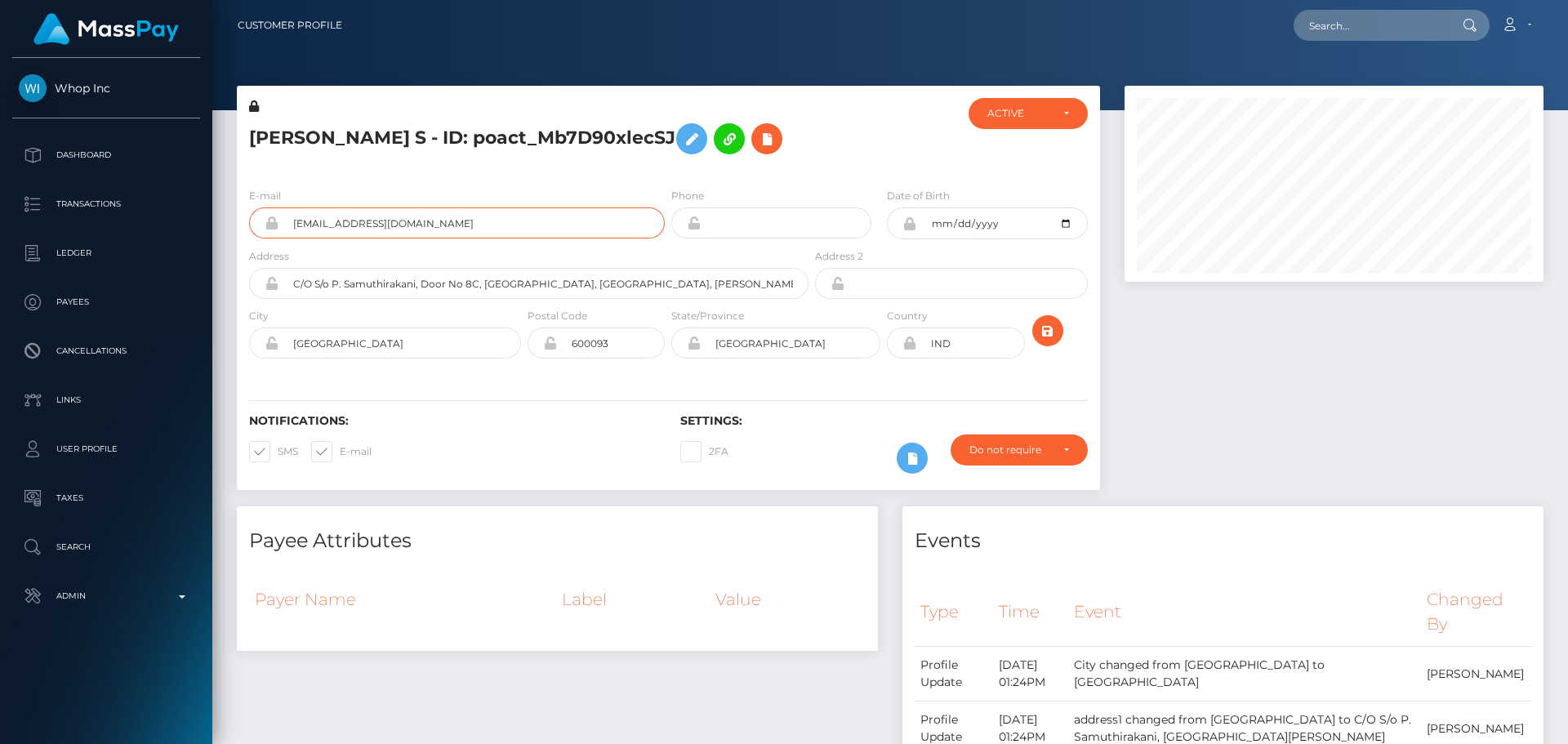
drag, startPoint x: 552, startPoint y: 266, endPoint x: 248, endPoint y: 266, distance: 304.0
click at [248, 248] on div "E-mail [EMAIL_ADDRESS][DOMAIN_NAME]" at bounding box center [452, 217] width 431 height 60
click at [1383, 17] on input "text" at bounding box center [1370, 25] width 154 height 31
paste input "poact_Pmn1V8edivx1"
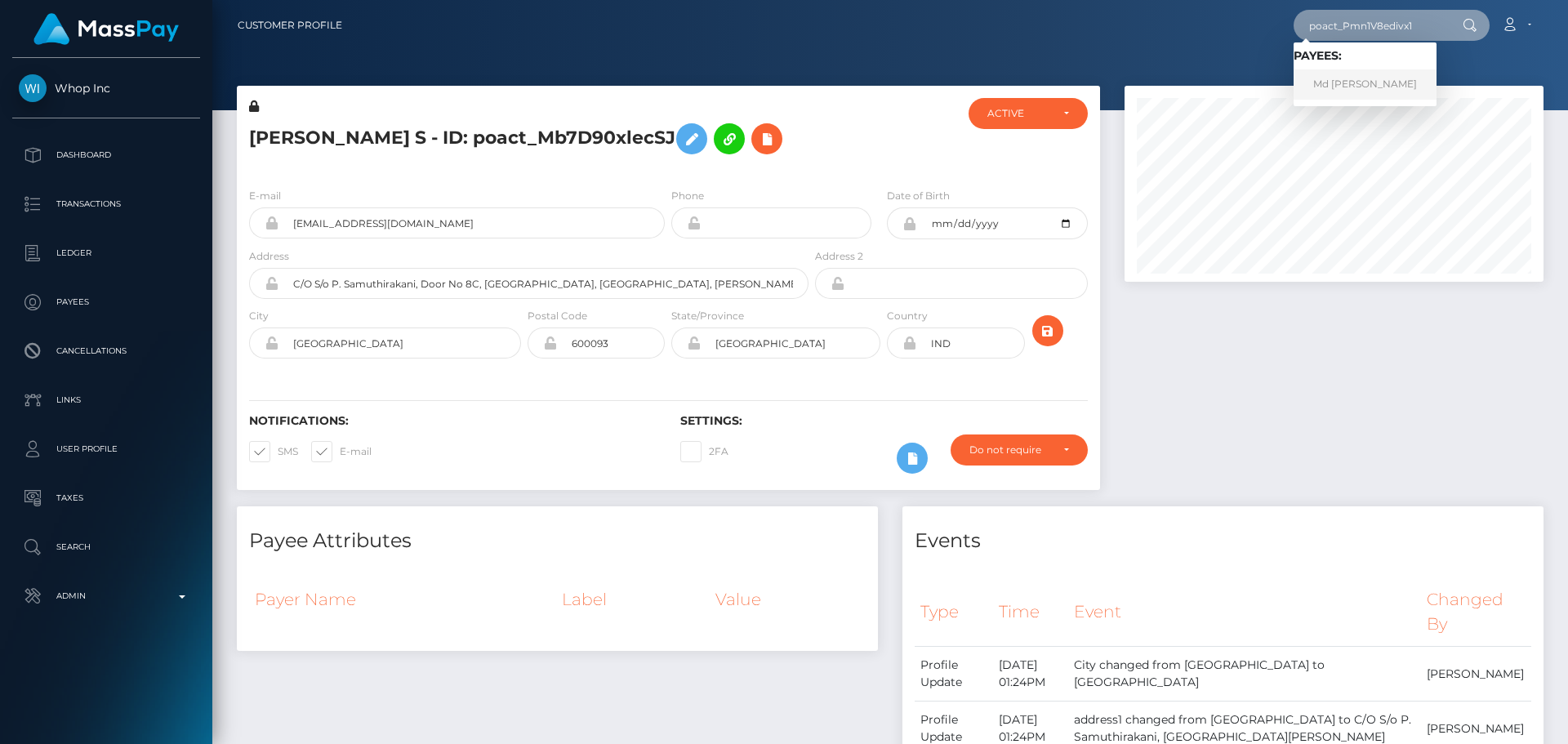
type input "poact_Pmn1V8edivx1"
click at [1347, 83] on link "Md [PERSON_NAME]" at bounding box center [1365, 84] width 143 height 31
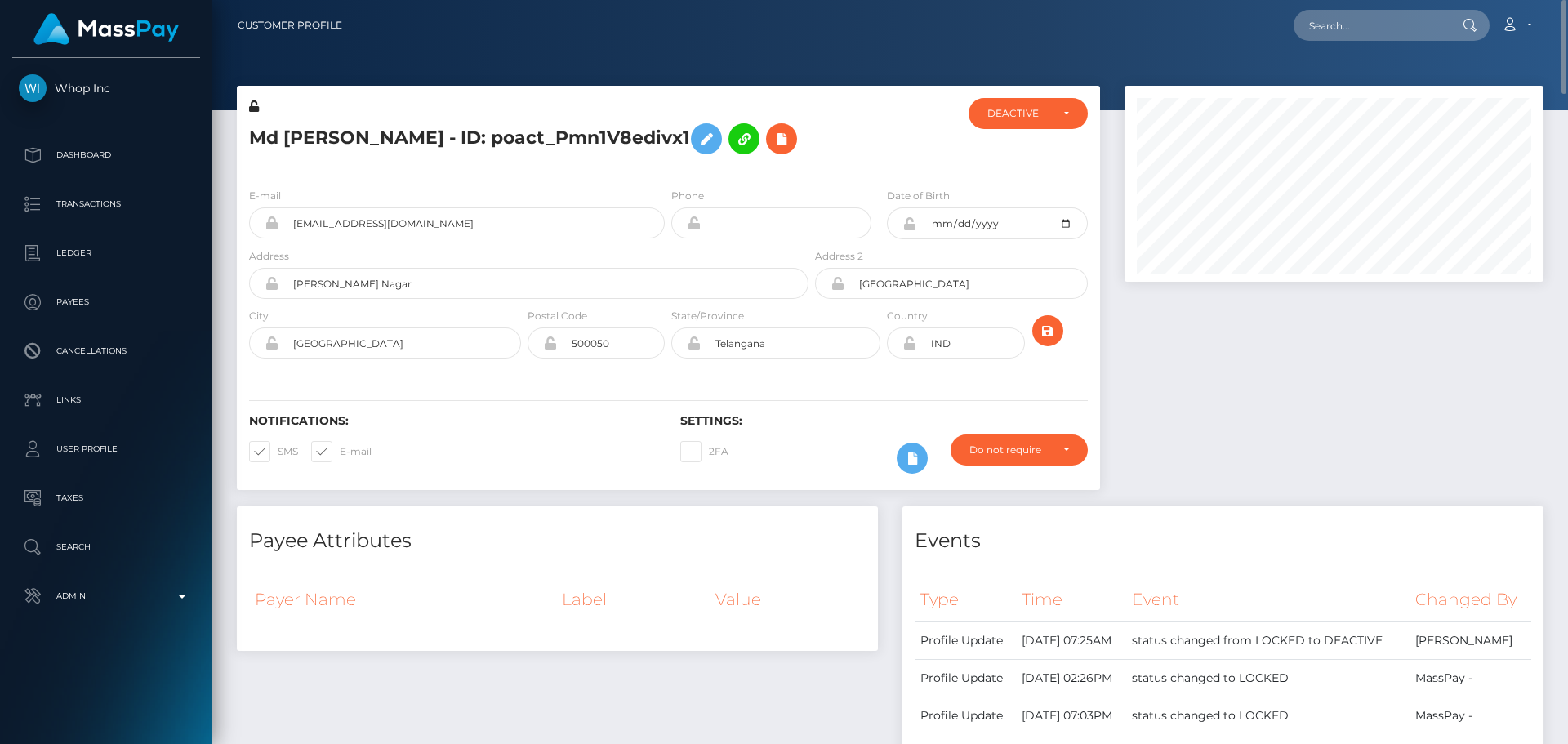
click at [849, 115] on div at bounding box center [883, 136] width 144 height 76
click at [344, 136] on h5 "Md [PERSON_NAME] - ID: poact_Pmn1V8edivx1" at bounding box center [524, 139] width 551 height 48
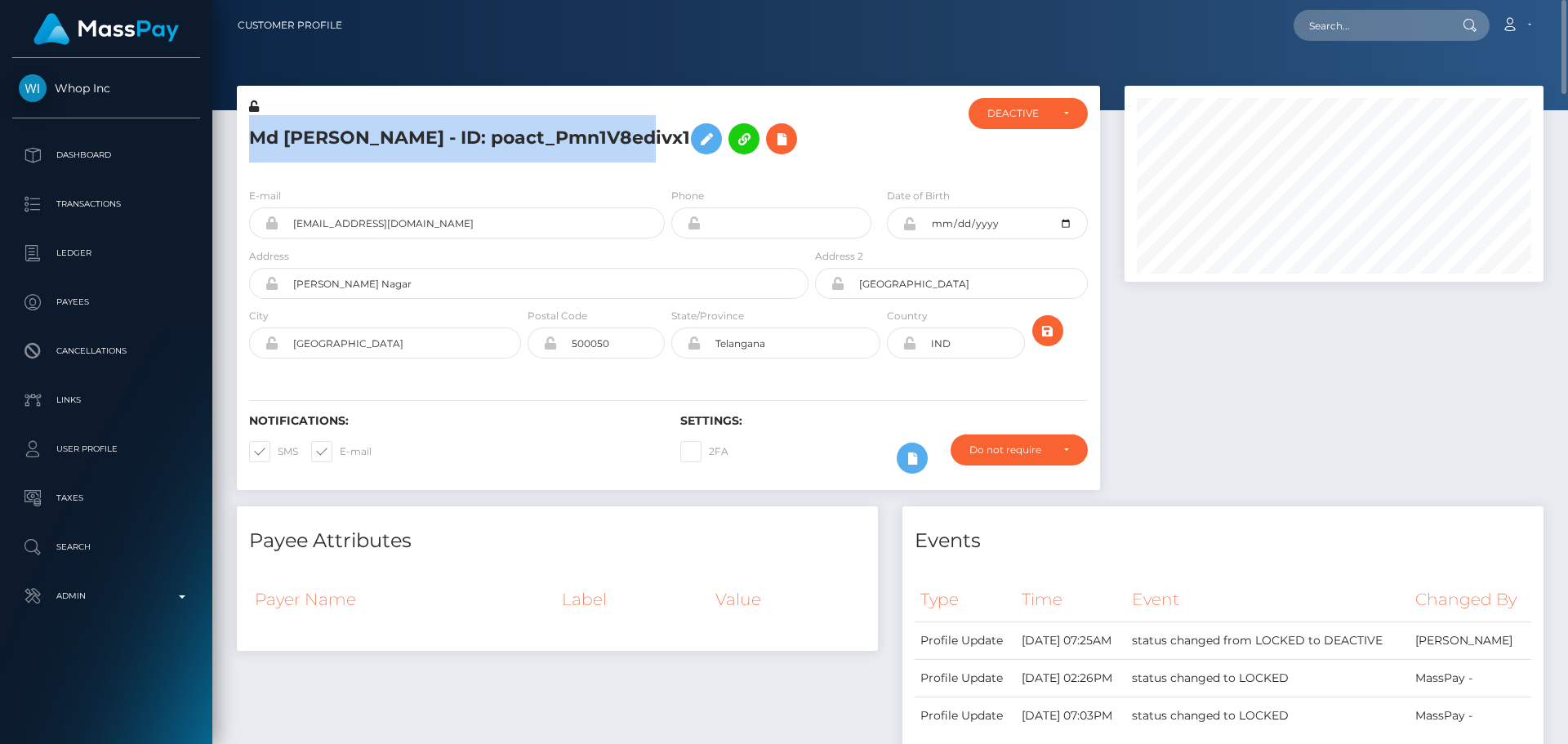
click at [344, 136] on h5 "Md [PERSON_NAME] - ID: poact_Pmn1V8edivx1" at bounding box center [524, 139] width 551 height 48
copy h5 "Md [PERSON_NAME] - ID: poact_Pmn1V8edivx1"
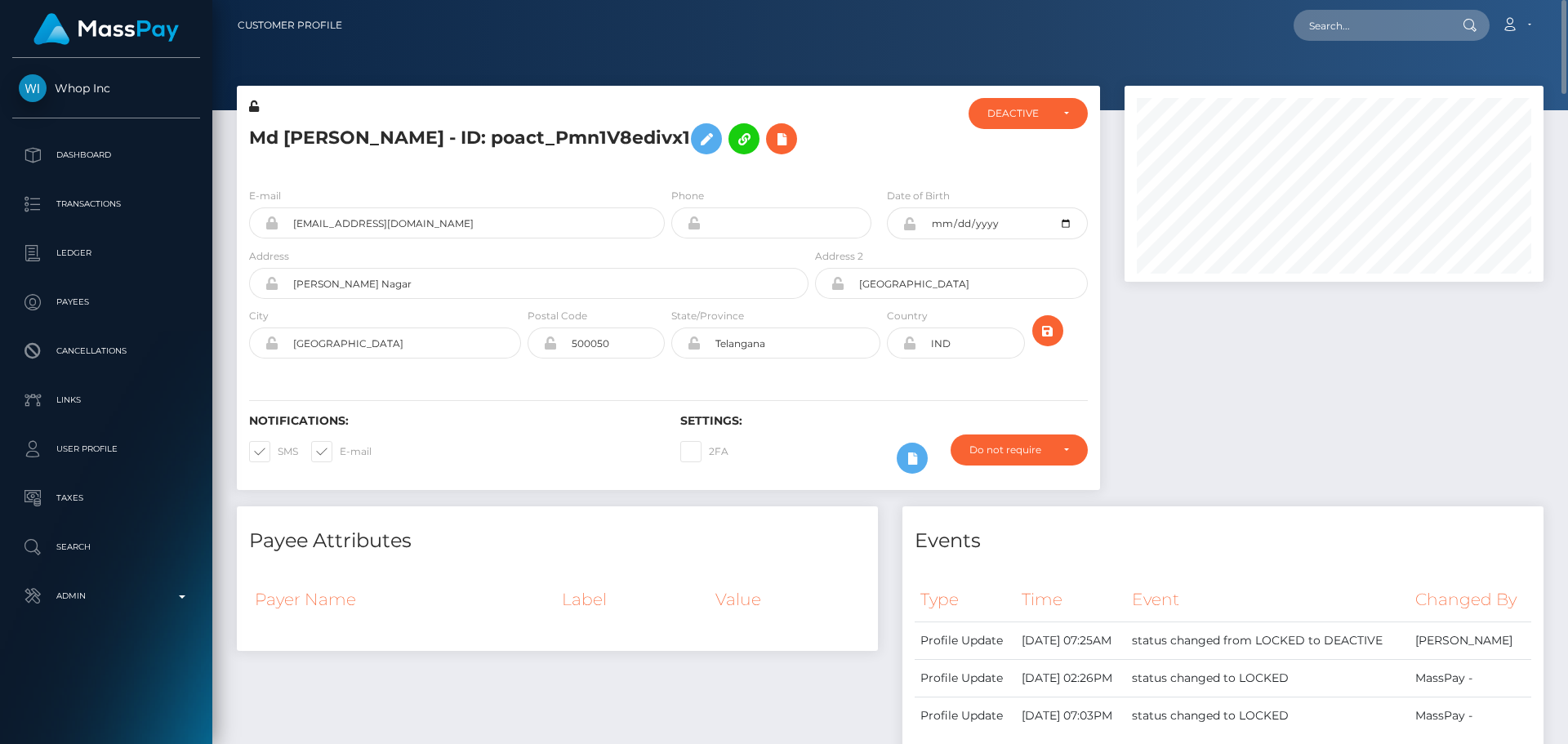
click at [823, 164] on div at bounding box center [883, 136] width 144 height 76
click at [1341, 40] on input "text" at bounding box center [1370, 25] width 154 height 31
paste input "poact_kkoxzEwiCZMx"
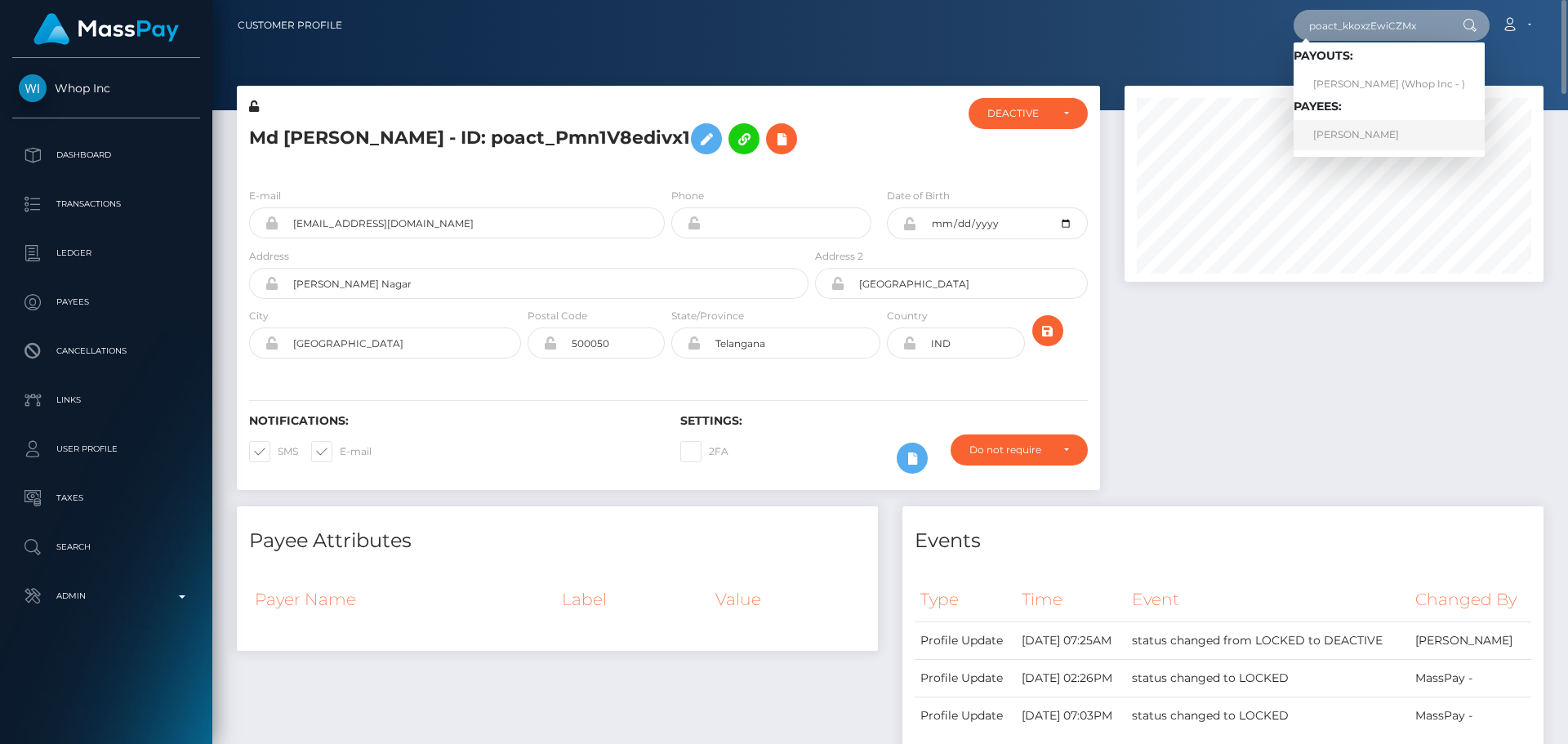
type input "poact_kkoxzEwiCZMx"
click at [1364, 138] on link "SAMUEL MADUABUCHI OBASI" at bounding box center [1389, 135] width 191 height 31
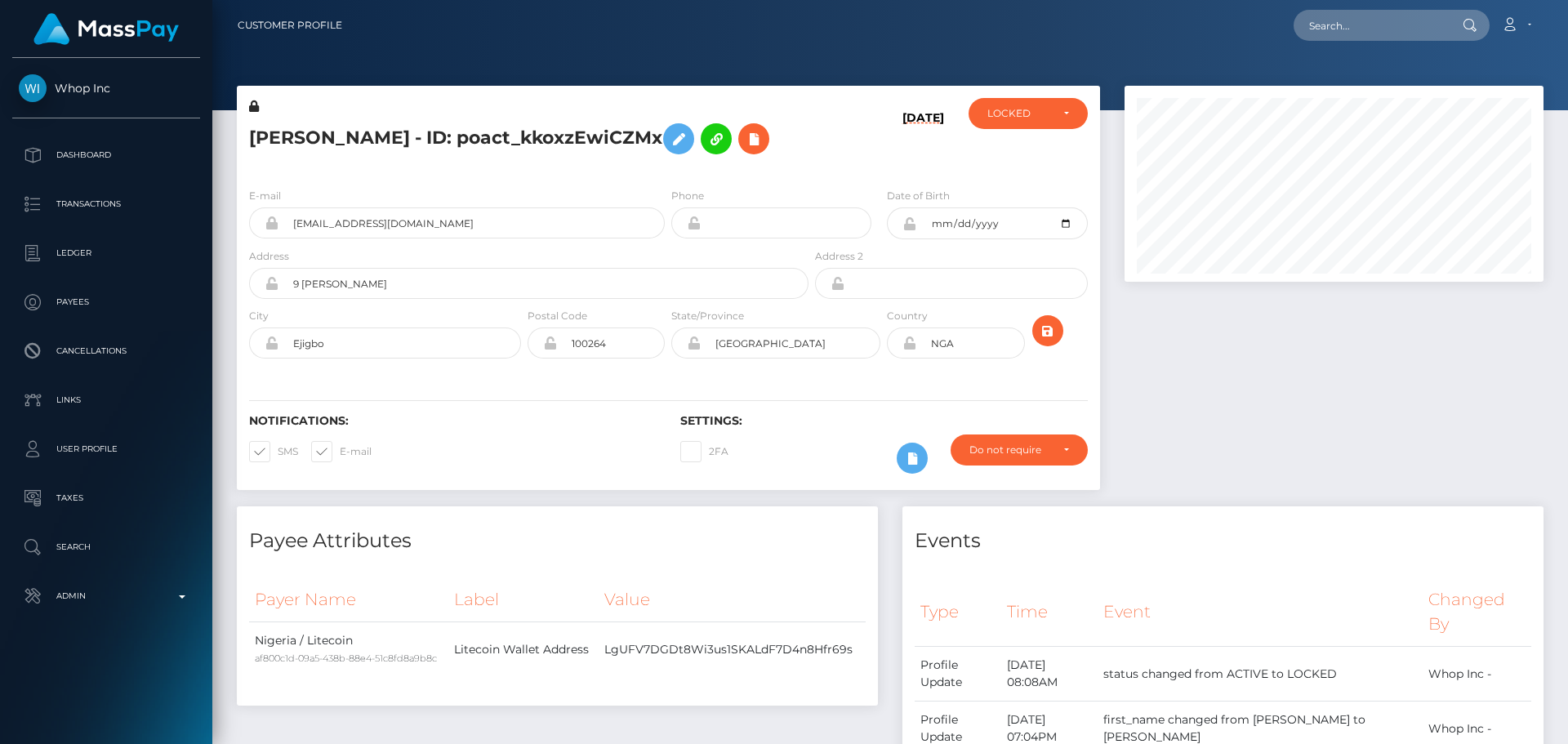
scroll to position [196, 420]
click at [633, 162] on h5 "SAMUEL MADUABUCHI OBASI - ID: poact_kkoxzEwiCZMx" at bounding box center [524, 139] width 551 height 48
click at [685, 162] on h5 "SAMUEL MADUABUCHI OBASI - ID: poact_kkoxzEwiCZMx" at bounding box center [524, 139] width 551 height 48
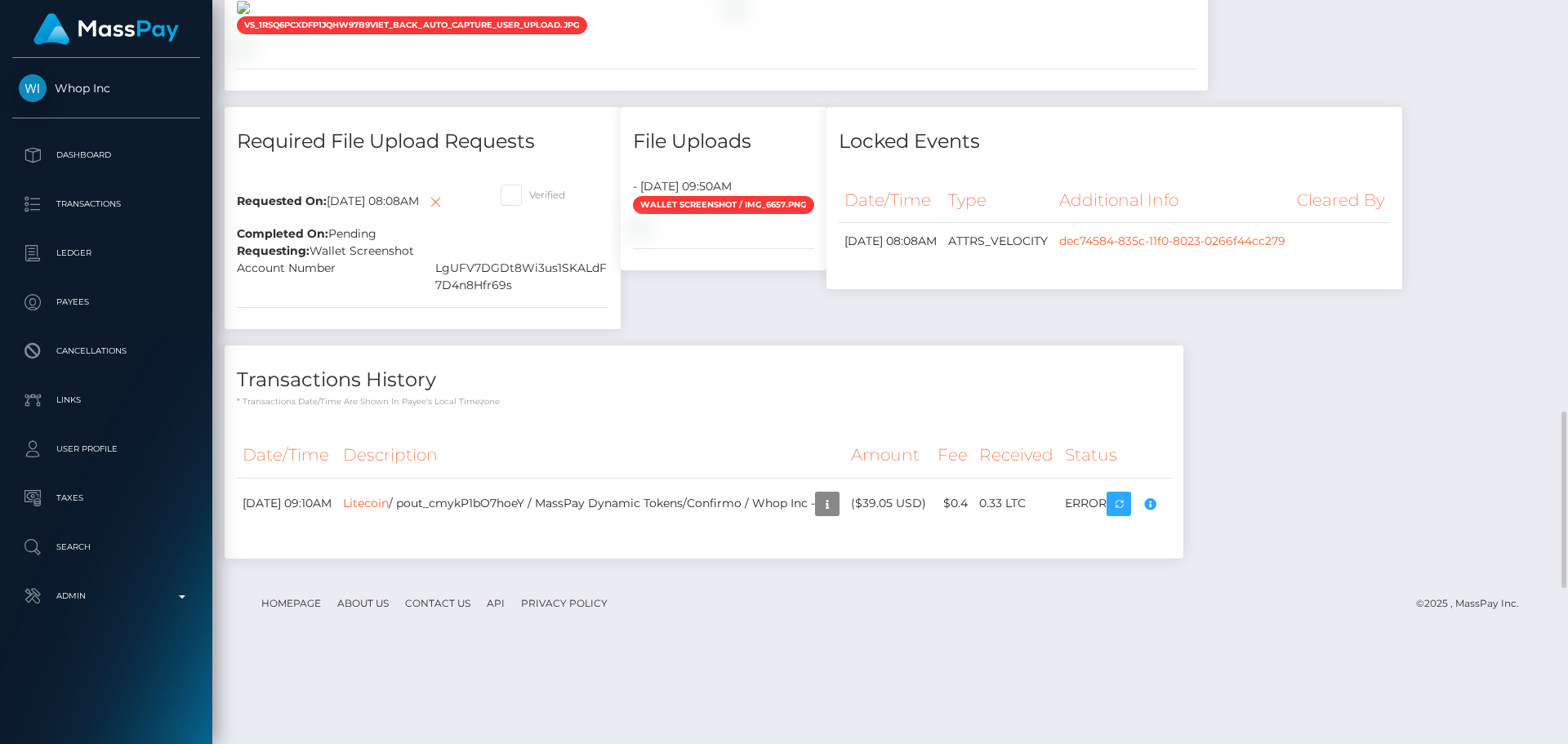
scroll to position [1224, 0]
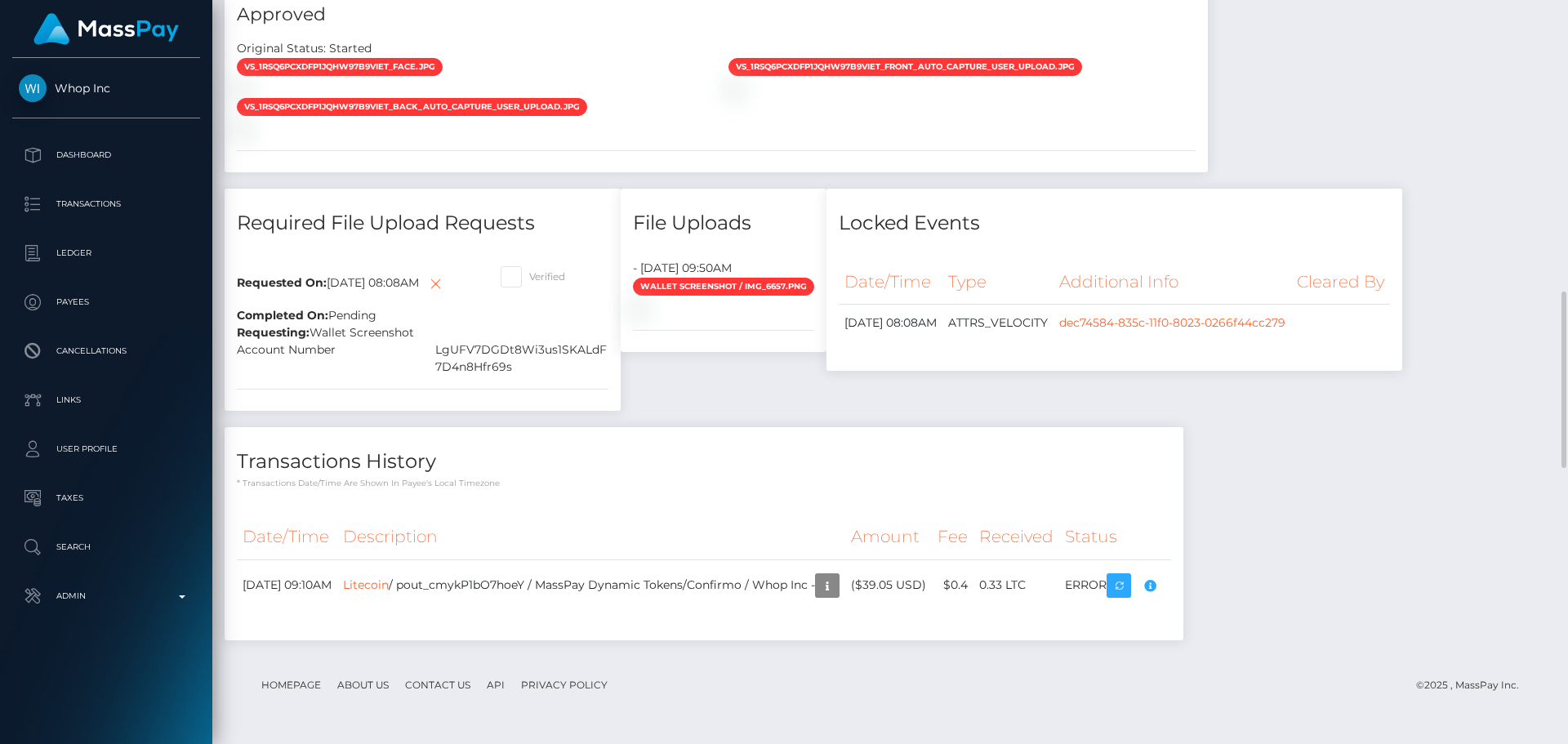
click at [627, 97] on div at bounding box center [470, 88] width 491 height 17
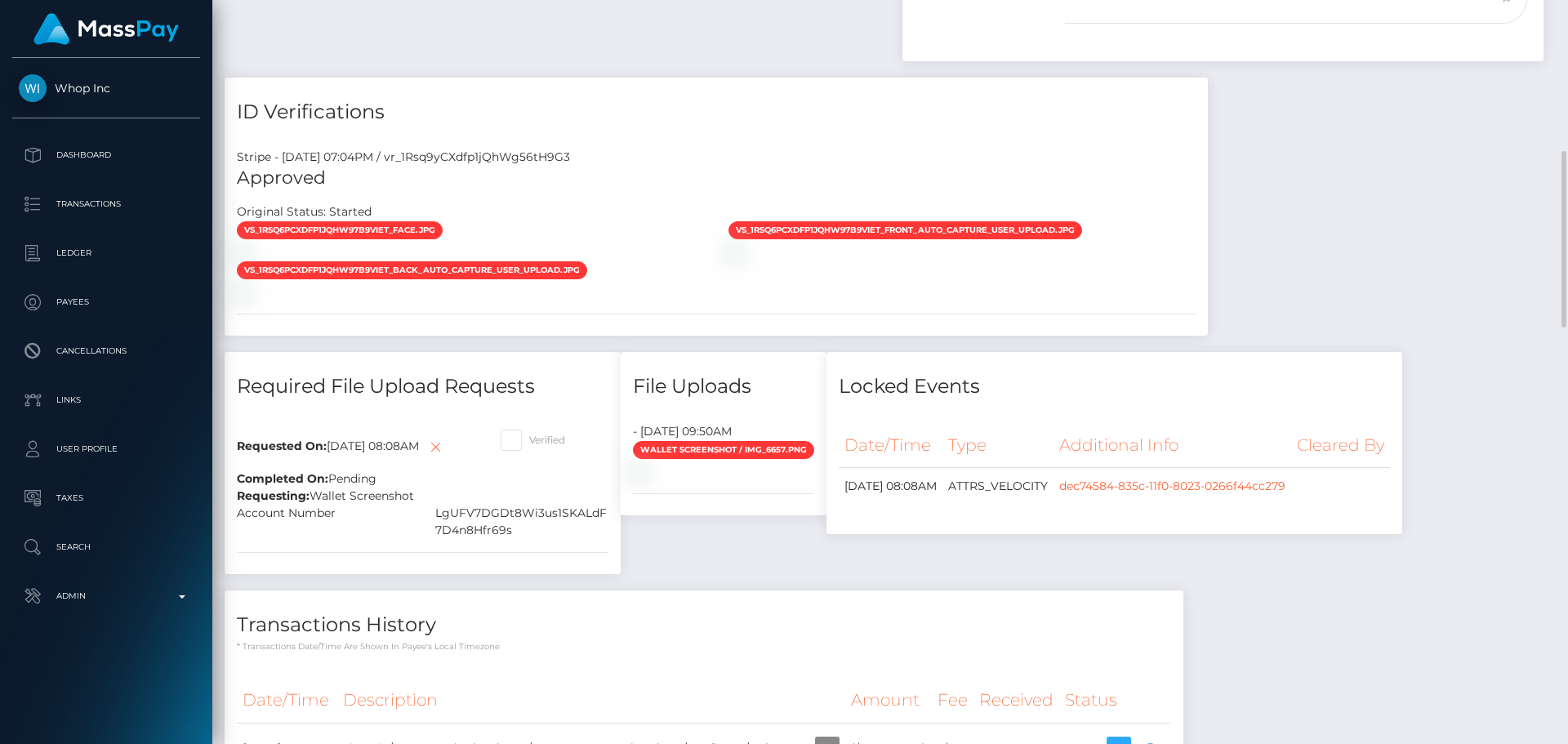
scroll to position [816, 0]
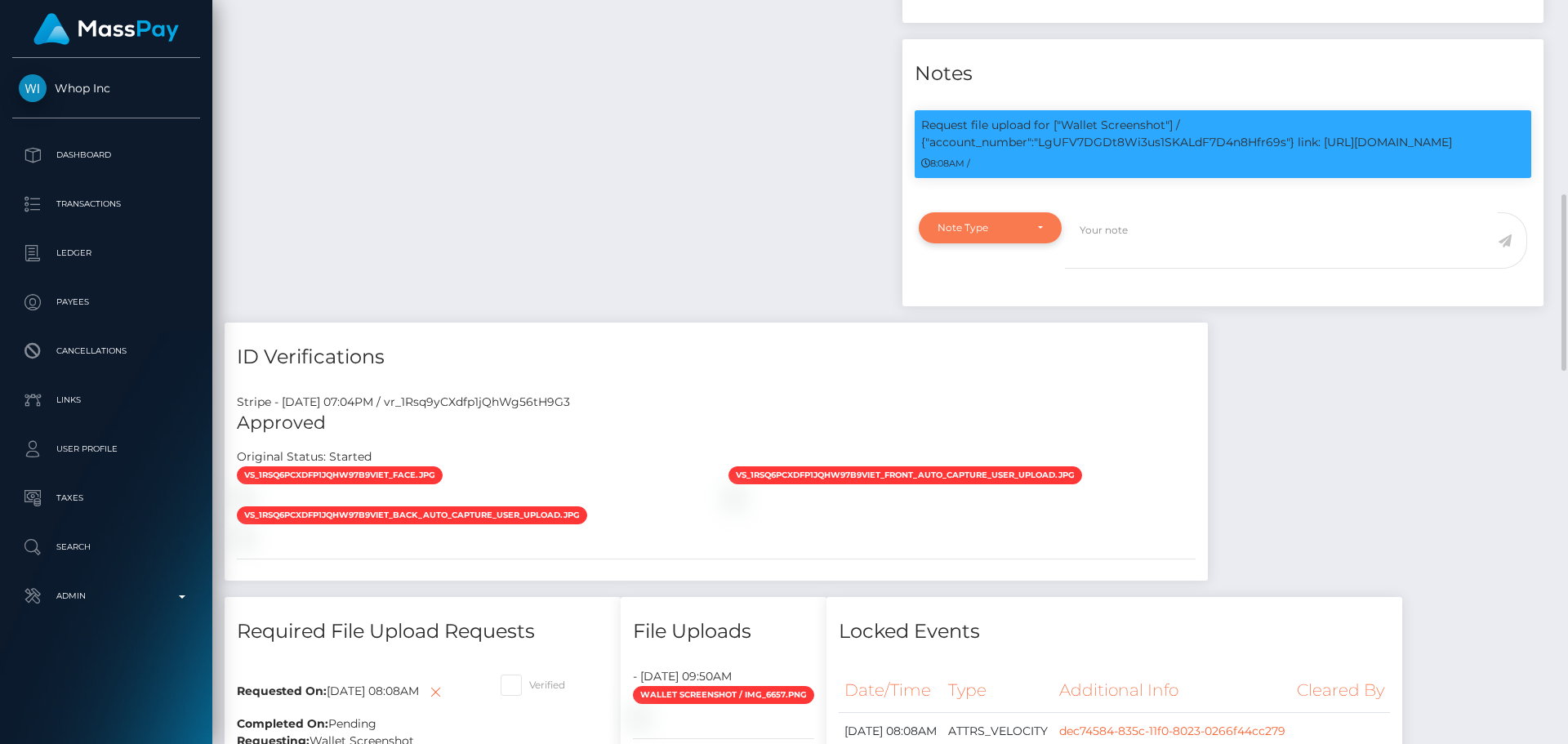
click at [1016, 244] on div "Note Type" at bounding box center [990, 227] width 143 height 31
click at [969, 314] on span "Compliance" at bounding box center [968, 306] width 59 height 15
select select "COMPLIANCE"
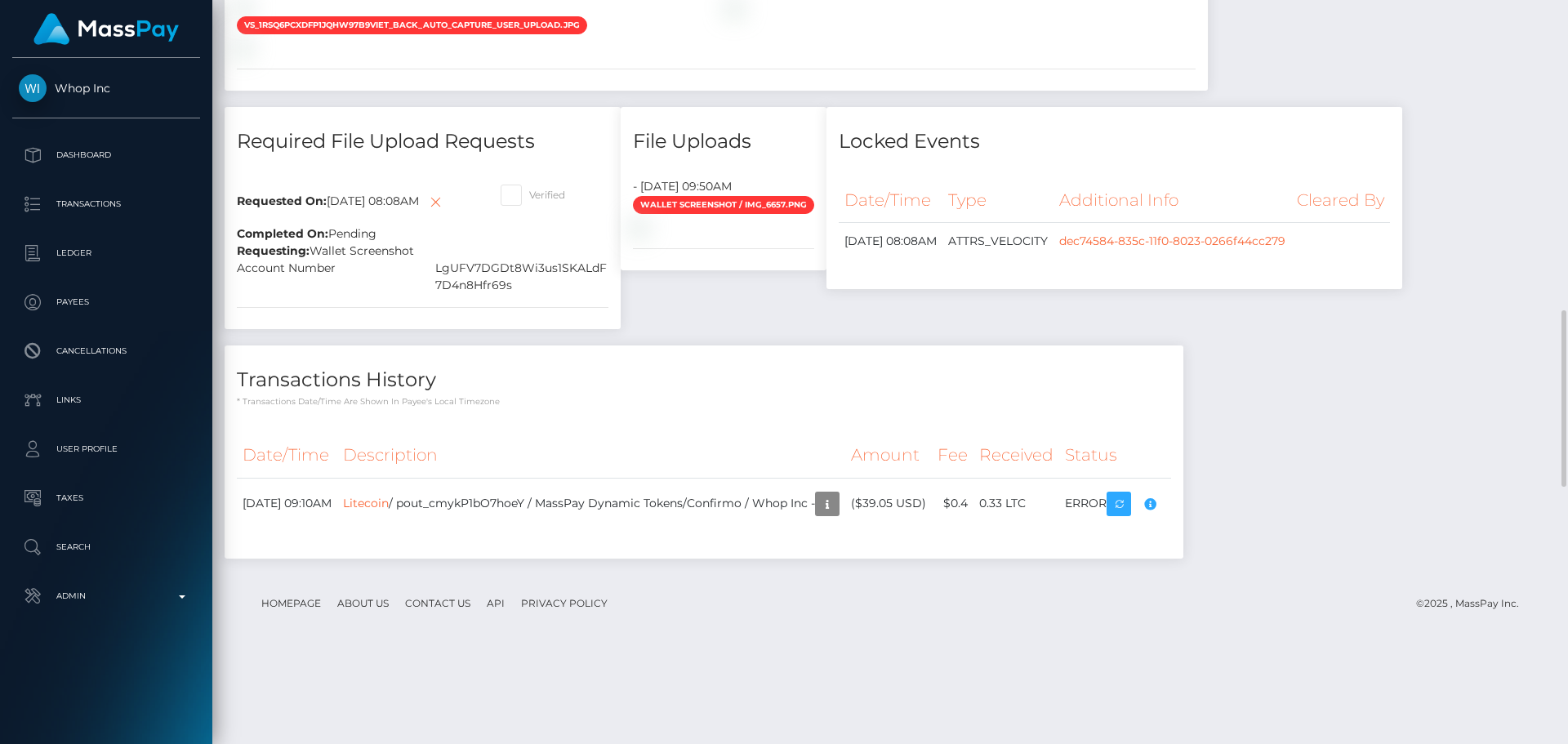
scroll to position [1634, 0]
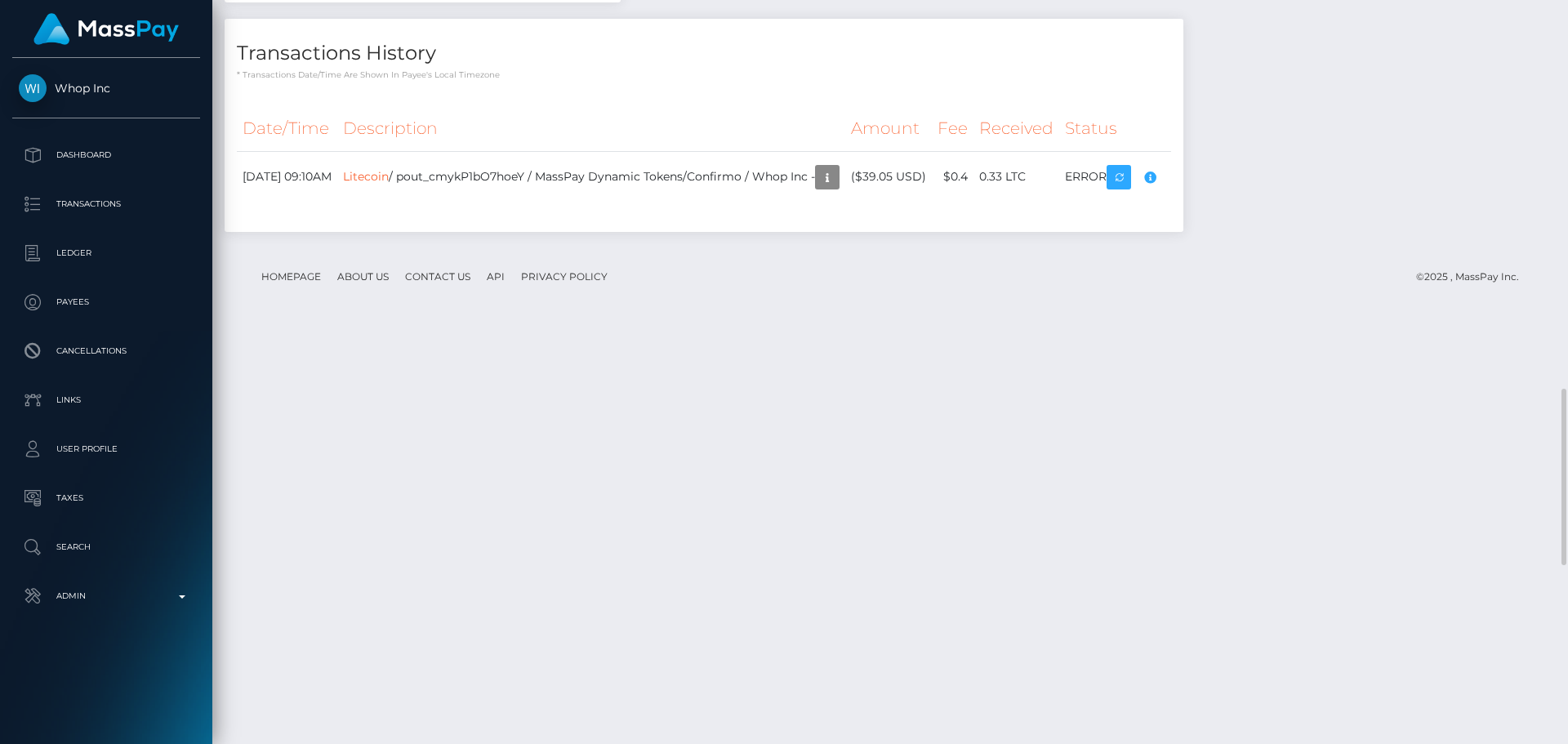
checkbox input "true"
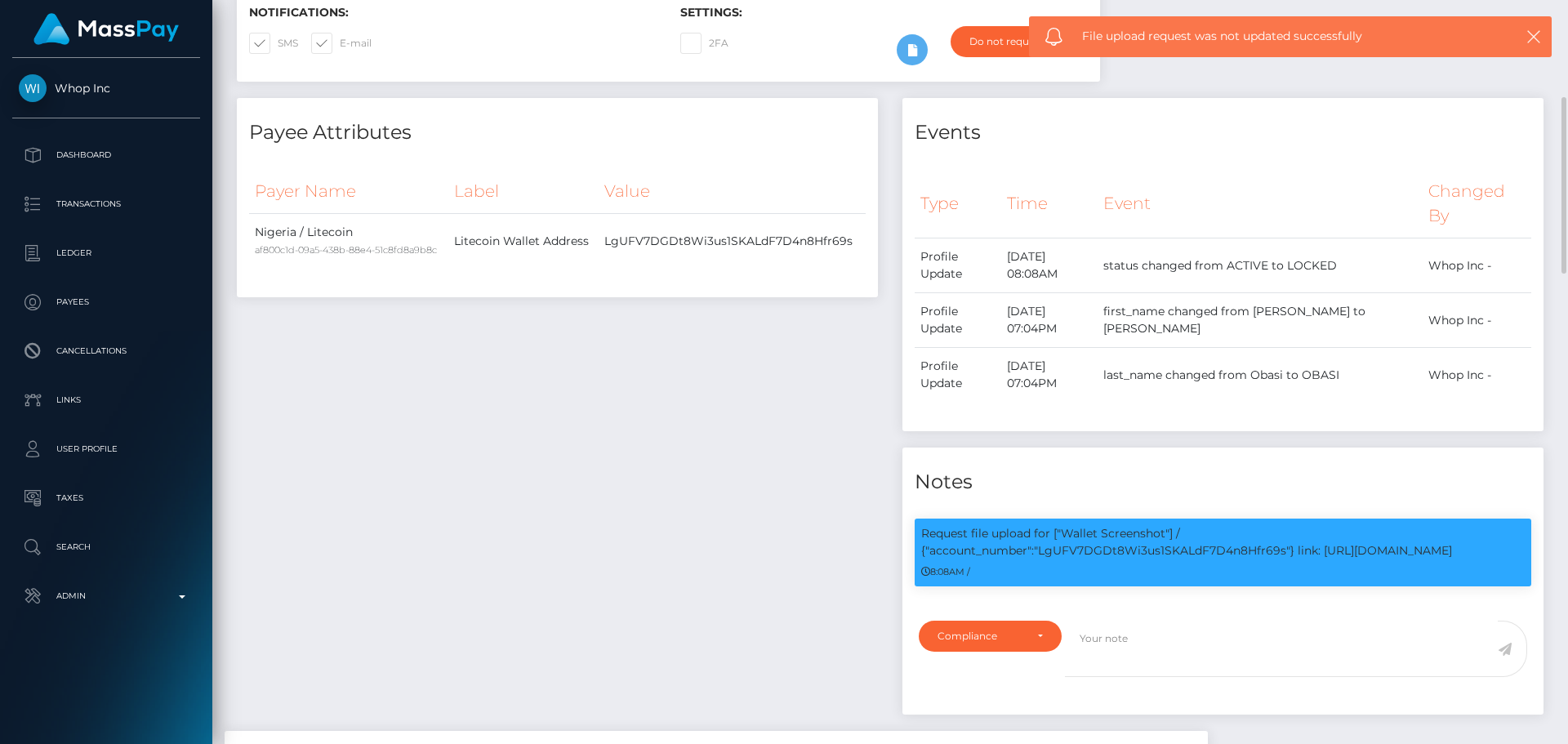
scroll to position [735, 0]
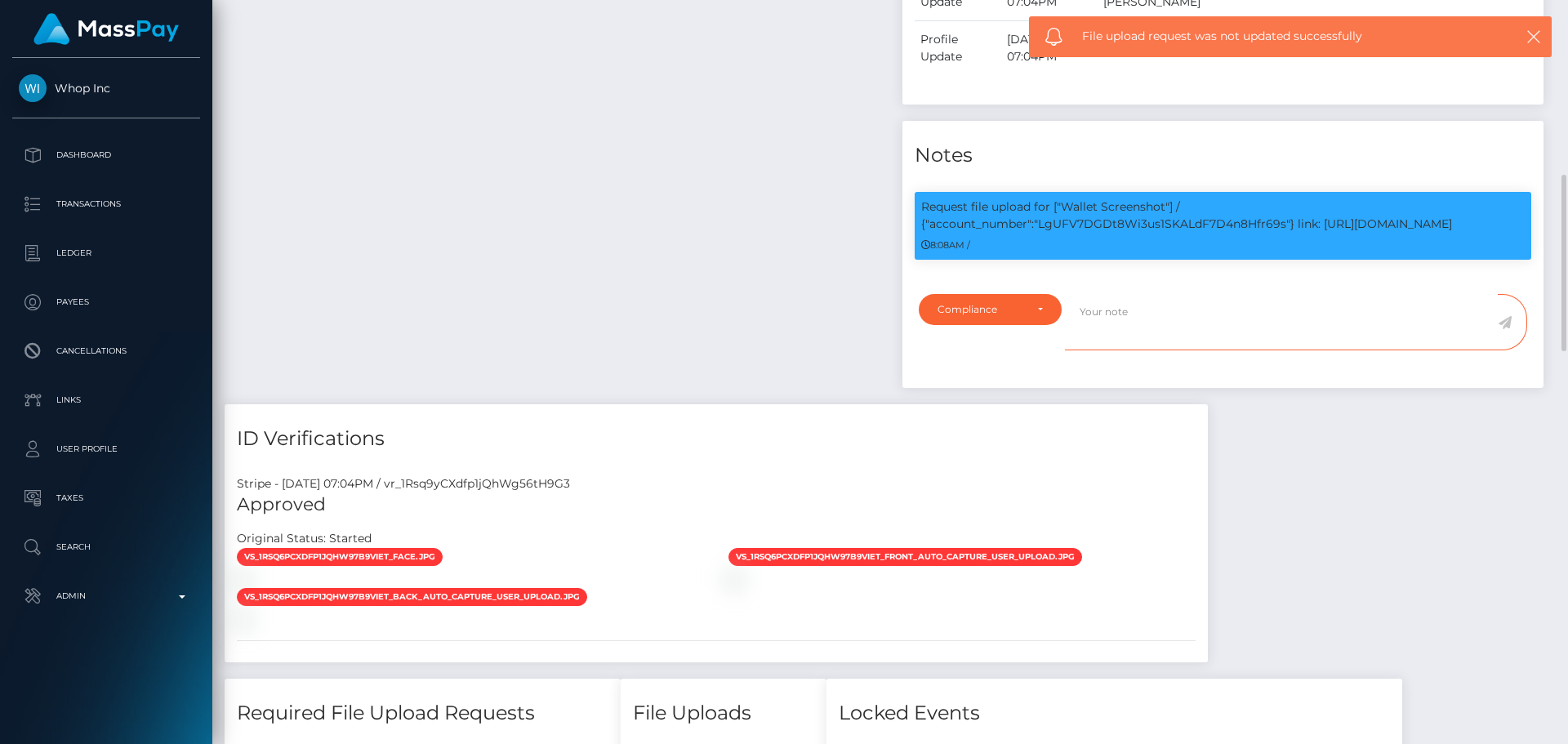
click at [1156, 351] on textarea at bounding box center [1281, 322] width 433 height 56
paste textarea "Crypto wallet screenshot for TJ1JVLhSiu5ToSyV63dhPCo6unjJescfAB provided. The p…"
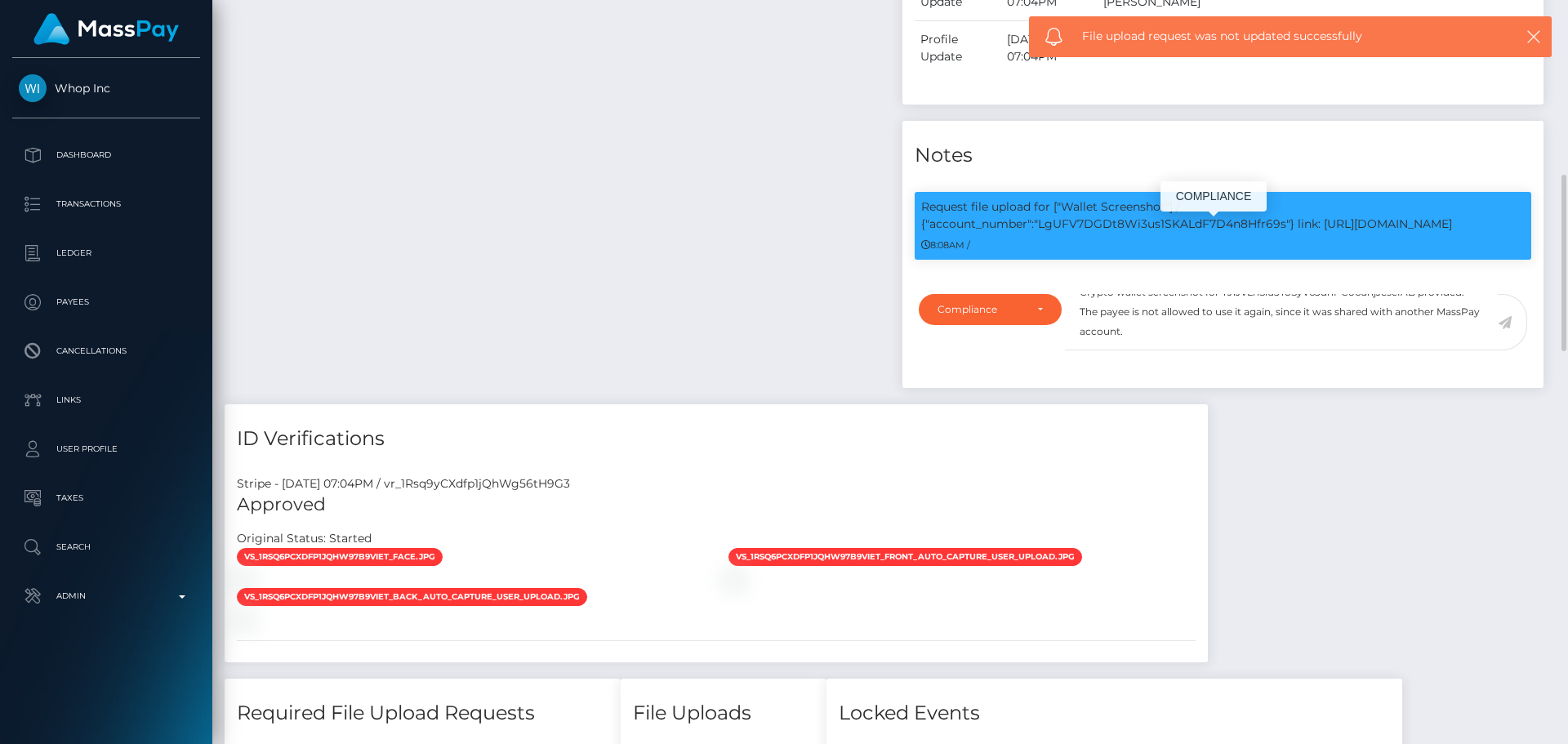
click at [1160, 233] on p "Request file upload for ["Wallet Screenshot"] / {"account_number":"LgUFV7DGDt8W…" at bounding box center [1222, 215] width 603 height 35
copy p "LgUFV7DGDt8Wi3us1SKALdF7D4n8Hfr69s"
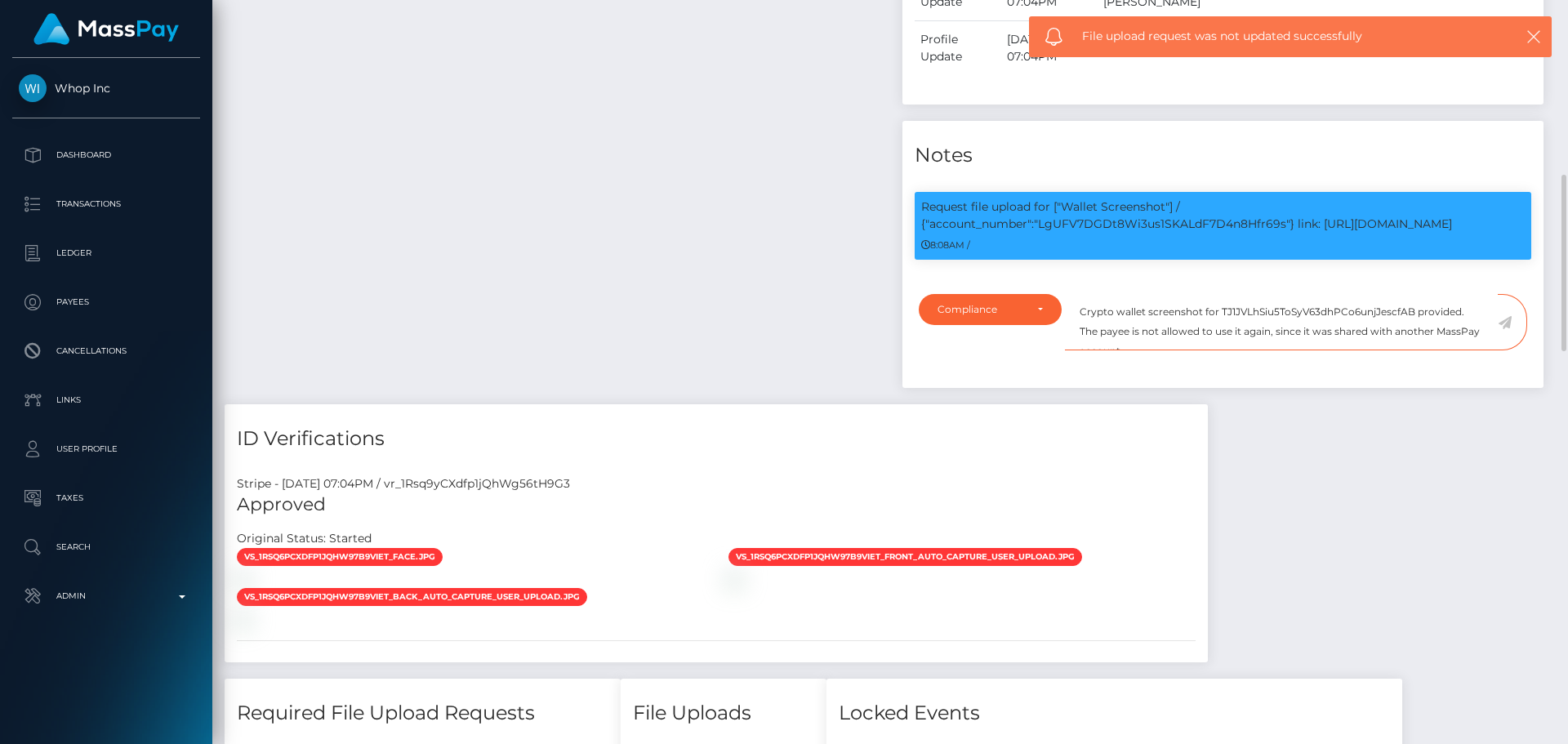
click at [1274, 338] on textarea "Crypto wallet screenshot for TJ1JVLhSiu5ToSyV63dhPCo6unjJescfAB provided. The p…" at bounding box center [1281, 322] width 433 height 56
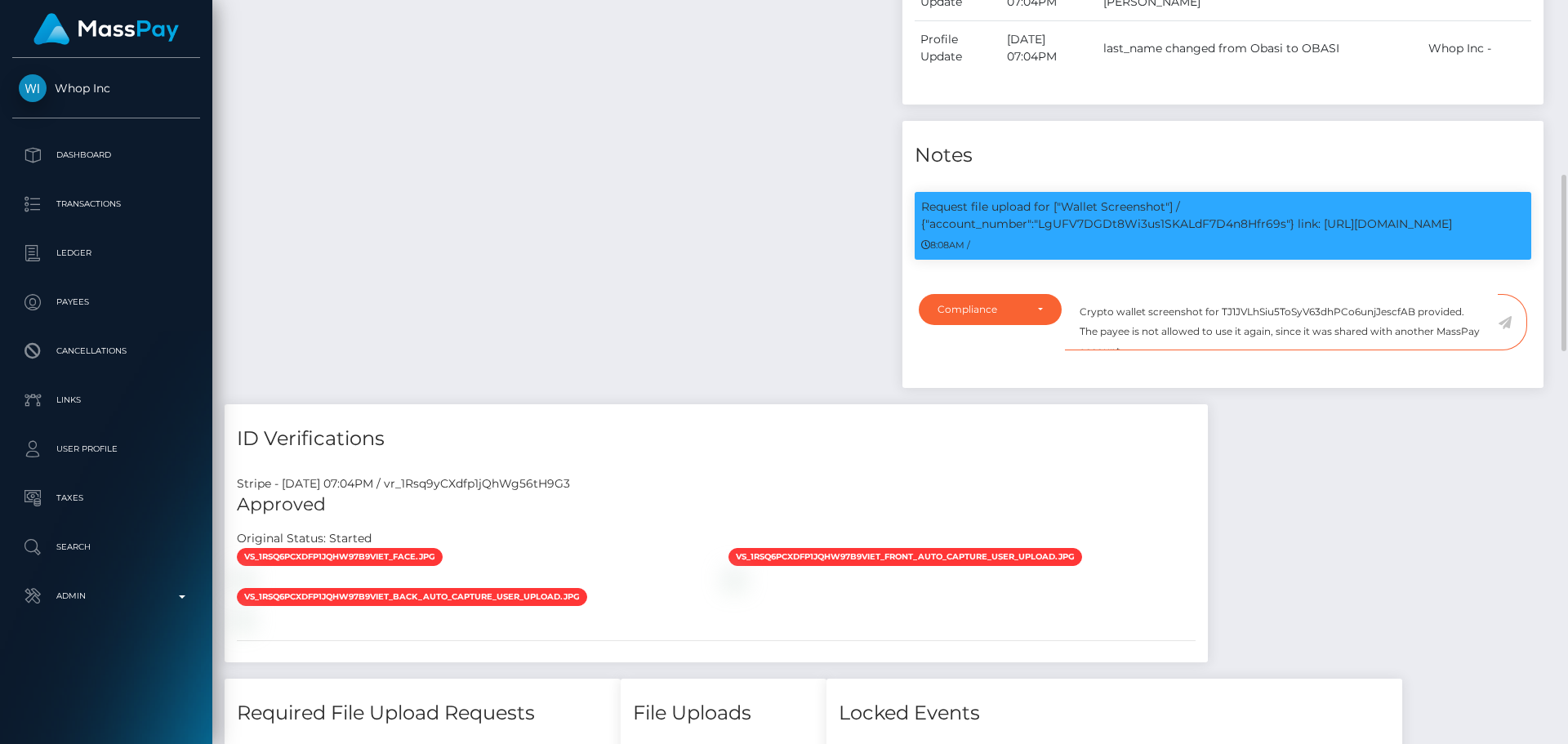
paste textarea "LgUFV7DGDt8Wi3us1SKALdF7D4n8Hfr69s"
type textarea "Crypto wallet screenshot for LgUFV7DGDt8Wi3us1SKALdF7D4n8Hfr69s provided. The p…"
click at [1506, 329] on icon at bounding box center [1505, 322] width 14 height 13
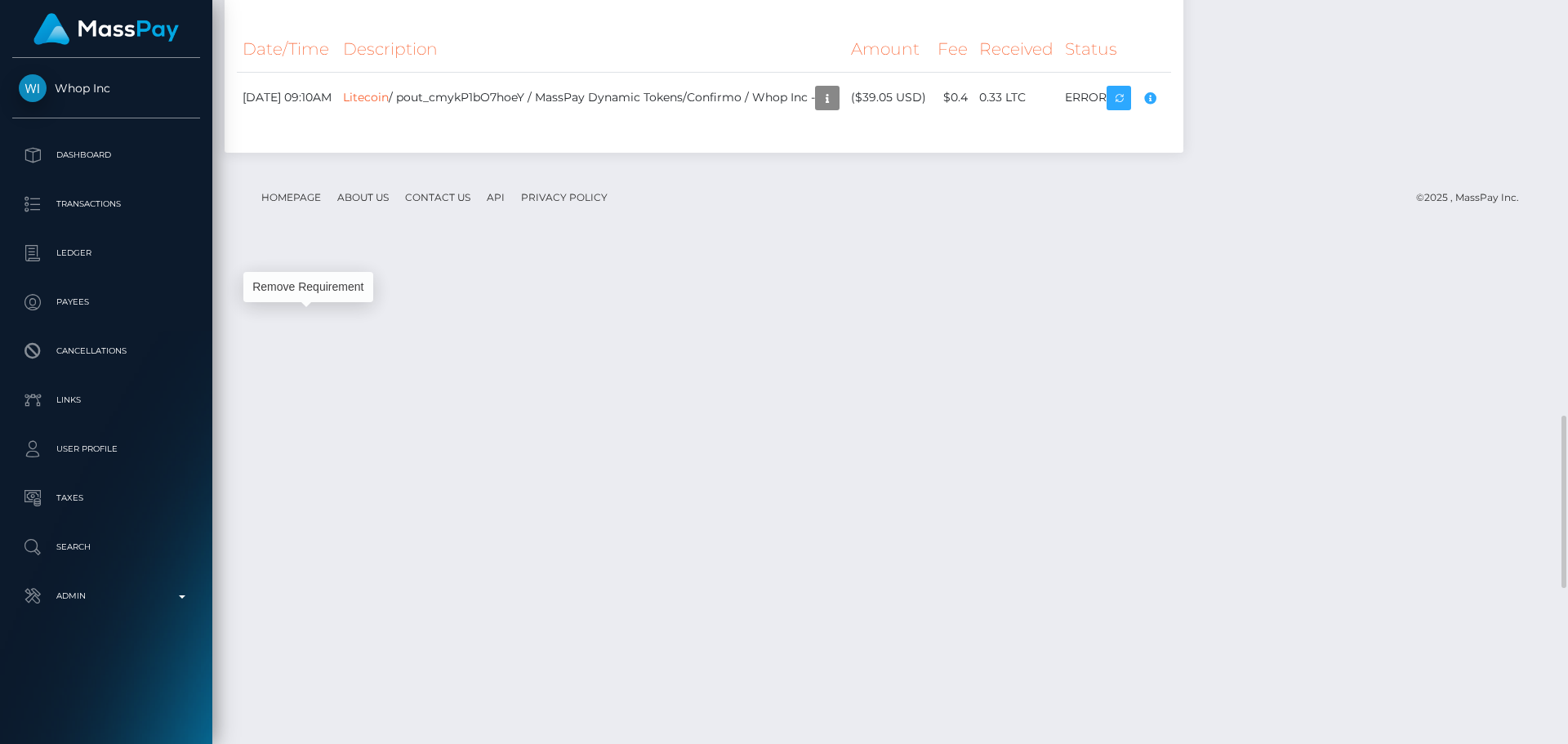
scroll to position [196, 420]
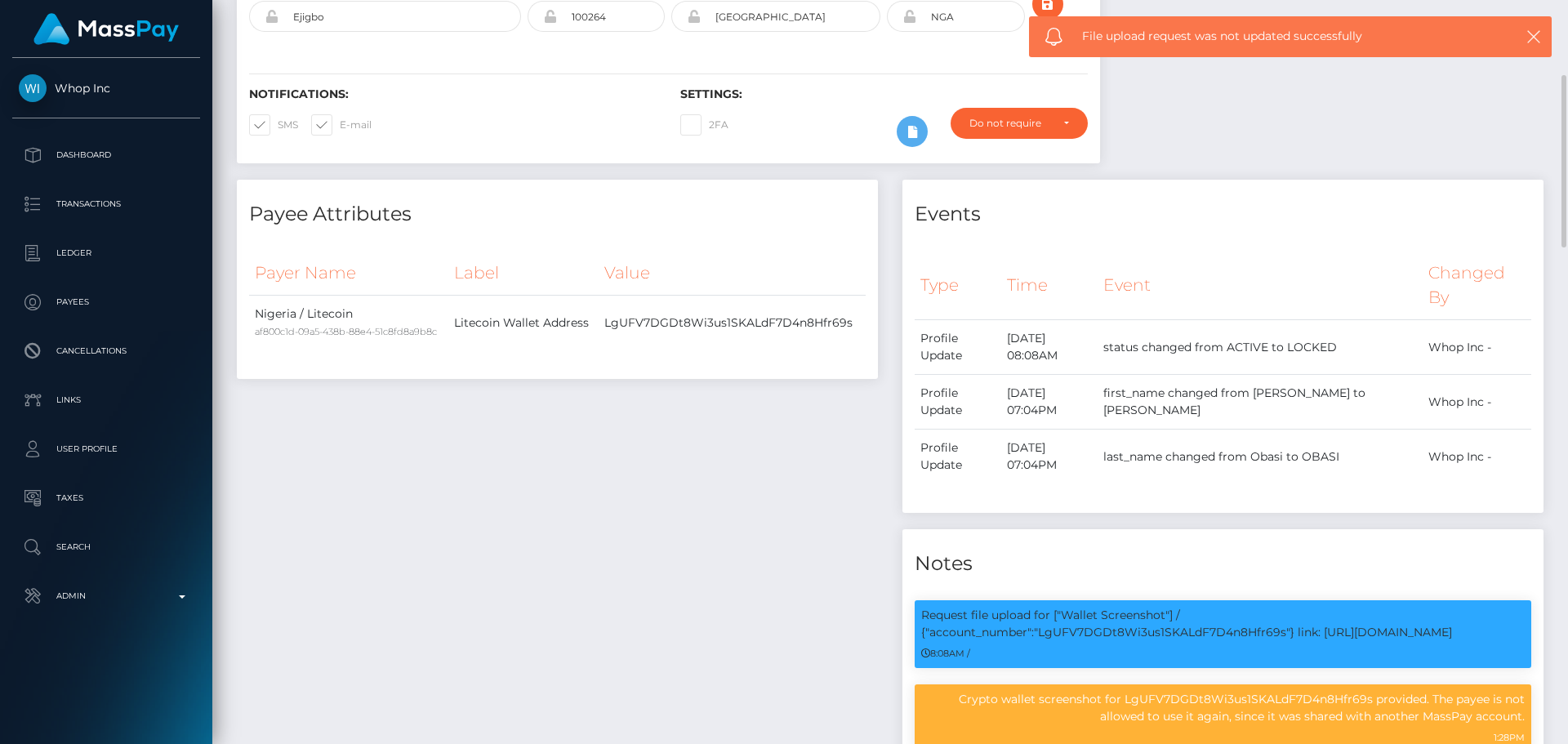
scroll to position [0, 0]
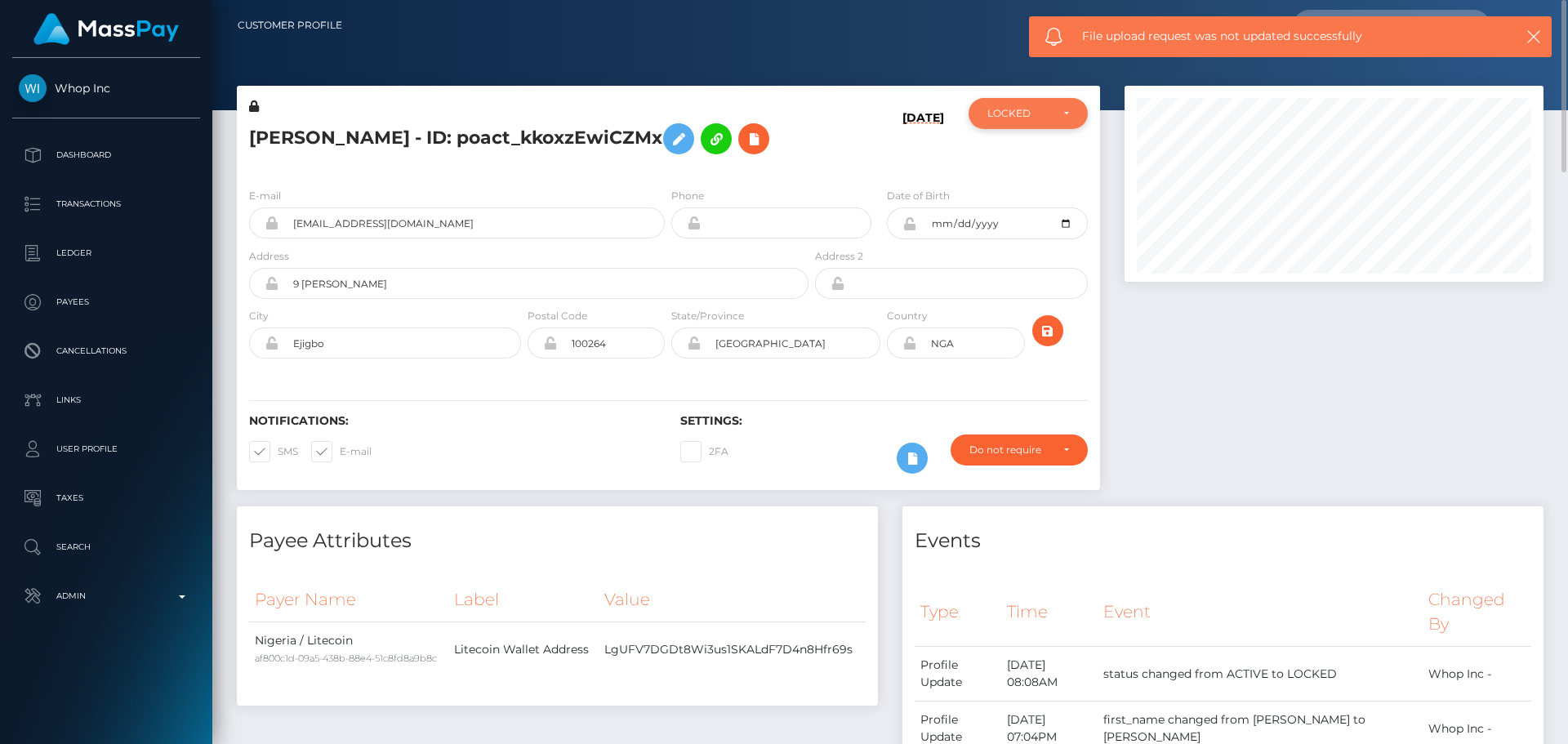
click at [1004, 108] on div "LOCKED" at bounding box center [1018, 113] width 62 height 13
click at [1021, 154] on span "ACTIVE" at bounding box center [1005, 158] width 37 height 15
select select "ACTIVE"
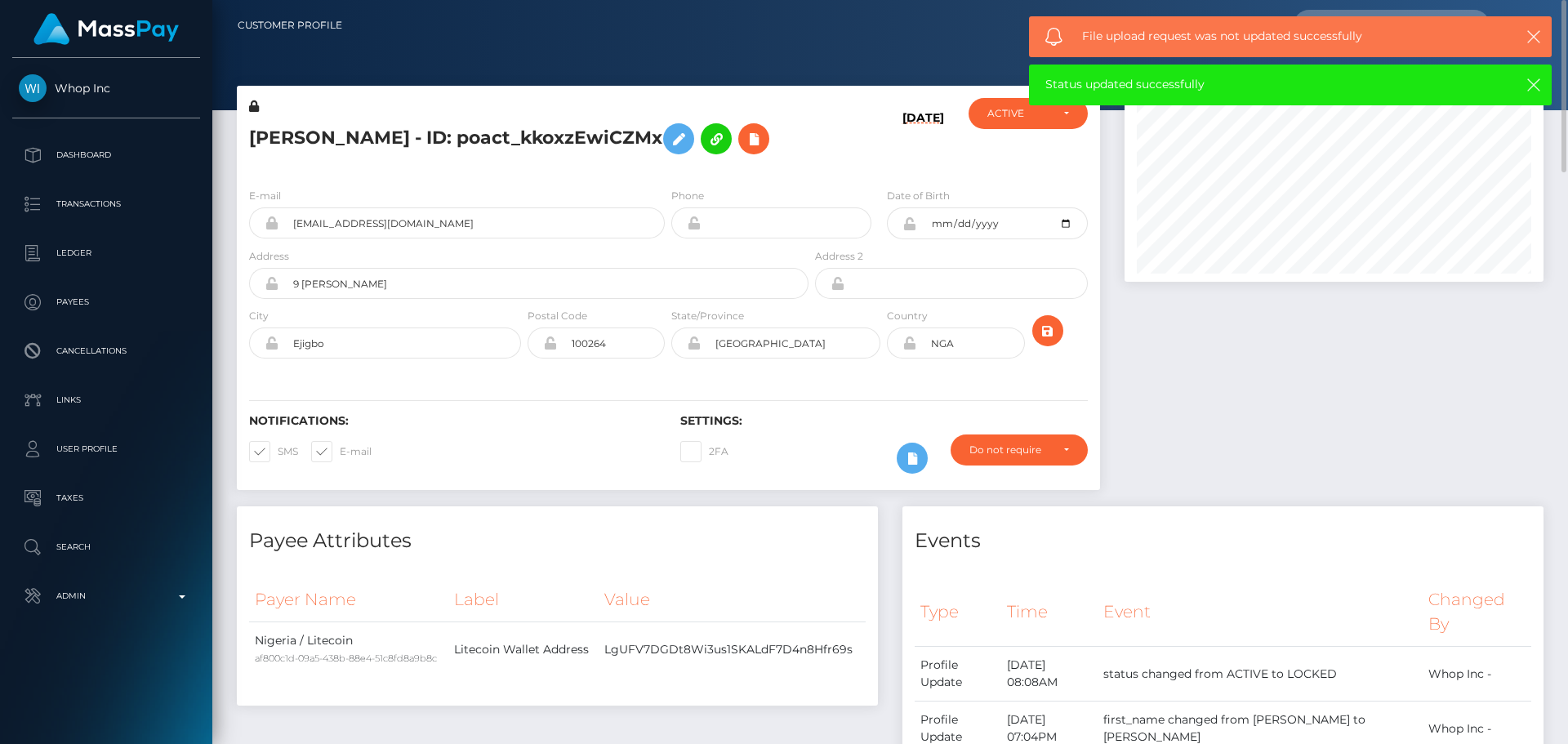
click at [865, 174] on div "[DATE]" at bounding box center [883, 136] width 144 height 76
click at [1059, 347] on button "submit" at bounding box center [1047, 330] width 31 height 31
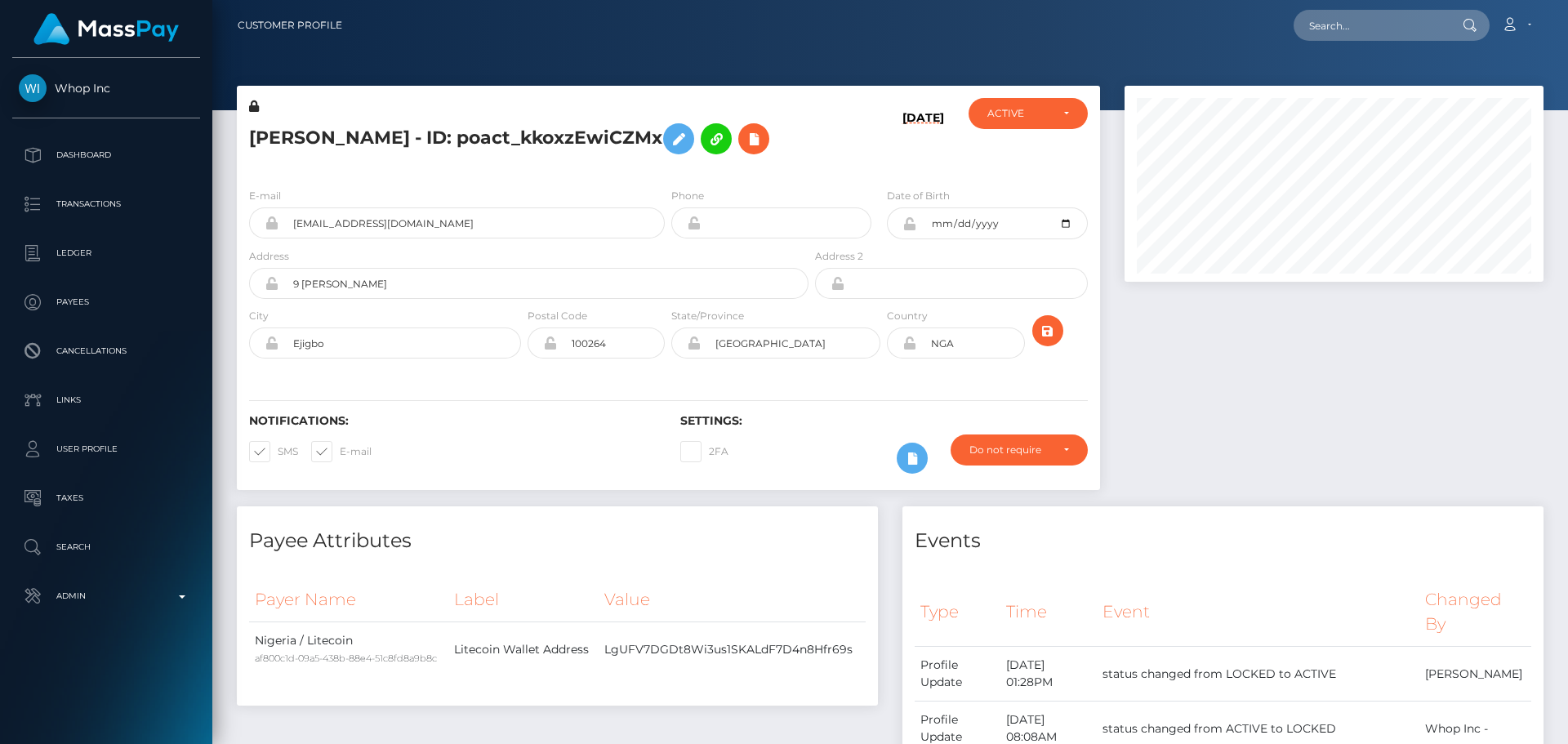
scroll to position [196, 420]
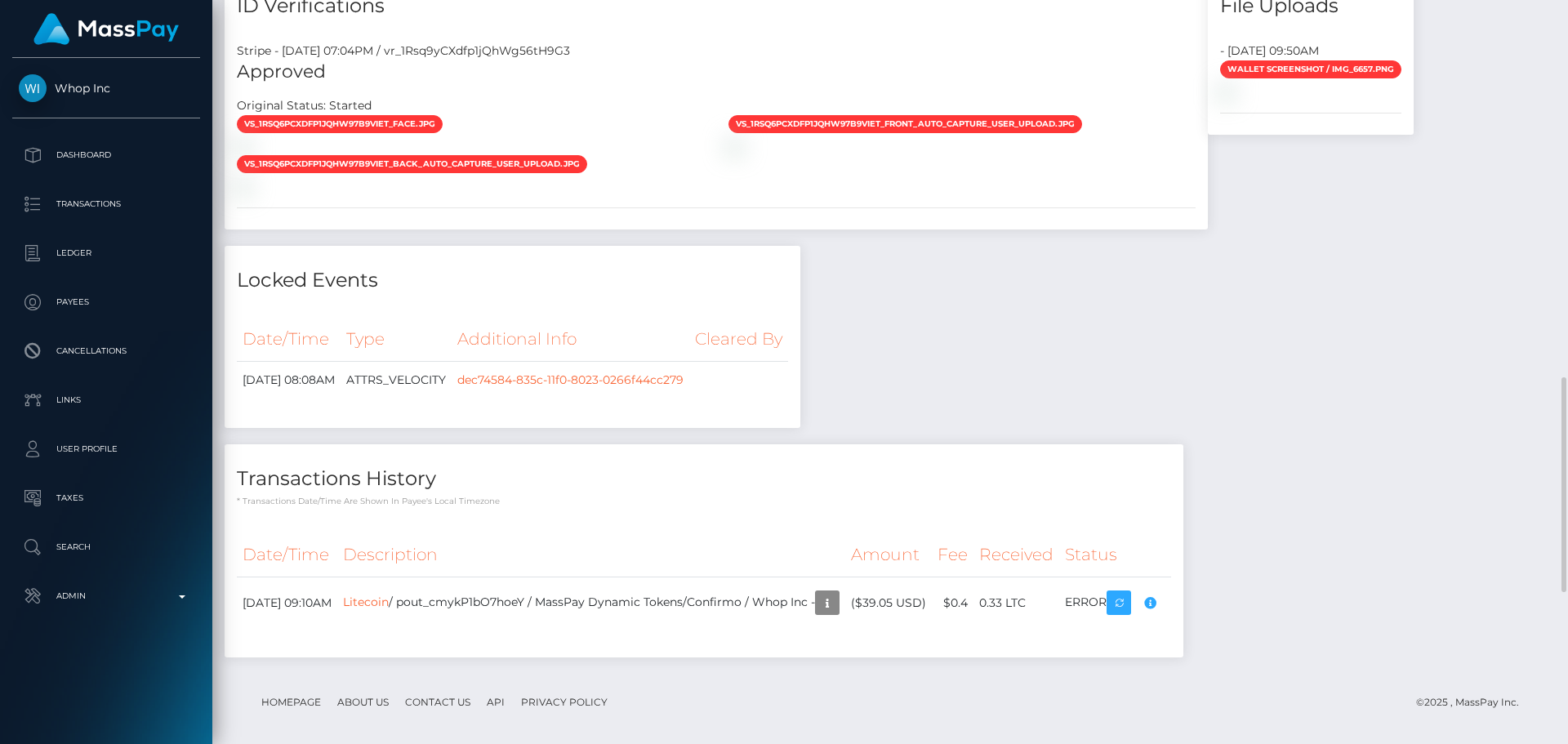
click at [904, 155] on div "vs_1Rsq6PCXdfp1jQhW97B9vieT_front_auto_capture_user_upload.jpg" at bounding box center [962, 134] width 491 height 40
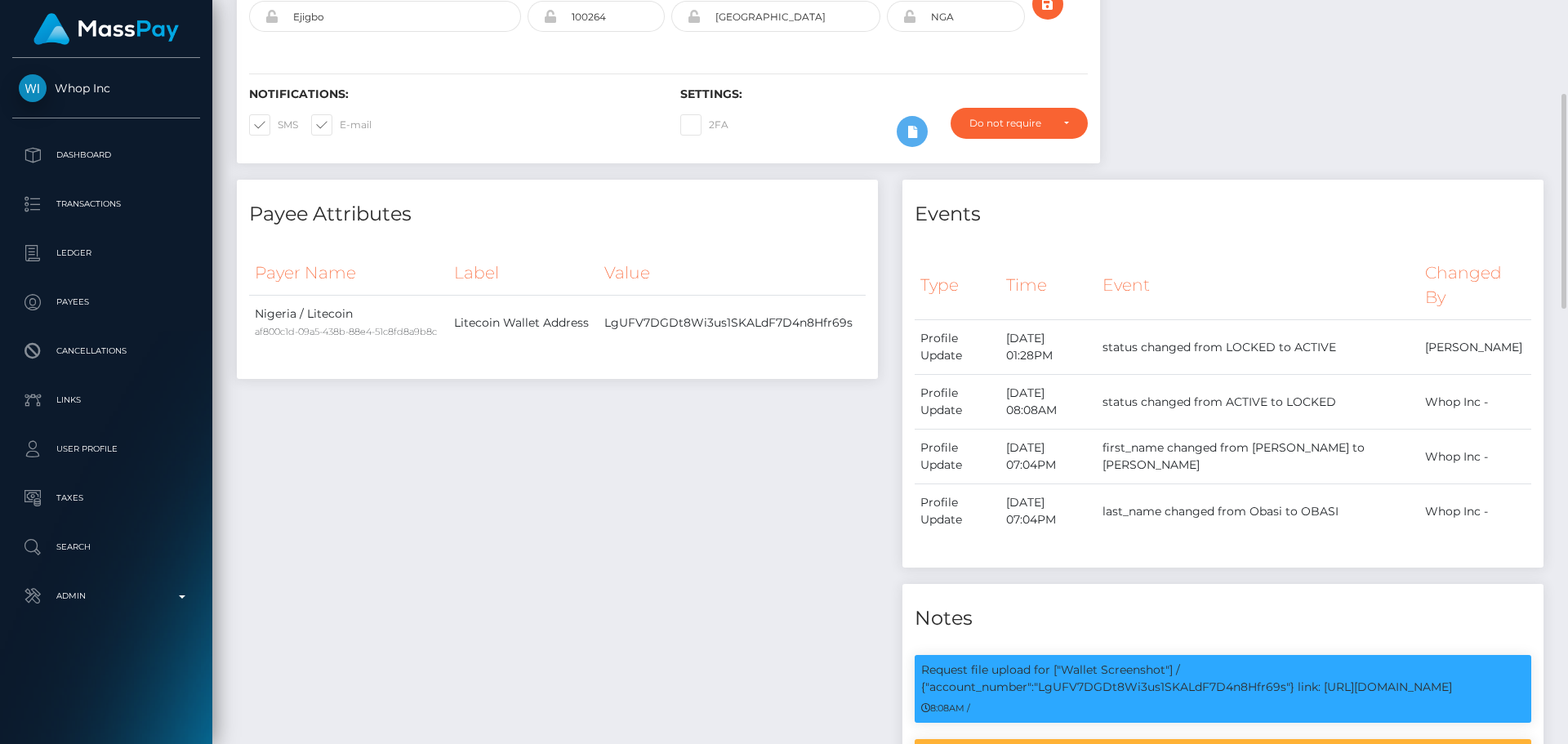
scroll to position [0, 0]
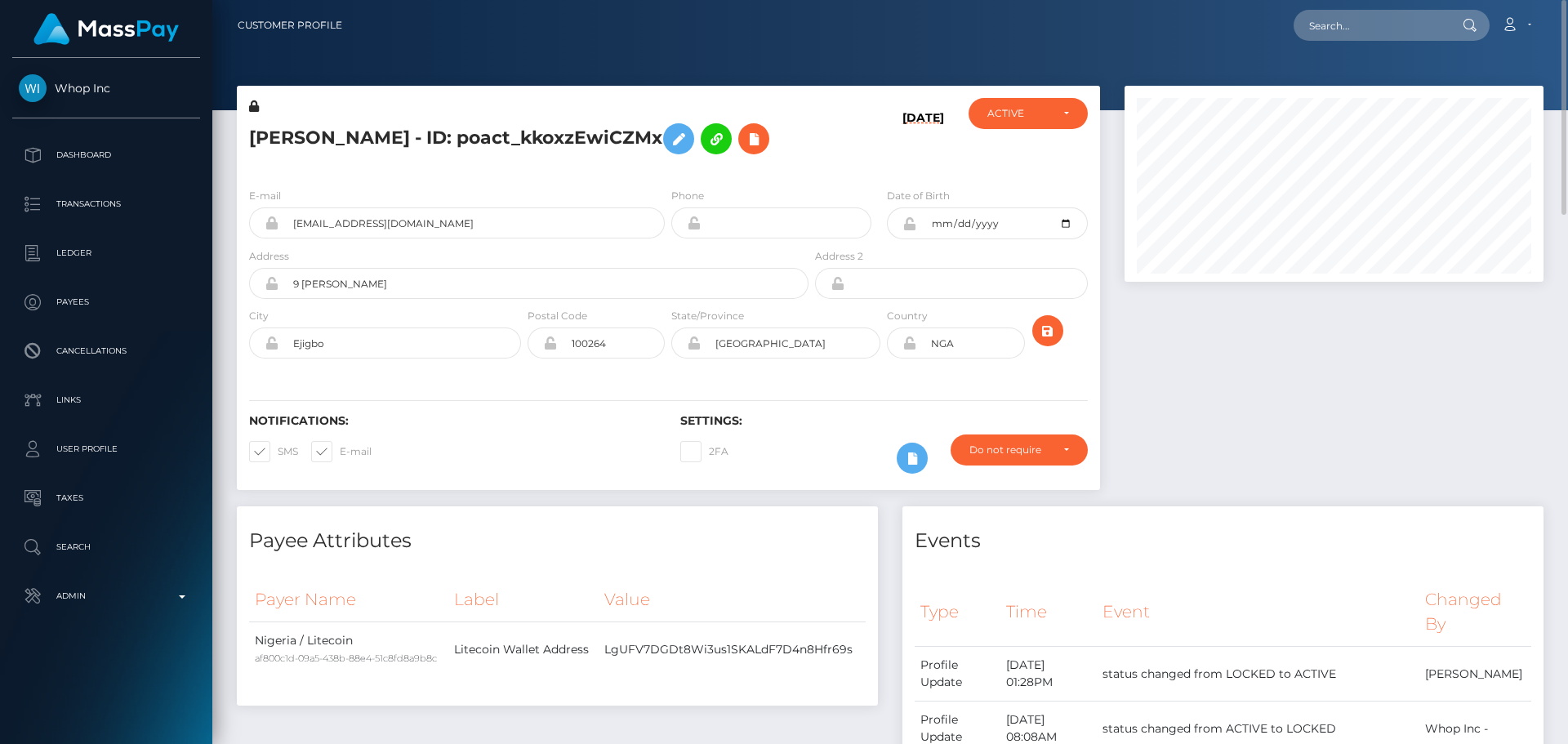
click at [909, 230] on icon at bounding box center [909, 223] width 14 height 13
click at [910, 350] on icon at bounding box center [909, 343] width 14 height 13
click at [1240, 397] on div at bounding box center [1334, 296] width 444 height 421
click at [909, 168] on h6 "[DATE]" at bounding box center [923, 140] width 42 height 57
click at [1050, 342] on icon "submit" at bounding box center [1048, 331] width 20 height 21
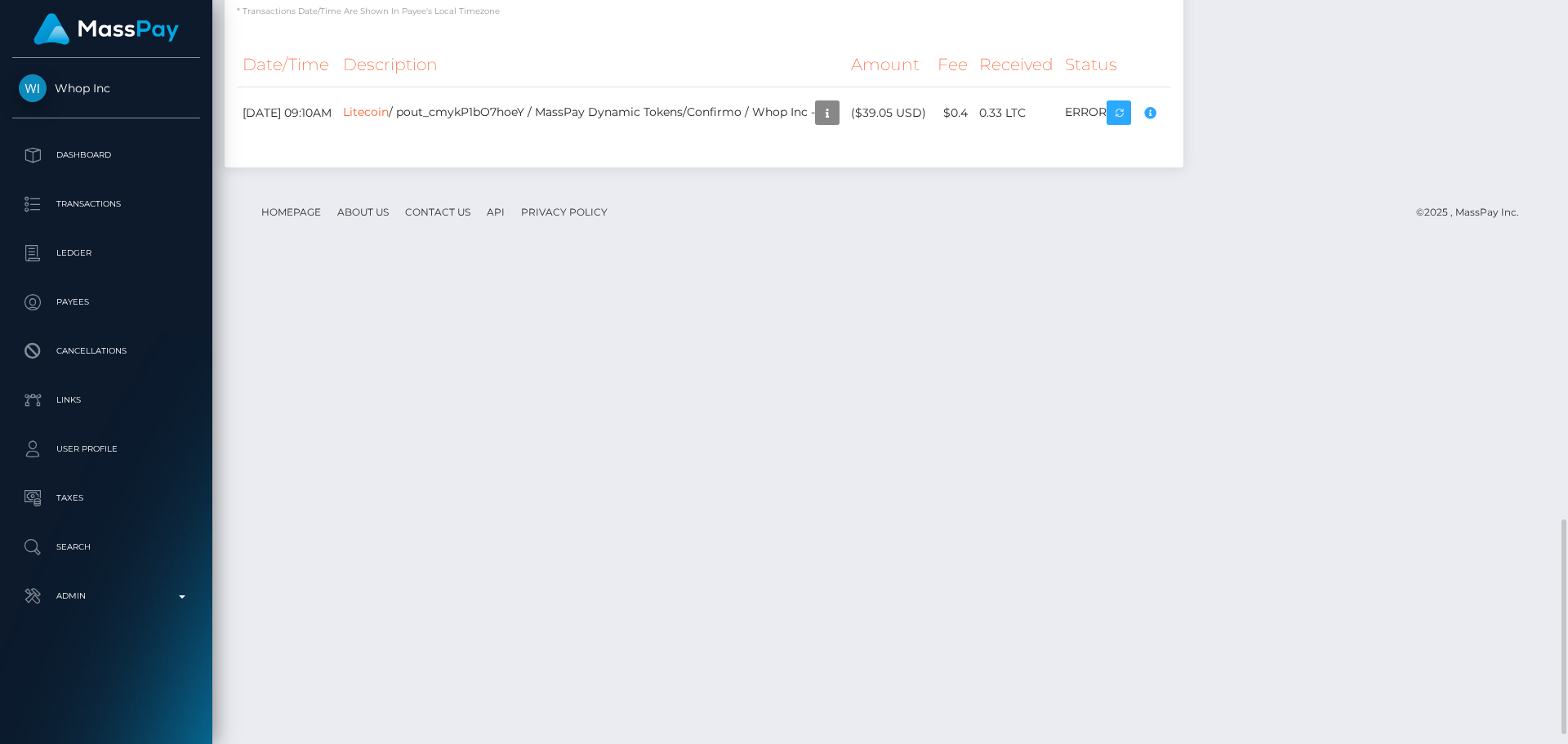
scroll to position [1829, 0]
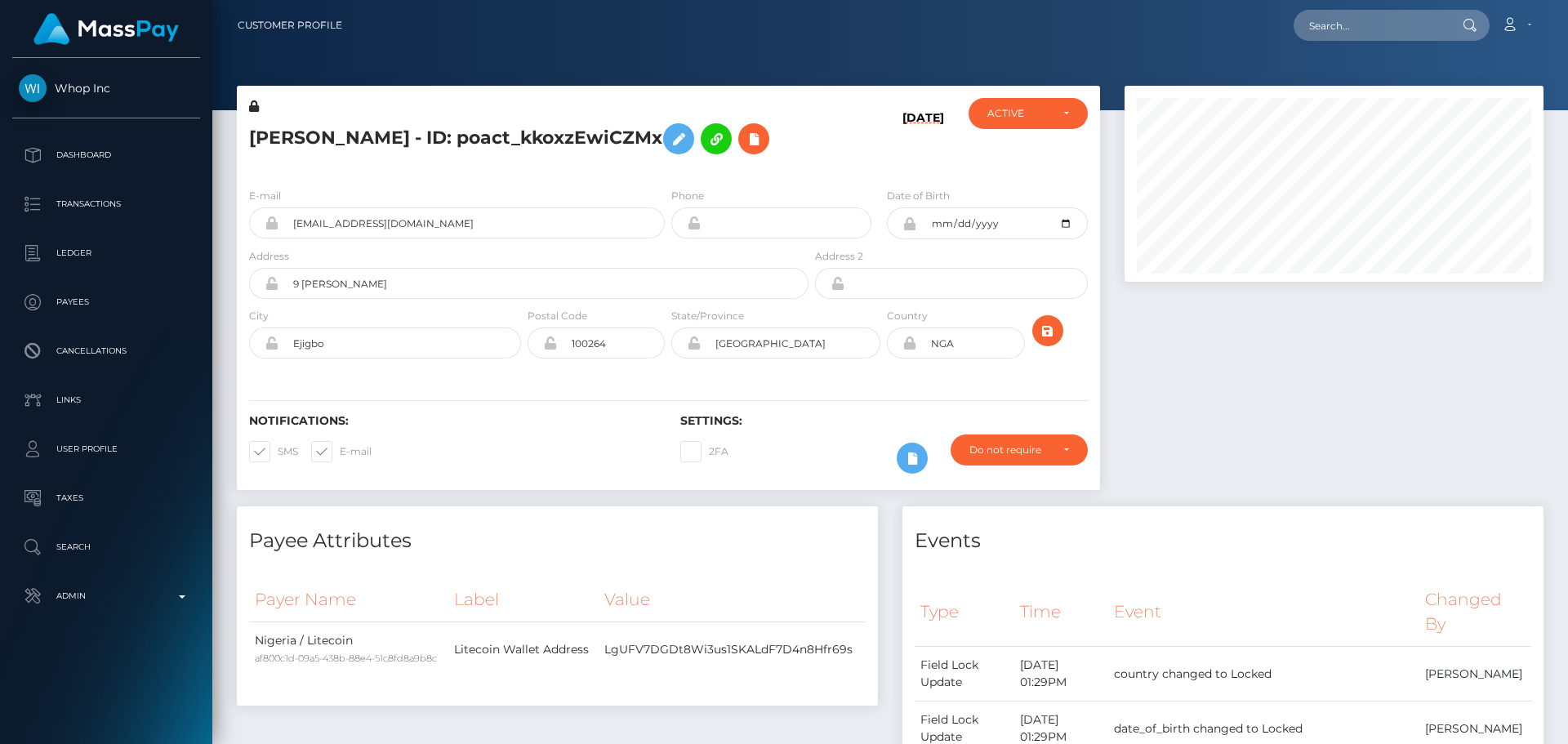
scroll to position [196, 420]
click at [373, 123] on h5 "[PERSON_NAME] - ID: poact_kkoxzEwiCZMx" at bounding box center [524, 139] width 551 height 48
click at [373, 123] on h5 "SAMUEL MADUABUCHI OBASI - ID: poact_kkoxzEwiCZMx" at bounding box center [524, 139] width 551 height 48
copy h5 "SAMUEL MADUABUCHI OBASI - ID: poact_kkoxzEwiCZMx"
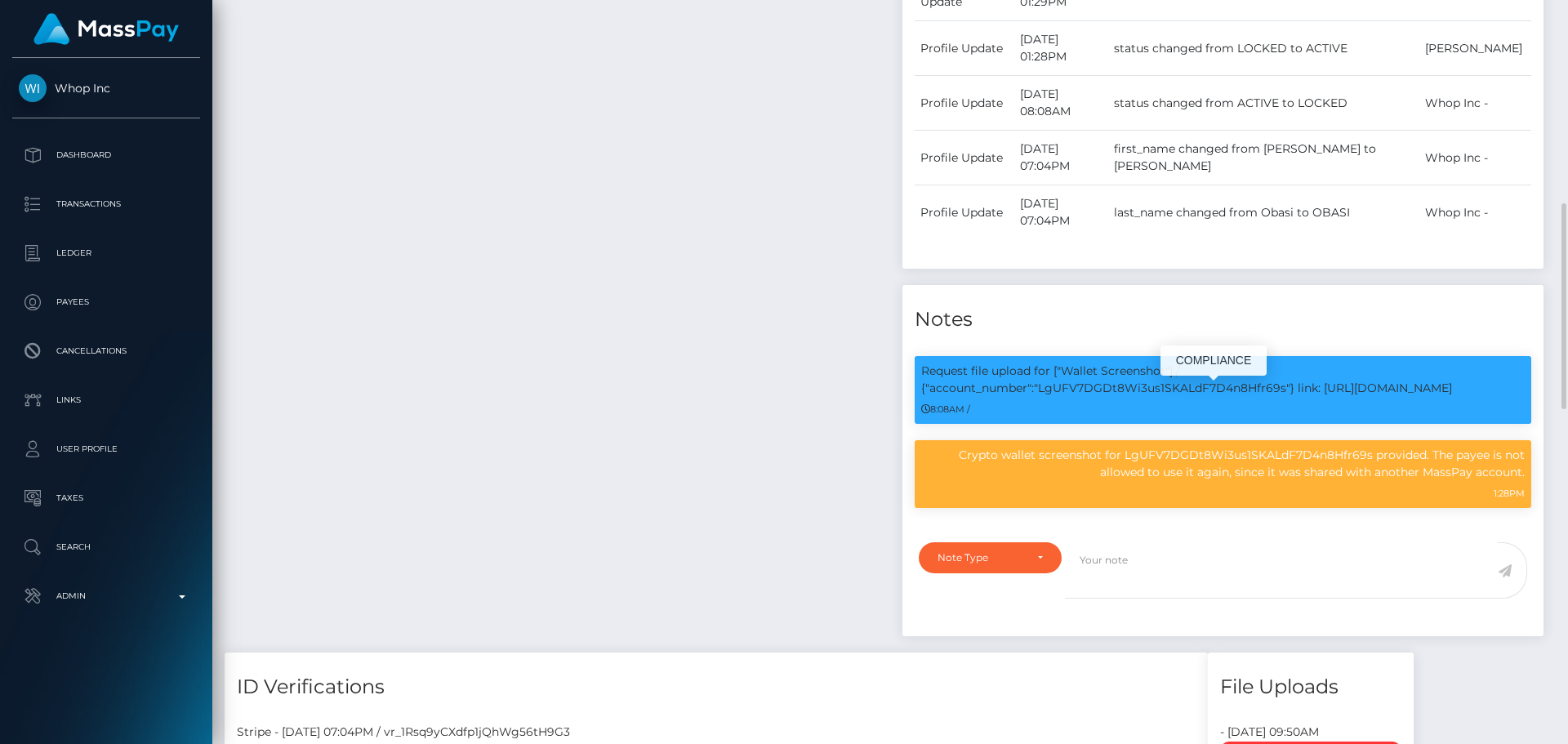
click at [1206, 397] on p "Request file upload for ["Wallet Screenshot"] / {"account_number":"LgUFV7DGDt8W…" at bounding box center [1222, 379] width 603 height 35
copy p "LgUFV7DGDt8Wi3us1SKALdF7D4n8Hfr69s"
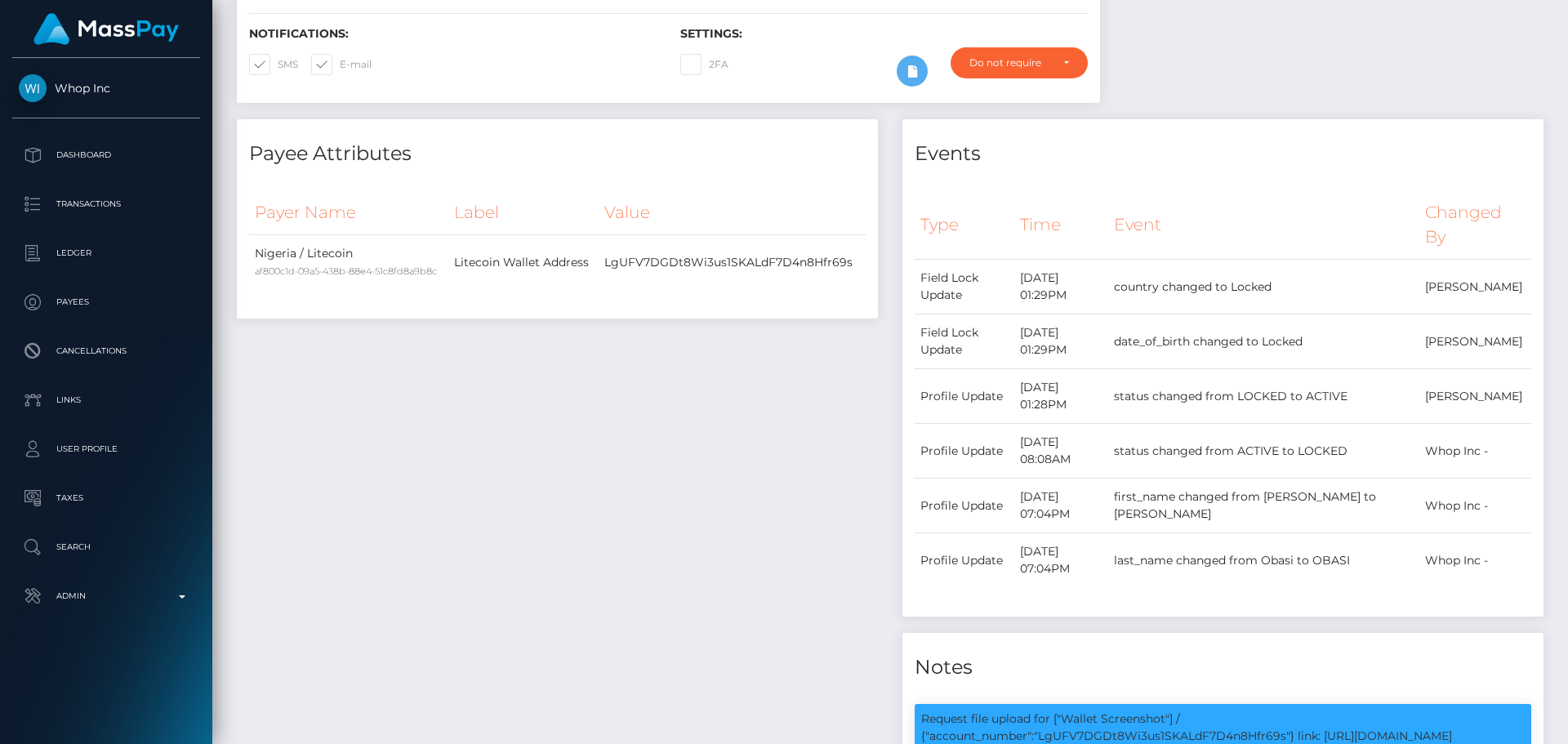
scroll to position [0, 0]
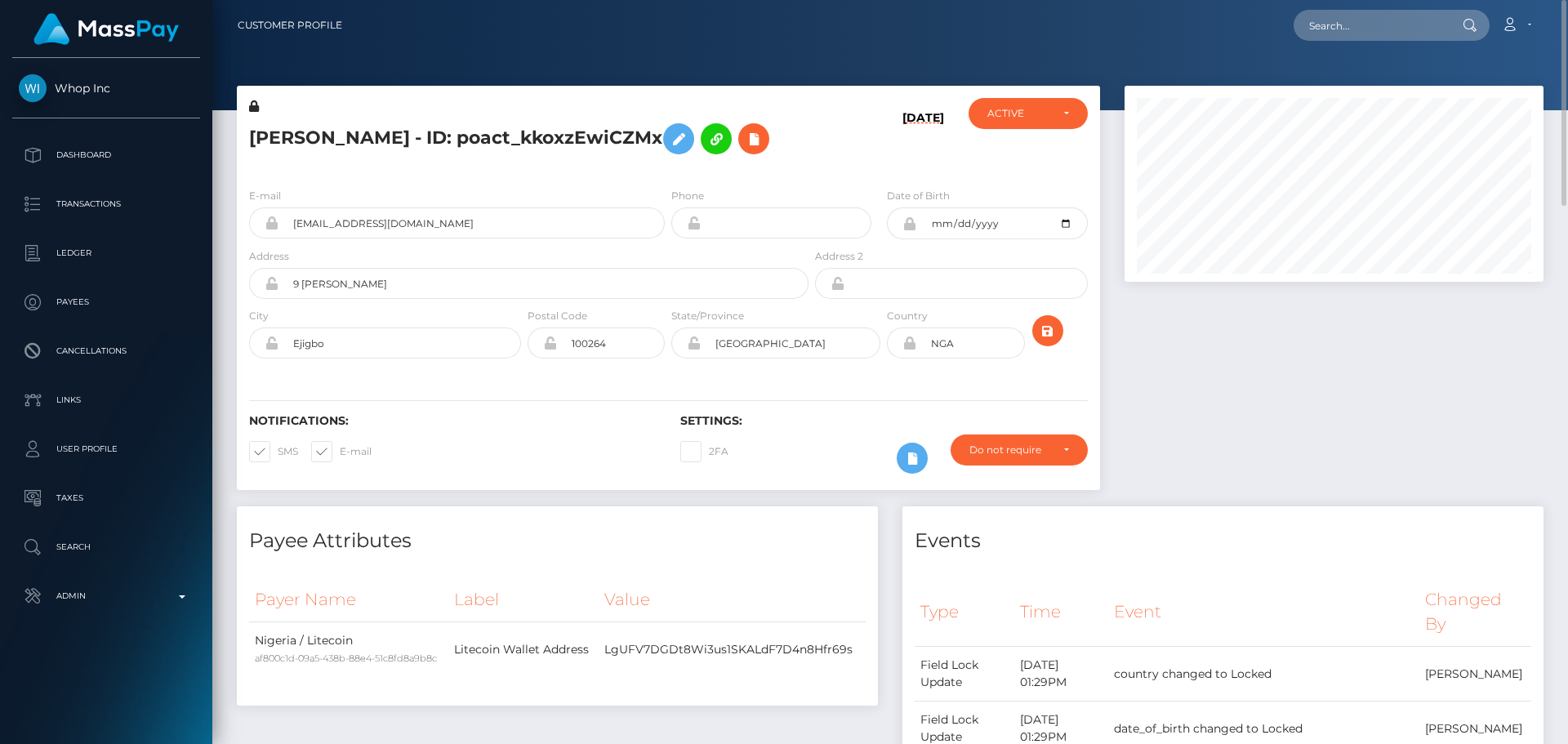
click at [597, 174] on div "SAMUEL MADUABUCHI OBASI - ID: poact_kkoxzEwiCZMx" at bounding box center [524, 136] width 575 height 76
click at [663, 162] on h5 "SAMUEL MADUABUCHI OBASI - ID: poact_kkoxzEwiCZMx" at bounding box center [524, 139] width 551 height 48
click at [1331, 23] on input "text" at bounding box center [1370, 25] width 154 height 31
paste input "ymastonesteel@gmail.com"
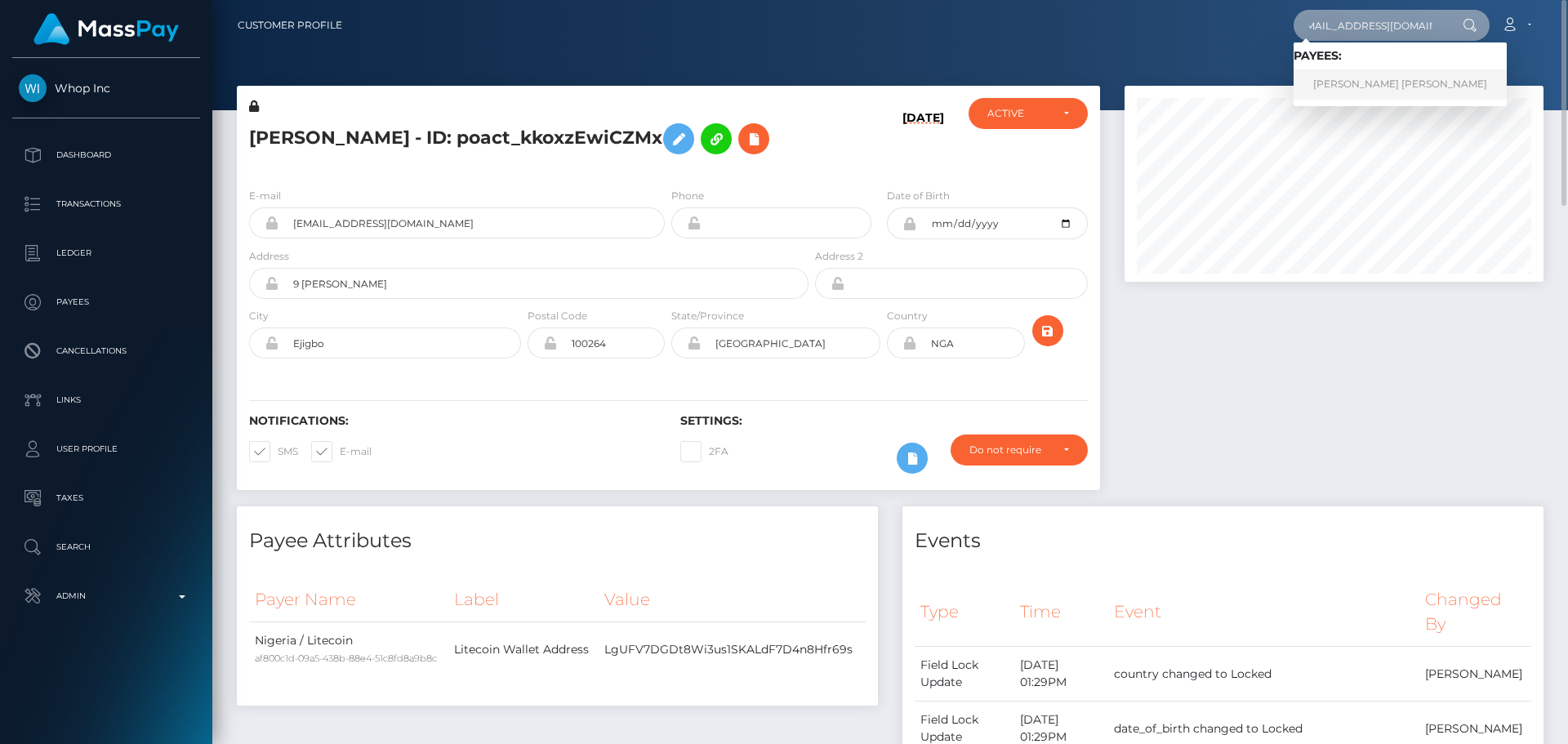
type input "ymastonesteel@gmail.com"
click at [1343, 81] on link "GILBERT PANO PALICTE" at bounding box center [1400, 84] width 213 height 31
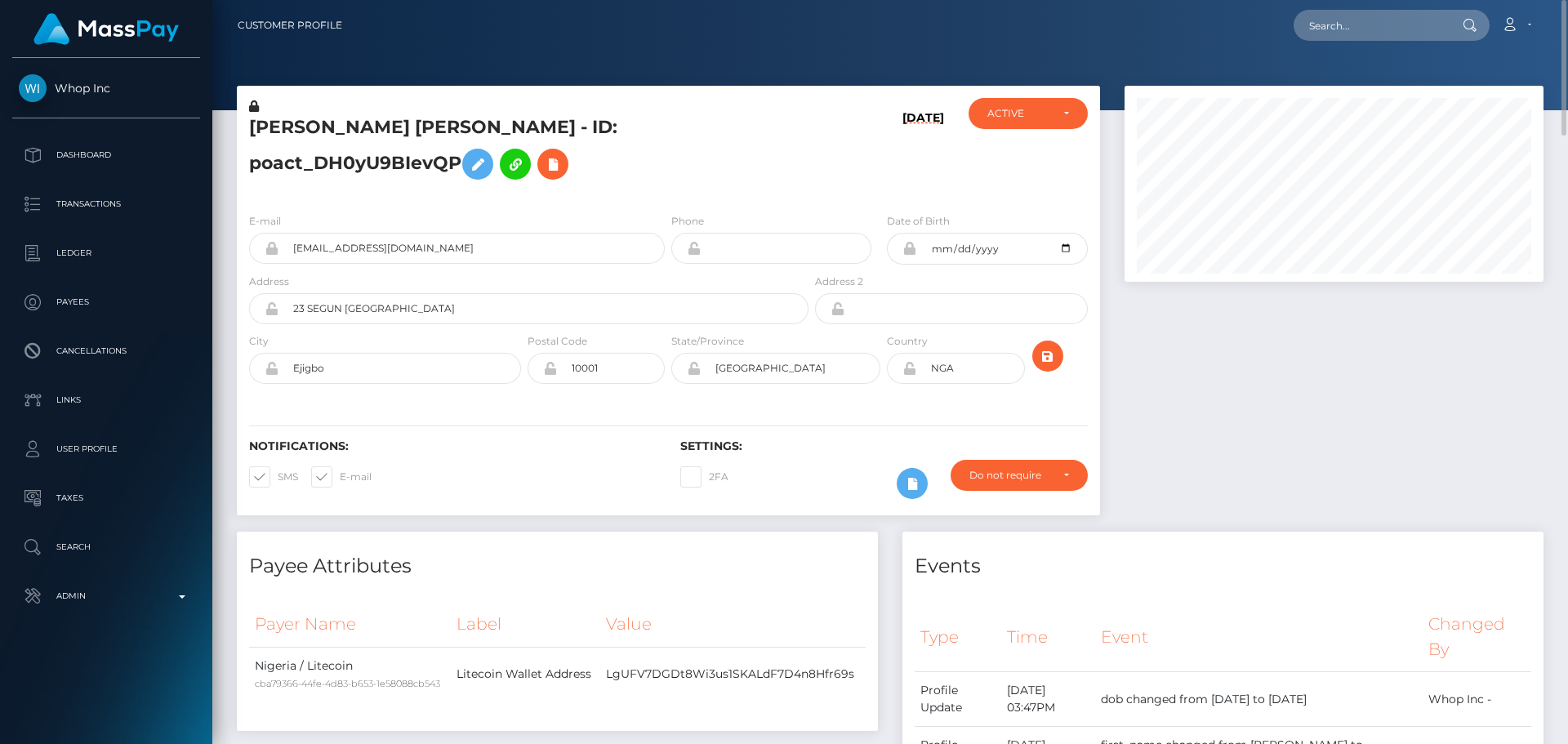
scroll to position [196, 420]
click at [304, 125] on h5 "[PERSON_NAME] [PERSON_NAME] - ID: poact_DH0yU9BIevQP" at bounding box center [524, 151] width 551 height 72
drag, startPoint x: 304, startPoint y: 125, endPoint x: 528, endPoint y: 121, distance: 224.0
click at [528, 120] on h5 "[PERSON_NAME] [PERSON_NAME] - ID: poact_DH0yU9BIevQP" at bounding box center [524, 151] width 551 height 72
click at [428, 128] on h5 "[PERSON_NAME] [PERSON_NAME] - ID: poact_DH0yU9BIevQP" at bounding box center [524, 151] width 551 height 72
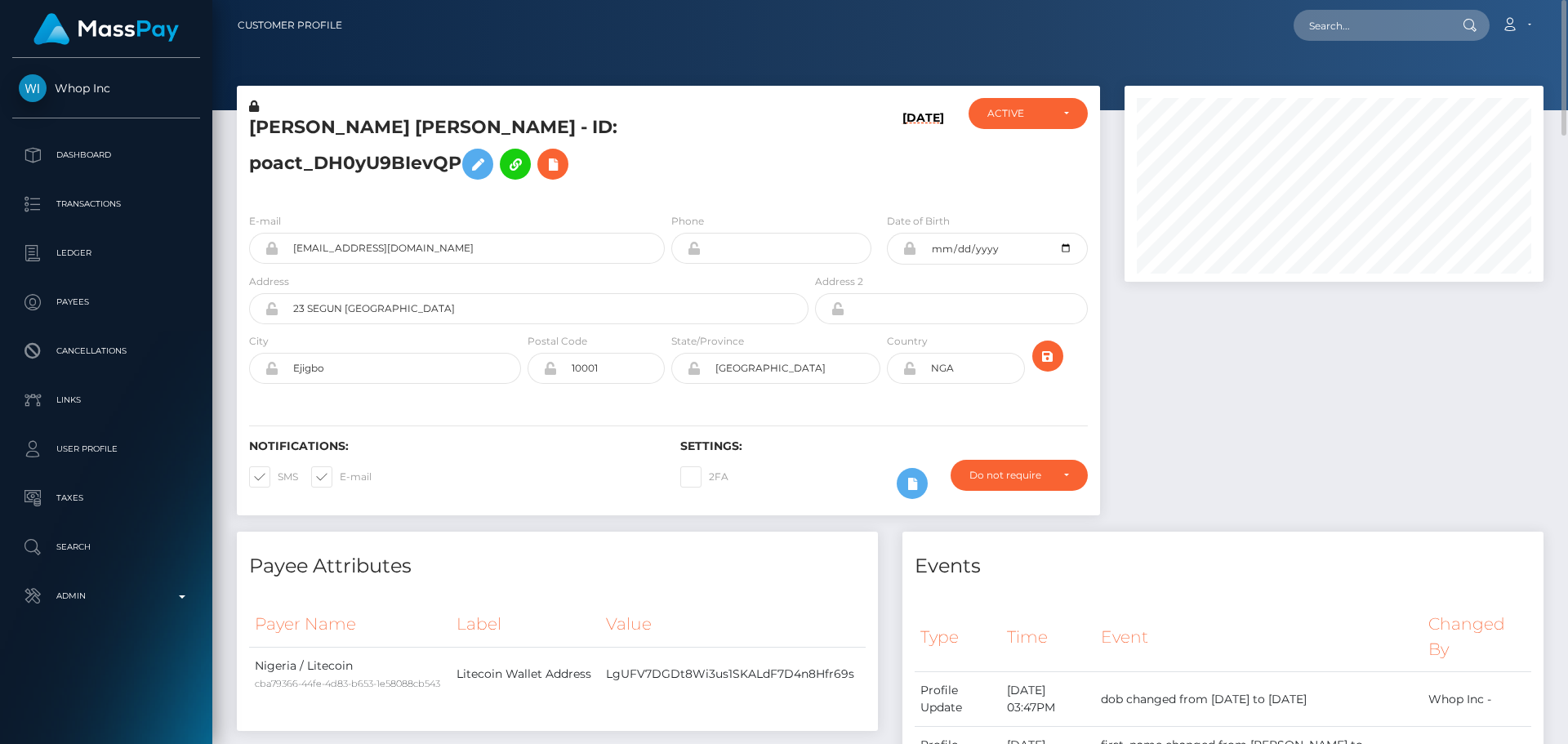
click at [314, 121] on h5 "[PERSON_NAME] [PERSON_NAME] - ID: poact_DH0yU9BIevQP" at bounding box center [524, 151] width 551 height 72
drag, startPoint x: 314, startPoint y: 121, endPoint x: 499, endPoint y: 125, distance: 185.0
click at [499, 125] on h5 "[PERSON_NAME] [PERSON_NAME] - ID: poact_DH0yU9BIevQP" at bounding box center [524, 151] width 551 height 72
copy h5 "[PERSON_NAME] [PERSON_NAME]"
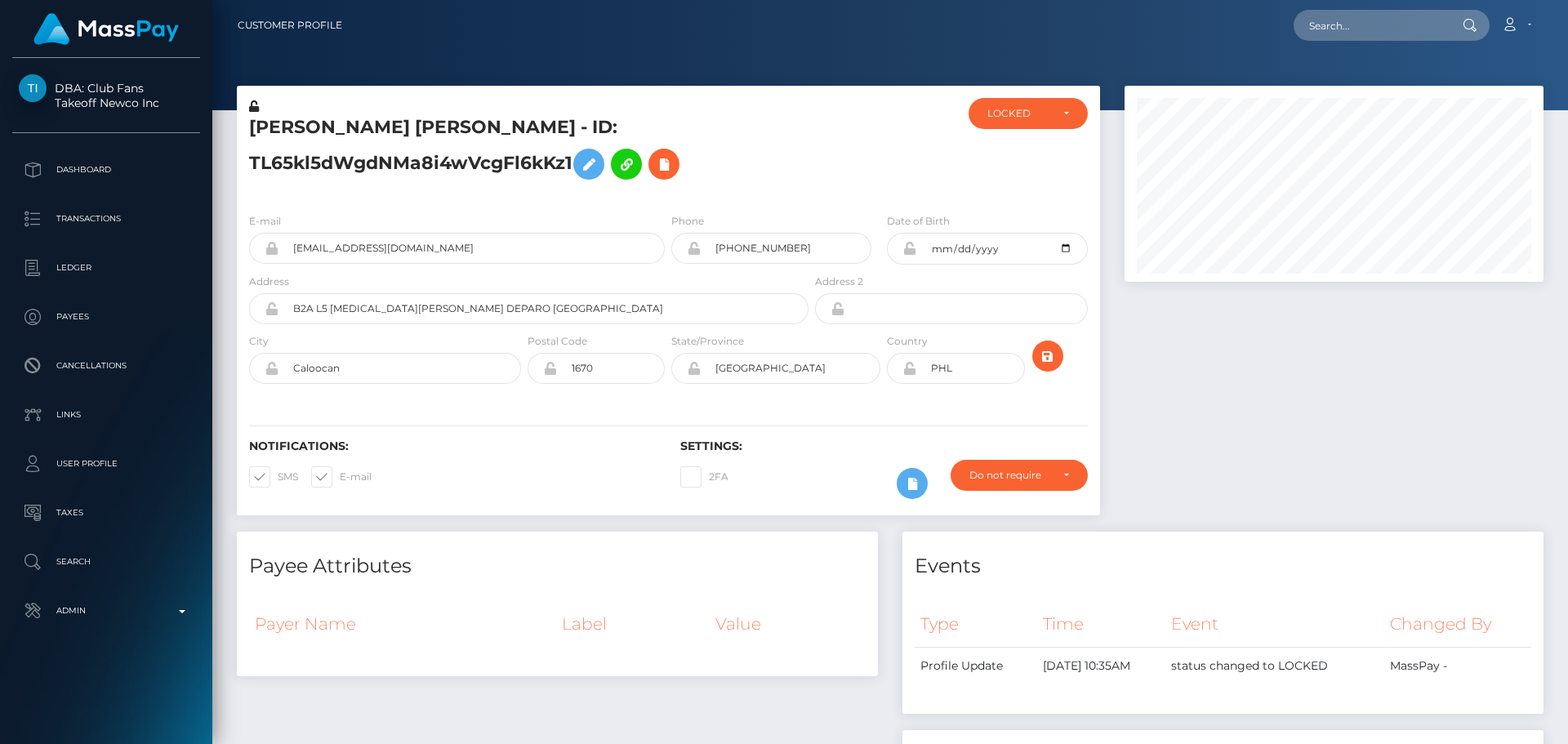
scroll to position [196, 420]
click at [808, 157] on div "[PERSON_NAME] [PERSON_NAME] - ID: TL65kl5dWgdNMa8i4wVcgFl6kKz1" at bounding box center [524, 149] width 575 height 102
click at [827, 152] on div at bounding box center [883, 149] width 144 height 102
click at [765, 161] on h5 "[PERSON_NAME] [PERSON_NAME] - ID: TL65kl5dWgdNMa8i4wVcgFl6kKz1" at bounding box center [524, 151] width 551 height 72
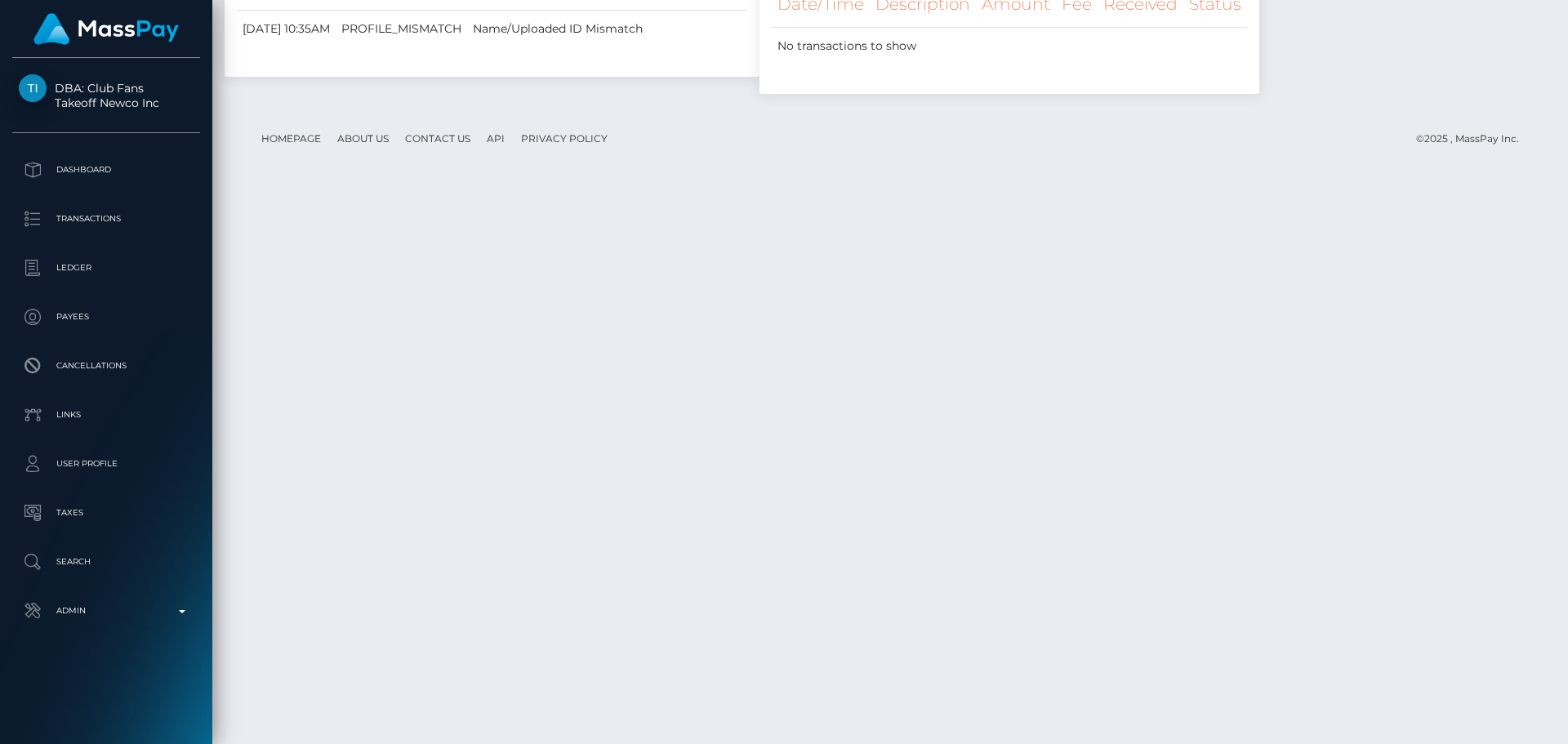
scroll to position [2082, 0]
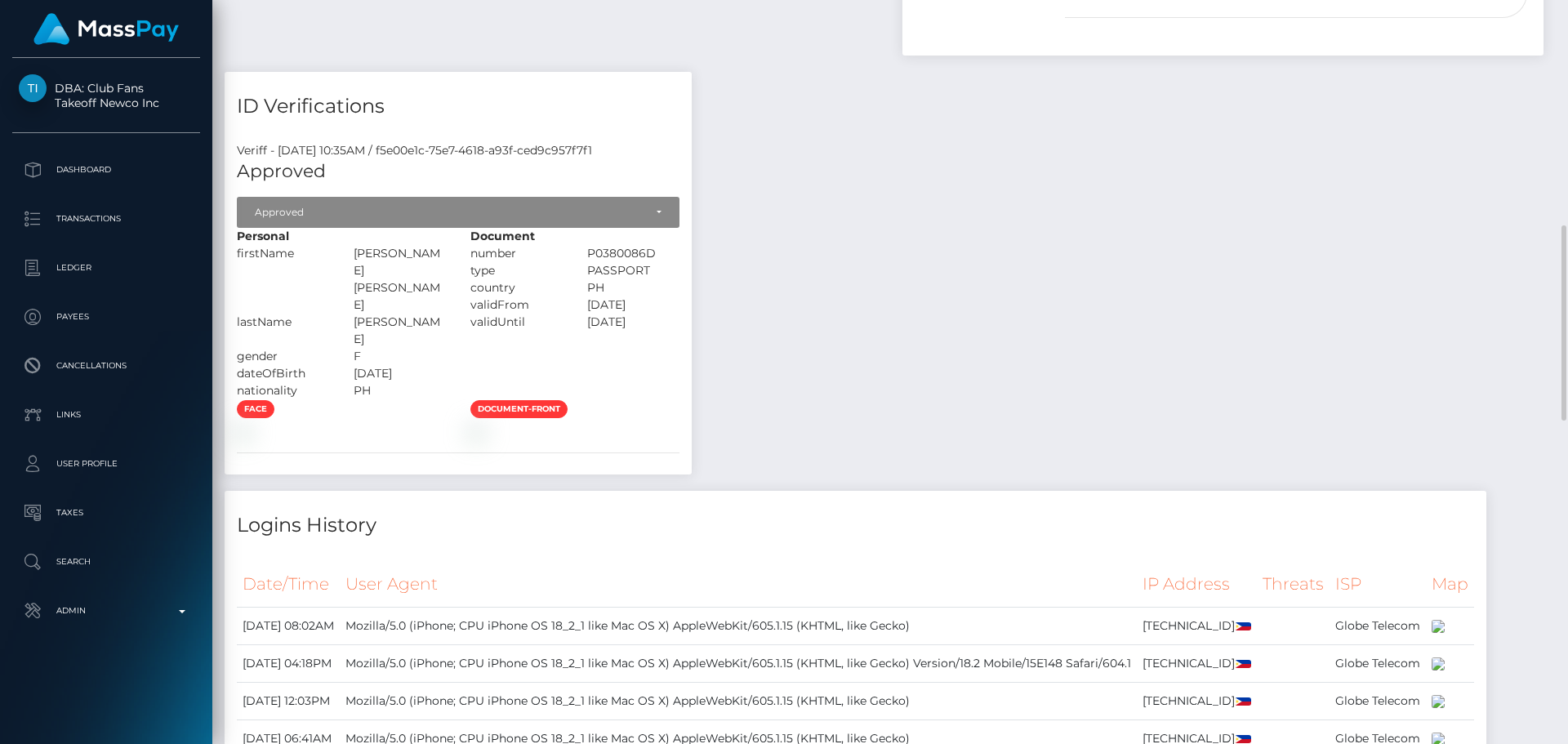
scroll to position [694, 0]
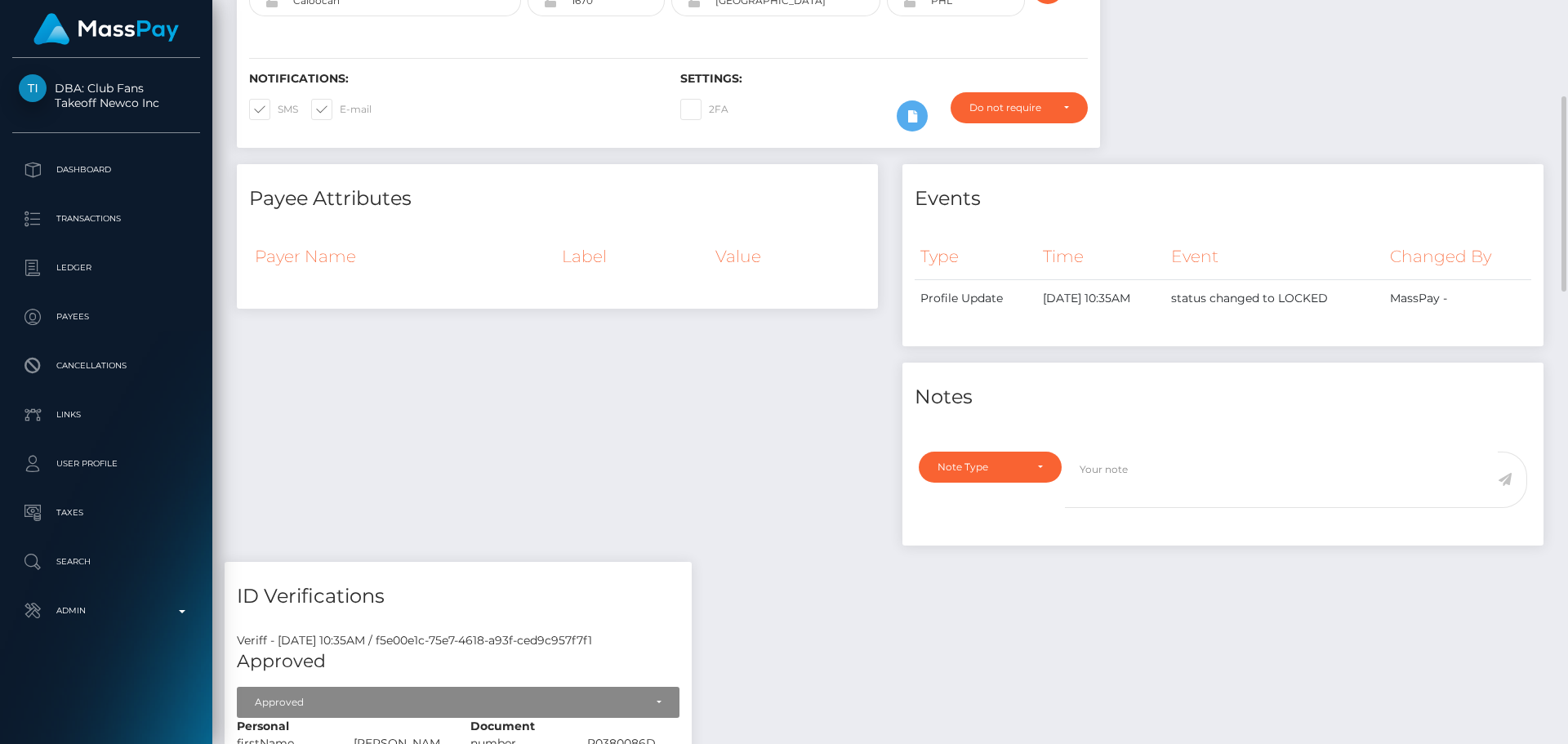
click at [800, 420] on div "Payee Attributes Payer Name Label Value" at bounding box center [558, 363] width 666 height 397
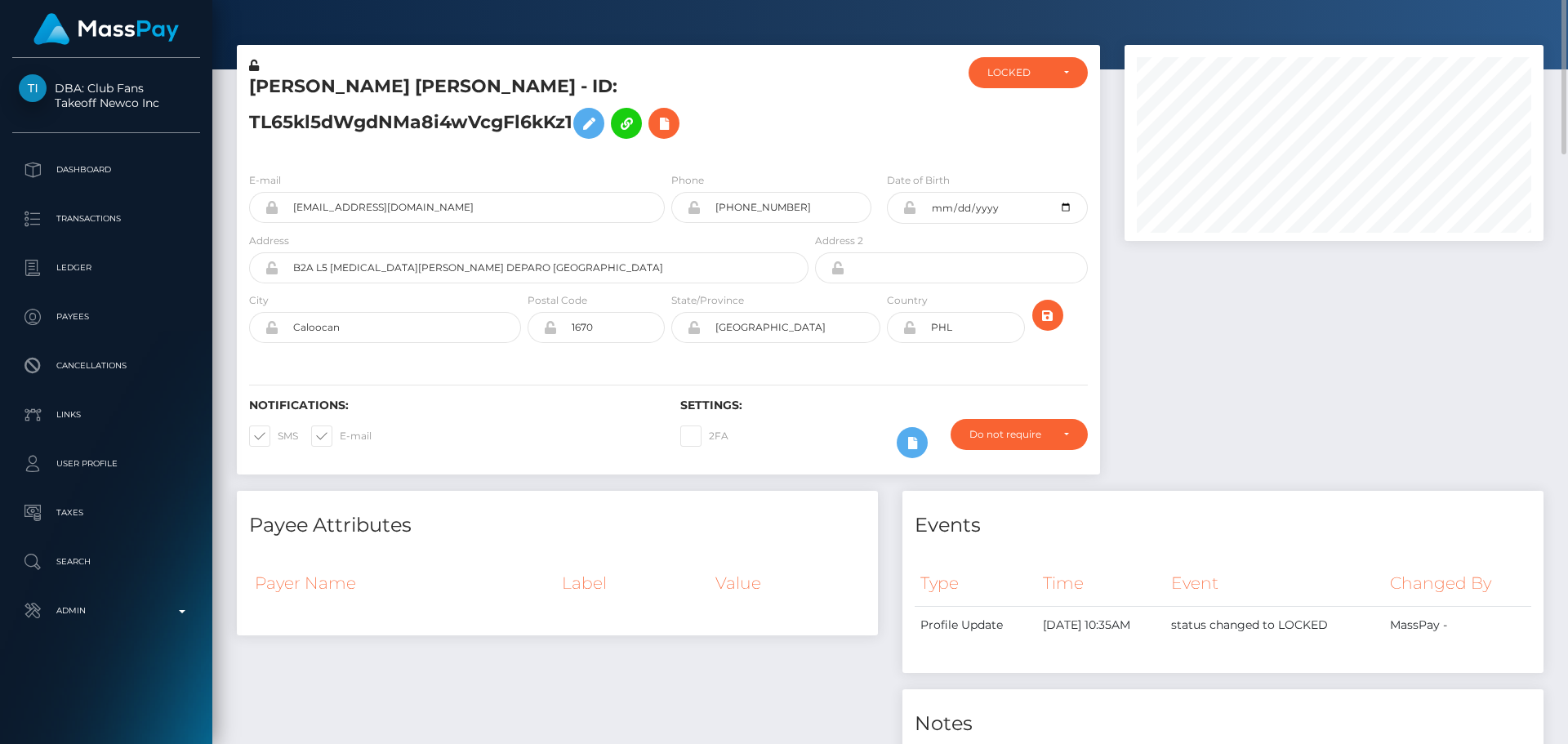
scroll to position [0, 0]
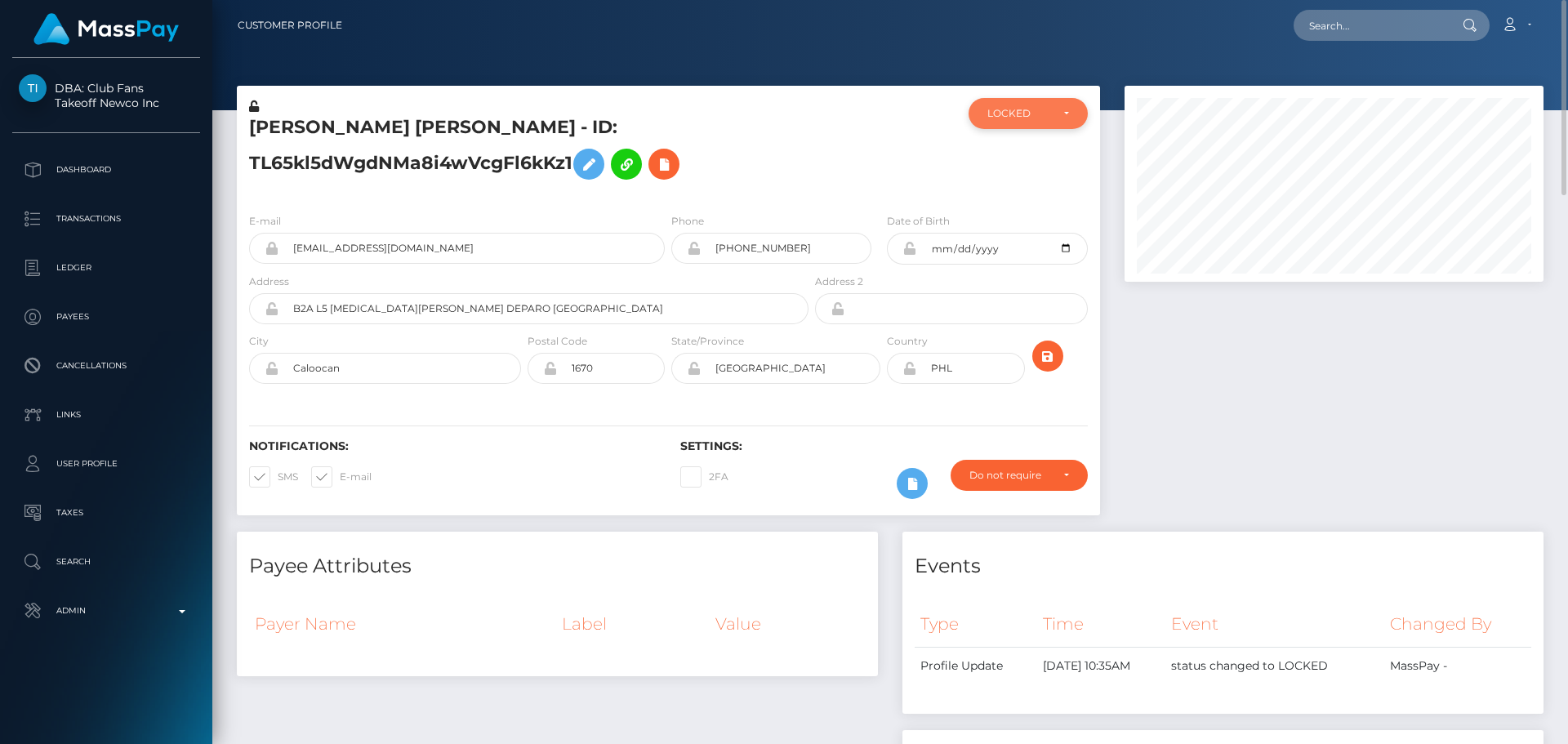
click at [1009, 124] on div "LOCKED" at bounding box center [1028, 113] width 119 height 31
click at [998, 193] on span "DEACTIVE" at bounding box center [1013, 191] width 52 height 15
select select "DEACTIVE"
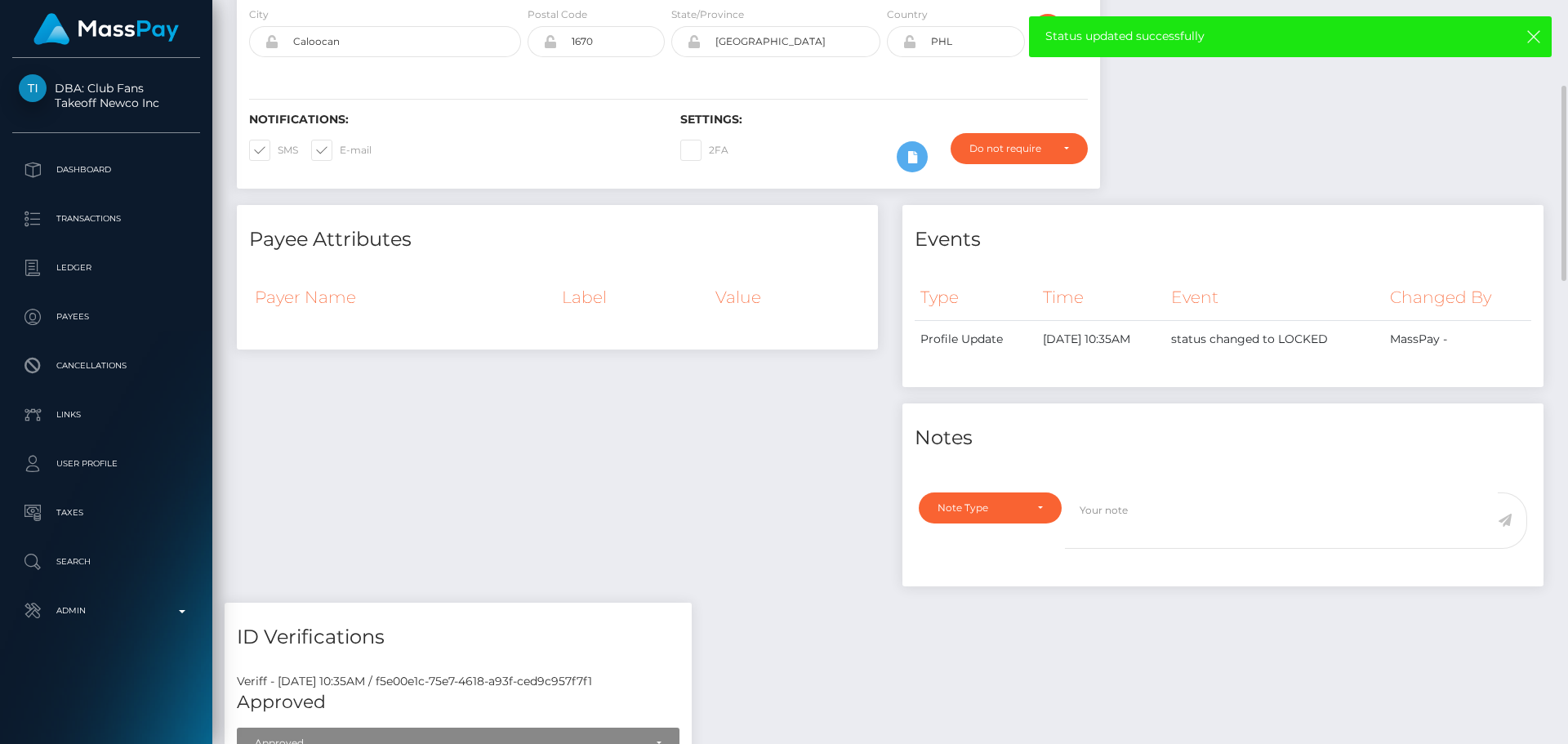
scroll to position [490, 0]
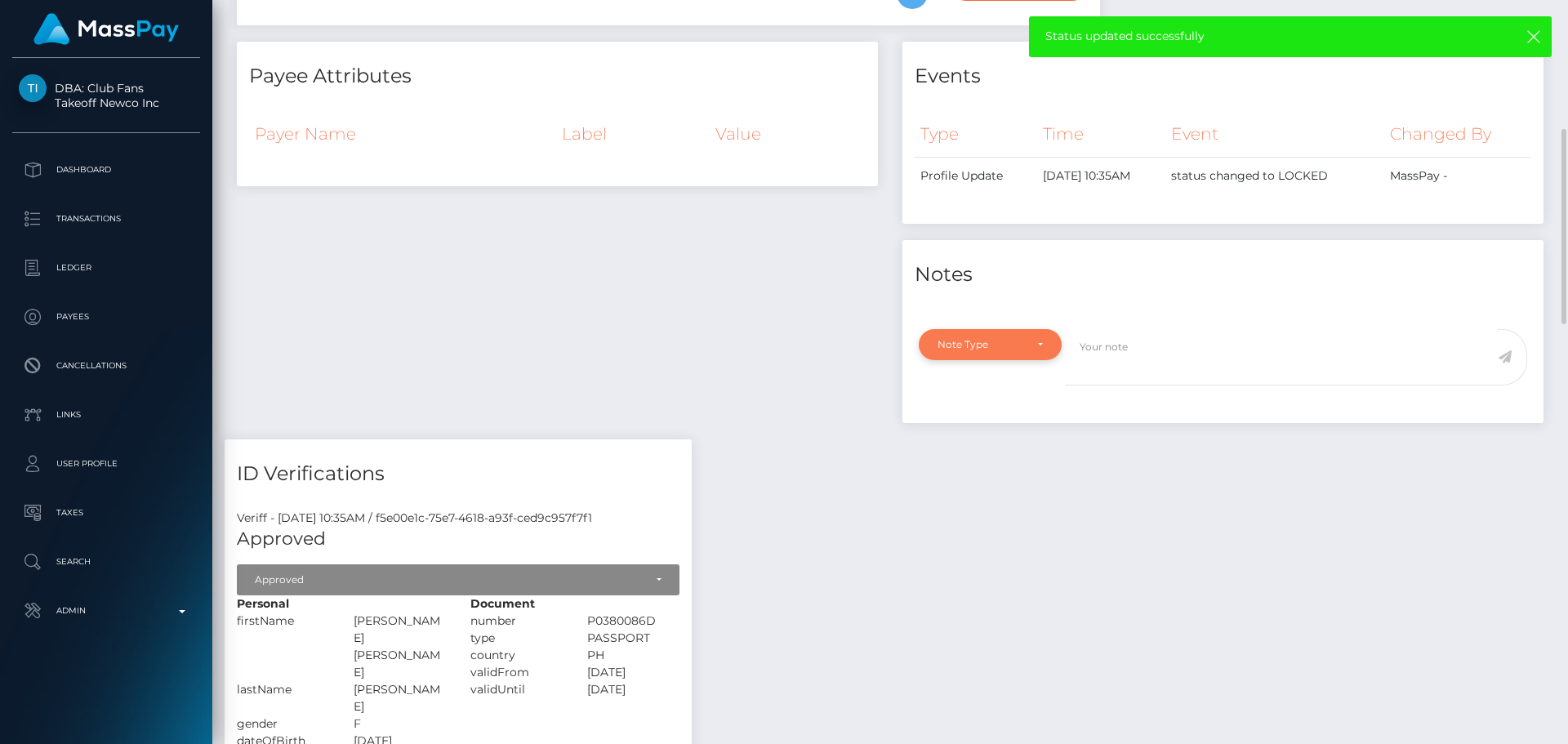
click at [1025, 343] on div "Note Type" at bounding box center [990, 344] width 105 height 13
click at [997, 417] on span "Compliance" at bounding box center [968, 423] width 59 height 15
select select "COMPLIANCE"
click at [1186, 362] on textarea at bounding box center [1281, 357] width 433 height 56
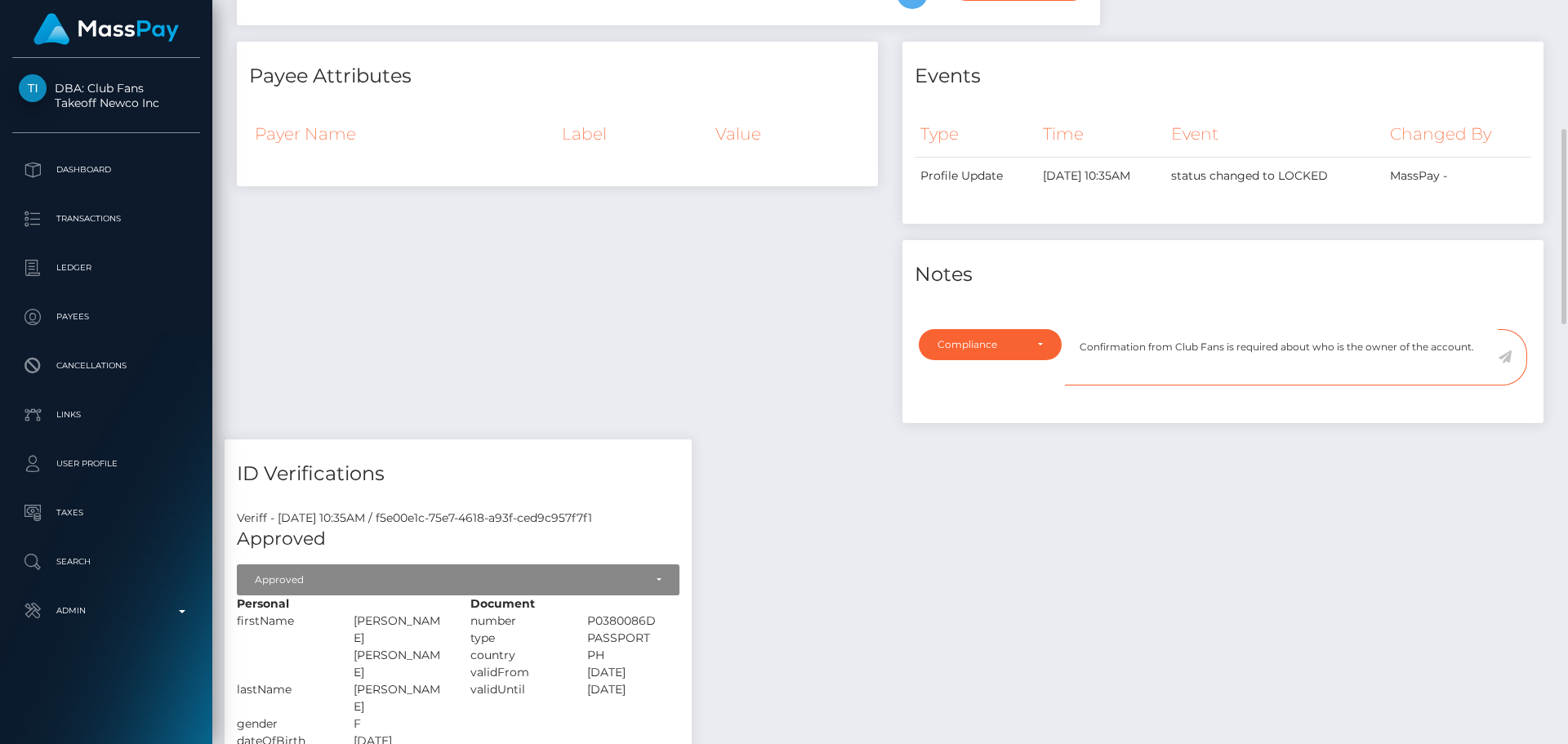
type textarea "Confirmation from Club Fans is required about who is the owner of the account."
click at [1505, 364] on icon at bounding box center [1505, 357] width 14 height 13
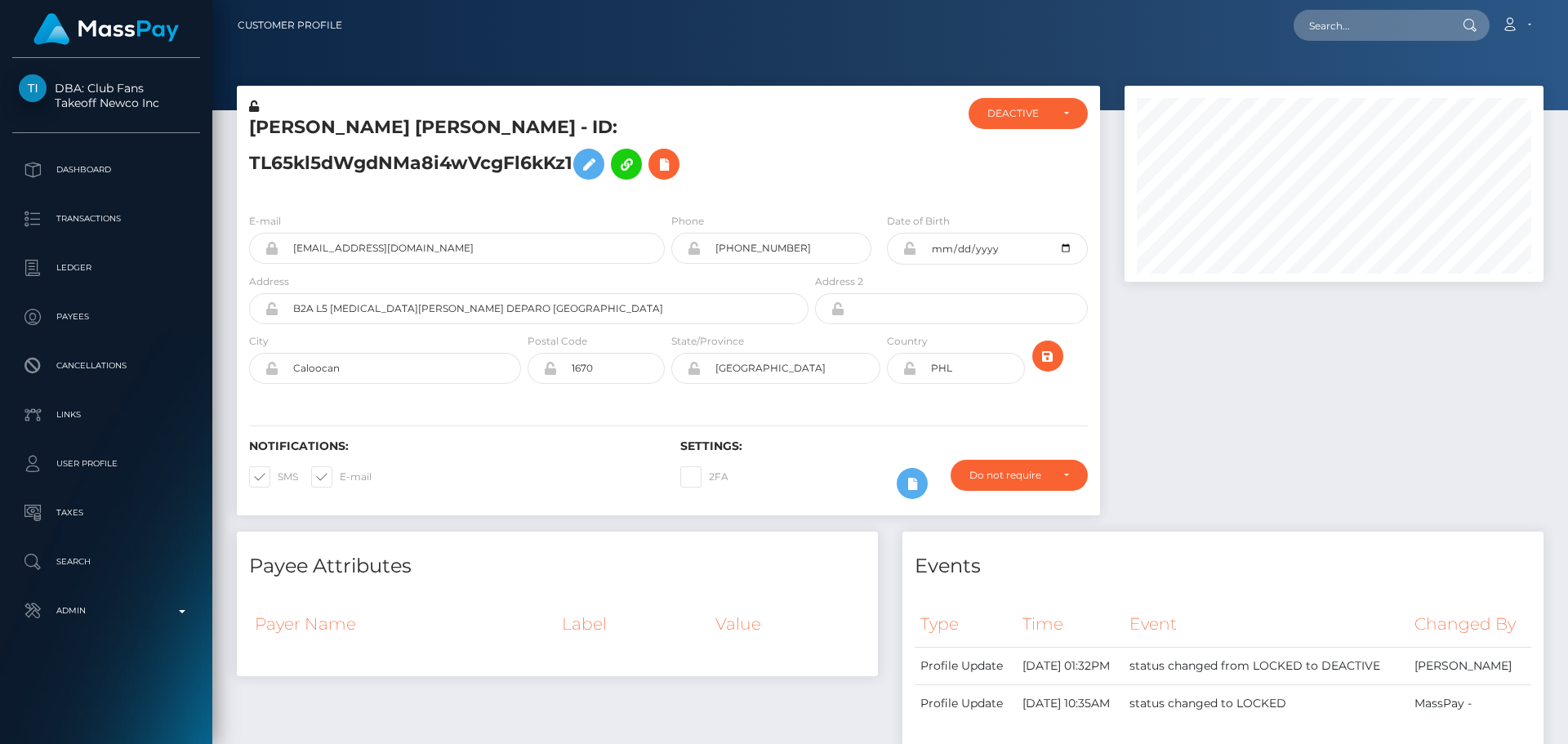
scroll to position [196, 420]
click at [379, 130] on h5 "GILBERT PANO PALICTE - ID: TL65kl5dWgdNMa8i4wVcgFl6kKz1" at bounding box center [524, 151] width 551 height 72
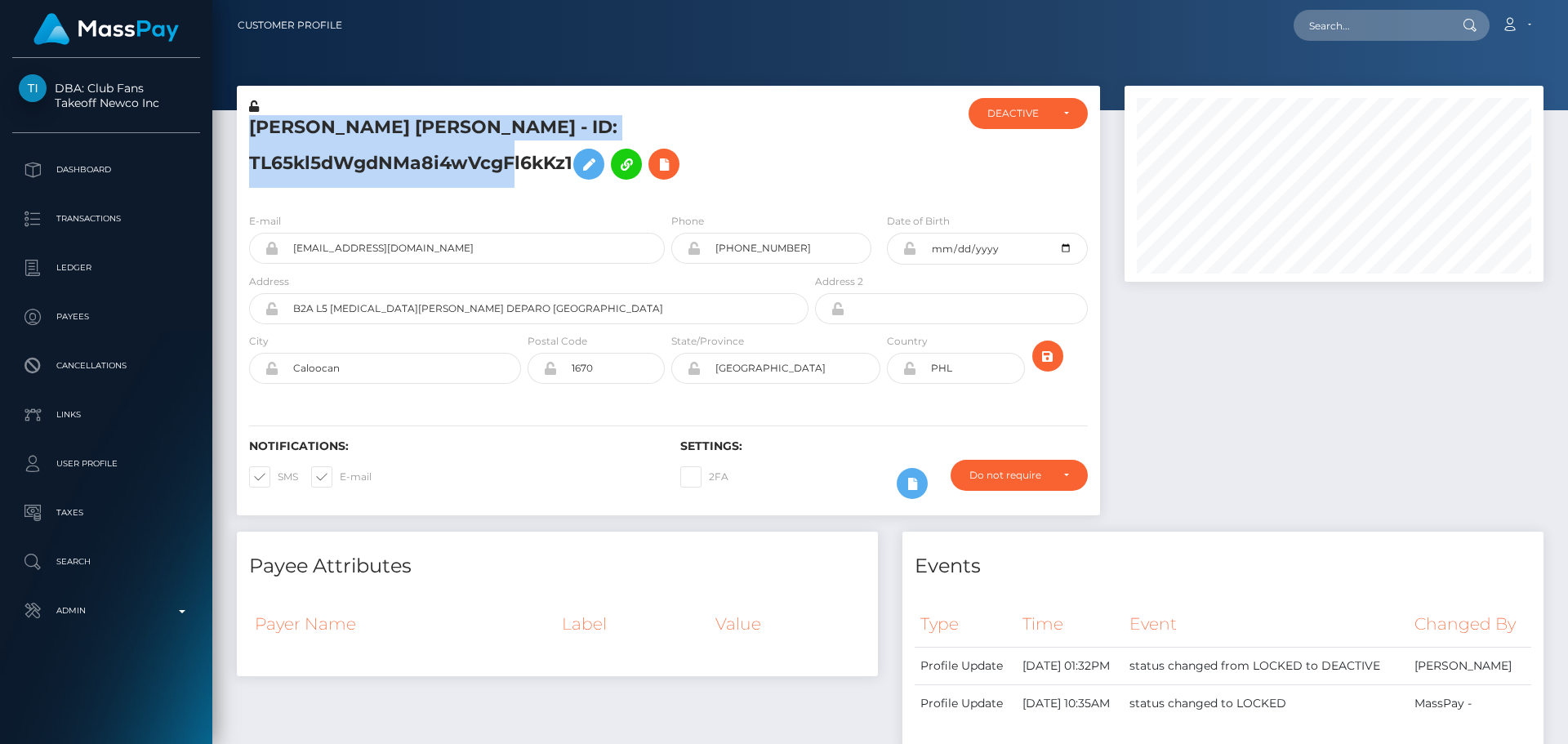
click at [379, 130] on h5 "GILBERT PANO PALICTE - ID: TL65kl5dWgdNMa8i4wVcgFl6kKz1" at bounding box center [524, 151] width 551 height 72
copy h5 "GILBERT PANO PALICTE - ID: TL65kl5dWgdNMa8i4wVcgFl6kKz1"
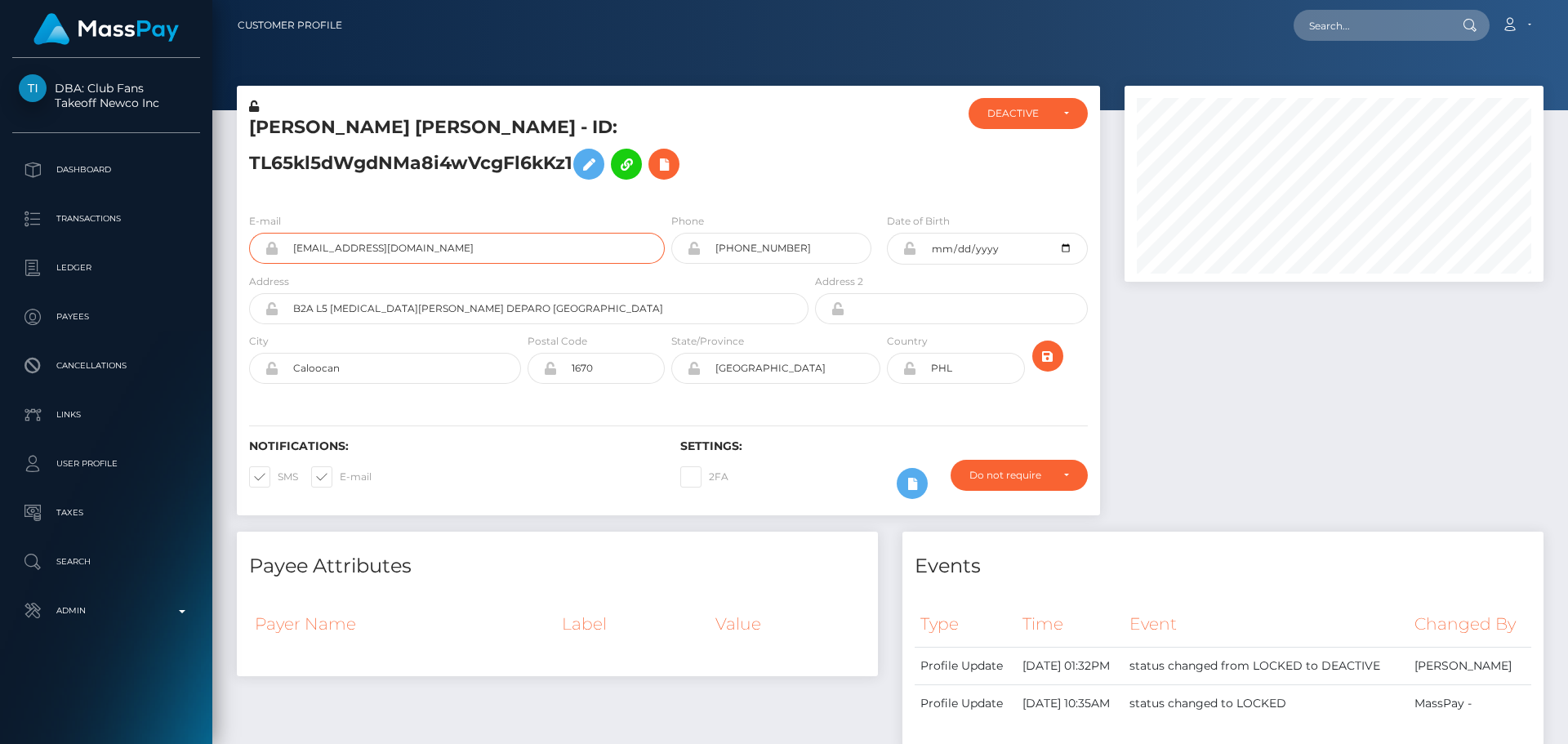
drag, startPoint x: 473, startPoint y: 245, endPoint x: 248, endPoint y: 228, distance: 225.6
click at [248, 228] on div "E-mail ymastonesteel@gmail.com" at bounding box center [452, 242] width 431 height 60
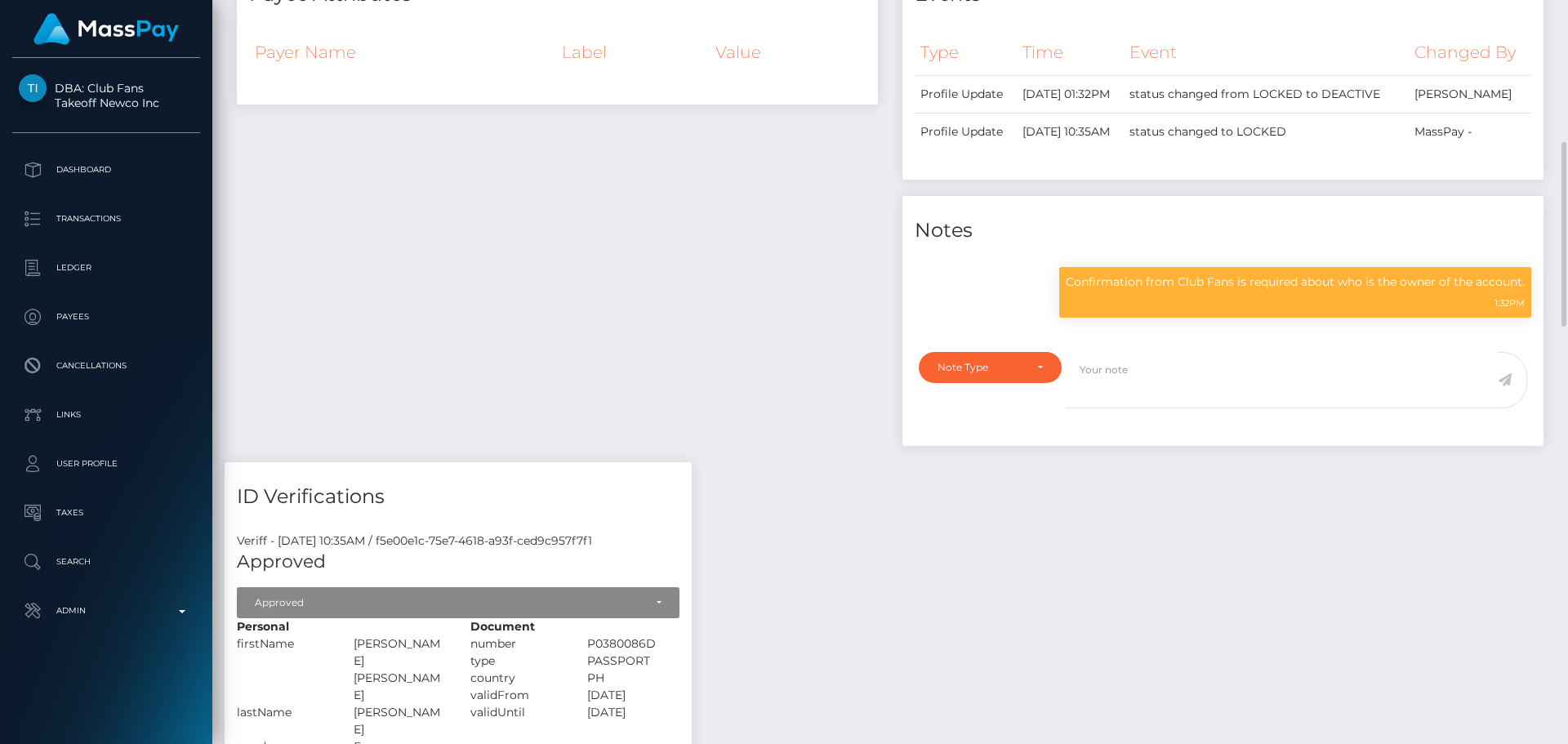
scroll to position [980, 0]
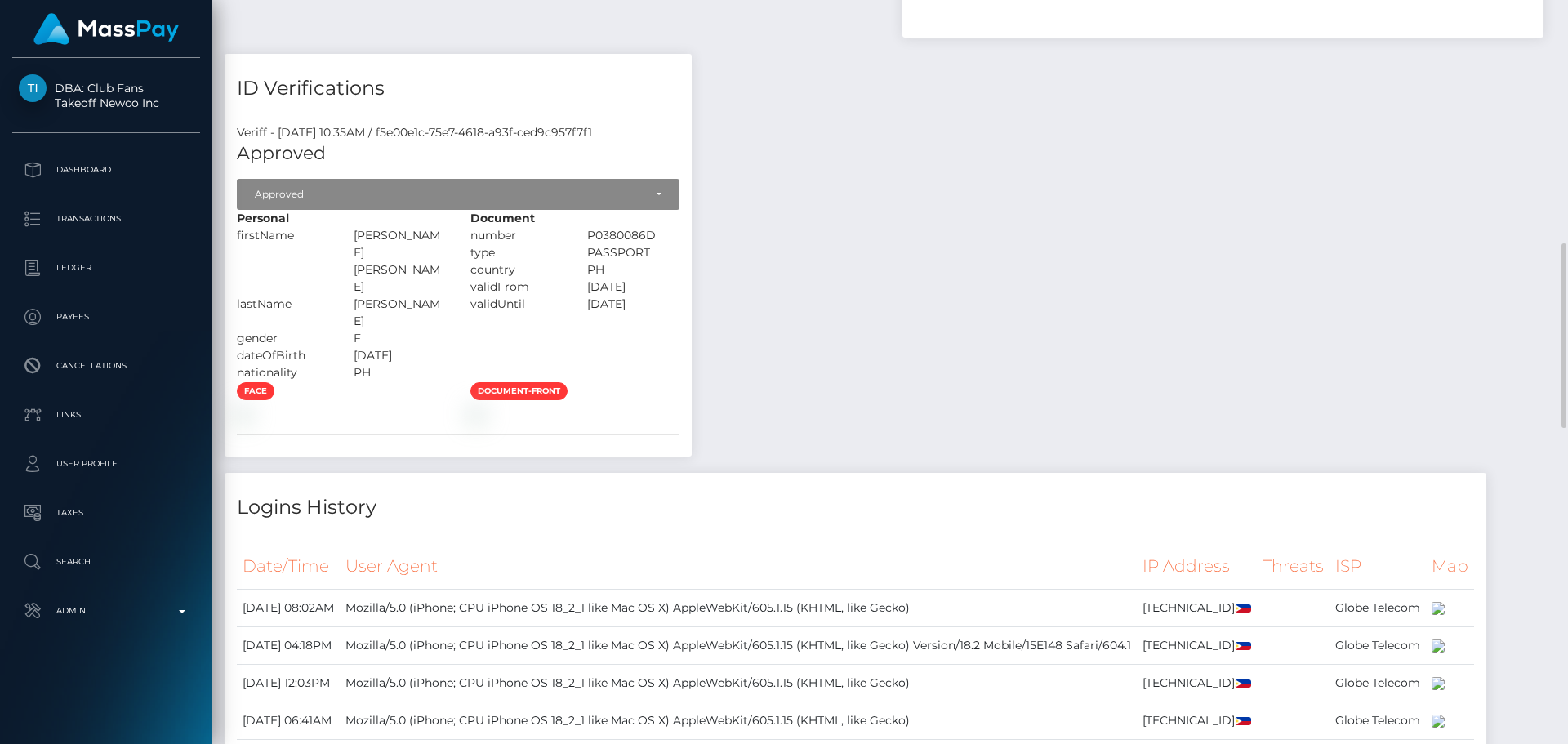
click at [393, 295] on div "ANGELINA MARIE" at bounding box center [400, 261] width 117 height 68
drag, startPoint x: 393, startPoint y: 296, endPoint x: 451, endPoint y: 299, distance: 58.1
click at [451, 295] on div "ANGELINA MARIE" at bounding box center [400, 261] width 117 height 68
copy div "ANGELINA MARIE"
click at [391, 309] on div "MERCADO" at bounding box center [400, 312] width 117 height 35
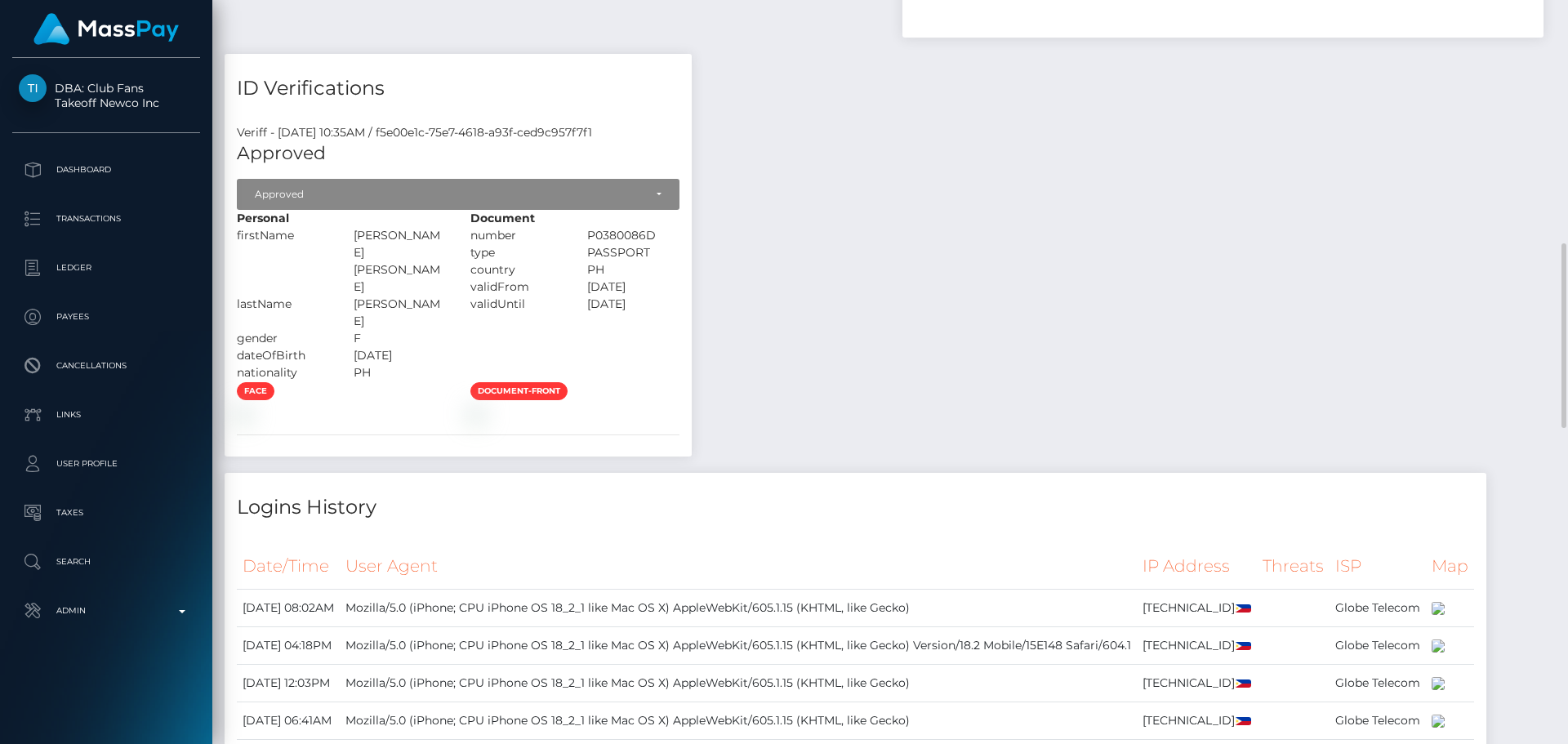
click at [391, 309] on div "MERCADO" at bounding box center [400, 312] width 117 height 35
copy div "MERCADO"
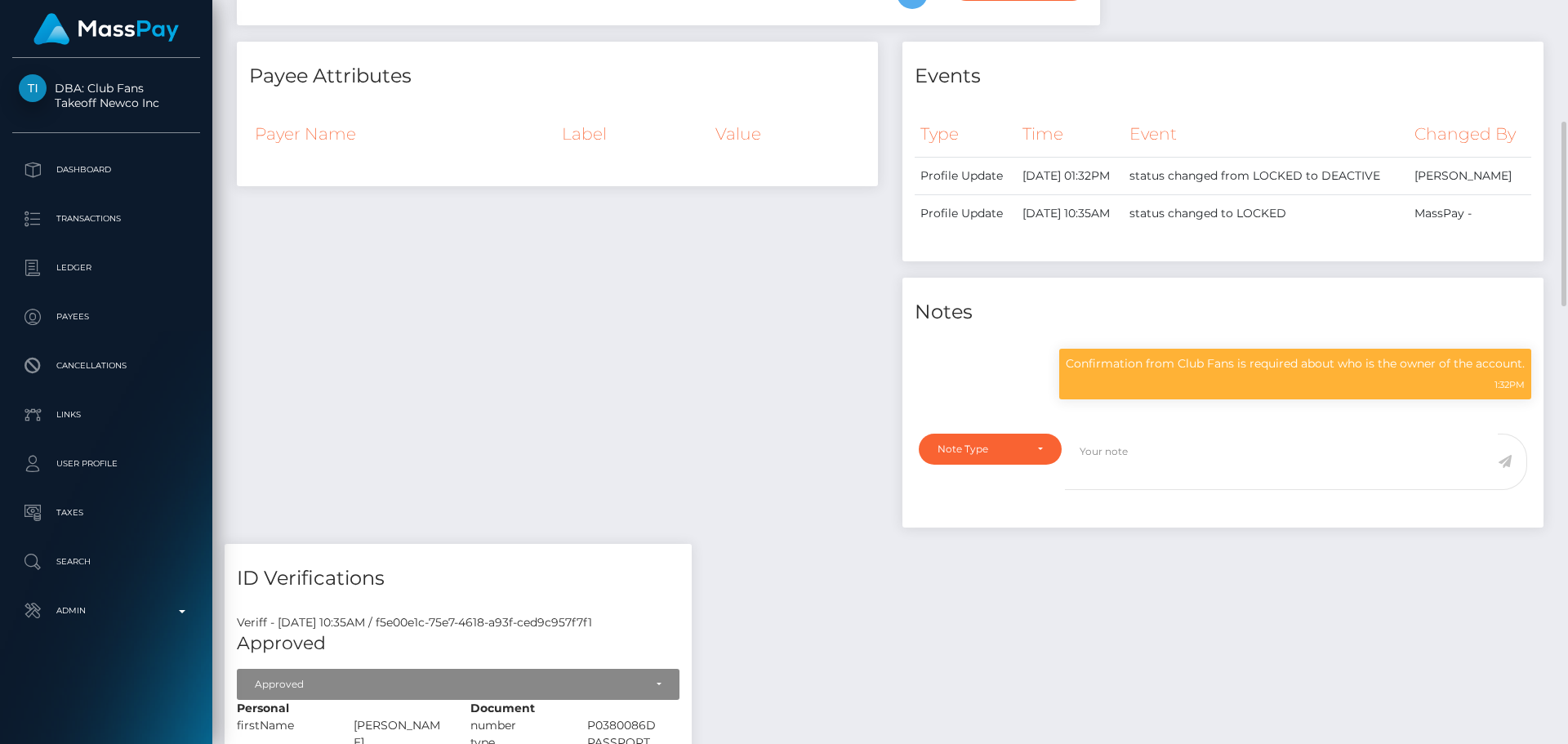
scroll to position [0, 0]
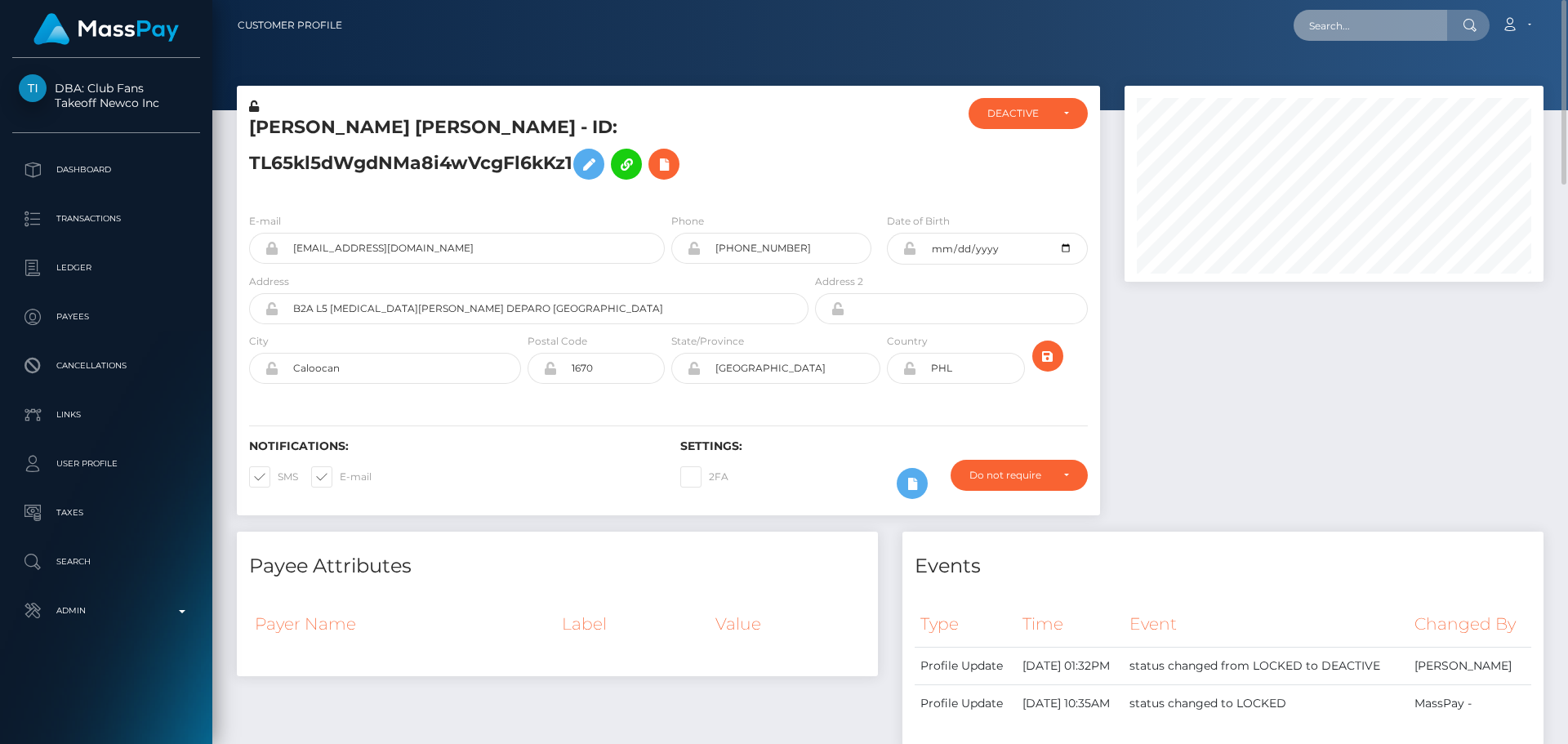
click at [1381, 21] on input "text" at bounding box center [1370, 25] width 154 height 31
paste input "youngdroid7@gmail.com"
type input "youngdroid7@gmail.com"
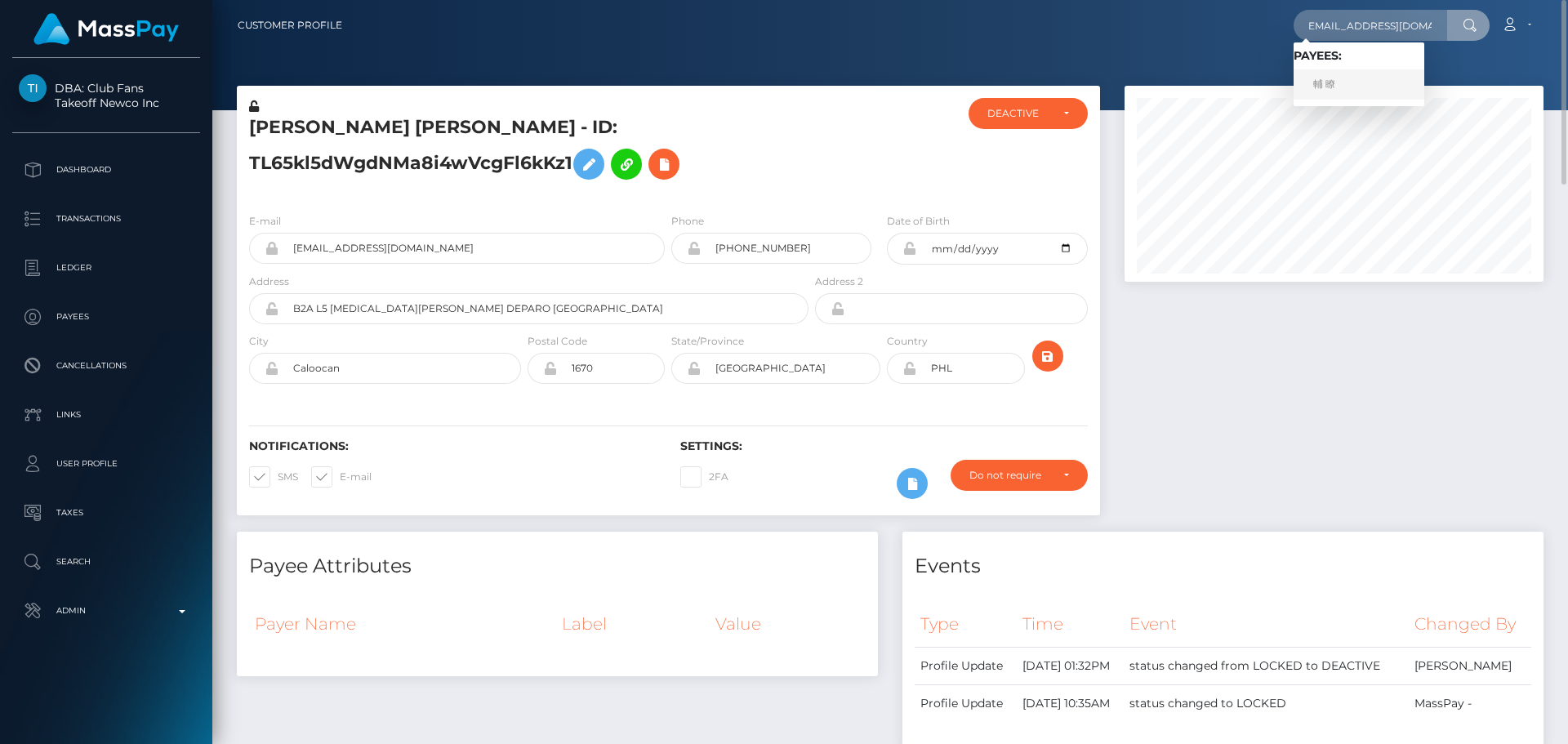
click at [1367, 78] on link "輔 瞭" at bounding box center [1359, 84] width 131 height 31
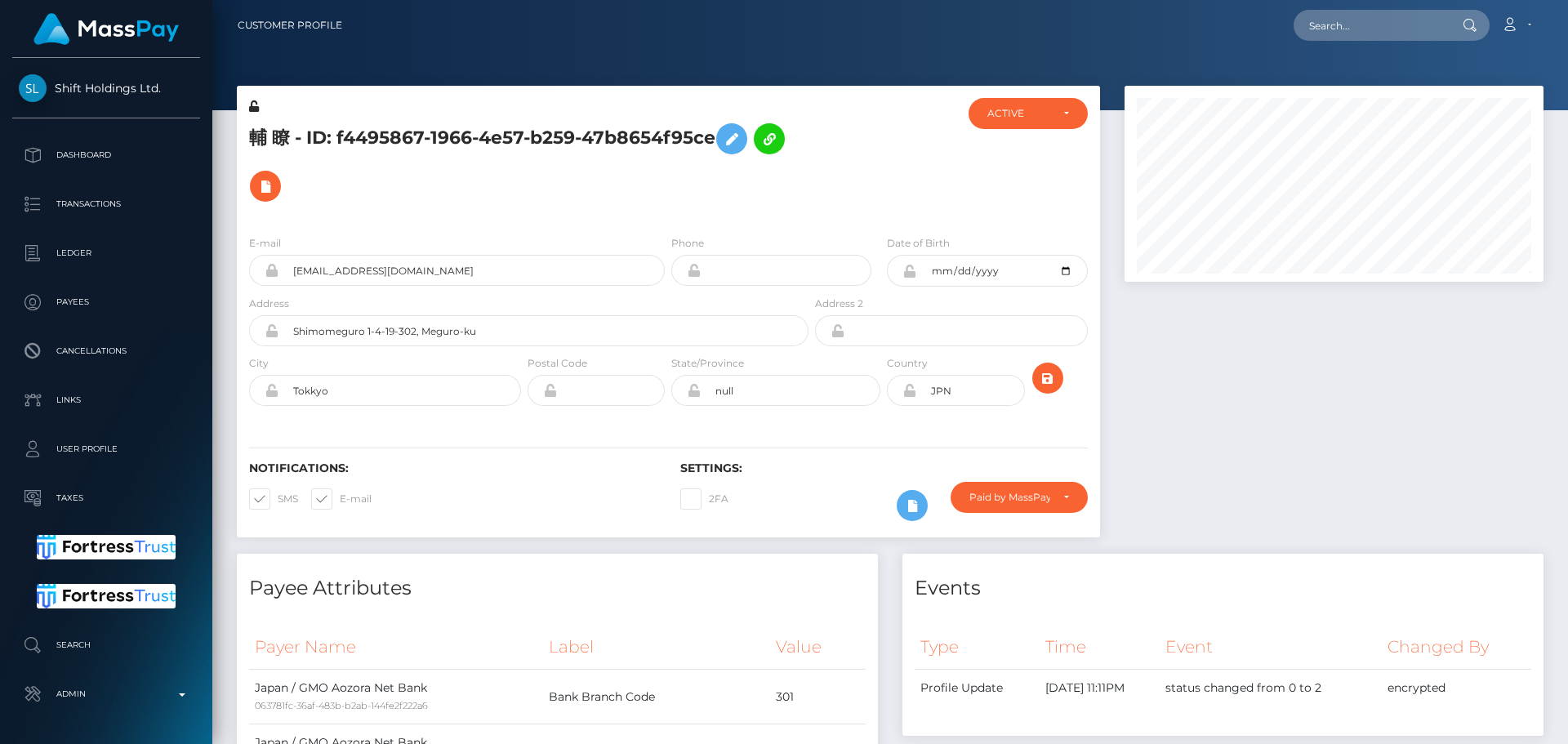
scroll to position [196, 420]
click at [654, 160] on h5 "輔 瞭 - ID: f4495867-1966-4e57-b259-47b8654f95ce" at bounding box center [524, 162] width 551 height 95
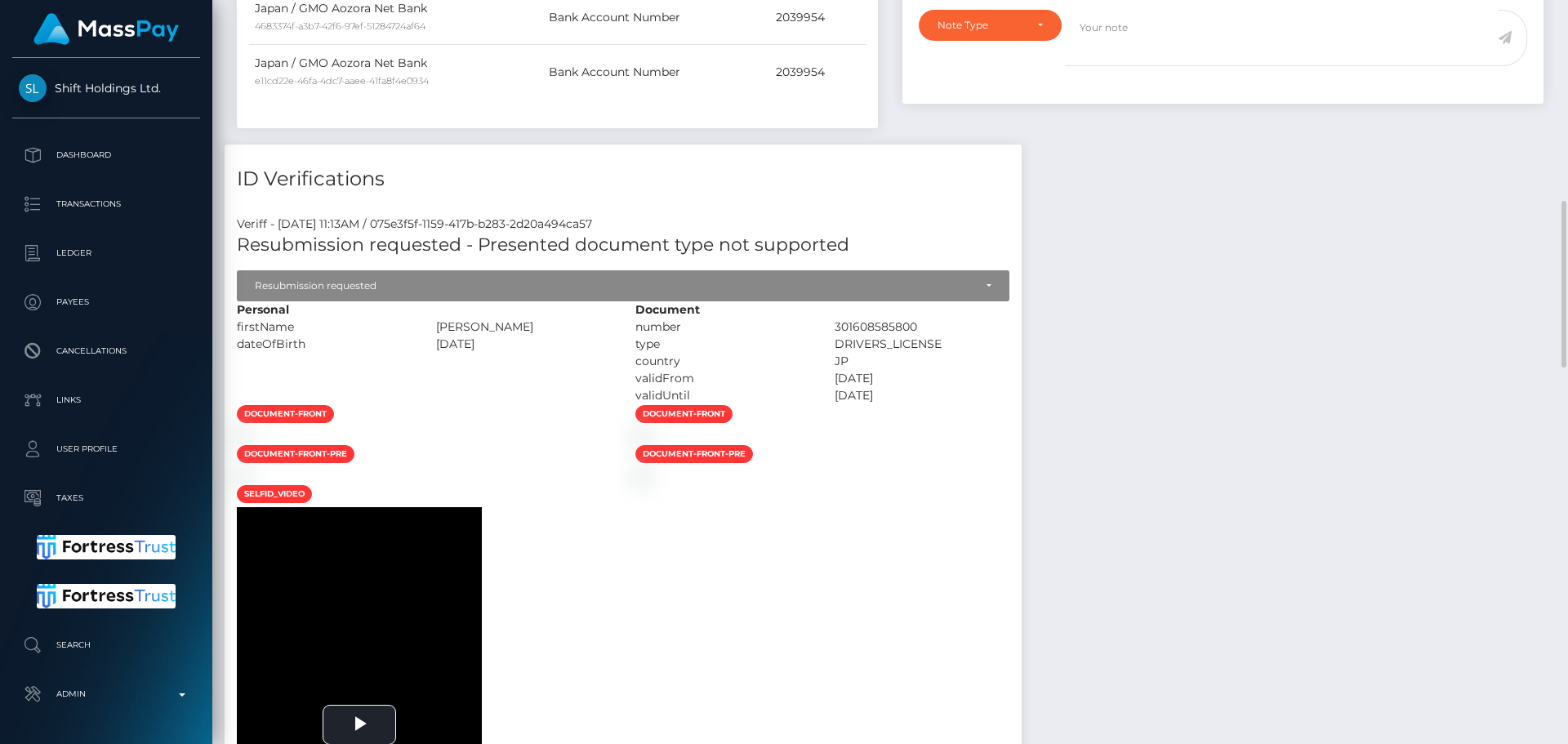
scroll to position [980, 0]
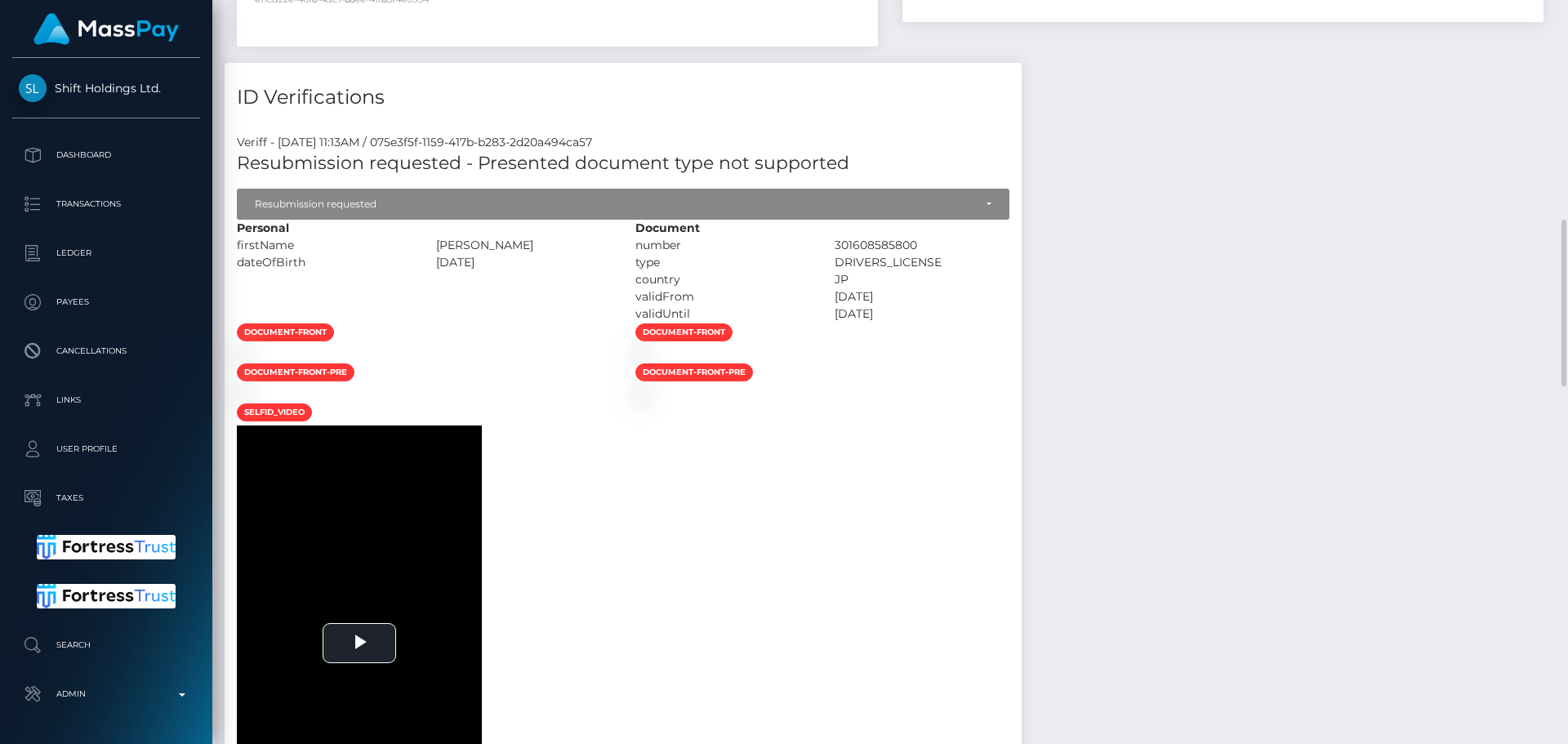
click at [623, 363] on div at bounding box center [424, 354] width 398 height 17
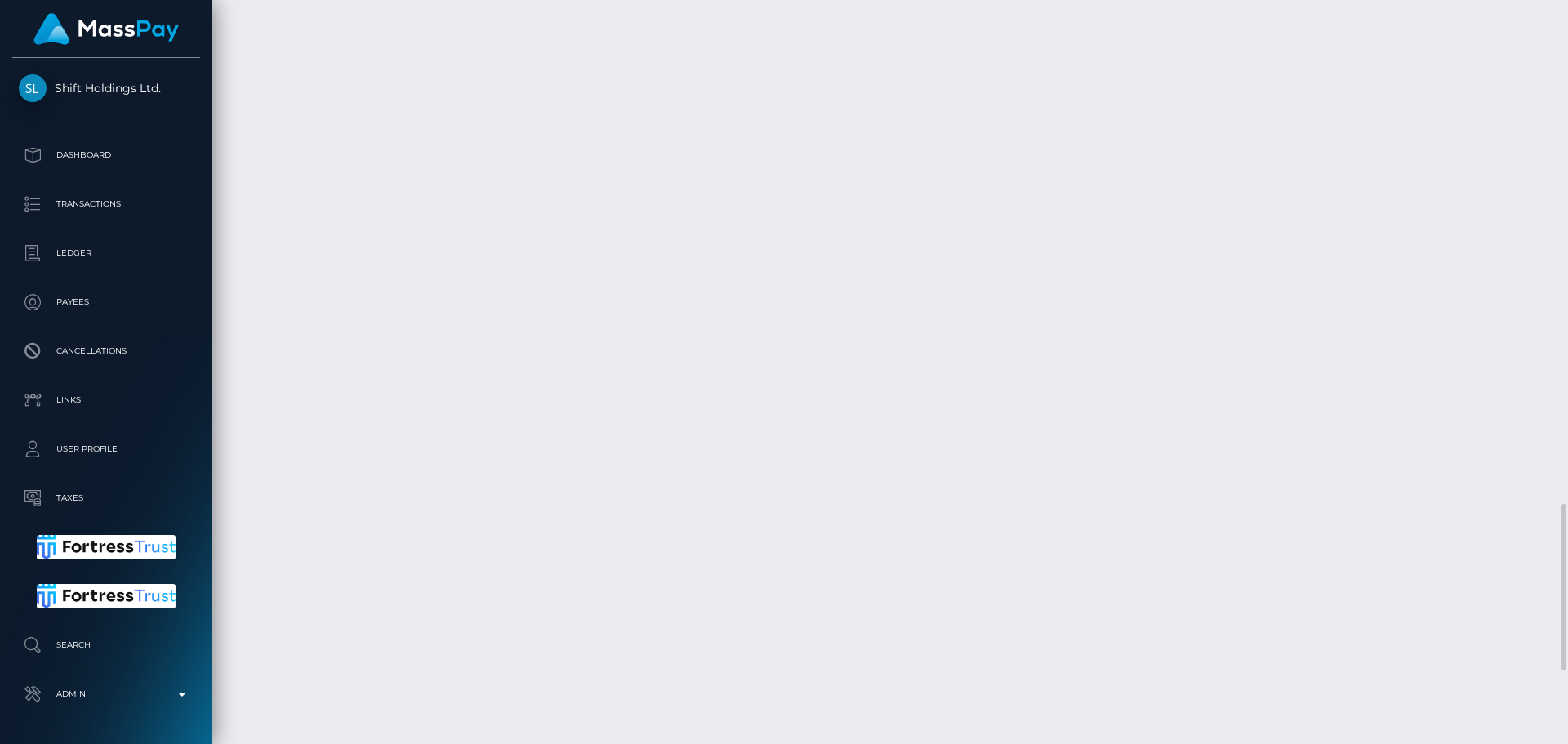
scroll to position [2573, 0]
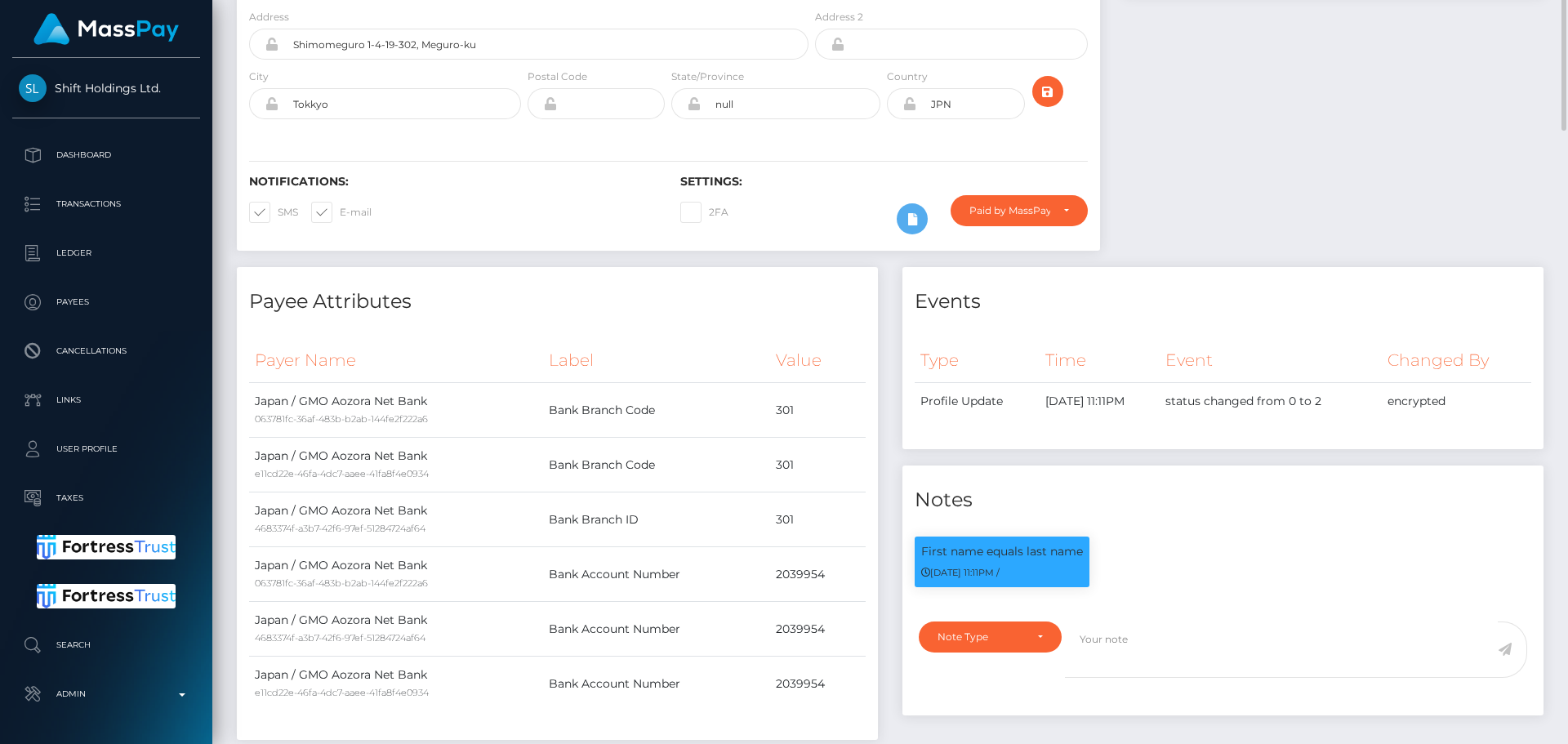
scroll to position [42, 0]
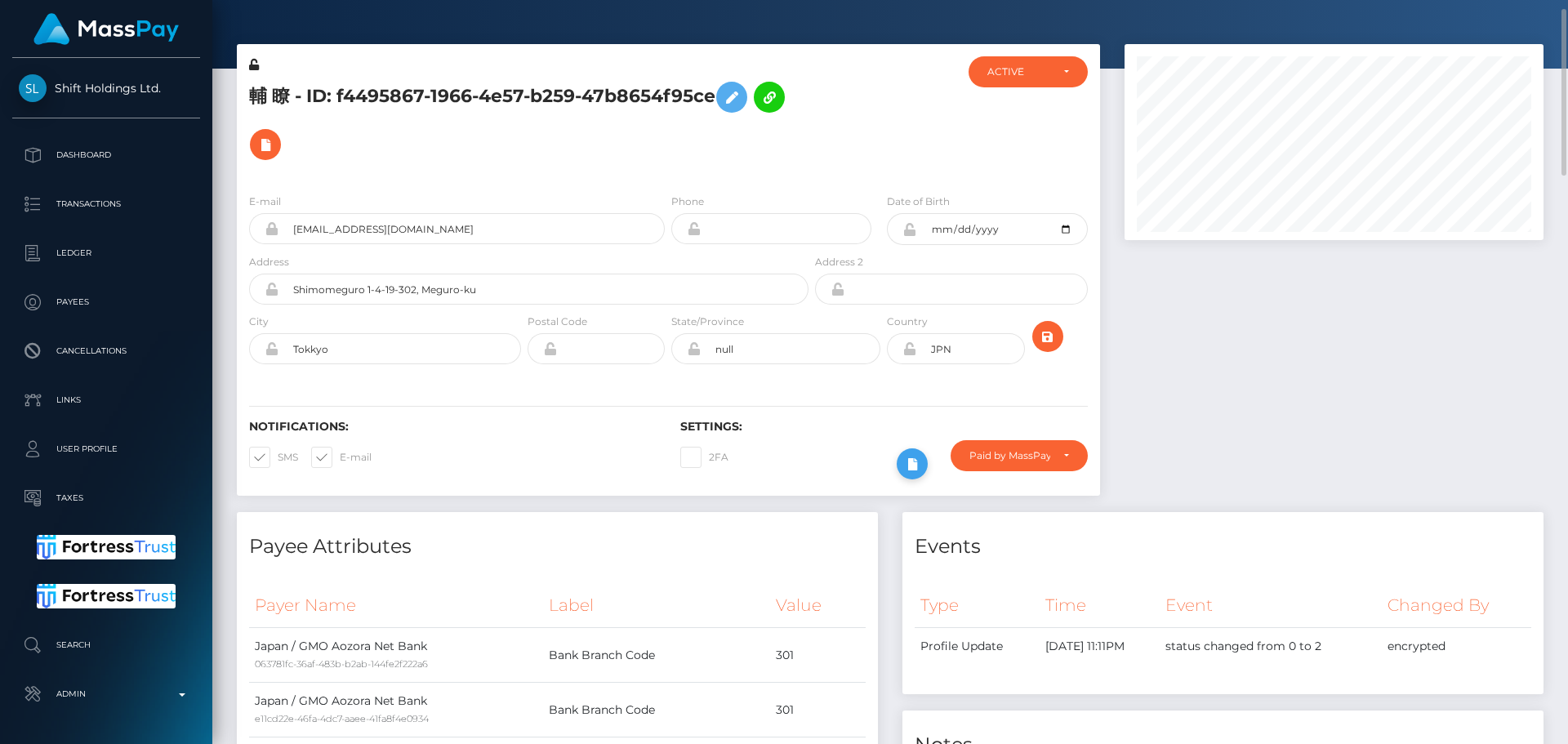
click at [908, 460] on icon at bounding box center [912, 464] width 20 height 21
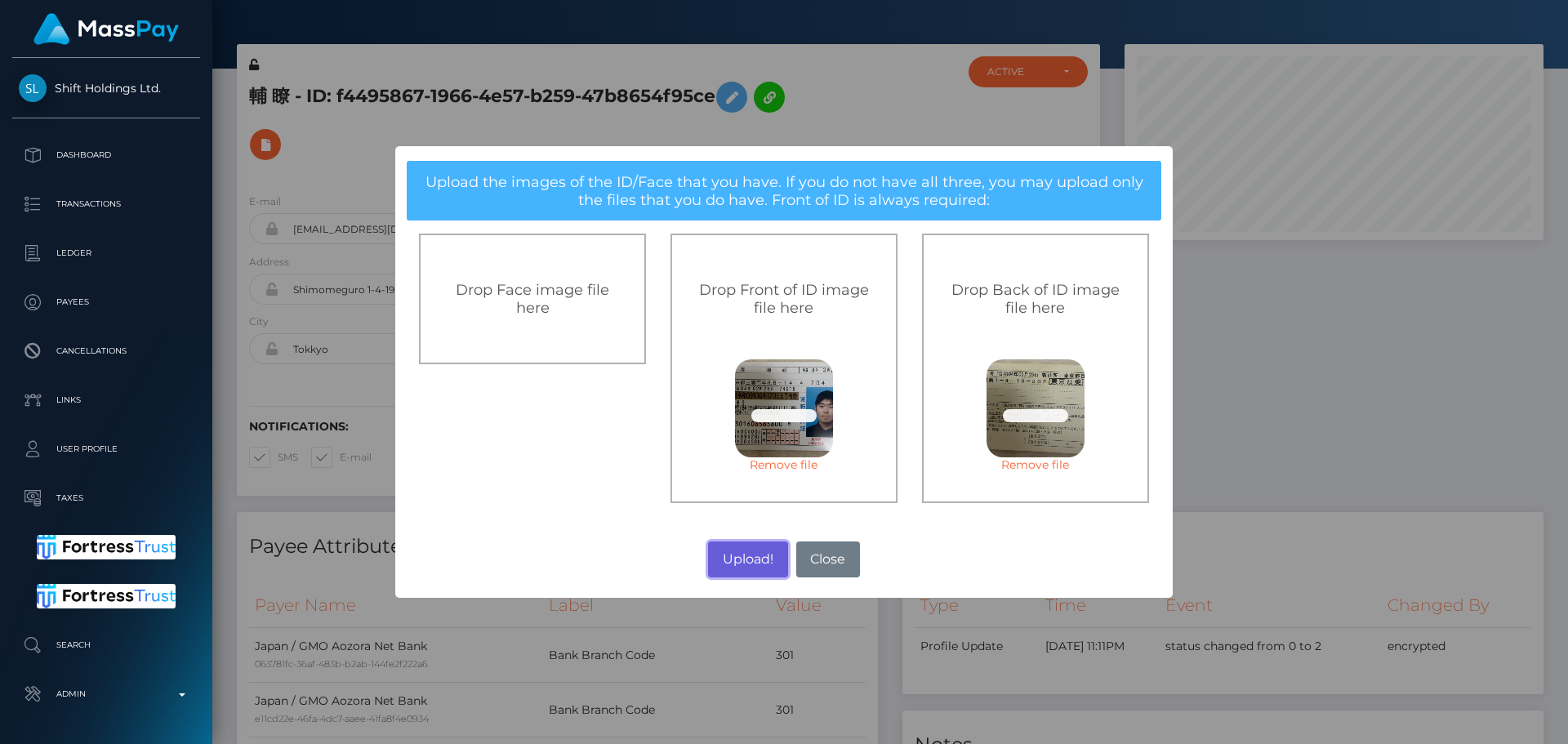
click at [756, 559] on button "Upload!" at bounding box center [748, 560] width 79 height 36
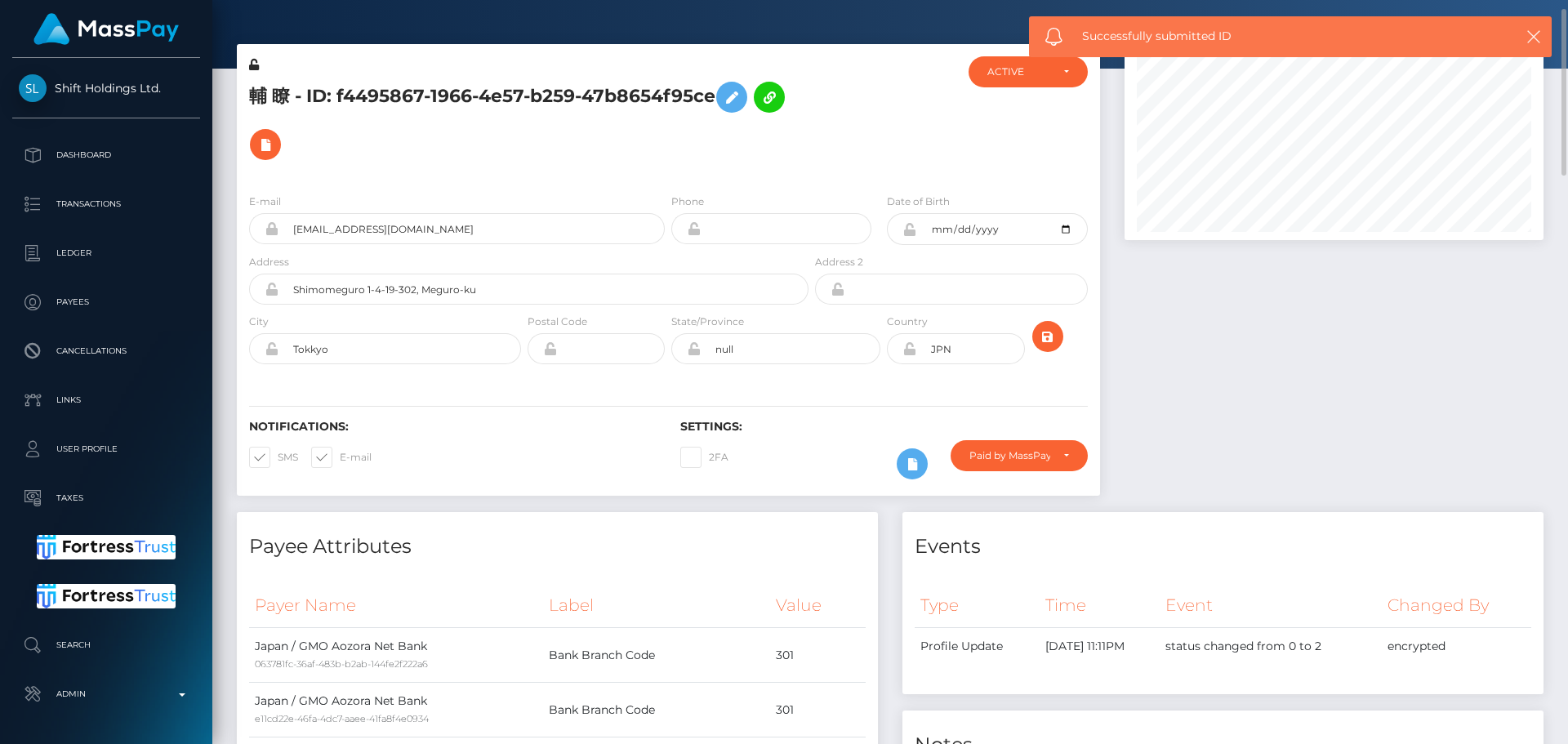
click at [668, 379] on div "E-mail [EMAIL_ADDRESS][DOMAIN_NAME] Phone Date of Birth" at bounding box center [668, 280] width 863 height 200
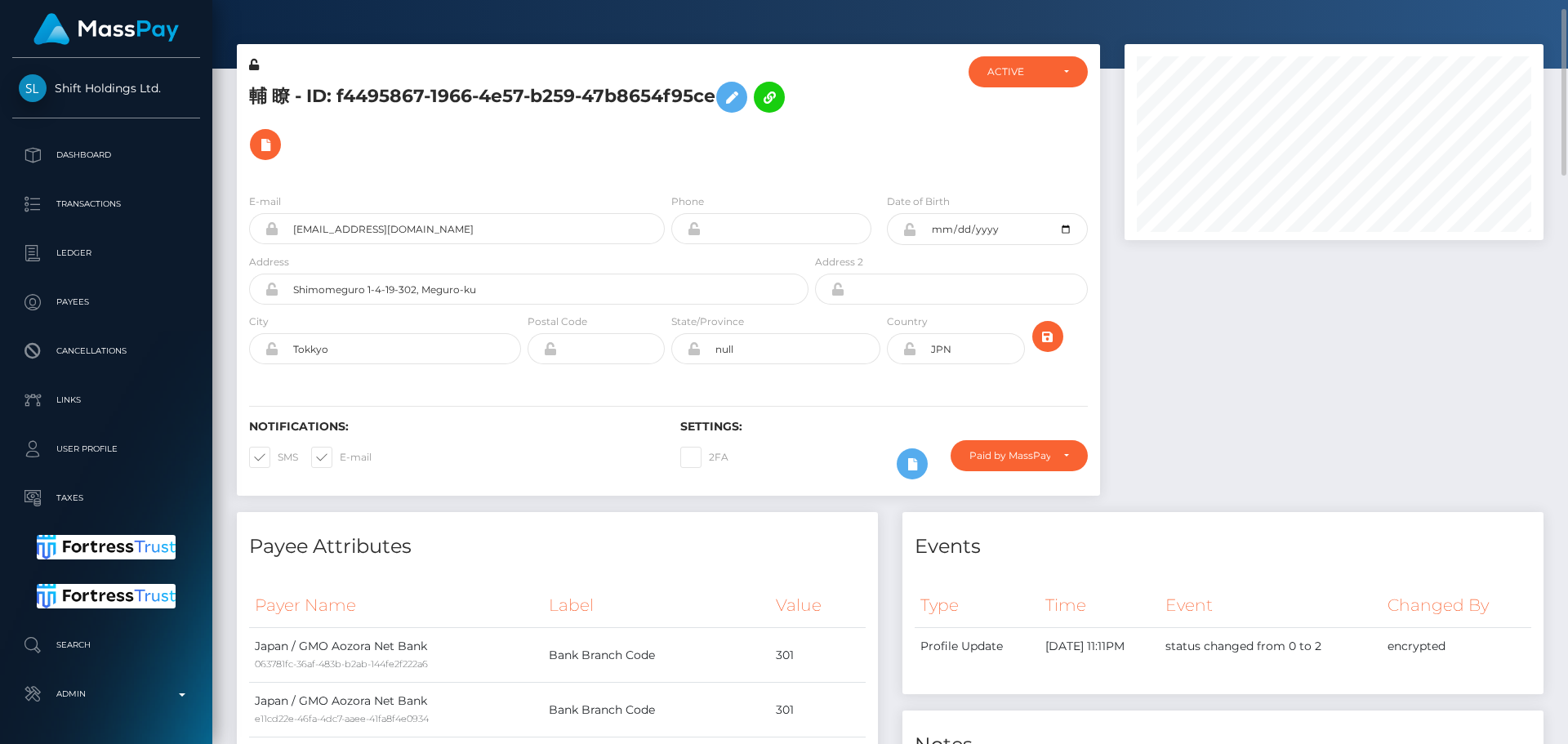
click at [668, 379] on div "E-mail [EMAIL_ADDRESS][DOMAIN_NAME] Phone Date of Birth" at bounding box center [668, 280] width 863 height 200
click at [1047, 337] on icon "submit" at bounding box center [1048, 337] width 20 height 21
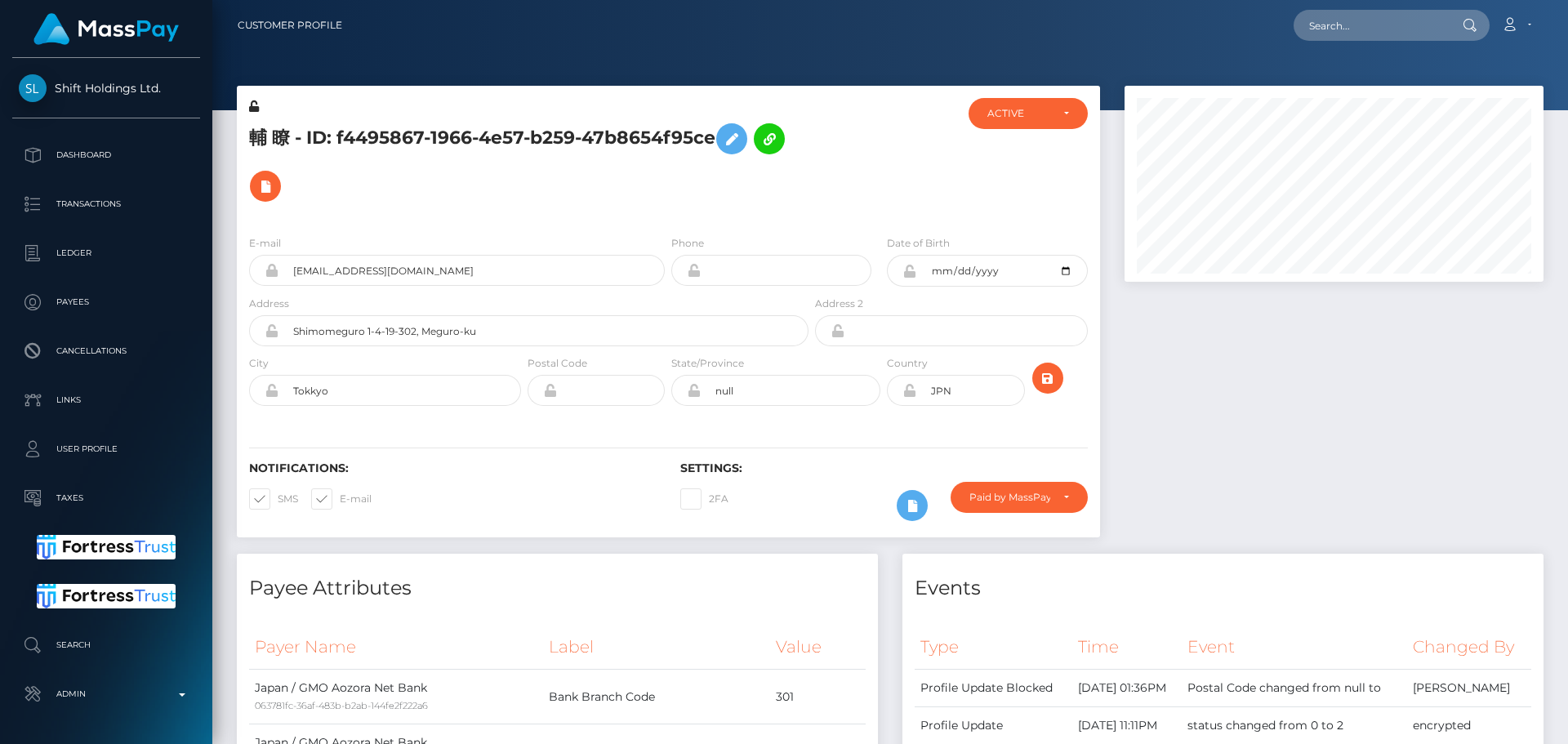
click at [578, 187] on h5 "輔 瞭 - ID: f4495867-1966-4e57-b259-47b8654f95ce" at bounding box center [524, 162] width 551 height 95
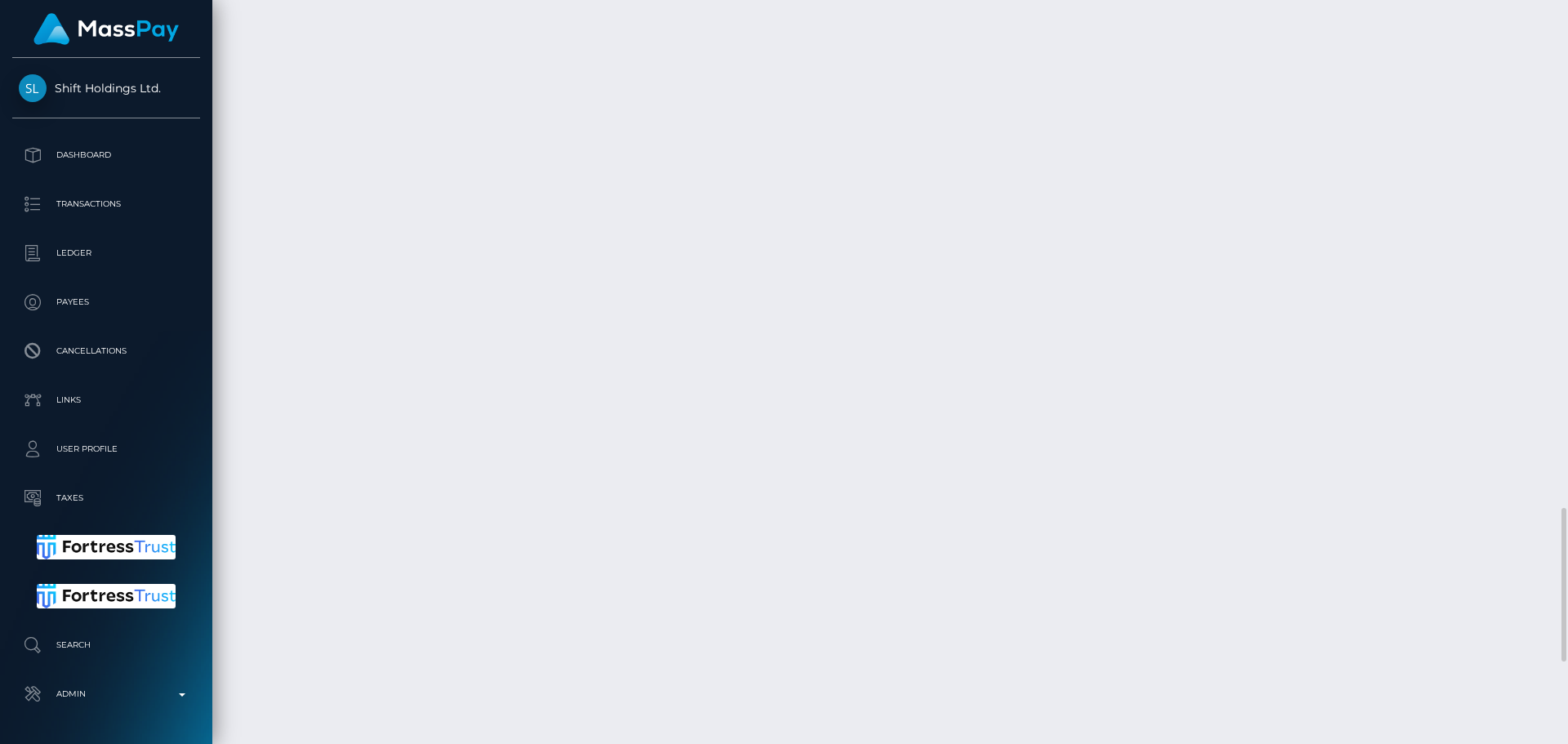
scroll to position [2531, 0]
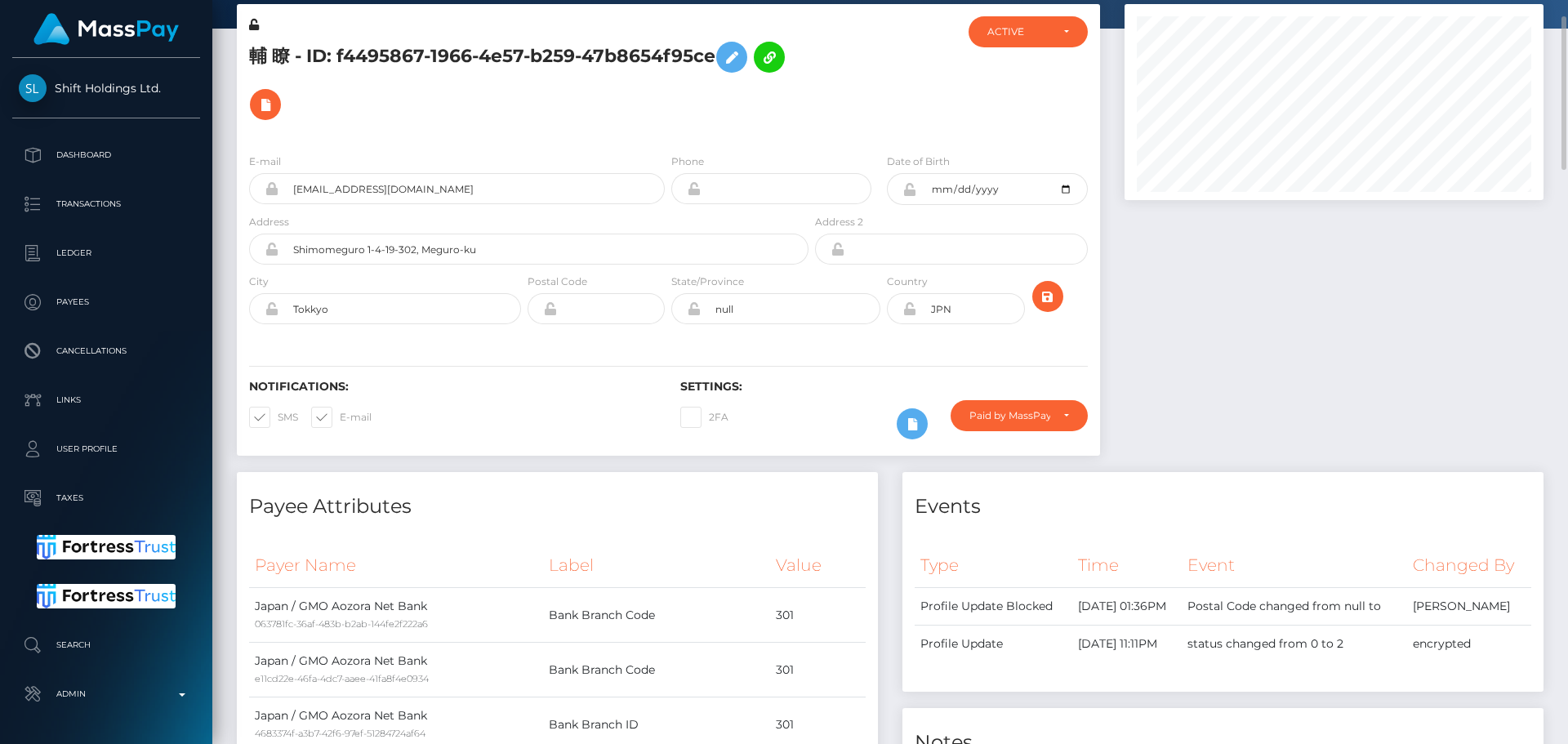
scroll to position [0, 0]
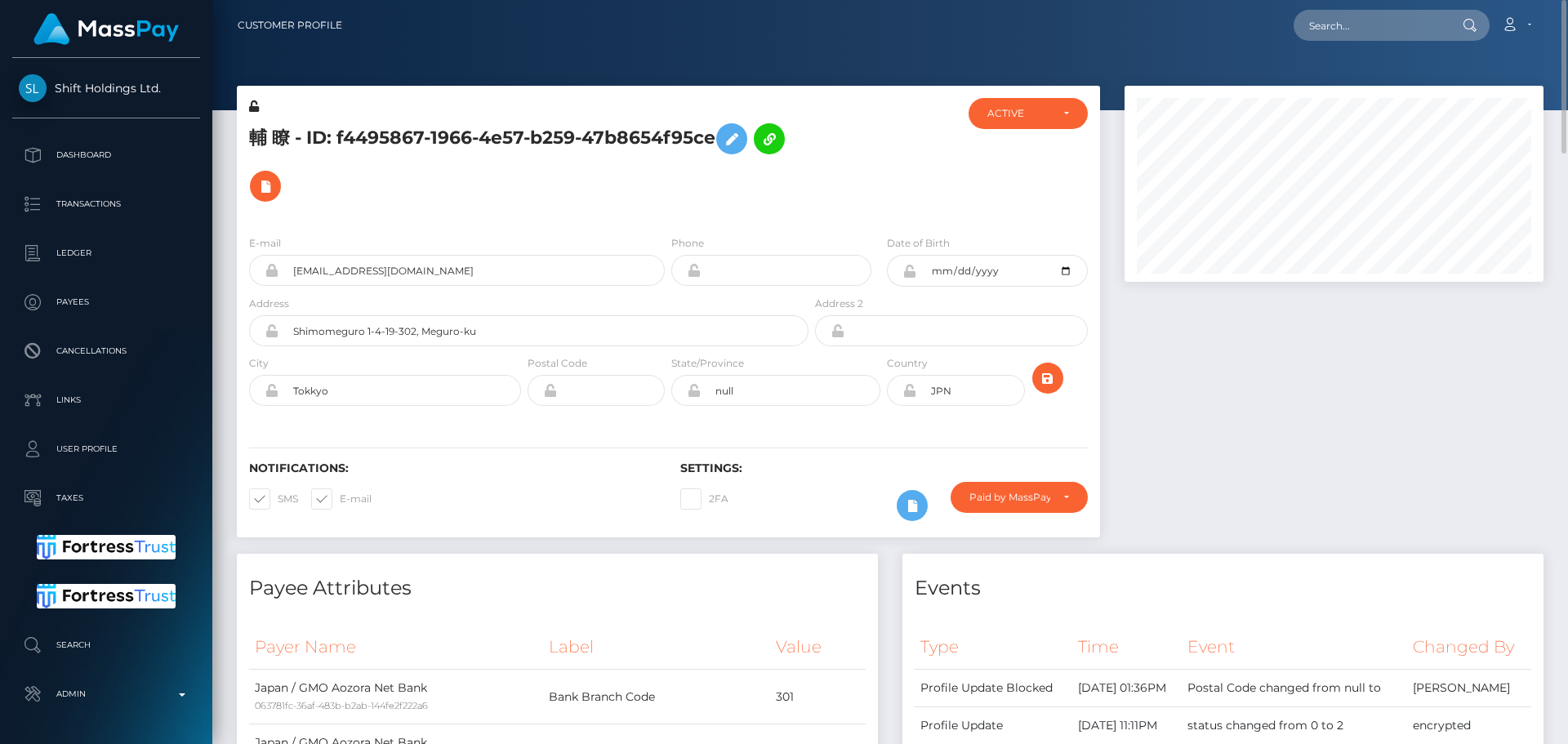
click at [781, 436] on div "Notifications: SMS E-mail Settings: 2FA" at bounding box center [668, 479] width 863 height 115
click at [1026, 498] on div "Paid by MassPay" at bounding box center [1009, 496] width 81 height 13
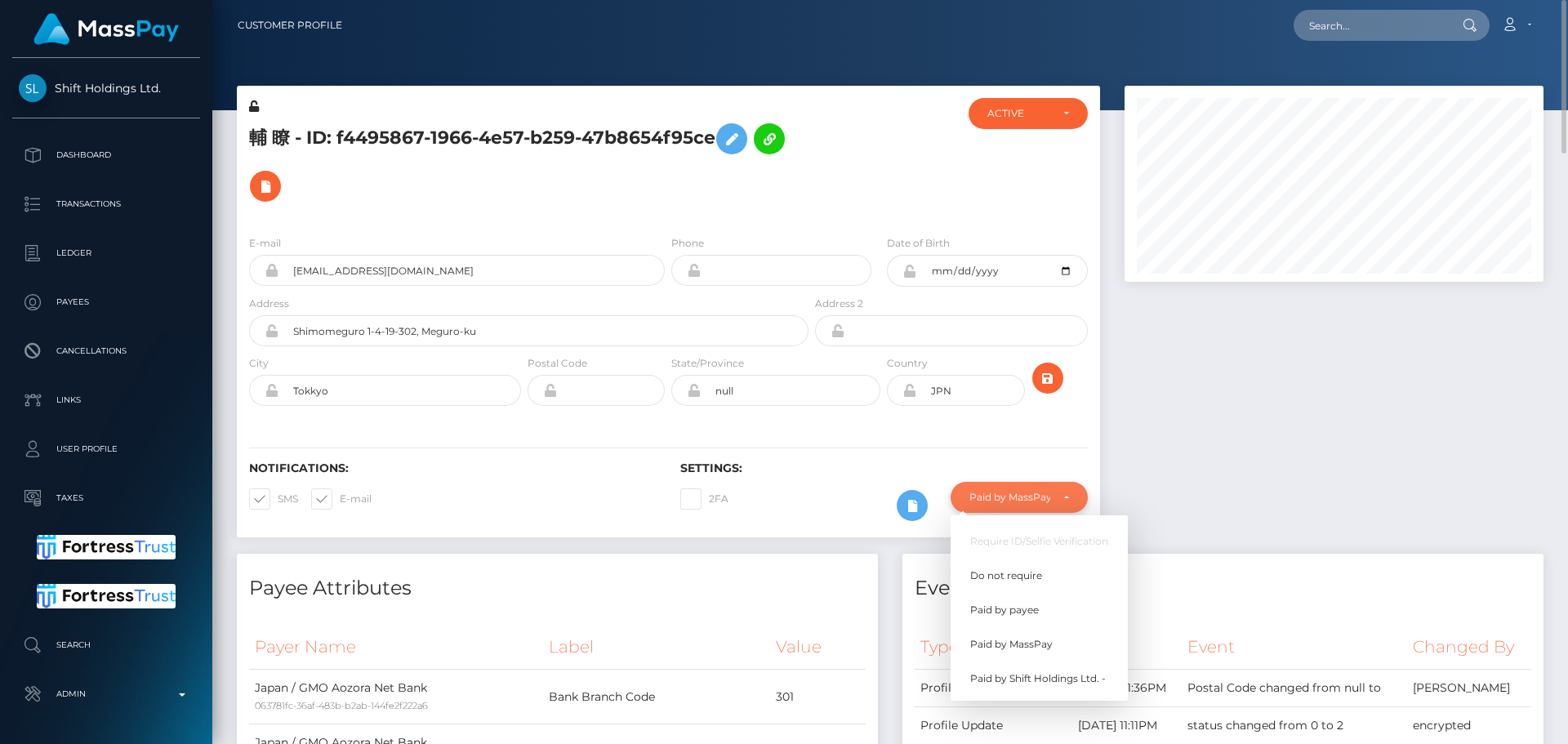
scroll to position [196, 420]
click at [1019, 569] on span "Do not require" at bounding box center [1005, 576] width 72 height 15
select select "0"
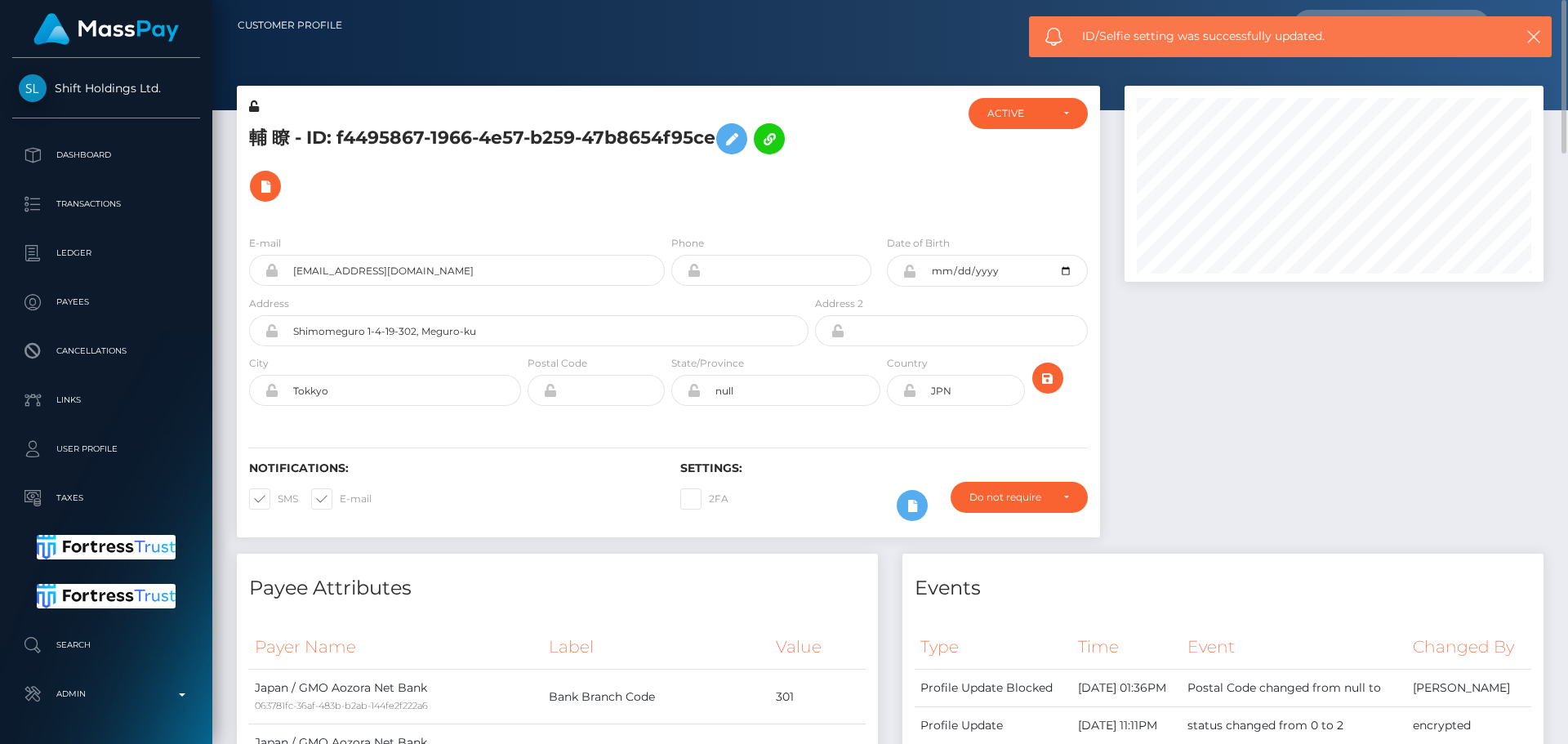
click at [765, 413] on div "State/Province null" at bounding box center [776, 384] width 216 height 59
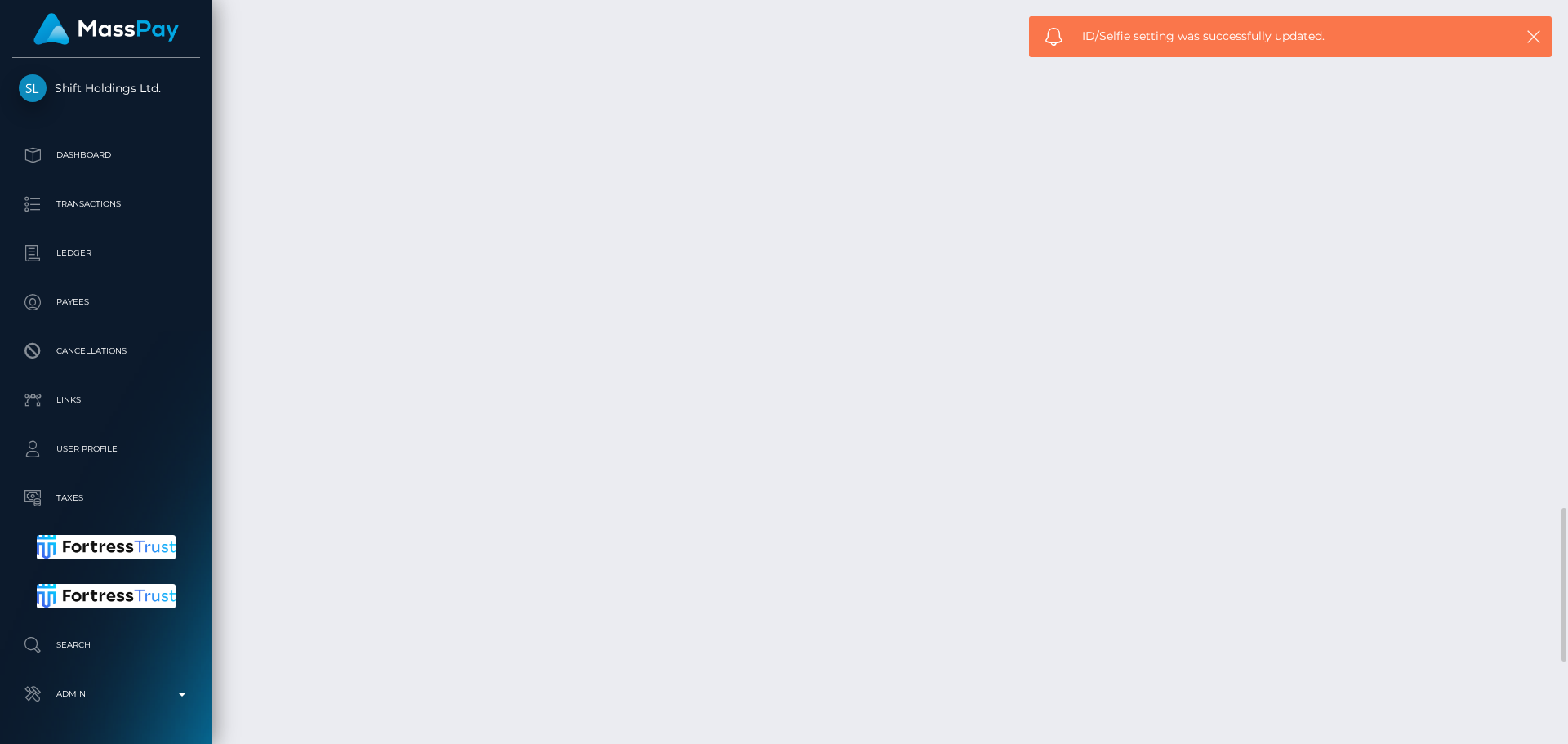
scroll to position [2777, 0]
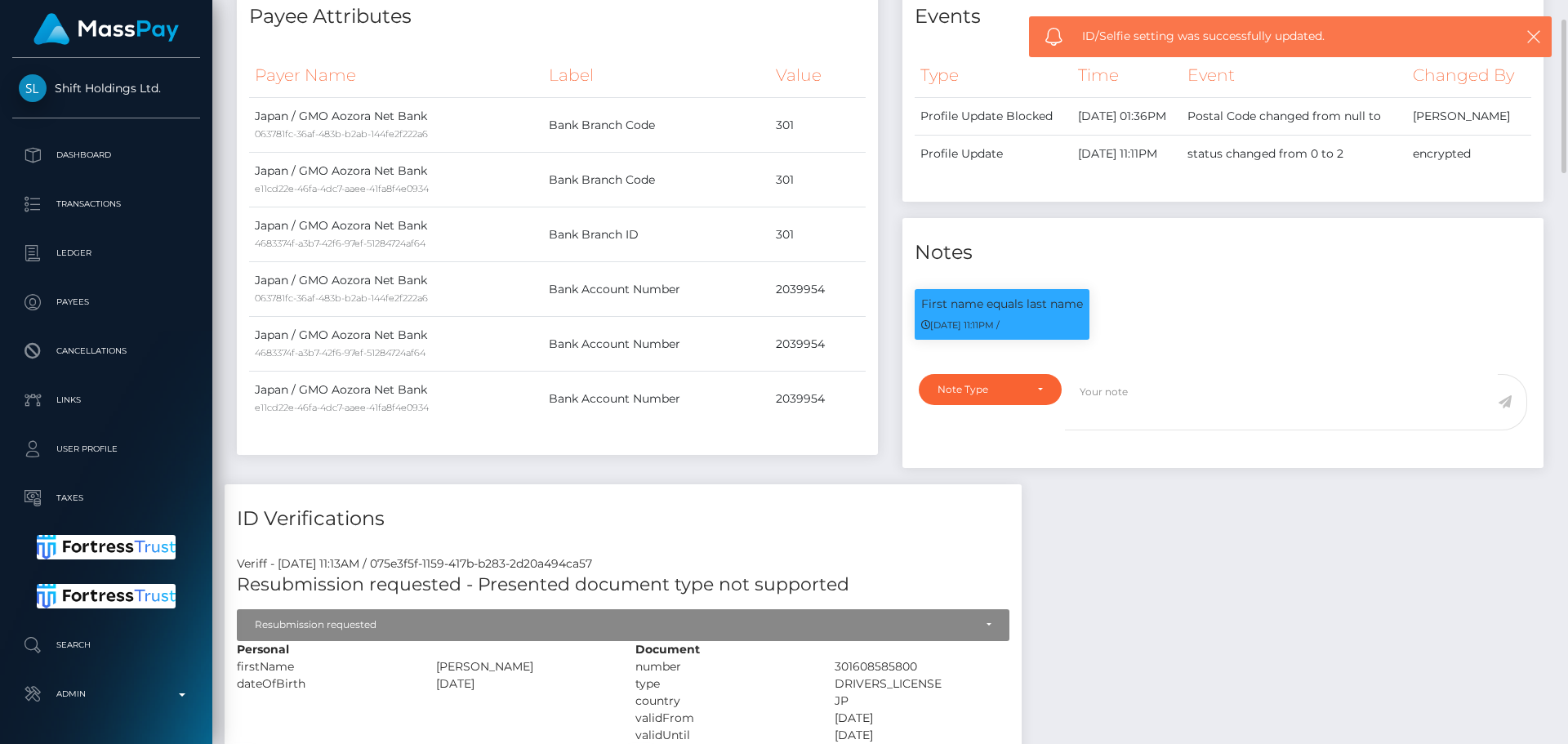
scroll to position [0, 0]
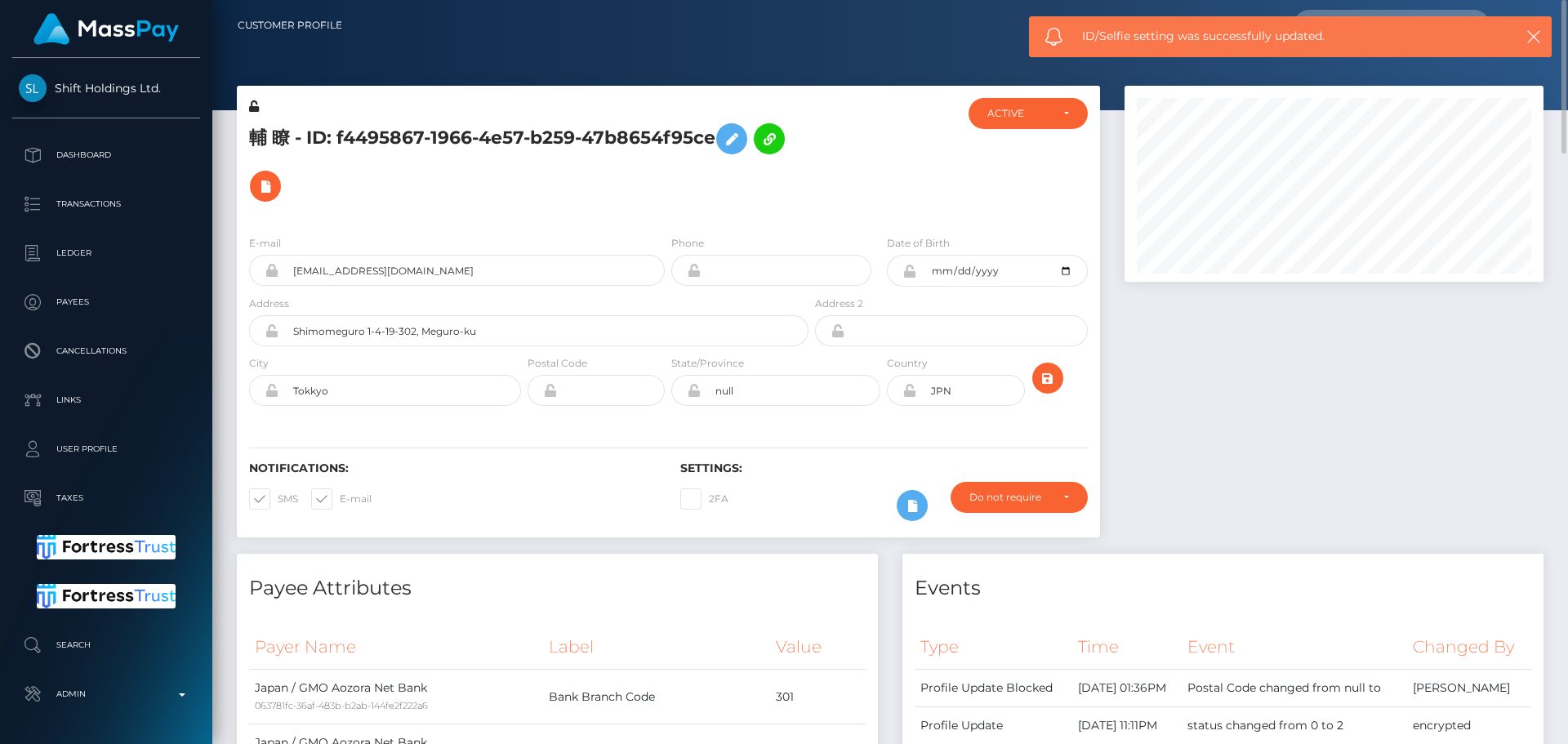
click at [528, 189] on h5 "輔 瞭 - ID: f4495867-1966-4e57-b259-47b8654f95ce" at bounding box center [524, 162] width 551 height 95
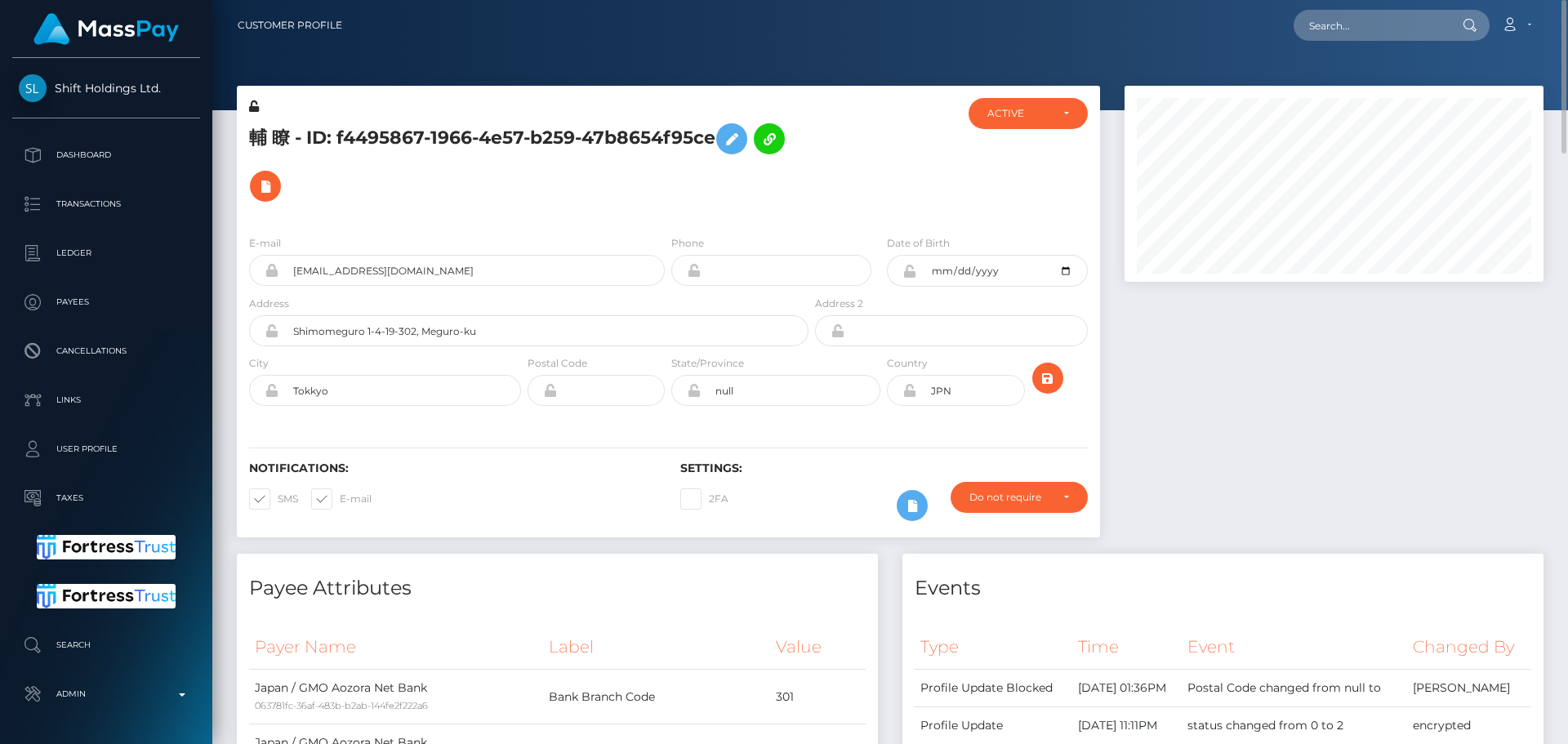
click at [528, 178] on h5 "輔 瞭 - ID: f4495867-1966-4e57-b259-47b8654f95ce" at bounding box center [524, 162] width 551 height 95
click at [603, 215] on div "輔 瞭 - ID: f4495867-1966-4e57-b259-47b8654f95ce" at bounding box center [524, 159] width 575 height 124
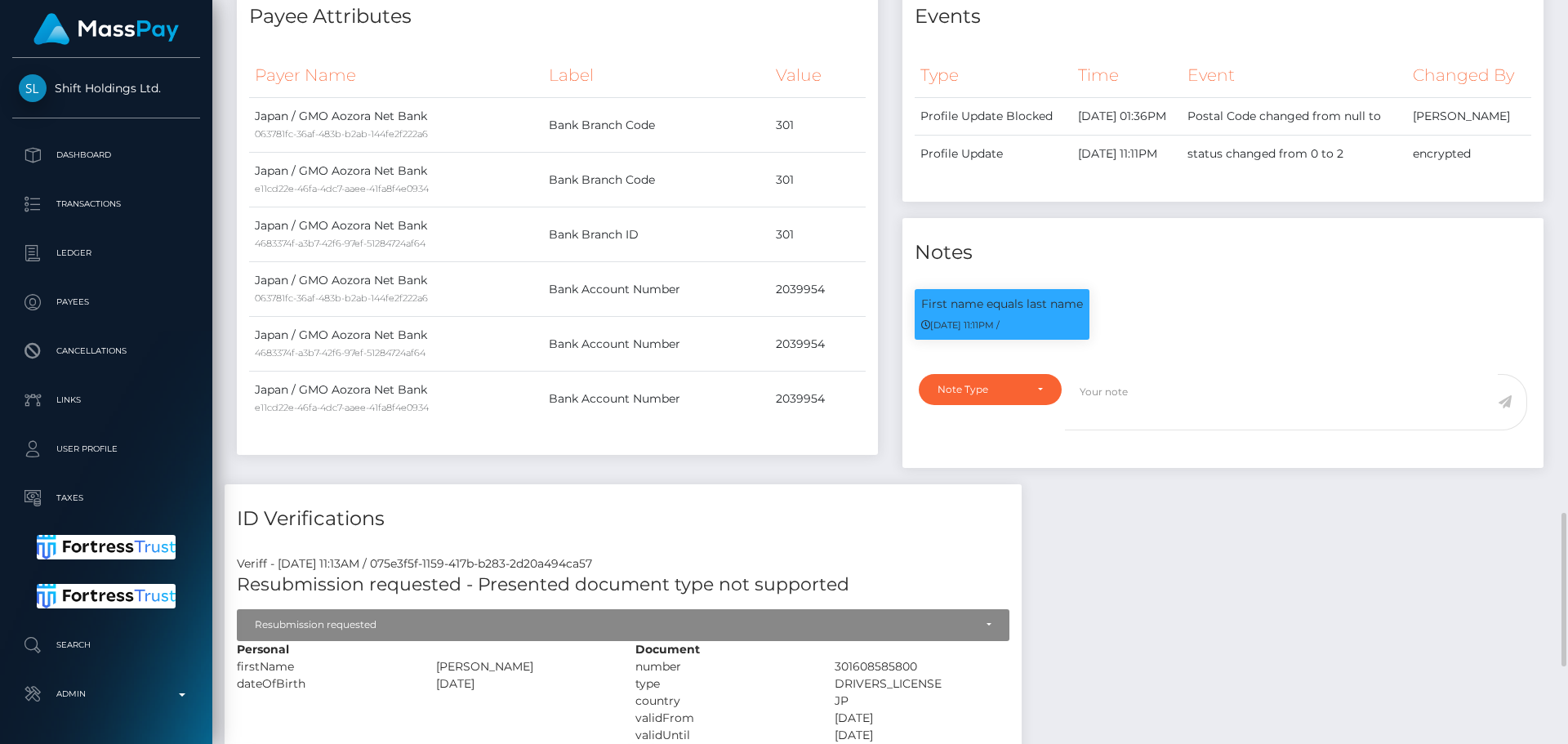
scroll to position [1062, 0]
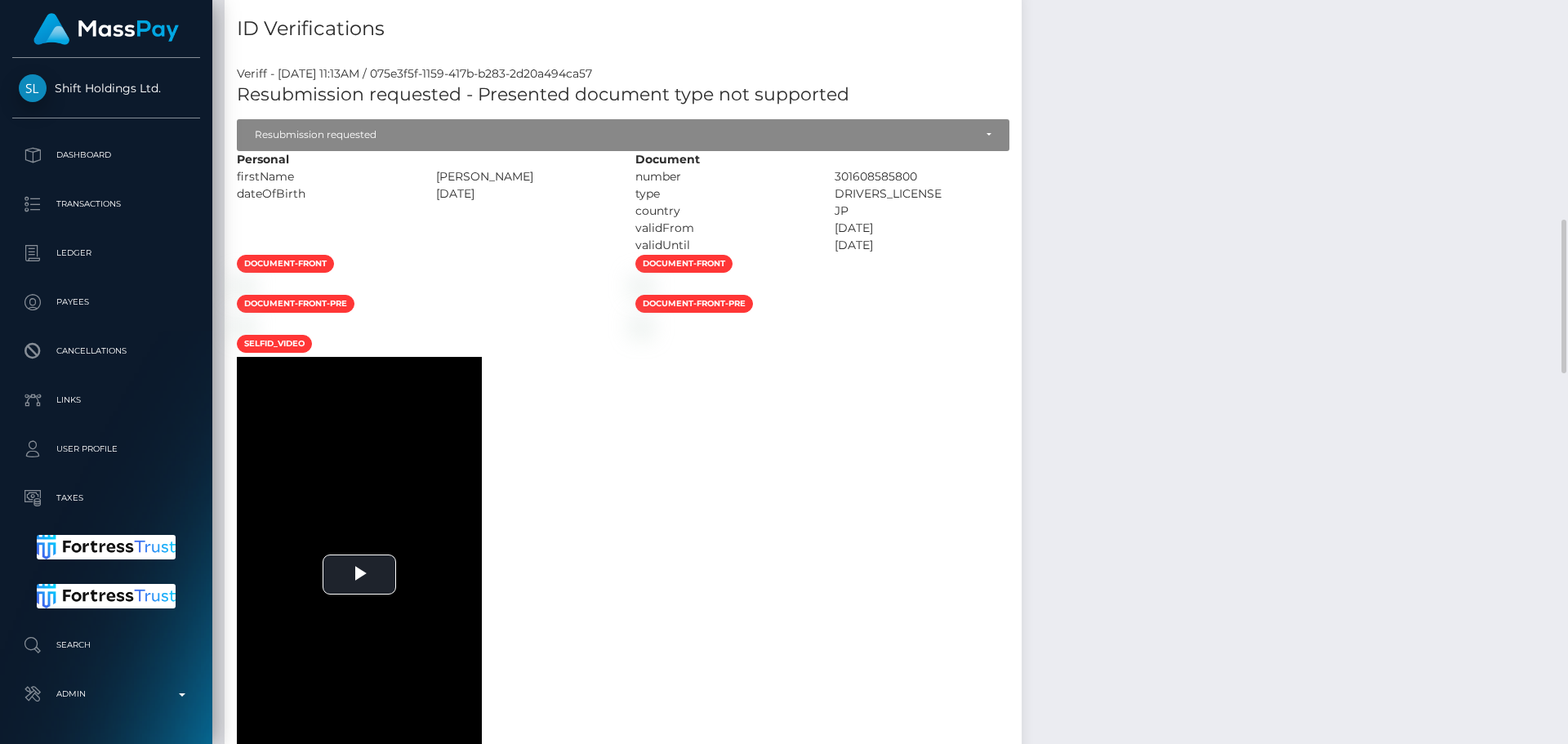
click at [623, 294] on div at bounding box center [424, 284] width 398 height 17
click at [570, 185] on div "森 瞭 輔" at bounding box center [523, 176] width 199 height 17
drag, startPoint x: 586, startPoint y: 217, endPoint x: 611, endPoint y: 219, distance: 25.1
click at [611, 185] on div "森 瞭 輔" at bounding box center [523, 176] width 199 height 17
copy div "森 瞭 輔"
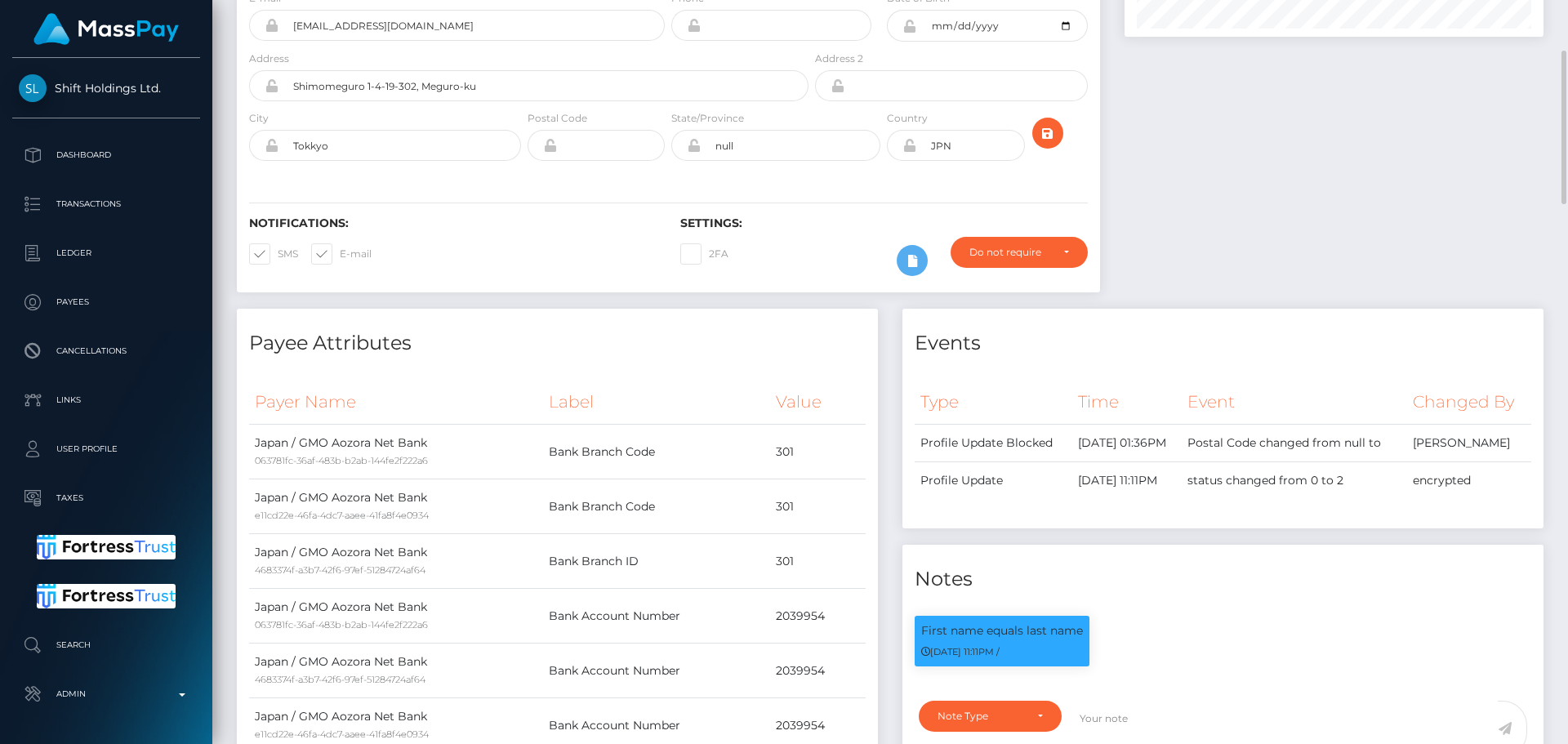
scroll to position [0, 0]
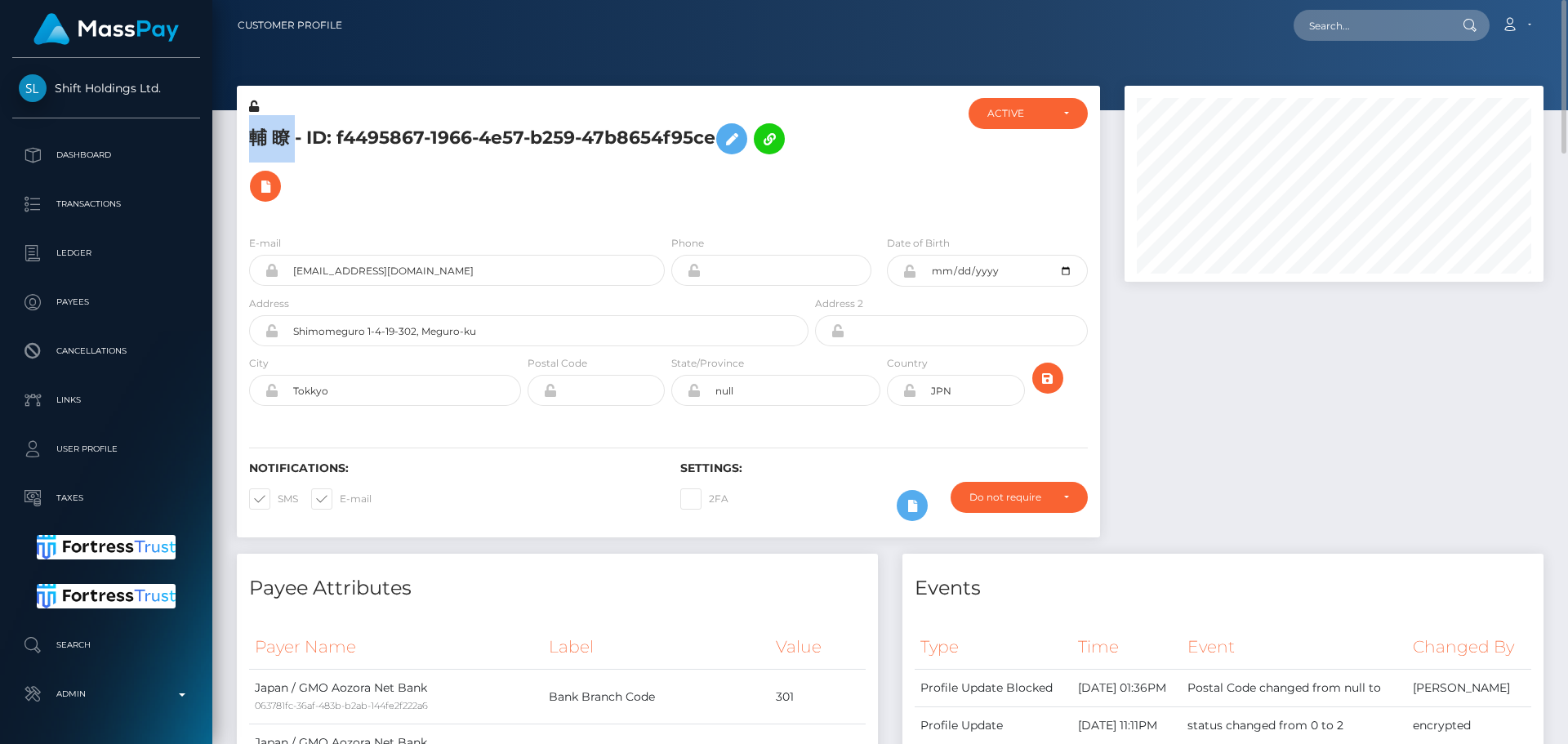
drag, startPoint x: 257, startPoint y: 138, endPoint x: 294, endPoint y: 137, distance: 37.0
click at [295, 137] on h5 "輔 瞭 - ID: f4495867-1966-4e57-b259-47b8654f95ce" at bounding box center [524, 162] width 551 height 95
copy h5 "輔 瞭"
click at [529, 501] on div "Notifications: SMS E-mail" at bounding box center [452, 495] width 431 height 67
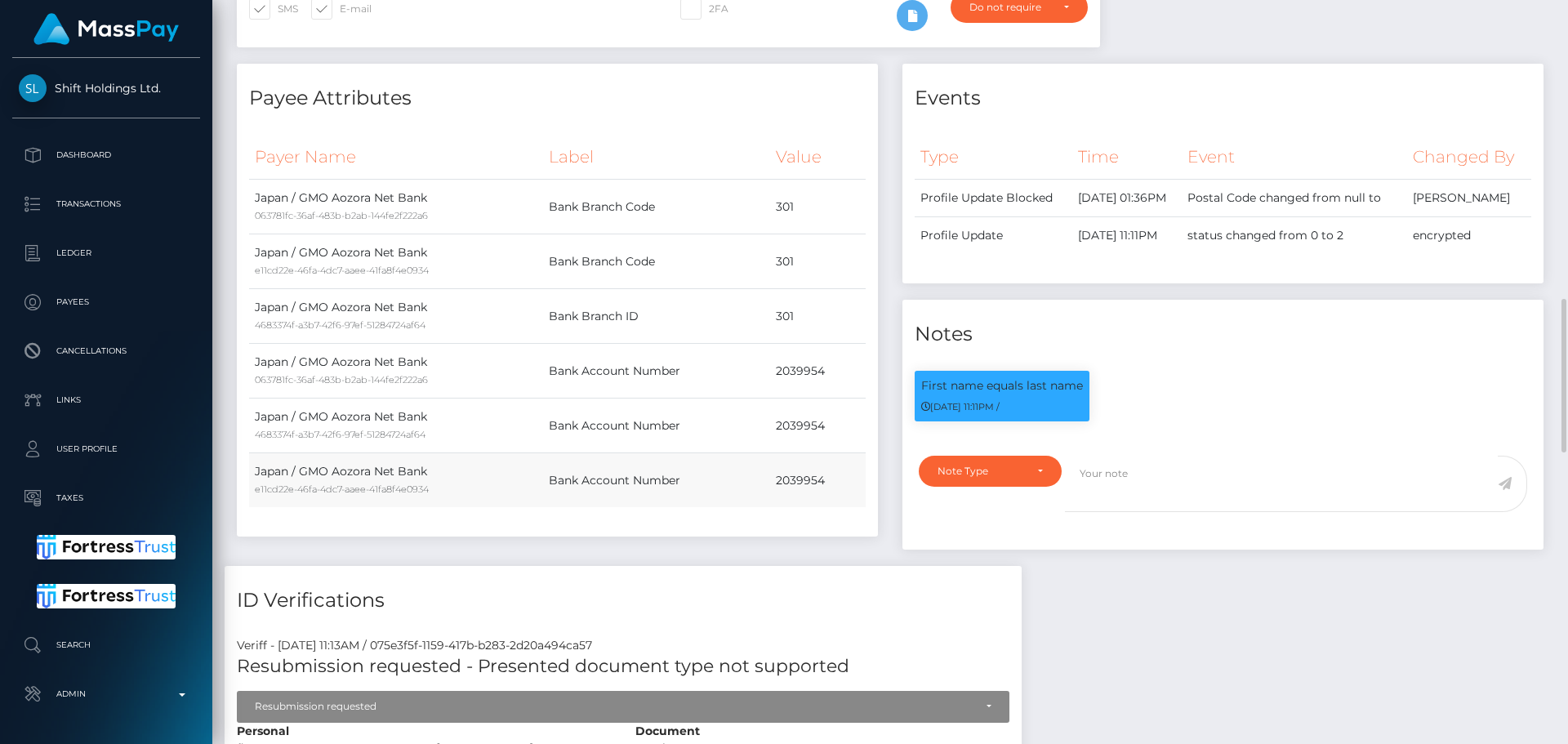
scroll to position [1062, 0]
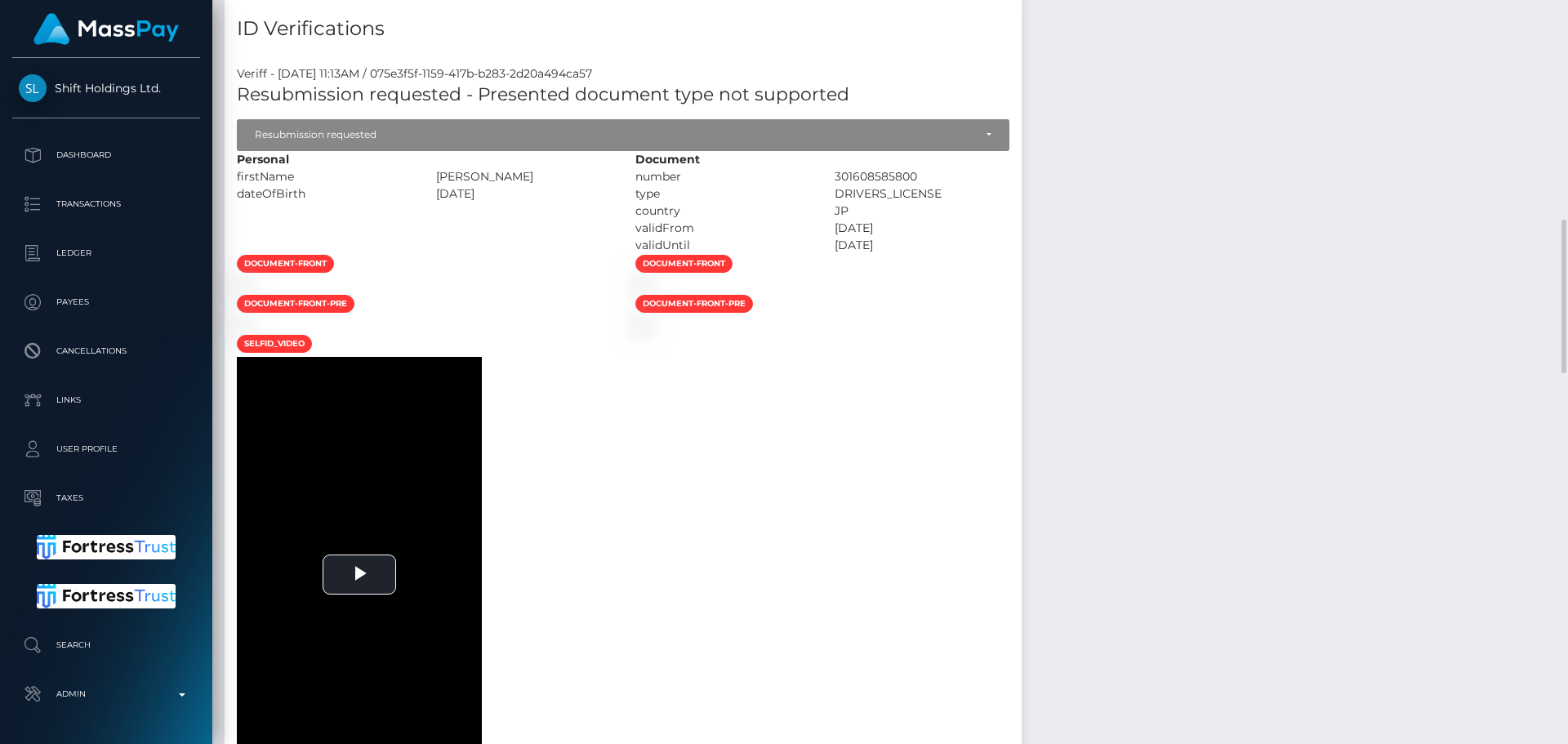
click at [606, 294] on div at bounding box center [424, 284] width 398 height 17
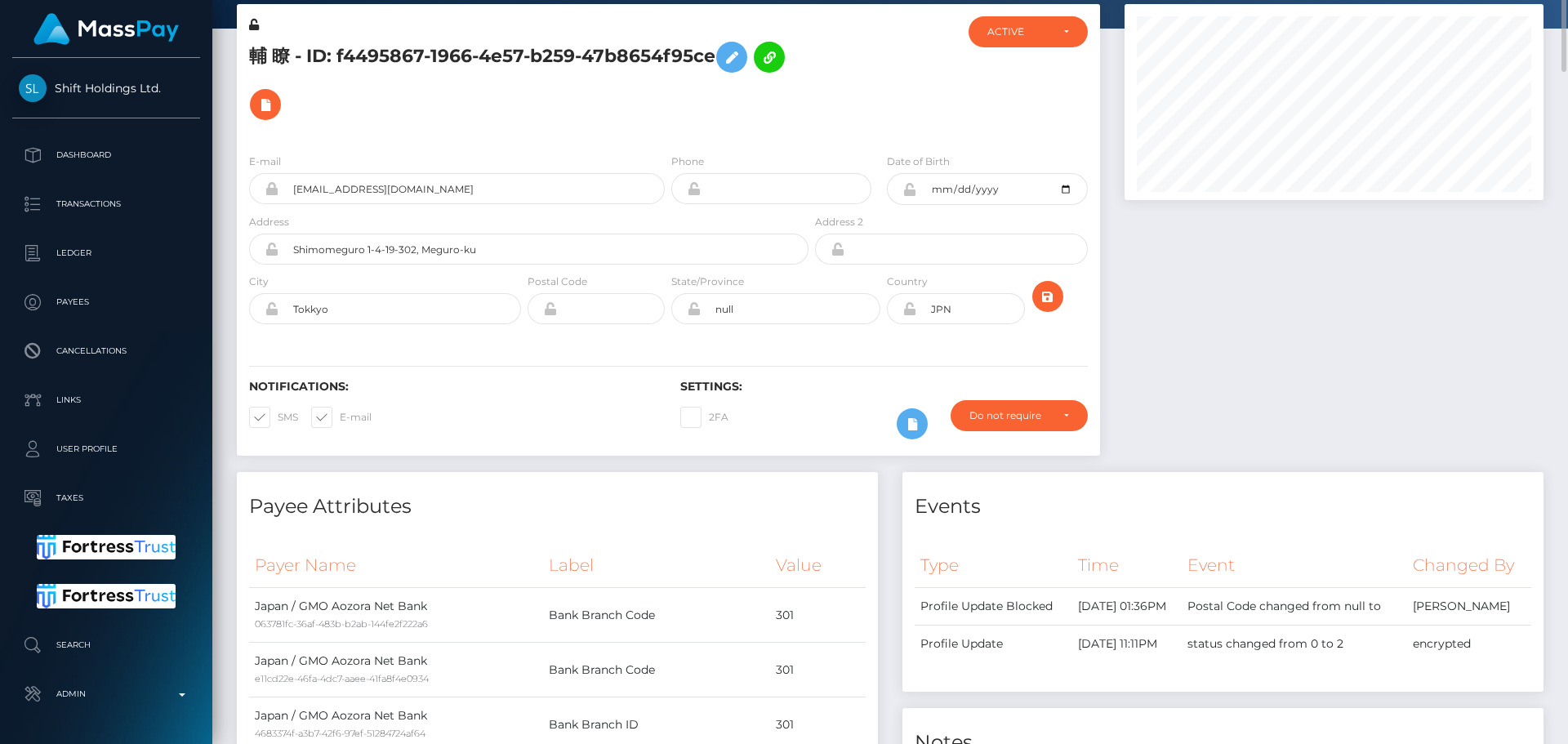
scroll to position [0, 0]
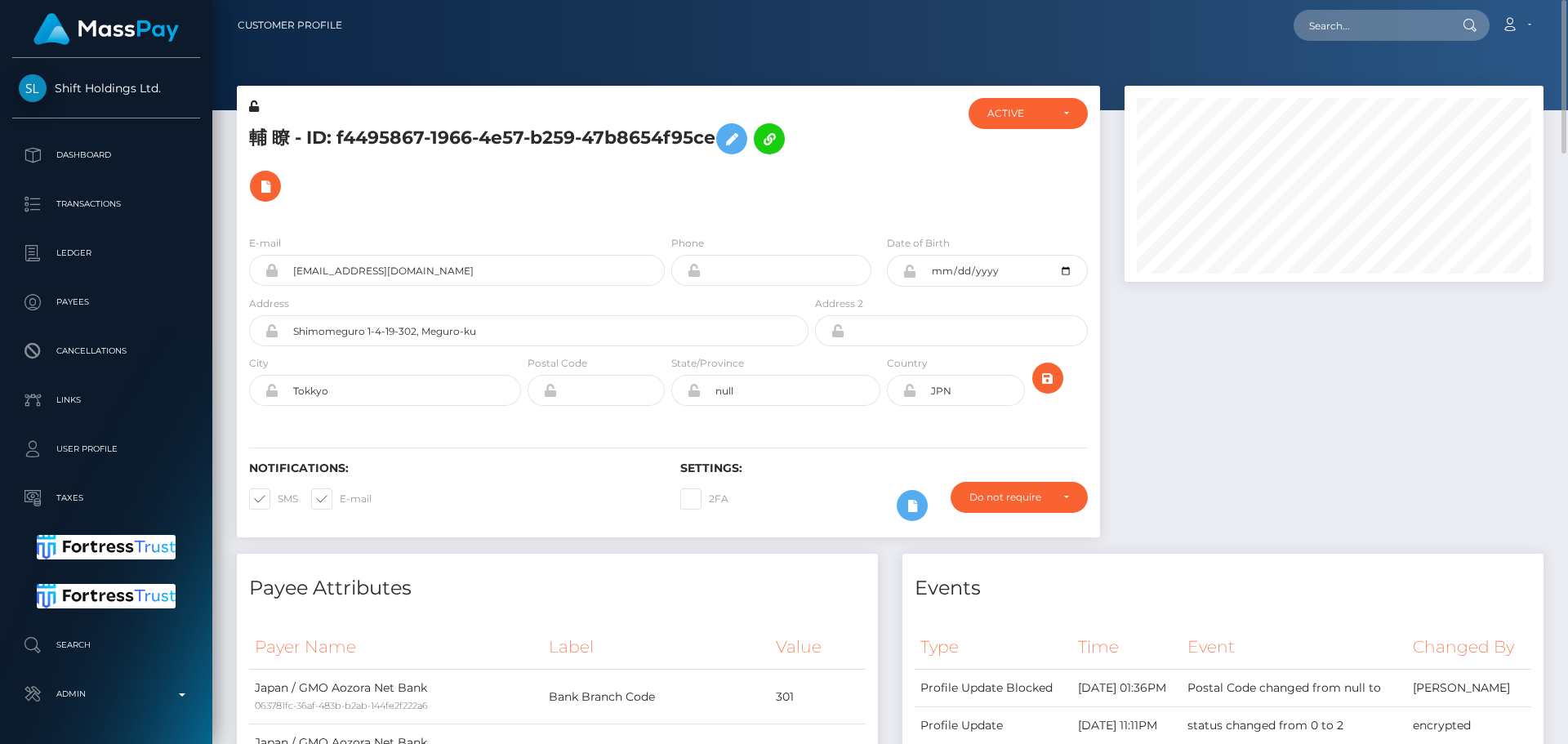
click at [805, 174] on div "輔 瞭 - ID: f4495867-1966-4e57-b259-47b8654f95ce" at bounding box center [524, 159] width 575 height 124
click at [786, 198] on h5 "輔 瞭 - ID: f4495867-1966-4e57-b259-47b8654f95ce" at bounding box center [524, 162] width 551 height 95
click at [539, 197] on h5 "輔 瞭 - ID: f4495867-1966-4e57-b259-47b8654f95ce" at bounding box center [524, 162] width 551 height 95
click at [692, 196] on h5 "輔 瞭 - ID: f4495867-1966-4e57-b259-47b8654f95ce" at bounding box center [524, 162] width 551 height 95
click at [911, 272] on icon at bounding box center [909, 270] width 14 height 13
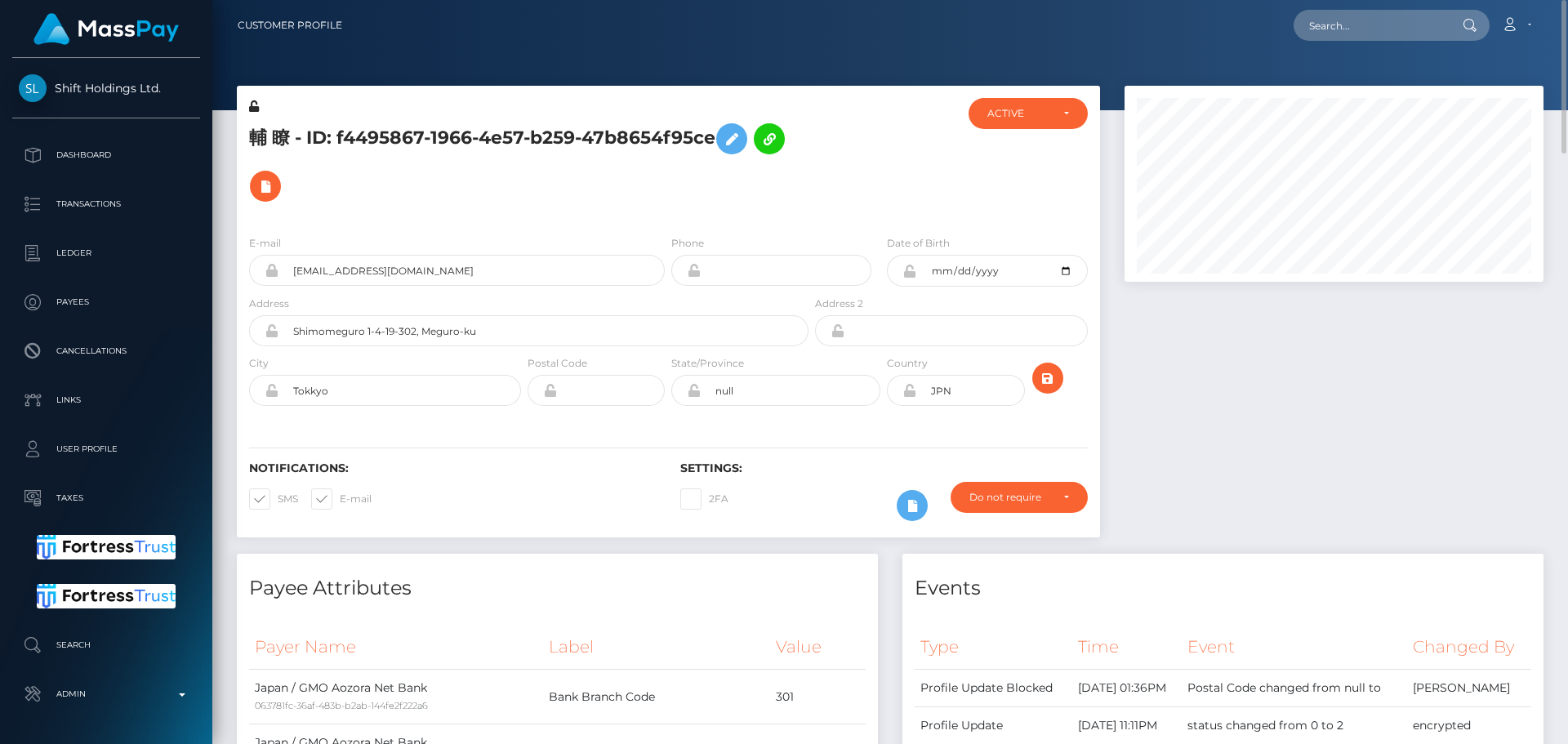
click at [908, 393] on icon at bounding box center [909, 389] width 14 height 13
click at [606, 196] on h5 "輔 瞭 - ID: f4495867-1966-4e57-b259-47b8654f95ce" at bounding box center [524, 162] width 551 height 95
click at [620, 202] on h5 "輔 瞭 - ID: f4495867-1966-4e57-b259-47b8654f95ce" at bounding box center [524, 162] width 551 height 95
click at [630, 204] on h5 "輔 瞭 - ID: f4495867-1966-4e57-b259-47b8654f95ce" at bounding box center [524, 162] width 551 height 95
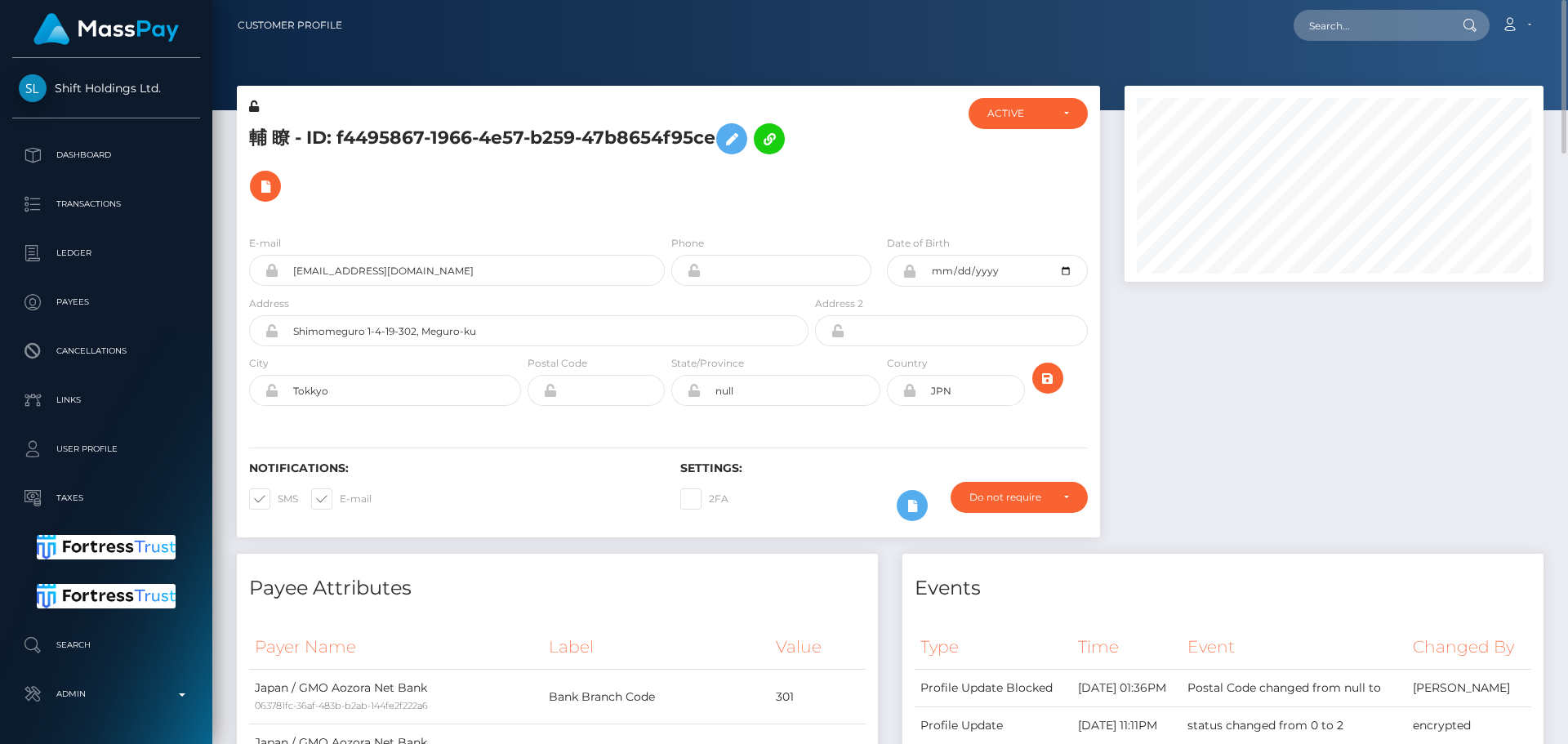
click at [630, 204] on h5 "輔 瞭 - ID: f4495867-1966-4e57-b259-47b8654f95ce" at bounding box center [524, 162] width 551 height 95
click at [656, 200] on h5 "輔 瞭 - ID: f4495867-1966-4e57-b259-47b8654f95ce" at bounding box center [524, 162] width 551 height 95
click at [667, 197] on h5 "輔 瞭 - ID: f4495867-1966-4e57-b259-47b8654f95ce" at bounding box center [524, 162] width 551 height 95
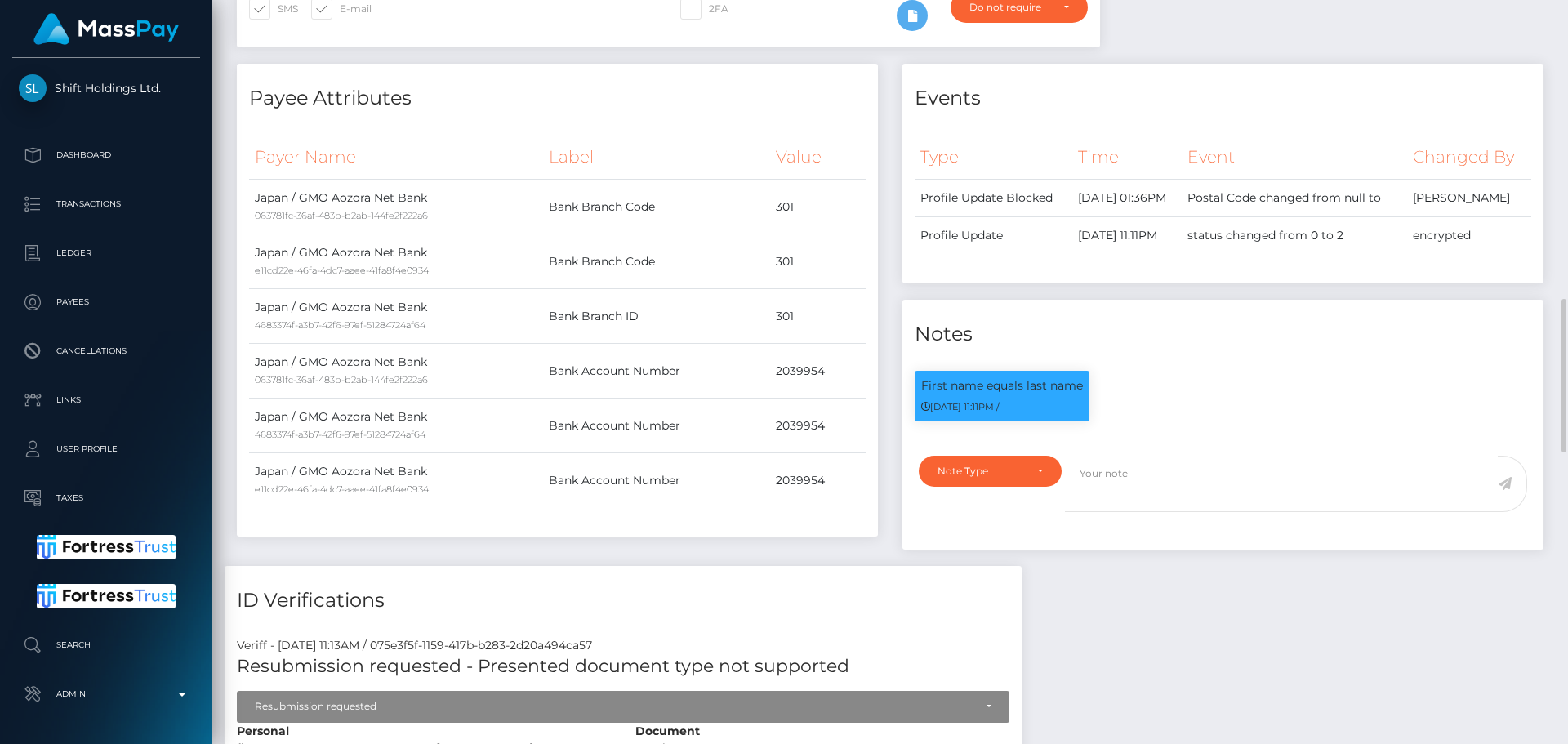
scroll to position [899, 0]
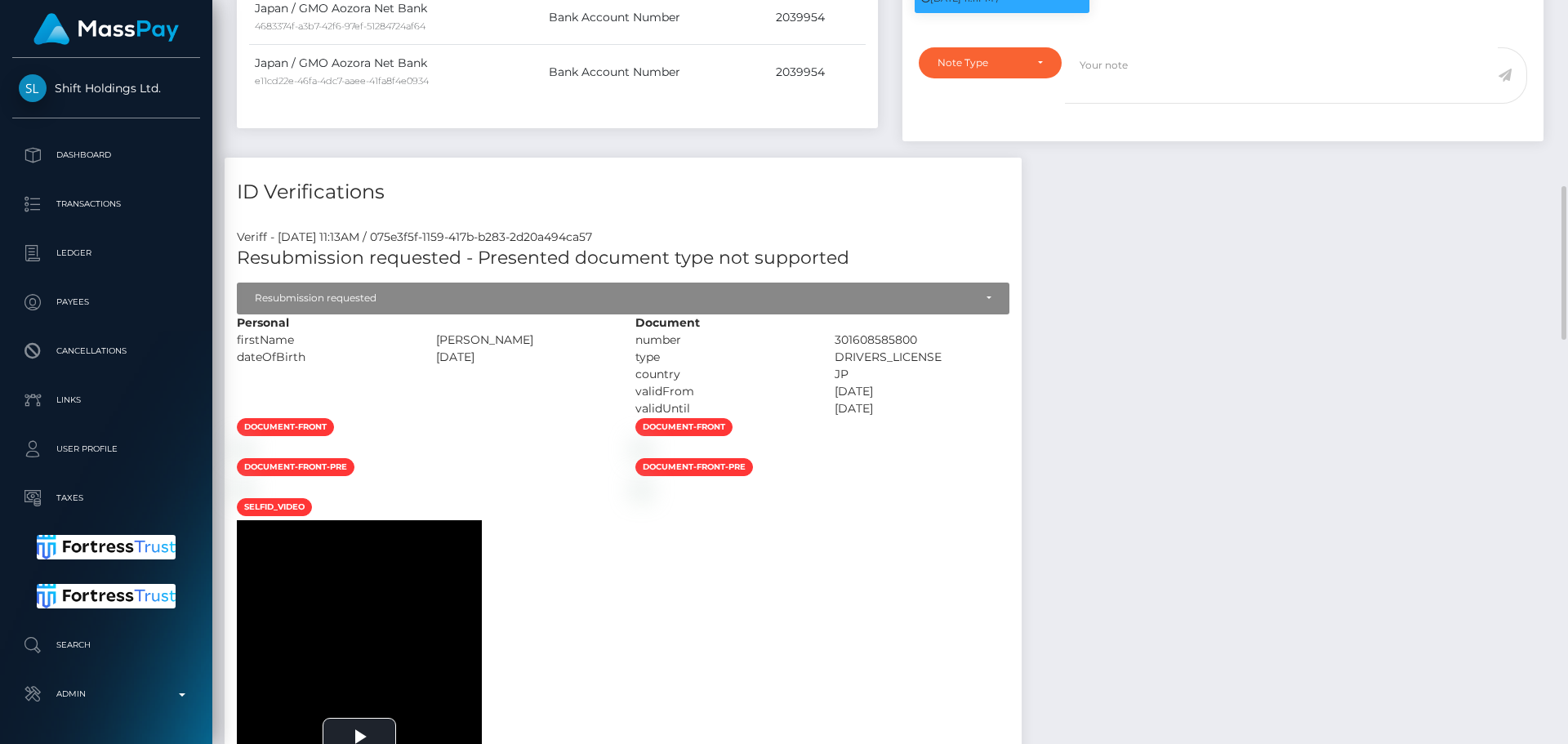
drag, startPoint x: 572, startPoint y: 381, endPoint x: 610, endPoint y: 383, distance: 38.1
click at [610, 349] on div "森 瞭 輔" at bounding box center [523, 340] width 199 height 17
copy div "森 瞭 輔"
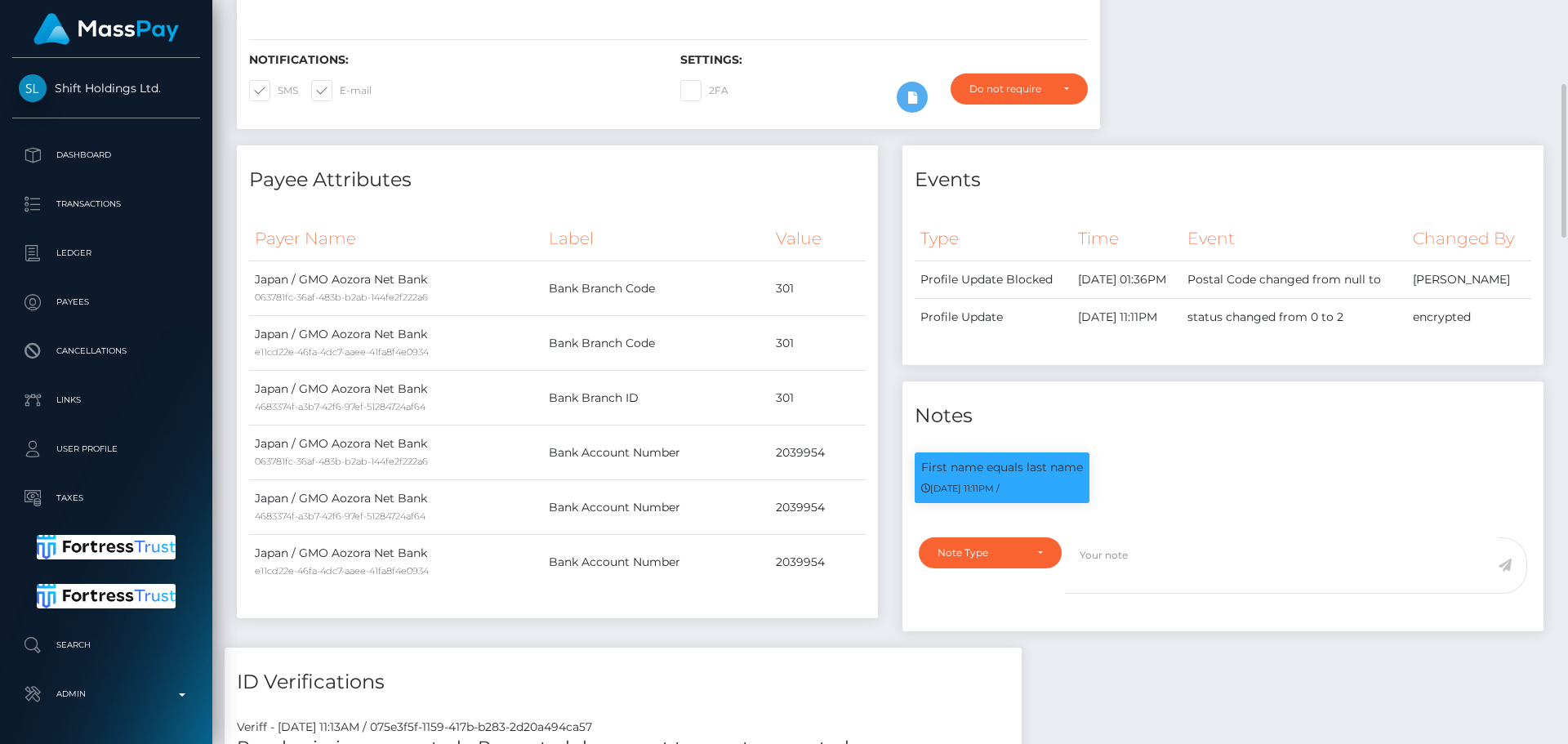
scroll to position [0, 0]
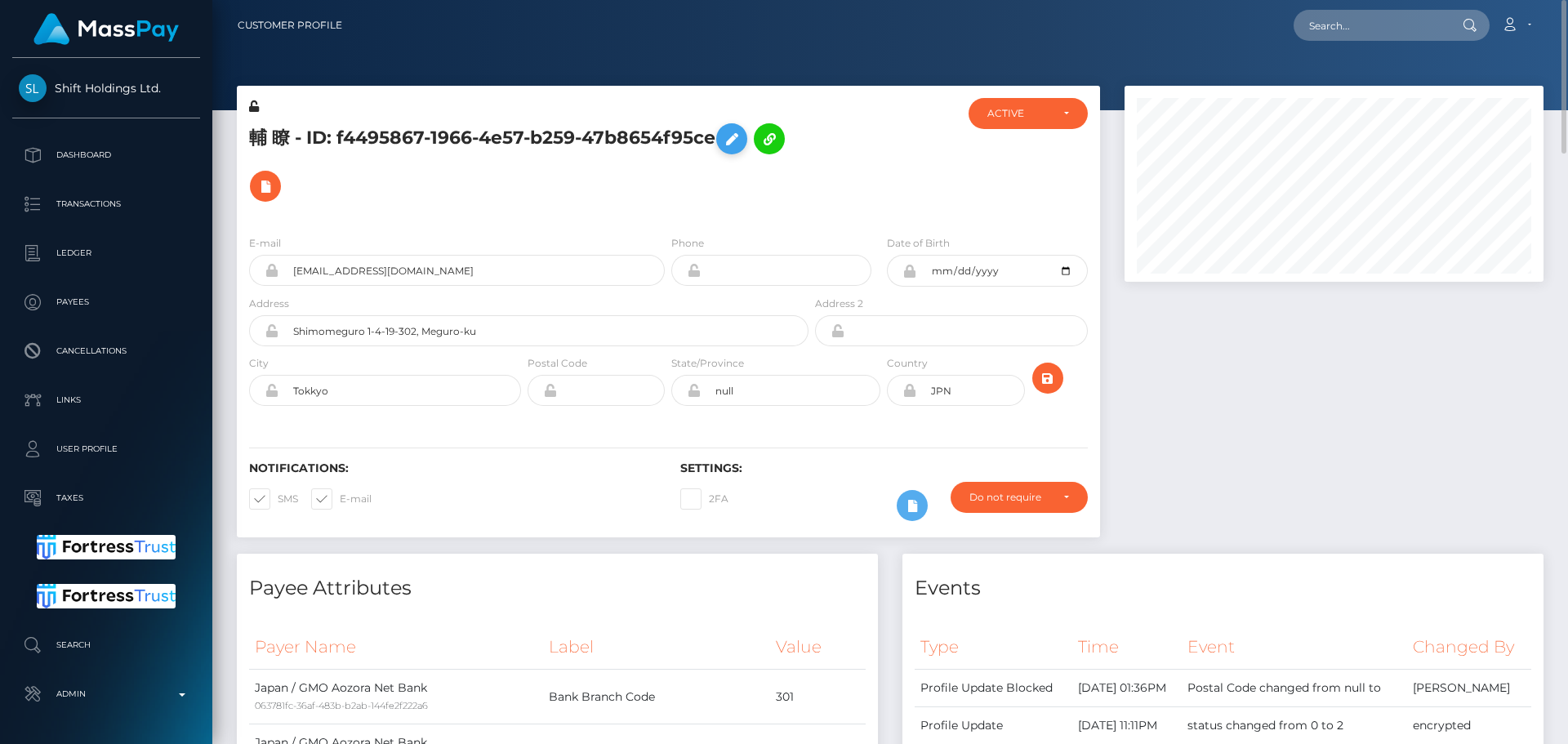
click at [736, 144] on icon at bounding box center [732, 139] width 20 height 21
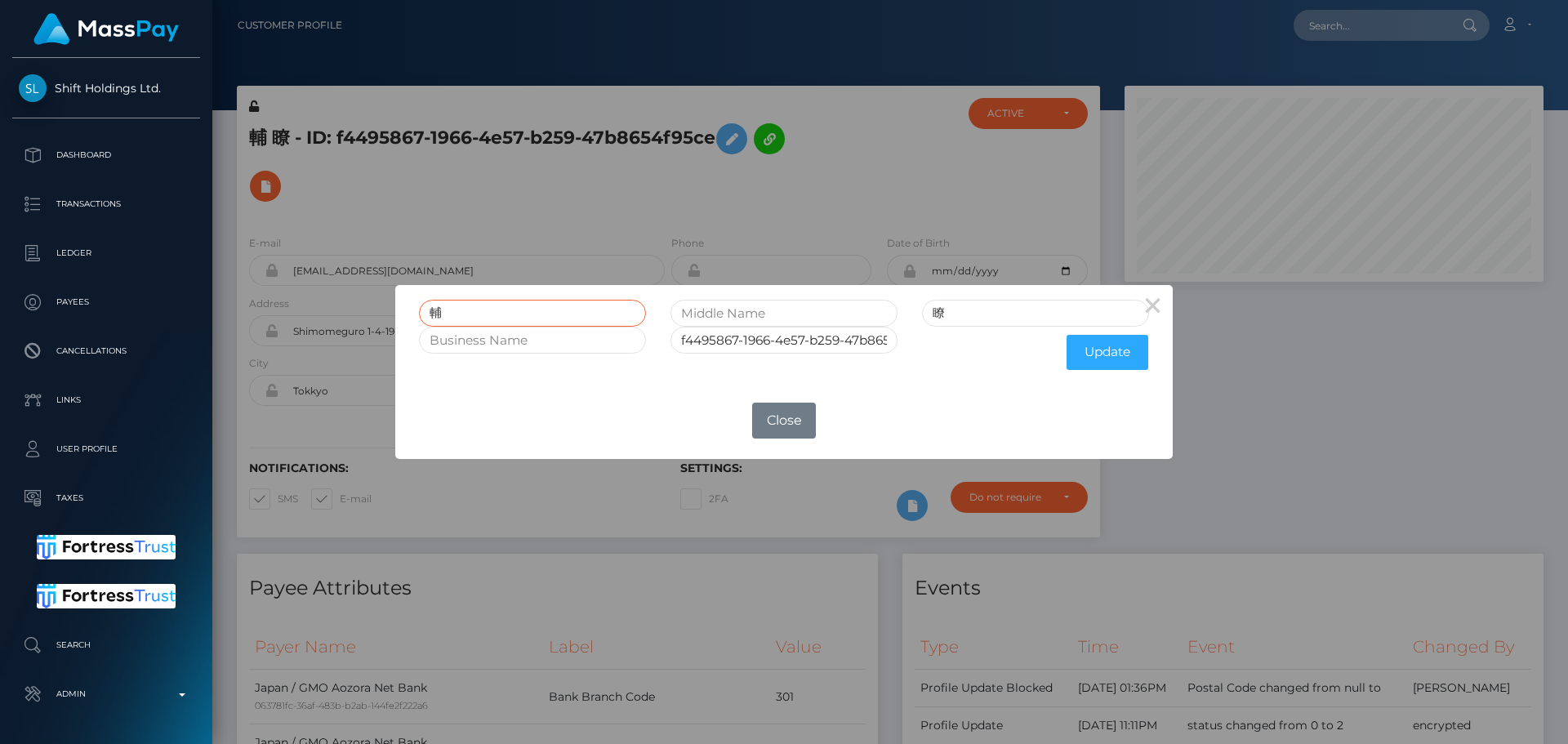
click at [564, 314] on input "輔" at bounding box center [532, 313] width 227 height 27
paste input "森 瞭"
type input "森 瞭 輔"
click at [965, 315] on input "瞭" at bounding box center [1035, 313] width 227 height 27
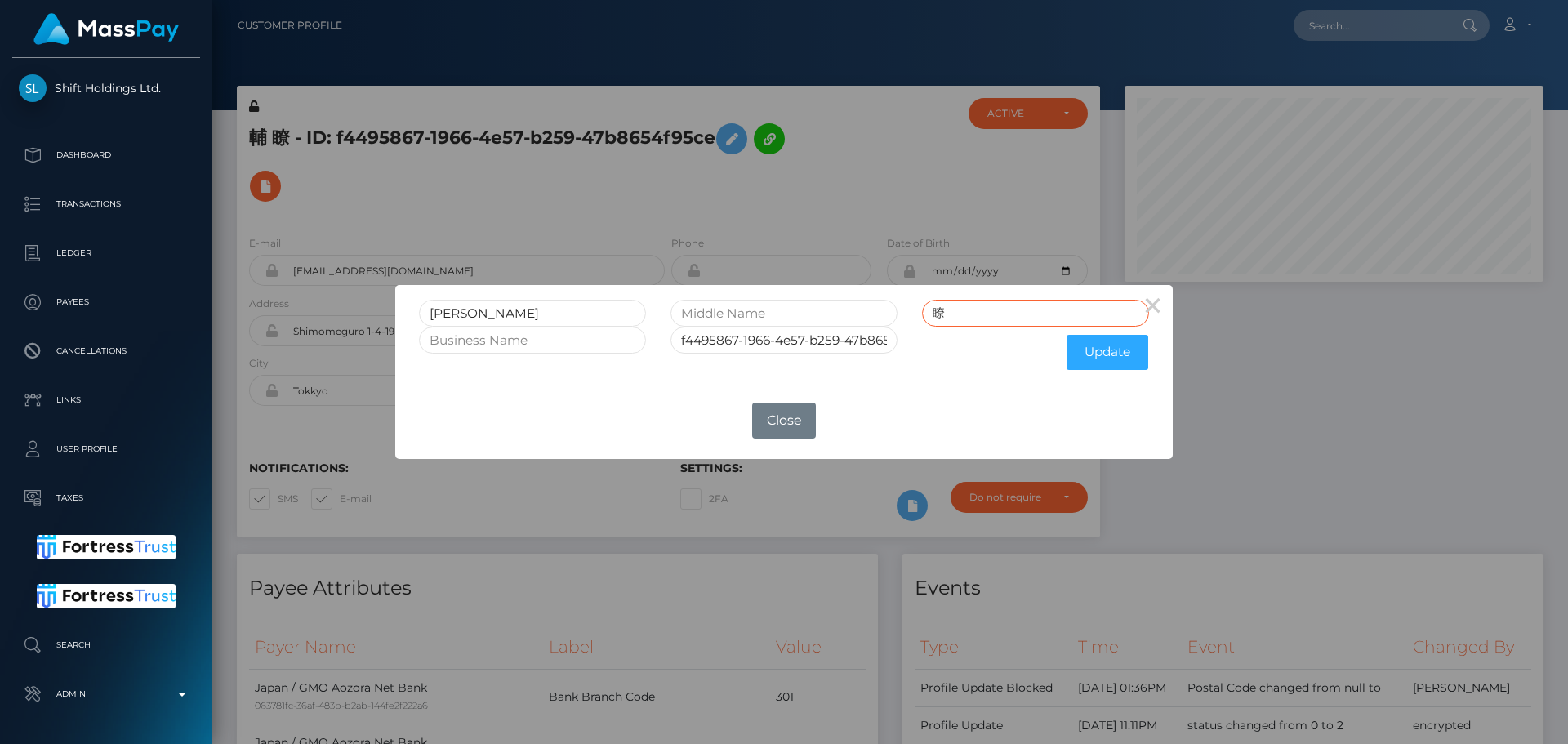
click at [965, 315] on input "瞭" at bounding box center [1035, 313] width 227 height 27
drag, startPoint x: 450, startPoint y: 314, endPoint x: 467, endPoint y: 314, distance: 17.0
click at [467, 314] on input "森 瞭 輔" at bounding box center [532, 313] width 227 height 27
click at [464, 314] on input "森 瞭 輔" at bounding box center [532, 313] width 227 height 27
drag, startPoint x: 449, startPoint y: 312, endPoint x: 470, endPoint y: 311, distance: 21.0
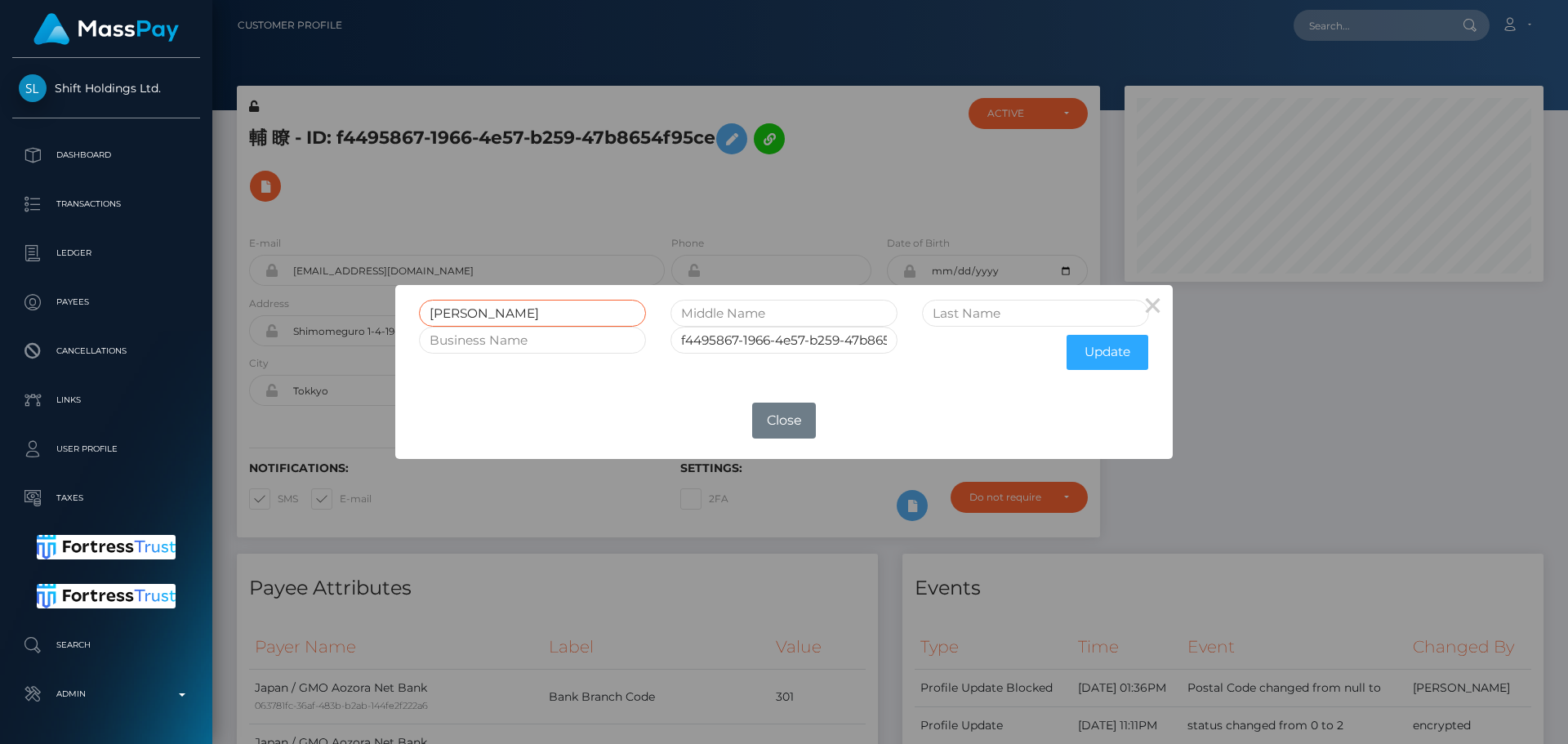
click at [470, 311] on input "森 瞭 輔" at bounding box center [532, 313] width 227 height 27
click at [957, 314] on input "text" at bounding box center [1035, 313] width 227 height 27
paste input "瞭 輔"
type input "瞭 輔"
drag, startPoint x: 450, startPoint y: 314, endPoint x: 478, endPoint y: 314, distance: 28.0
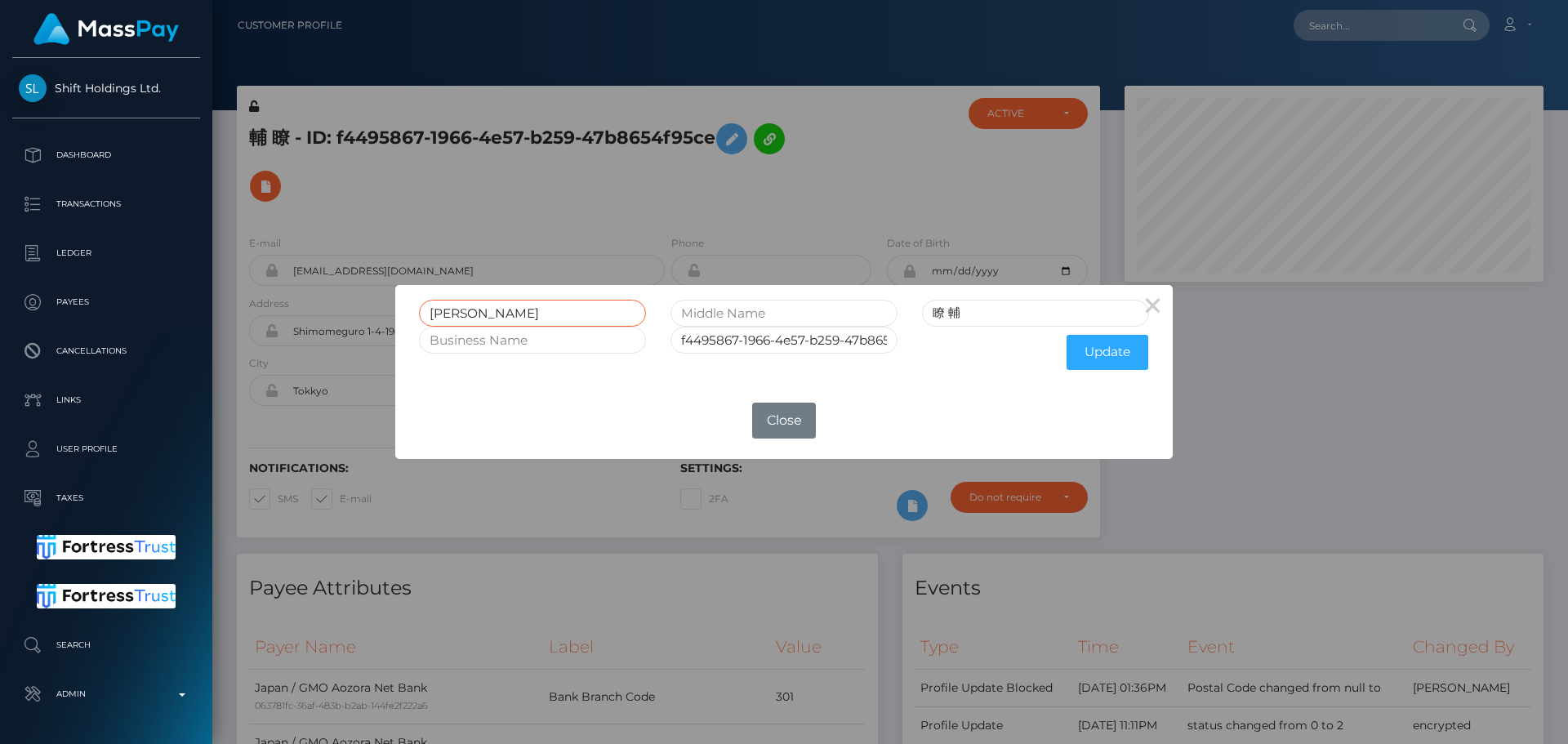
click at [478, 314] on input "森 瞭 輔" at bounding box center [532, 313] width 227 height 27
type input "森"
click at [1155, 305] on button "×" at bounding box center [1153, 305] width 40 height 40
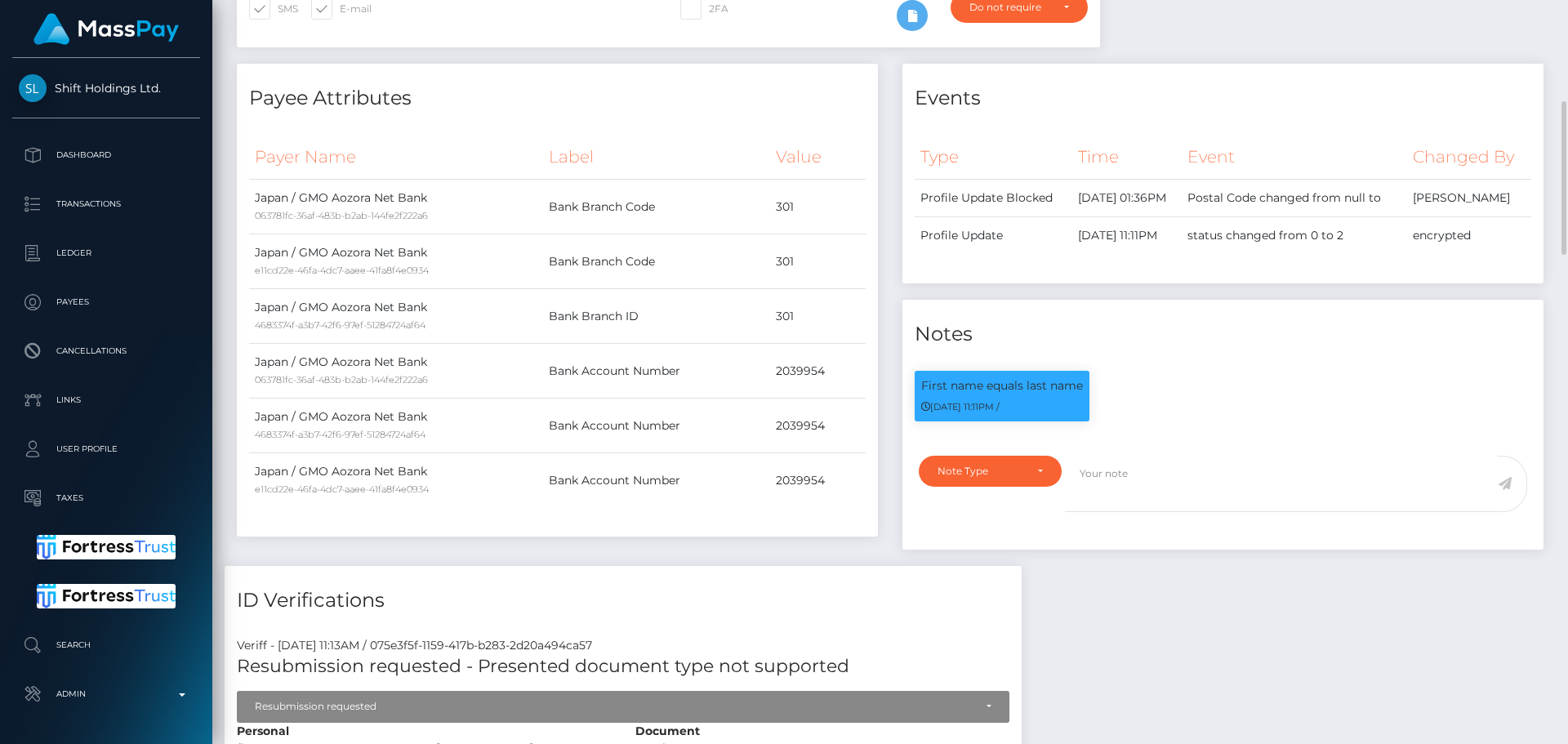
scroll to position [899, 0]
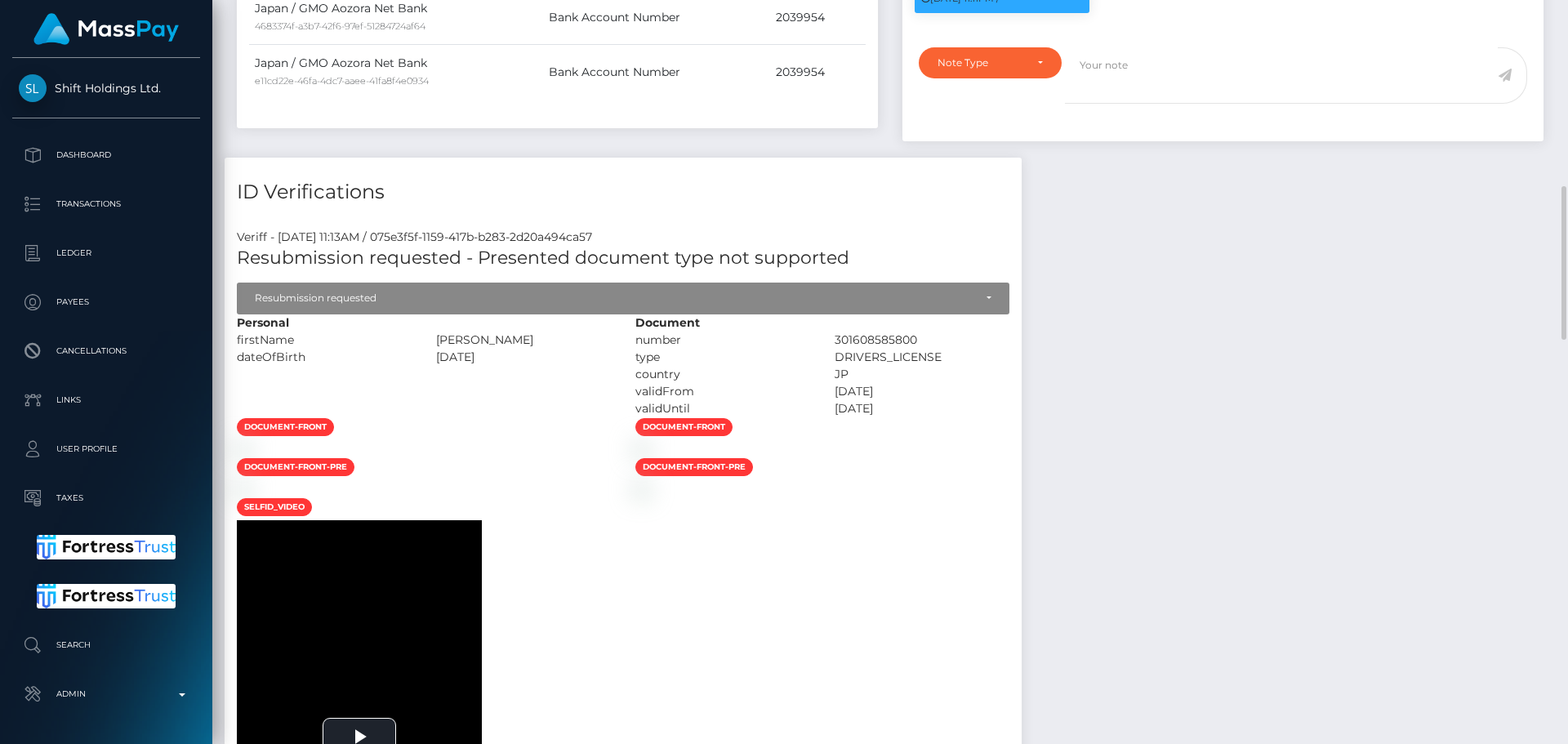
drag, startPoint x: 571, startPoint y: 378, endPoint x: 606, endPoint y: 380, distance: 35.1
click at [606, 349] on div "森 瞭 輔" at bounding box center [523, 340] width 199 height 17
copy div "森 瞭 輔"
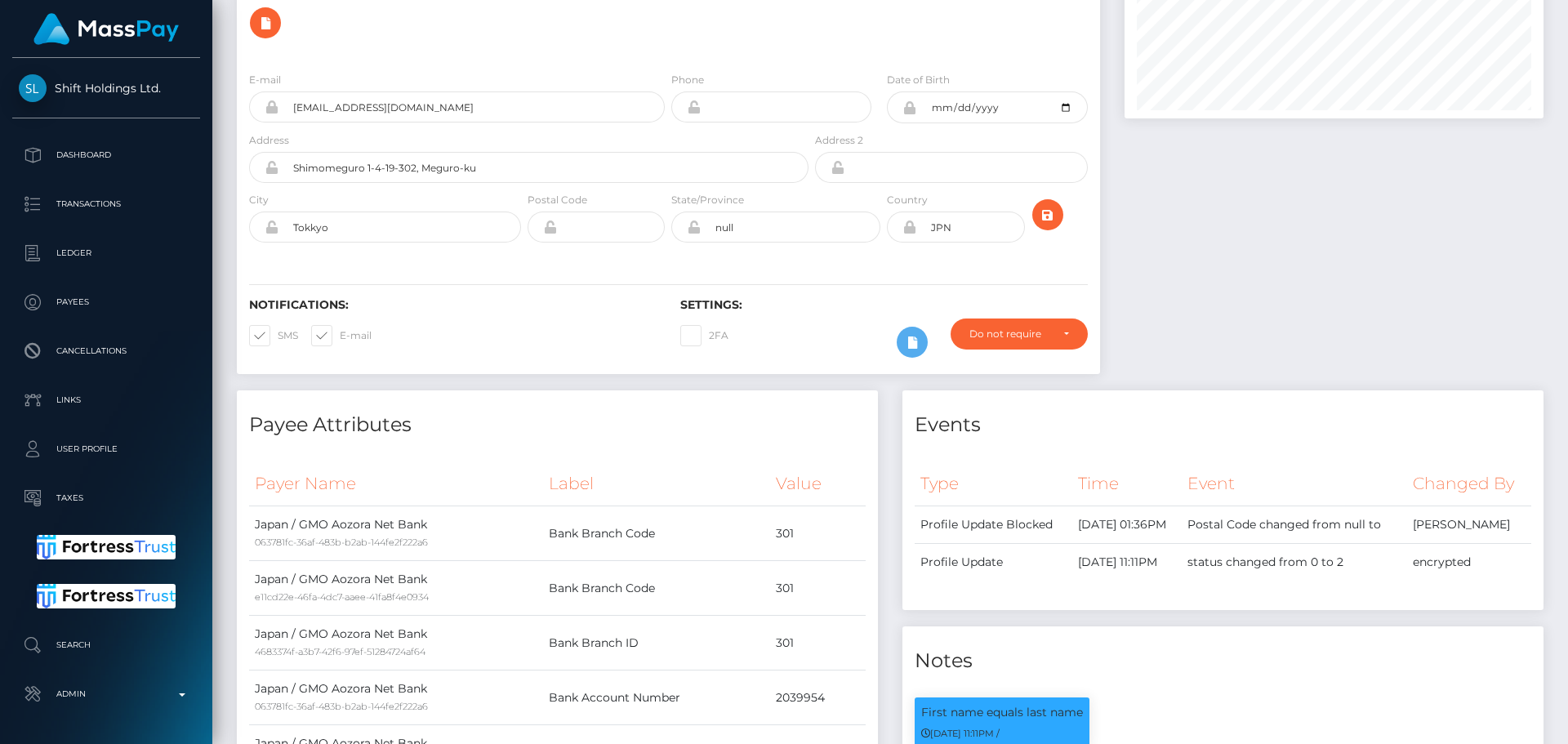
scroll to position [0, 0]
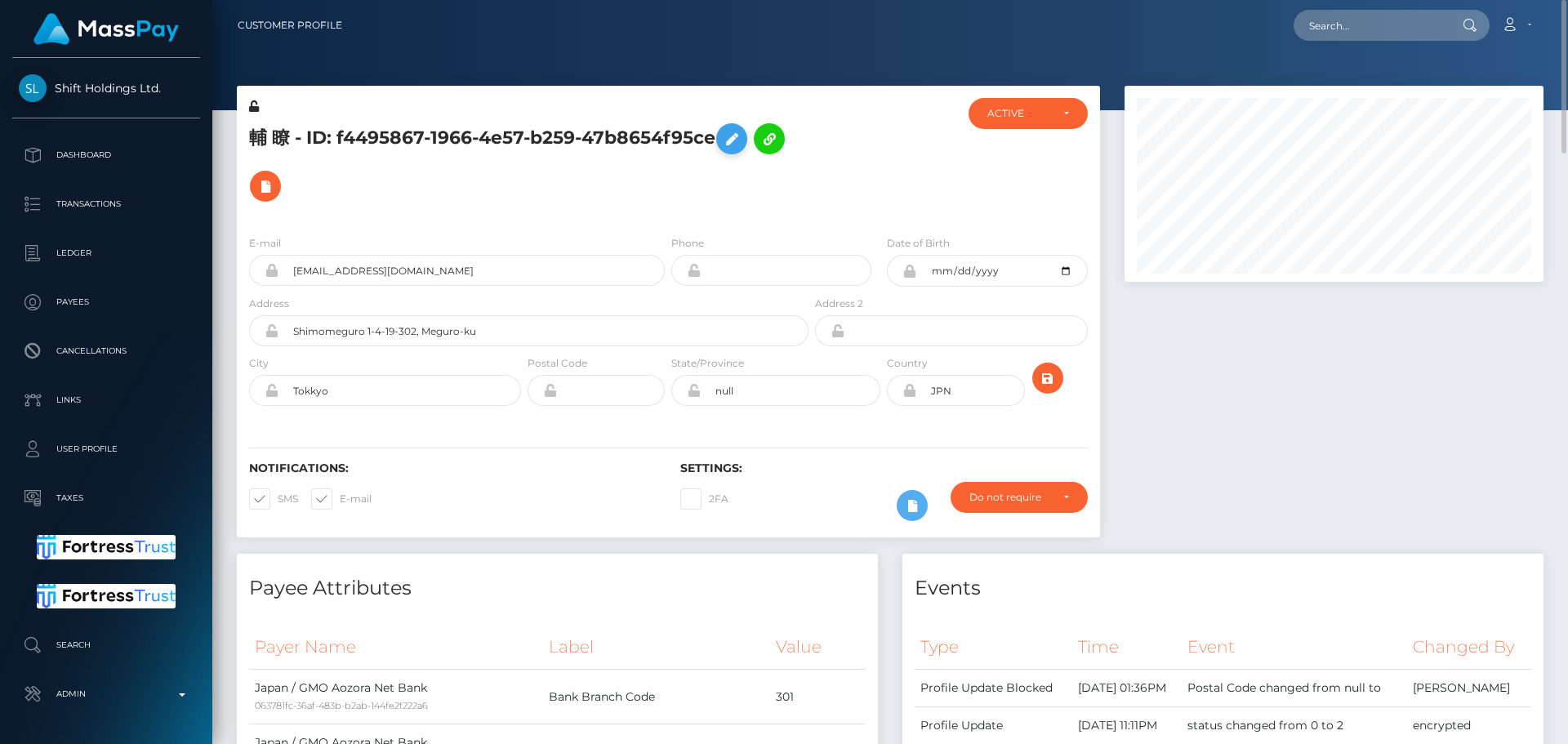
click at [731, 129] on icon at bounding box center [732, 139] width 20 height 21
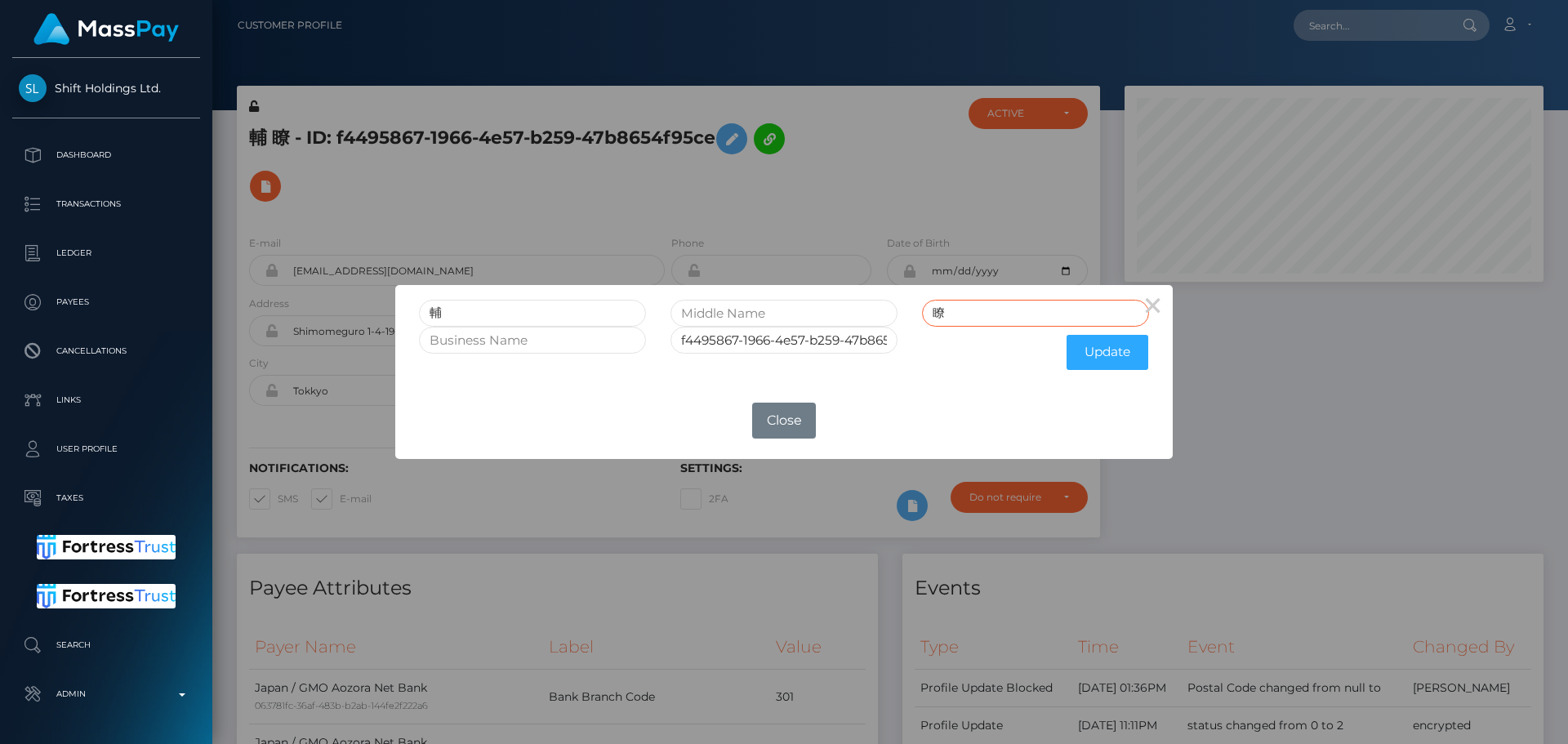
click at [1016, 309] on input "瞭" at bounding box center [1035, 313] width 227 height 27
paste input "Mori"
type input "Mori"
click at [578, 323] on input "輔" at bounding box center [532, 313] width 227 height 27
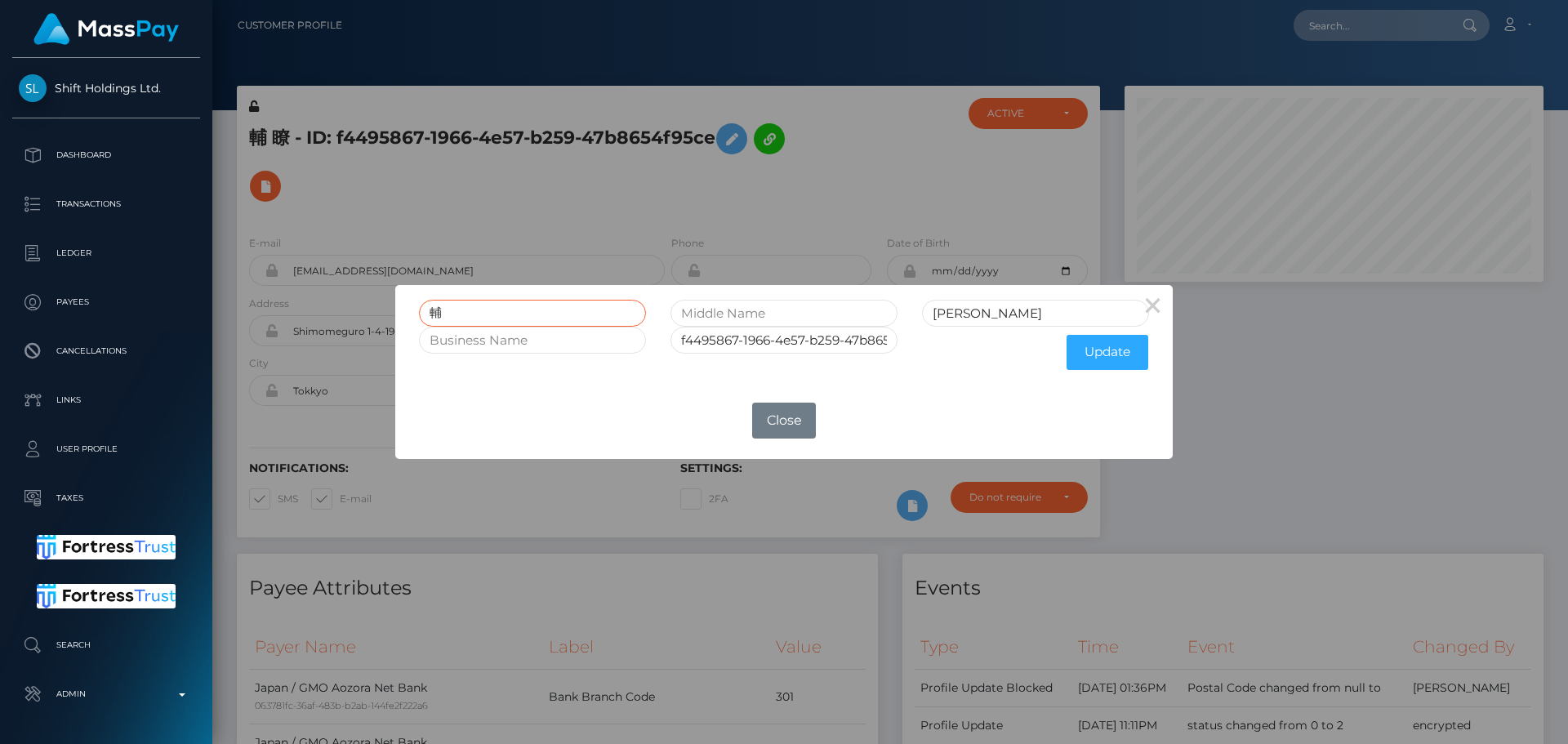
click at [578, 323] on input "輔" at bounding box center [532, 313] width 227 height 27
paste input "Ryōsuke"
click at [452, 316] on input "Ryōsuke" at bounding box center [532, 313] width 227 height 27
type input "Ryosuke"
click at [760, 305] on input "text" at bounding box center [784, 313] width 227 height 27
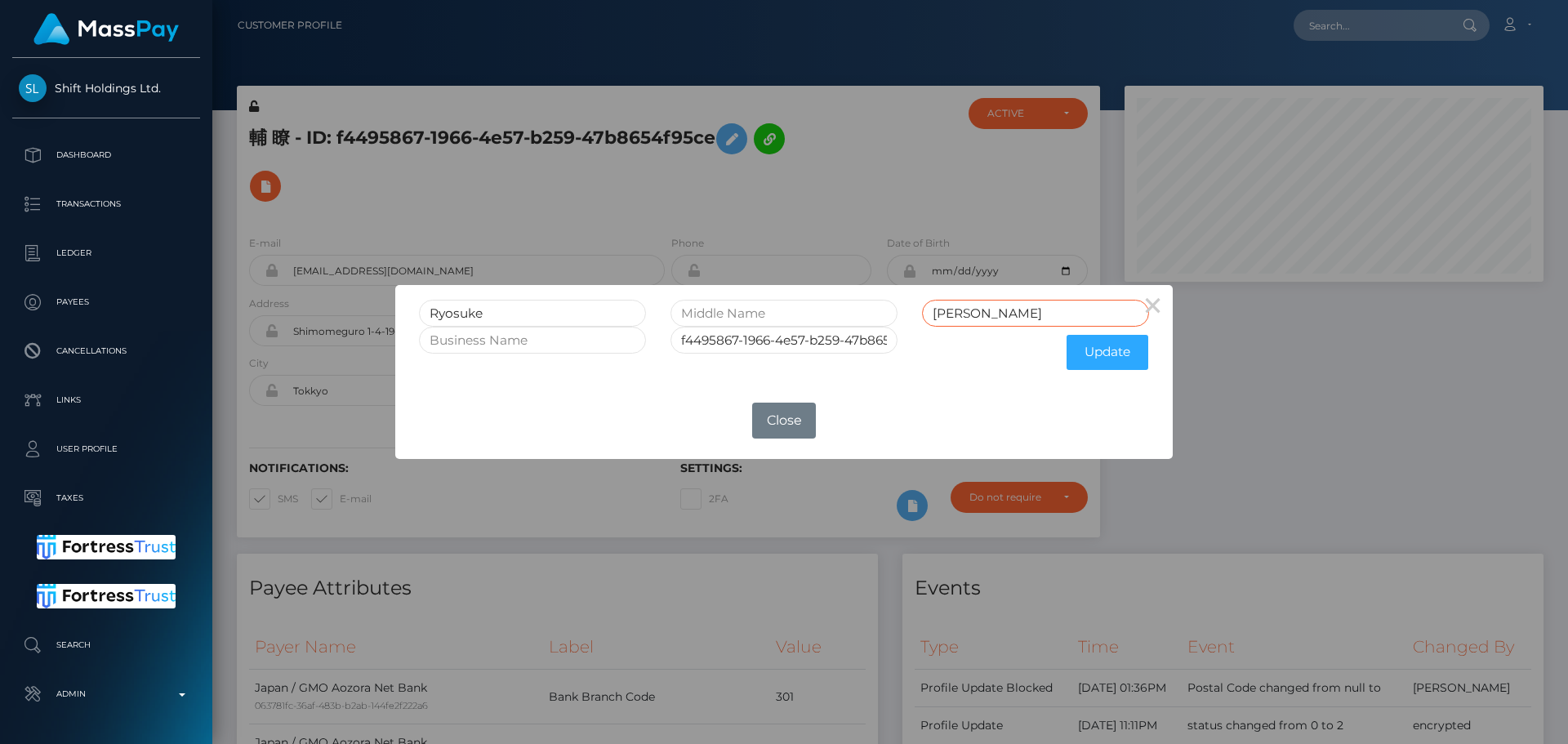
click at [993, 317] on input "Mori" at bounding box center [1035, 313] width 227 height 27
click at [1101, 356] on button "Update" at bounding box center [1107, 352] width 81 height 35
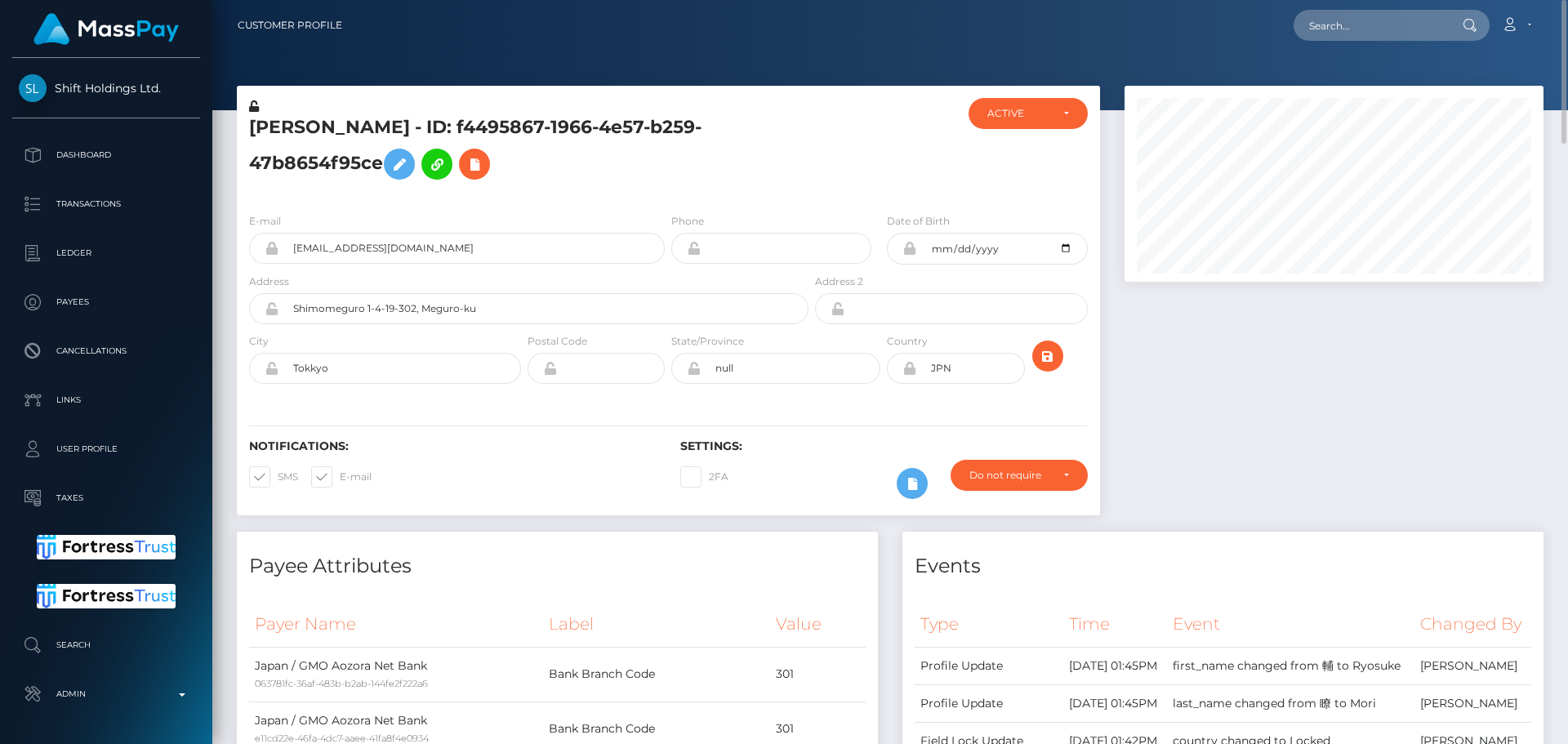
click at [253, 106] on icon at bounding box center [254, 106] width 10 height 12
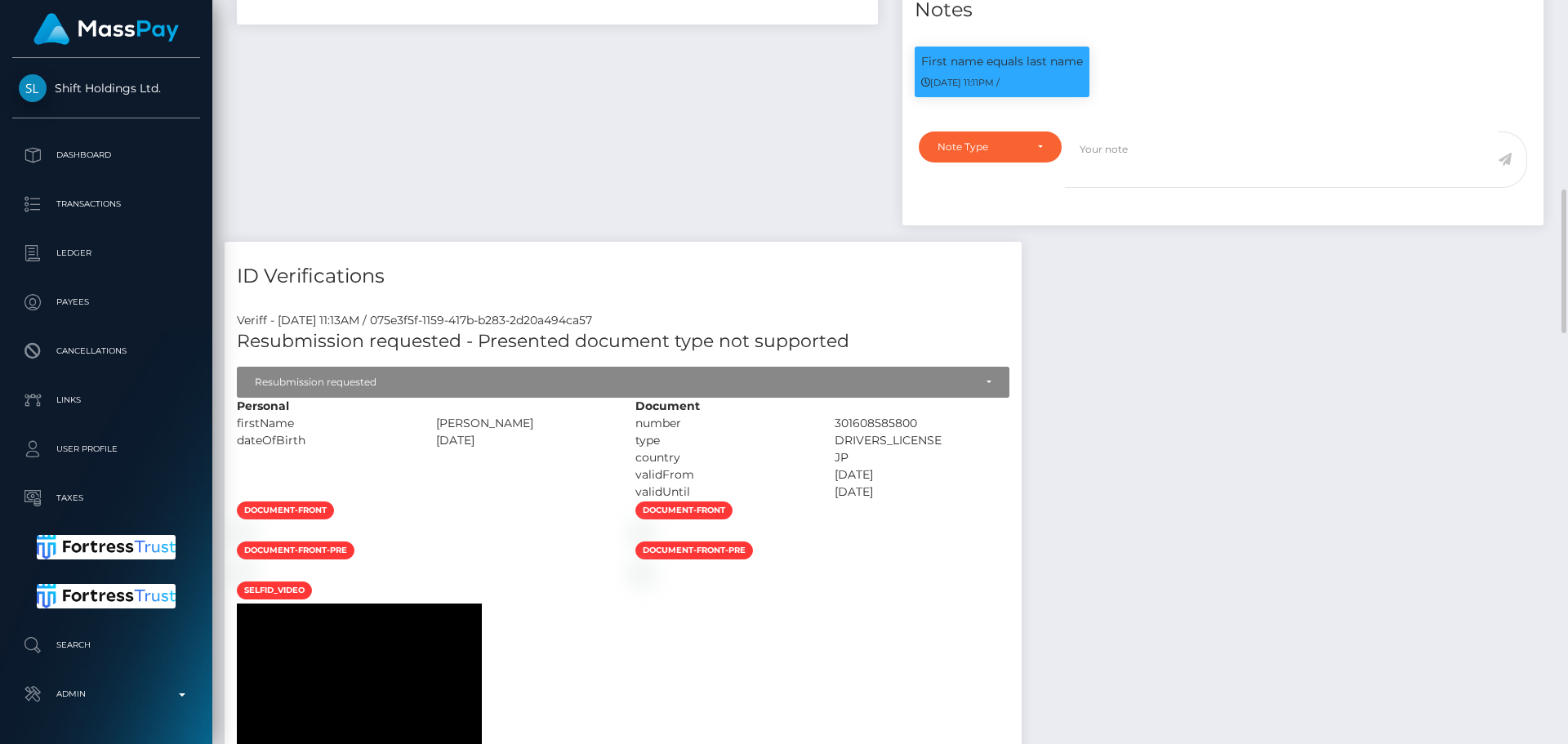
scroll to position [1062, 0]
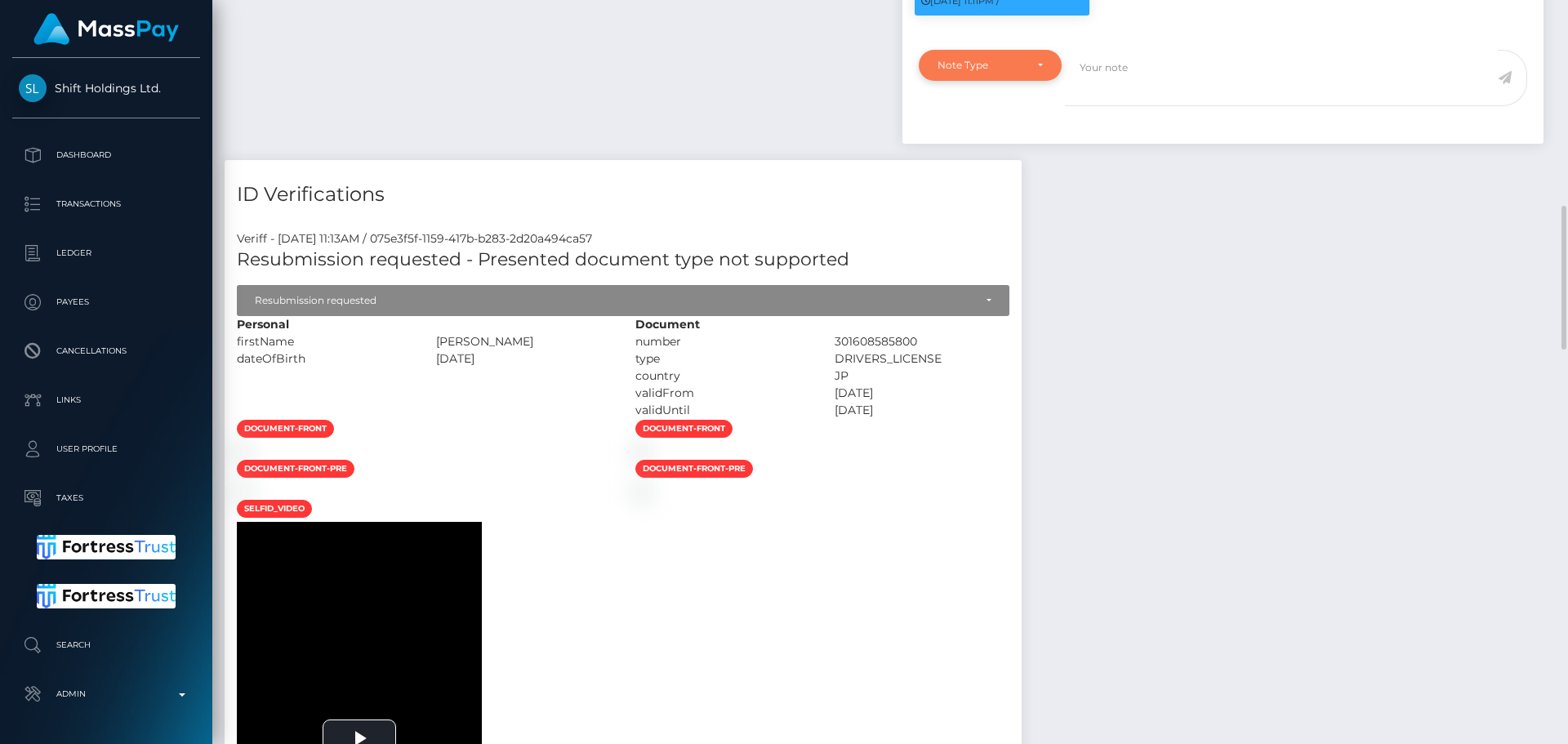
click at [1017, 81] on div "Note Type" at bounding box center [990, 64] width 143 height 31
click at [986, 152] on span "Compliance" at bounding box center [968, 144] width 59 height 15
select select "COMPLIANCE"
click at [1164, 106] on textarea at bounding box center [1281, 77] width 433 height 56
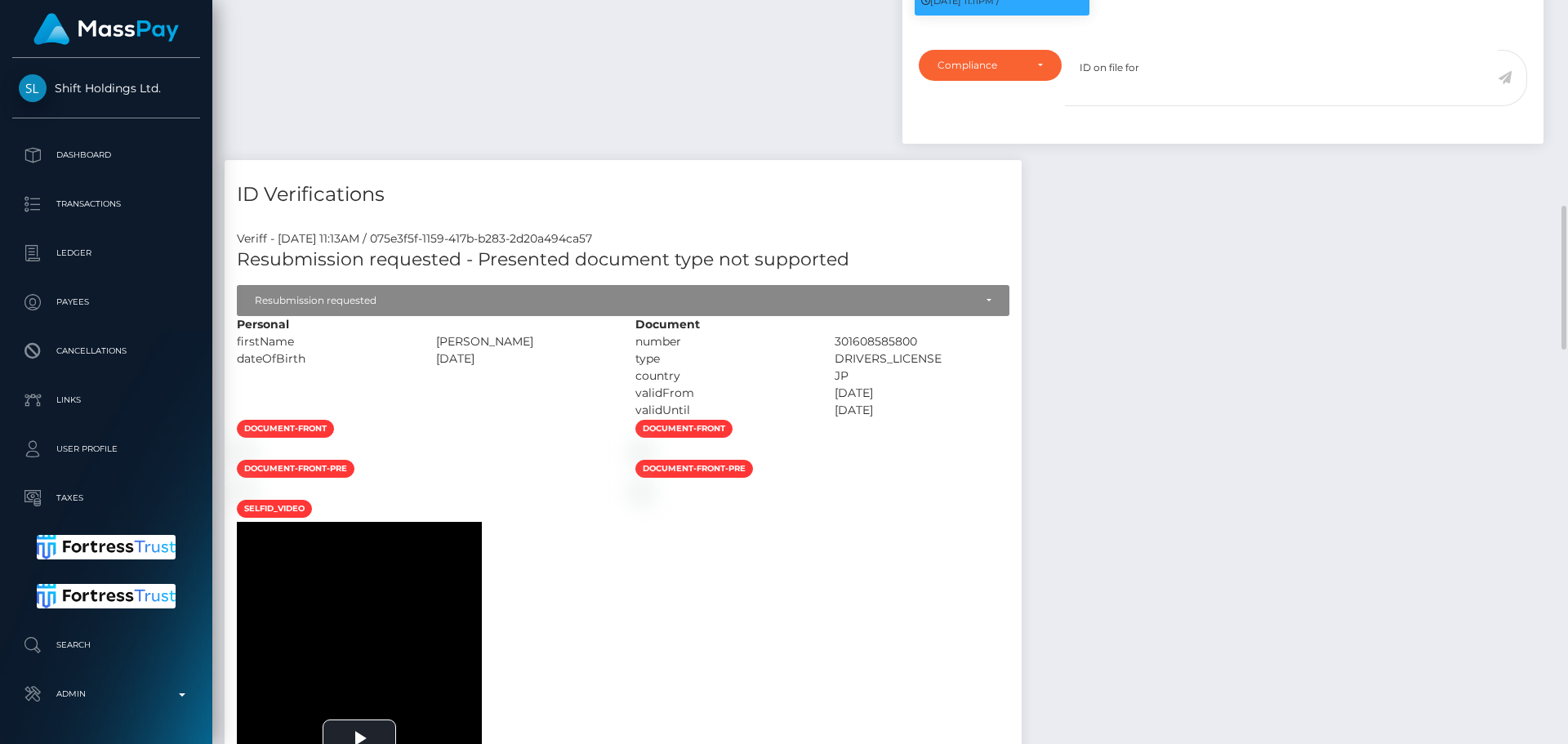
click at [575, 351] on div "[PERSON_NAME]" at bounding box center [523, 341] width 199 height 17
copy div "森"
click at [1182, 106] on textarea "ID on file for" at bounding box center [1281, 77] width 433 height 56
paste textarea "森"
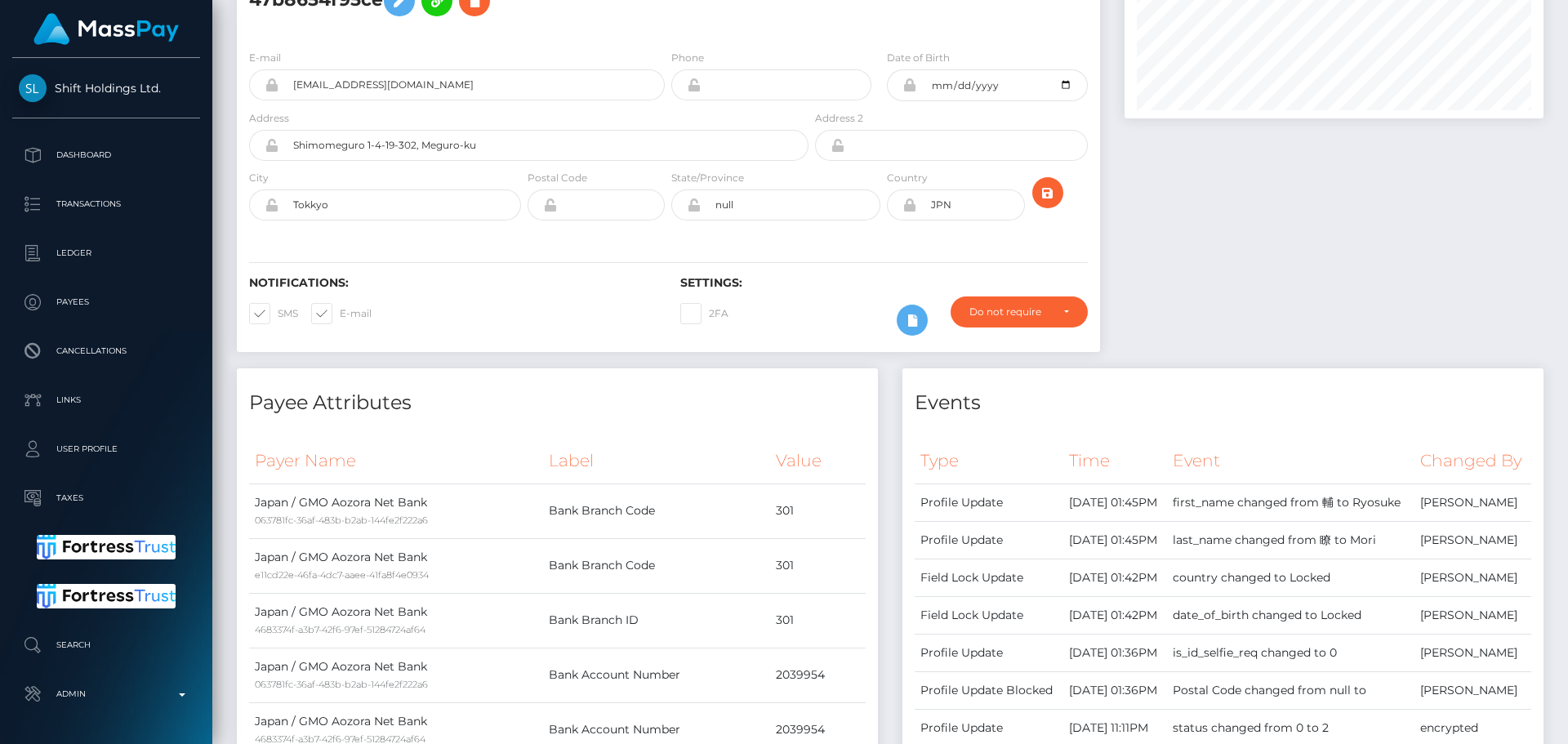
scroll to position [0, 0]
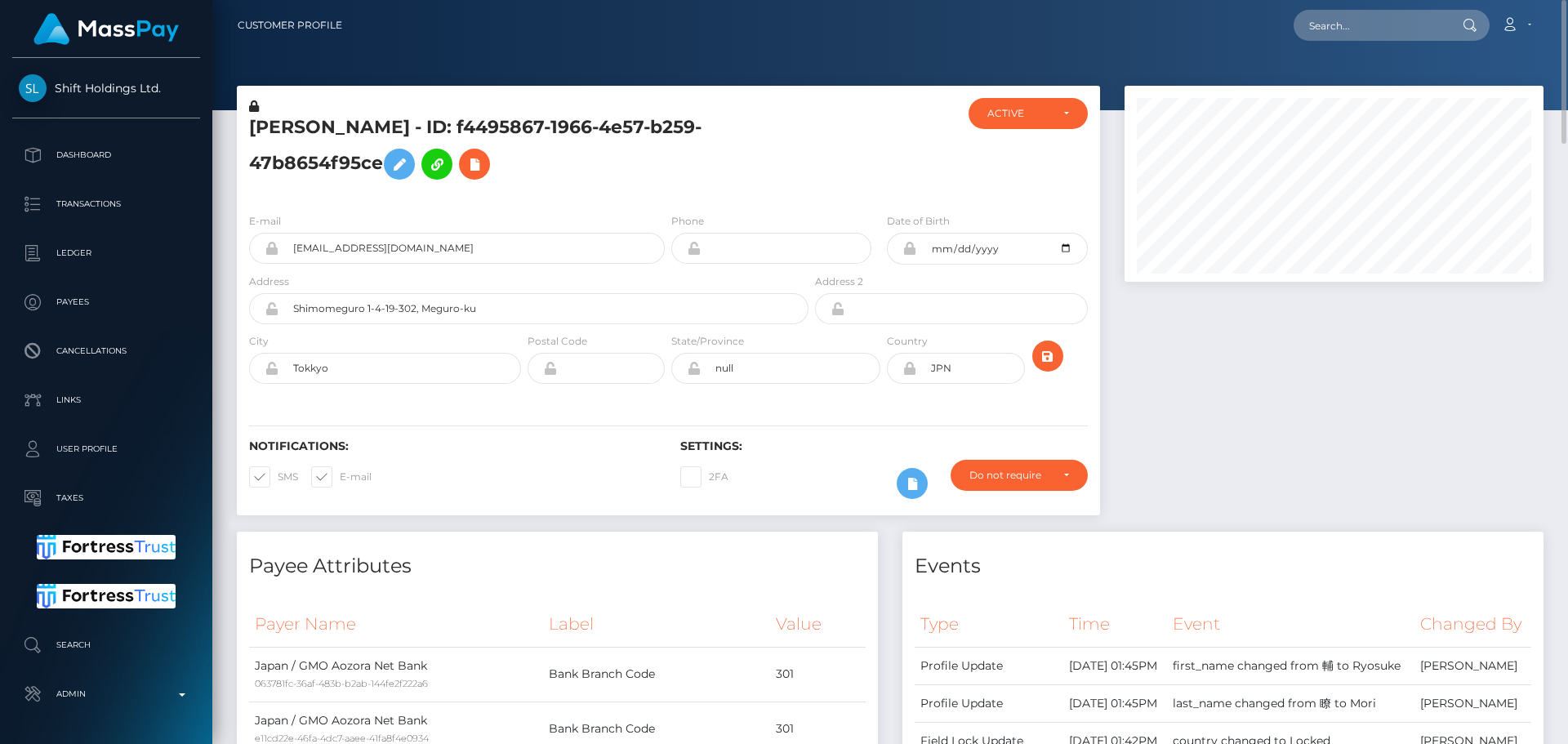
click at [348, 127] on h5 "Ryosuke Mori - ID: f4495867-1966-4e57-b259-47b8654f95ce" at bounding box center [524, 151] width 551 height 72
copy h5 "[PERSON_NAME]"
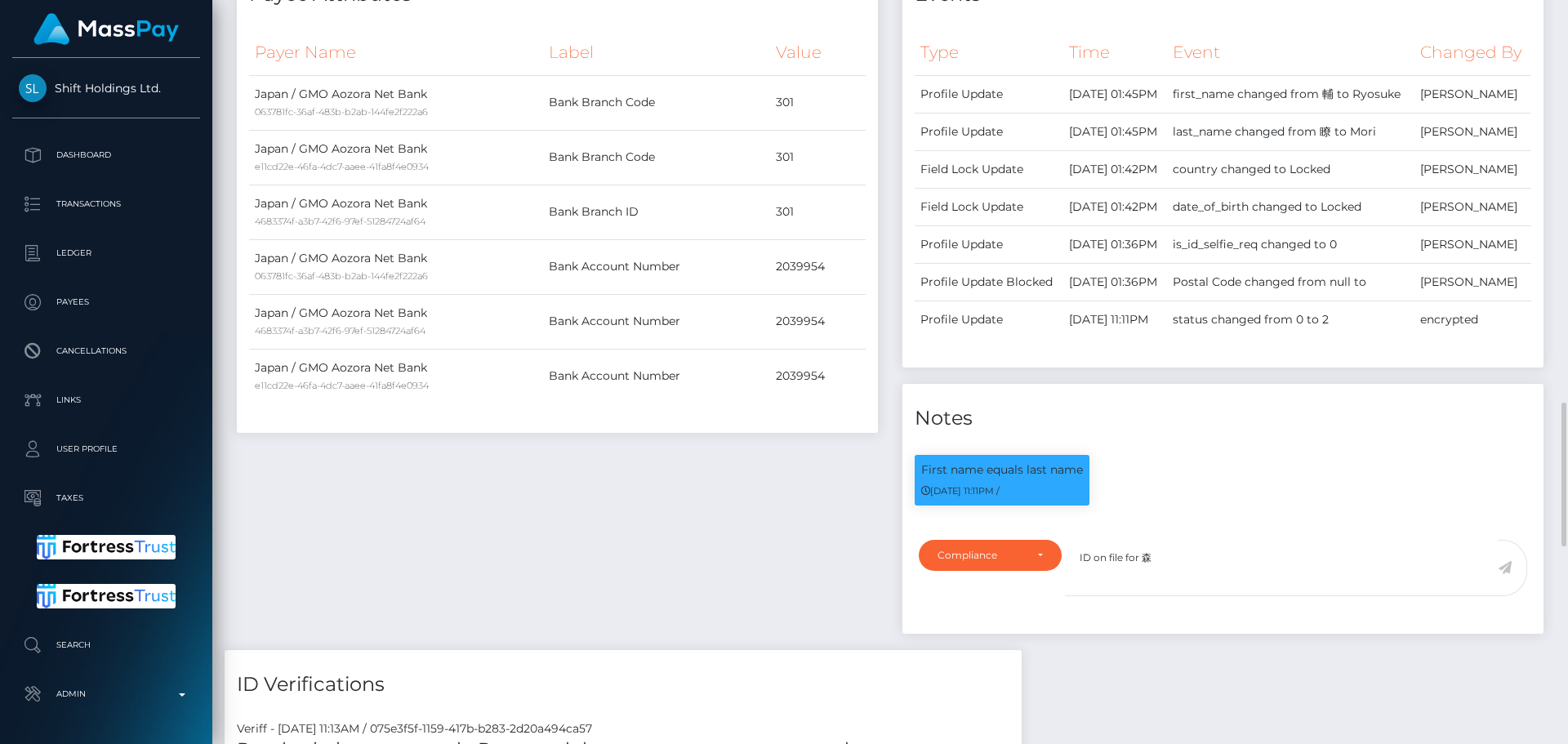
scroll to position [899, 0]
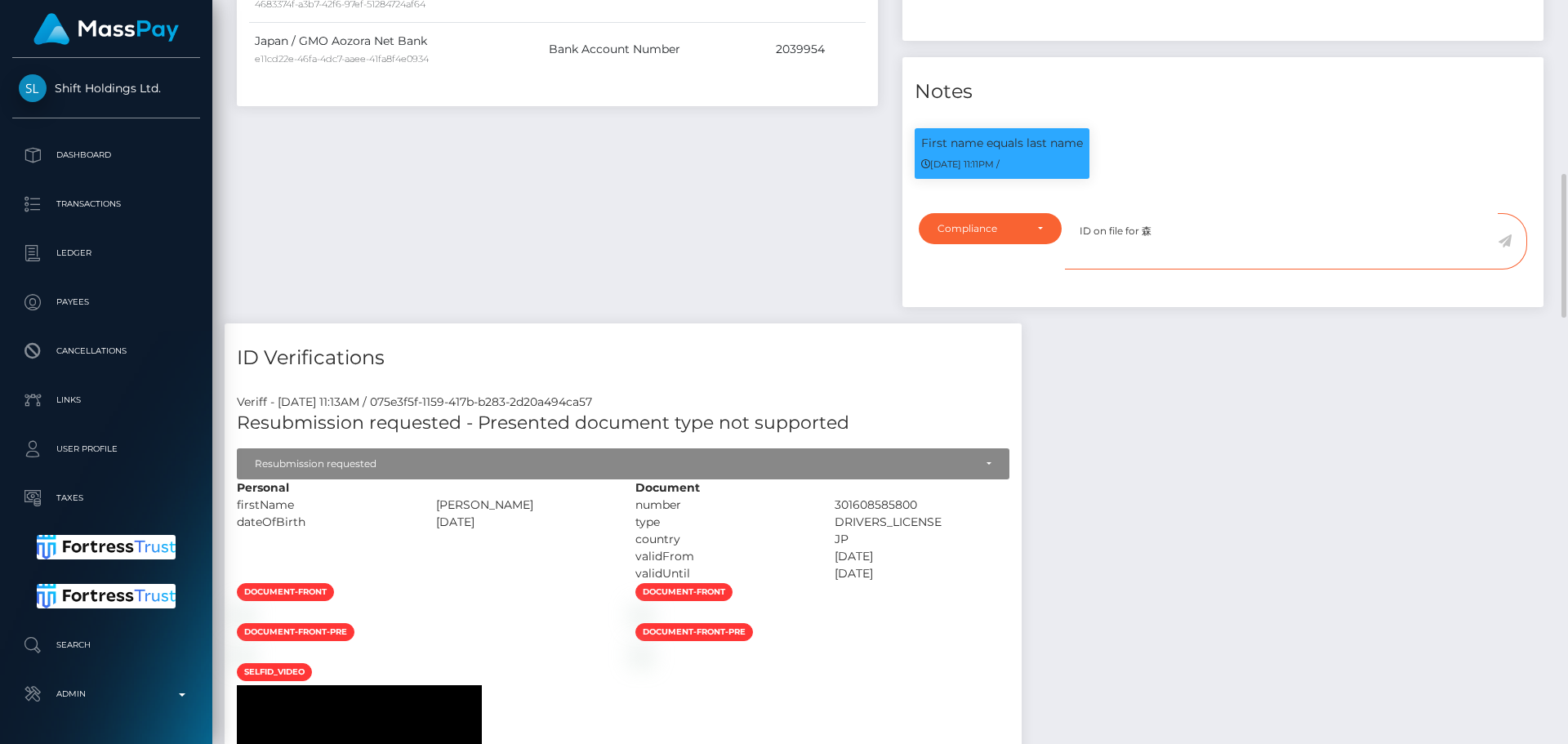
click at [1183, 269] on textarea "ID on file for 森" at bounding box center [1281, 241] width 433 height 56
paste textarea "[PERSON_NAME]"
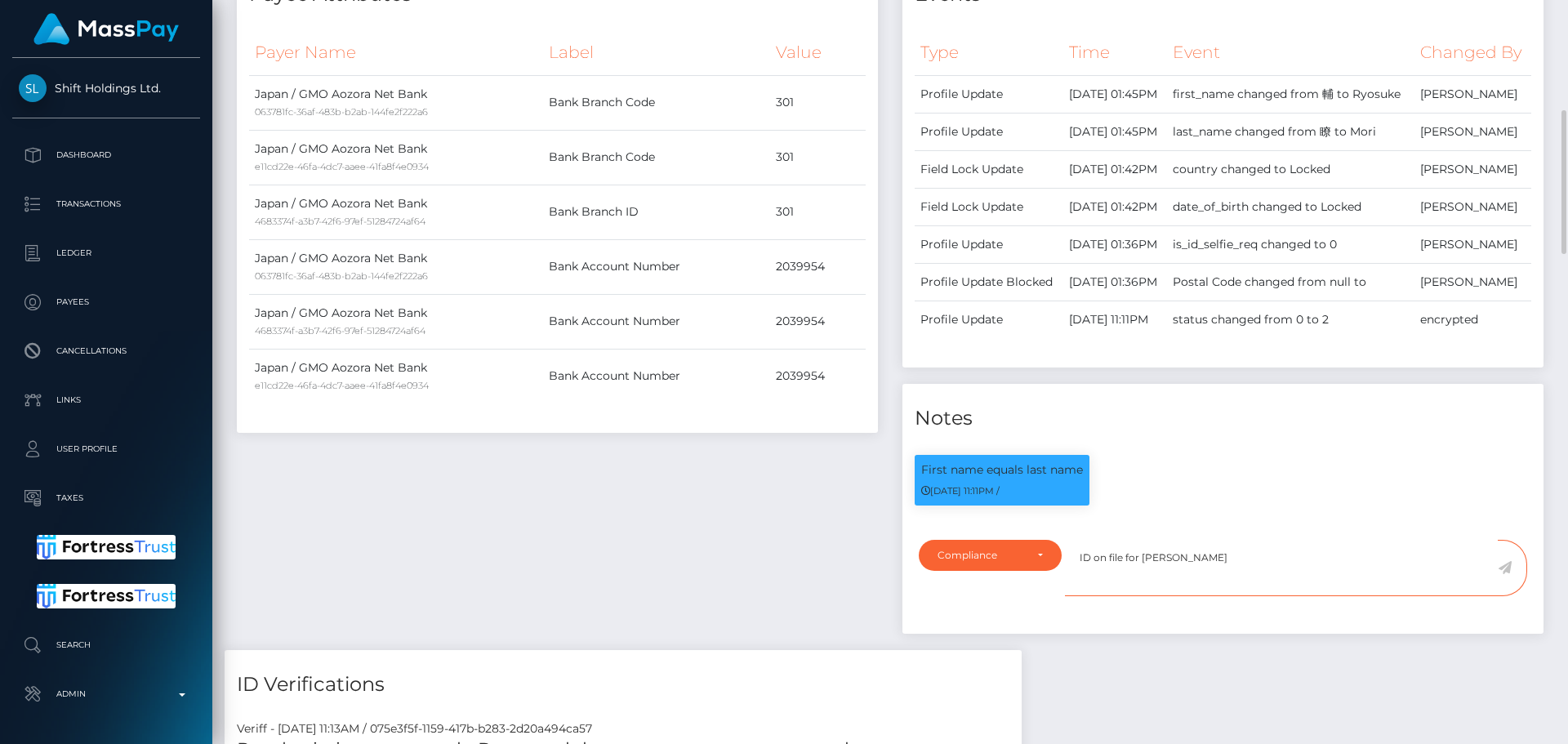
scroll to position [1143, 0]
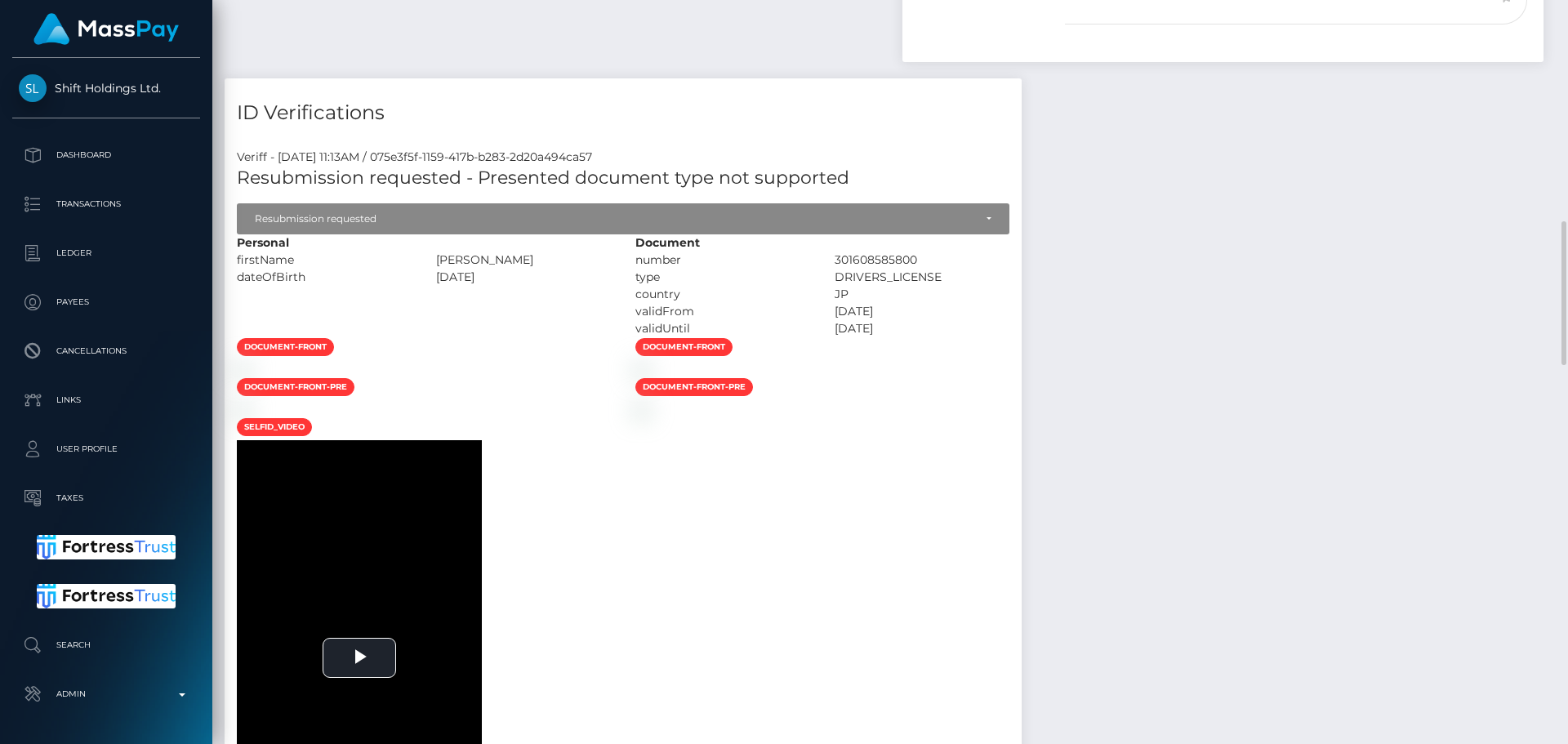
drag, startPoint x: 586, startPoint y: 387, endPoint x: 611, endPoint y: 384, distance: 25.2
click at [611, 268] on div "[PERSON_NAME]" at bounding box center [523, 260] width 199 height 17
copy div "瞭 輔"
paste textarea "瞭 輔"
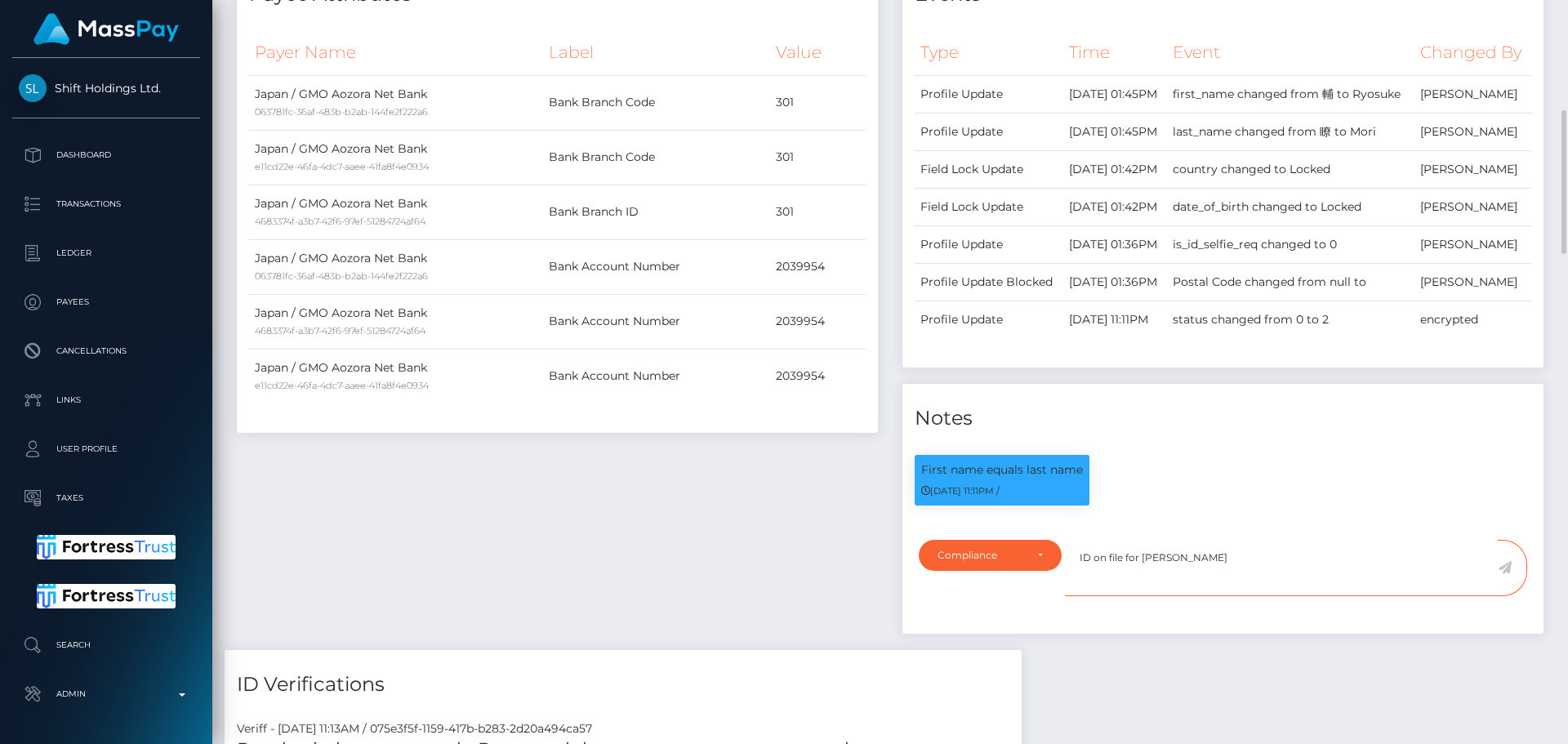
scroll to position [0, 0]
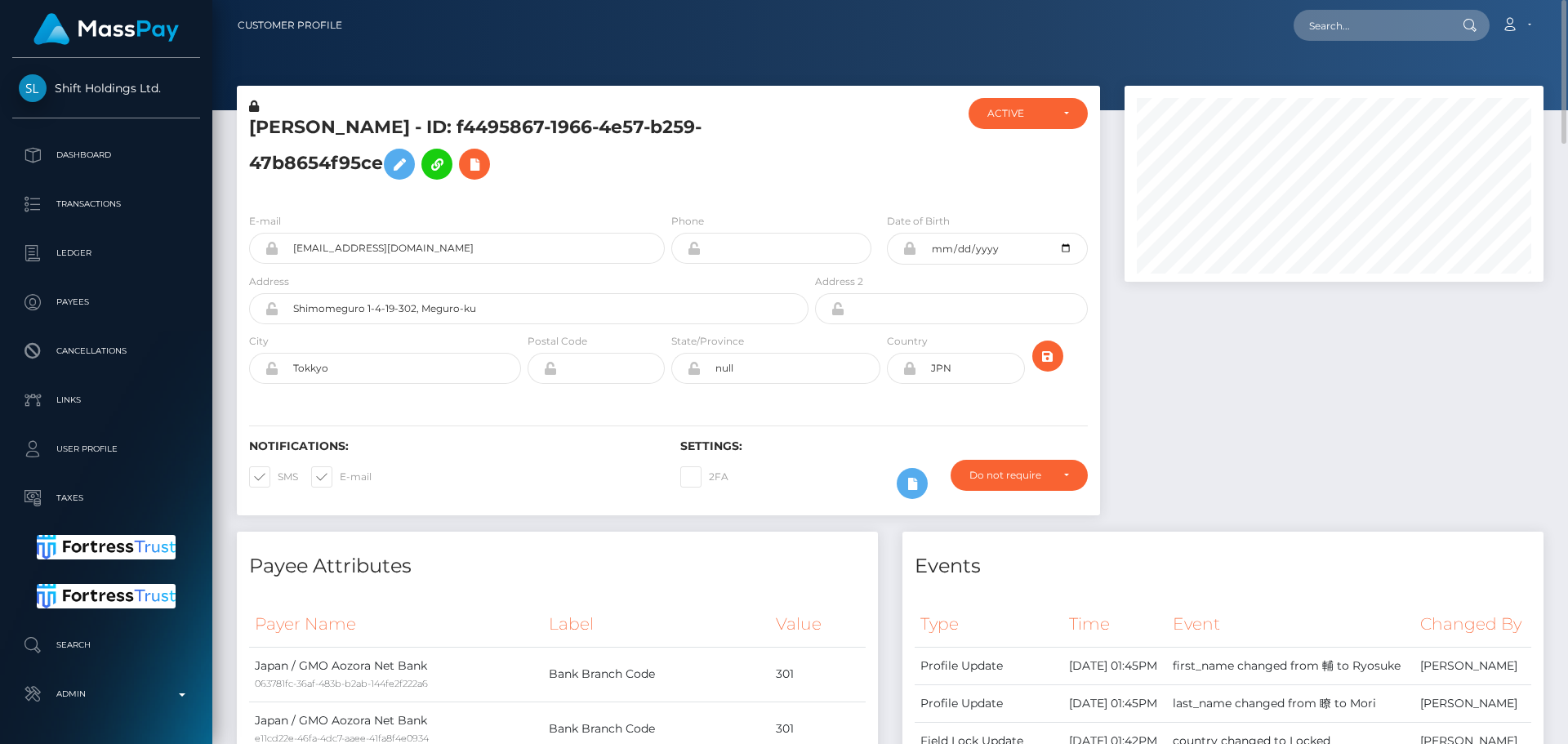
click at [290, 122] on h5 "Ryosuke Mori - ID: f4495867-1966-4e57-b259-47b8654f95ce" at bounding box center [524, 151] width 551 height 72
click at [286, 123] on h5 "Ryosuke Mori - ID: f4495867-1966-4e57-b259-47b8654f95ce" at bounding box center [524, 151] width 551 height 72
copy h5 "Ryosuke"
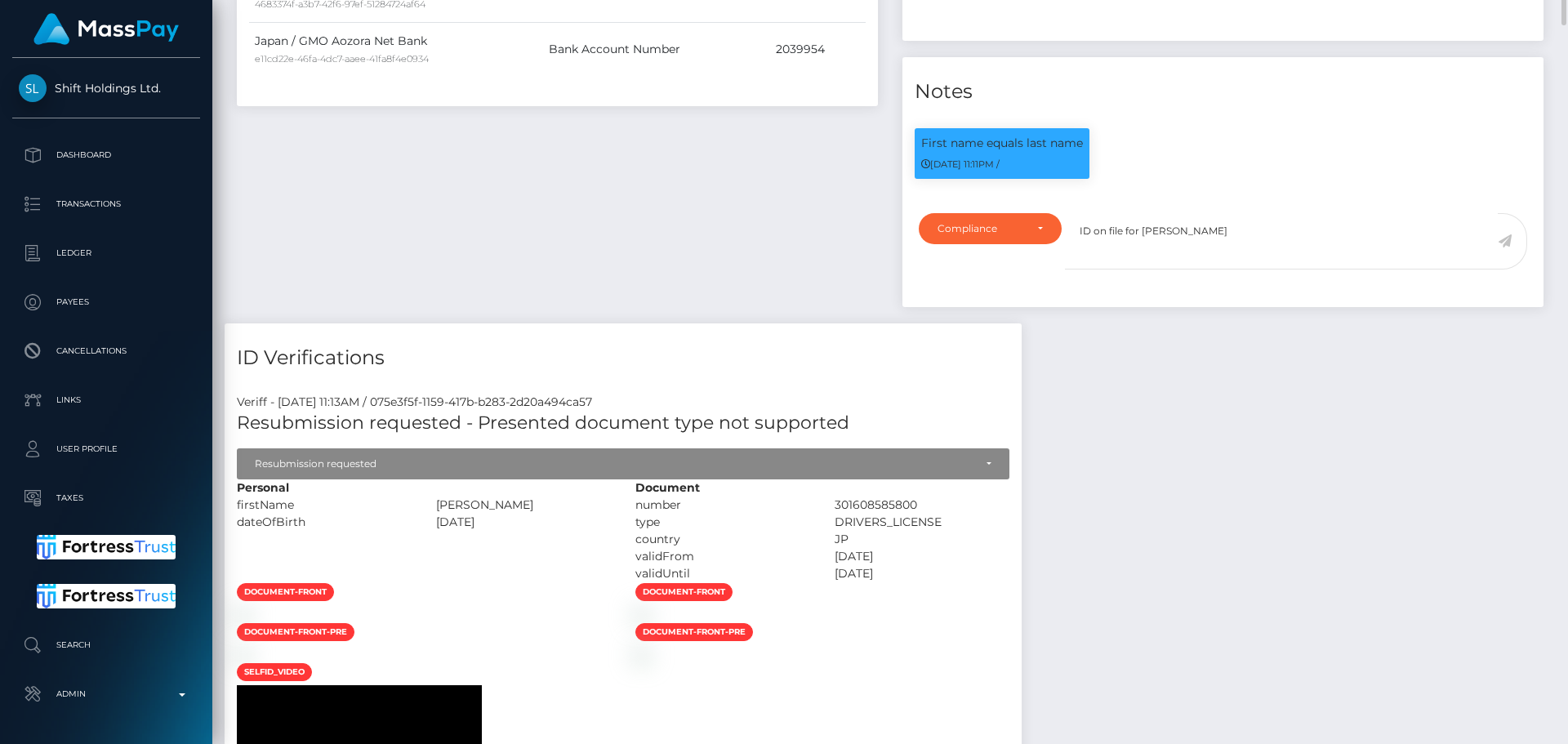
scroll to position [196, 420]
click at [1271, 269] on textarea "ID on file for 森 Mori 瞭 輔" at bounding box center [1281, 241] width 433 height 56
paste textarea "Ryosuke"
click at [1381, 269] on textarea "ID on file for 森 Mori 瞭 輔 Ryosuke ( exp 04/2027 iss JPN )." at bounding box center [1281, 241] width 433 height 56
type textarea "ID on file for 森 Mori 瞭 輔 Ryosuke ( exp 04/2027 iss JPN )."
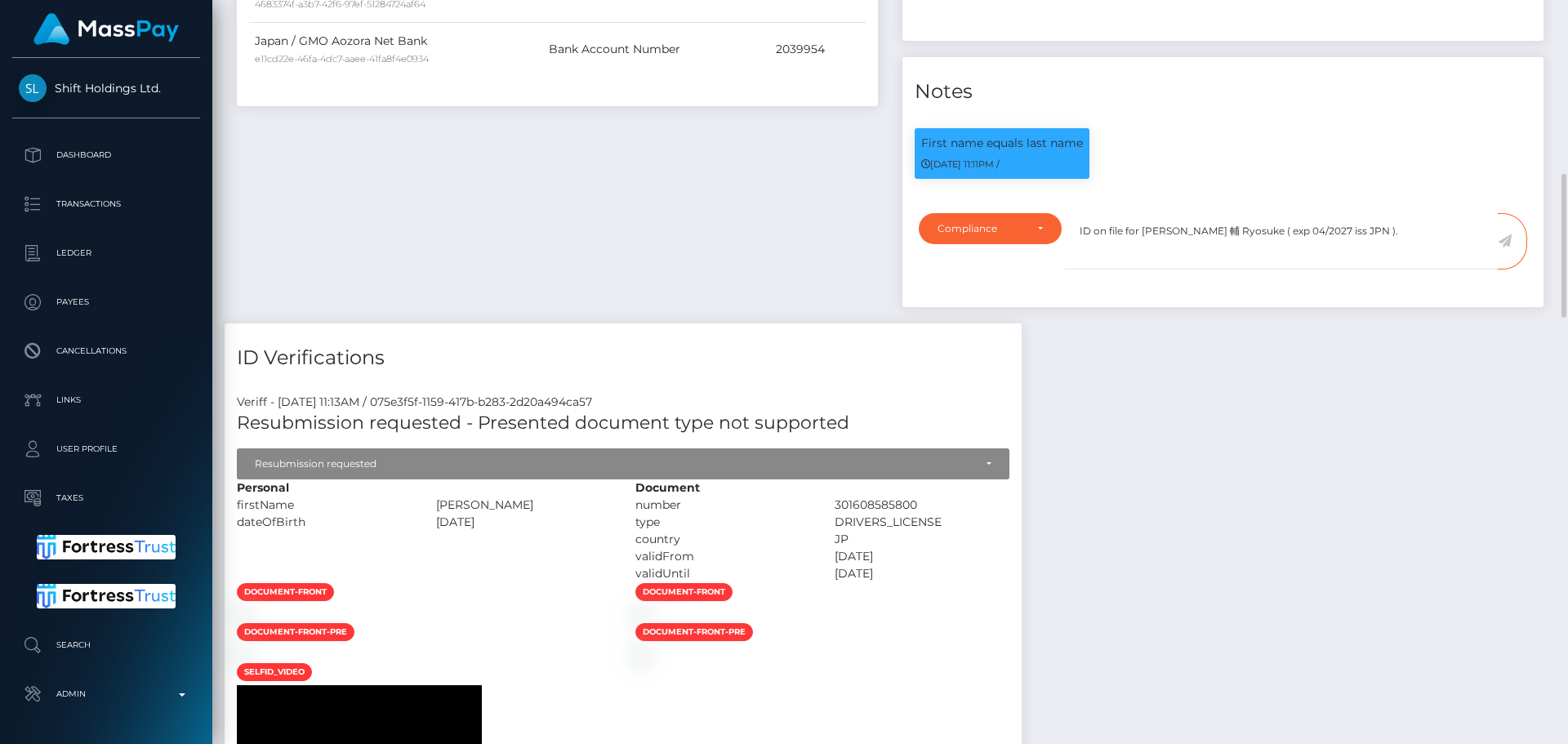
click at [1507, 248] on icon at bounding box center [1505, 241] width 14 height 13
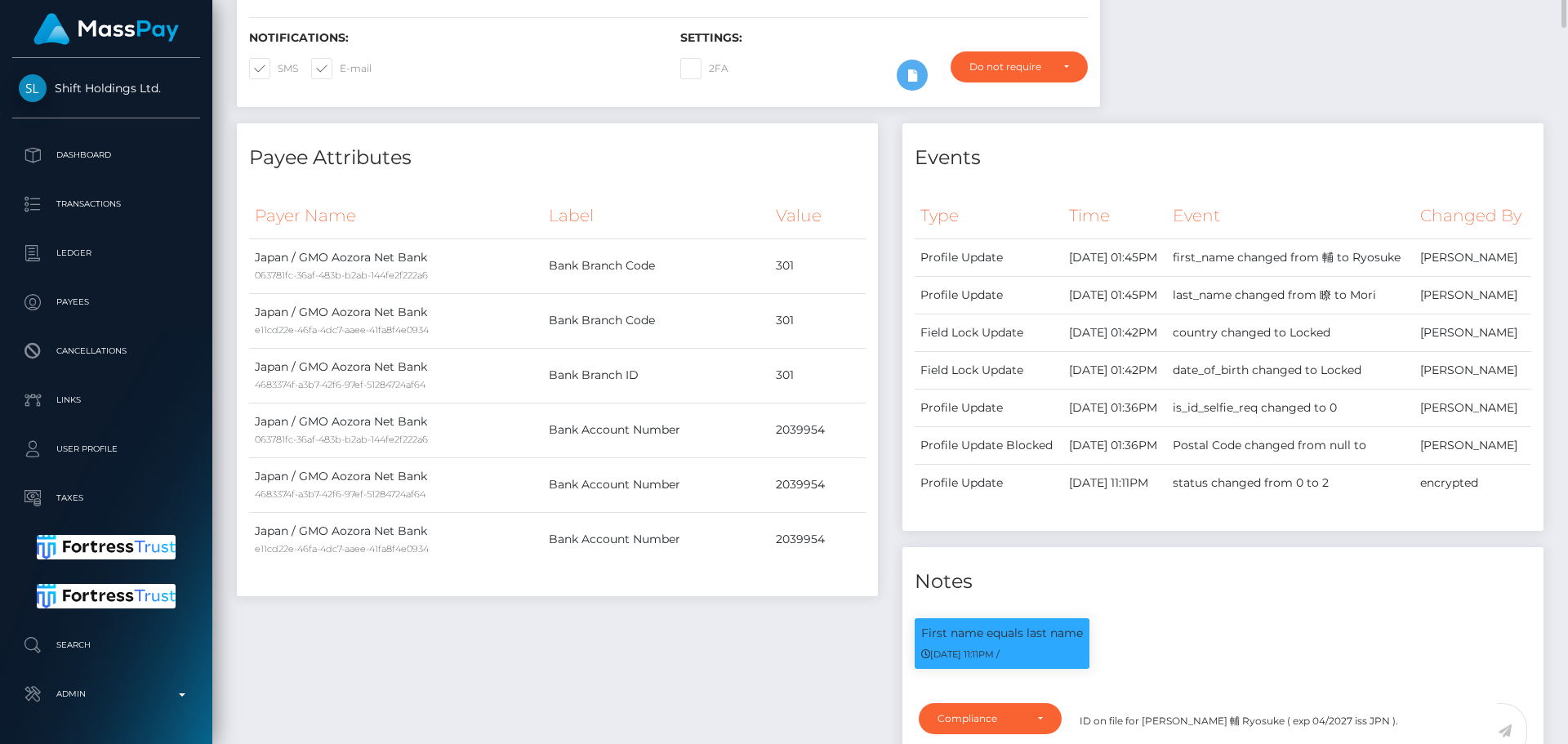
scroll to position [0, 0]
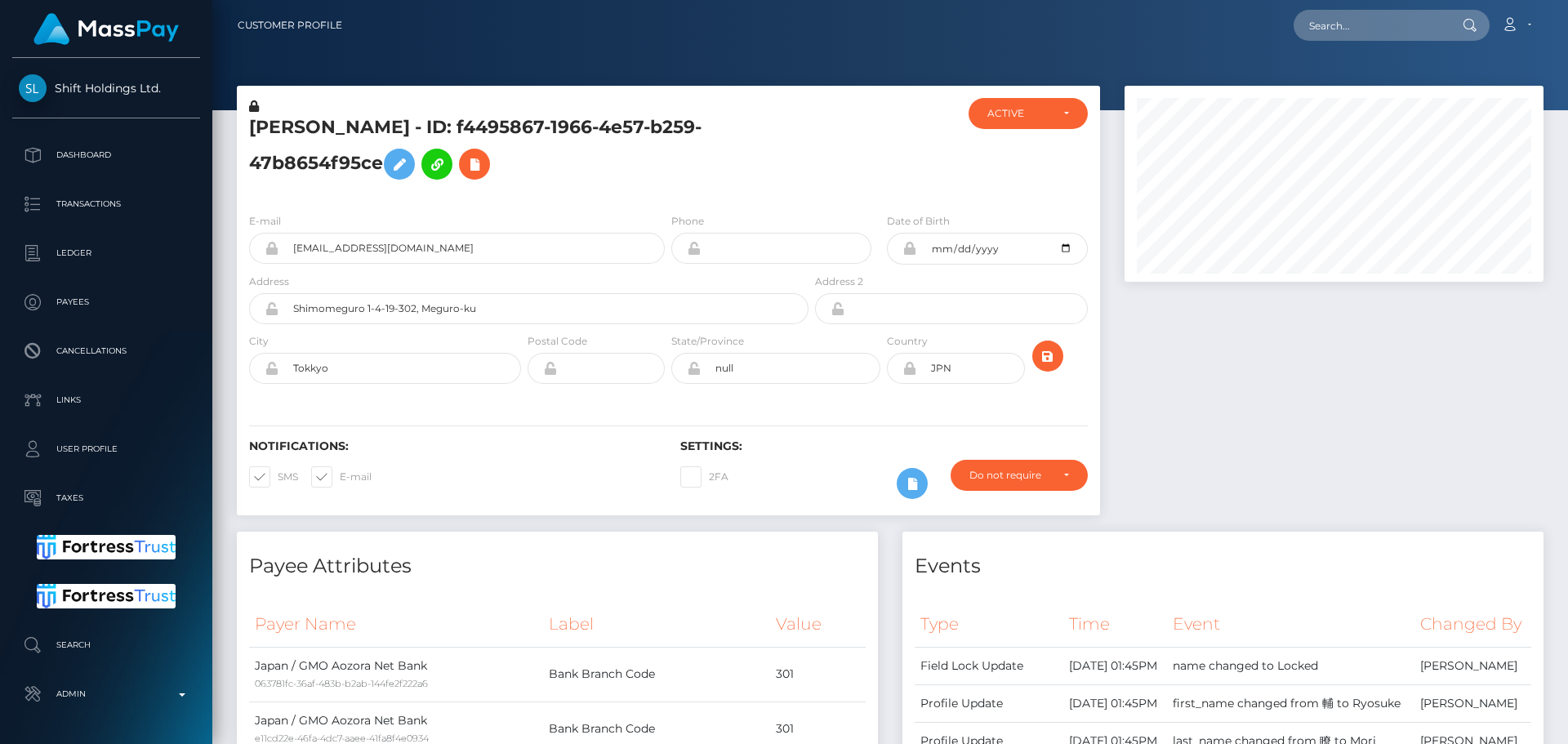
scroll to position [196, 420]
click at [428, 134] on h5 "[PERSON_NAME] - ID: f4495867-1966-4e57-b259-47b8654f95ce" at bounding box center [524, 151] width 551 height 72
copy h5 "[PERSON_NAME] - ID: f4495867-1966-4e57-b259-47b8654f95ce"
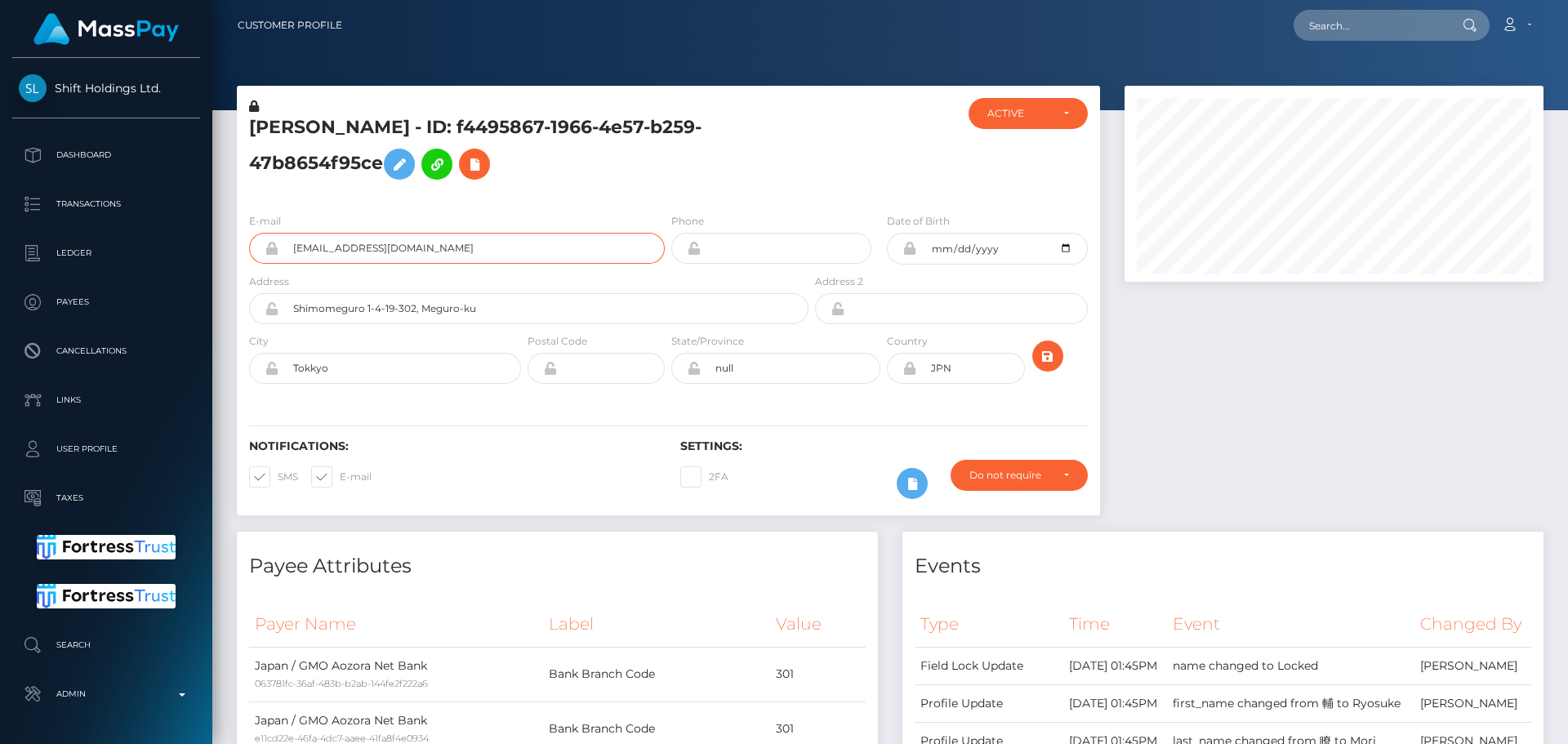
drag, startPoint x: 456, startPoint y: 243, endPoint x: 217, endPoint y: 241, distance: 239.0
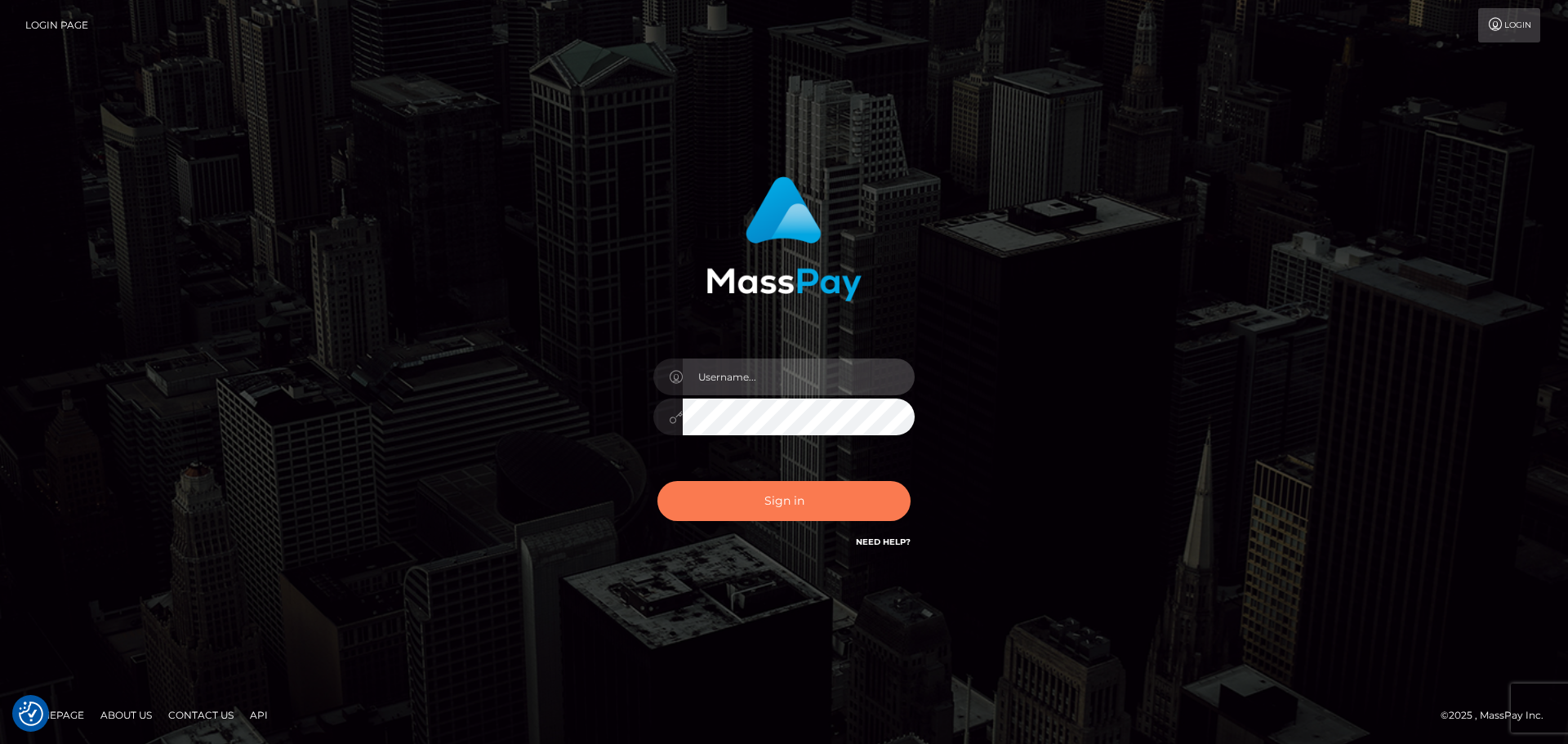
type input "[DOMAIN_NAME]"
click at [800, 500] on button "Sign in" at bounding box center [784, 501] width 254 height 40
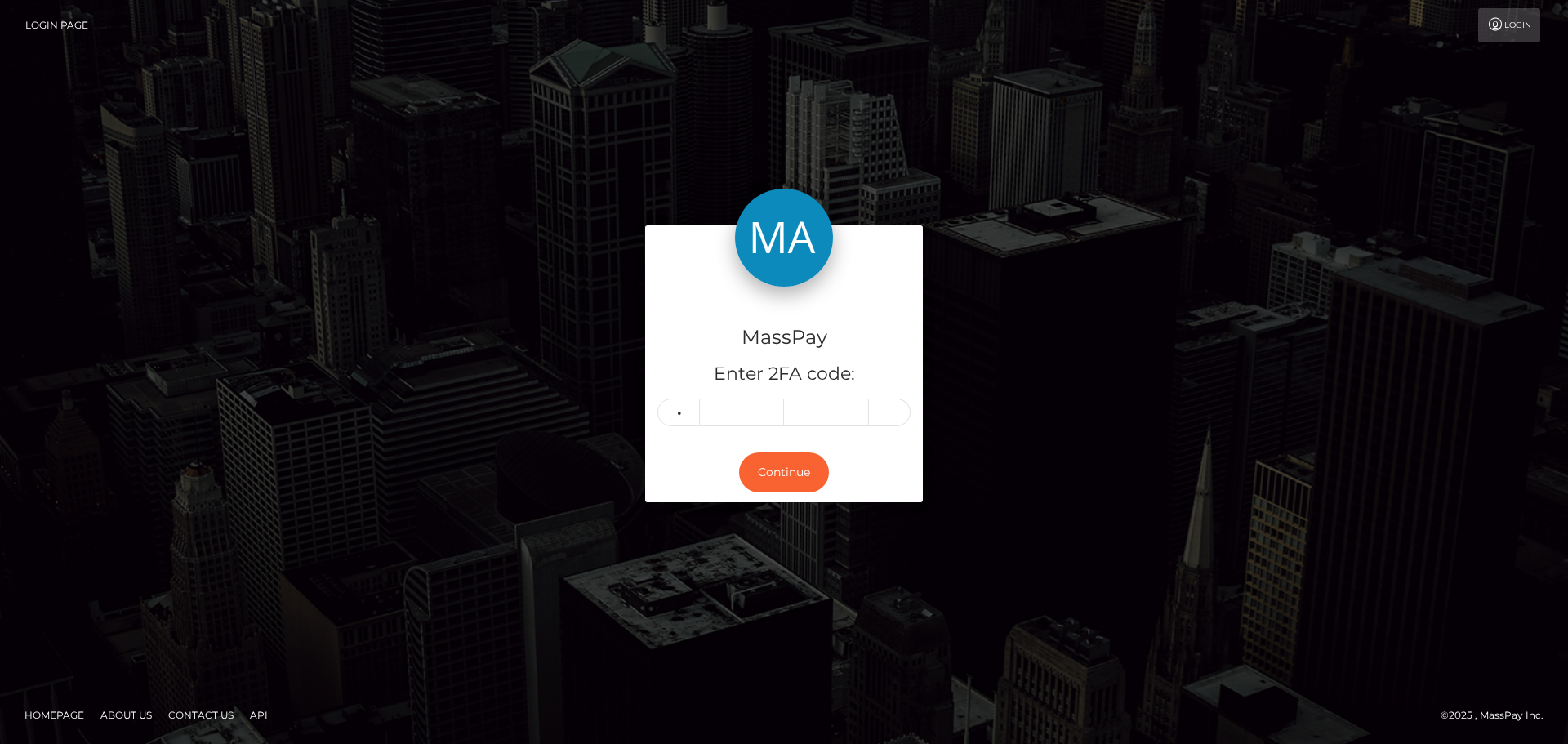
type input "2"
type input "6"
type input "7"
type input "6"
type input "1"
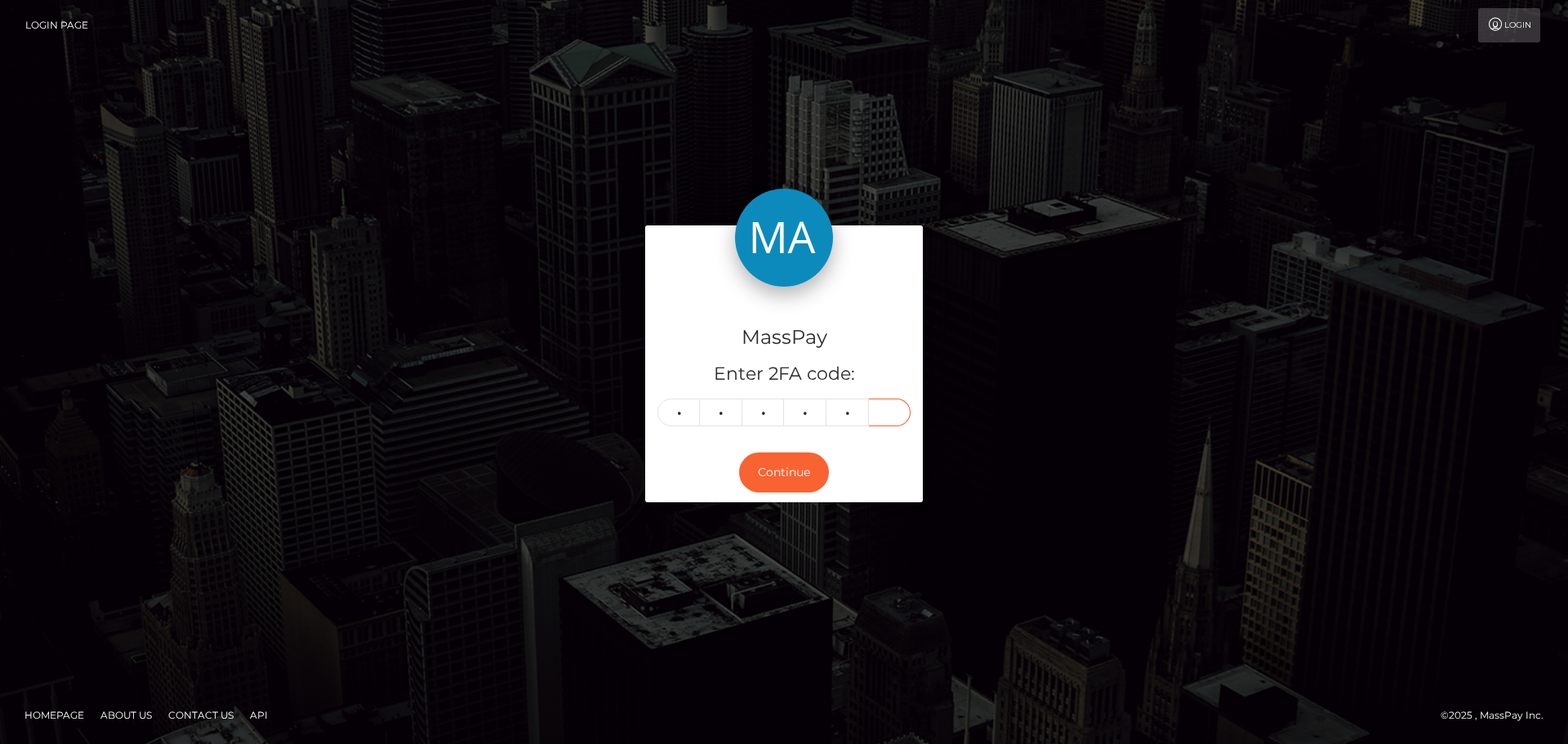
type input "9"
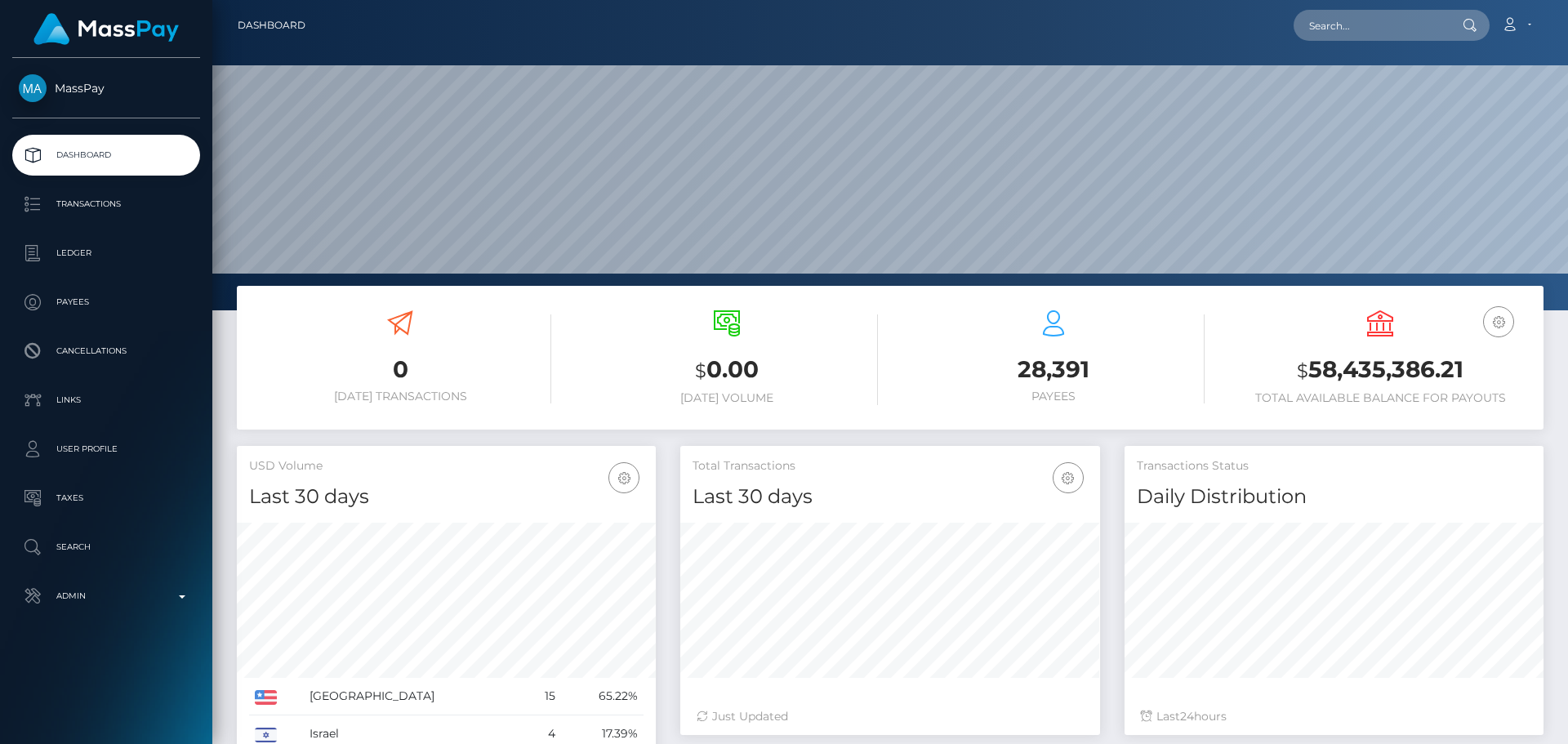
scroll to position [290, 420]
drag, startPoint x: 0, startPoint y: 0, endPoint x: 1355, endPoint y: 23, distance: 1355.2
click at [1355, 23] on input "text" at bounding box center [1370, 25] width 154 height 31
paste input "[EMAIL_ADDRESS][DOMAIN_NAME]"
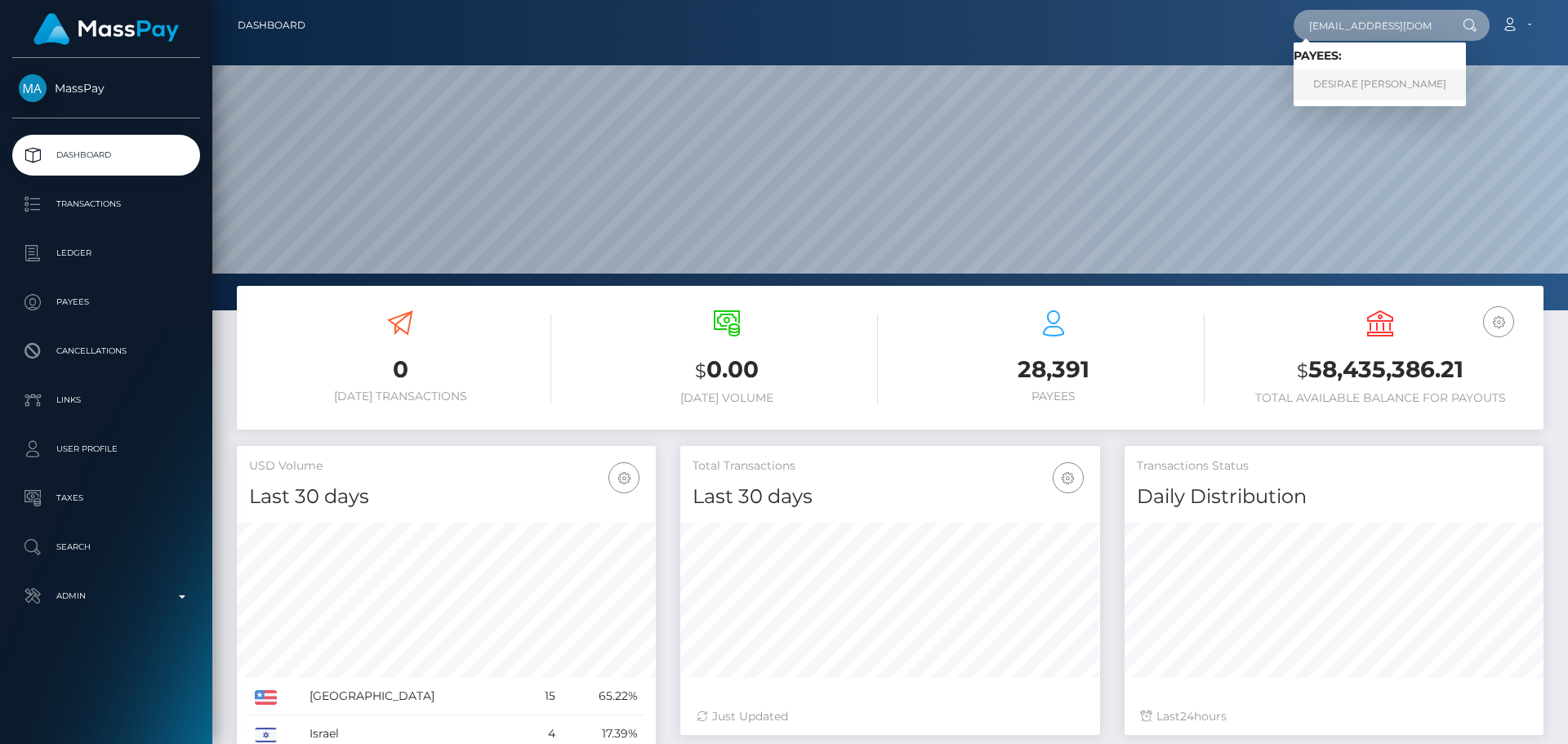
type input "[EMAIL_ADDRESS][DOMAIN_NAME]"
click at [1331, 87] on link "DESIRAE [PERSON_NAME]" at bounding box center [1380, 84] width 172 height 31
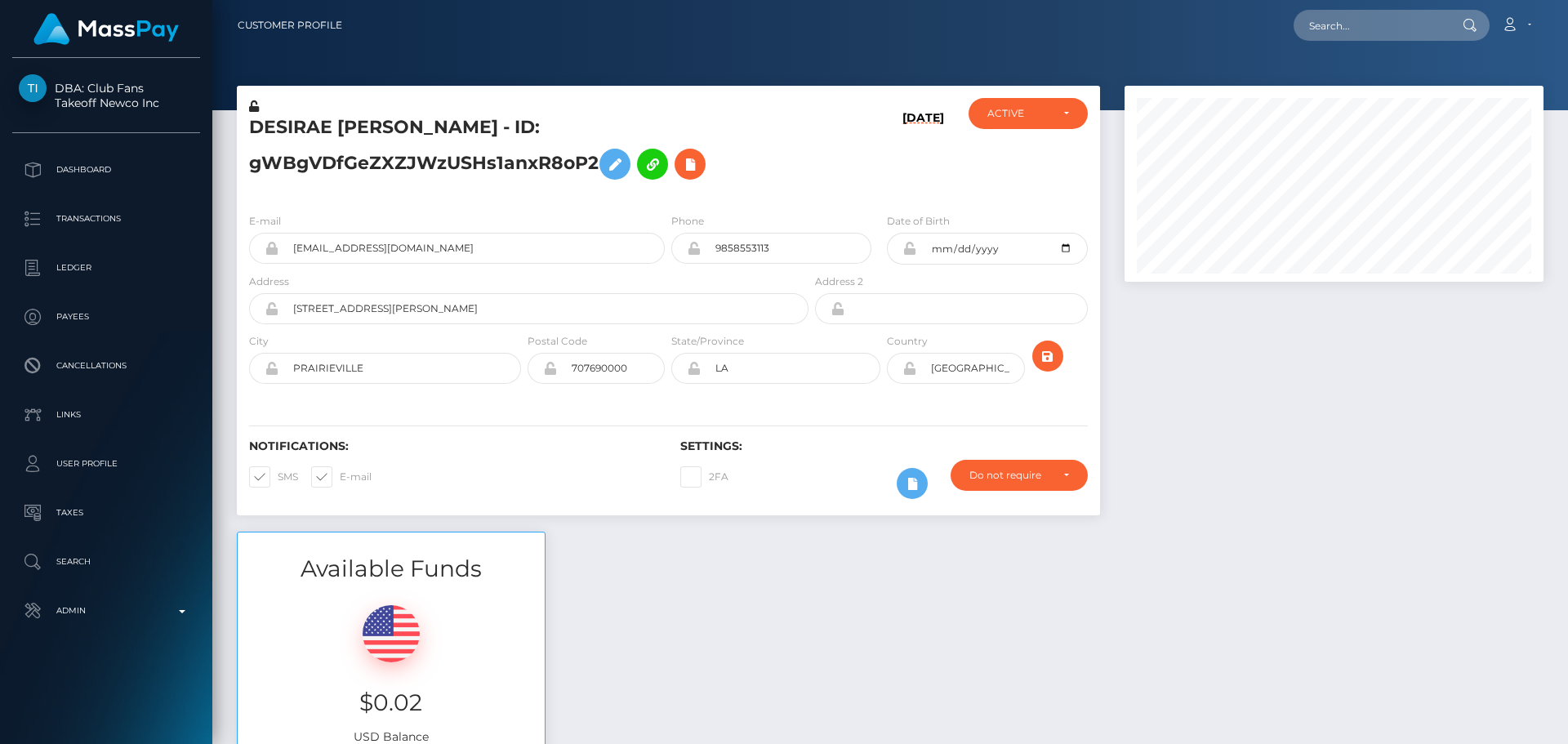
scroll to position [196, 420]
click at [847, 175] on div "[DATE]" at bounding box center [883, 149] width 144 height 102
click at [792, 174] on h5 "DESIRAE [PERSON_NAME] - ID: gWBgVDfGeZXZJWzUSHs1anxR8oP2" at bounding box center [524, 151] width 551 height 72
click at [801, 171] on div "DESIRAE [PERSON_NAME] - ID: gWBgVDfGeZXZJWzUSHs1anxR8oP2" at bounding box center [524, 149] width 575 height 102
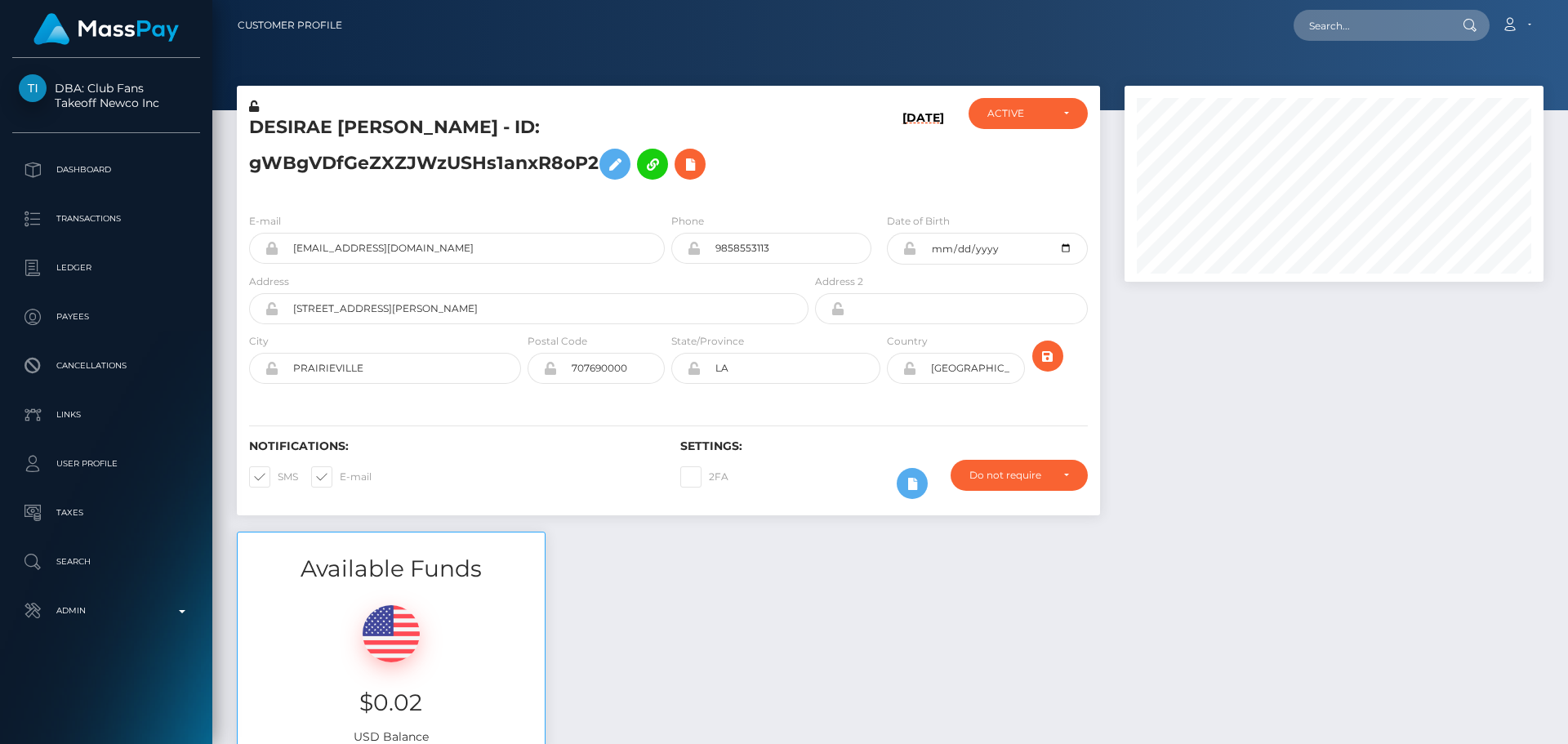
click at [783, 166] on h5 "DESIRAE [PERSON_NAME] - ID: gWBgVDfGeZXZJWzUSHs1anxR8oP2" at bounding box center [524, 151] width 551 height 72
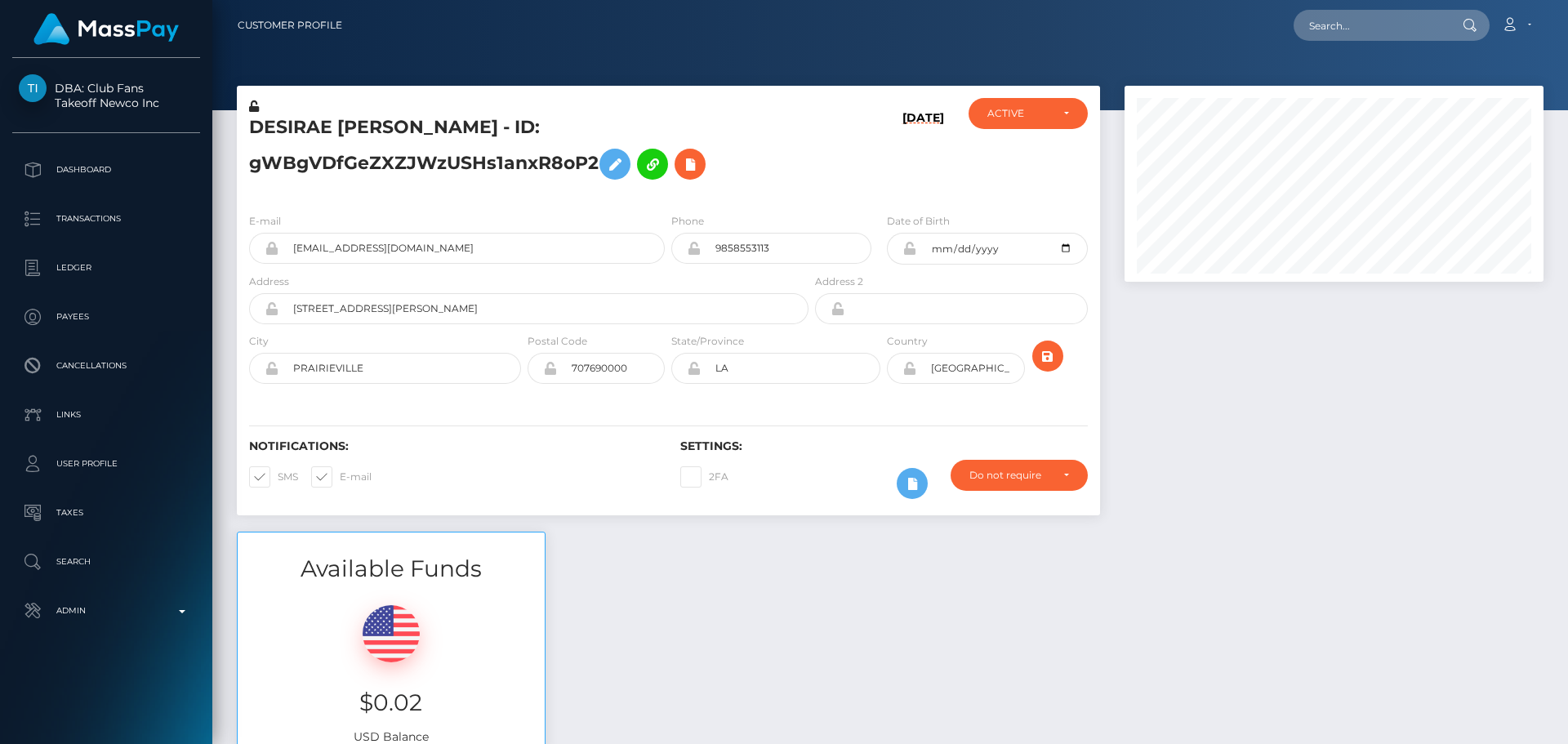
click at [799, 165] on h5 "DESIRAE [PERSON_NAME] - ID: gWBgVDfGeZXZJWzUSHs1anxR8oP2" at bounding box center [524, 151] width 551 height 72
click at [790, 163] on h5 "DESIRAE [PERSON_NAME] - ID: gWBgVDfGeZXZJWzUSHs1anxR8oP2" at bounding box center [524, 151] width 551 height 72
click at [811, 165] on div "DESIRAE [PERSON_NAME] - ID: gWBgVDfGeZXZJWzUSHs1anxR8oP2" at bounding box center [524, 149] width 575 height 102
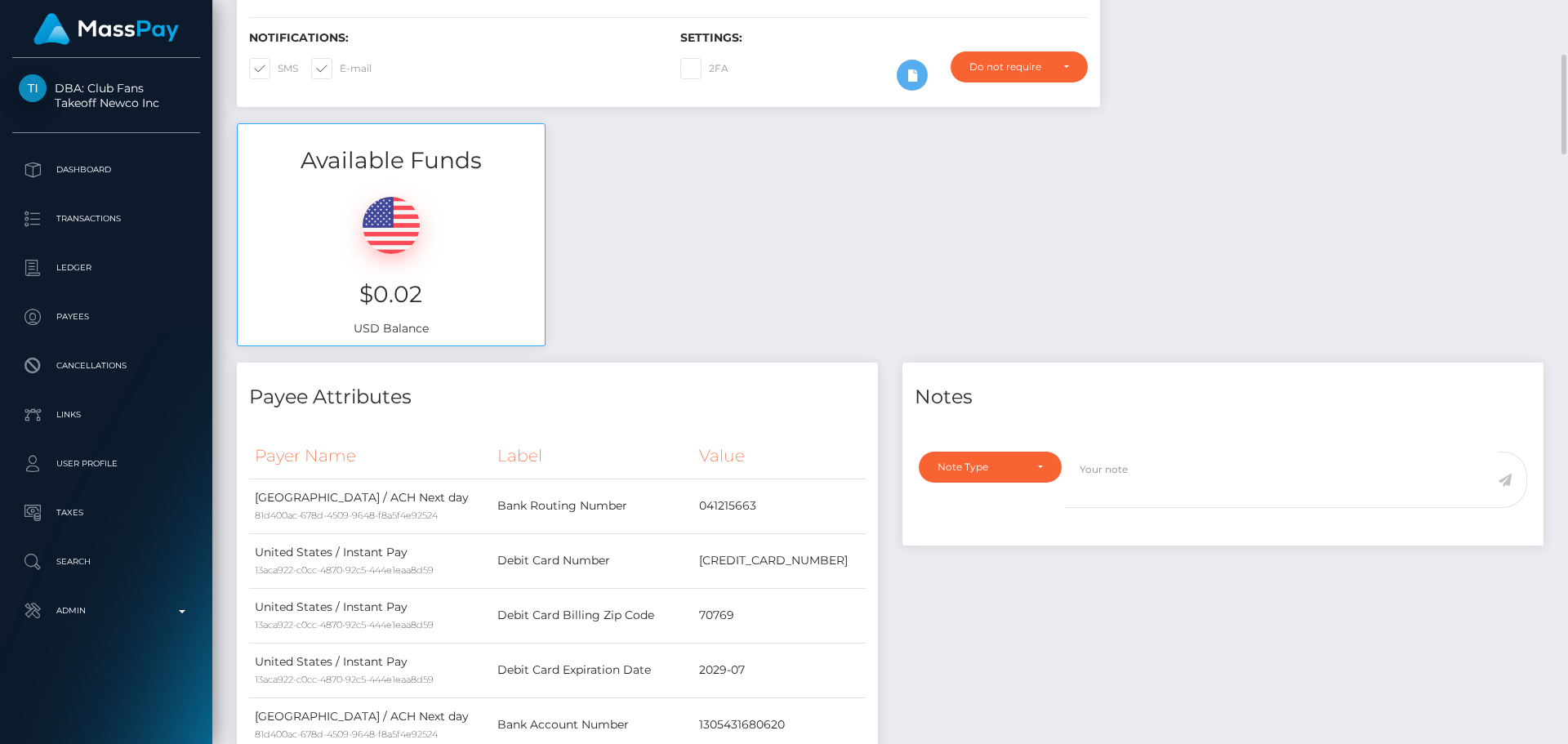
click at [791, 272] on div "Available Funds $0.02 USD Balance" at bounding box center [890, 243] width 1331 height 240
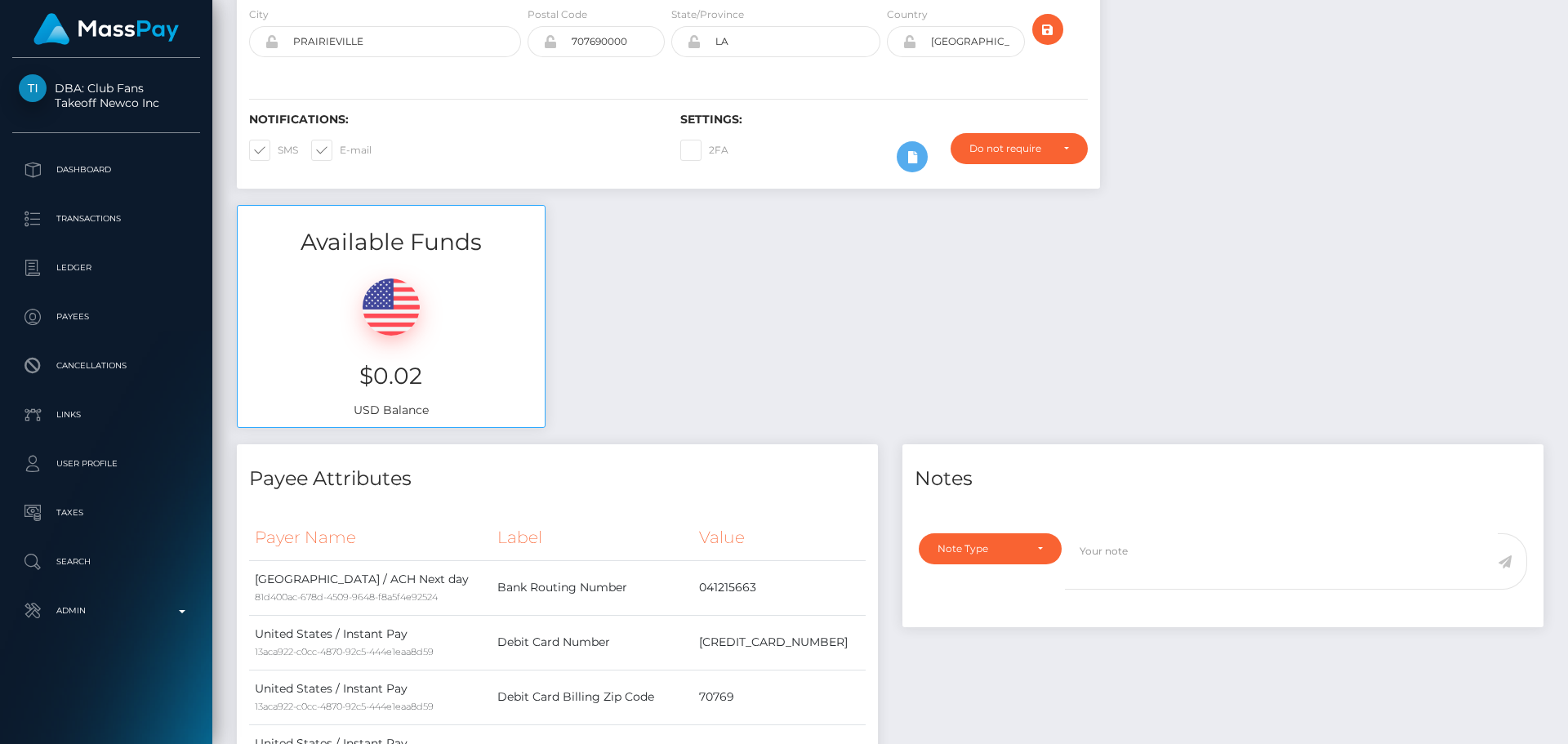
scroll to position [0, 0]
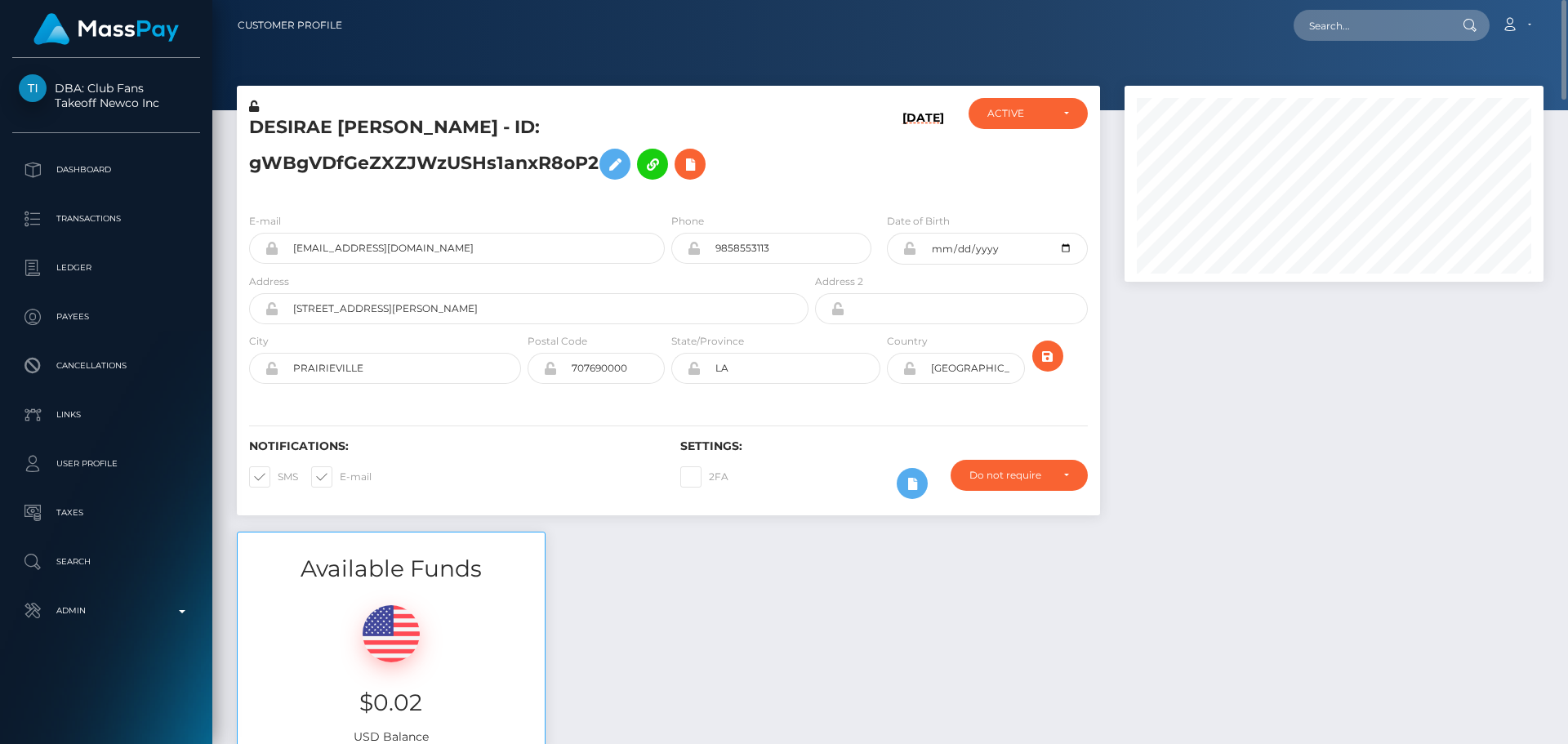
click at [806, 153] on div "DESIRAE [PERSON_NAME] - ID: gWBgVDfGeZXZJWzUSHs1anxR8oP2" at bounding box center [524, 149] width 575 height 102
click at [833, 169] on div "[DATE]" at bounding box center [883, 149] width 144 height 102
click at [799, 143] on h5 "DESIRAE [PERSON_NAME] - ID: gWBgVDfGeZXZJWzUSHs1anxR8oP2" at bounding box center [524, 151] width 551 height 72
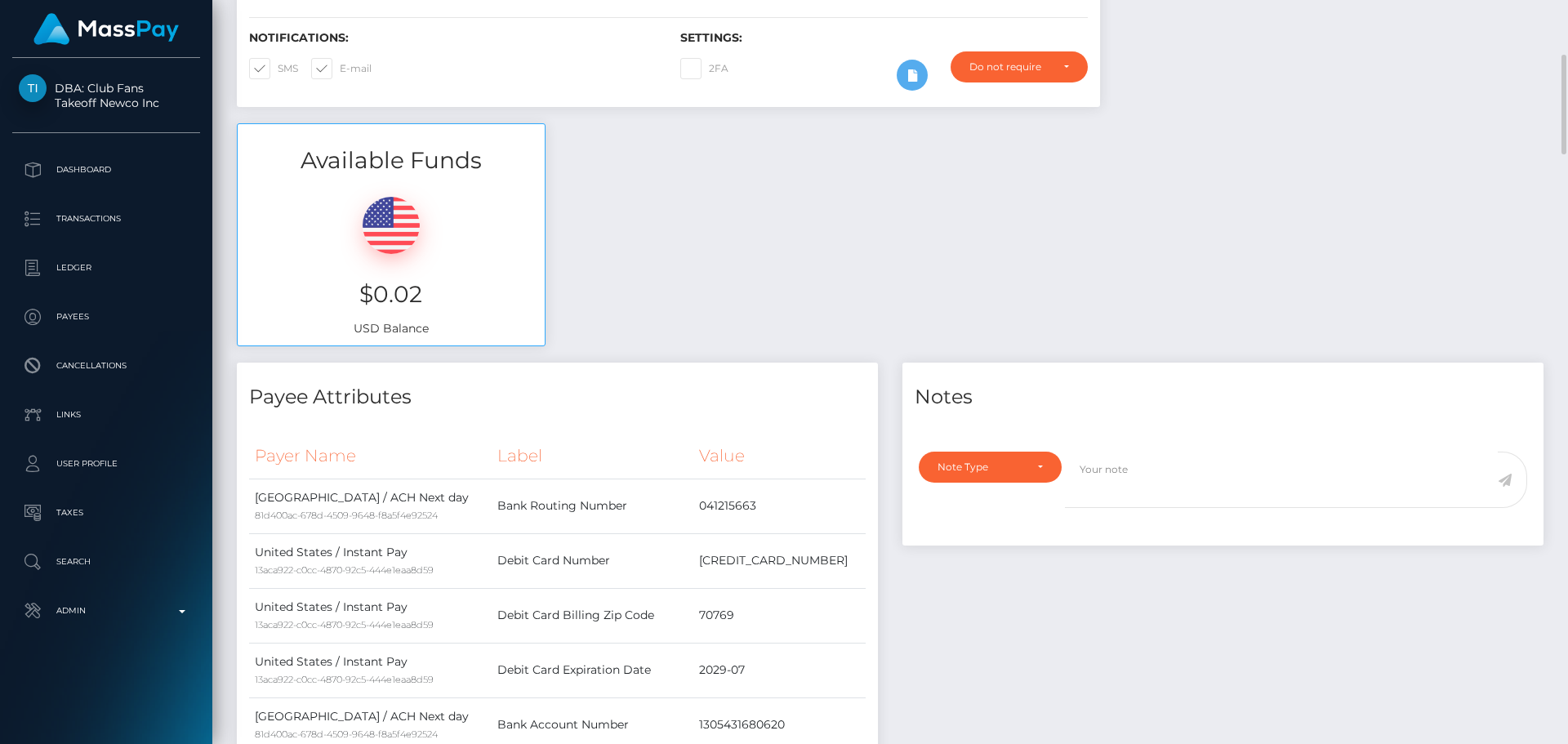
scroll to position [163, 0]
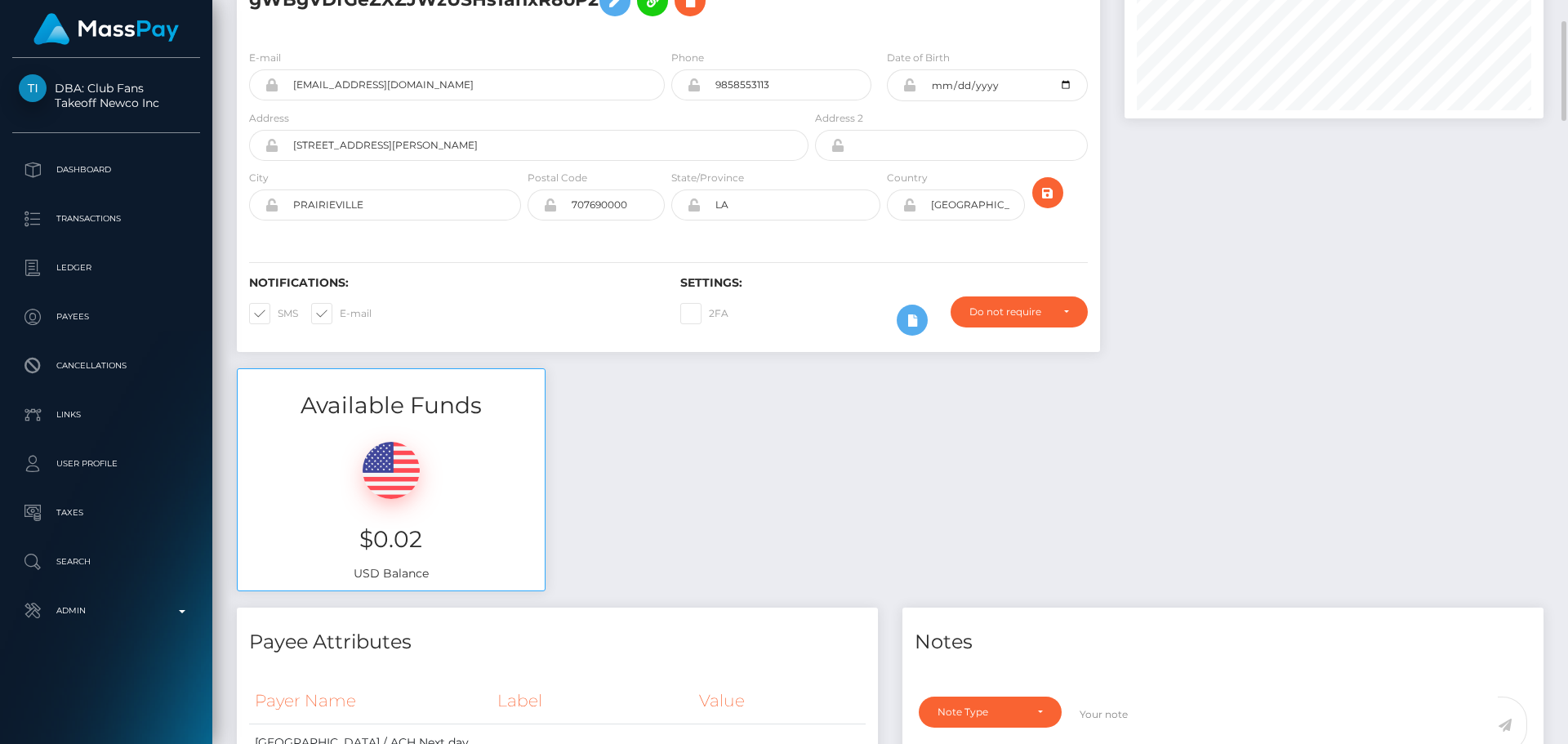
click at [609, 417] on div "Available Funds $0.02 USD Balance" at bounding box center [890, 488] width 1331 height 240
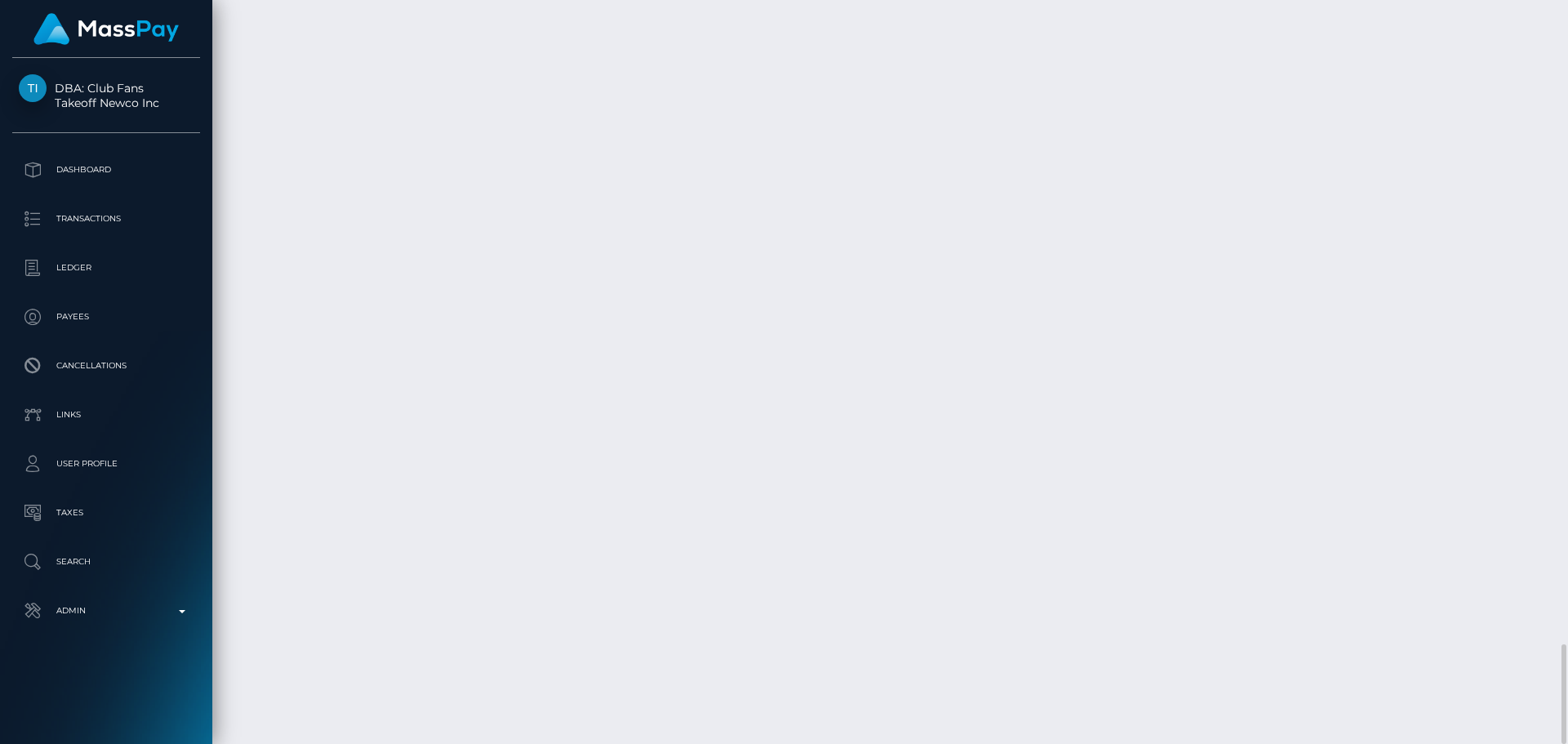
scroll to position [4628, 0]
drag, startPoint x: 703, startPoint y: 314, endPoint x: 746, endPoint y: 330, distance: 45.9
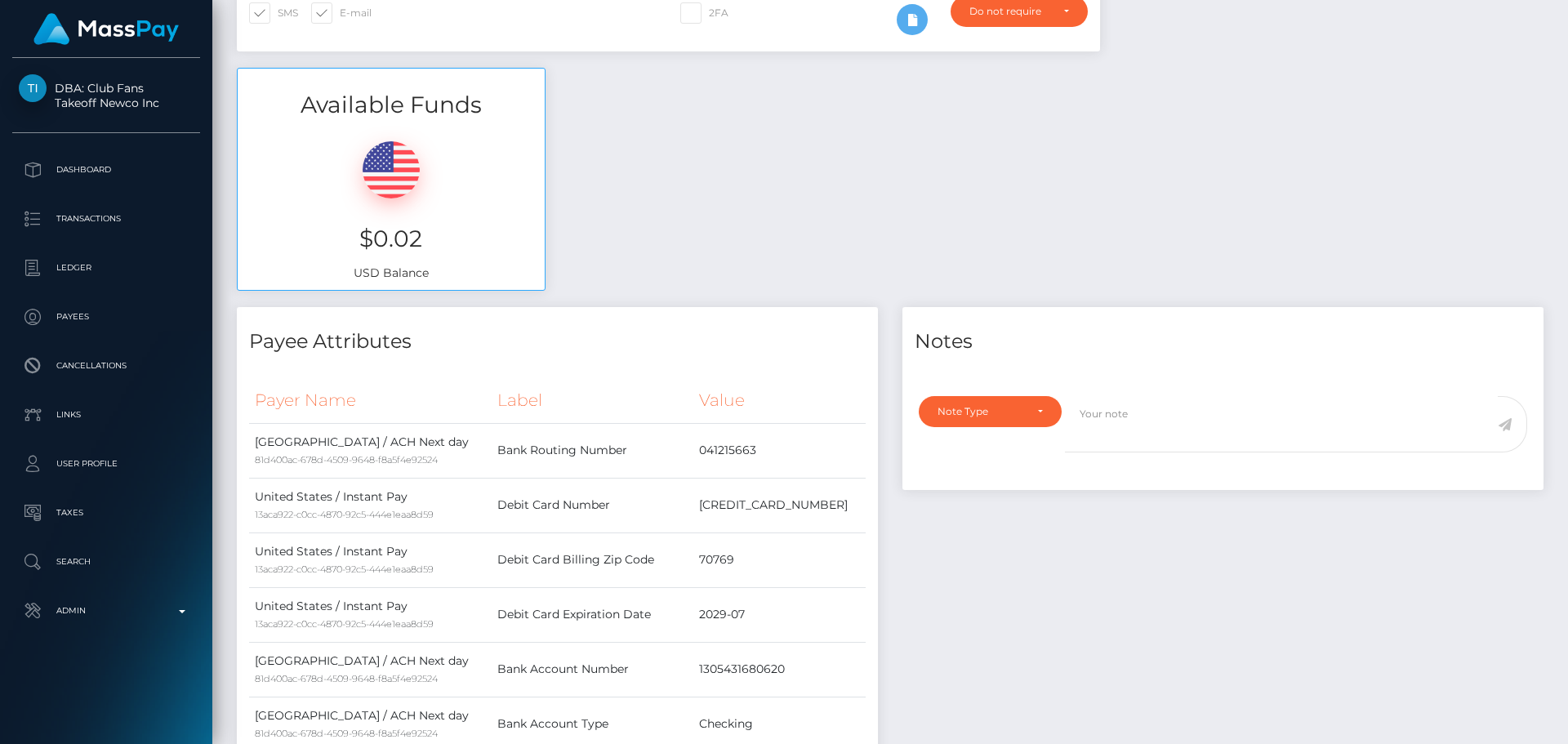
scroll to position [0, 0]
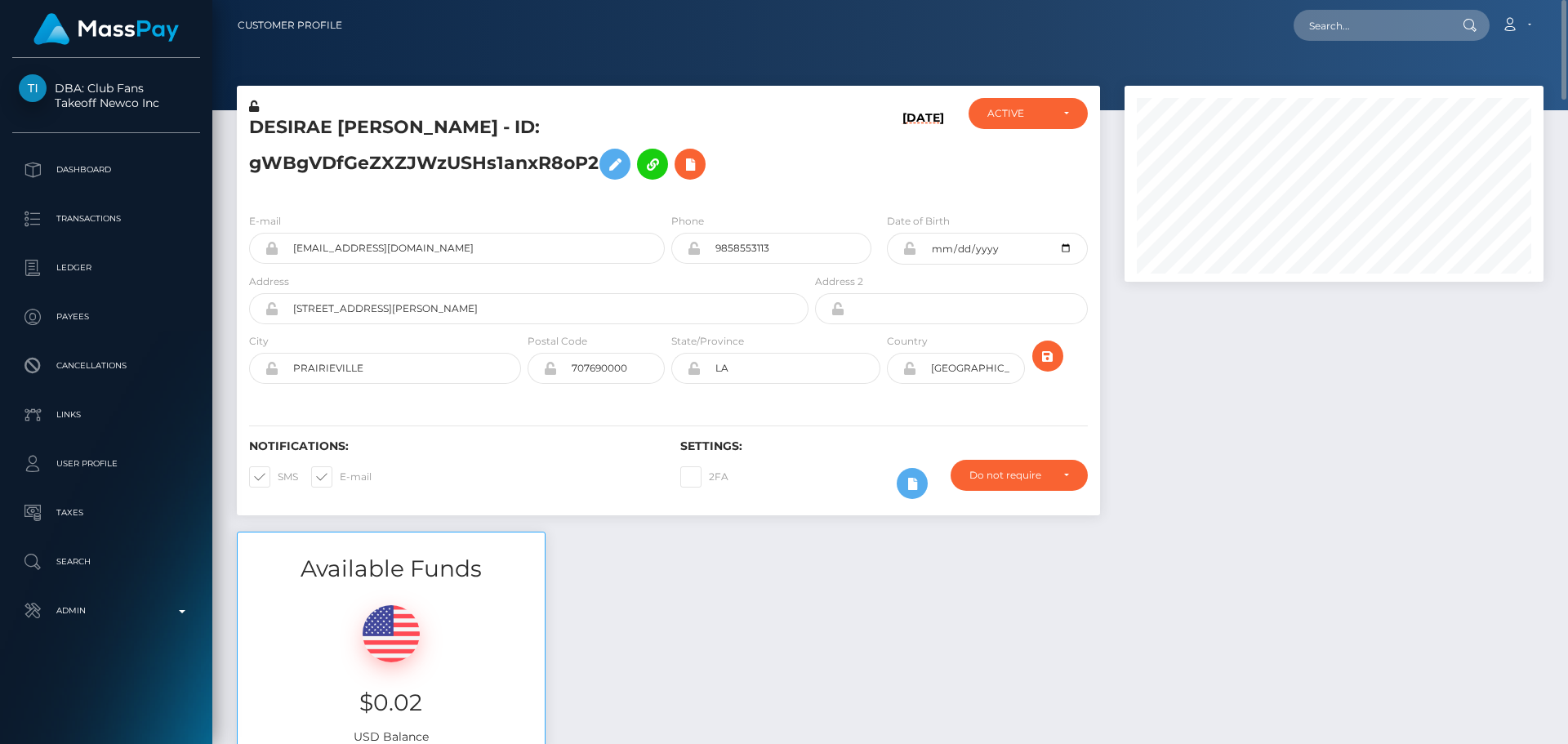
click at [709, 158] on h5 "DESIRAE [PERSON_NAME] - ID: gWBgVDfGeZXZJWzUSHs1anxR8oP2" at bounding box center [524, 151] width 551 height 72
click at [696, 168] on icon at bounding box center [690, 164] width 20 height 21
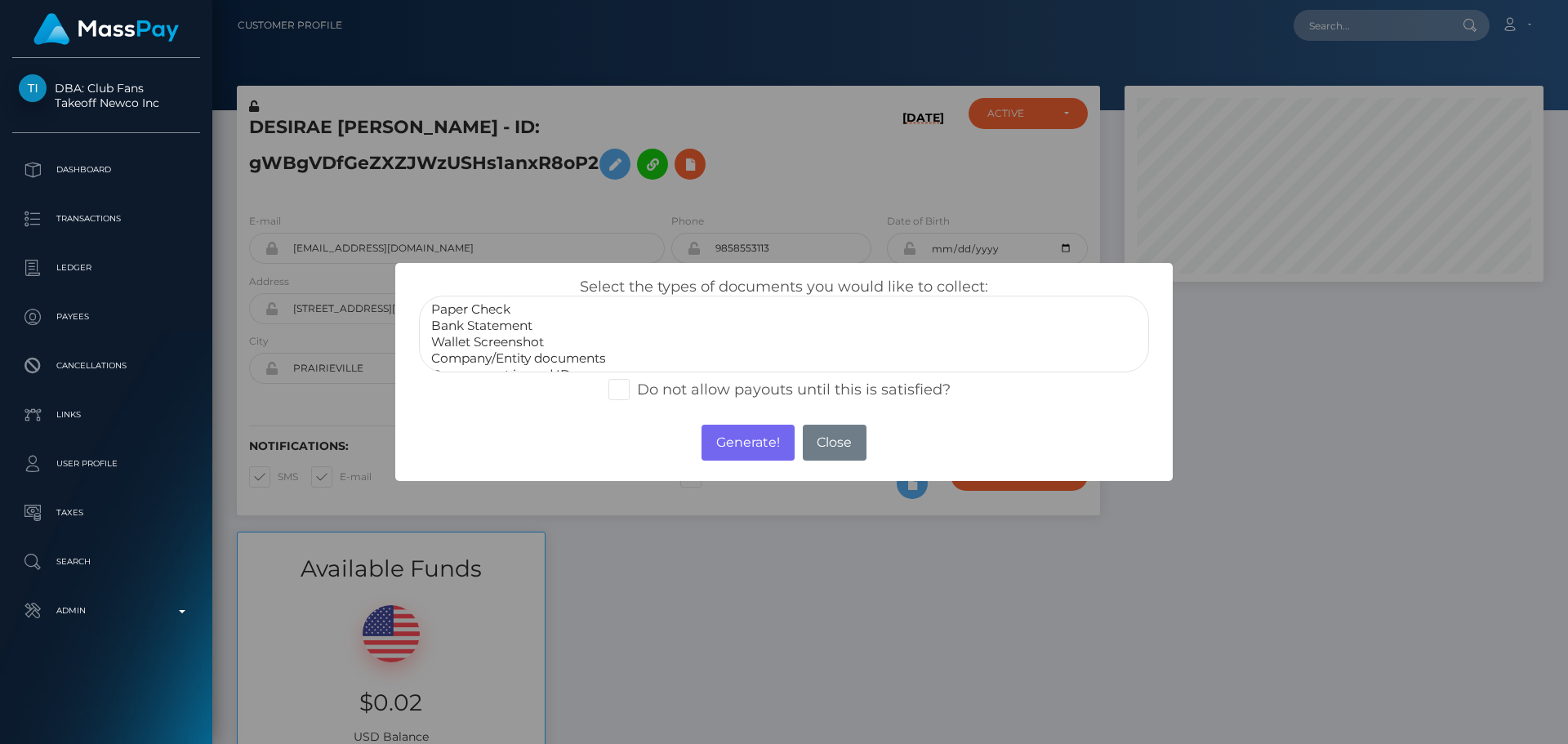
scroll to position [33, 0]
select select "Miscellaneous"
click at [481, 351] on option "Miscellaneous" at bounding box center [784, 359] width 709 height 16
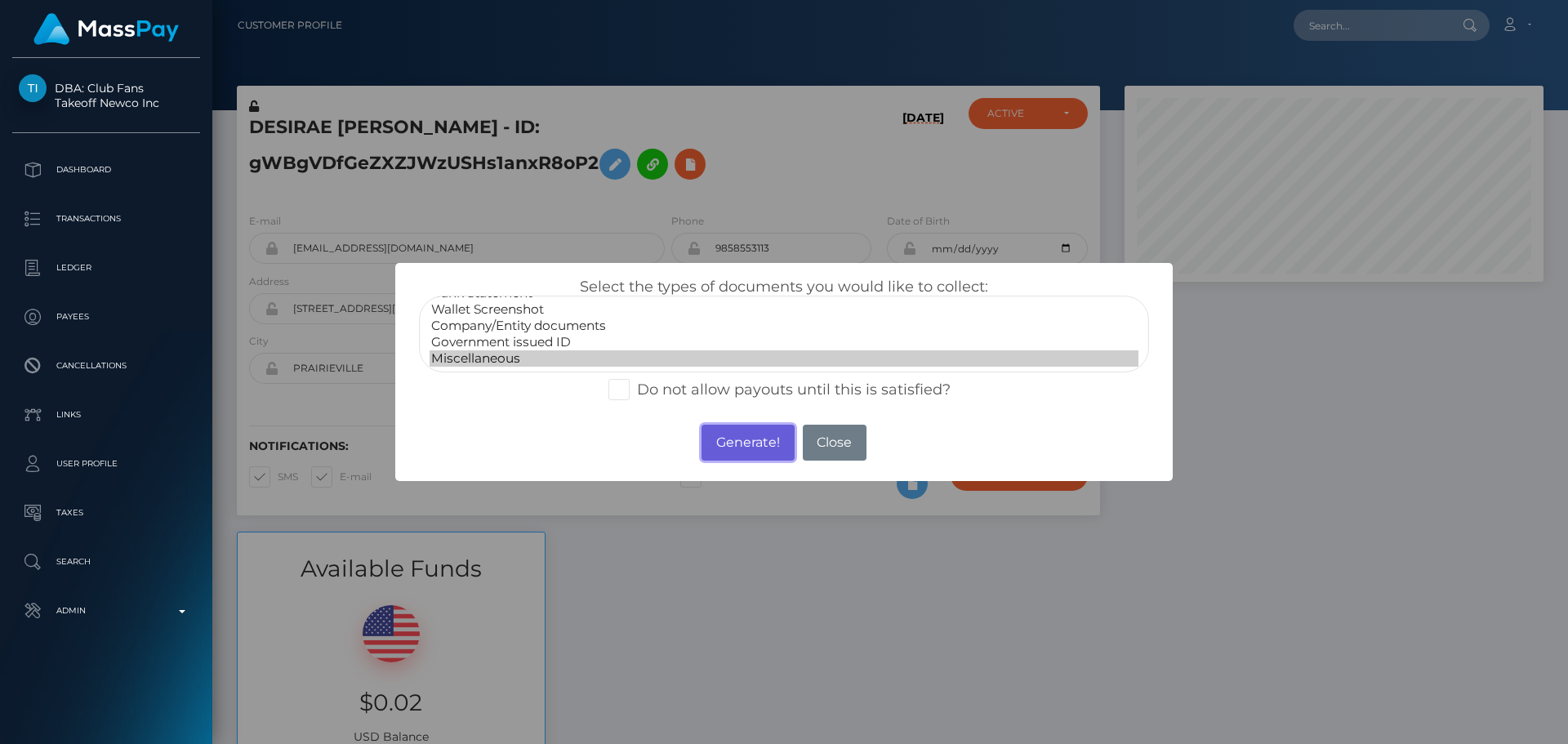
click at [735, 440] on button "Generate!" at bounding box center [747, 443] width 92 height 36
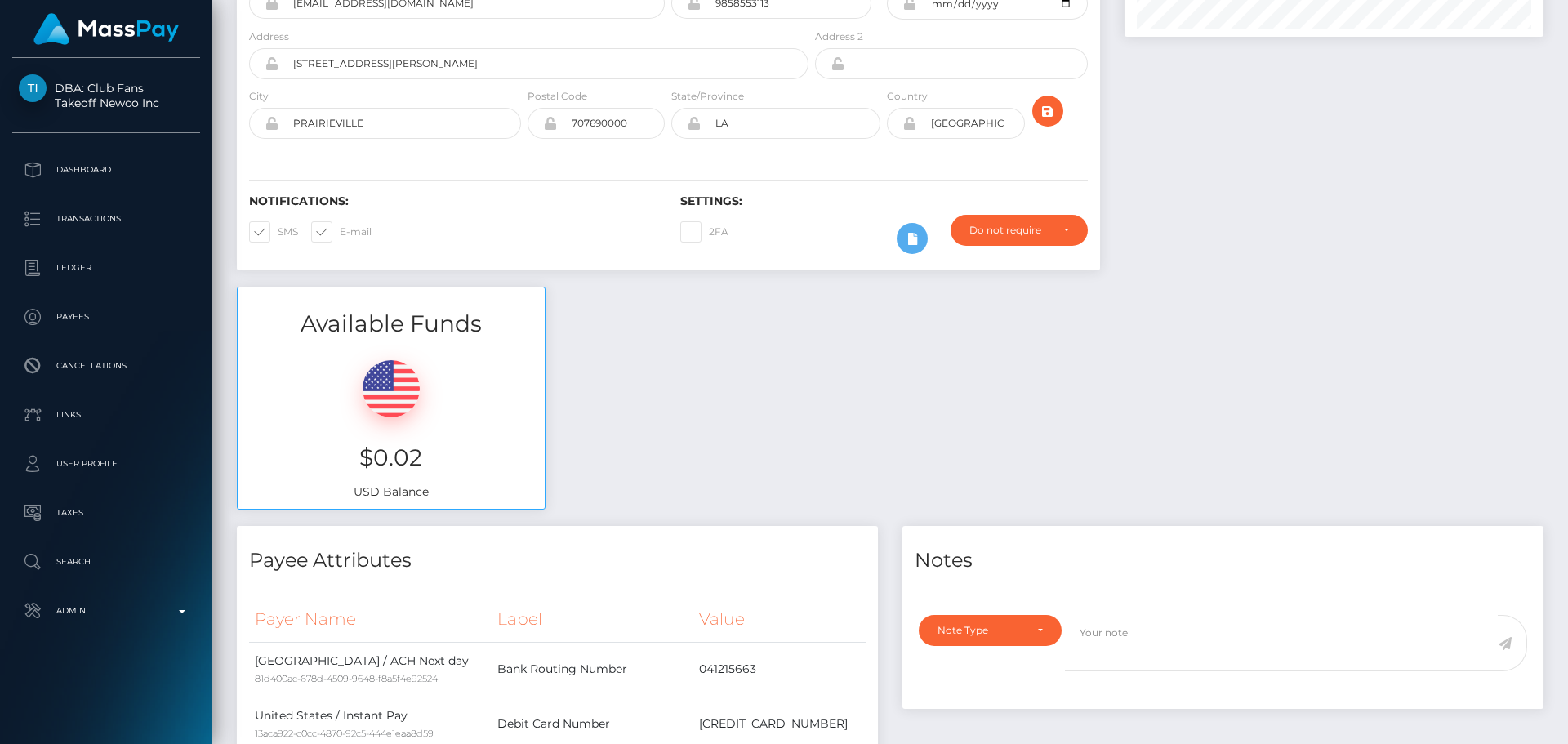
scroll to position [0, 0]
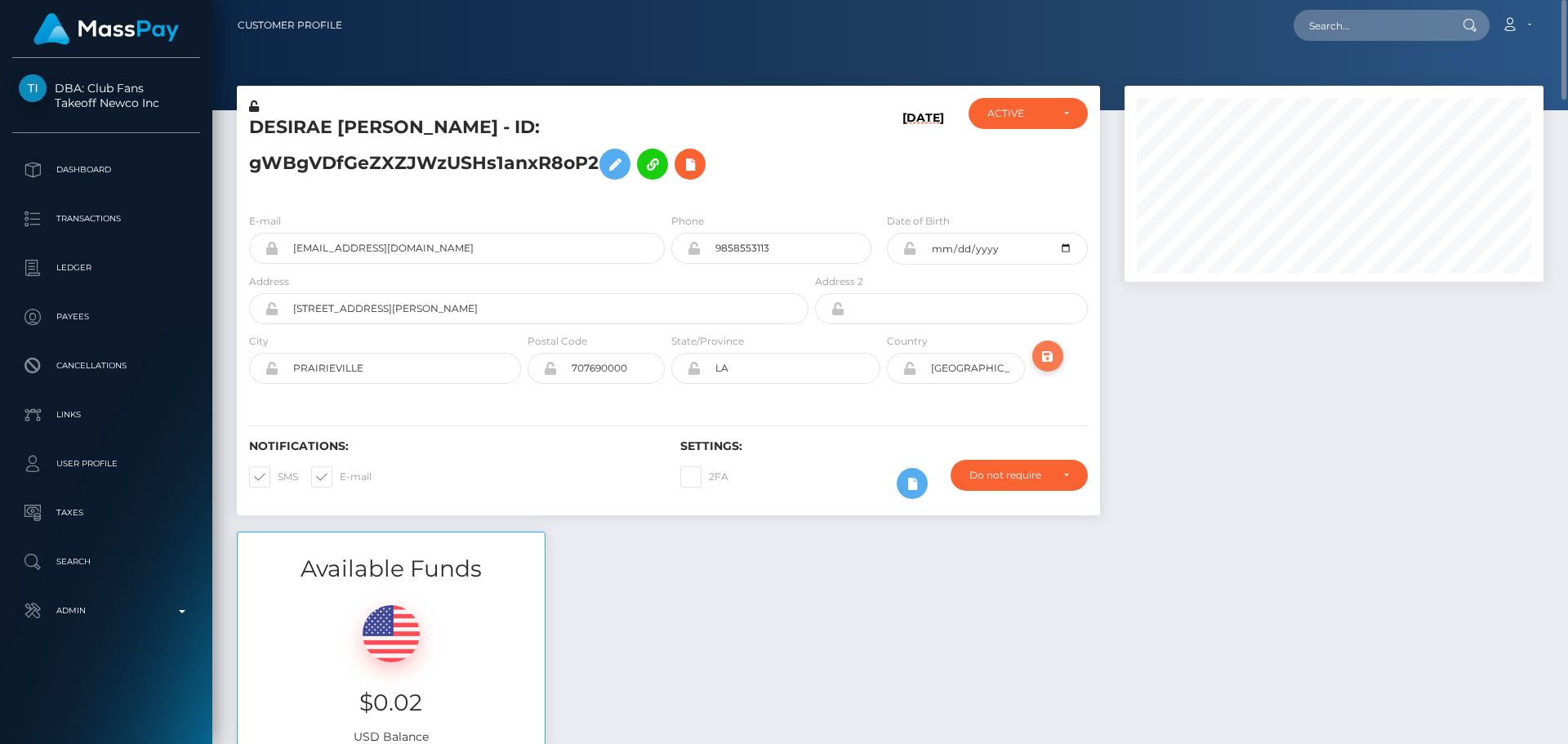
click at [1052, 351] on icon "submit" at bounding box center [1048, 357] width 20 height 21
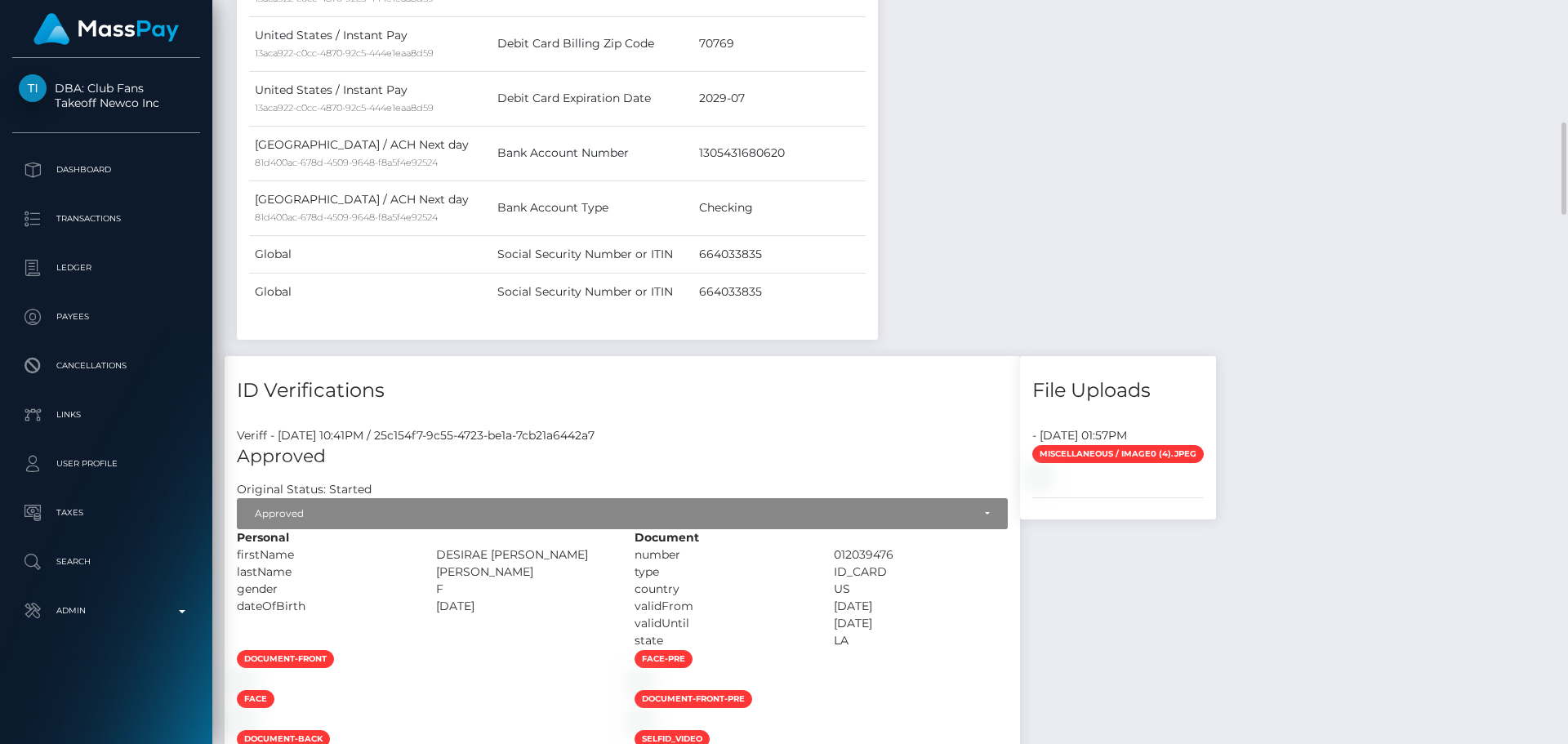
scroll to position [653, 0]
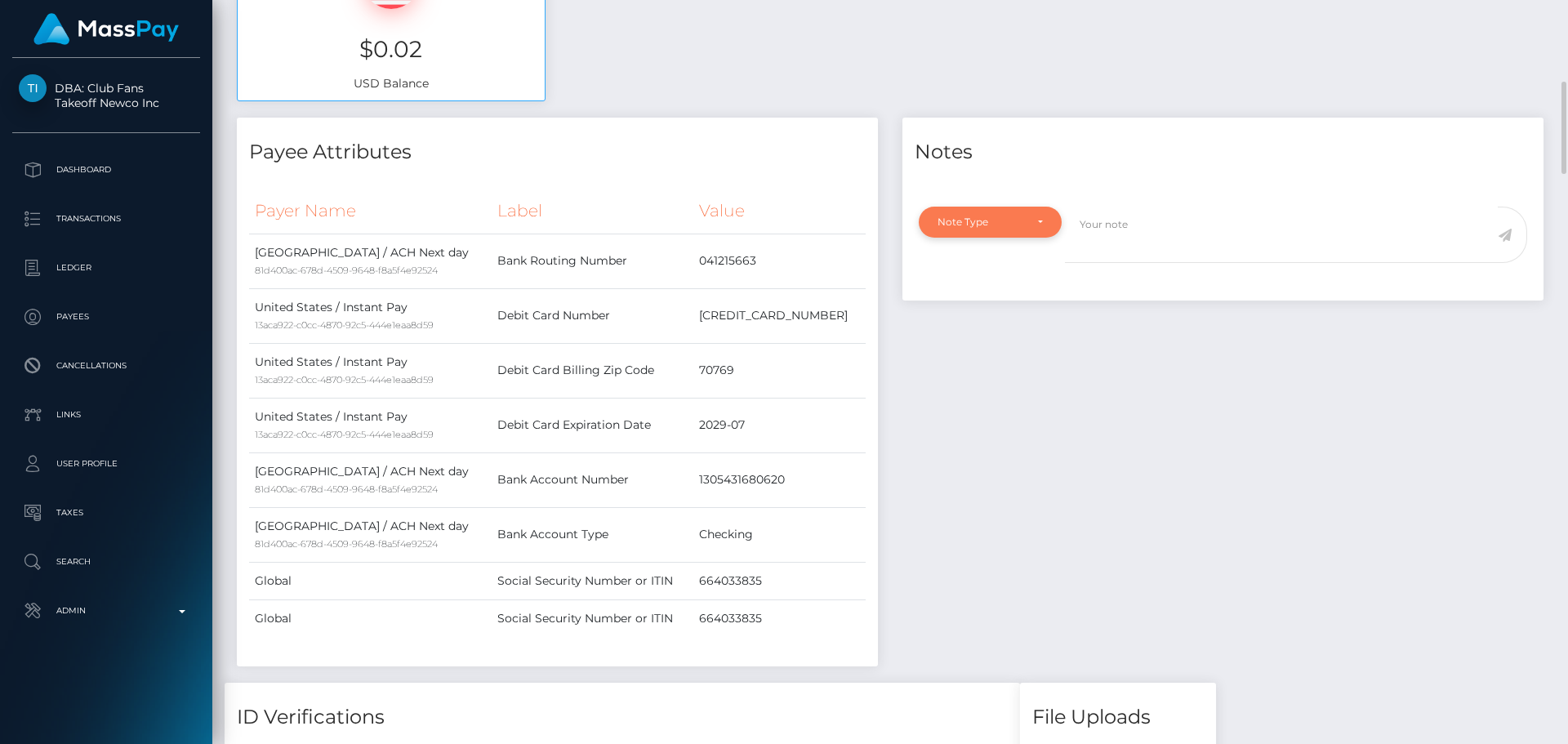
click at [1010, 230] on div "Note Type" at bounding box center [990, 222] width 143 height 31
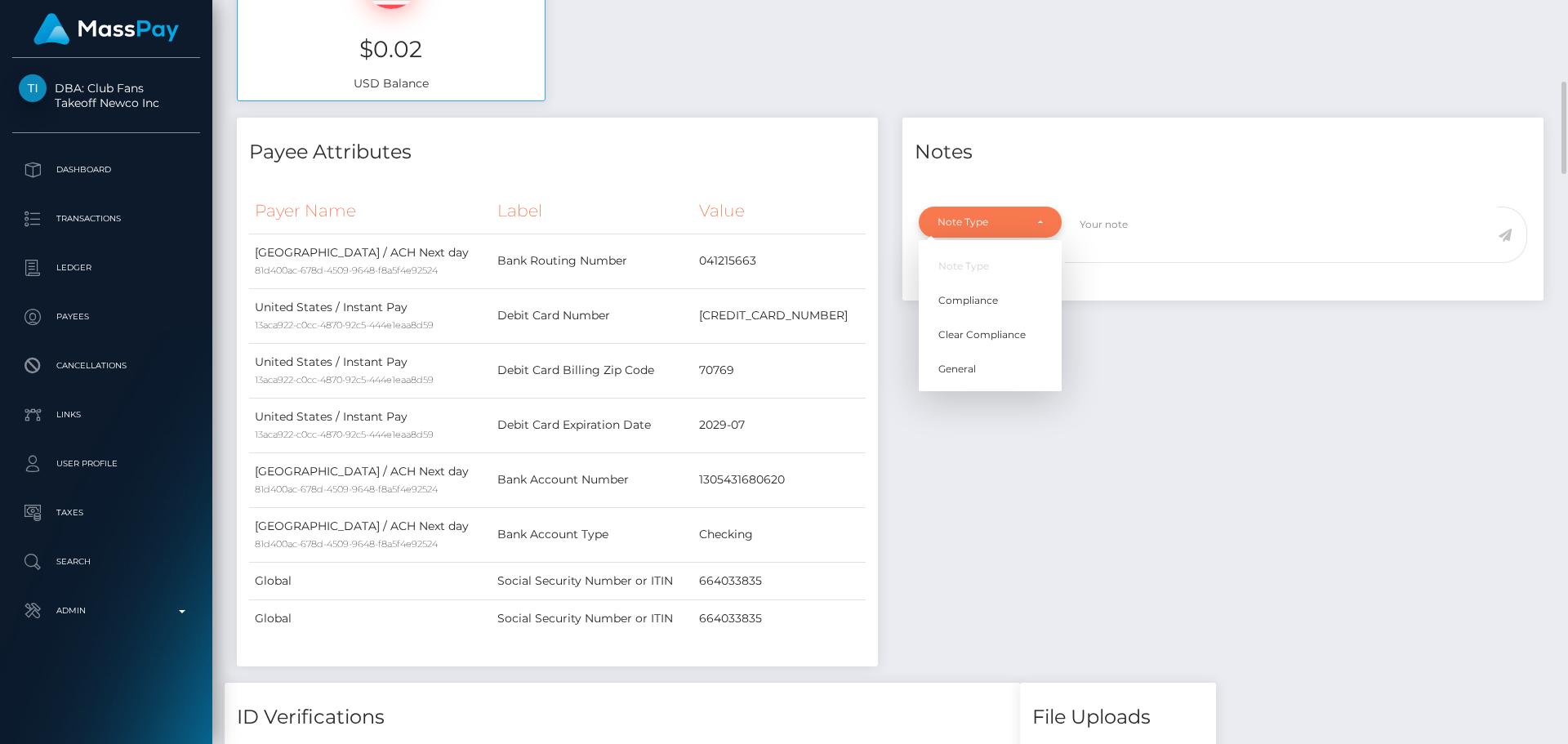
scroll to position [196, 420]
click at [999, 306] on link "Compliance" at bounding box center [990, 301] width 143 height 31
select select "COMPLIANCE"
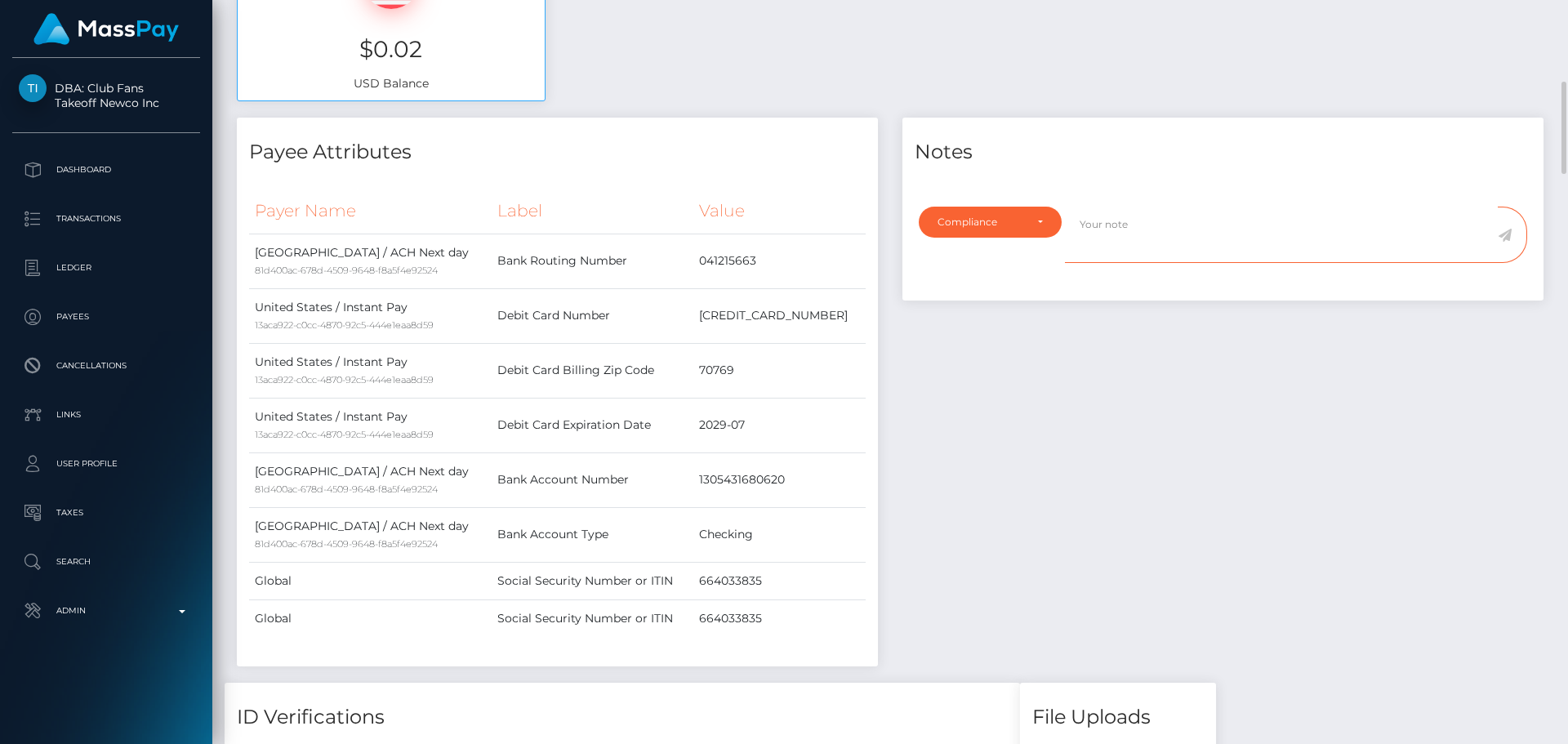
click at [1146, 245] on textarea at bounding box center [1281, 235] width 433 height 56
click at [1242, 227] on textarea "The provided phone bill is" at bounding box center [1281, 235] width 433 height 56
type textarea "The provided phone bill is fake. Account has been closed because the payee prov…"
click at [1506, 233] on icon at bounding box center [1505, 235] width 14 height 13
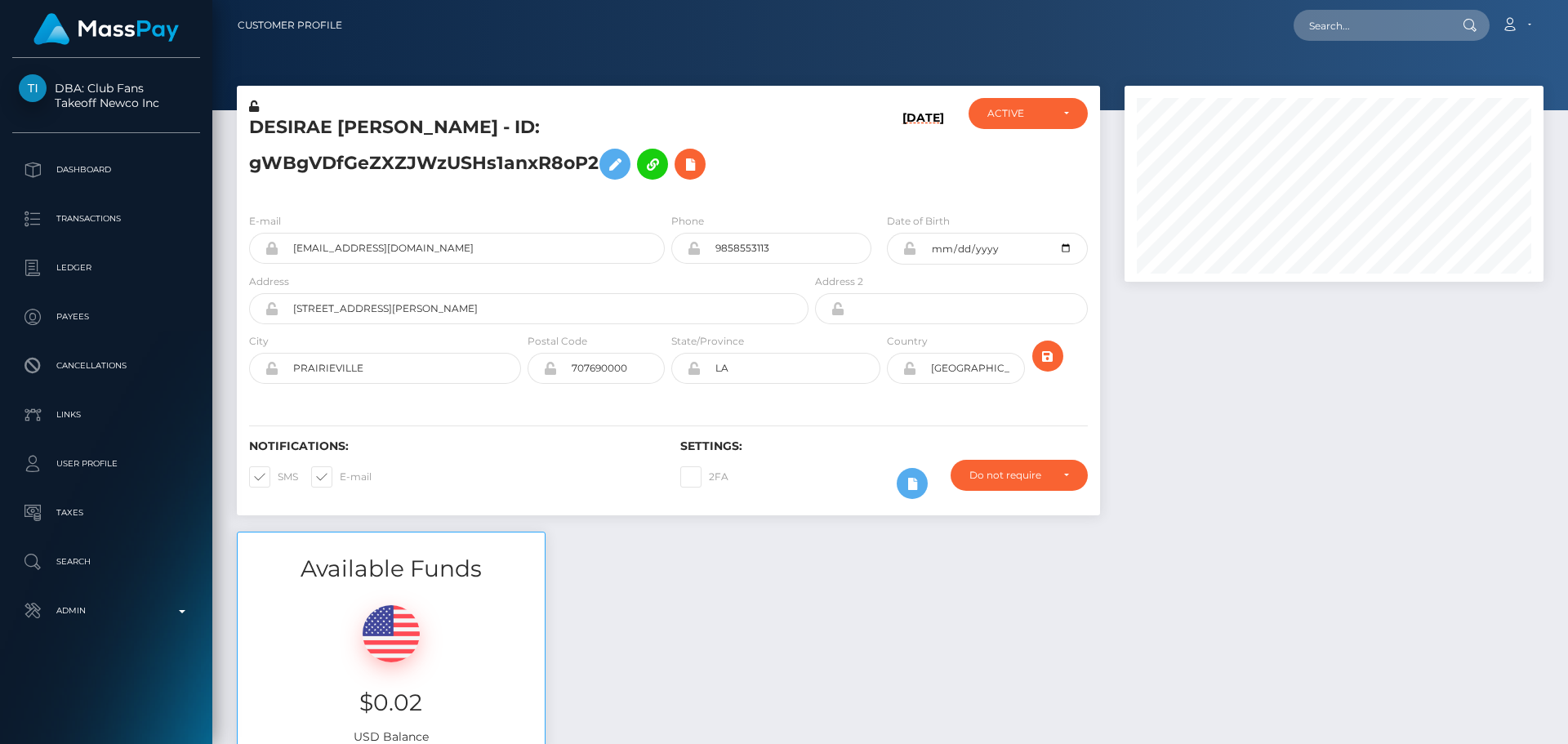
scroll to position [196, 420]
click at [734, 160] on h5 "DESIRAE [PERSON_NAME] - ID: gWBgVDfGeZXZJWzUSHs1anxR8oP2" at bounding box center [524, 151] width 551 height 72
click at [720, 141] on h5 "DESIRAE [PERSON_NAME] - ID: gWBgVDfGeZXZJWzUSHs1anxR8oP2" at bounding box center [524, 151] width 551 height 72
click at [1010, 126] on div "ACTIVE" at bounding box center [1028, 113] width 119 height 31
click at [1002, 223] on span "CLOSED" at bounding box center [1008, 226] width 42 height 15
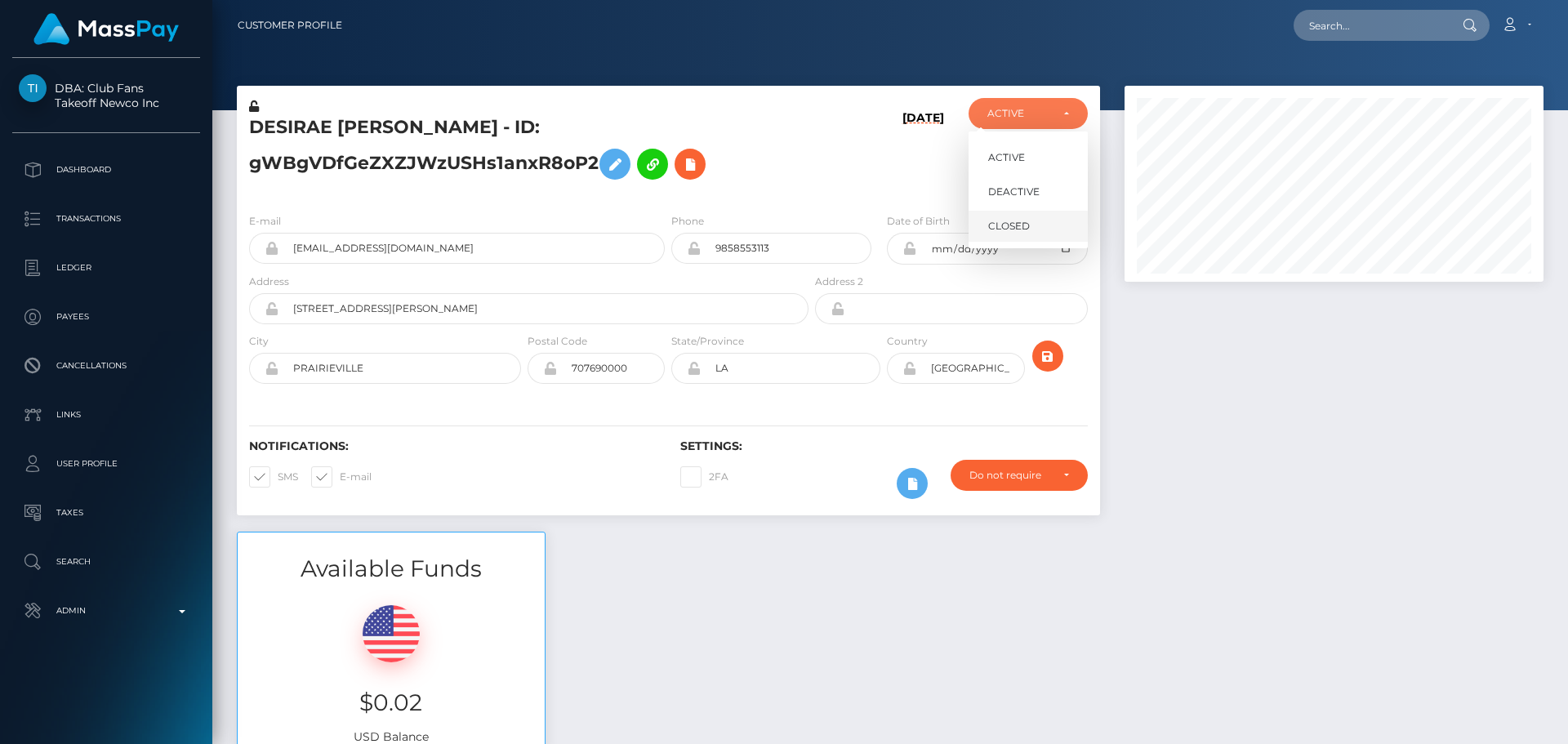
select select "CLOSED"
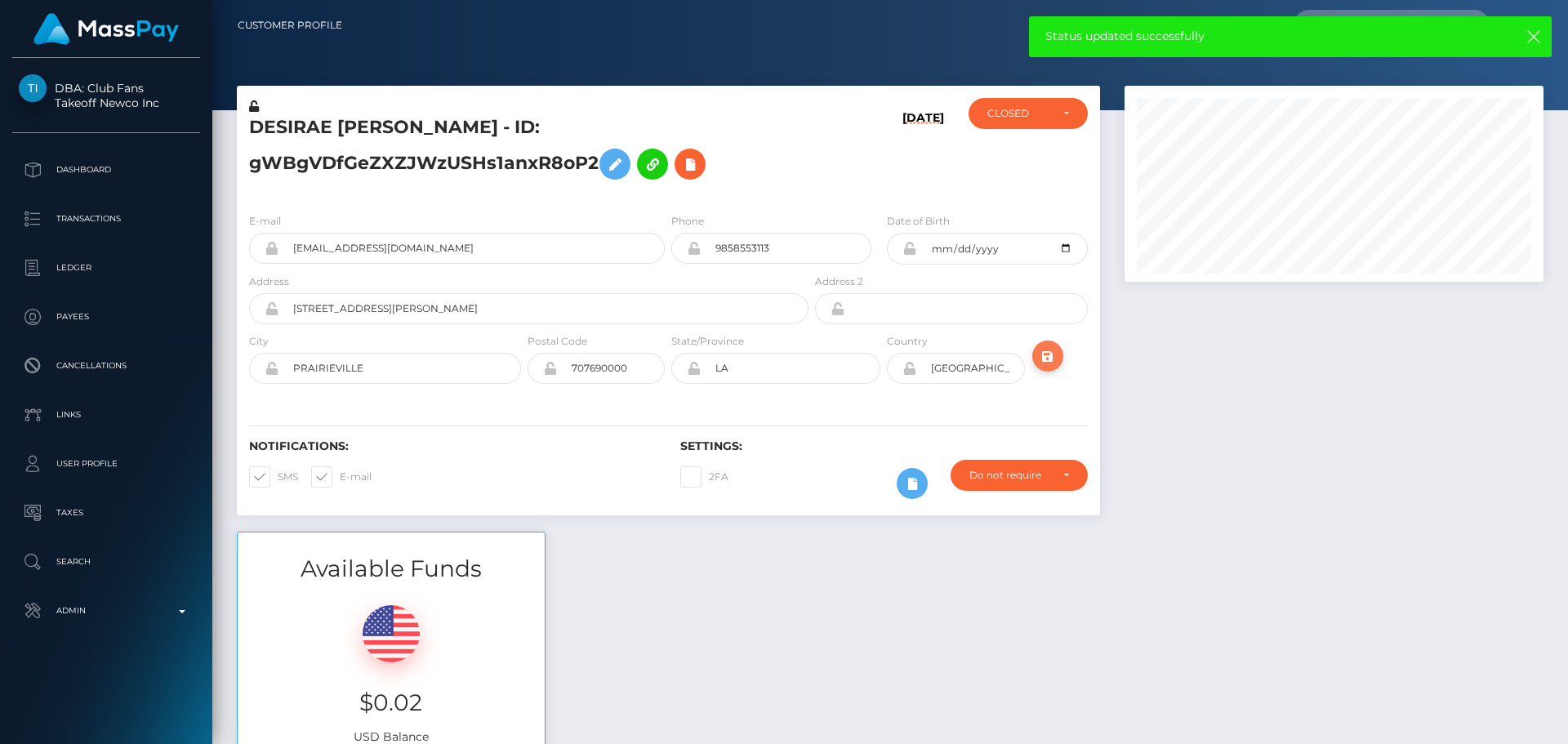
click at [1047, 360] on icon "submit" at bounding box center [1048, 357] width 20 height 21
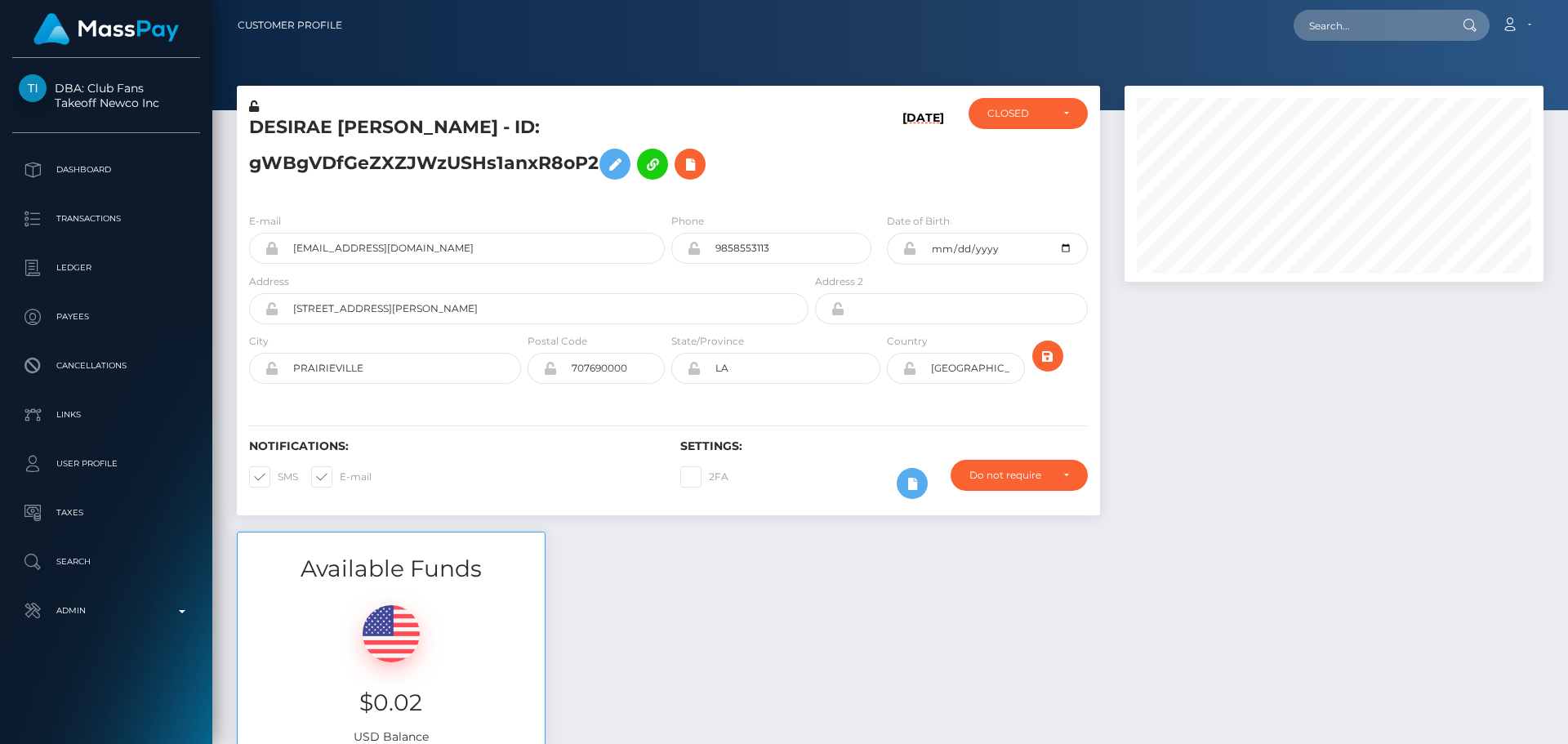
scroll to position [196, 420]
click at [764, 156] on h5 "DESIRAE [PERSON_NAME] - ID: gWBgVDfGeZXZJWzUSHs1anxR8oP2" at bounding box center [524, 151] width 551 height 72
click at [762, 184] on h5 "DESIRAE [PERSON_NAME] - ID: gWBgVDfGeZXZJWzUSHs1anxR8oP2" at bounding box center [524, 151] width 551 height 72
click at [1039, 355] on icon "submit" at bounding box center [1048, 357] width 20 height 21
click at [786, 155] on h5 "DESIRAE [PERSON_NAME] - ID: gWBgVDfGeZXZJWzUSHs1anxR8oP2" at bounding box center [524, 151] width 551 height 72
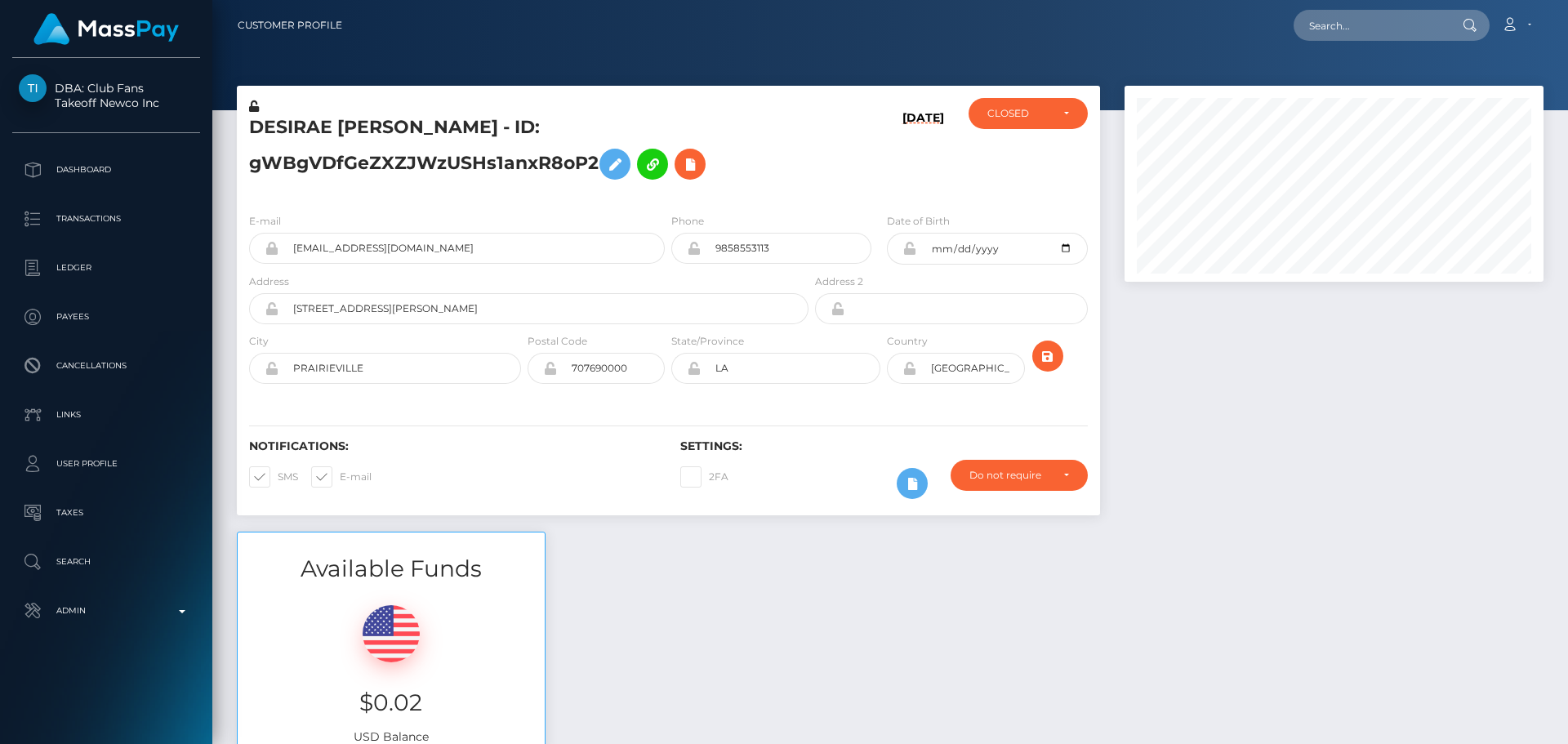
click at [782, 164] on h5 "DESIRAE [PERSON_NAME] - ID: gWBgVDfGeZXZJWzUSHs1anxR8oP2" at bounding box center [524, 151] width 551 height 72
click at [770, 161] on h5 "DESIRAE [PERSON_NAME] - ID: gWBgVDfGeZXZJWzUSHs1anxR8oP2" at bounding box center [524, 151] width 551 height 72
click at [767, 161] on h5 "DESIRAE [PERSON_NAME] - ID: gWBgVDfGeZXZJWzUSHs1anxR8oP2" at bounding box center [524, 151] width 551 height 72
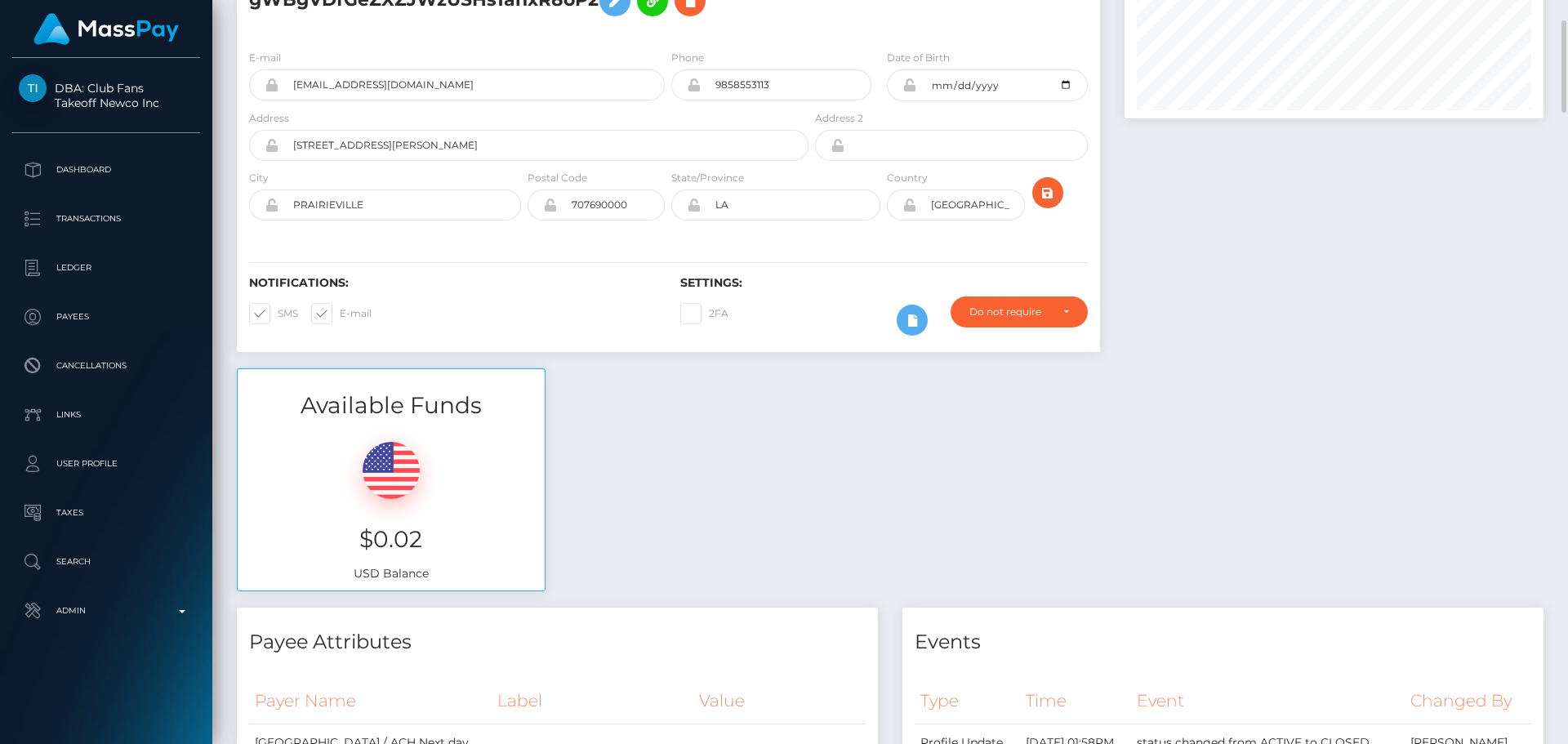
scroll to position [0, 0]
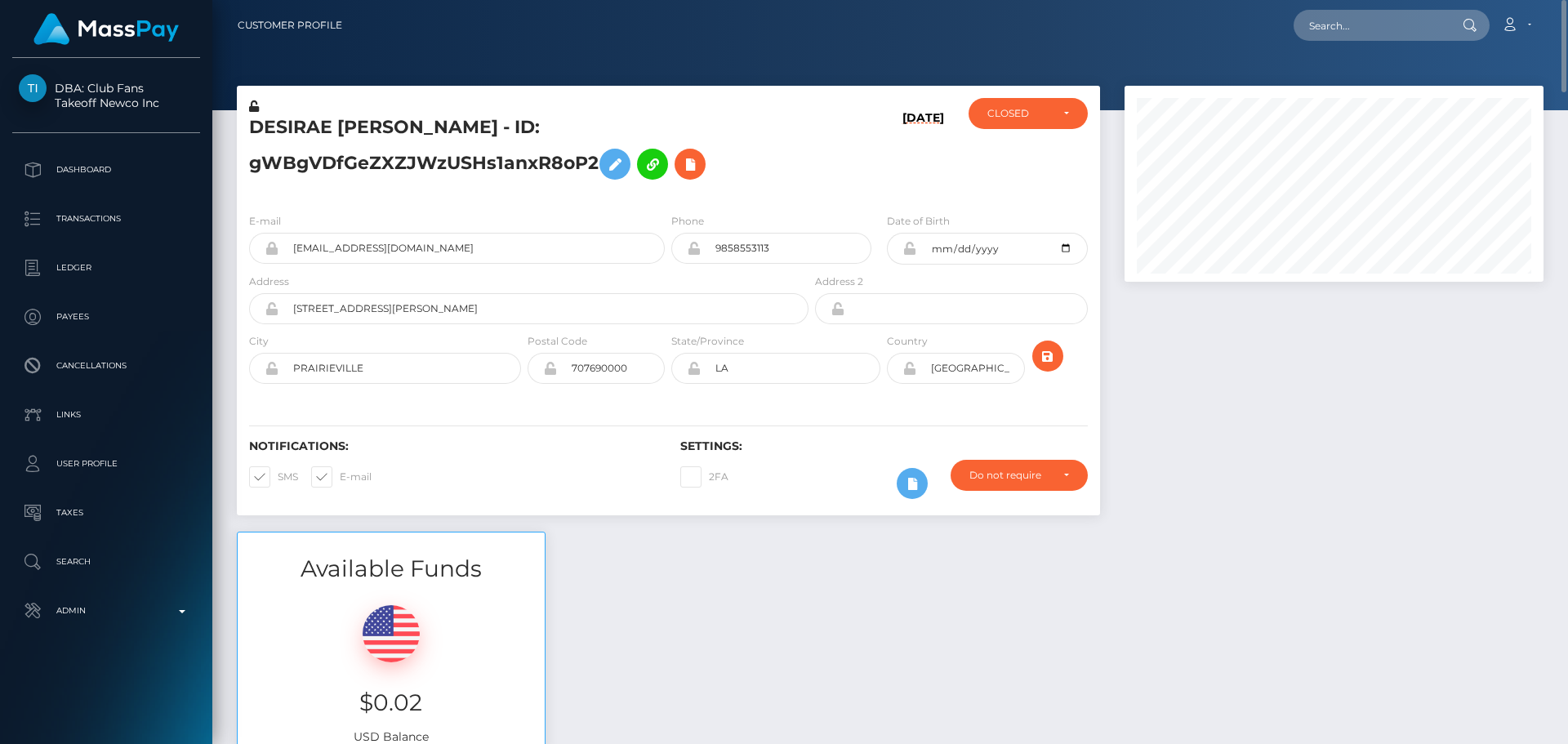
click at [369, 121] on h5 "DESIRAE [PERSON_NAME] - ID: gWBgVDfGeZXZJWzUSHs1anxR8oP2" at bounding box center [524, 151] width 551 height 72
copy h5 "DESIRAE [PERSON_NAME] - ID: gWBgVDfGeZXZJWzUSHs1anxR8oP2"
drag, startPoint x: 837, startPoint y: 150, endPoint x: 802, endPoint y: 143, distance: 35.7
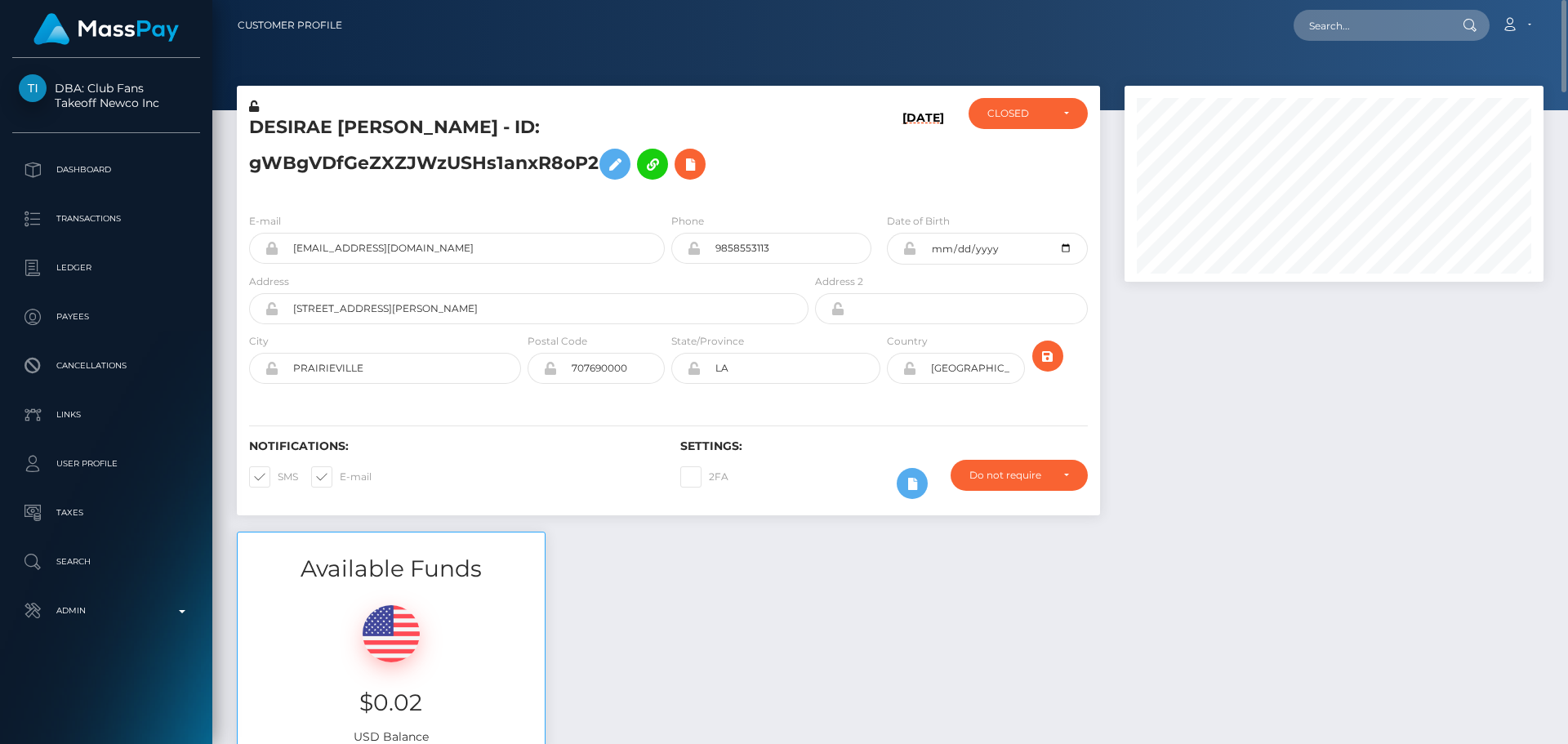
click at [839, 148] on div "[DATE]" at bounding box center [883, 149] width 144 height 102
click at [306, 127] on h5 "DESIRAE [PERSON_NAME] - ID: gWBgVDfGeZXZJWzUSHs1anxR8oP2" at bounding box center [524, 151] width 551 height 72
copy h5 "DESIRAE [PERSON_NAME] - ID: gWBgVDfGeZXZJWzUSHs1anxR8oP2"
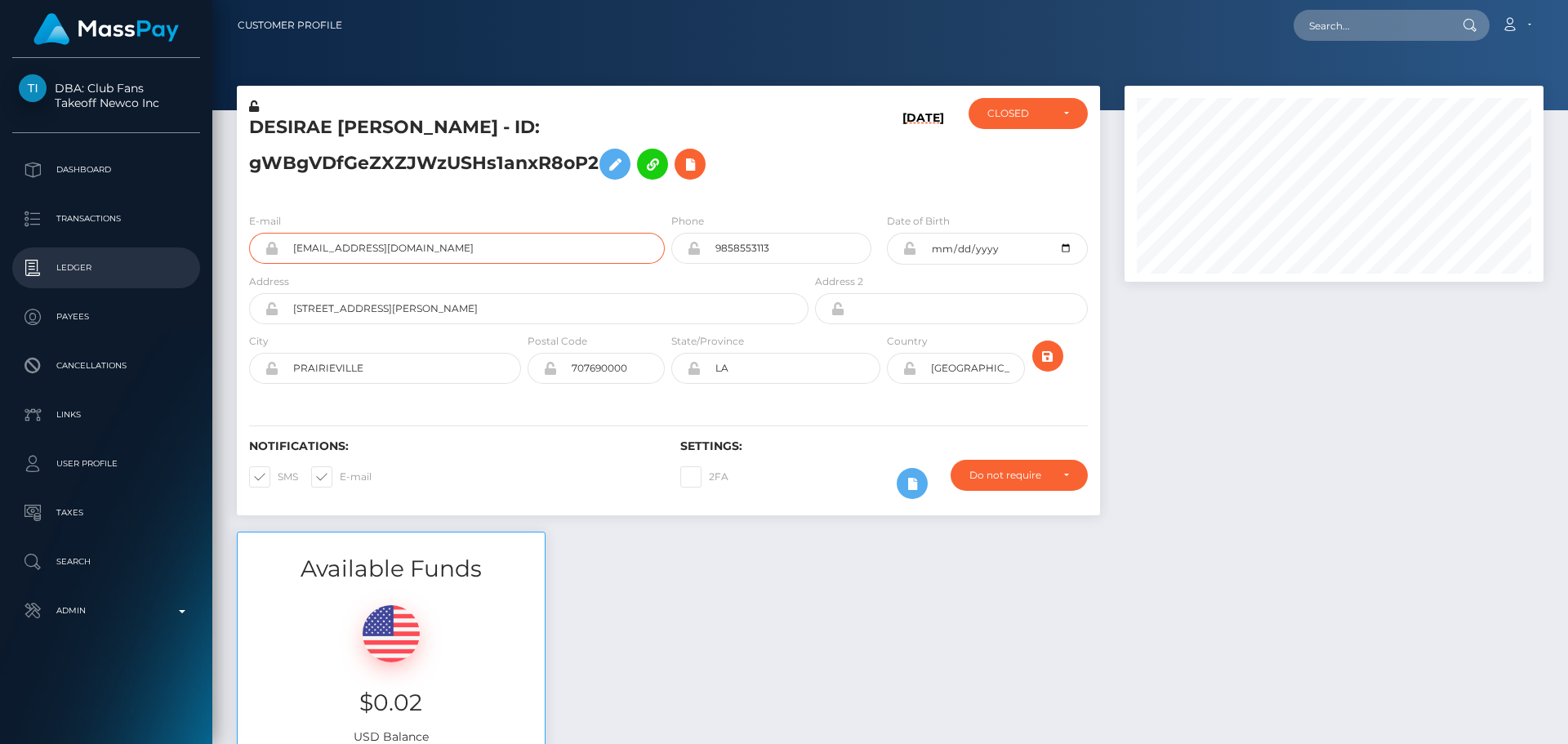
drag, startPoint x: 466, startPoint y: 254, endPoint x: 204, endPoint y: 253, distance: 262.0
click at [205, 254] on div "DBA: Club Fans Takeoff Newco Inc Dashboard Transactions Ledger Payees" at bounding box center [784, 372] width 1568 height 744
